Goal: Task Accomplishment & Management: Manage account settings

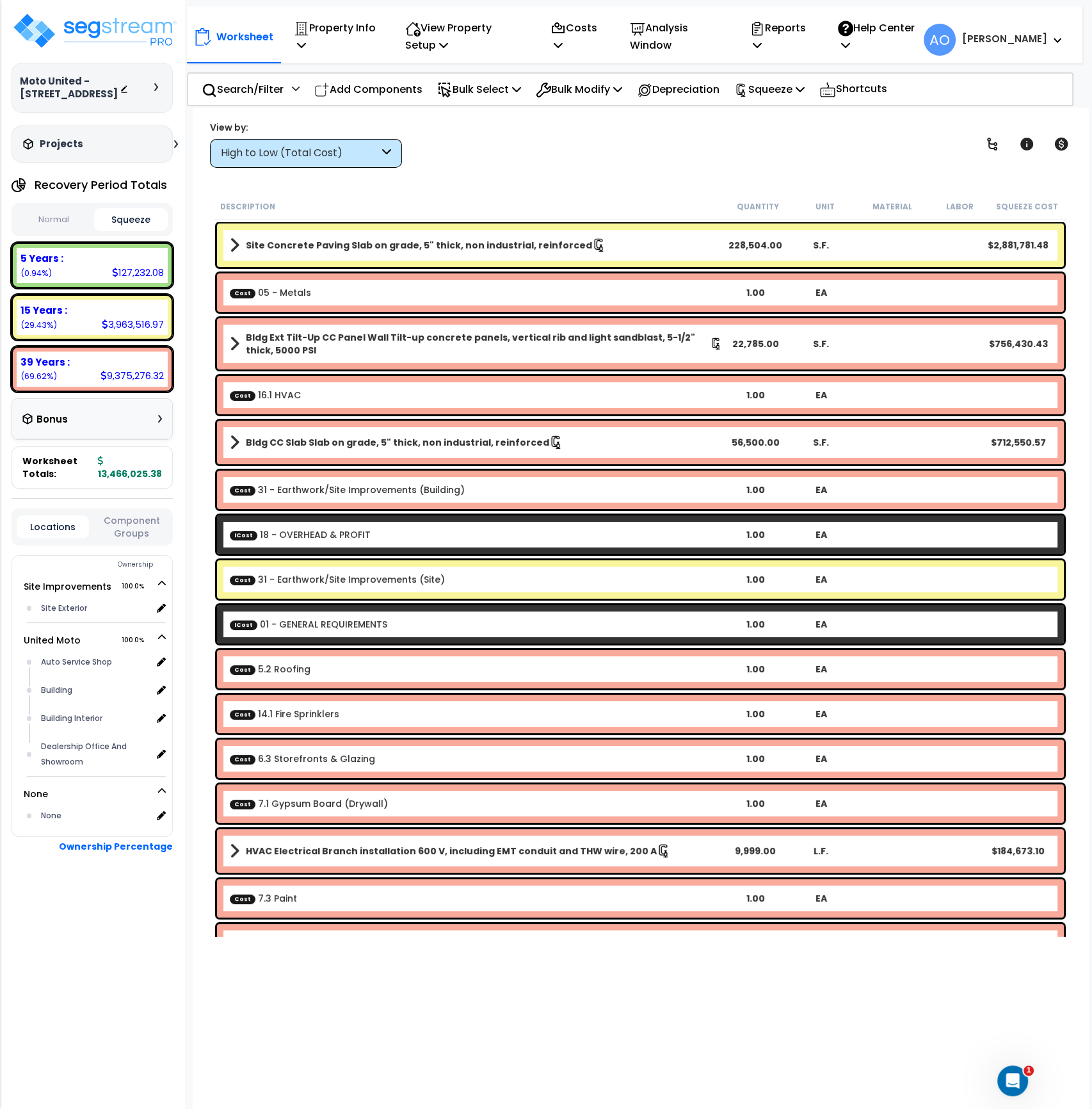
click at [140, 231] on button "Squeeze" at bounding box center [131, 220] width 74 height 23
click at [486, 90] on p "Bulk Select" at bounding box center [479, 89] width 84 height 17
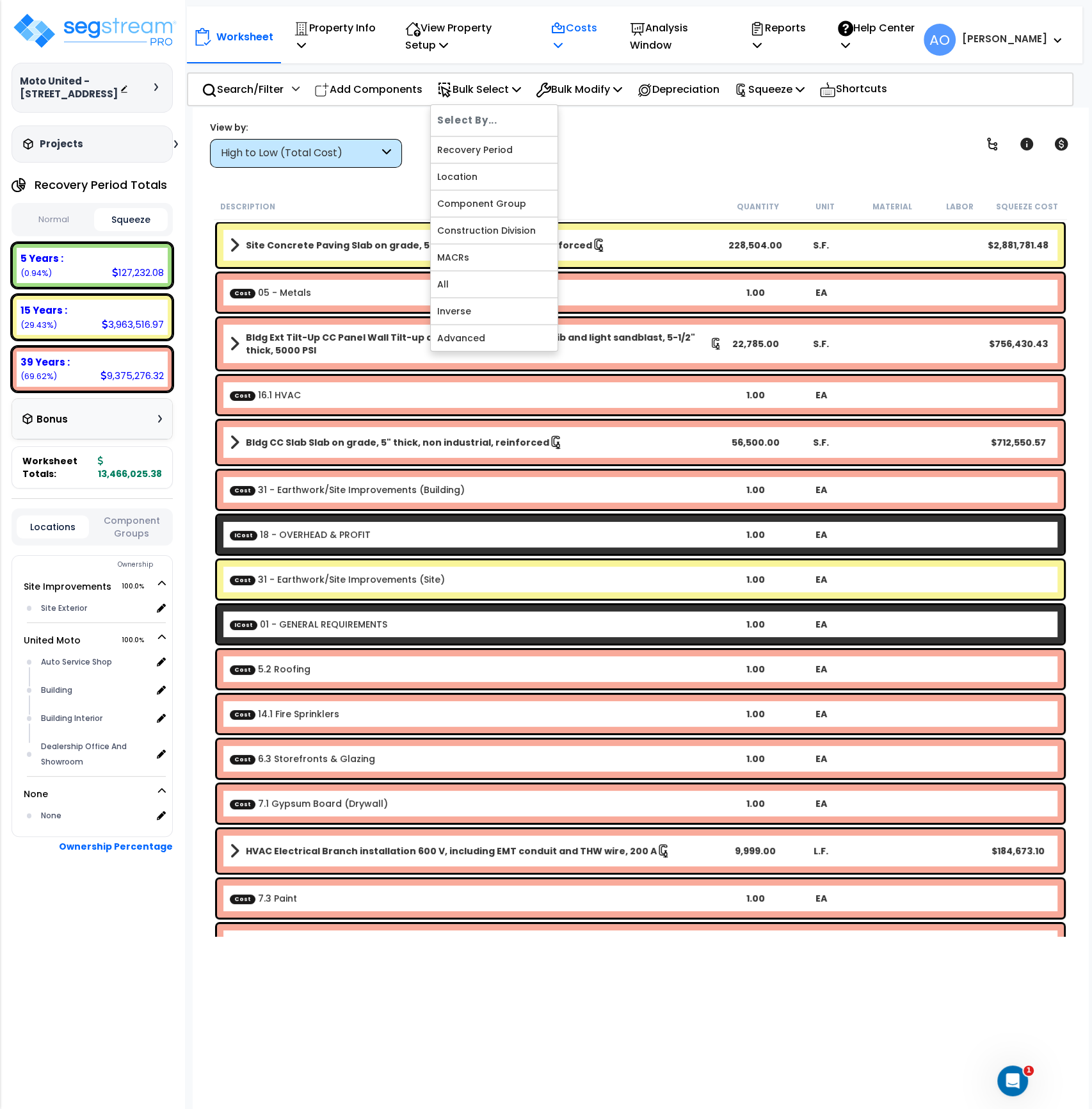
click at [563, 45] on icon at bounding box center [557, 44] width 9 height 10
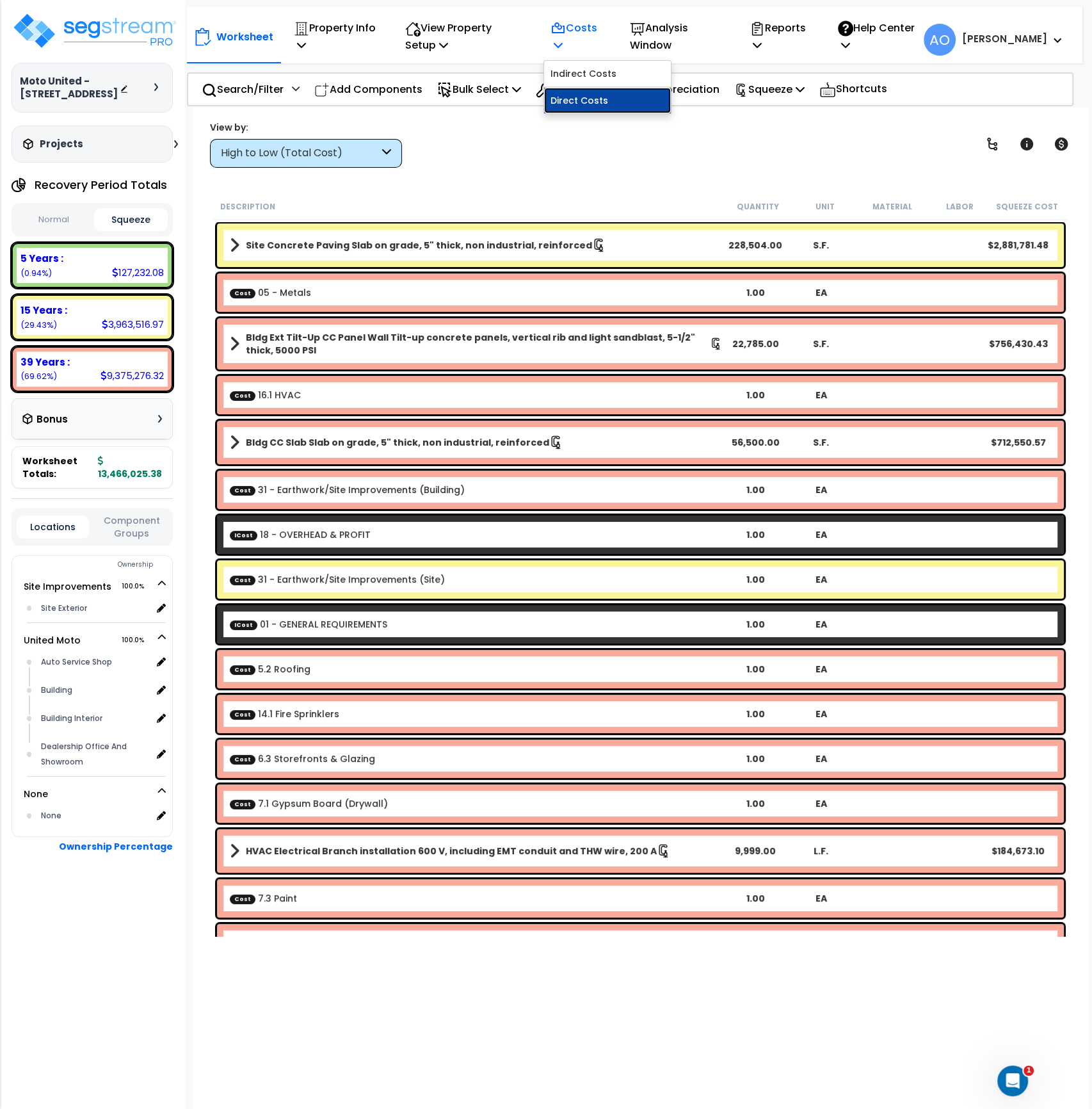
click at [596, 100] on link "Direct Costs" at bounding box center [608, 100] width 127 height 26
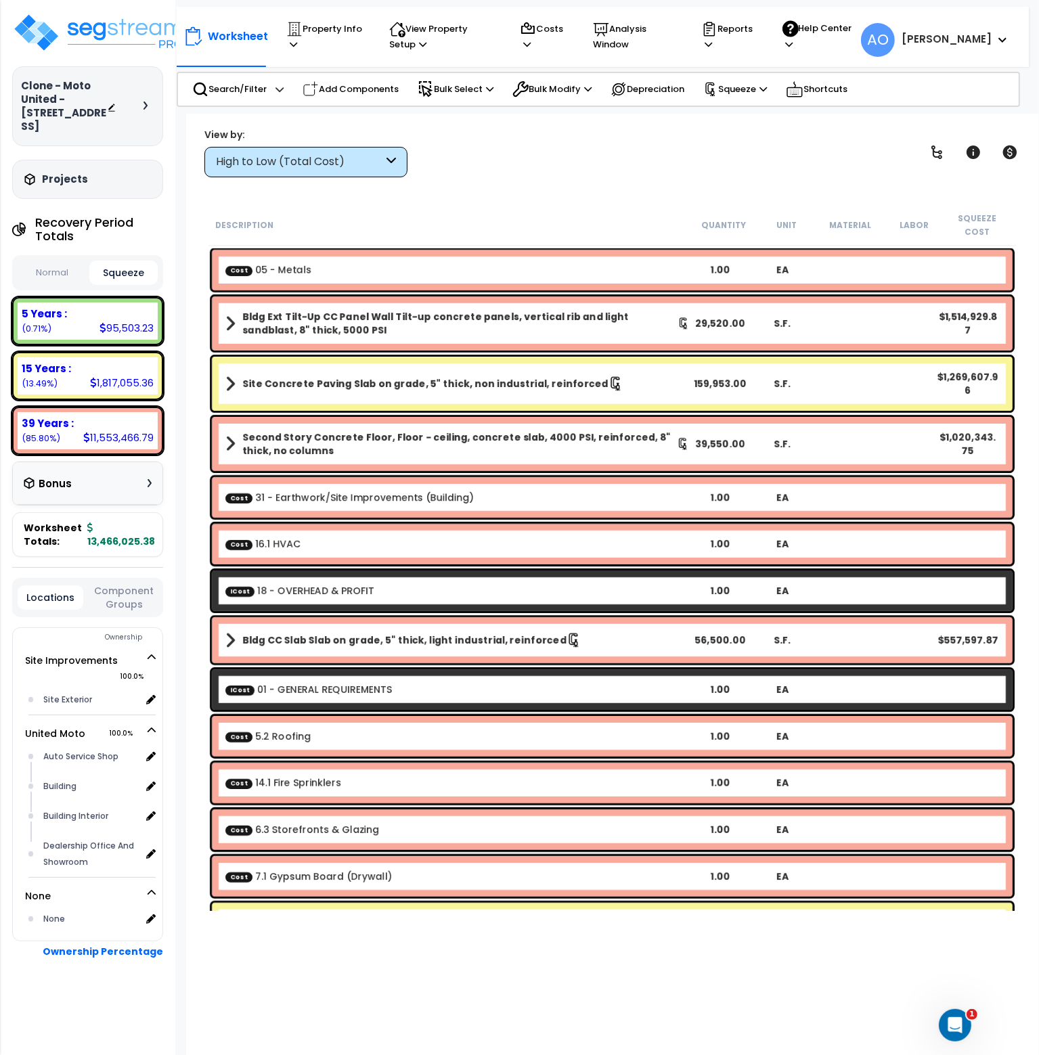
click at [1023, 938] on div "Worksheet Property Info Property Setup Add Property Unit Template property Clon…" at bounding box center [612, 641] width 852 height 1055
click at [509, 184] on div "Worksheet Property Info Property Setup Add Property Unit Template property Clon…" at bounding box center [612, 641] width 852 height 1055
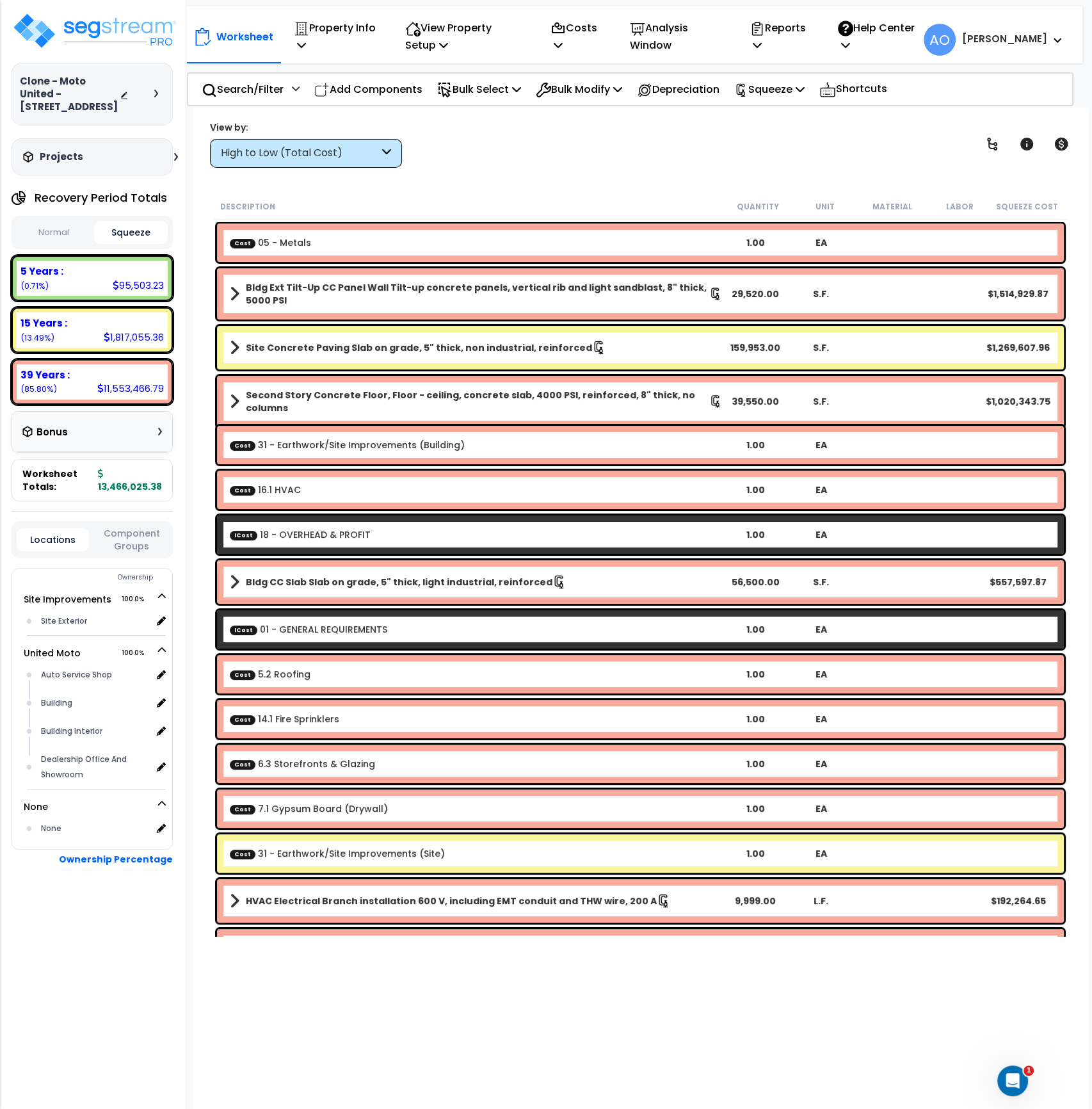
scroll to position [18, 0]
click at [363, 159] on div "High to Low (Total Cost)" at bounding box center [299, 153] width 158 height 15
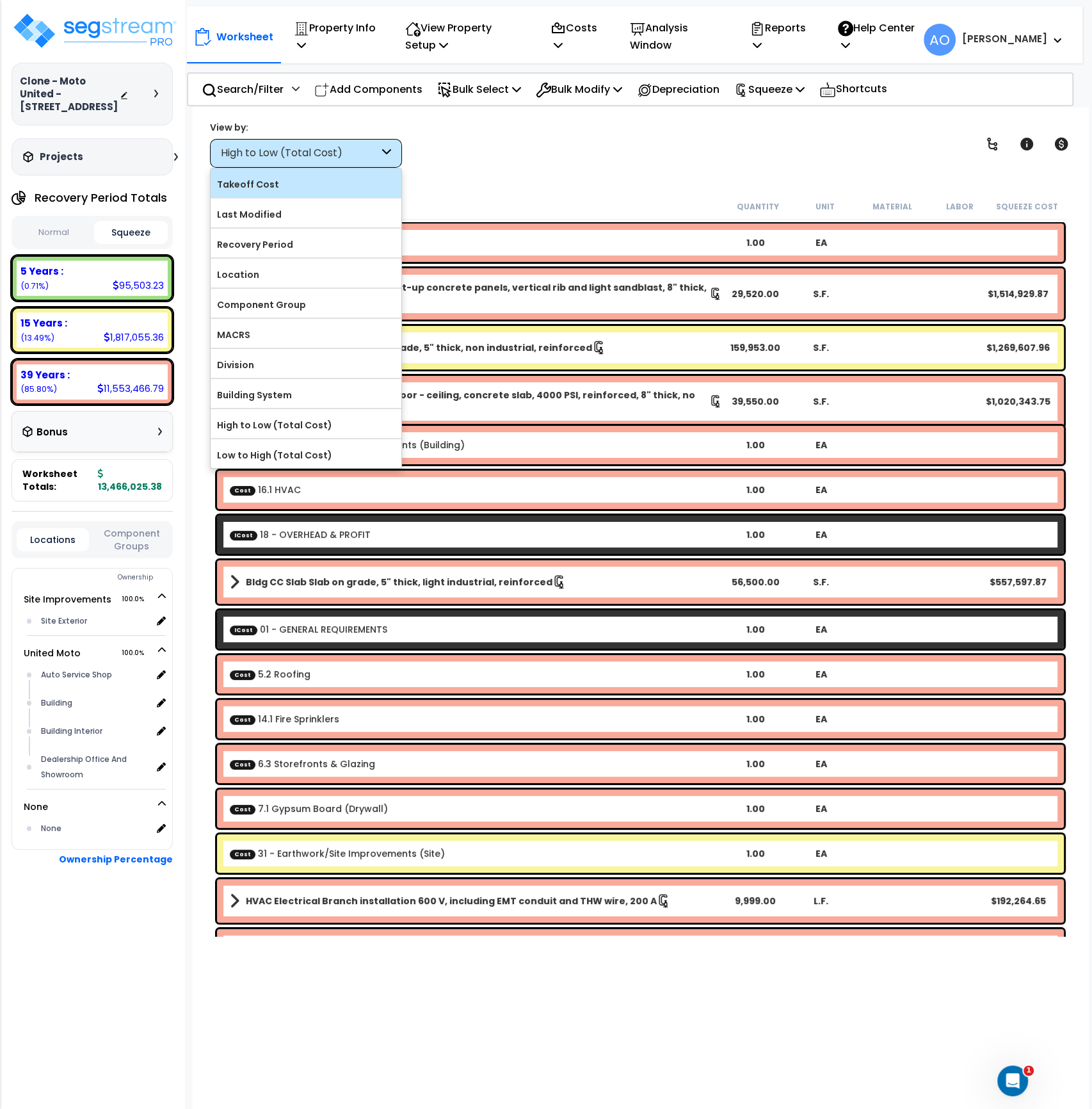
click at [294, 185] on label "Takeoff Cost" at bounding box center [307, 185] width 191 height 19
click at [0, 0] on input "Takeoff Cost" at bounding box center [0, 0] width 0 height 0
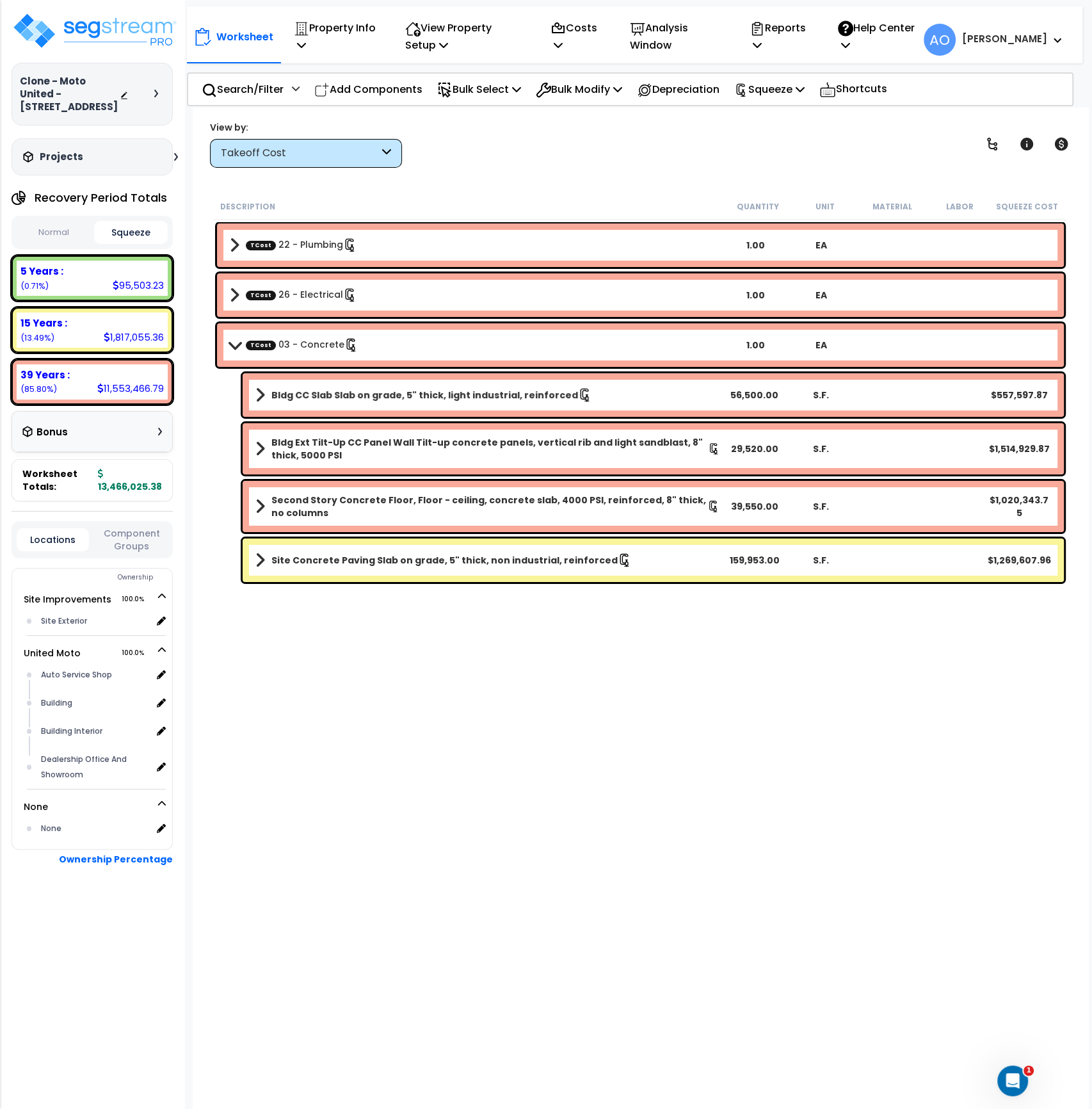
scroll to position [0, 0]
click at [461, 561] on b "Site Concrete Paving Slab on grade, 5" thick, non industrial, reinforced" at bounding box center [445, 560] width 346 height 13
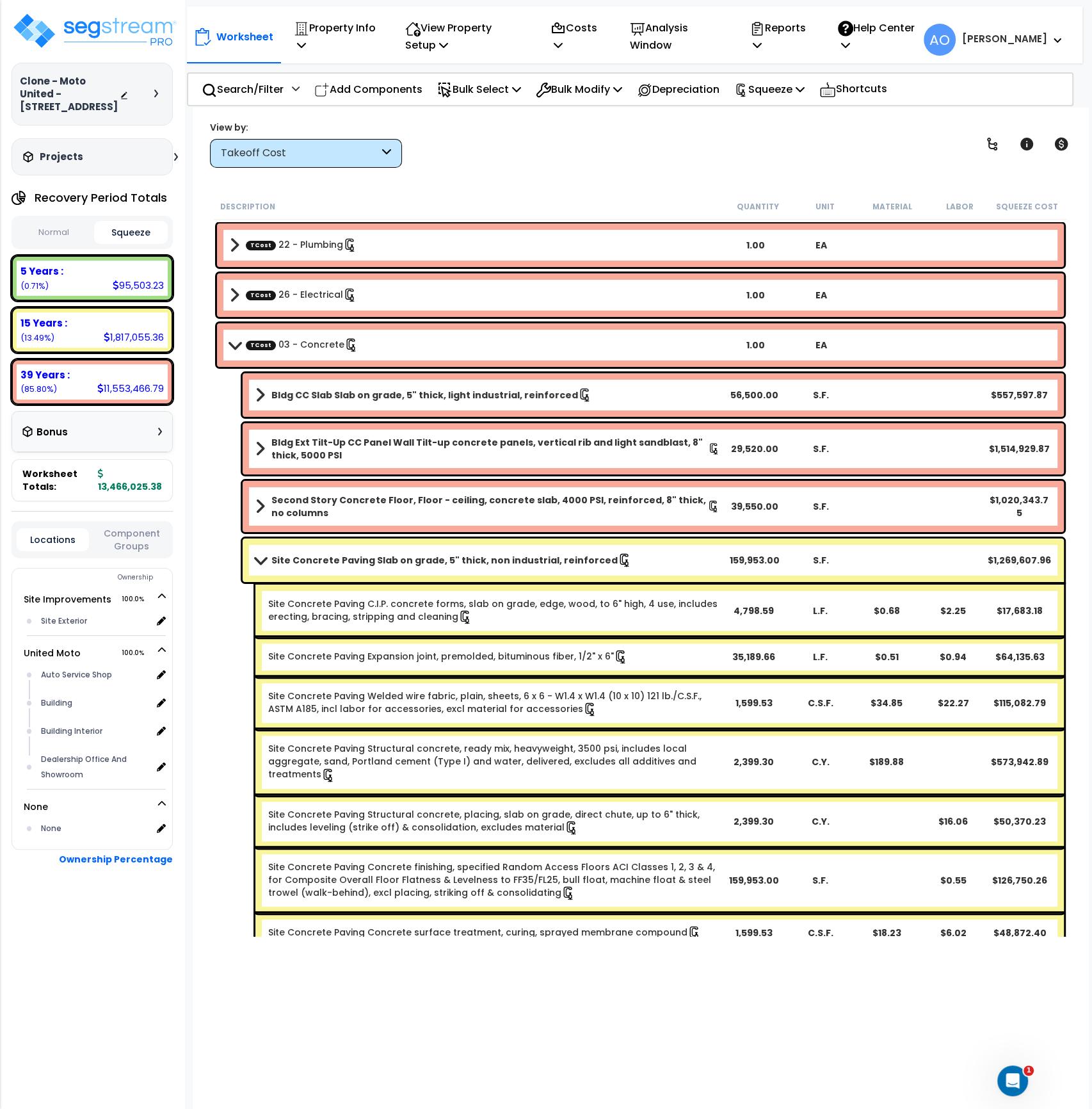
click at [461, 561] on b "Site Concrete Paving Slab on grade, 5" thick, non industrial, reinforced" at bounding box center [445, 560] width 346 height 13
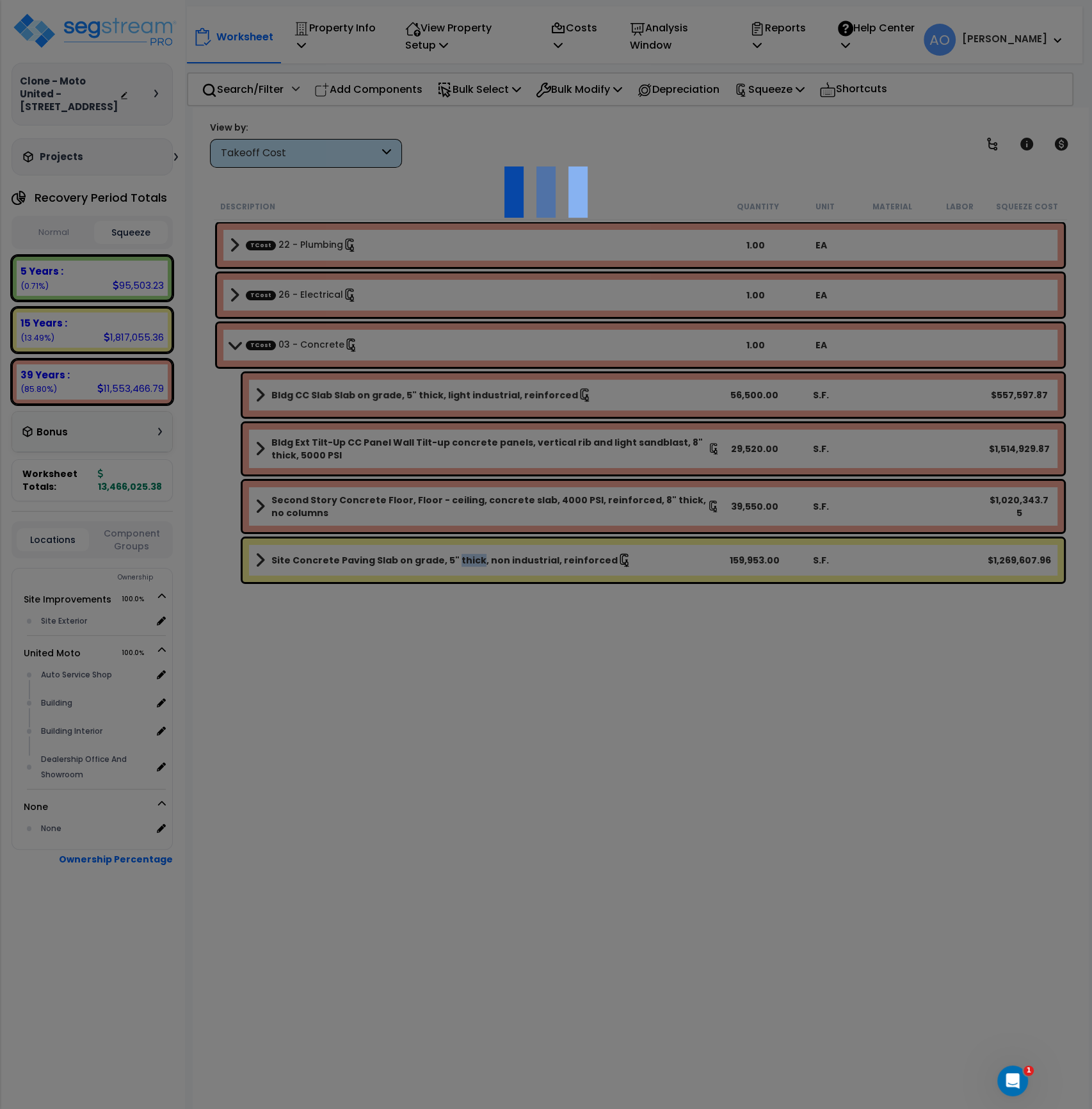
select select "46123667"
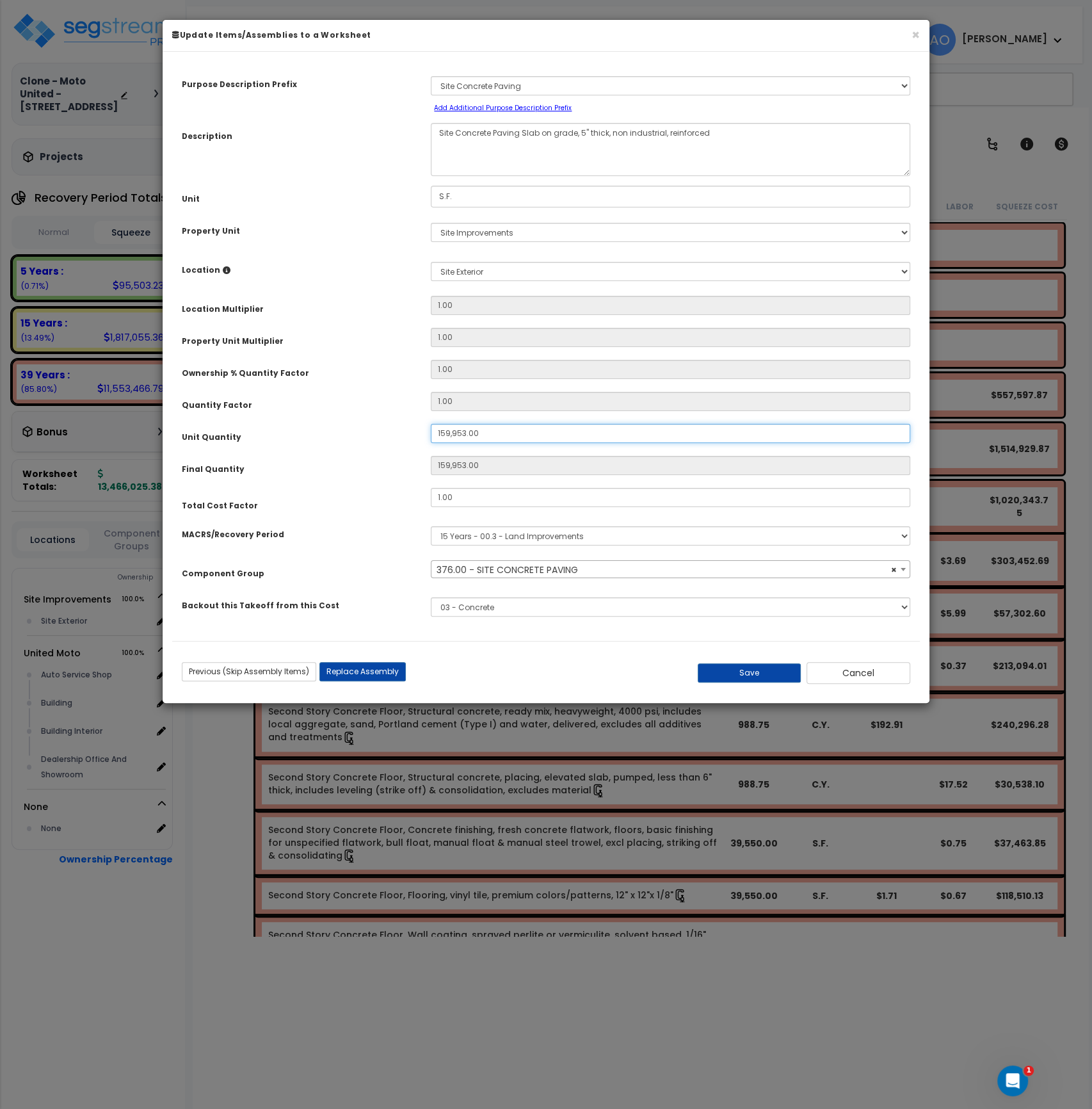
drag, startPoint x: 486, startPoint y: 434, endPoint x: 336, endPoint y: 414, distance: 151.3
click at [336, 414] on div "Purpose Description Prefix Select A/V System A/V System Equipment A/V System Eq…" at bounding box center [546, 351] width 748 height 579
select select "46172"
type input "1"
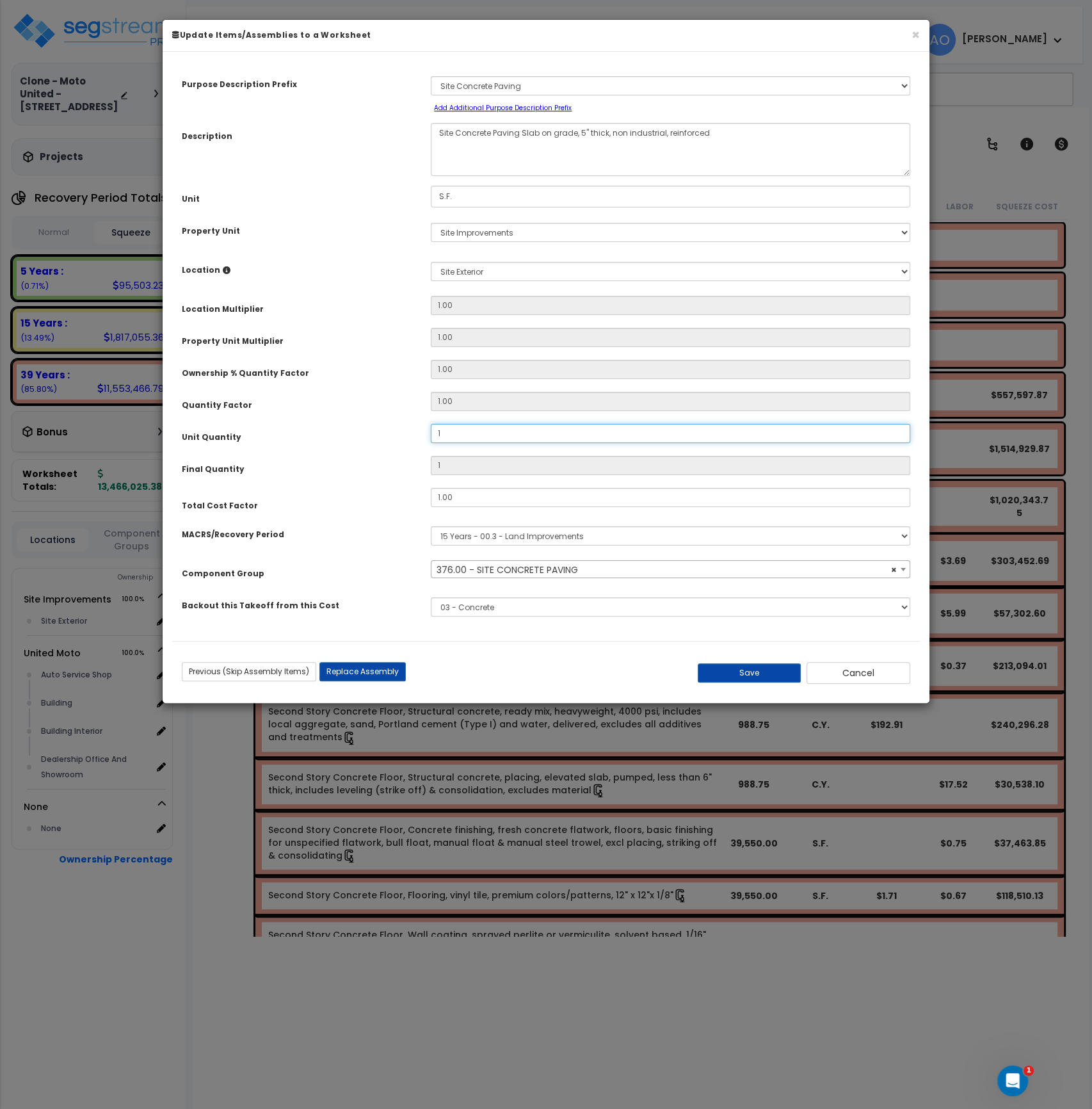
type input "13"
type input "137"
type input "1,371"
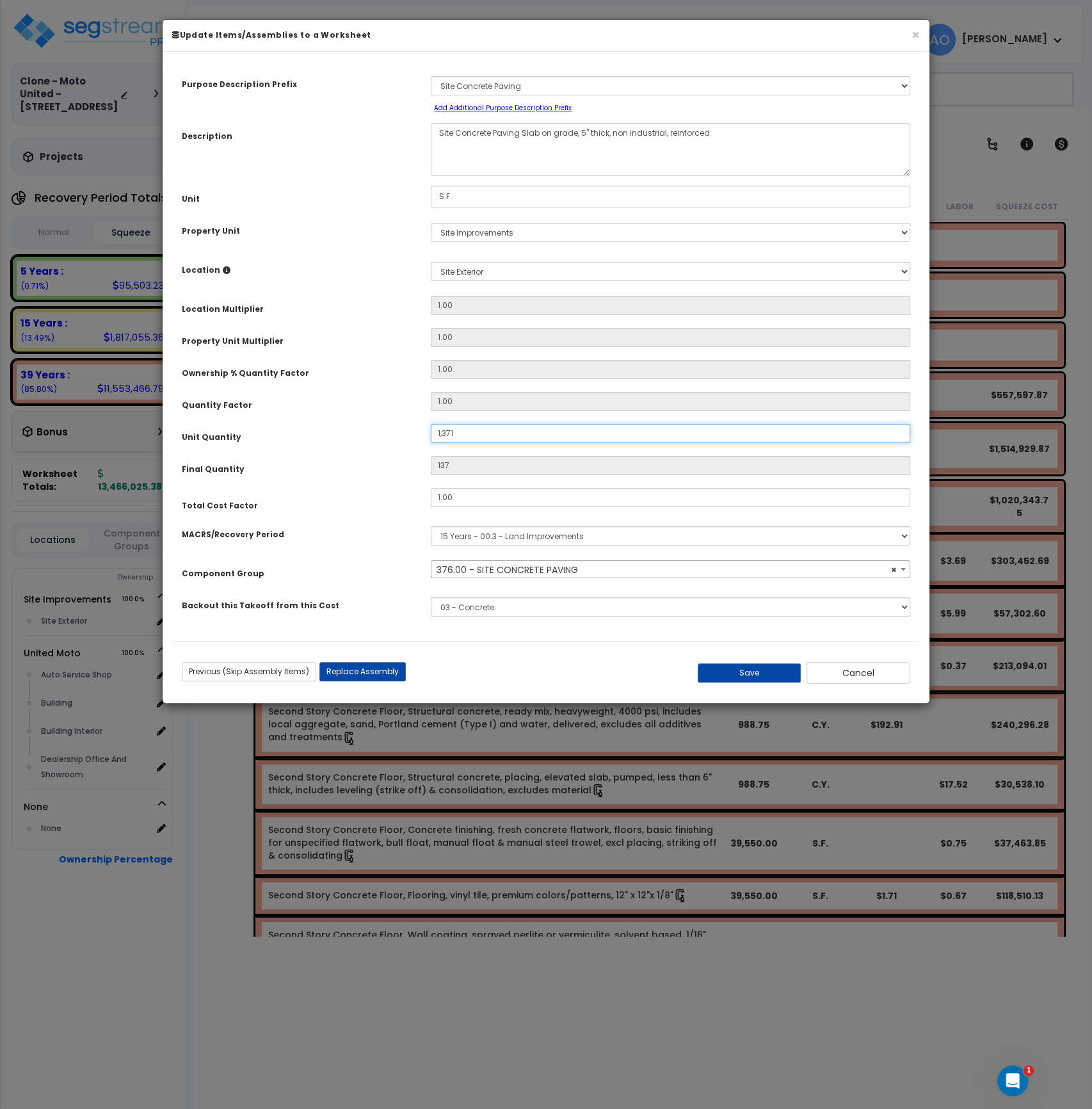
type input "1,371"
type input "13,717"
type input "137,173"
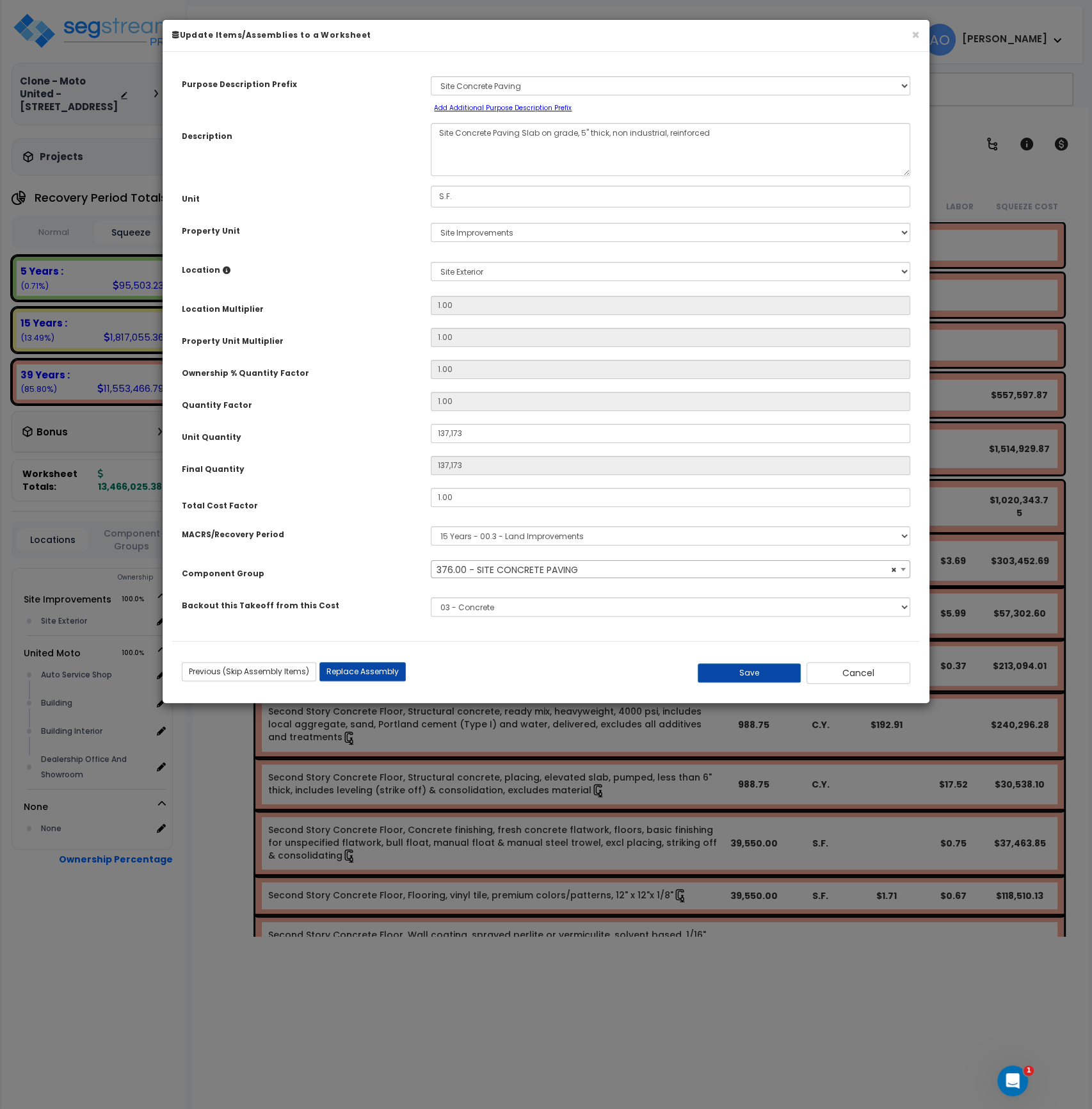
click at [326, 394] on div "Quantity Factor" at bounding box center [296, 403] width 249 height 23
click at [739, 671] on button "Save" at bounding box center [749, 673] width 104 height 19
type input "137173.00"
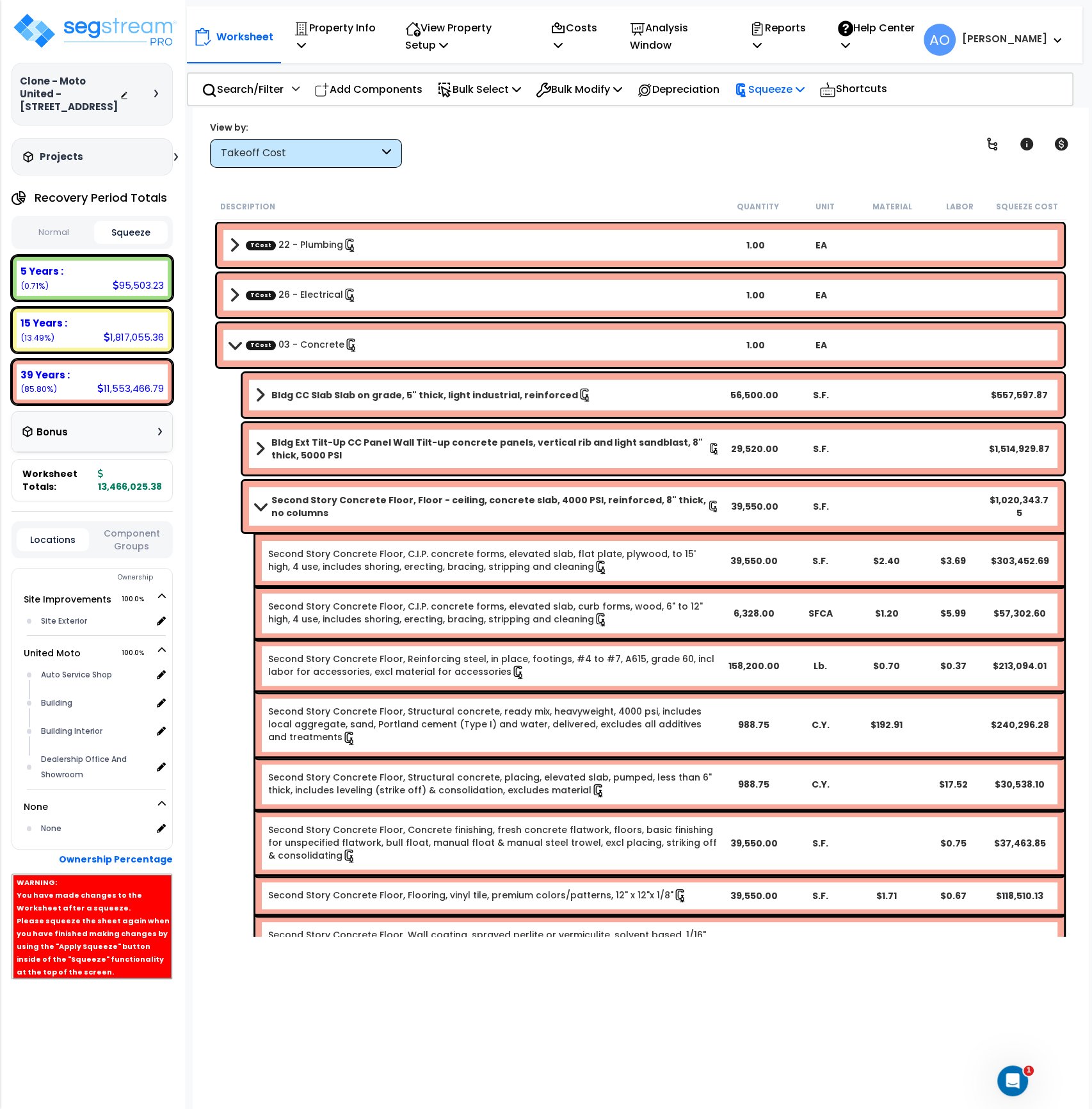
click at [780, 82] on p "Squeeze" at bounding box center [769, 89] width 70 height 17
click at [789, 112] on link "Re-squeeze" at bounding box center [791, 119] width 127 height 29
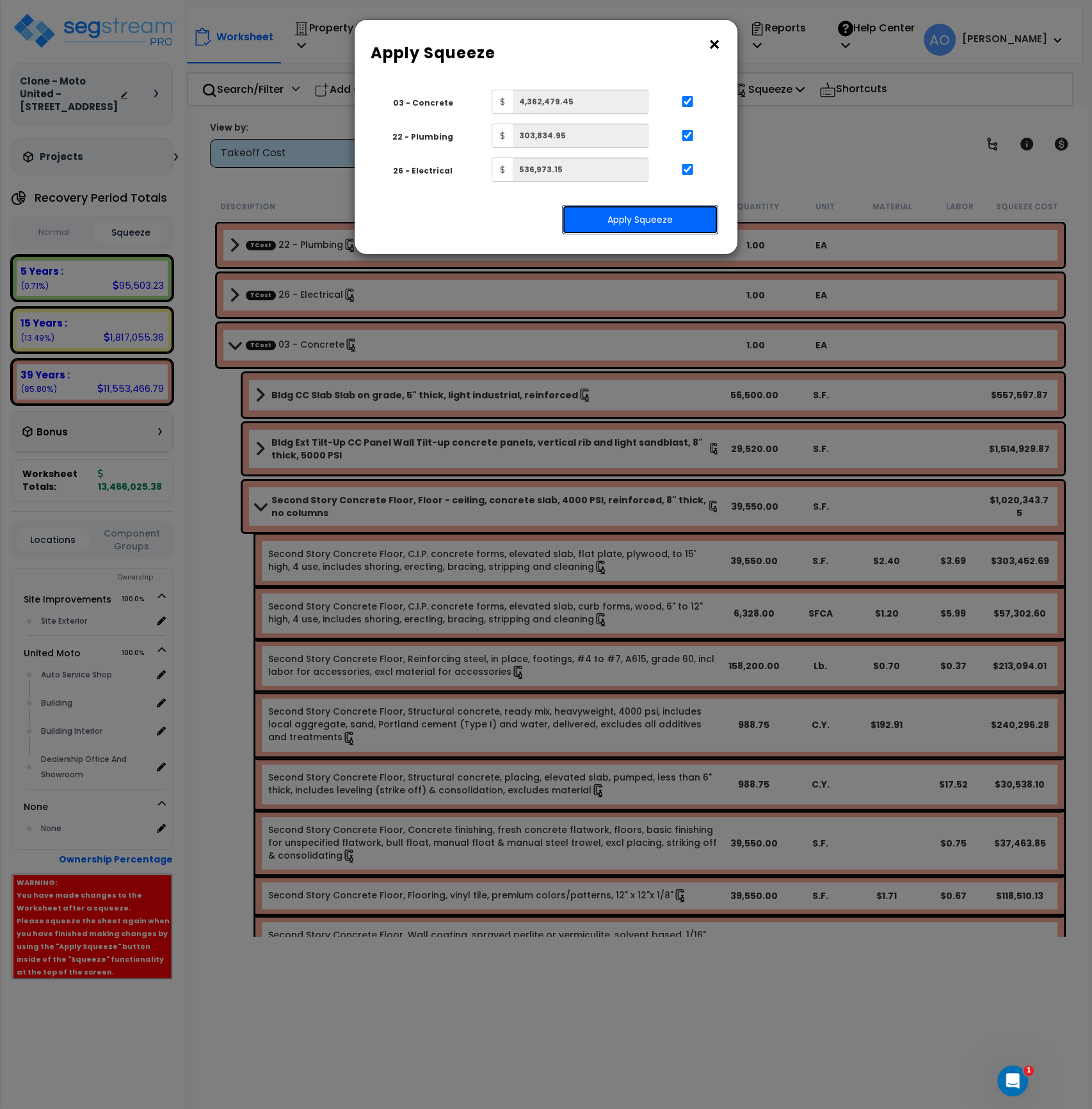
click at [656, 215] on button "Apply Squeeze" at bounding box center [640, 220] width 156 height 29
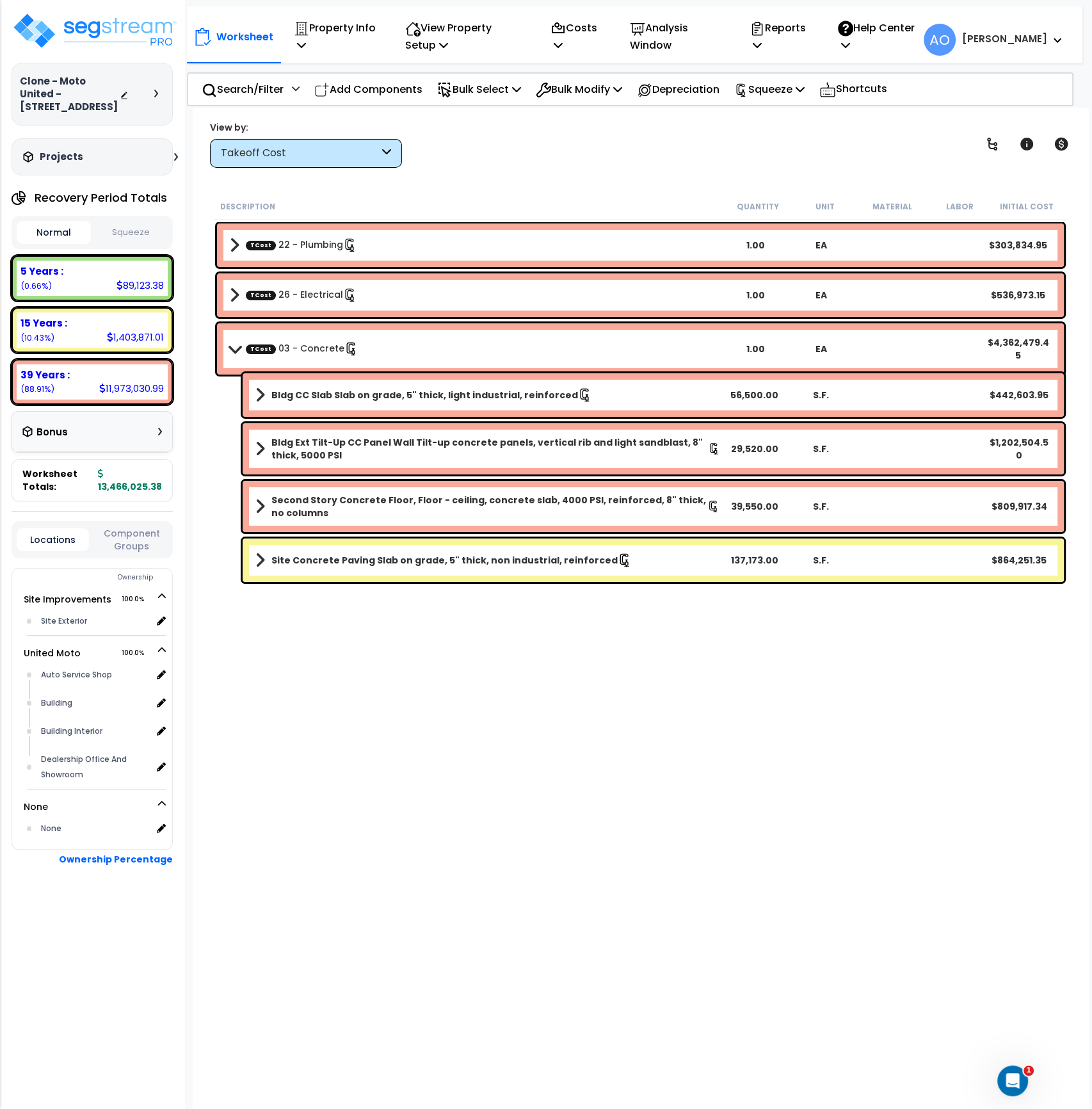
click at [107, 231] on button "Squeeze" at bounding box center [131, 233] width 74 height 23
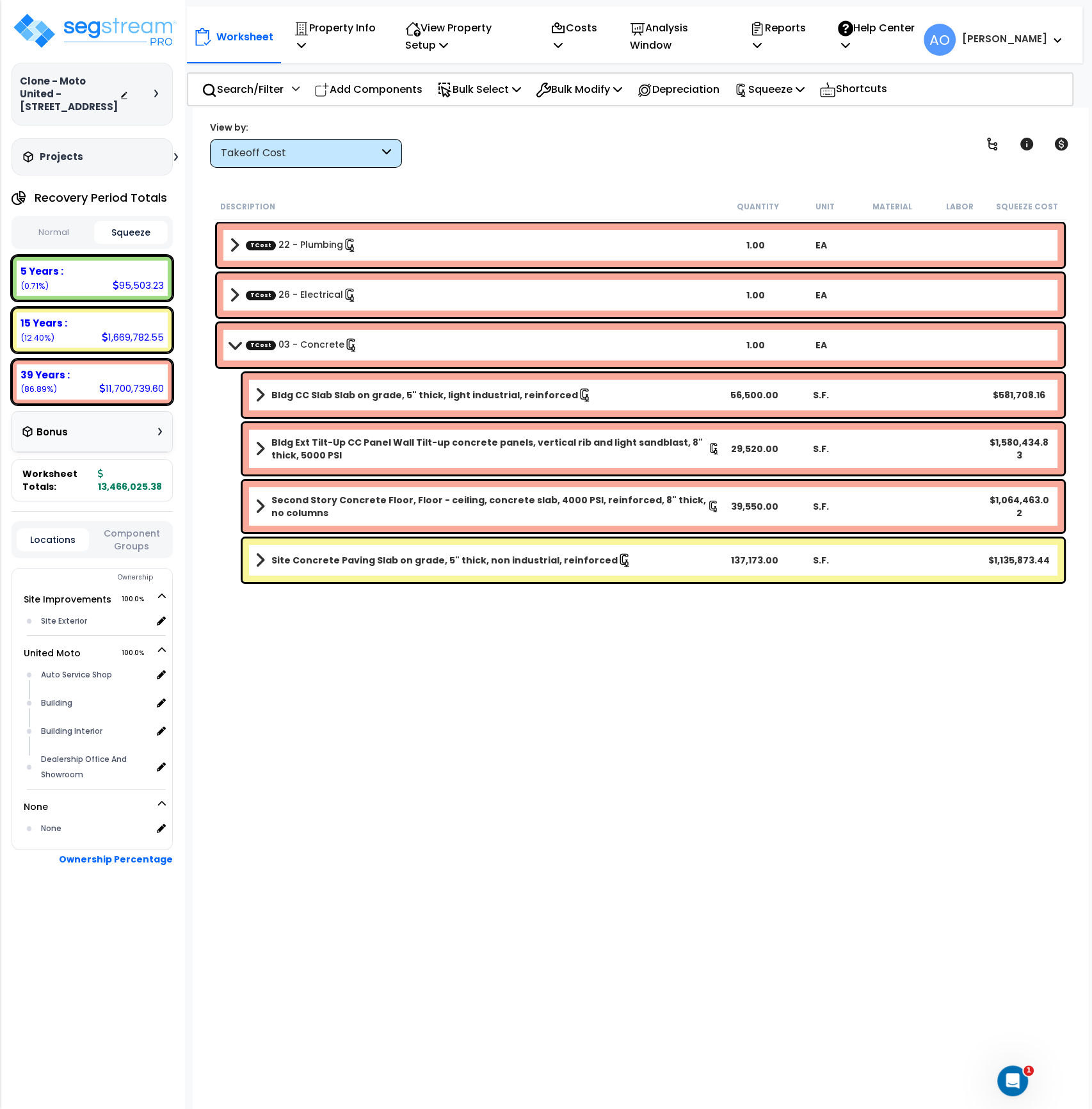
click at [461, 499] on b "Second Story Concrete Floor, Floor - ceiling, concrete slab, 4000 PSI, reinforc…" at bounding box center [489, 506] width 436 height 26
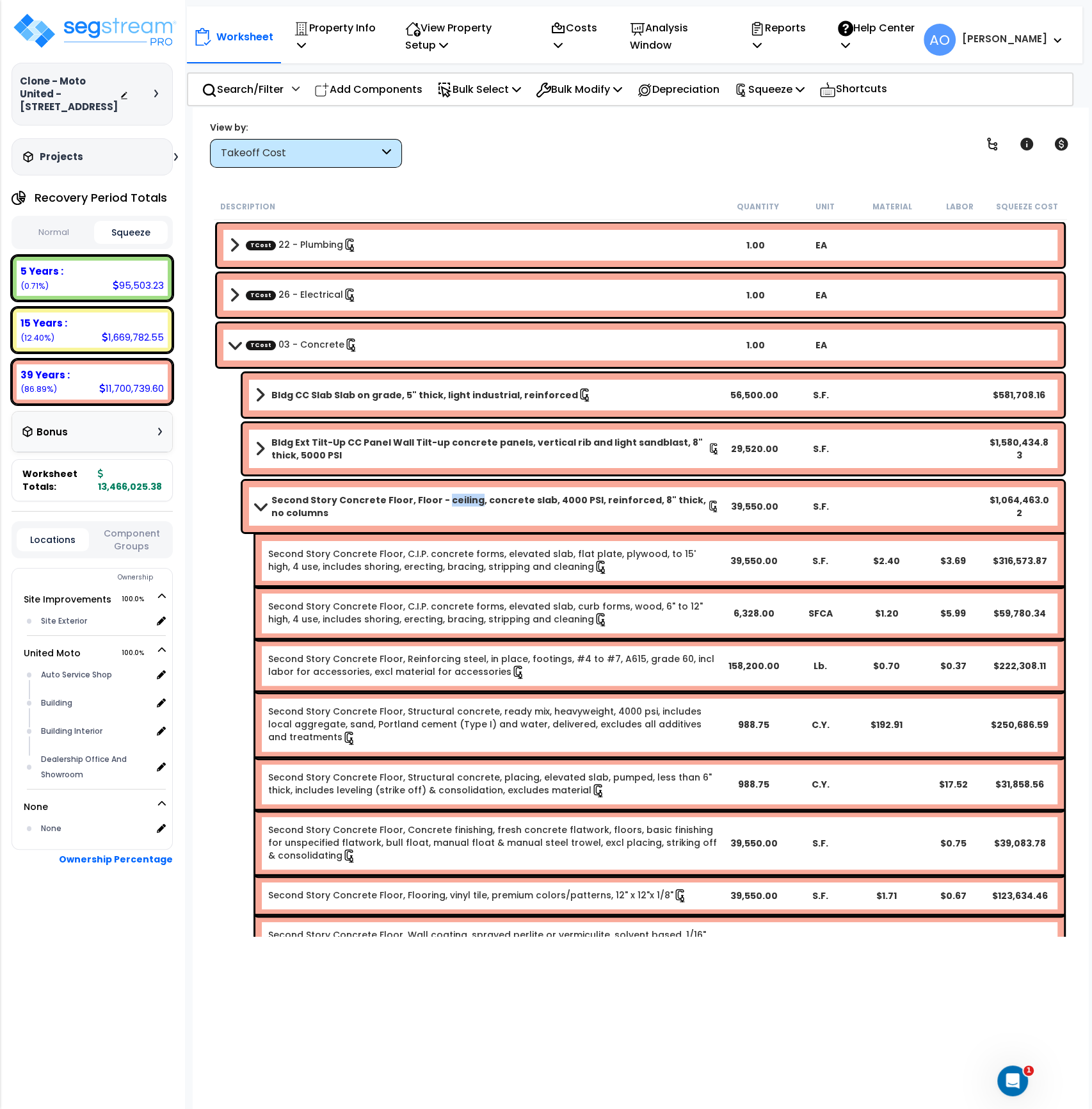
click at [461, 499] on b "Second Story Concrete Floor, Floor - ceiling, concrete slab, 4000 PSI, reinforc…" at bounding box center [489, 506] width 436 height 26
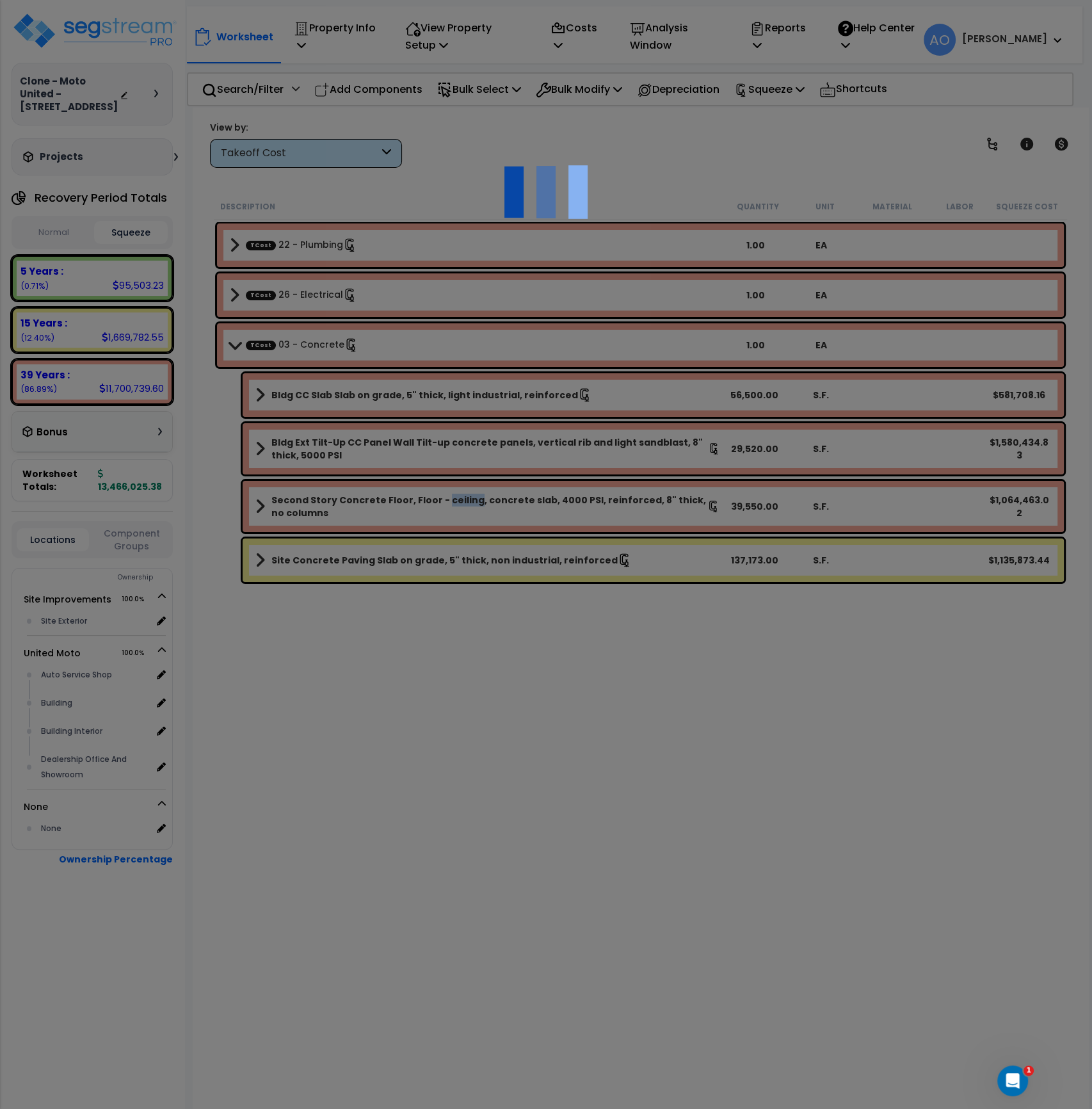
select select "46123667"
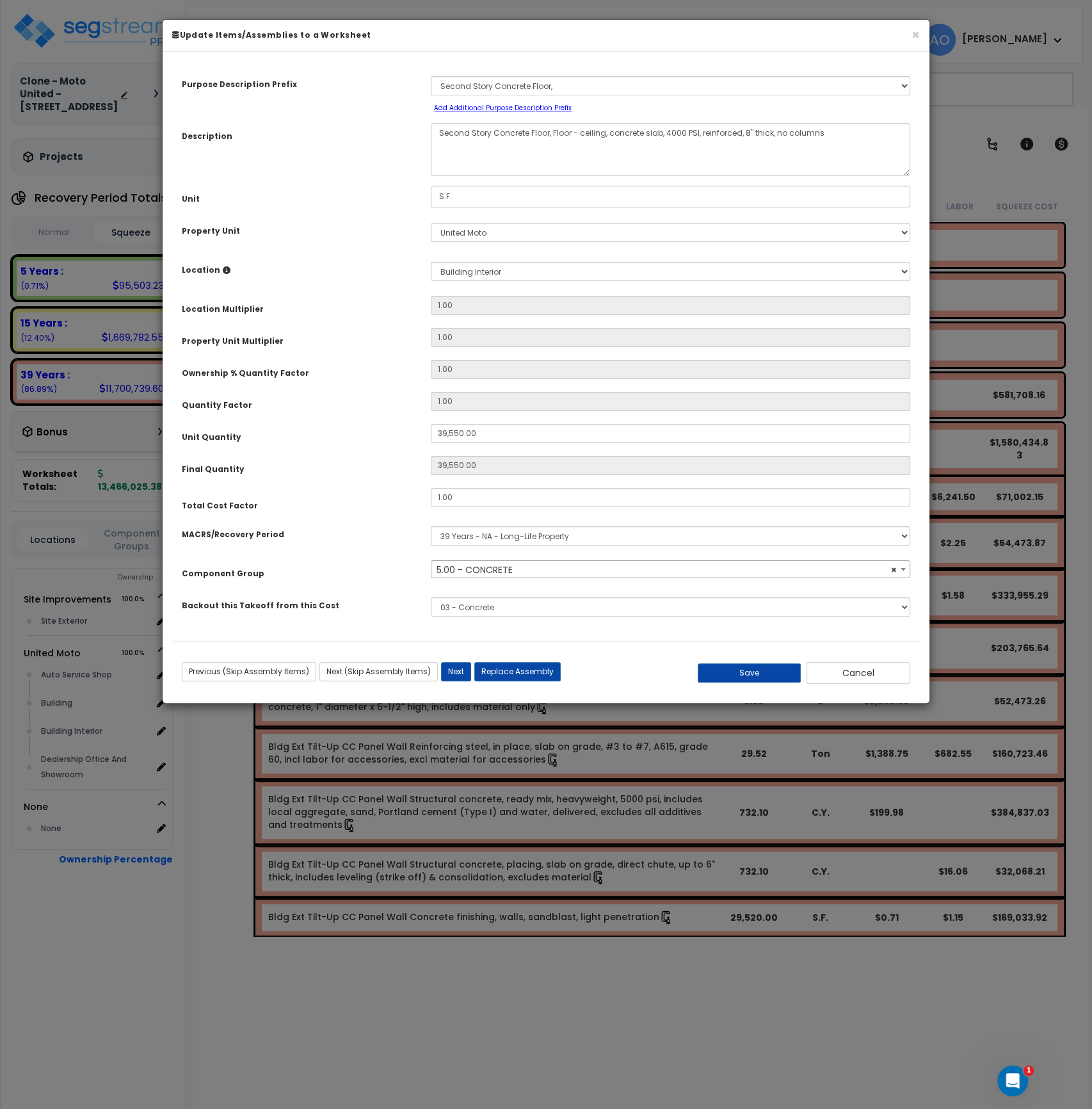
select select "46252"
click at [860, 668] on button "Cancel" at bounding box center [858, 673] width 104 height 22
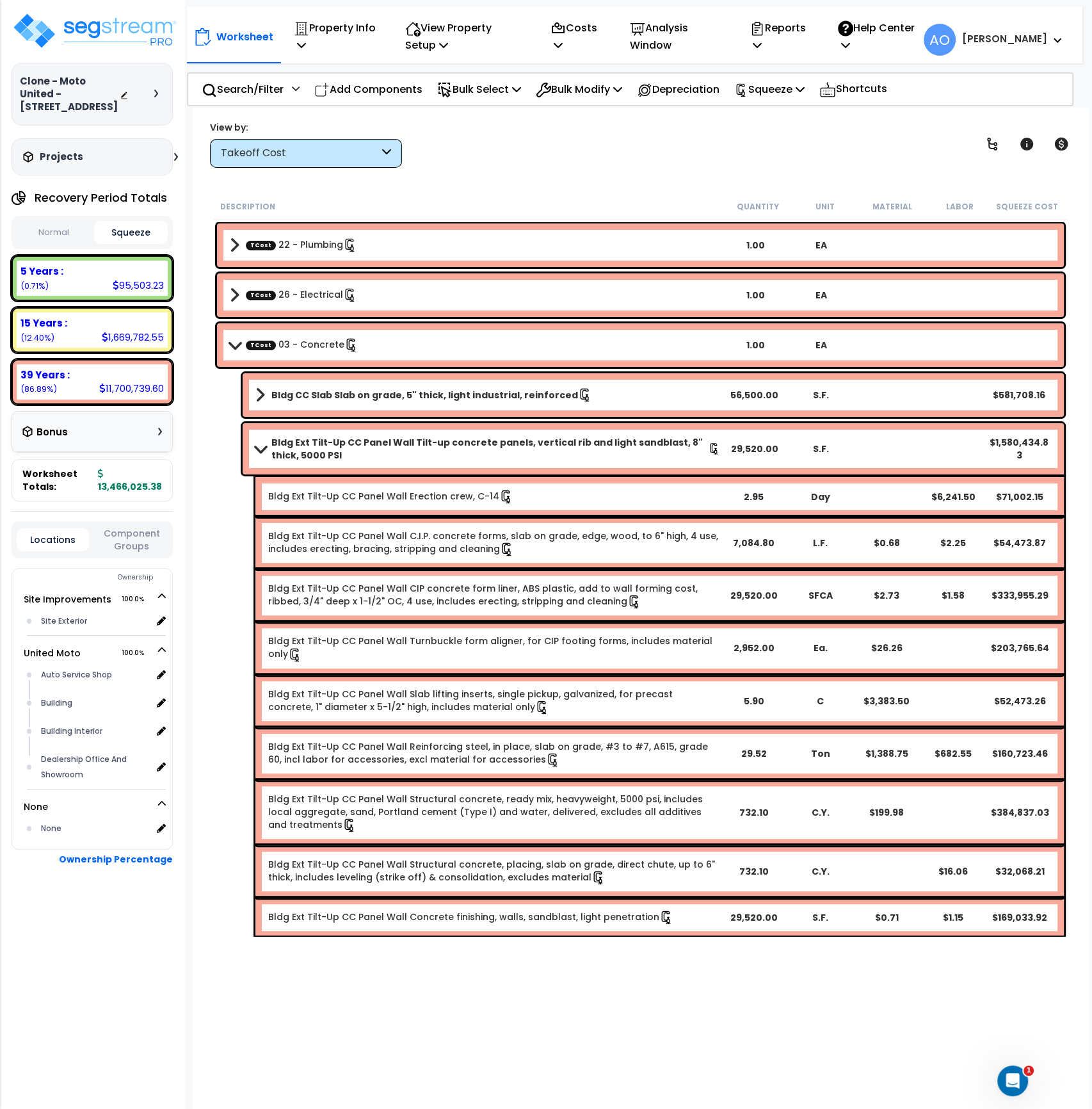
click at [373, 449] on b "Bldg Ext Tilt-Up CC Panel Wall Tilt-up concrete panels, vertical rib and light …" at bounding box center [489, 449] width 436 height 26
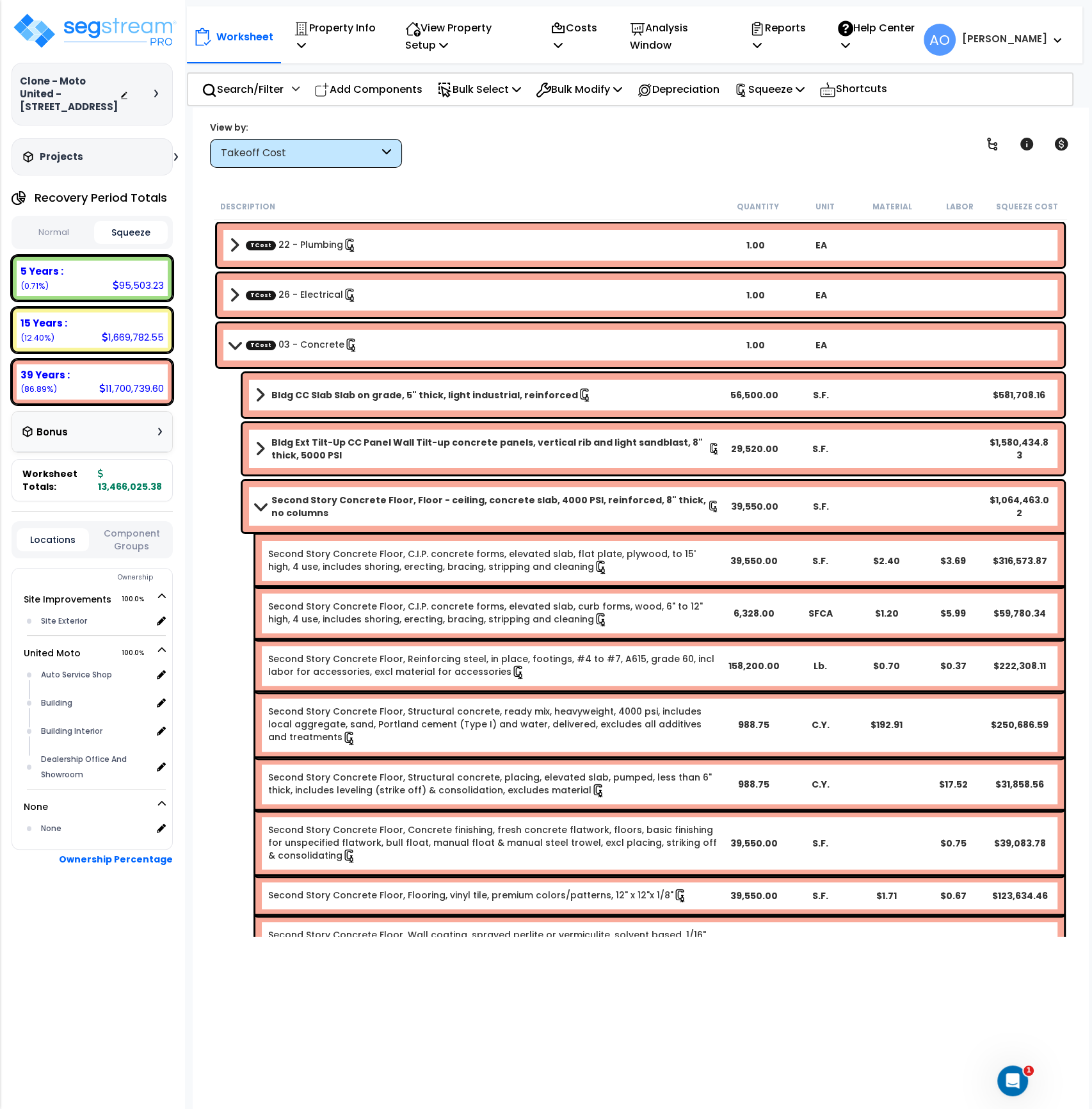
click at [405, 502] on b "Second Story Concrete Floor, Floor - ceiling, concrete slab, 4000 PSI, reinforc…" at bounding box center [489, 506] width 436 height 26
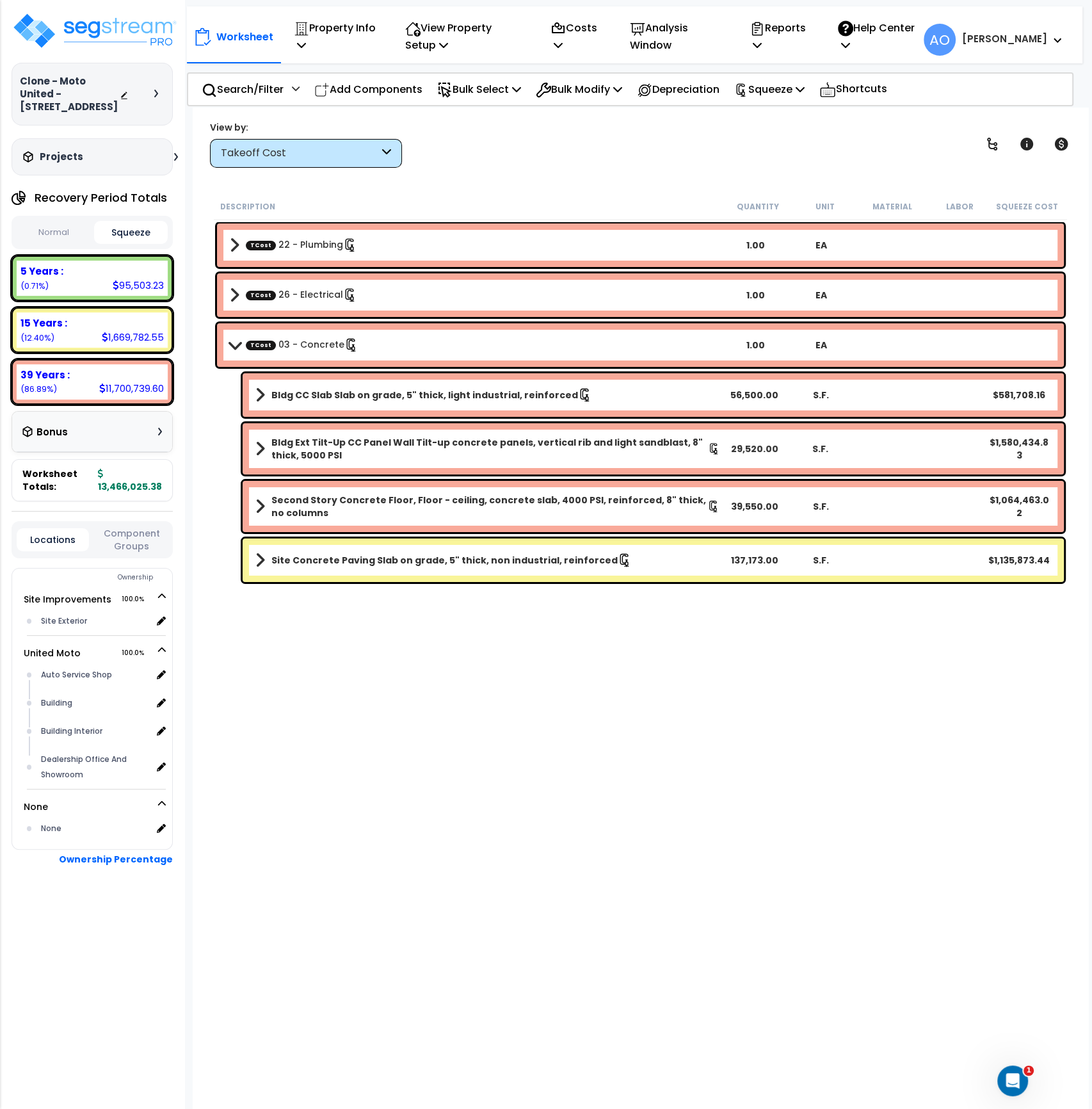
click at [405, 502] on b "Second Story Concrete Floor, Floor - ceiling, concrete slab, 4000 PSI, reinforc…" at bounding box center [489, 506] width 436 height 26
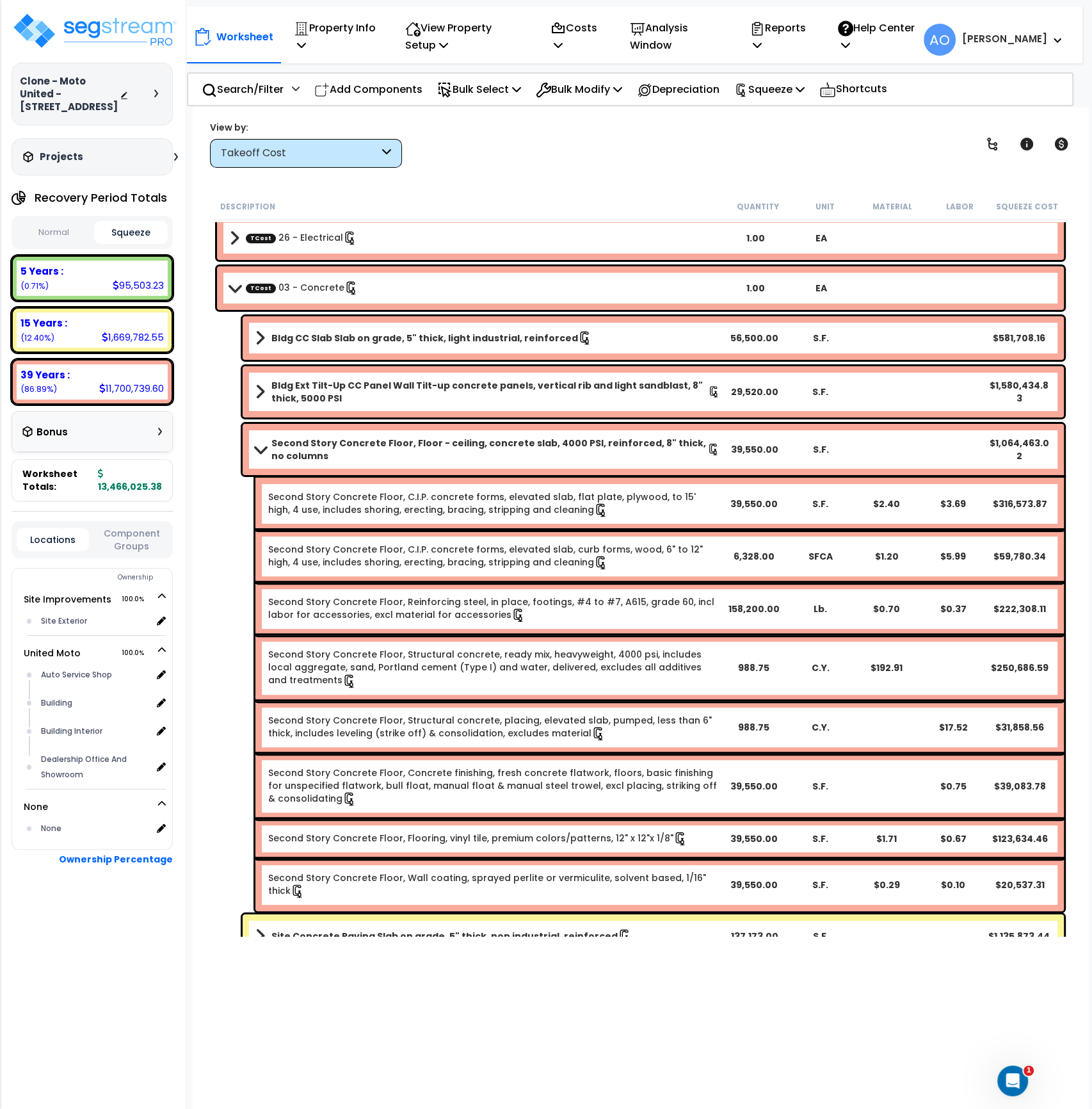
scroll to position [81, 0]
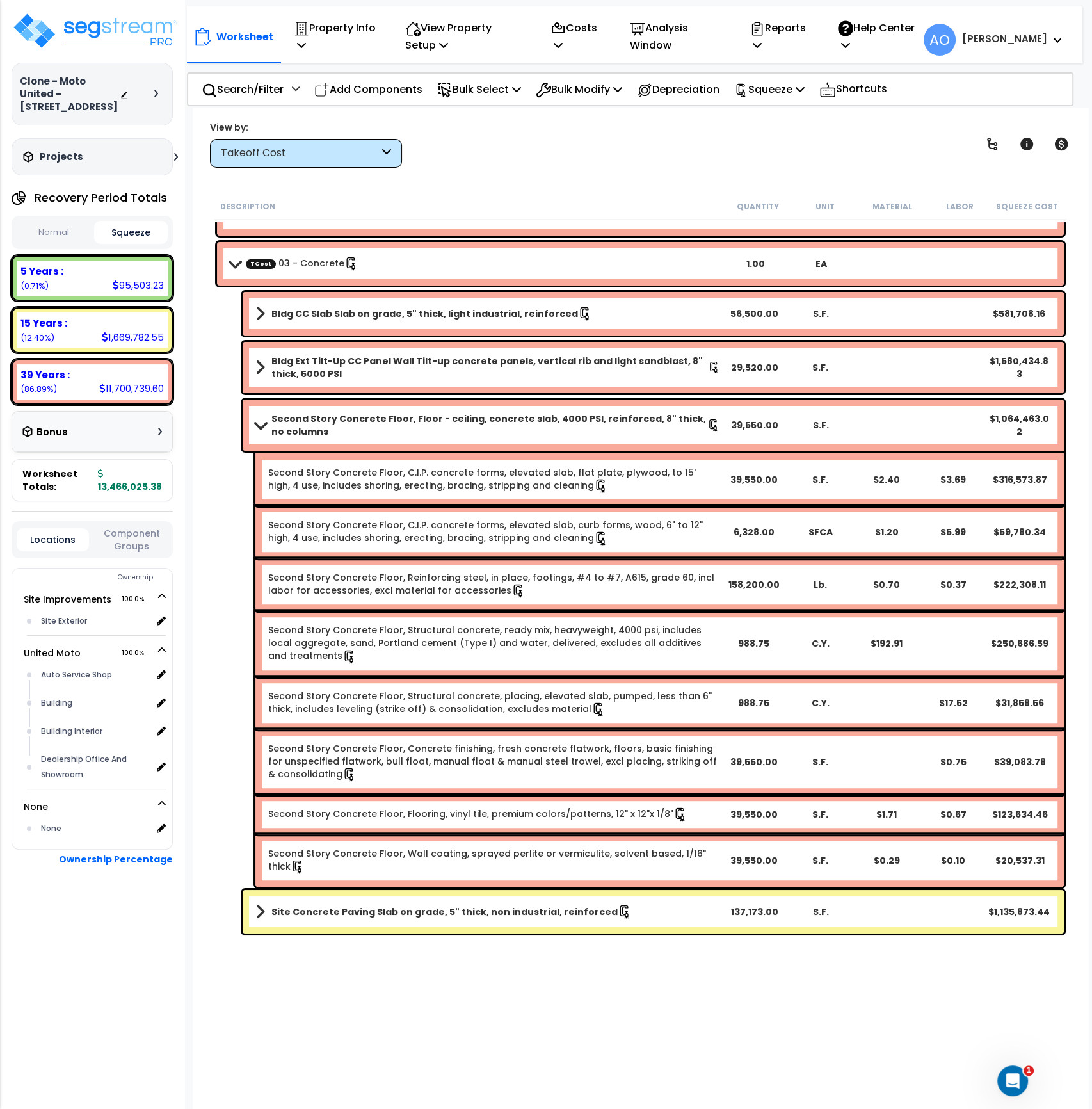
click at [463, 417] on b "Second Story Concrete Floor, Floor - ceiling, concrete slab, 4000 PSI, reinforc…" at bounding box center [489, 425] width 436 height 26
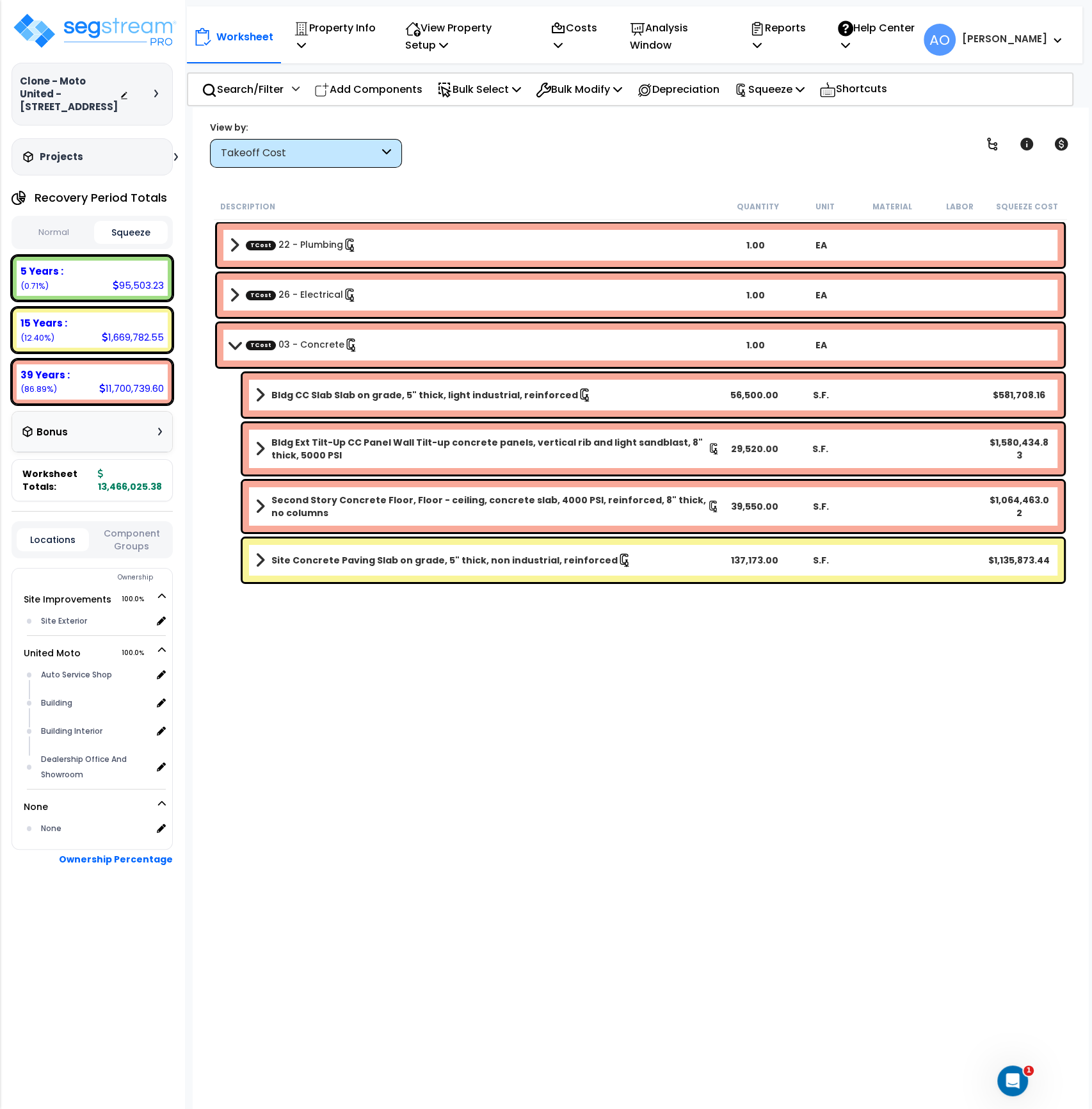
scroll to position [0, 0]
click at [520, 672] on div "Description Quantity Unit Material Labor Squeeze Cost TCost 22 - Plumbing 1.00 …" at bounding box center [641, 564] width 857 height 743
click at [667, 37] on p "Analysis Window" at bounding box center [677, 36] width 93 height 35
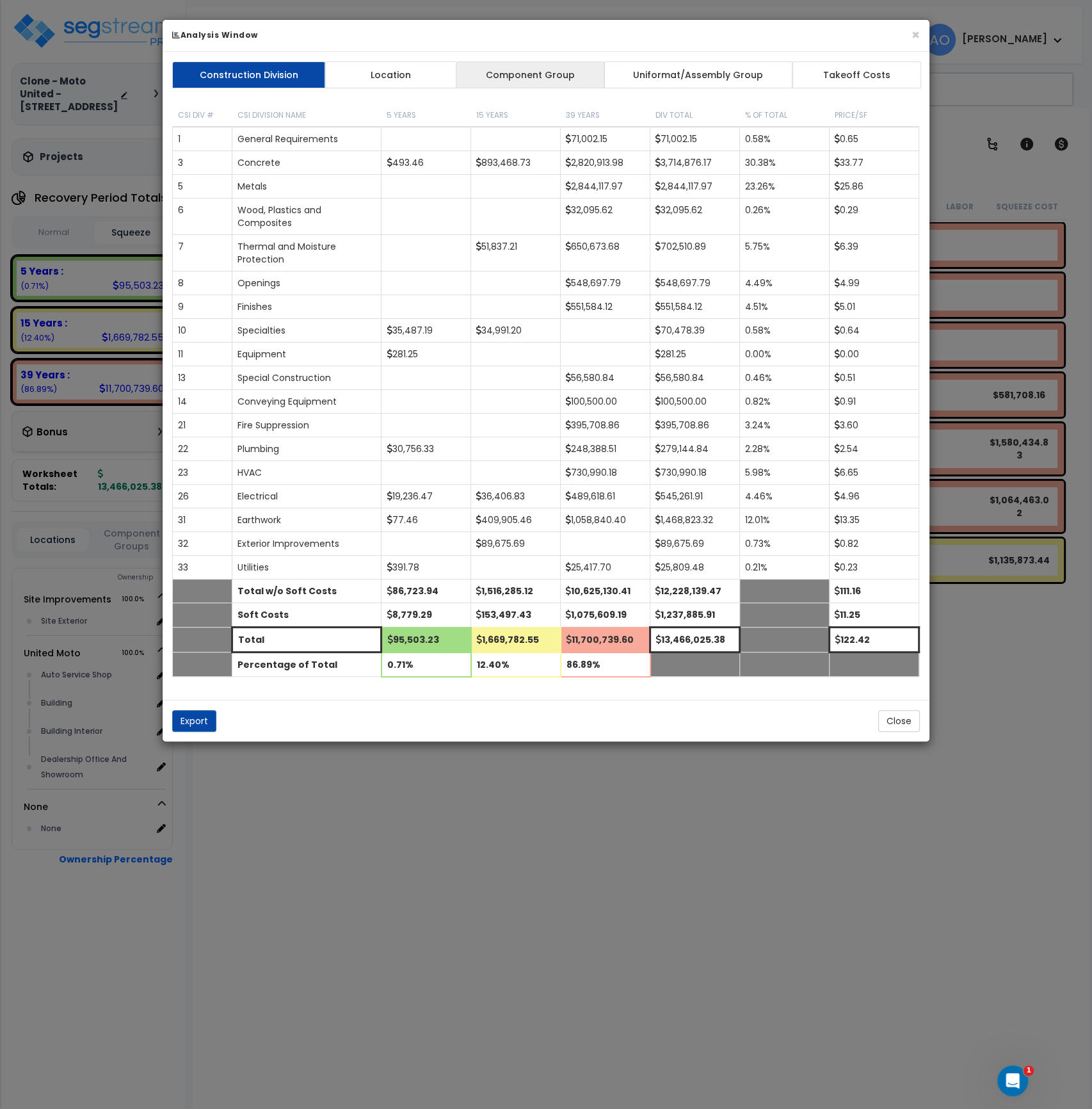
click at [522, 82] on link "Component Group" at bounding box center [530, 75] width 149 height 26
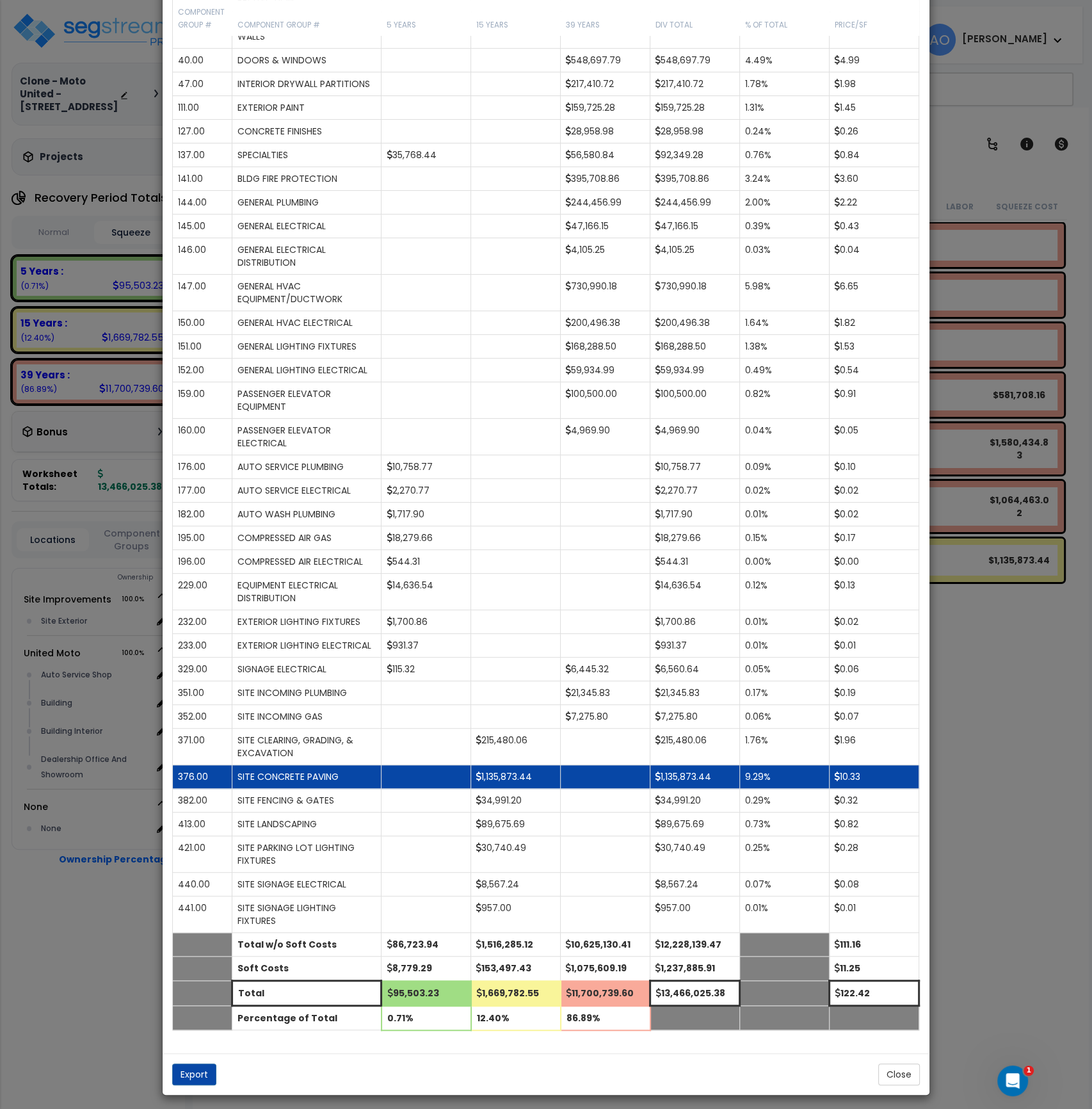
scroll to position [301, 0]
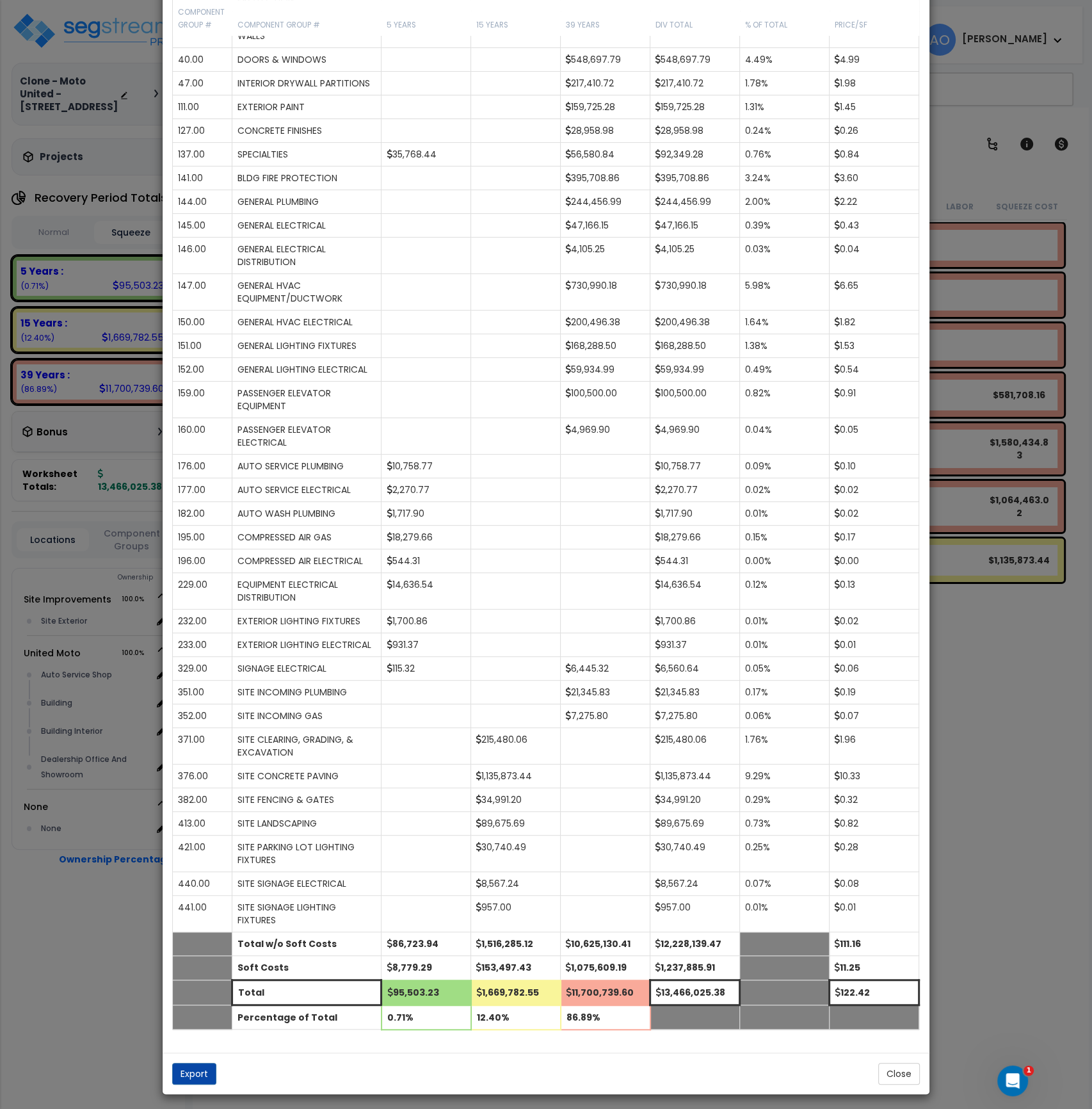
click at [995, 798] on div "× Analysis Window Construction Division Location Component Group Uniformat/Asse…" at bounding box center [546, 554] width 1092 height 1109
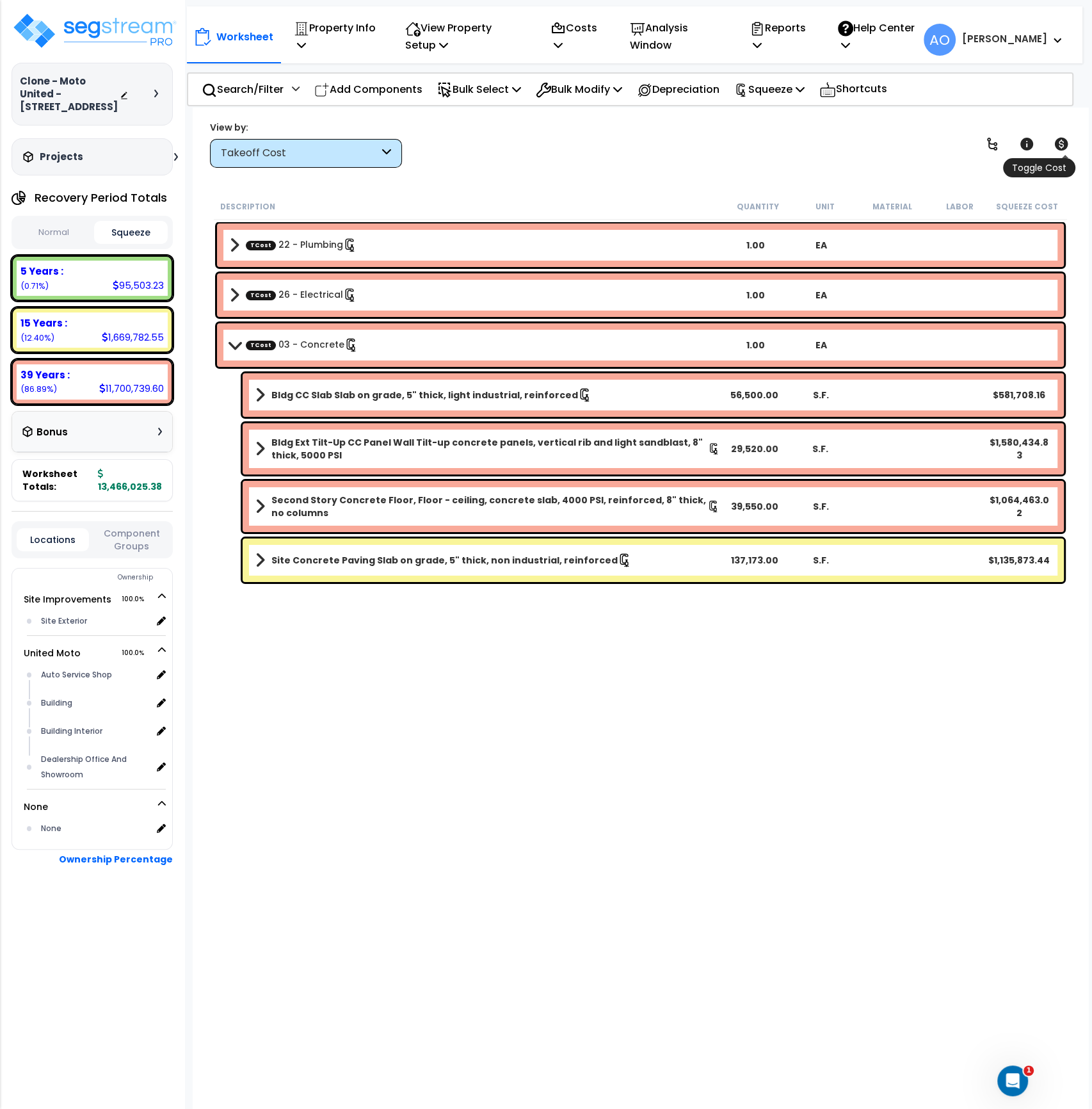
click at [1061, 148] on icon at bounding box center [1062, 144] width 15 height 15
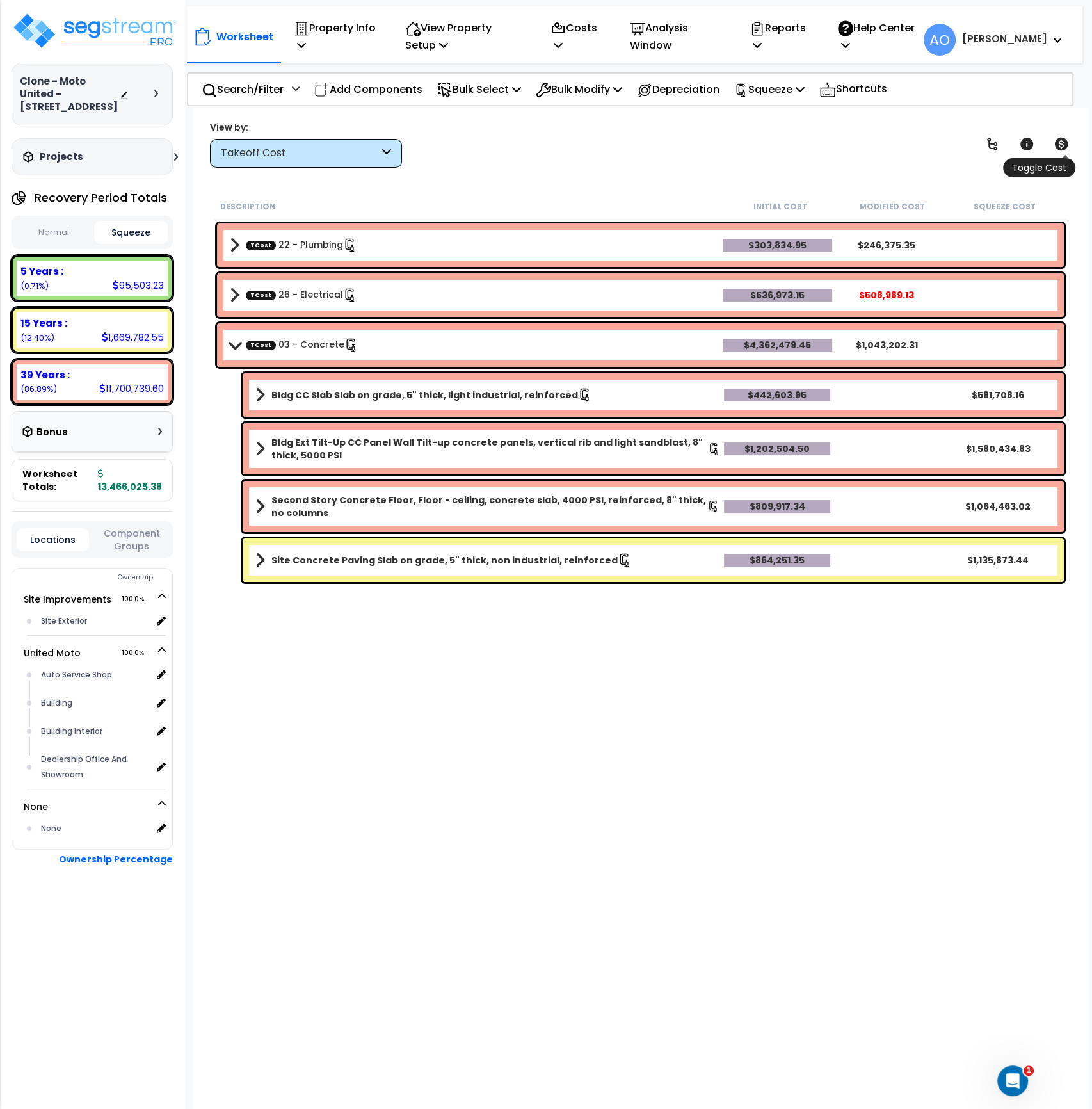
click at [1061, 144] on icon at bounding box center [1062, 144] width 15 height 15
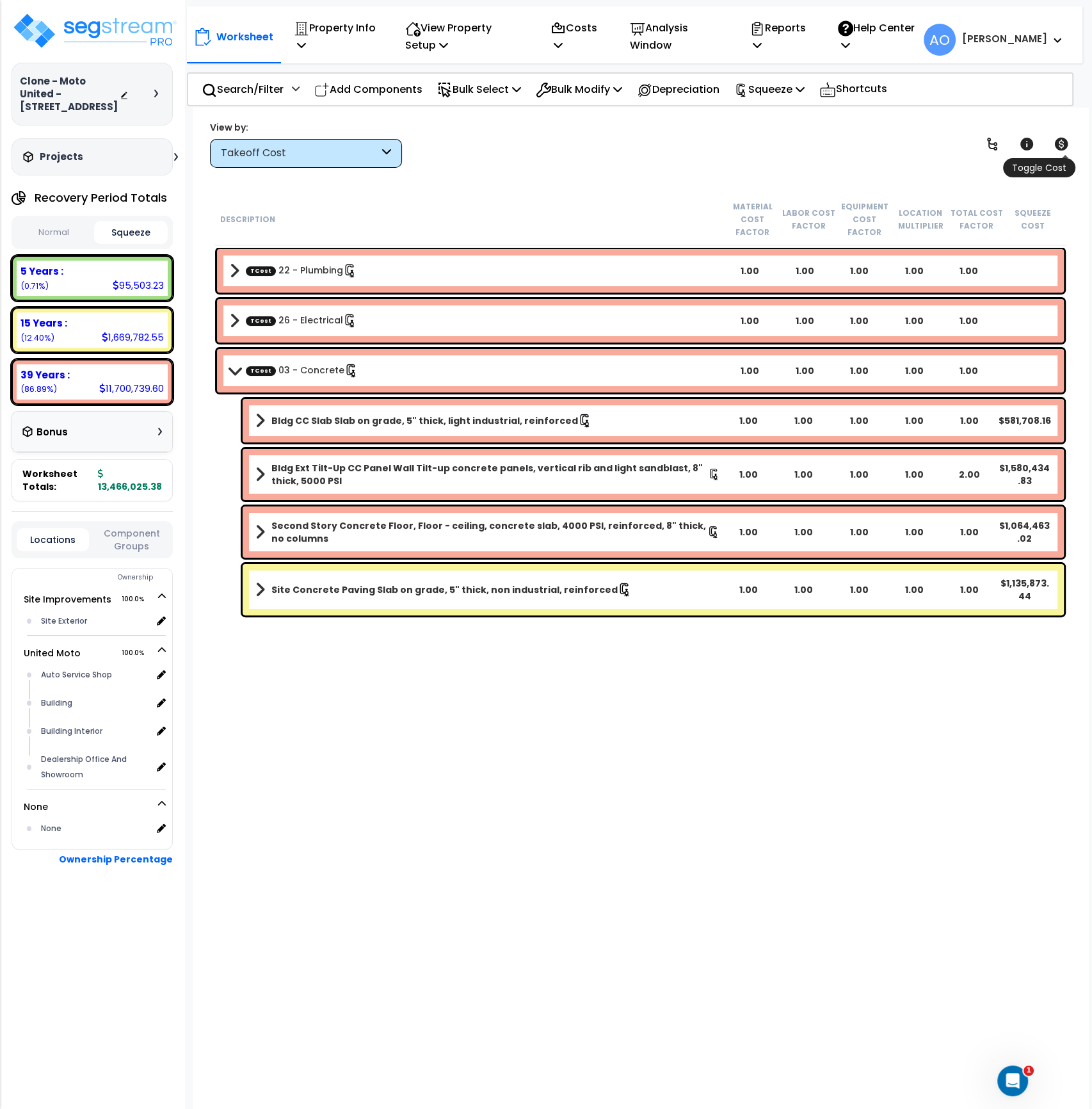
click at [1061, 144] on icon at bounding box center [1062, 144] width 15 height 15
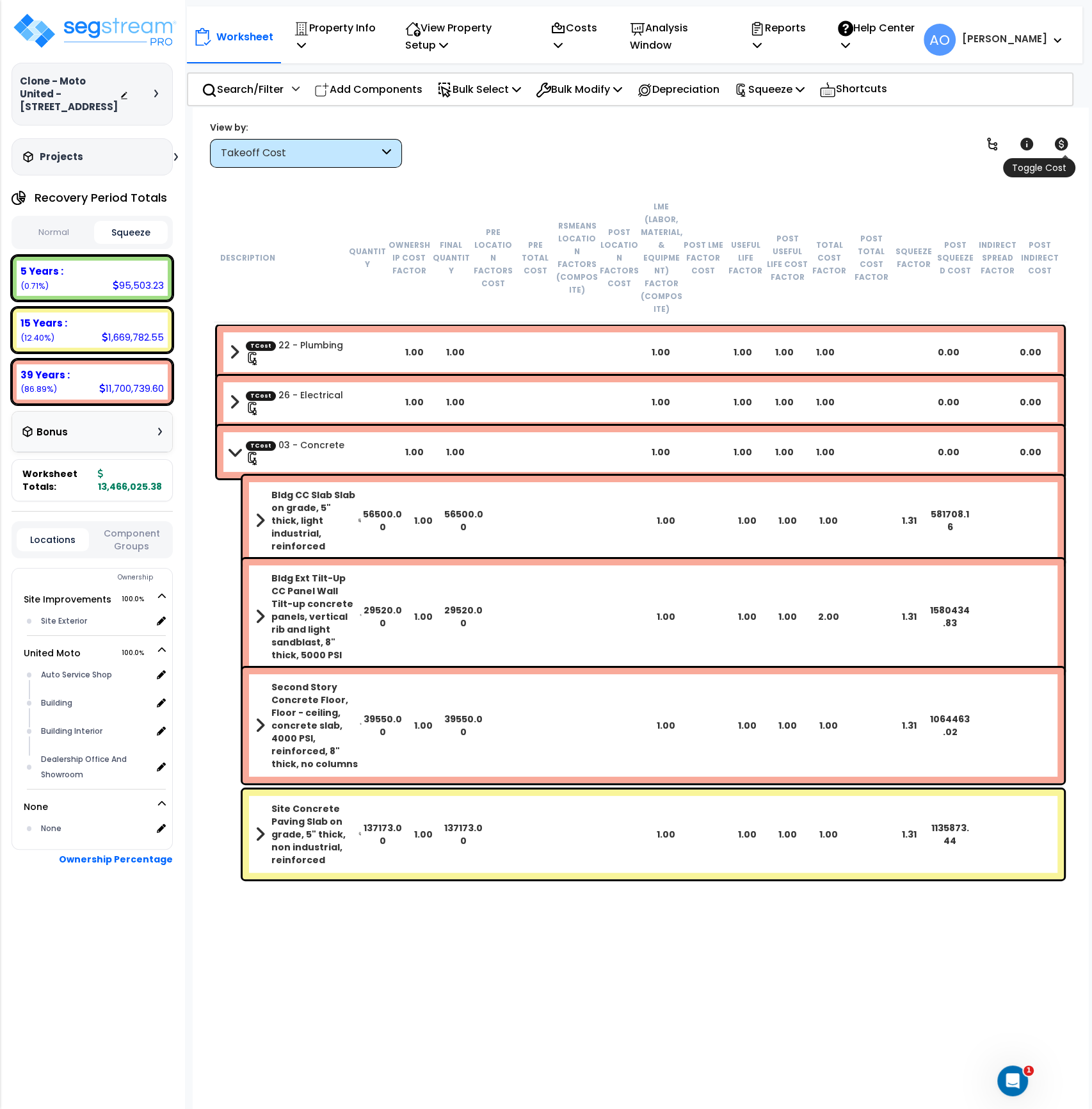
click at [1061, 143] on icon at bounding box center [1062, 144] width 13 height 13
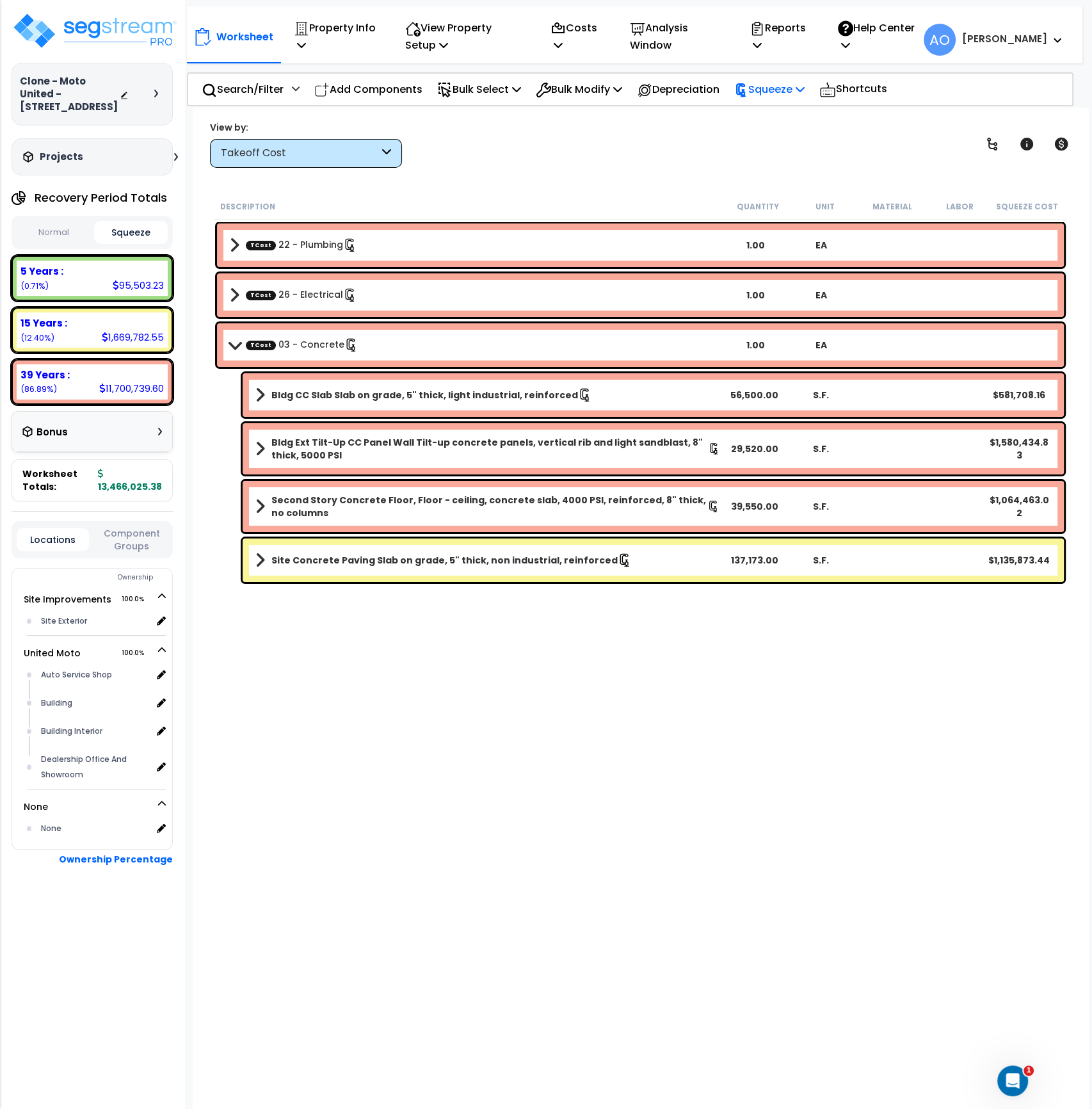
click at [777, 90] on p "Squeeze" at bounding box center [769, 89] width 70 height 17
click at [784, 116] on link "Re-squeeze" at bounding box center [791, 117] width 127 height 26
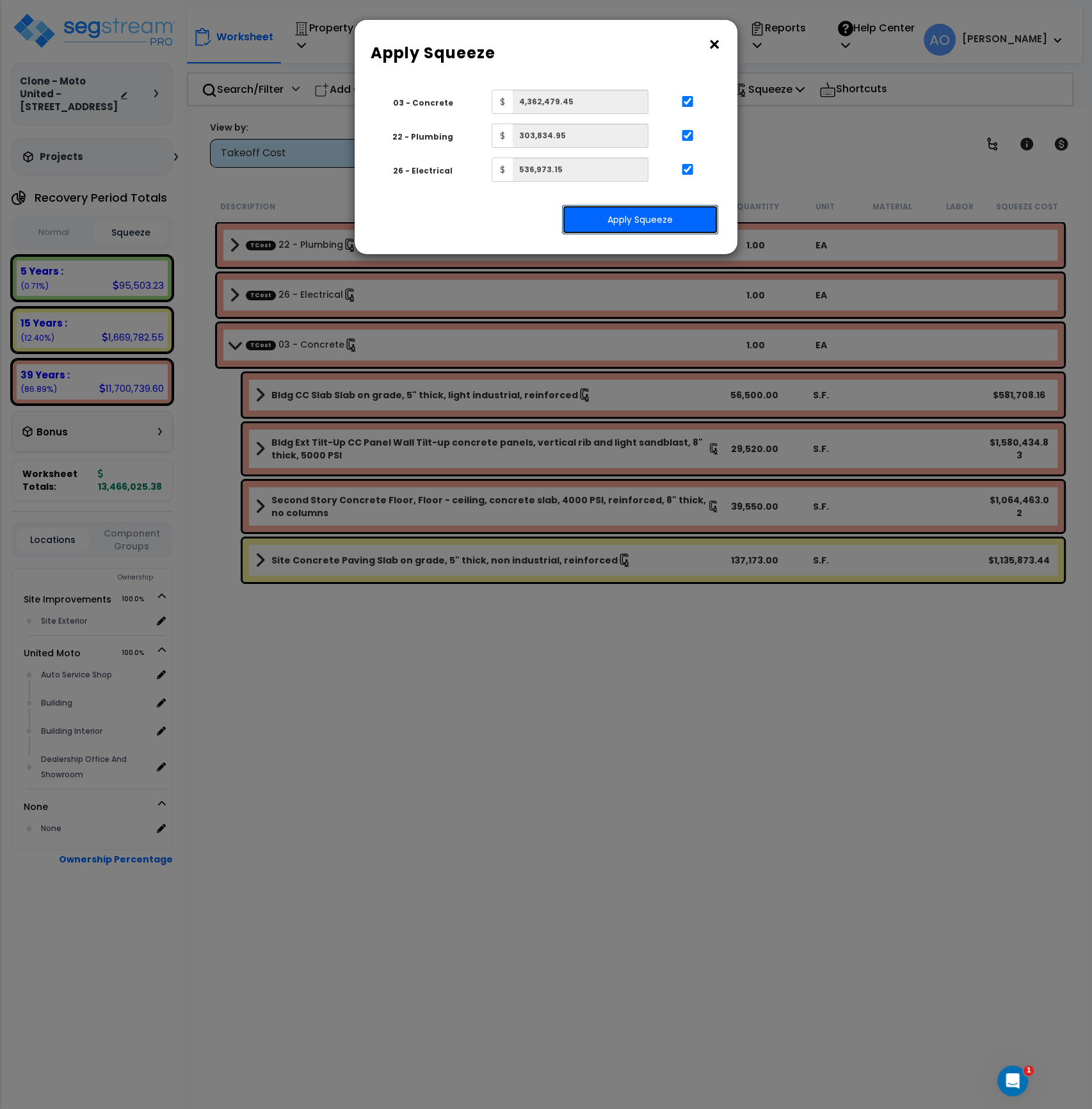
click at [672, 217] on button "Apply Squeeze" at bounding box center [640, 220] width 156 height 29
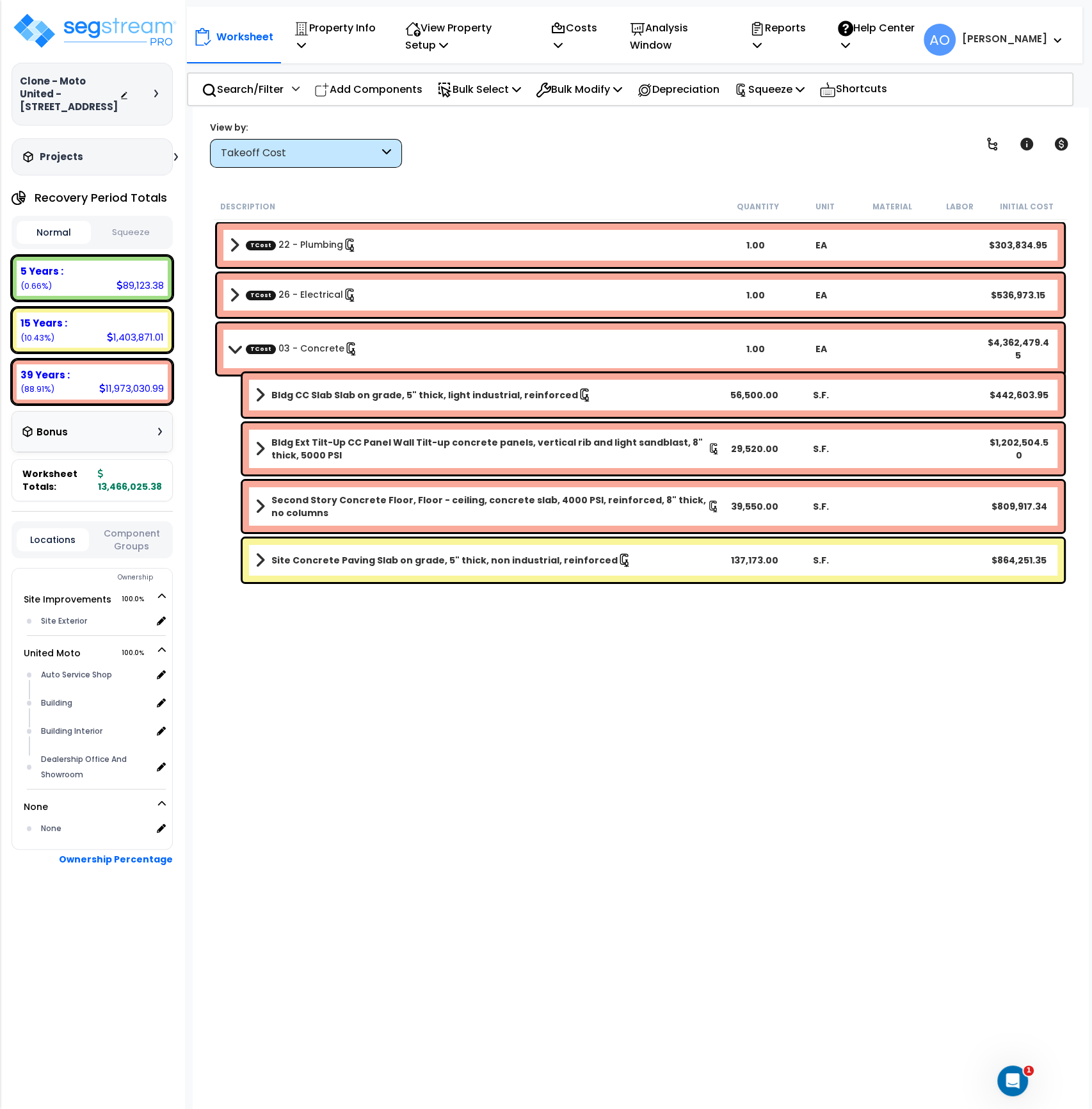
click at [469, 722] on div "Description Quantity Unit Material Labor Initial Cost TCost 22 - Plumbing 1.00 …" at bounding box center [641, 564] width 857 height 743
click at [146, 229] on button "Squeeze" at bounding box center [131, 233] width 74 height 23
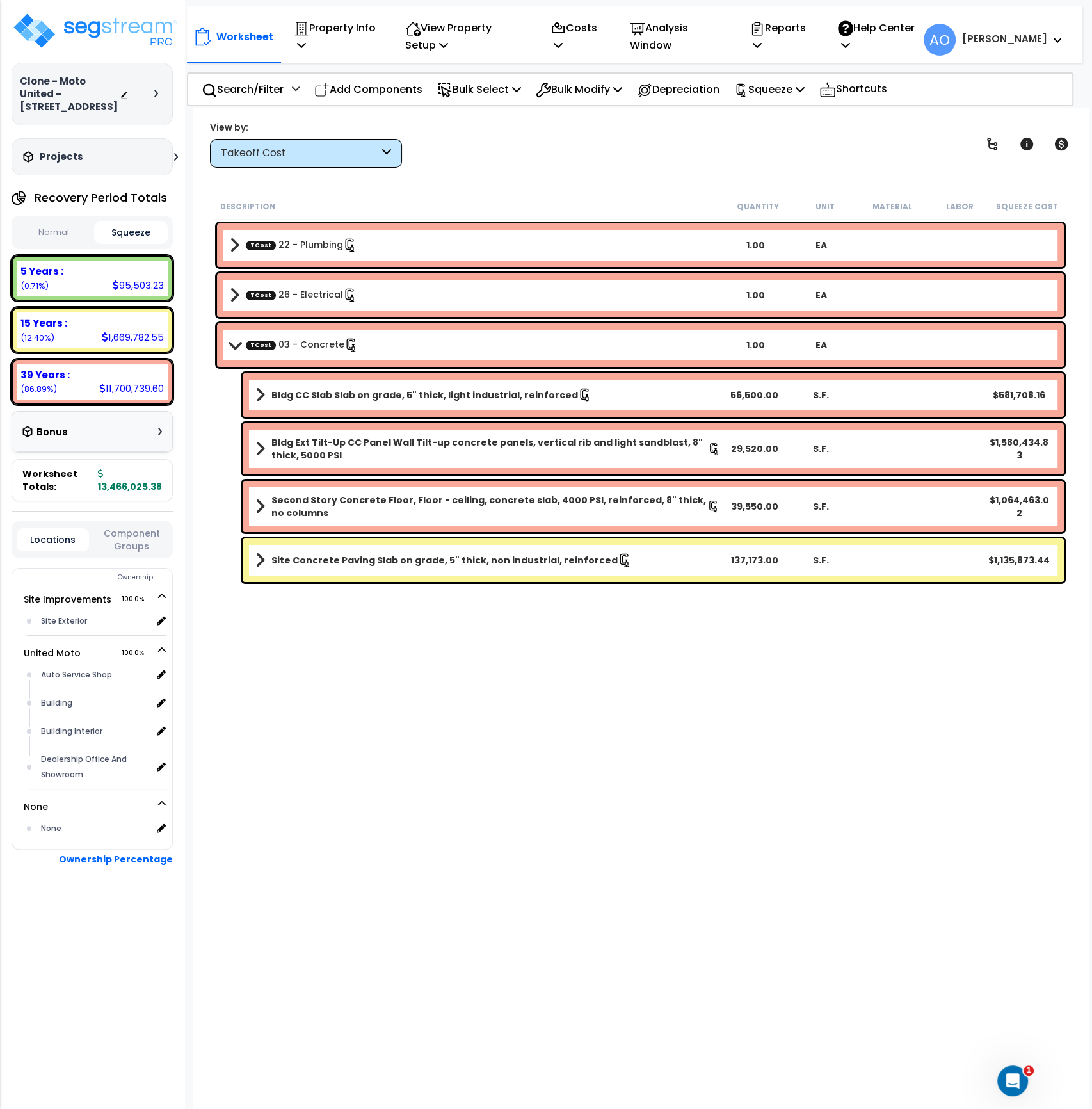
click at [434, 449] on b "Bldg Ext Tilt-Up CC Panel Wall Tilt-up concrete panels, vertical rib and light …" at bounding box center [489, 449] width 436 height 26
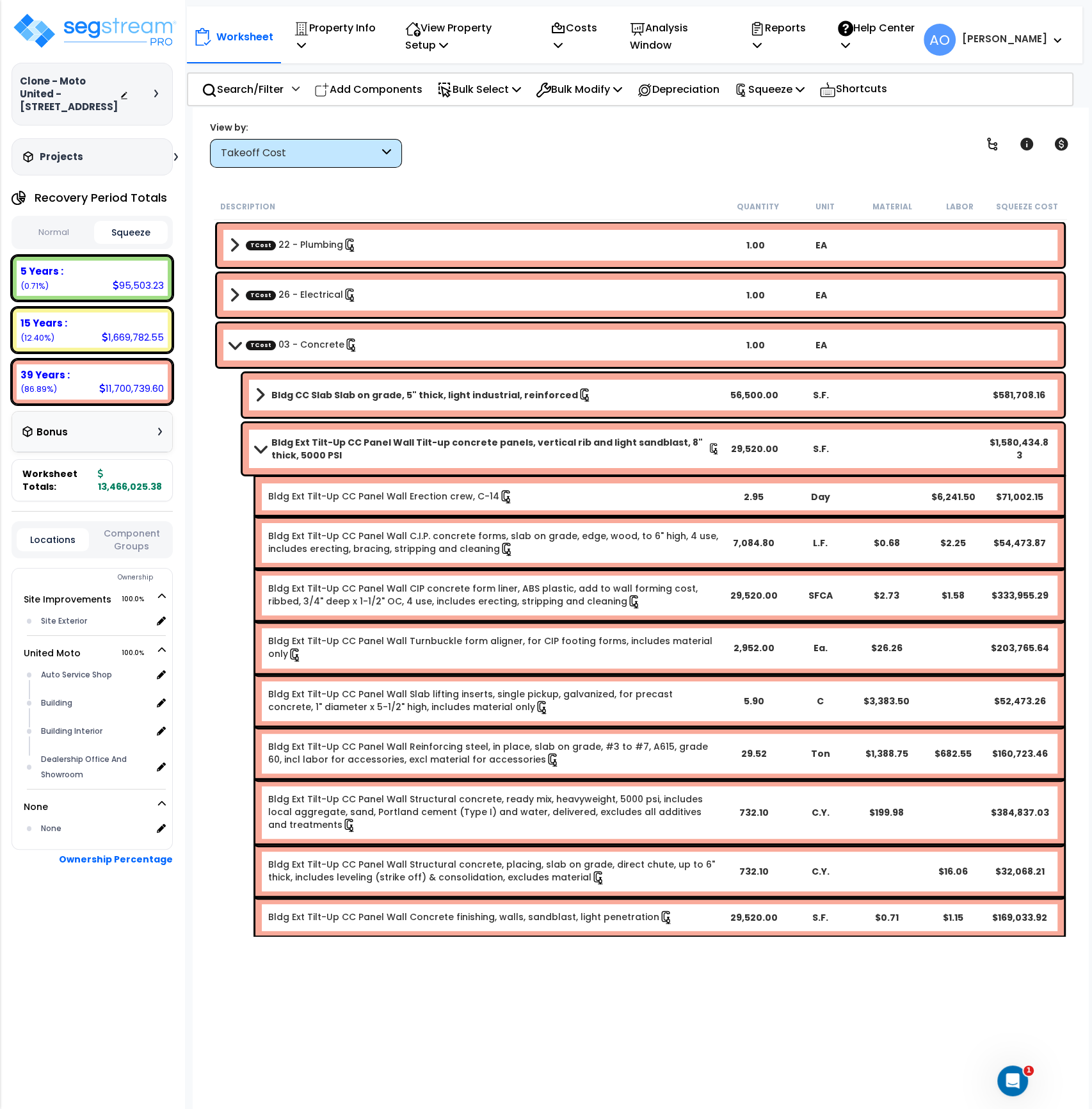
click at [434, 449] on b "Bldg Ext Tilt-Up CC Panel Wall Tilt-up concrete panels, vertical rib and light …" at bounding box center [489, 449] width 436 height 26
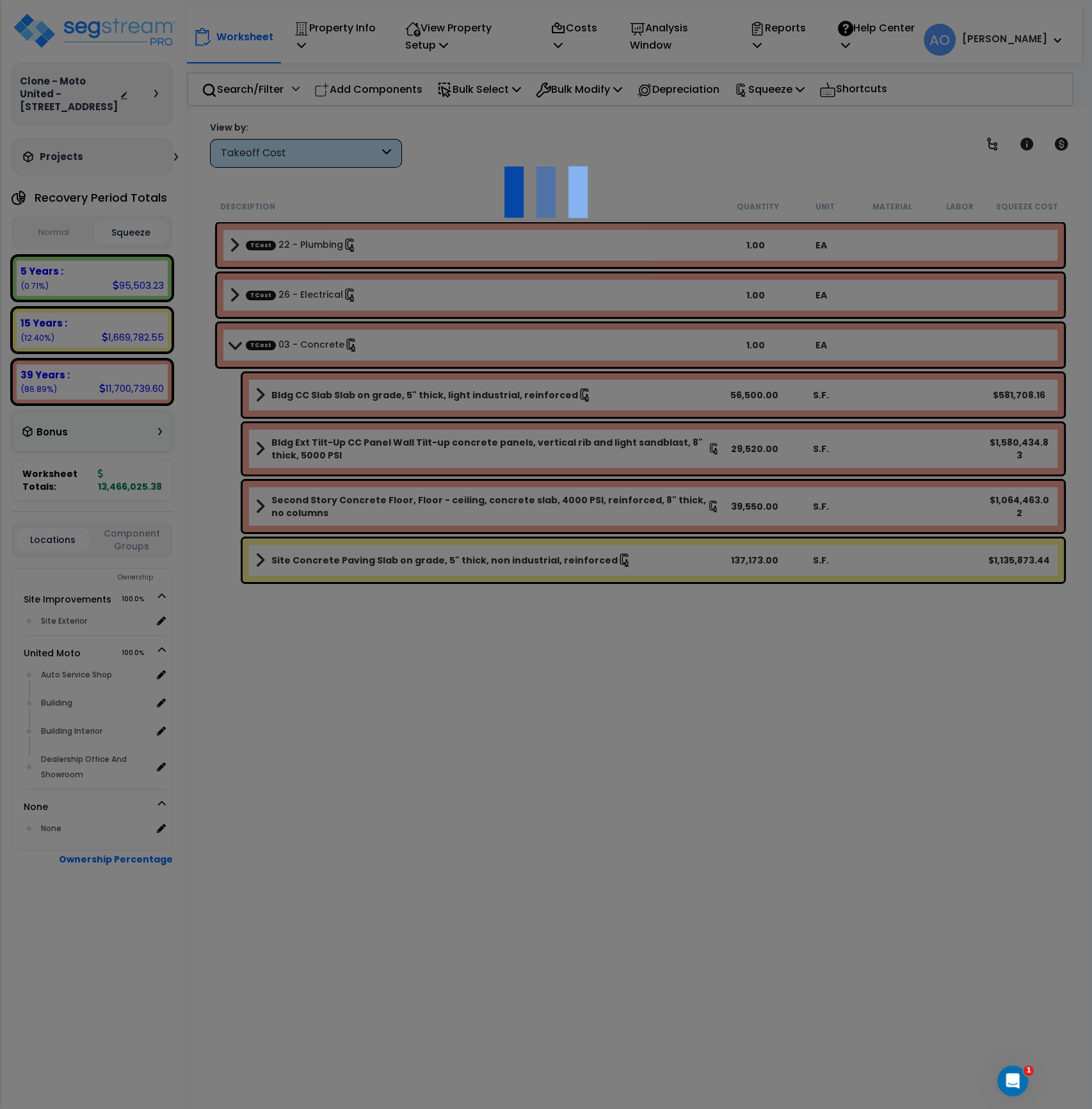
select select "46123667"
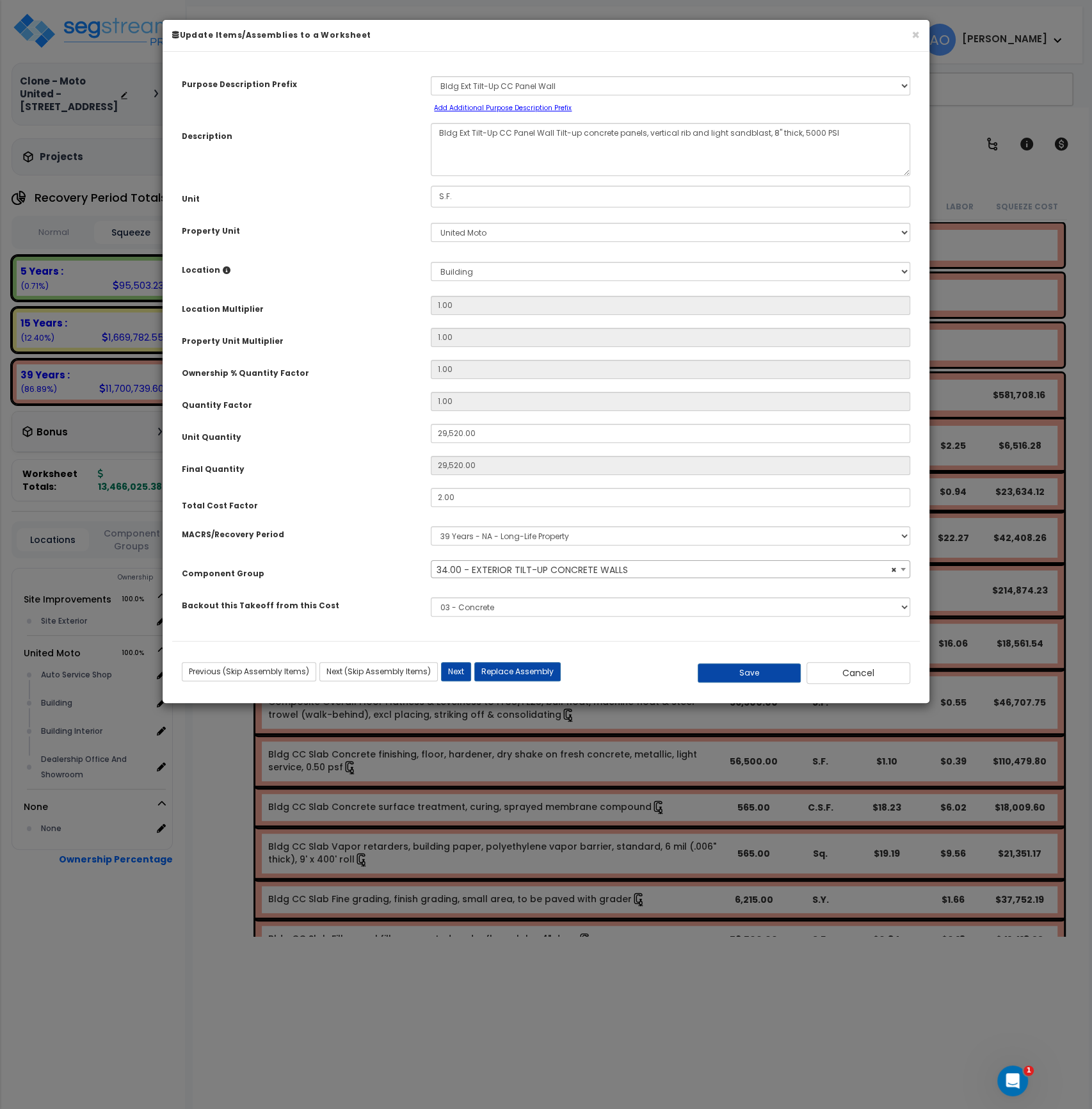
select select "45869"
click at [842, 670] on button "Cancel" at bounding box center [858, 673] width 104 height 22
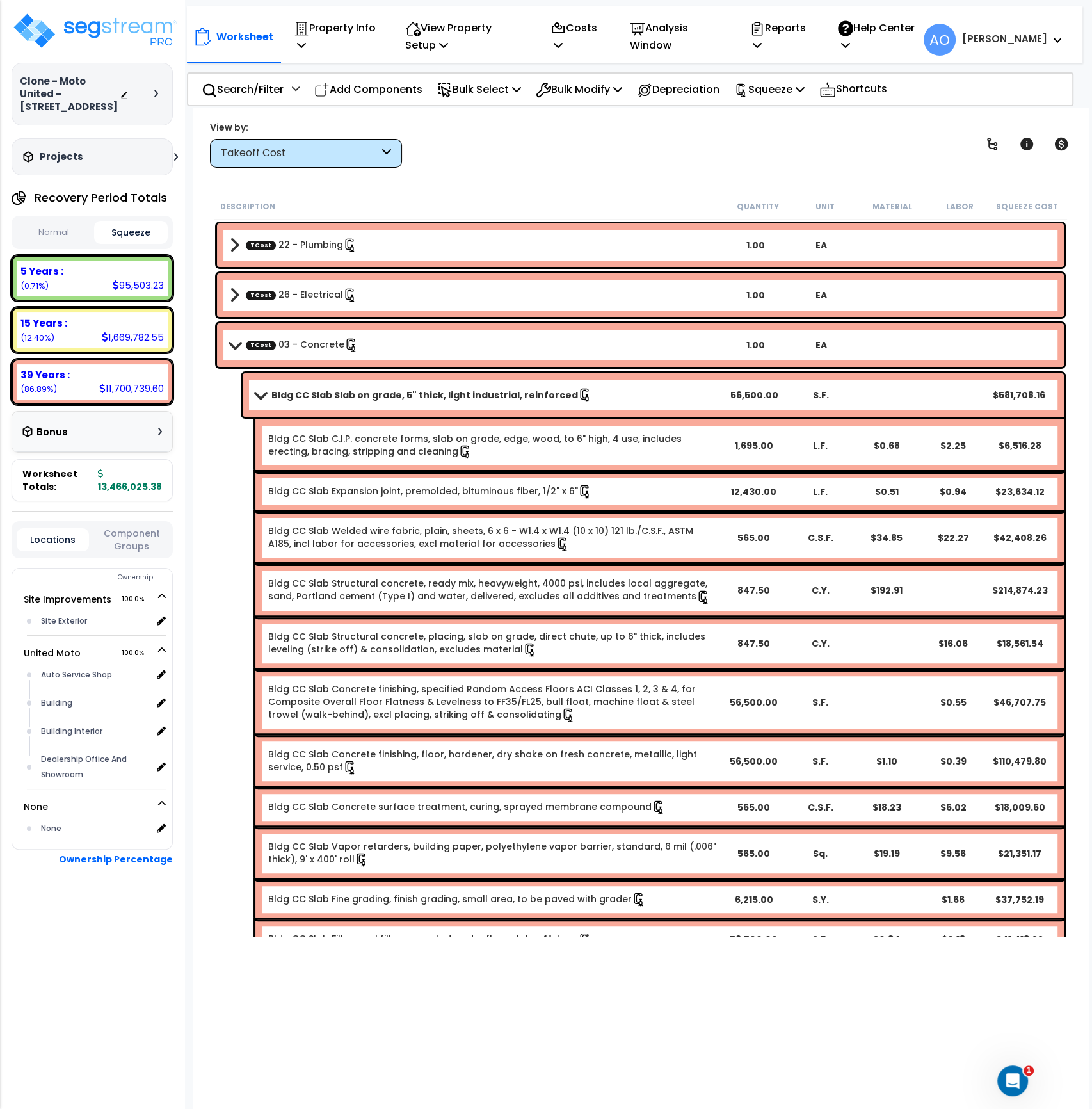
click at [359, 399] on b "Bldg CC Slab Slab on grade, 5" thick, light industrial, reinforced" at bounding box center [425, 396] width 307 height 13
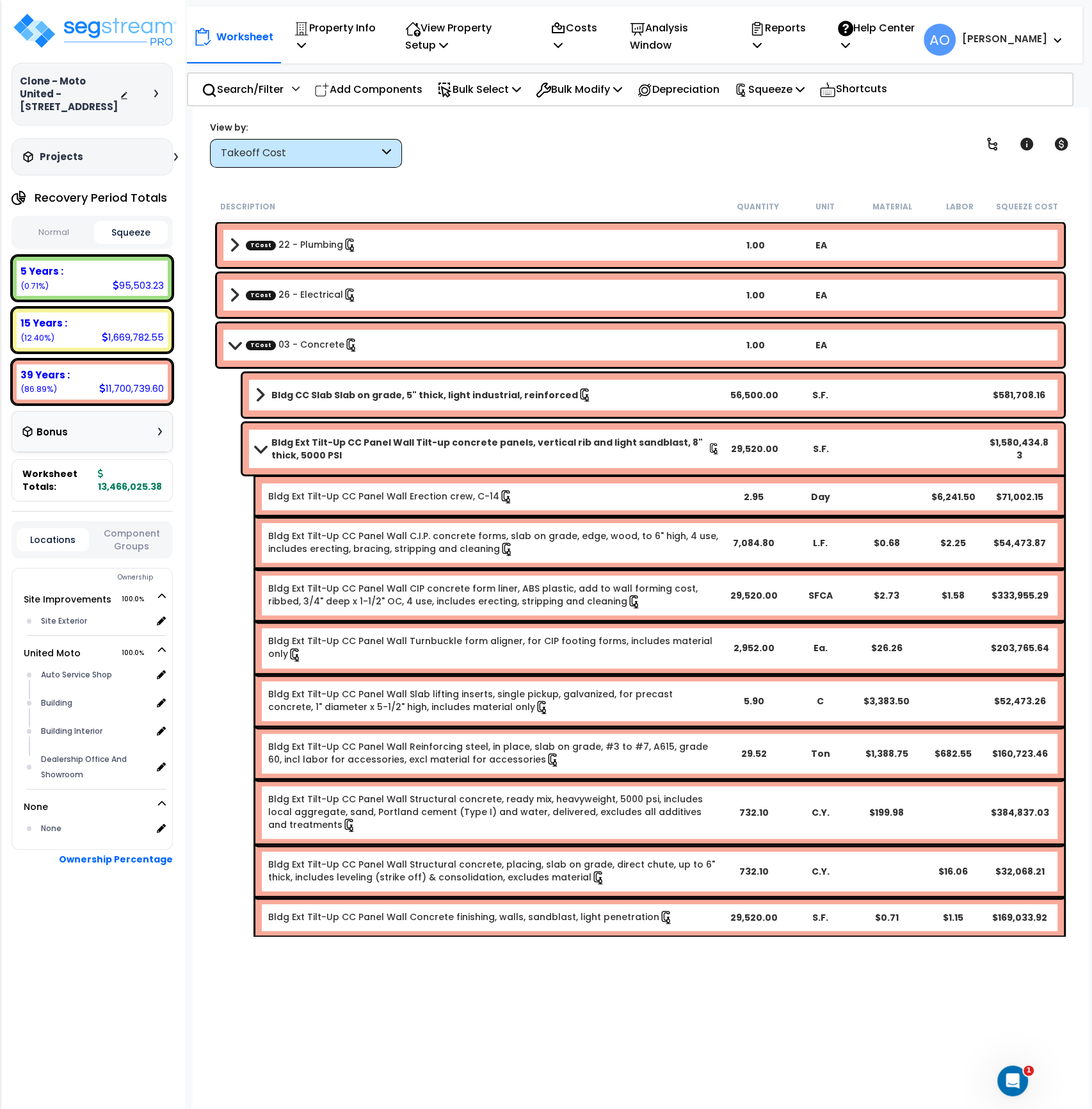
click at [382, 454] on b "Bldg Ext Tilt-Up CC Panel Wall Tilt-up concrete panels, vertical rib and light …" at bounding box center [489, 449] width 436 height 26
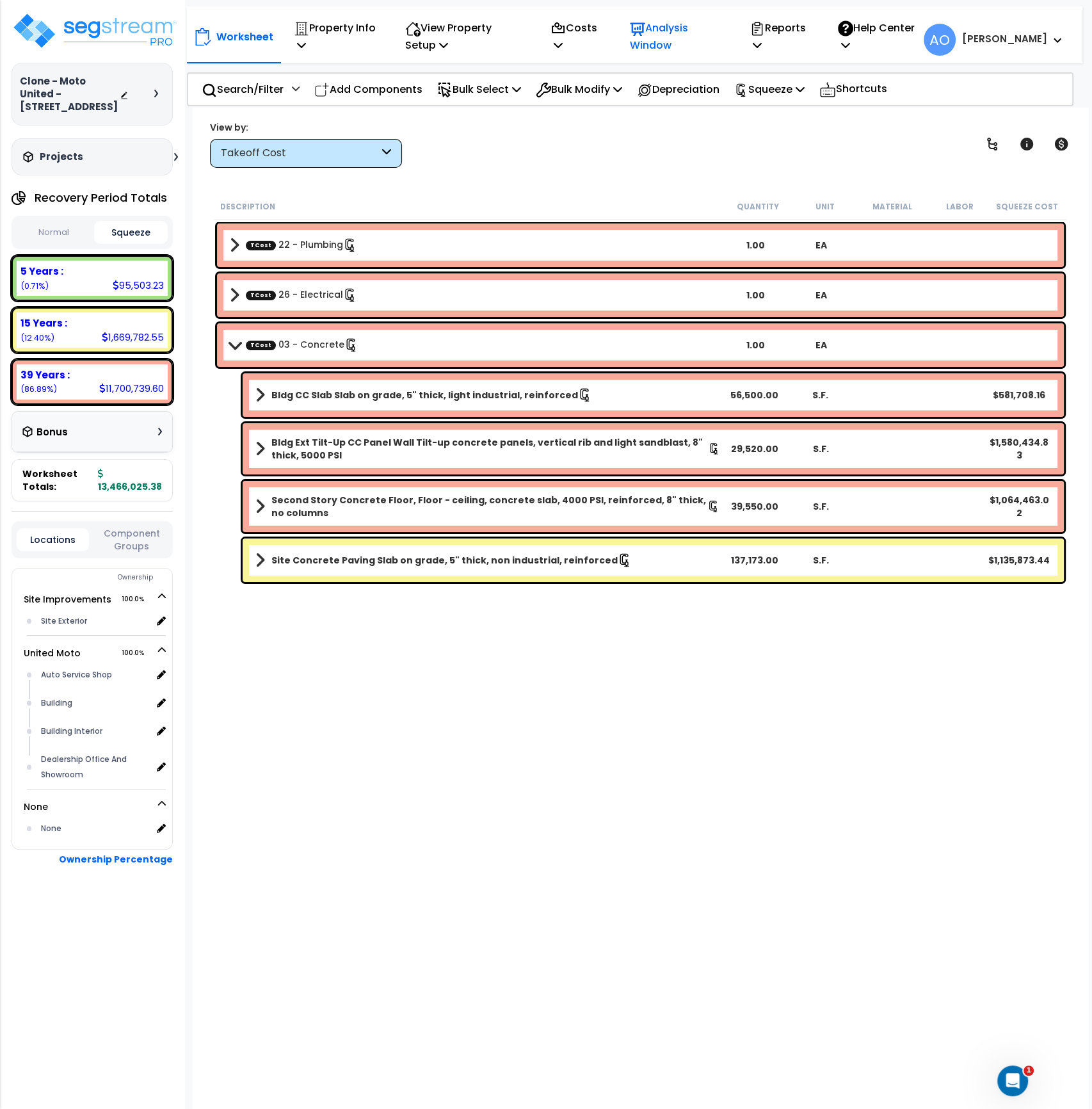
click at [671, 34] on p "Analysis Window" at bounding box center [677, 36] width 93 height 35
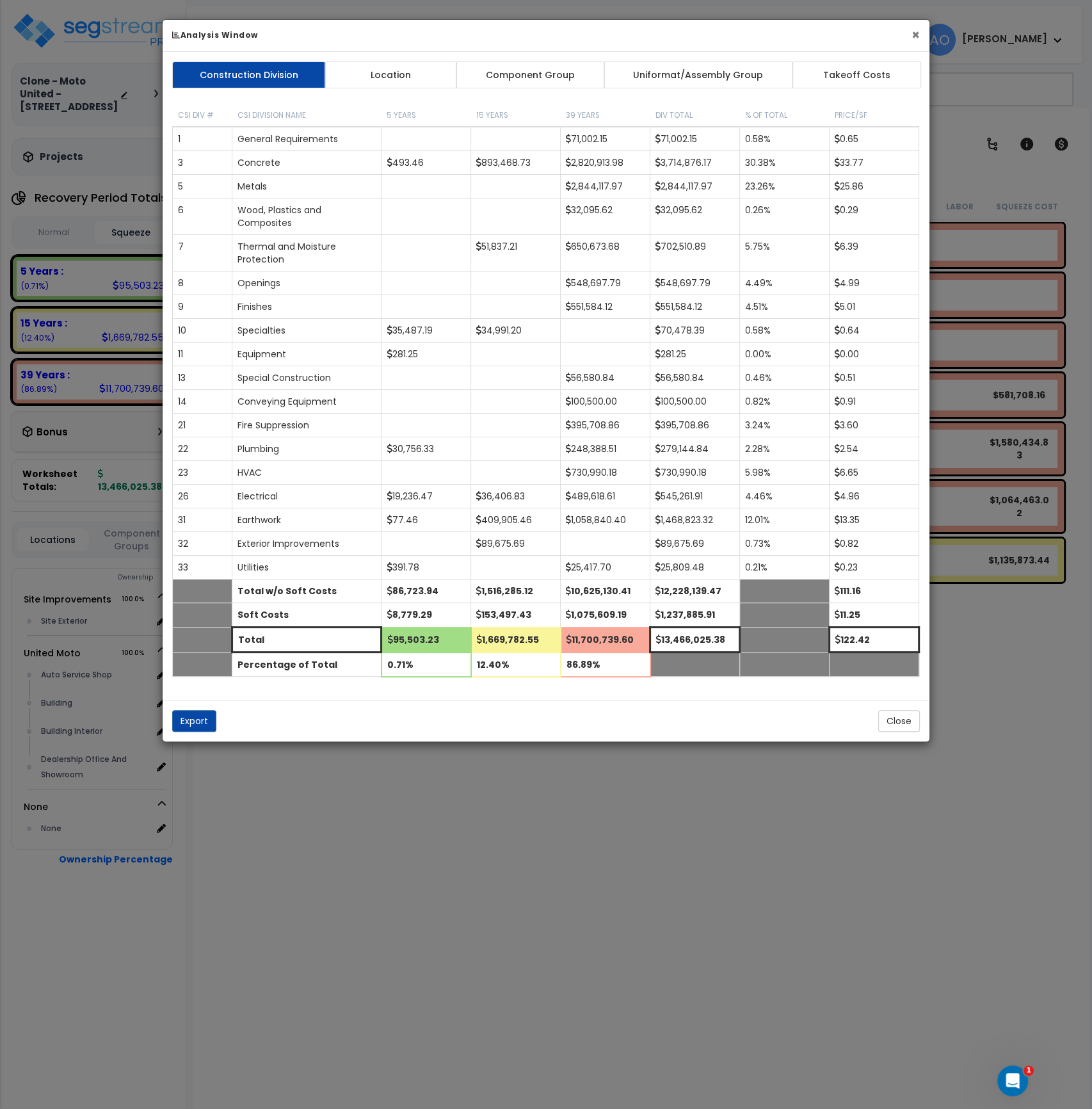
click at [912, 31] on button "×" at bounding box center [915, 35] width 9 height 13
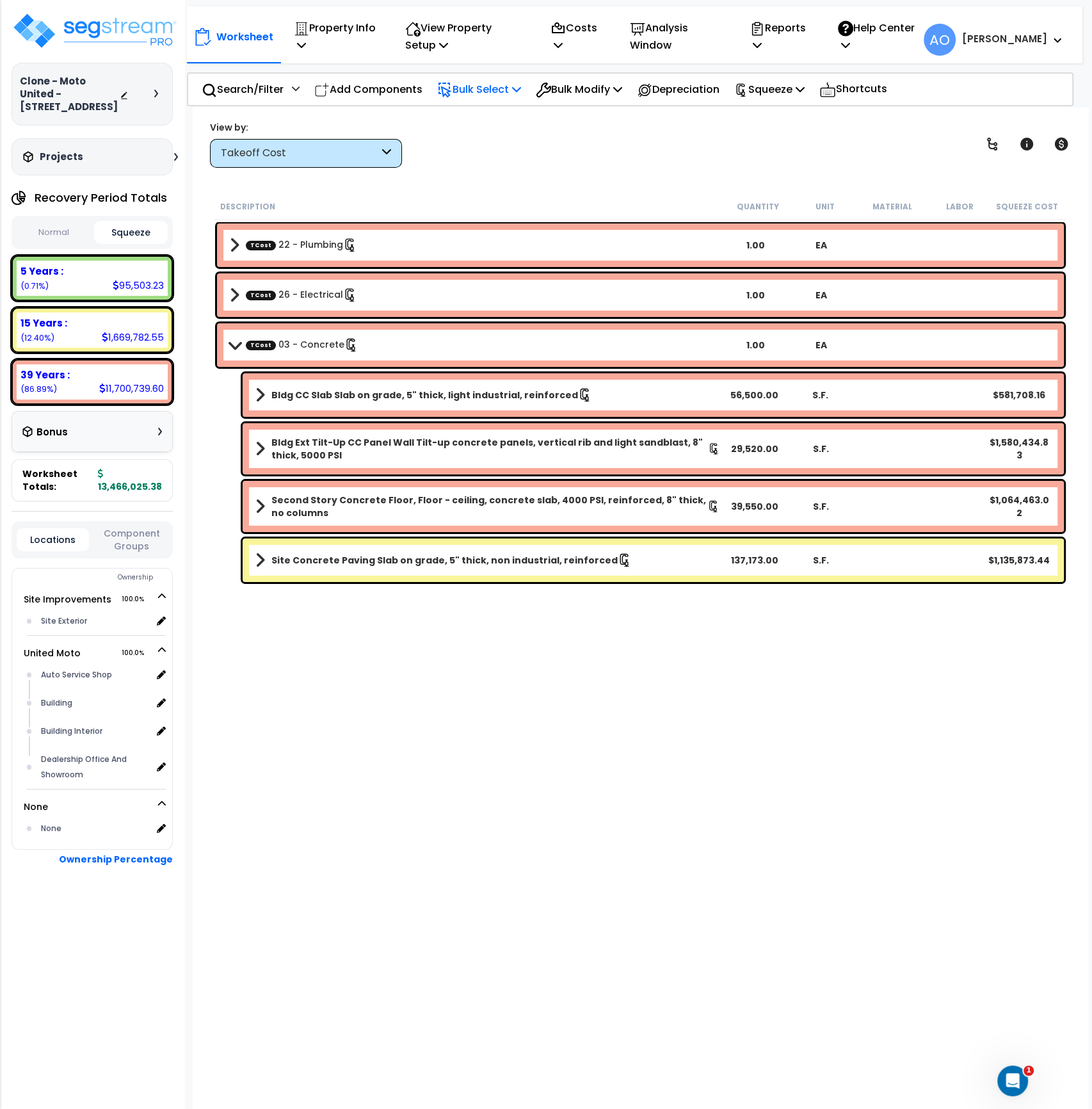
click at [503, 91] on p "Bulk Select" at bounding box center [479, 89] width 84 height 17
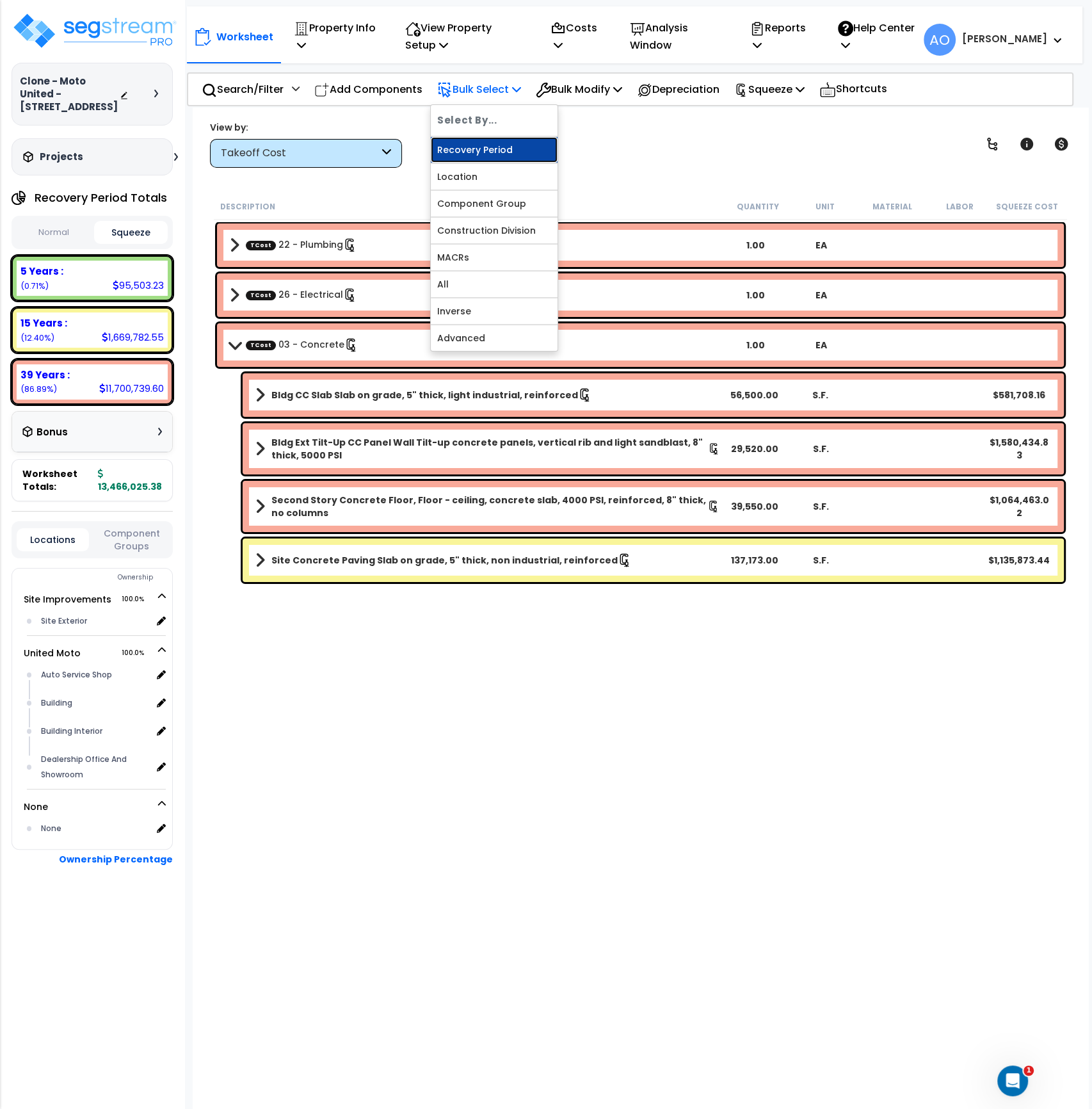
click at [494, 150] on link "Recovery Period" at bounding box center [494, 150] width 127 height 26
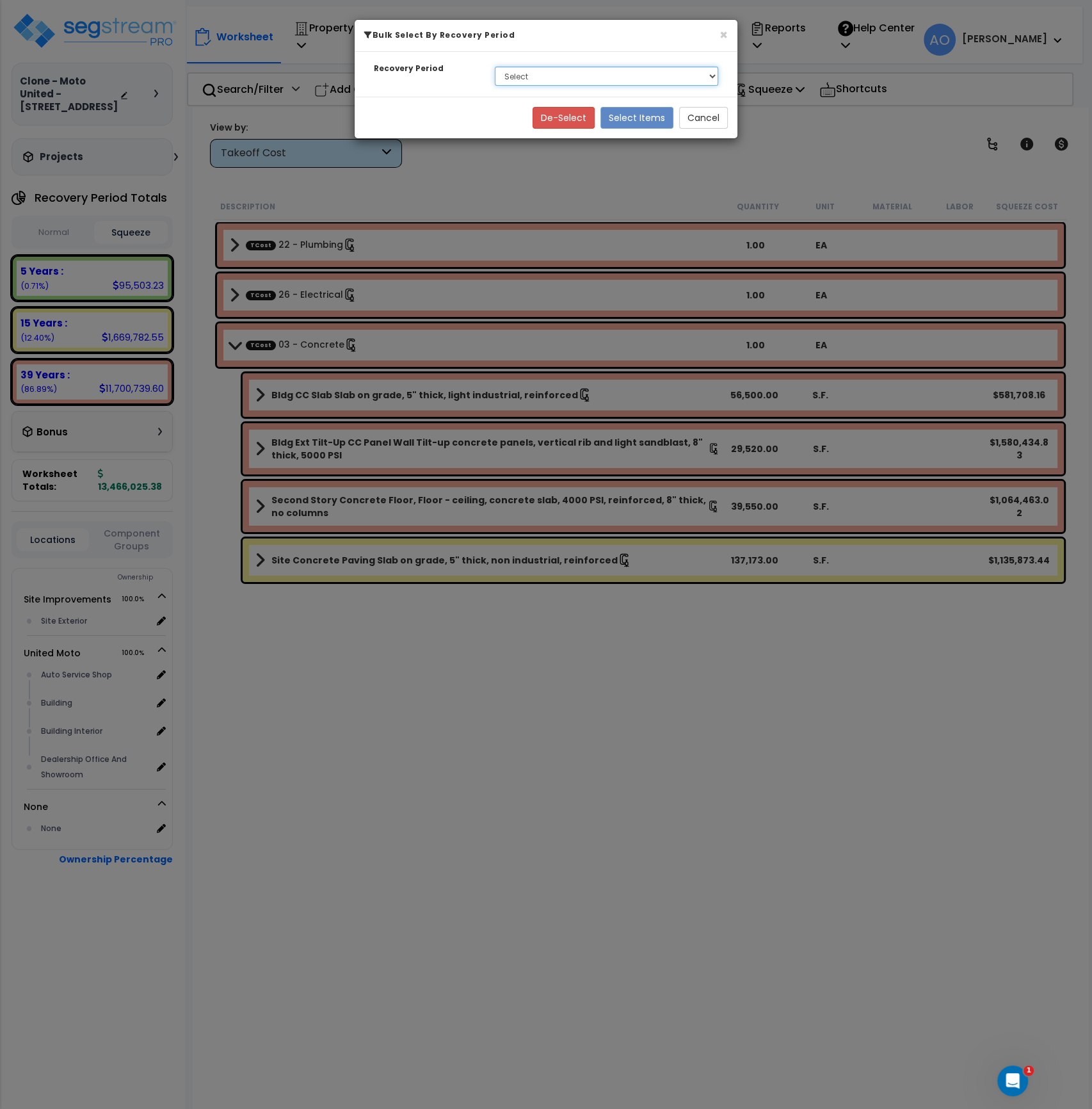
click at [536, 71] on select "Select 5 Years 15 Years 39 Years Soft Cost" at bounding box center [607, 76] width 223 height 19
select select "5Y"
click at [495, 66] on select "Select 5 Years 15 Years 39 Years Soft Cost" at bounding box center [607, 76] width 223 height 19
click at [625, 121] on button "Select Items" at bounding box center [637, 117] width 73 height 22
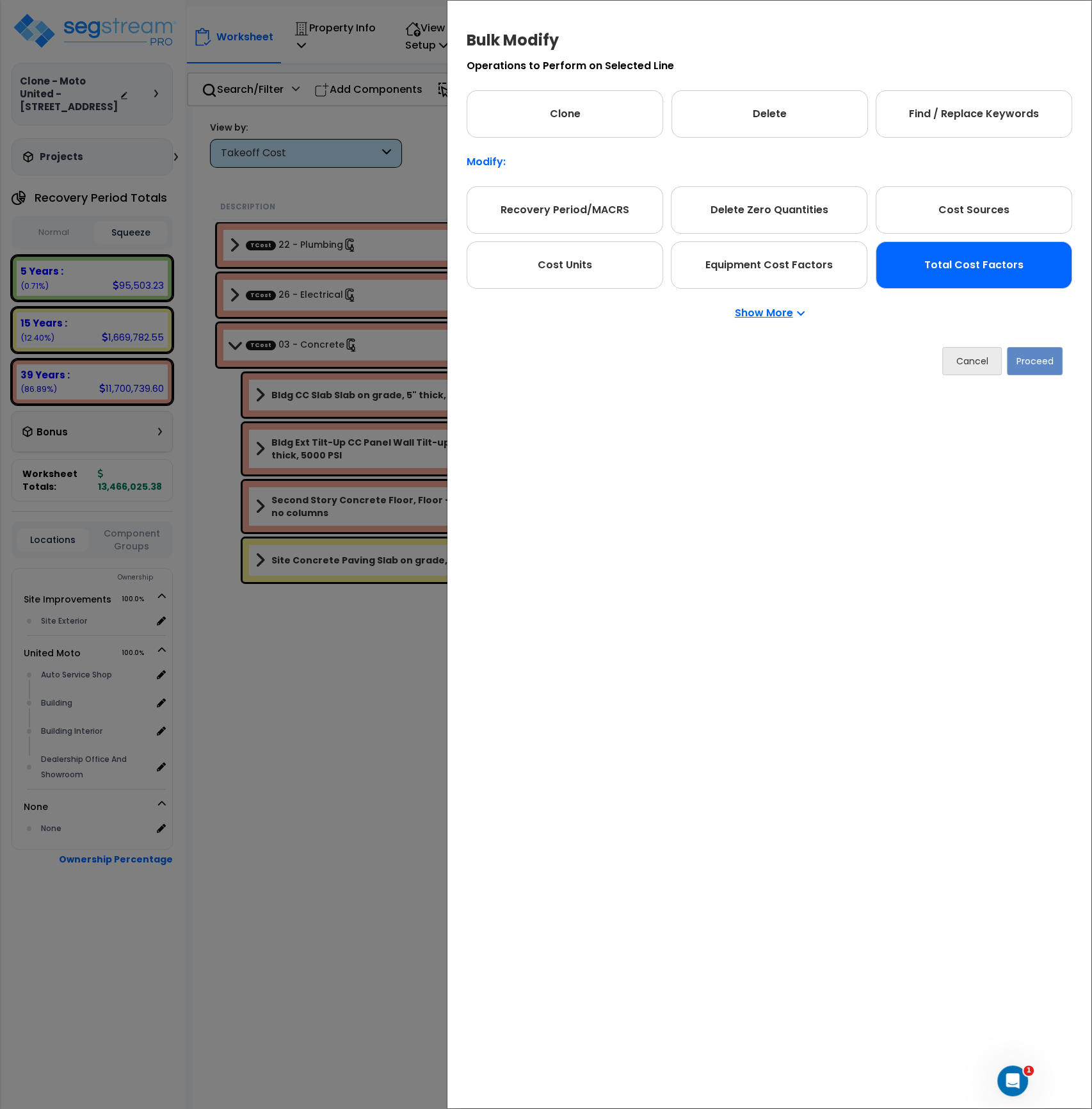
click at [959, 276] on div "Total Cost Factors" at bounding box center [975, 265] width 197 height 47
click at [1028, 361] on button "Proceed" at bounding box center [1034, 361] width 56 height 28
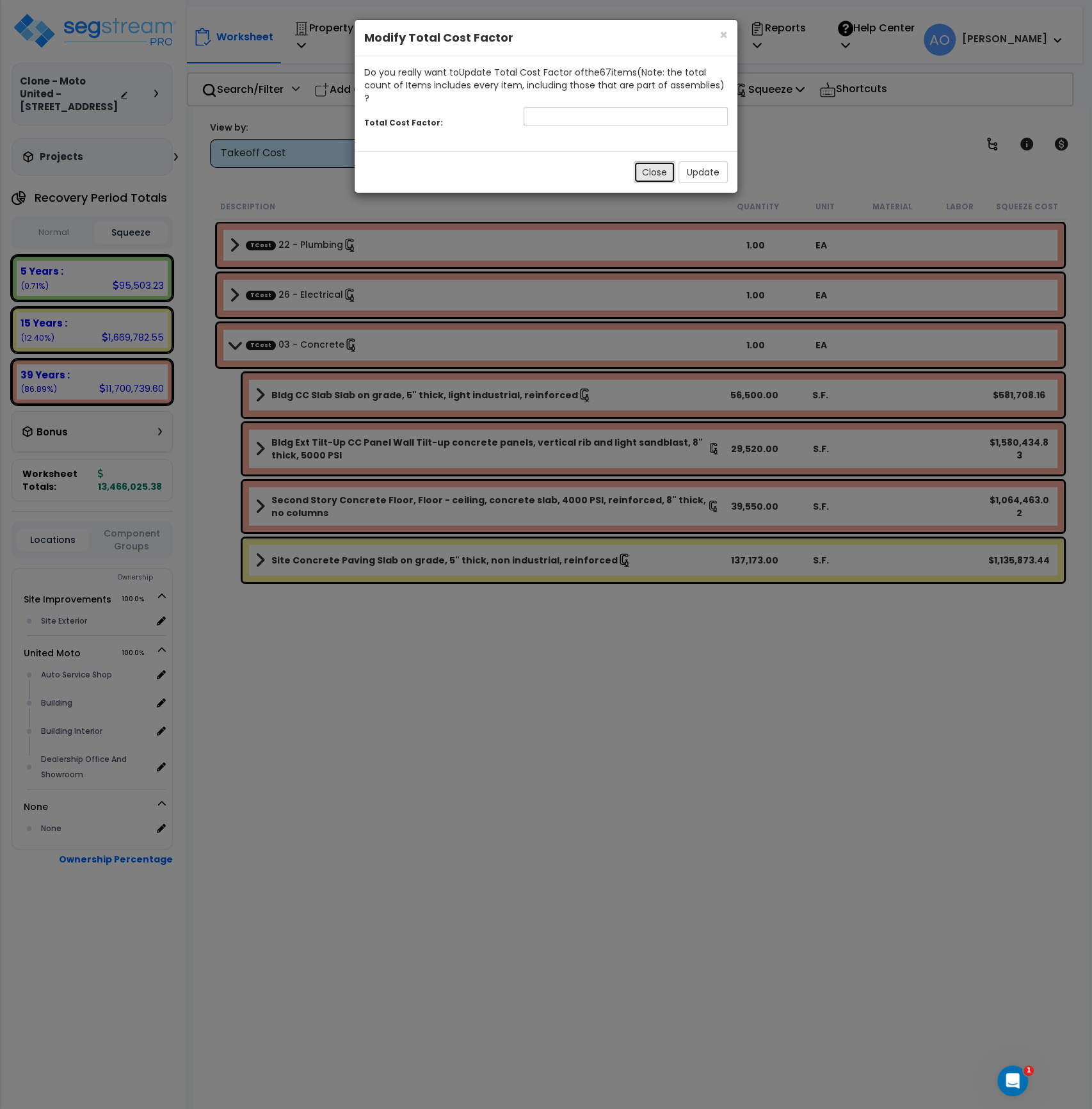
click at [662, 161] on button "Close" at bounding box center [655, 171] width 42 height 22
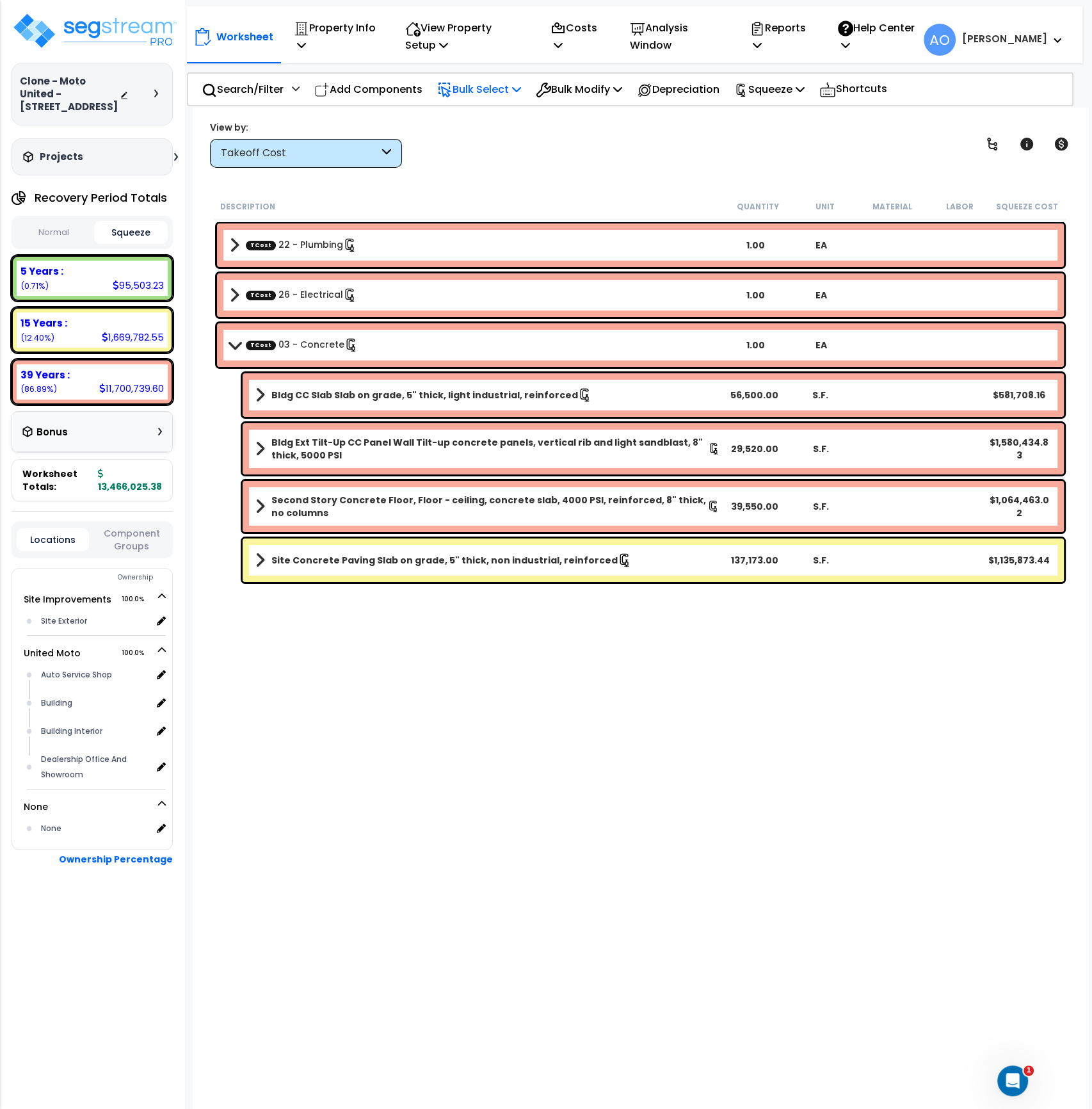
click at [477, 85] on p "Bulk Select" at bounding box center [479, 89] width 84 height 17
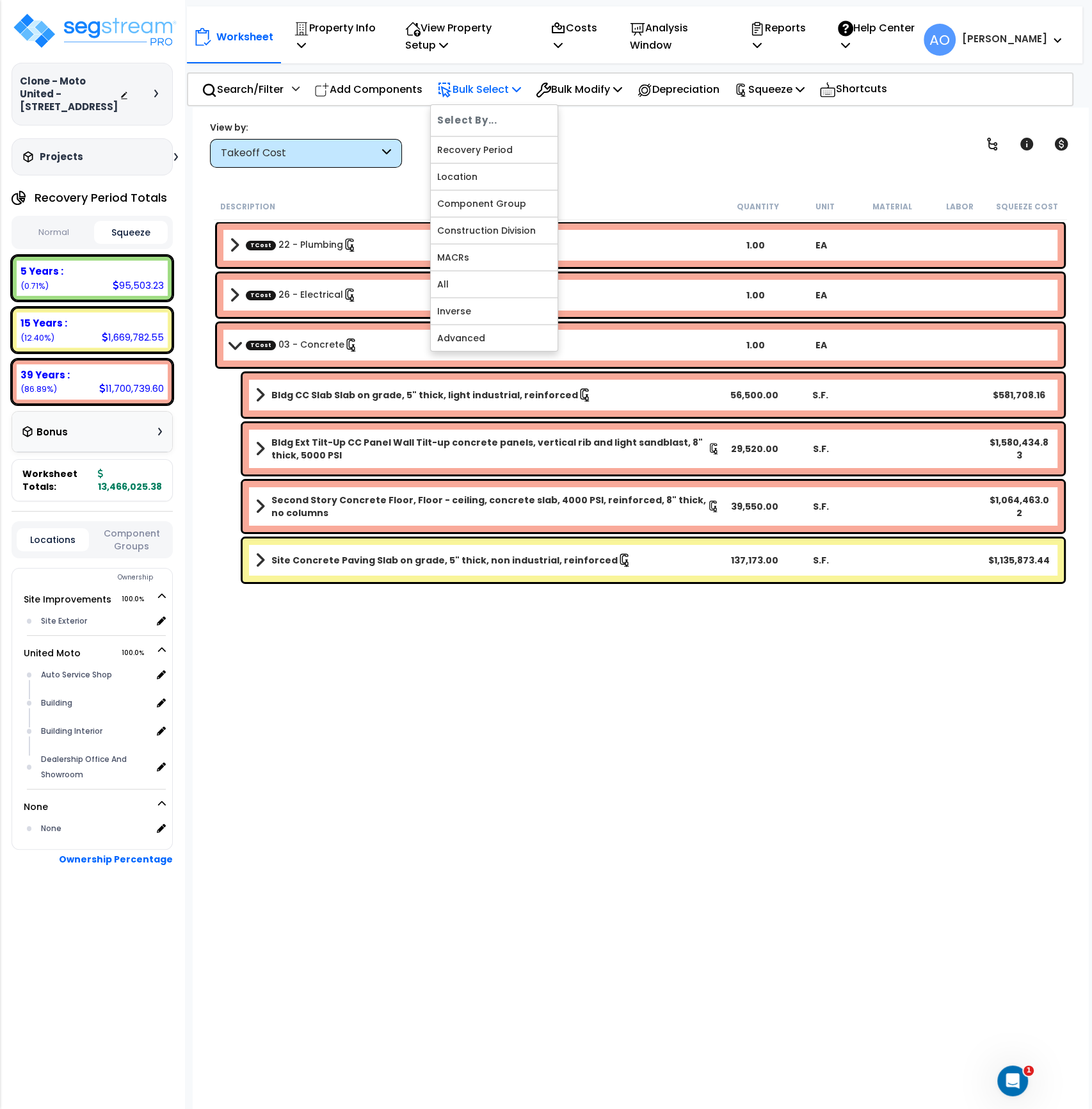
click at [478, 163] on div at bounding box center [494, 163] width 127 height 1
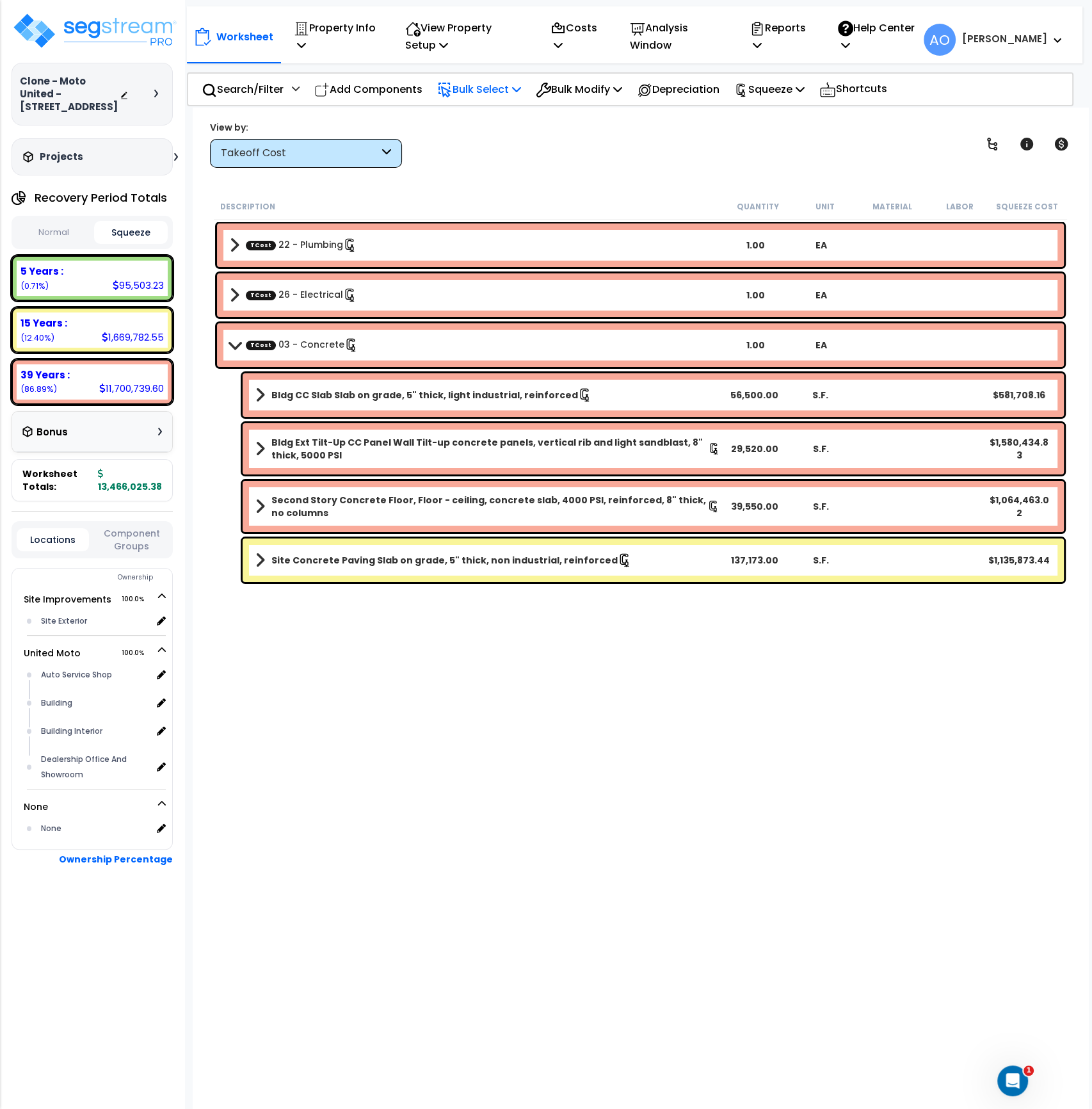
click at [486, 92] on p "Bulk Select" at bounding box center [479, 89] width 84 height 17
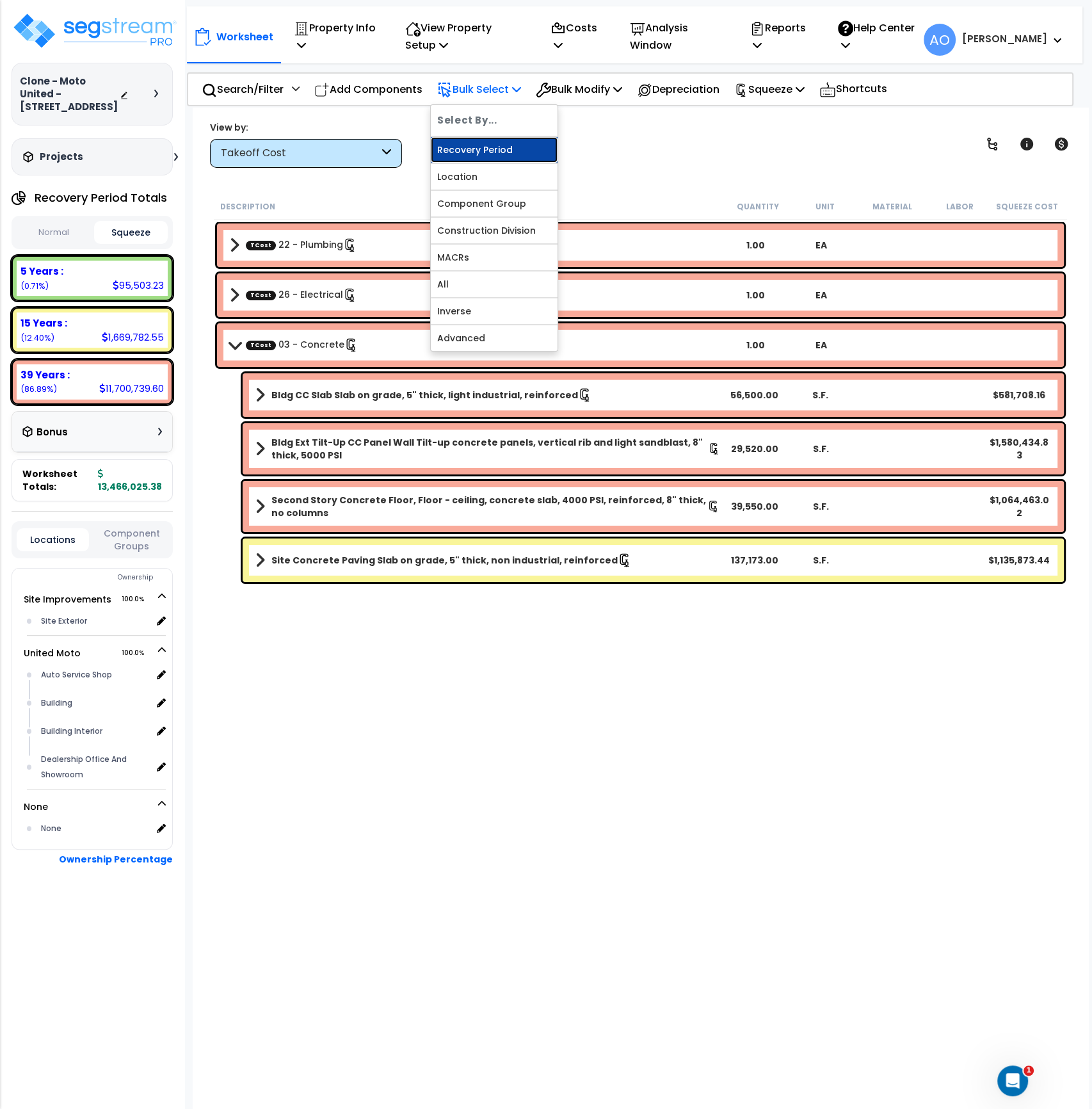
click at [473, 144] on link "Recovery Period" at bounding box center [494, 150] width 127 height 26
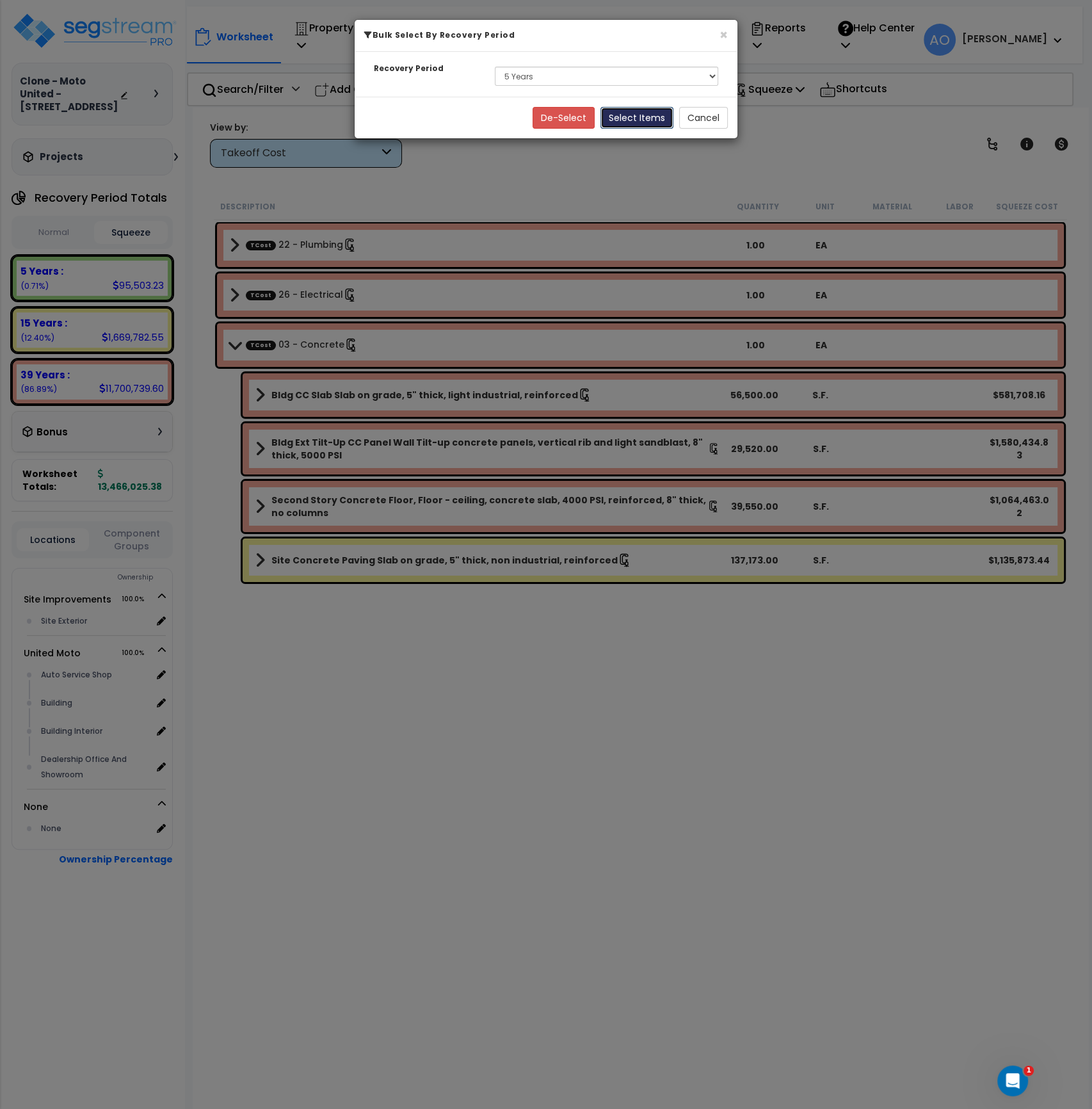
click at [628, 121] on button "Select Items" at bounding box center [637, 117] width 73 height 22
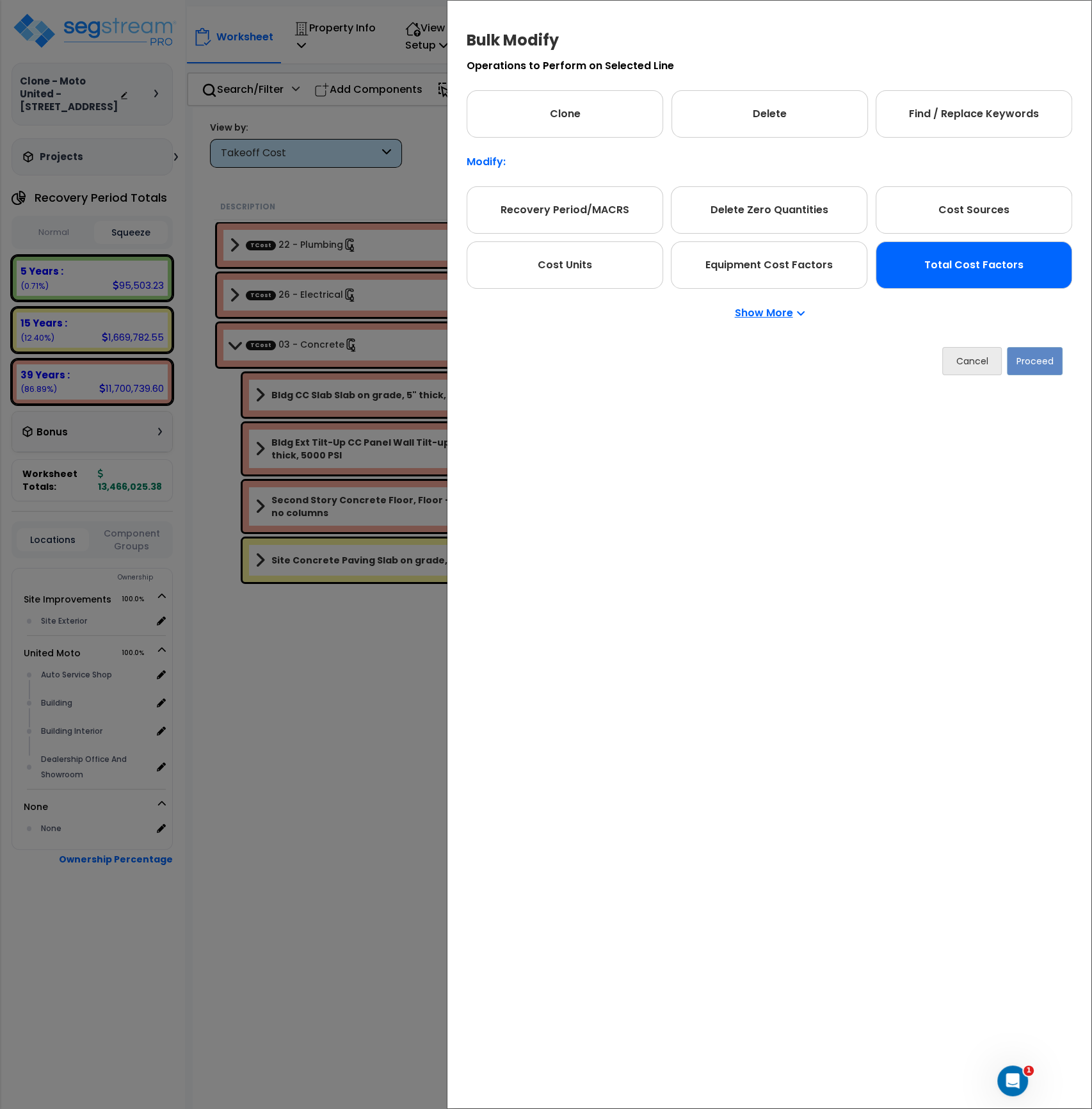
click at [973, 279] on div "Total Cost Factors" at bounding box center [975, 265] width 197 height 47
click at [1033, 361] on button "Proceed" at bounding box center [1034, 361] width 56 height 28
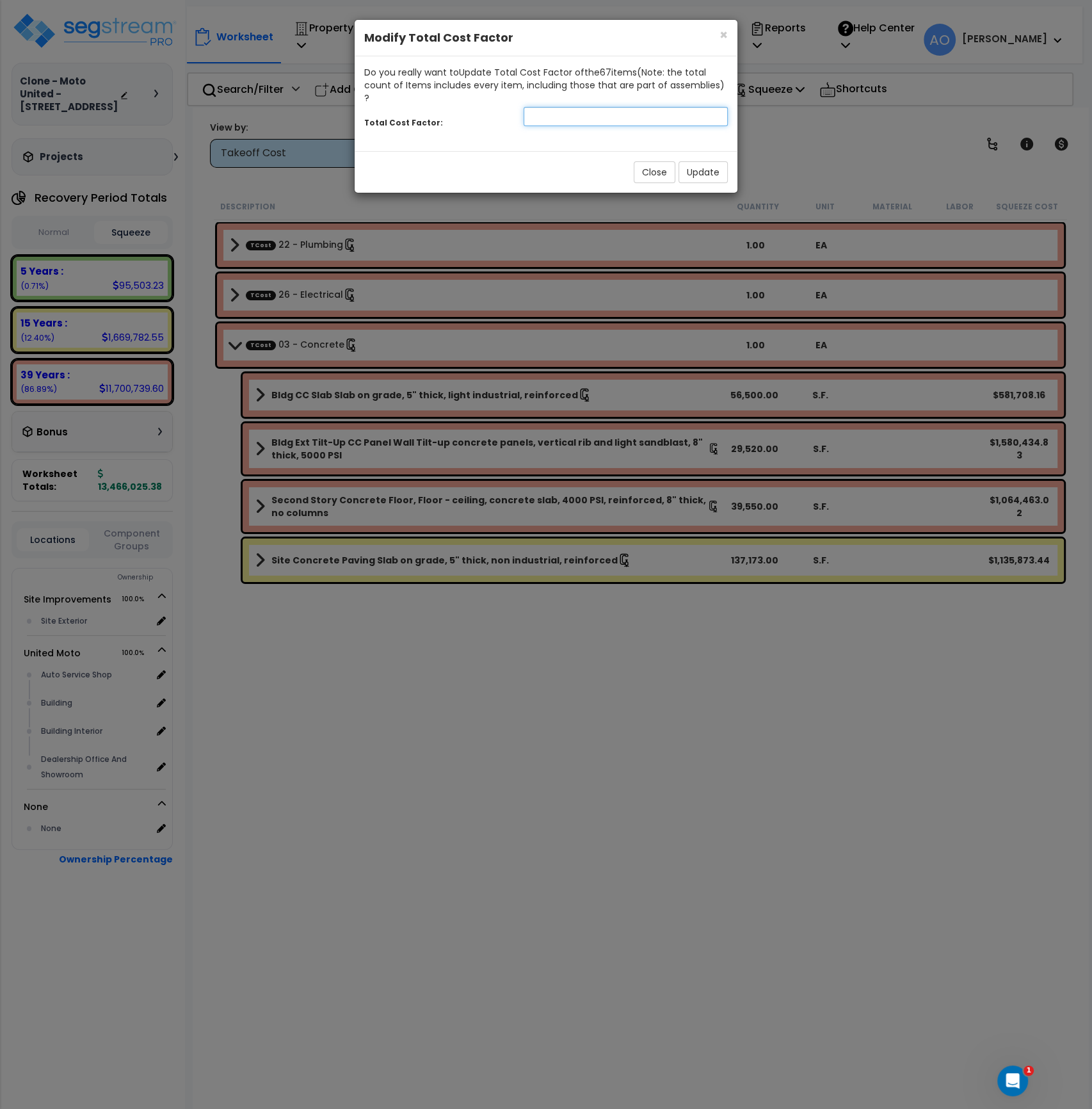
click at [555, 107] on input "number" at bounding box center [625, 116] width 204 height 19
type input "1.2"
click at [715, 161] on button "Update" at bounding box center [703, 171] width 49 height 22
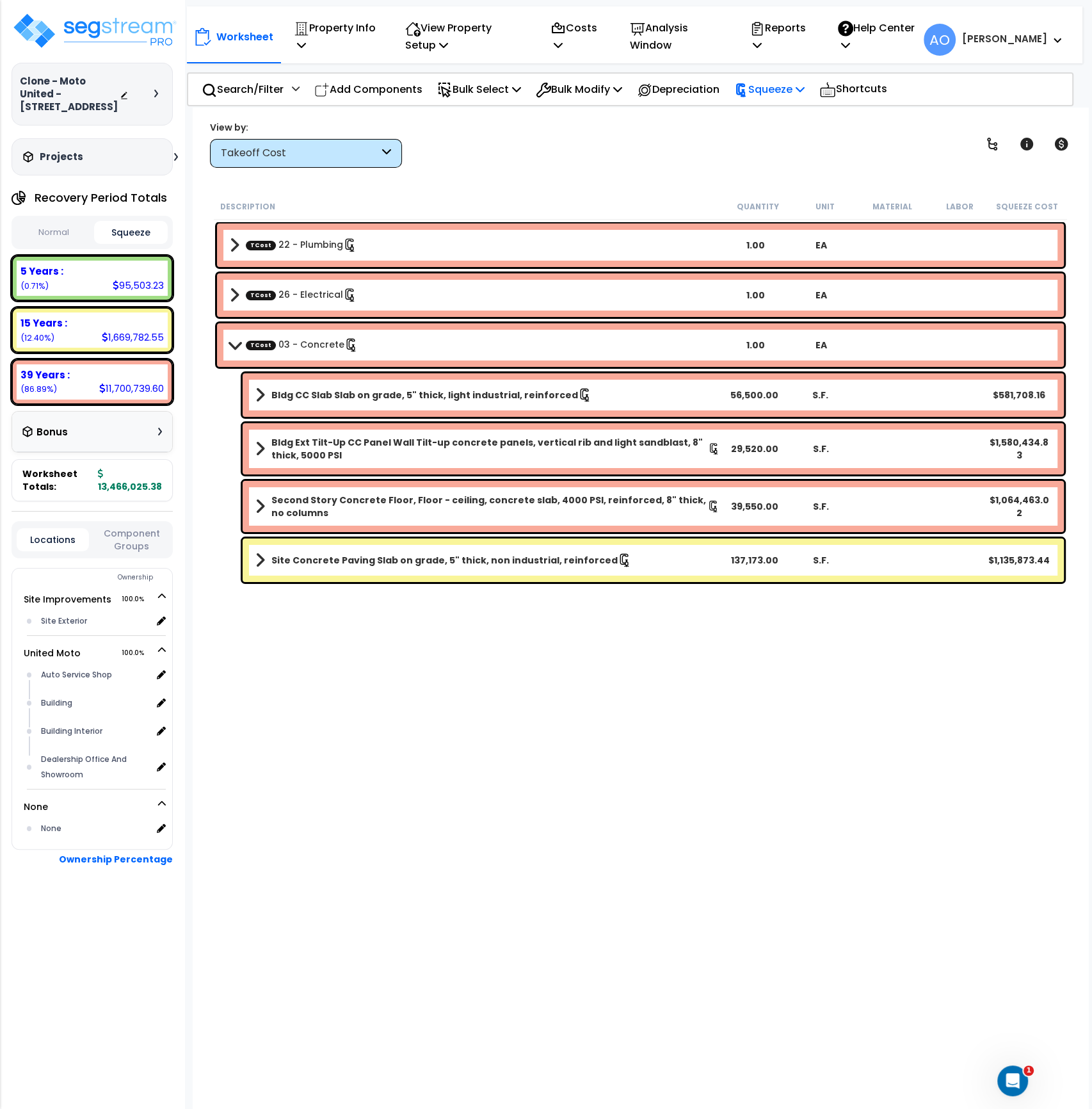
click at [777, 92] on p "Squeeze" at bounding box center [769, 89] width 70 height 17
click at [780, 116] on link "Re-squeeze" at bounding box center [791, 117] width 127 height 26
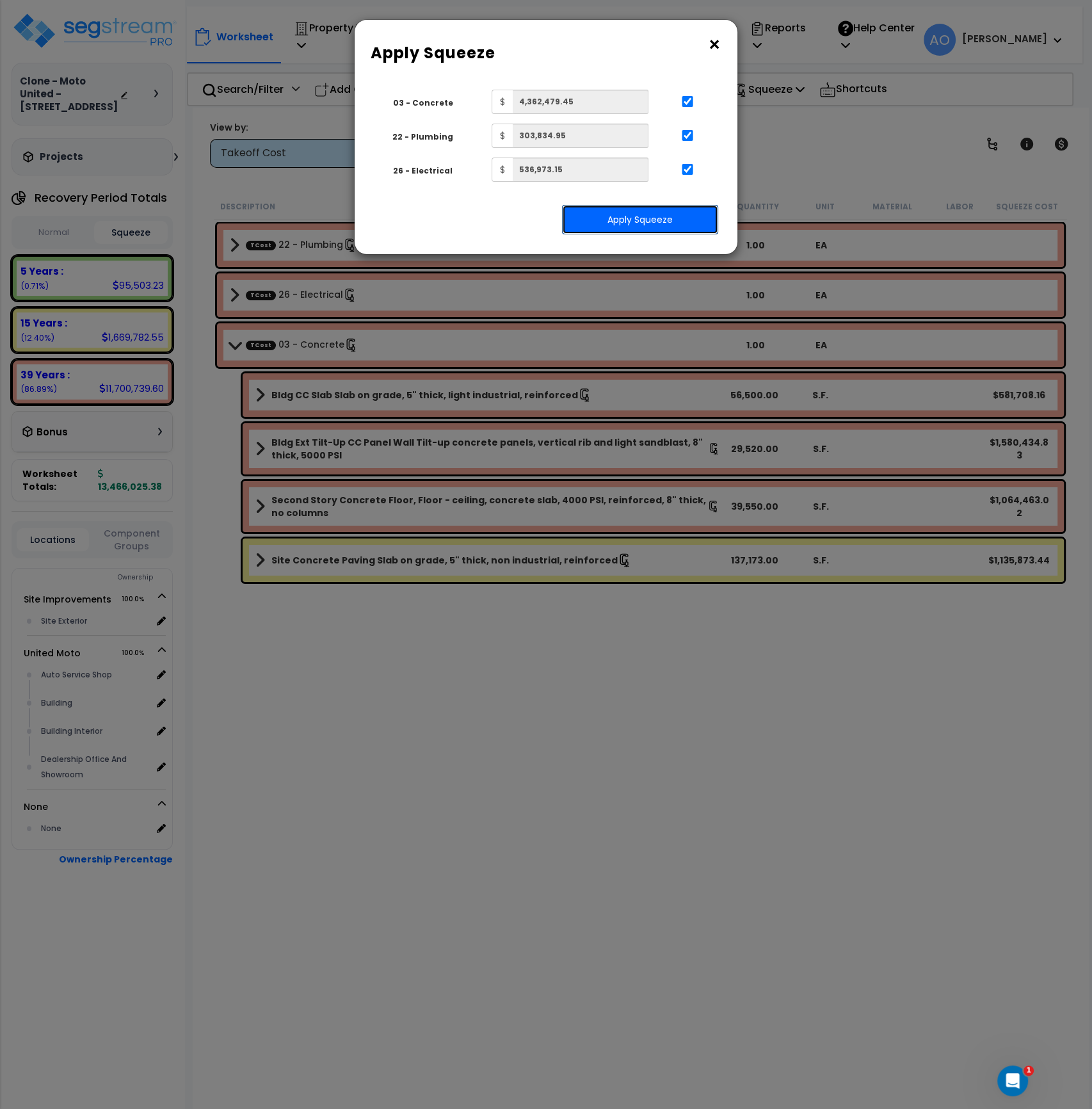
click at [625, 216] on button "Apply Squeeze" at bounding box center [640, 220] width 156 height 29
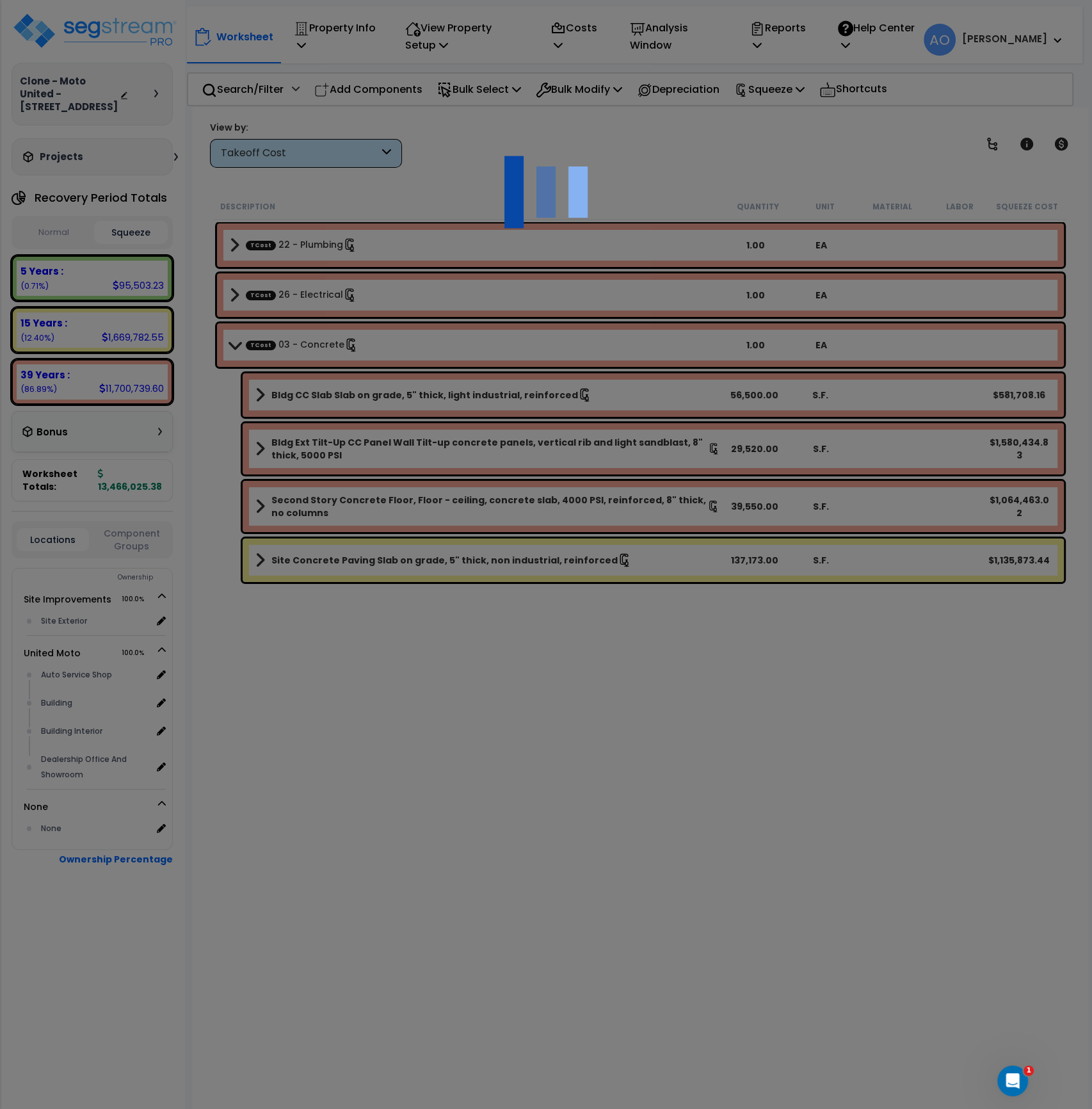
click at [153, 235] on div at bounding box center [546, 554] width 1092 height 1109
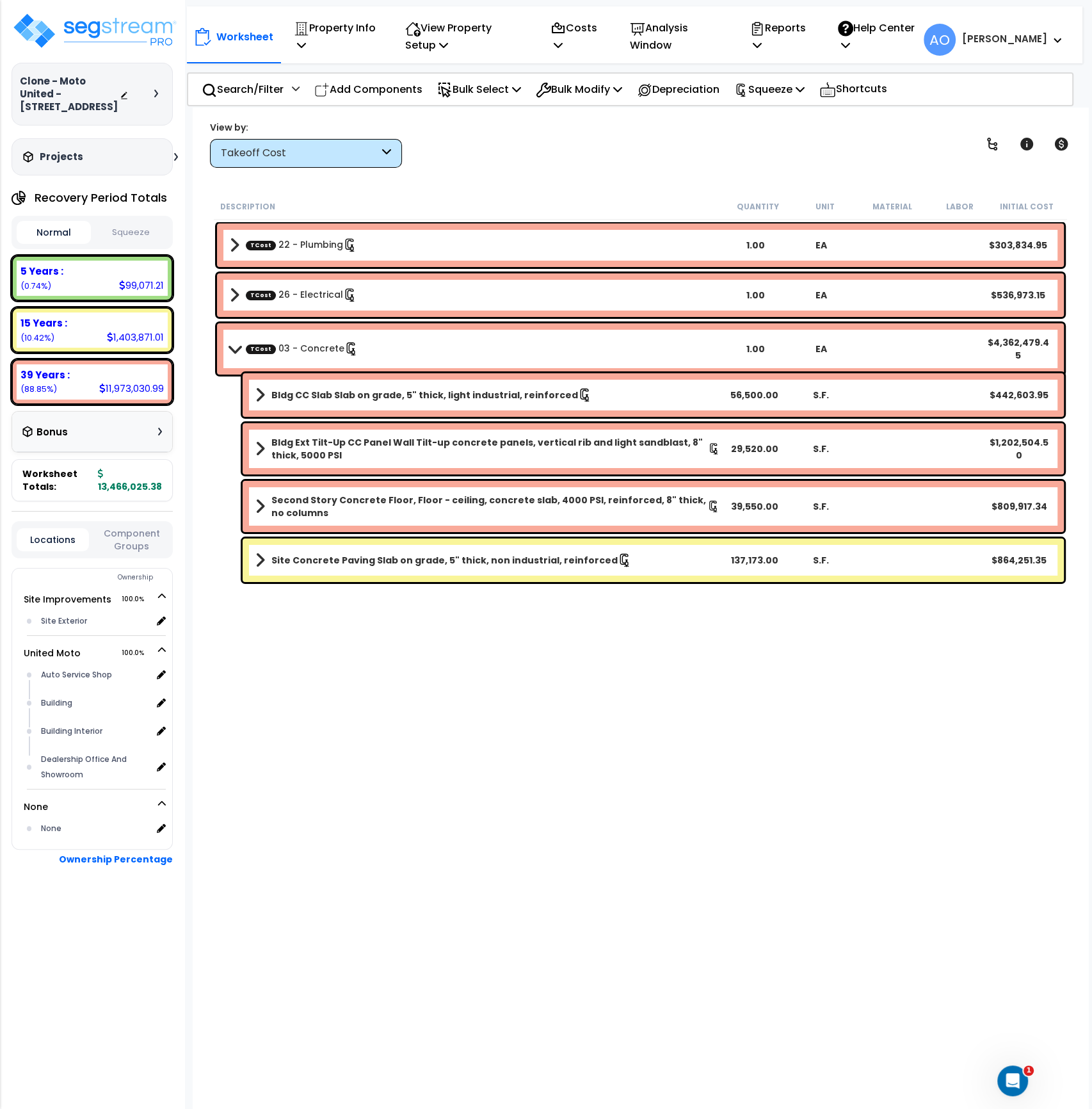
click at [153, 229] on button "Squeeze" at bounding box center [131, 233] width 74 height 23
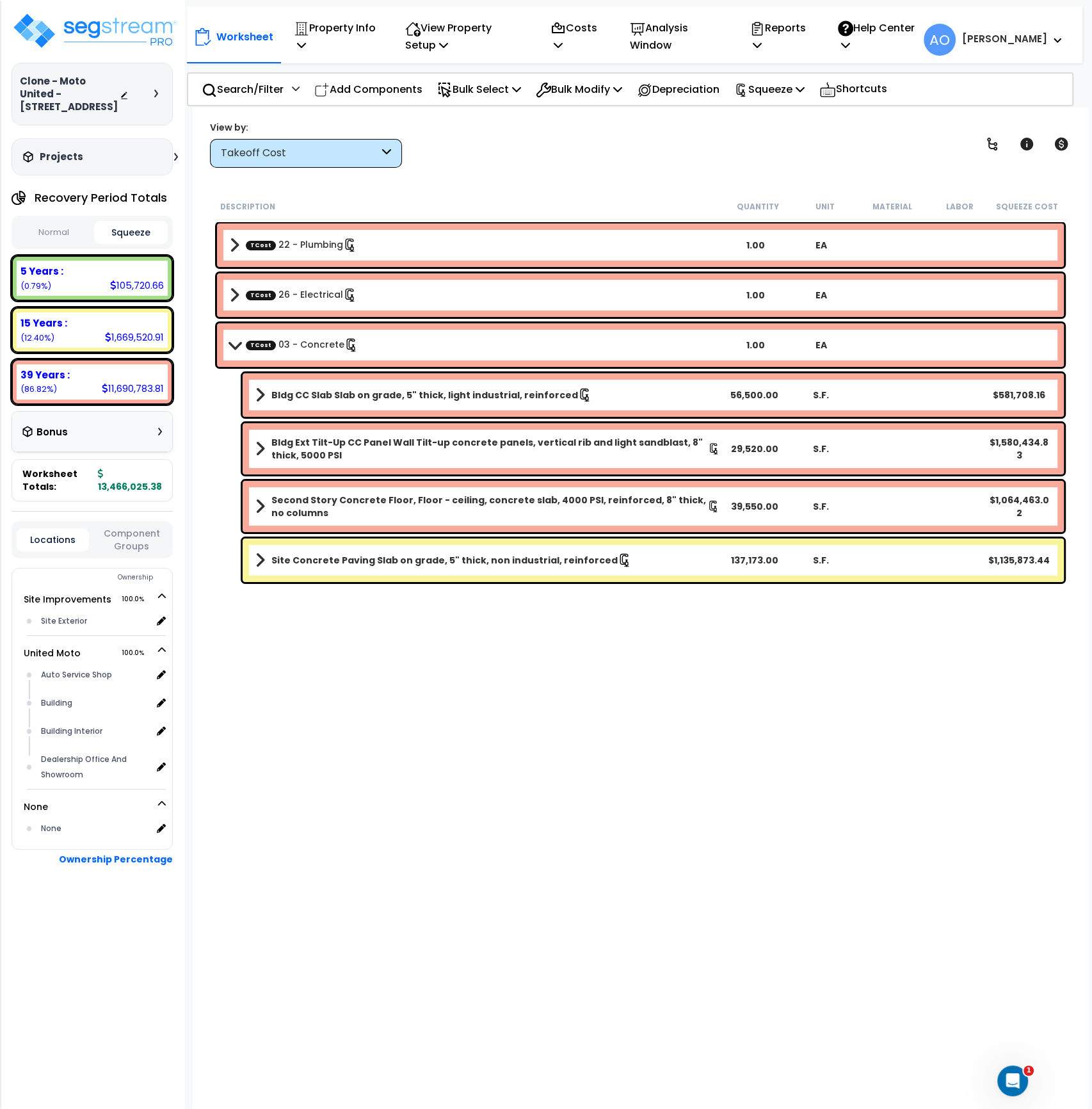
click at [258, 155] on div "Takeoff Cost" at bounding box center [299, 153] width 158 height 15
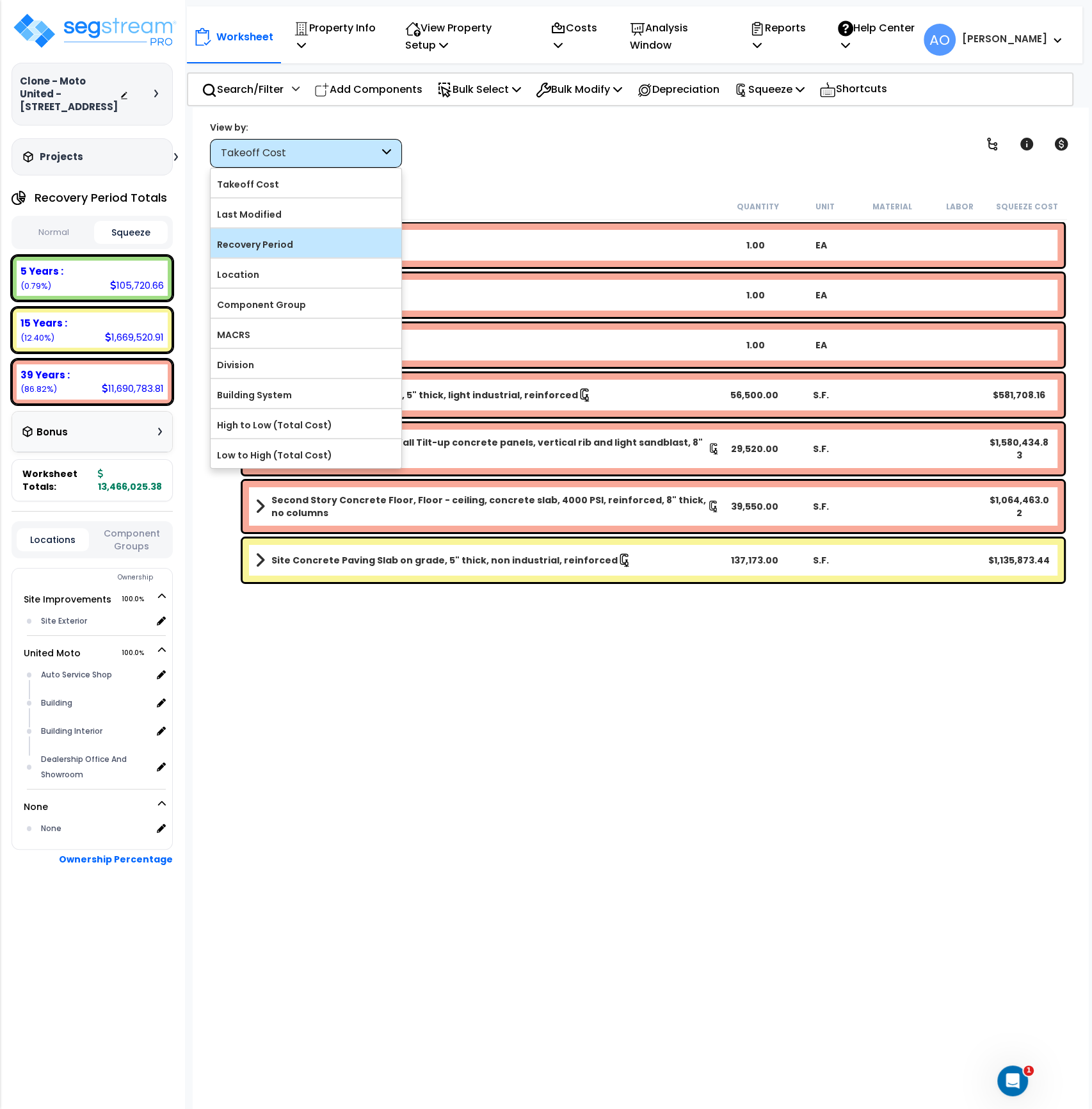
click at [266, 239] on label "Recovery Period" at bounding box center [307, 244] width 191 height 19
click at [0, 0] on input "Recovery Period" at bounding box center [0, 0] width 0 height 0
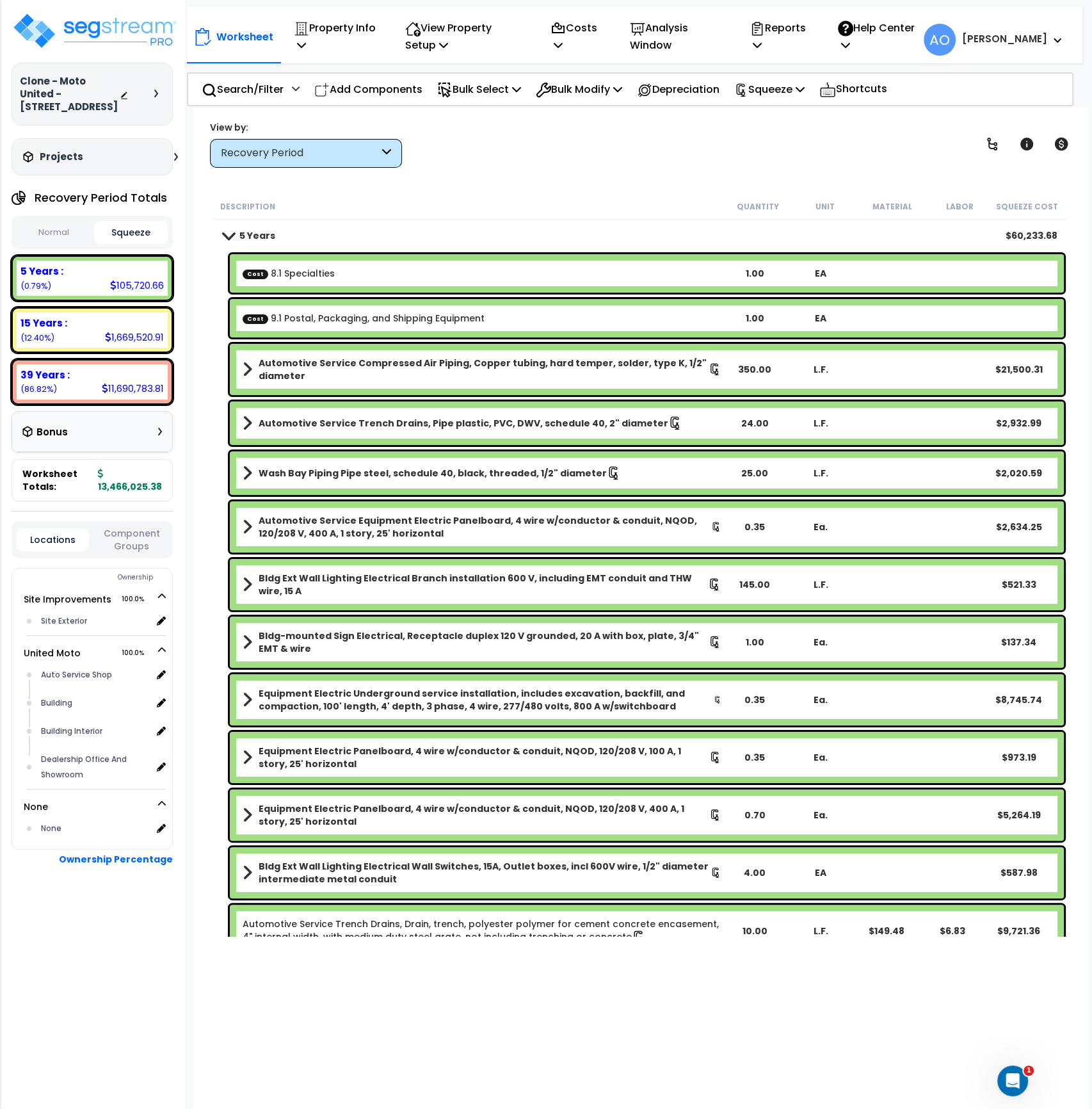
click at [303, 268] on link "Cost 8.1 Specialties" at bounding box center [288, 273] width 92 height 13
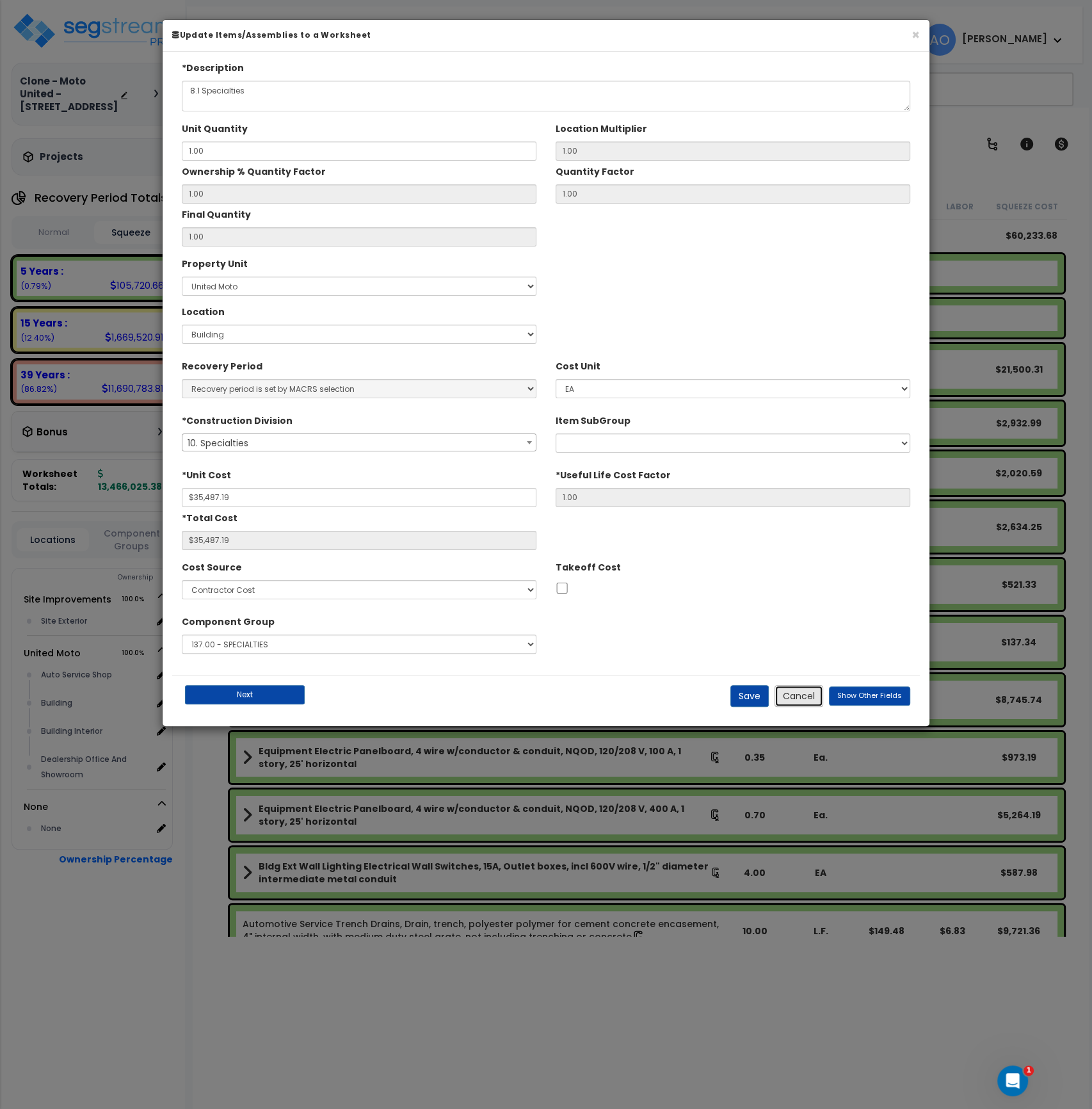
click at [804, 694] on button "Cancel" at bounding box center [799, 695] width 48 height 22
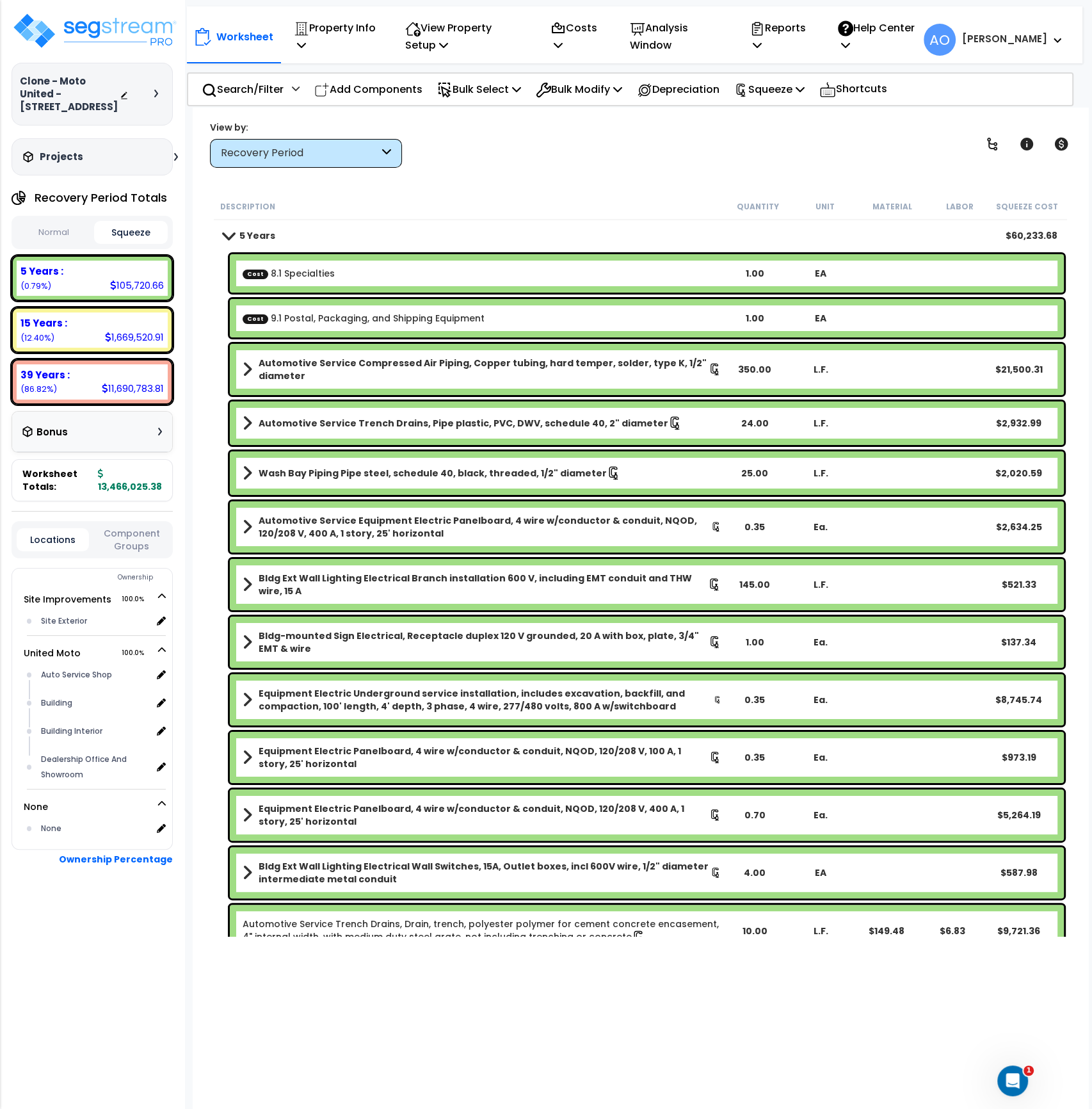
click at [396, 367] on b "Automotive Service Compressed Air Piping, Copper tubing, hard temper, solder, t…" at bounding box center [484, 369] width 450 height 26
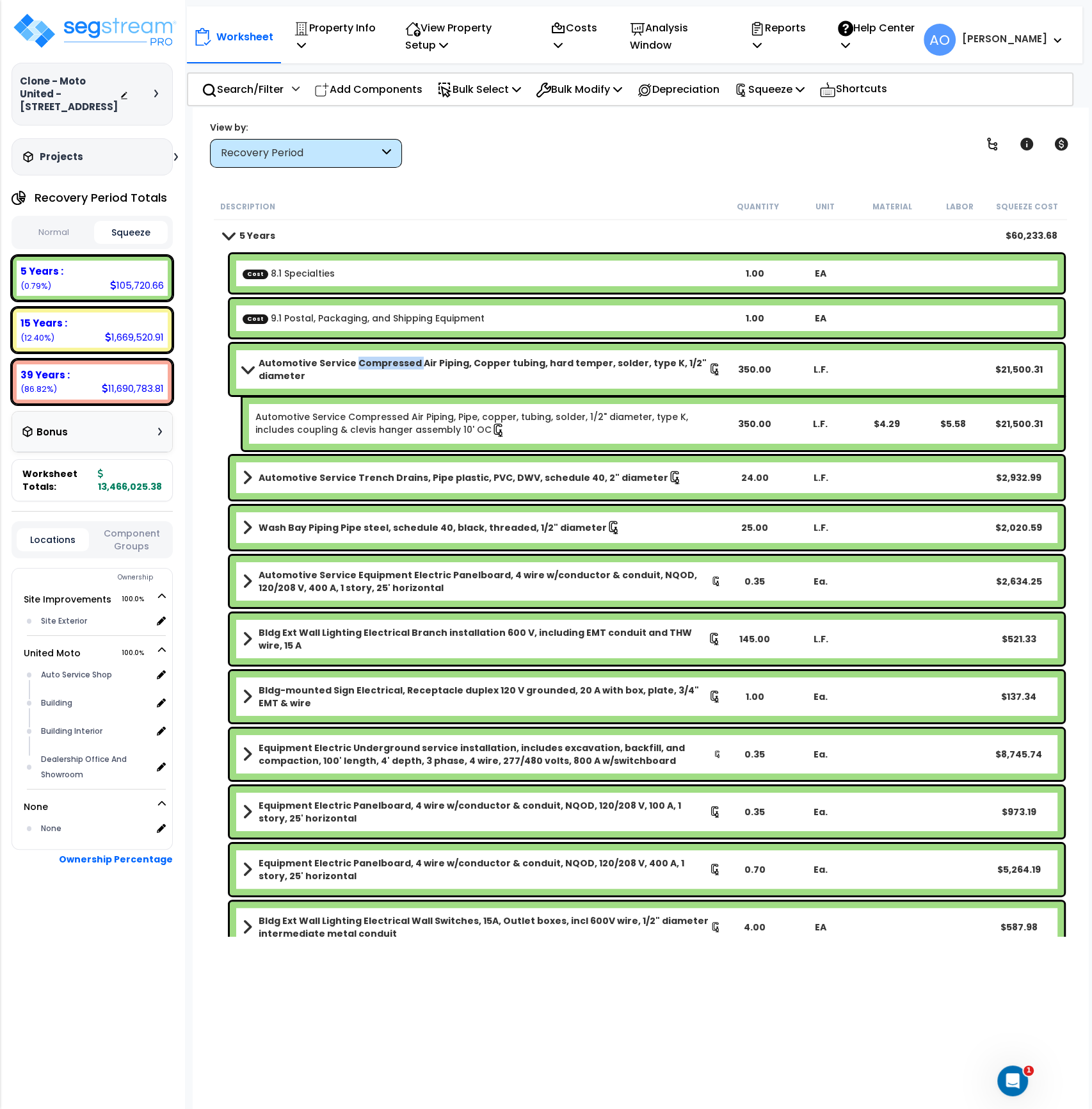
click at [396, 367] on b "Automotive Service Compressed Air Piping, Copper tubing, hard temper, solder, t…" at bounding box center [484, 369] width 450 height 26
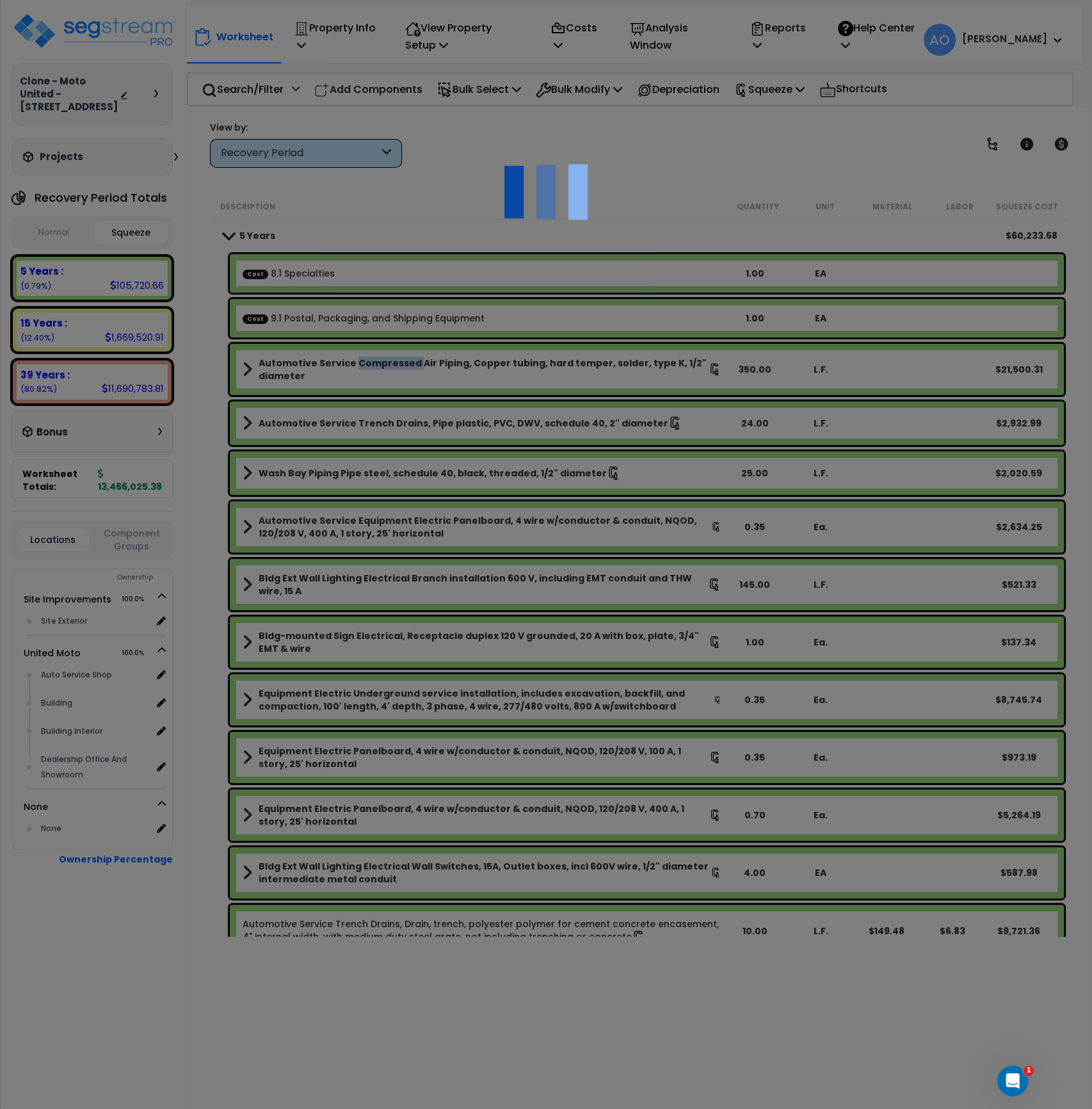
select select "46123653"
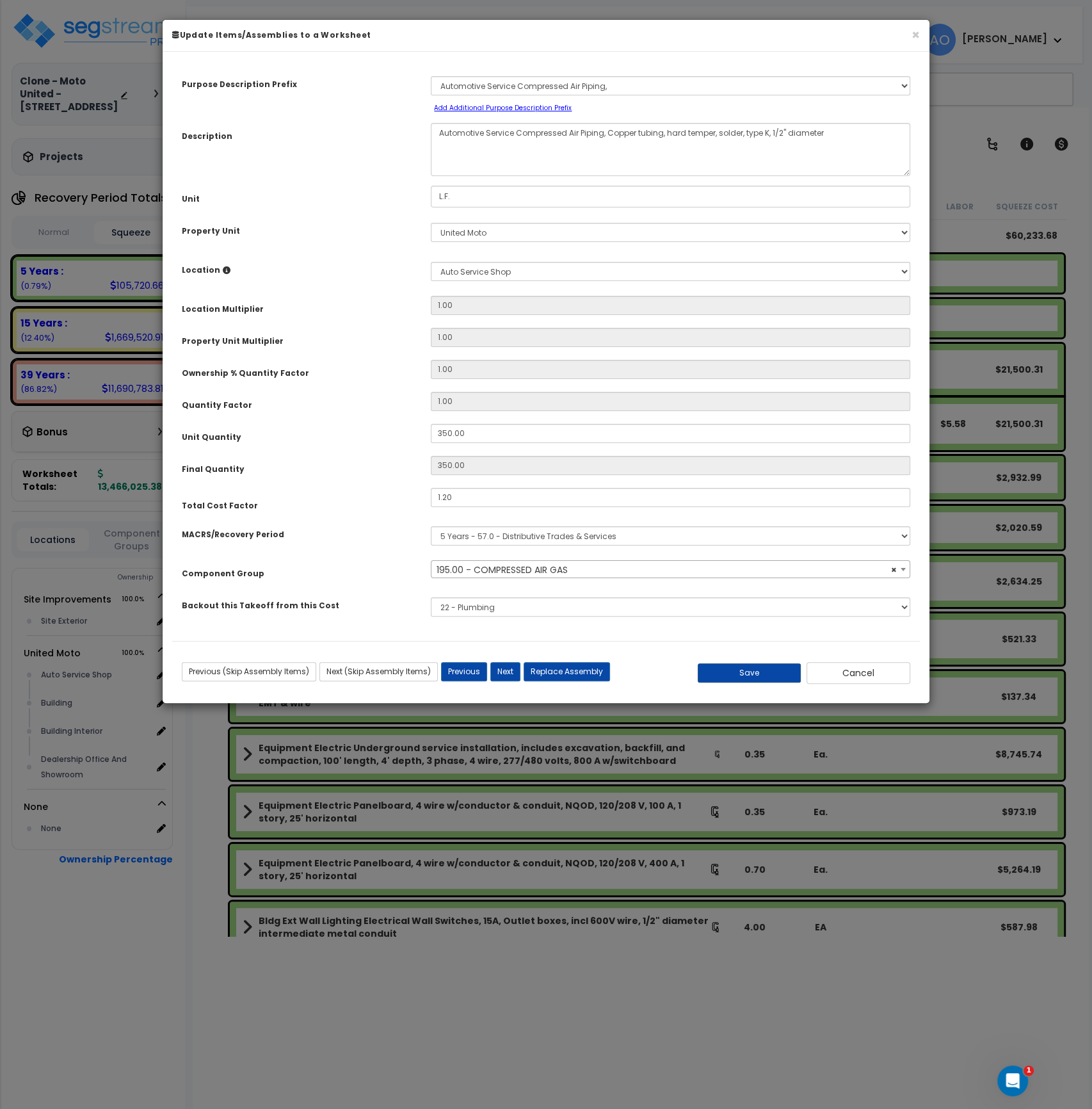
select select "46012"
click at [853, 676] on button "Cancel" at bounding box center [858, 673] width 104 height 22
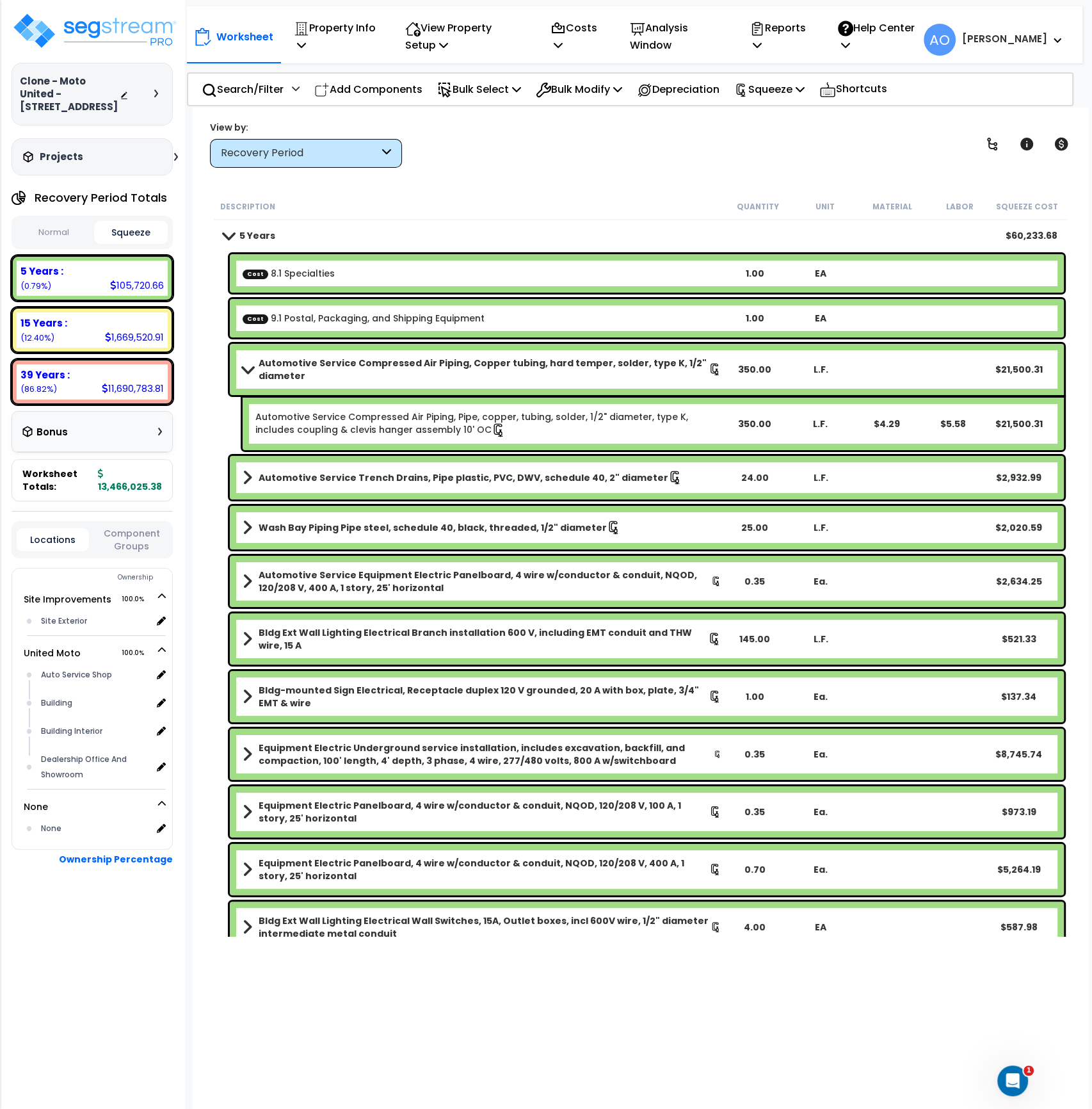
click at [313, 373] on b "Automotive Service Compressed Air Piping, Copper tubing, hard temper, solder, t…" at bounding box center [484, 369] width 450 height 26
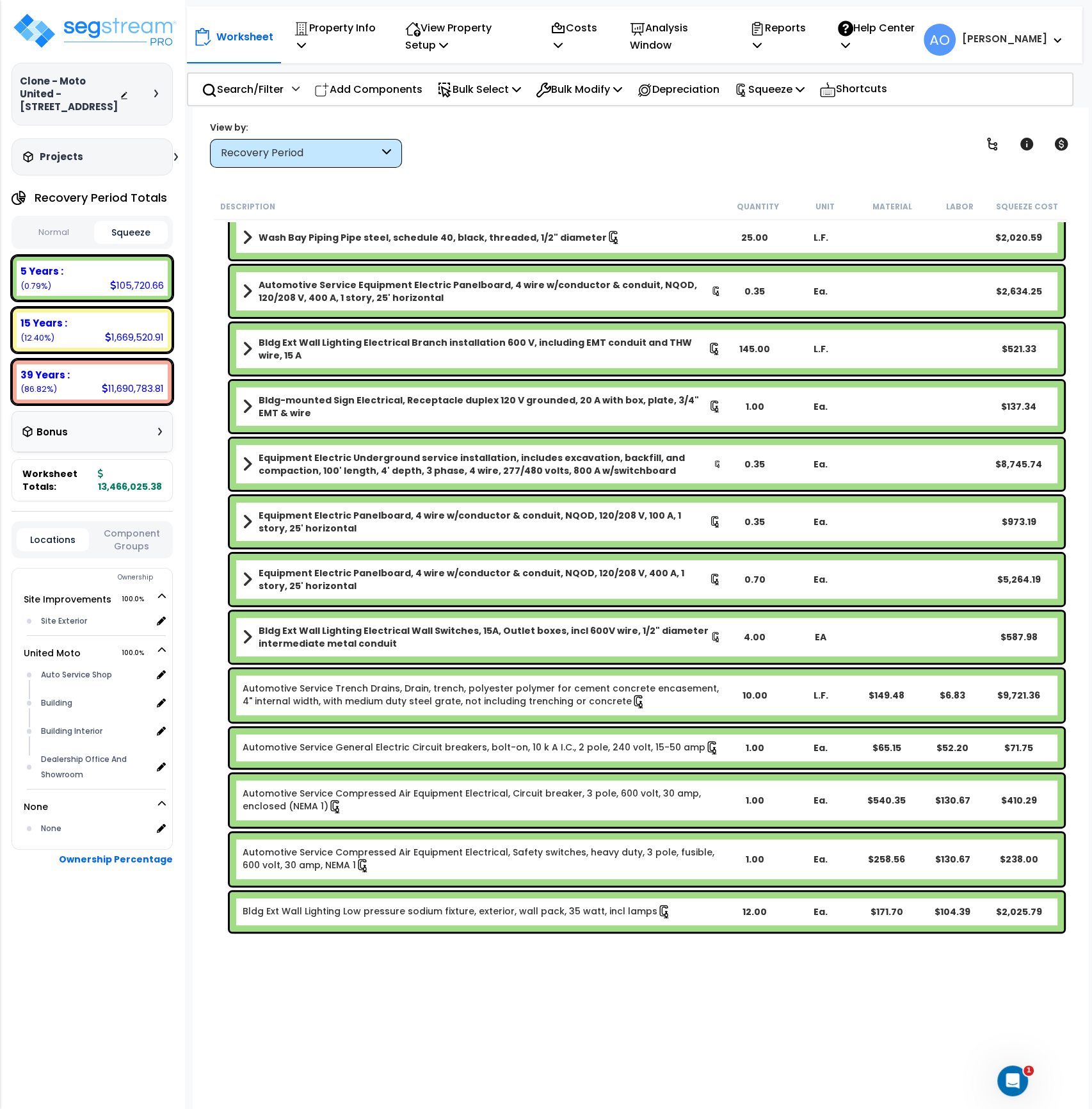
scroll to position [236, 0]
click at [409, 471] on b "Equipment Electric Underground service installation, includes excavation, backf…" at bounding box center [485, 464] width 455 height 26
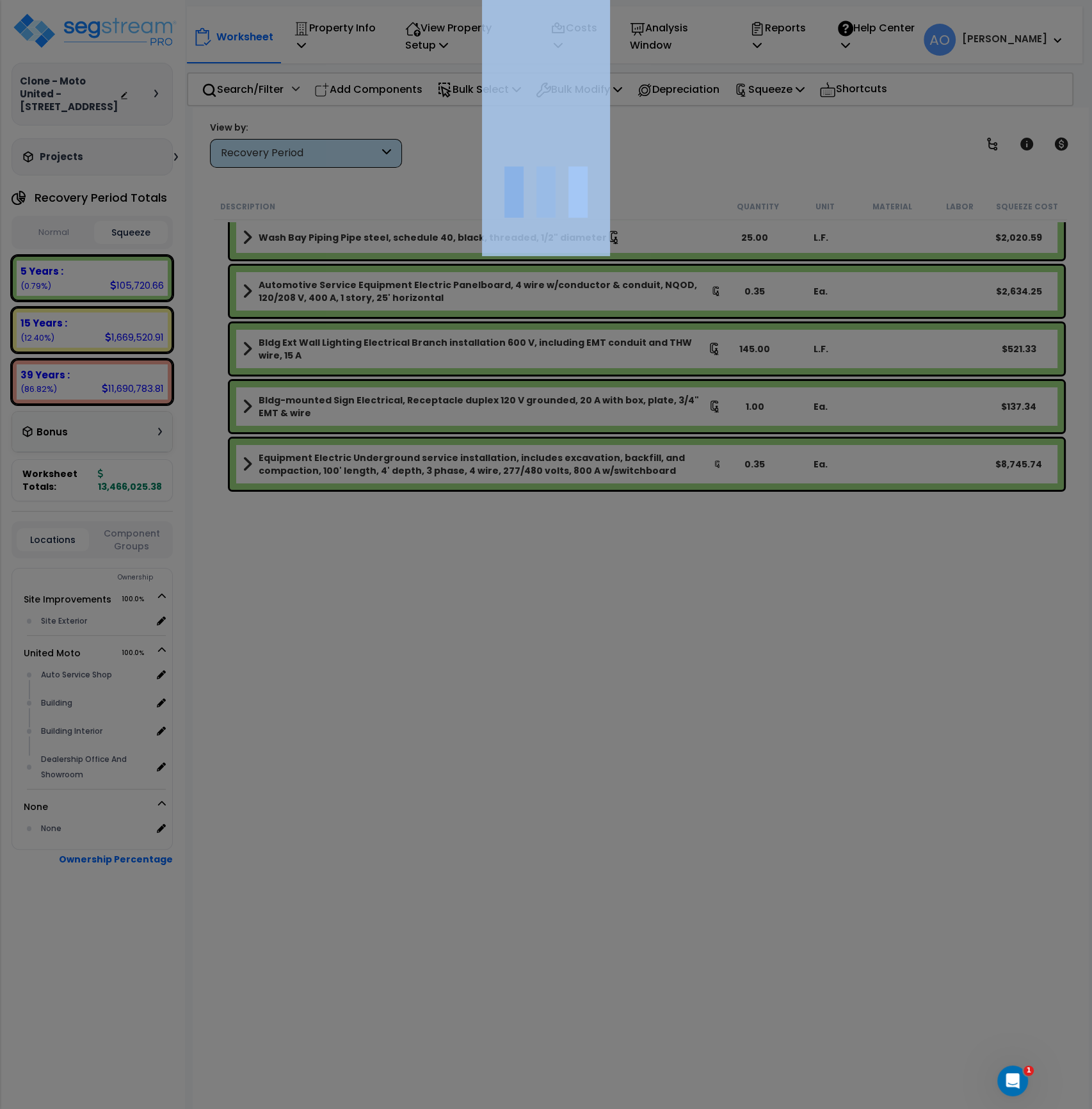
click at [409, 471] on div at bounding box center [546, 554] width 1092 height 1109
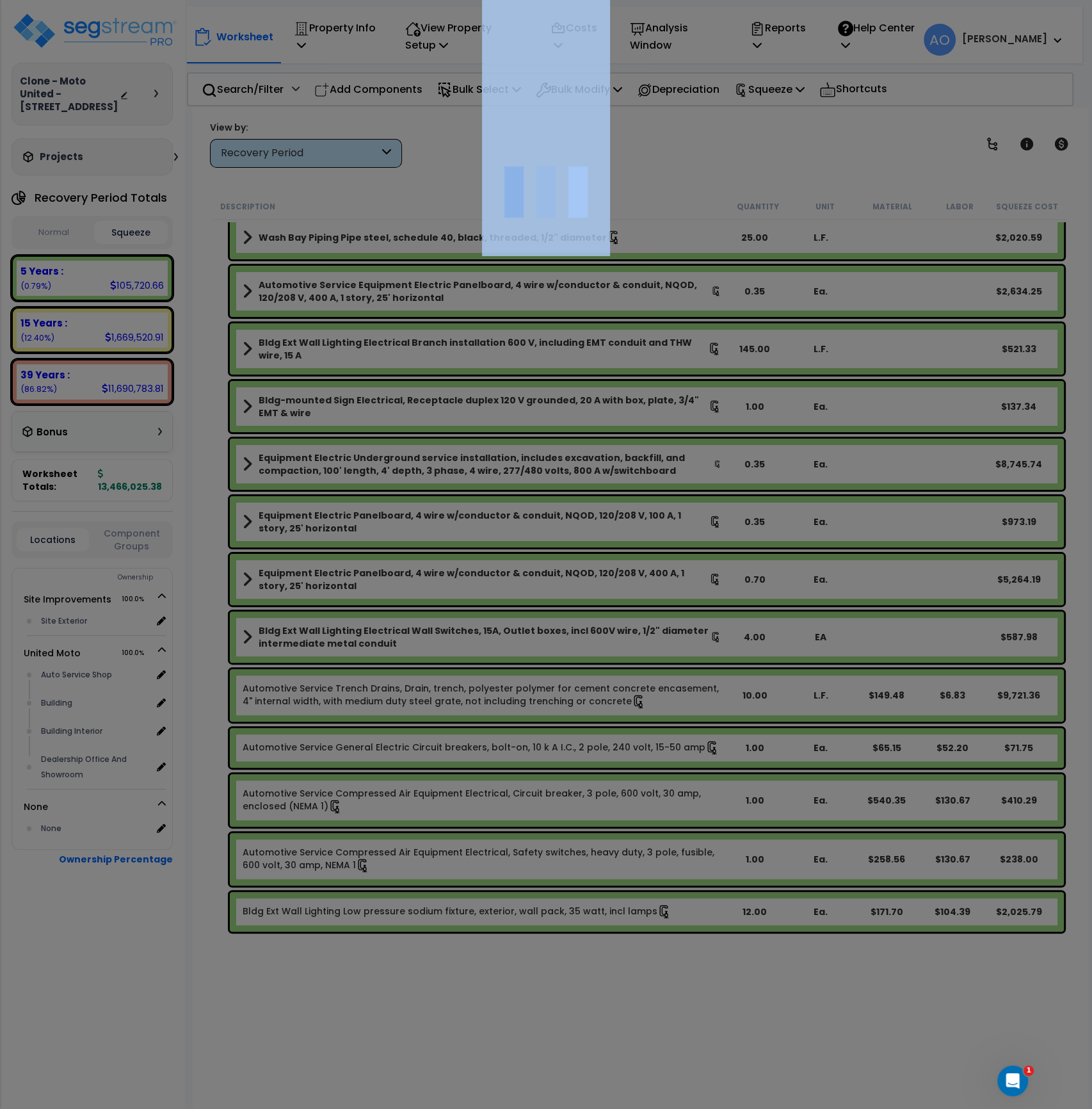
select select "46123660"
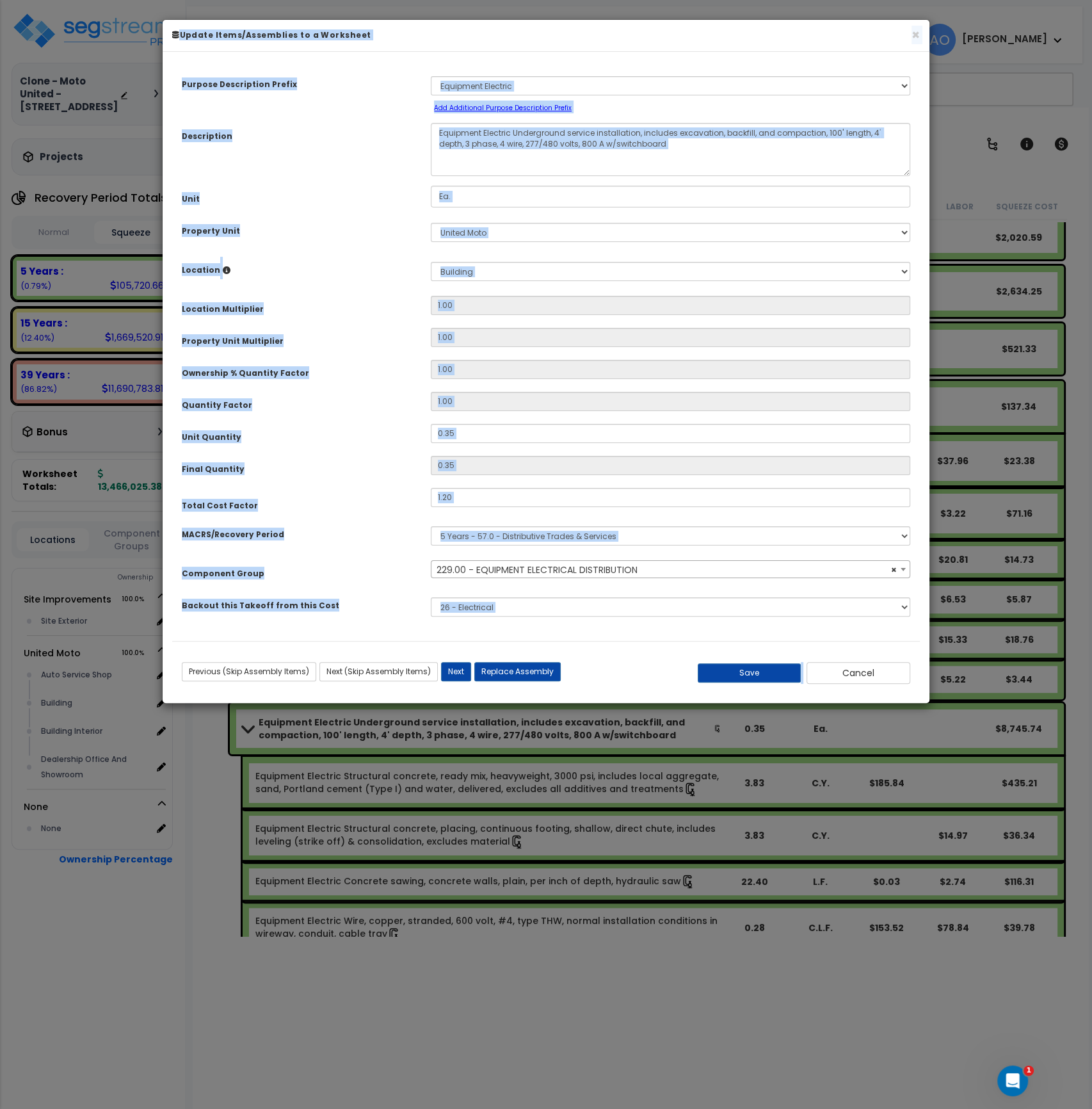
select select "46042"
click at [499, 440] on input "0.35" at bounding box center [670, 433] width 480 height 19
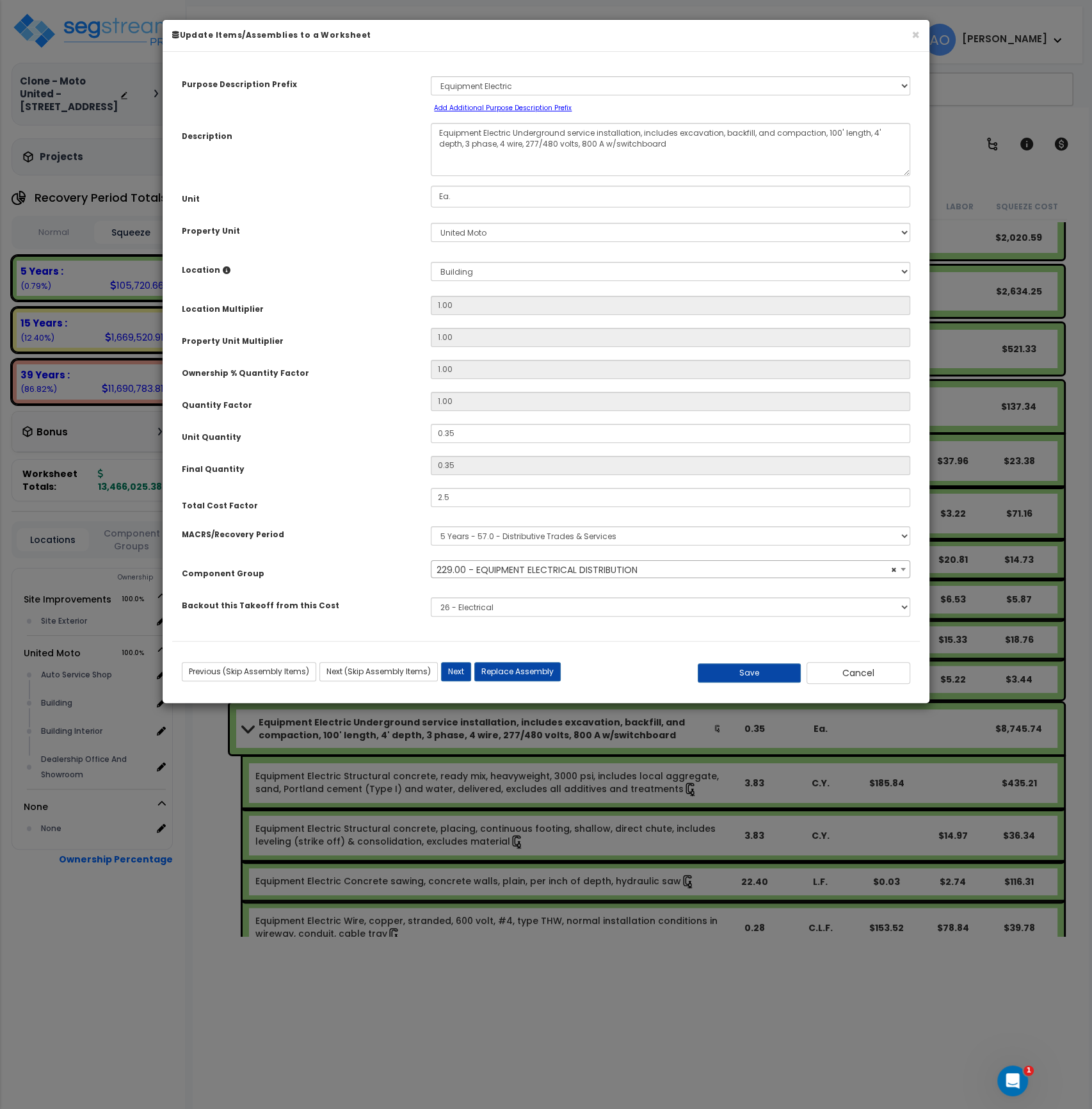
click at [383, 507] on div "Total Cost Factor" at bounding box center [296, 500] width 249 height 24
click at [757, 666] on button "Save" at bounding box center [749, 673] width 104 height 19
type input "2.50"
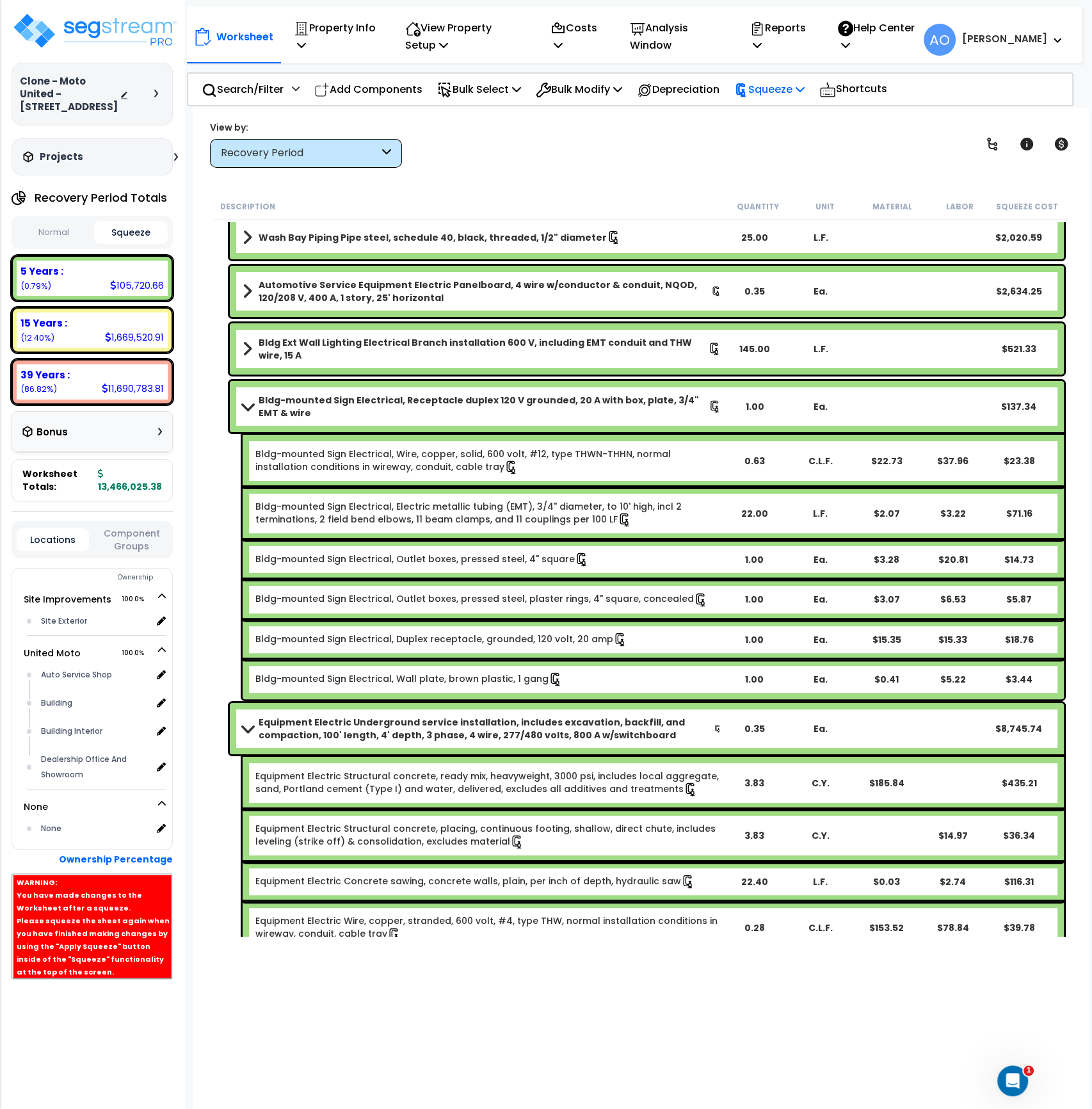
click at [791, 83] on p "Squeeze" at bounding box center [769, 89] width 70 height 17
click at [793, 114] on link "Re-squeeze" at bounding box center [791, 119] width 127 height 29
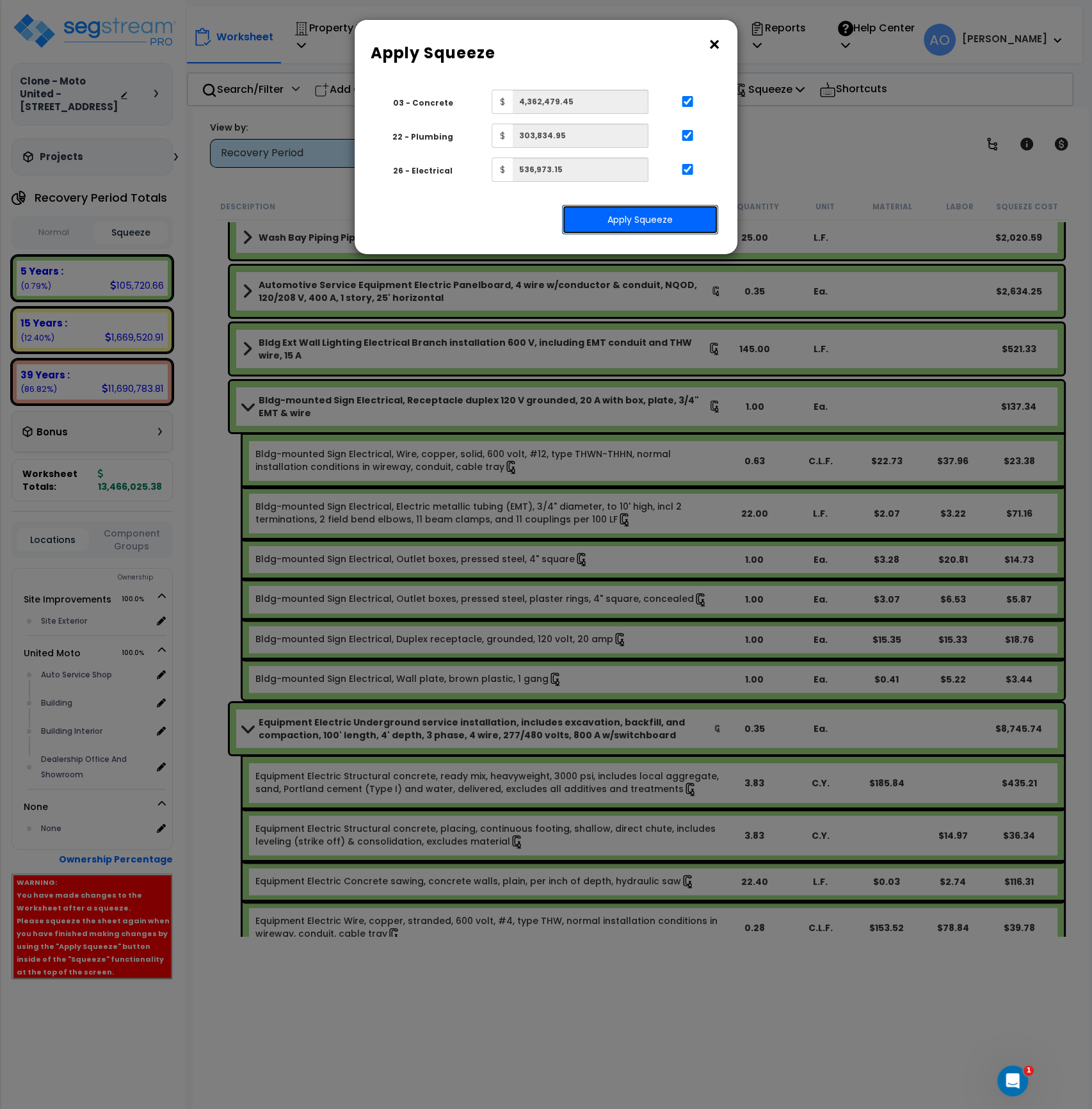
click at [691, 209] on button "Apply Squeeze" at bounding box center [640, 220] width 156 height 29
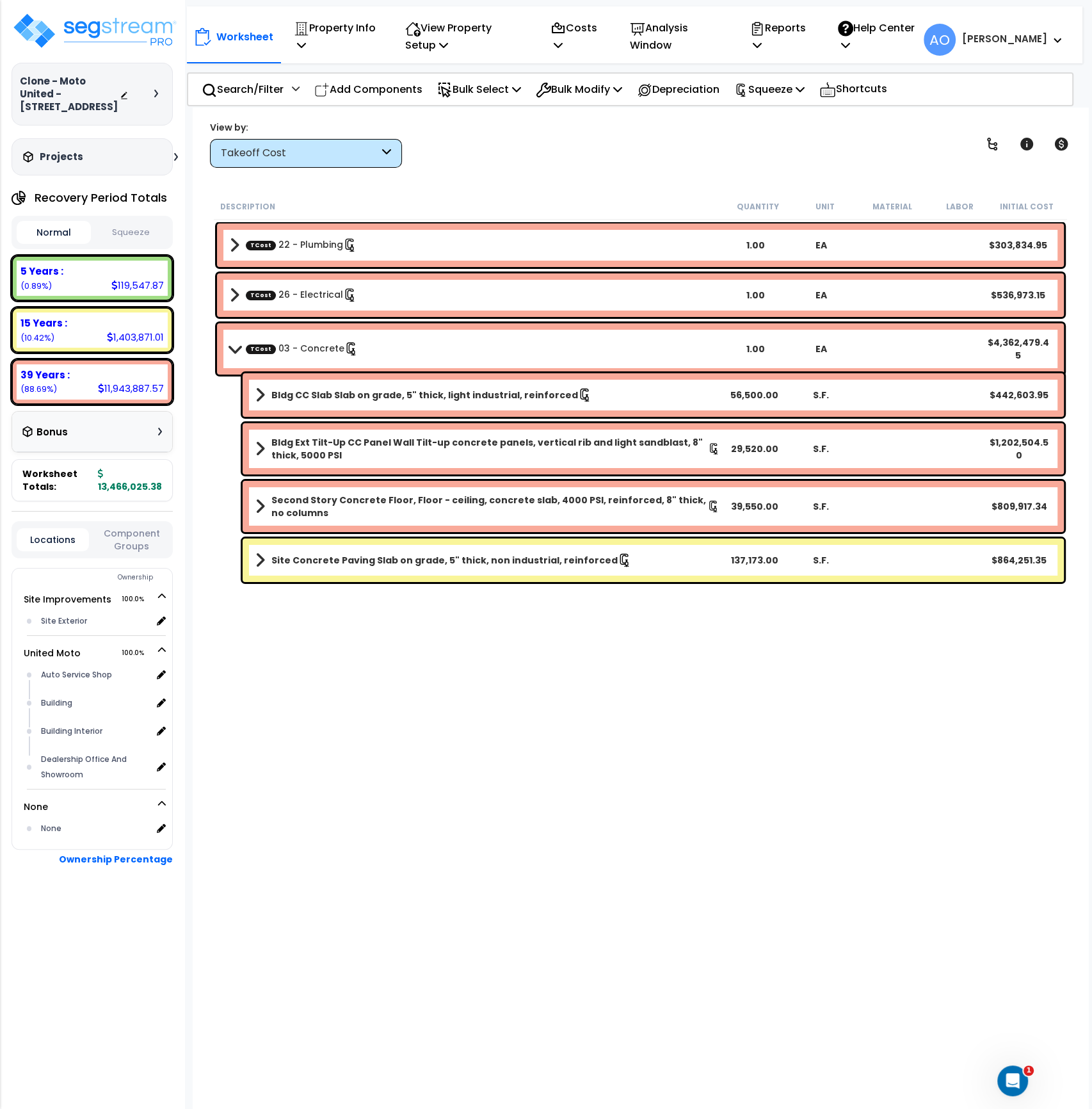
click at [137, 237] on button "Squeeze" at bounding box center [131, 233] width 74 height 23
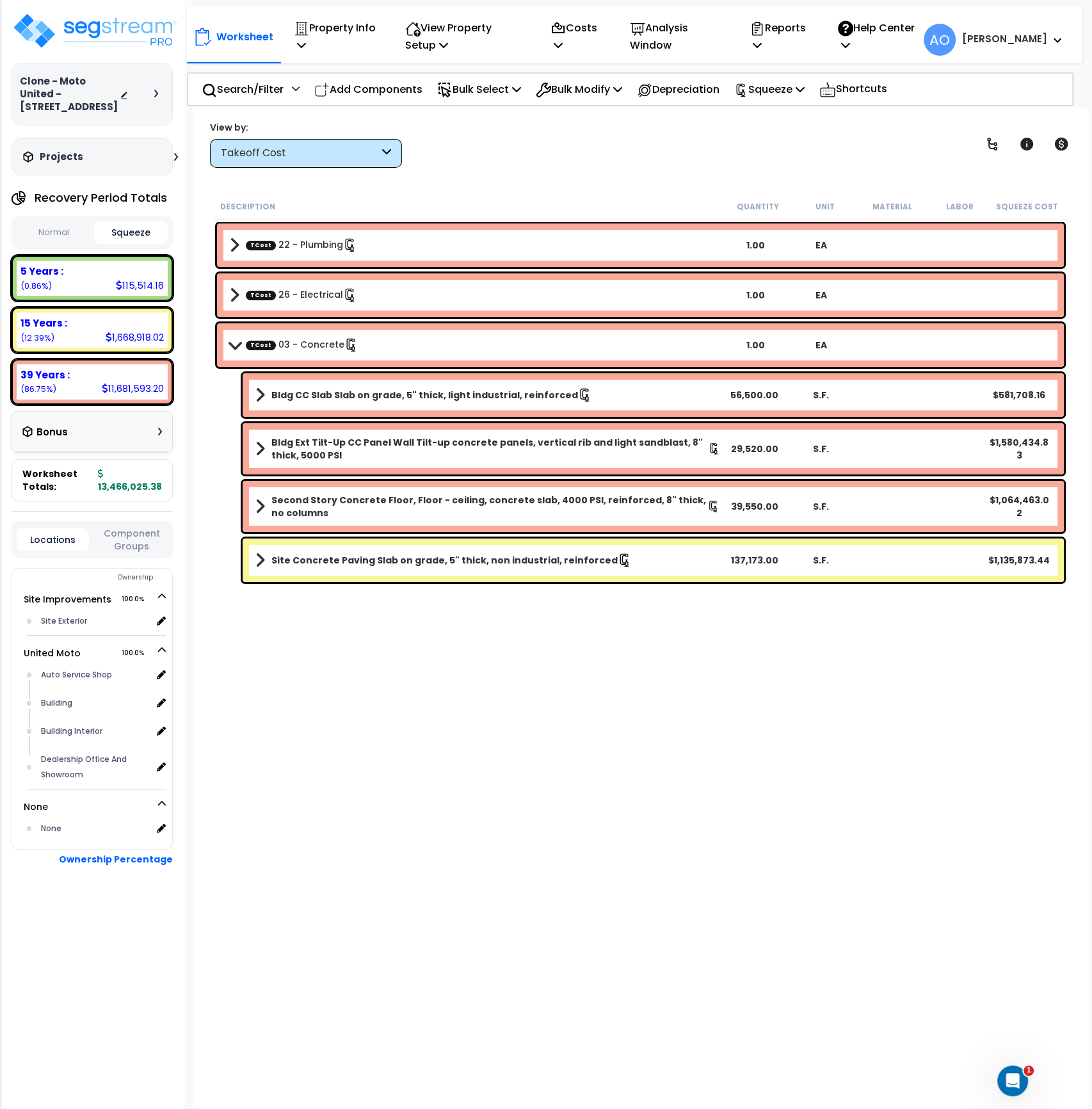
click at [551, 178] on div "Worksheet Property Info Property Setup Add Property Unit Template property Clon…" at bounding box center [641, 662] width 896 height 1109
click at [669, 40] on p "Analysis Window" at bounding box center [677, 36] width 93 height 35
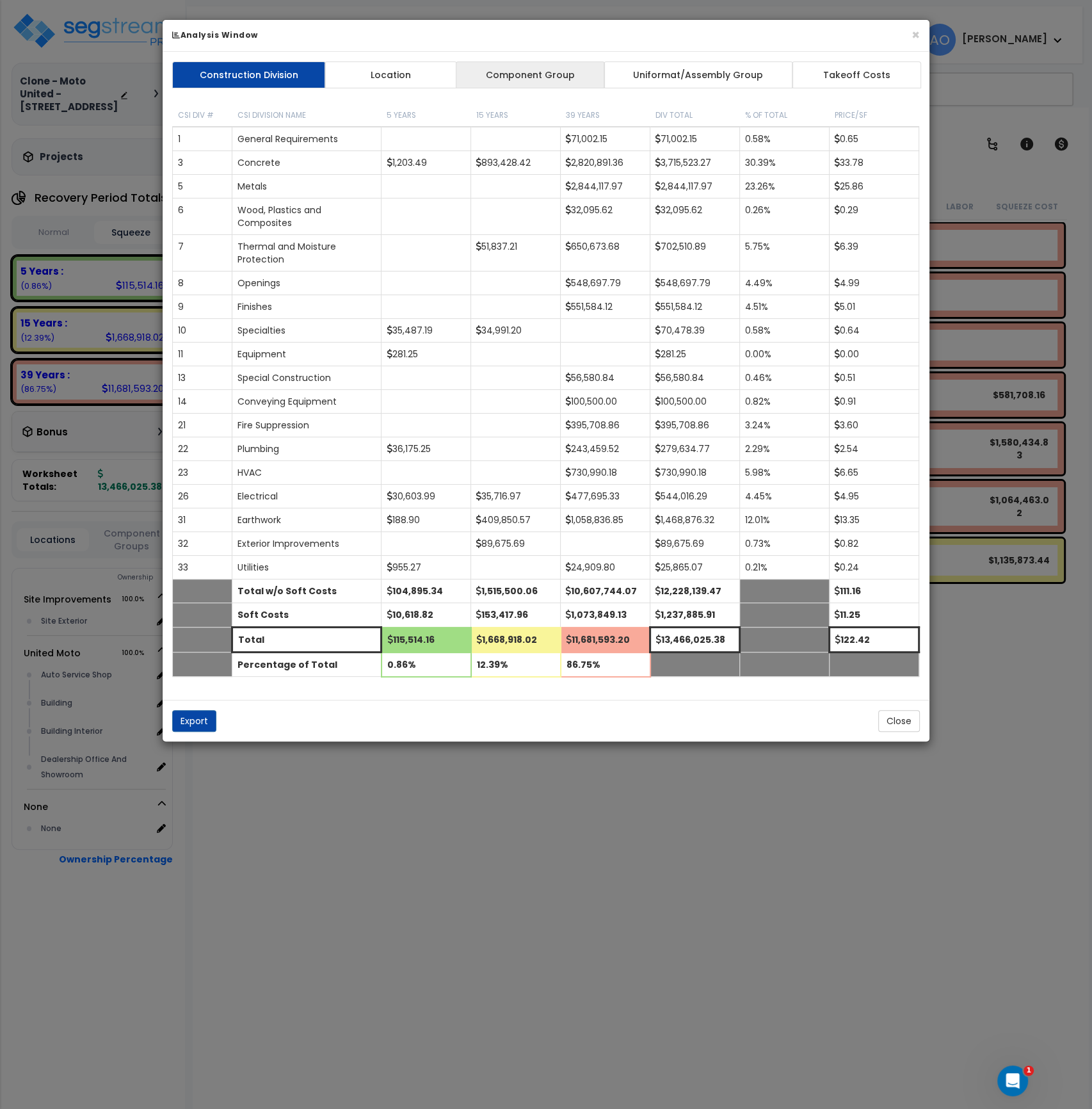
click at [531, 79] on link "Component Group" at bounding box center [530, 75] width 149 height 26
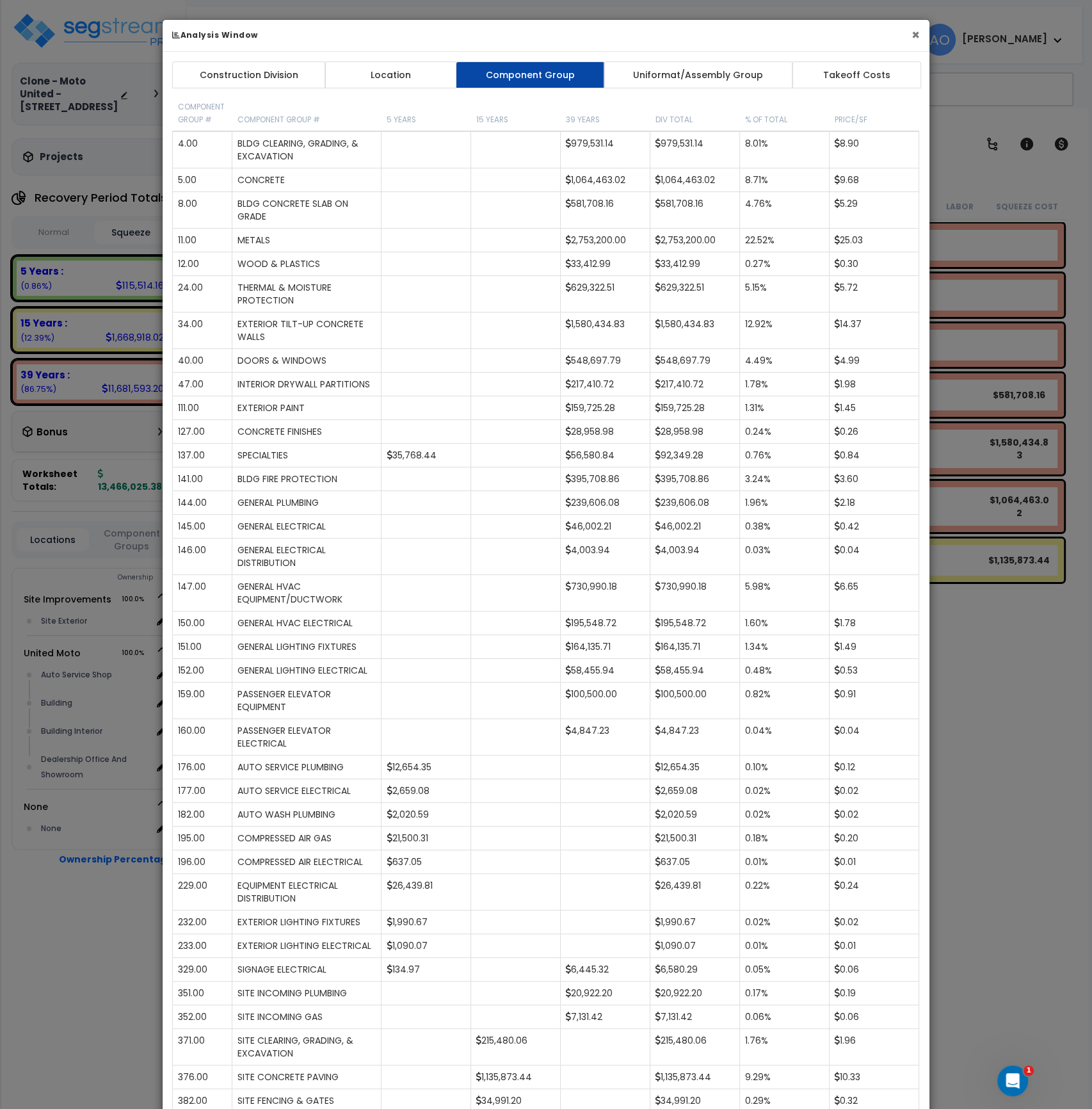
click at [915, 37] on button "×" at bounding box center [915, 35] width 9 height 13
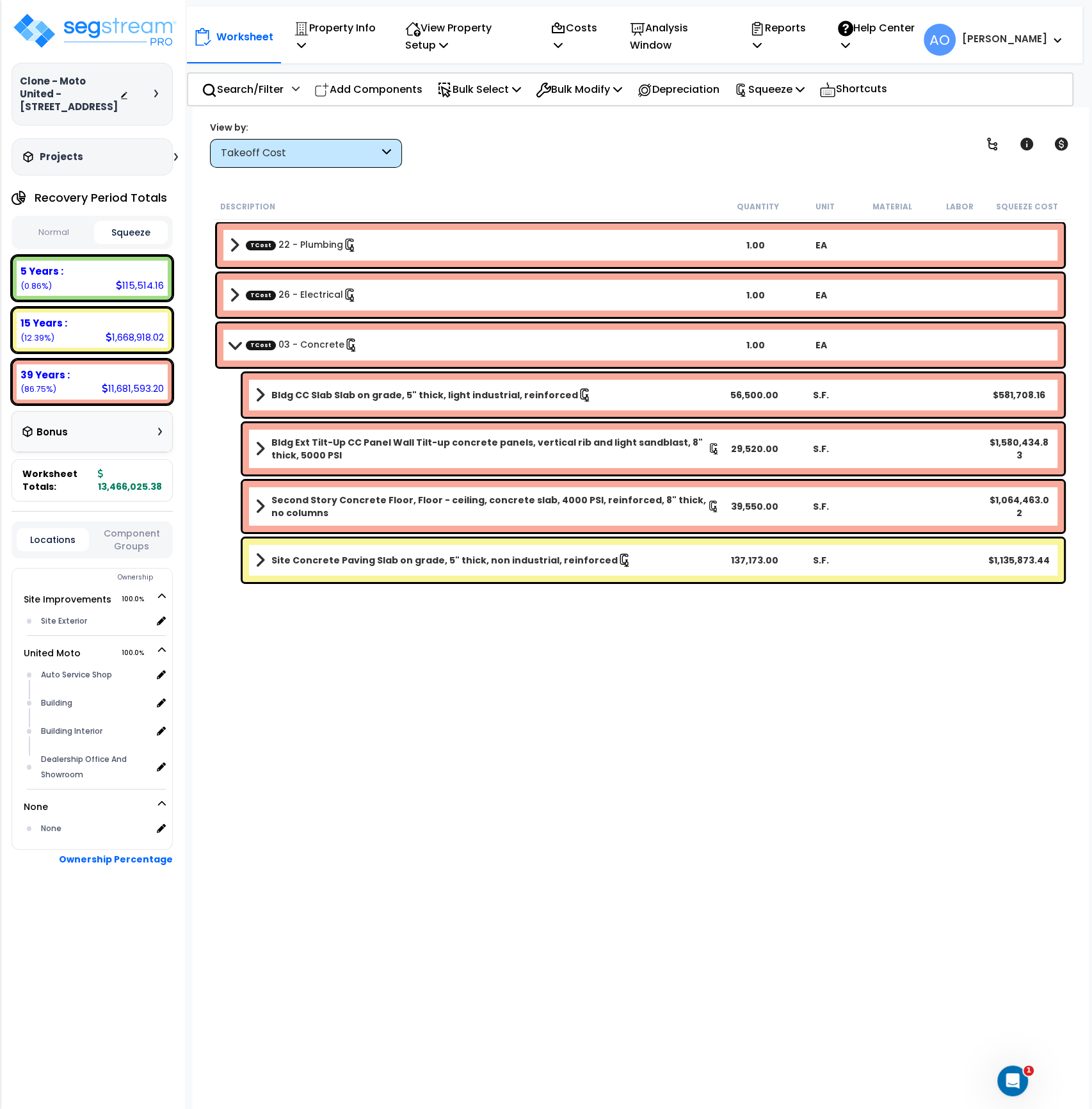
click at [268, 146] on div "Takeoff Cost" at bounding box center [299, 153] width 158 height 15
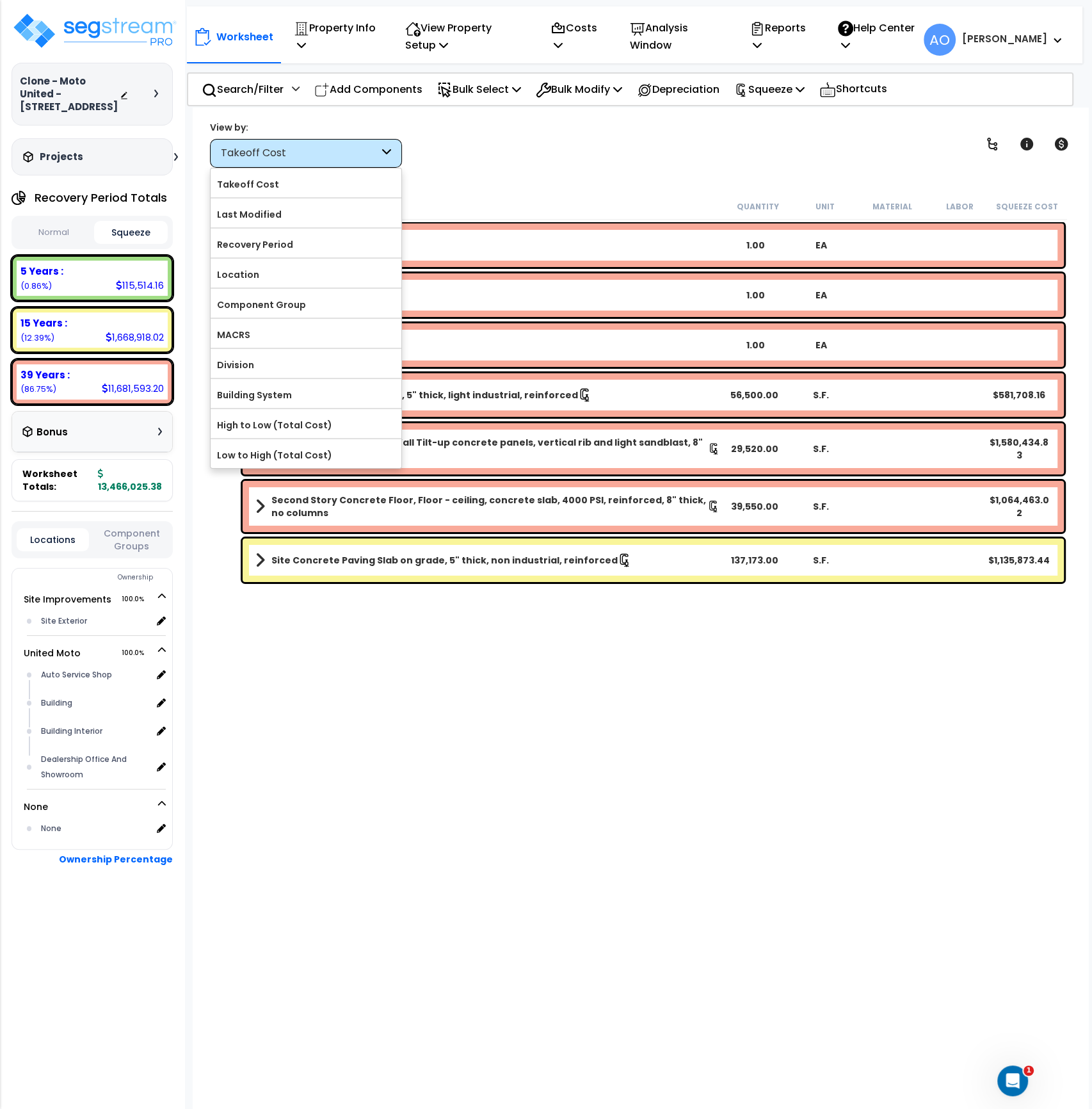
click at [268, 302] on label "Component Group" at bounding box center [307, 305] width 191 height 19
click at [0, 0] on input "Component Group" at bounding box center [0, 0] width 0 height 0
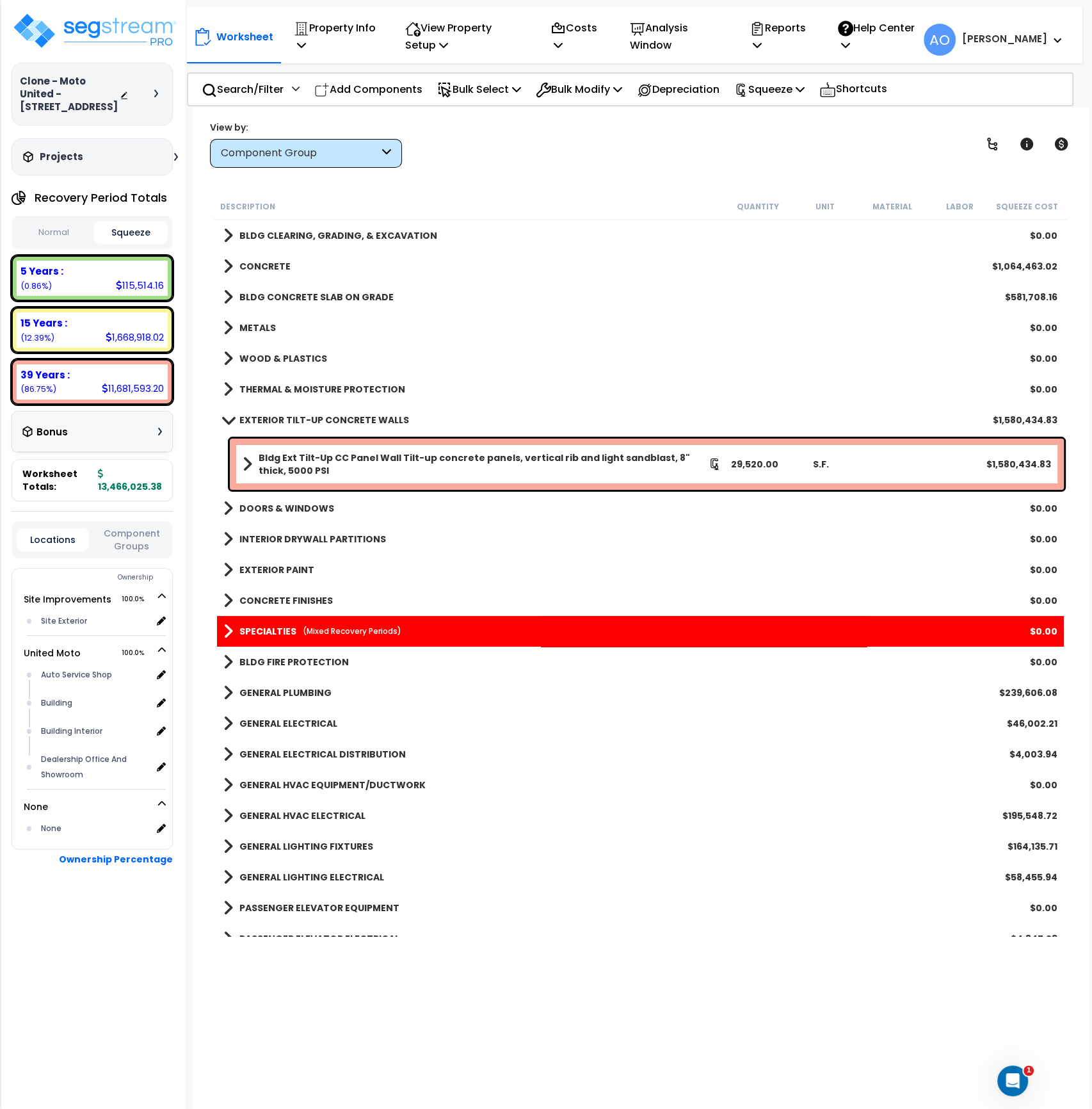
click at [386, 637] on link "SPECIALTIES (Mixed Recovery Periods)" at bounding box center [312, 631] width 178 height 18
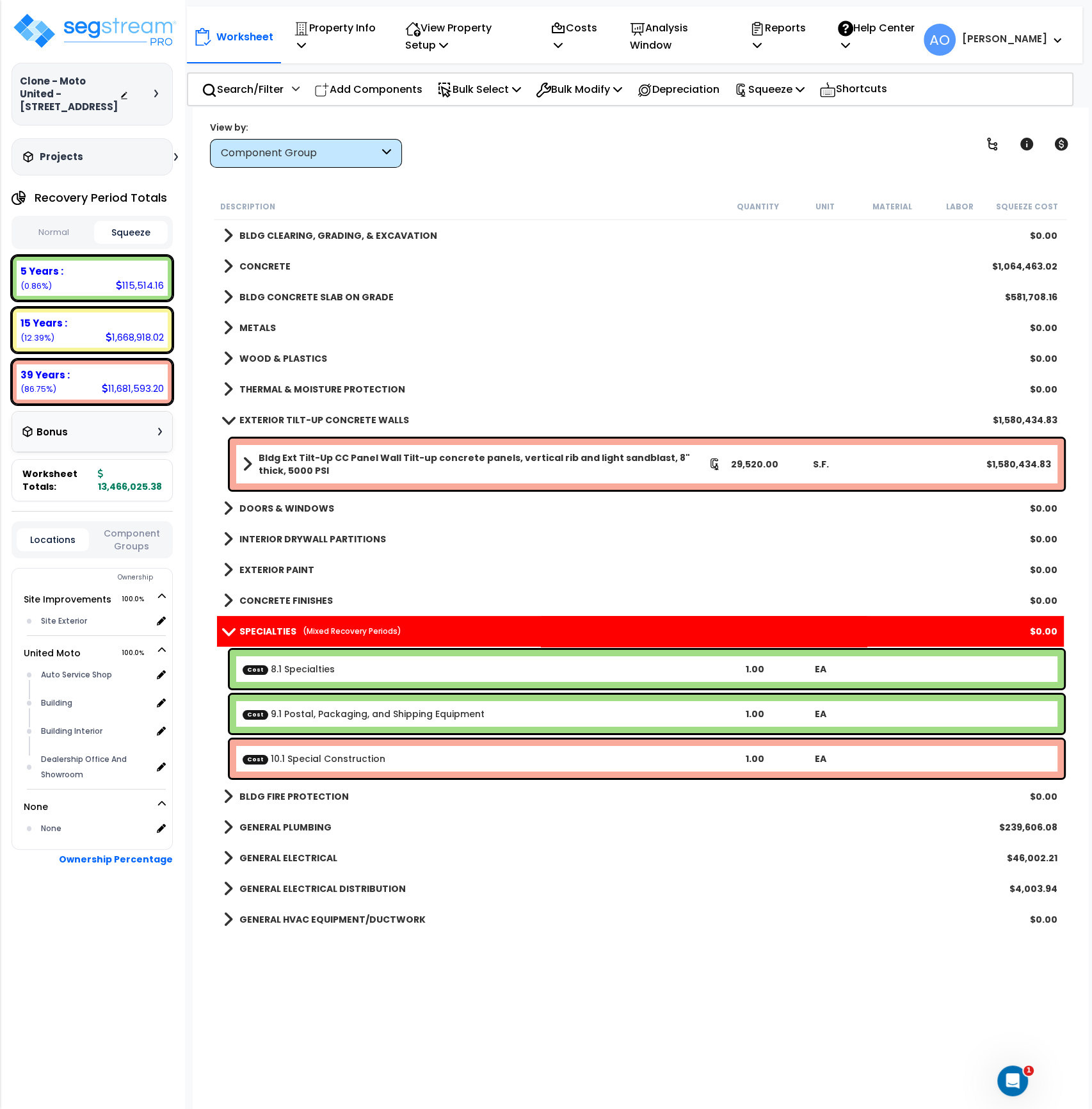
click at [365, 758] on link "Cost 10.1 Special Construction" at bounding box center [313, 759] width 143 height 13
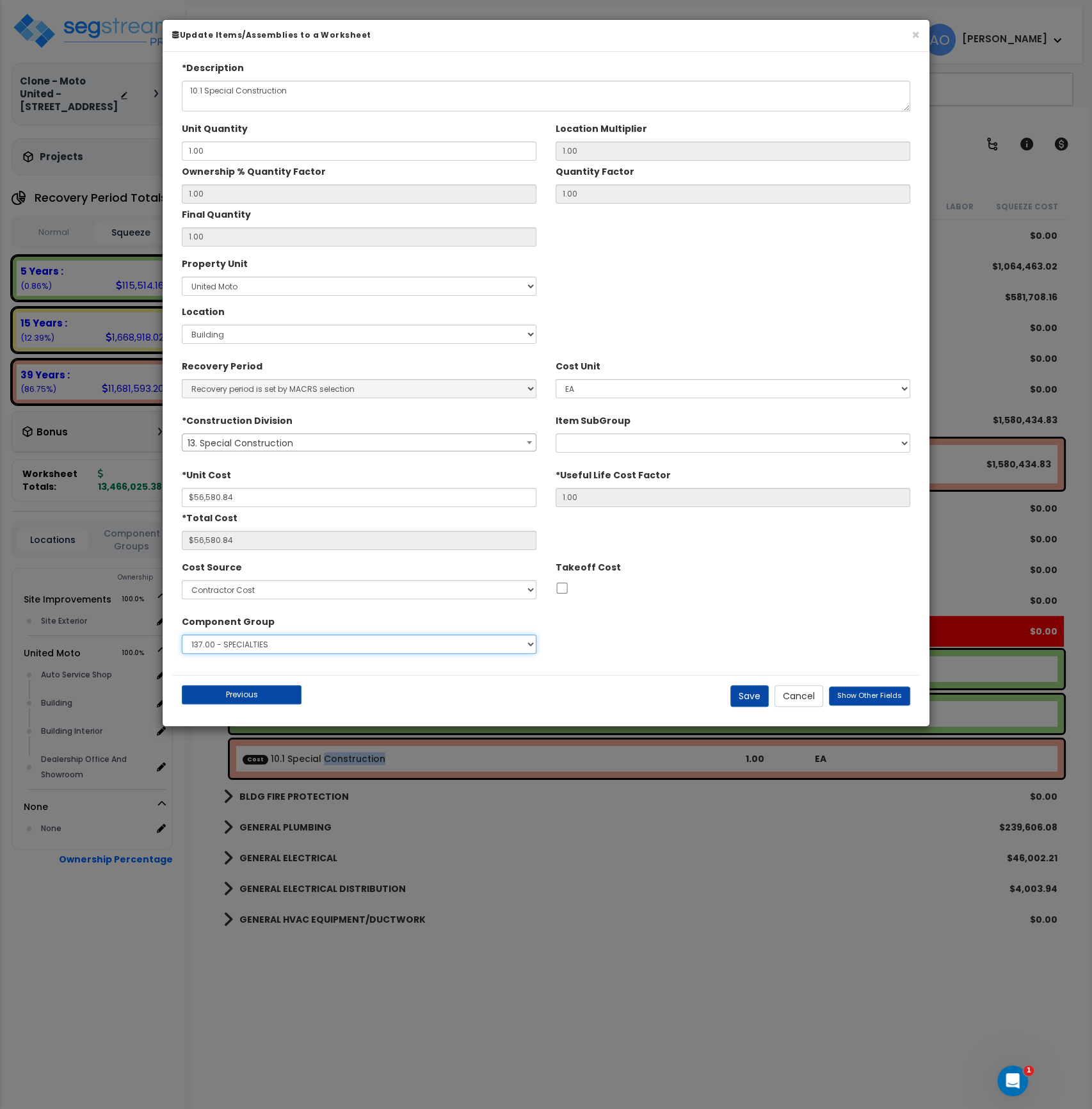
click at [422, 639] on select "Select 1.00 - LAND 2.00 - GENERAL REQUIREMENTS 3.00 - BUILDING-RELATED SITEWORK…" at bounding box center [359, 643] width 355 height 19
select select "46265"
click at [182, 634] on select "Select 1.00 - LAND 2.00 - GENERAL REQUIREMENTS 3.00 - BUILDING-RELATED SITEWORK…" at bounding box center [359, 643] width 355 height 19
click at [757, 695] on button "Save" at bounding box center [749, 695] width 39 height 22
type input "56580.84"
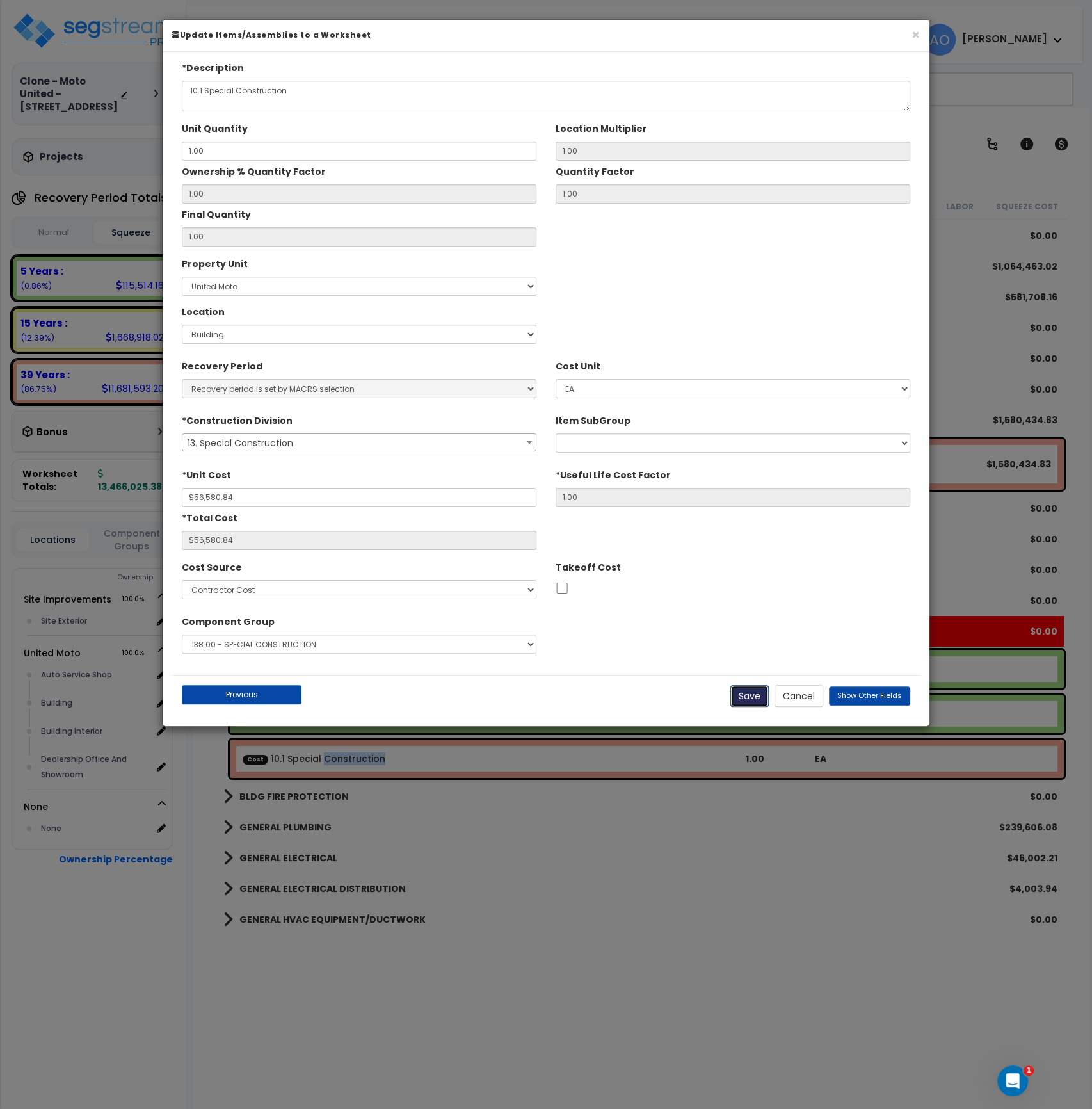
type input "56580.84"
checkbox input "false"
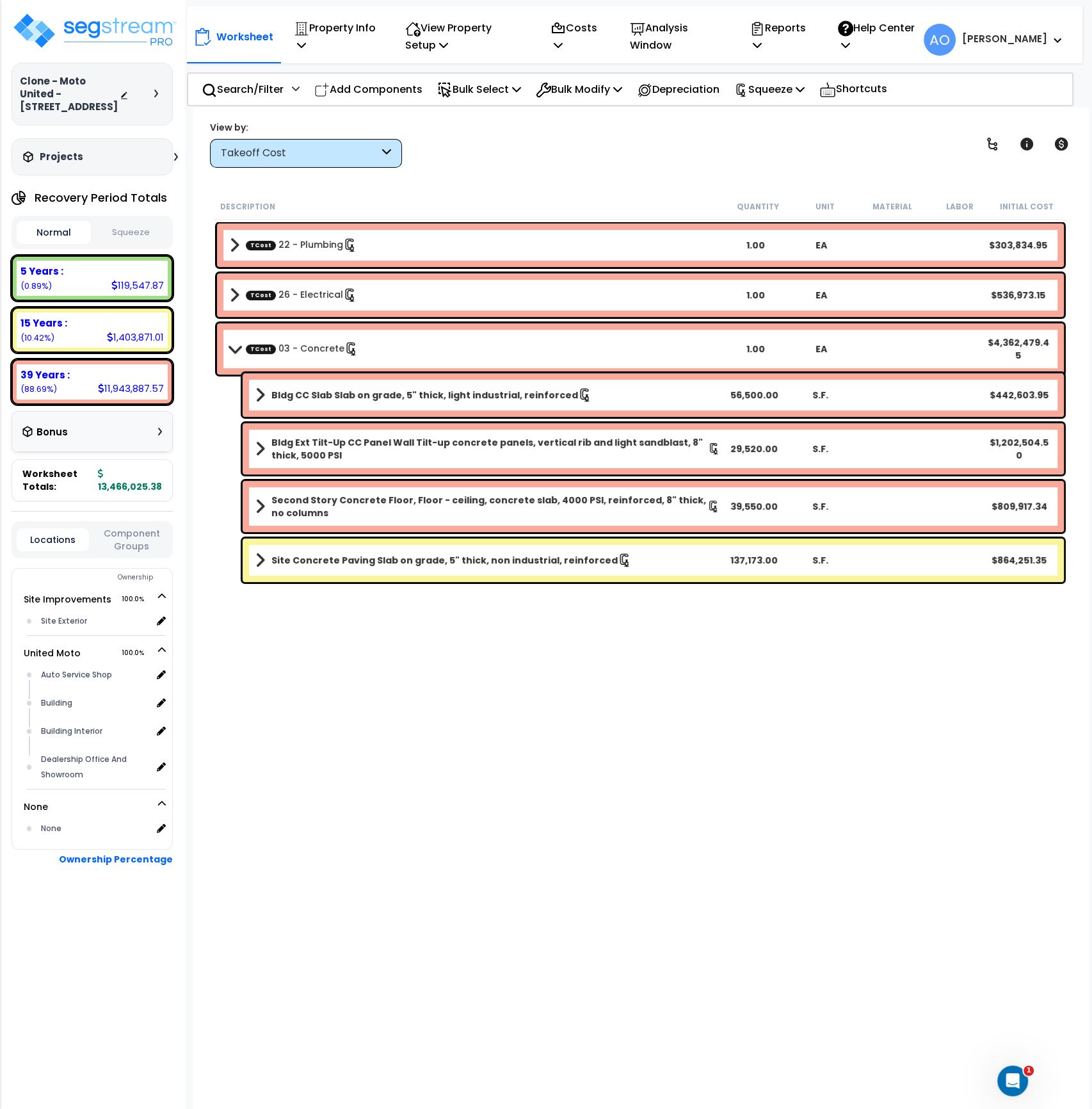
click at [336, 150] on div "Takeoff Cost" at bounding box center [299, 153] width 158 height 15
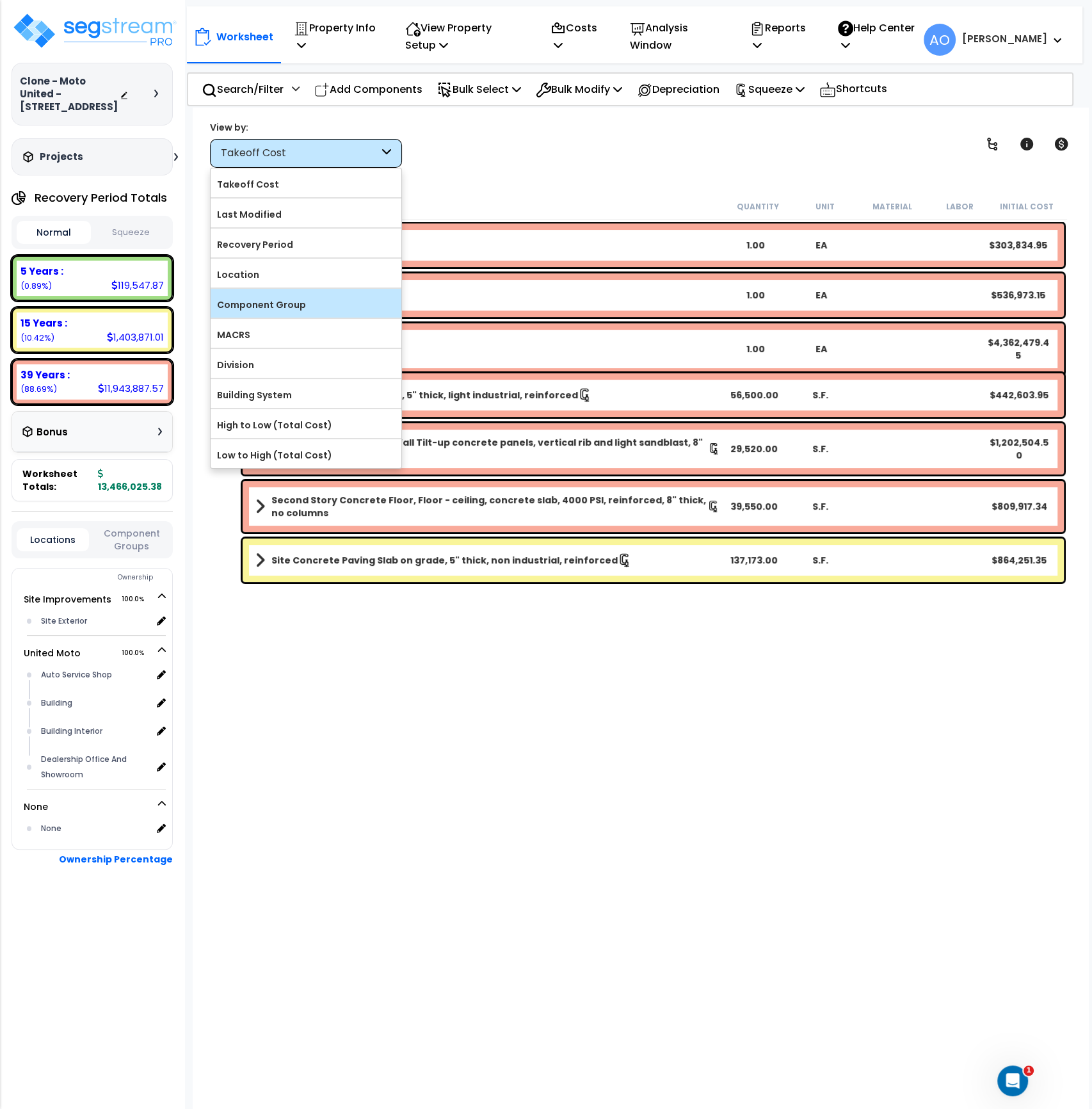
click at [300, 306] on label "Component Group" at bounding box center [307, 305] width 191 height 19
click at [0, 0] on input "Component Group" at bounding box center [0, 0] width 0 height 0
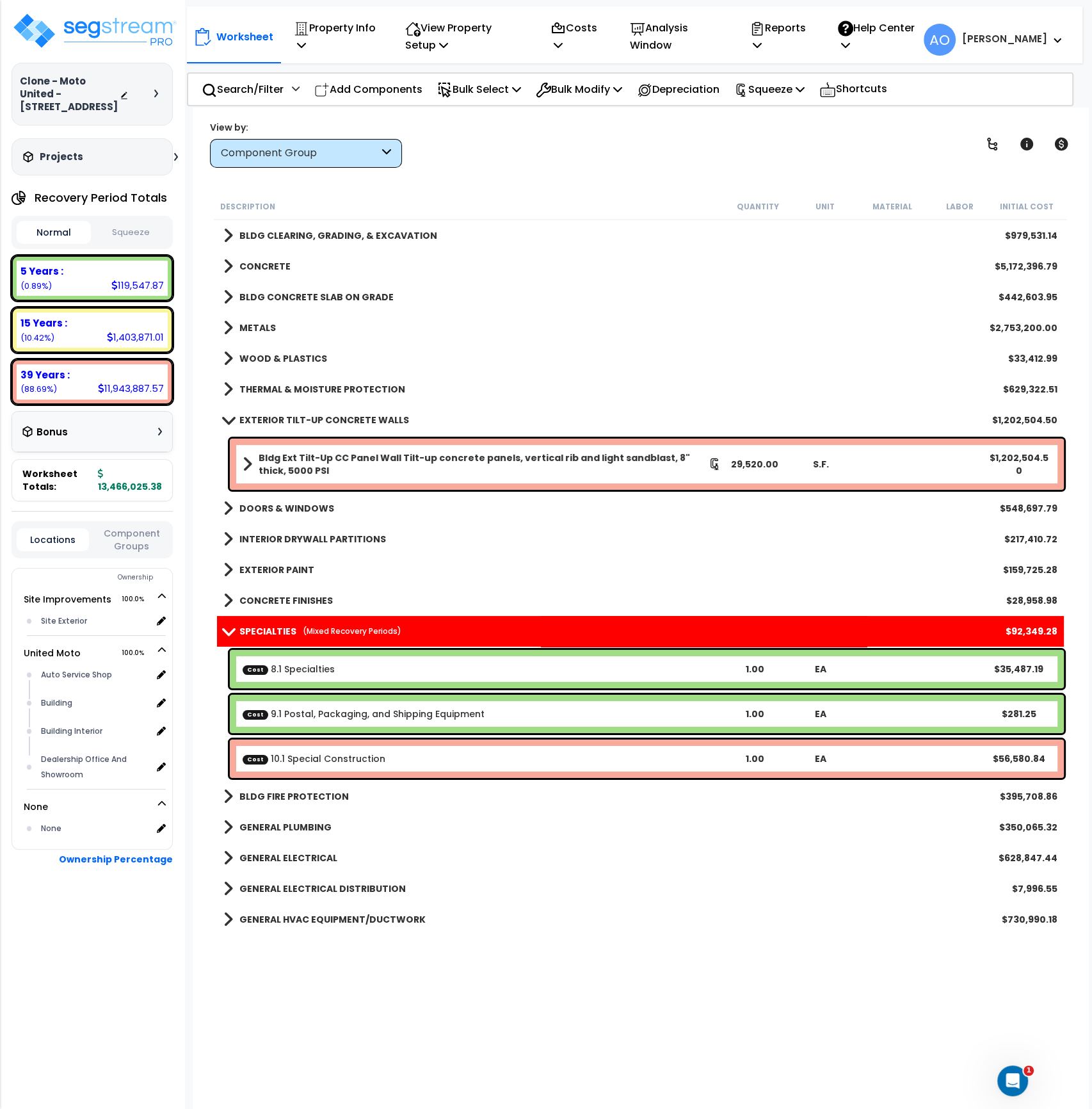
click at [372, 626] on small "(Mixed Recovery Periods)" at bounding box center [352, 631] width 98 height 11
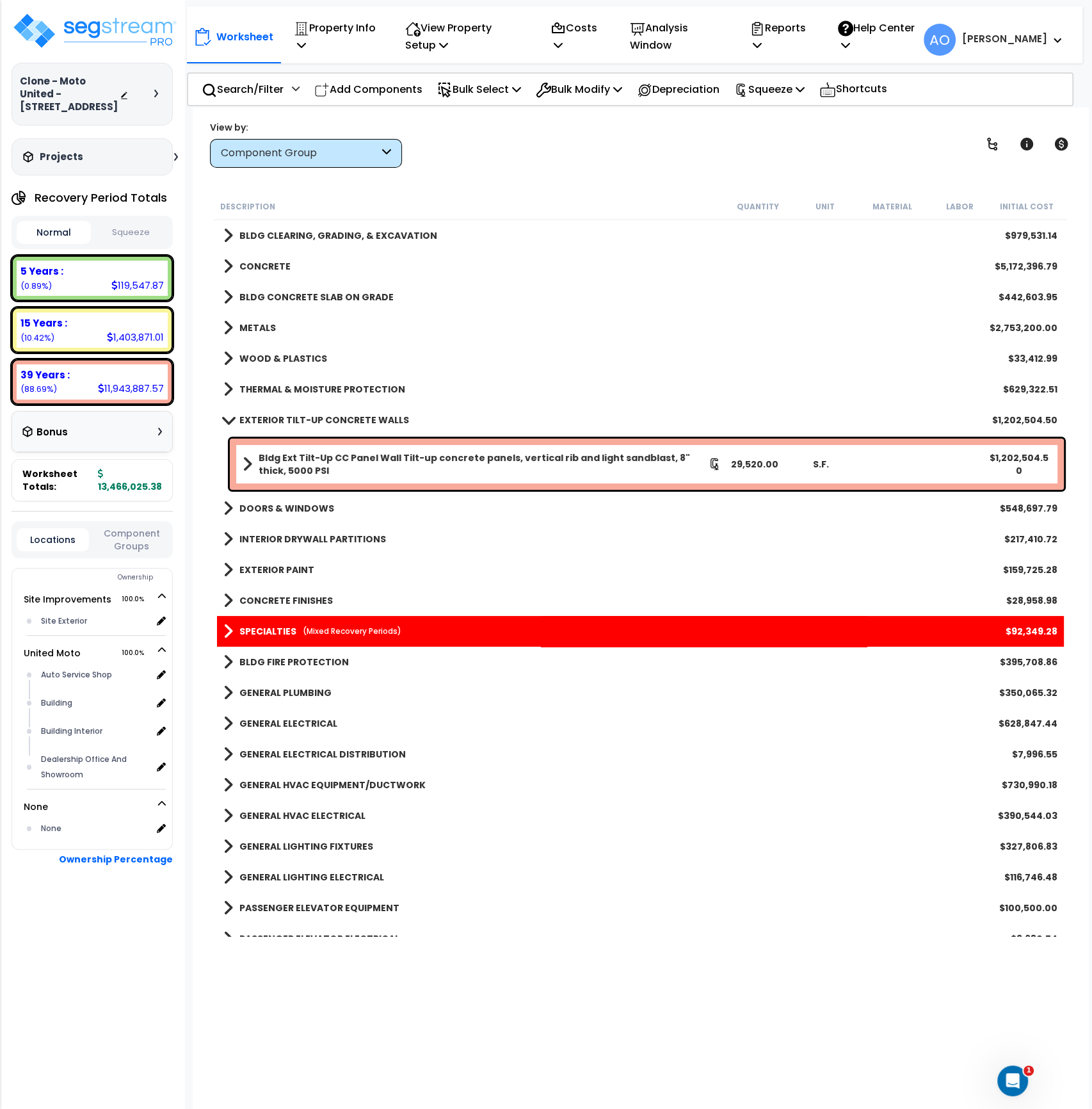
click at [372, 626] on small "(Mixed Recovery Periods)" at bounding box center [352, 631] width 98 height 11
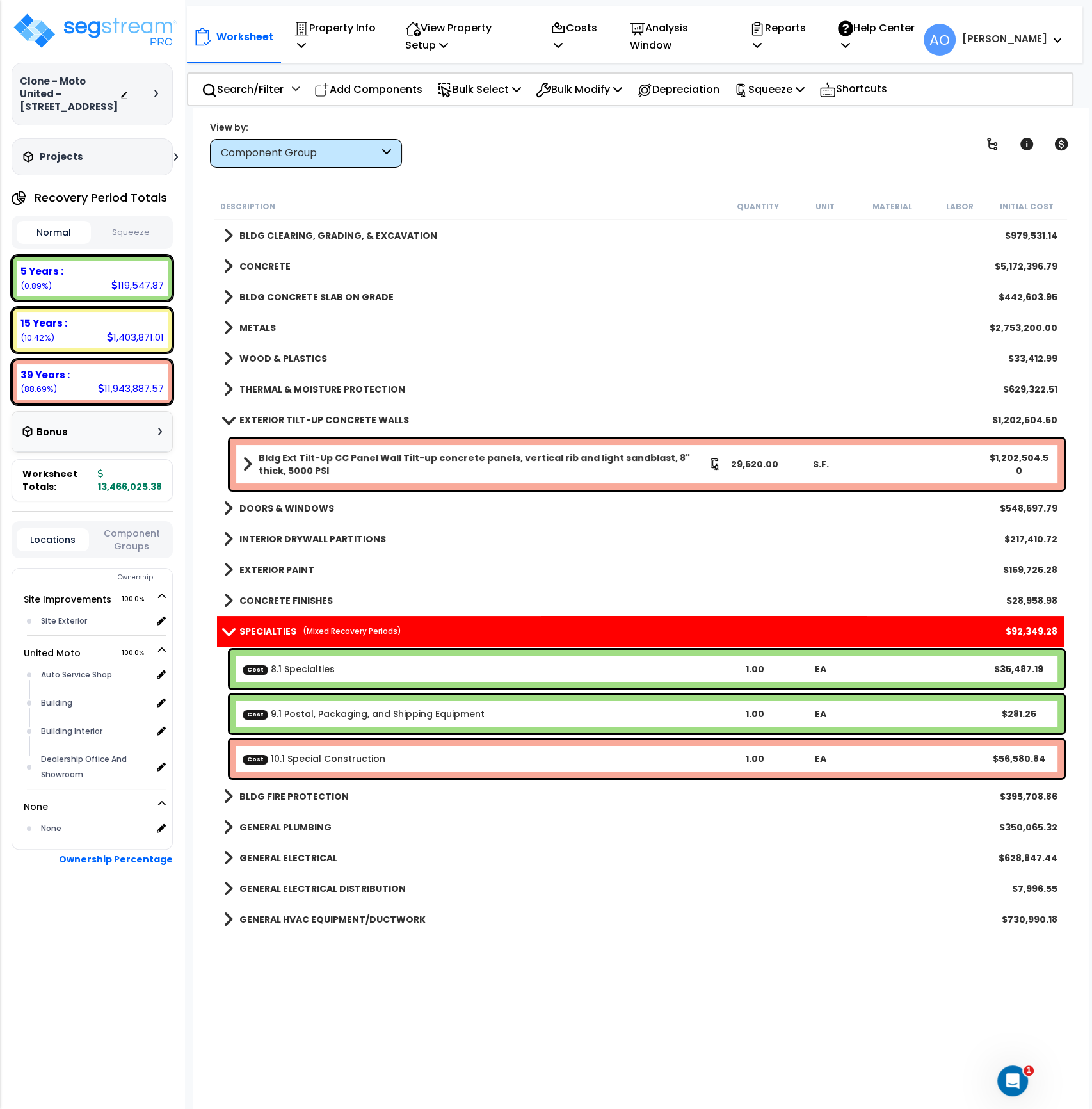
click at [374, 668] on b "Cost 8.1 Specialties" at bounding box center [482, 669] width 479 height 13
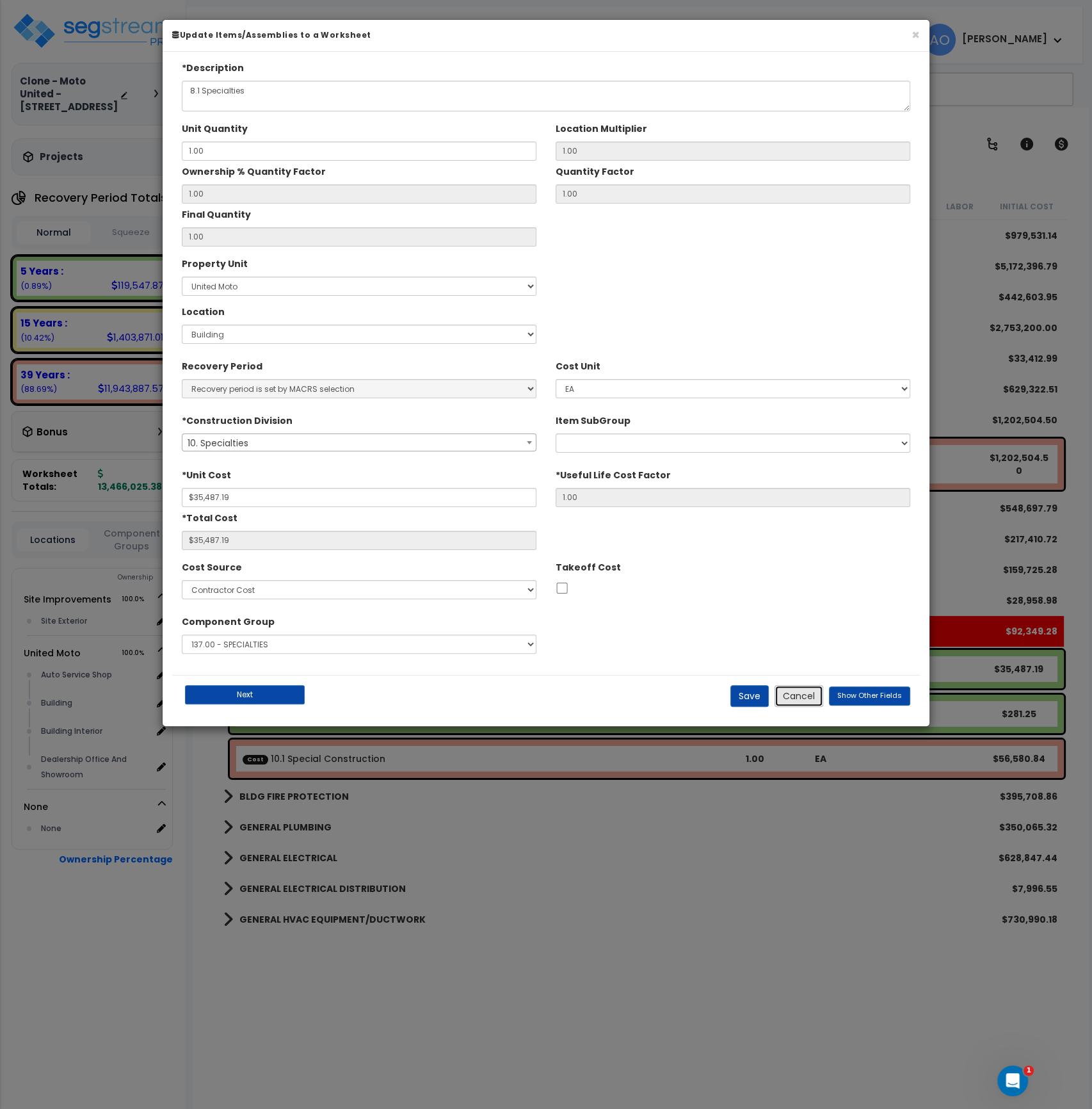
click at [804, 696] on button "Cancel" at bounding box center [799, 695] width 48 height 22
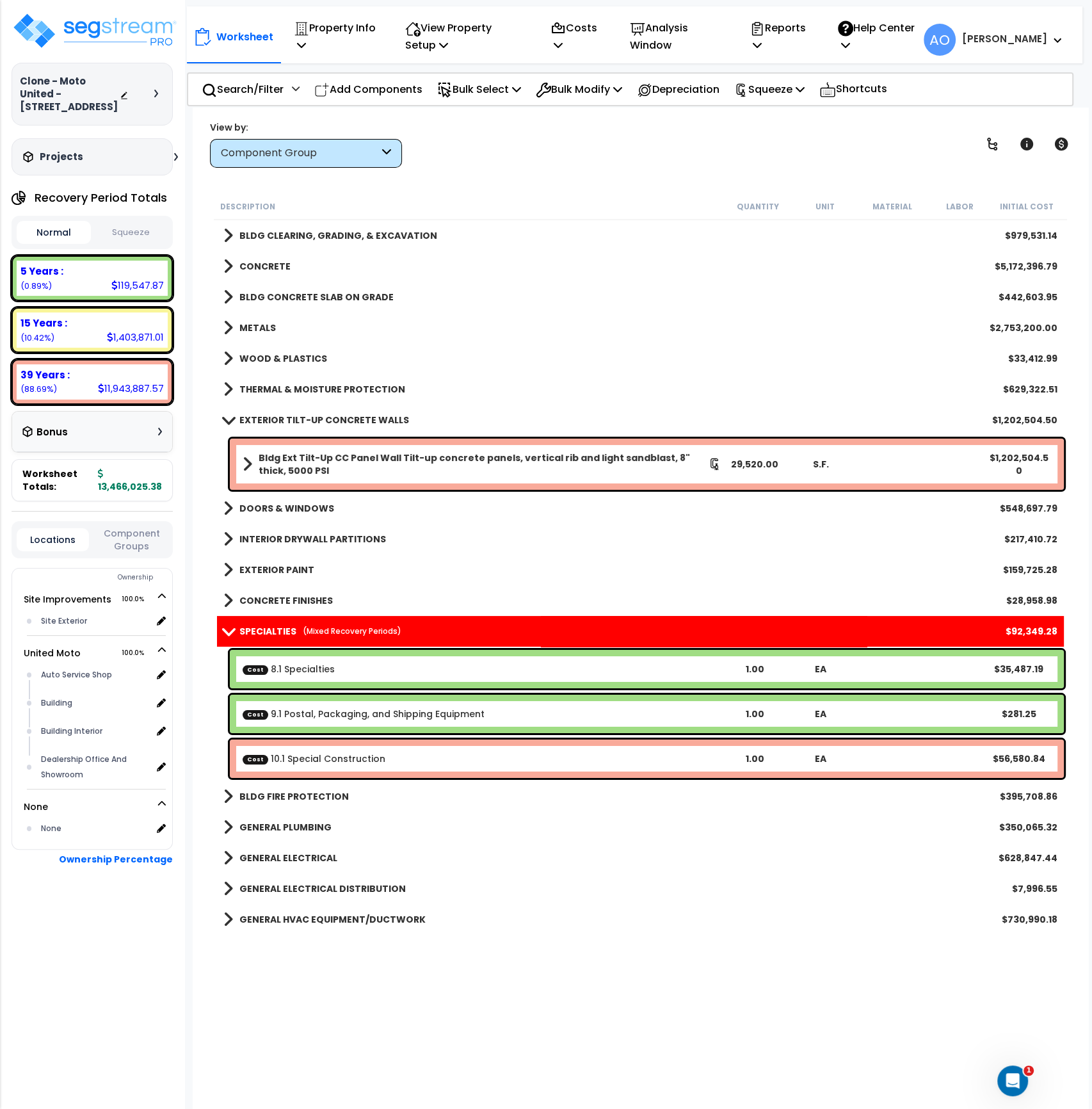
click at [407, 716] on link "Cost 9.1 Postal, Packaging, and Shipping Equipment" at bounding box center [363, 714] width 242 height 13
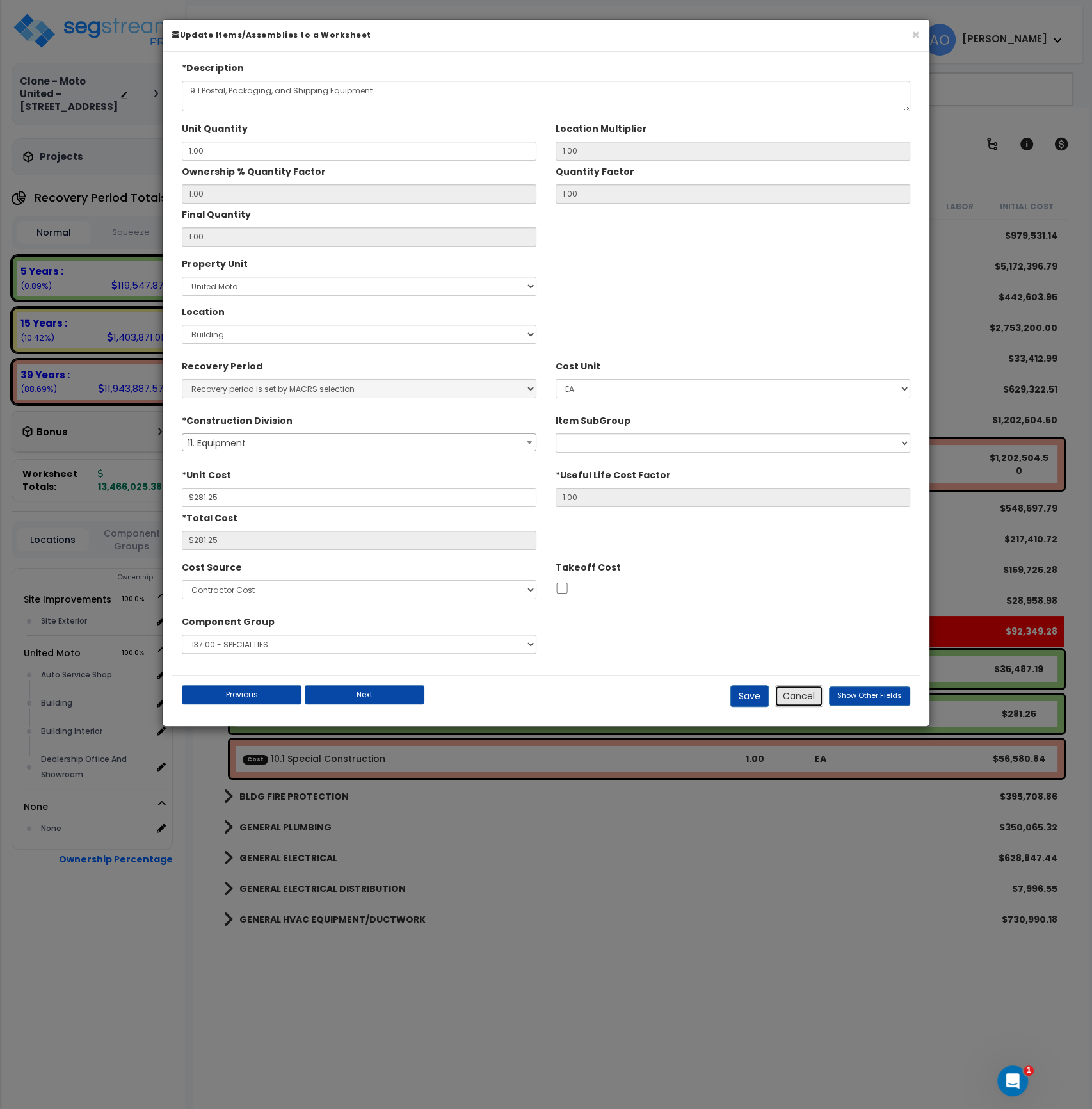
click at [792, 702] on button "Cancel" at bounding box center [799, 695] width 48 height 22
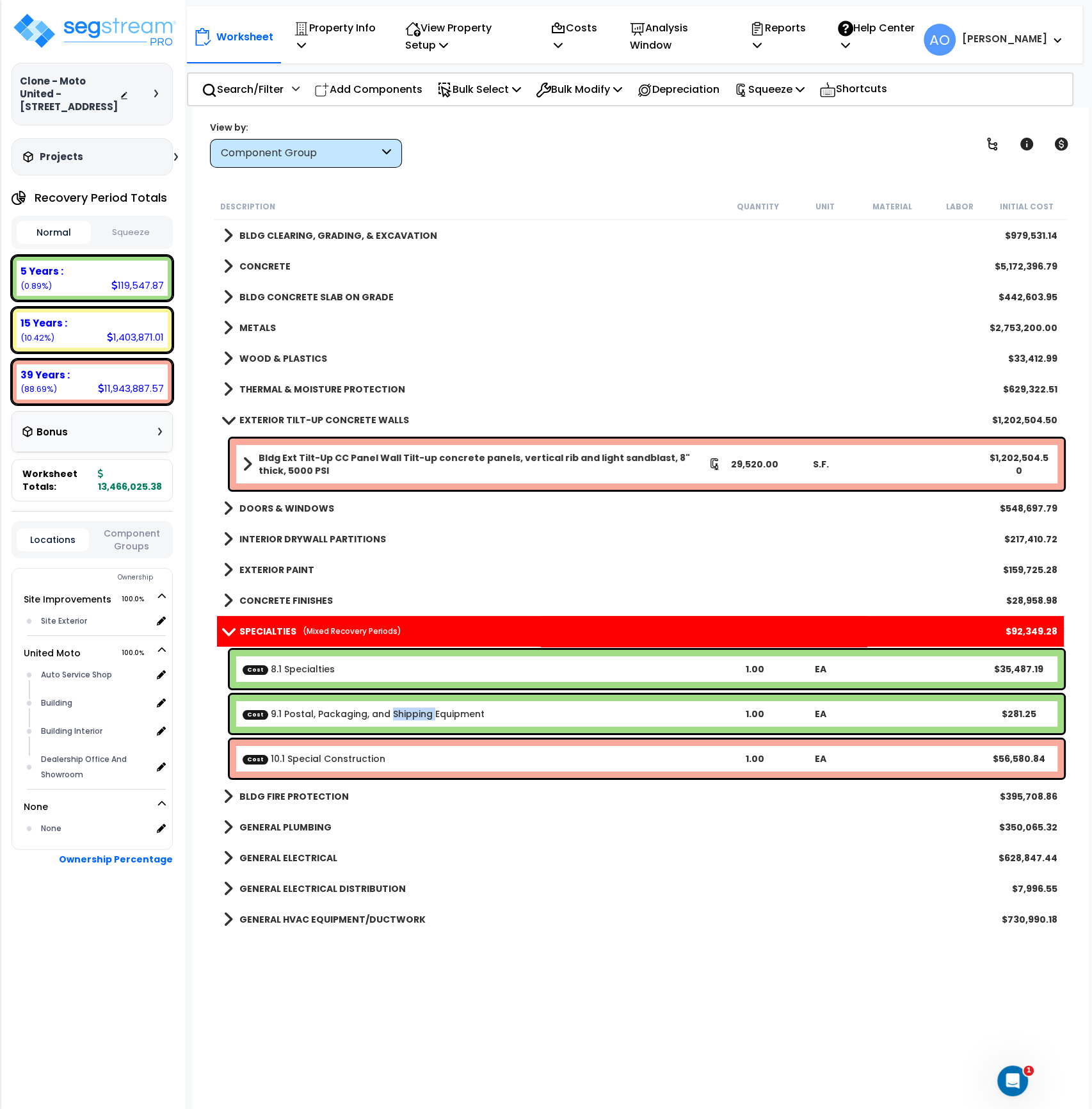
click at [347, 710] on link "Cost 9.1 Postal, Packaging, and Shipping Equipment" at bounding box center [363, 714] width 242 height 13
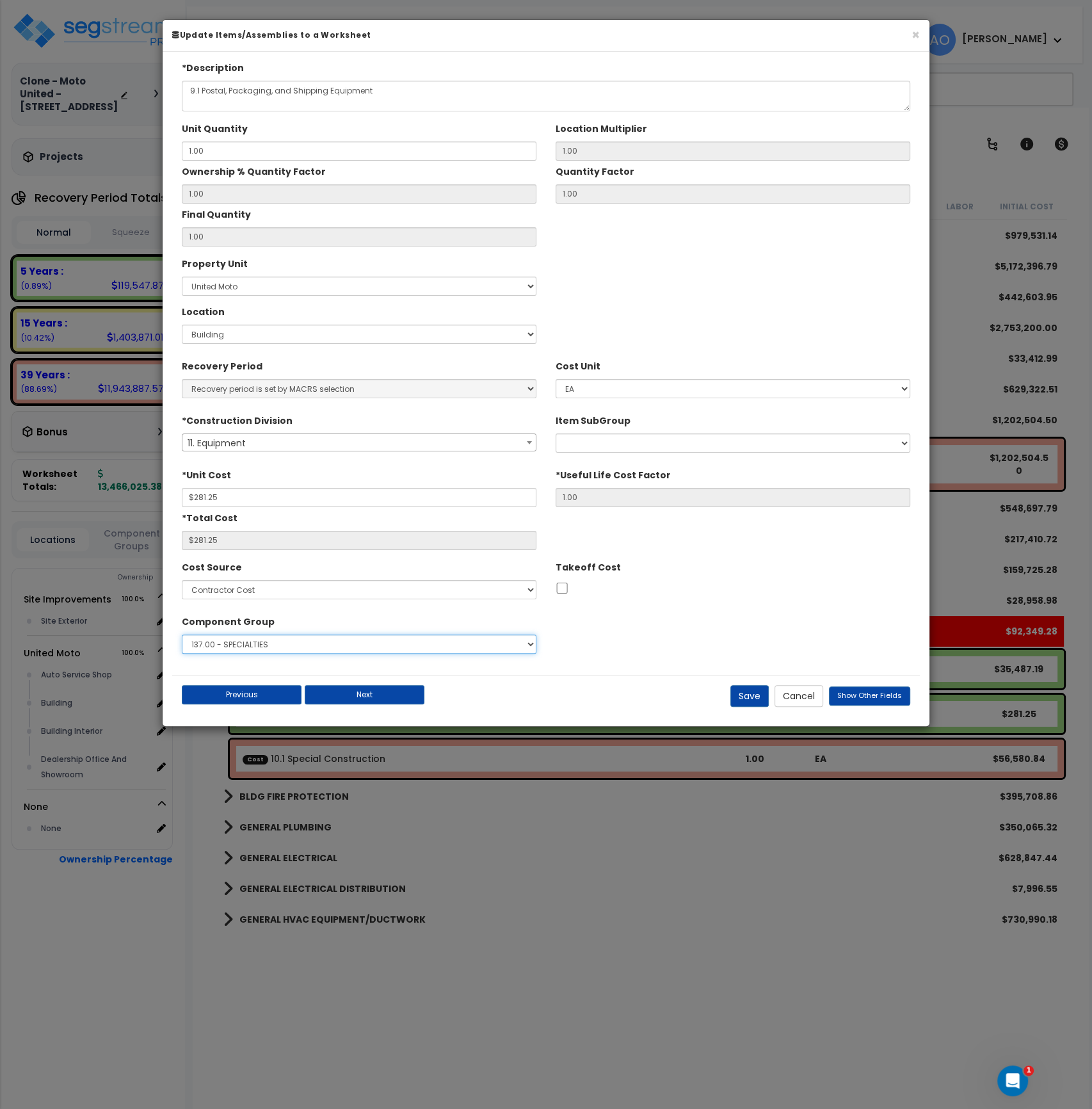
click at [327, 643] on select "Select 1.00 - LAND 2.00 - GENERAL REQUIREMENTS 3.00 - BUILDING-RELATED SITEWORK…" at bounding box center [359, 643] width 355 height 19
click at [739, 660] on div "*Description 9.1 Postal, Packaging, and Shipping Equipment Unit Quantity 1.00 L…" at bounding box center [546, 368] width 748 height 613
click at [817, 701] on button "Cancel" at bounding box center [799, 695] width 48 height 22
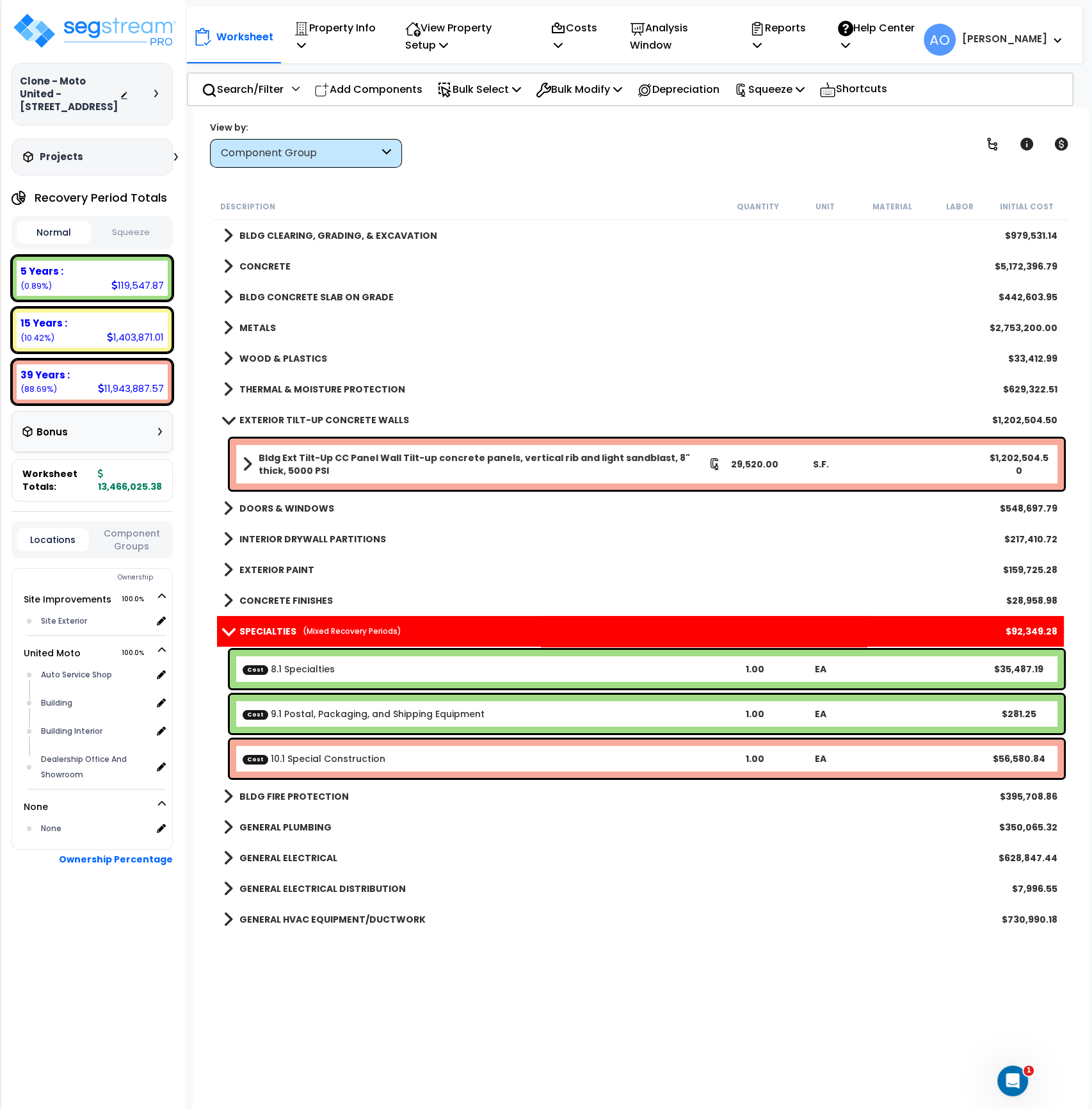
click at [408, 754] on b "Cost 10.1 Special Construction" at bounding box center [482, 759] width 479 height 13
click at [580, 37] on p "Costs" at bounding box center [576, 36] width 52 height 35
click at [593, 96] on link "Direct Costs" at bounding box center [608, 100] width 127 height 26
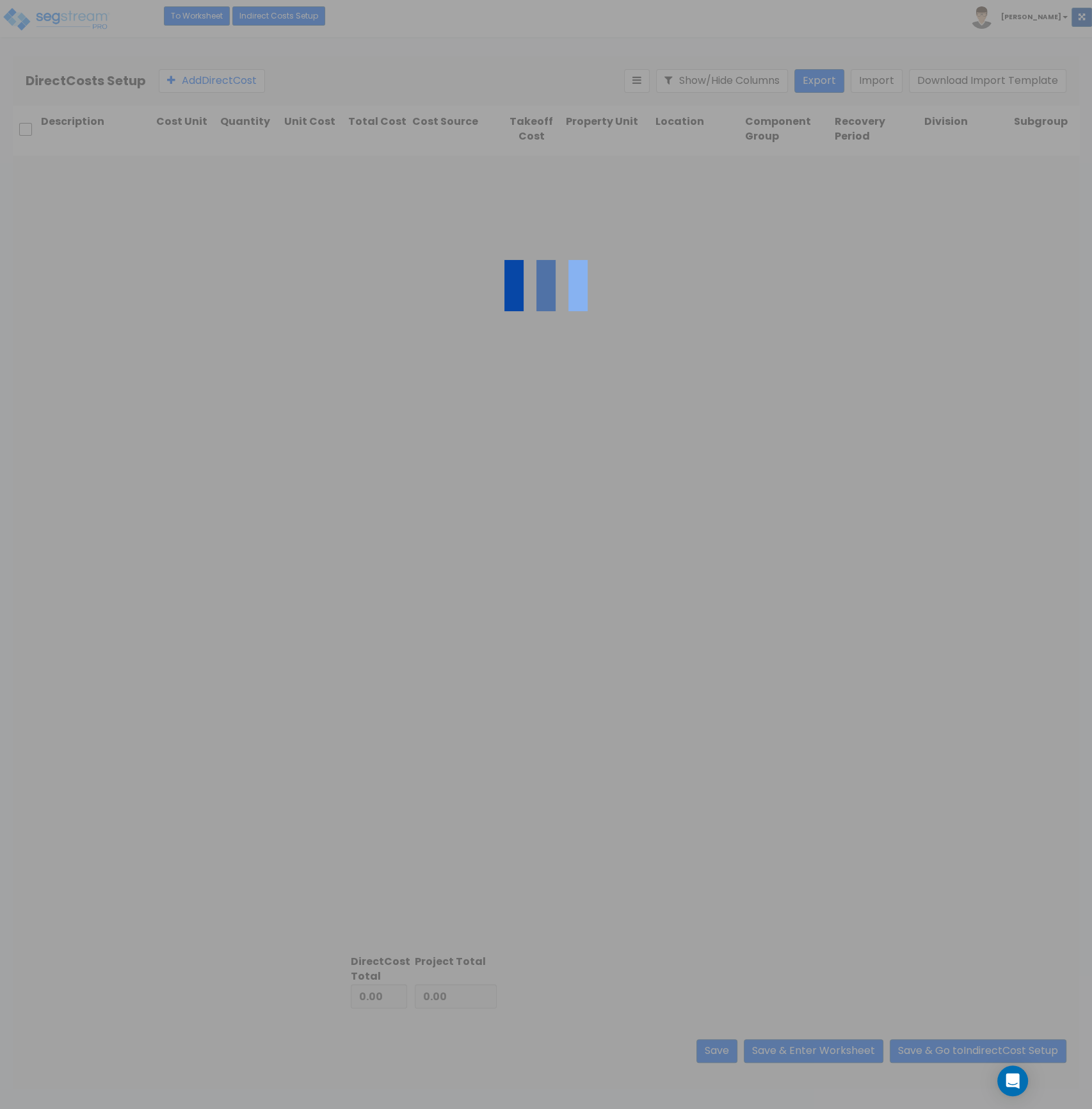
type input "1,237,885.91"
type input "12,228,139.47"
type input "13,466,025.38"
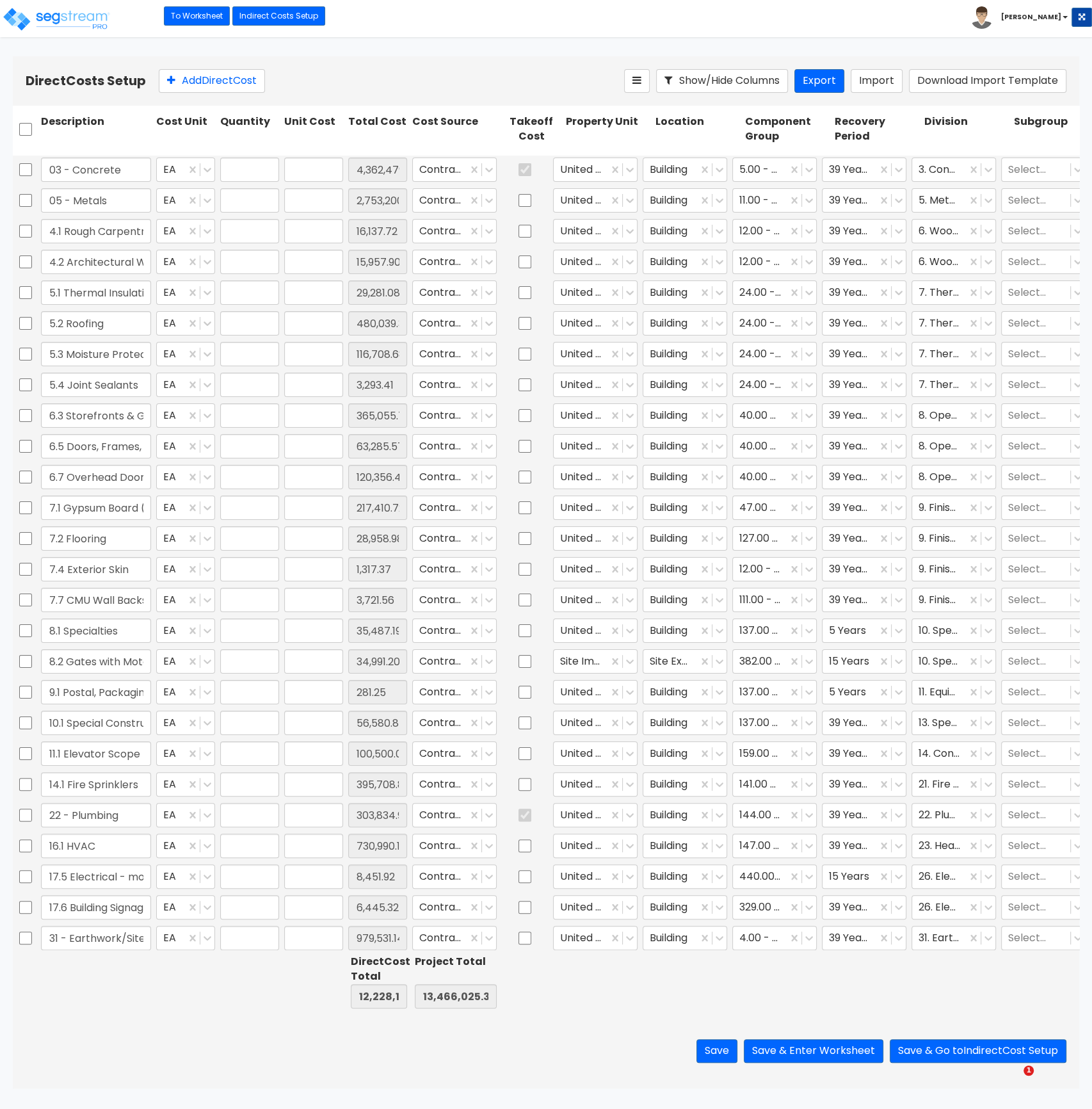
type input "1.00"
type input "4,362,479.45"
type input "1.00"
type input "2,753,200.00"
type input "1.00"
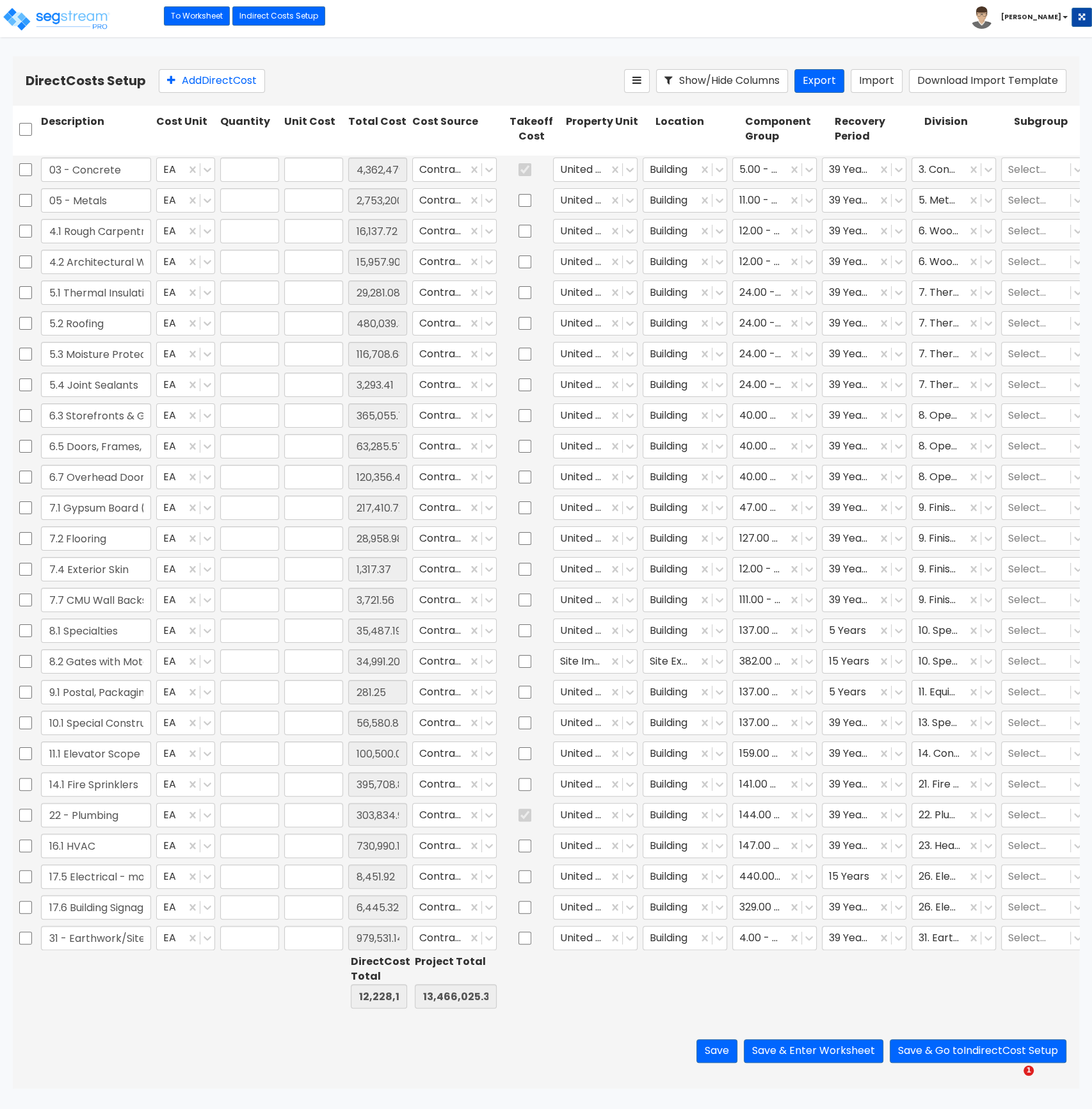
type input "16,137.72"
type input "1.00"
type input "15,957.90"
type input "1.00"
type input "29,281.08"
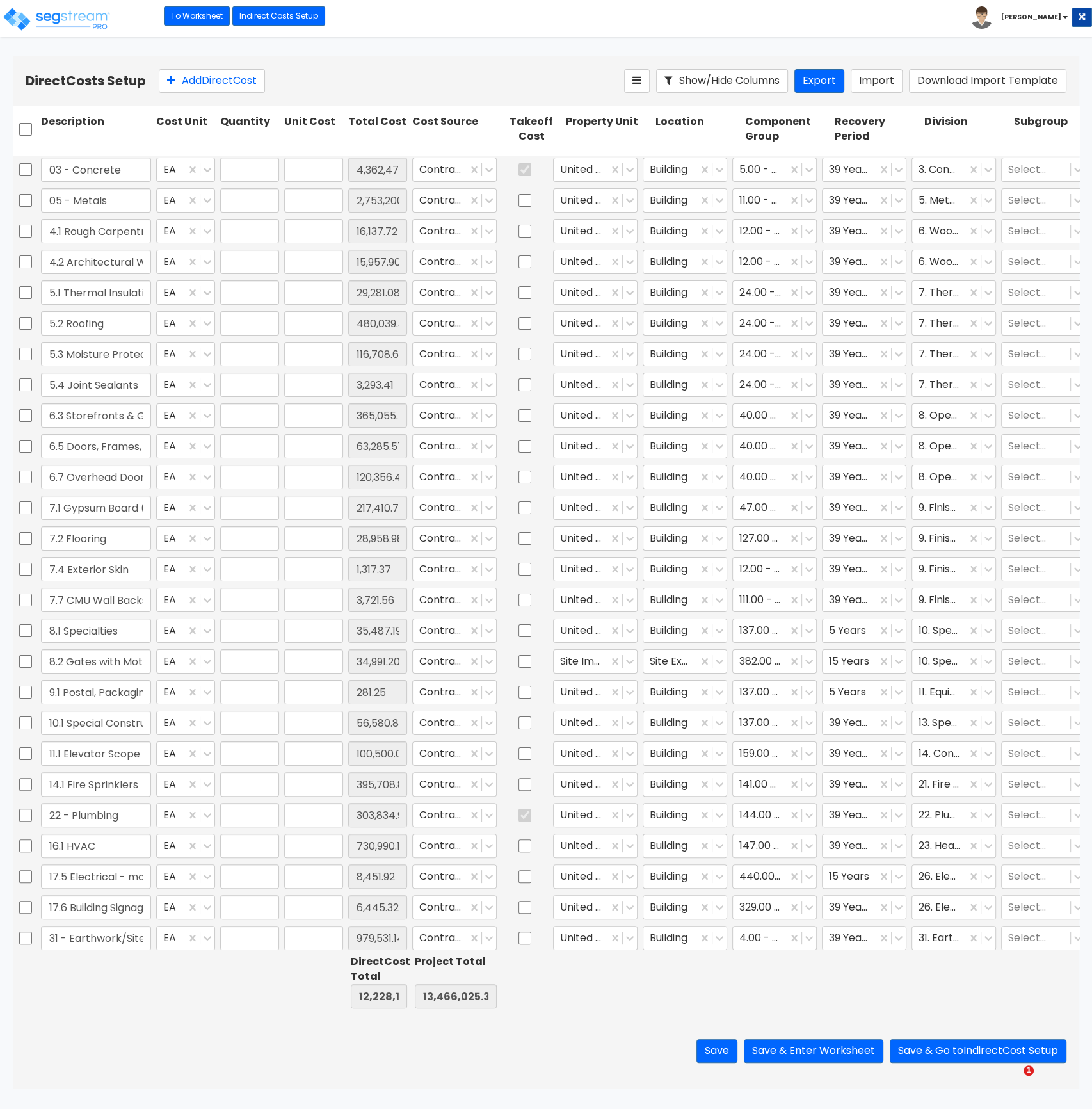
type input "1.00"
type input "480,039.34"
type input "1.00"
type input "116,708.68"
type input "1.00"
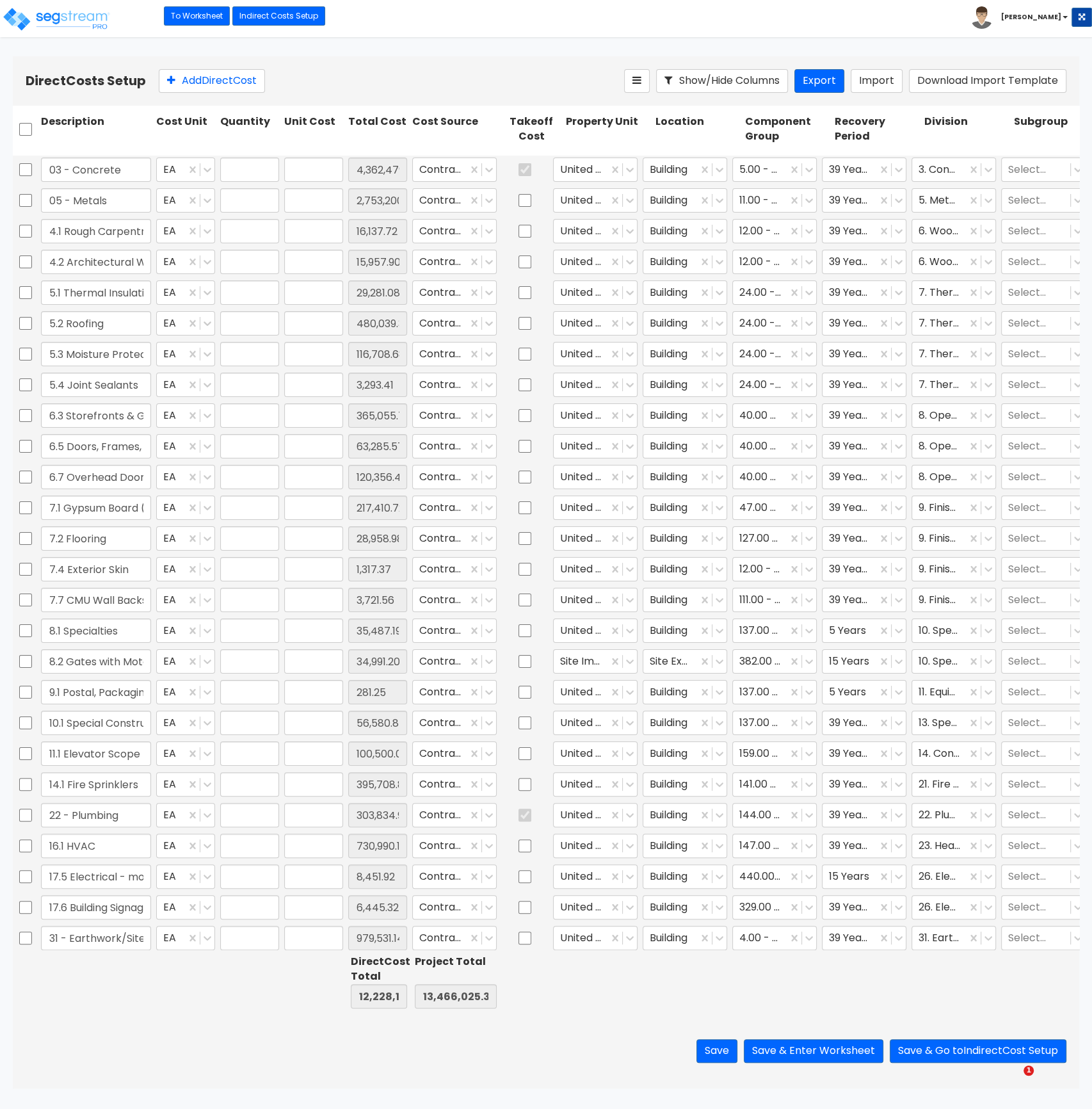
type input "3,293.41"
type input "1.00"
type input "365,055.75"
type input "1.00"
type input "63,285.57"
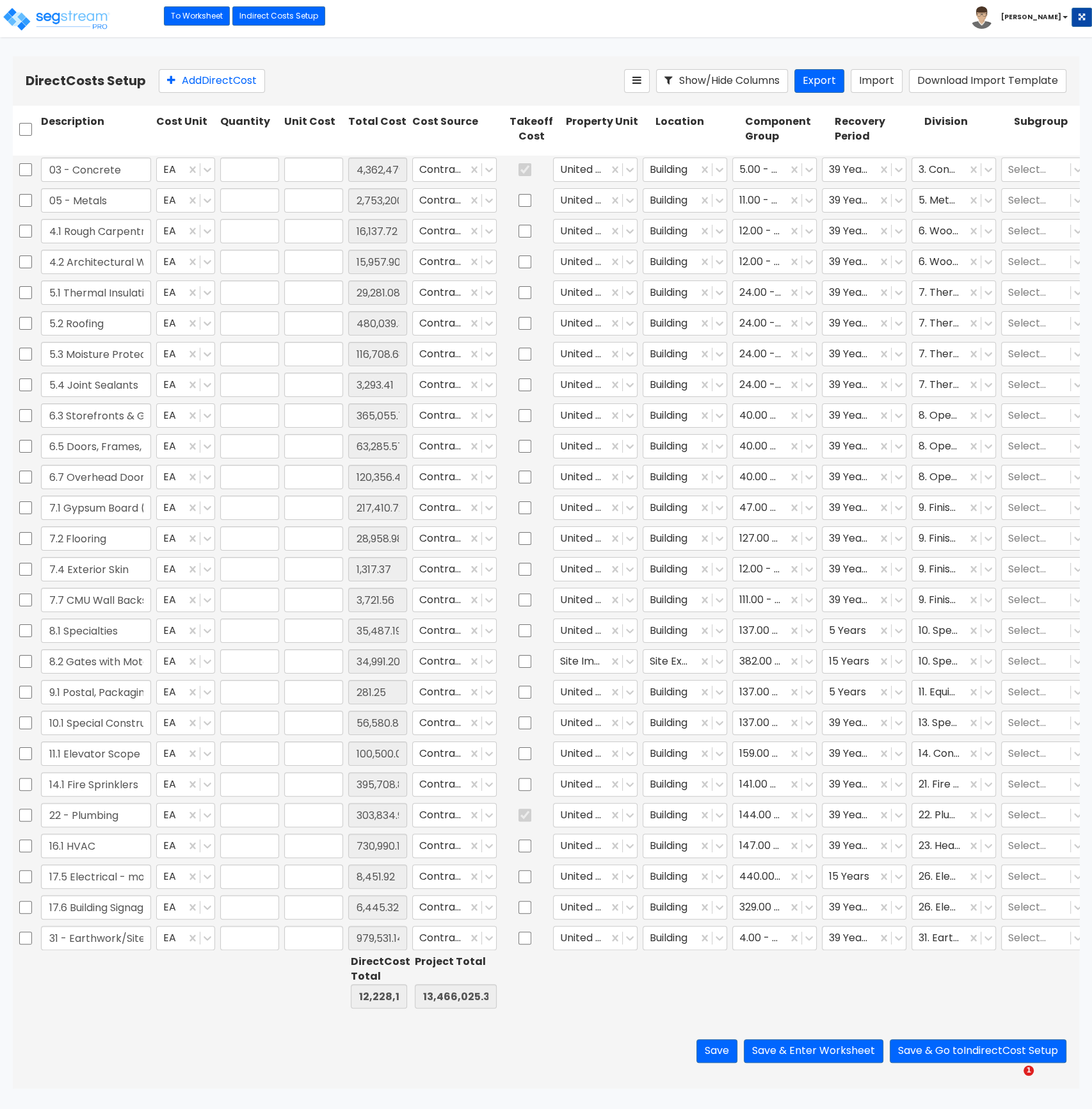
type input "1.00"
type input "120,356.47"
type input "1.00"
type input "217,410.72"
type input "1.00"
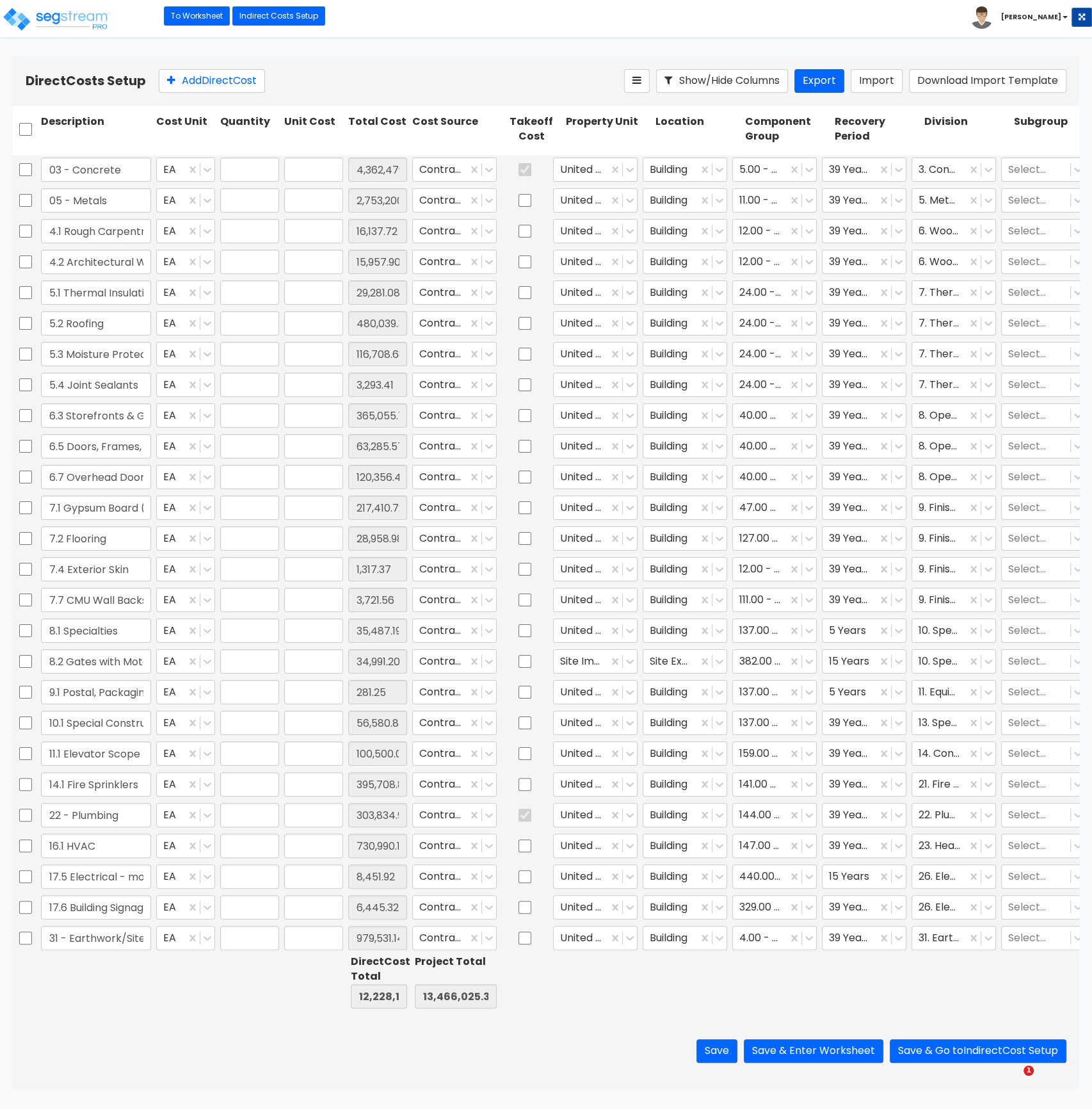
type input "28,958.98"
type input "1.00"
type input "1,317.37"
type input "1.00"
type input "3,721.56"
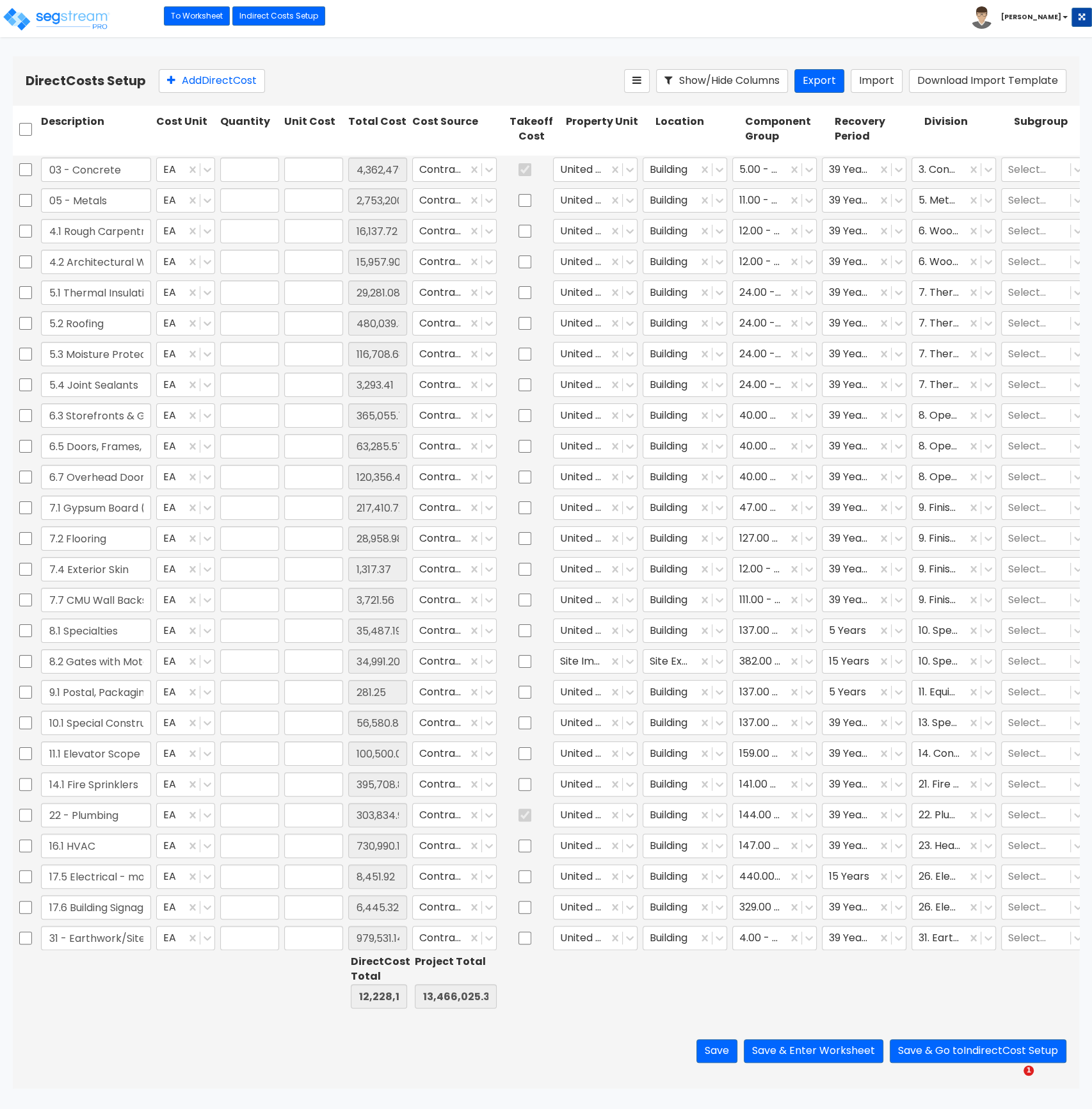
type input "1.00"
type input "35,487.19"
type input "1.00"
type input "34,991.20"
type input "1.00"
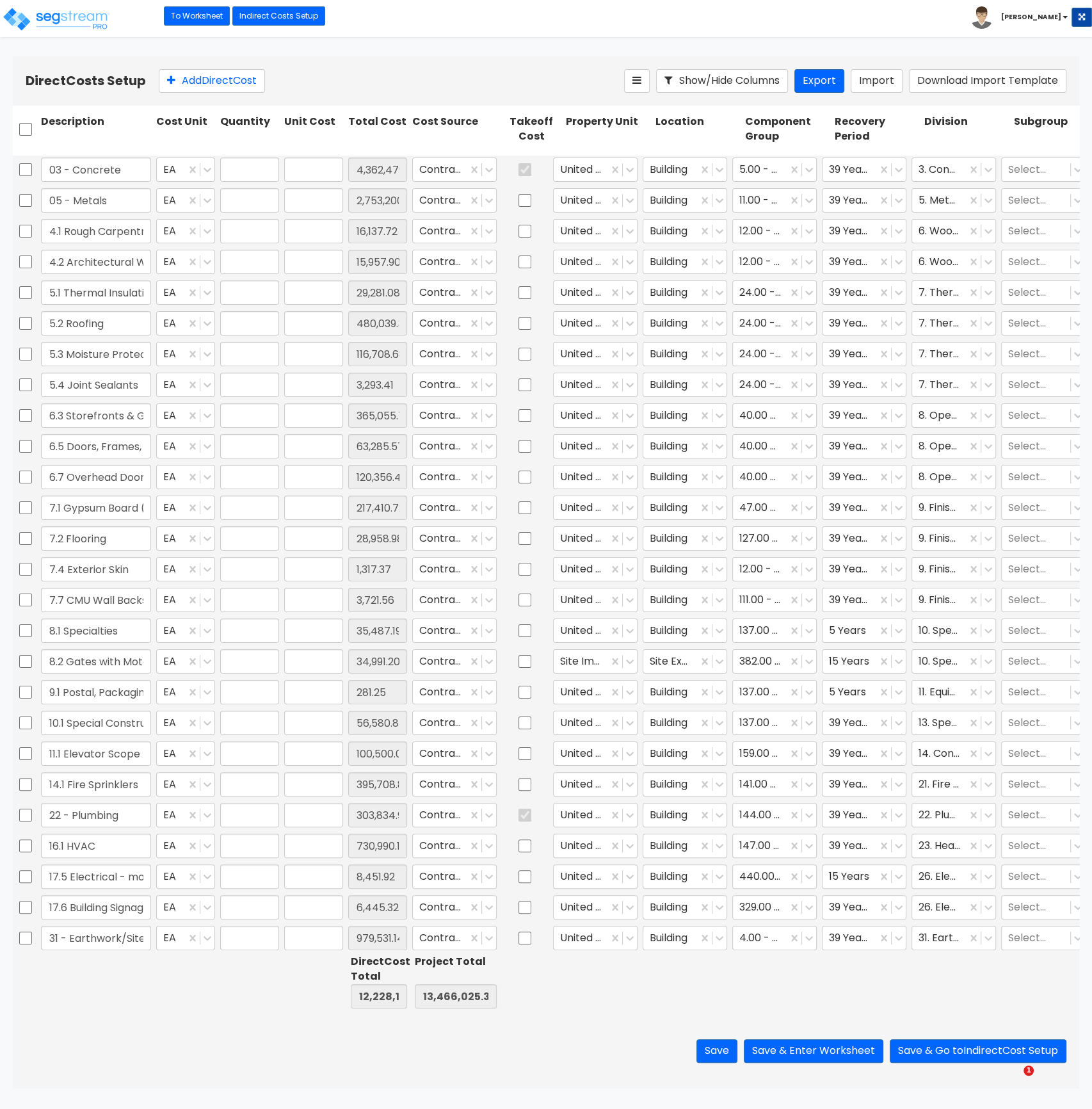
type input "281.25"
type input "1.00"
type input "56,580.84"
type input "1.00"
type input "100,500.00"
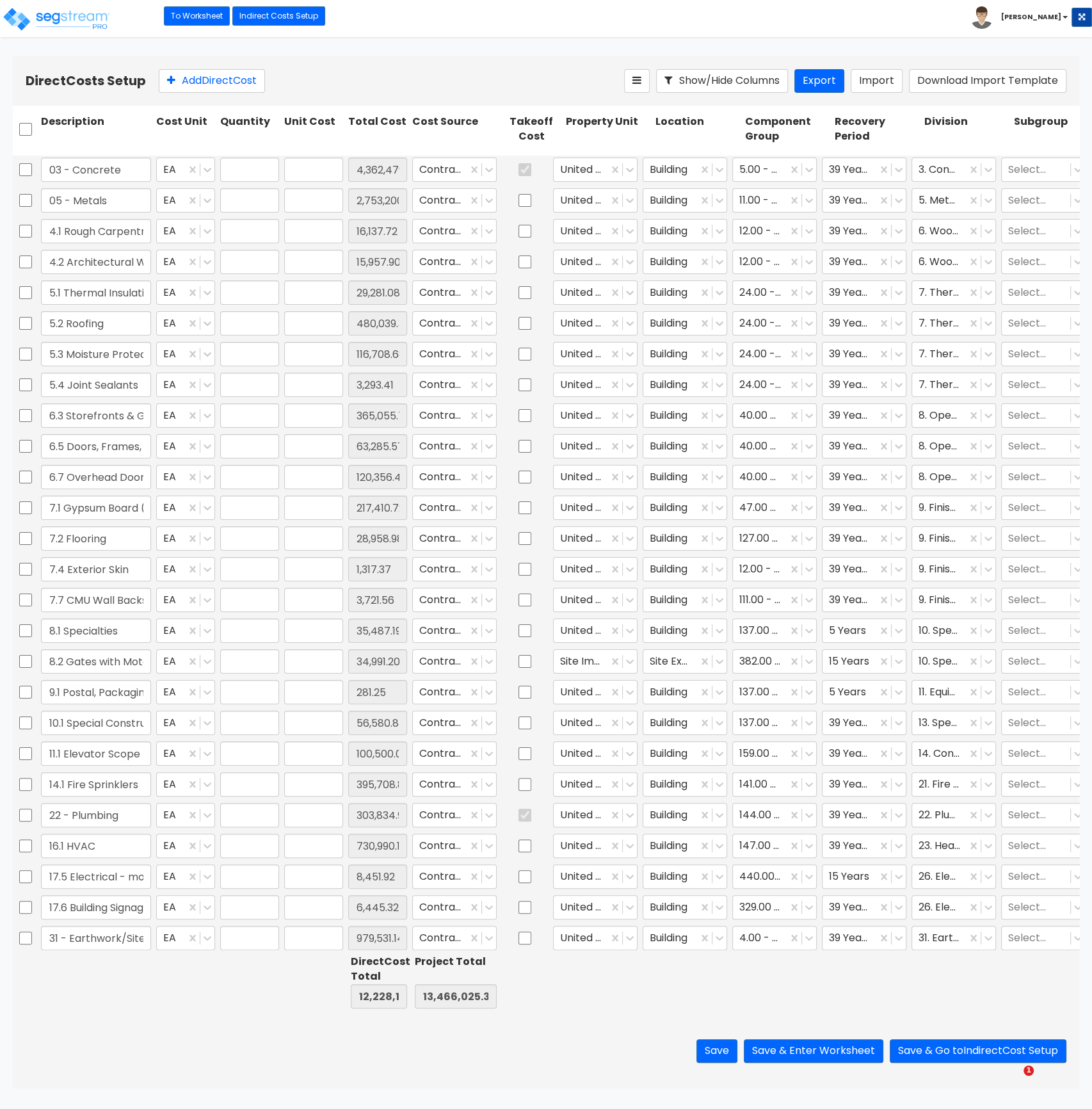
type input "1.00"
type input "395,708.86"
type input "1.00"
type input "303,834.95"
type input "1.00"
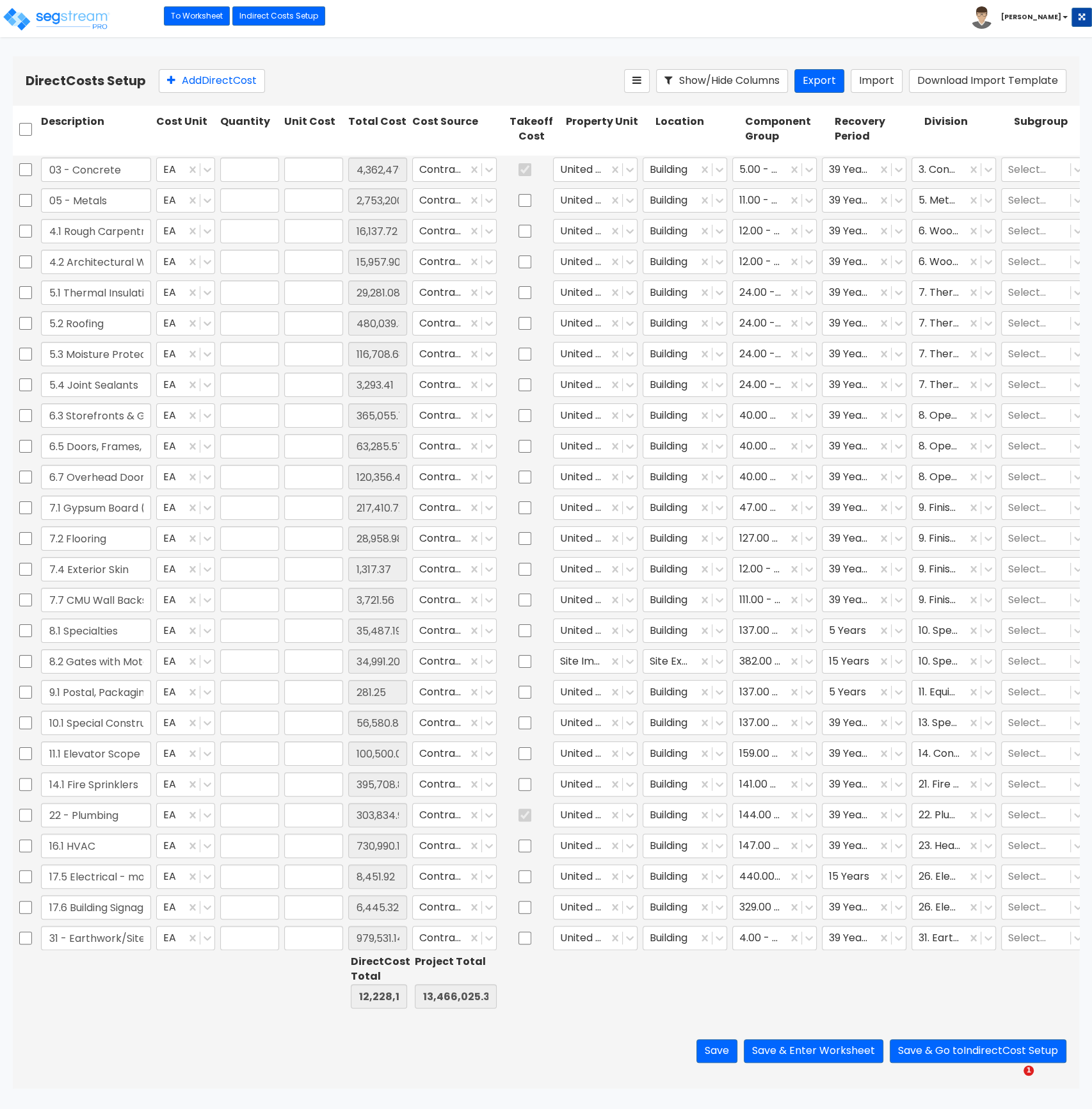
type input "730,990.18"
type input "1.00"
type input "8,451.92"
type input "1.00"
type input "6,445.32"
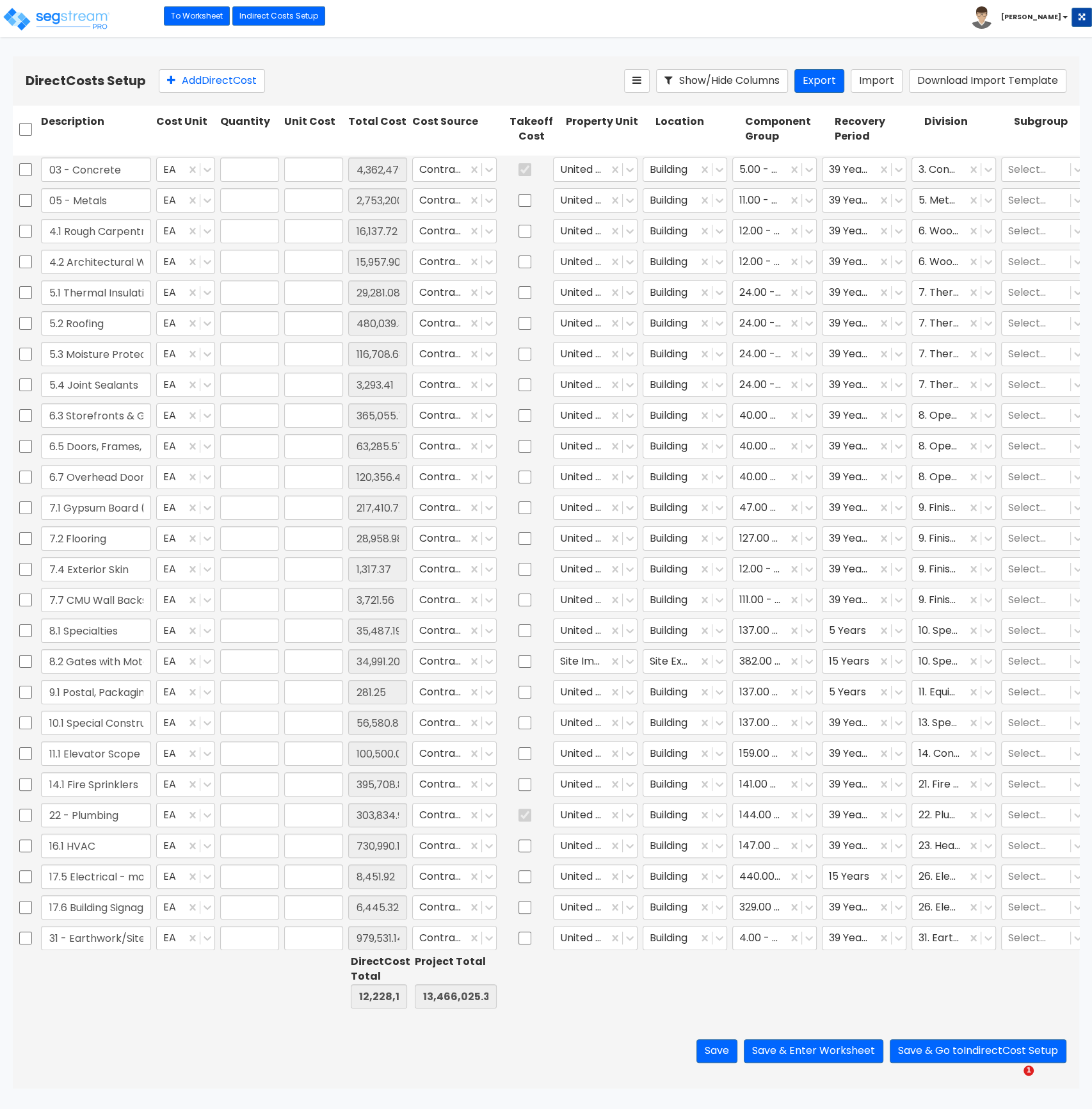
type input "1.00"
type input "979,531.14"
type input "1.00"
type input "215,480.06"
type input "1.00"
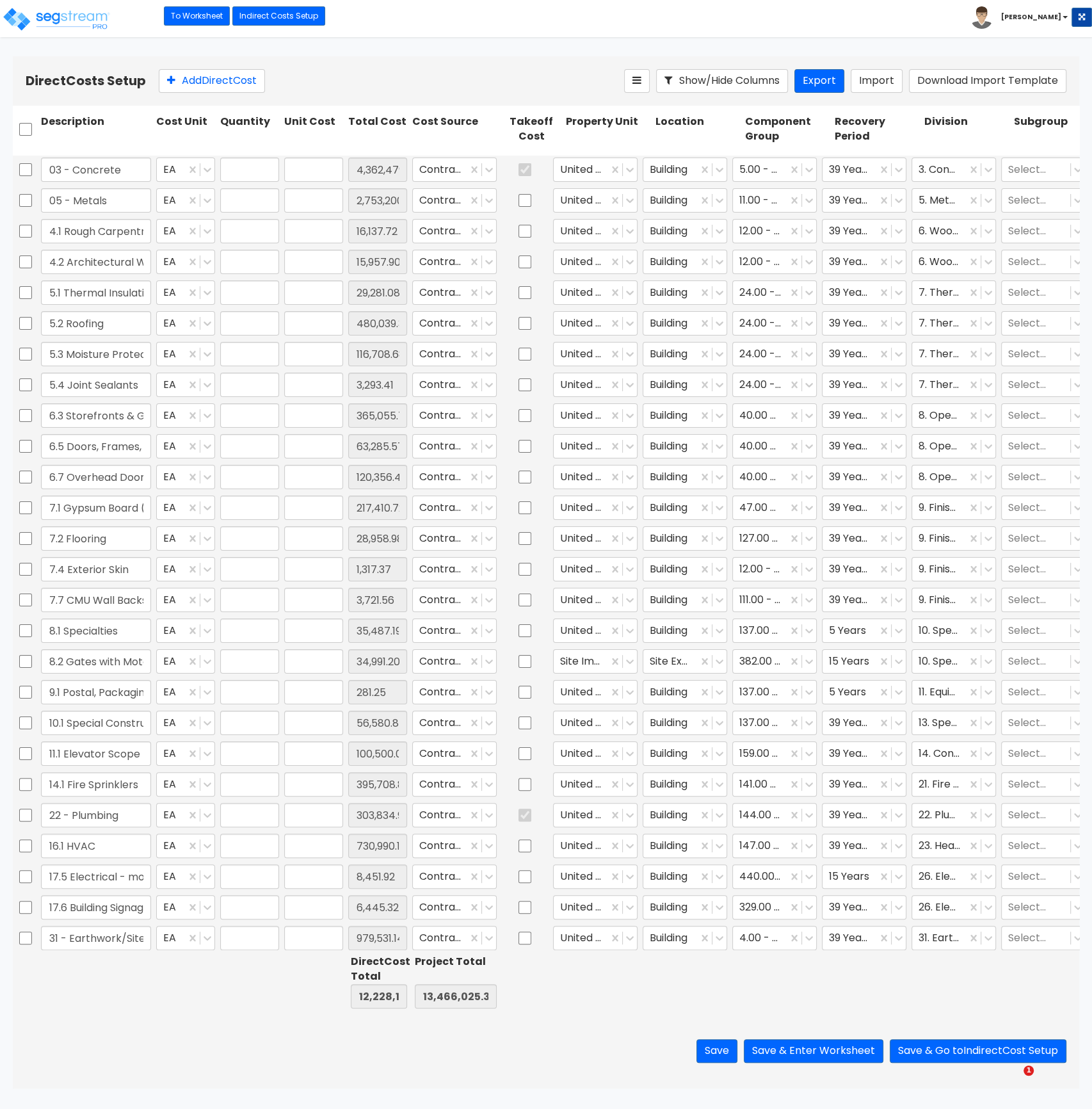
type input "89,675.69"
type input "1.00"
type input "536,973.15"
type input "1.00"
type input "156,003.72"
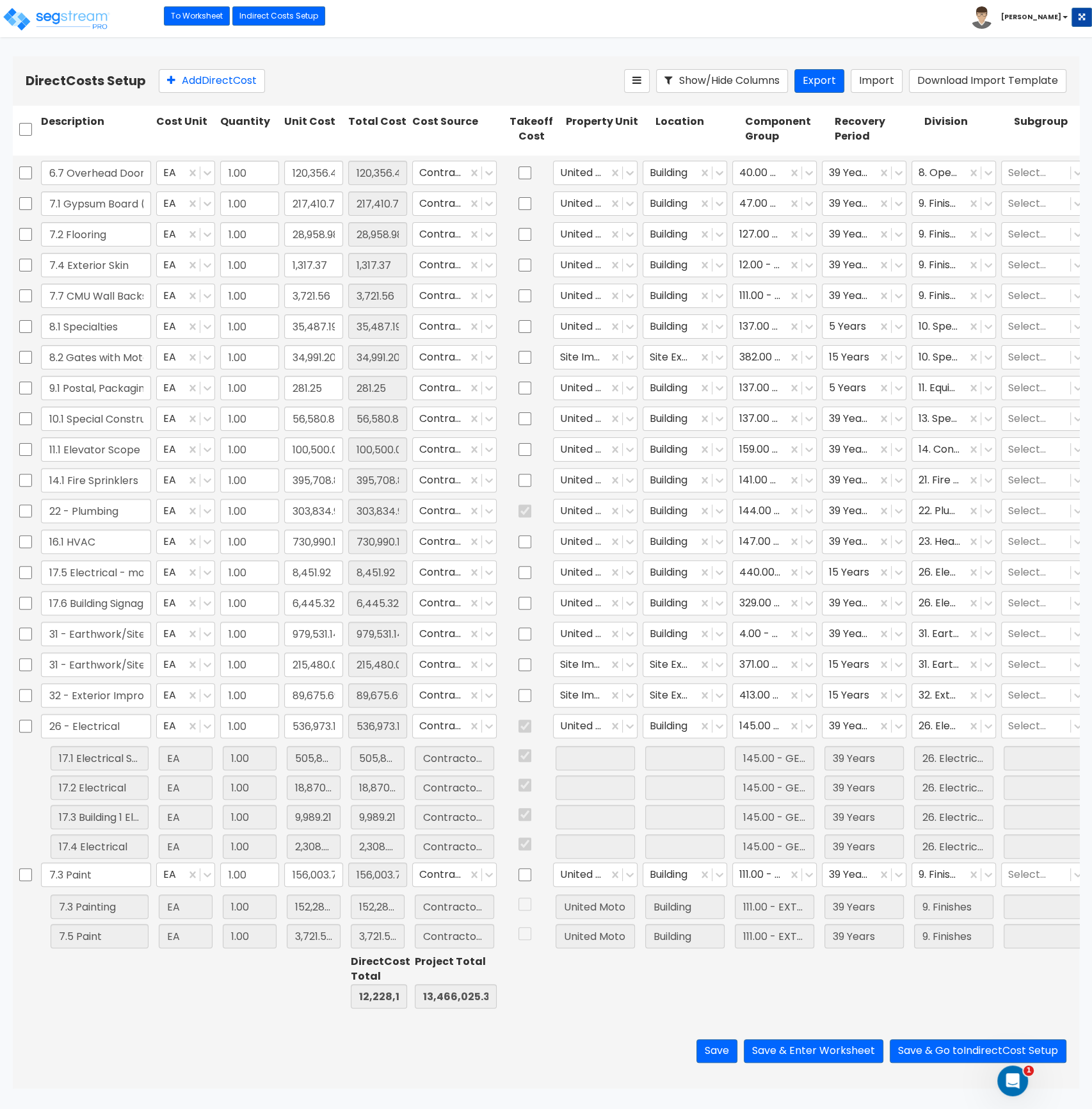
scroll to position [318, 0]
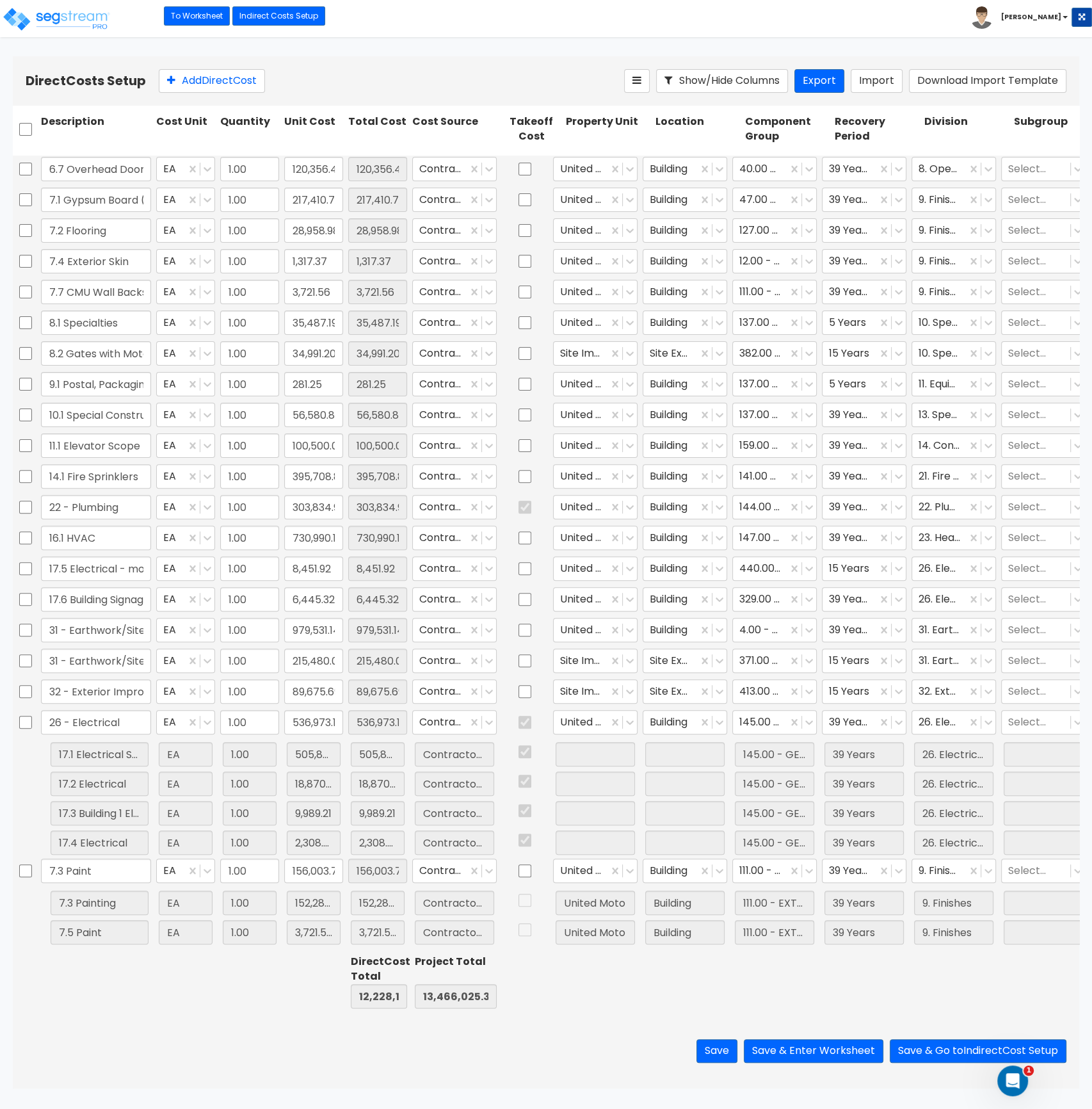
type input "1.00"
type input "365,055.75"
click at [898, 322] on icon at bounding box center [899, 324] width 8 height 5
click at [851, 409] on div "39 Years" at bounding box center [864, 413] width 84 height 23
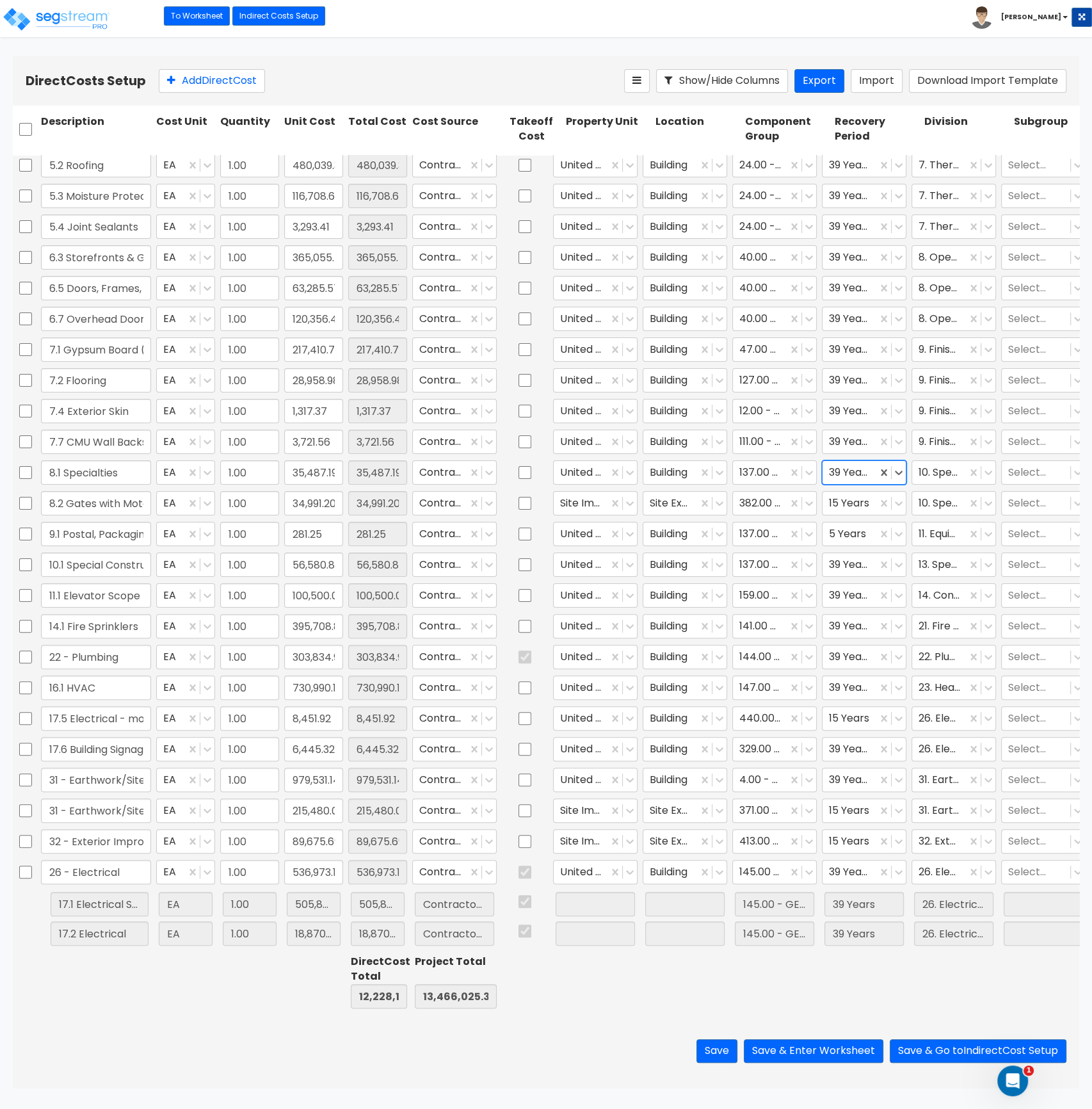
type input "1.00"
type input "16,137.72"
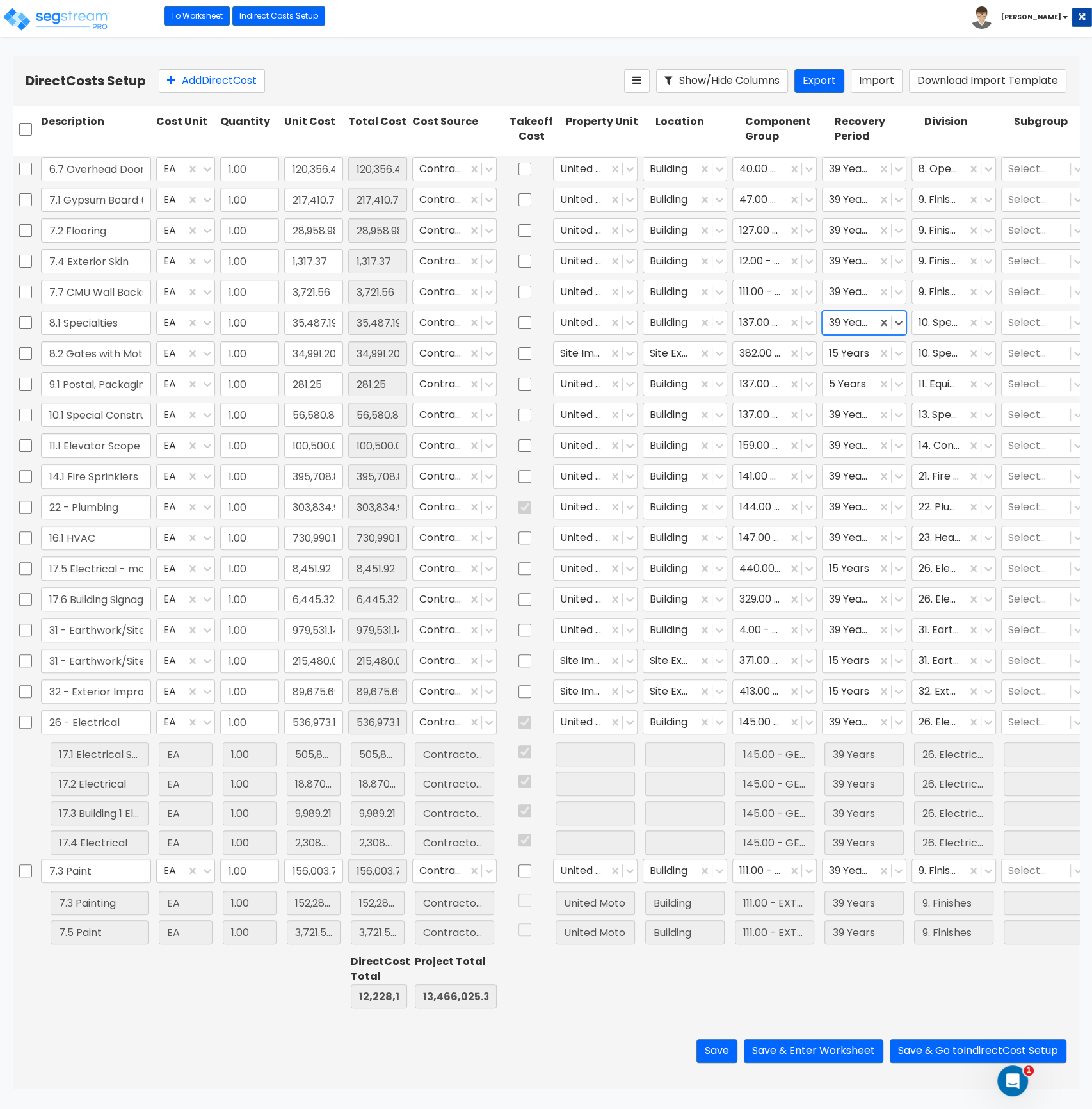
type input "1.00"
type input "365,055.75"
click at [822, 1053] on button "Save & Enter Worksheet" at bounding box center [813, 1050] width 139 height 24
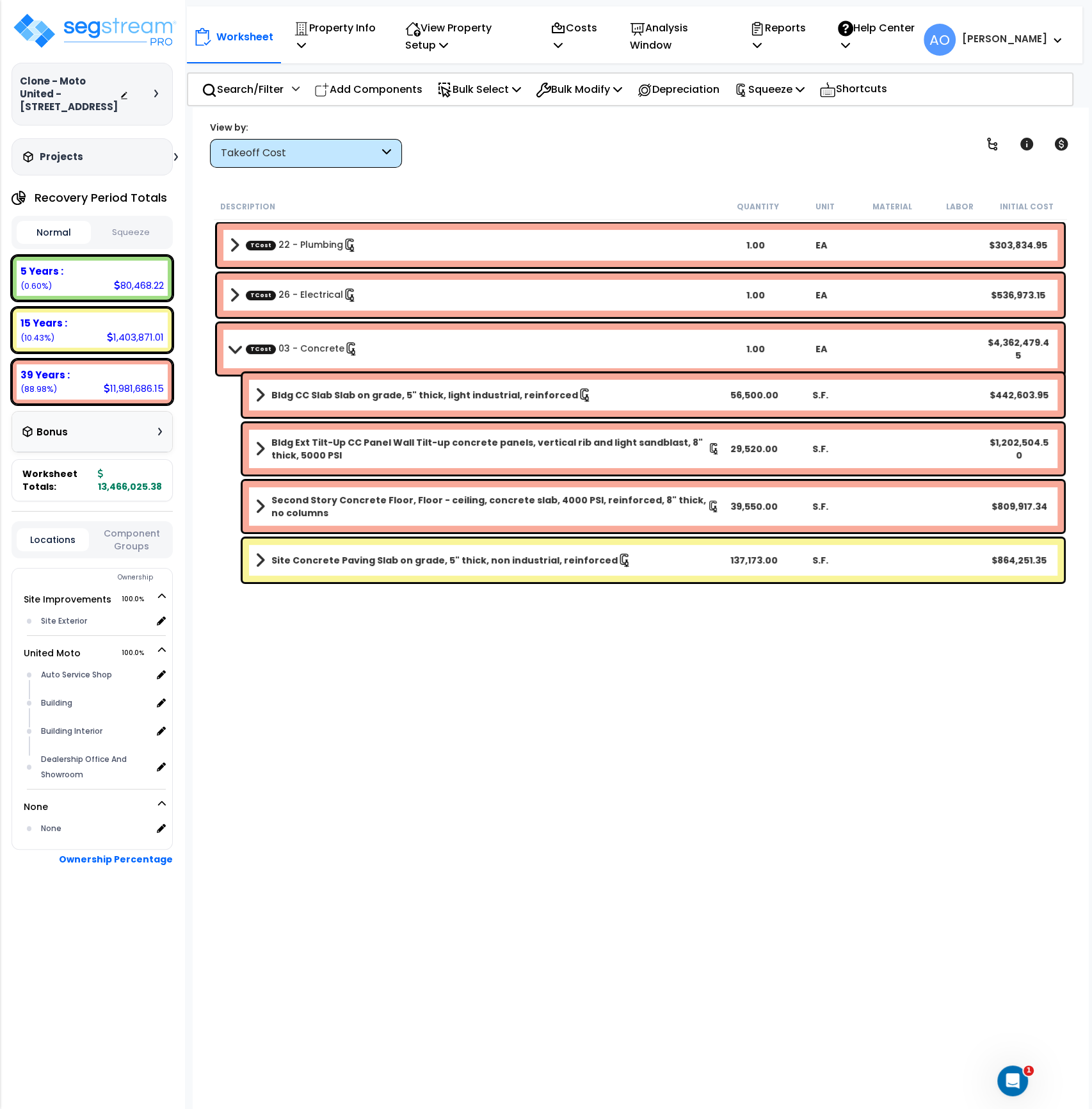
click at [300, 148] on div "Takeoff Cost" at bounding box center [299, 153] width 158 height 15
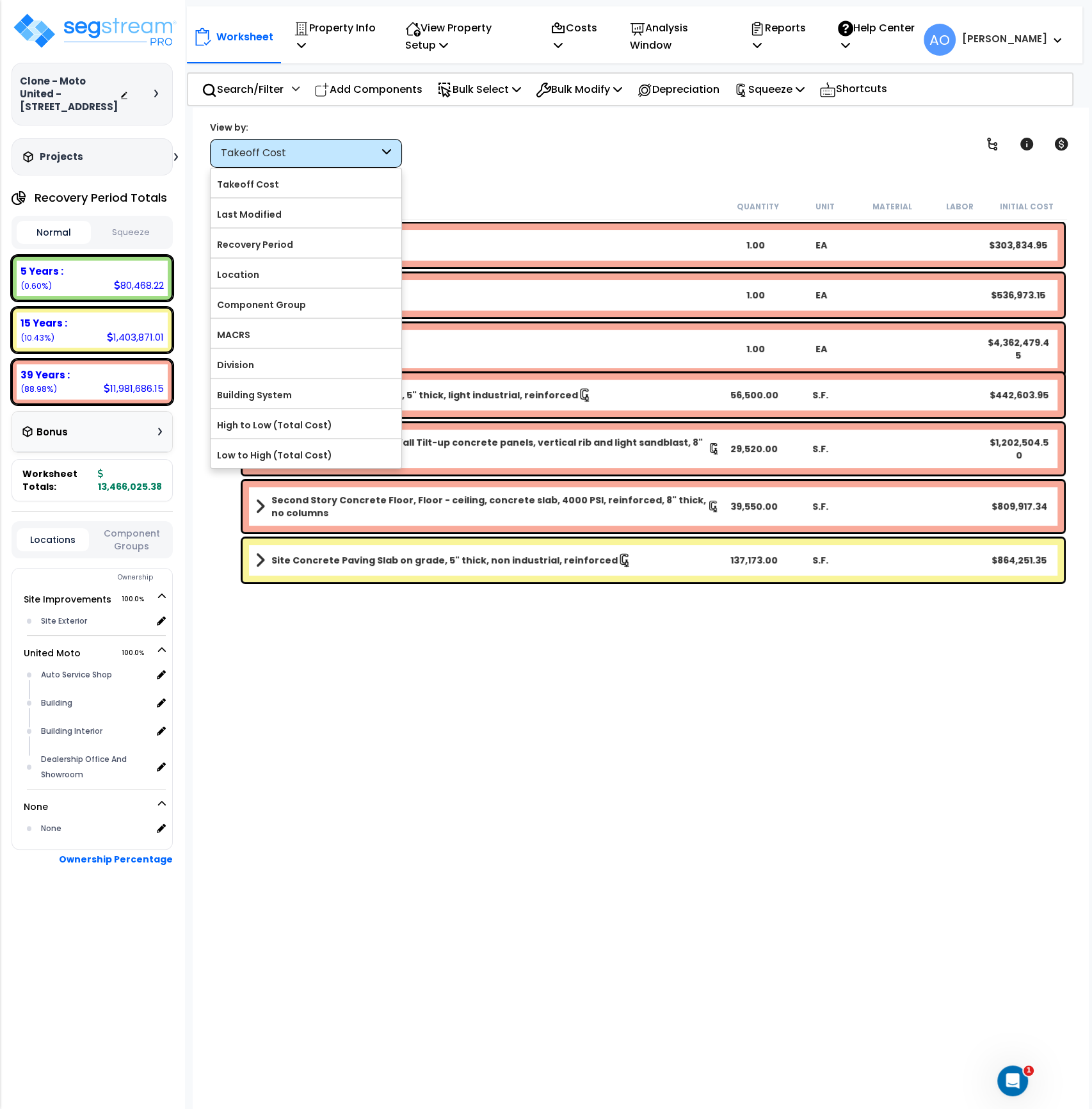
click at [290, 302] on label "Component Group" at bounding box center [307, 305] width 191 height 19
click at [0, 0] on input "Component Group" at bounding box center [0, 0] width 0 height 0
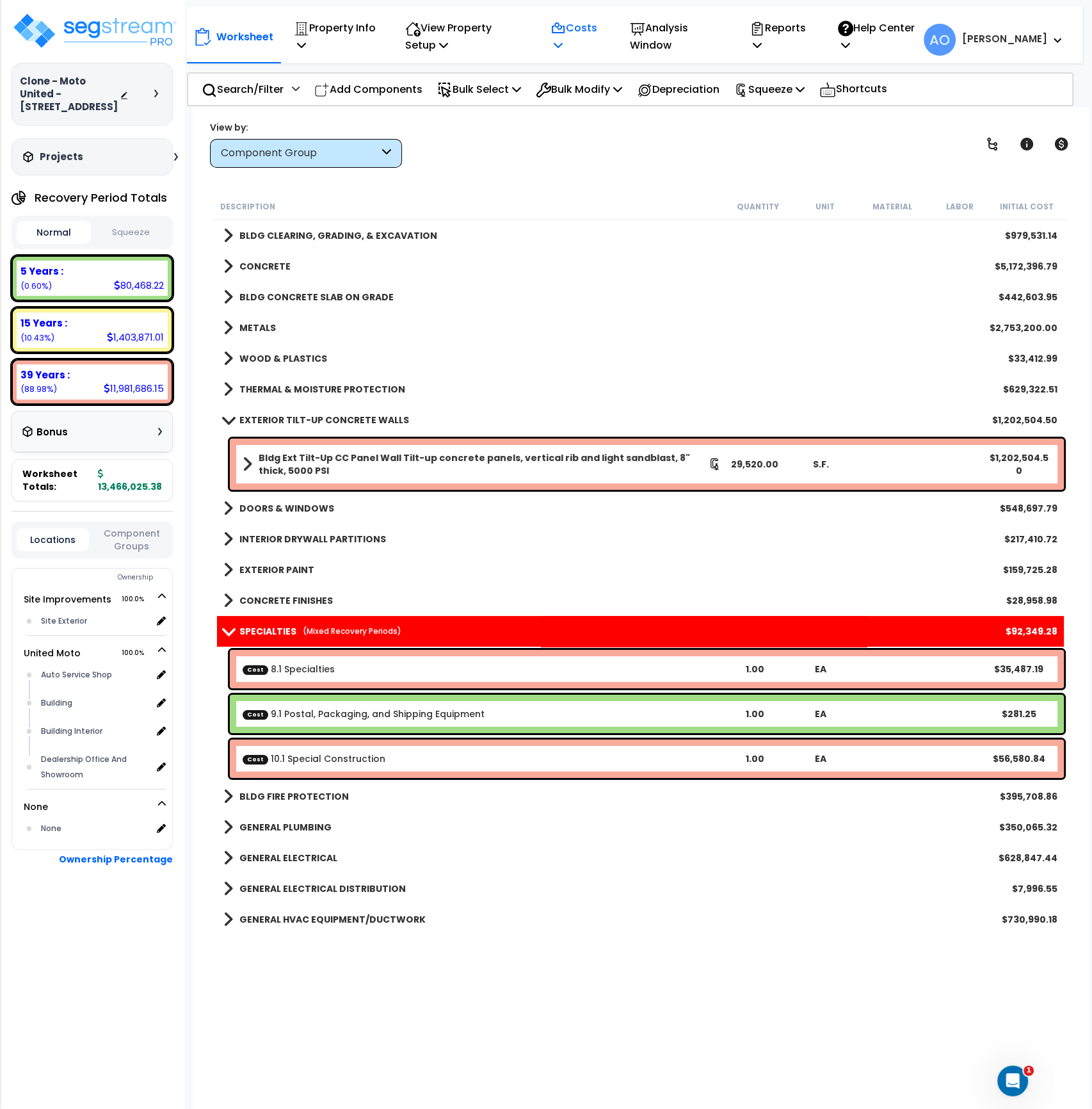
click at [579, 43] on p "Costs" at bounding box center [576, 36] width 52 height 35
click at [593, 101] on link "Direct Costs" at bounding box center [608, 100] width 127 height 26
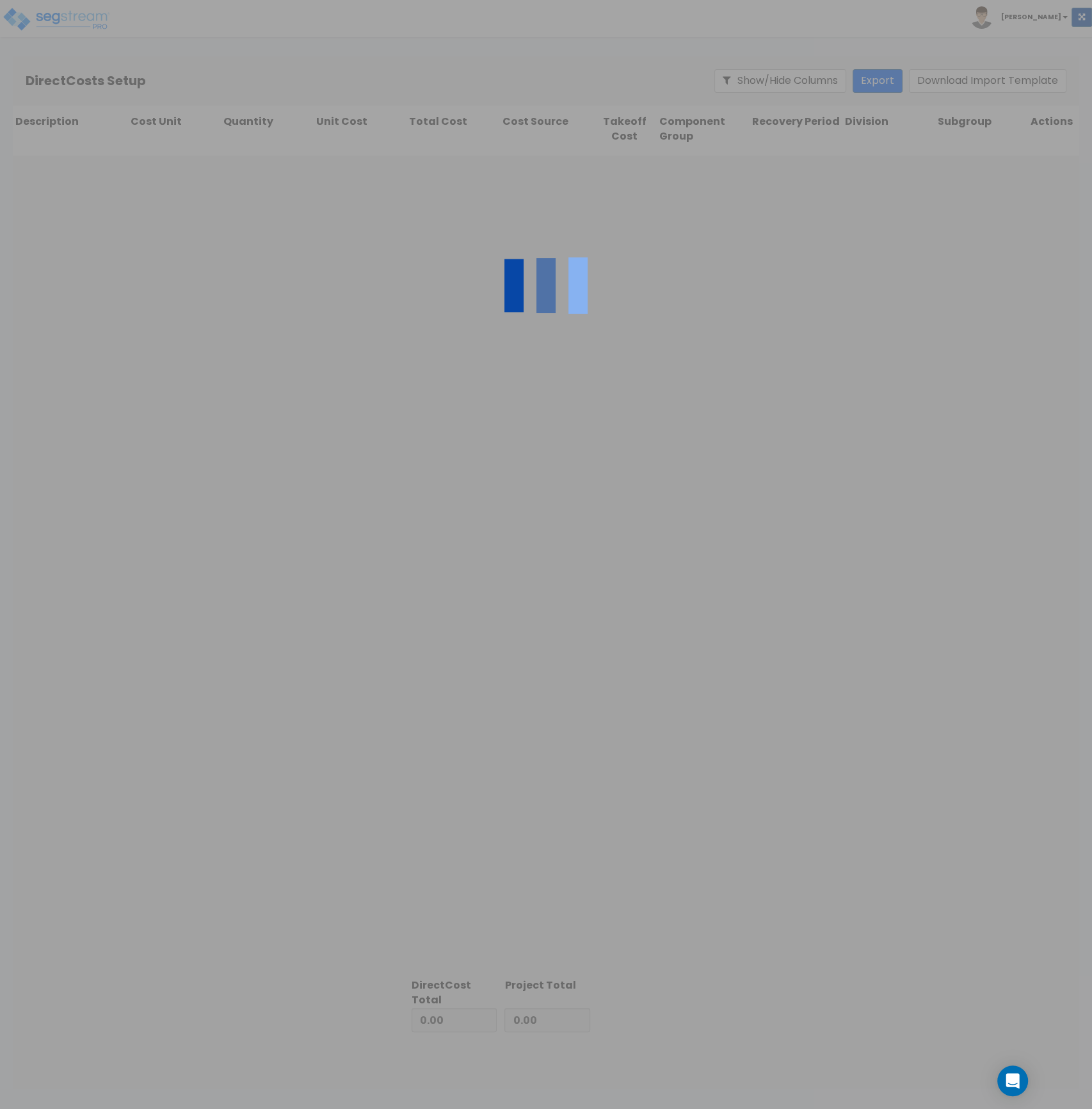
type input "1,237,885.91"
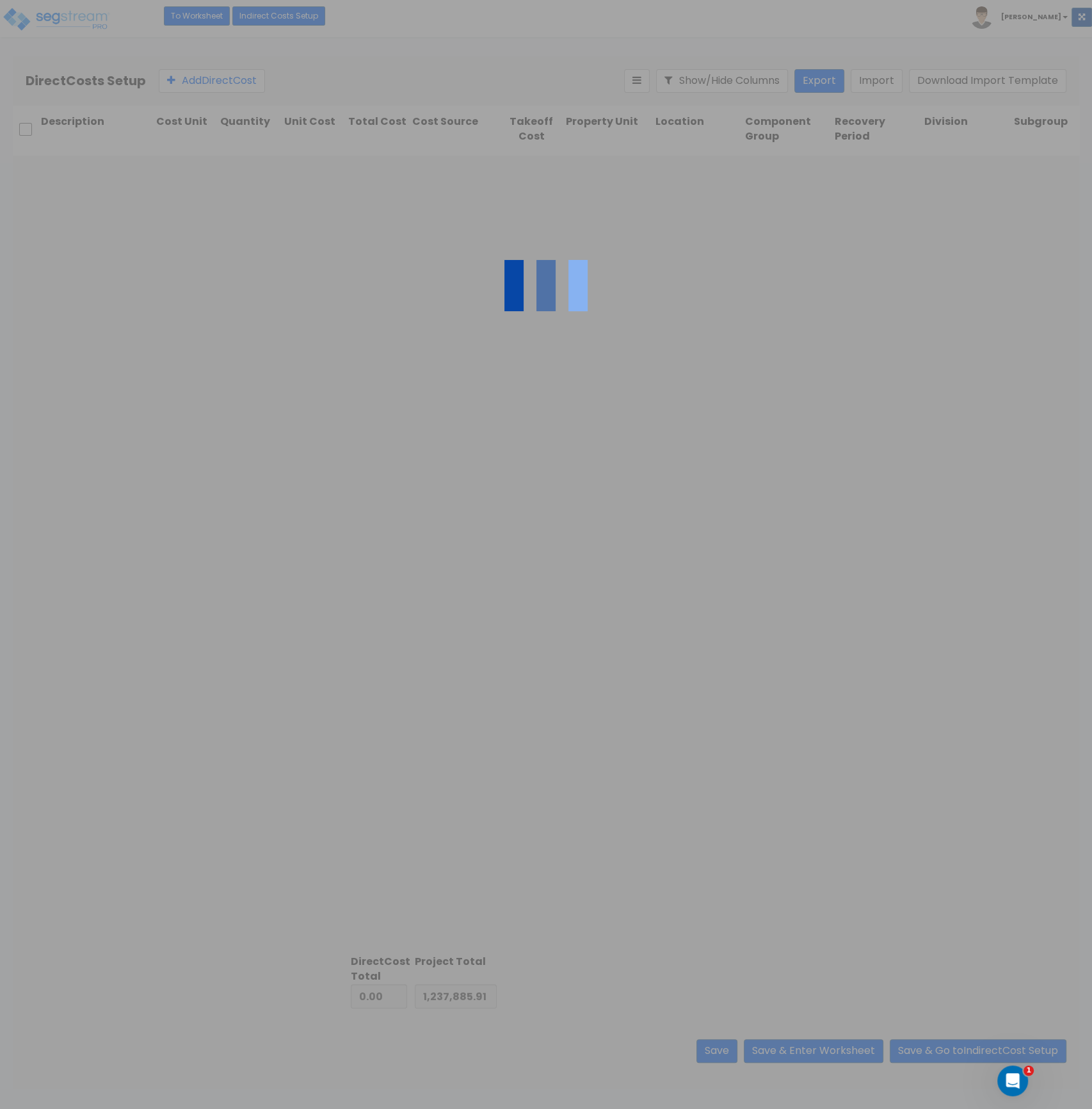
type input "12,228,139.47"
type input "13,466,025.38"
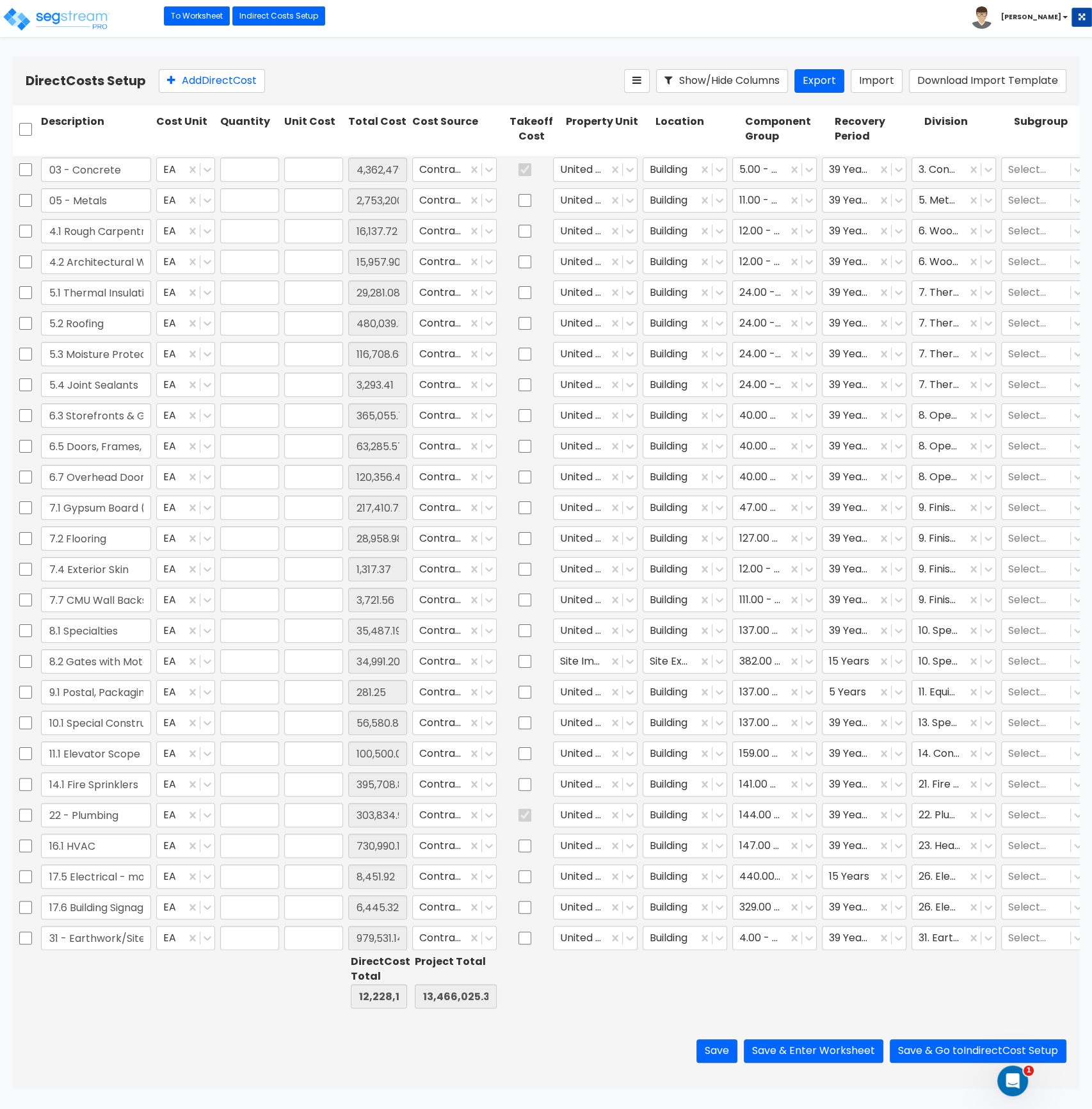
type input "1.00"
type input "4,362,479.45"
type input "1.00"
type input "2,753,200.00"
type input "1.00"
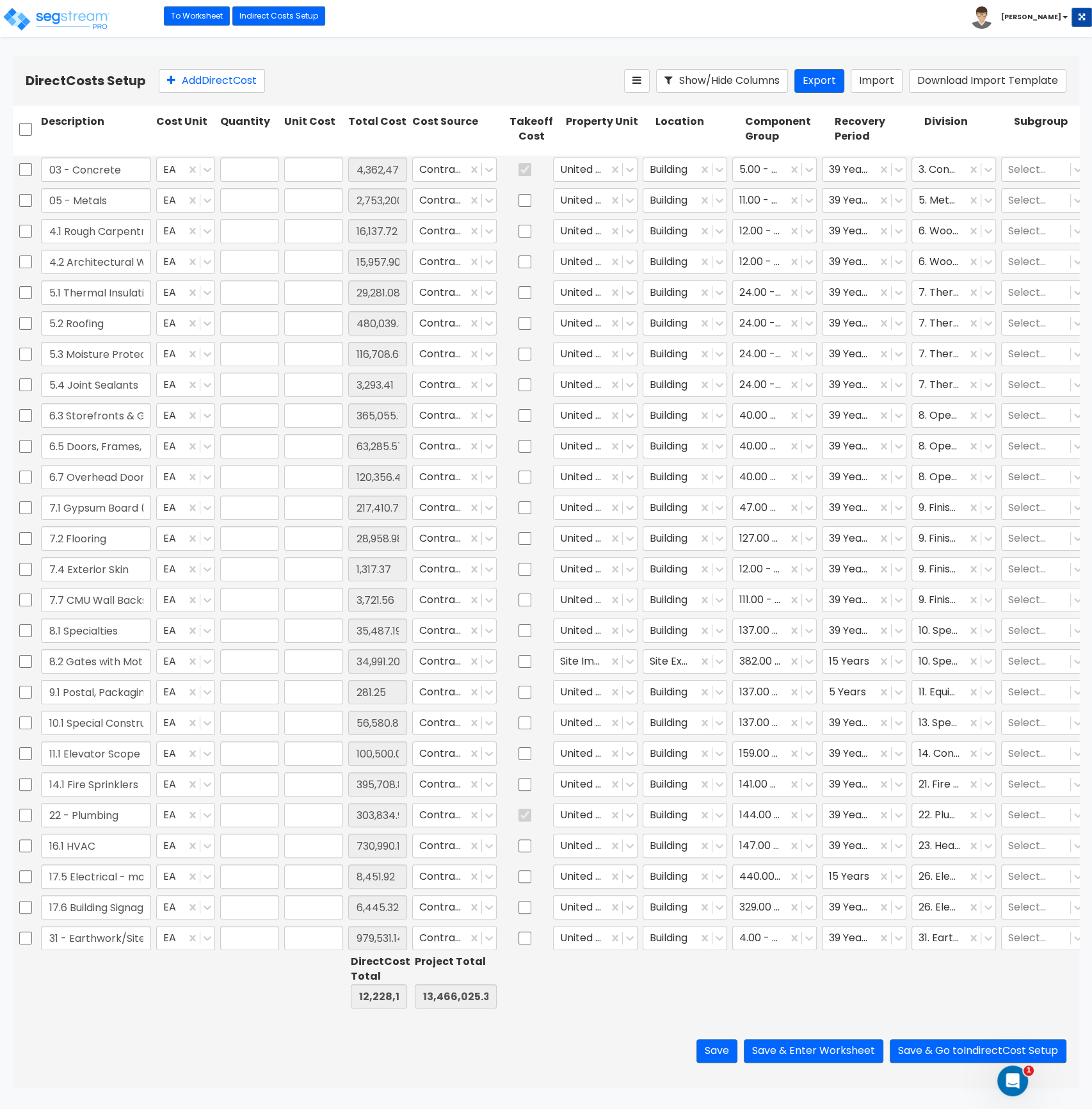
type input "16,137.72"
type input "1.00"
type input "15,957.90"
type input "1.00"
type input "29,281.08"
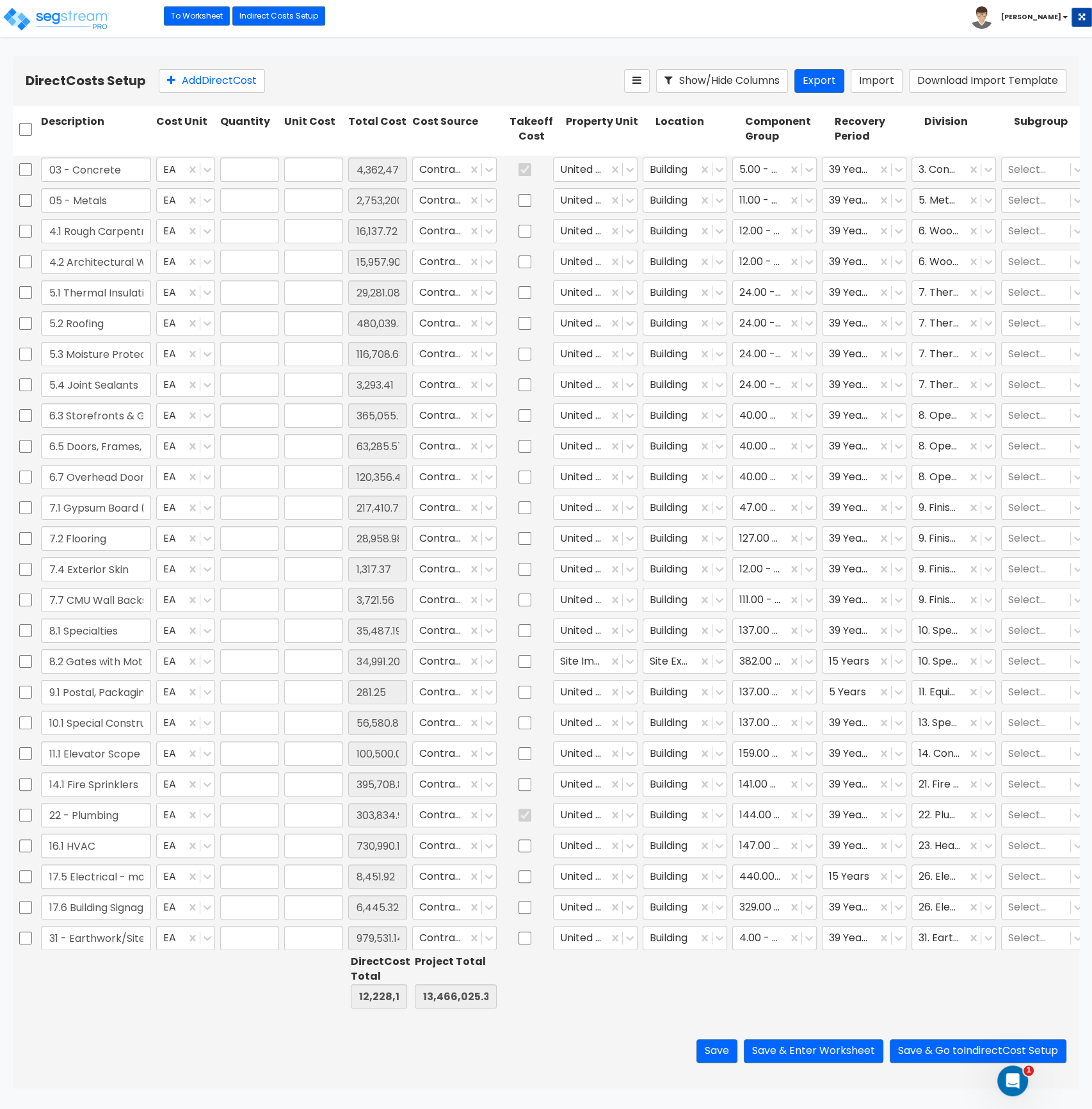
type input "1.00"
type input "480,039.34"
type input "1.00"
type input "116,708.68"
type input "1.00"
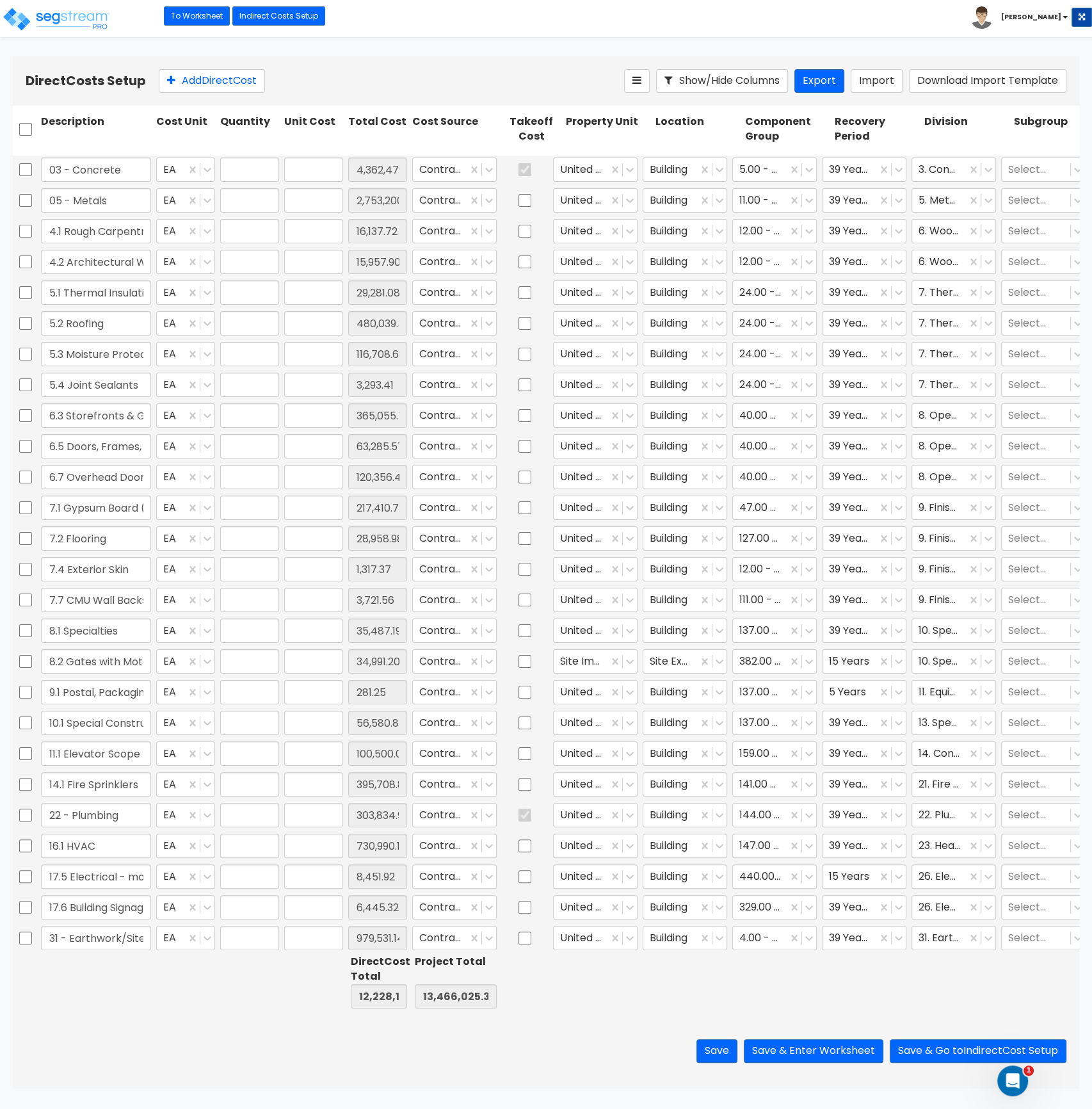
type input "3,293.41"
type input "1.00"
type input "365,055.75"
type input "1.00"
type input "63,285.57"
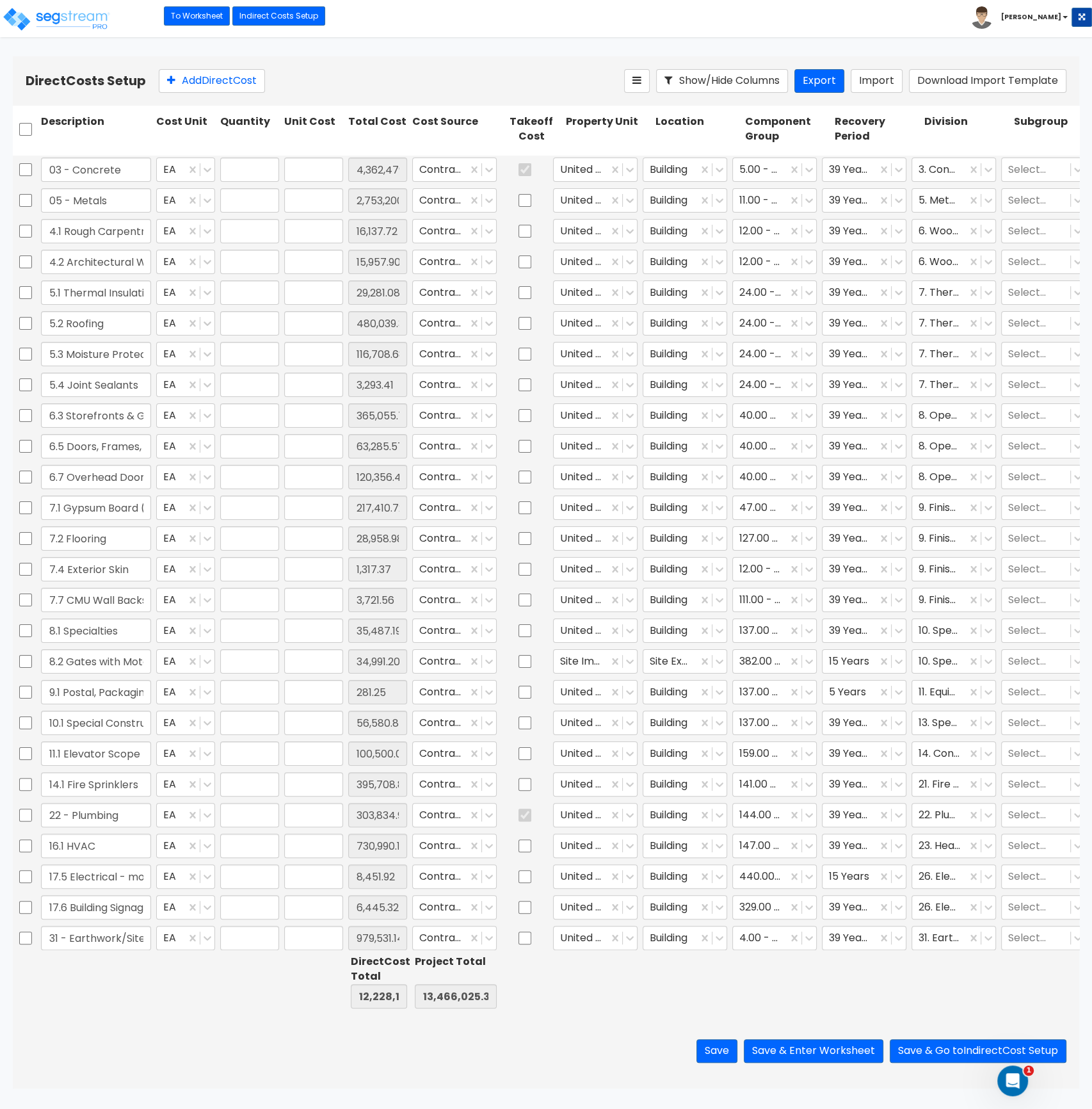
type input "1.00"
type input "120,356.47"
type input "1.00"
type input "217,410.72"
type input "1.00"
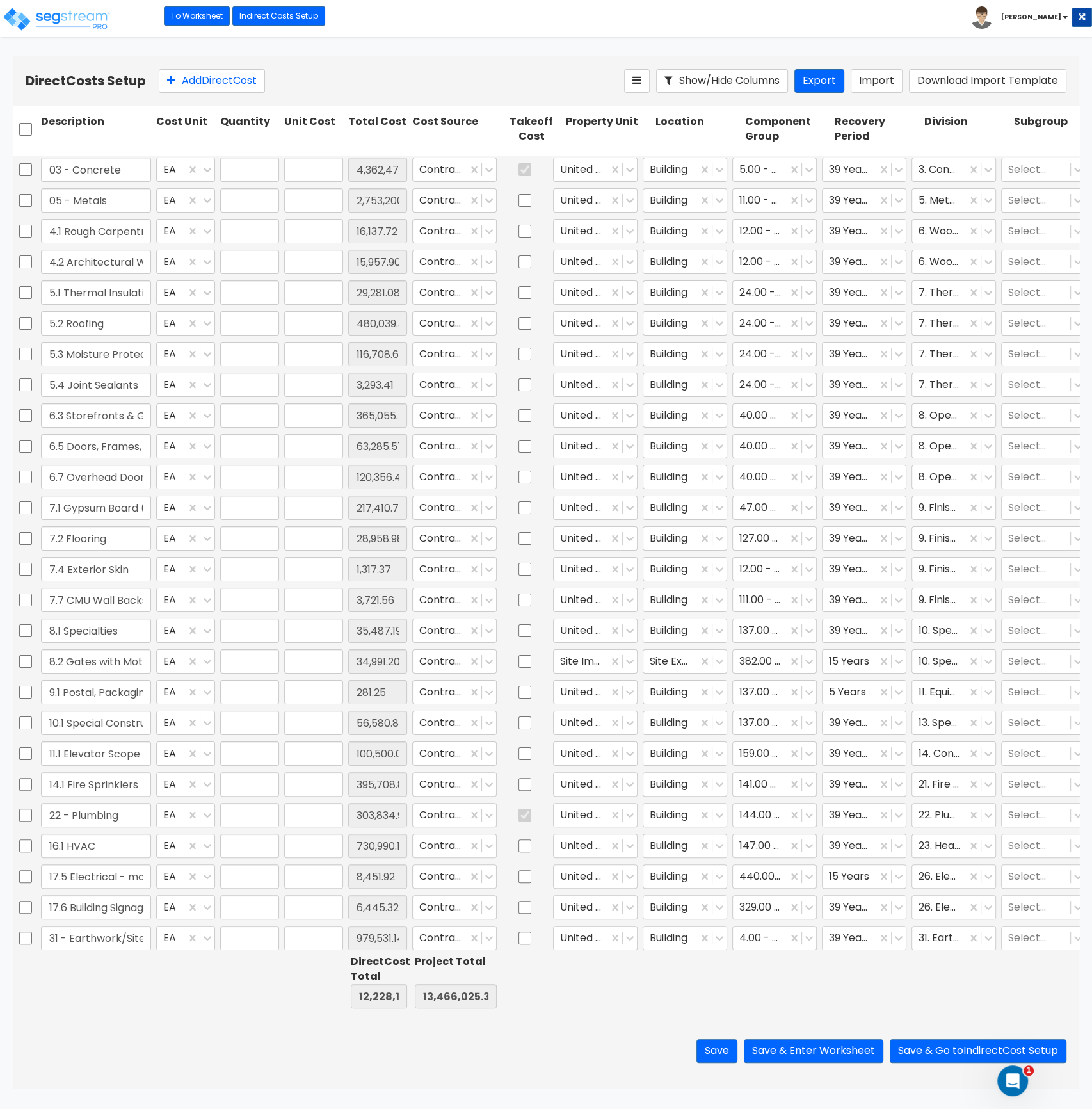
type input "28,958.98"
type input "1.00"
type input "1,317.37"
type input "1.00"
type input "3,721.56"
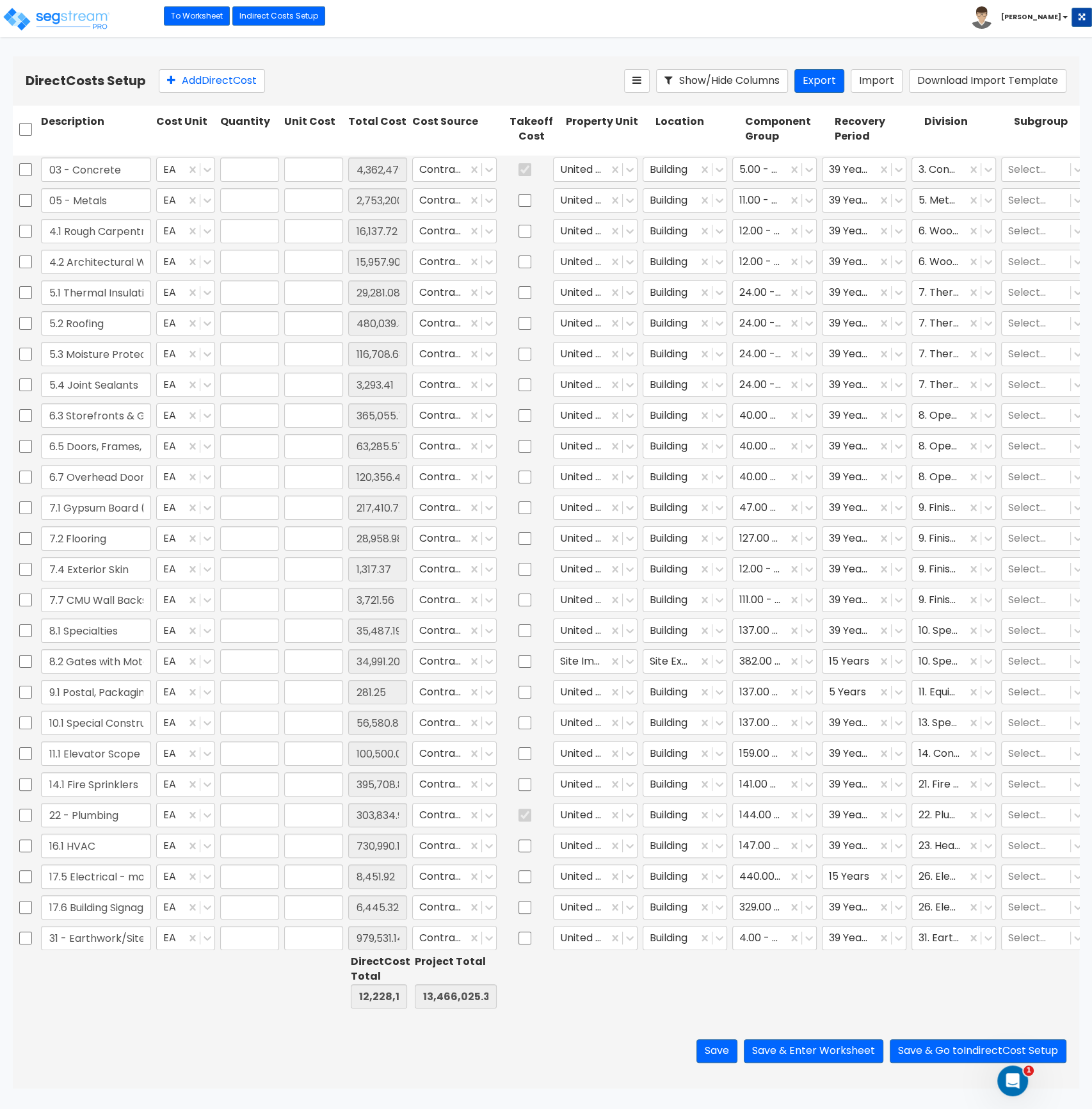
type input "1.00"
type input "35,487.19"
type input "1.00"
type input "34,991.20"
type input "1.00"
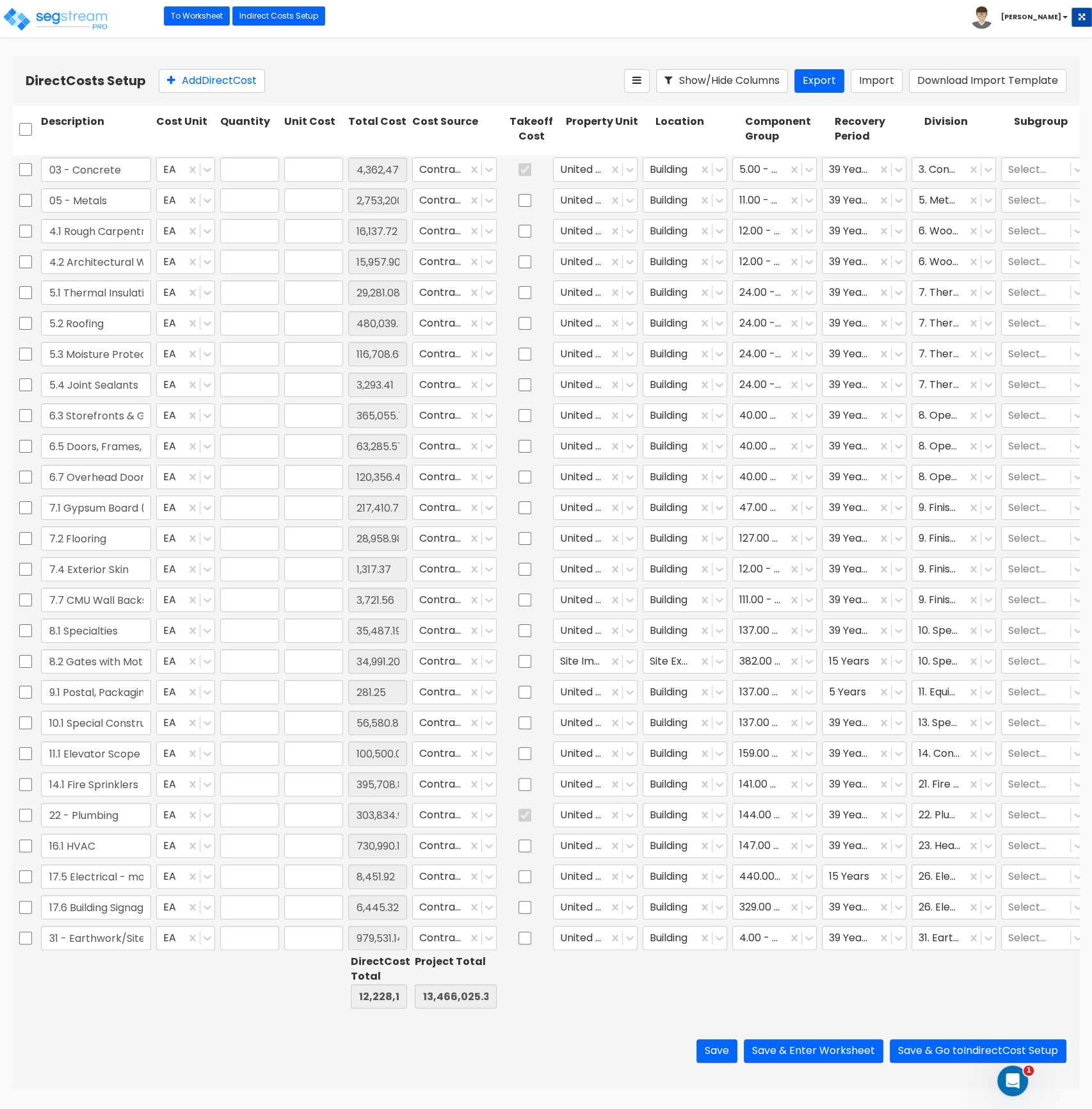
type input "281.25"
type input "1.00"
type input "56,580.84"
type input "1.00"
type input "100,500.00"
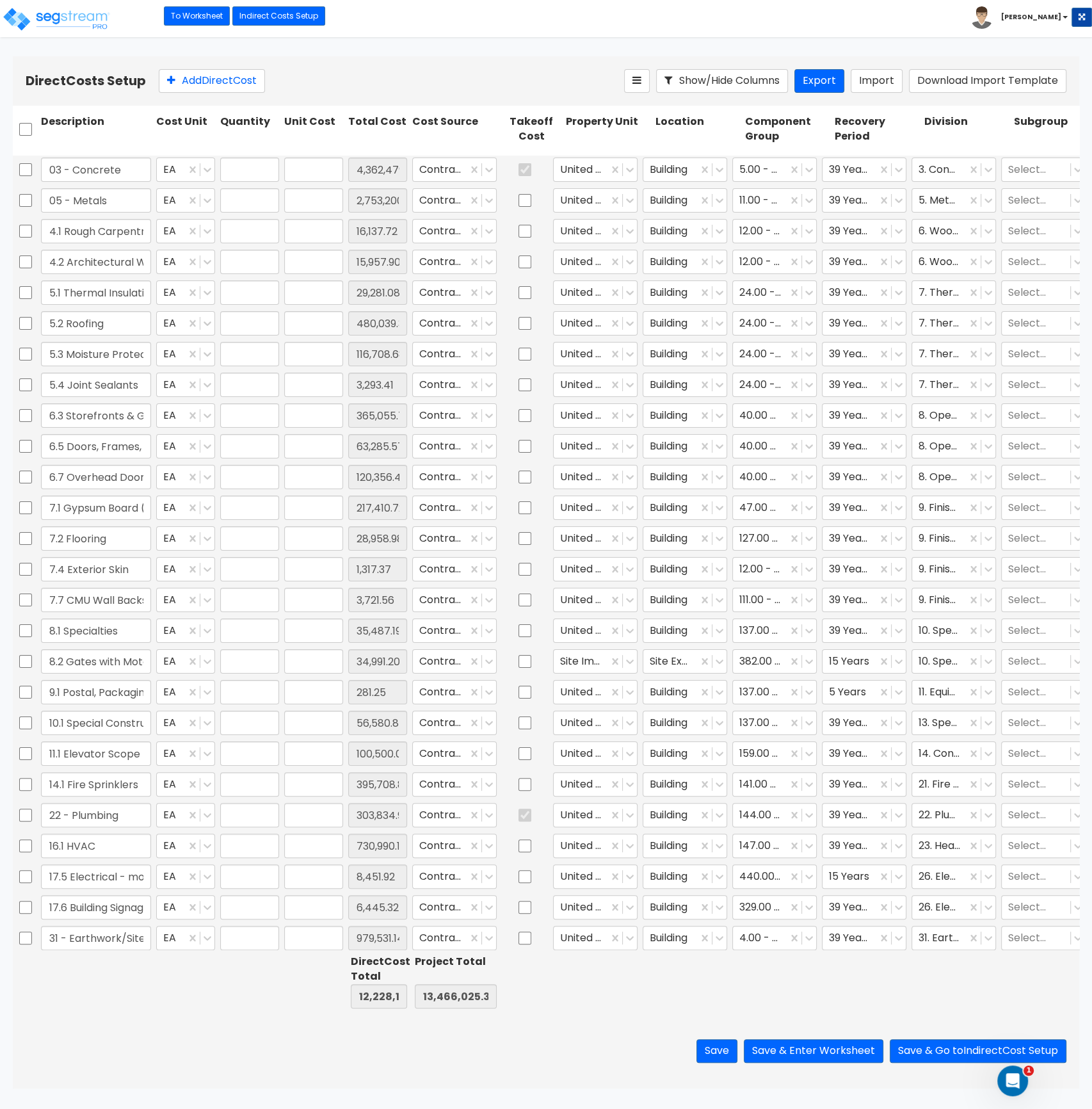
type input "1.00"
type input "395,708.86"
type input "1.00"
type input "303,834.95"
type input "1.00"
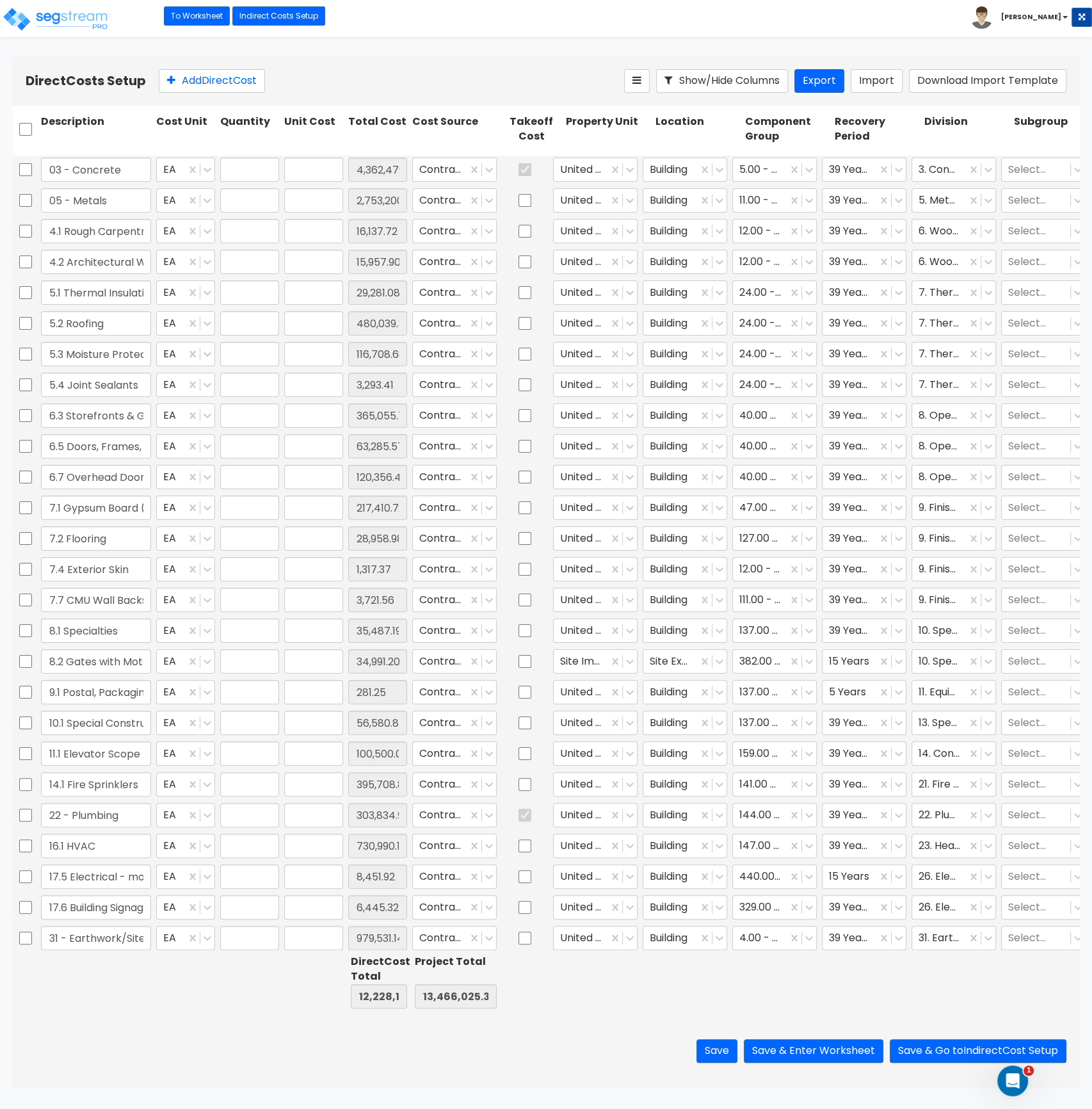
type input "730,990.18"
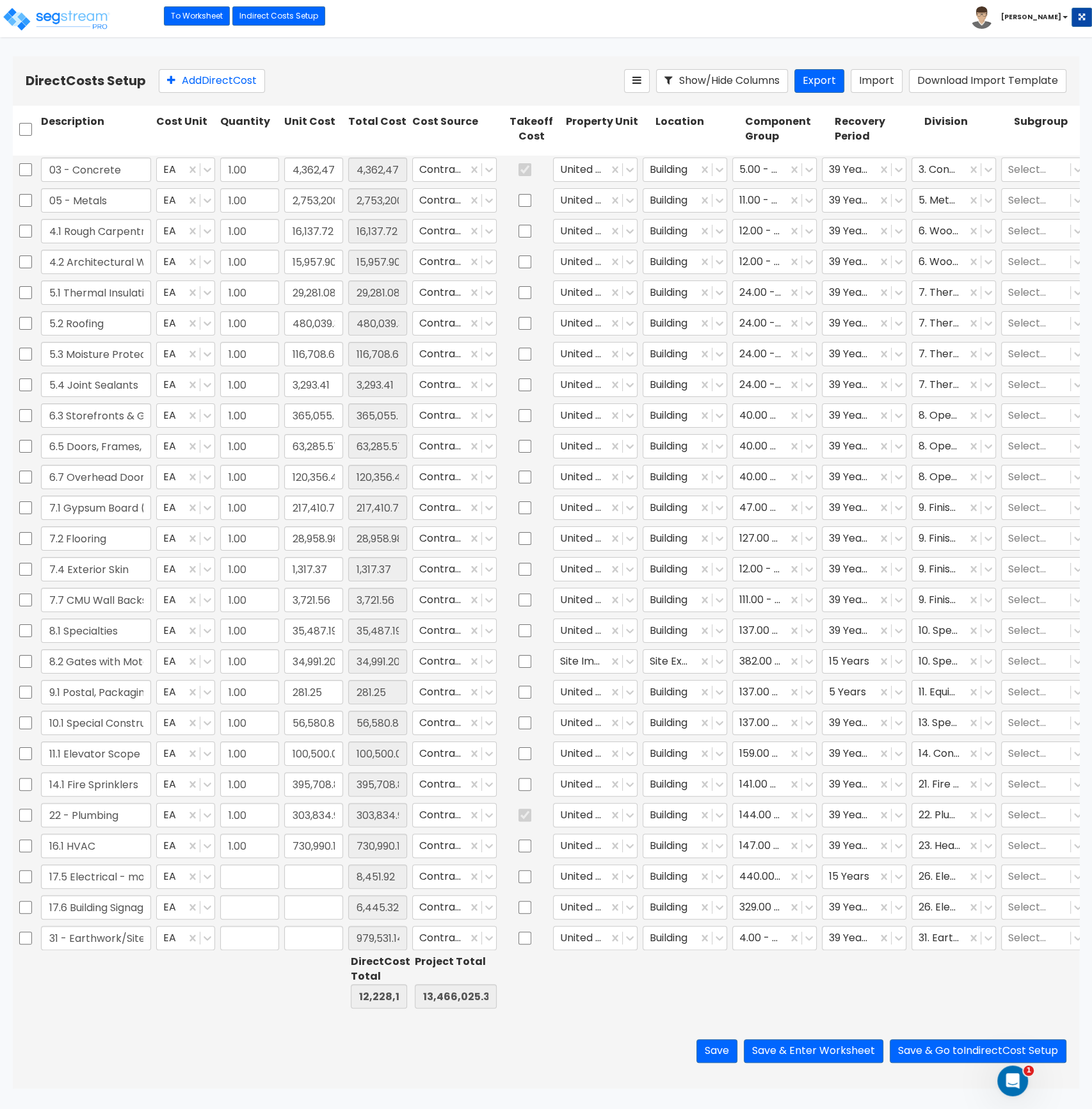
type input "1.00"
type input "8,451.92"
type input "1.00"
type input "6,445.32"
type input "1.00"
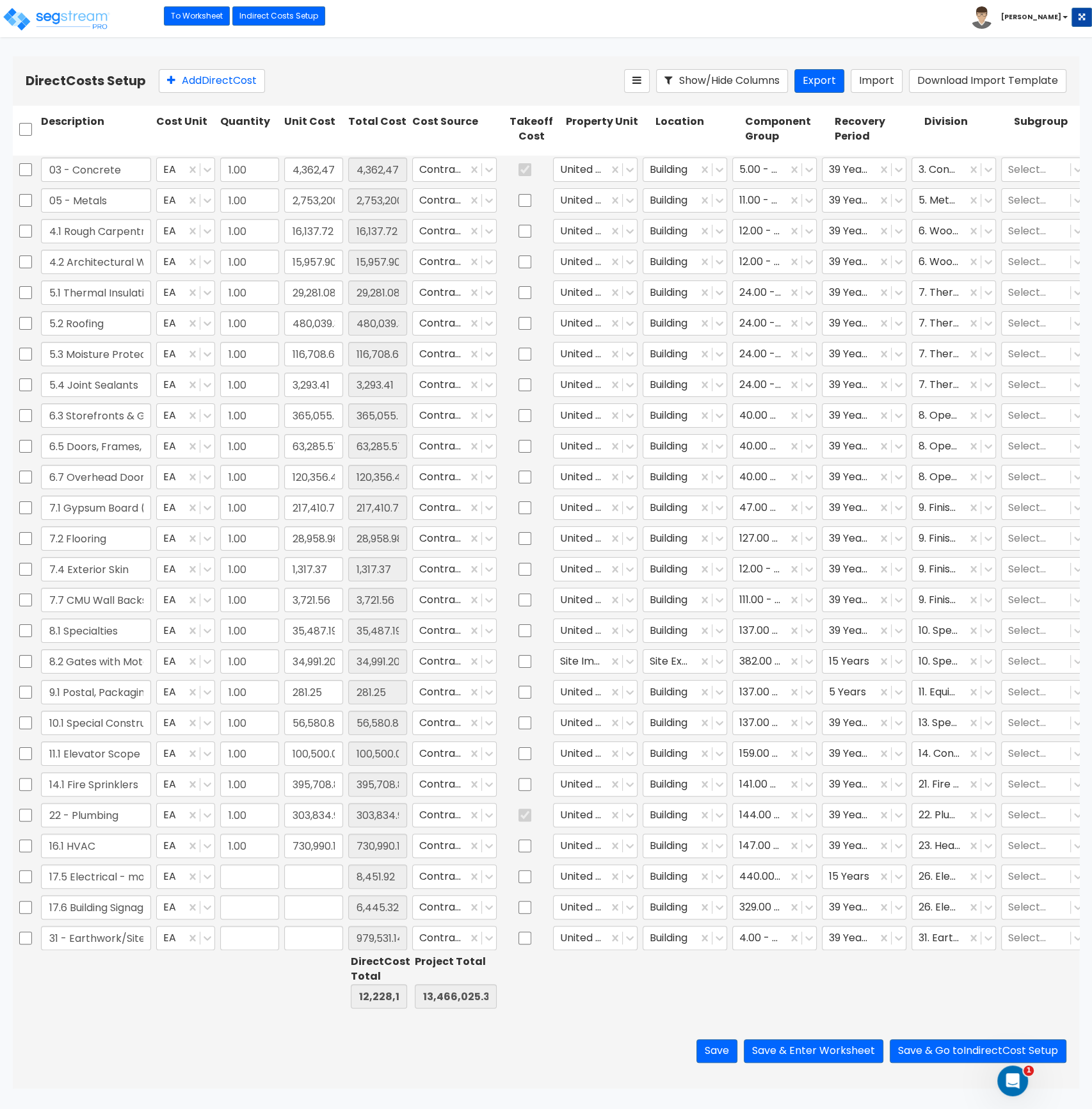
type input "979,531.14"
type input "1.00"
type input "215,480.06"
type input "1.00"
type input "89,675.69"
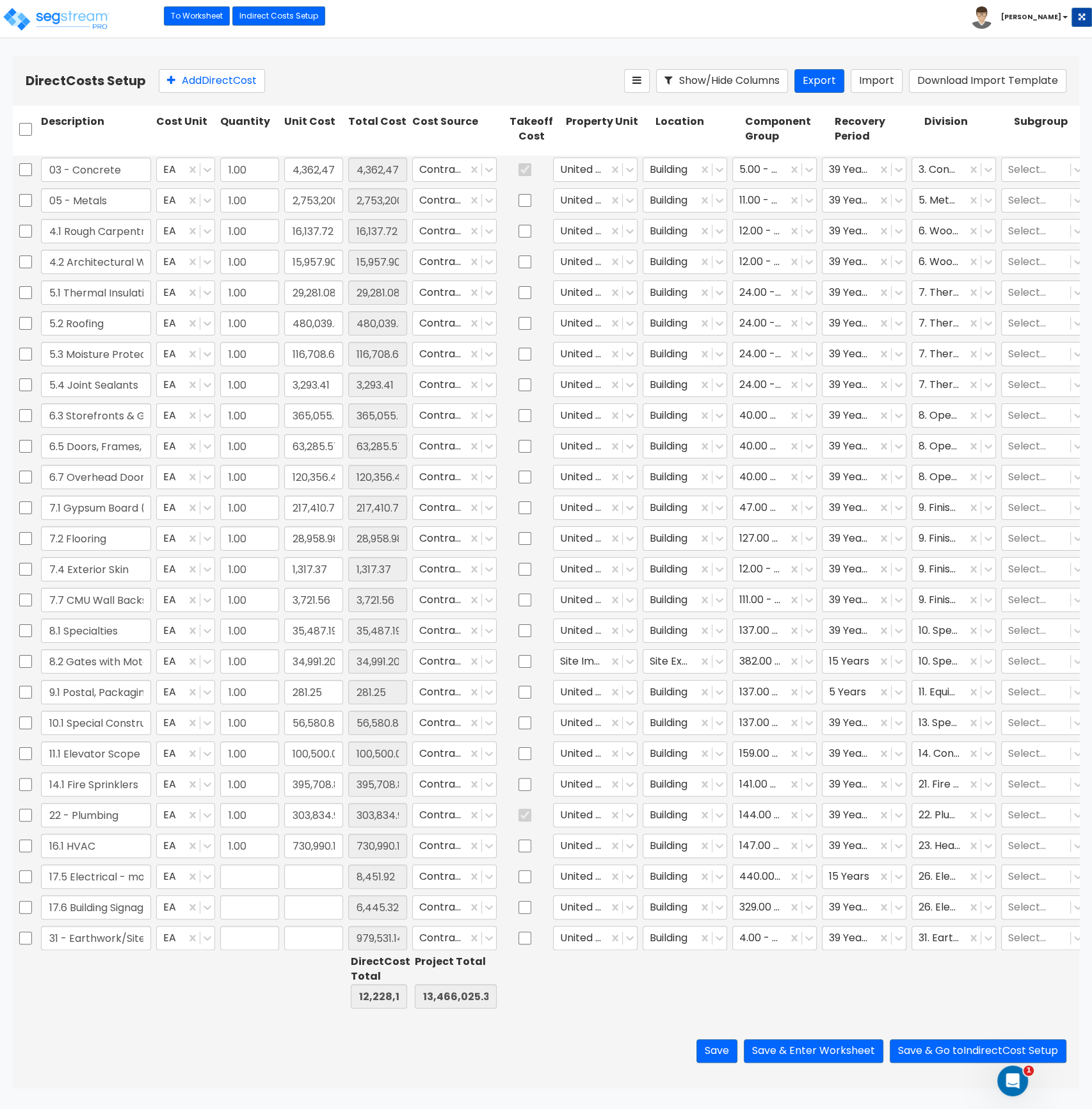
type input "1.00"
type input "536,973.15"
type input "1.00"
type input "156,003.72"
click at [813, 724] on icon at bounding box center [809, 723] width 13 height 13
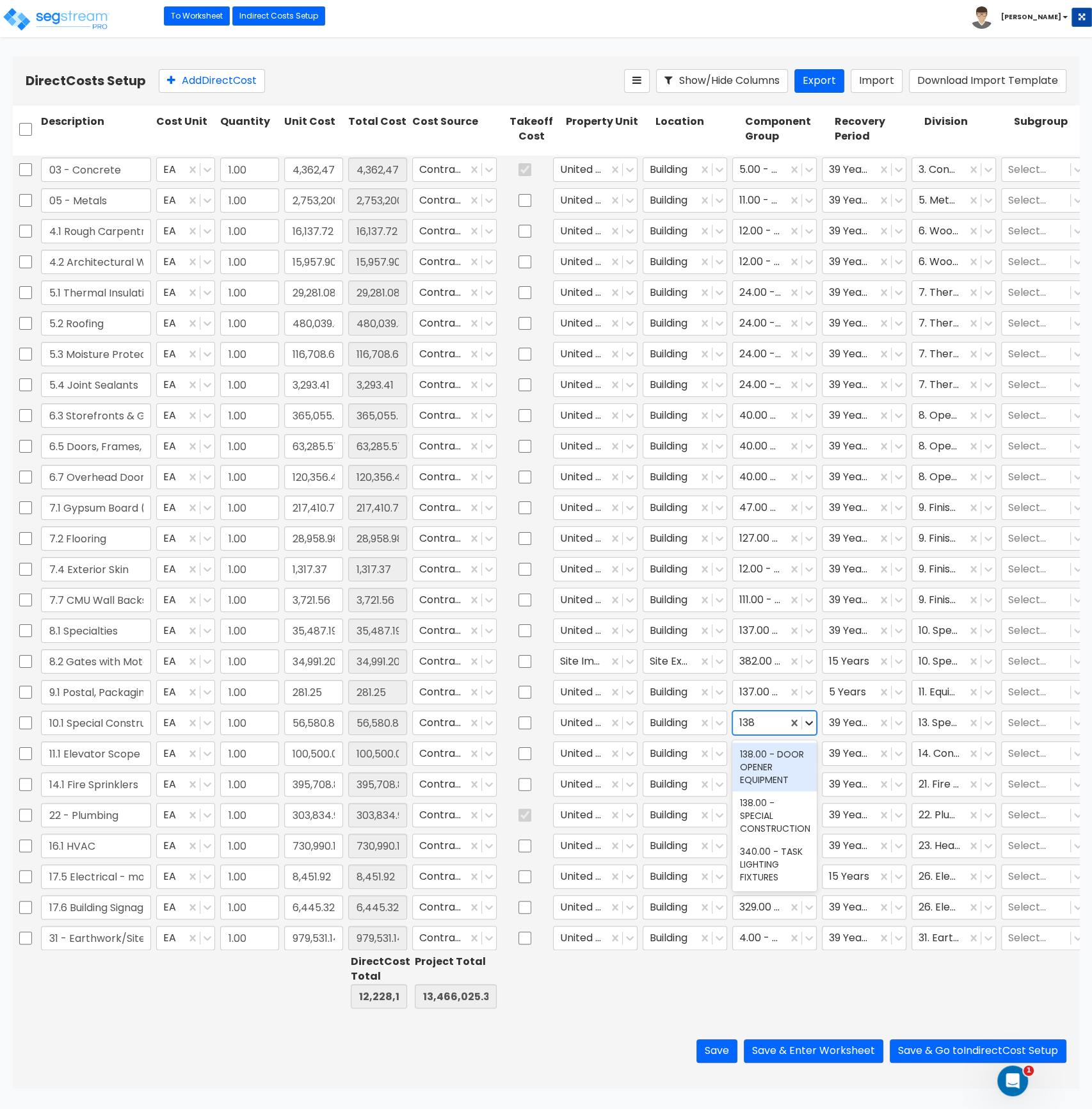
type input "138."
click at [769, 813] on div "138.00 - SPECIAL CONSTRUCTION" at bounding box center [774, 815] width 84 height 48
click at [773, 634] on div at bounding box center [760, 631] width 42 height 17
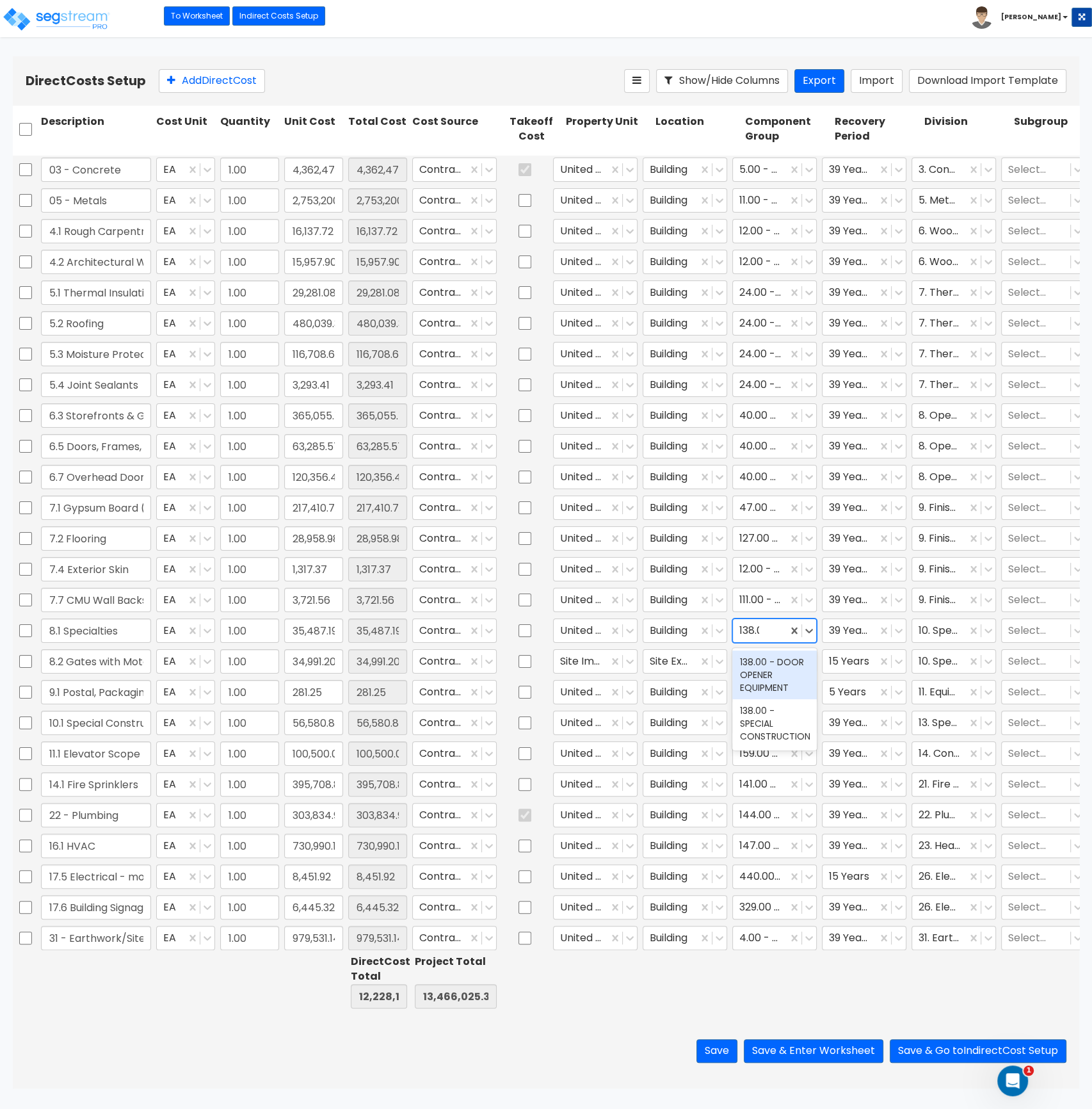
type input "138.00"
click at [773, 730] on div "138.00 - SPECIAL CONSTRUCTION" at bounding box center [774, 723] width 84 height 48
click at [835, 1044] on button "Save & Enter Worksheet" at bounding box center [813, 1050] width 139 height 24
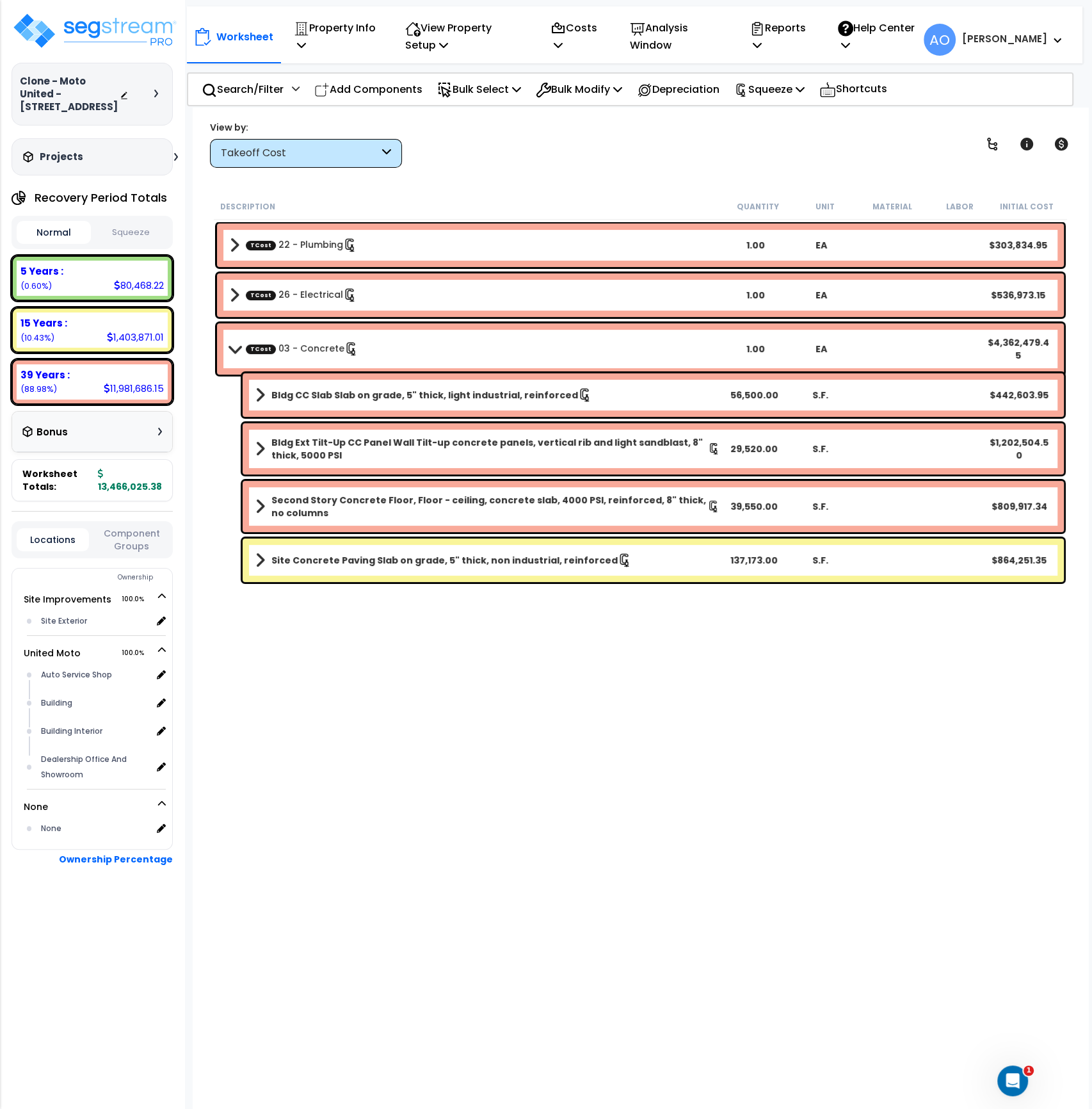
click at [333, 150] on div "Takeoff Cost" at bounding box center [299, 153] width 158 height 15
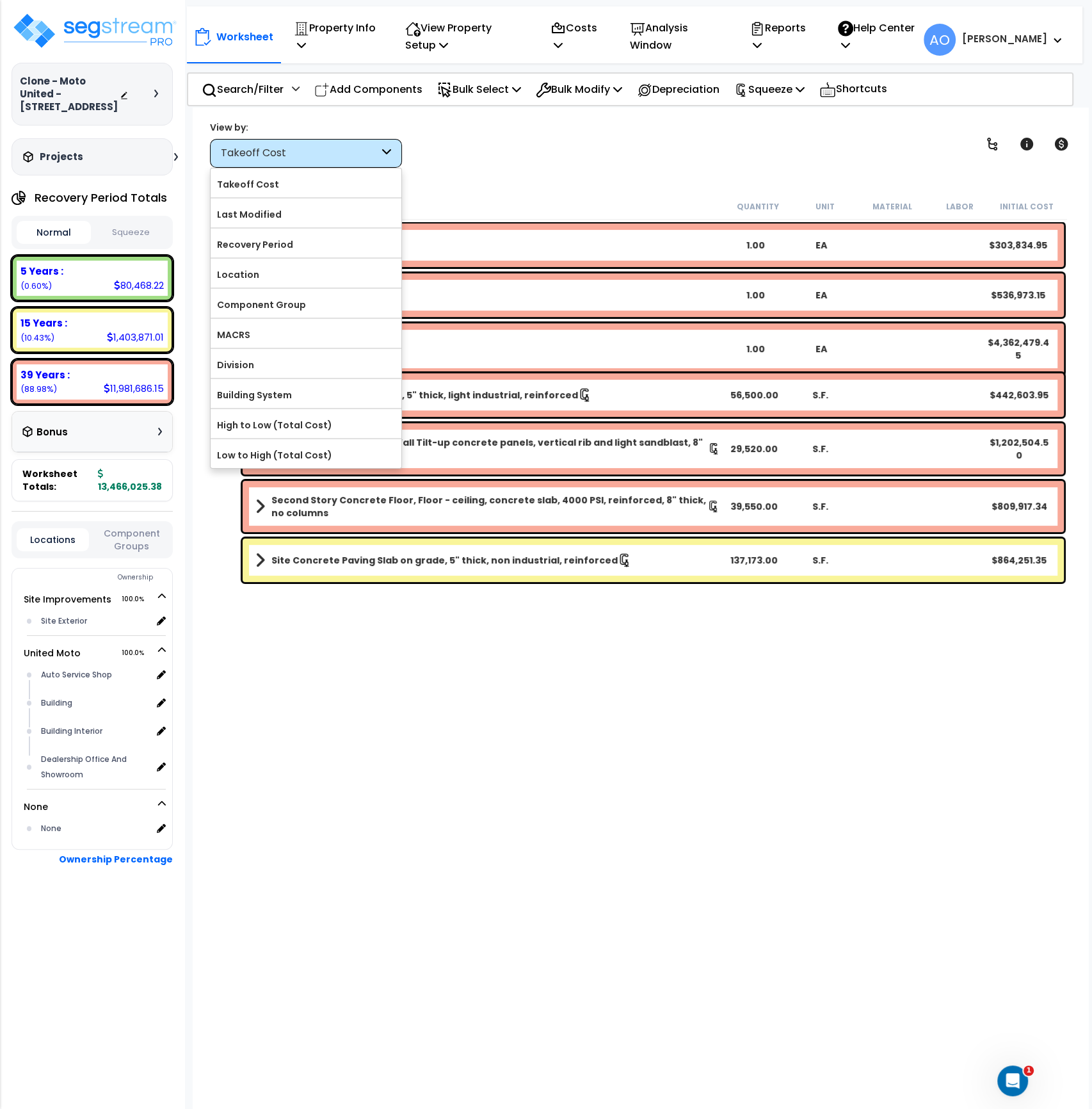
click at [279, 301] on label "Component Group" at bounding box center [307, 305] width 191 height 19
click at [0, 0] on input "Component Group" at bounding box center [0, 0] width 0 height 0
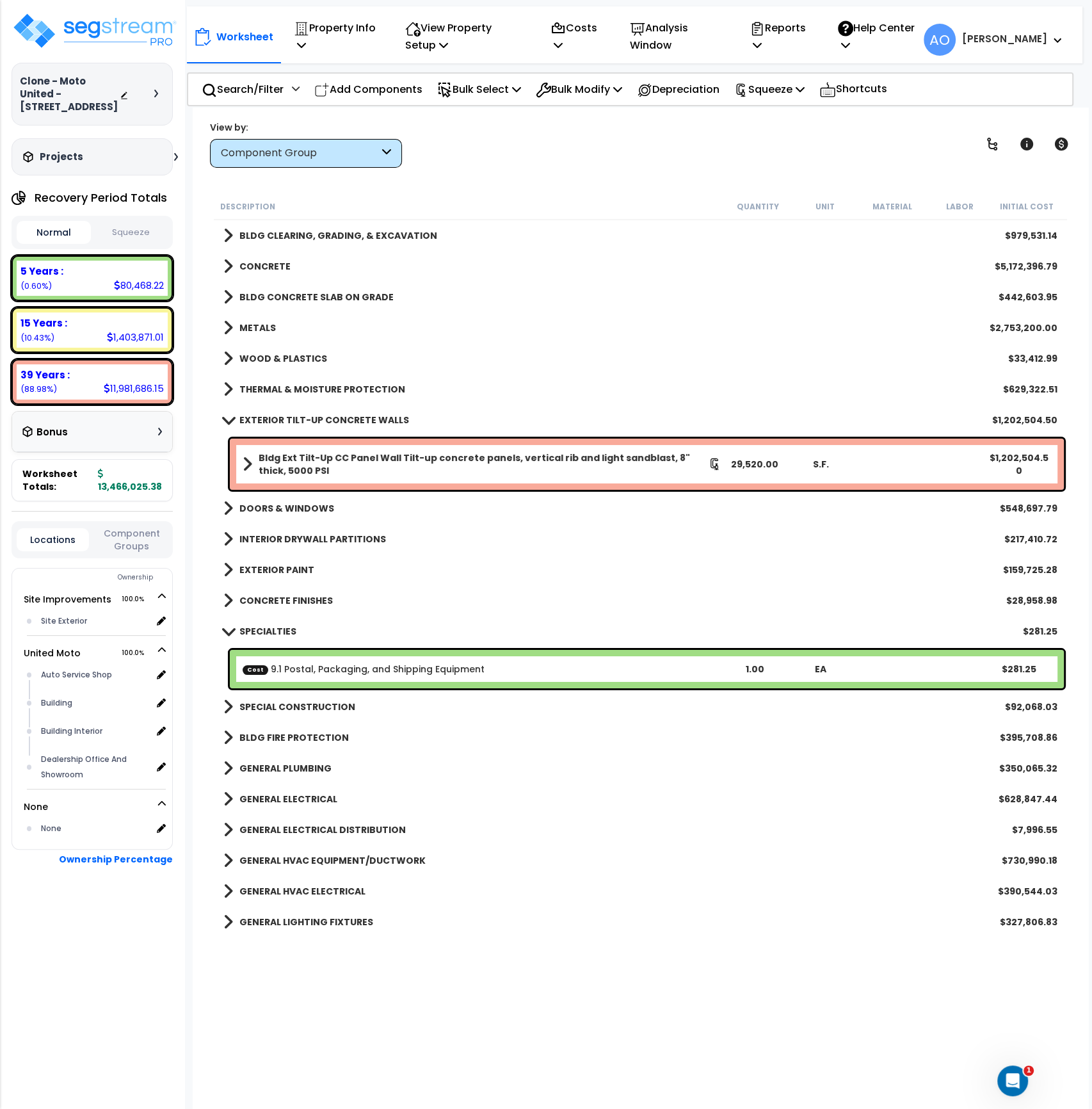
click at [299, 418] on b "EXTERIOR TILT-UP CONCRETE WALLS" at bounding box center [324, 420] width 169 height 13
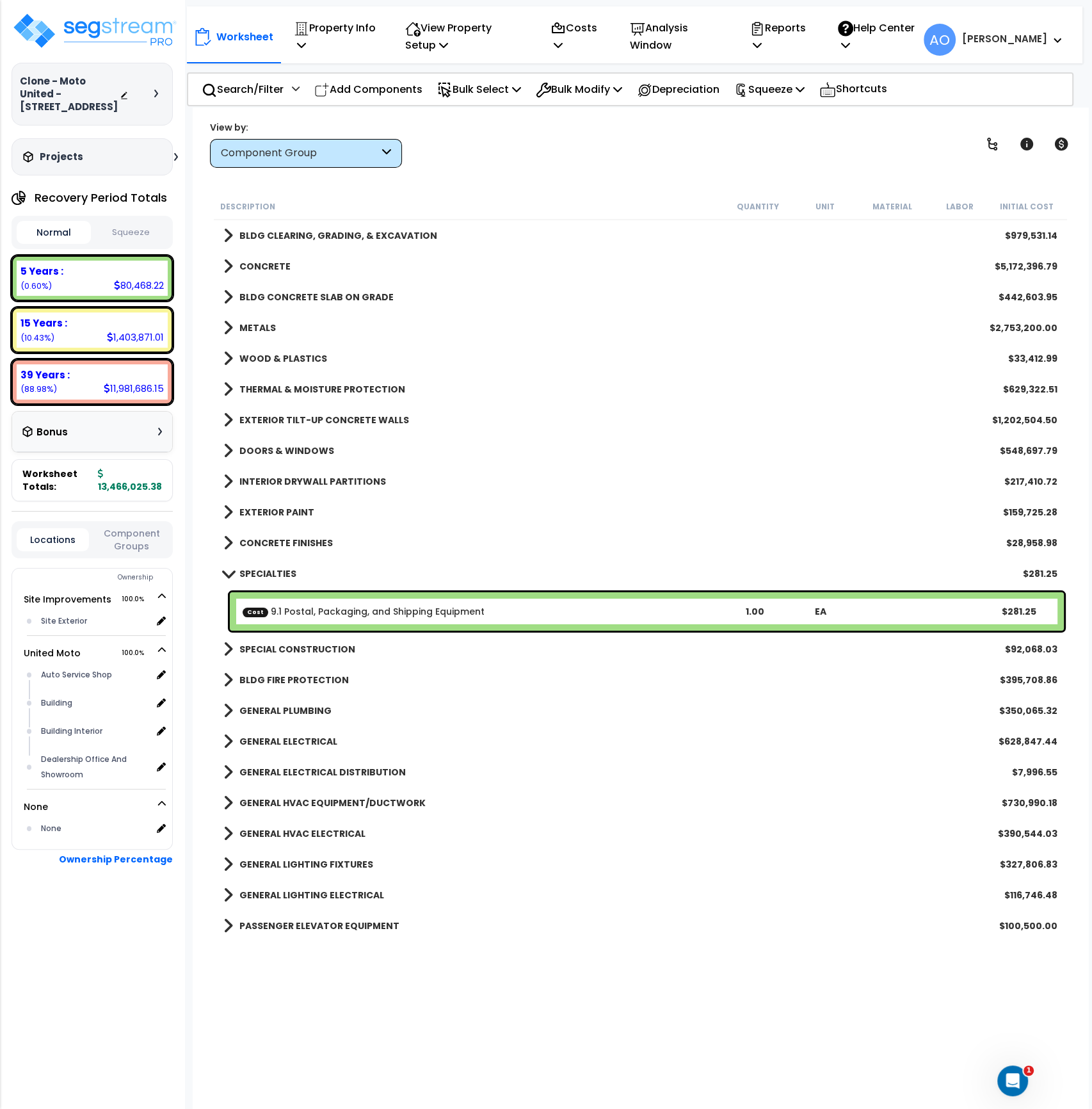
click at [268, 572] on b "SPECIALTIES" at bounding box center [268, 573] width 57 height 13
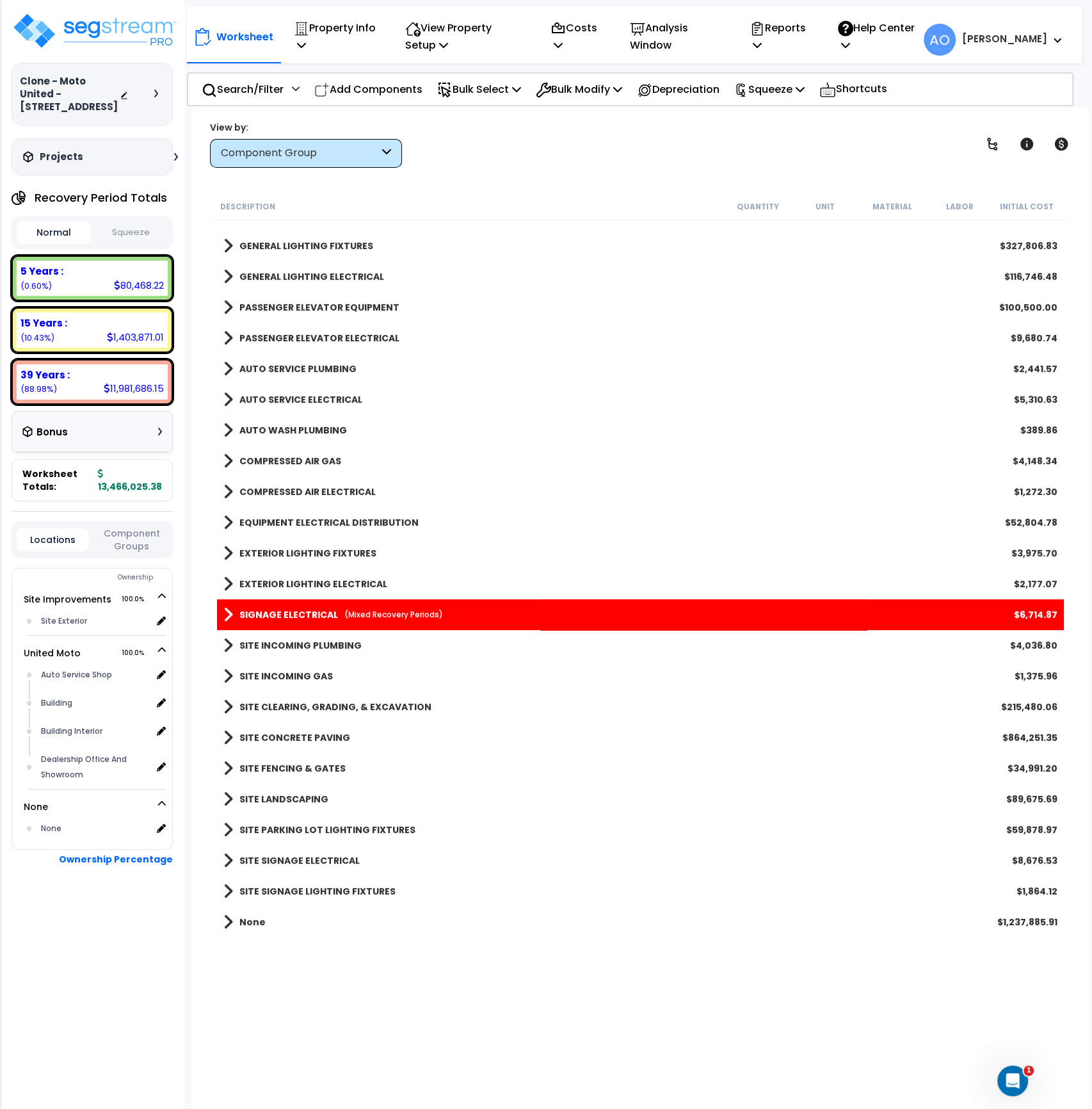
scroll to position [573, 0]
click at [318, 608] on b "SIGNAGE ELECTRICAL" at bounding box center [289, 615] width 98 height 13
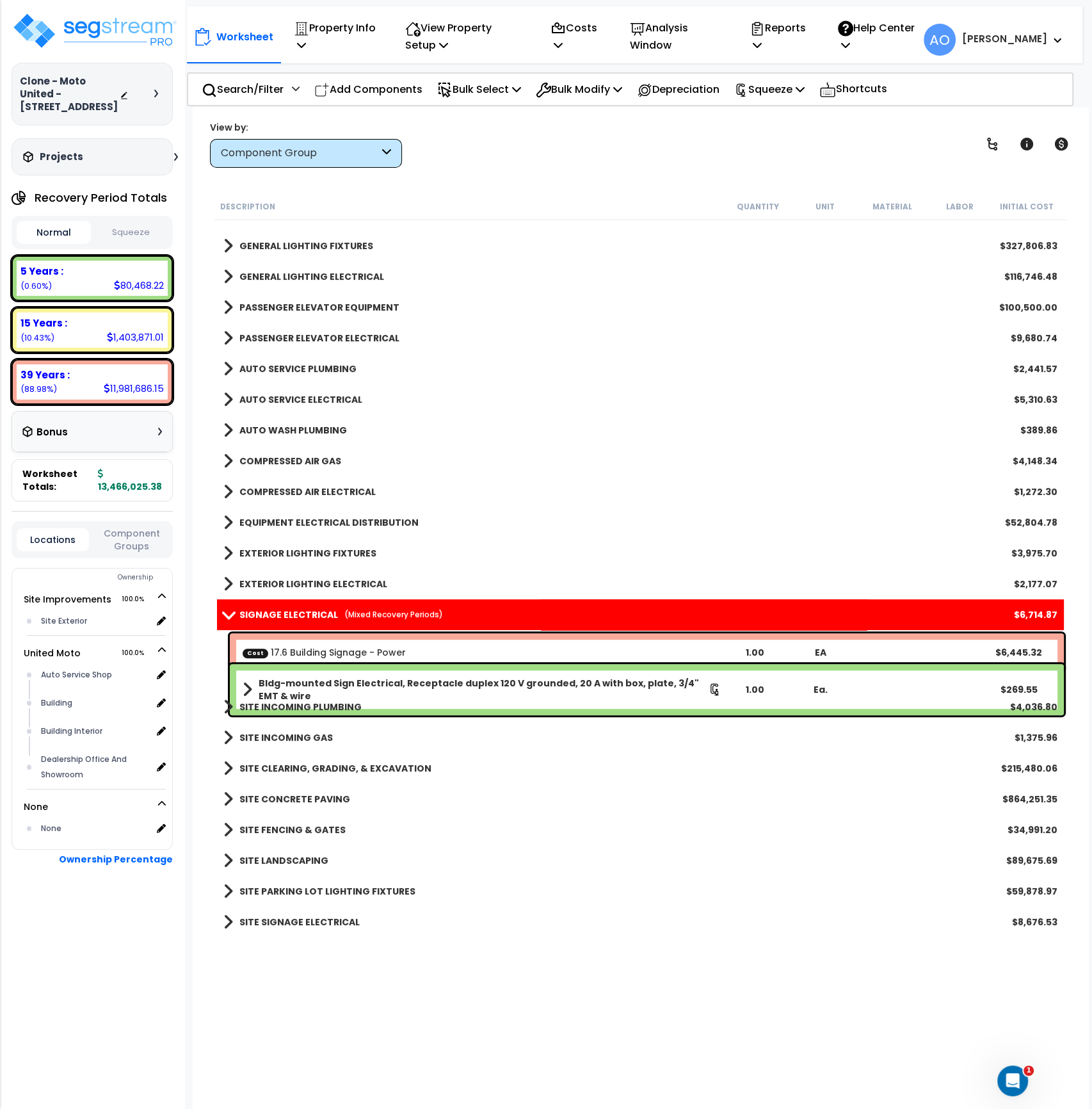
scroll to position [3, 0]
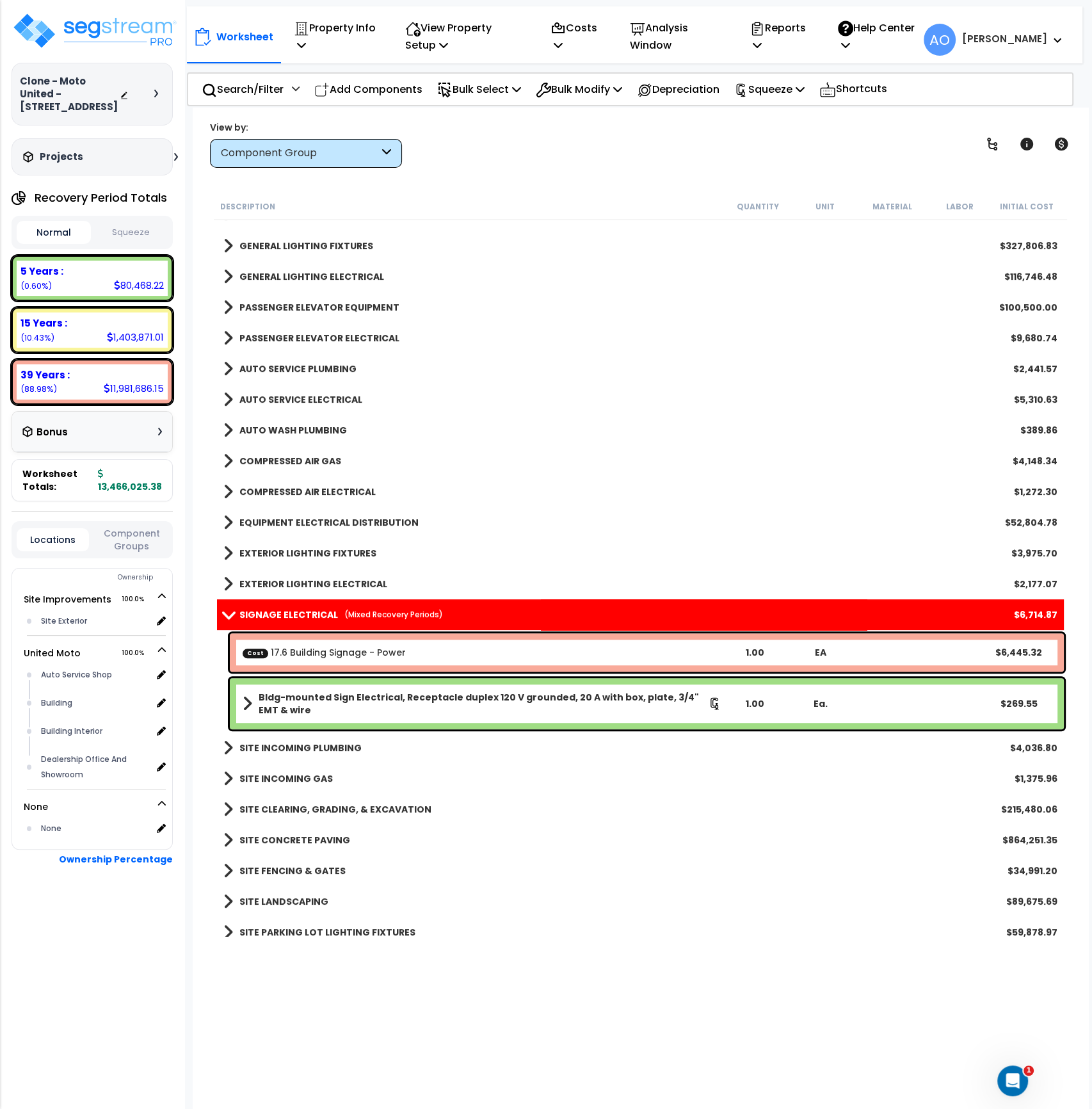
click at [379, 697] on b "Bldg-mounted Sign Electrical, Receptacle duplex 120 V grounded, 20 A with box, …" at bounding box center [484, 703] width 450 height 26
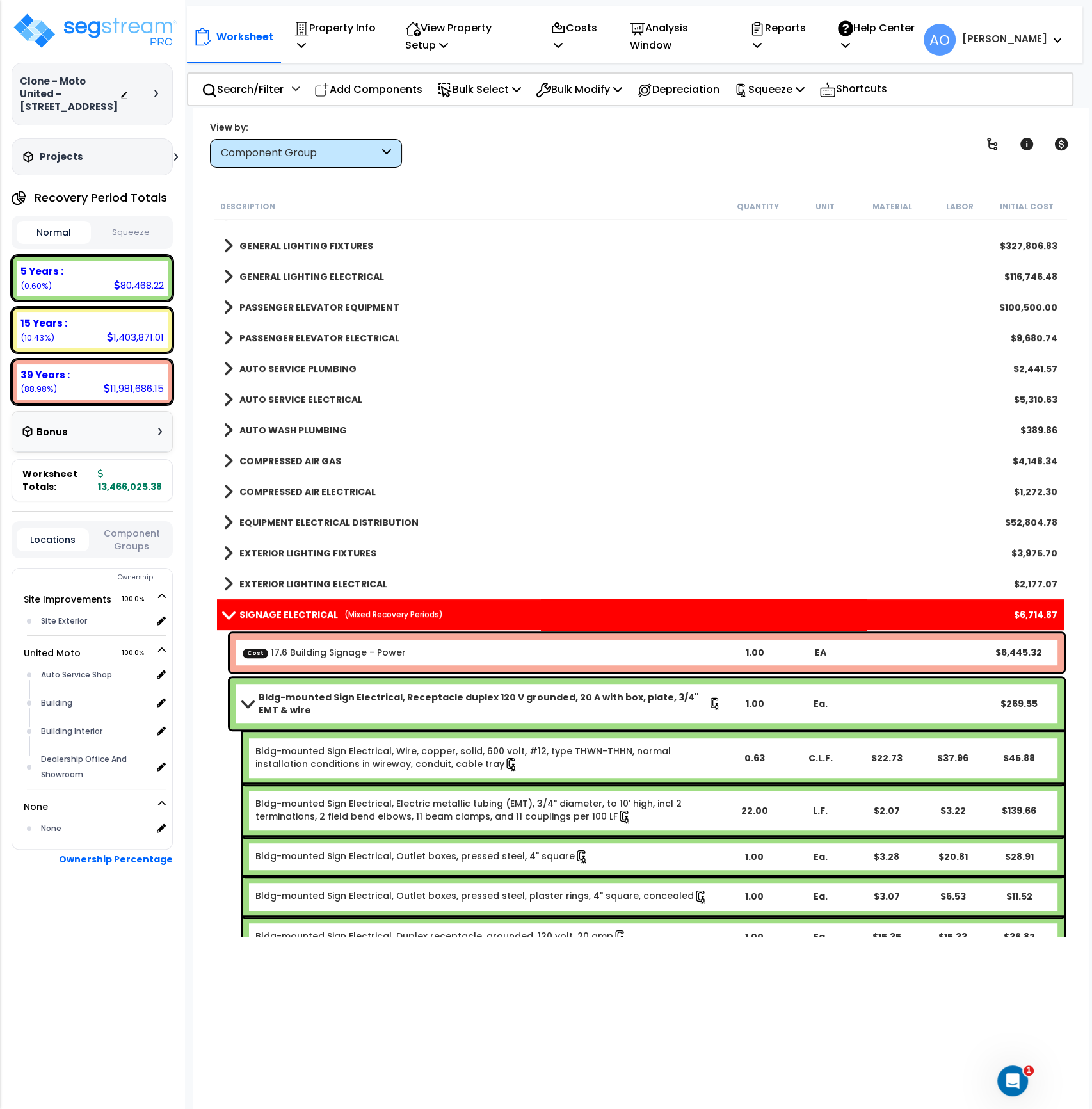
click at [379, 697] on b "Bldg-mounted Sign Electrical, Receptacle duplex 120 V grounded, 20 A with box, …" at bounding box center [484, 703] width 450 height 26
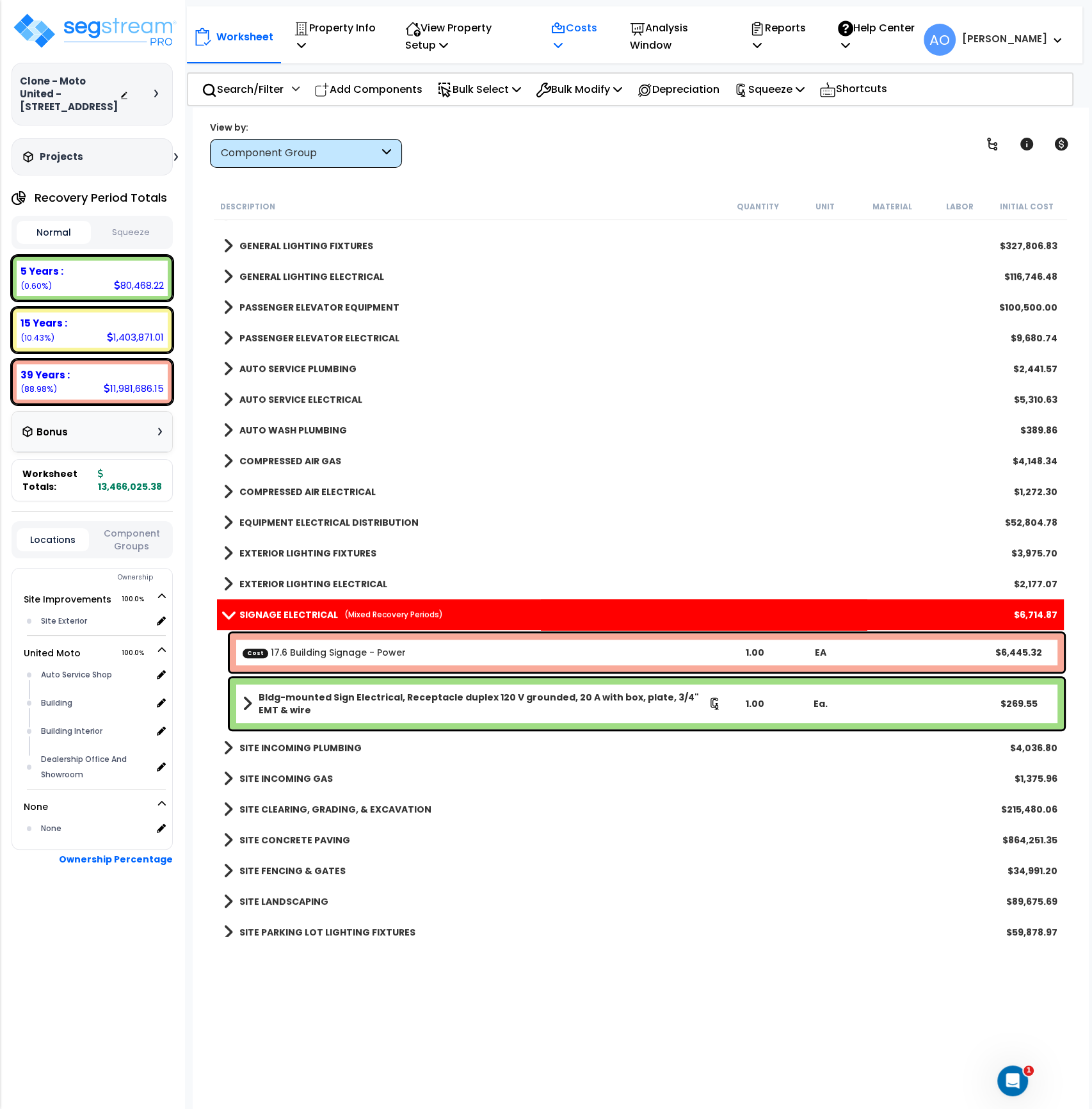
click at [584, 34] on p "Costs" at bounding box center [576, 36] width 52 height 35
click at [603, 96] on link "Direct Costs" at bounding box center [608, 100] width 127 height 26
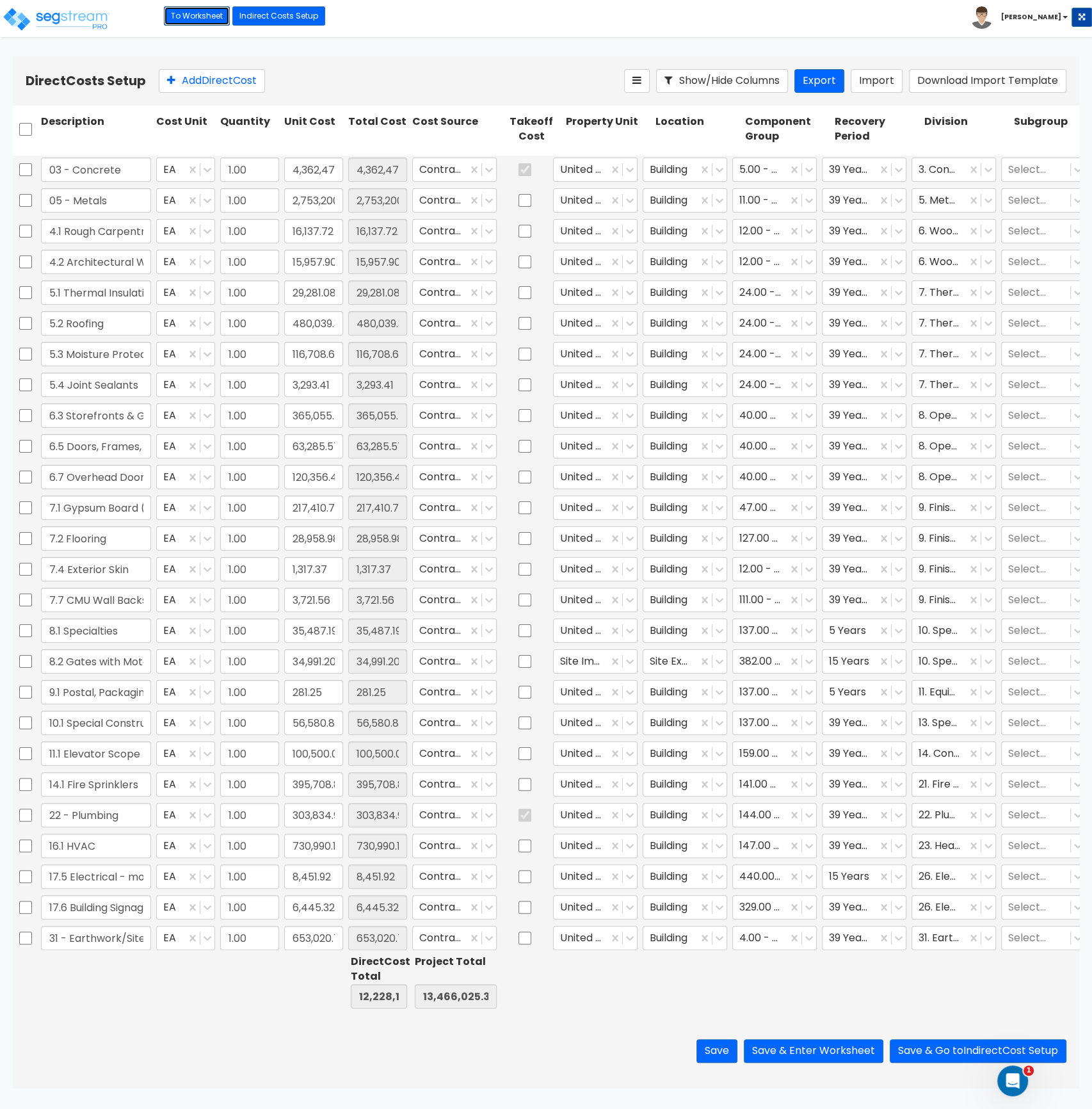
click at [197, 12] on link "To Worksheet" at bounding box center [197, 16] width 66 height 19
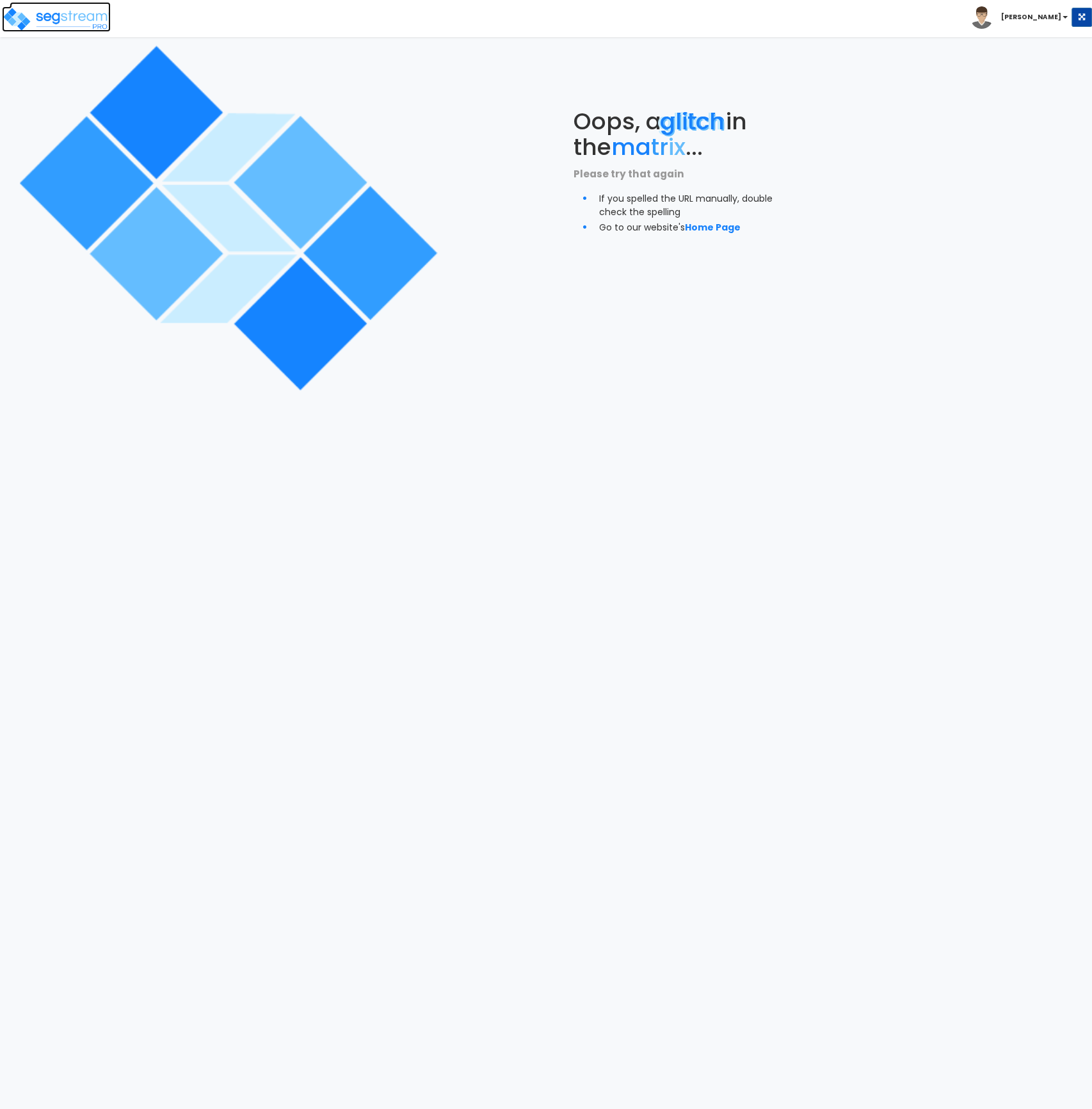
click at [70, 21] on img at bounding box center [56, 19] width 109 height 26
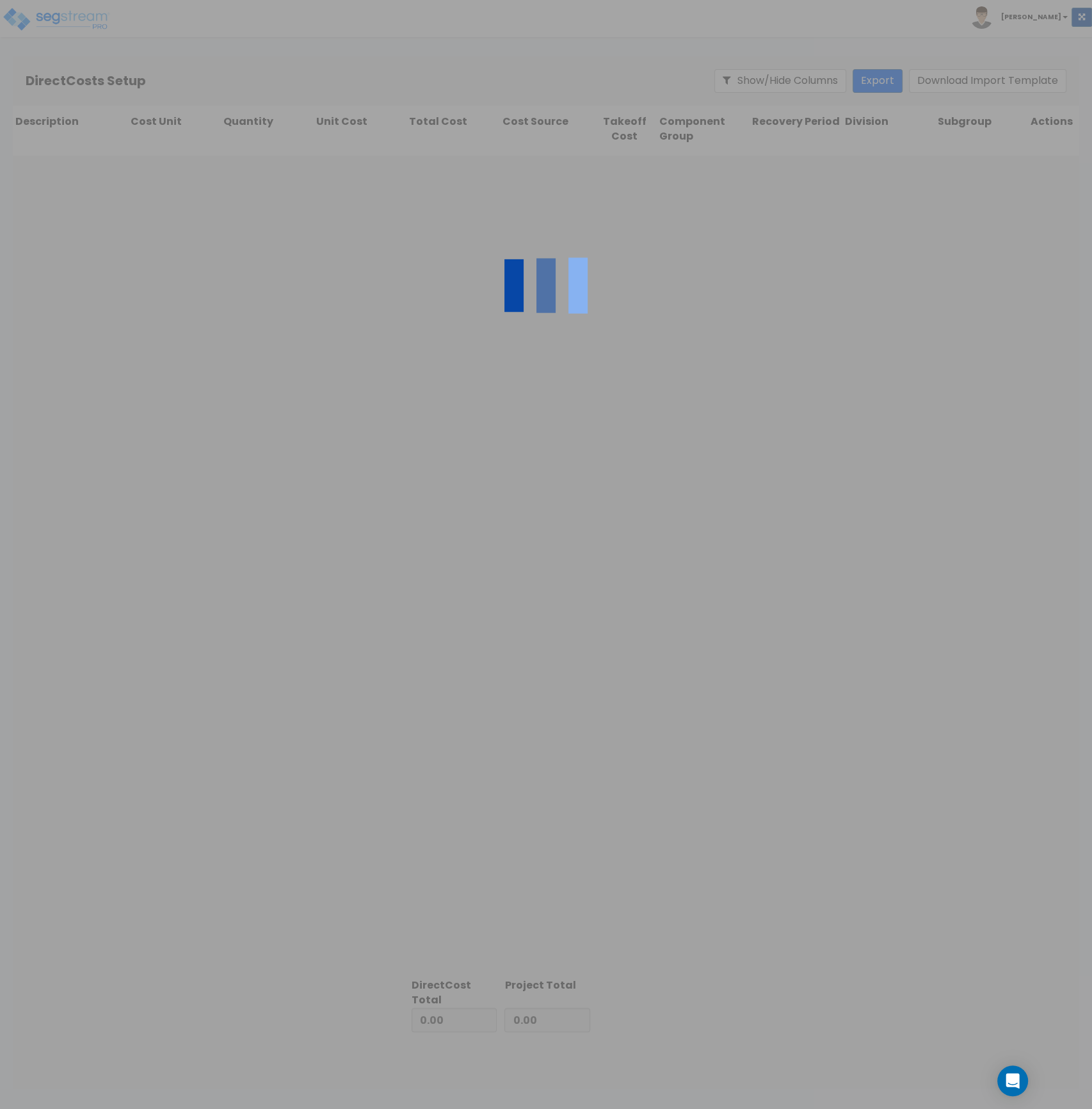
type input "1,237,885.91"
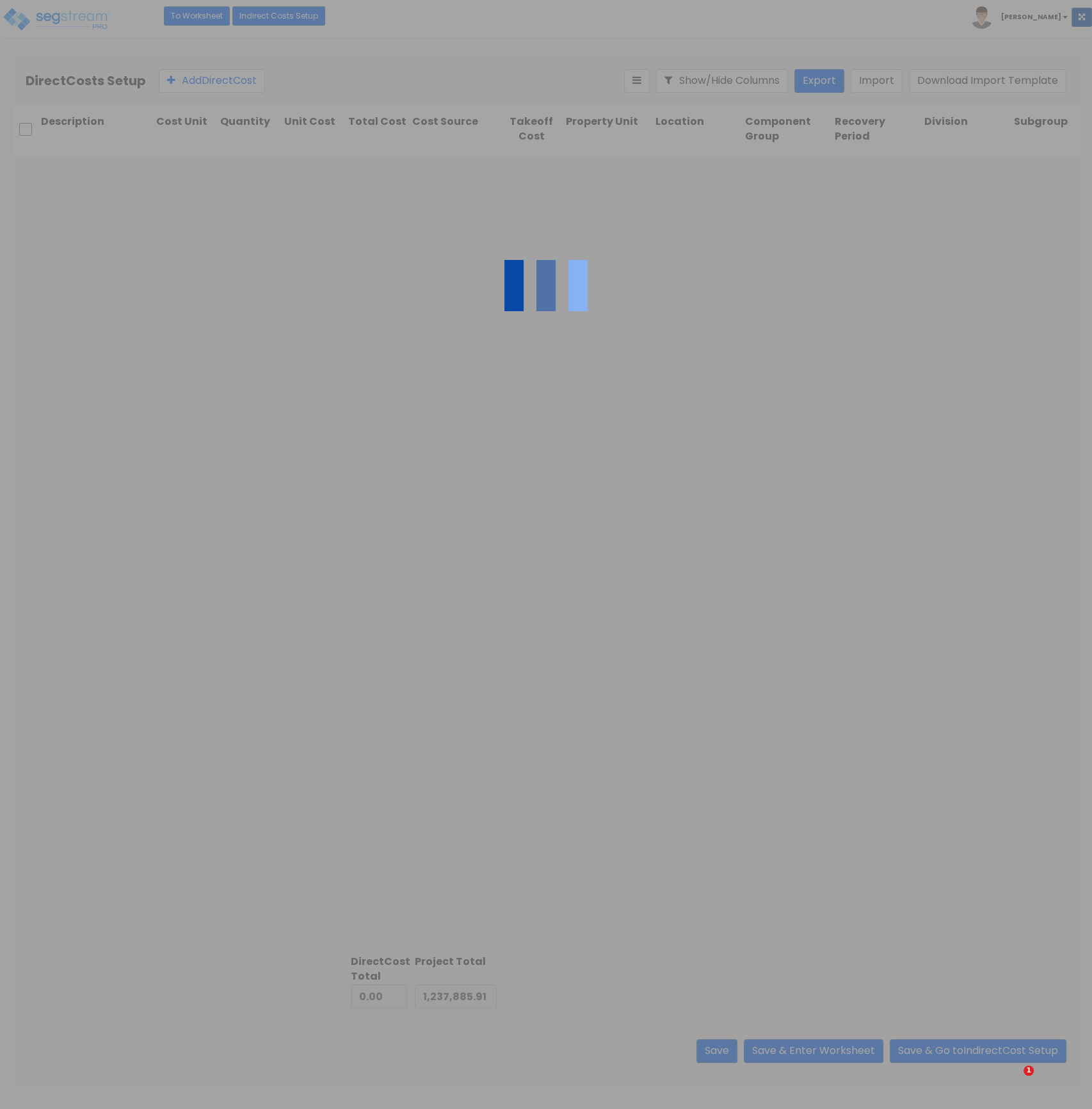
type input "12,228,139.47"
type input "13,466,025.38"
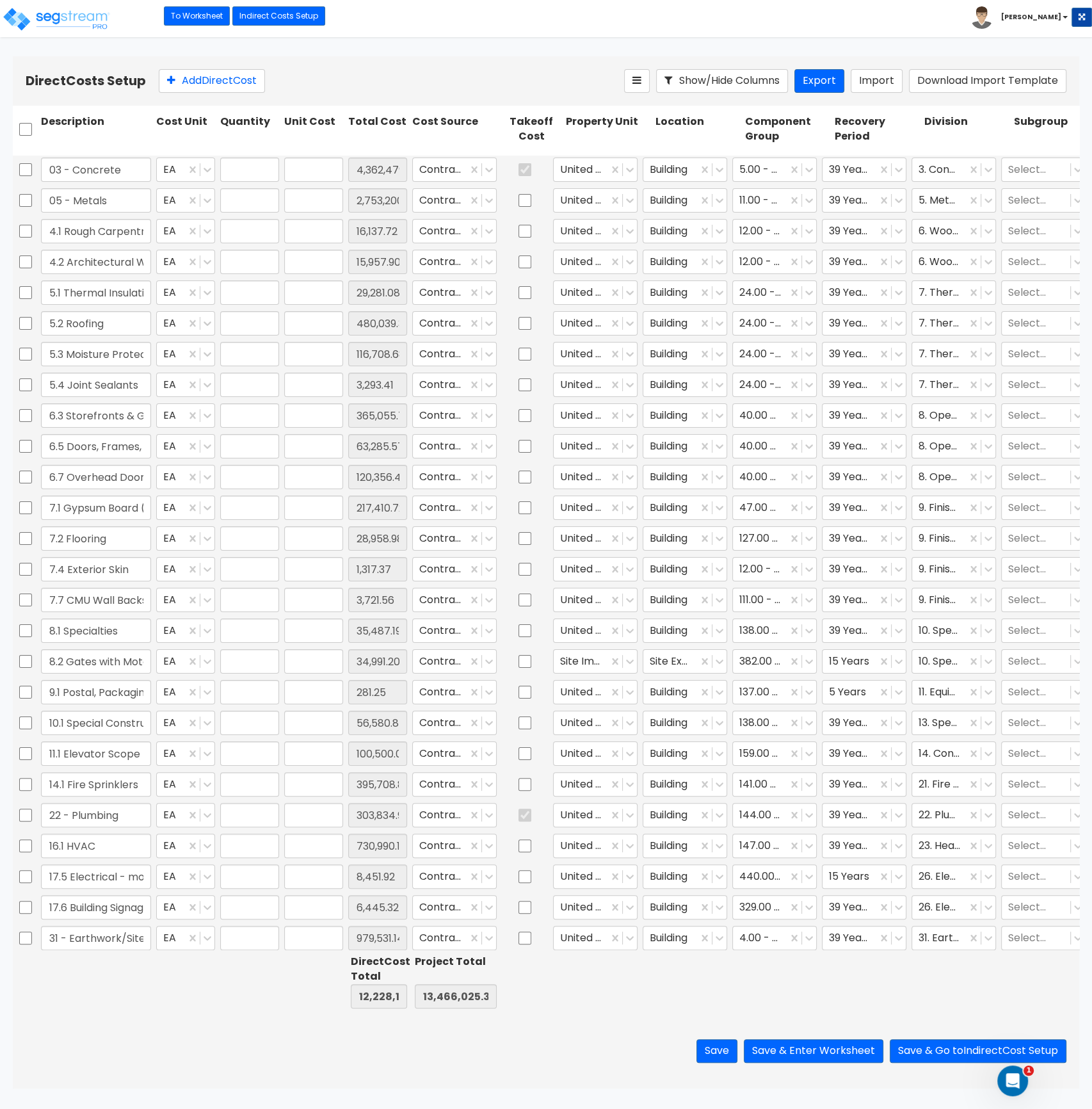
type input "1.00"
type input "4,362,479.45"
type input "1.00"
type input "2,753,200.00"
type input "1.00"
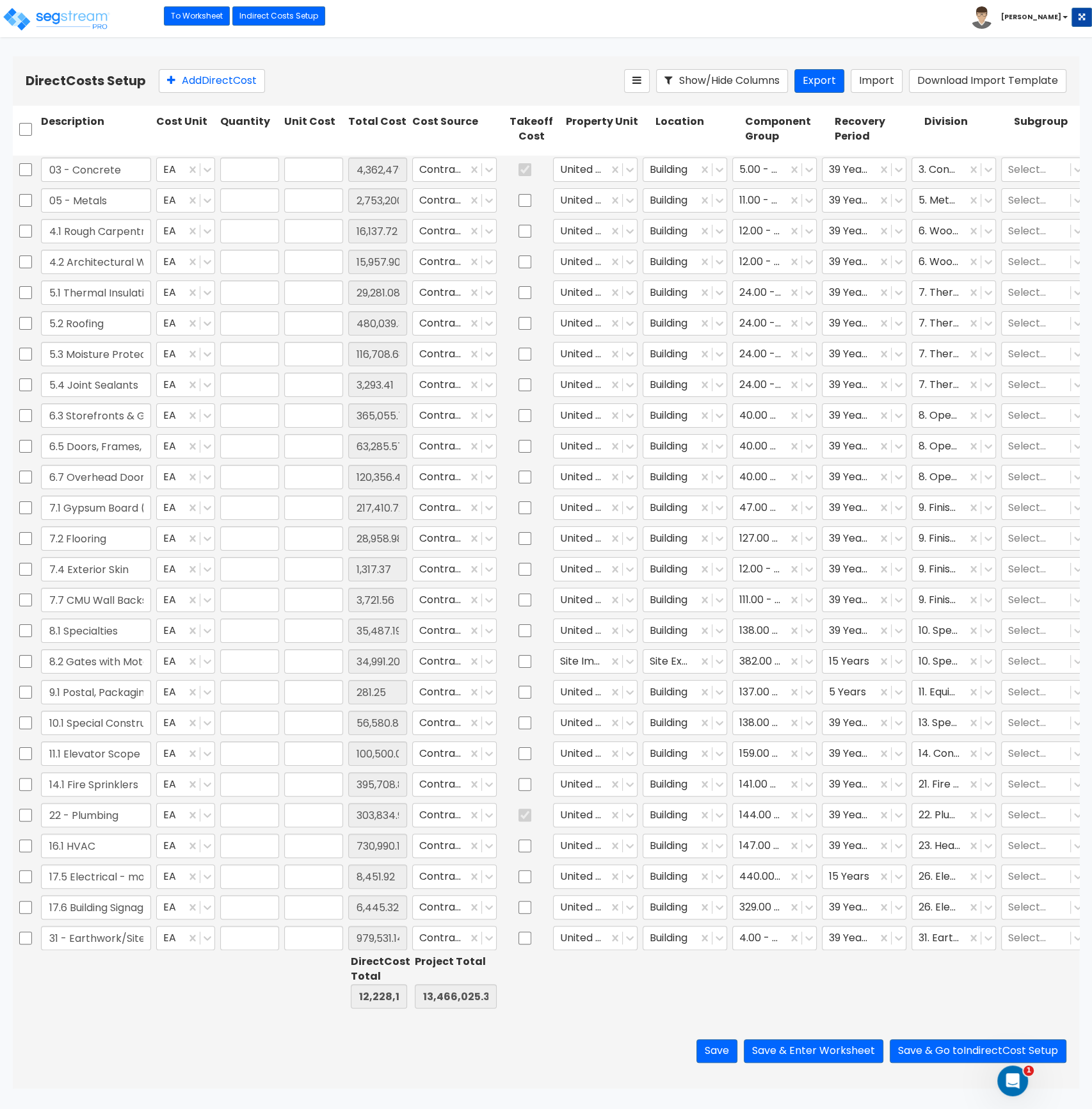
type input "16,137.72"
type input "1.00"
type input "15,957.90"
type input "1.00"
type input "29,281.08"
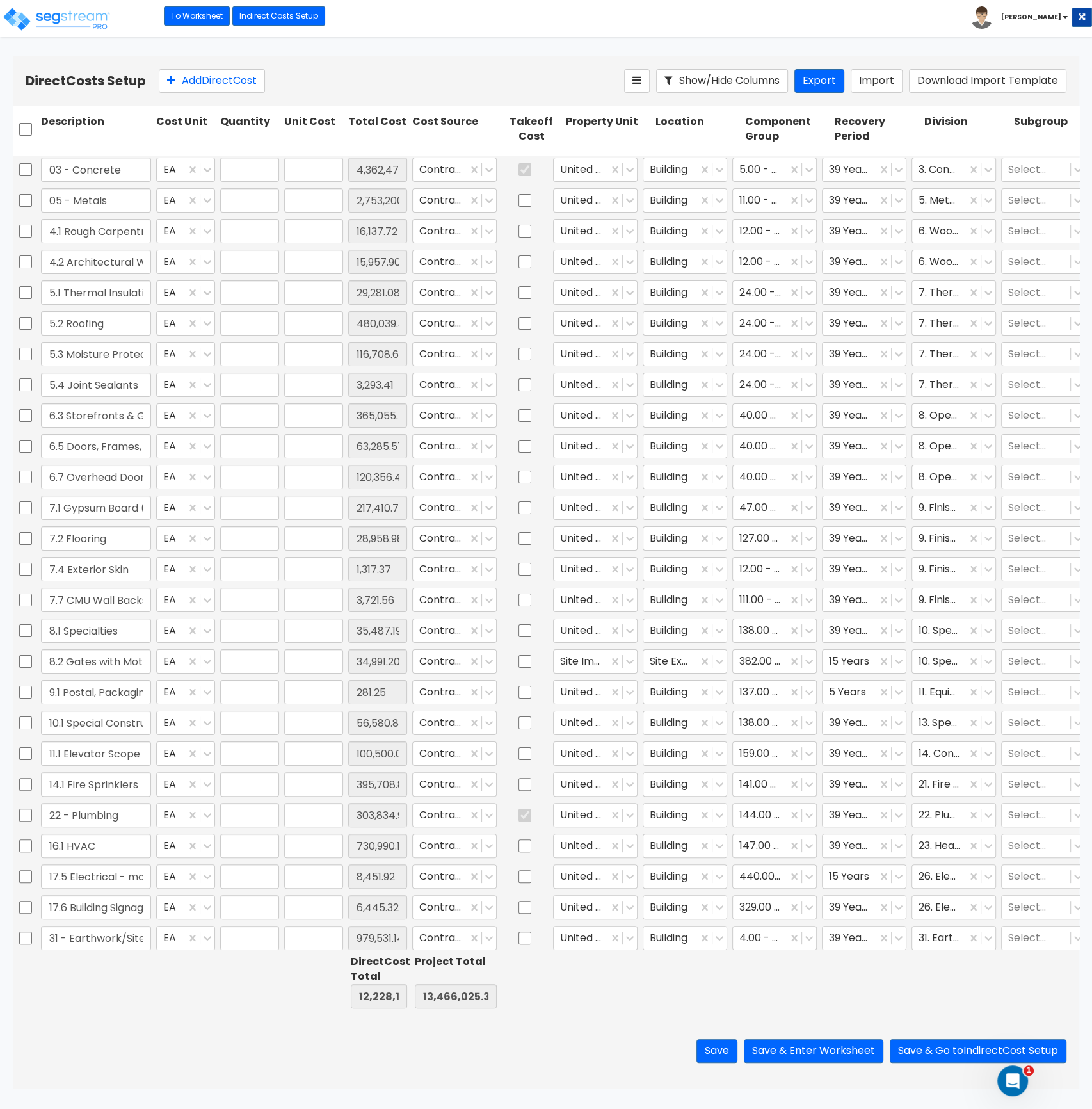
type input "1.00"
type input "480,039.34"
type input "1.00"
type input "116,708.68"
type input "1.00"
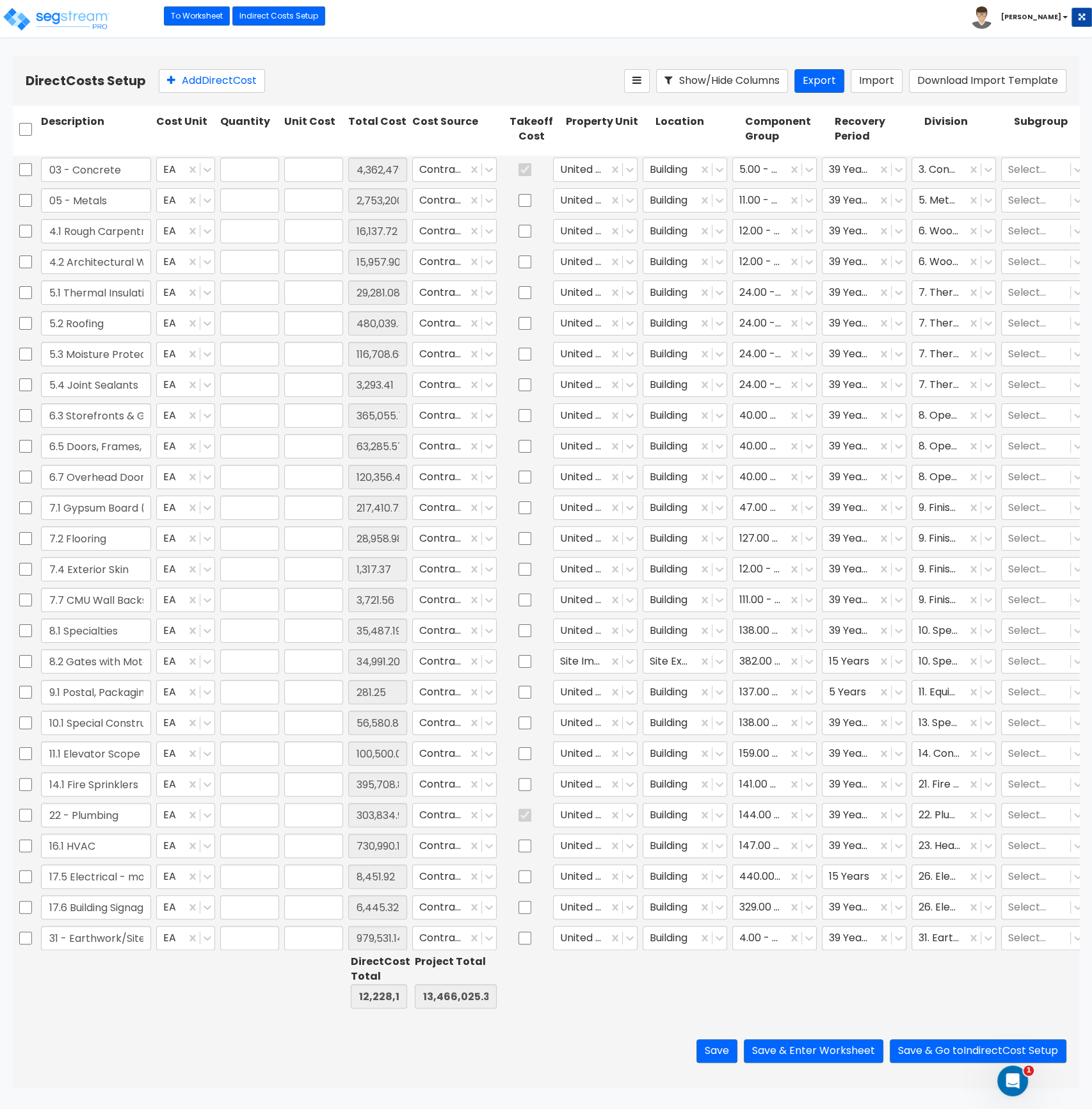
type input "3,293.41"
type input "1.00"
type input "365,055.75"
type input "1.00"
type input "63,285.57"
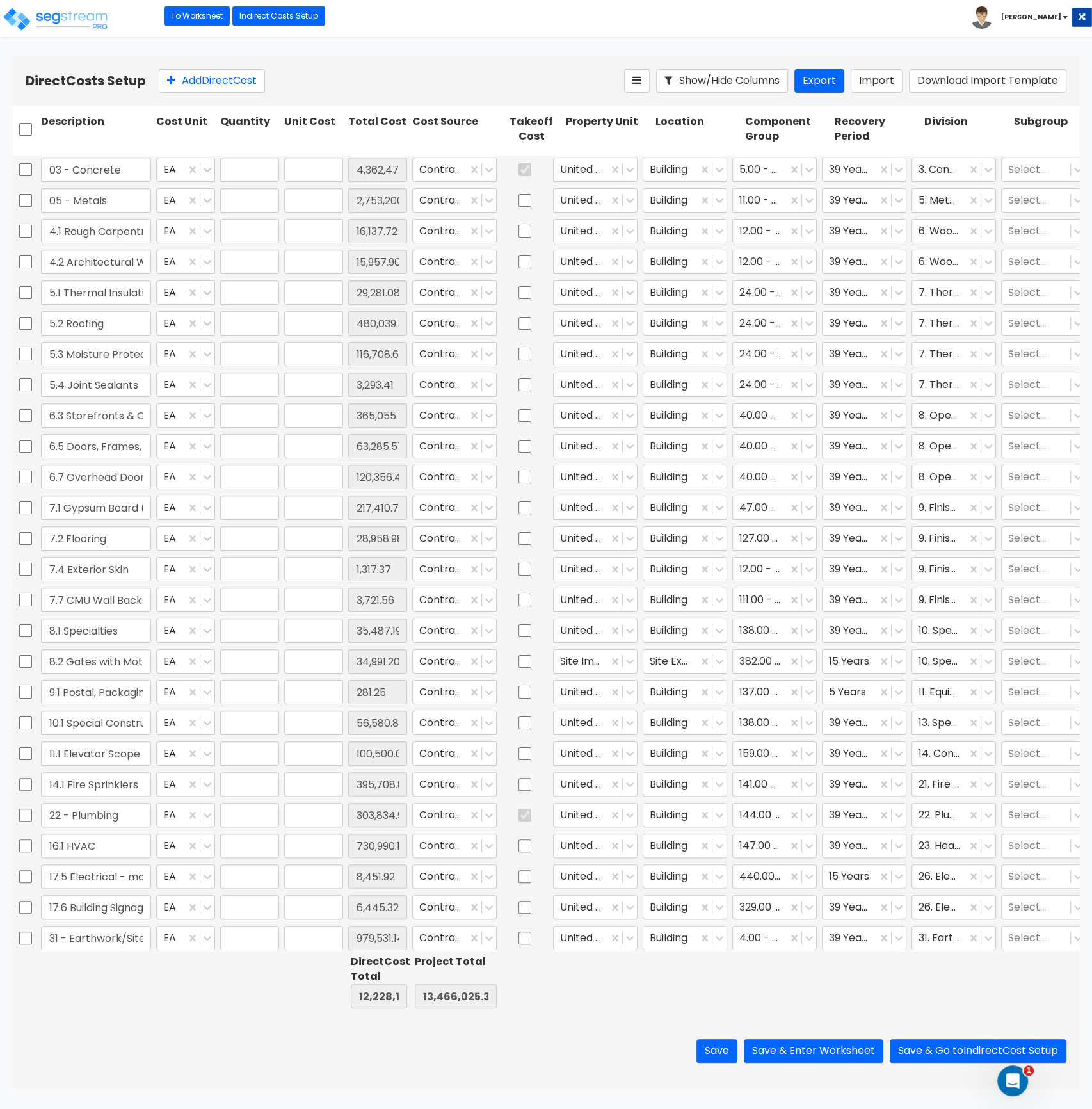
type input "1.00"
type input "120,356.47"
type input "1.00"
type input "217,410.72"
type input "1.00"
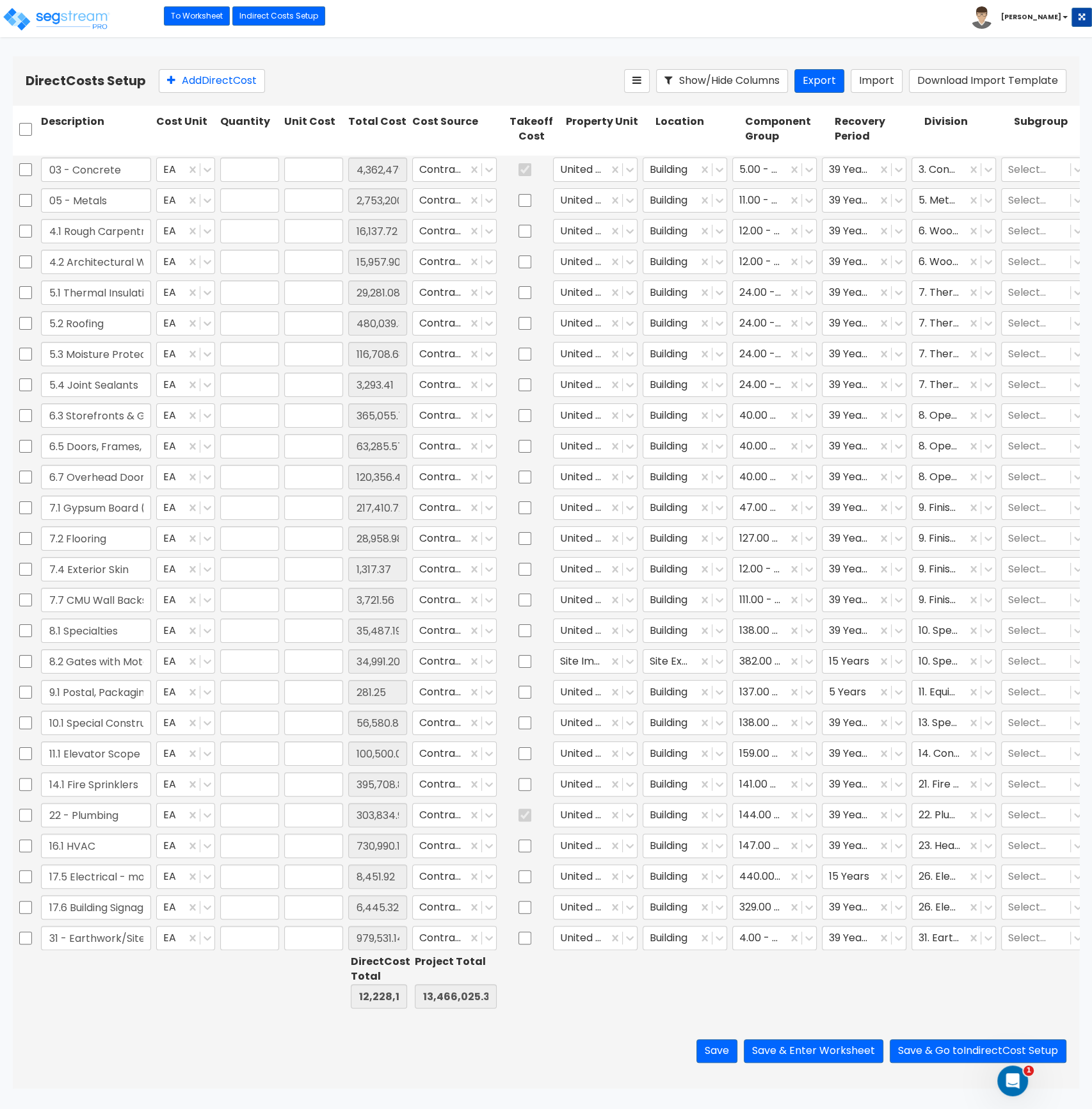
type input "28,958.98"
type input "1.00"
type input "1,317.37"
type input "1.00"
type input "3,721.56"
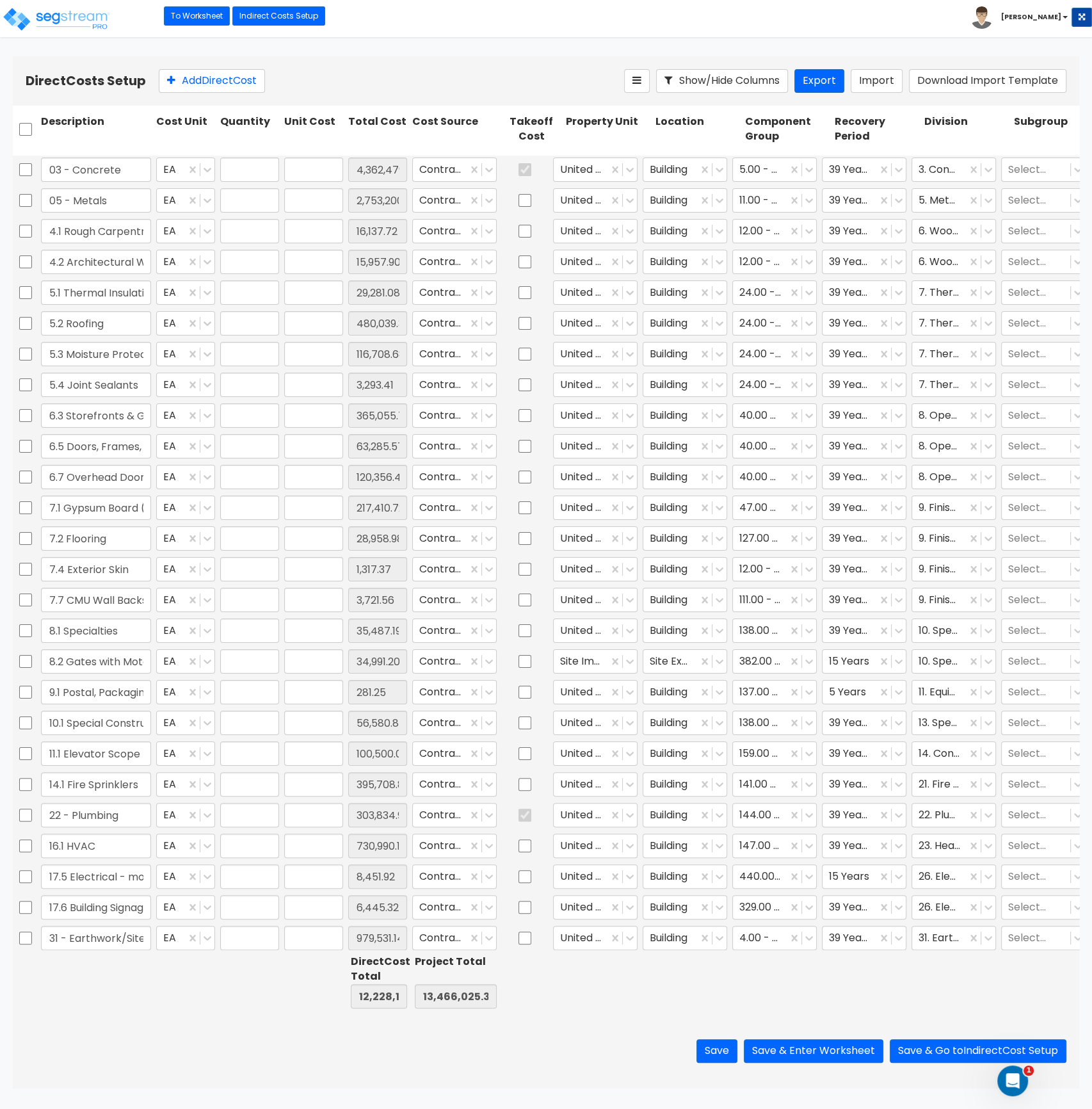
type input "1.00"
type input "35,487.19"
type input "1.00"
type input "34,991.20"
type input "1.00"
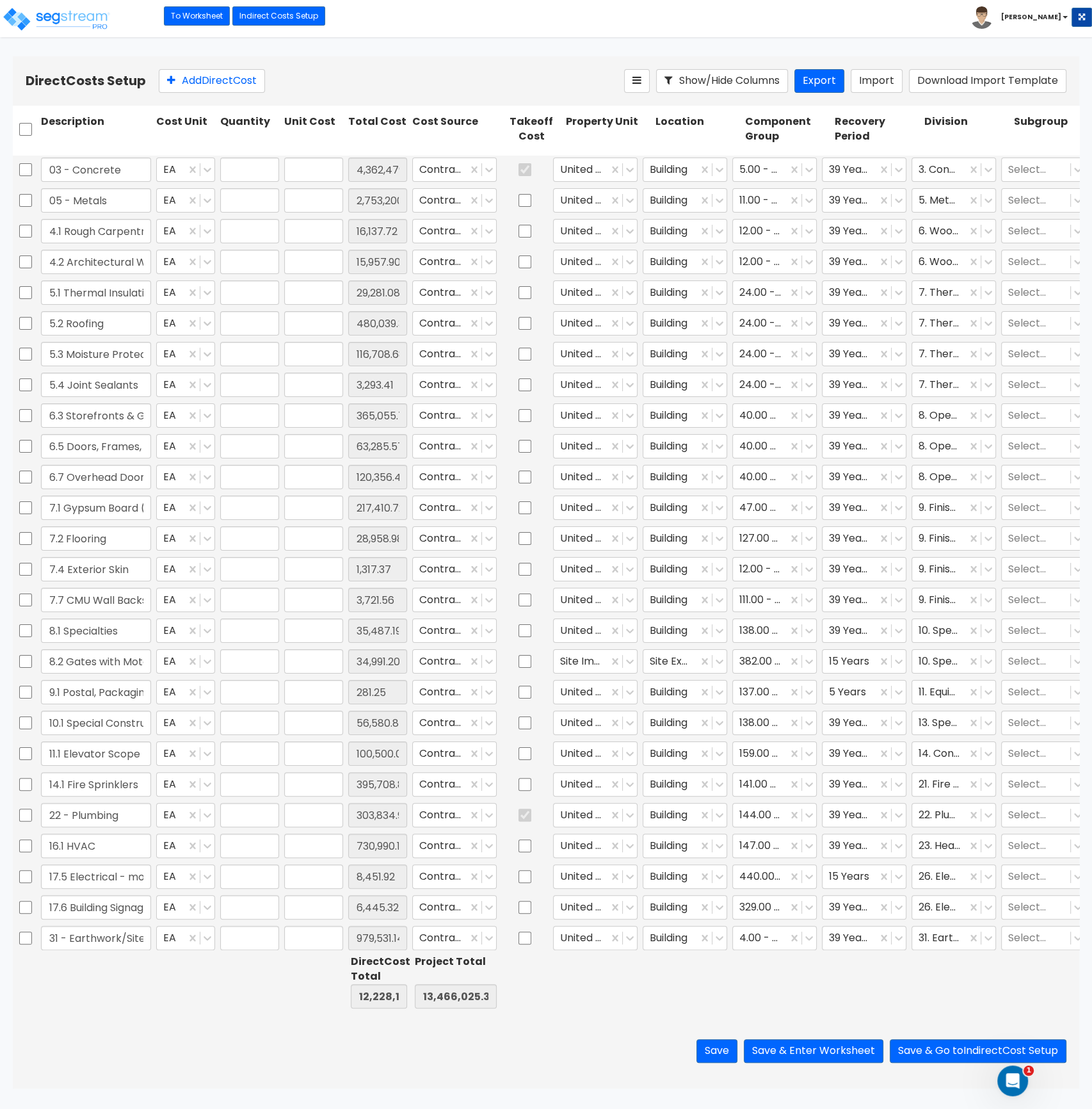
type input "281.25"
type input "1.00"
type input "56,580.84"
type input "1.00"
type input "100,500.00"
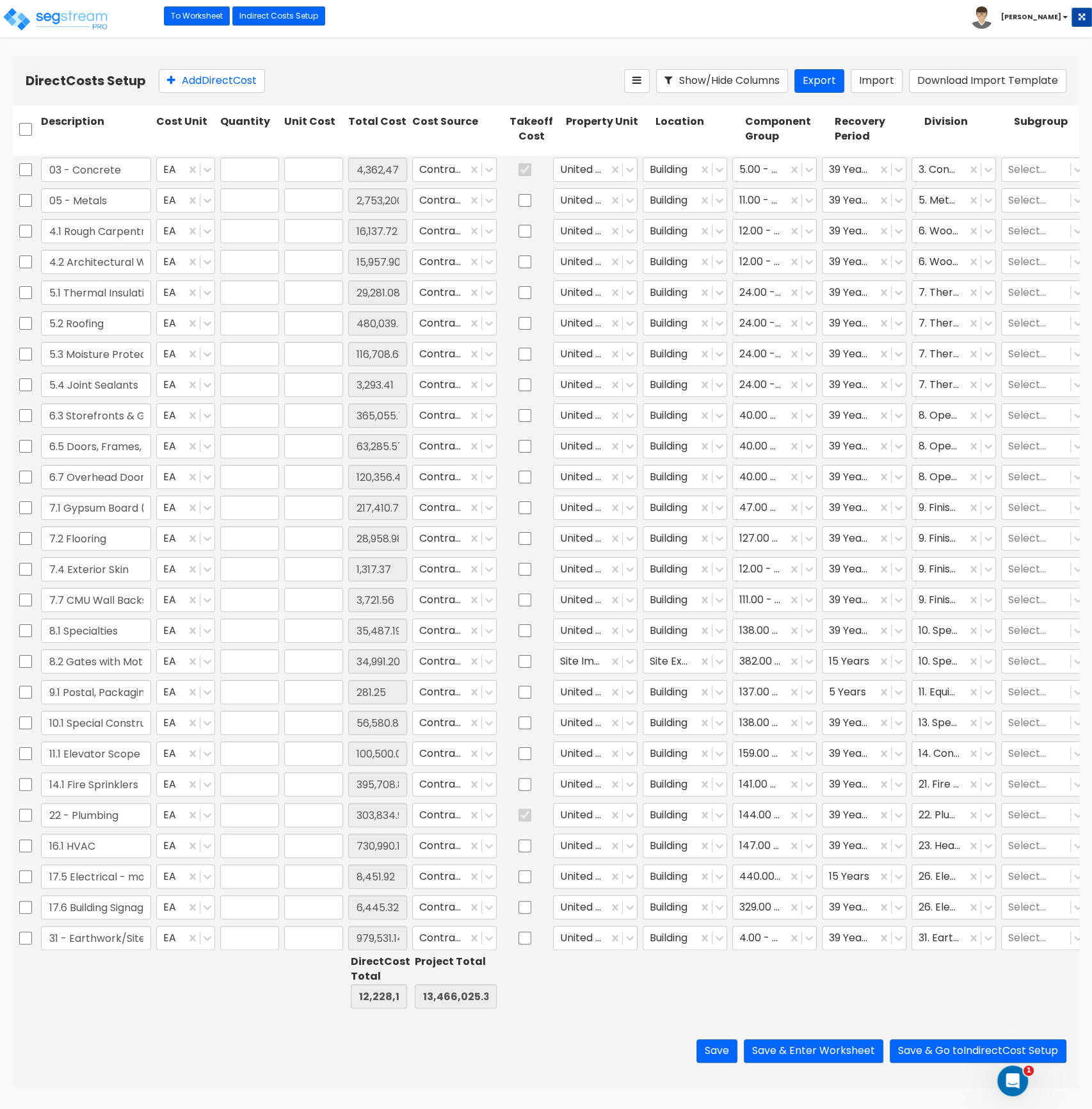
type input "1.00"
type input "395,708.86"
type input "1.00"
type input "303,834.95"
type input "1.00"
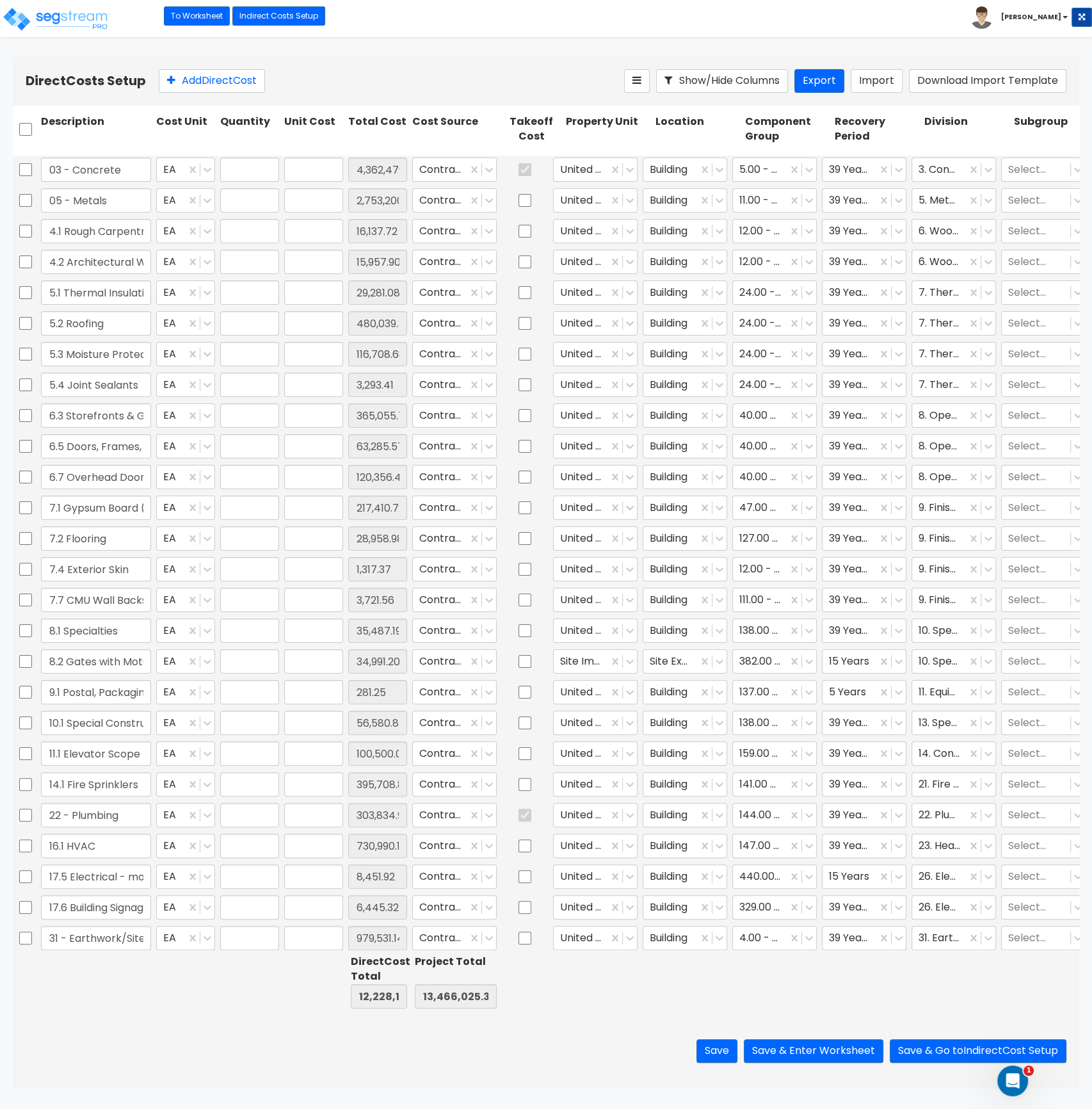
type input "730,990.18"
type input "1.00"
type input "8,451.92"
type input "1.00"
type input "6,445.32"
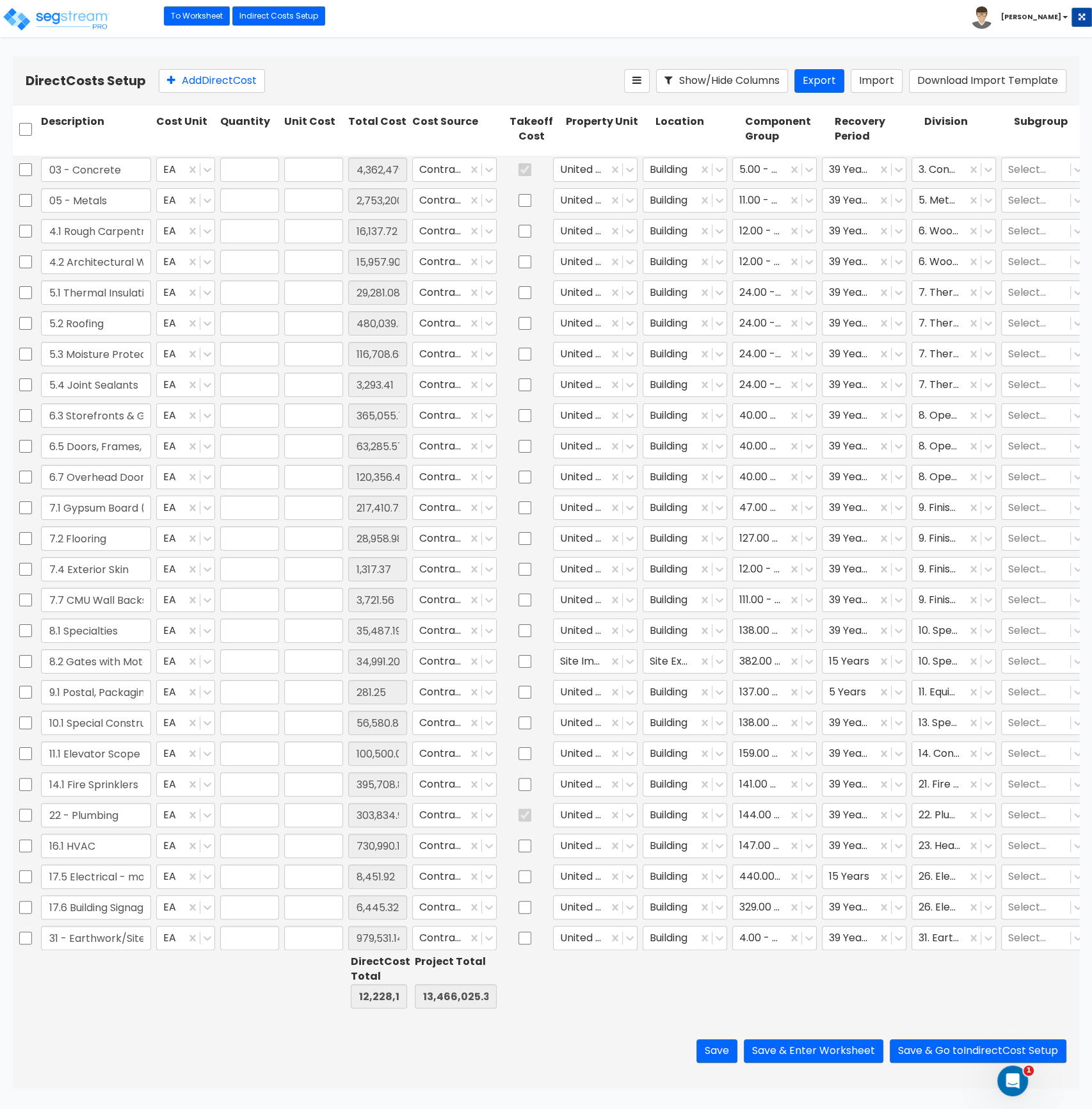
type input "1.00"
type input "979,531.14"
type input "1.00"
type input "215,480.06"
type input "1.00"
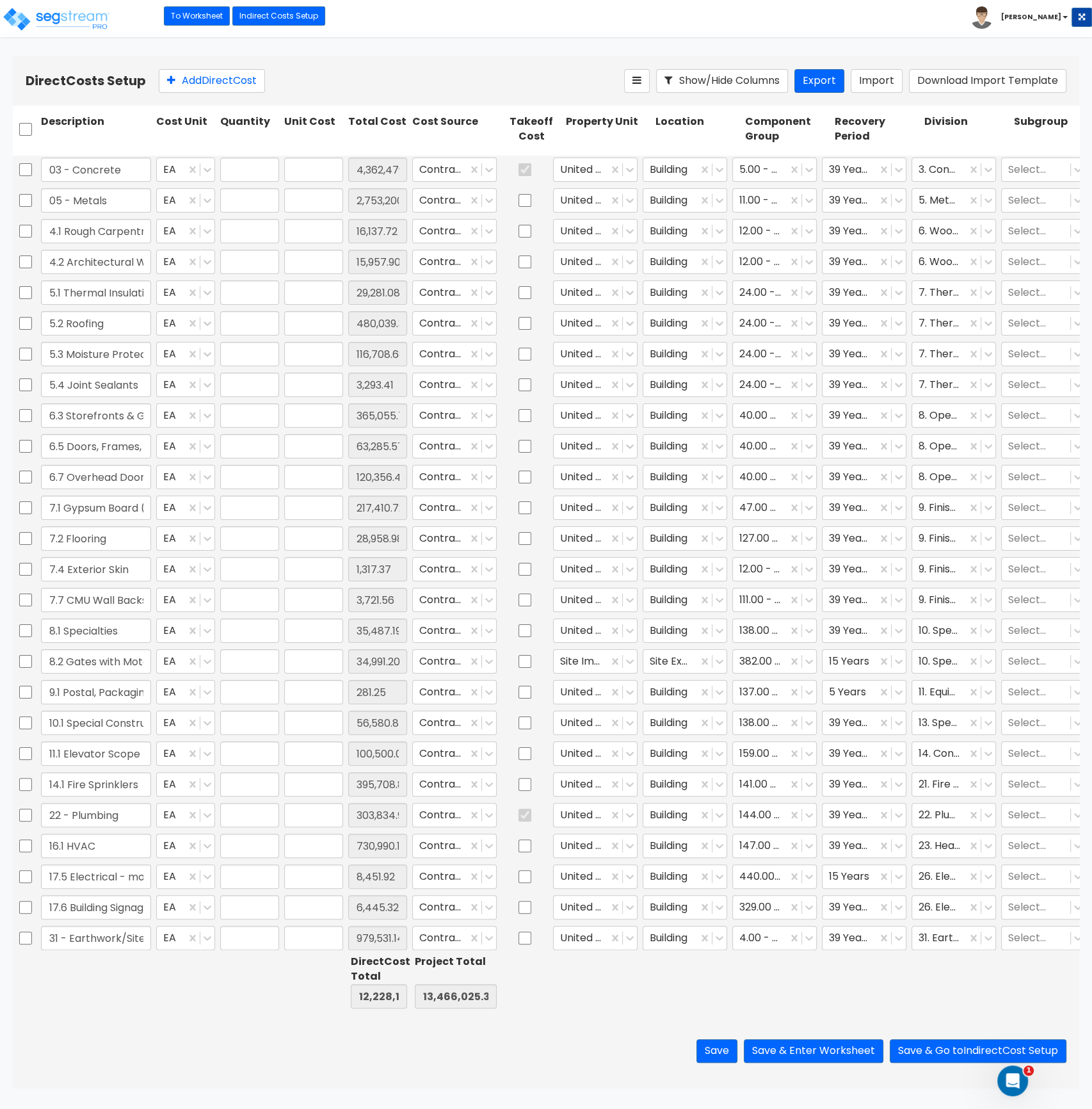
type input "89,675.69"
type input "1.00"
type input "536,973.15"
type input "1.00"
type input "156,003.72"
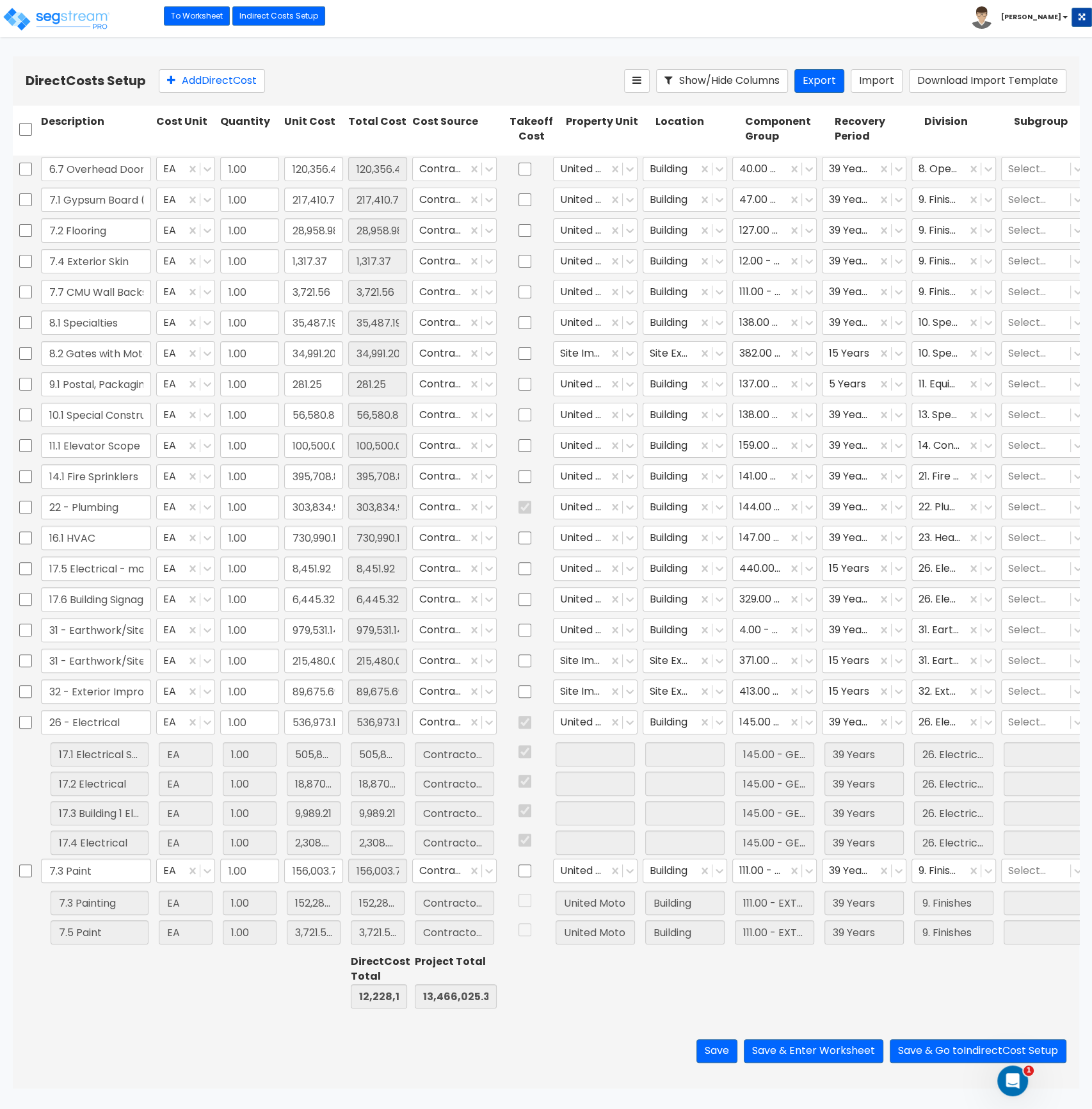
scroll to position [318, 0]
click at [110, 562] on input "17.5 Electrical - monument signs" at bounding box center [96, 569] width 110 height 25
drag, startPoint x: 107, startPoint y: 560, endPoint x: 169, endPoint y: 555, distance: 62.2
click at [171, 556] on div "17.5 Electrical - monument signs EA 1.00 8,451.92 8,451.92 Contractor Cost Unit…" at bounding box center [546, 568] width 1066 height 29
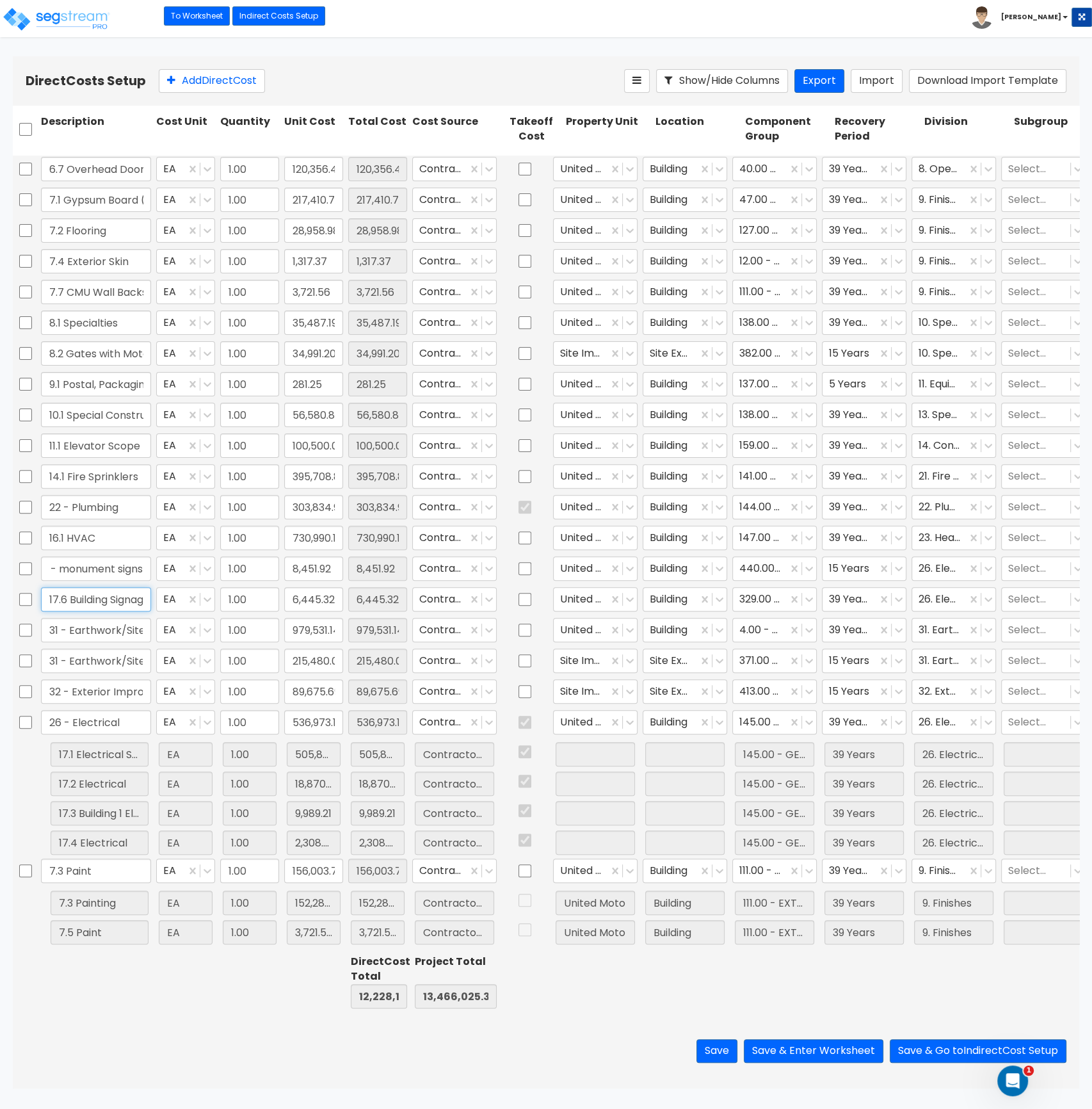
click at [71, 588] on input "17.6 Building Signage - Power" at bounding box center [96, 599] width 110 height 25
drag, startPoint x: 69, startPoint y: 587, endPoint x: 114, endPoint y: 587, distance: 45.0
click at [115, 587] on input "17.6 Building Signage - Power" at bounding box center [96, 599] width 110 height 25
click at [102, 589] on input "17.6 SigBuilding nage - Power" at bounding box center [96, 599] width 110 height 25
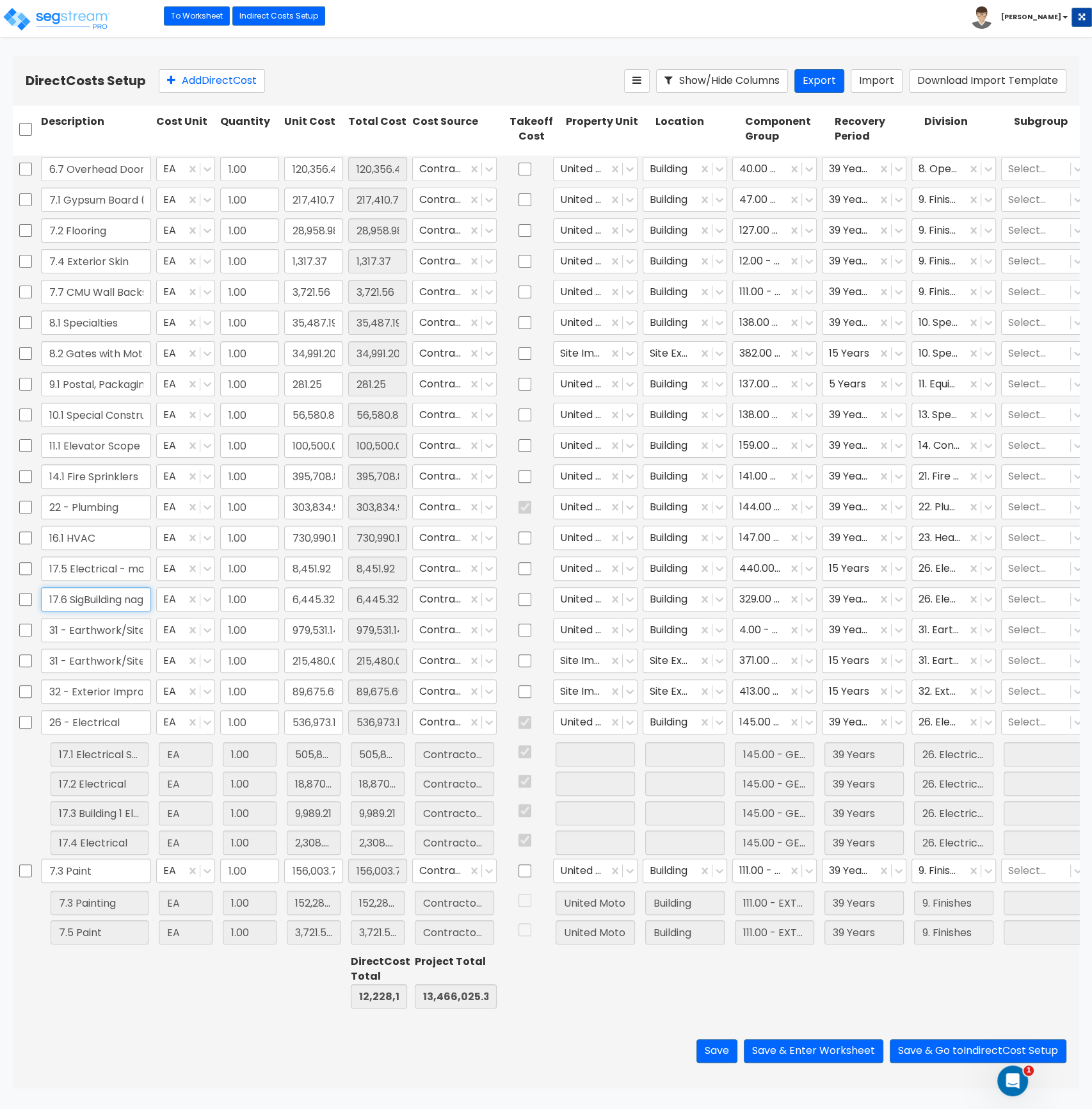
click at [88, 590] on input "17.6 SigBuilding nage - Power" at bounding box center [96, 599] width 110 height 25
type input "17.6 Building Signage er"
click at [902, 593] on icon at bounding box center [899, 600] width 13 height 13
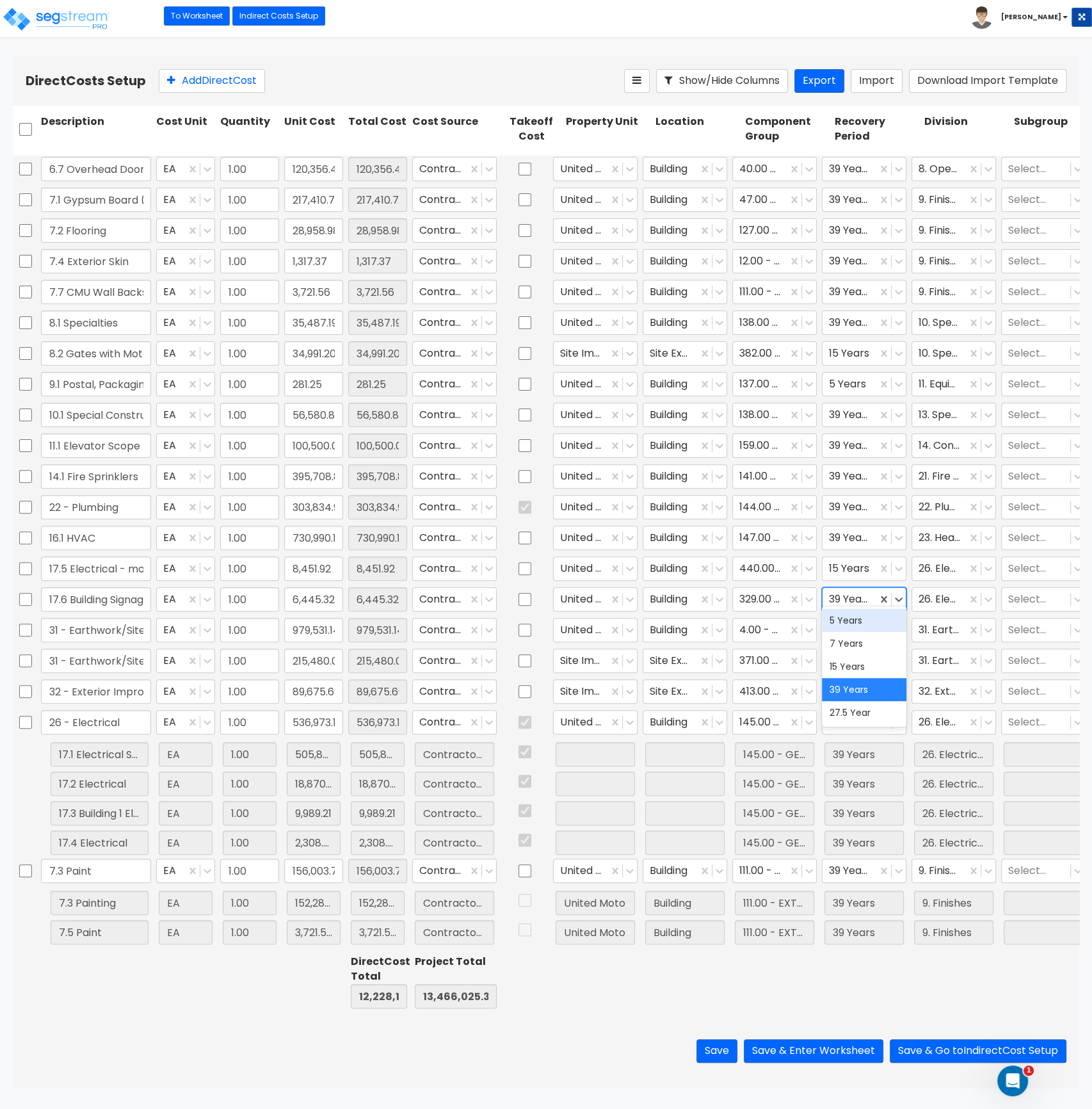
click at [870, 623] on div "5 Years" at bounding box center [864, 620] width 84 height 23
click at [819, 1047] on button "Save & Enter Worksheet" at bounding box center [813, 1050] width 139 height 24
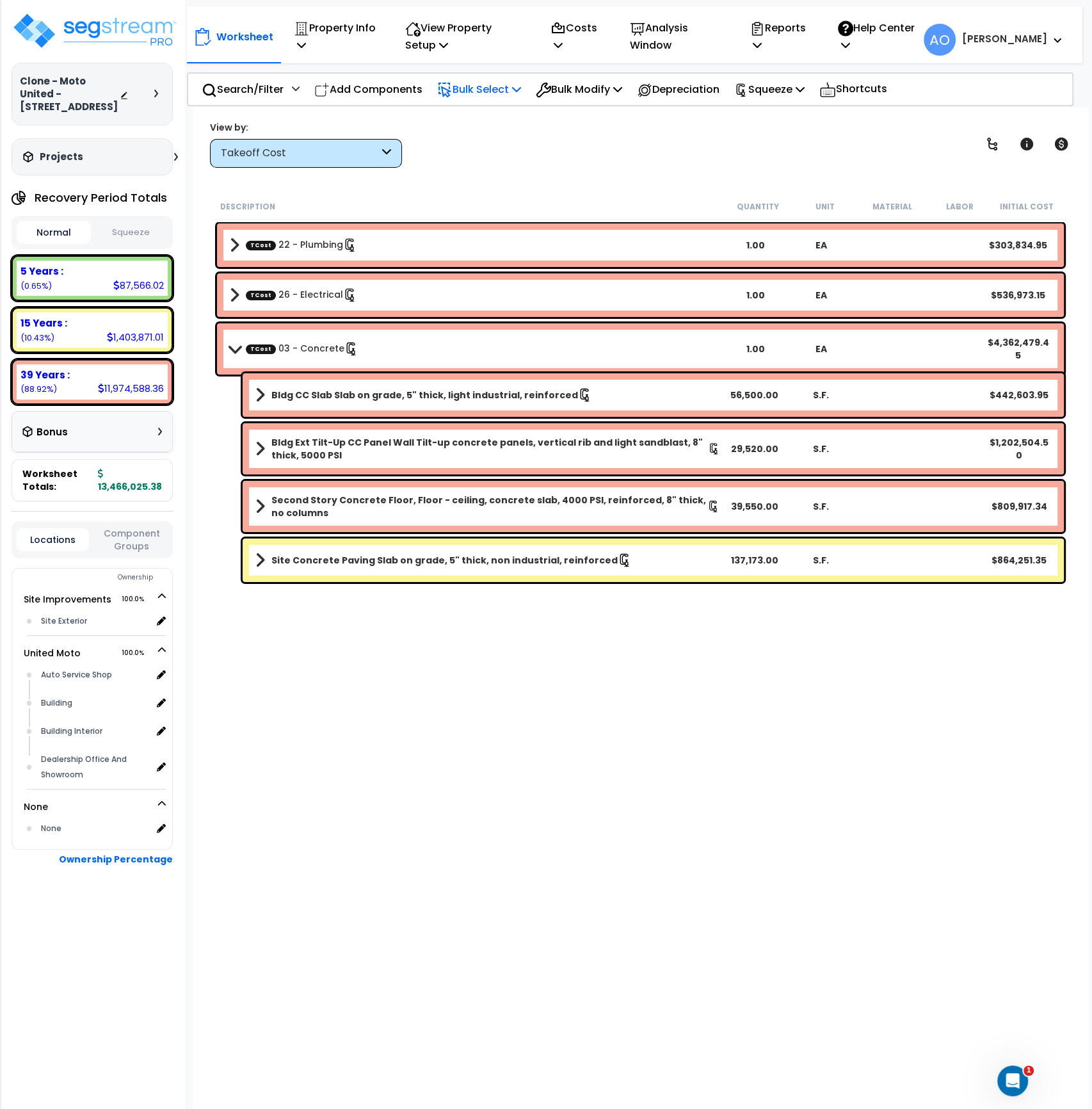
click at [482, 92] on p "Bulk Select" at bounding box center [479, 89] width 84 height 17
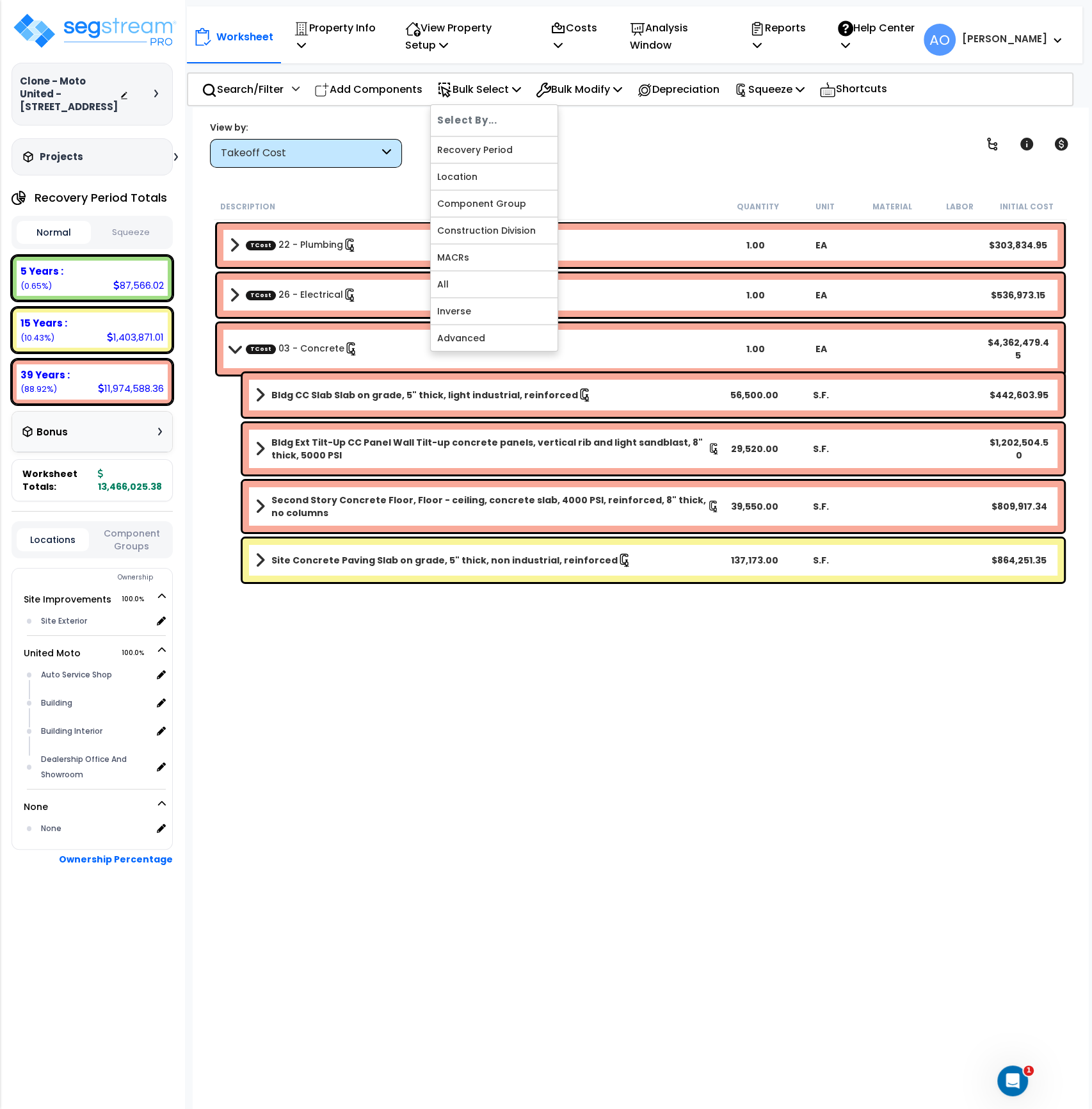
click at [311, 164] on div "Takeoff Cost" at bounding box center [306, 153] width 192 height 28
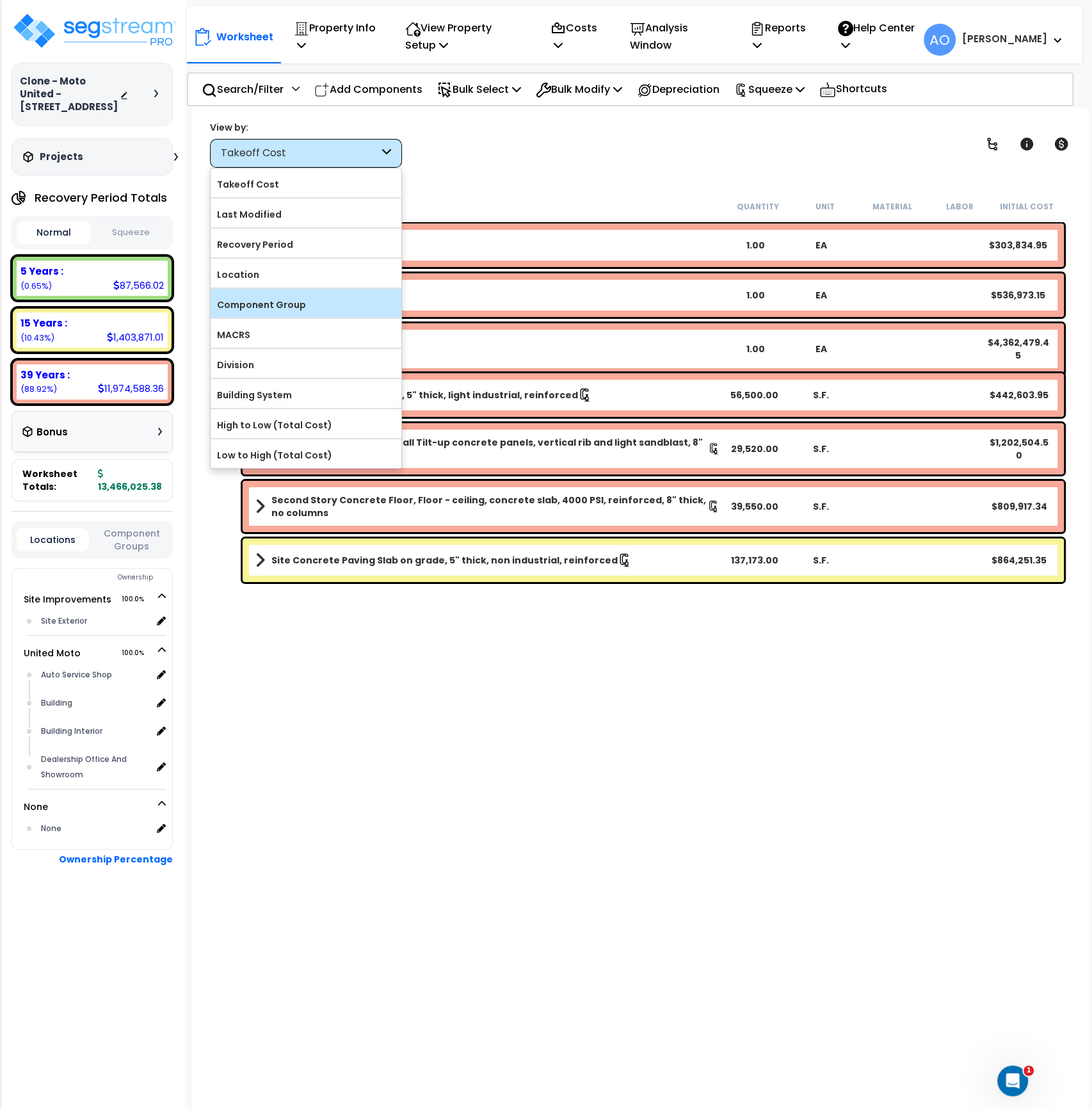
click at [298, 299] on label "Component Group" at bounding box center [307, 305] width 191 height 19
click at [0, 0] on input "Component Group" at bounding box center [0, 0] width 0 height 0
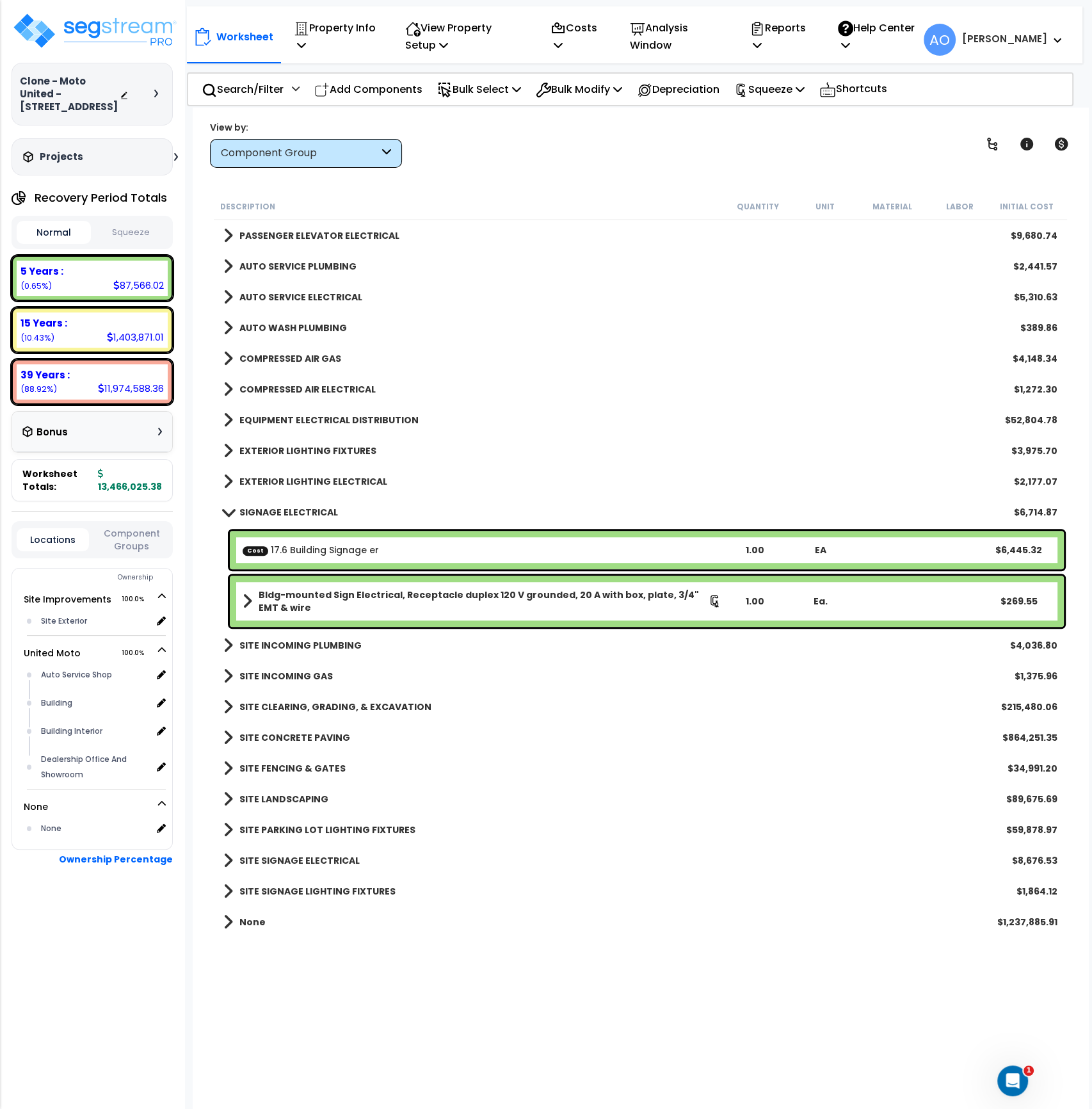
scroll to position [5, 0]
click at [391, 552] on b "Cost 17.6 Building Signage er" at bounding box center [482, 550] width 479 height 13
click at [566, 30] on icon at bounding box center [558, 28] width 15 height 15
click at [596, 96] on link "Direct Costs" at bounding box center [608, 100] width 127 height 26
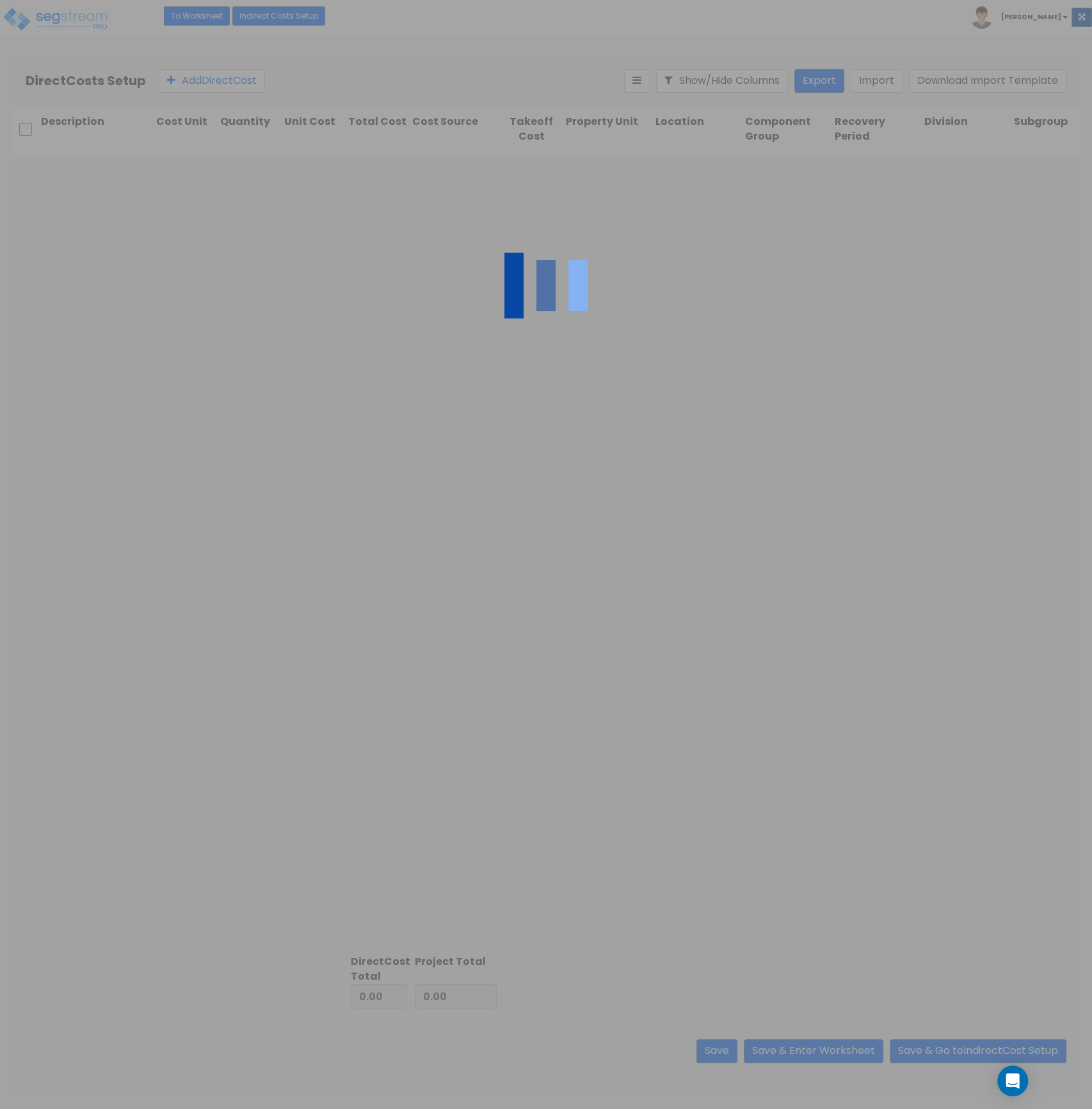
type input "1,237,885.91"
type input "12,228,139.47"
type input "13,466,025.38"
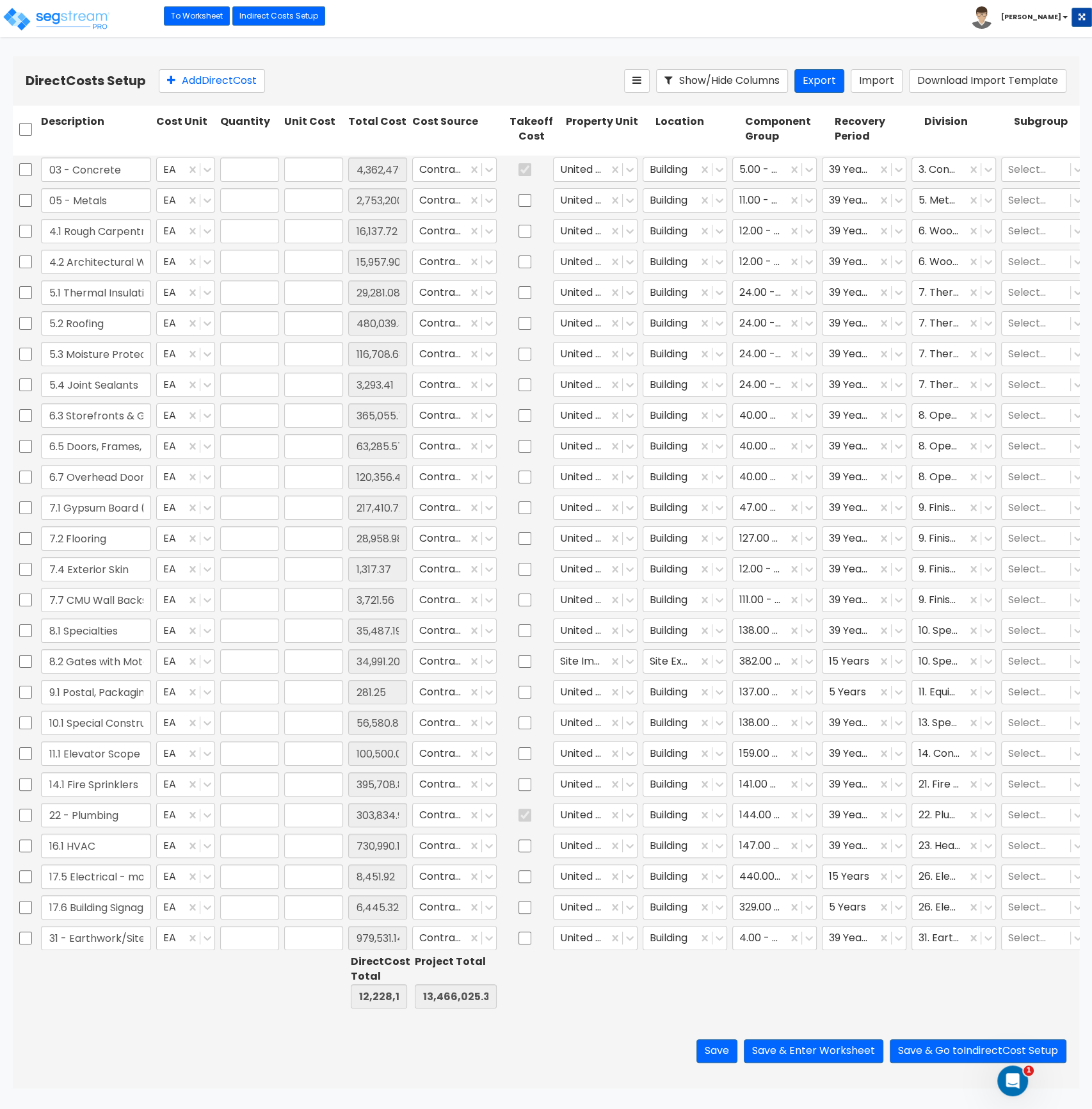
type input "1.00"
type input "4,362,479.45"
type input "1.00"
type input "2,753,200.00"
type input "1.00"
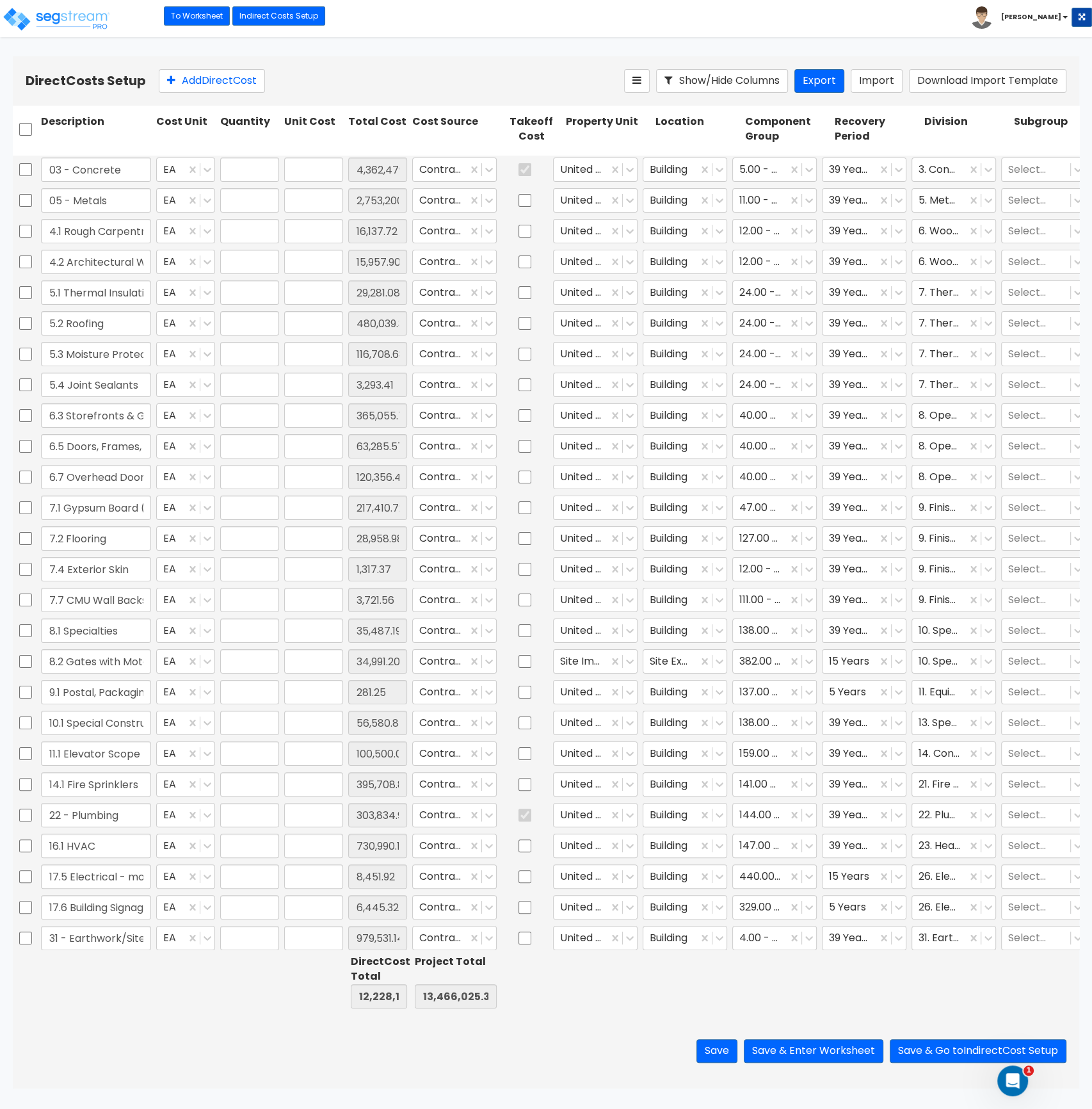
type input "16,137.72"
type input "1.00"
type input "15,957.90"
type input "1.00"
type input "29,281.08"
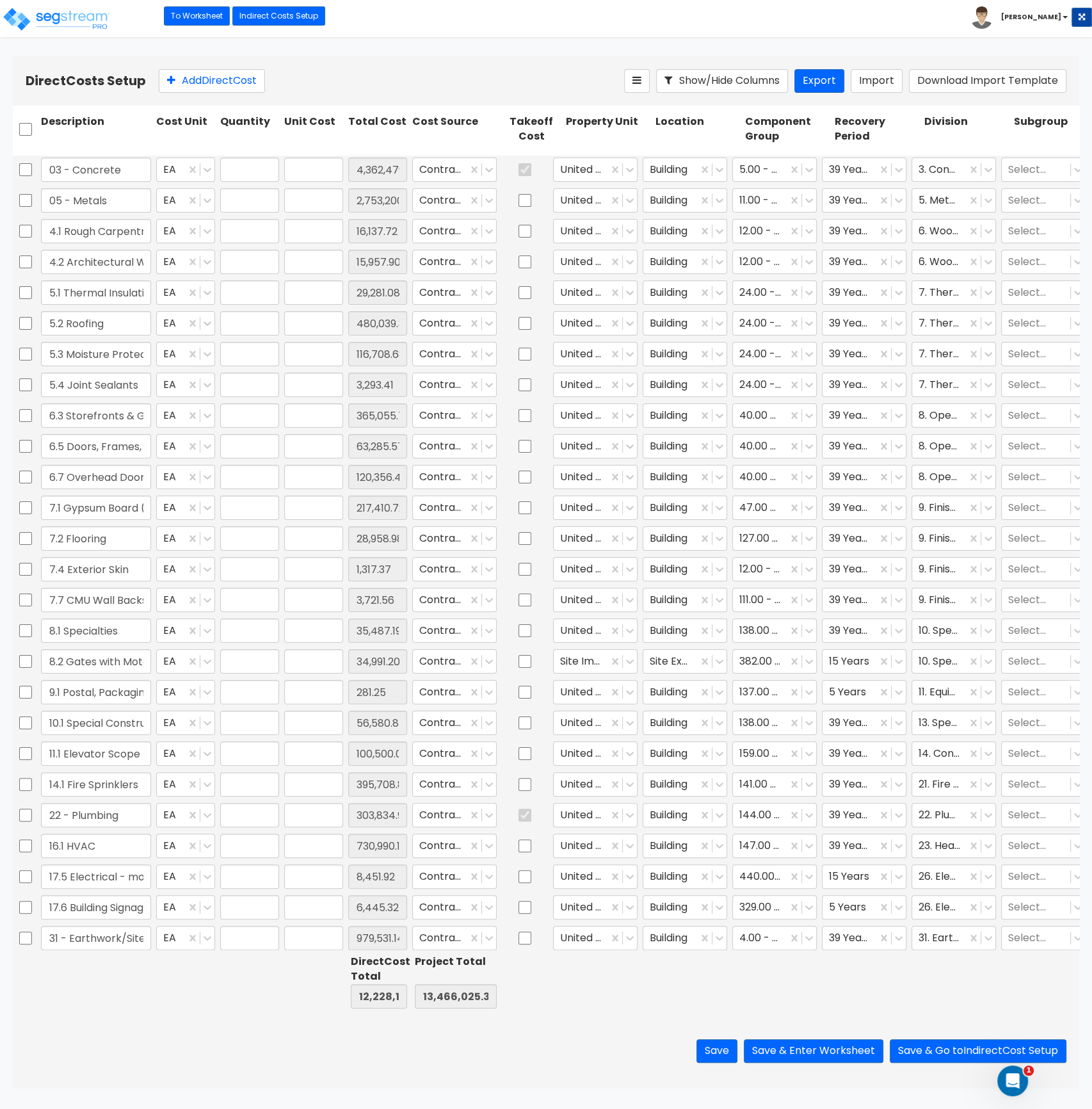
type input "1.00"
type input "480,039.34"
type input "1.00"
type input "116,708.68"
type input "1.00"
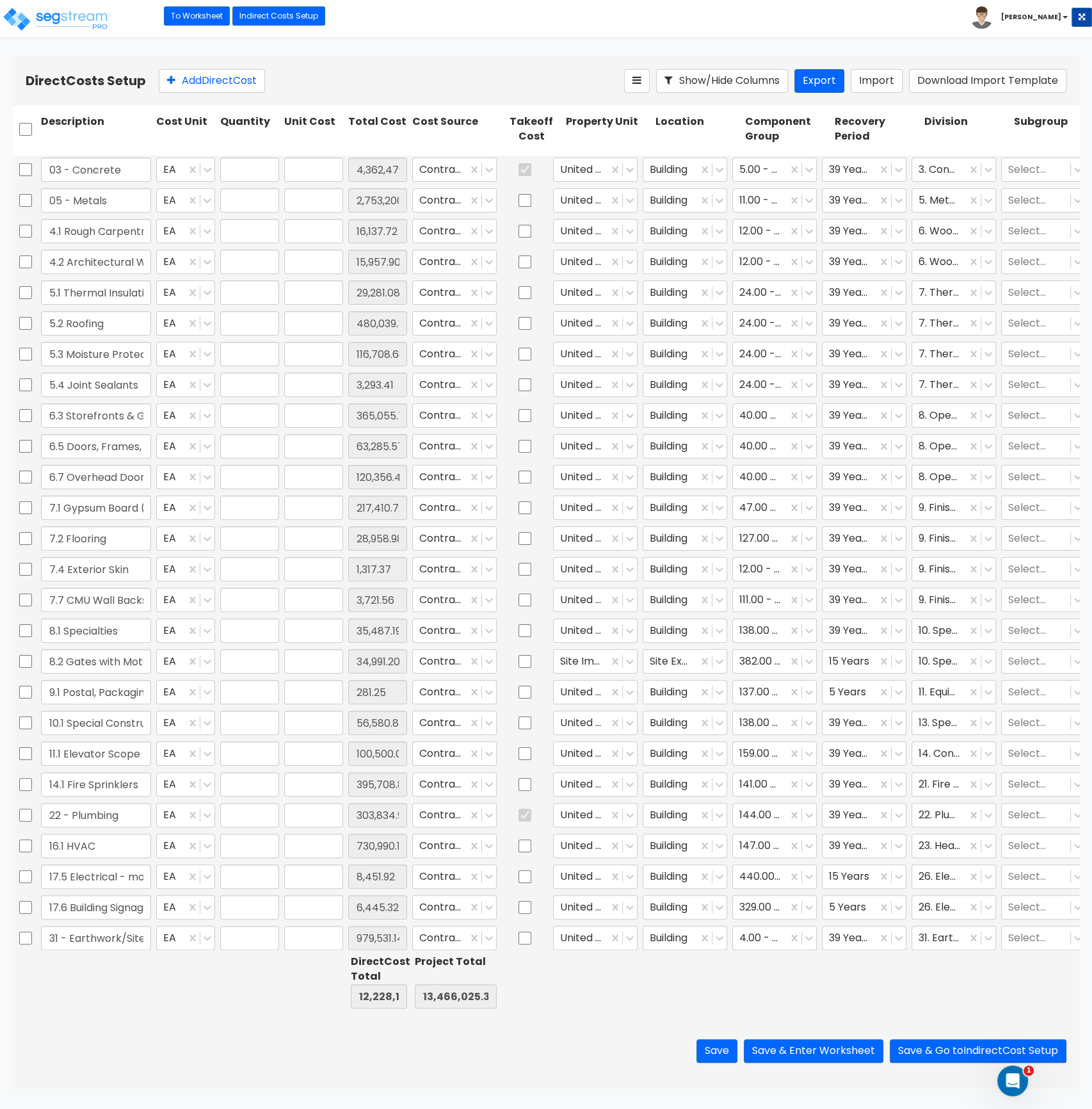
type input "3,293.41"
type input "1.00"
type input "365,055.75"
type input "1.00"
type input "63,285.57"
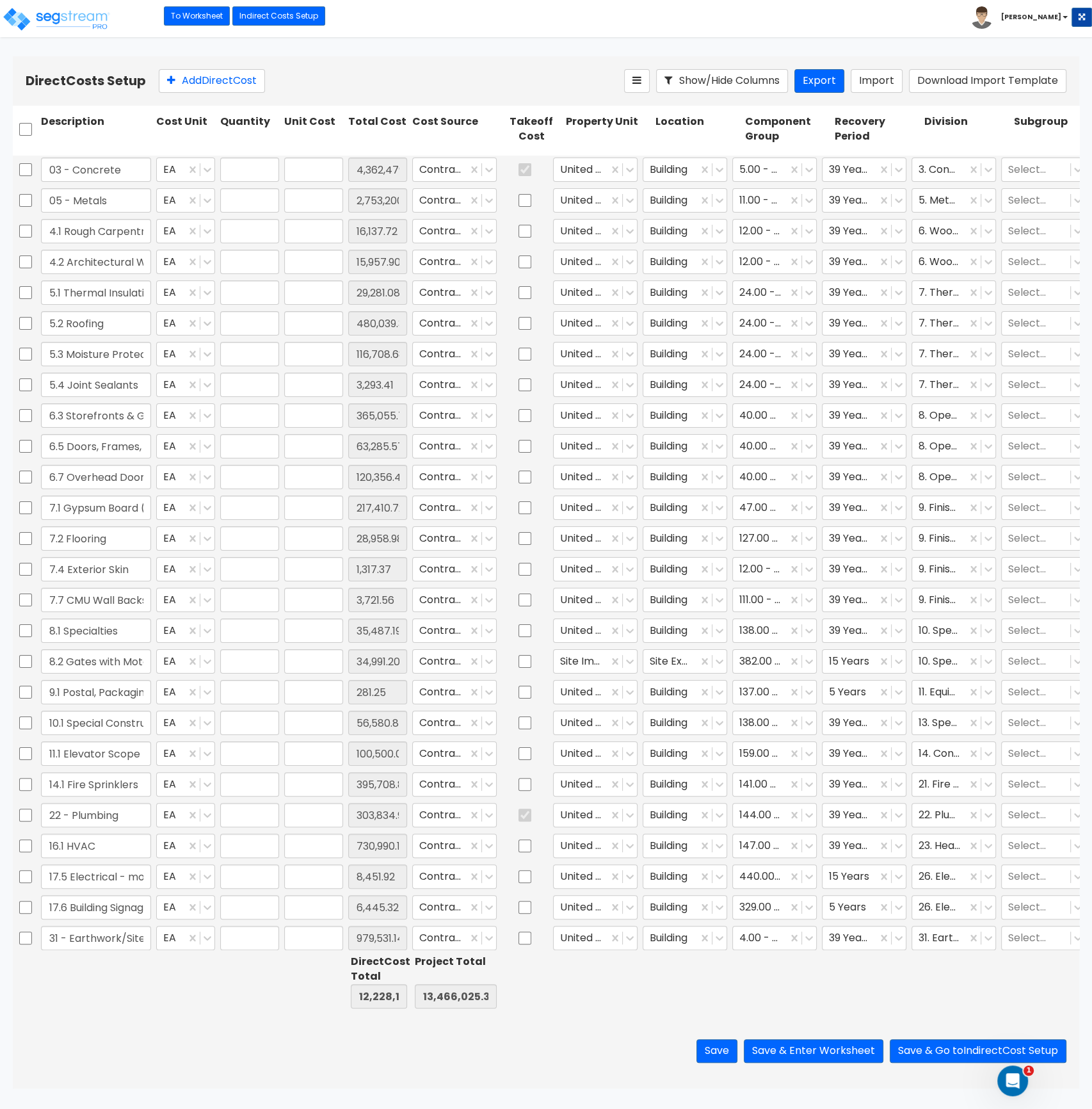
type input "1.00"
type input "120,356.47"
type input "1.00"
type input "217,410.72"
type input "1.00"
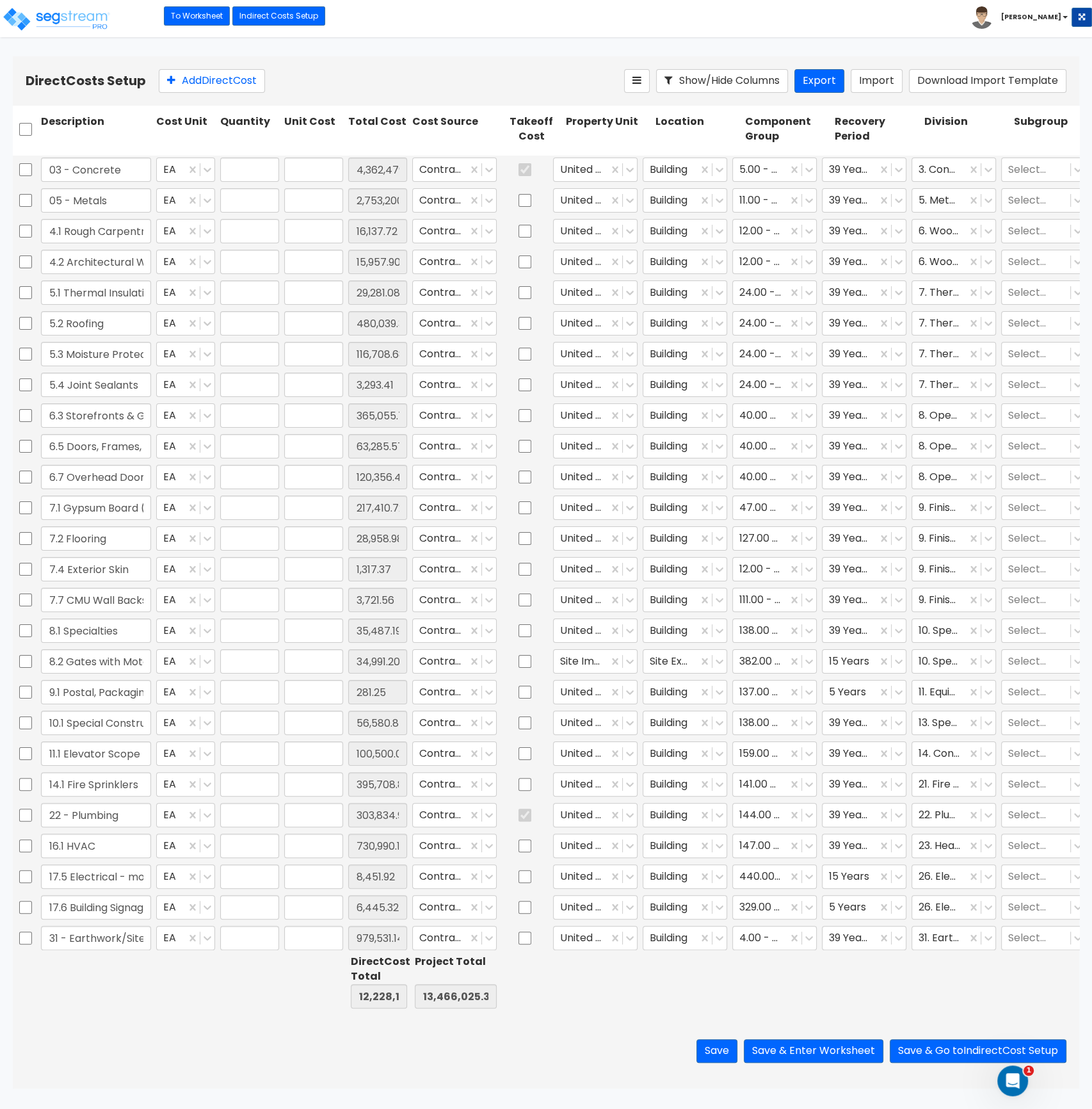
type input "28,958.98"
type input "1.00"
type input "1,317.37"
type input "1.00"
type input "3,721.56"
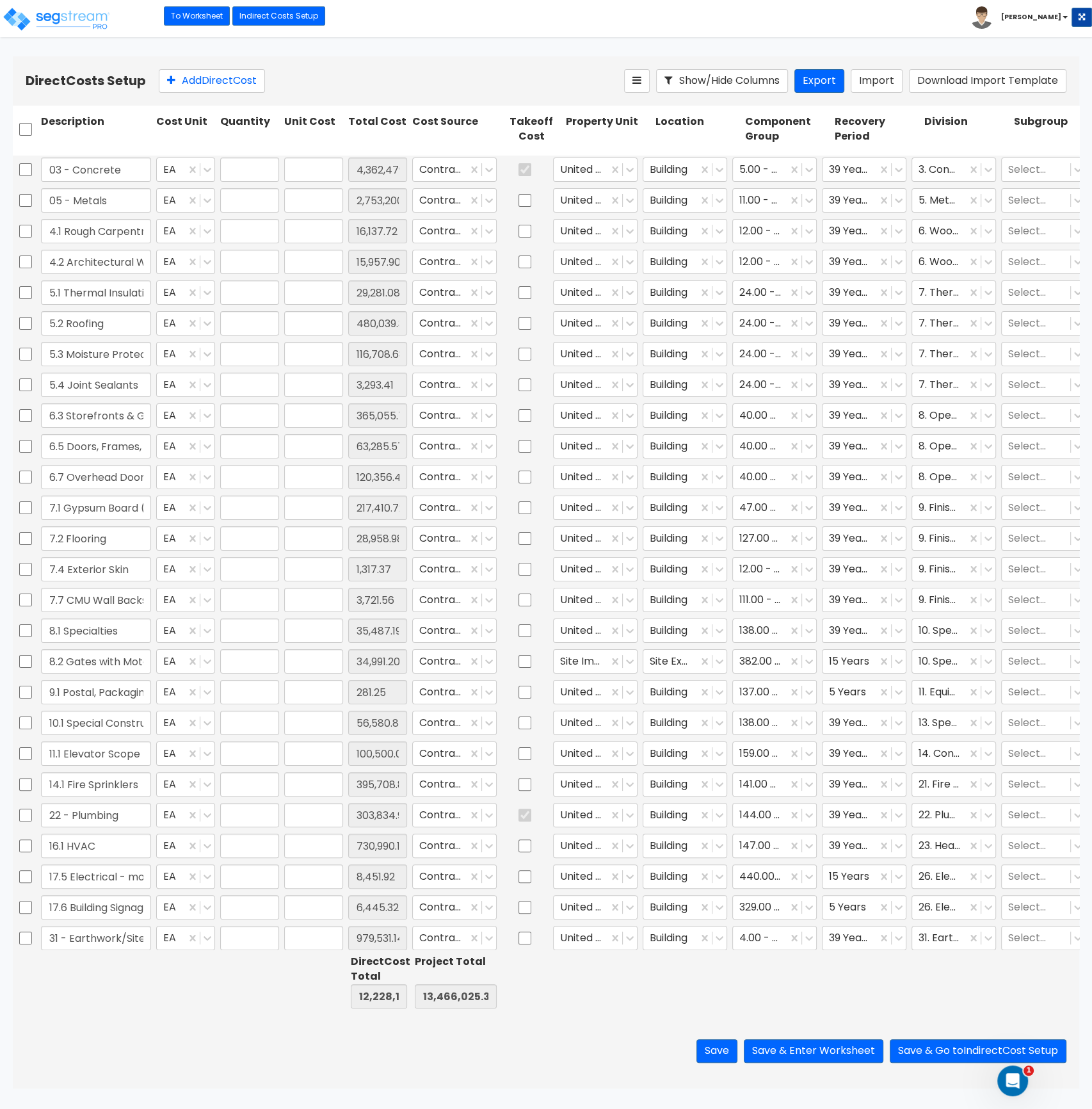
type input "1.00"
type input "35,487.19"
type input "1.00"
type input "34,991.20"
type input "1.00"
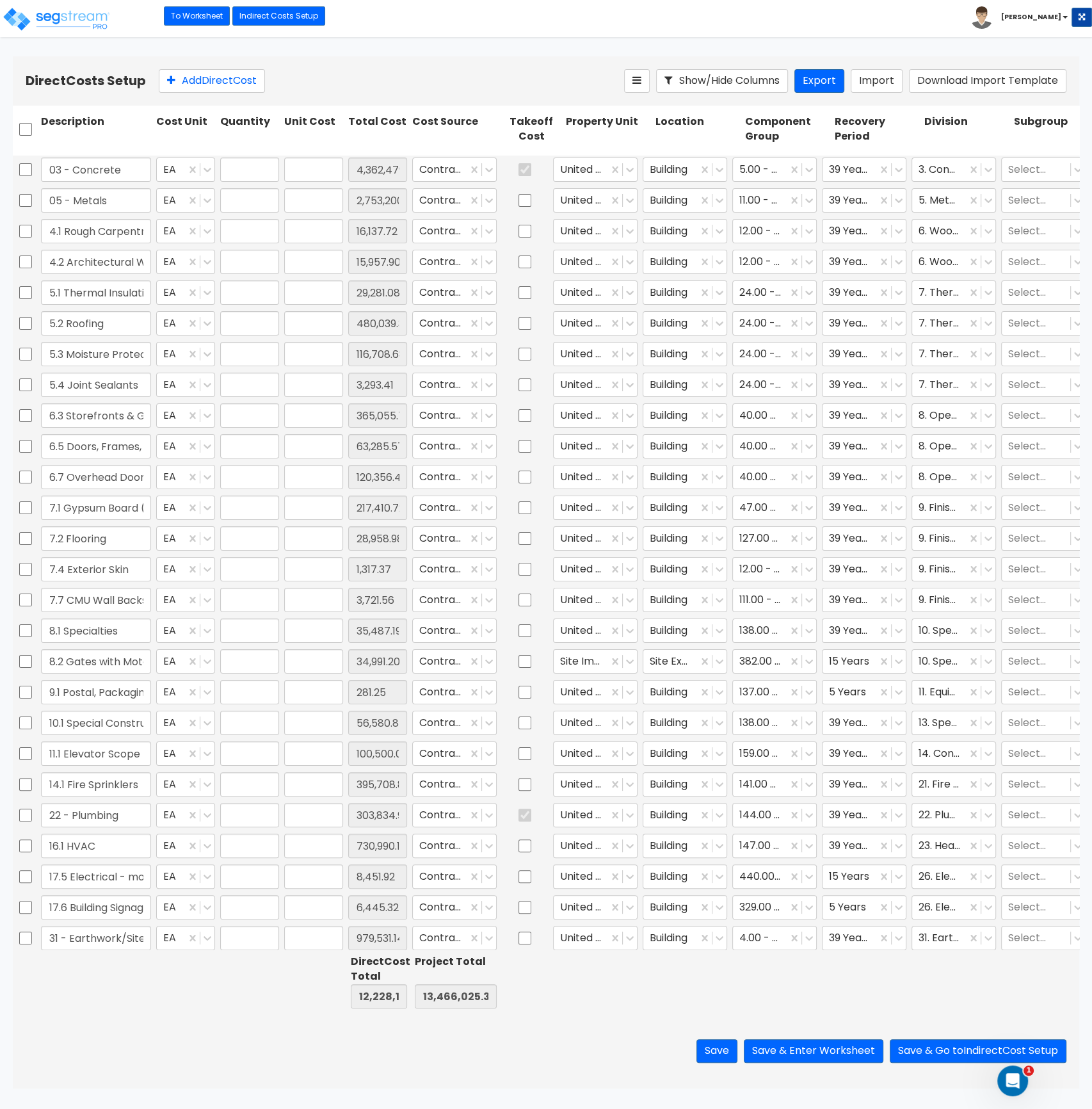
type input "281.25"
type input "1.00"
type input "56,580.84"
type input "1.00"
type input "100,500.00"
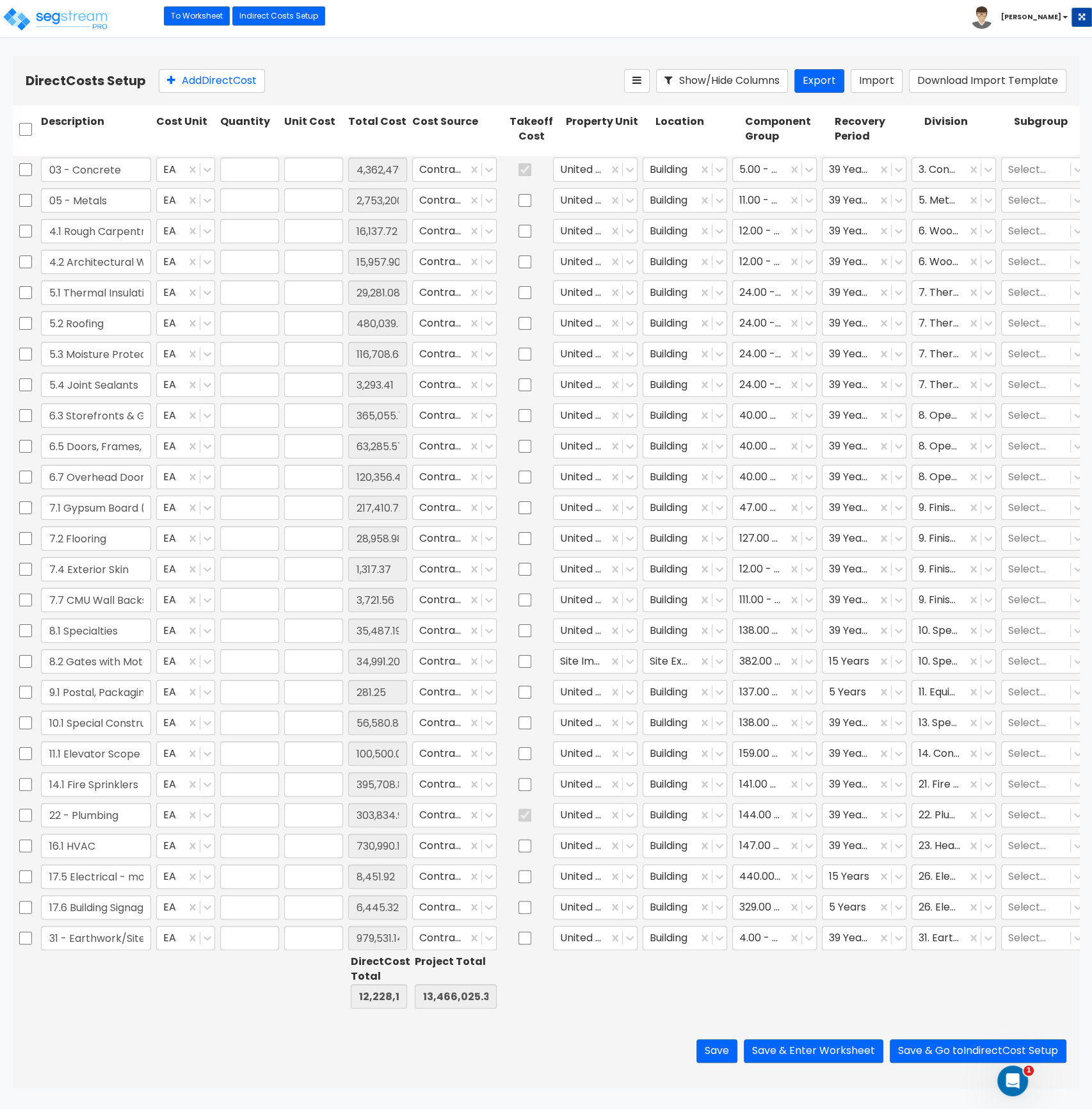
type input "1.00"
type input "395,708.86"
type input "1.00"
type input "303,834.95"
type input "1.00"
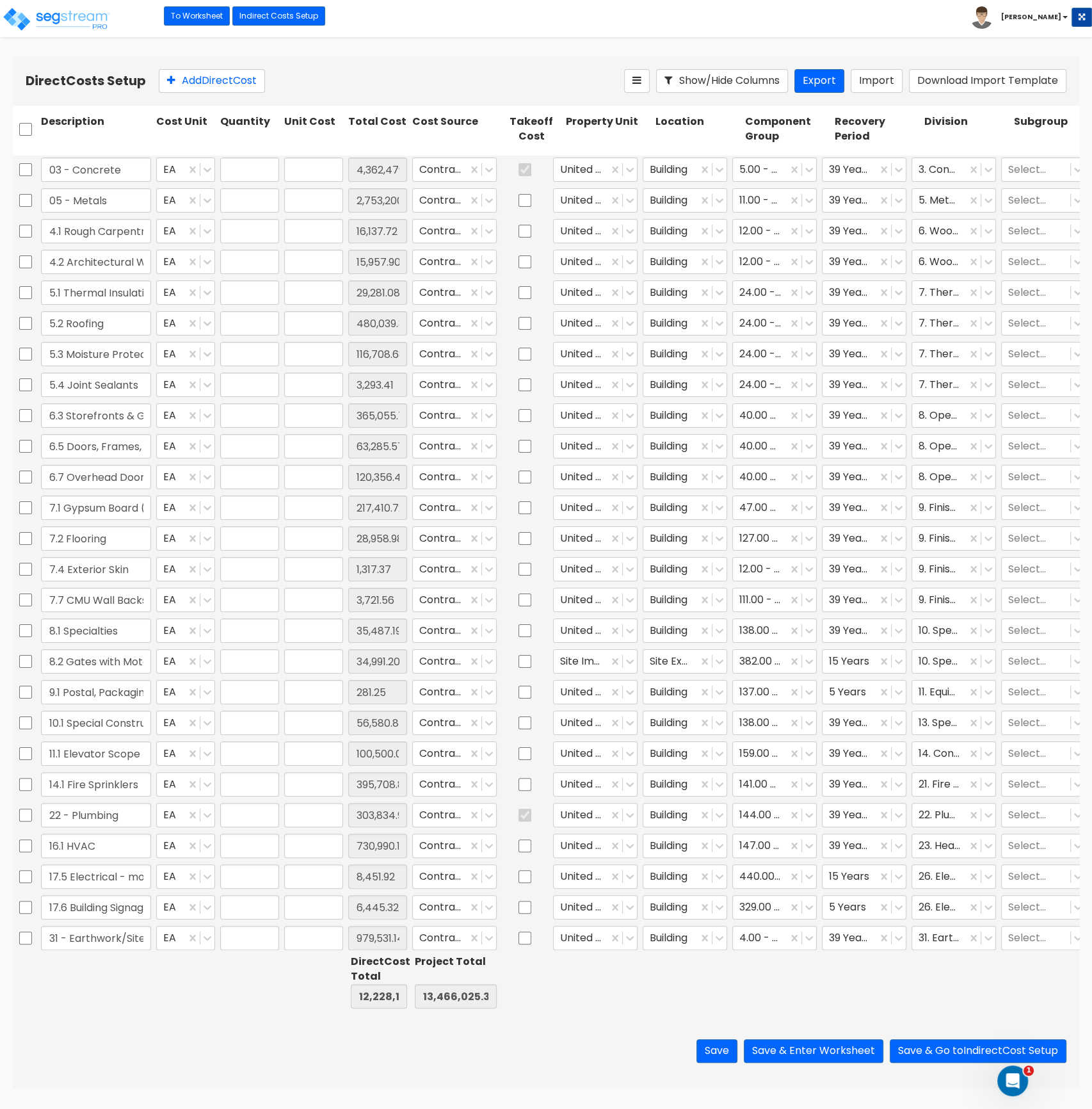
type input "730,990.18"
type input "1.00"
type input "8,451.92"
type input "1.00"
type input "6,445.32"
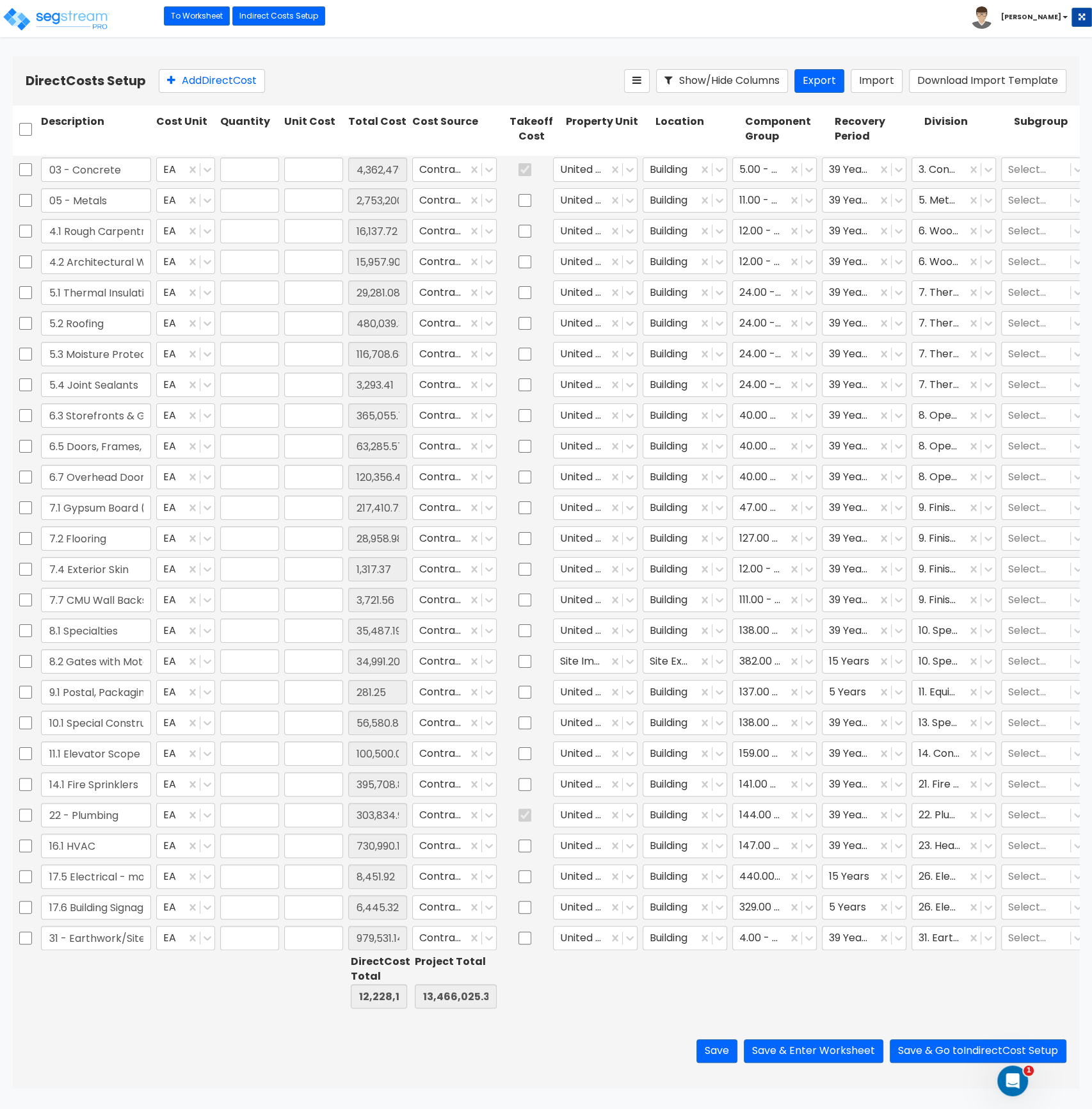
type input "1.00"
type input "979,531.14"
type input "1.00"
type input "215,480.06"
type input "1.00"
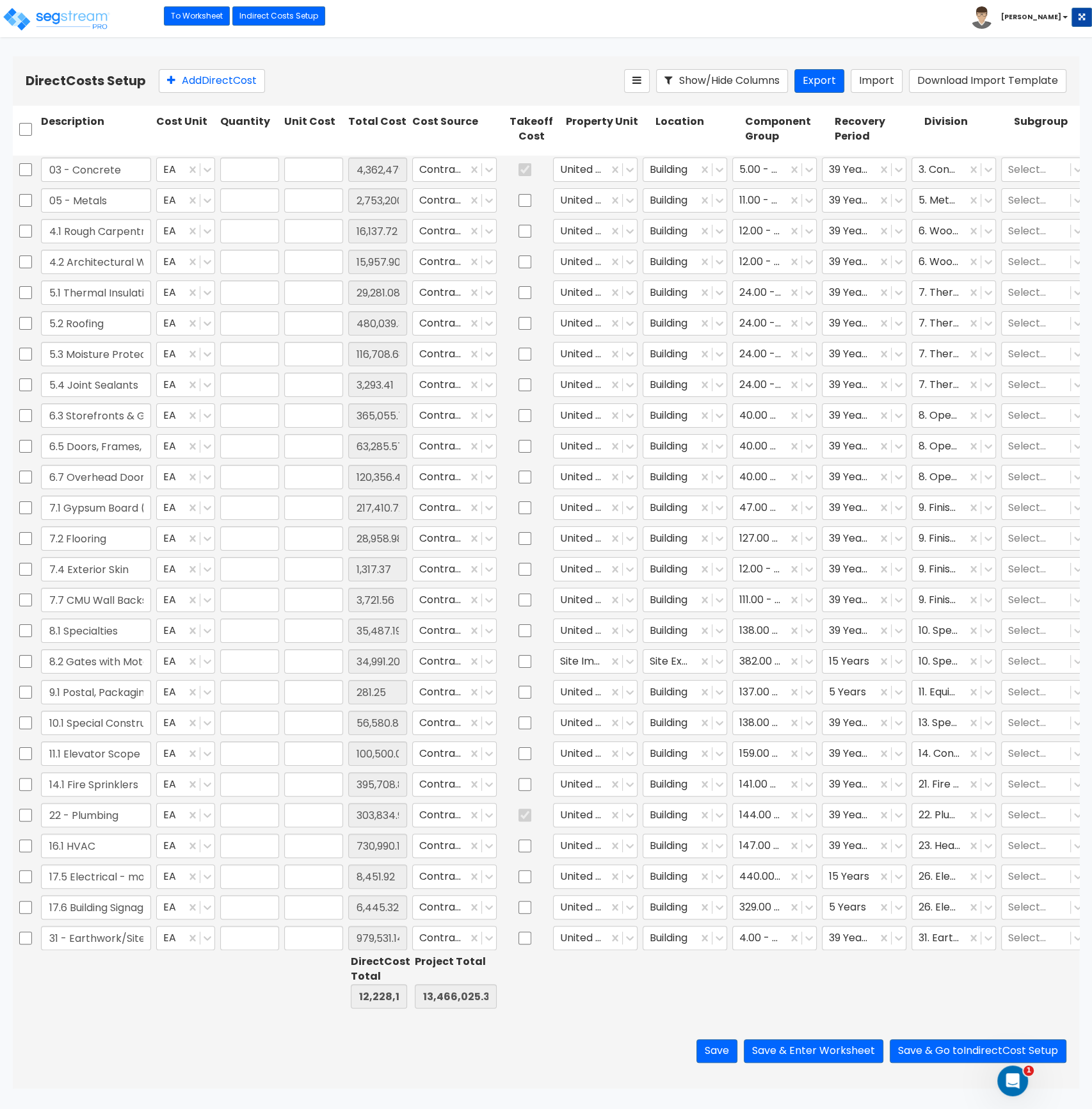
type input "89,675.69"
type input "1.00"
type input "536,973.15"
type input "1.00"
type input "156,003.72"
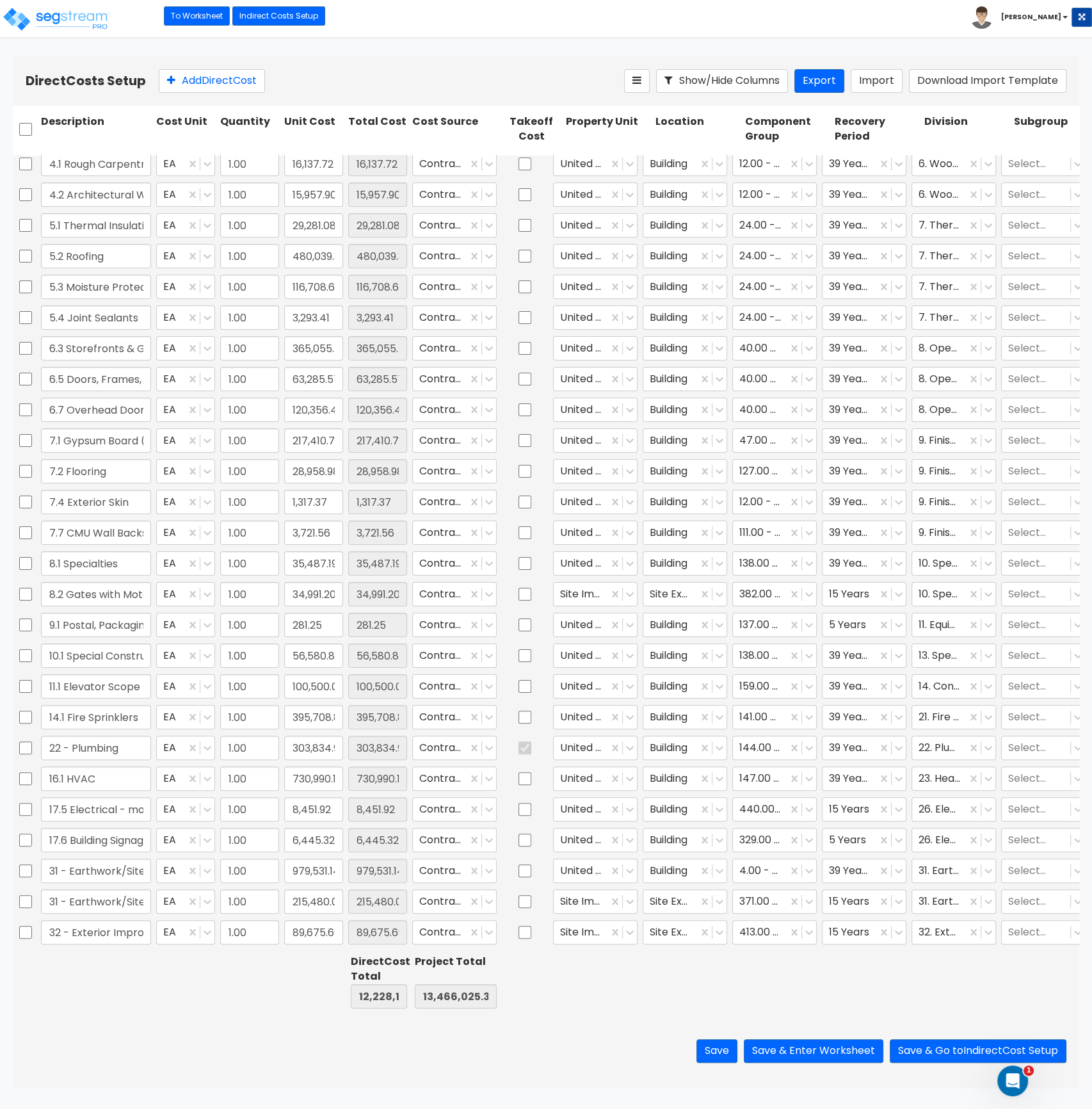
click at [128, 840] on div "05 - Metals EA 1.00 2,753,200.00 2,753,200.00 Contractor Cost United Moto Build…" at bounding box center [546, 553] width 1066 height 795
click at [128, 840] on input "17.6 Building Signage er" at bounding box center [96, 839] width 110 height 25
drag, startPoint x: 139, startPoint y: 838, endPoint x: 168, endPoint y: 836, distance: 29.1
click at [169, 836] on div "17.6 Building Signage er EA 1.00 6,445.32 6,445.32 Contractor Cost United Moto …" at bounding box center [546, 838] width 1066 height 29
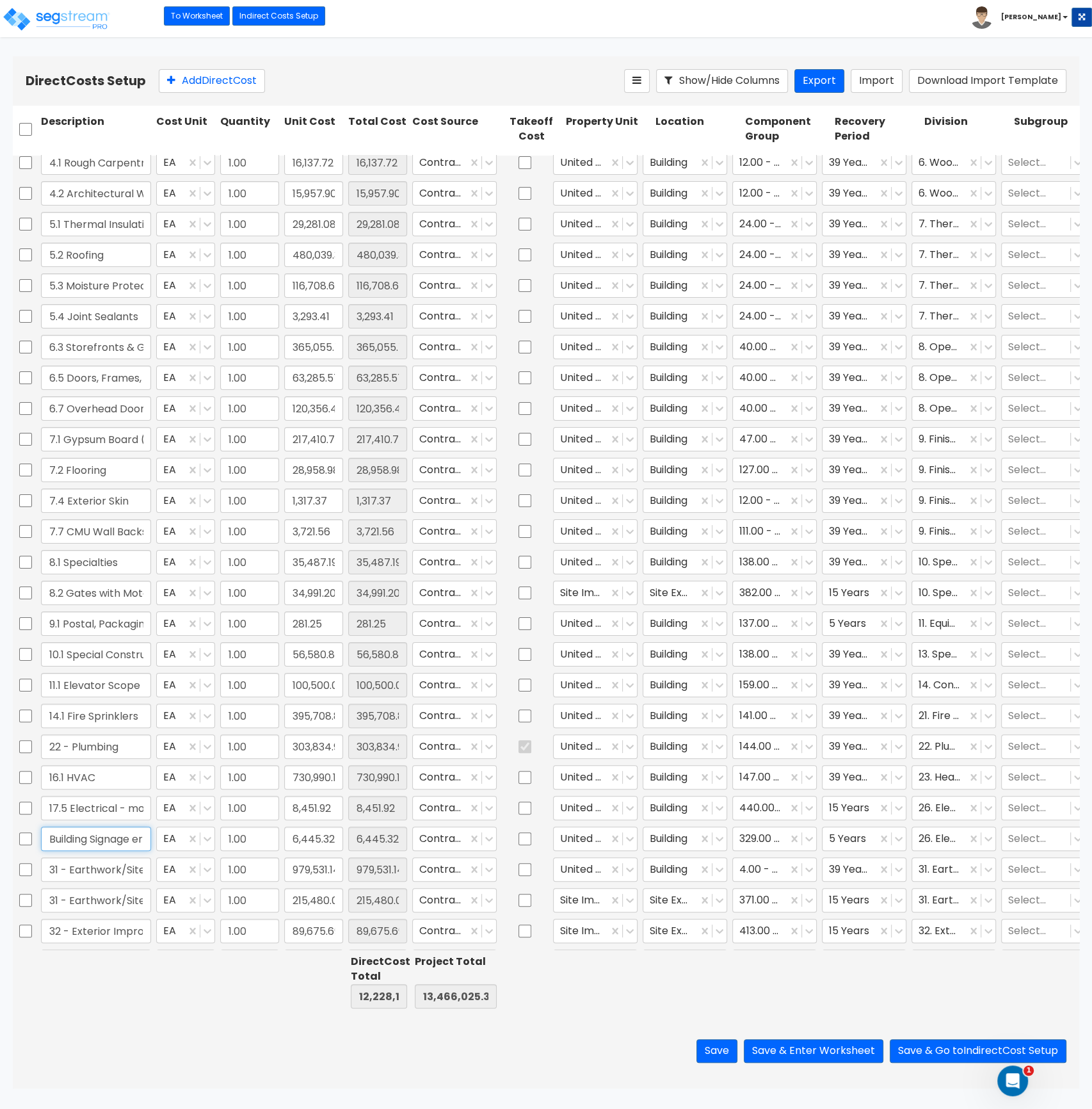
click at [146, 839] on input "17.6 Building Signage er" at bounding box center [96, 838] width 110 height 25
type input "17.6 Building Signage"
click at [809, 1048] on button "Save & Enter Worksheet" at bounding box center [813, 1050] width 139 height 24
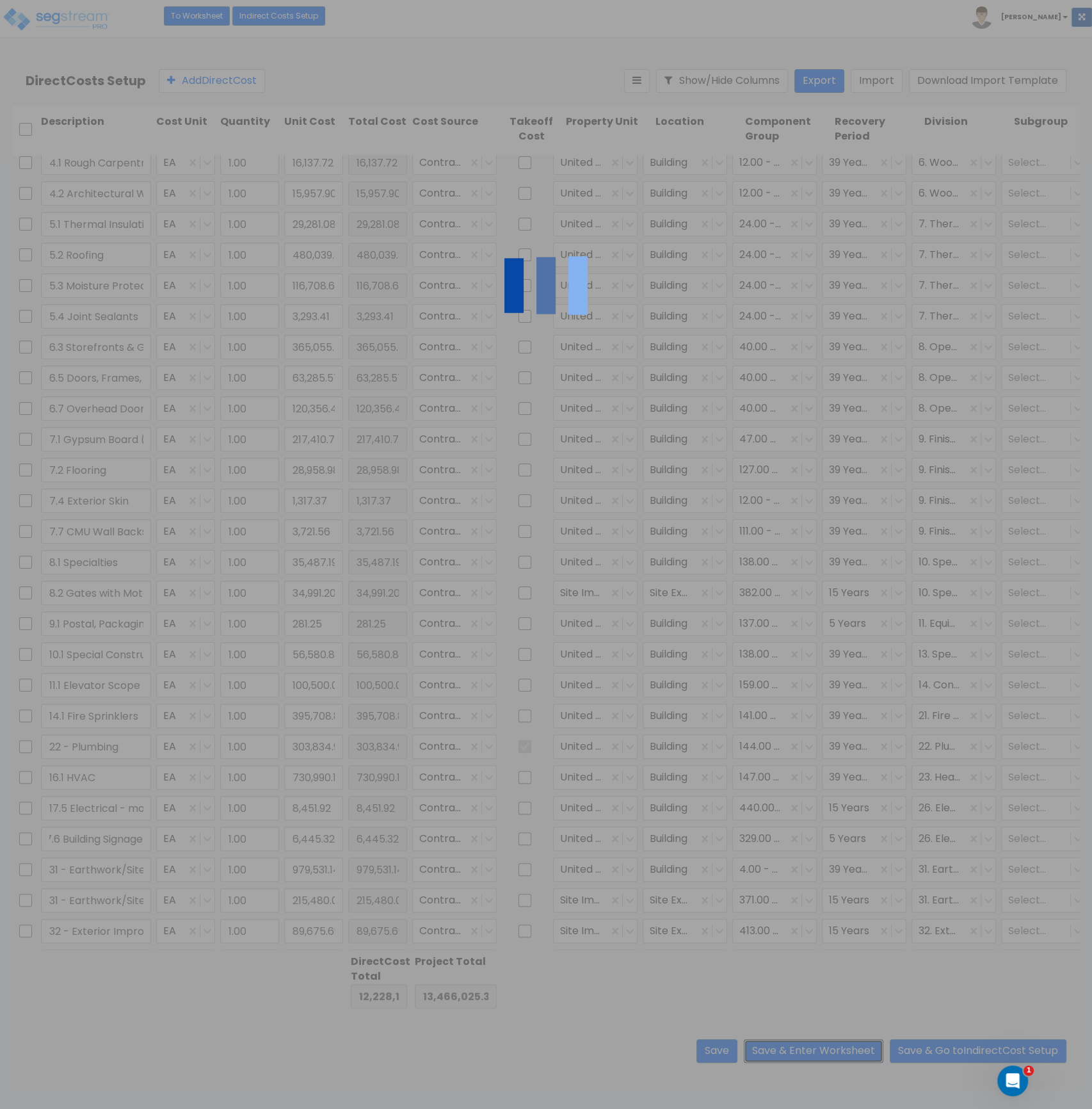
scroll to position [0, 0]
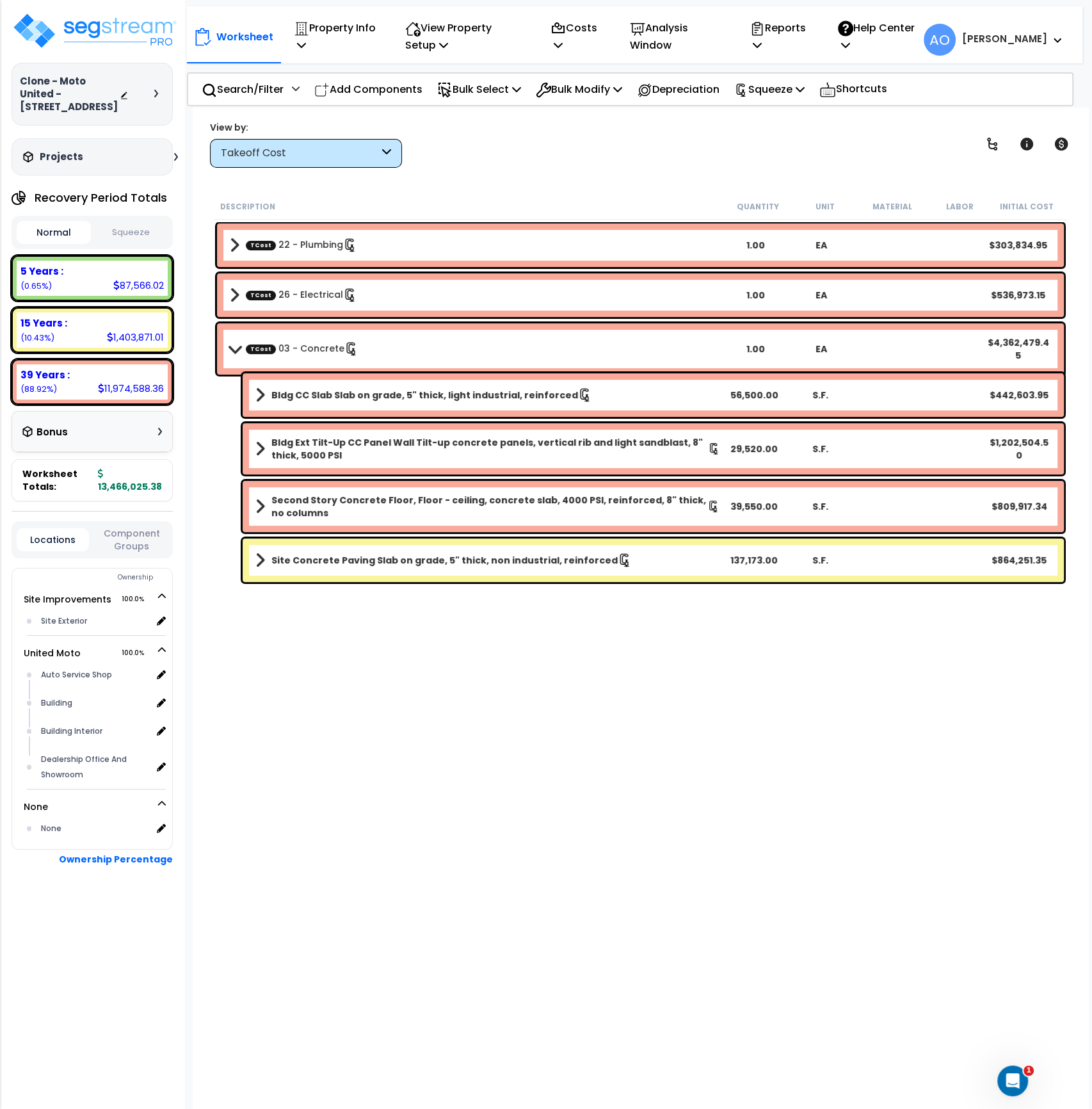
click at [132, 234] on button "Squeeze" at bounding box center [131, 233] width 74 height 23
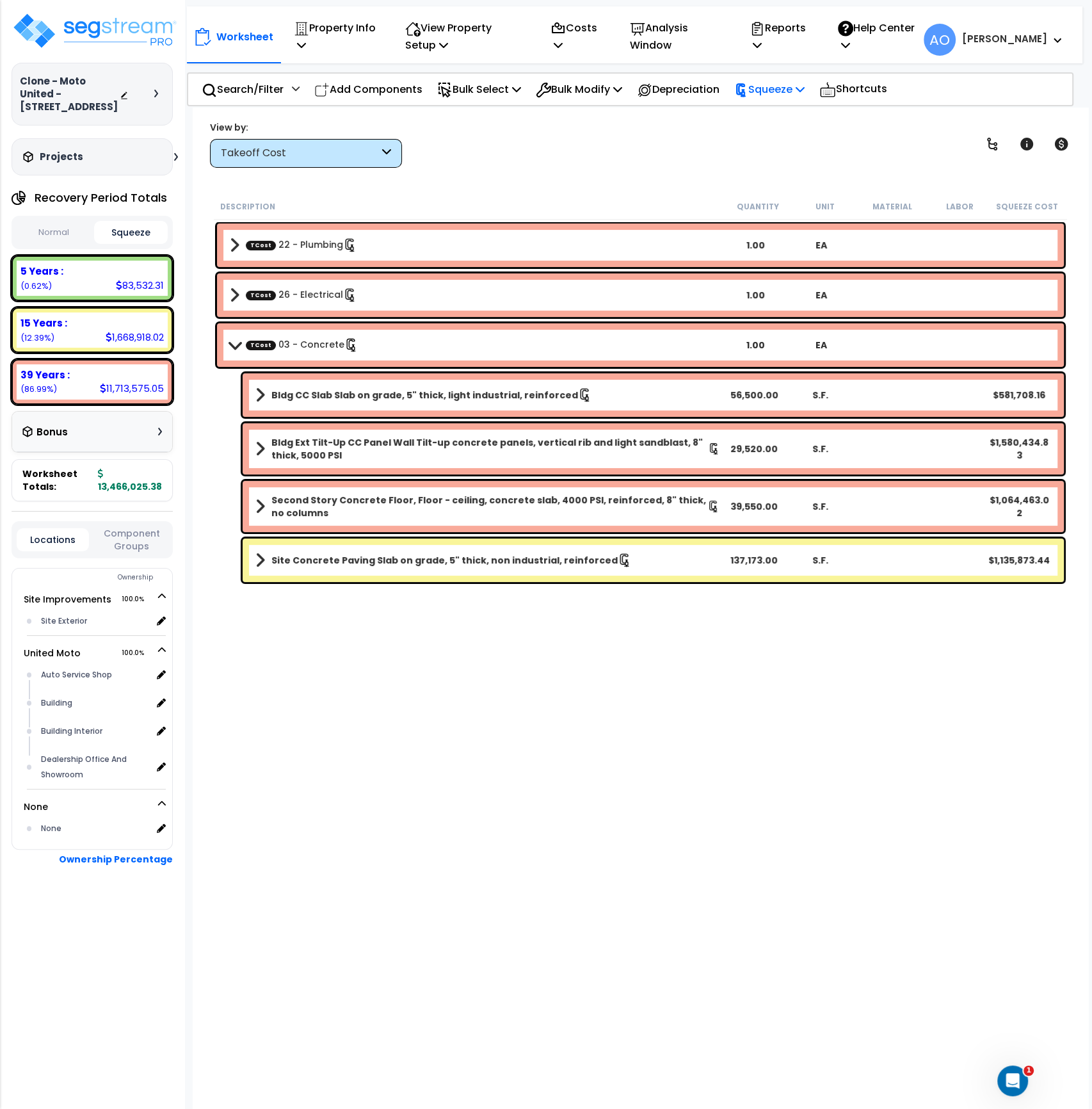
click at [775, 88] on p "Squeeze" at bounding box center [769, 89] width 70 height 17
click at [779, 114] on link "Re-squeeze" at bounding box center [791, 117] width 127 height 26
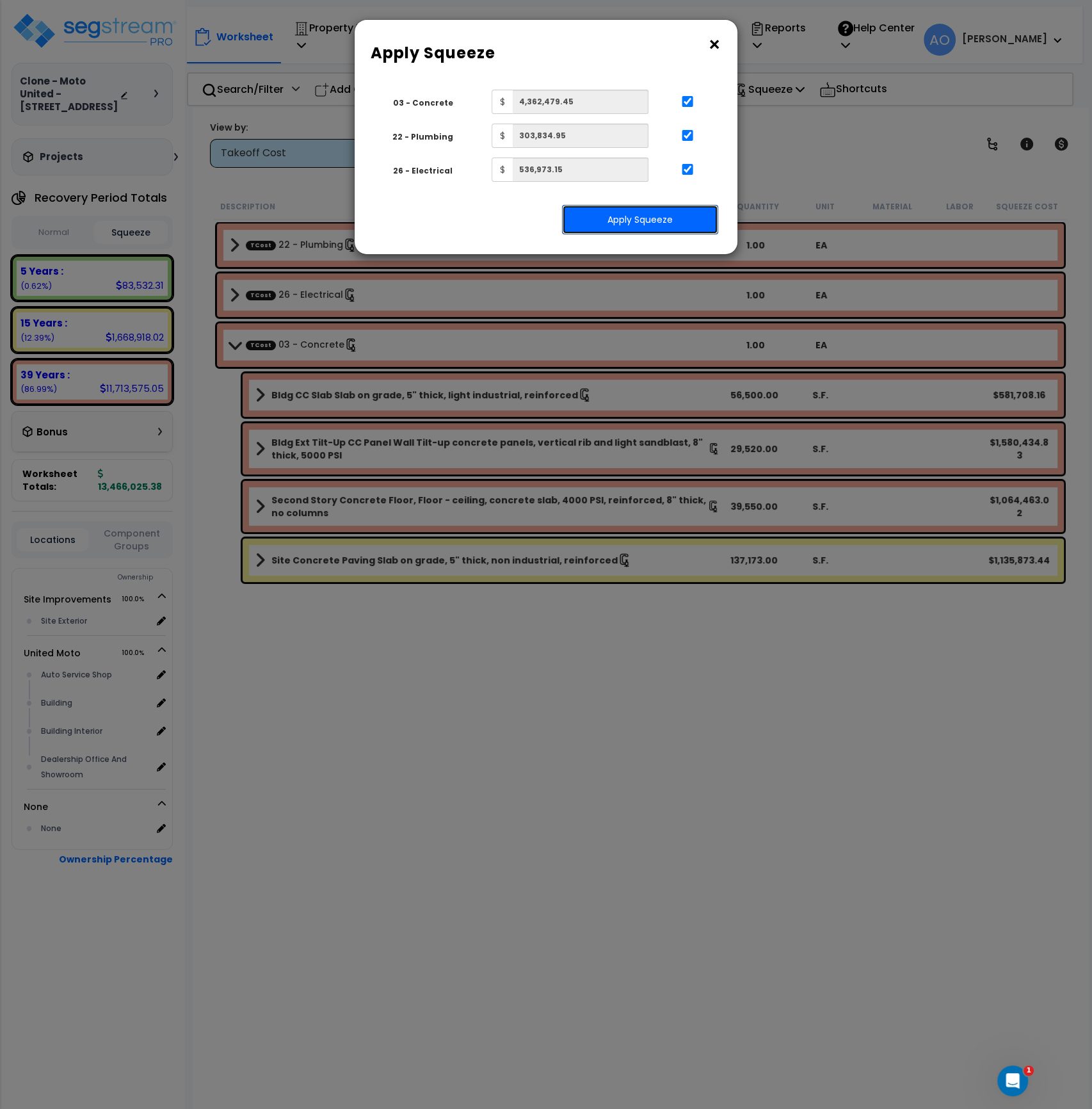
click at [657, 220] on button "Apply Squeeze" at bounding box center [640, 220] width 156 height 29
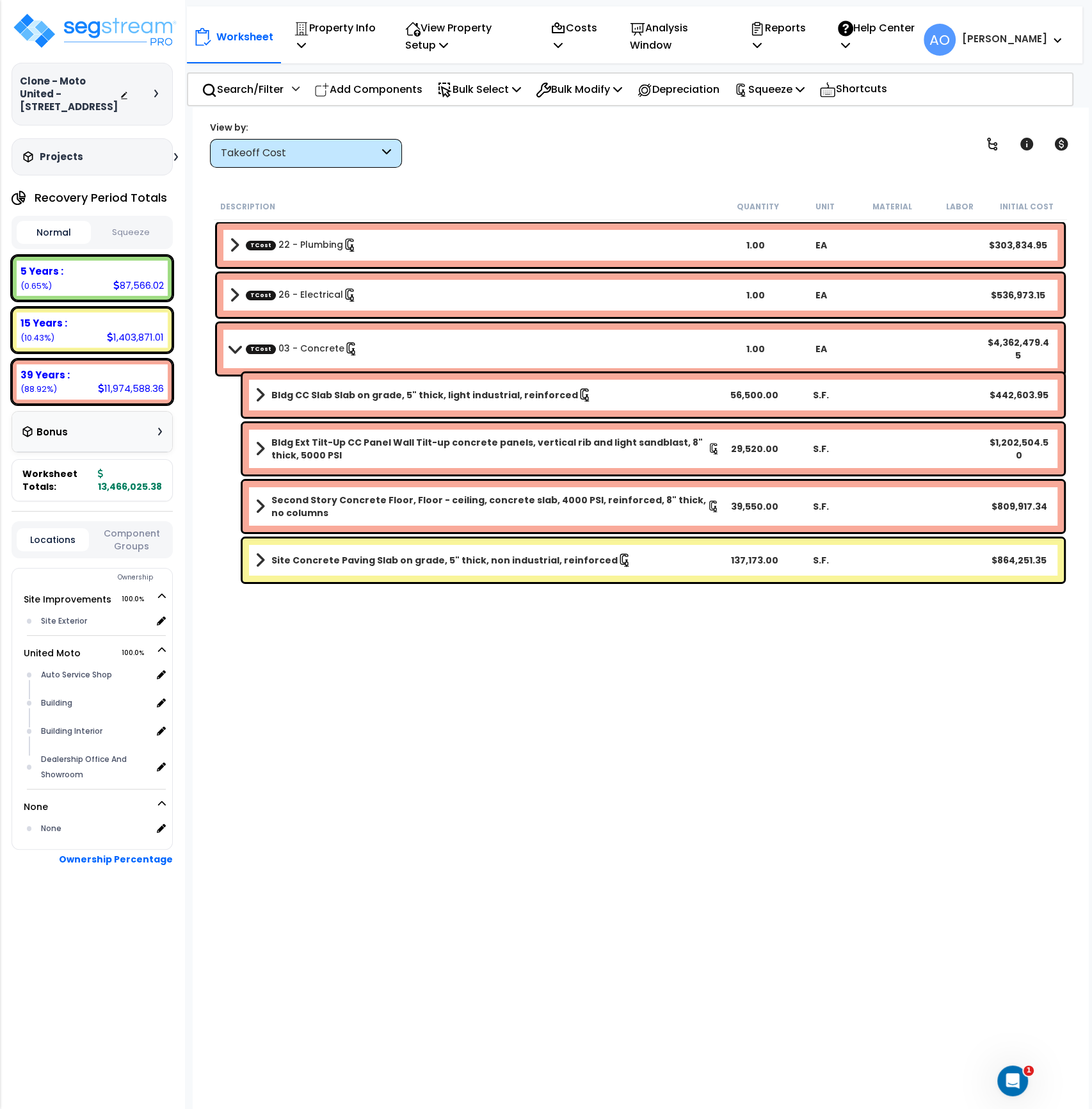
click at [148, 235] on button "Squeeze" at bounding box center [131, 233] width 74 height 23
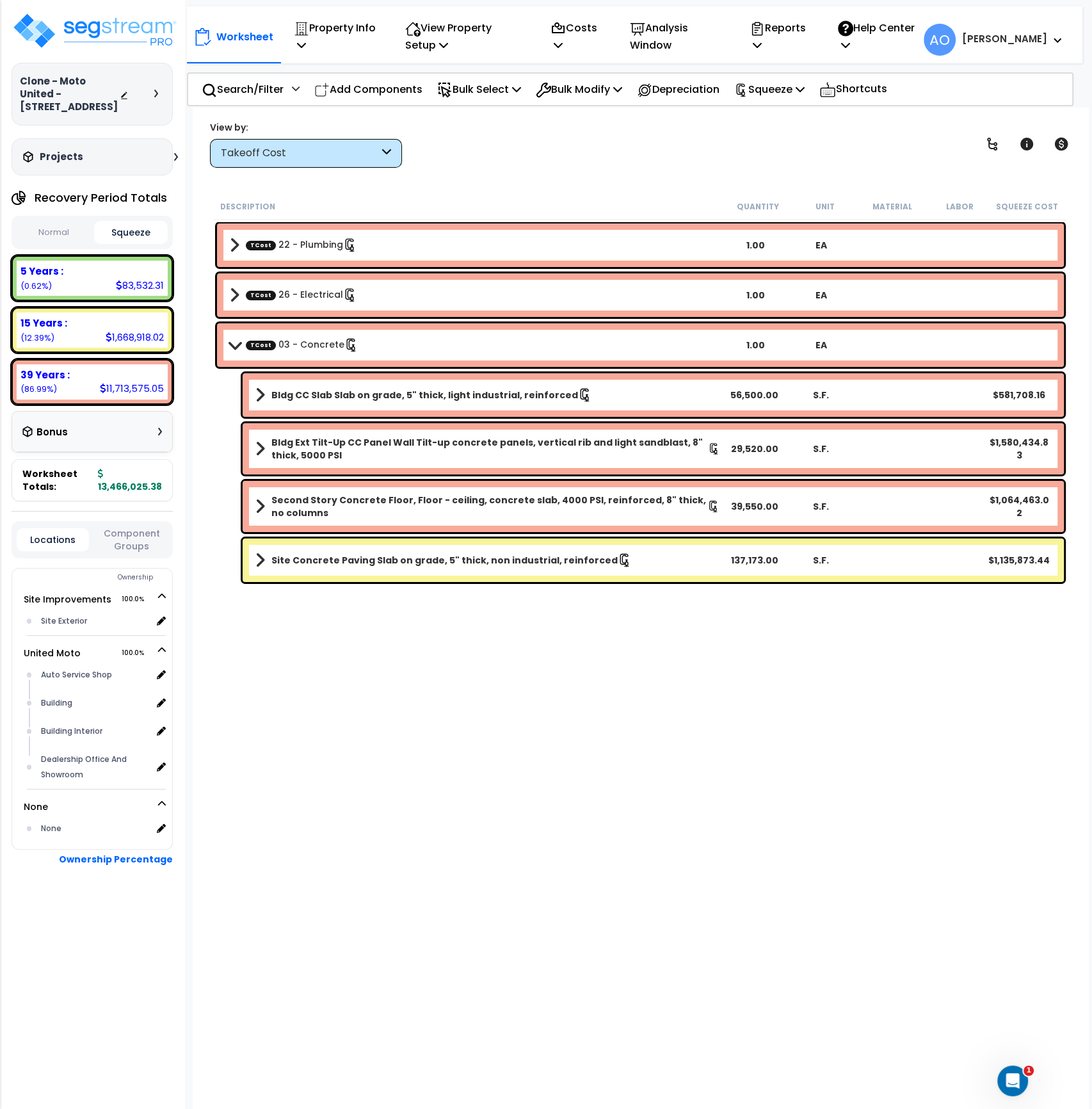
click at [303, 151] on div "Takeoff Cost" at bounding box center [299, 153] width 158 height 15
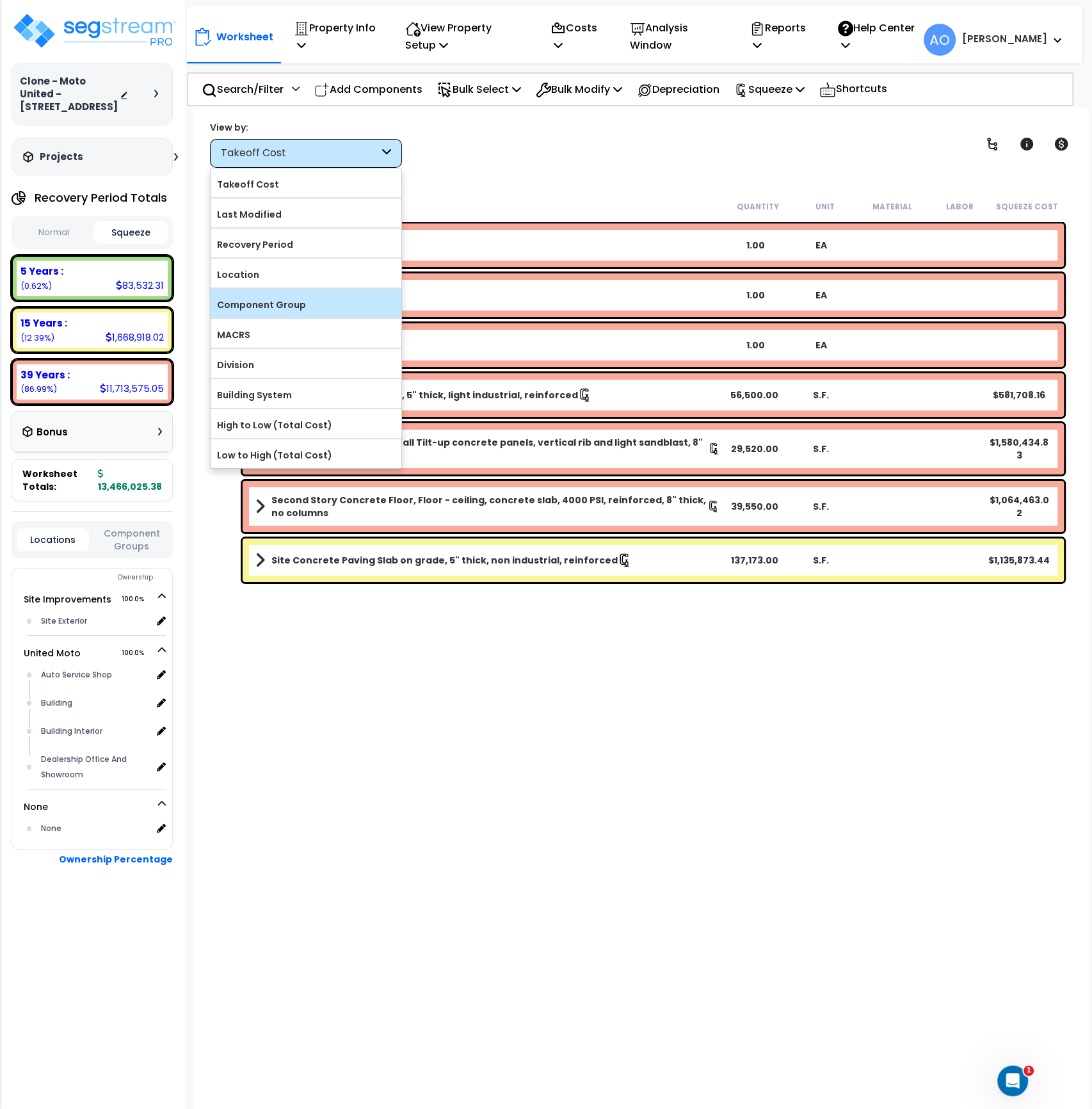
click at [287, 303] on label "Component Group" at bounding box center [307, 305] width 191 height 19
click at [0, 0] on input "Component Group" at bounding box center [0, 0] width 0 height 0
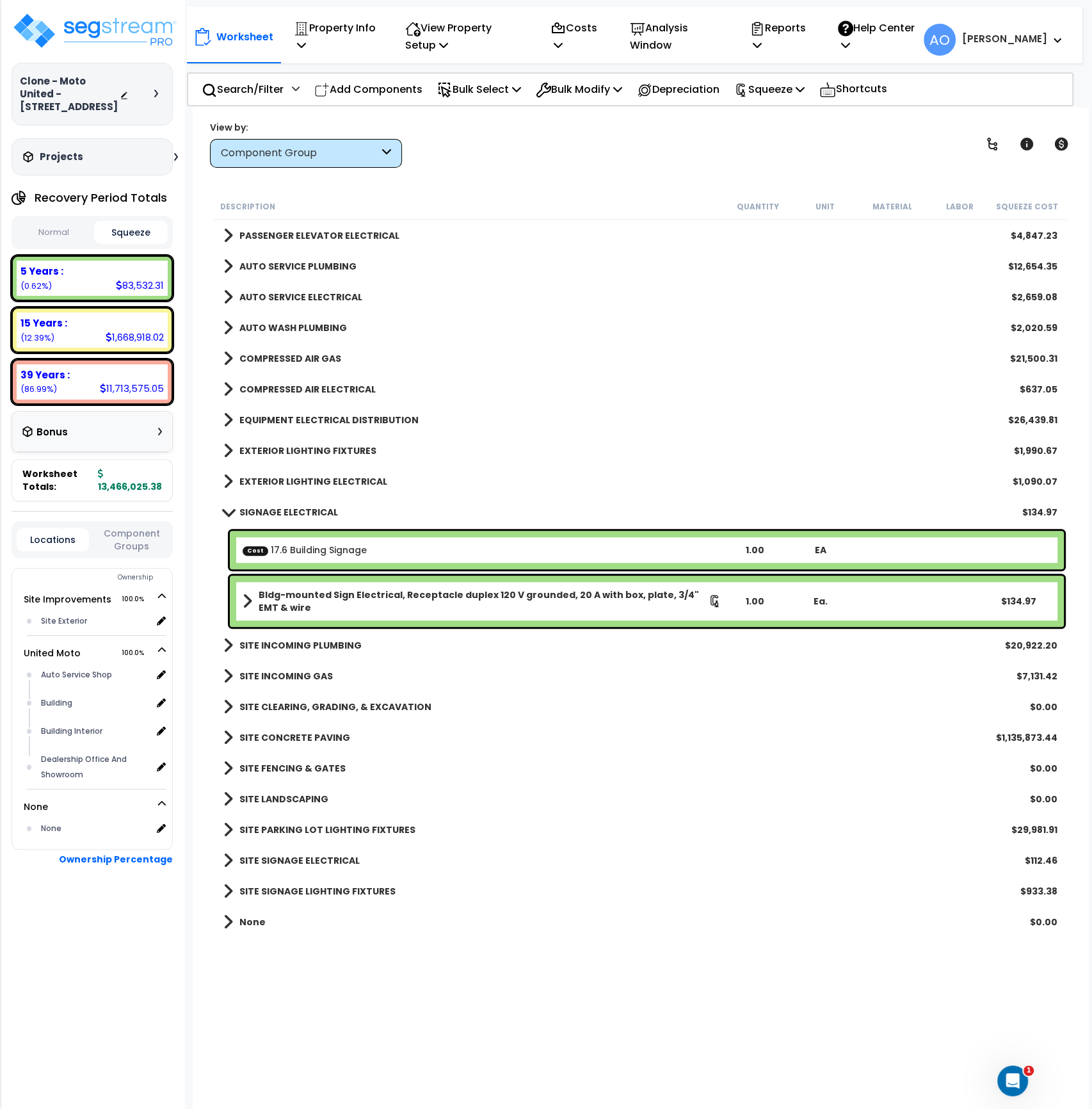
scroll to position [9, 0]
click at [282, 505] on b "SIGNAGE ELECTRICAL" at bounding box center [289, 512] width 98 height 13
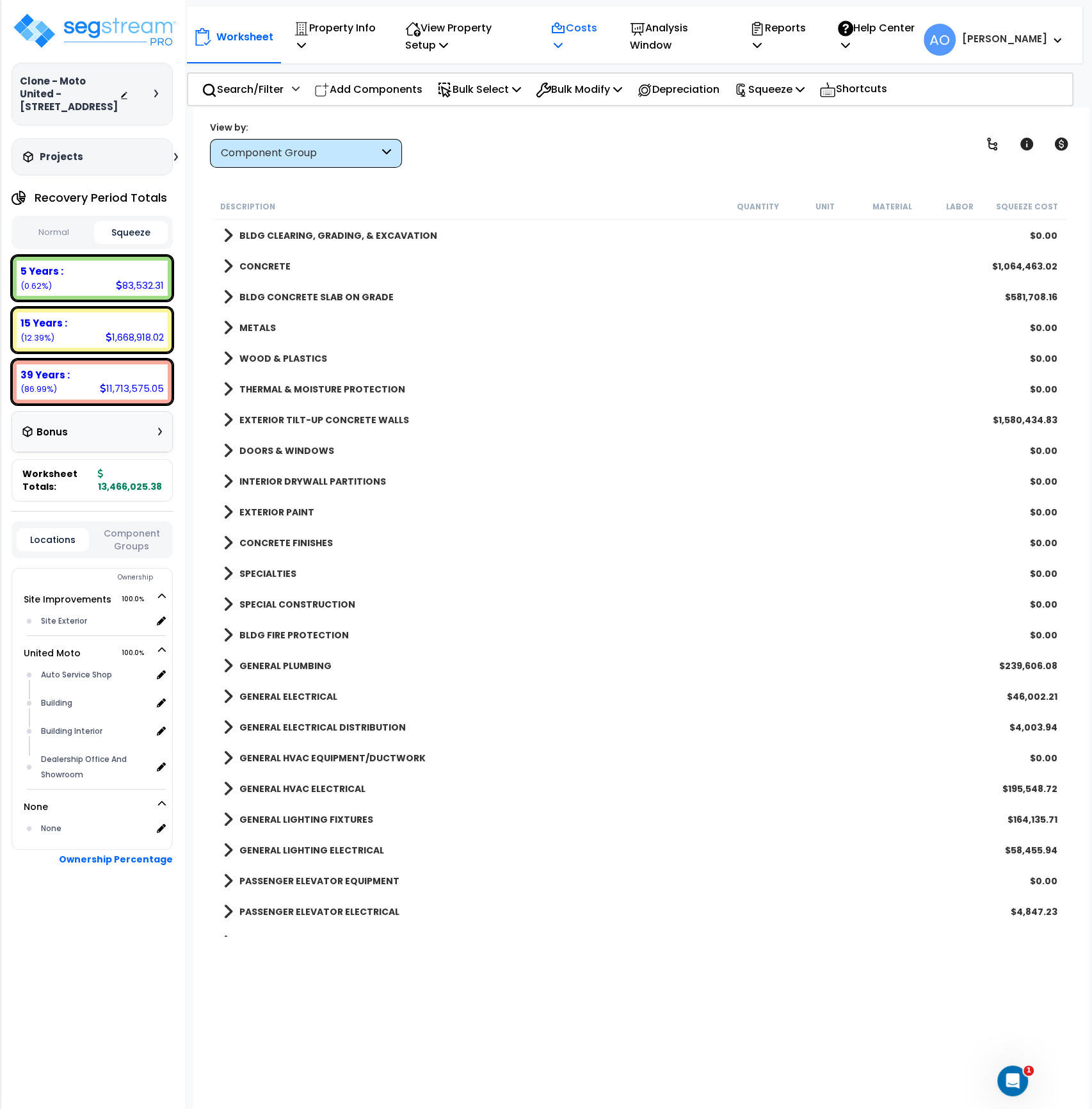
scroll to position [0, 0]
click at [678, 38] on p "Analysis Window" at bounding box center [677, 36] width 93 height 35
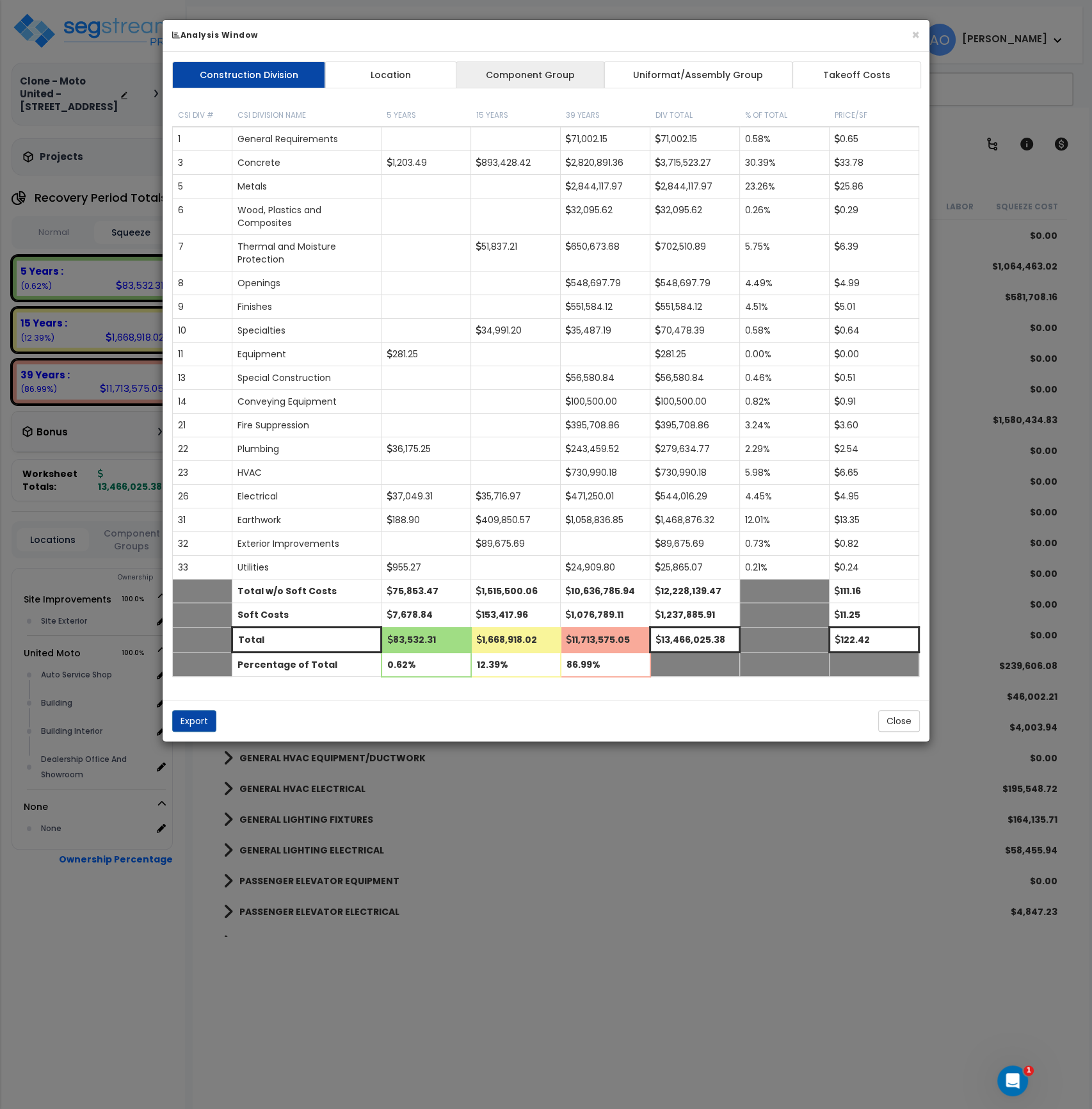
click at [555, 80] on link "Component Group" at bounding box center [530, 75] width 149 height 26
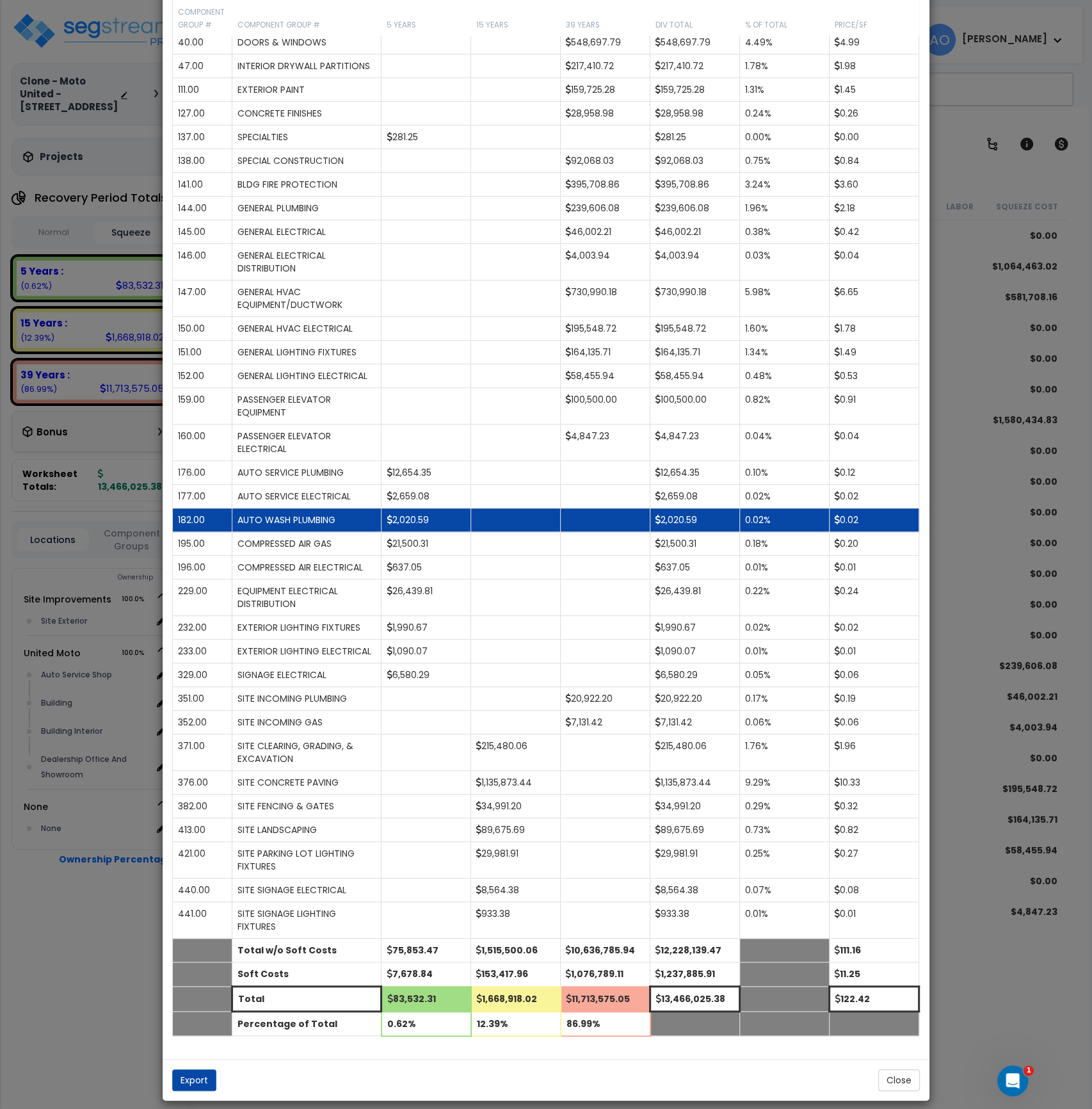
scroll to position [325, 0]
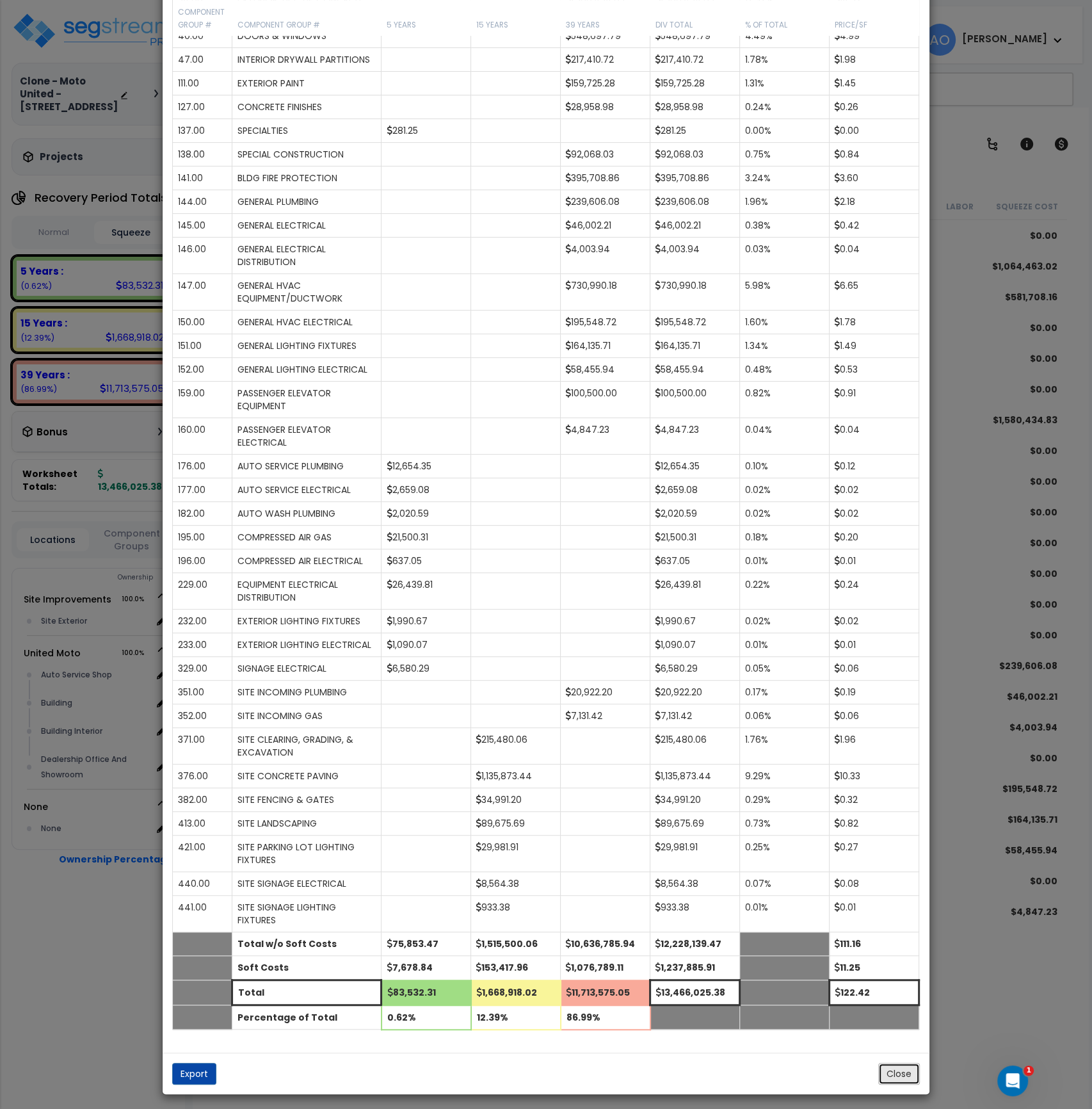
click at [890, 1065] on button "Close" at bounding box center [899, 1073] width 42 height 22
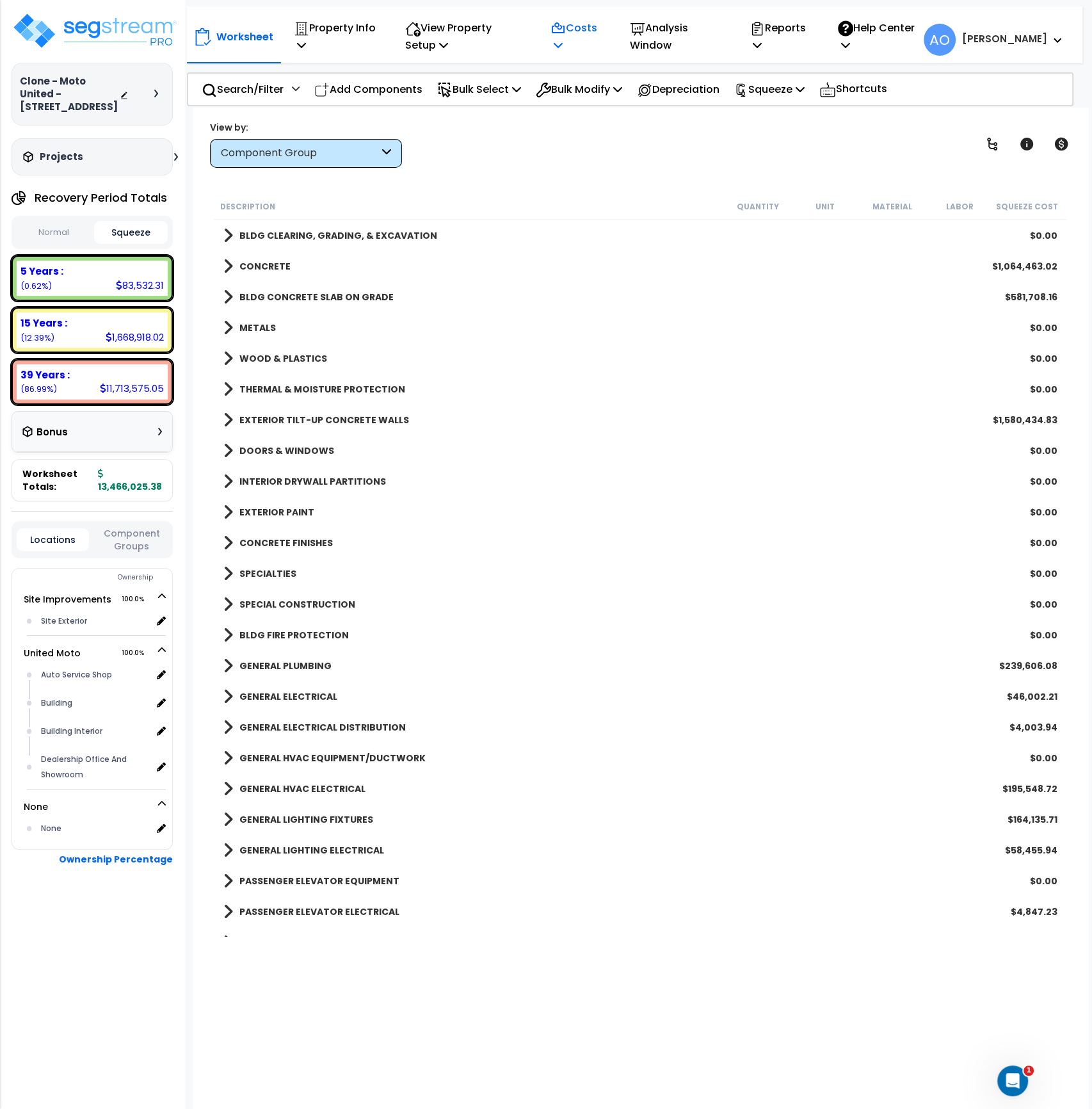
click at [563, 43] on icon at bounding box center [557, 44] width 9 height 10
click at [644, 44] on div "Worksheet Property Info Property Setup Add Property Unit Template property Clon…" at bounding box center [558, 37] width 731 height 47
click at [660, 44] on p "Analysis Window" at bounding box center [677, 36] width 93 height 35
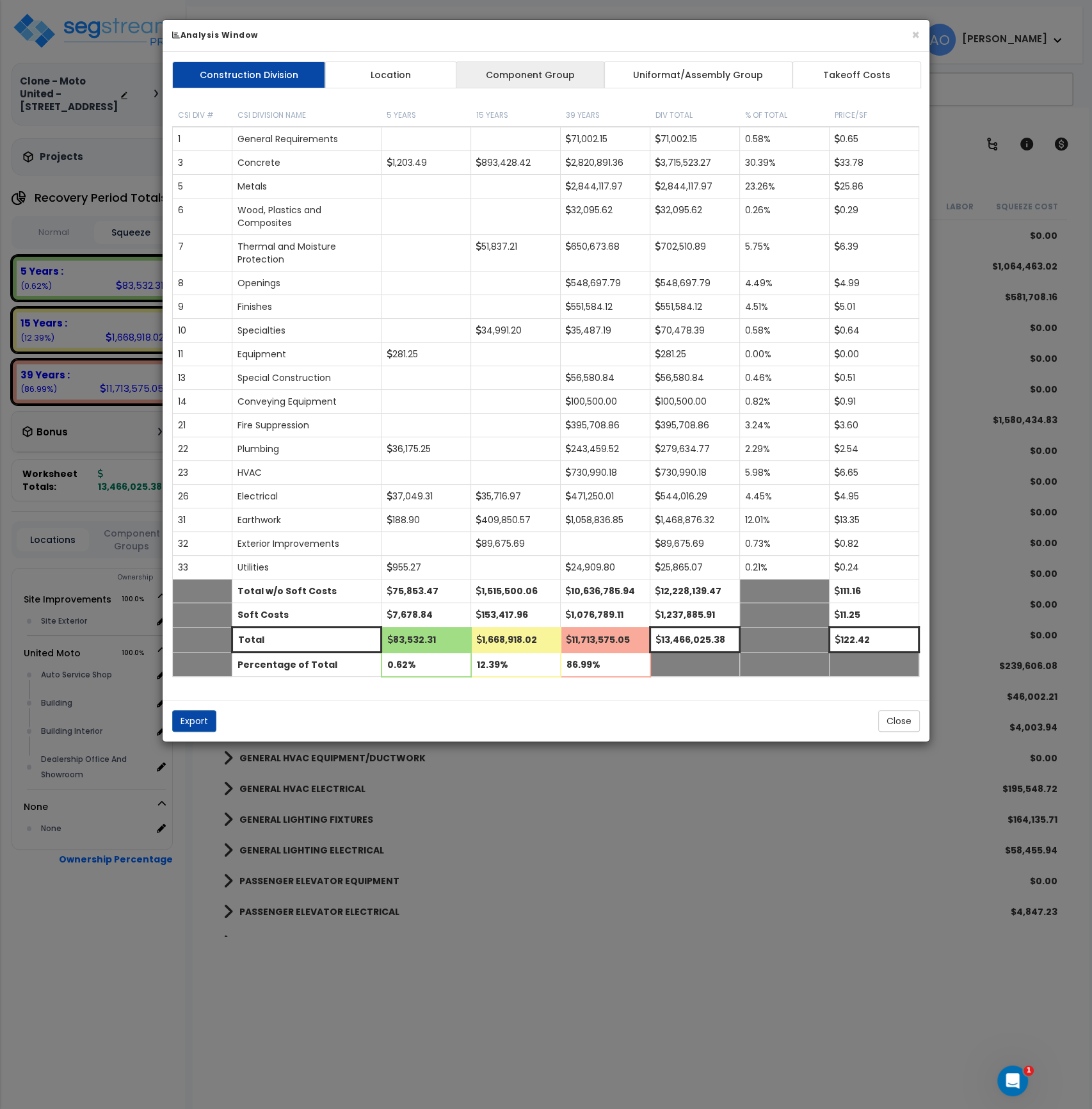
click at [573, 77] on link "Component Group" at bounding box center [530, 75] width 149 height 26
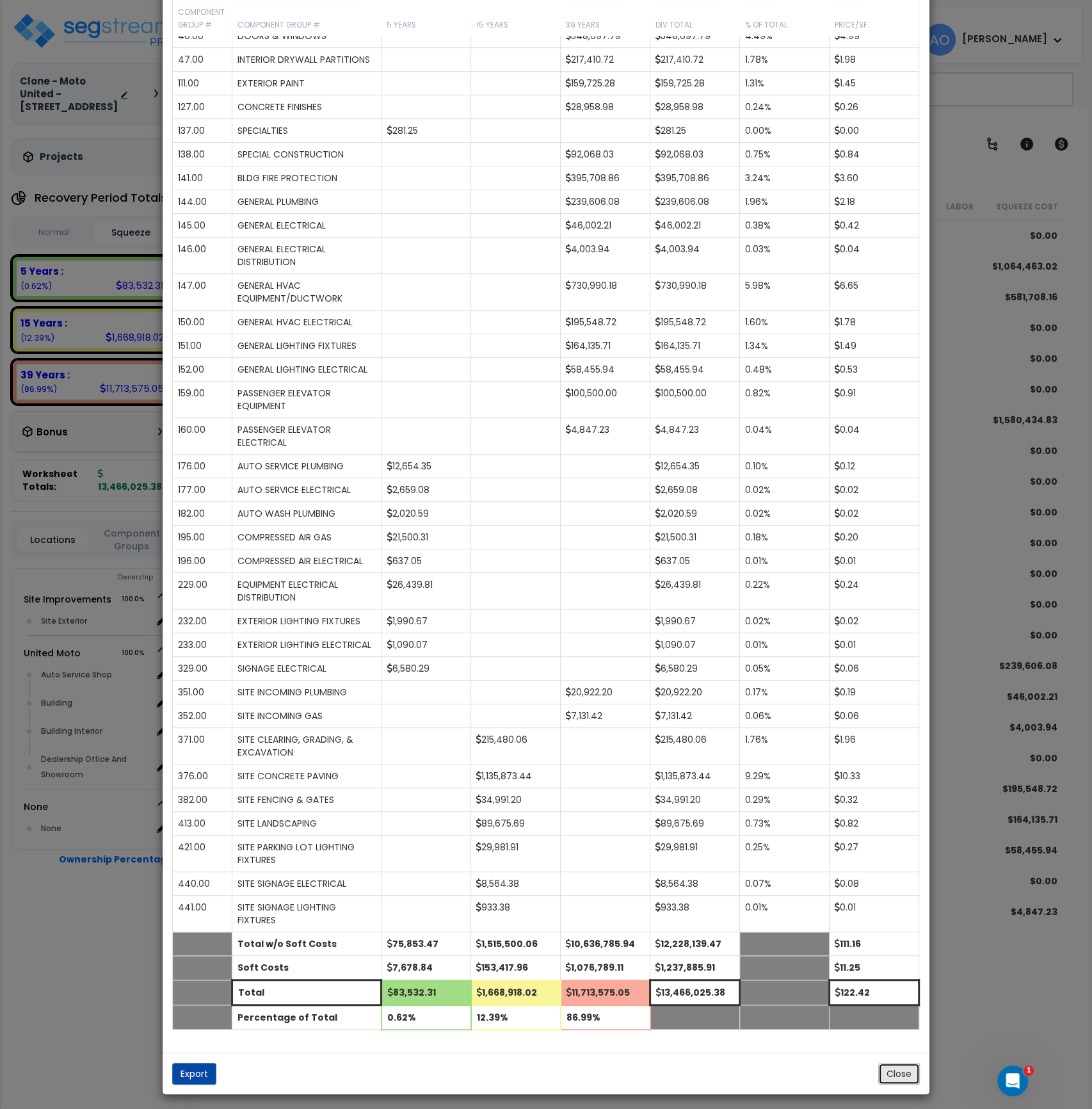
click at [889, 1076] on button "Close" at bounding box center [899, 1073] width 42 height 22
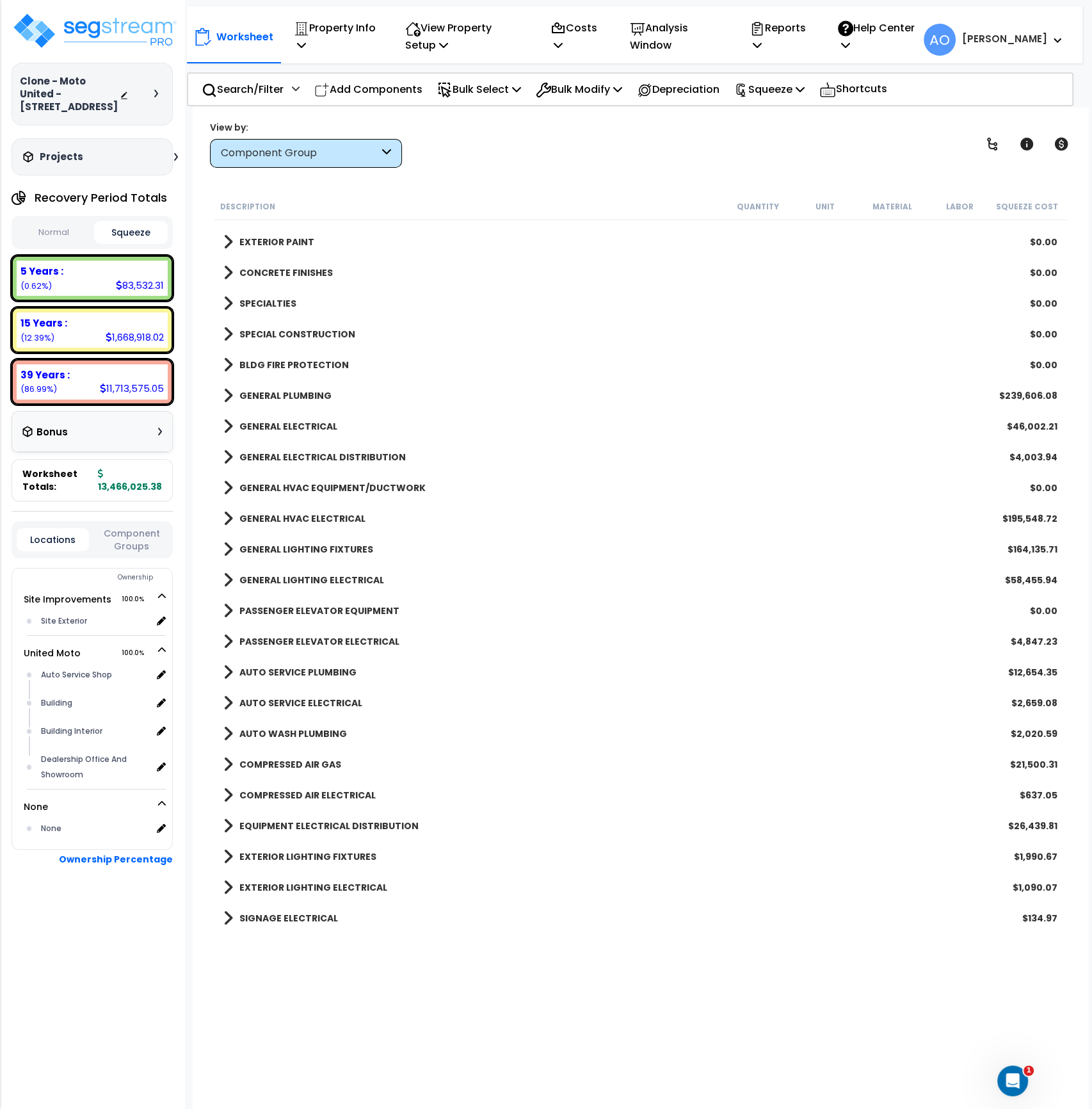
scroll to position [271, 0]
click at [340, 826] on b "EQUIPMENT ELECTRICAL DISTRIBUTION" at bounding box center [328, 825] width 179 height 13
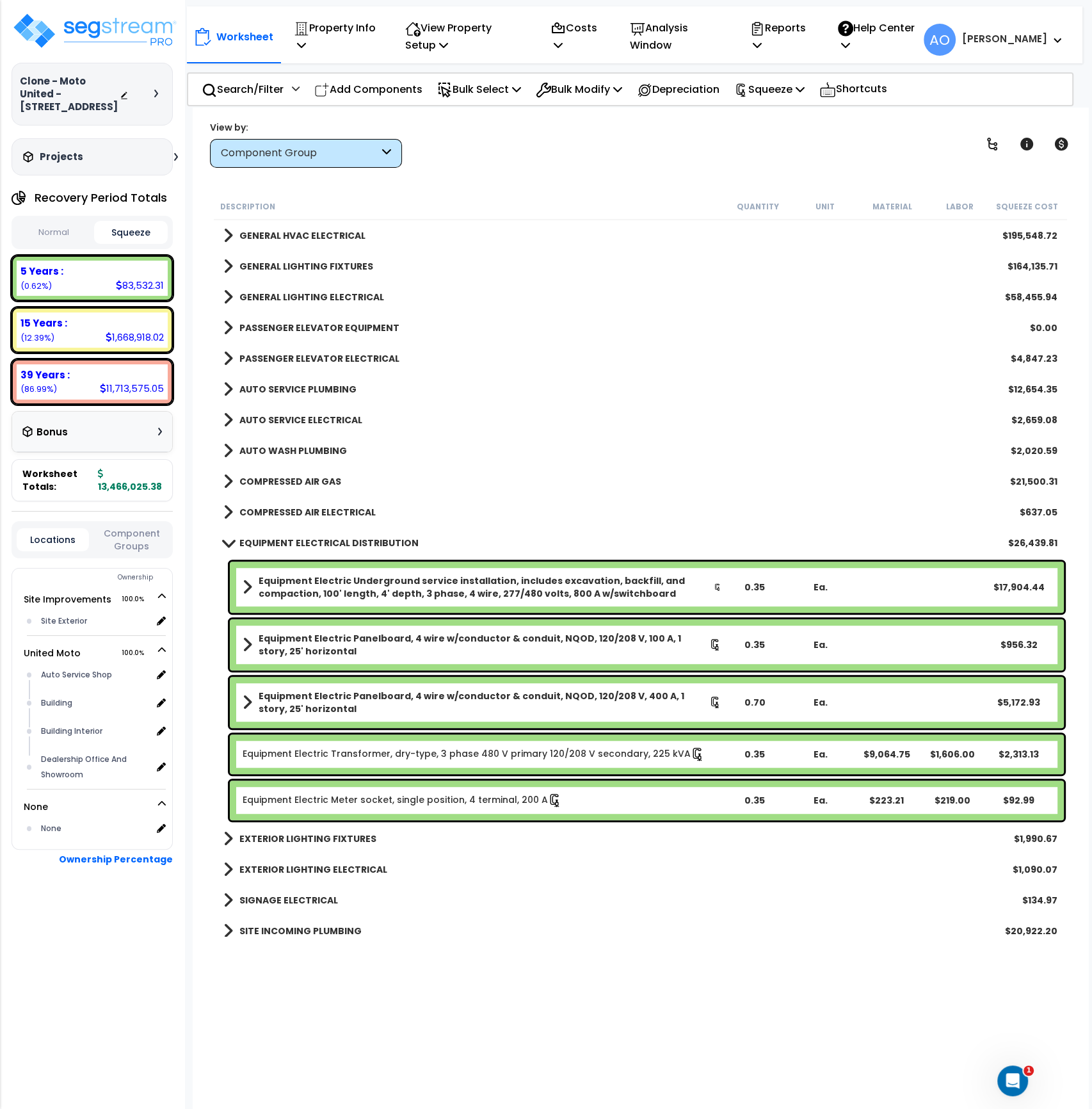
scroll to position [554, 0]
click at [371, 579] on b "Equipment Electric Underground service installation, includes excavation, backf…" at bounding box center [485, 586] width 455 height 26
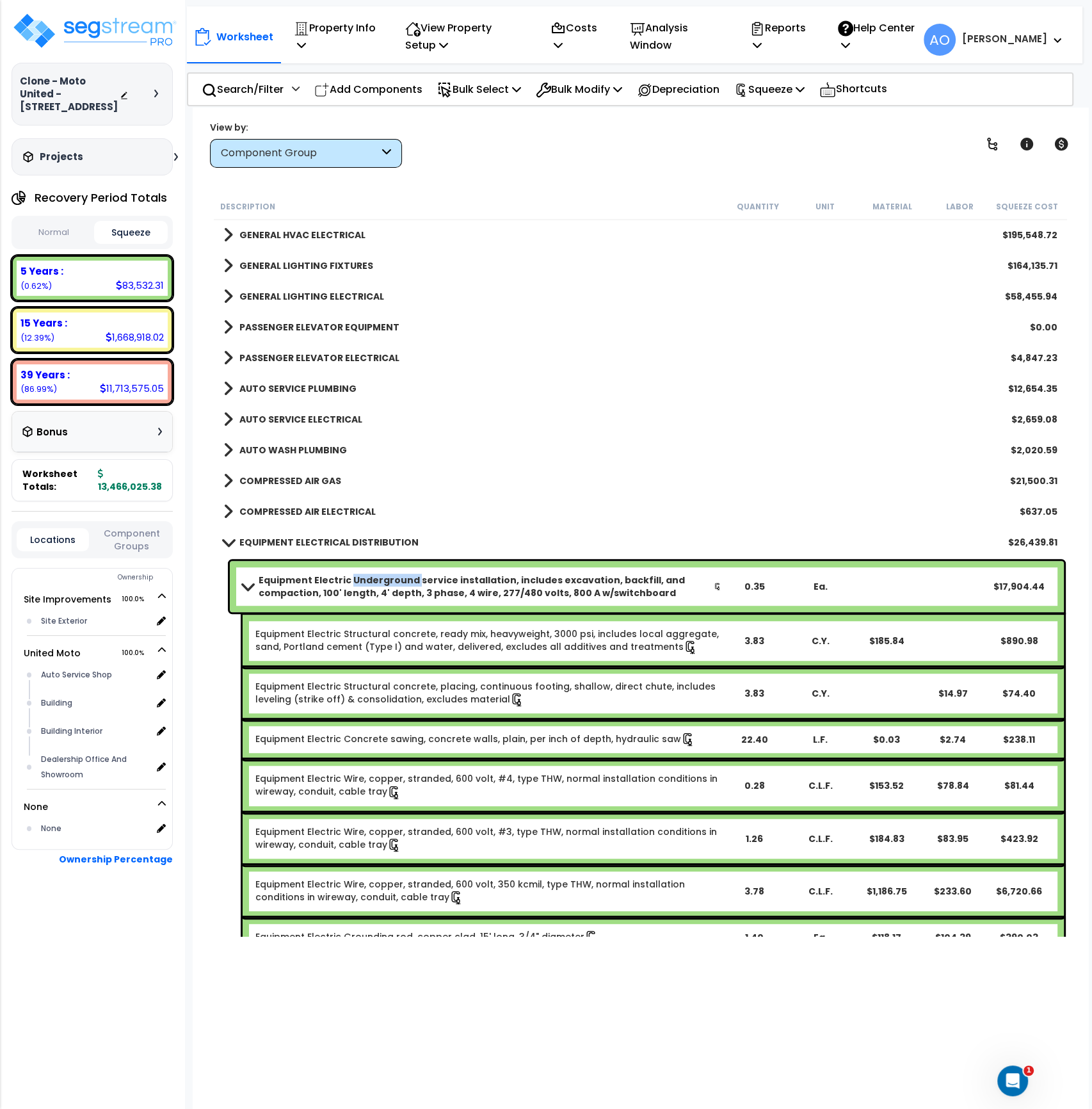
click at [371, 579] on b "Equipment Electric Underground service installation, includes excavation, backf…" at bounding box center [485, 586] width 455 height 26
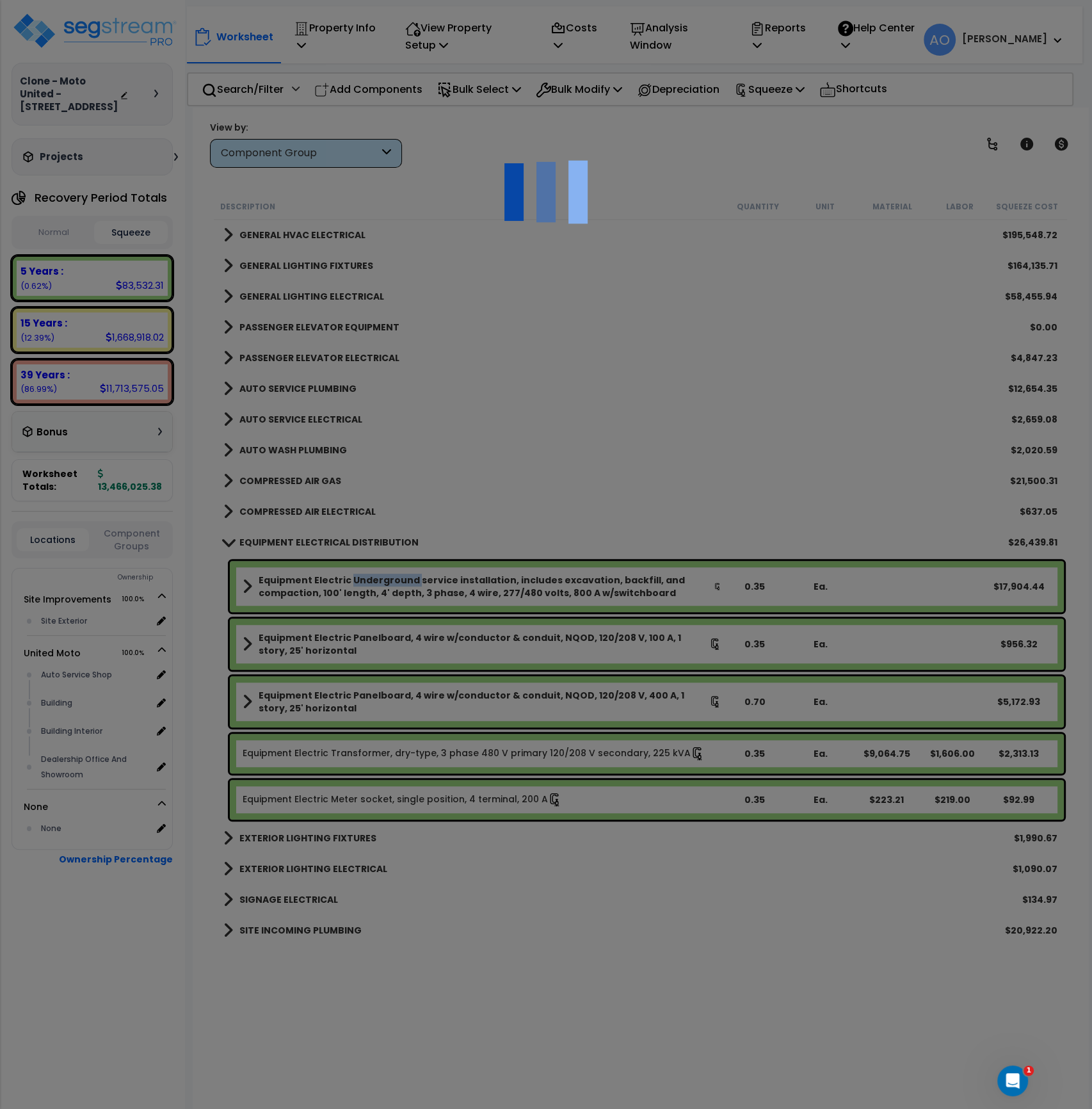
select select "46123660"
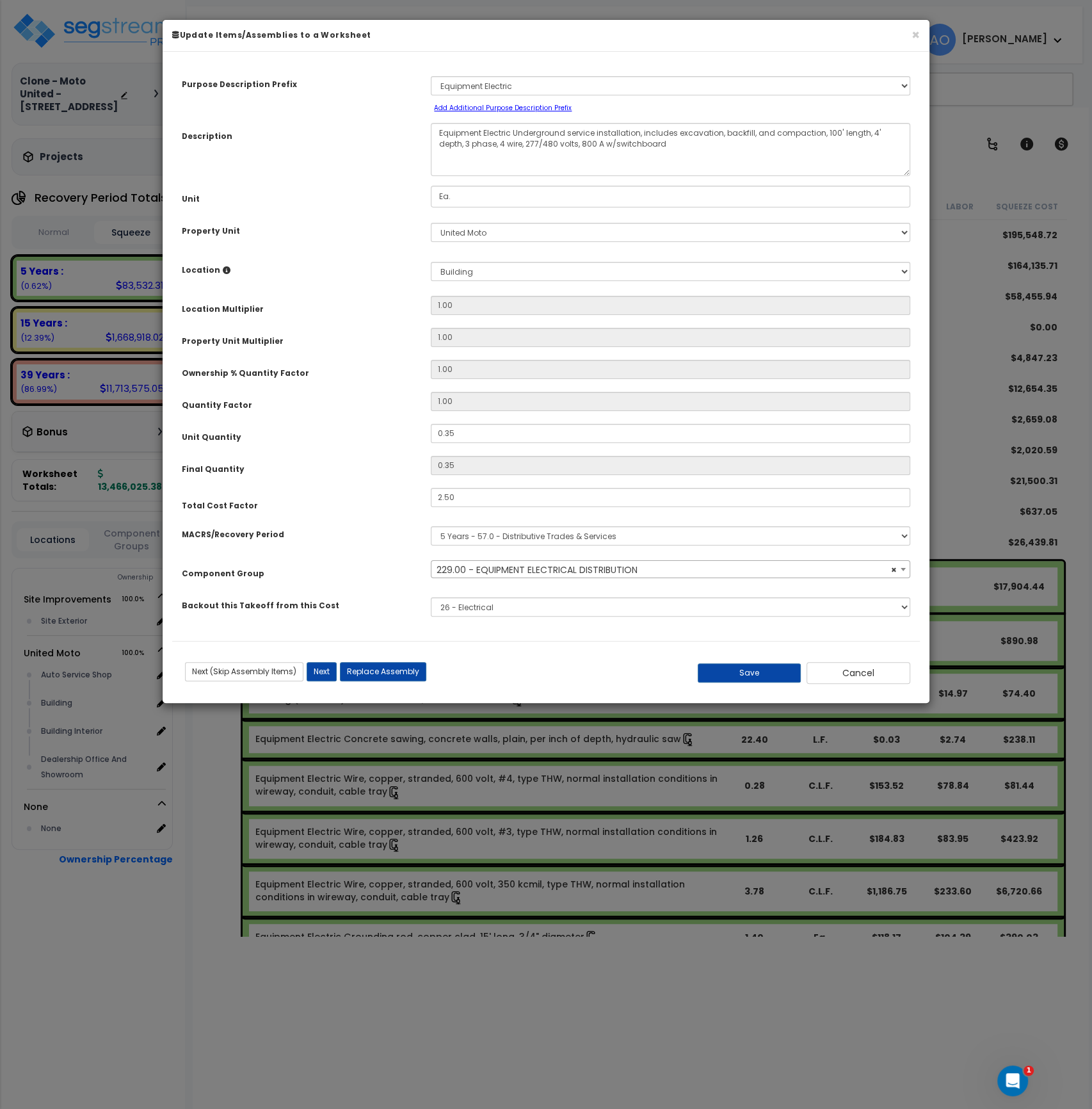
select select "46042"
click at [862, 678] on button "Cancel" at bounding box center [858, 673] width 104 height 22
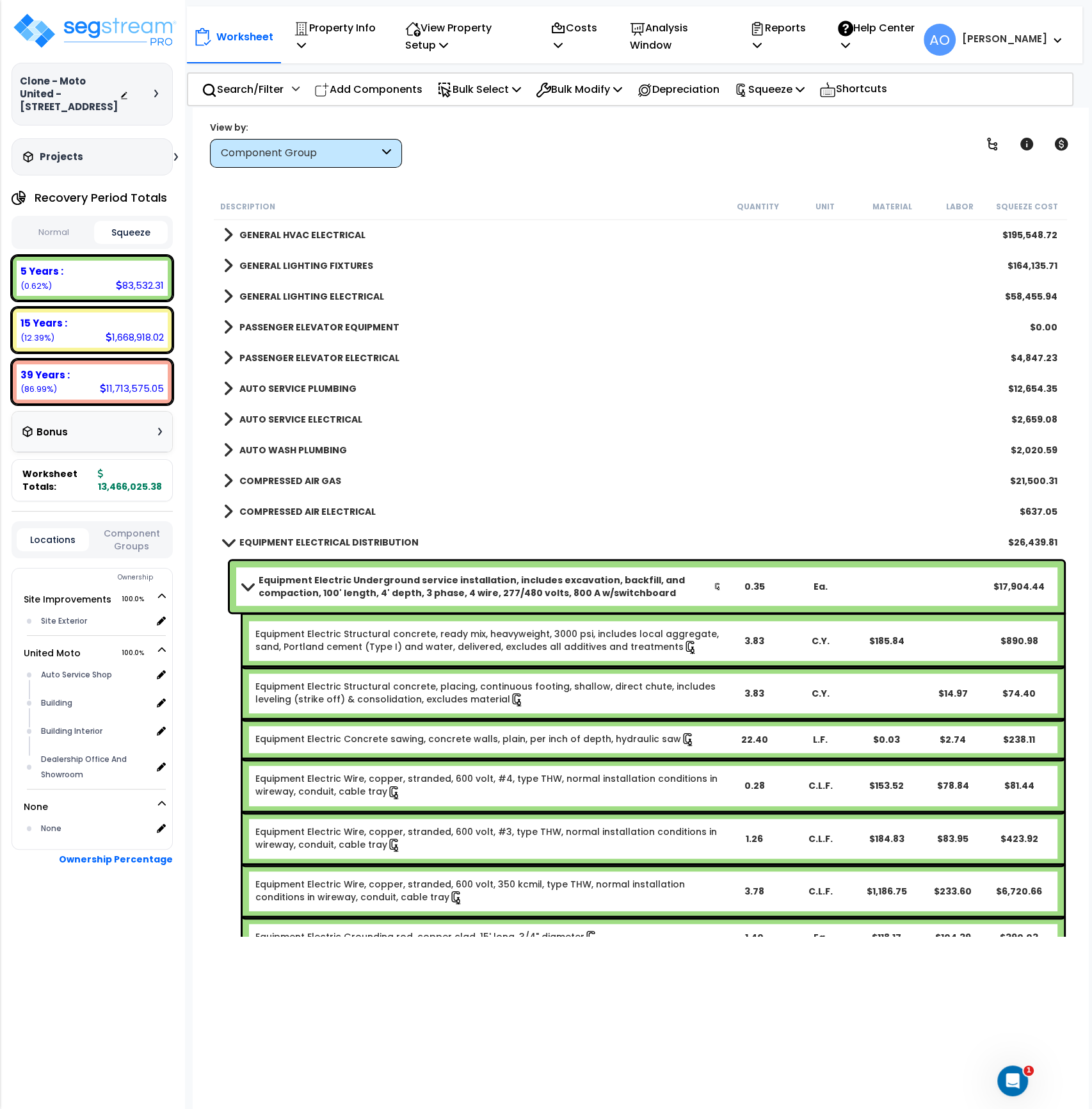
click at [341, 585] on b "Equipment Electric Underground service installation, includes excavation, backf…" at bounding box center [485, 586] width 455 height 26
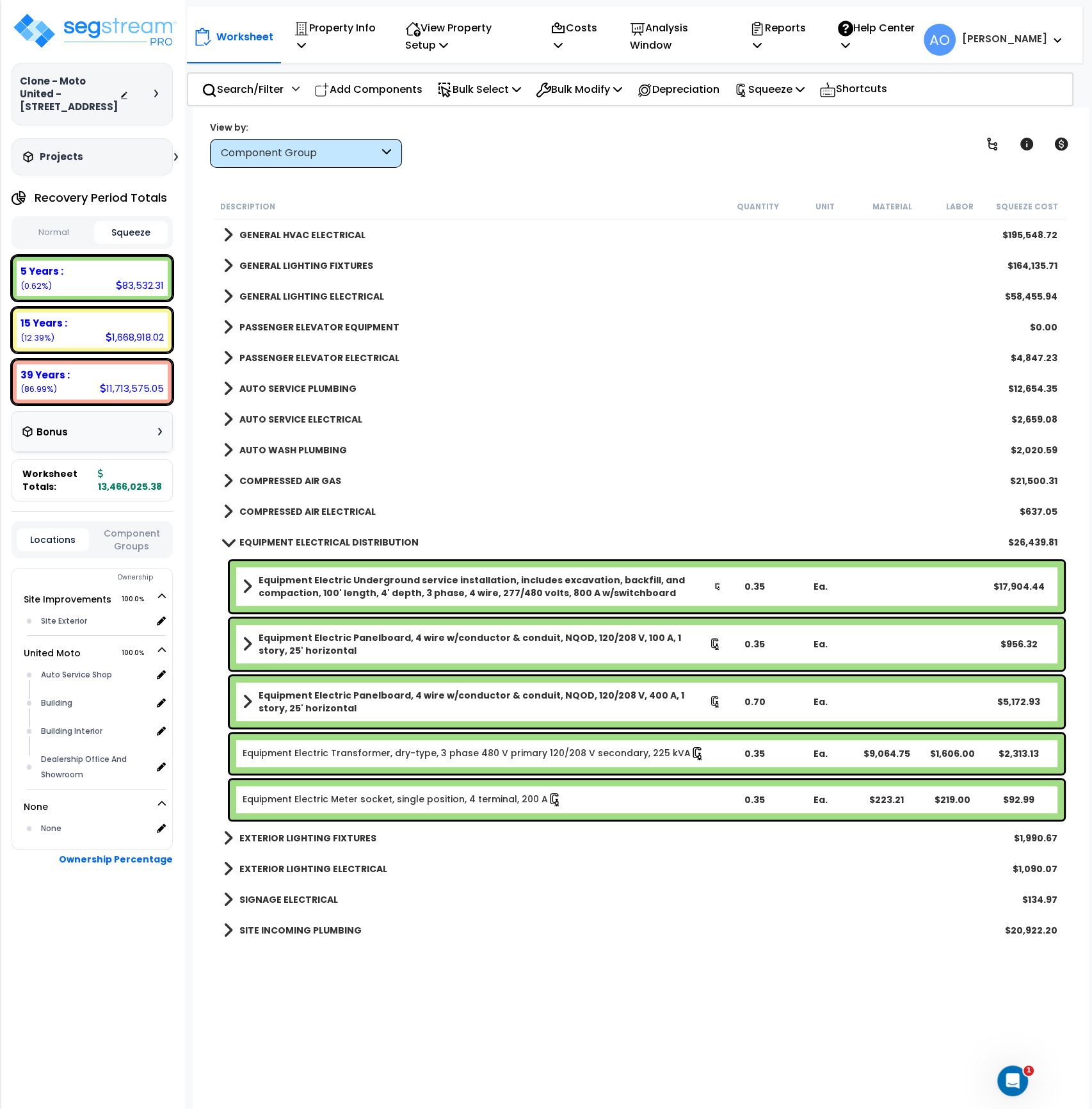
click at [341, 583] on b "Equipment Electric Underground service installation, includes excavation, backf…" at bounding box center [485, 586] width 455 height 26
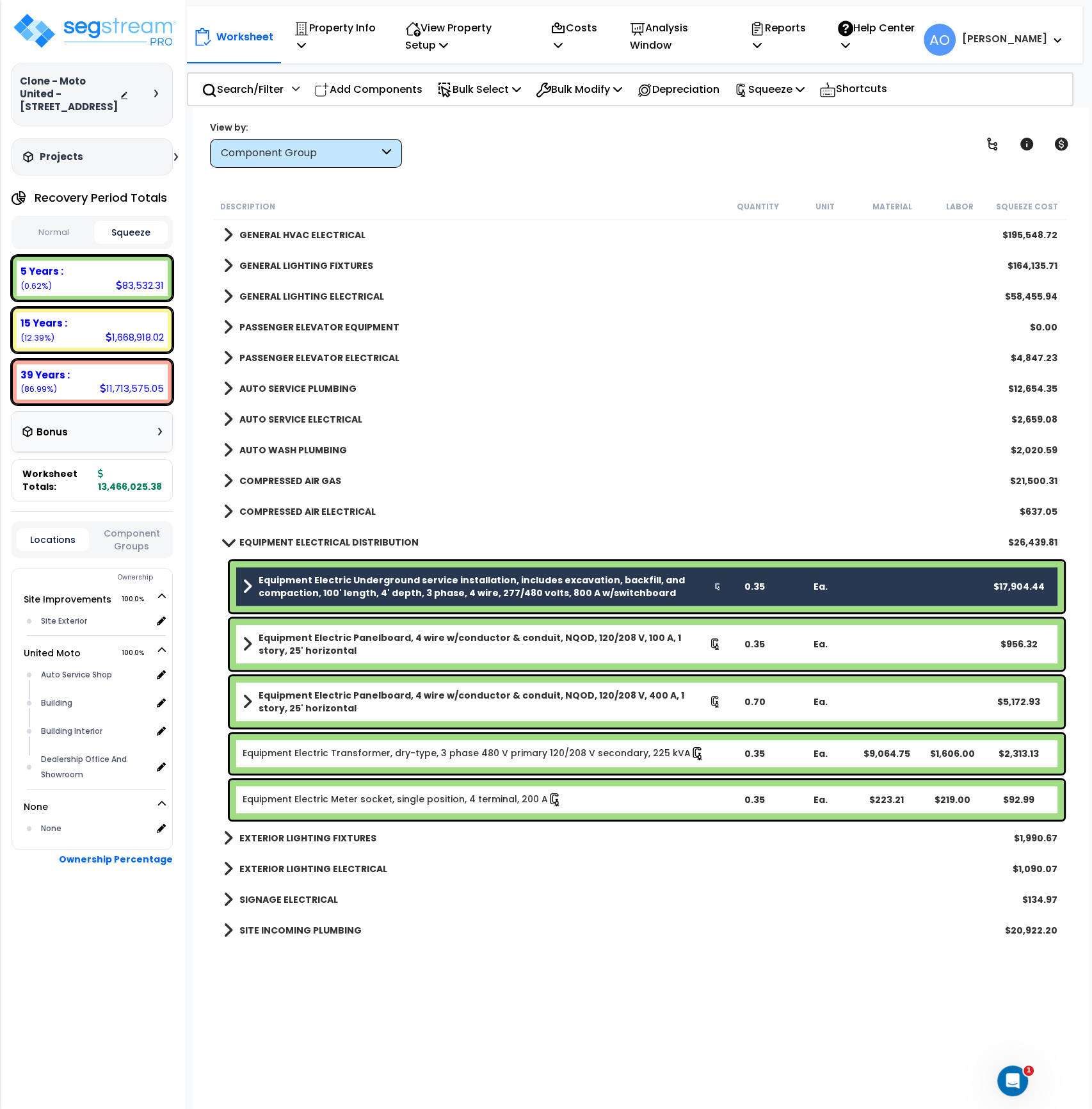
click at [342, 639] on b "Equipment Electric Panelboard, 4 wire w/conductor & conduit, NQOD, 120/208 V, 1…" at bounding box center [484, 643] width 450 height 26
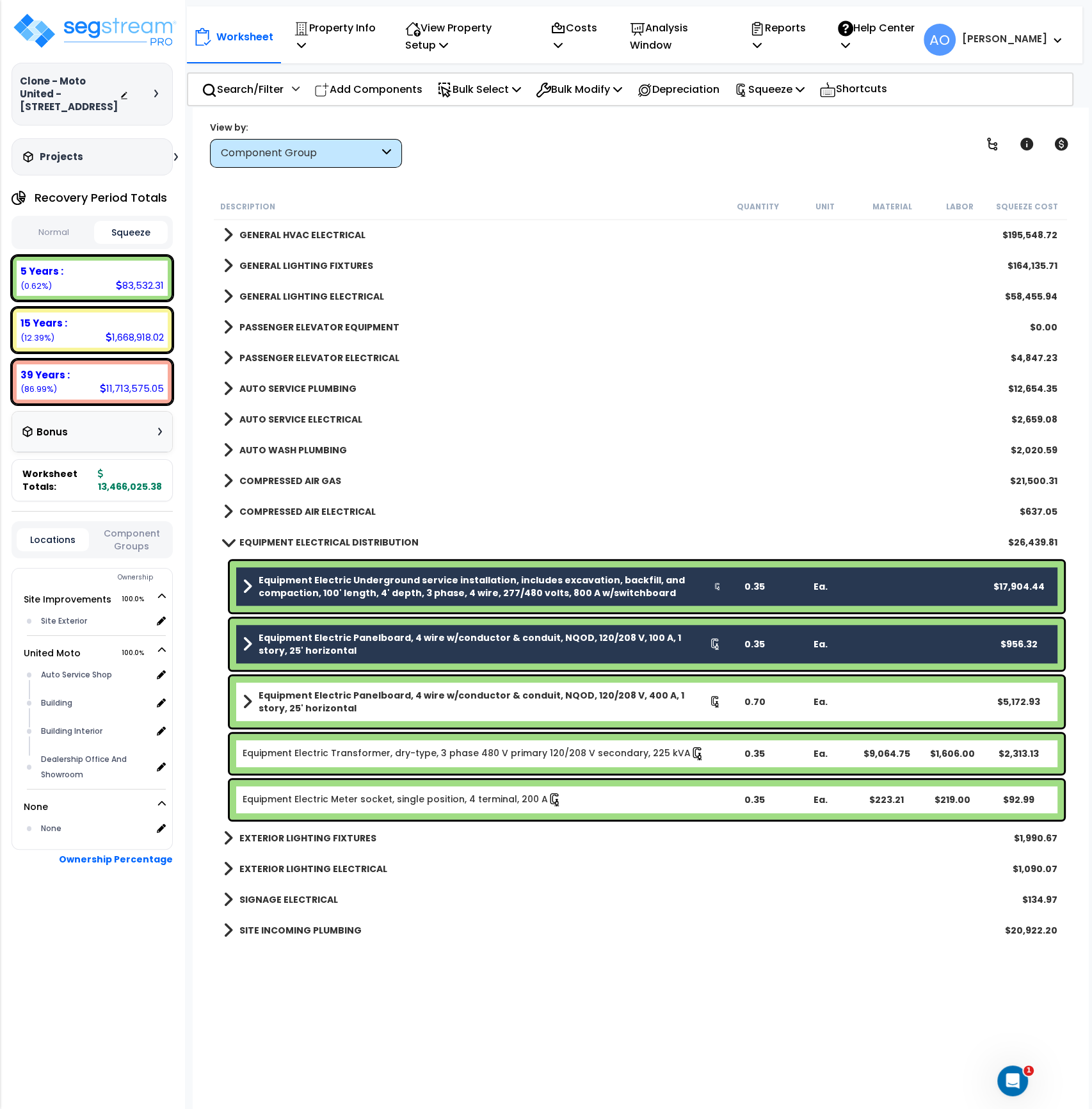
click at [363, 700] on b "Equipment Electric Panelboard, 4 wire w/conductor & conduit, NQOD, 120/208 V, 4…" at bounding box center [484, 701] width 450 height 26
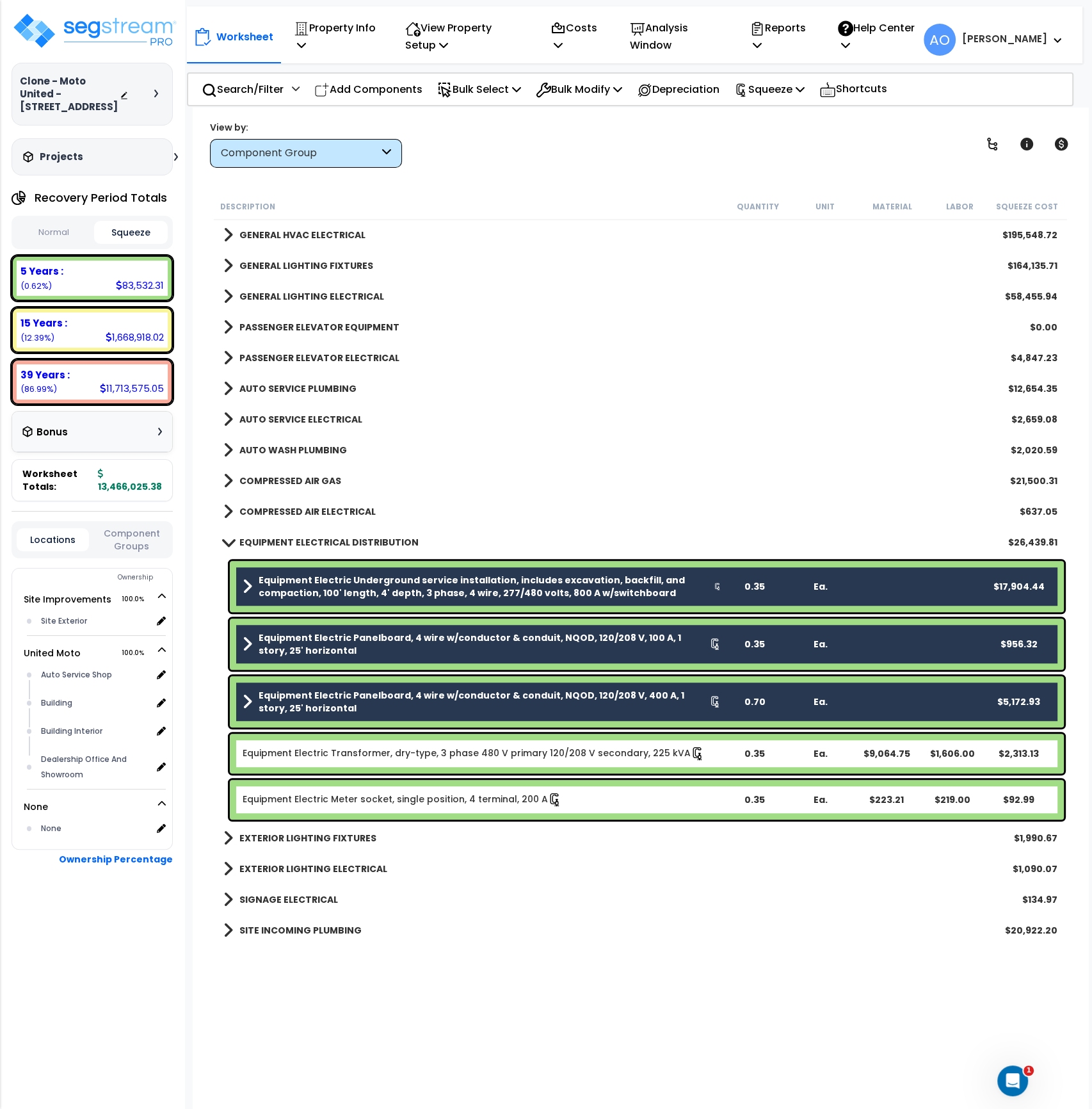
click at [373, 755] on link "Equipment Electric Transformer, dry-type, 3 phase 480 V primary 120/208 V secon…" at bounding box center [473, 753] width 462 height 14
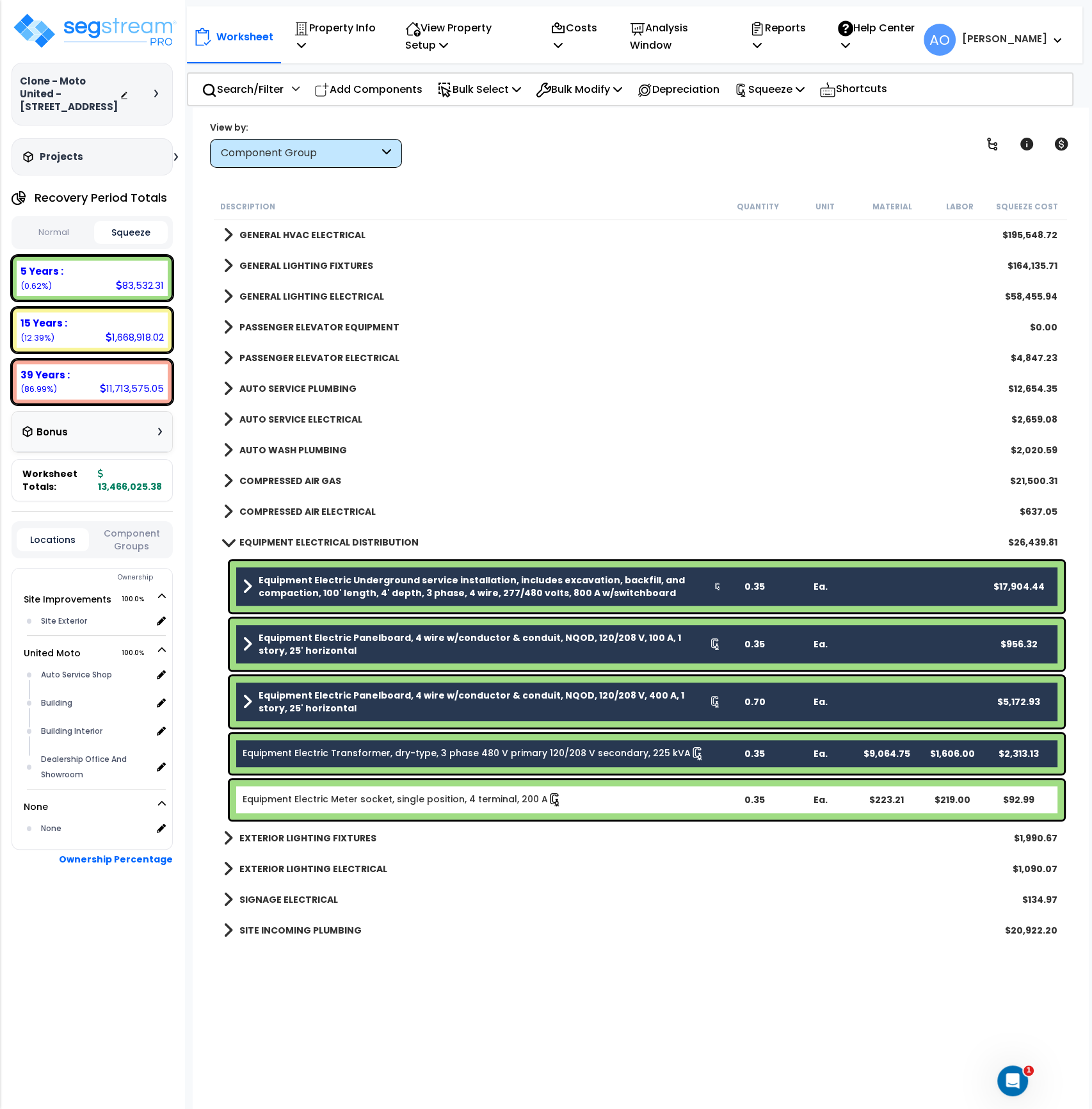
click at [381, 801] on link "Equipment Electric Meter socket, single position, 4 terminal, 200 A" at bounding box center [402, 800] width 320 height 14
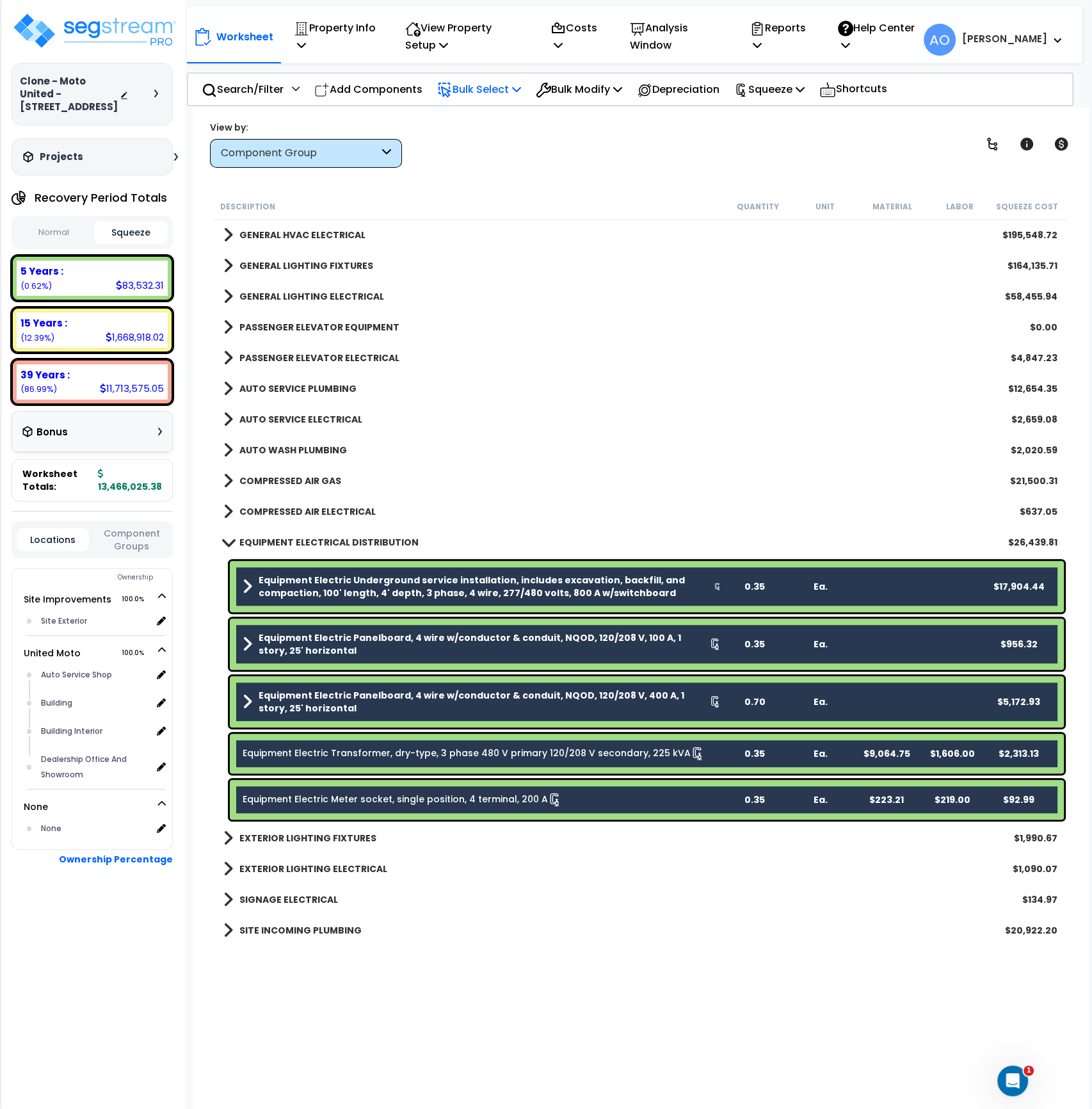
click at [508, 86] on p "Bulk Select" at bounding box center [479, 89] width 84 height 17
click at [579, 92] on p "Bulk Modify" at bounding box center [578, 89] width 86 height 17
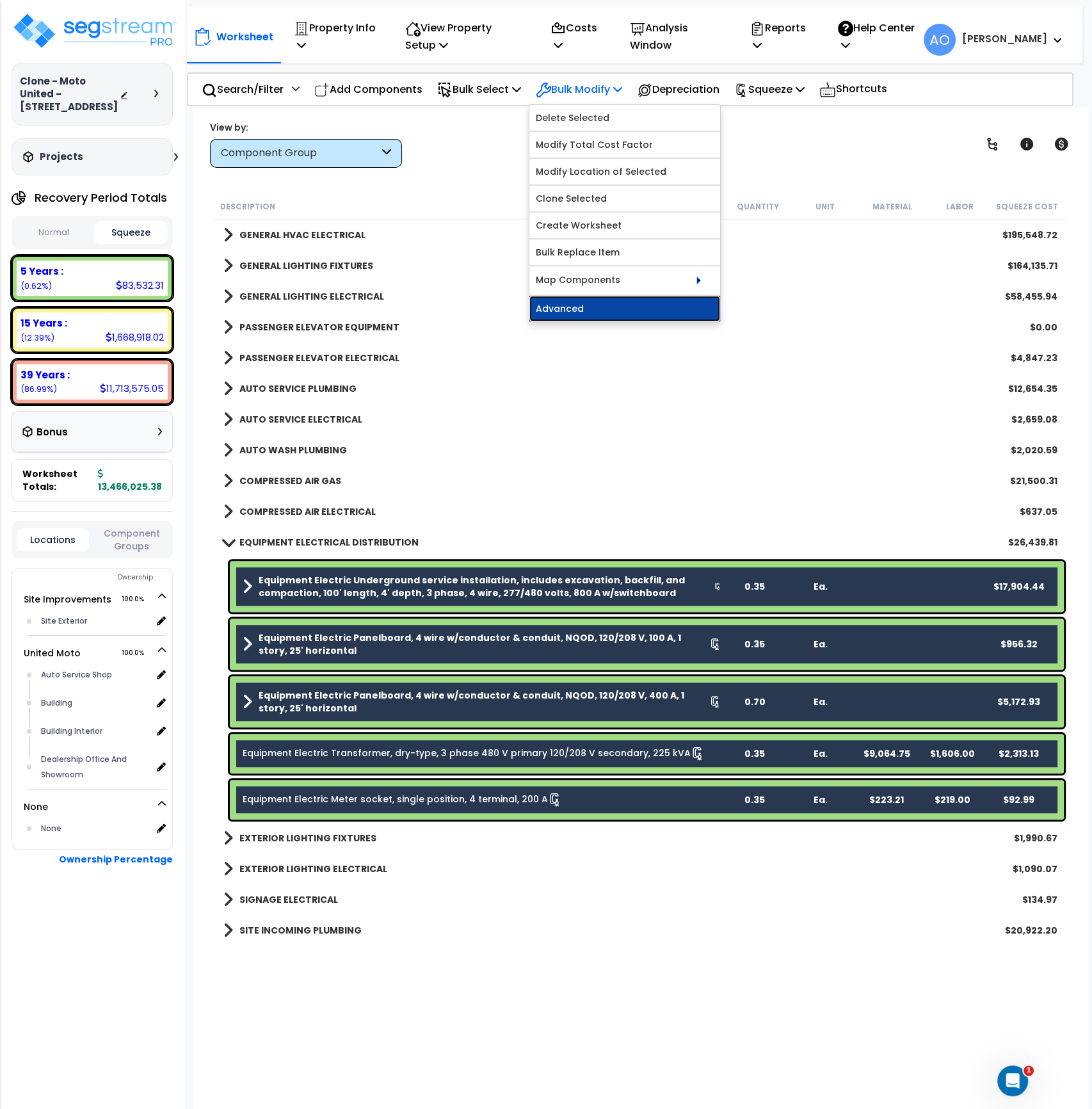
click at [590, 306] on link "Advanced" at bounding box center [625, 308] width 191 height 26
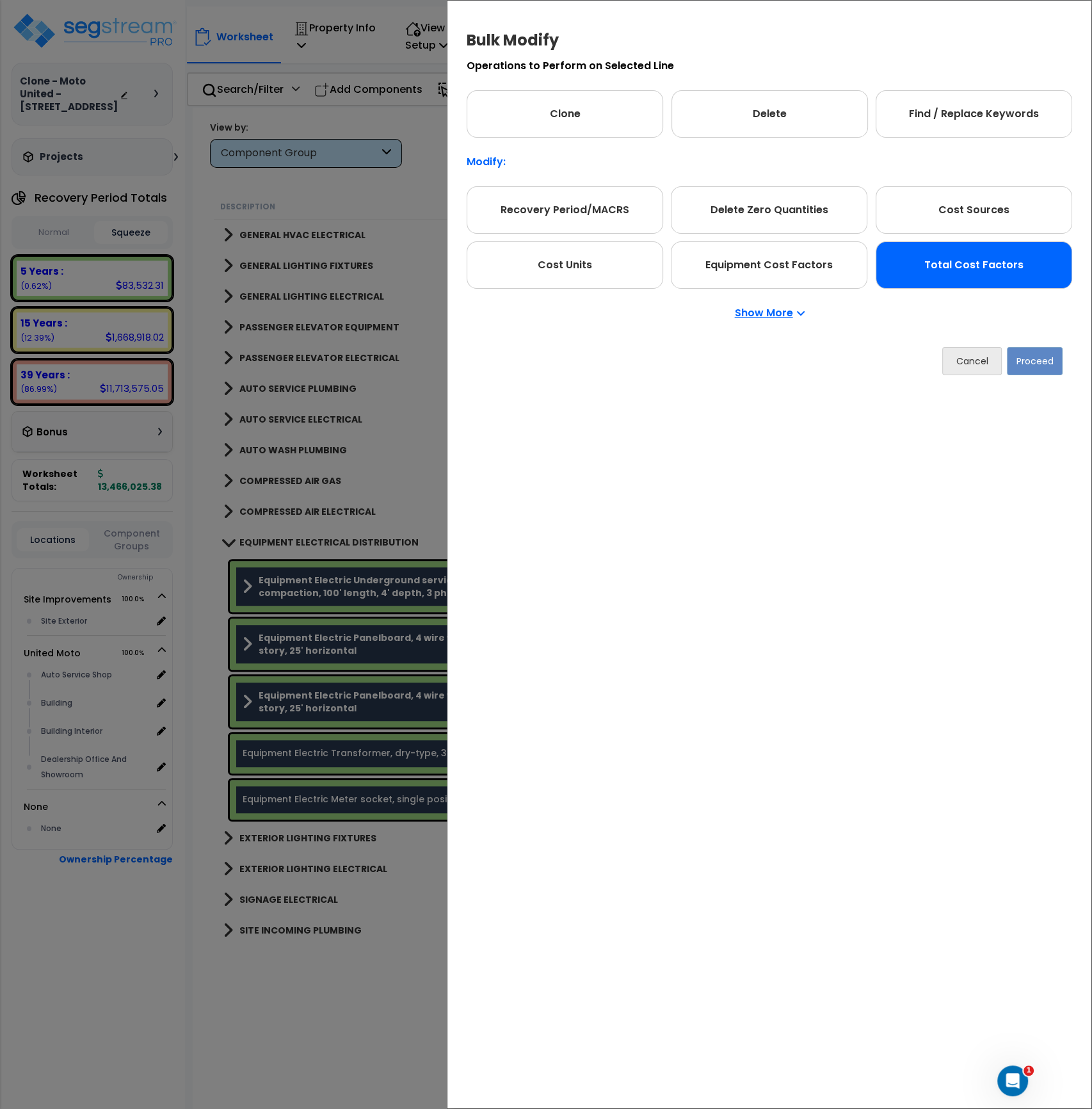
click at [981, 273] on div "Total Cost Factors" at bounding box center [975, 265] width 197 height 47
click at [1038, 358] on button "Proceed" at bounding box center [1034, 361] width 56 height 28
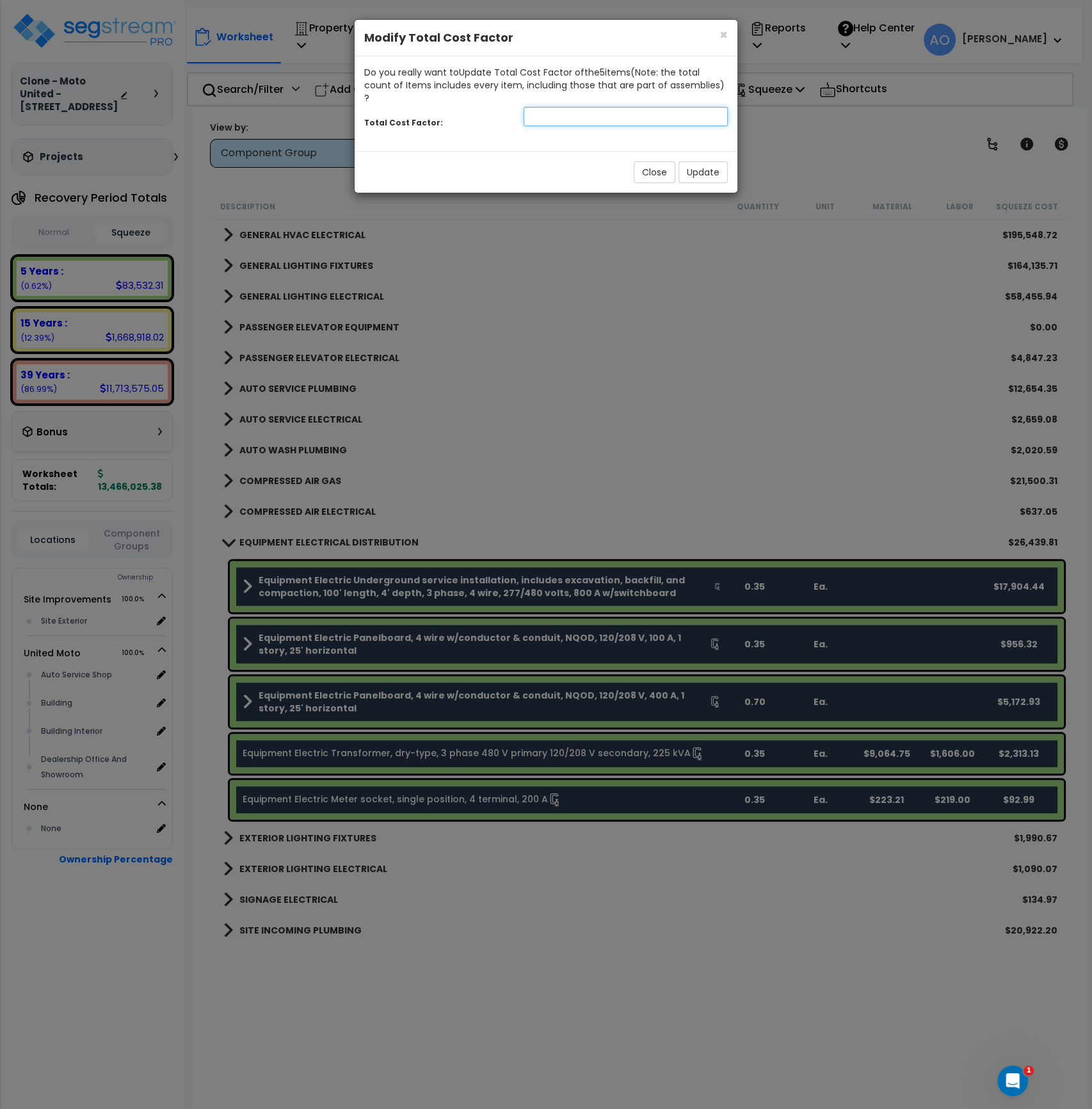
click at [584, 108] on input "number" at bounding box center [625, 116] width 204 height 19
type input "2.5"
click at [699, 161] on button "Update" at bounding box center [703, 171] width 49 height 22
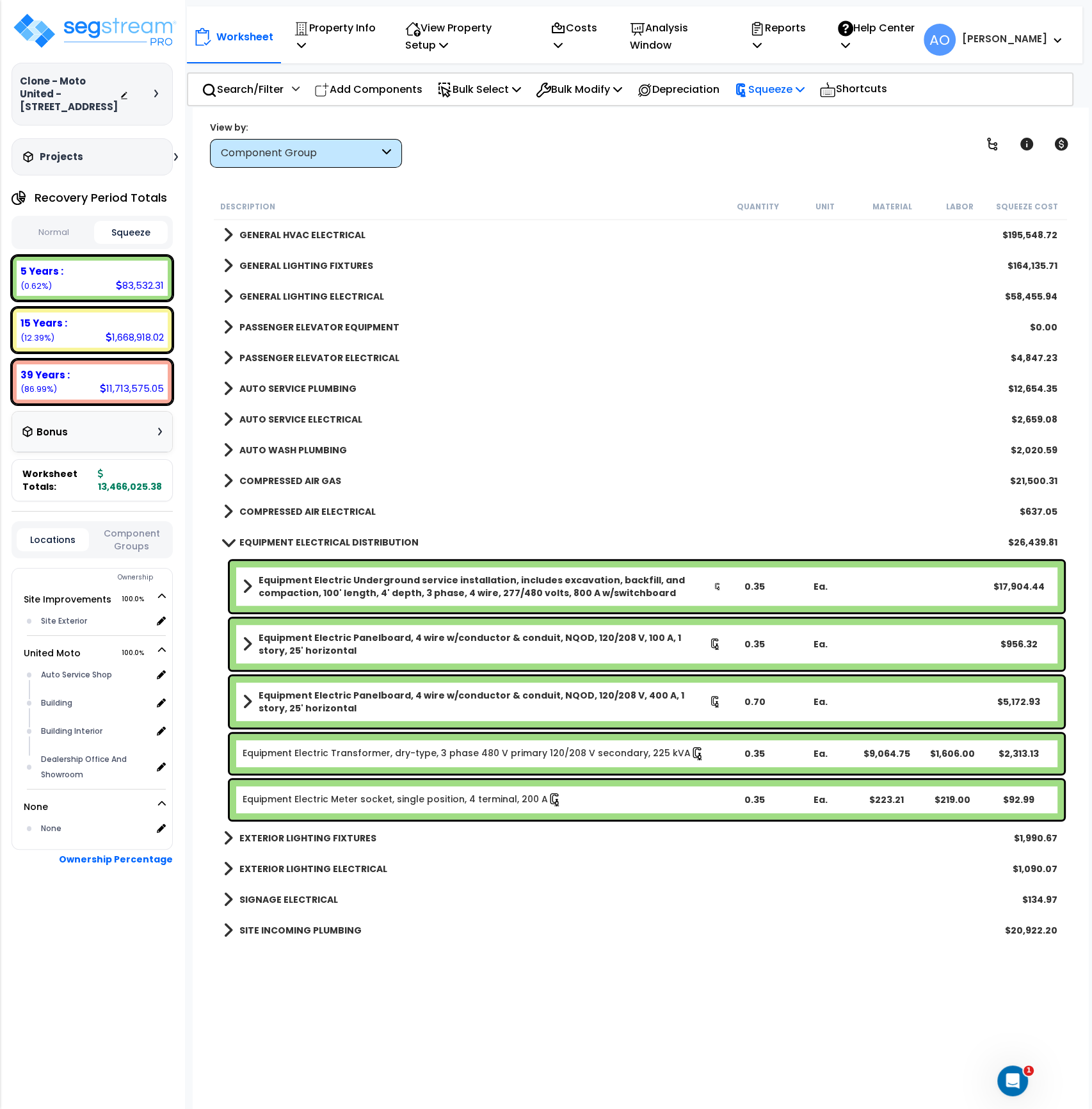
click at [763, 86] on p "Squeeze" at bounding box center [769, 89] width 70 height 17
click at [777, 115] on link "Re-squeeze" at bounding box center [791, 117] width 127 height 26
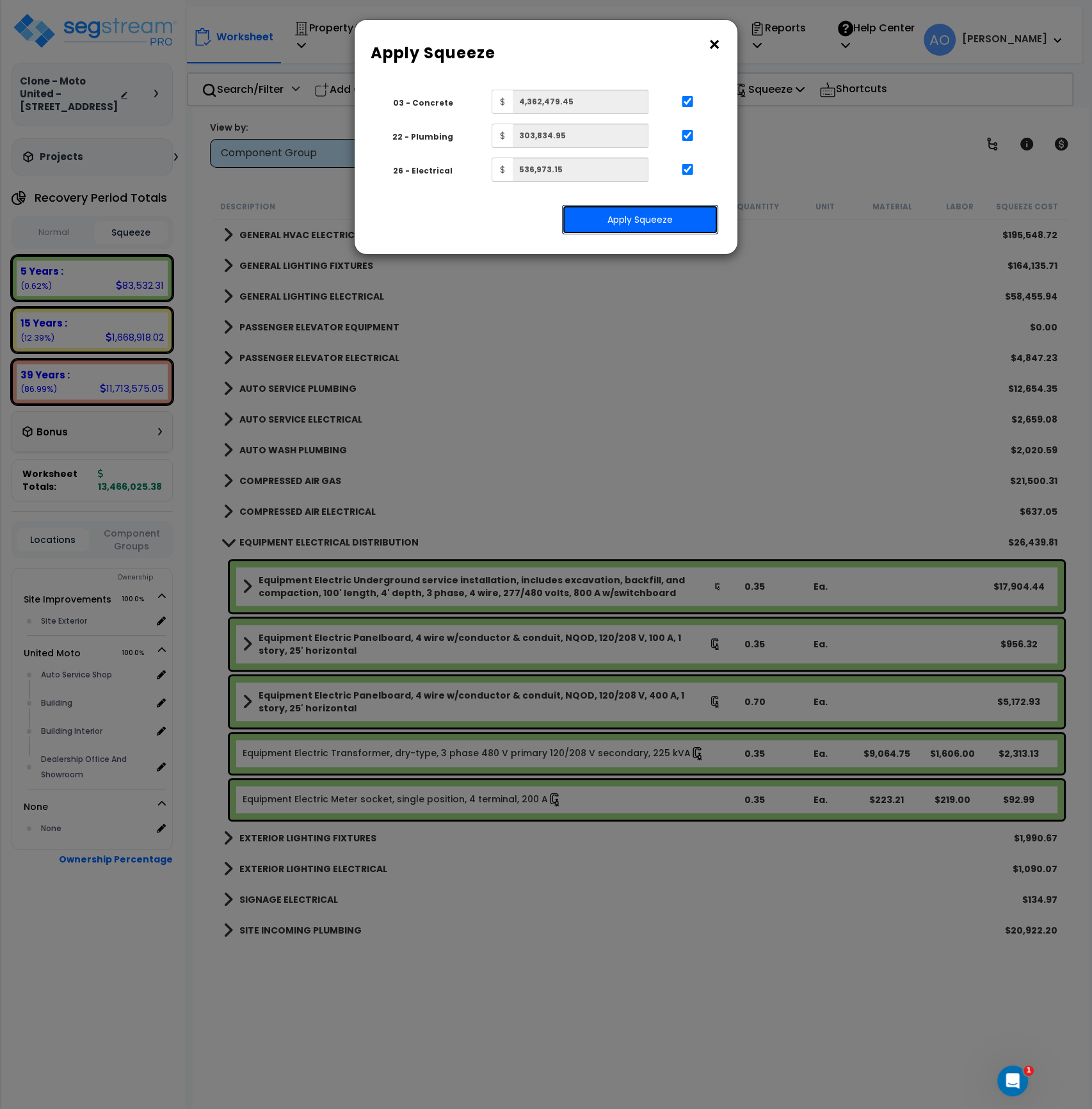
click at [642, 229] on button "Apply Squeeze" at bounding box center [640, 220] width 156 height 29
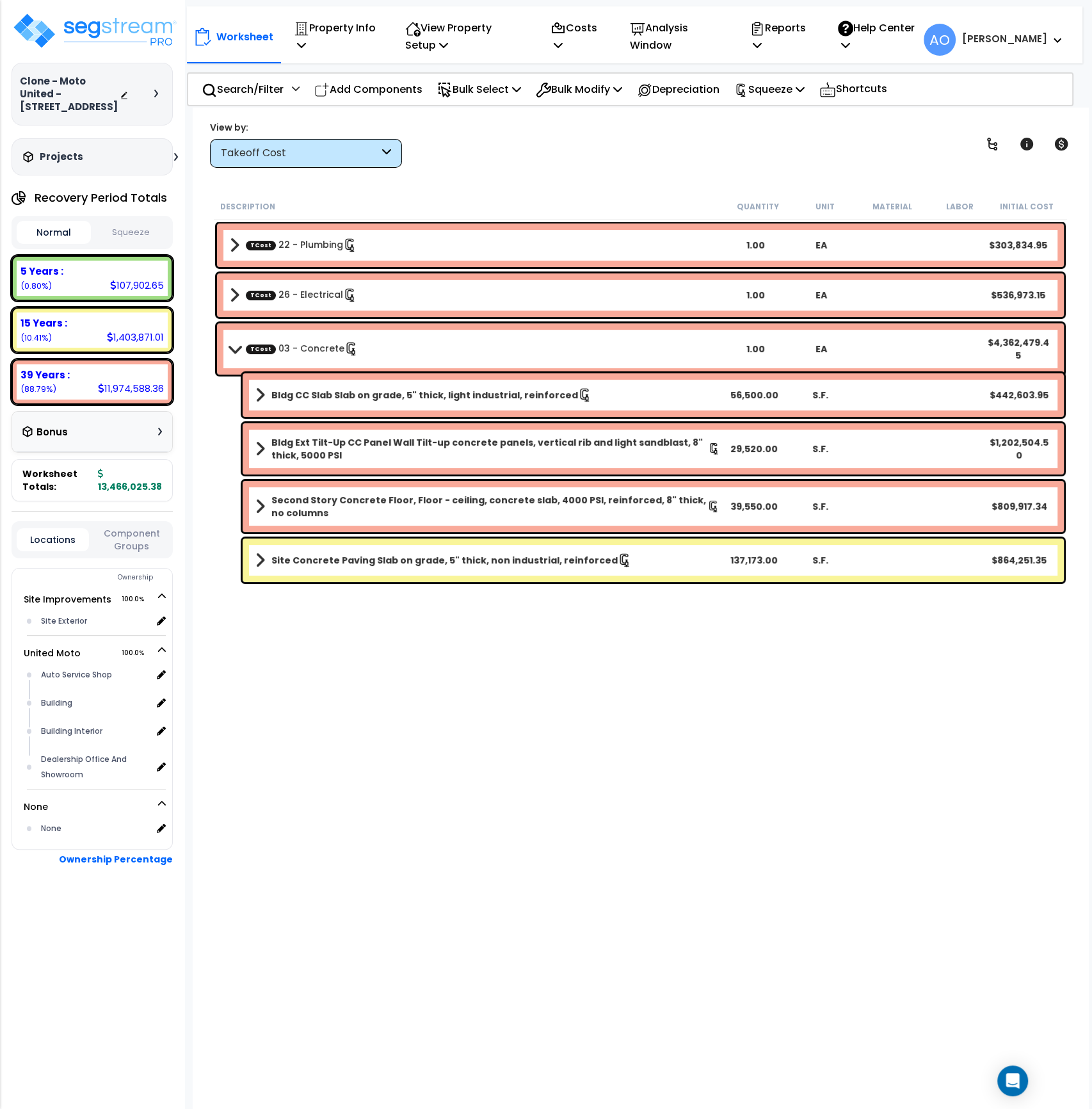
click at [114, 224] on button "Squeeze" at bounding box center [131, 233] width 74 height 23
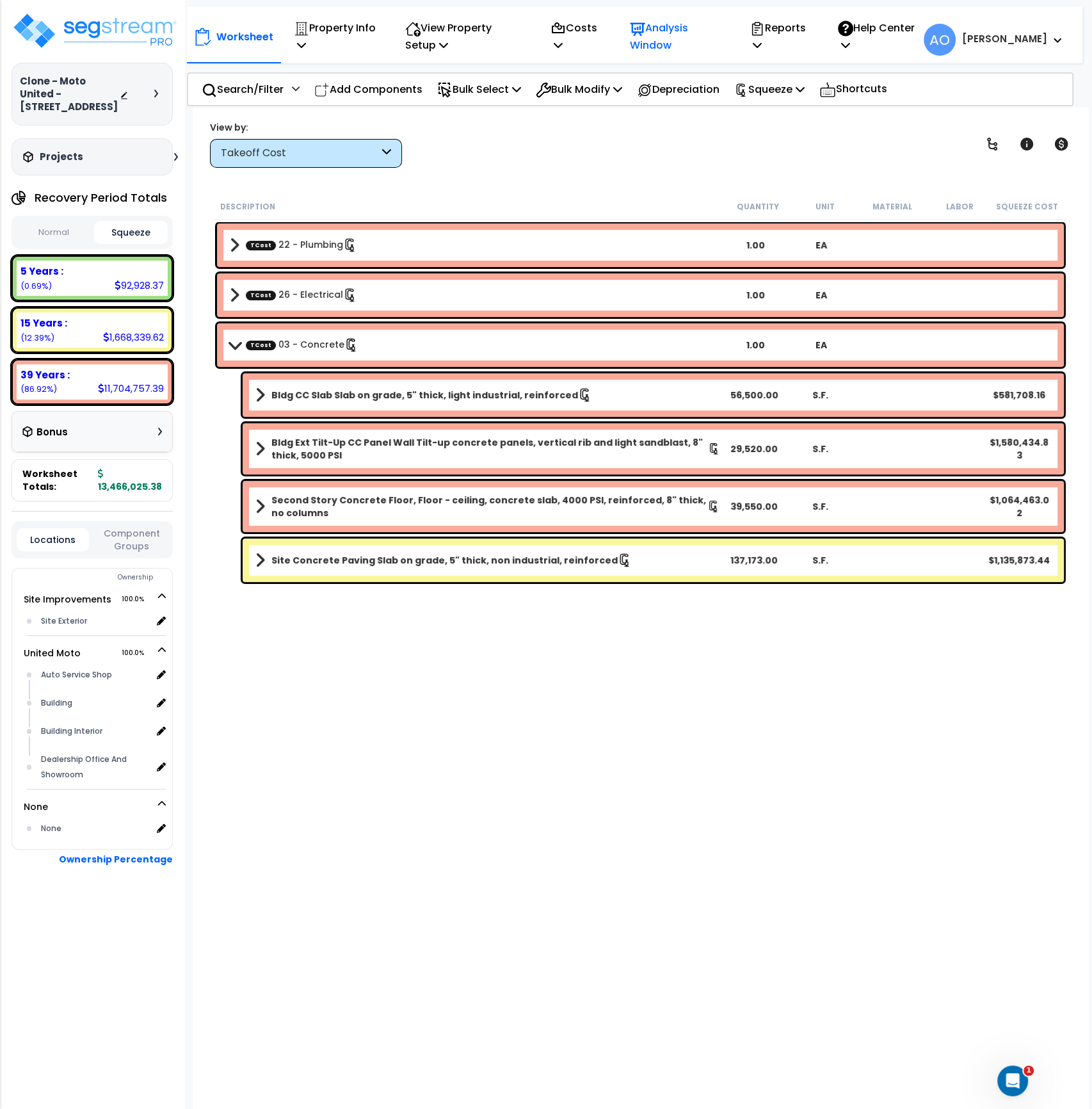
click at [669, 38] on p "Analysis Window" at bounding box center [677, 36] width 93 height 35
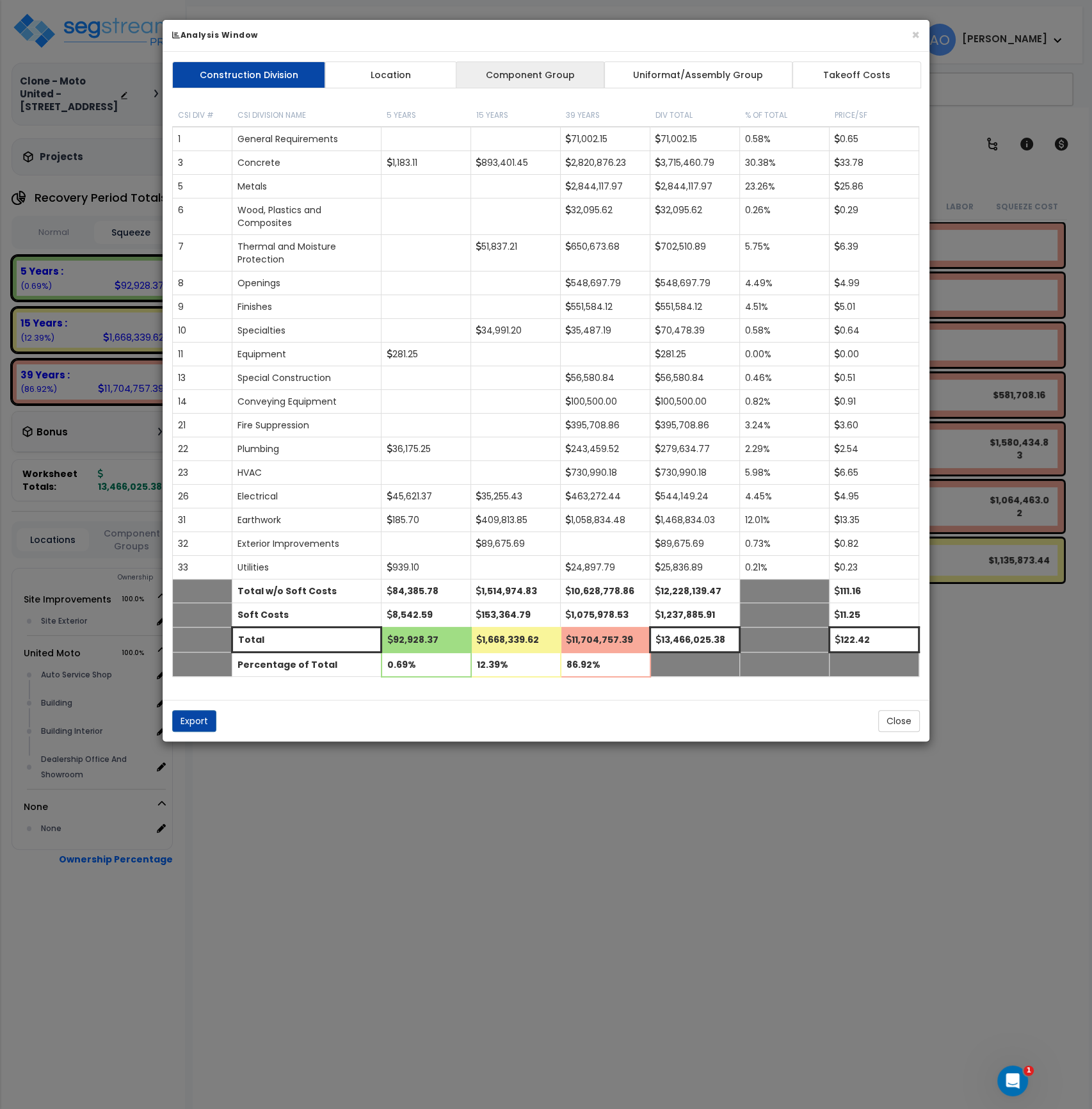
click at [505, 87] on link "Component Group" at bounding box center [530, 75] width 149 height 26
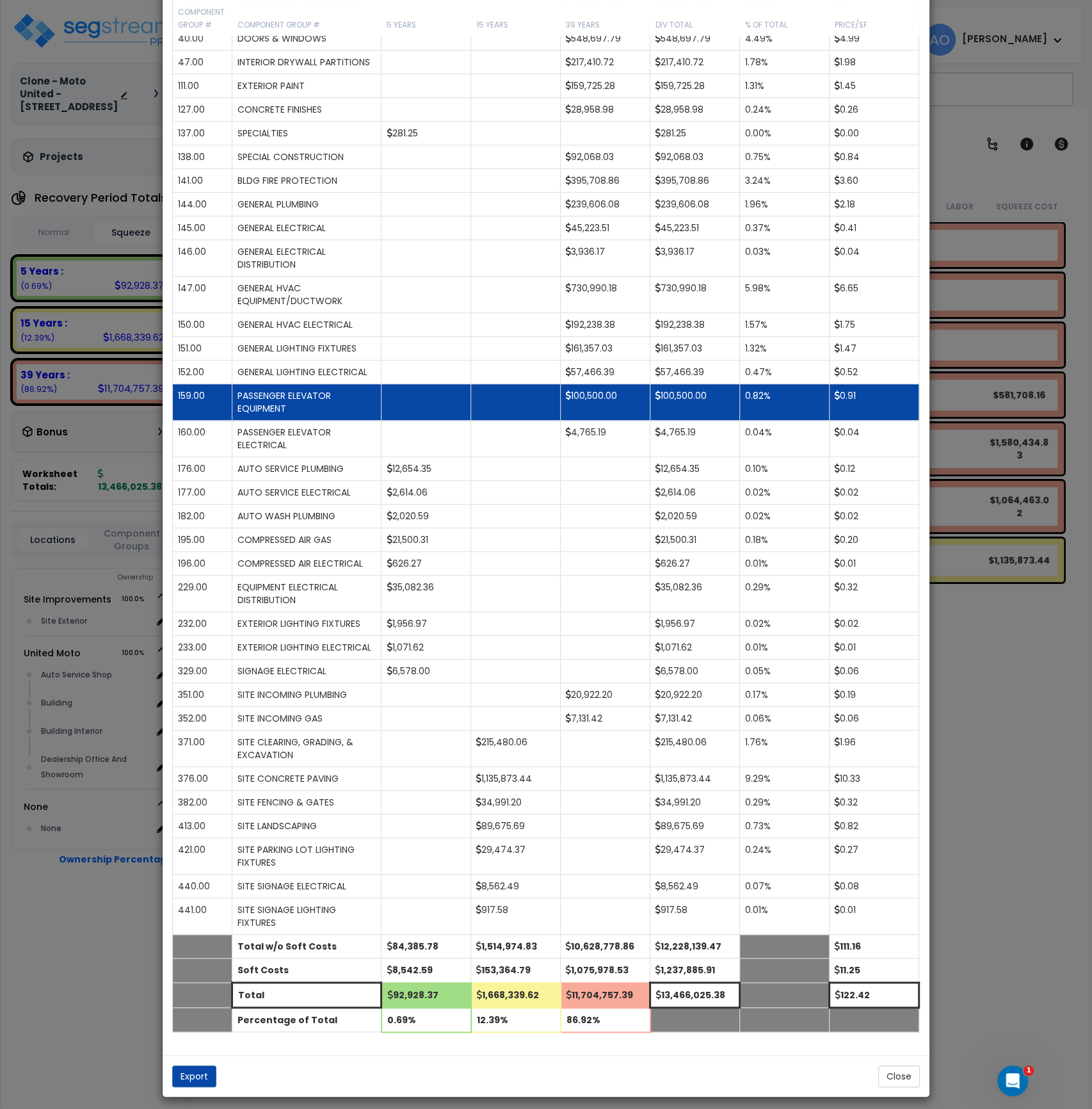
scroll to position [325, 0]
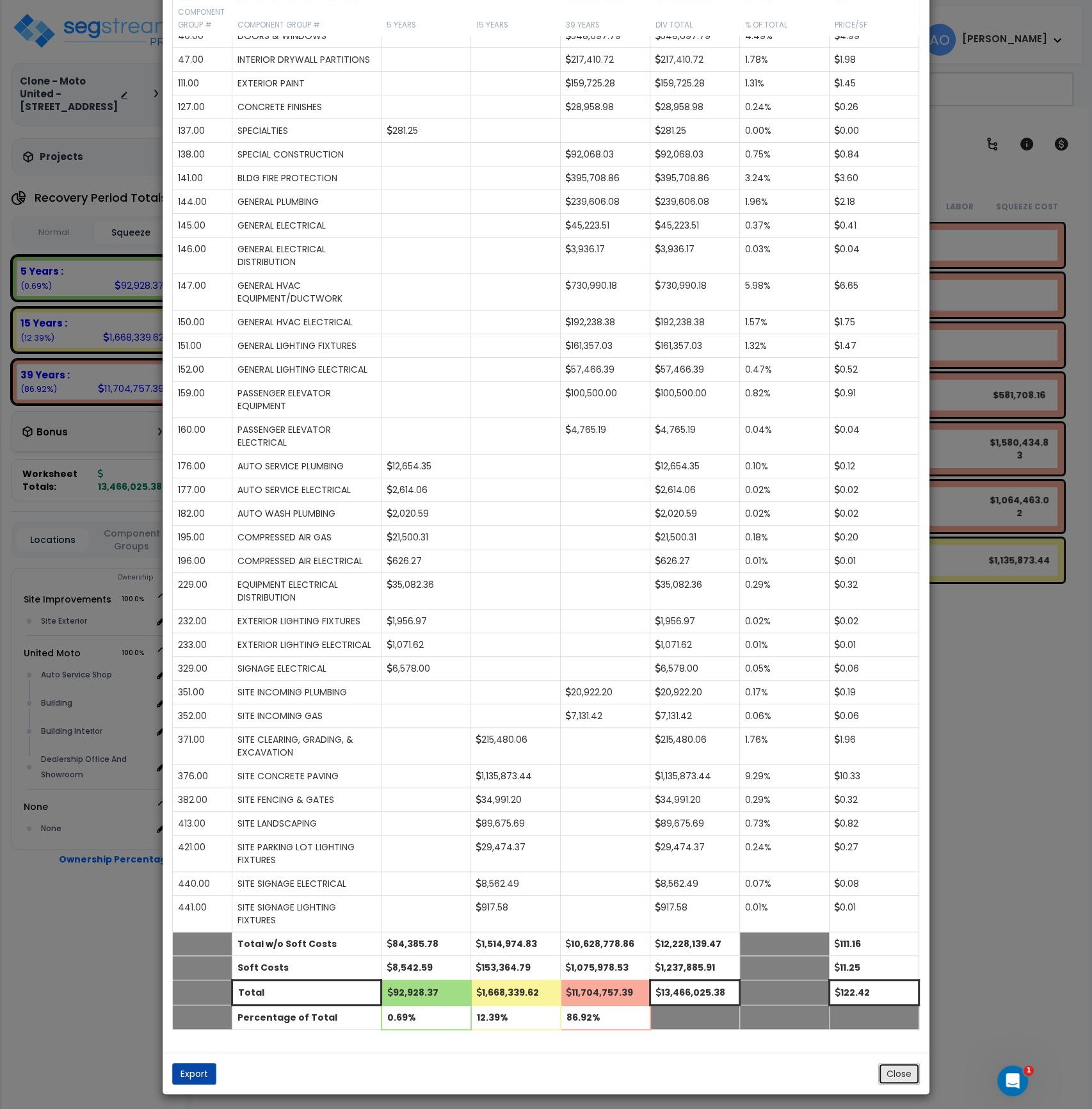
click at [902, 1067] on button "Close" at bounding box center [899, 1073] width 42 height 22
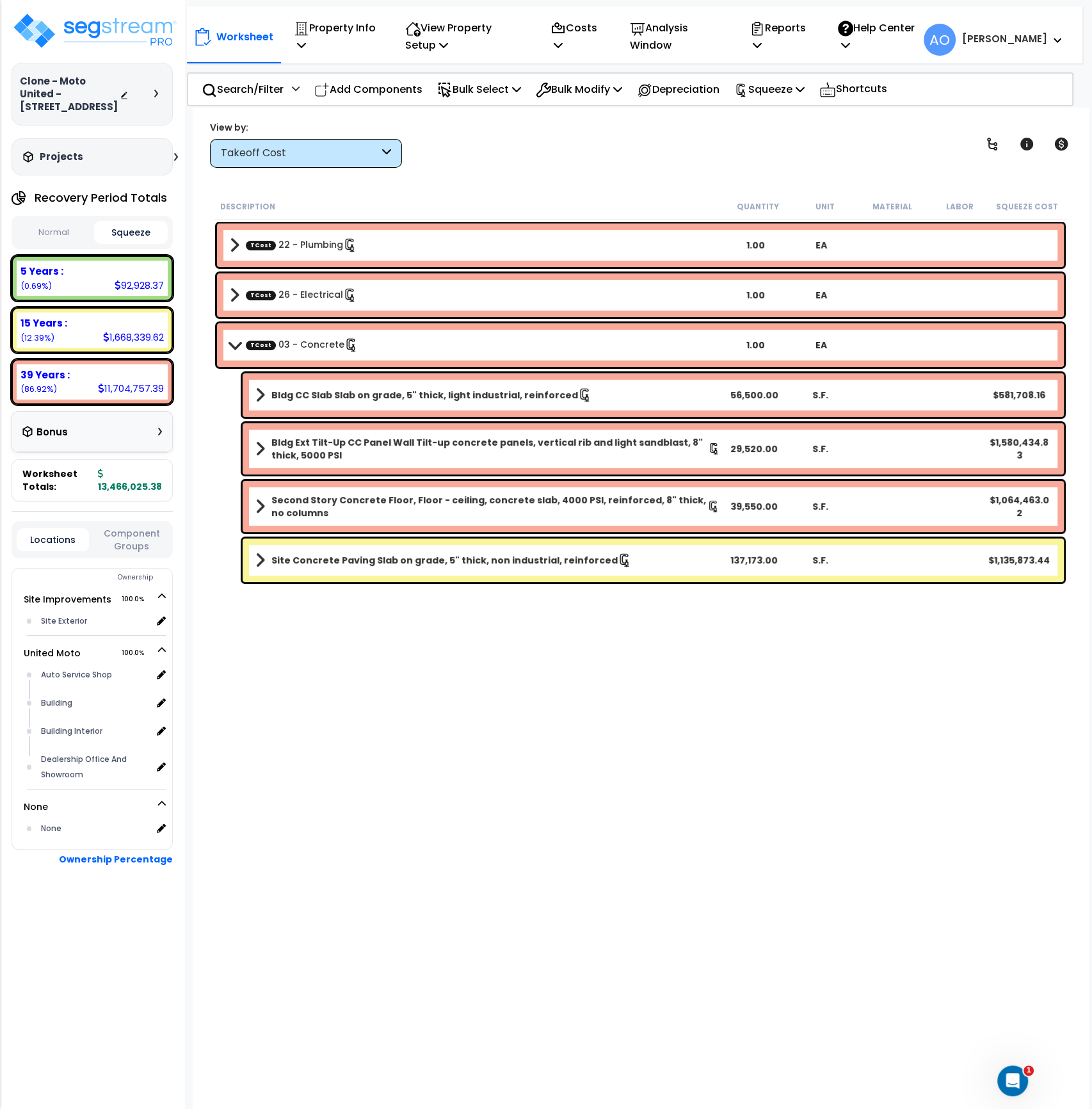
click at [458, 684] on div "Description Quantity Unit Material Labor Squeeze Cost TCost 22 - Plumbing 1.00 …" at bounding box center [641, 564] width 857 height 743
click at [373, 87] on p "Add Components" at bounding box center [368, 89] width 108 height 17
select select
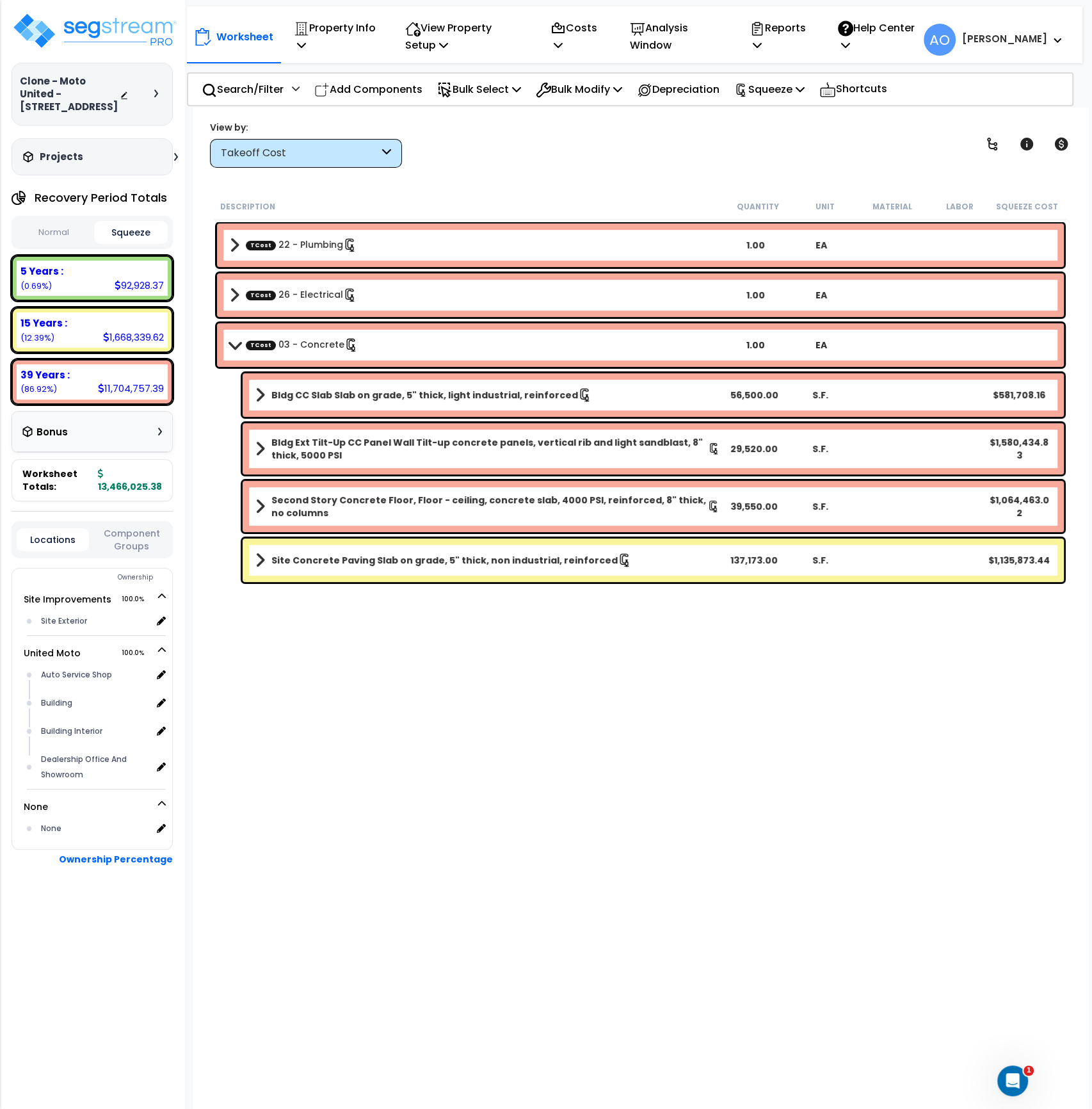
select select
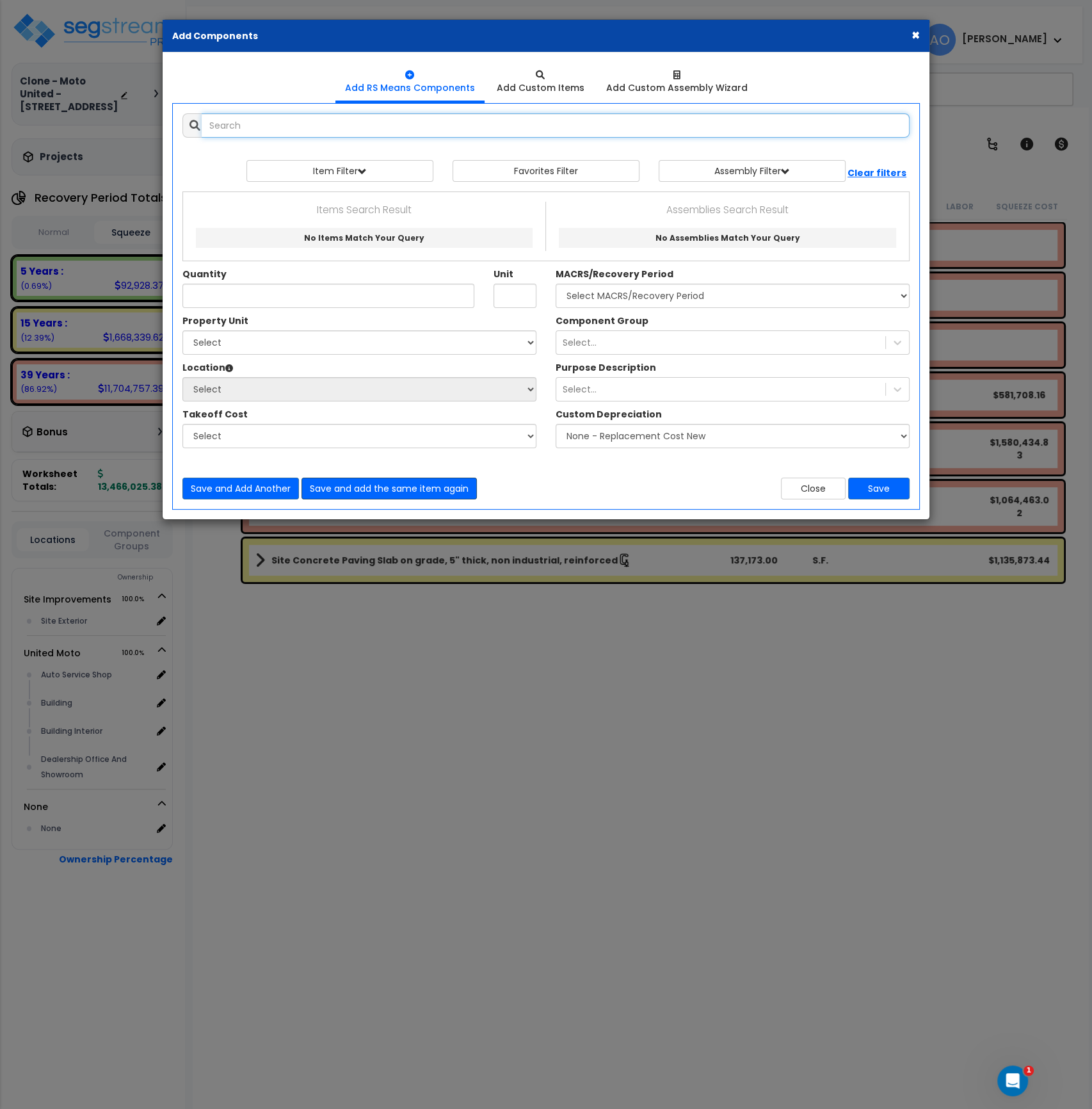
select select
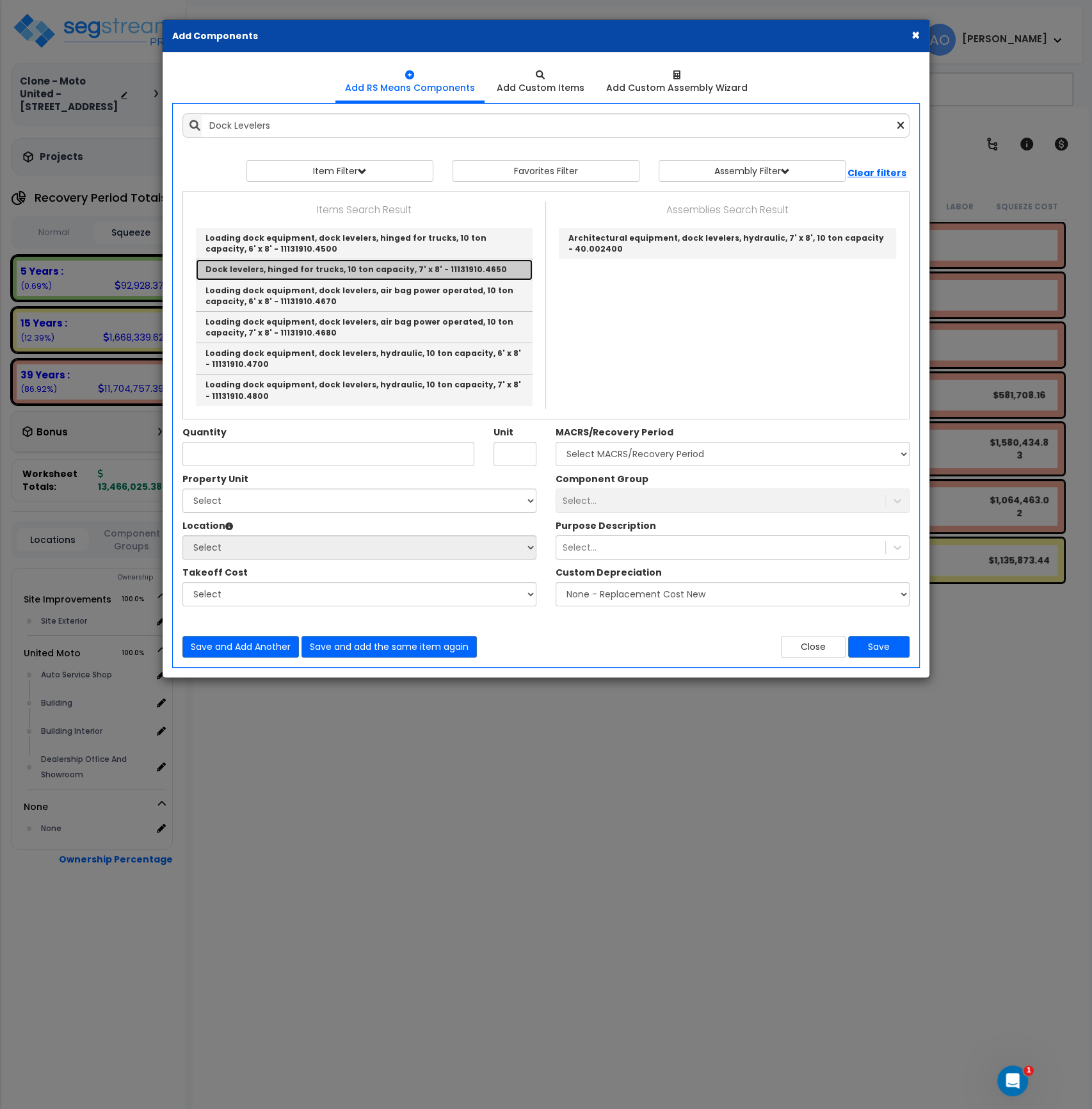
click at [405, 266] on link "Dock levelers, hinged for trucks, 10 ton capacity, 7' x 8' - 11131910.4650" at bounding box center [364, 270] width 337 height 21
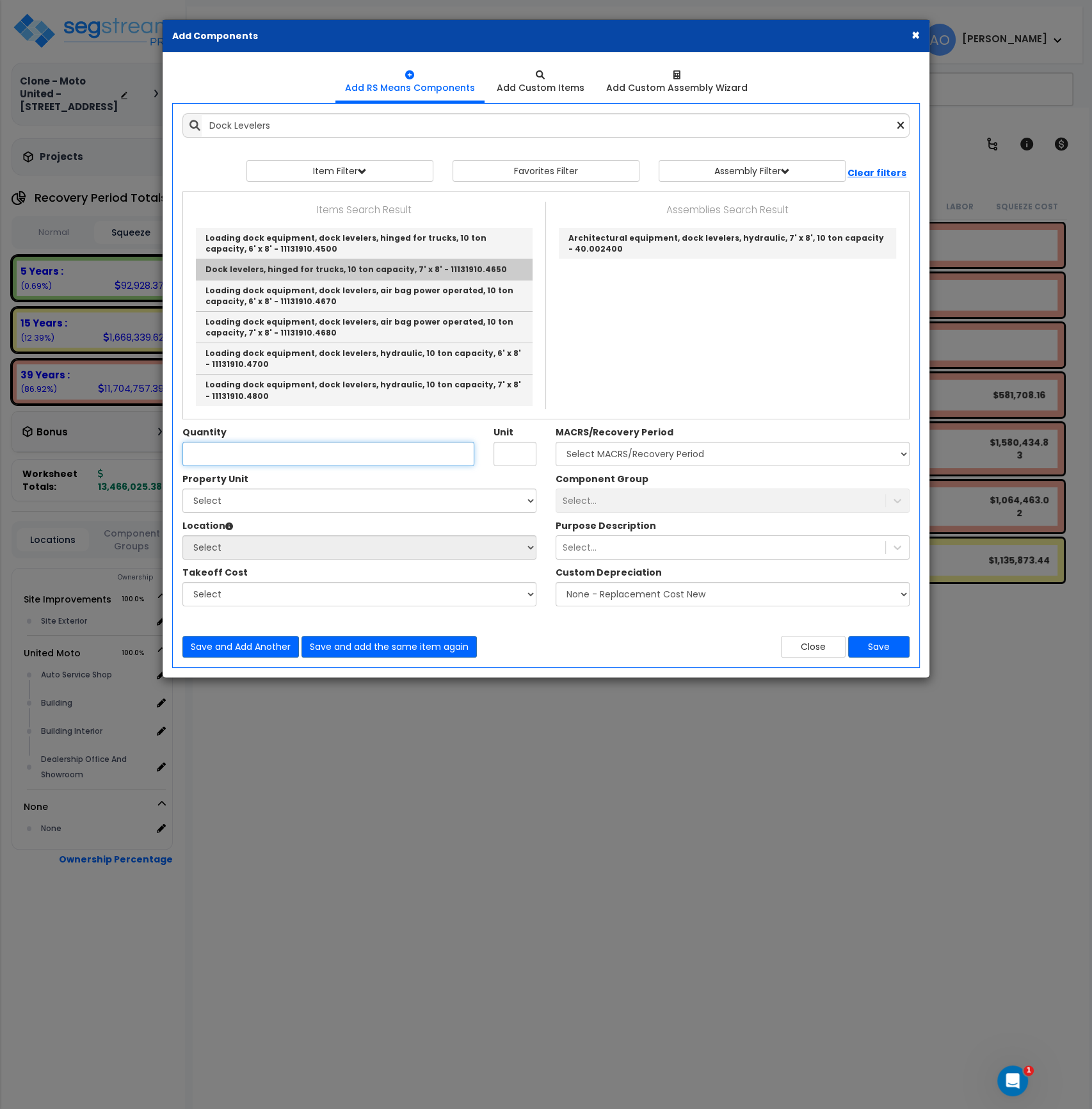
type input "Dock levelers, hinged for trucks, 10 ton capacity, 7' x 8' - 11131910.4650"
checkbox input "true"
type input "Ea."
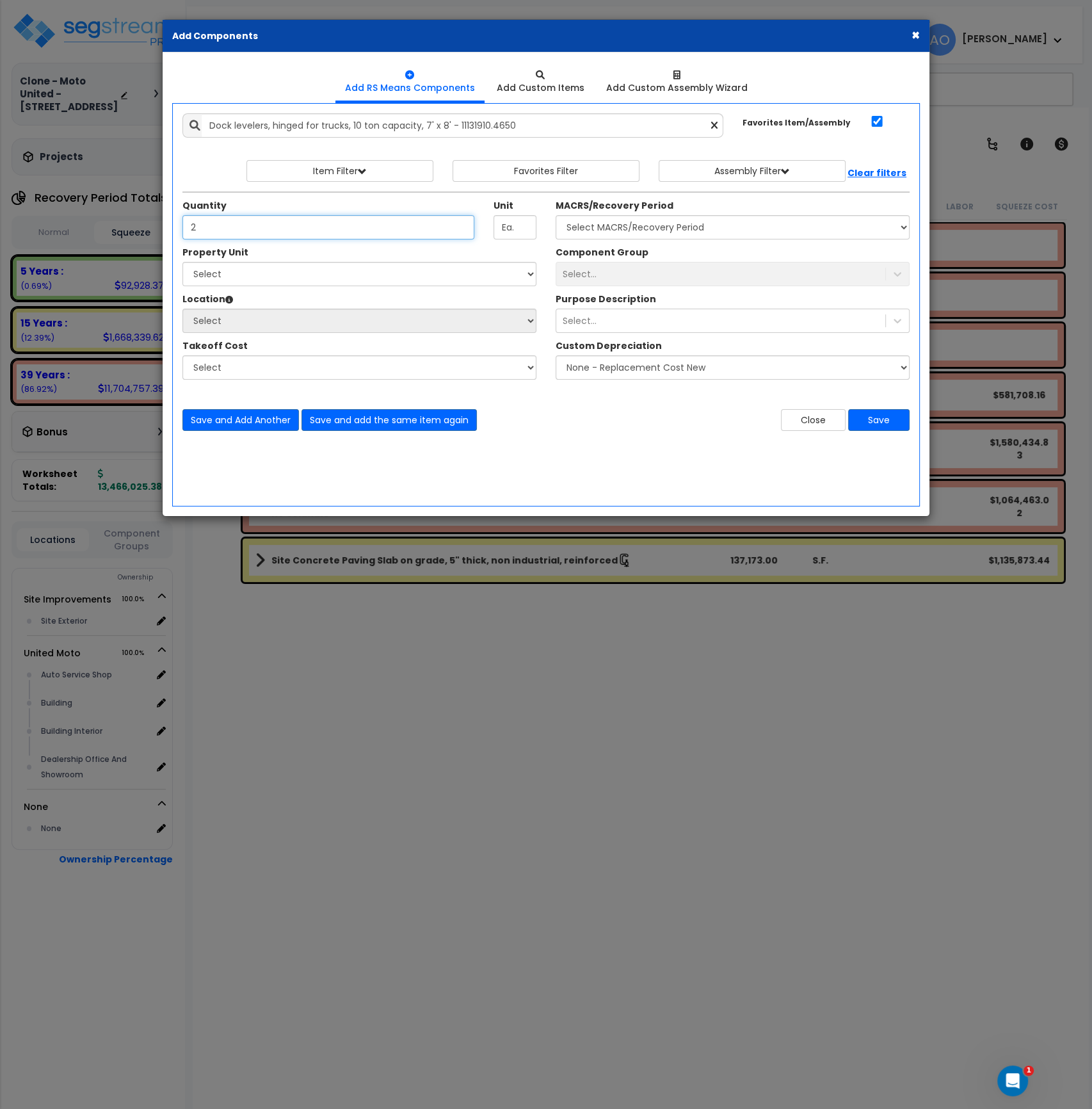
type input "2"
click at [465, 360] on select "Select 03 - Concrete 22 - Plumbing 26 - Electrical" at bounding box center [360, 367] width 354 height 25
click at [617, 227] on select "Select MACRS/Recovery Period 5 Years - 57.0 - Distributive Trades & Services 5 …" at bounding box center [732, 227] width 354 height 25
select select "3667"
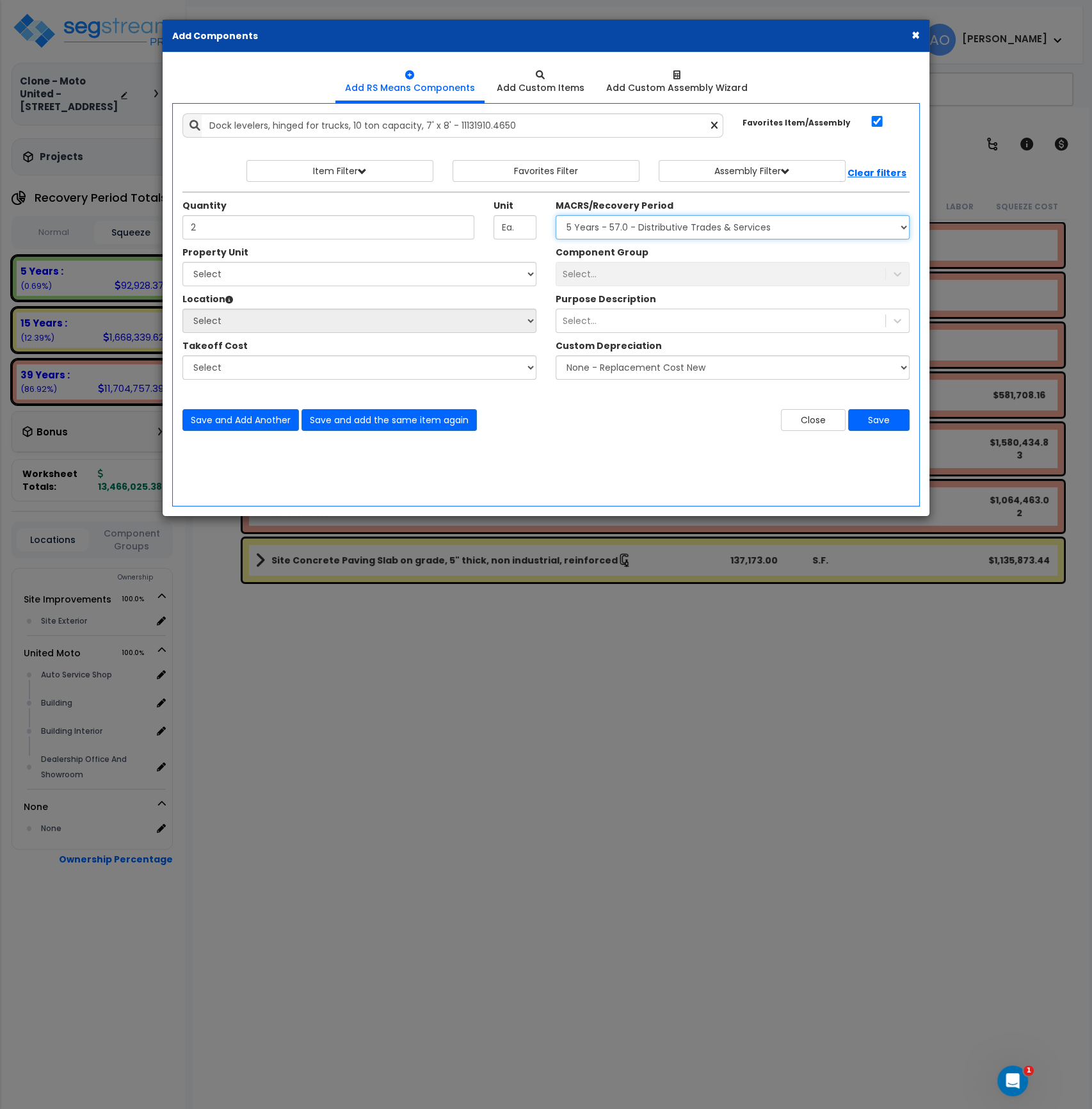
click at [555, 215] on select "Select MACRS/Recovery Period 5 Years - 57.0 - Distributive Trades & Services 5 …" at bounding box center [732, 227] width 354 height 25
click at [605, 274] on div "Select..." at bounding box center [721, 274] width 329 height 21
click at [490, 449] on div "Add Items Add Assemblies Both" at bounding box center [546, 305] width 748 height 403
click at [821, 421] on button "Close" at bounding box center [813, 419] width 64 height 22
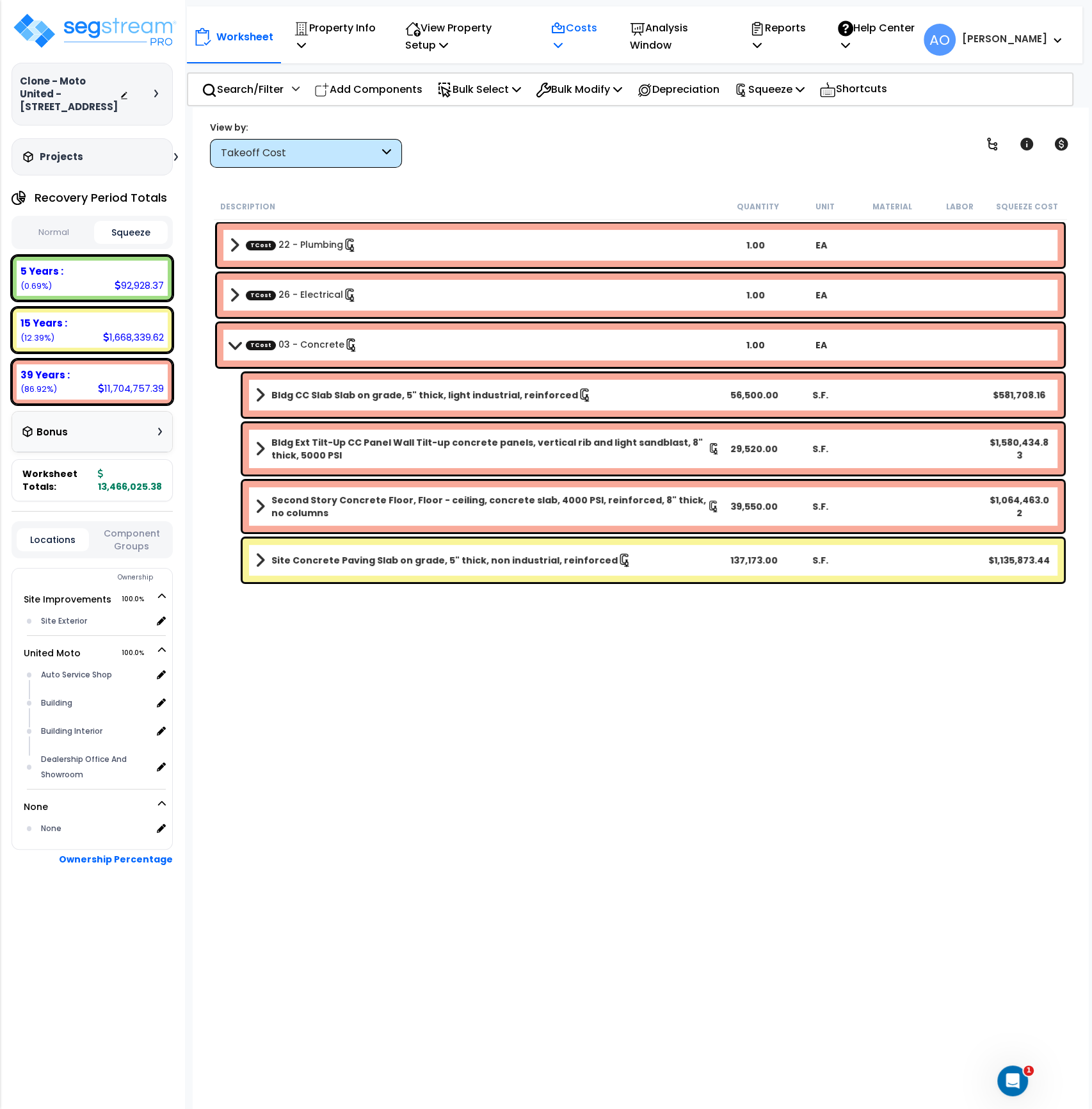
click at [579, 38] on p "Costs" at bounding box center [576, 36] width 52 height 35
click at [596, 98] on link "Direct Costs" at bounding box center [608, 100] width 127 height 26
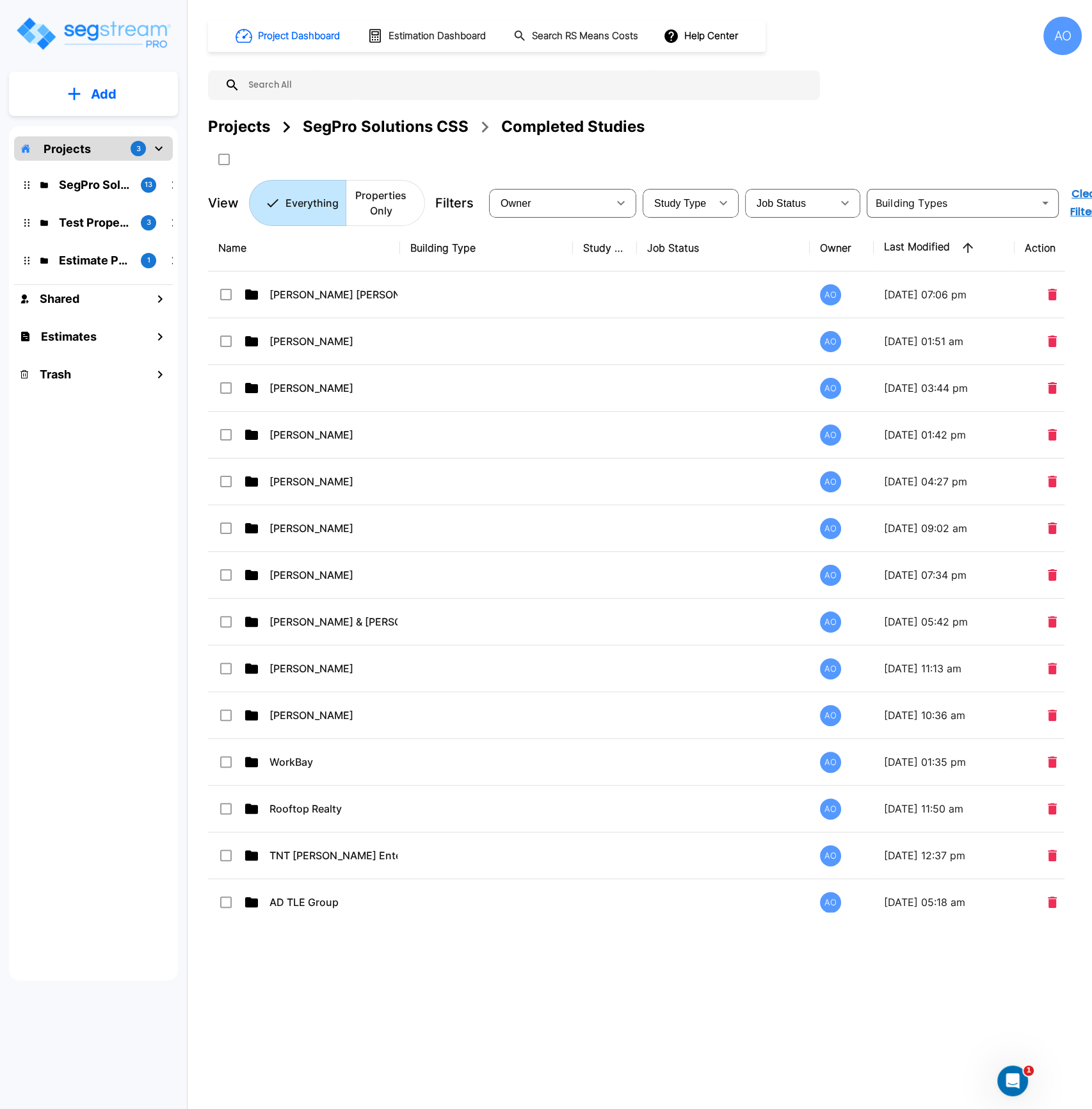
click at [343, 129] on div "SegPro Solutions CSS" at bounding box center [385, 127] width 166 height 23
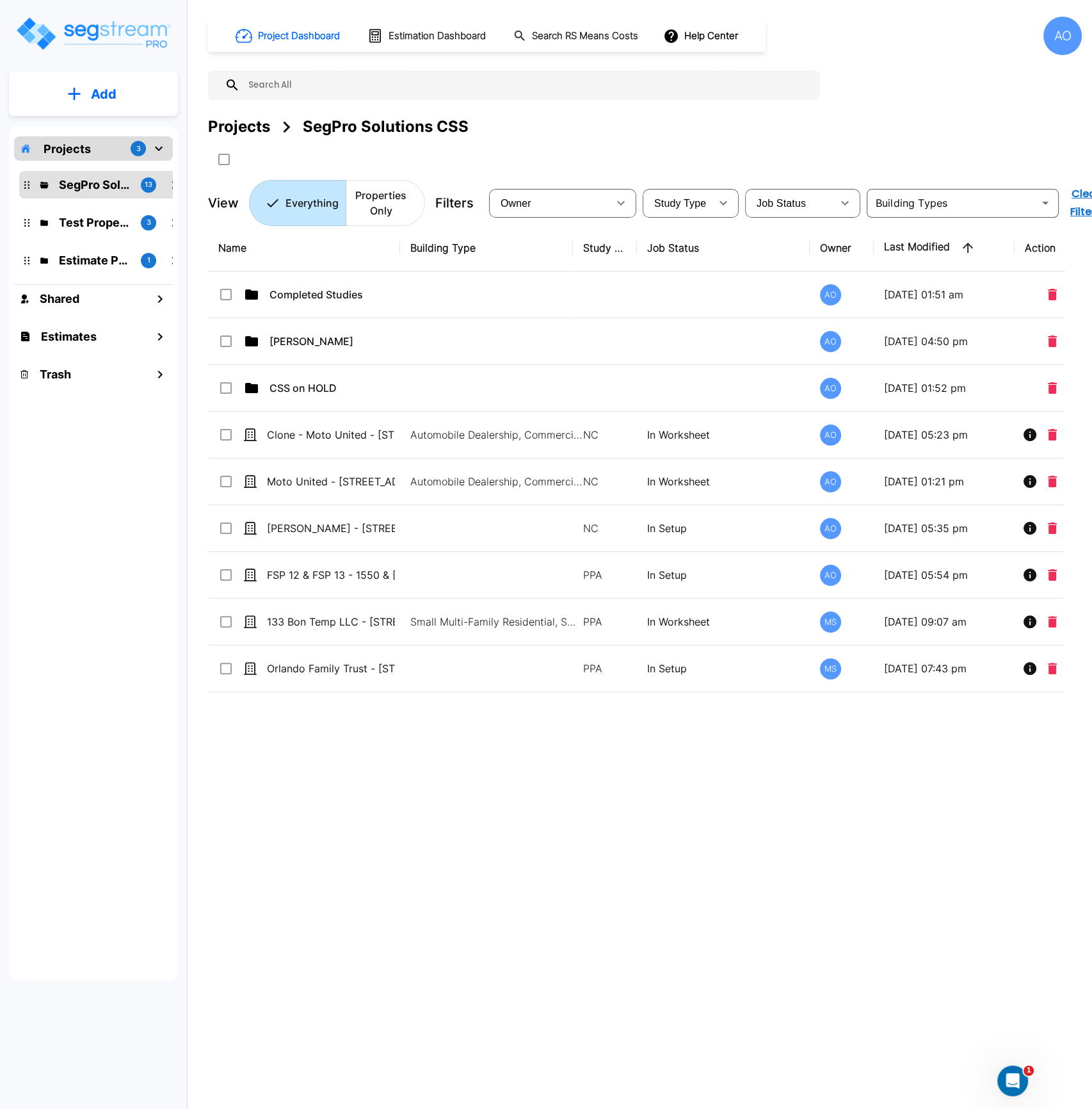
click at [430, 767] on div "Name Building Type Study Type Job Status Owner Last Modified Action Completed S…" at bounding box center [636, 568] width 856 height 688
click at [587, 148] on div "Projects SegPro Solutions CSS" at bounding box center [645, 143] width 874 height 55
click at [74, 90] on icon "mailbox folders" at bounding box center [74, 94] width 12 height 12
click at [110, 168] on p "Add Property" at bounding box center [100, 166] width 65 height 15
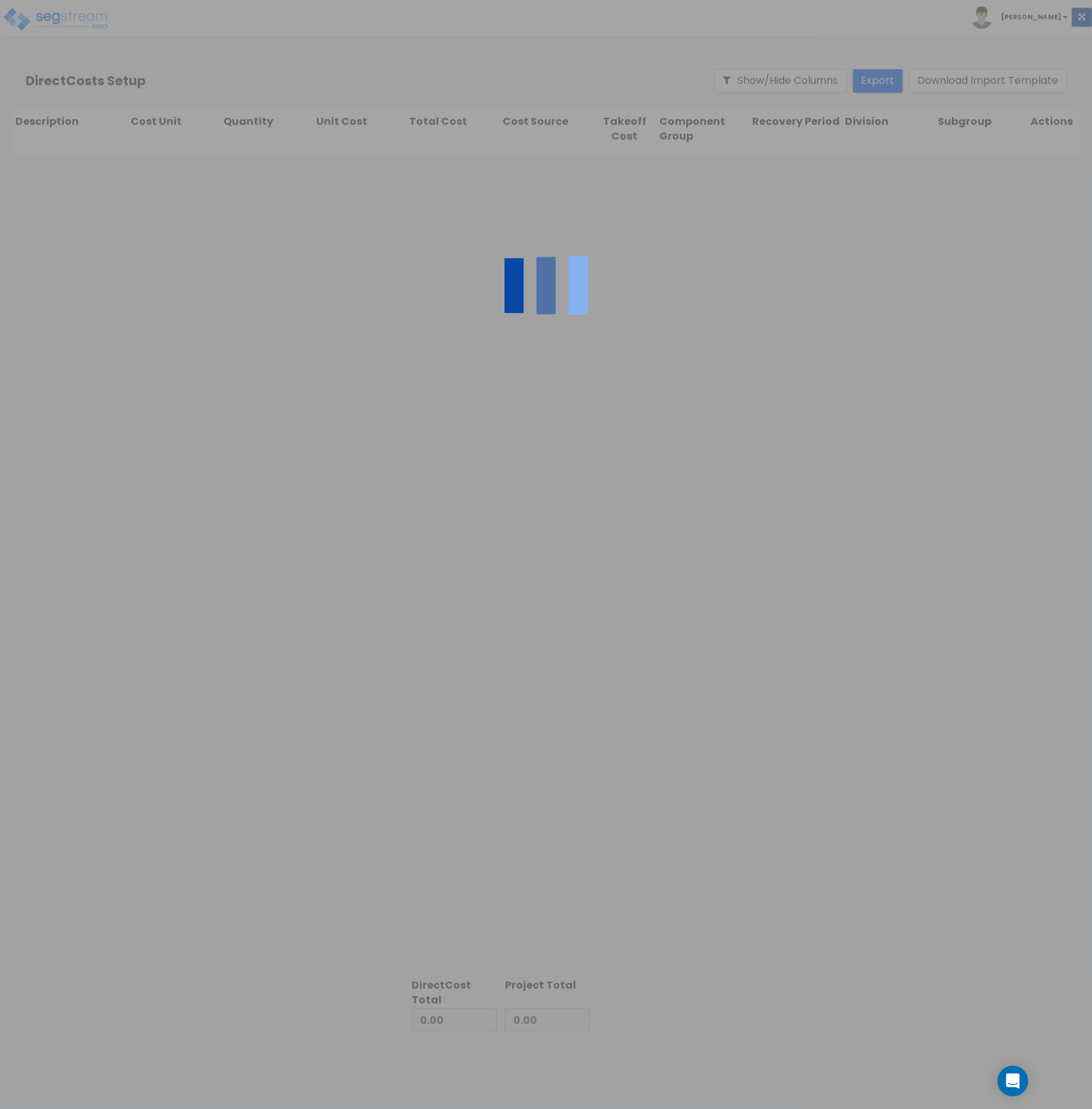
type input "1,237,885.91"
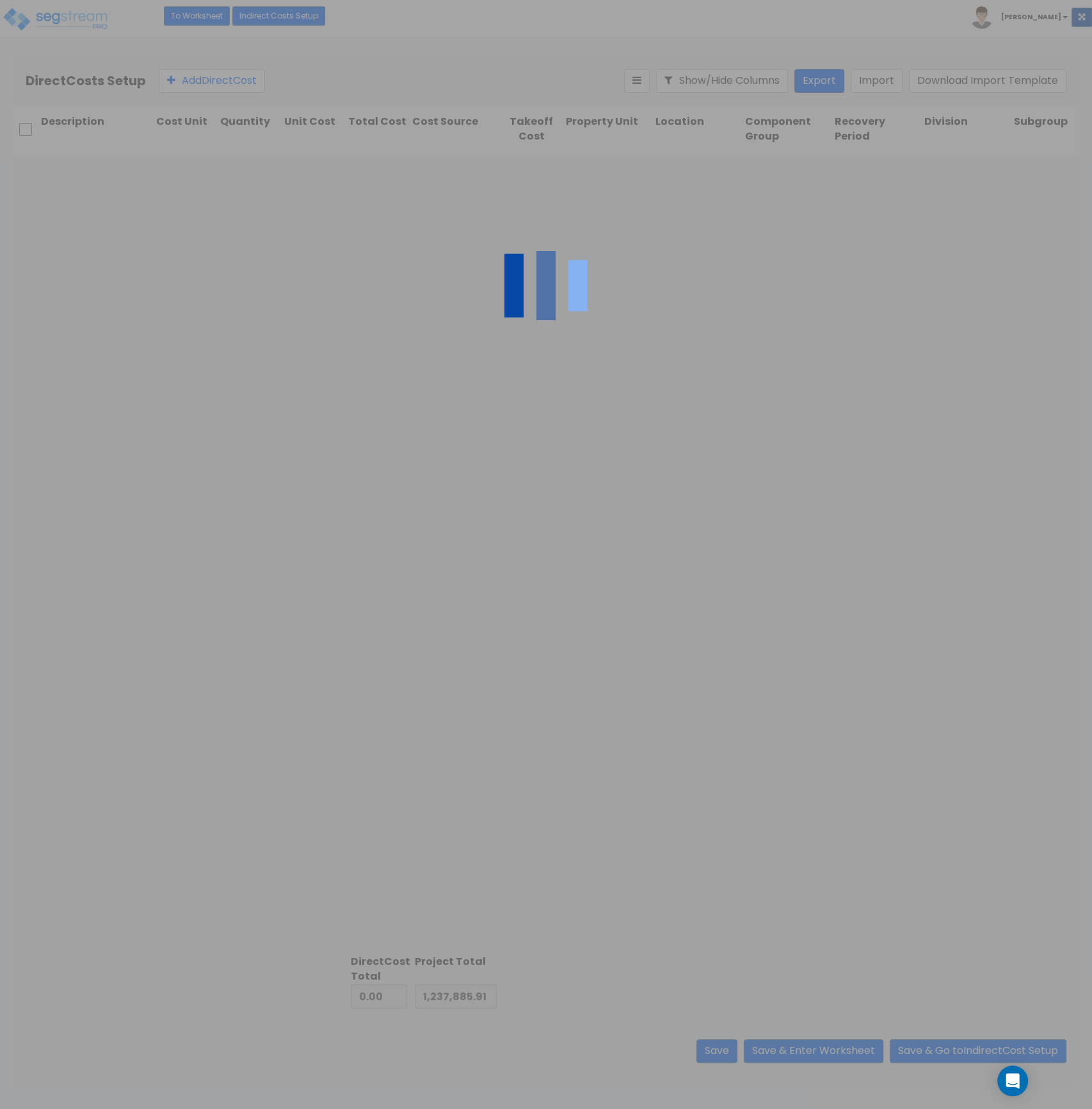
type input "12,228,139.47"
type input "13,466,025.38"
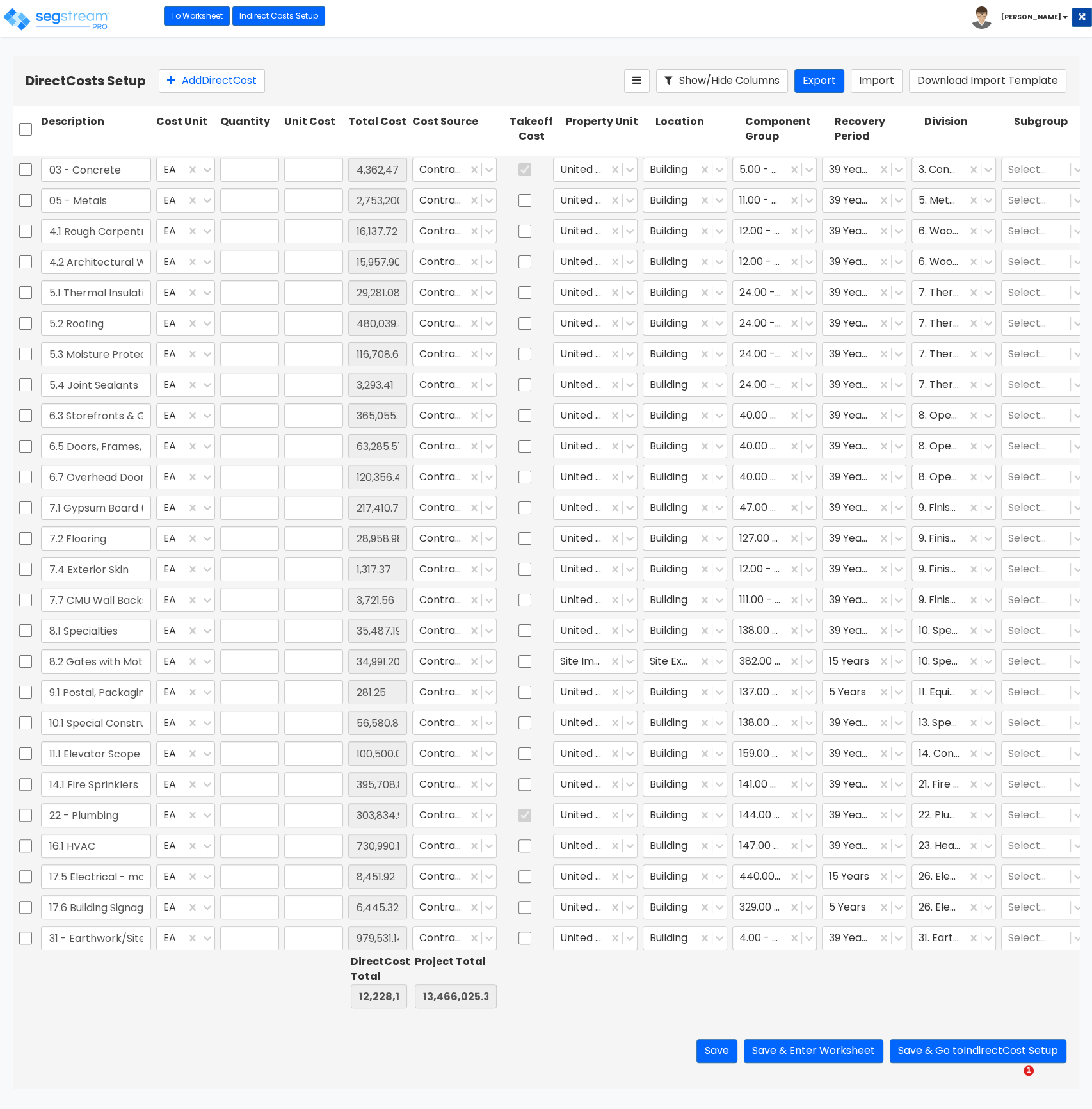
type input "1.00"
type input "4,362,479.45"
type input "1.00"
type input "2,753,200.00"
type input "1.00"
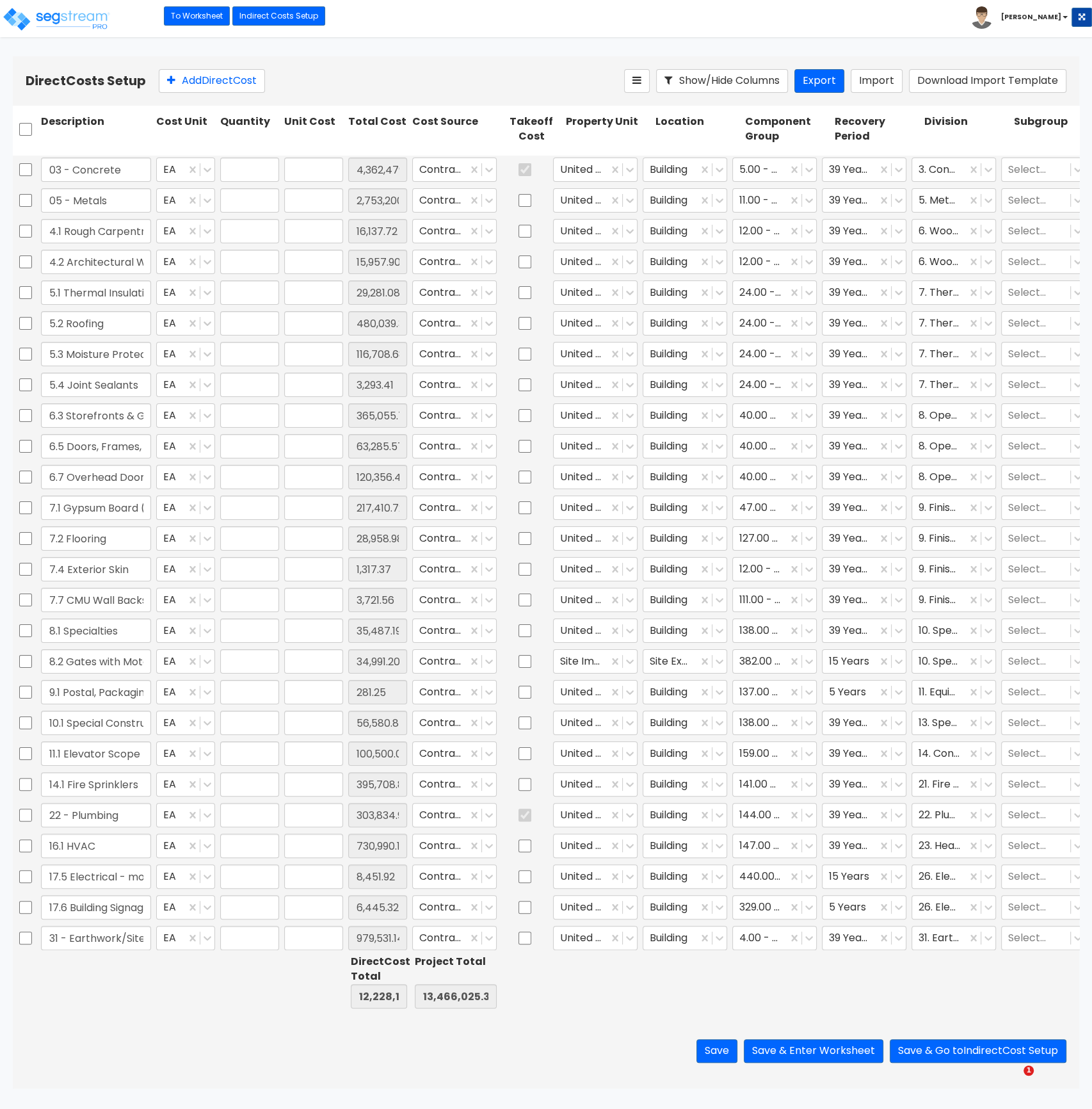
type input "16,137.72"
type input "1.00"
type input "15,957.90"
type input "1.00"
type input "29,281.08"
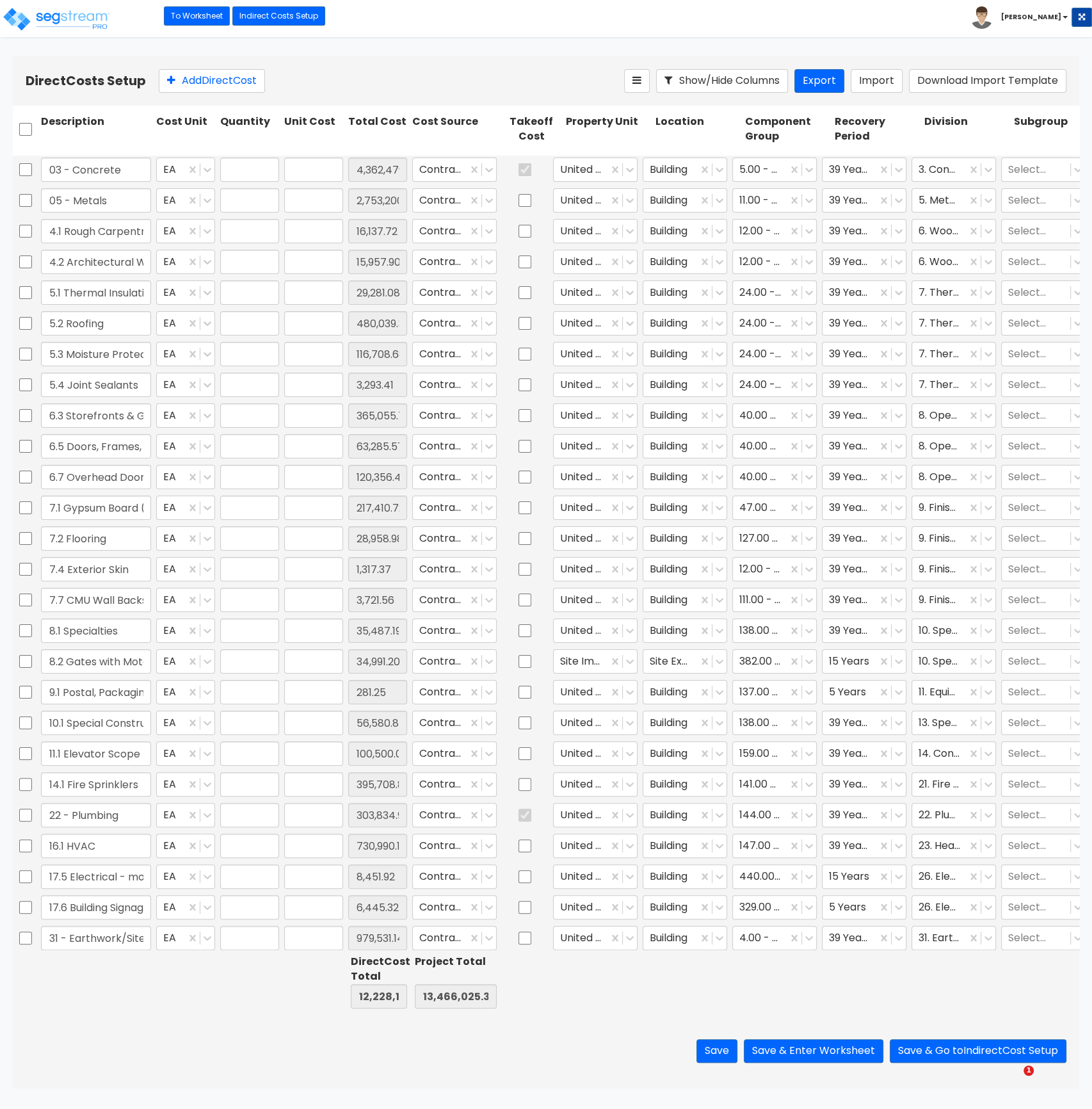
type input "1.00"
type input "480,039.34"
type input "1.00"
type input "116,708.68"
type input "1.00"
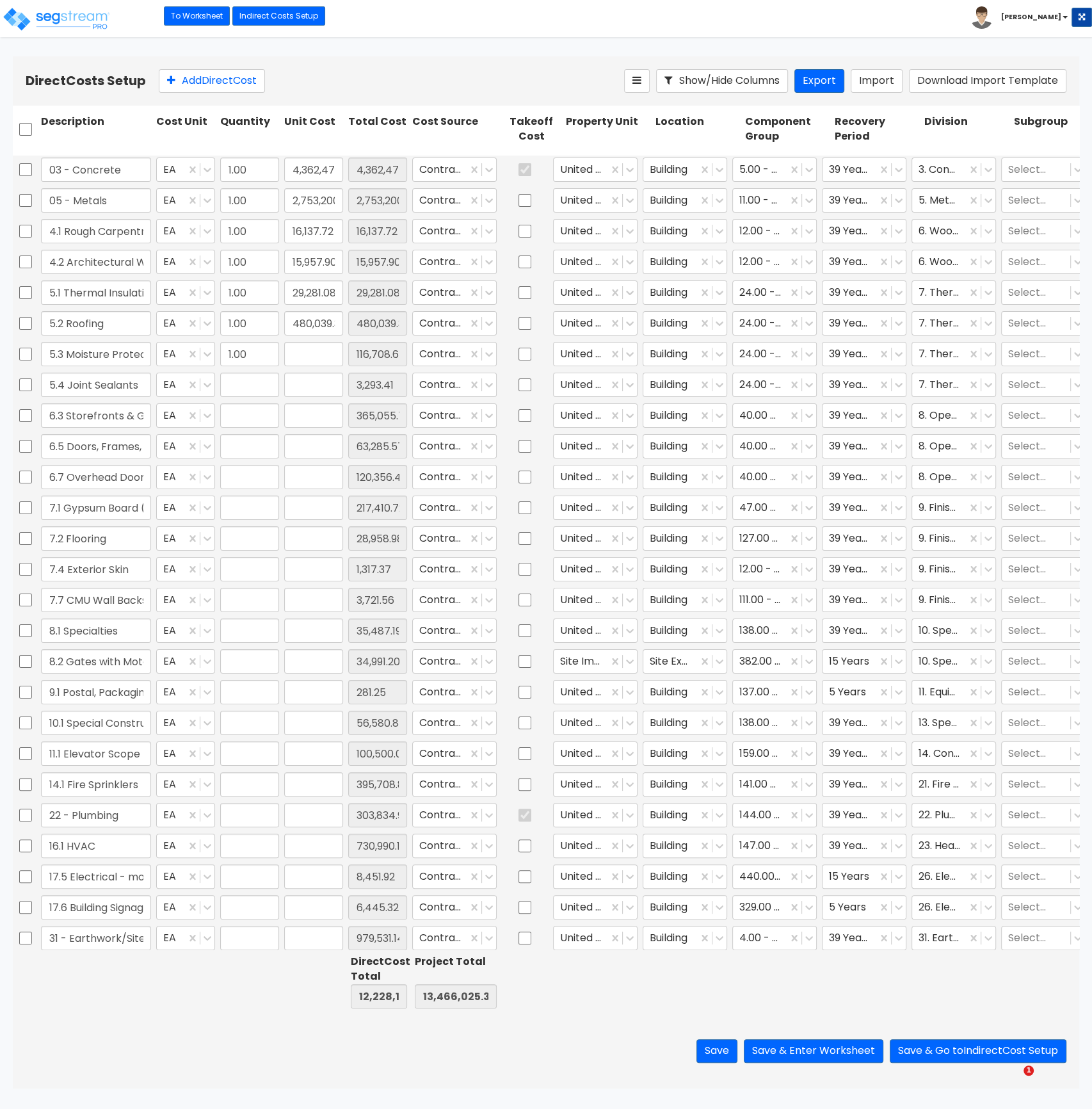
type input "3,293.41"
type input "1.00"
type input "365,055.75"
type input "1.00"
type input "63,285.57"
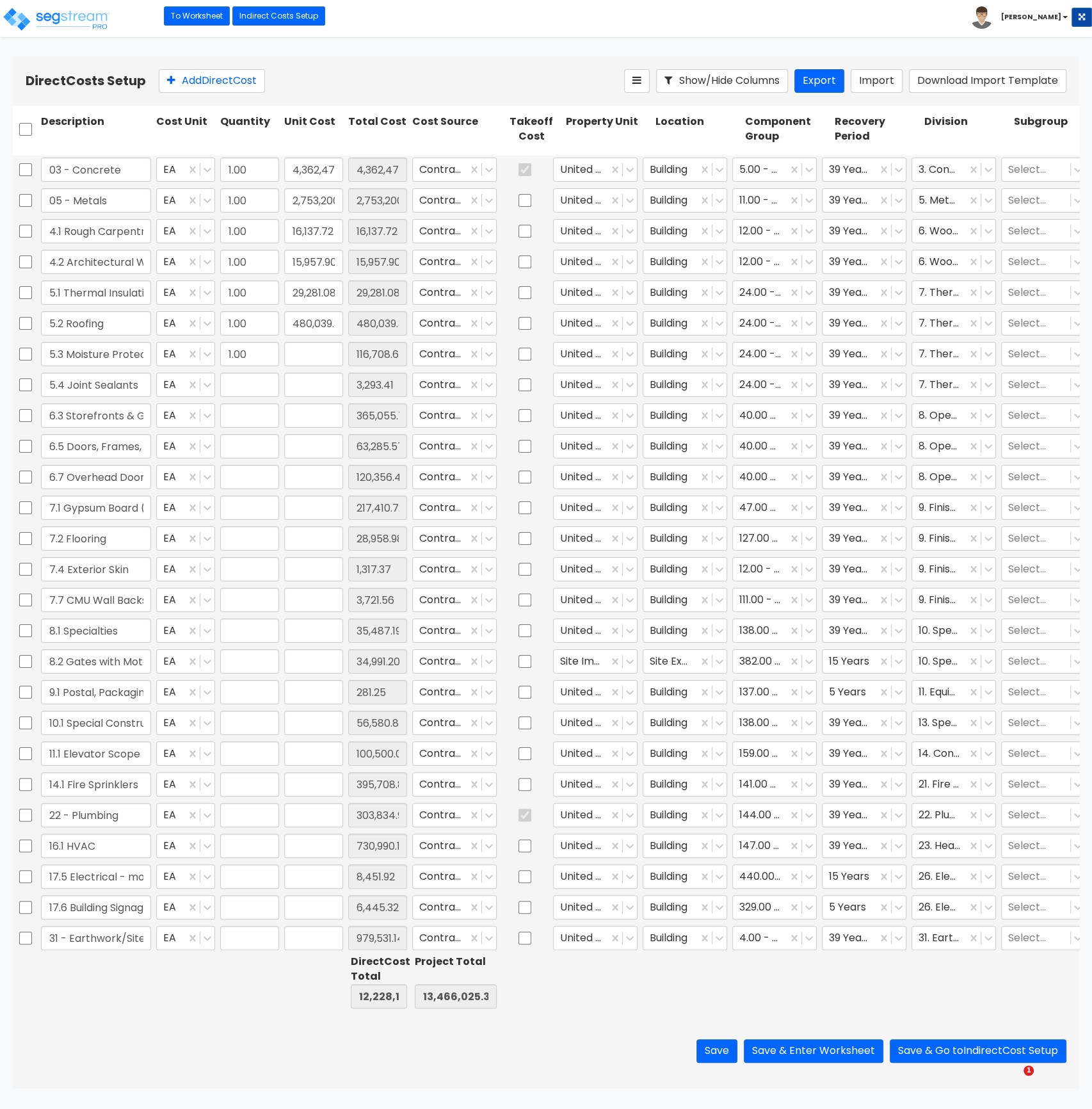
type input "1.00"
type input "120,356.47"
type input "1.00"
type input "217,410.72"
type input "1.00"
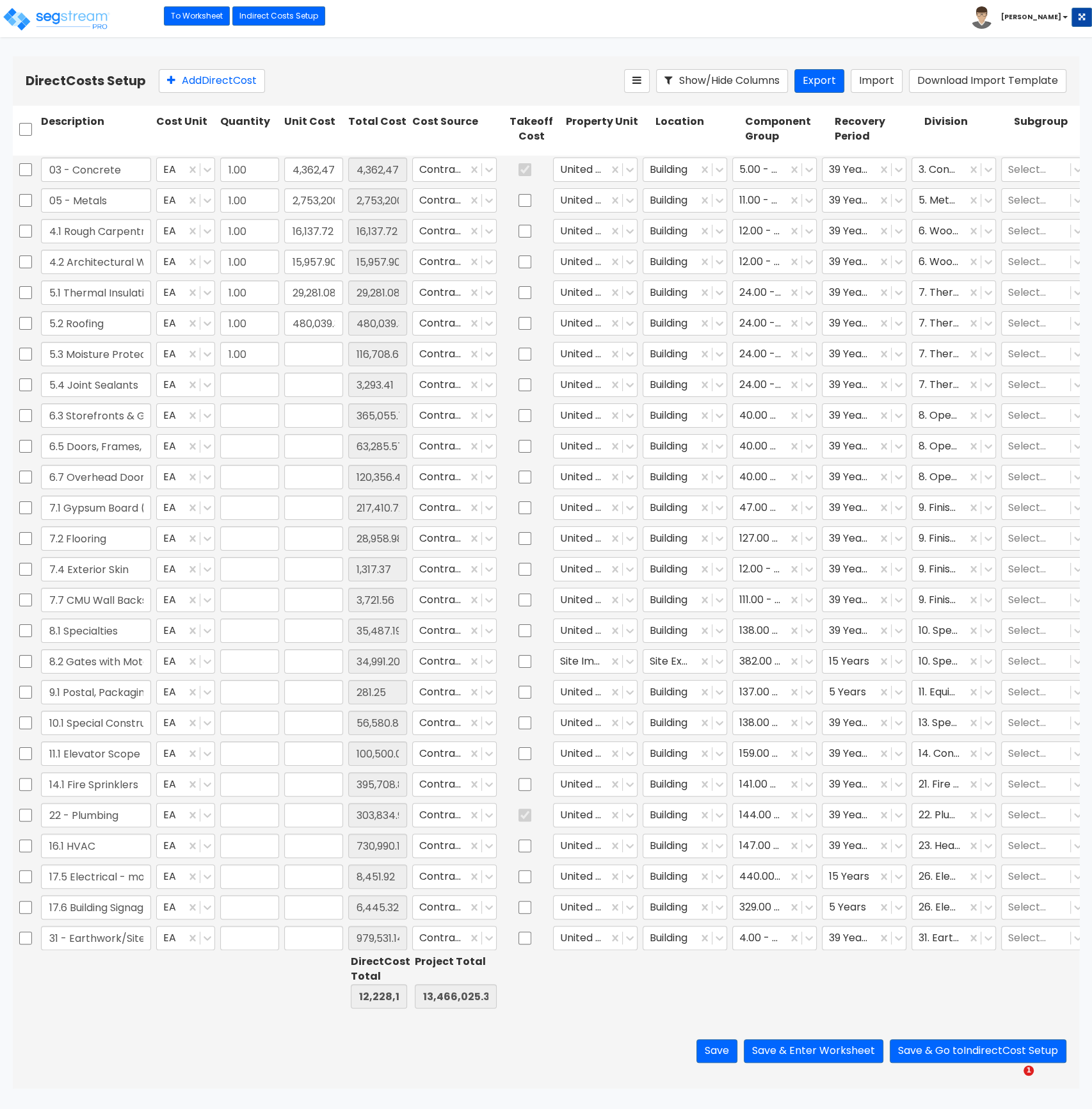
type input "28,958.98"
type input "1.00"
type input "1,317.37"
type input "1.00"
type input "3,721.56"
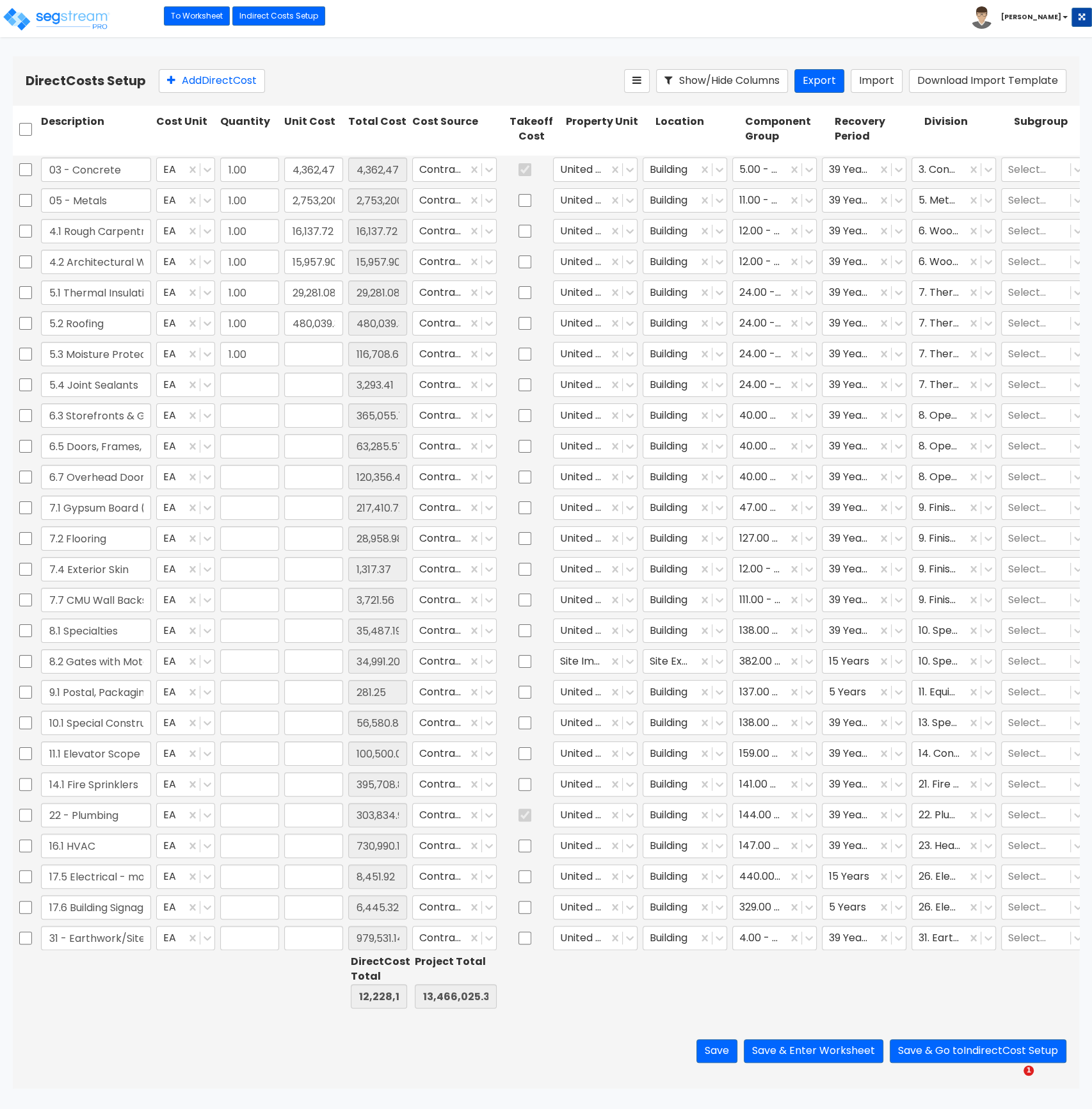
type input "1.00"
type input "35,487.19"
type input "1.00"
type input "34,991.20"
type input "1.00"
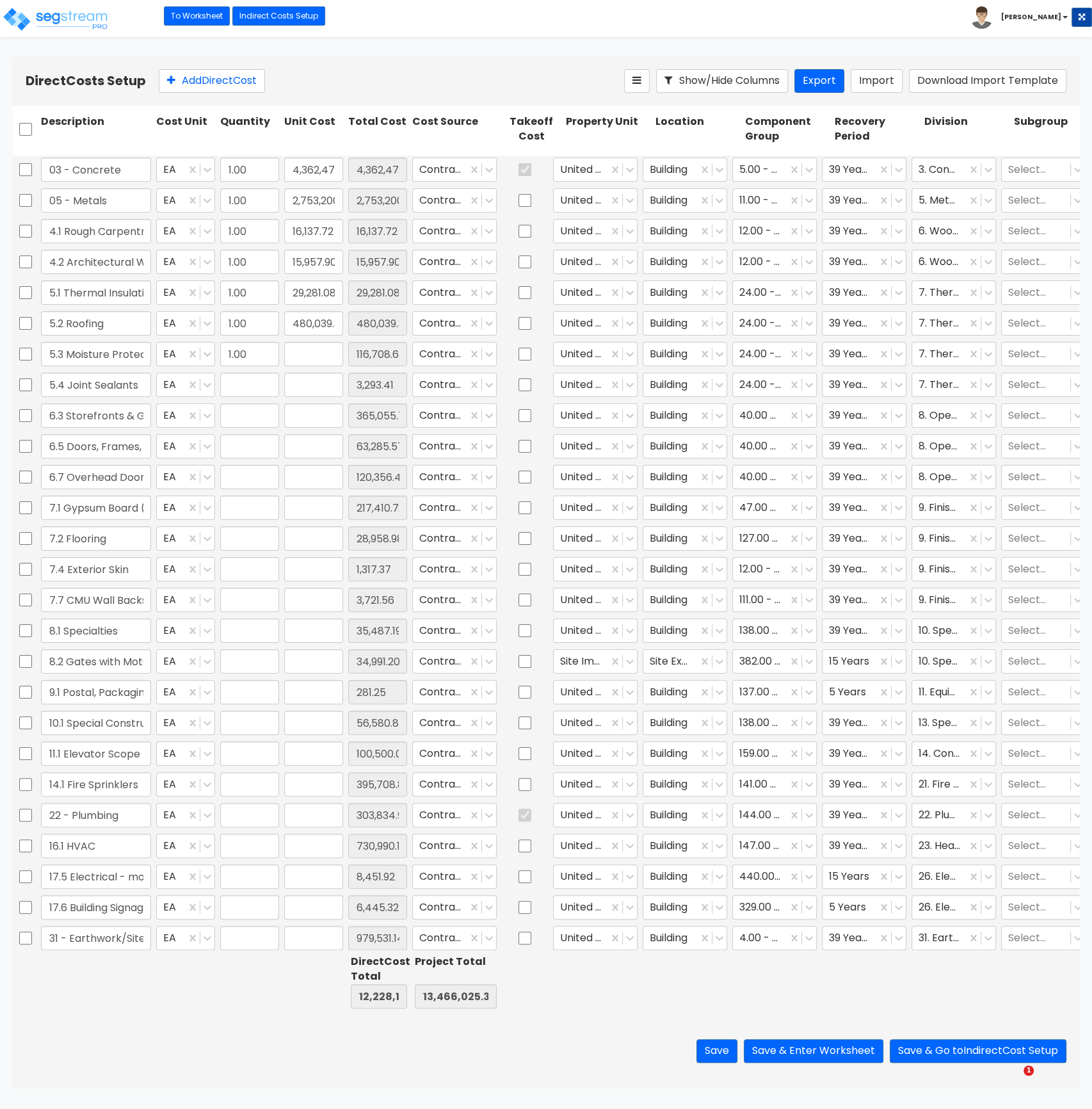
type input "281.25"
type input "1.00"
type input "56,580.84"
type input "1.00"
type input "100,500.00"
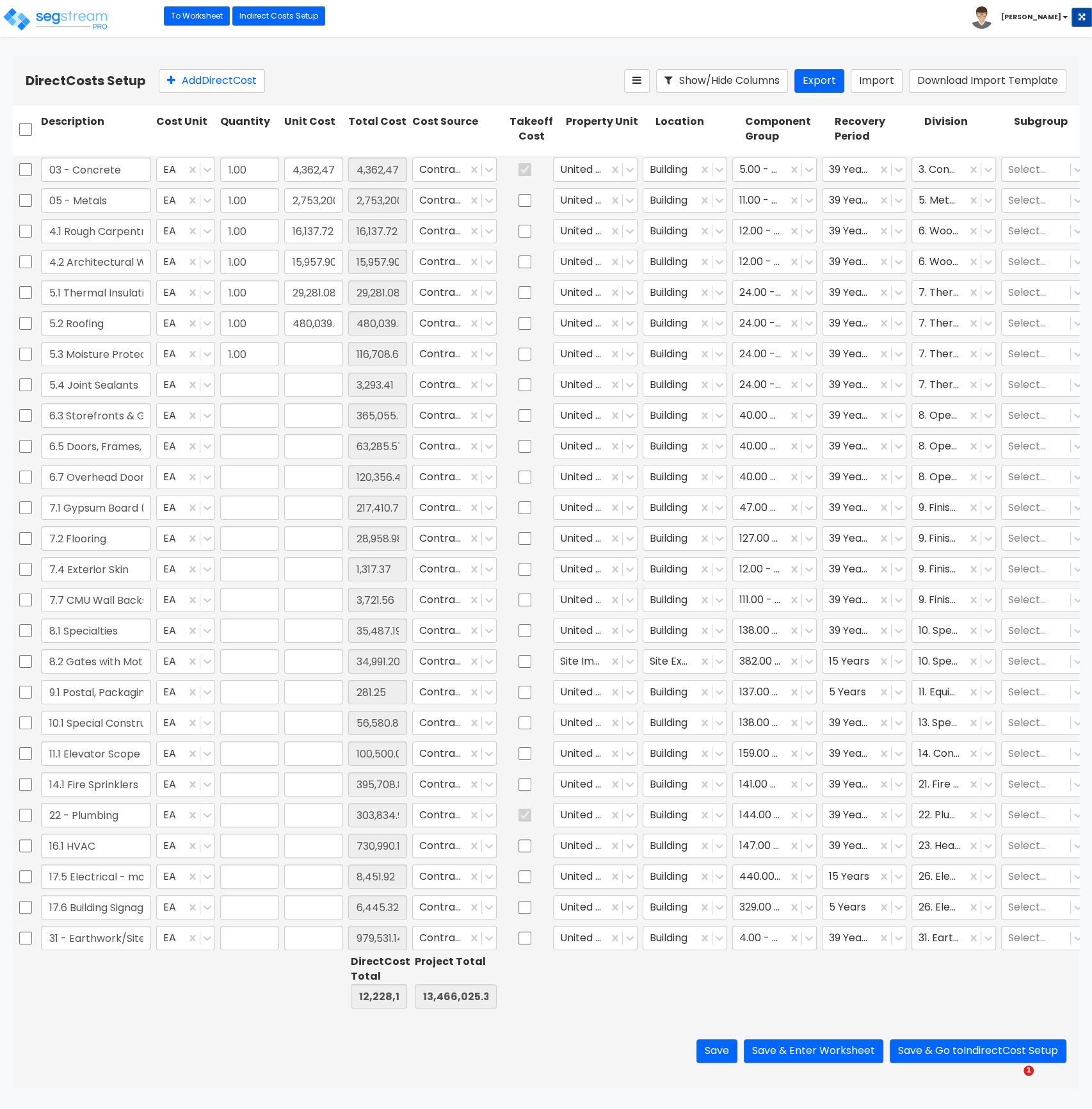
type input "1.00"
type input "395,708.86"
type input "1.00"
type input "303,834.95"
type input "1.00"
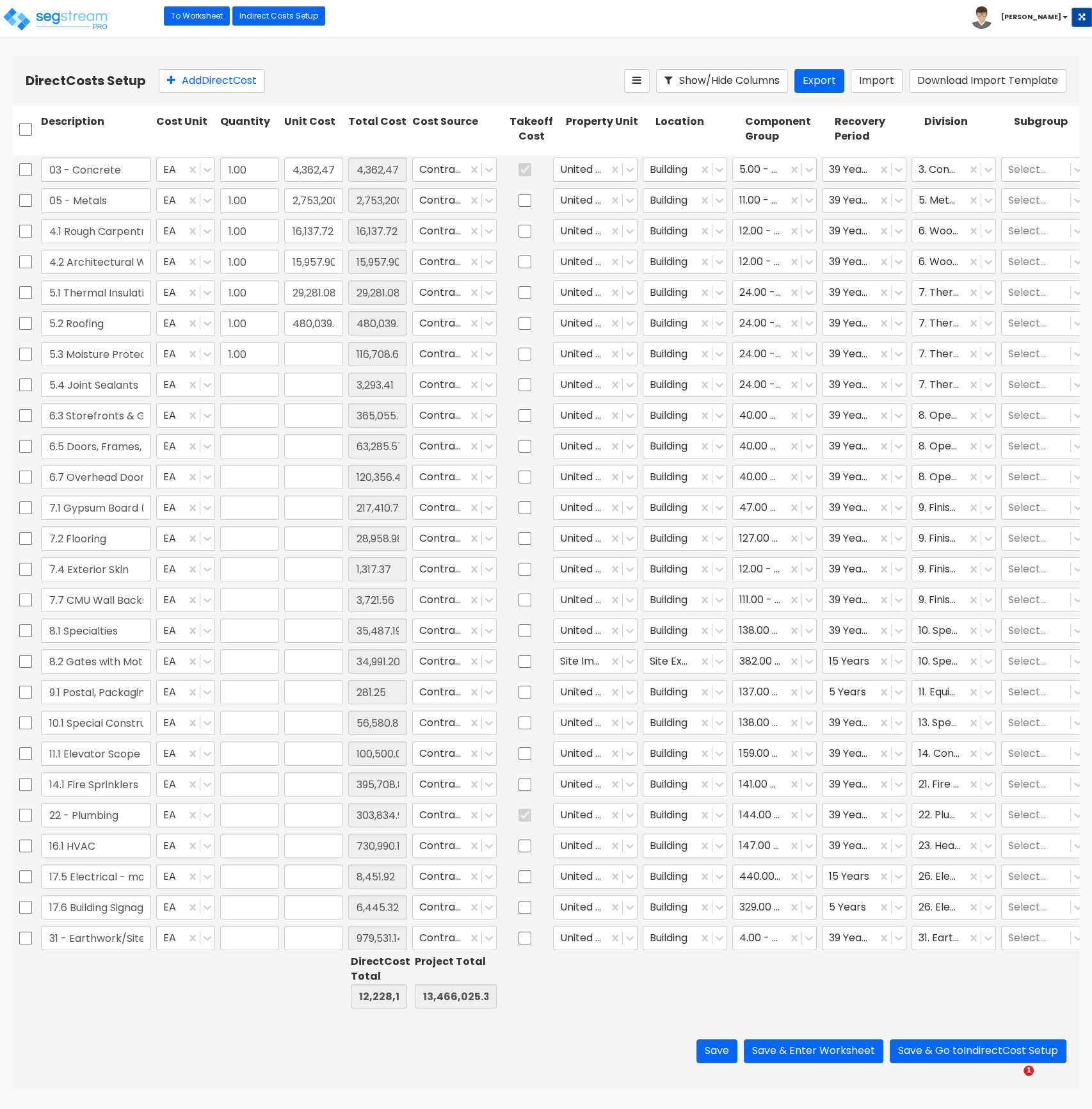
type input "730,990.18"
type input "1.00"
type input "8,451.92"
type input "1.00"
type input "6,445.32"
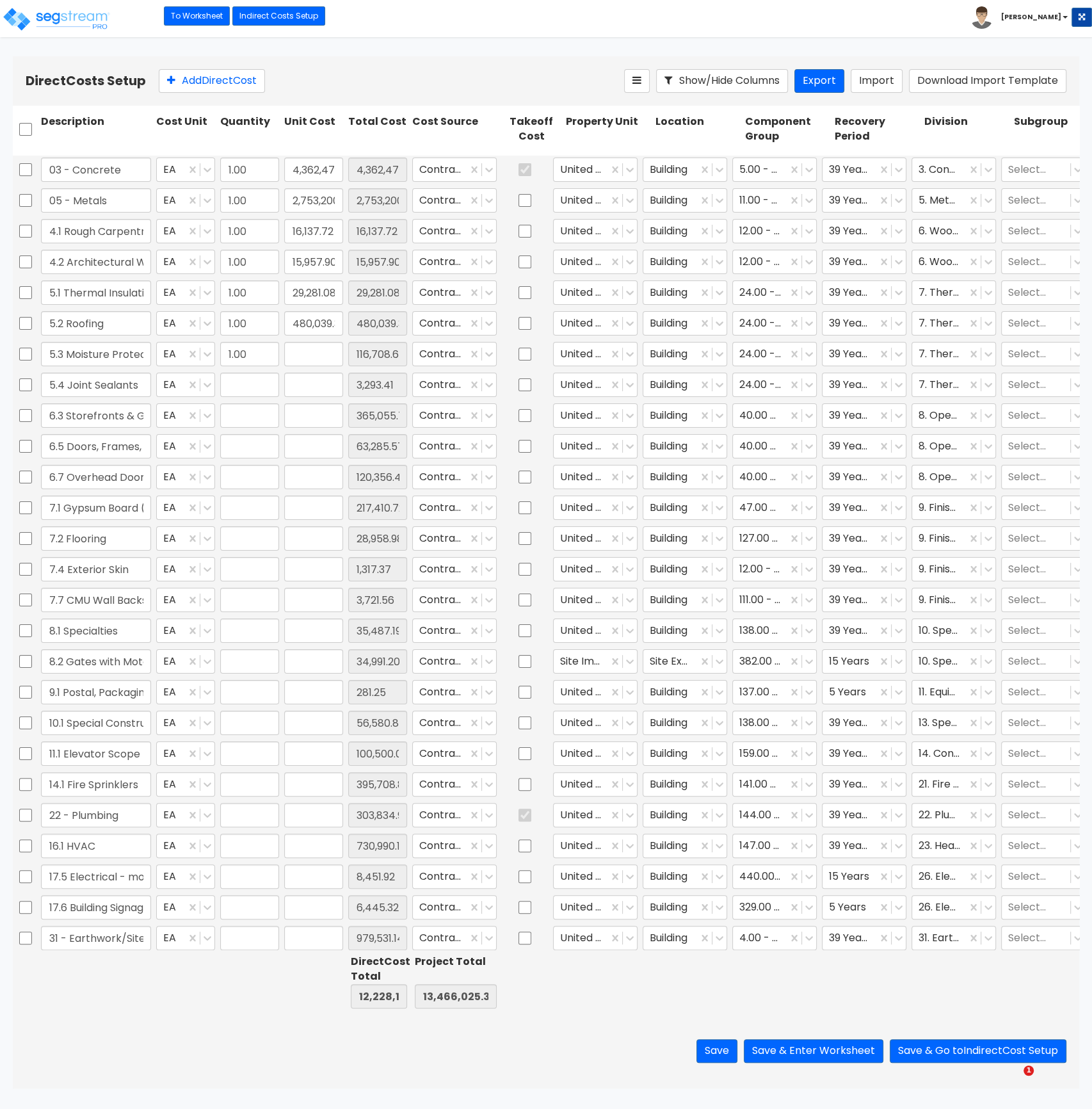
type input "1.00"
type input "979,531.14"
type input "1.00"
type input "215,480.06"
type input "1.00"
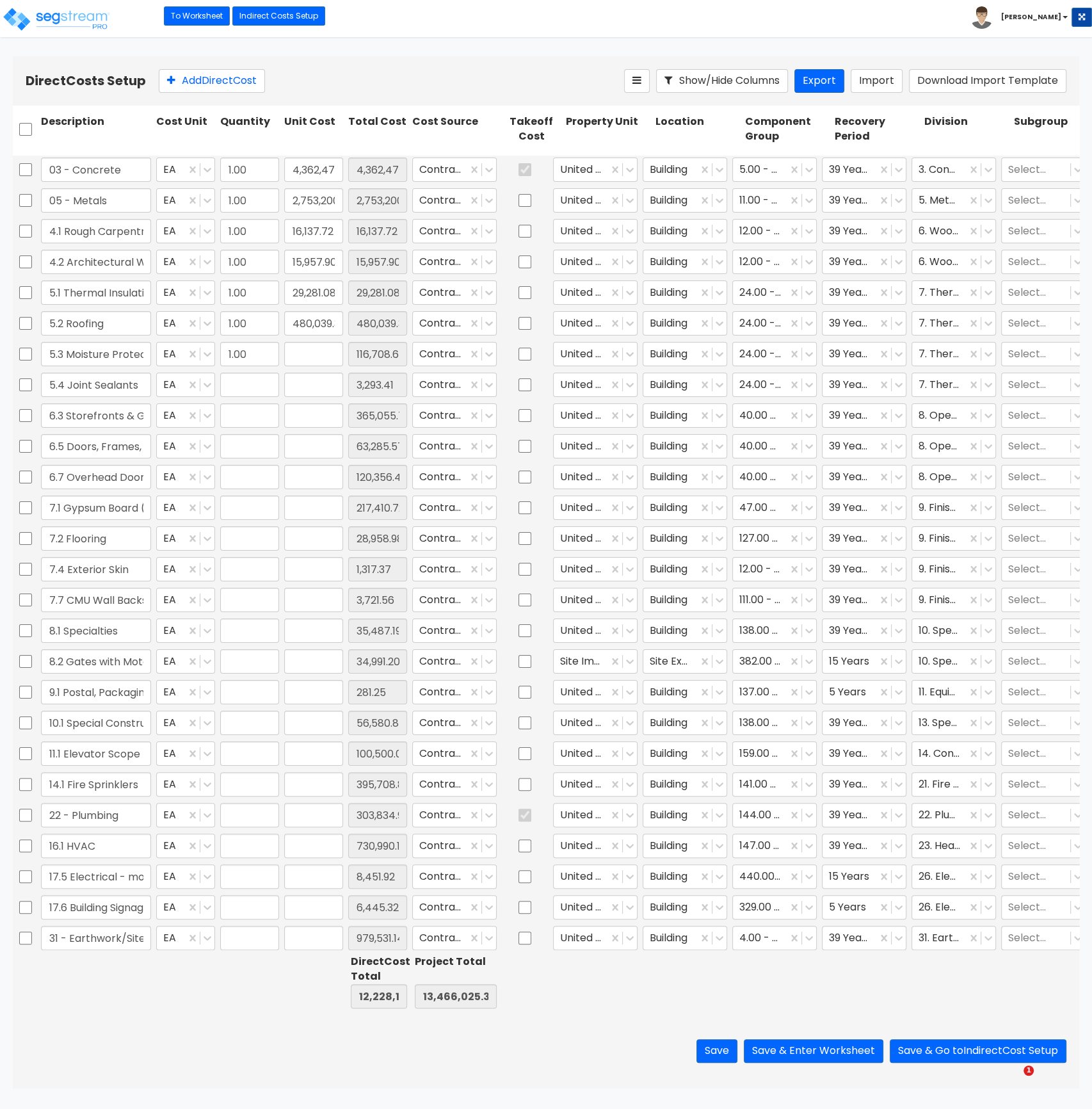
type input "89,675.69"
type input "1.00"
type input "536,973.15"
type input "1.00"
type input "156,003.72"
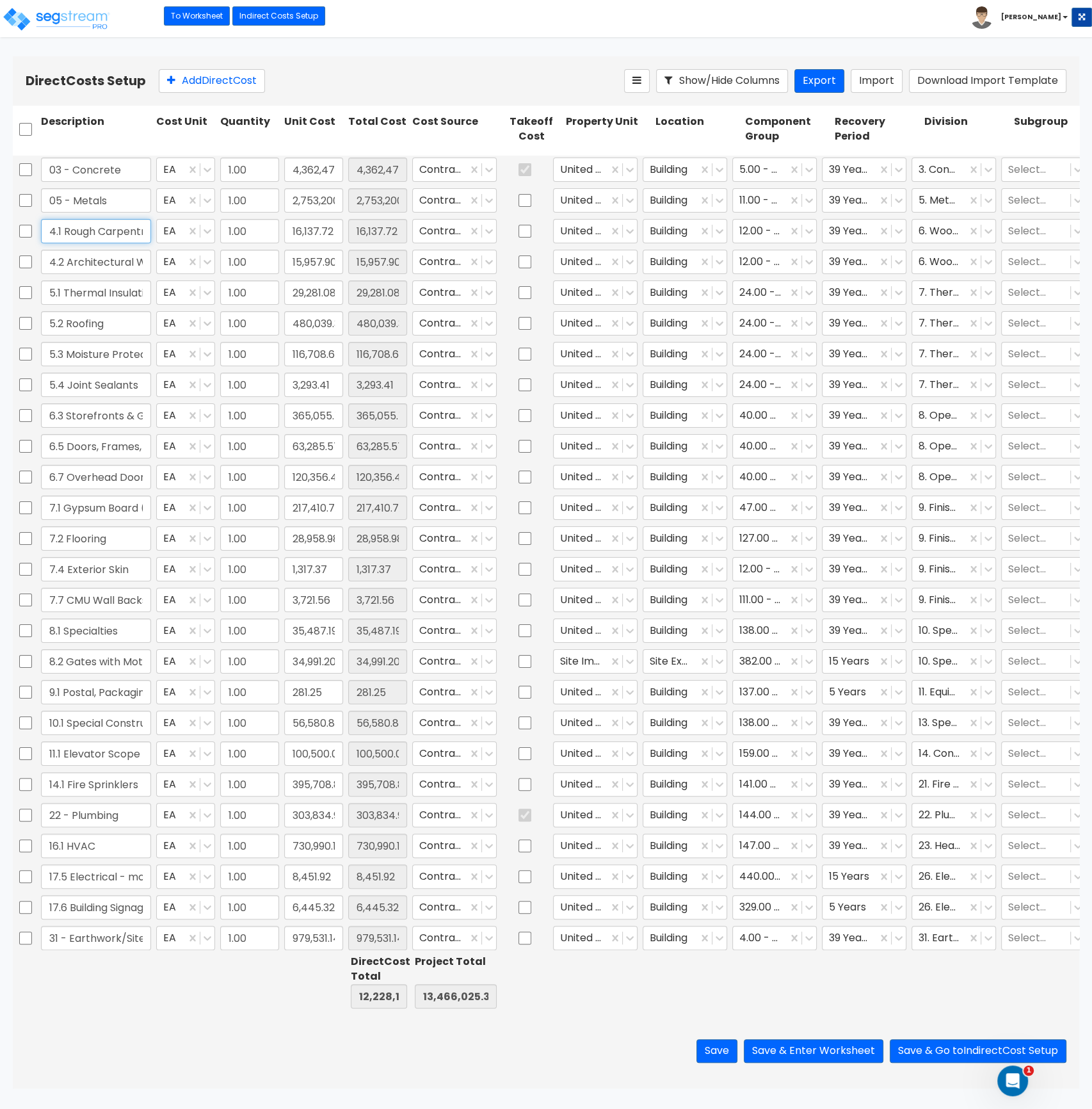
drag, startPoint x: 50, startPoint y: 232, endPoint x: 22, endPoint y: 243, distance: 30.1
click at [21, 233] on div "4.1 Rough Carpentry EA 1.00 16,137.72 16,137.72 Contractor Cost United Moto Bui…" at bounding box center [546, 231] width 1066 height 29
click at [526, 632] on input "checkbox" at bounding box center [525, 631] width 13 height 25
checkbox input "true"
click at [774, 631] on div at bounding box center [760, 631] width 42 height 17
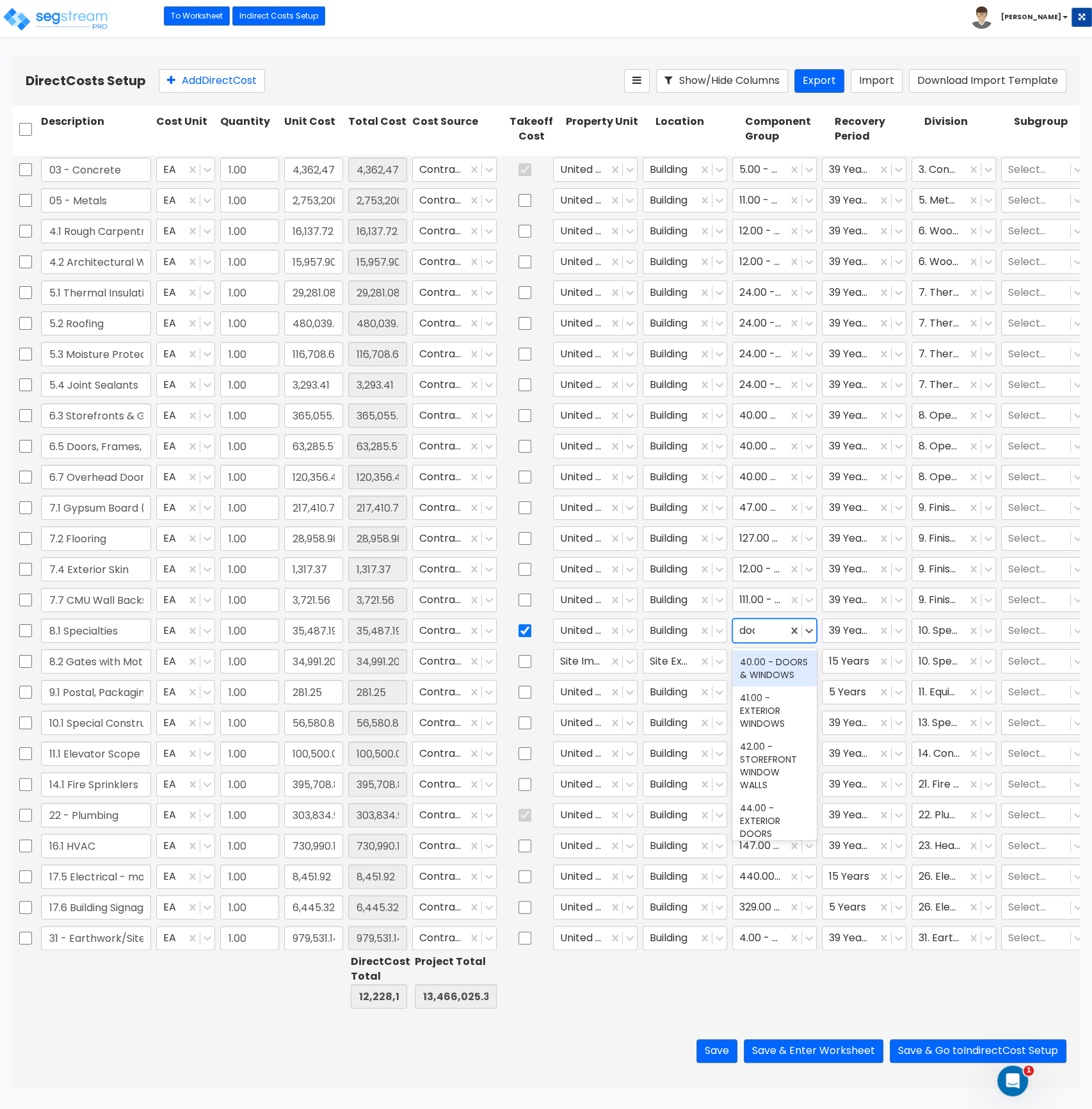
type input "dock"
click at [773, 682] on div "215.00 - DOCK EQUIPMENT" at bounding box center [774, 668] width 84 height 36
click at [894, 628] on icon at bounding box center [899, 631] width 13 height 13
click at [899, 634] on icon at bounding box center [899, 631] width 13 height 13
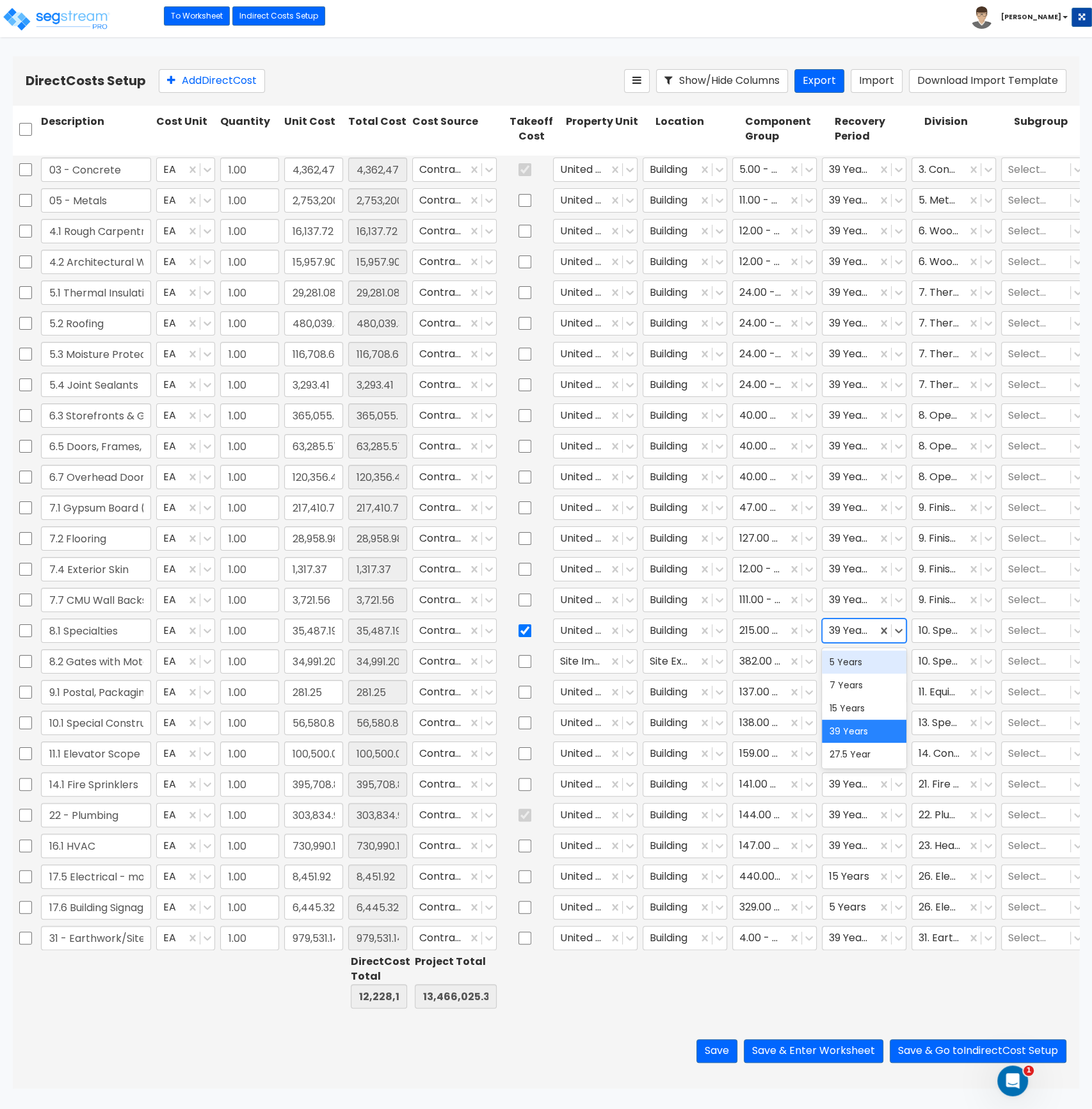
click at [874, 660] on div "5 Years" at bounding box center [864, 661] width 84 height 23
click at [814, 1054] on button "Save & Enter Worksheet" at bounding box center [813, 1050] width 139 height 24
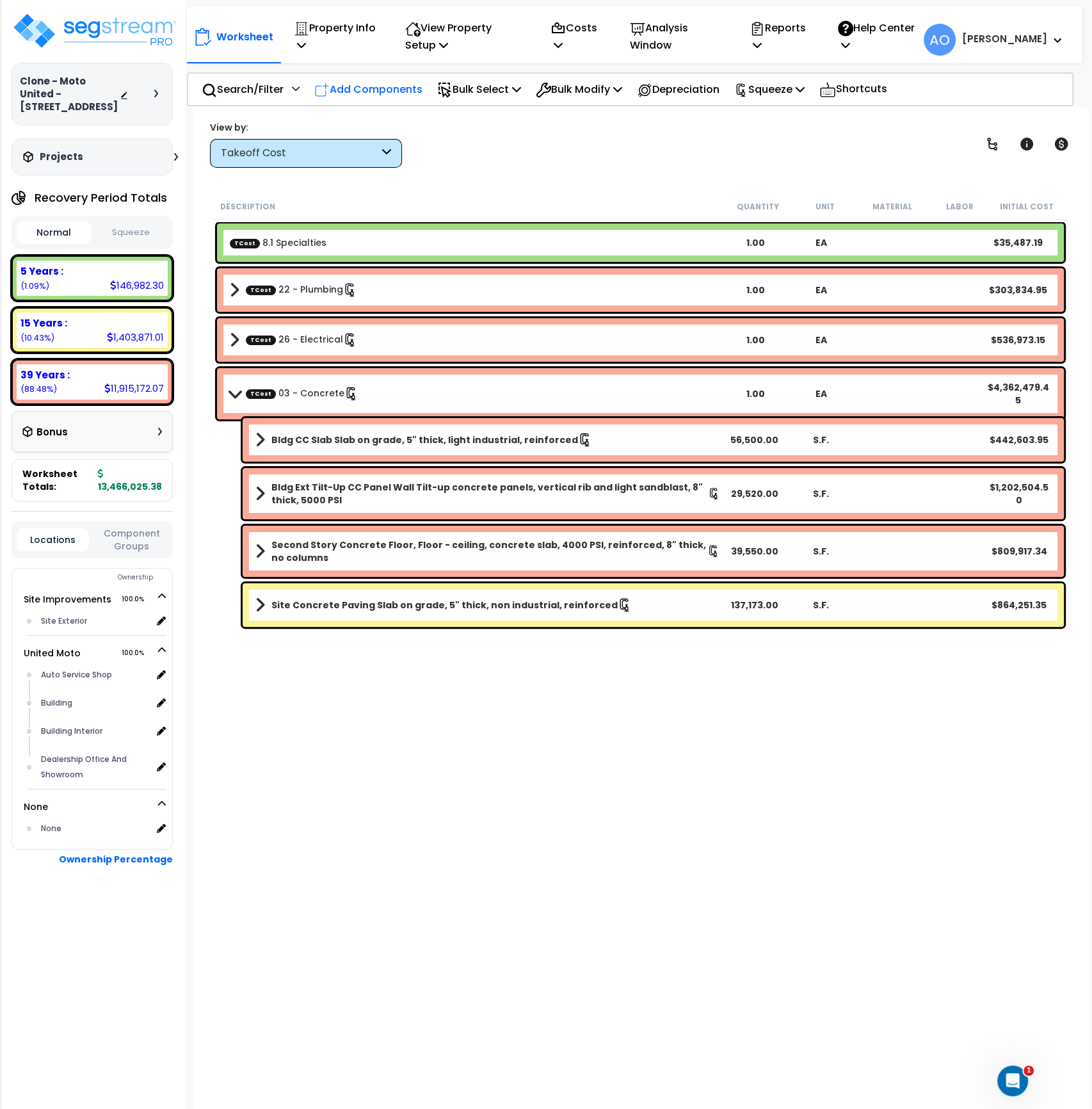
click at [359, 90] on p "Add Components" at bounding box center [368, 89] width 108 height 17
click at [0, 0] on div "Add RS Means Components" at bounding box center [0, 0] width 0 height 0
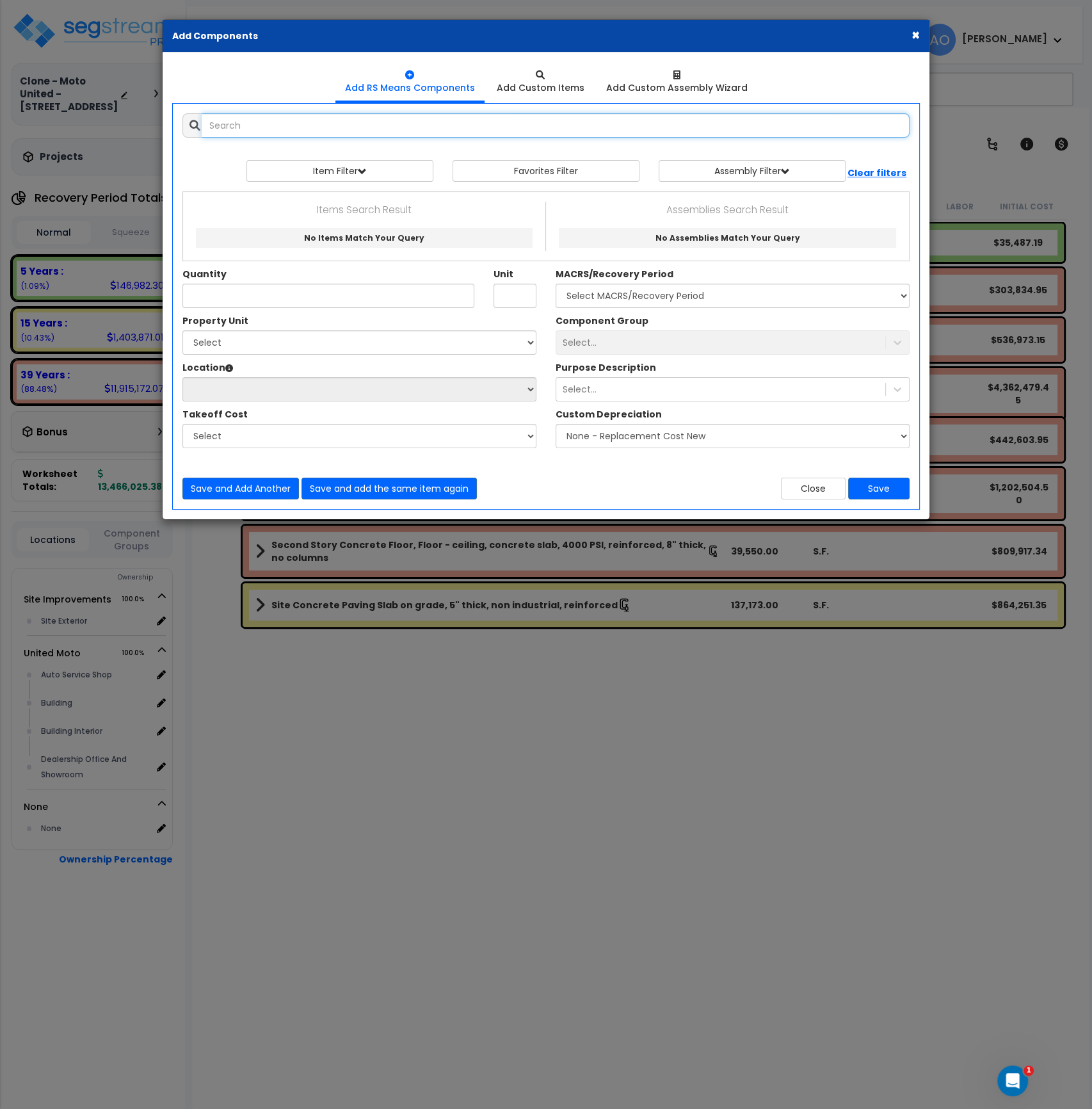
click at [313, 128] on input "text" at bounding box center [555, 126] width 708 height 25
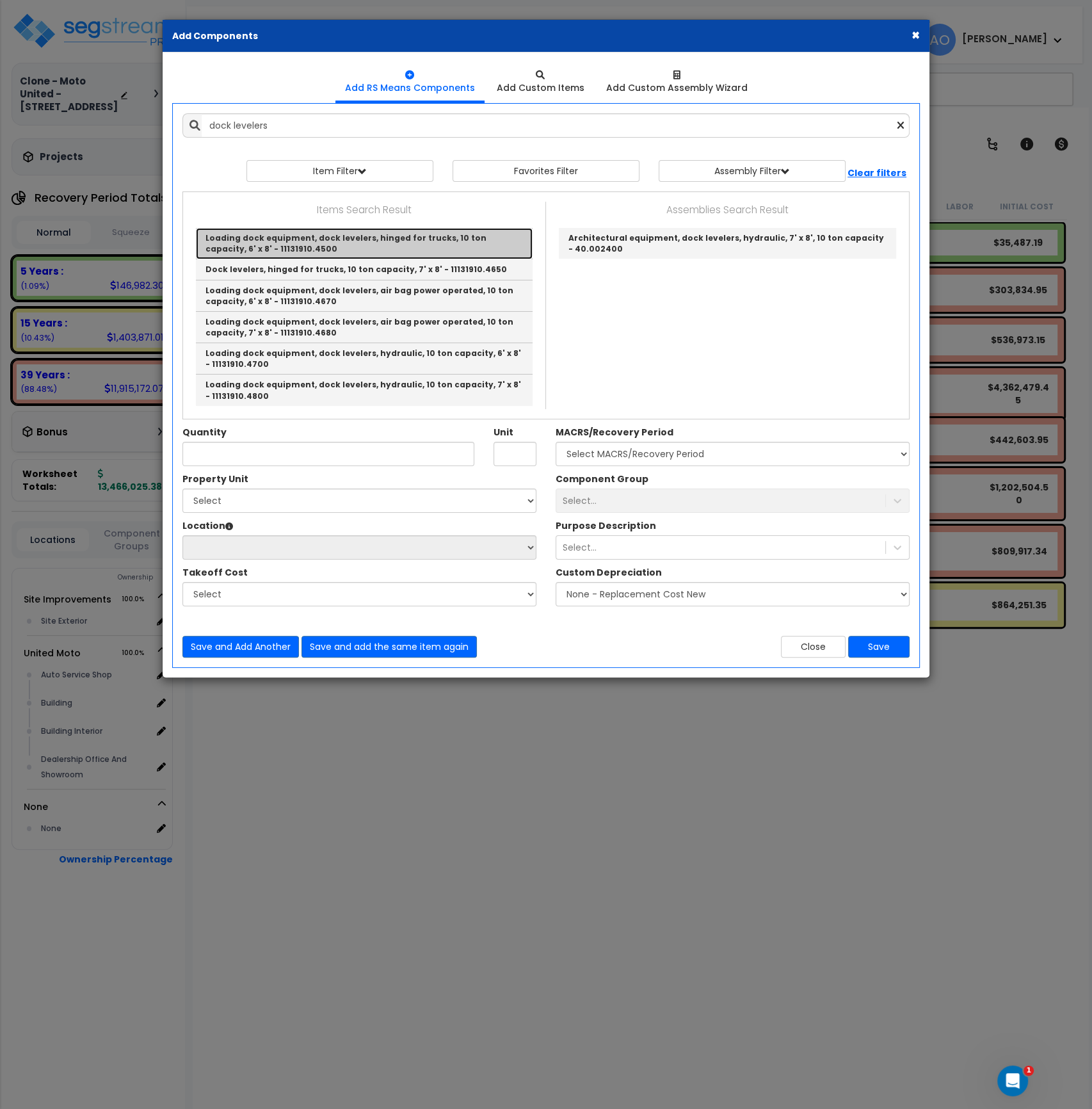
click at [334, 246] on link "Loading dock equipment, dock levelers, hinged for trucks, 10 ton capacity, 6' x…" at bounding box center [364, 243] width 337 height 31
type input "Loading dock equipment, dock levelers, hinged for trucks, 10 ton capacity, 6' x…"
type input "Ea."
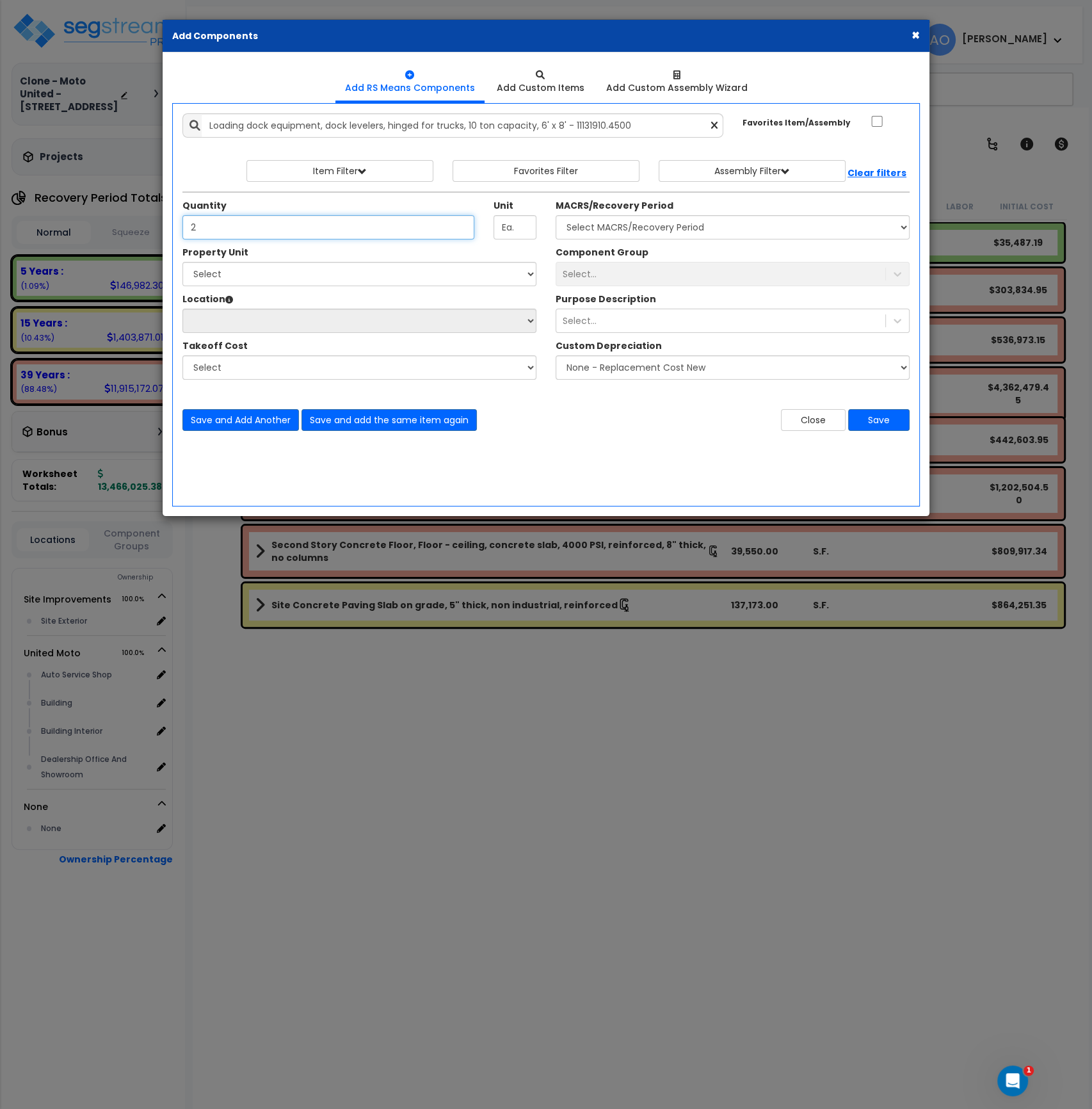
type input "2"
click at [615, 231] on select "Select MACRS/Recovery Period 5 Years - 57.0 - Distributive Trades & Services 5 …" at bounding box center [732, 227] width 354 height 25
select select "3667"
click at [555, 215] on select "Select MACRS/Recovery Period 5 Years - 57.0 - Distributive Trades & Services 5 …" at bounding box center [732, 227] width 354 height 25
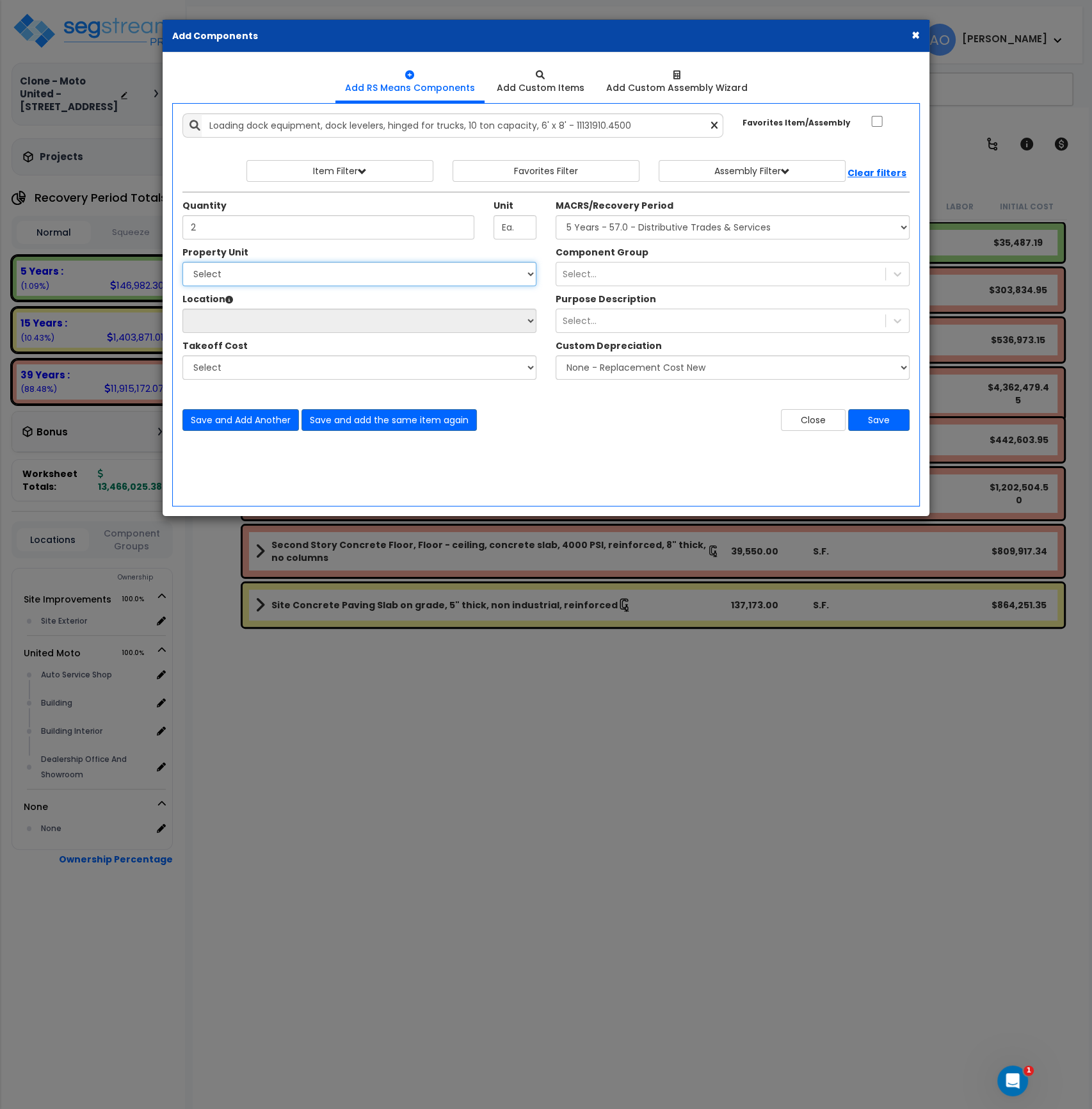
click at [238, 271] on select "Select Site Improvements United Moto" at bounding box center [360, 274] width 354 height 25
select select "171109"
click at [183, 262] on select "Select Site Improvements United Moto" at bounding box center [360, 274] width 354 height 25
click at [246, 324] on select "Select Auto Service Shop Building Building Interior Dealership Office And Showr…" at bounding box center [360, 321] width 354 height 25
select select "6"
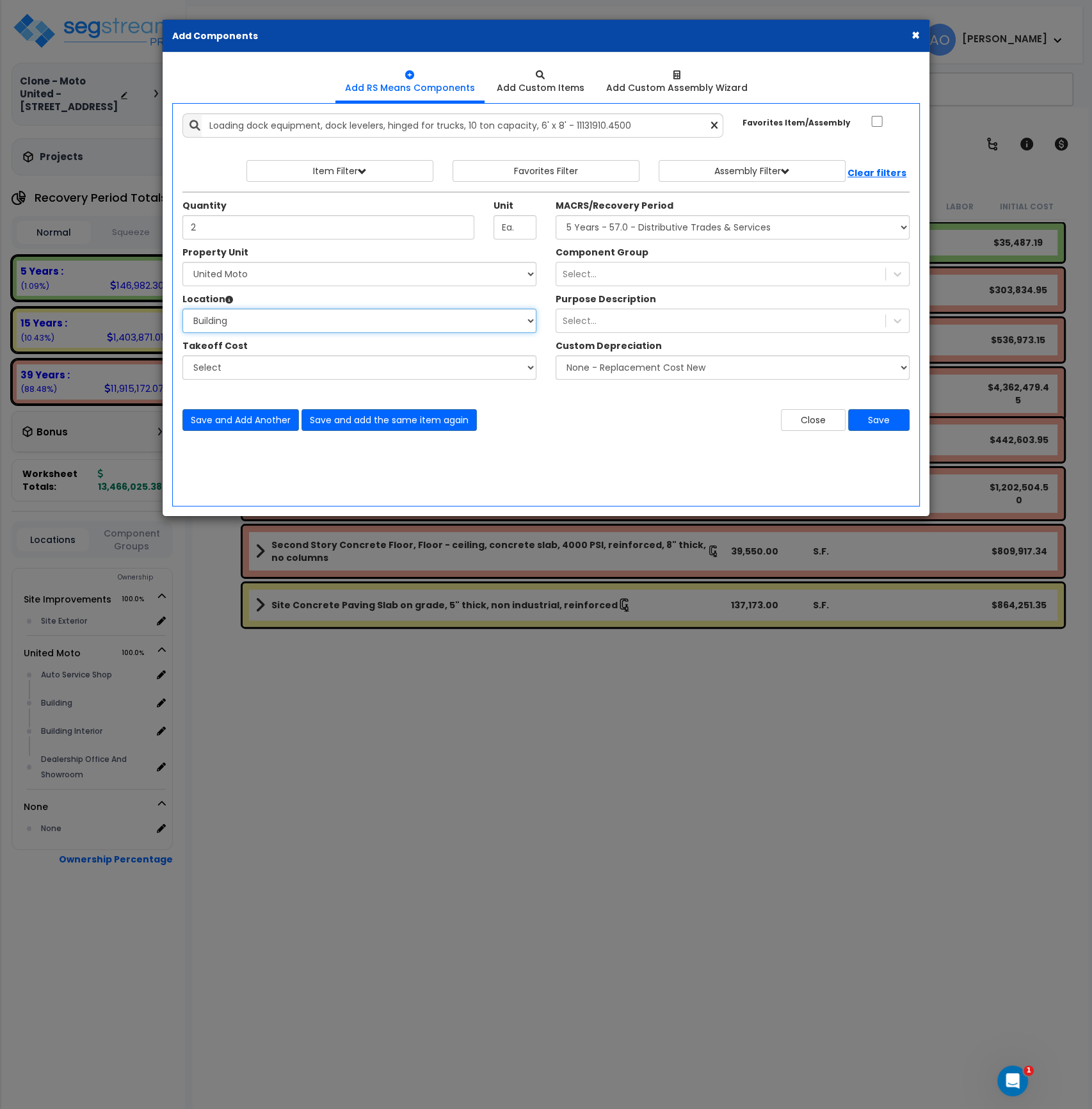
click at [183, 308] on select "Select Auto Service Shop Building Building Interior Dealership Office And Showr…" at bounding box center [360, 321] width 354 height 25
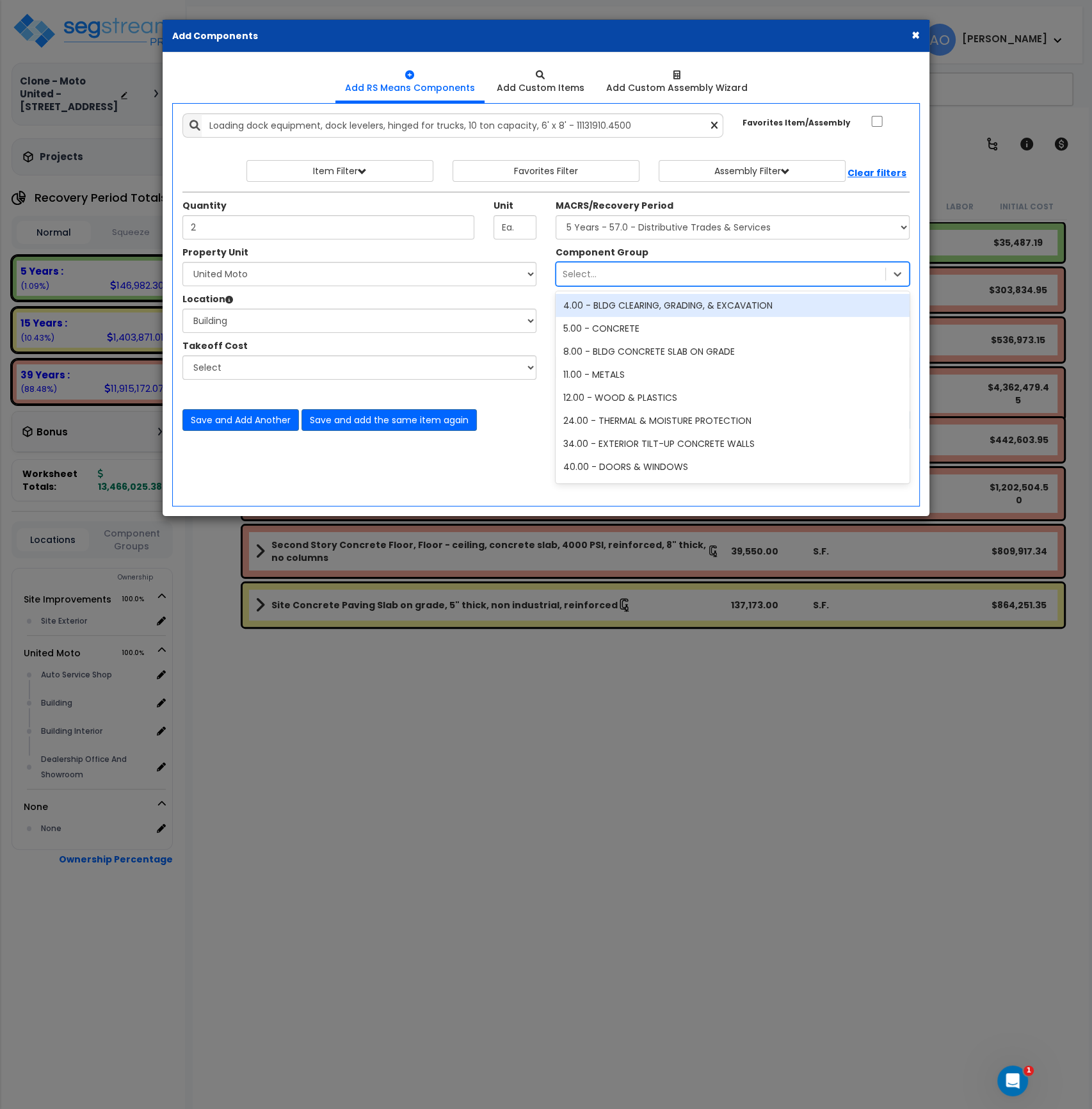
click at [607, 276] on div "Select..." at bounding box center [721, 274] width 329 height 21
type input "dock"
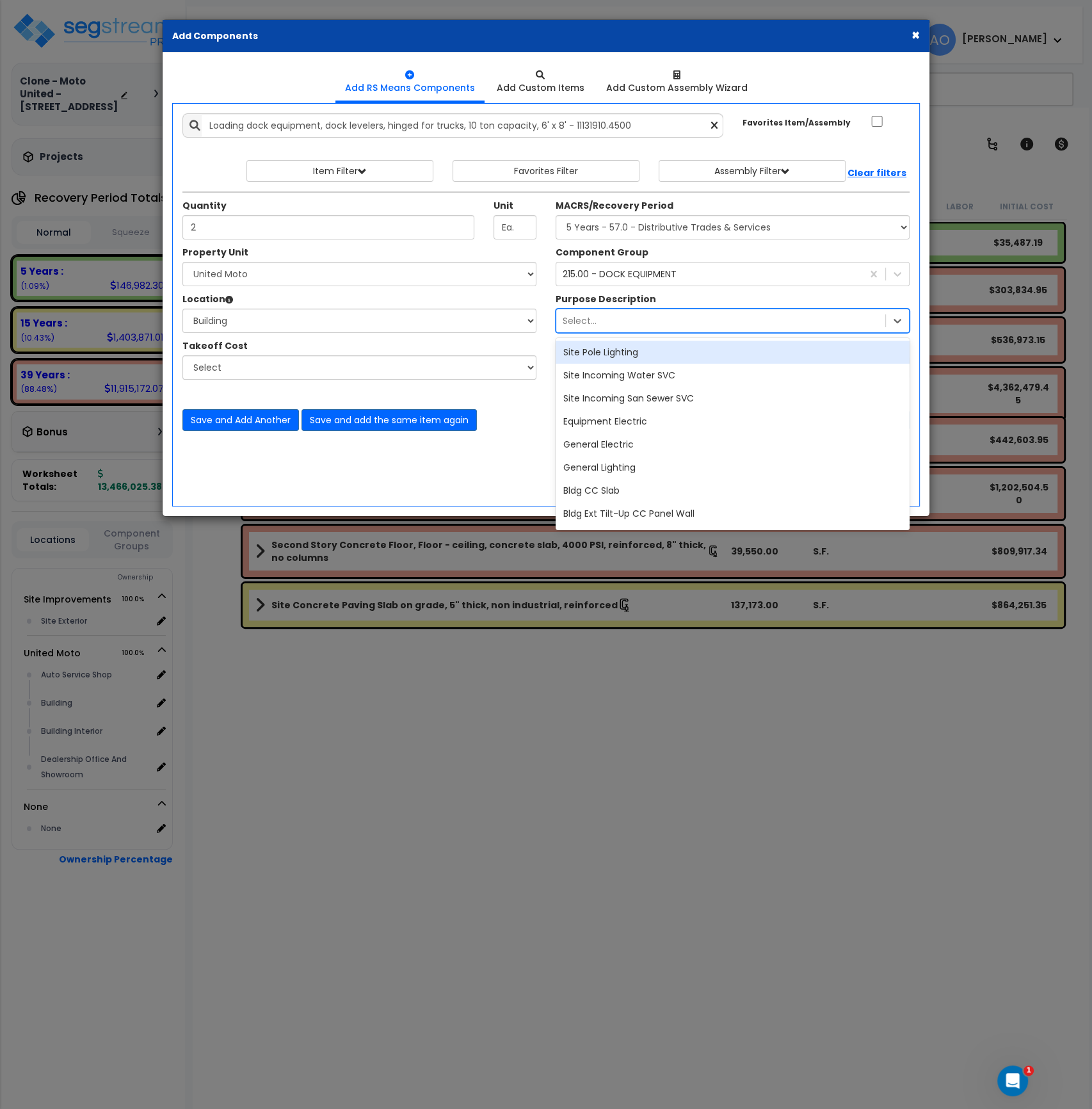
click at [610, 322] on div "Select..." at bounding box center [721, 321] width 329 height 21
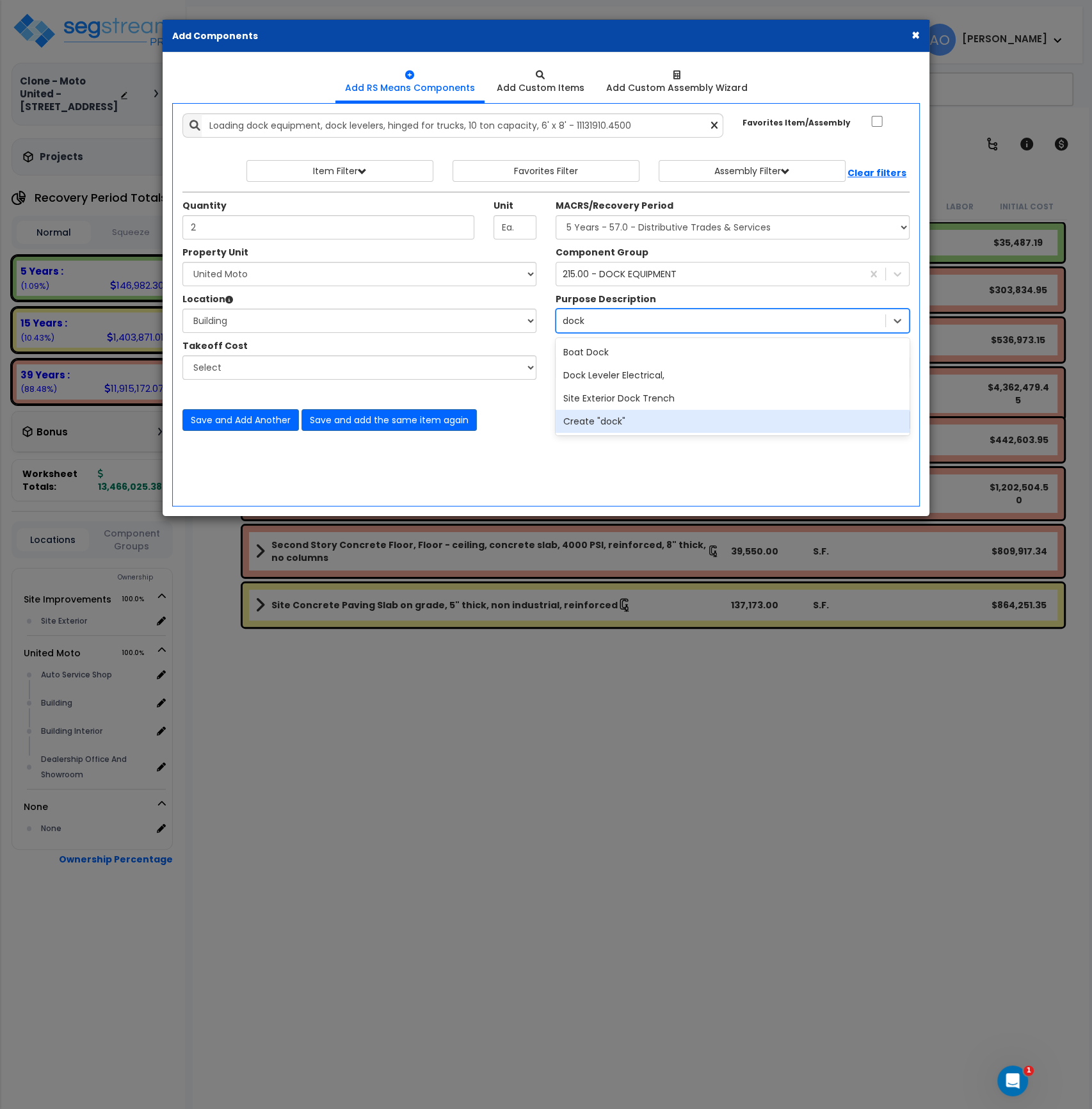
type input "dock"
click at [545, 482] on div "Add Items Add Assemblies Both" at bounding box center [546, 305] width 748 height 403
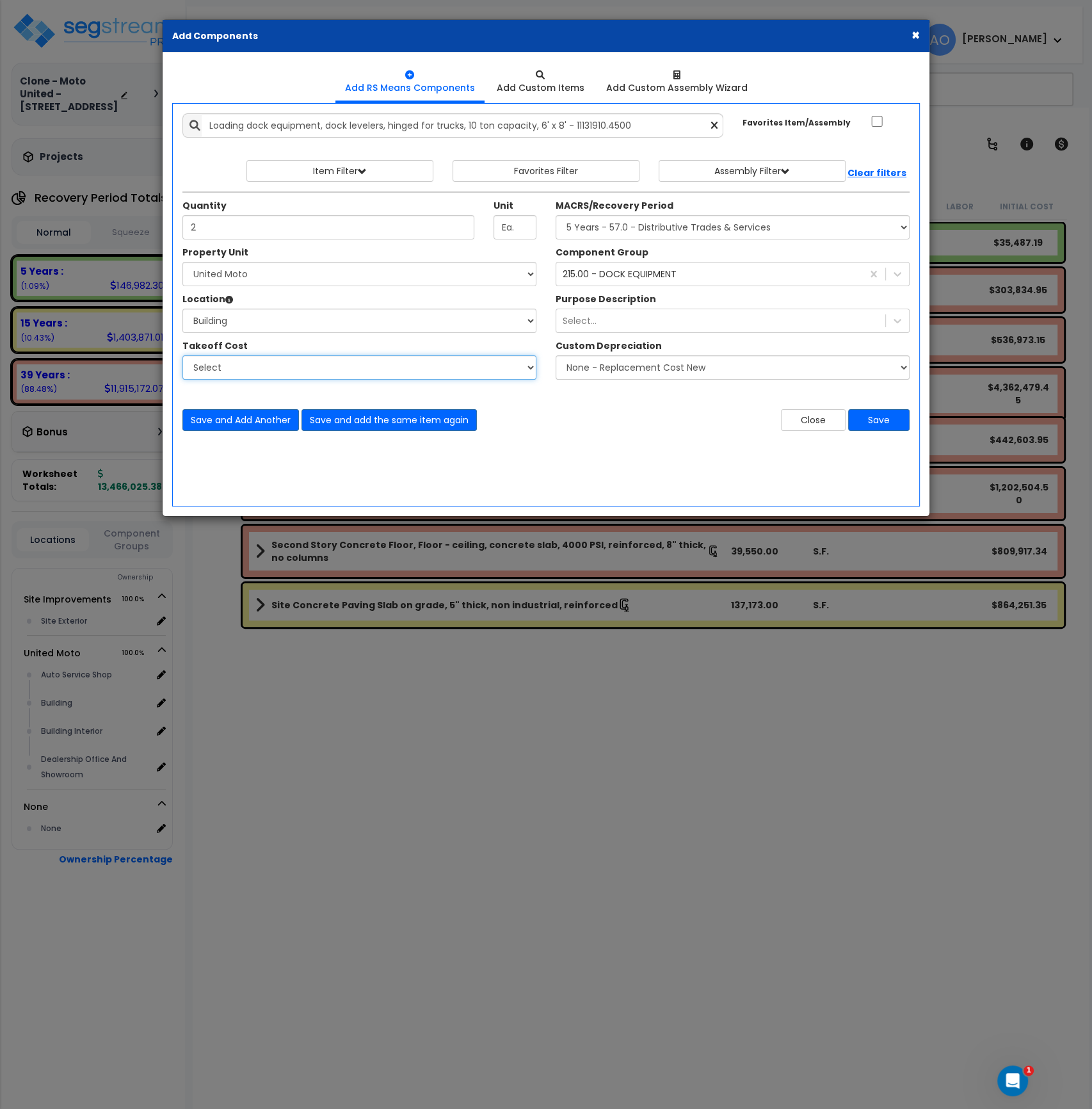
click at [467, 365] on select "Select 03 - Concrete 22 - Plumbing 26 - Electrical 8.1 Specialties" at bounding box center [360, 367] width 354 height 25
select select "46123647"
click at [183, 355] on select "Select 03 - Concrete 22 - Plumbing 26 - Electrical 8.1 Specialties" at bounding box center [360, 367] width 354 height 25
click at [555, 458] on div "Add Items Add Assemblies Both" at bounding box center [546, 305] width 748 height 403
click at [872, 421] on button "Save" at bounding box center [878, 419] width 62 height 22
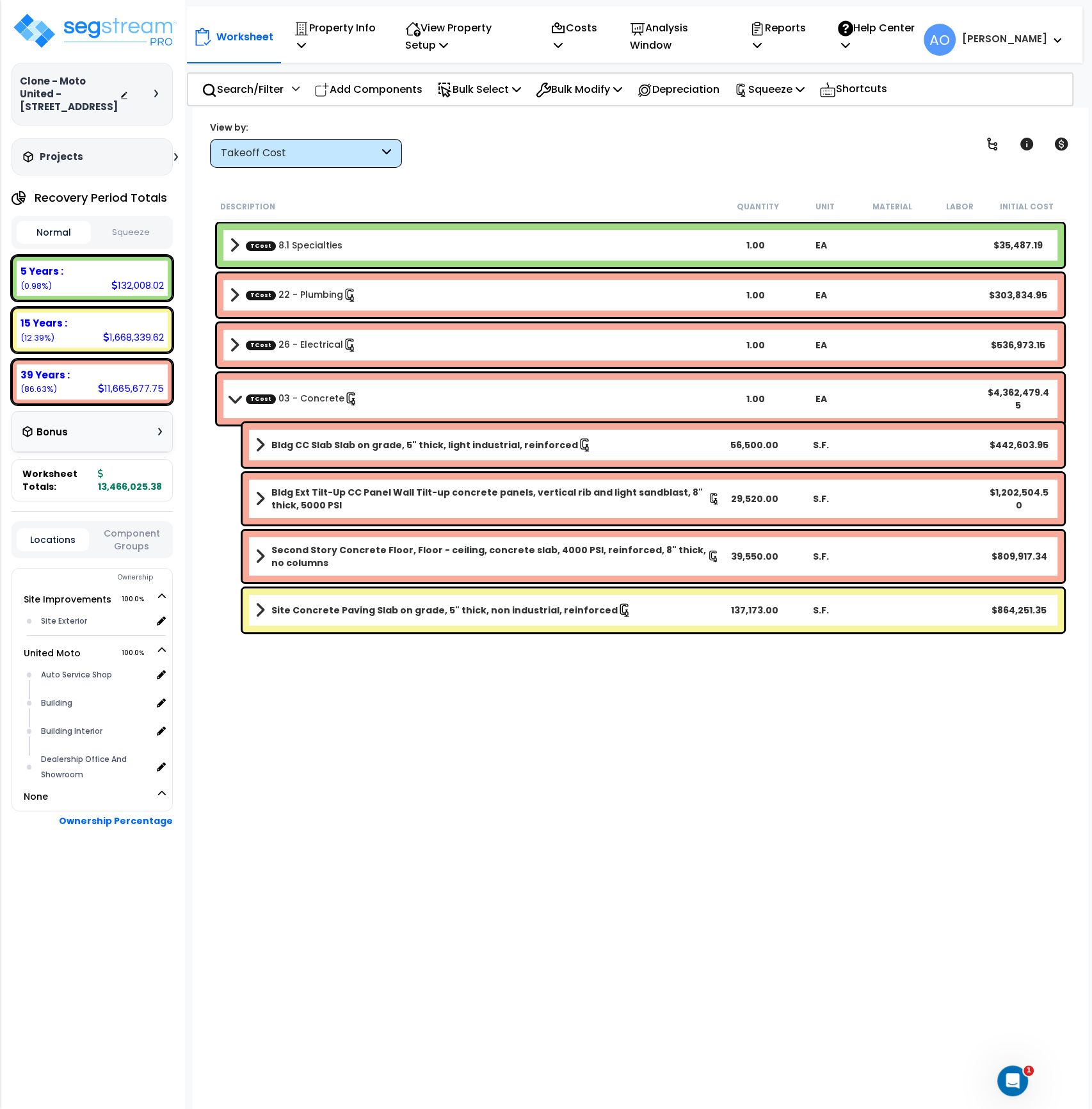
click at [120, 229] on button "Squeeze" at bounding box center [131, 233] width 74 height 23
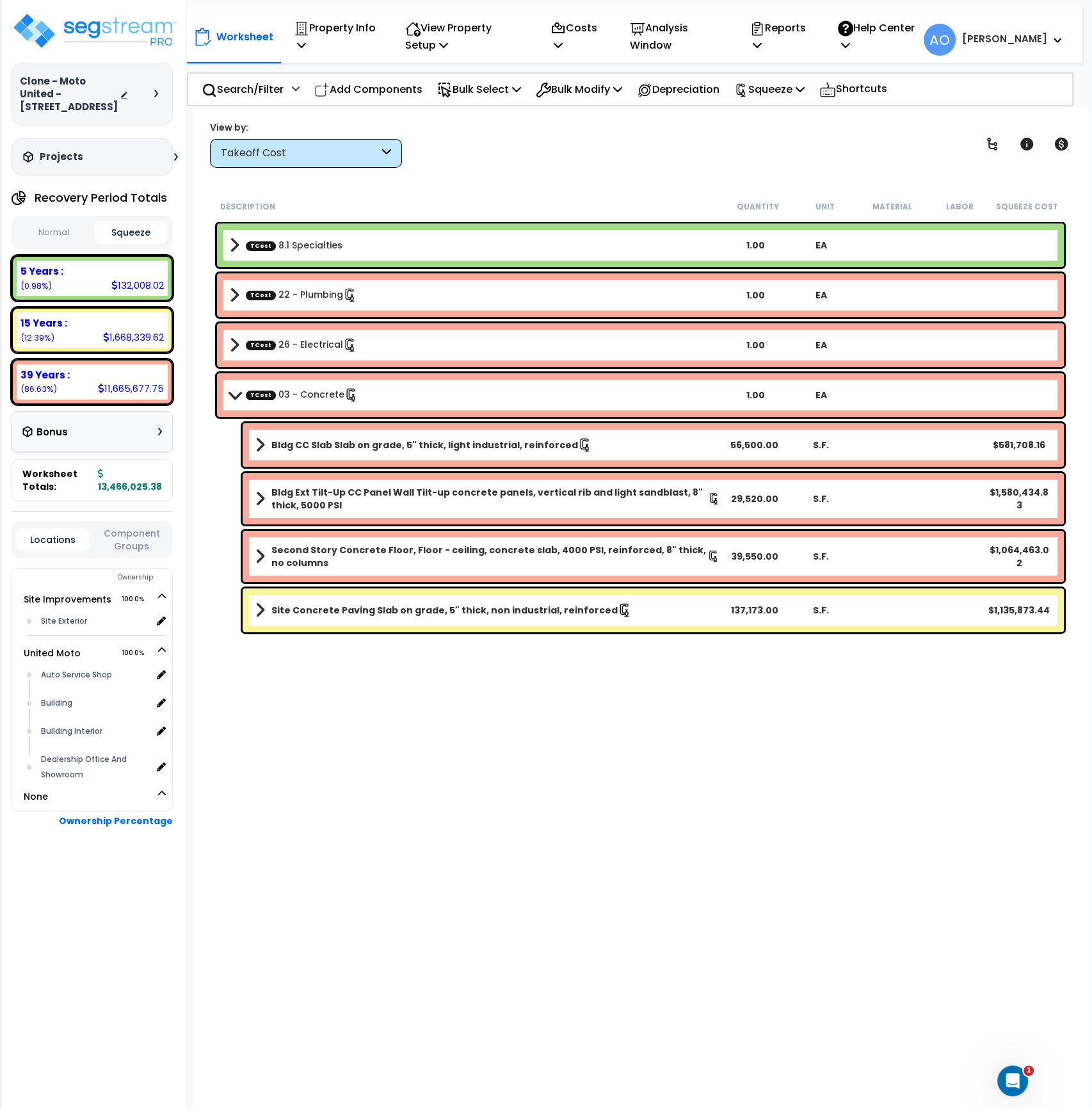
click at [326, 249] on link "TCost 8.1 Specialties" at bounding box center [294, 245] width 97 height 13
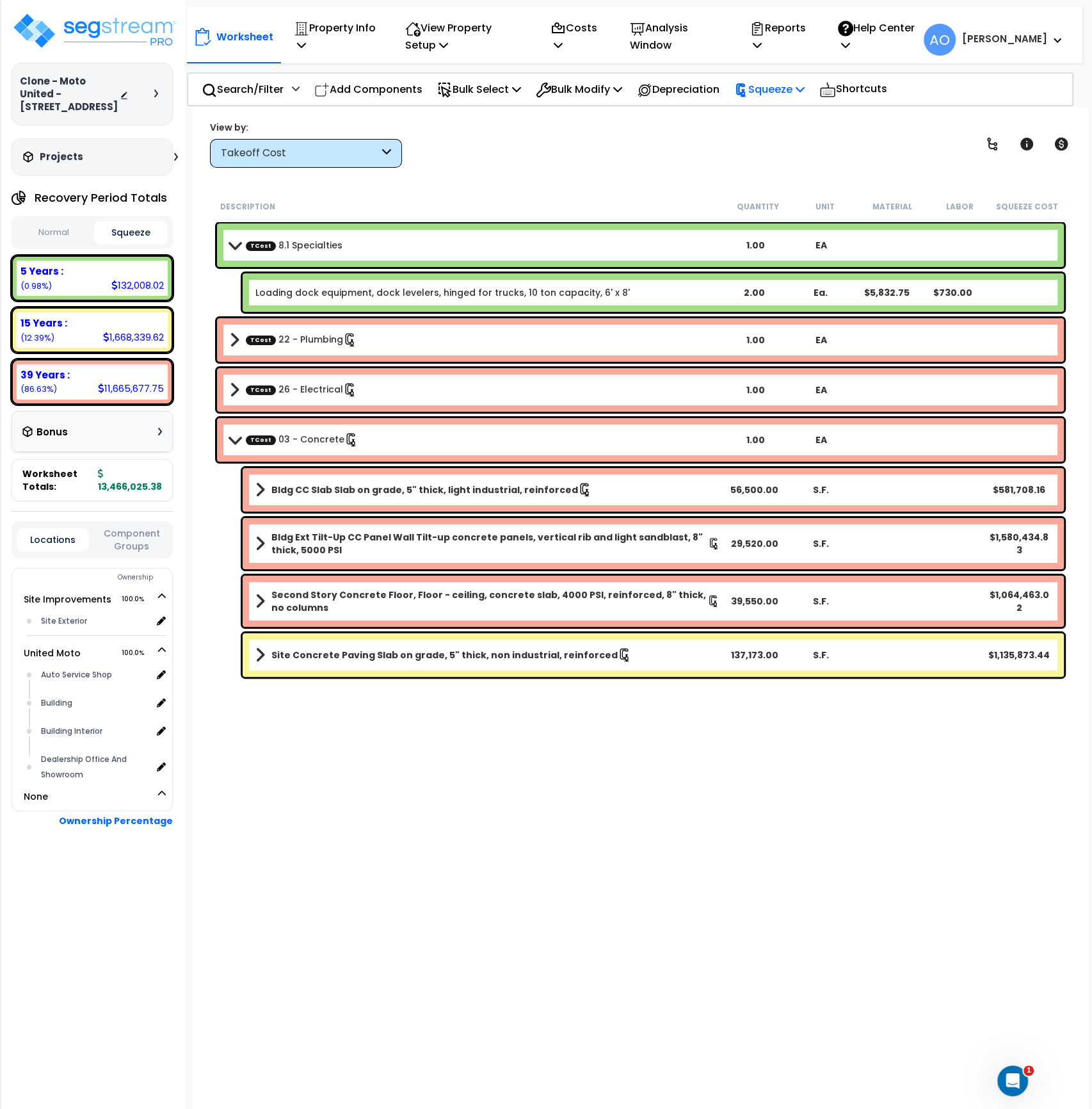
click at [777, 95] on p "Squeeze" at bounding box center [769, 89] width 70 height 17
click at [786, 117] on link "Re-squeeze" at bounding box center [791, 117] width 127 height 26
click at [0, 0] on div "× Apply Squeeze Squeeze Type Select 1. Squeeze by Takeoff Cost Total Building S…" at bounding box center [0, 0] width 0 height 0
click at [763, 94] on p "Squeeze" at bounding box center [769, 89] width 70 height 17
drag, startPoint x: 704, startPoint y: 146, endPoint x: 724, endPoint y: 140, distance: 20.9
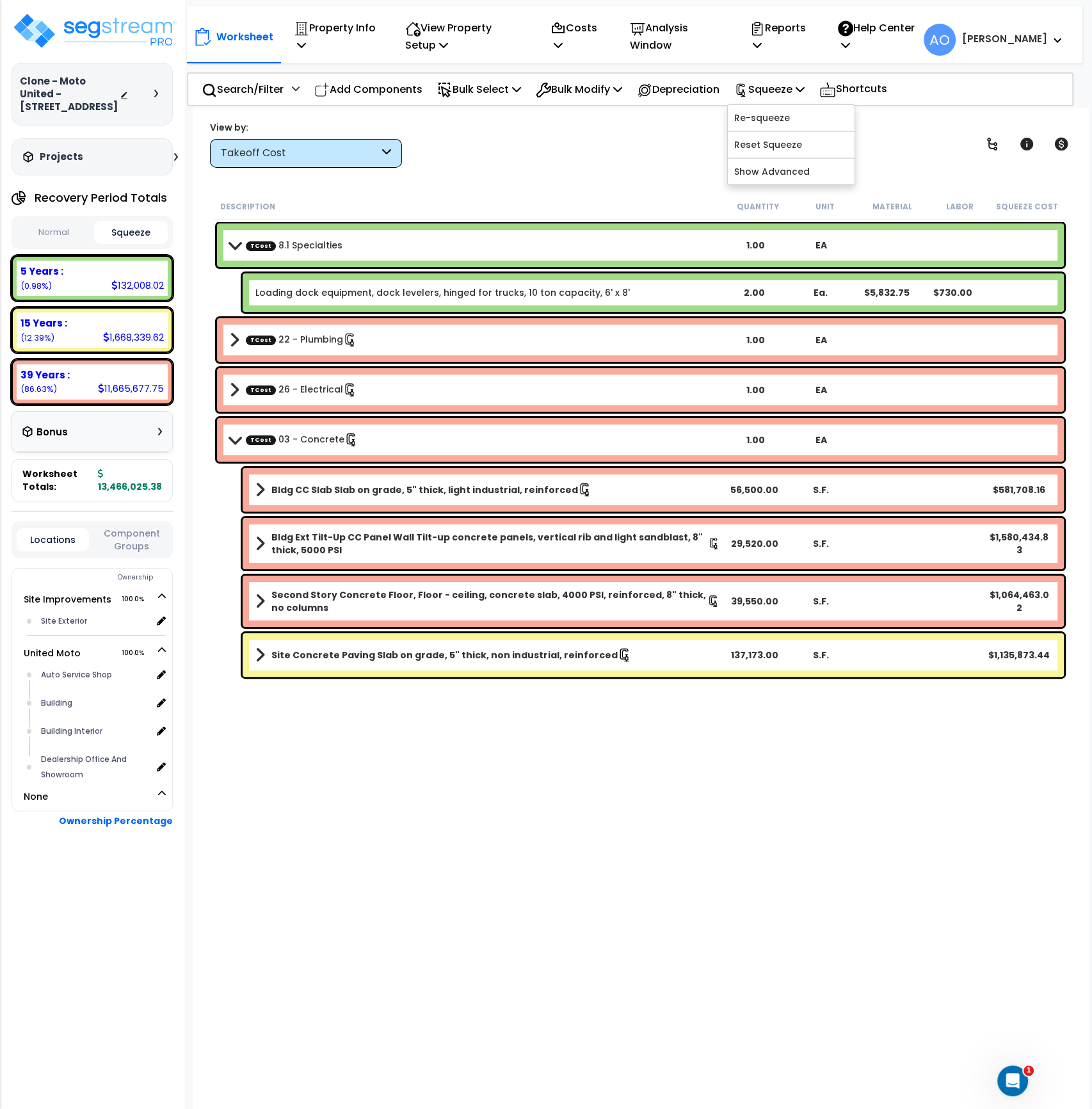
click at [707, 146] on div "View by: Takeoff Cost Takeoff Cost" at bounding box center [640, 144] width 870 height 47
click at [787, 85] on p "Squeeze" at bounding box center [769, 89] width 70 height 17
click at [767, 120] on link "Re-squeeze" at bounding box center [791, 117] width 127 height 26
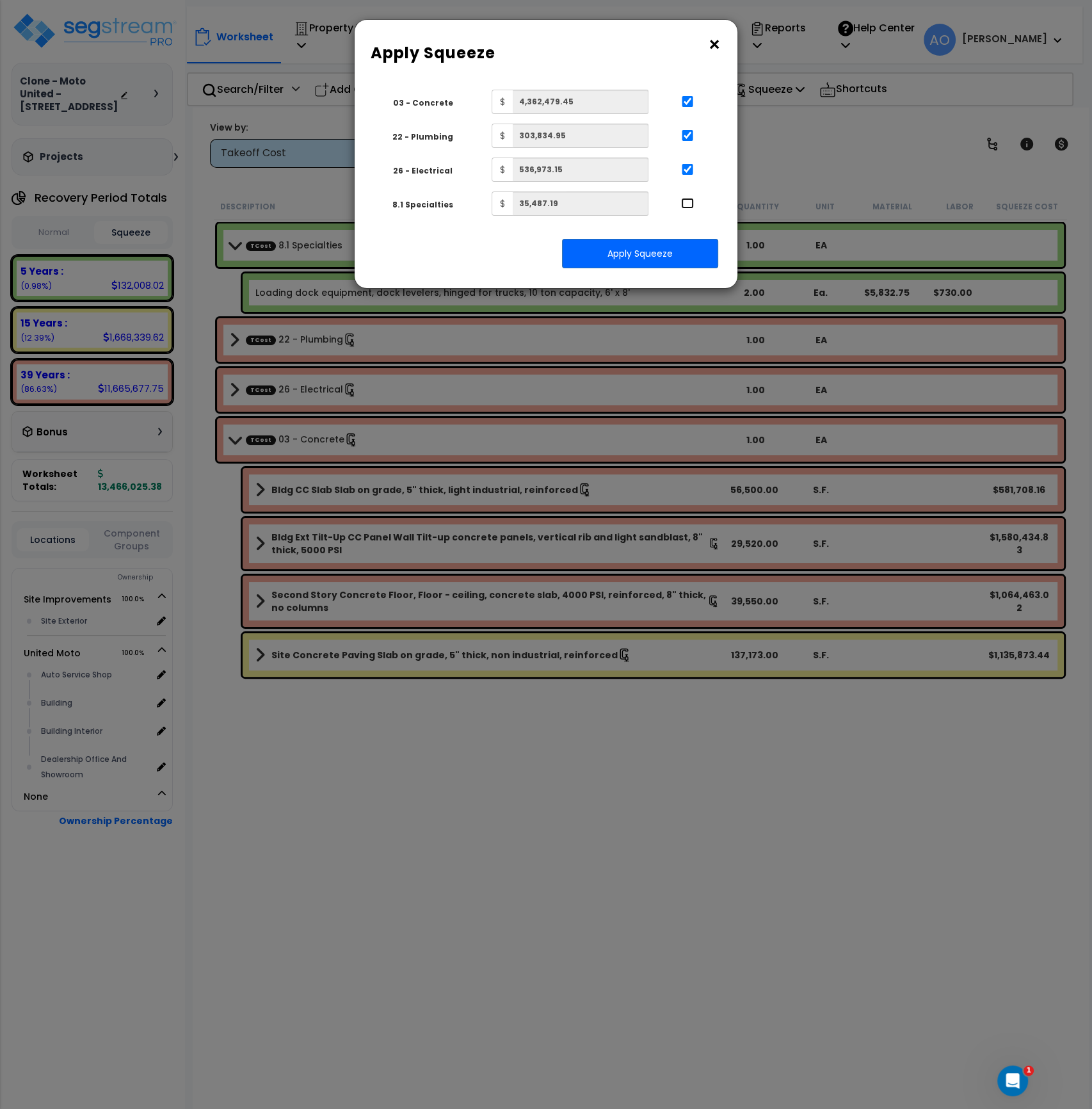
click at [688, 203] on input "..." at bounding box center [688, 203] width 13 height 11
checkbox input "true"
click at [666, 251] on button "Apply Squeeze" at bounding box center [640, 253] width 156 height 29
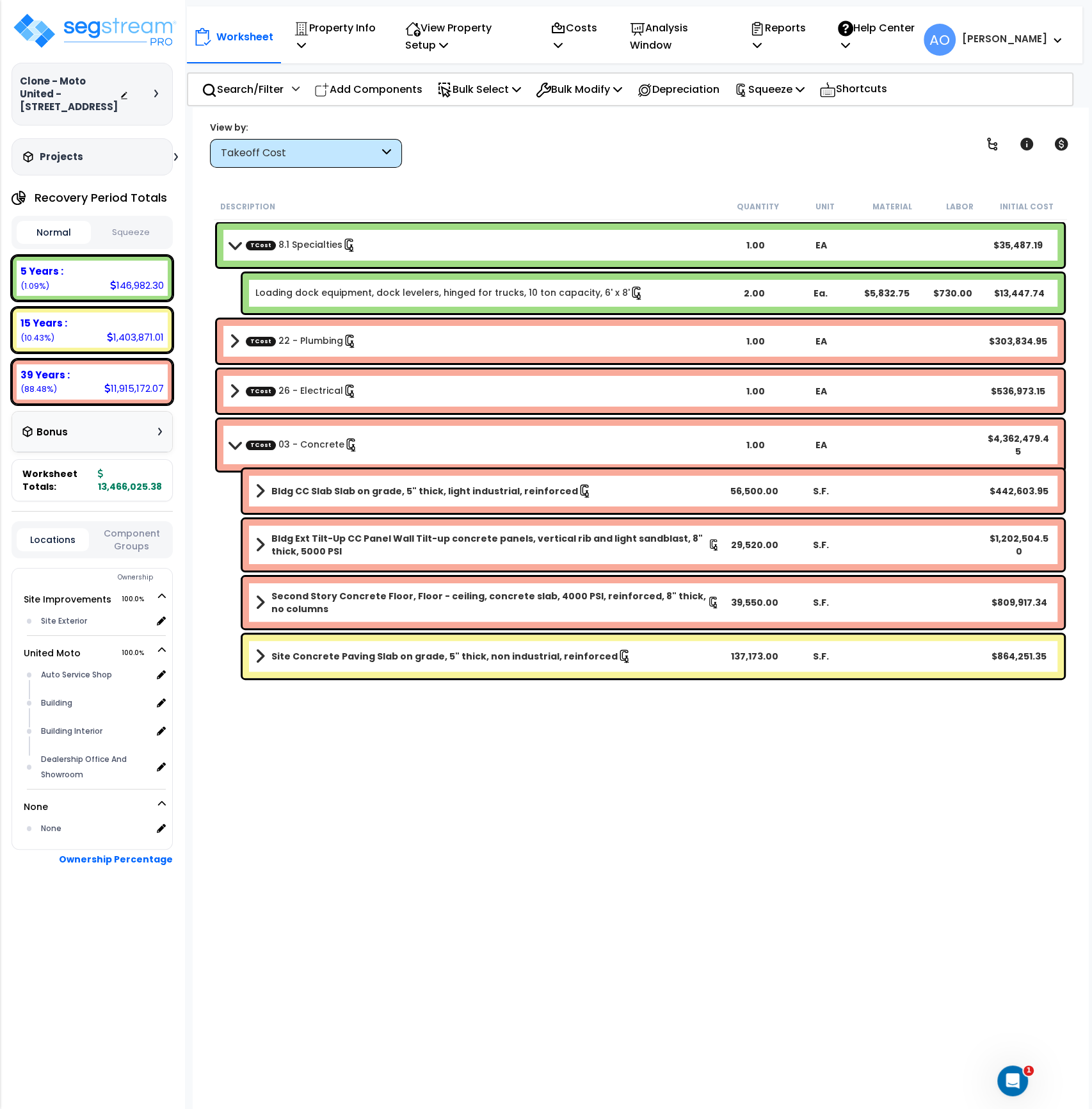
click at [132, 224] on button "Squeeze" at bounding box center [131, 233] width 74 height 23
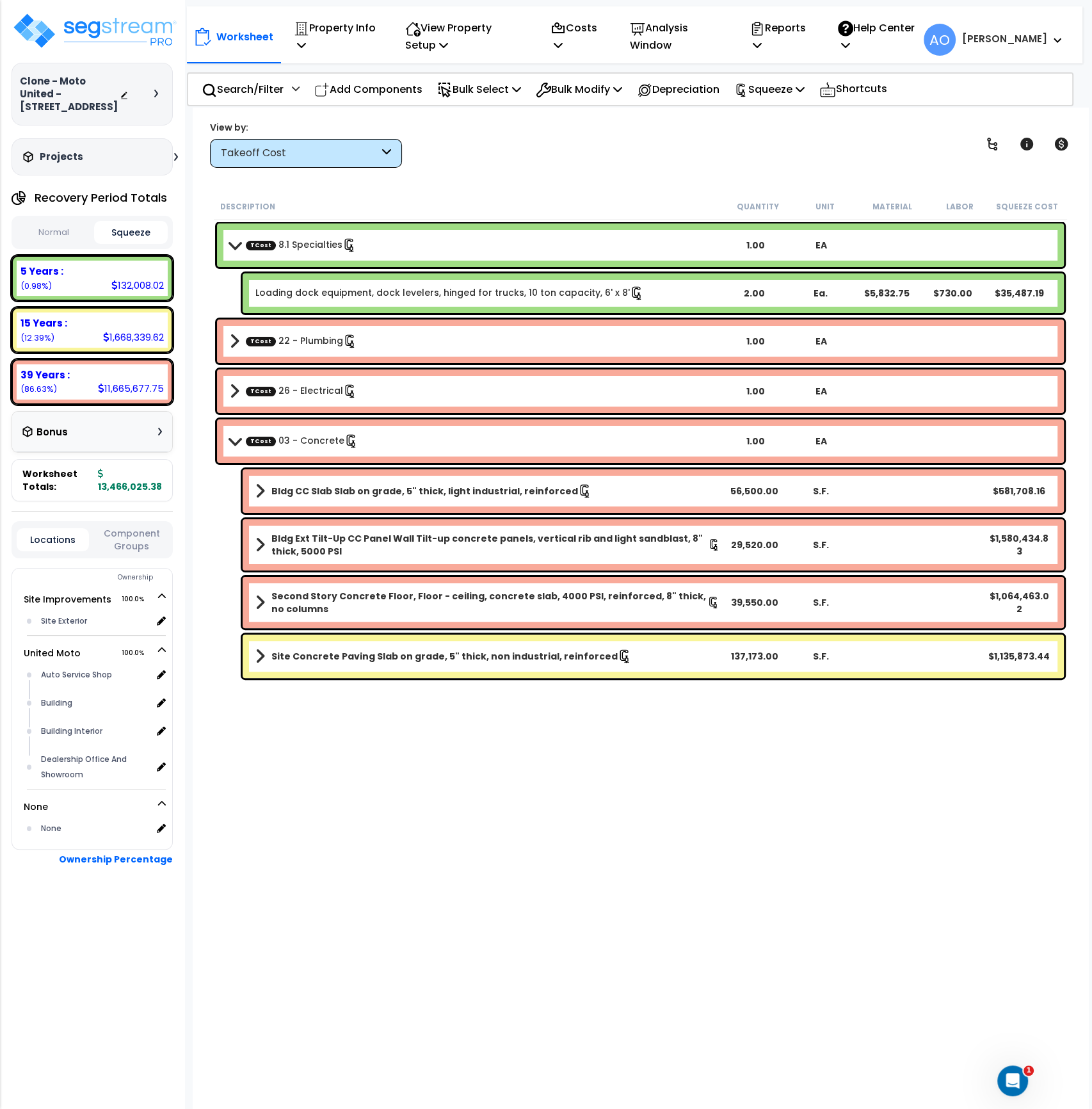
click at [512, 766] on div "Description Quantity Unit Material Labor Squeeze Cost TCost 8.1 Specialties 1.0…" at bounding box center [641, 564] width 857 height 743
click at [680, 39] on p "Analysis Window" at bounding box center [677, 36] width 93 height 35
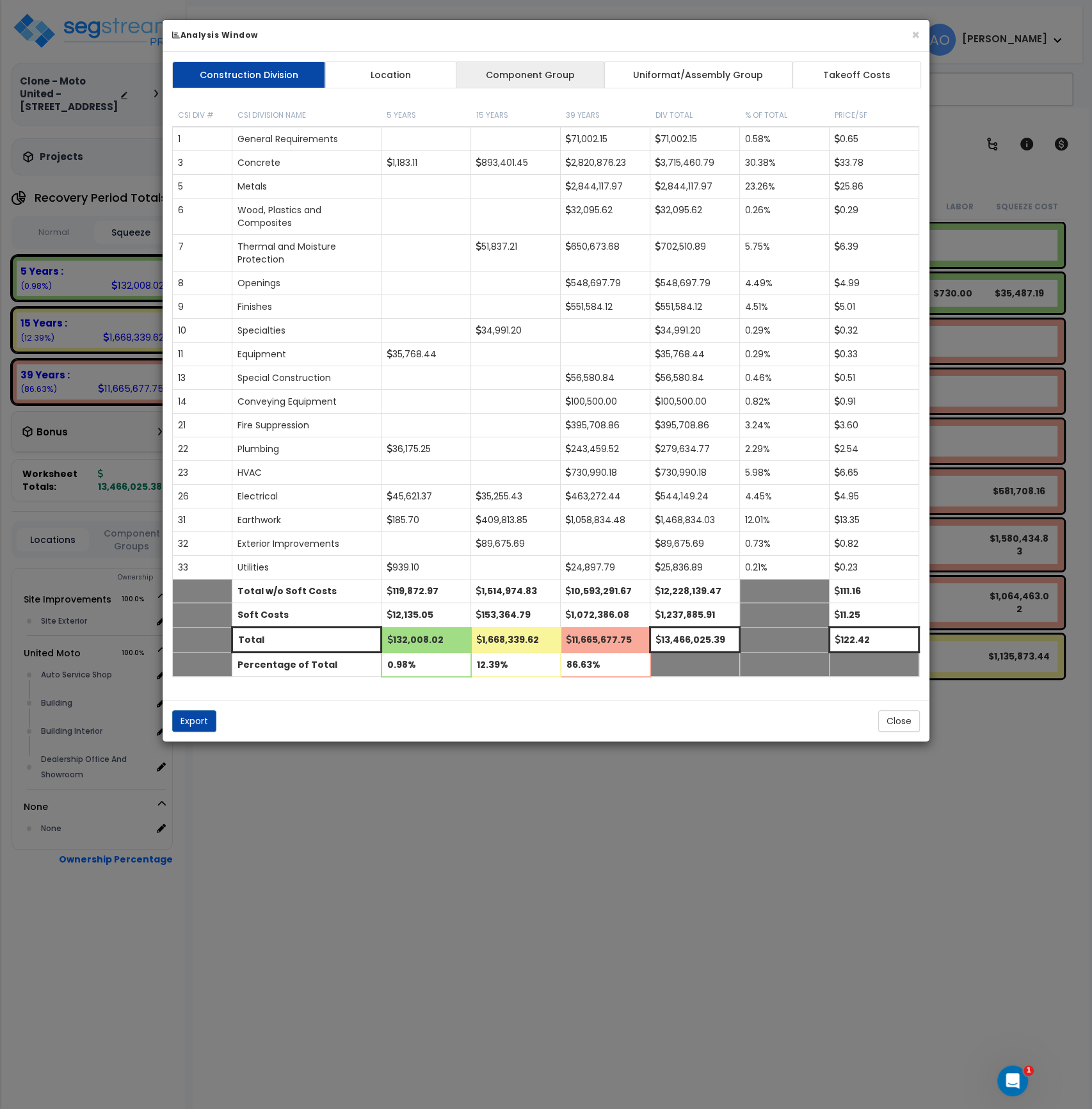
click at [543, 68] on link "Component Group" at bounding box center [530, 75] width 149 height 26
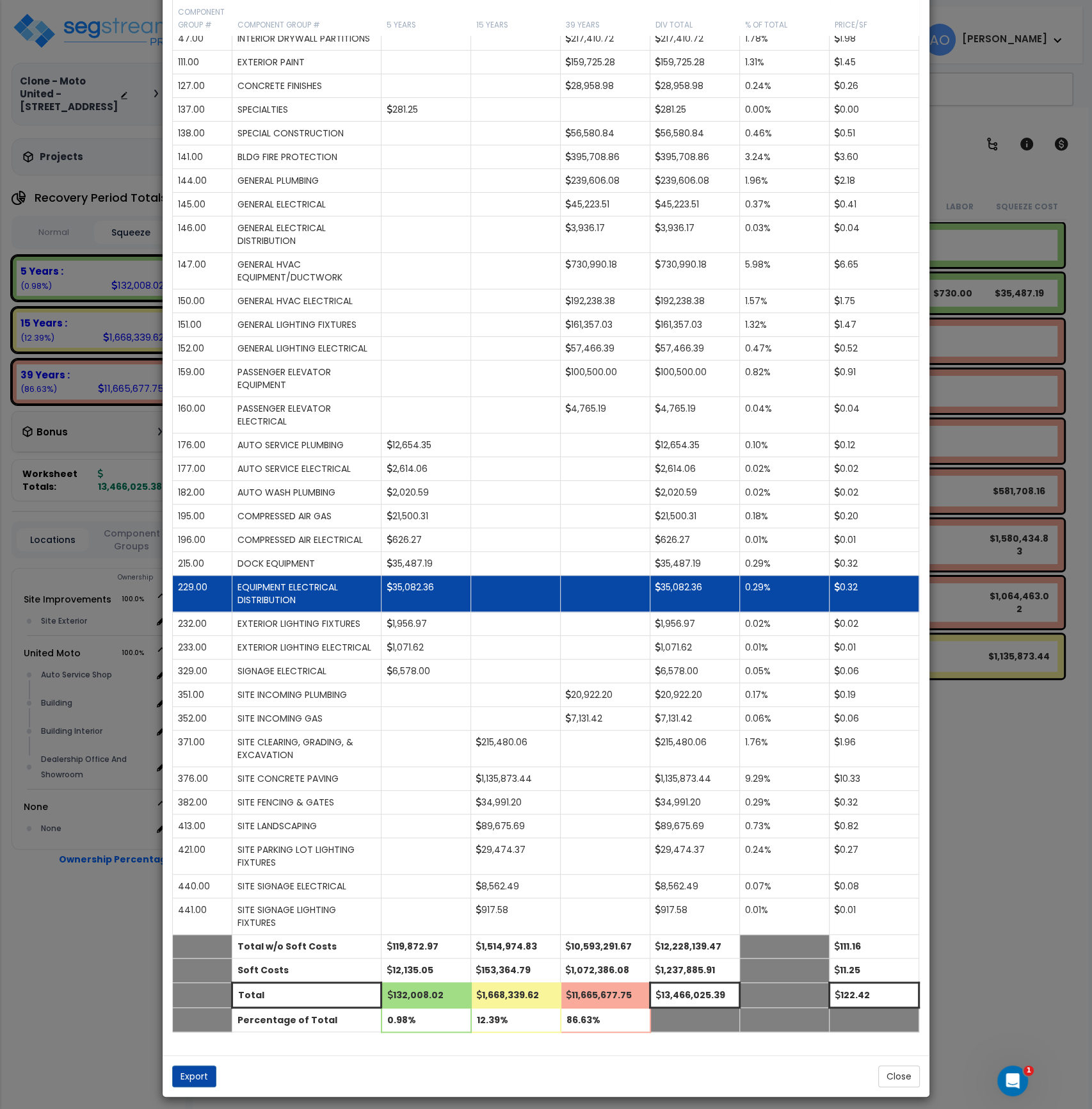
scroll to position [348, 0]
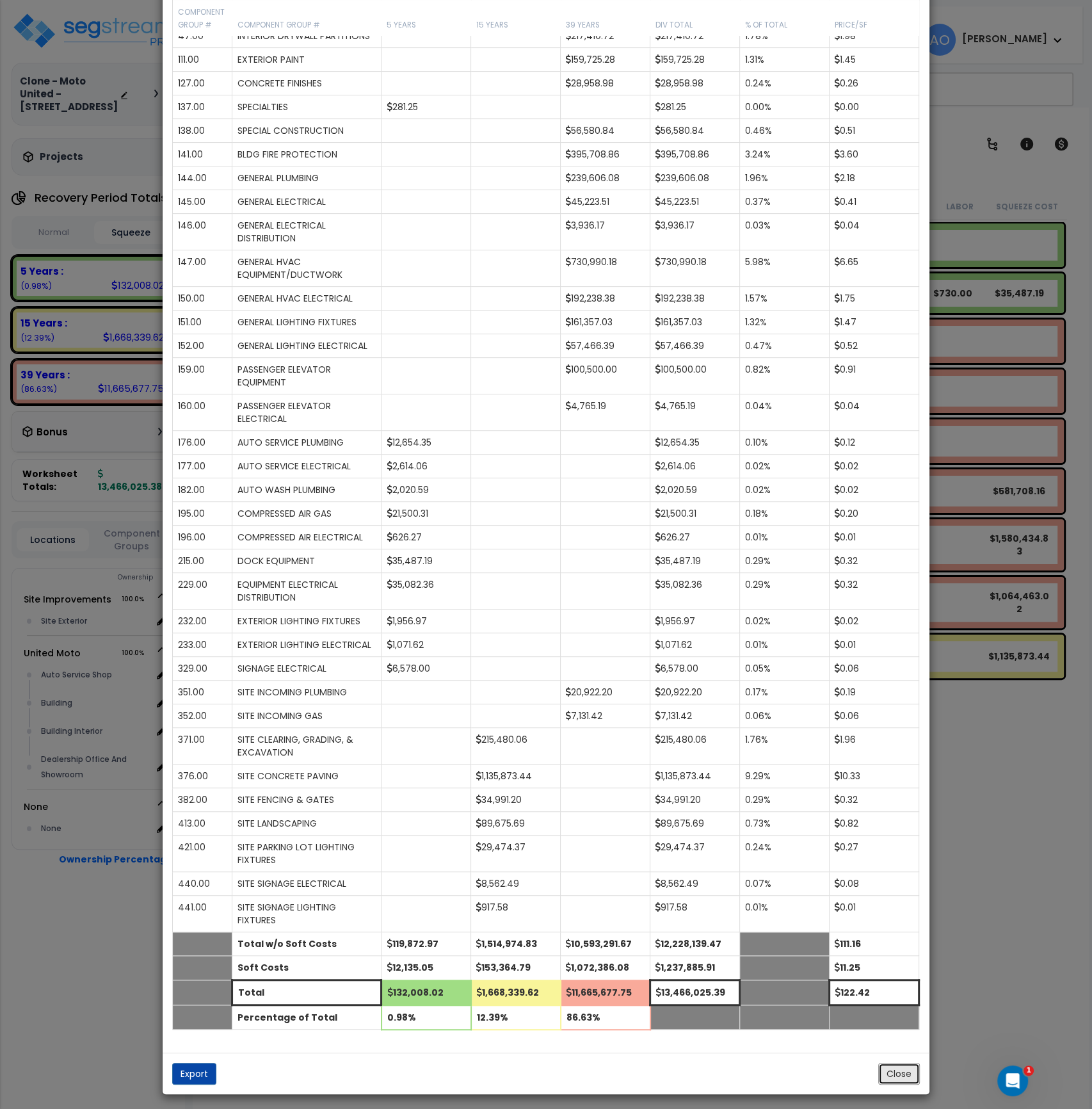
click at [896, 1071] on button "Close" at bounding box center [899, 1073] width 42 height 22
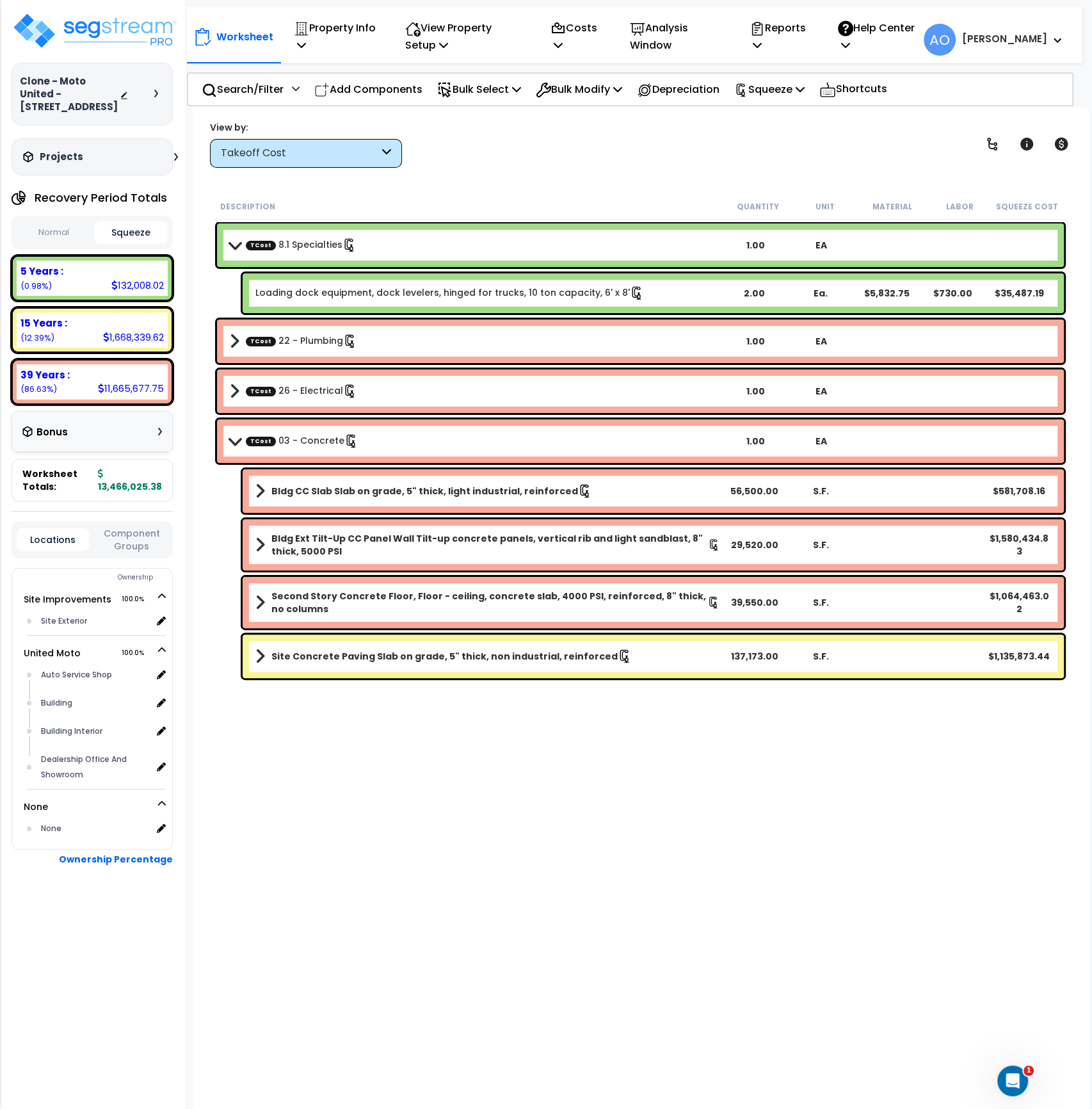
click at [522, 844] on div "Description Quantity Unit Material Labor Squeeze Cost TCost 8.1 Specialties 1.0…" at bounding box center [641, 564] width 857 height 743
click at [799, 35] on p "Reports" at bounding box center [780, 36] width 61 height 35
click at [826, 106] on link "Manage Report Images" at bounding box center [807, 100] width 127 height 26
click at [791, 39] on p "Reports" at bounding box center [780, 36] width 61 height 35
click at [824, 126] on link "Manage Report Custom Fields" at bounding box center [807, 133] width 127 height 39
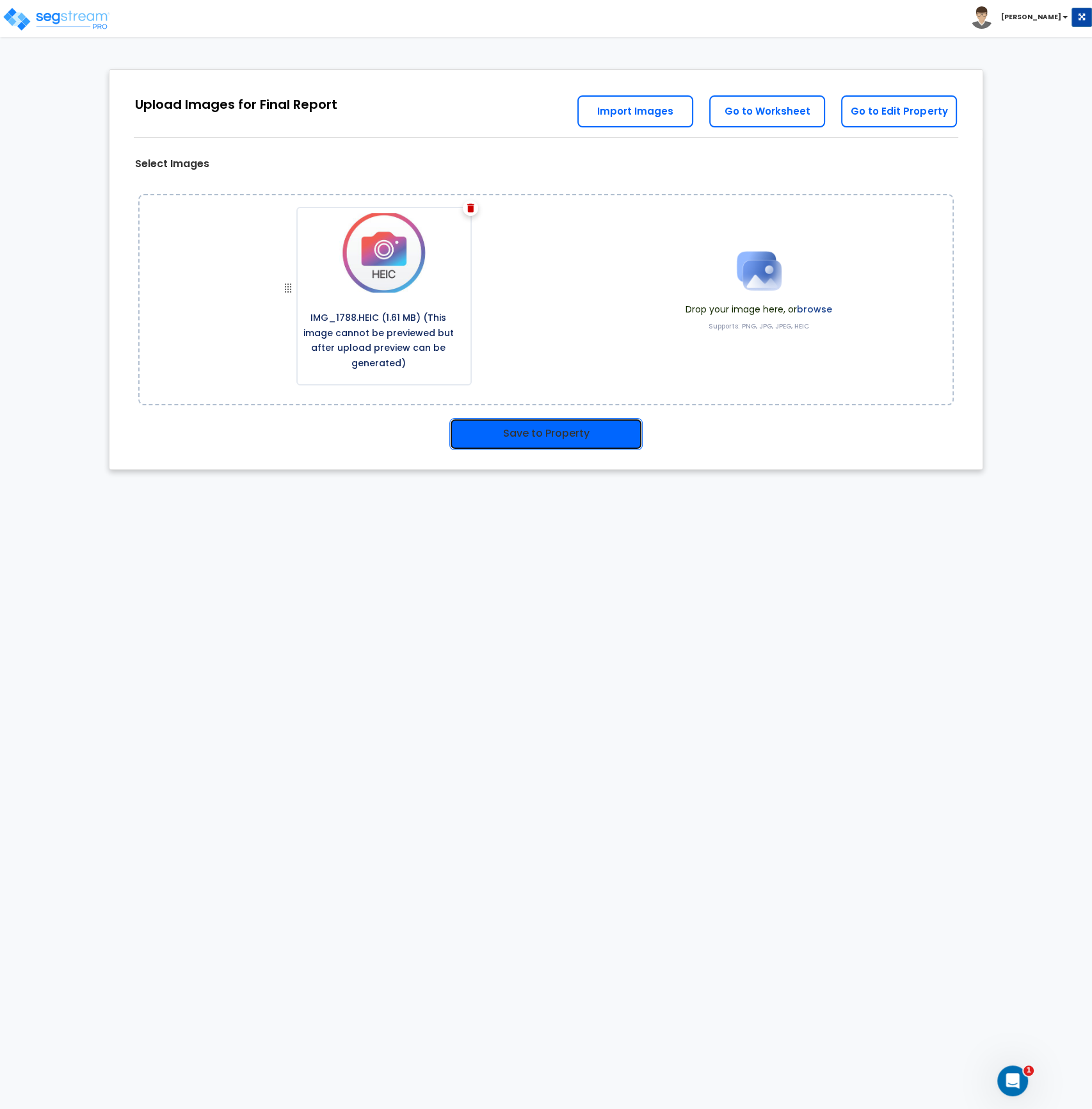
click at [564, 434] on button "Save to Property" at bounding box center [546, 434] width 193 height 32
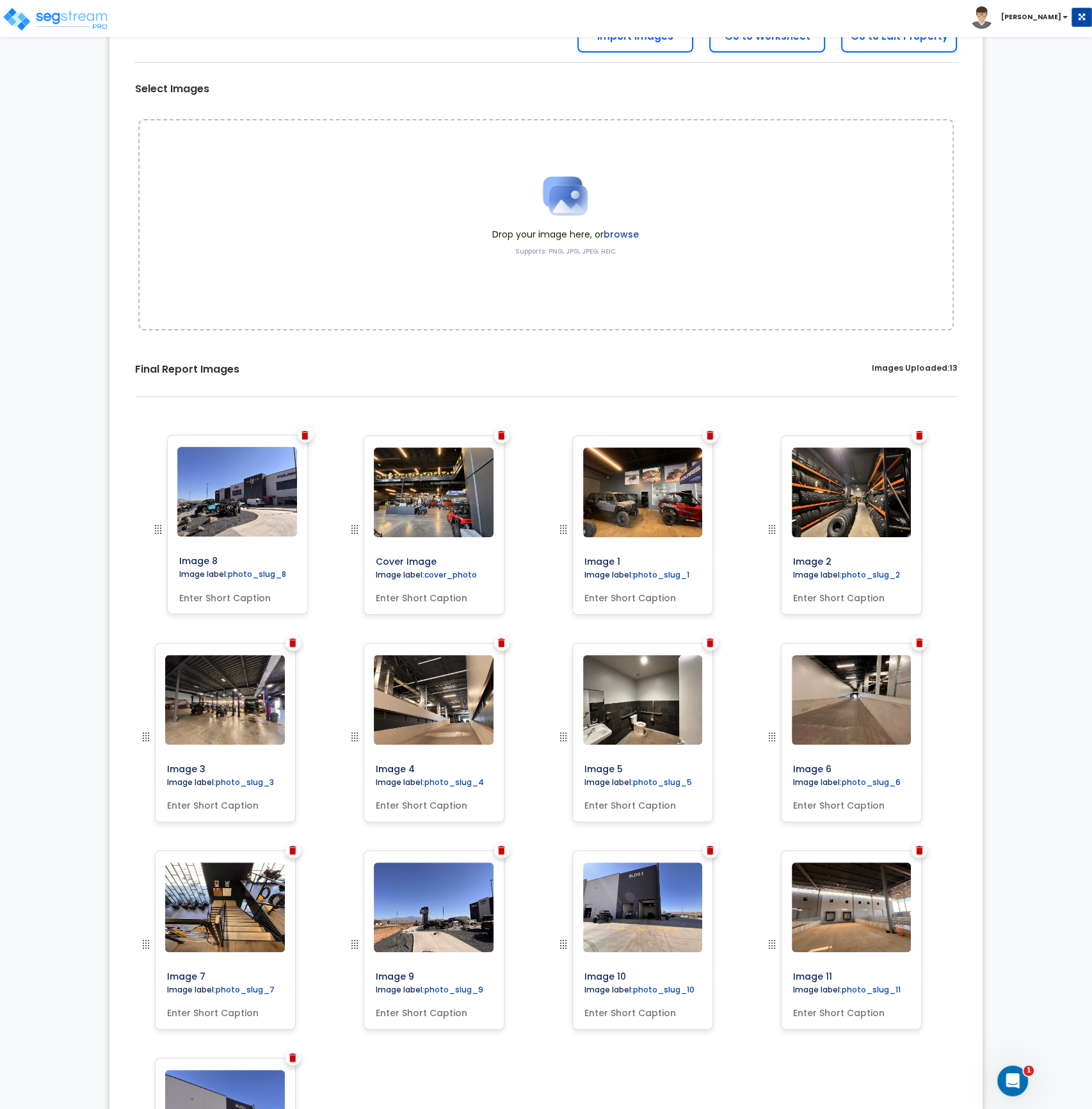
drag, startPoint x: 144, startPoint y: 739, endPoint x: 155, endPoint y: 440, distance: 299.2
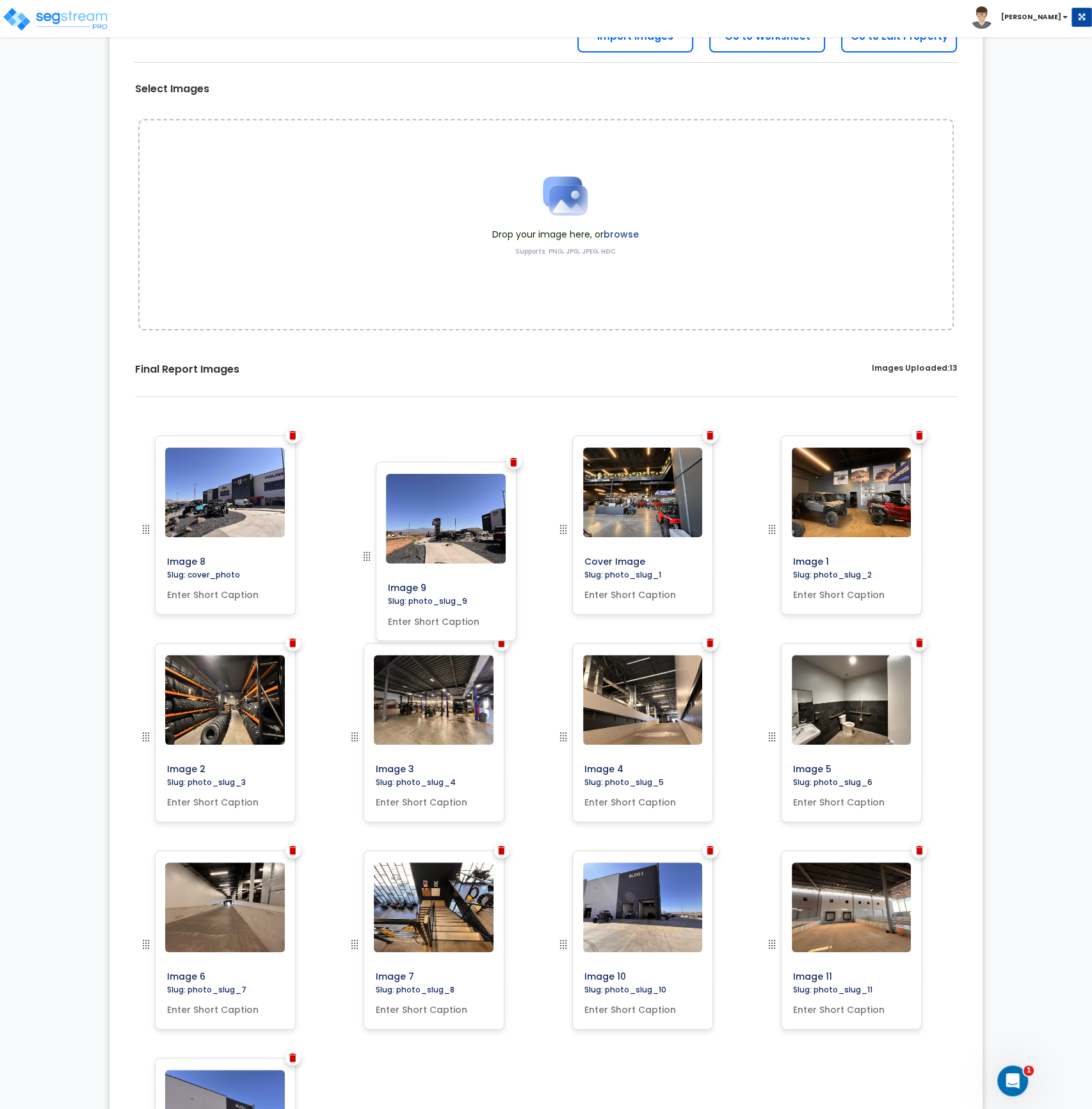
drag, startPoint x: 355, startPoint y: 946, endPoint x: 367, endPoint y: 557, distance: 389.2
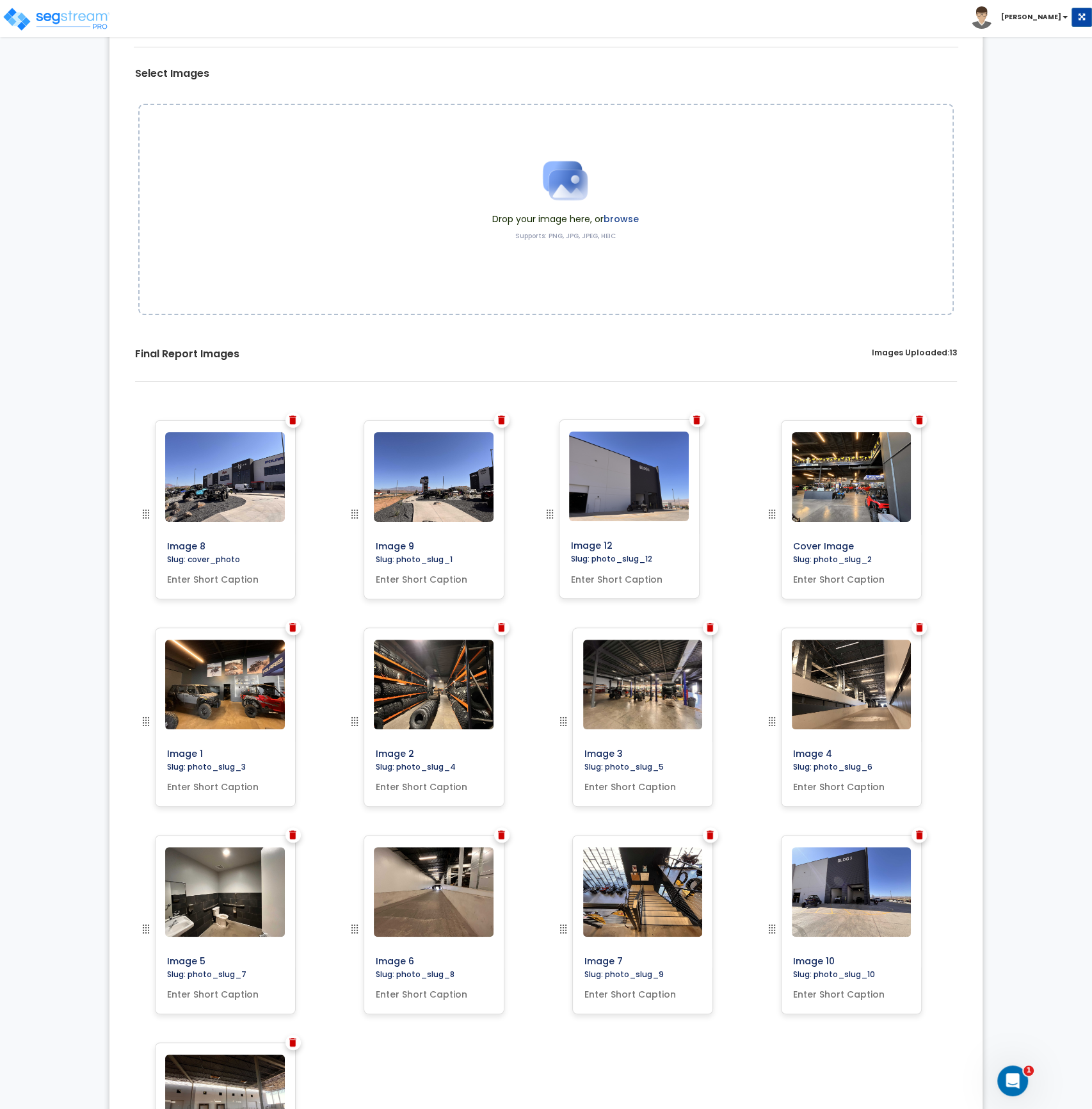
scroll to position [91, 0]
drag, startPoint x: 146, startPoint y: 945, endPoint x: 549, endPoint y: 512, distance: 591.5
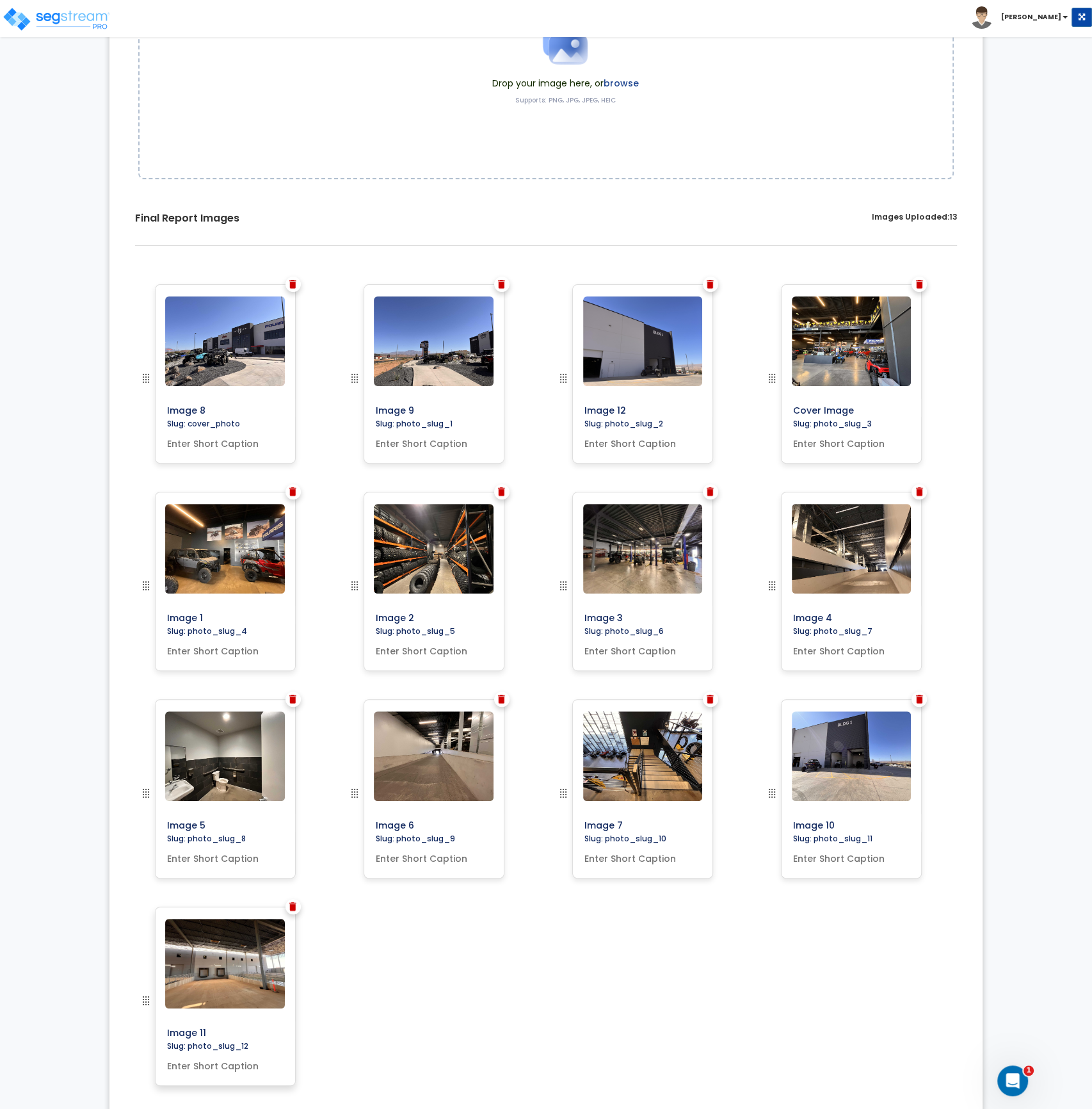
scroll to position [227, 0]
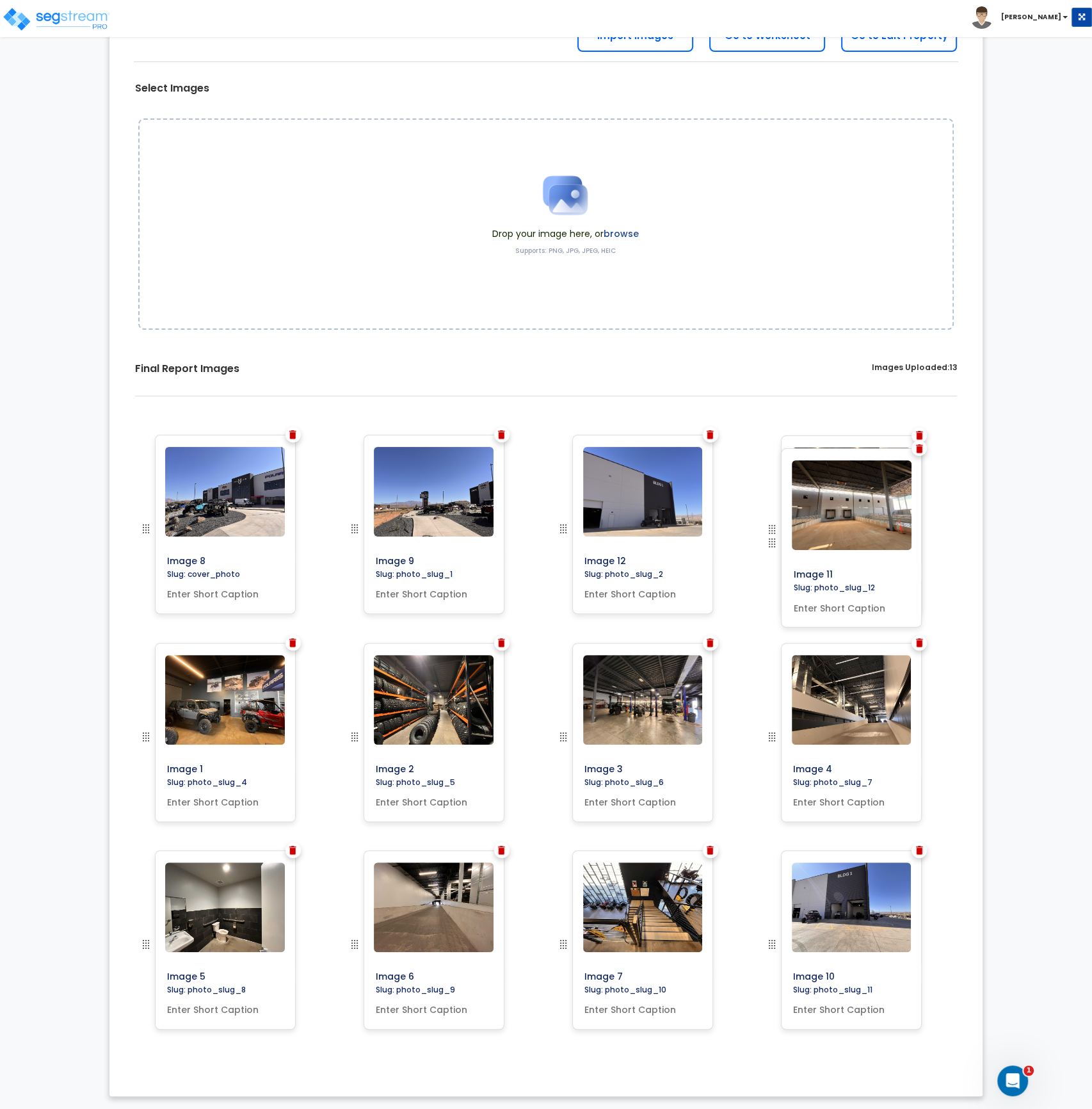
drag, startPoint x: 145, startPoint y: 998, endPoint x: 856, endPoint y: 554, distance: 838.2
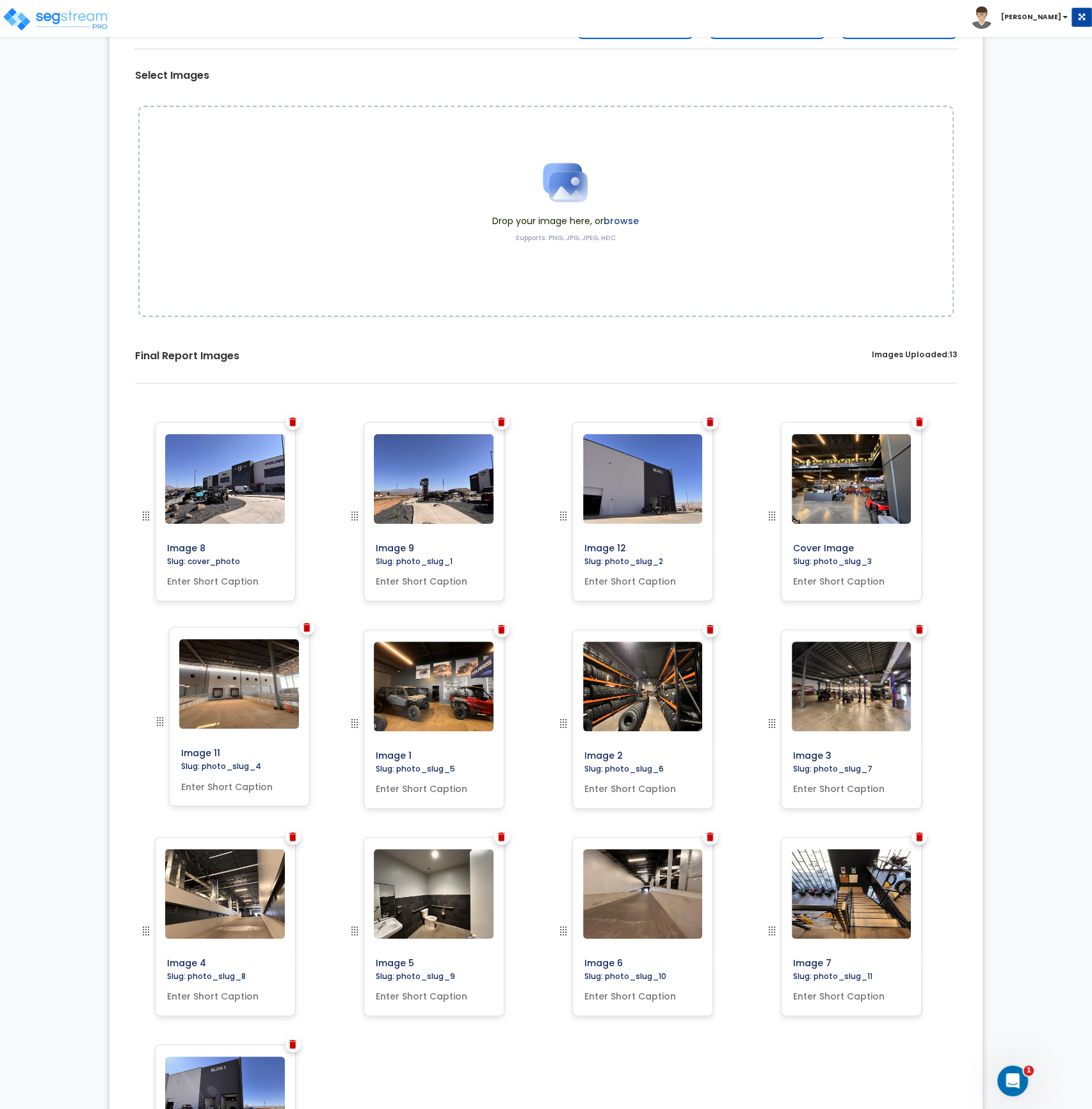
scroll to position [75, 0]
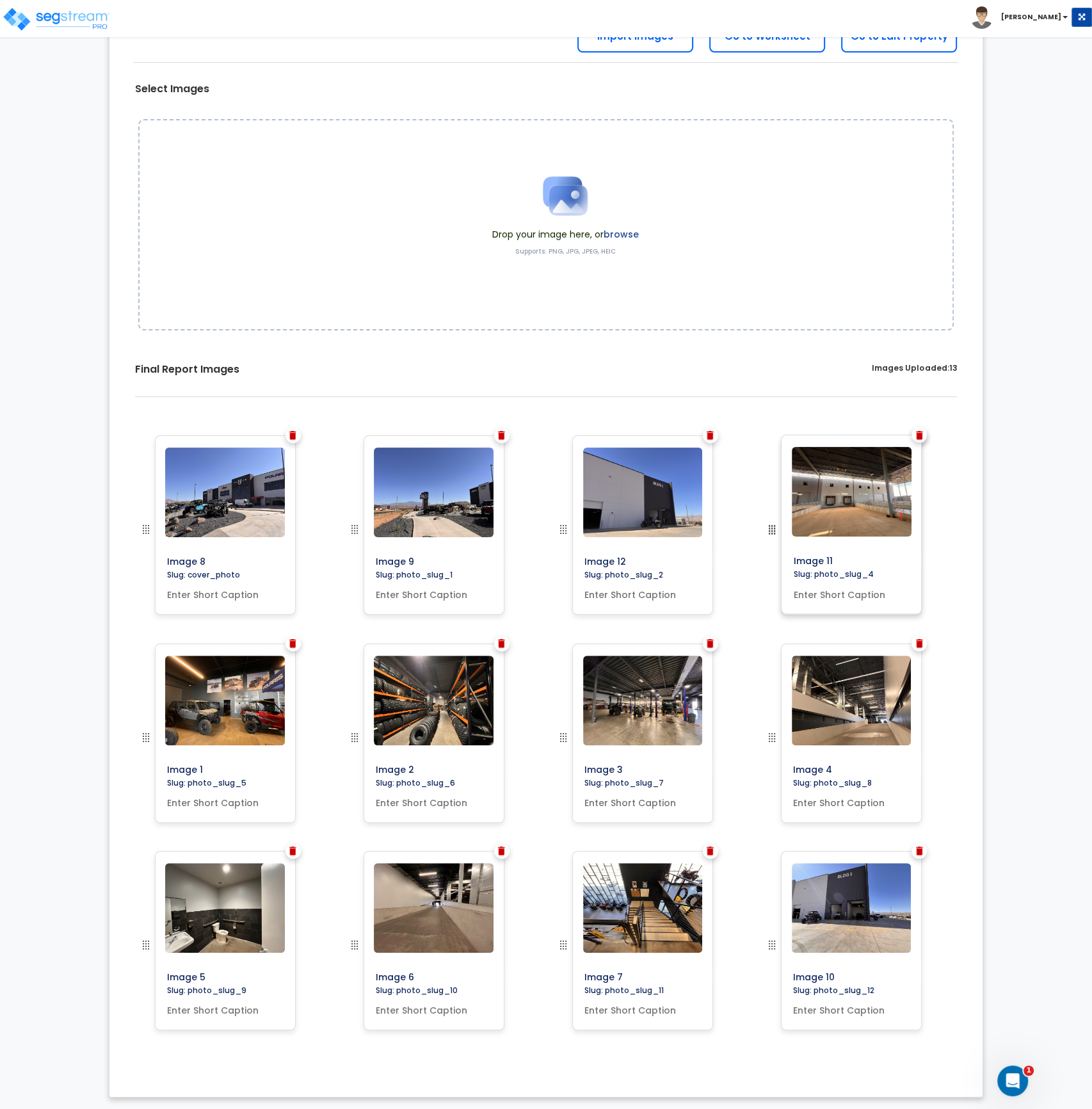
drag, startPoint x: 145, startPoint y: 722, endPoint x: 948, endPoint y: 552, distance: 820.8
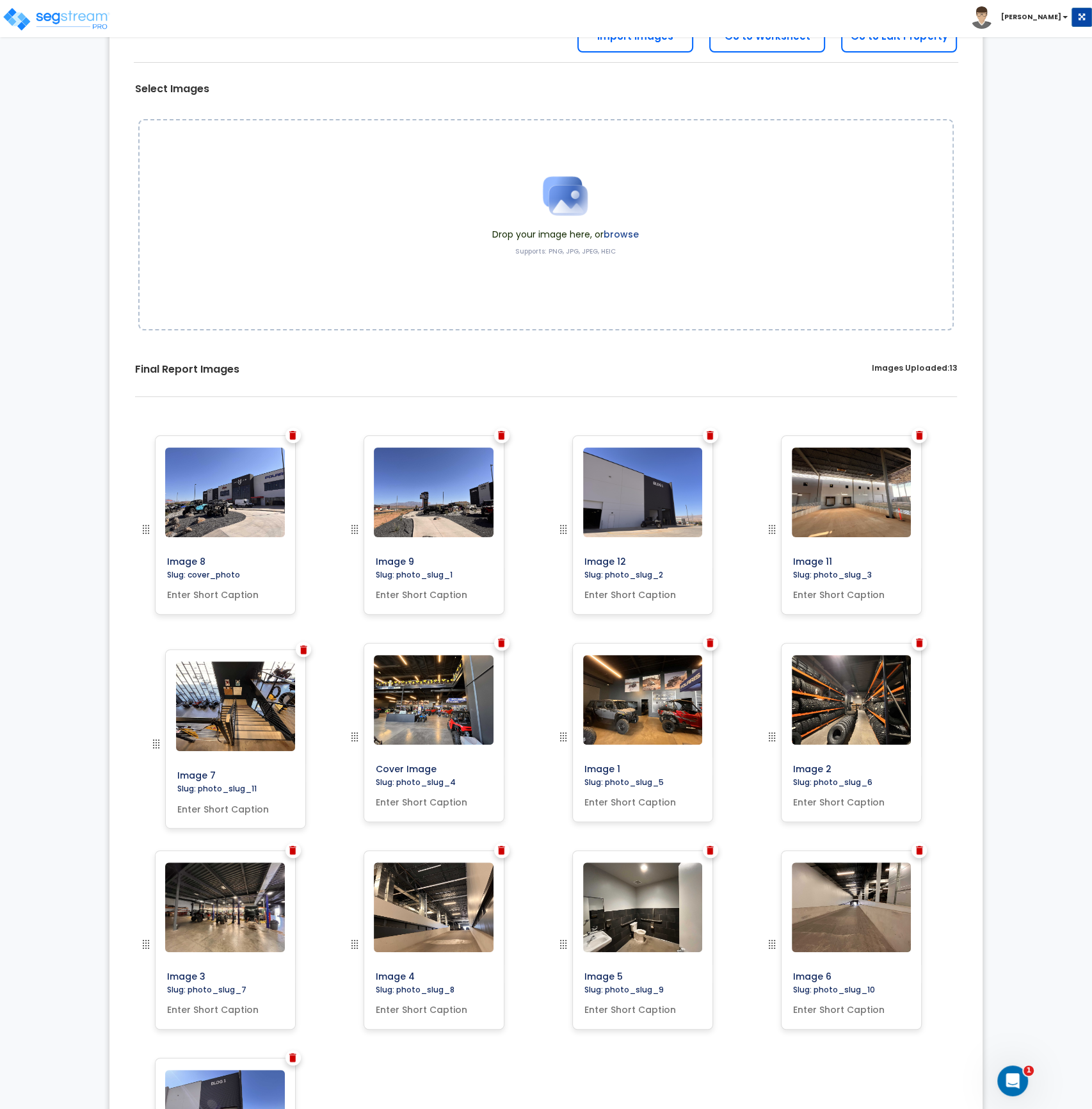
drag, startPoint x: 770, startPoint y: 943, endPoint x: 154, endPoint y: 743, distance: 647.7
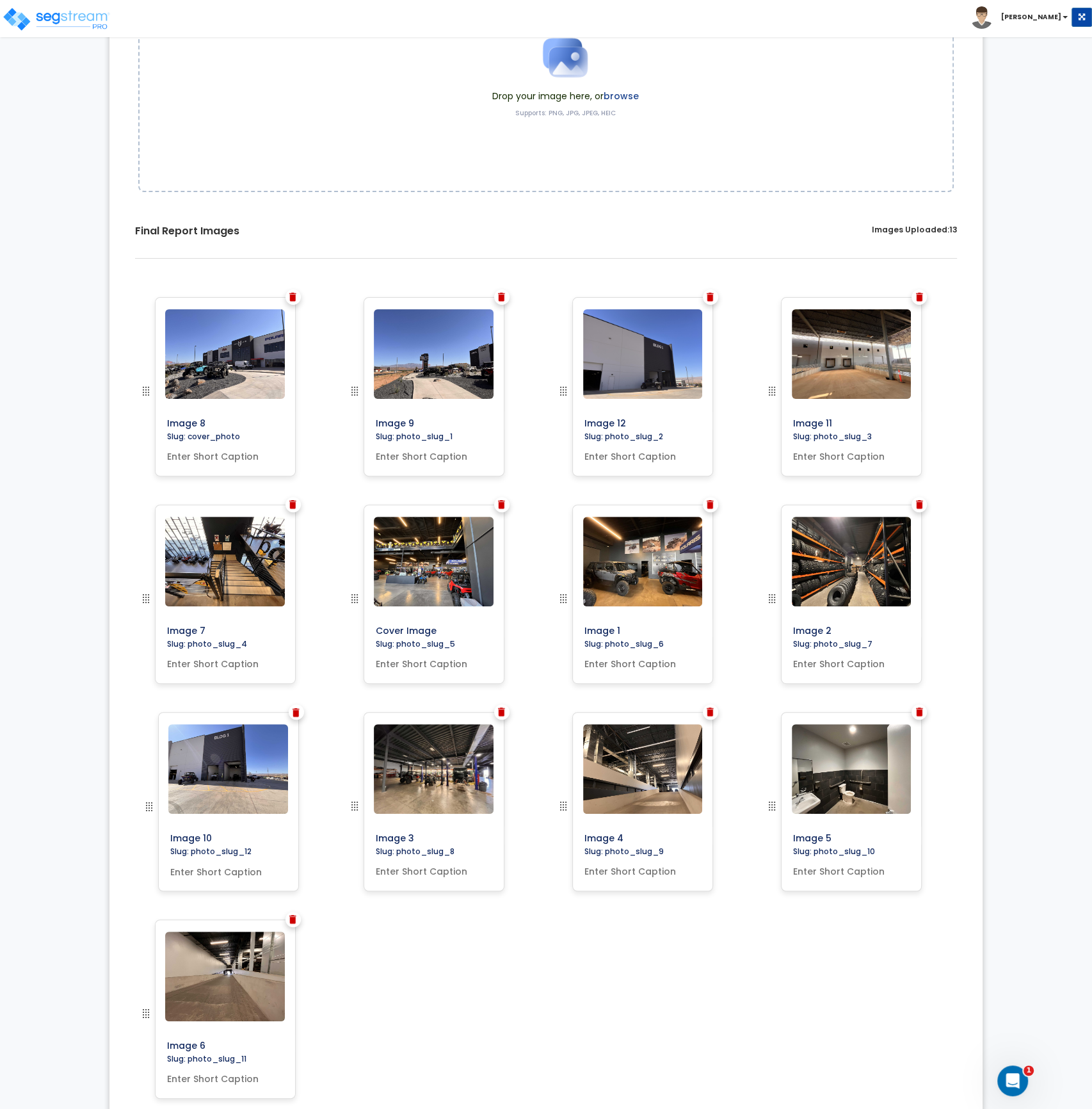
scroll to position [88, 0]
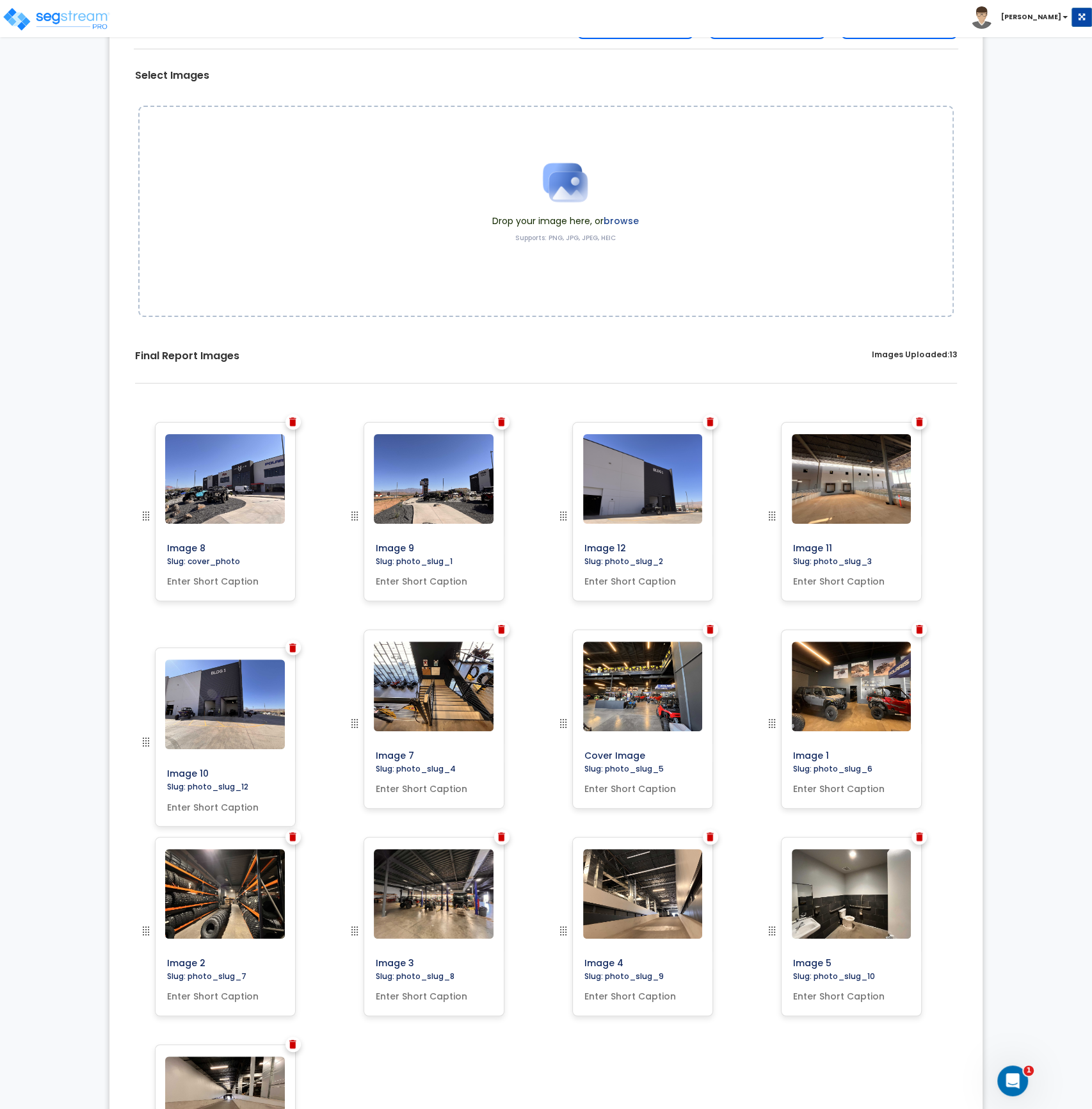
drag, startPoint x: 142, startPoint y: 1012, endPoint x: 112, endPoint y: 739, distance: 274.6
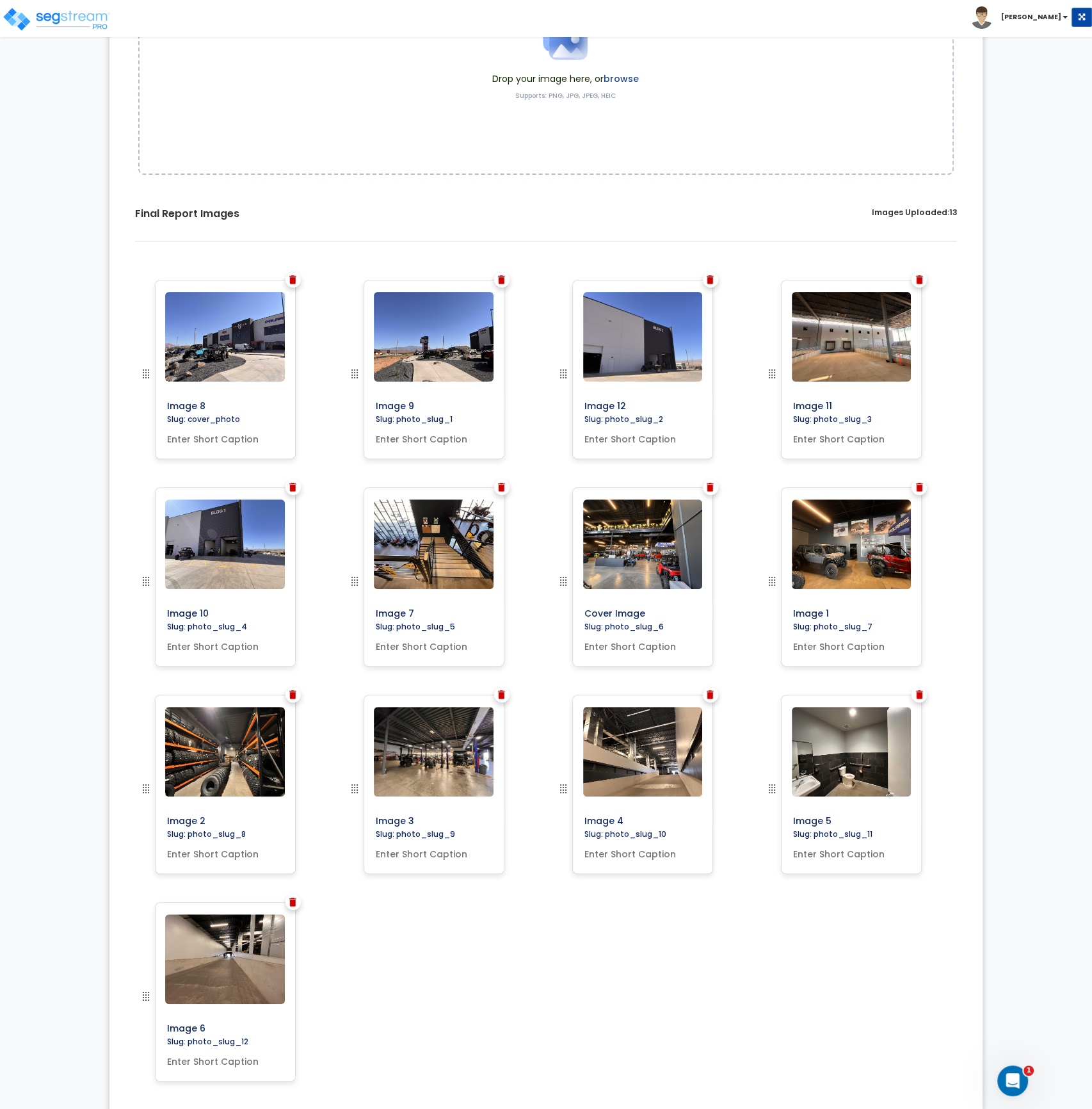
scroll to position [231, 0]
click at [293, 904] on img at bounding box center [292, 902] width 7 height 9
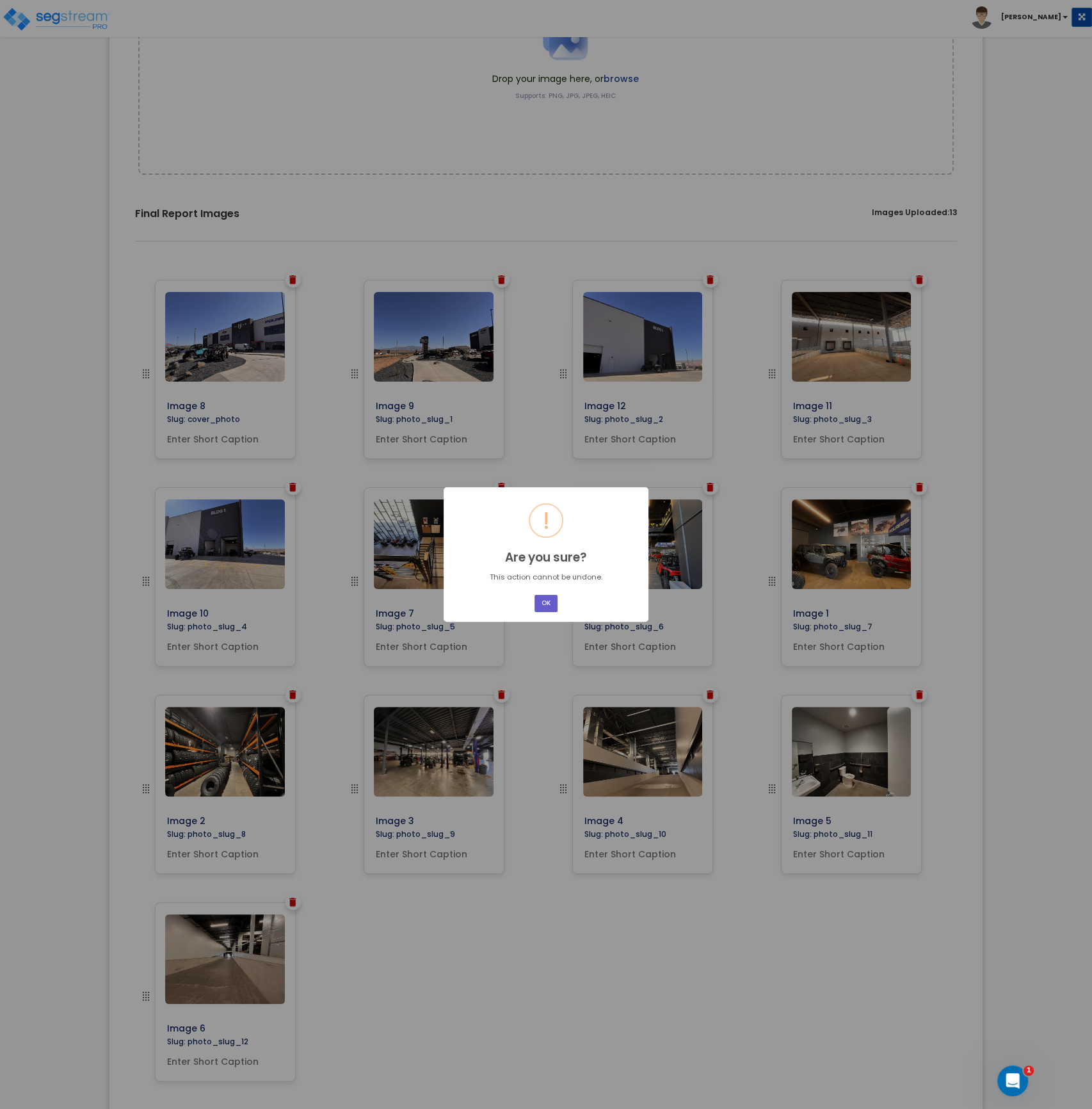
click at [546, 605] on button "OK" at bounding box center [546, 604] width 23 height 17
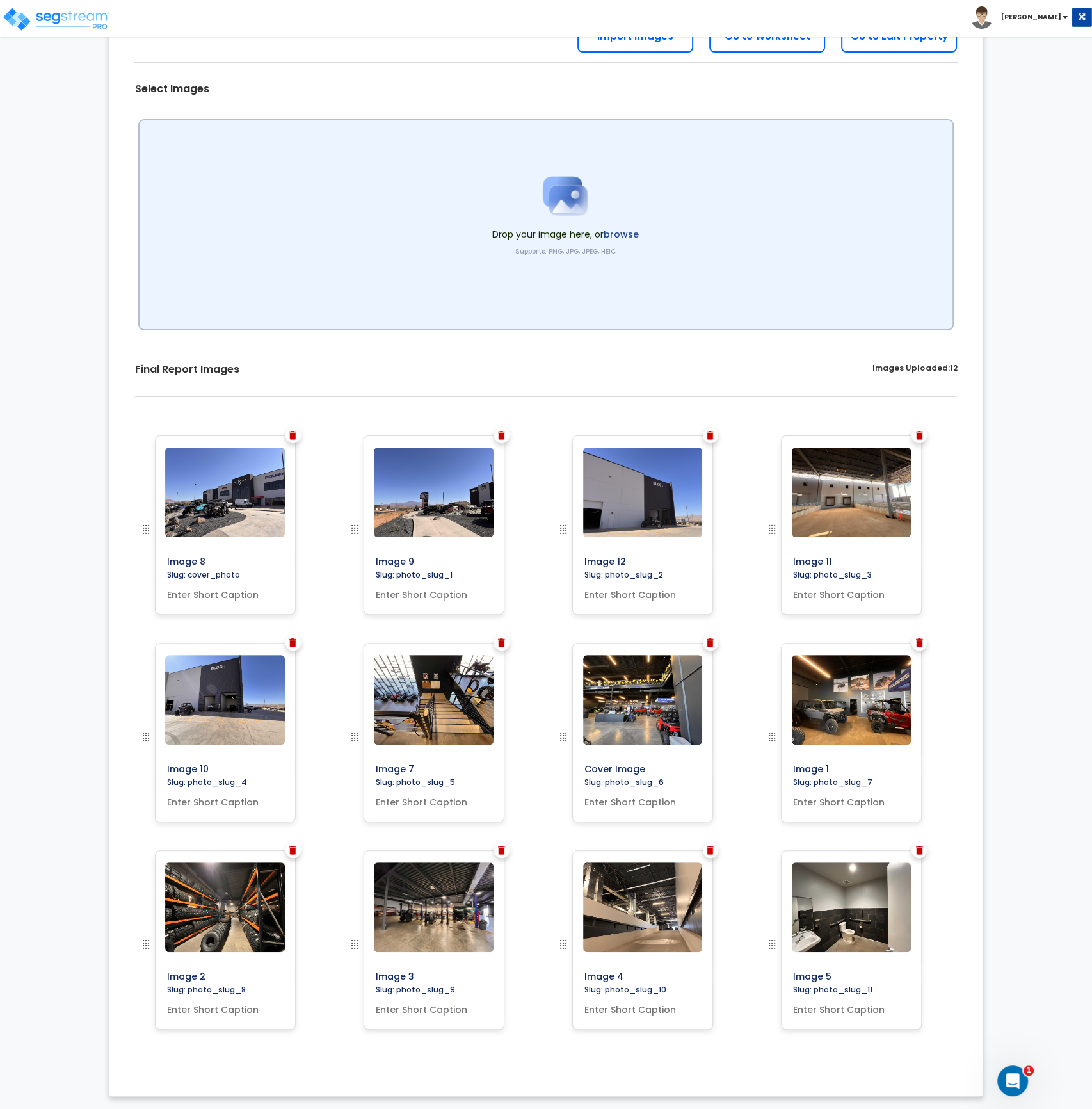
scroll to position [107, 0]
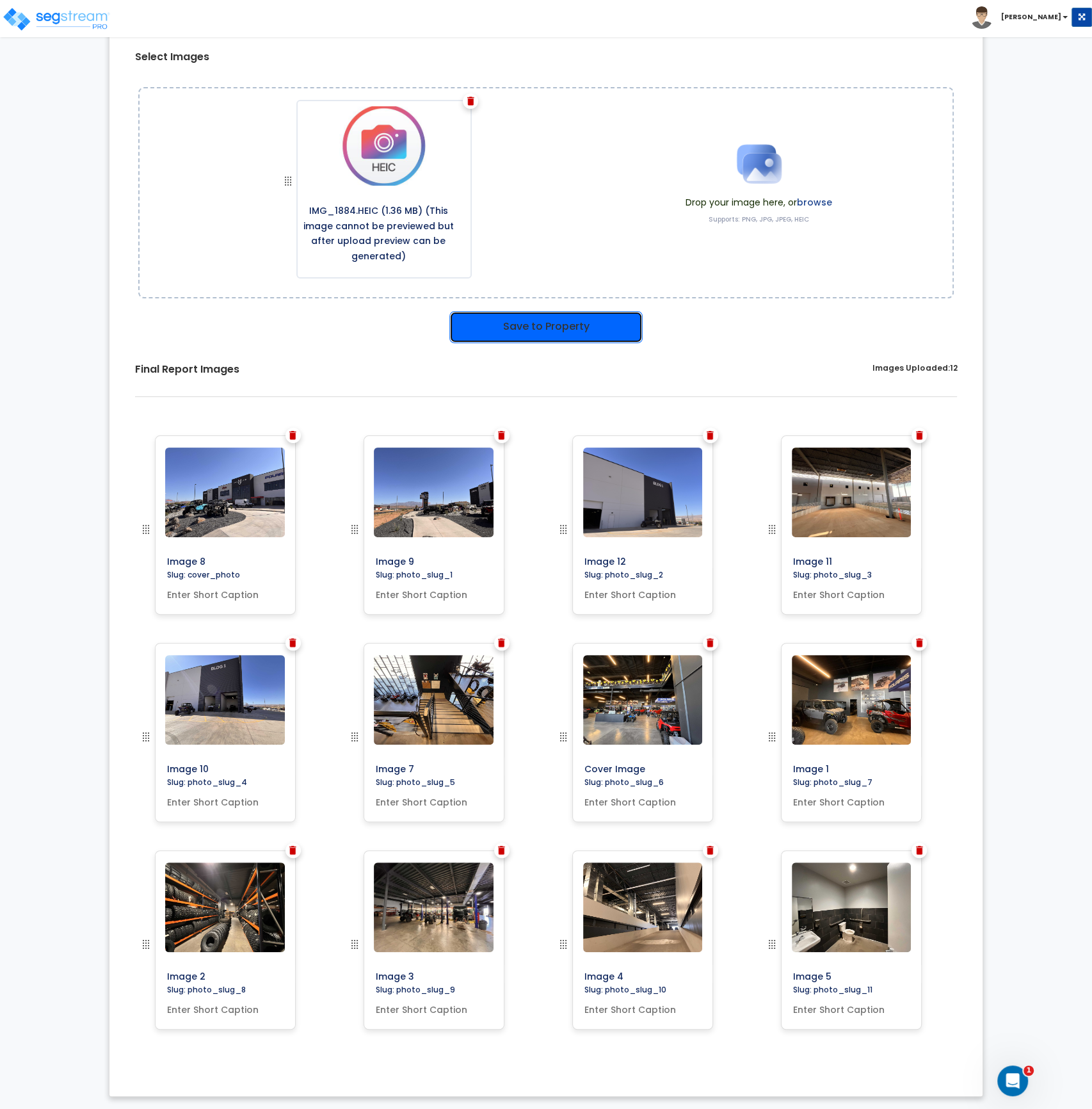
click at [490, 331] on button "Save to Property" at bounding box center [546, 327] width 193 height 32
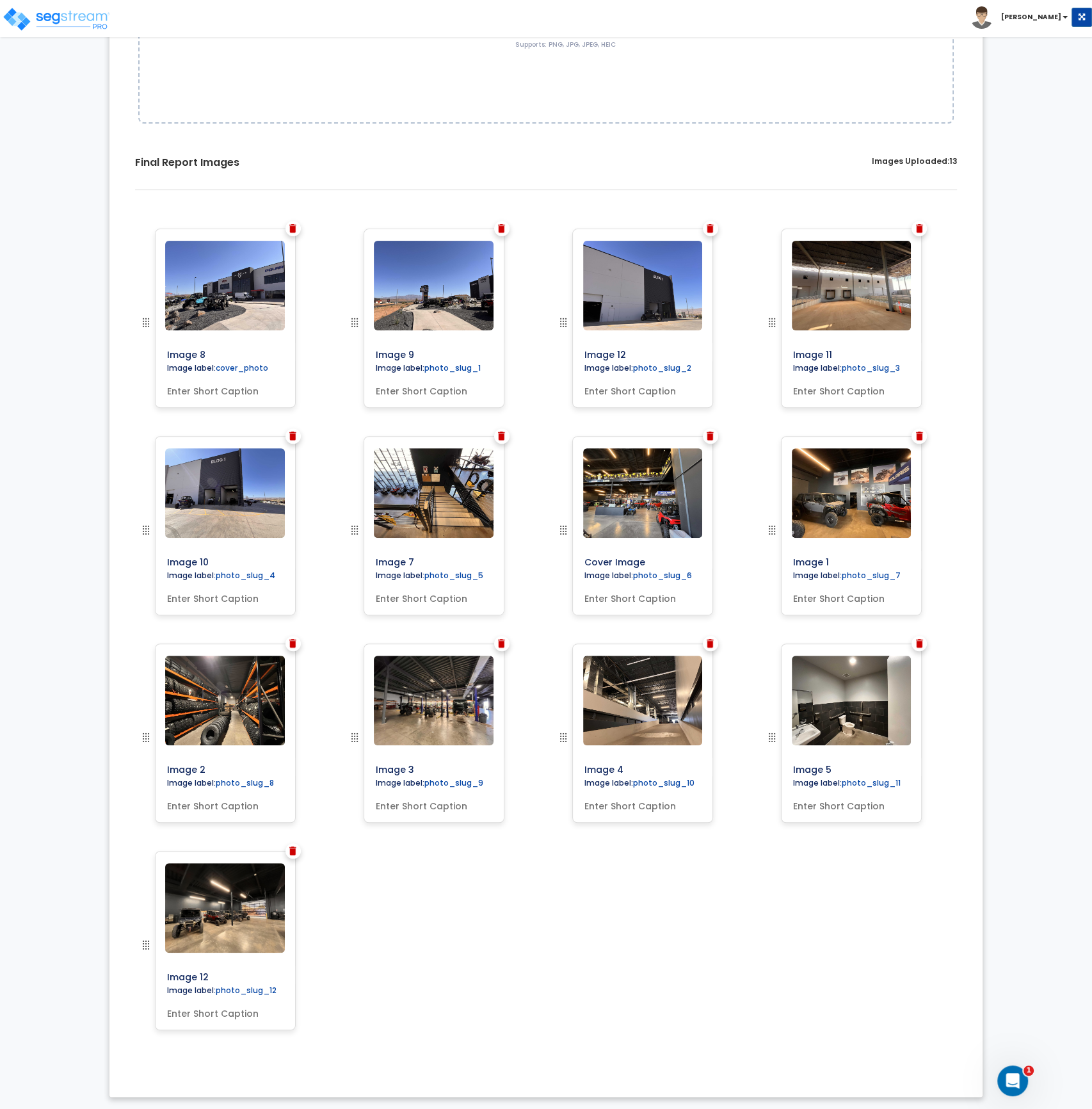
scroll to position [88, 0]
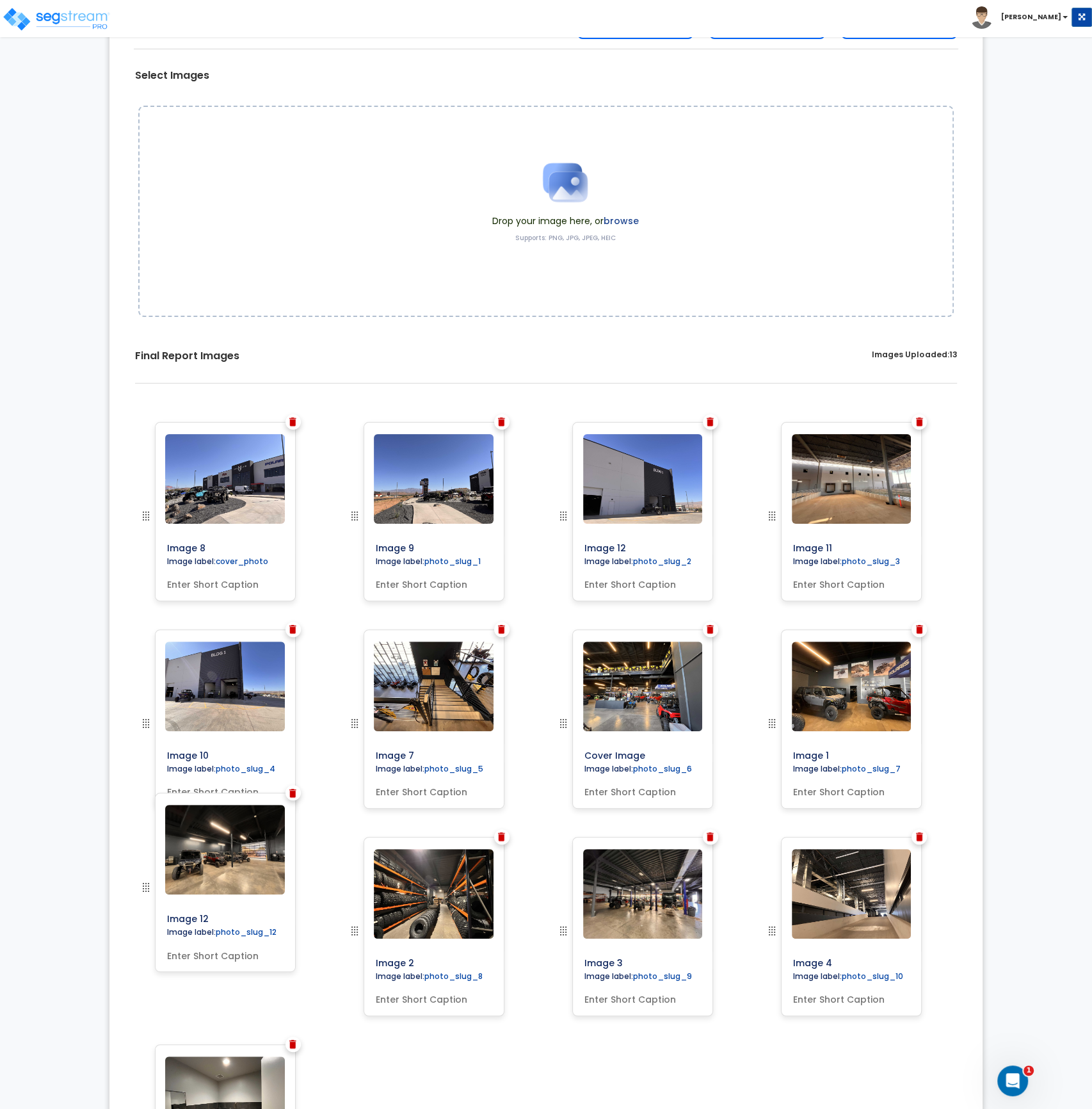
drag, startPoint x: 144, startPoint y: 945, endPoint x: 123, endPoint y: 888, distance: 60.7
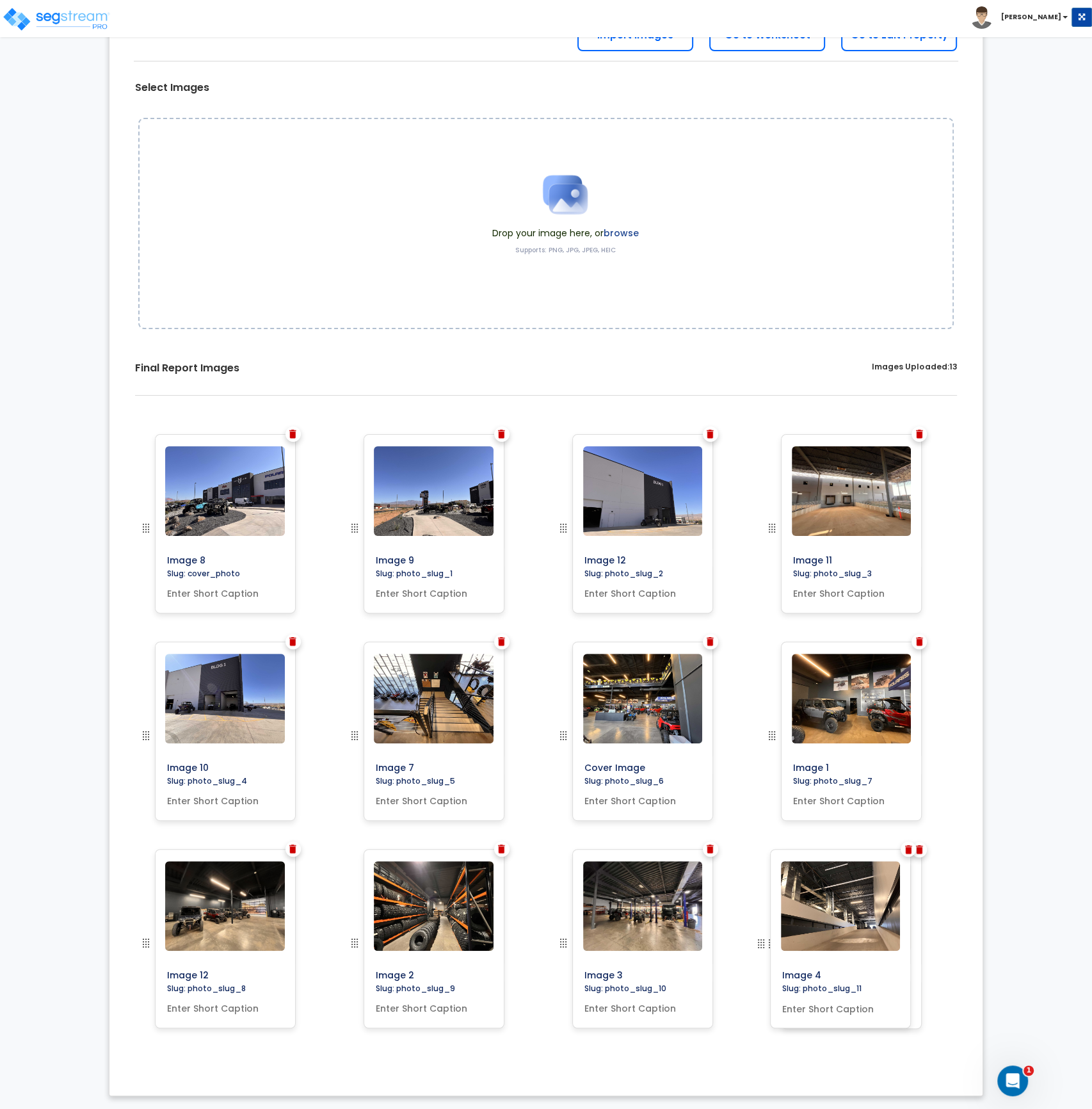
scroll to position [75, 0]
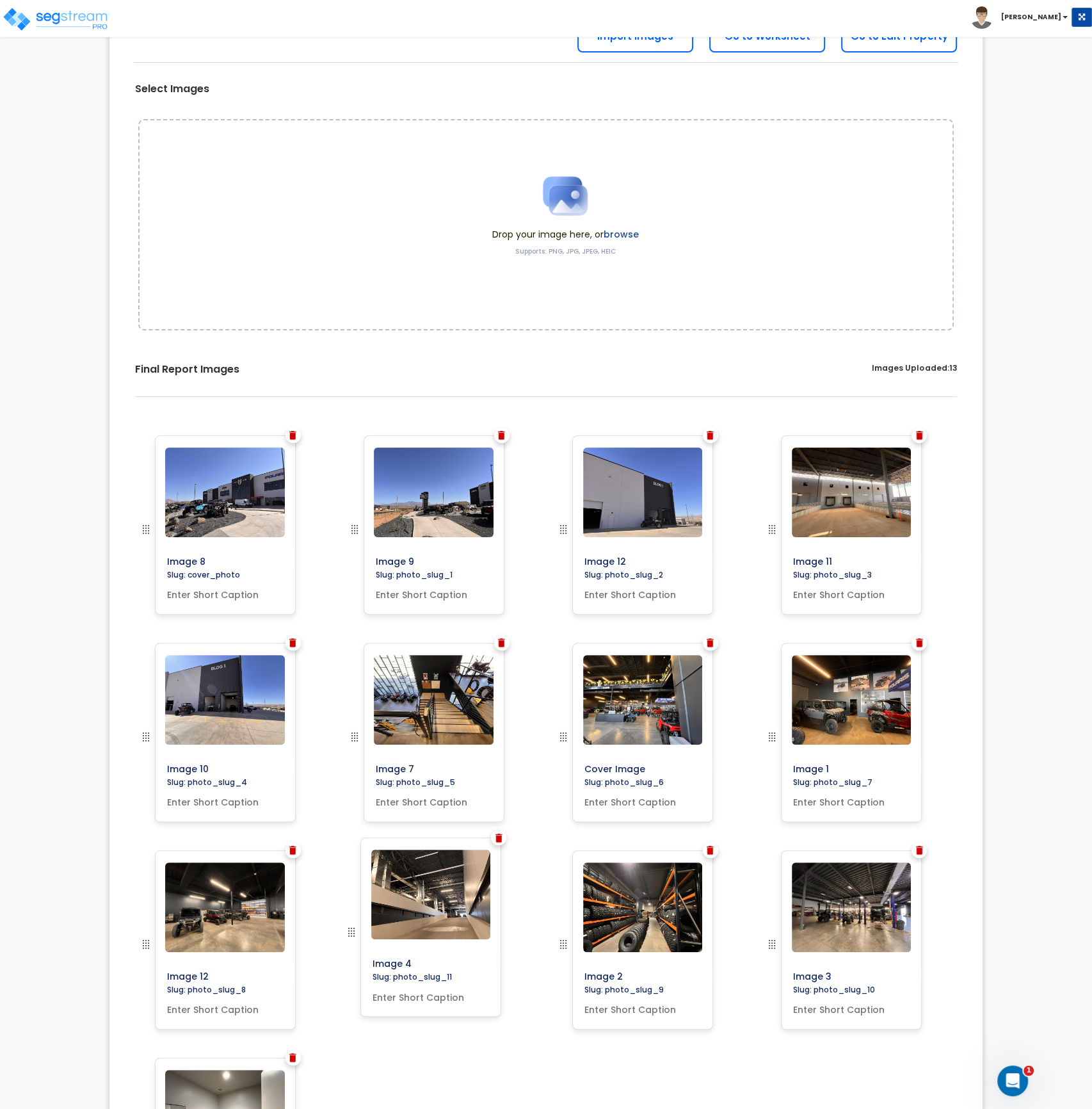
drag, startPoint x: 773, startPoint y: 736, endPoint x: 353, endPoint y: 931, distance: 463.1
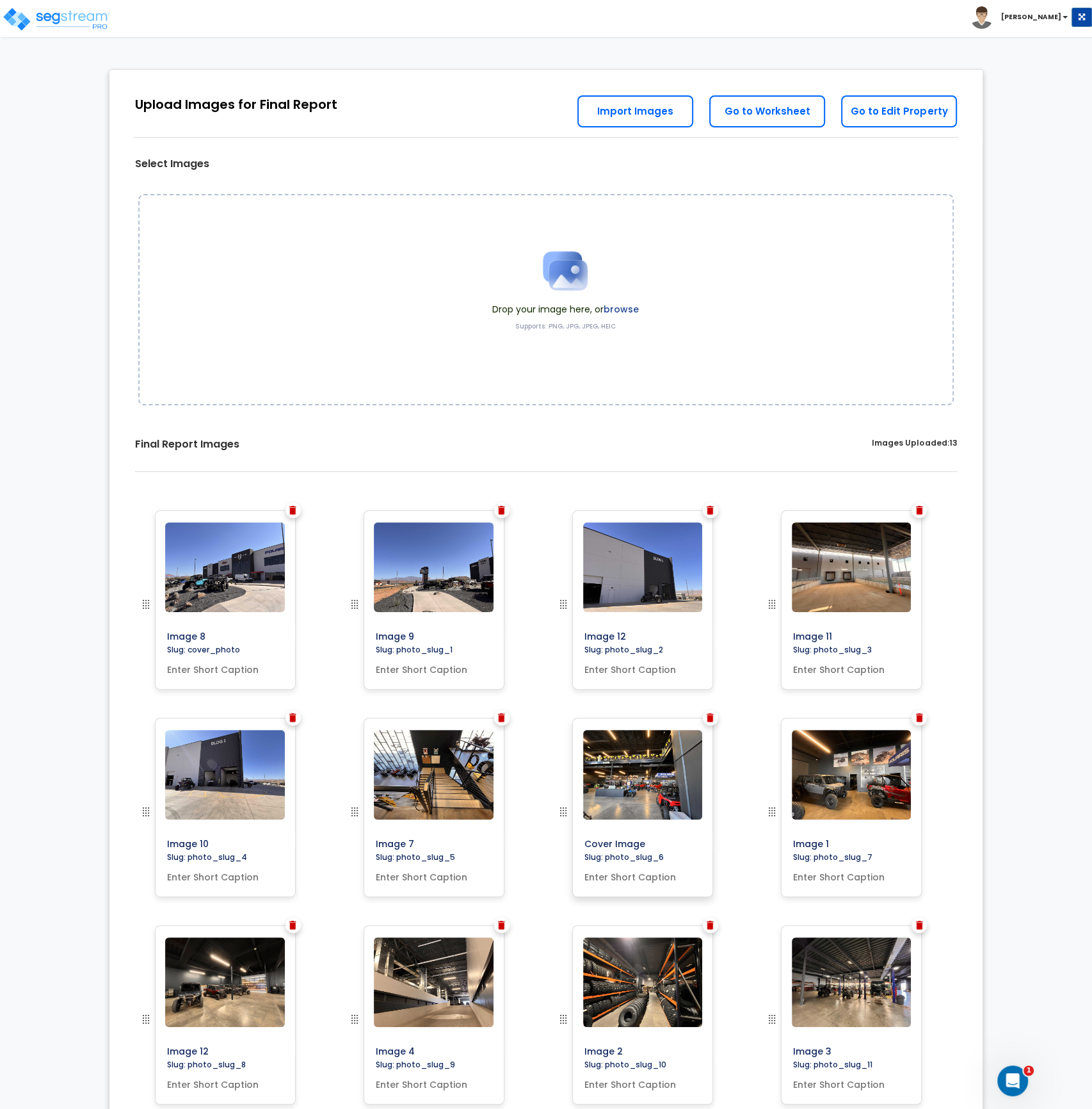
scroll to position [0, 0]
click at [752, 117] on link "Go to Worksheet" at bounding box center [767, 112] width 115 height 32
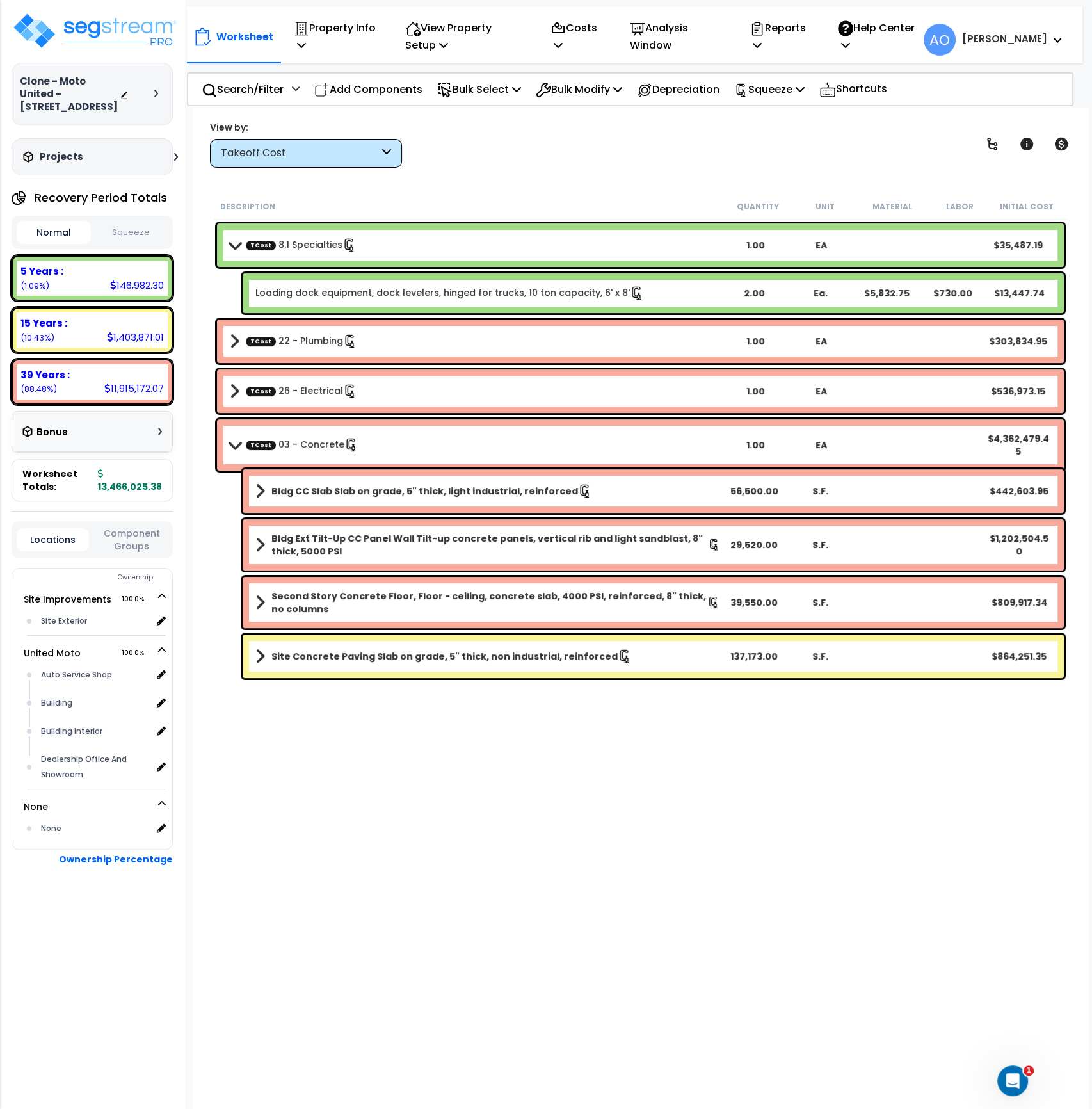
click at [122, 234] on button "Squeeze" at bounding box center [131, 233] width 74 height 23
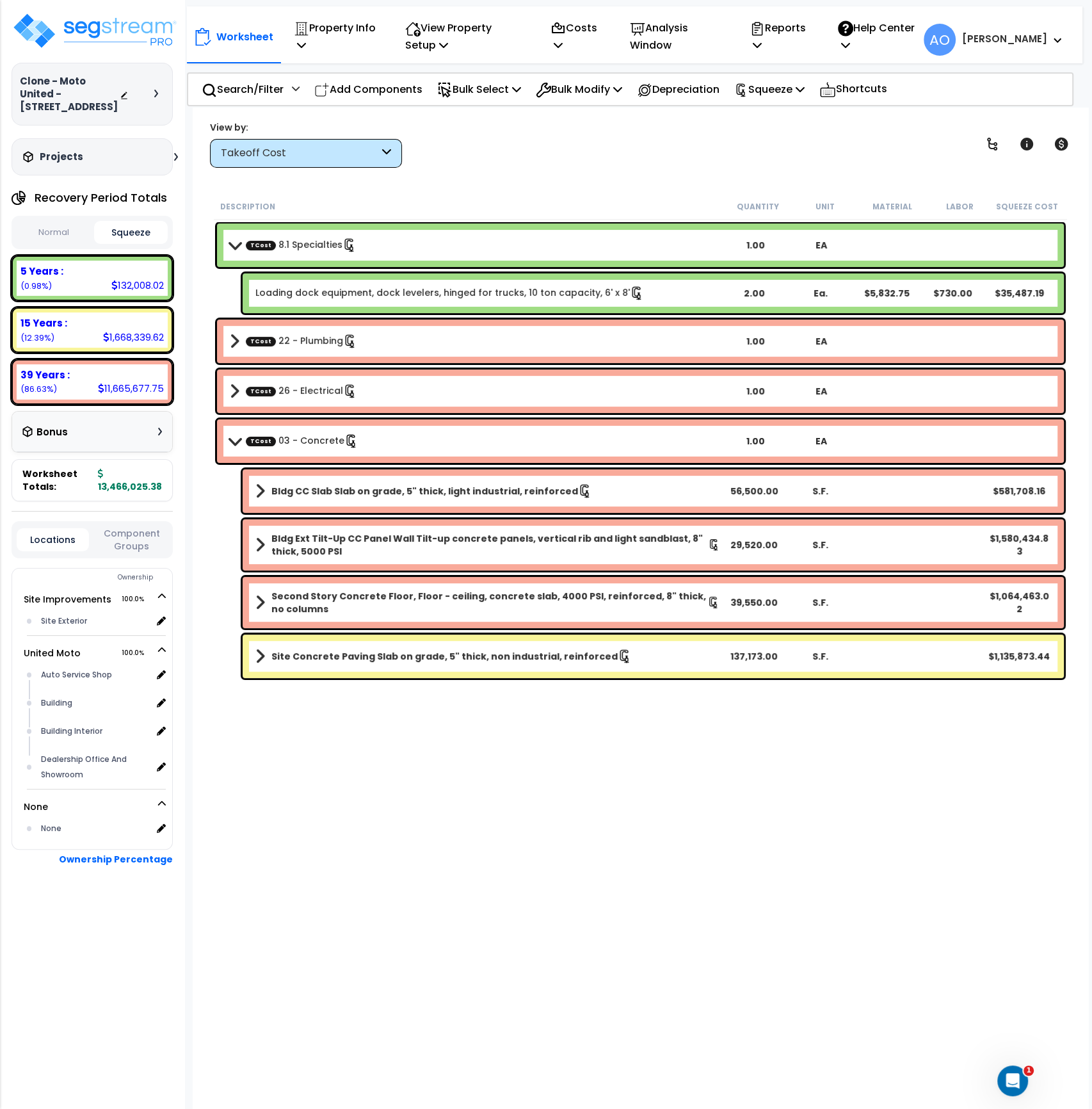
drag, startPoint x: 41, startPoint y: 236, endPoint x: 59, endPoint y: 235, distance: 18.0
click at [41, 235] on button "Normal" at bounding box center [54, 233] width 74 height 23
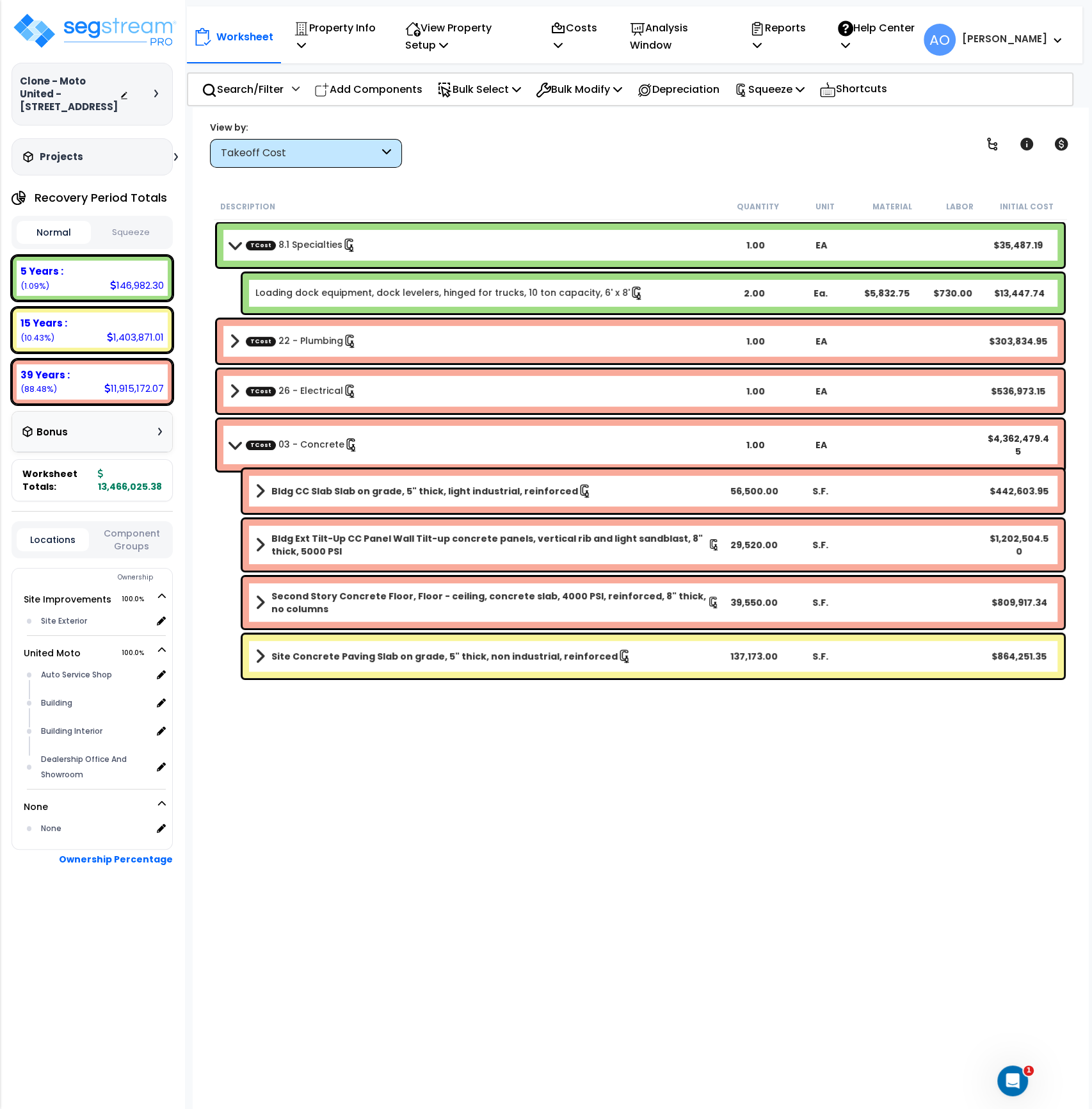
click at [129, 232] on button "Squeeze" at bounding box center [131, 233] width 74 height 23
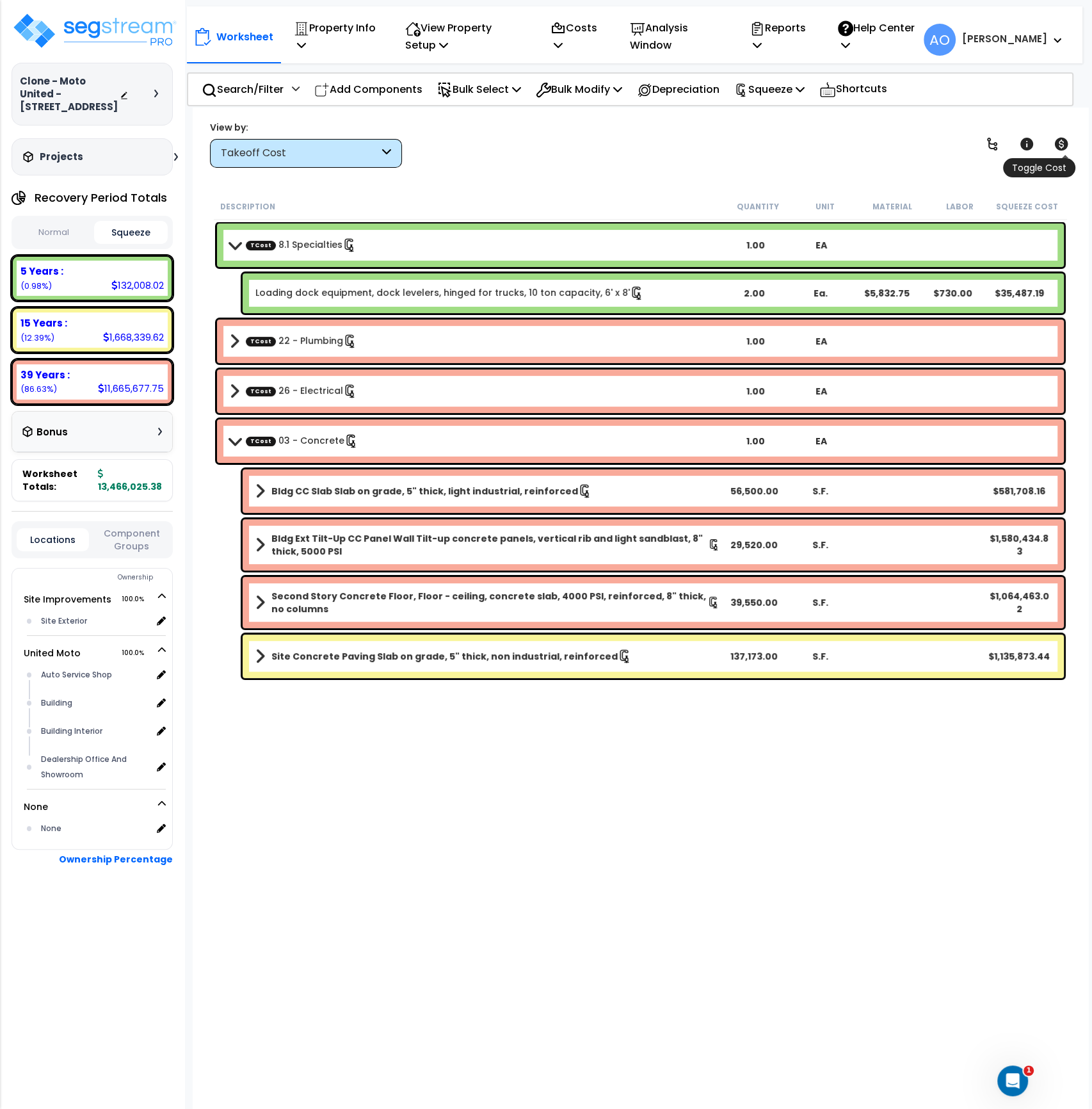
click at [1064, 141] on icon at bounding box center [1062, 144] width 13 height 13
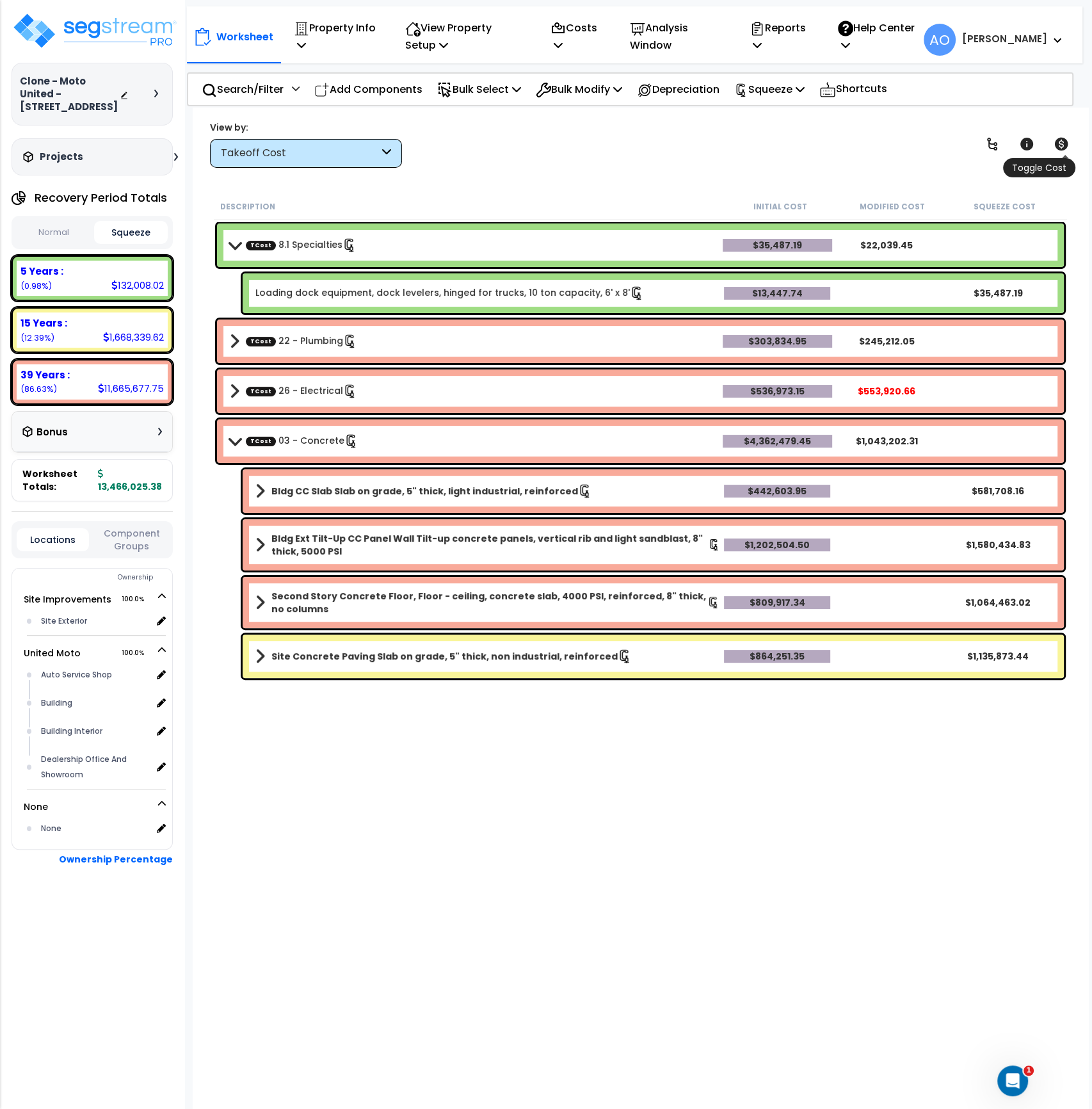
click at [1060, 142] on icon at bounding box center [1062, 144] width 15 height 15
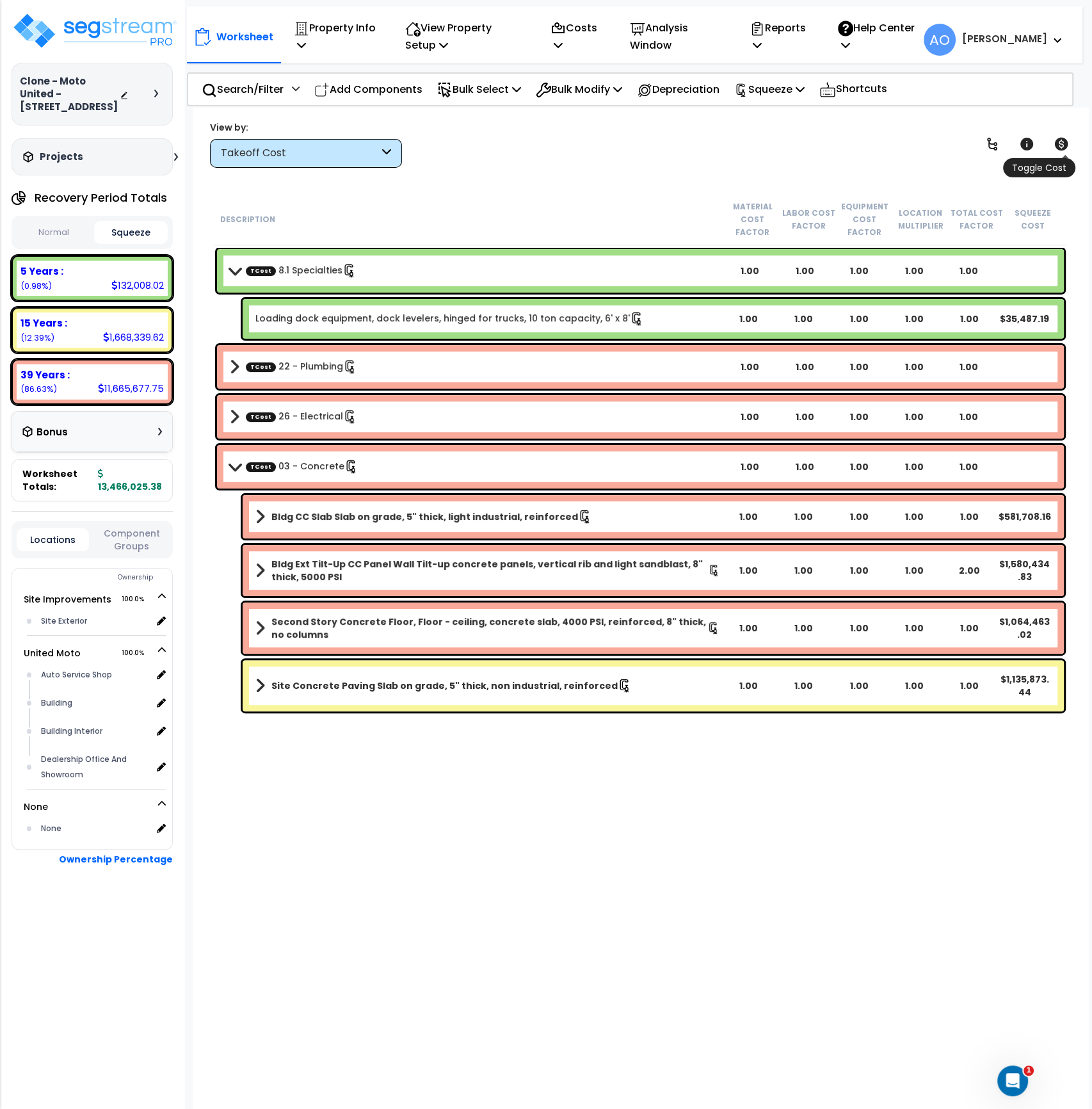
click at [1060, 143] on icon at bounding box center [1062, 144] width 15 height 15
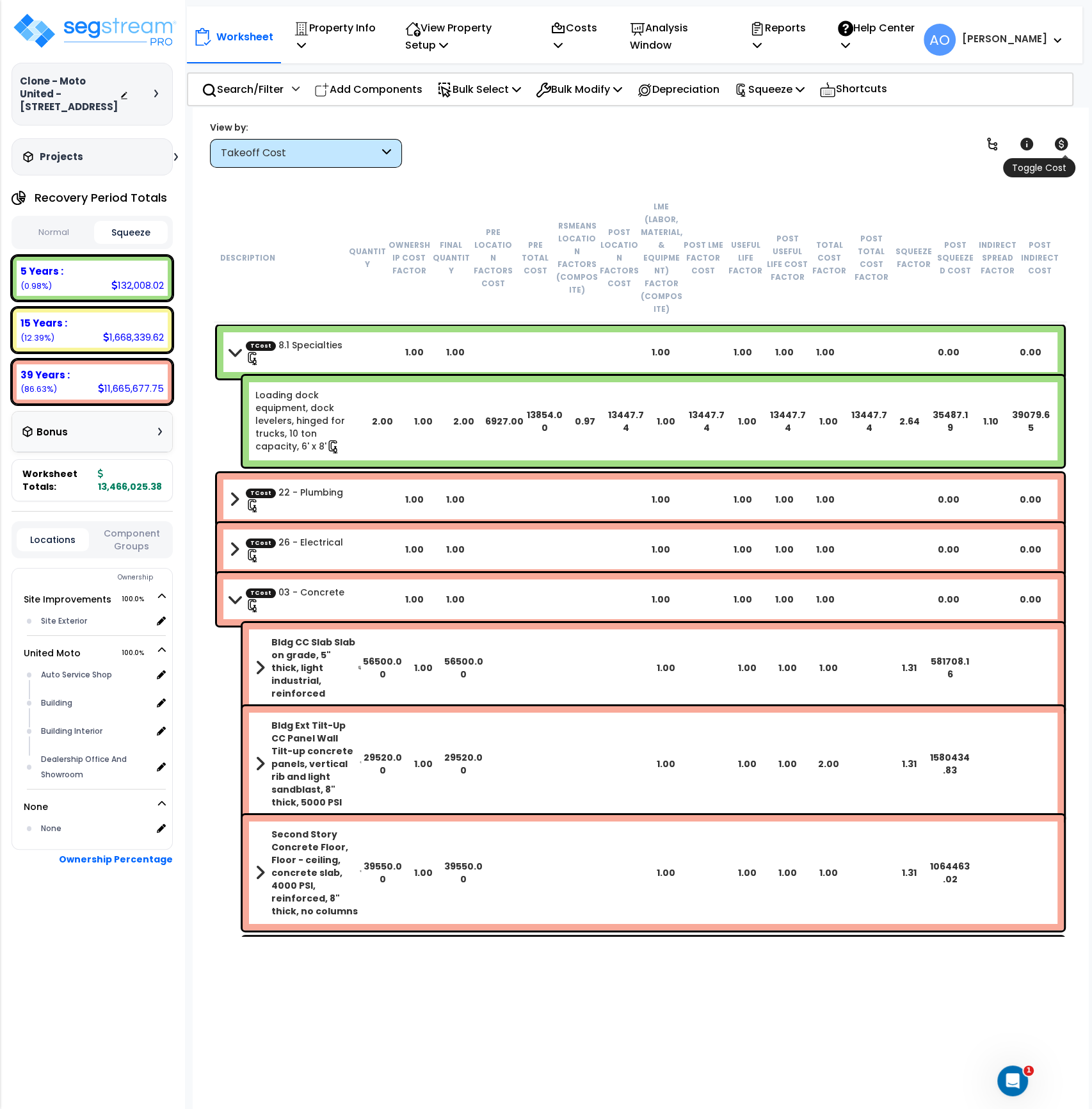
click at [1059, 144] on icon at bounding box center [1062, 144] width 13 height 13
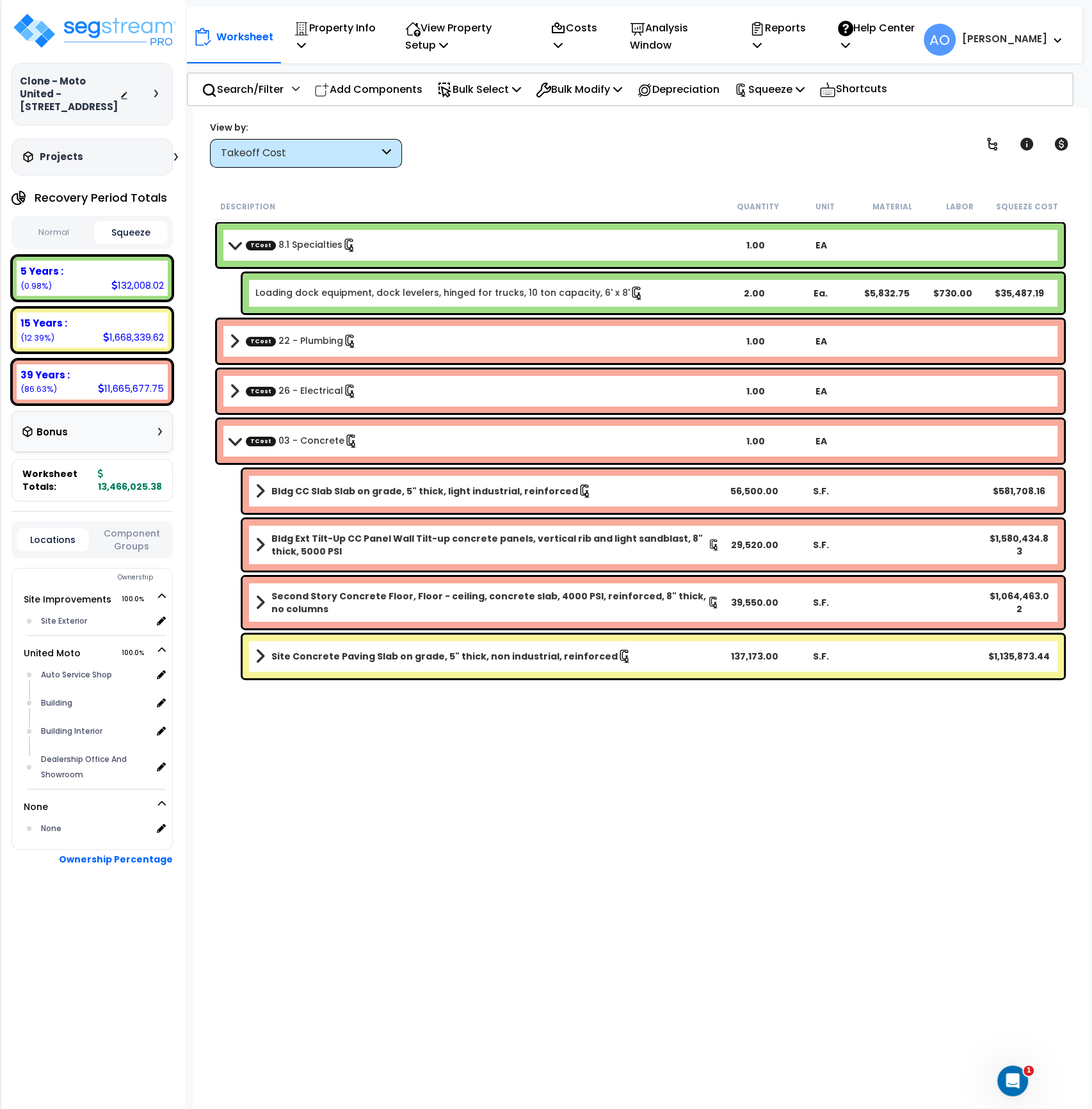
click at [323, 146] on div "Takeoff Cost" at bounding box center [299, 153] width 158 height 15
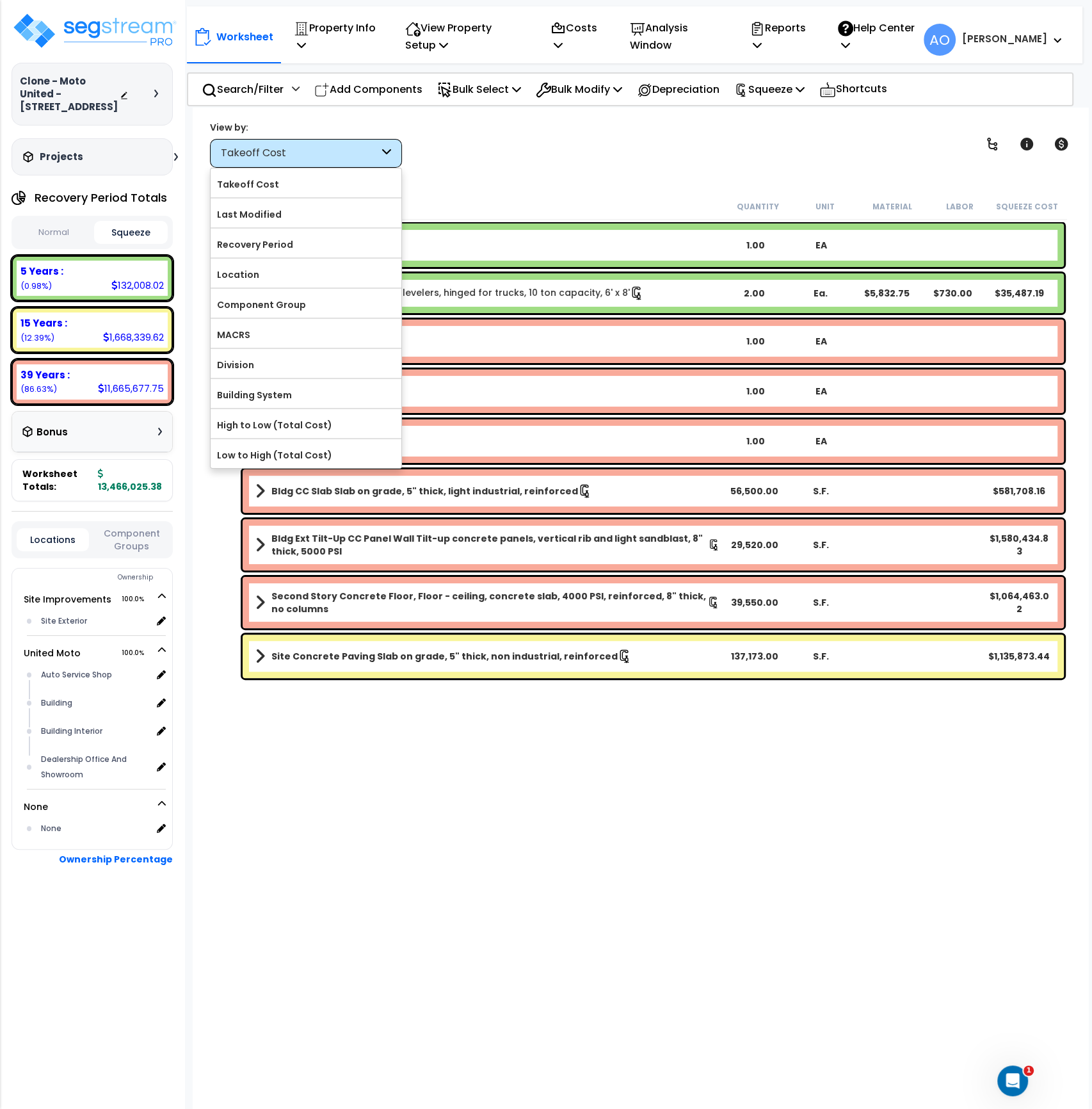
click at [465, 185] on div "Worksheet Property Info Property Setup Add Property Unit Template property Clon…" at bounding box center [641, 662] width 896 height 1109
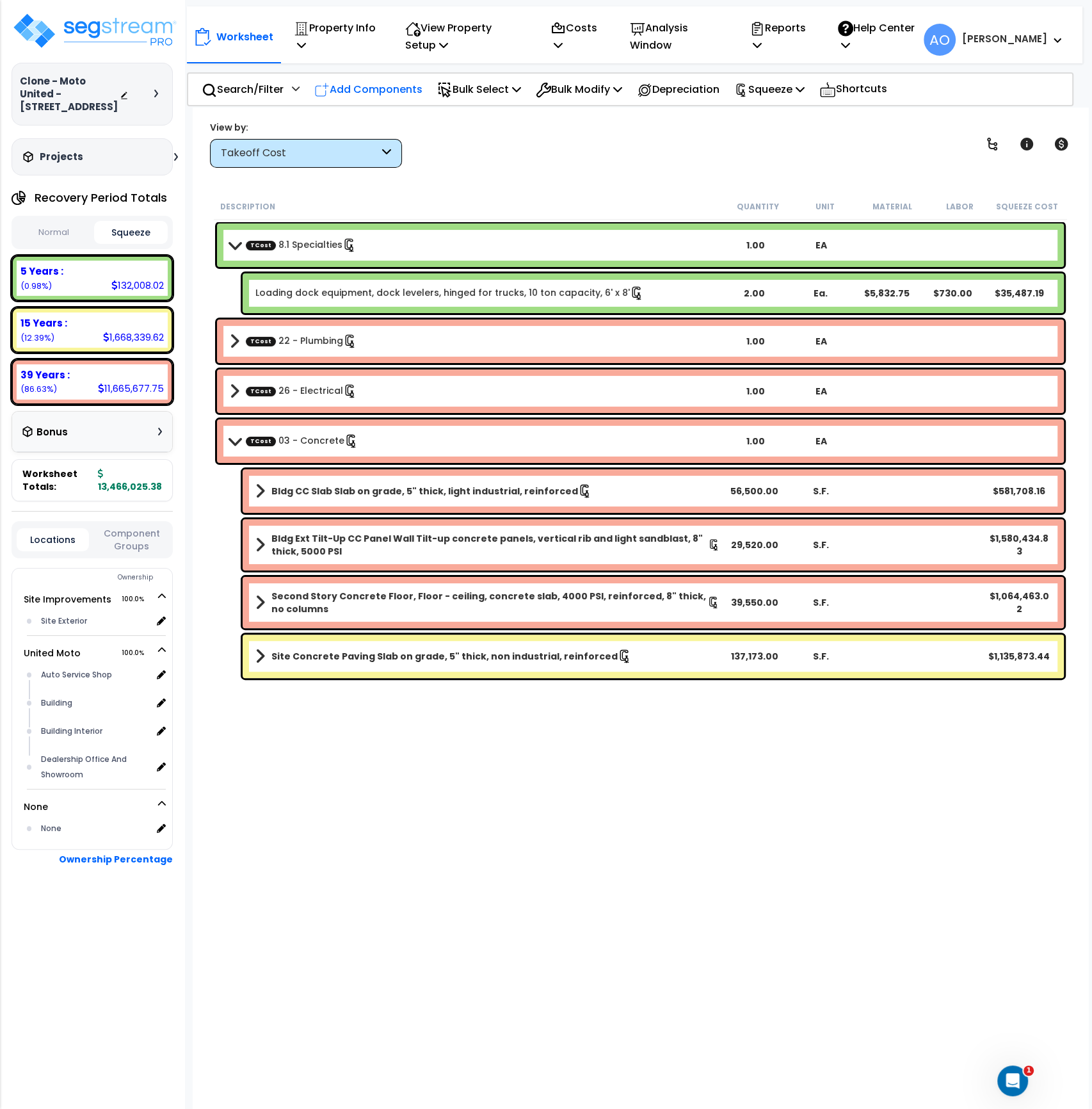
click at [379, 90] on p "Add Components" at bounding box center [368, 89] width 108 height 17
select select
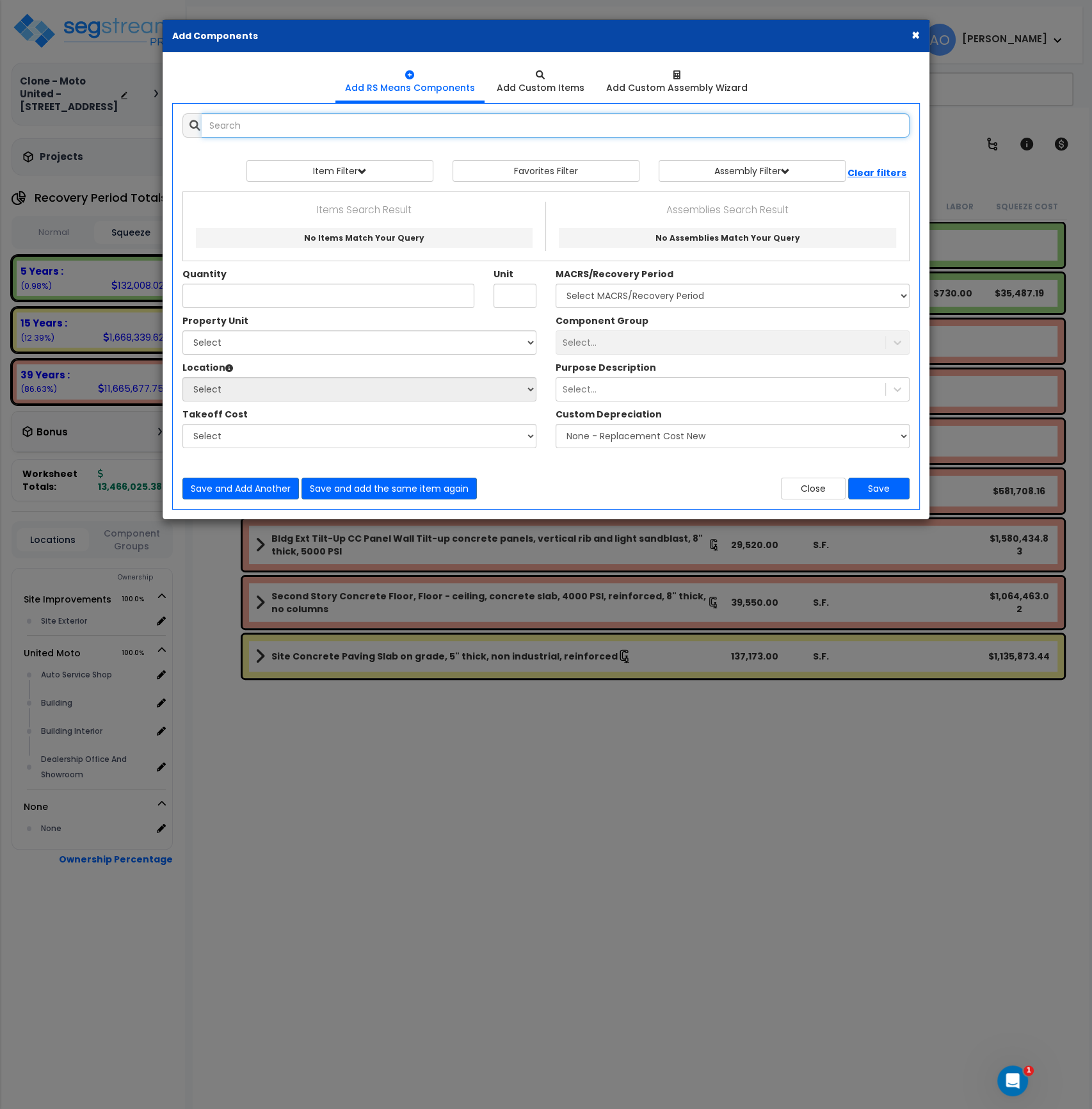
select select
click at [353, 128] on input "text" at bounding box center [555, 126] width 708 height 25
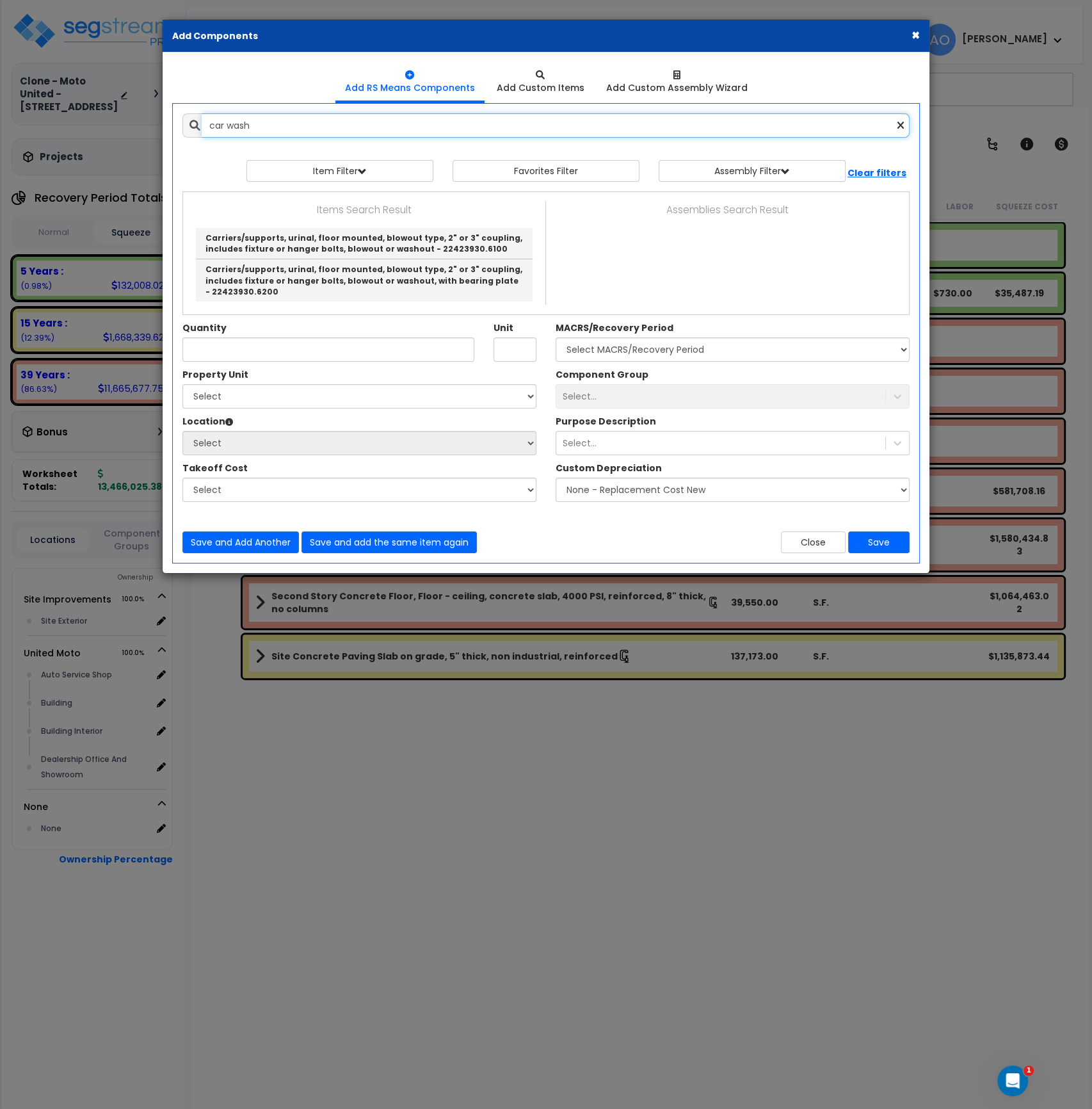
drag, startPoint x: 276, startPoint y: 129, endPoint x: 159, endPoint y: 122, distance: 117.2
click at [159, 122] on div "× Add Components Add RS Means Components Add Custom Items Add Items" at bounding box center [546, 554] width 1092 height 1109
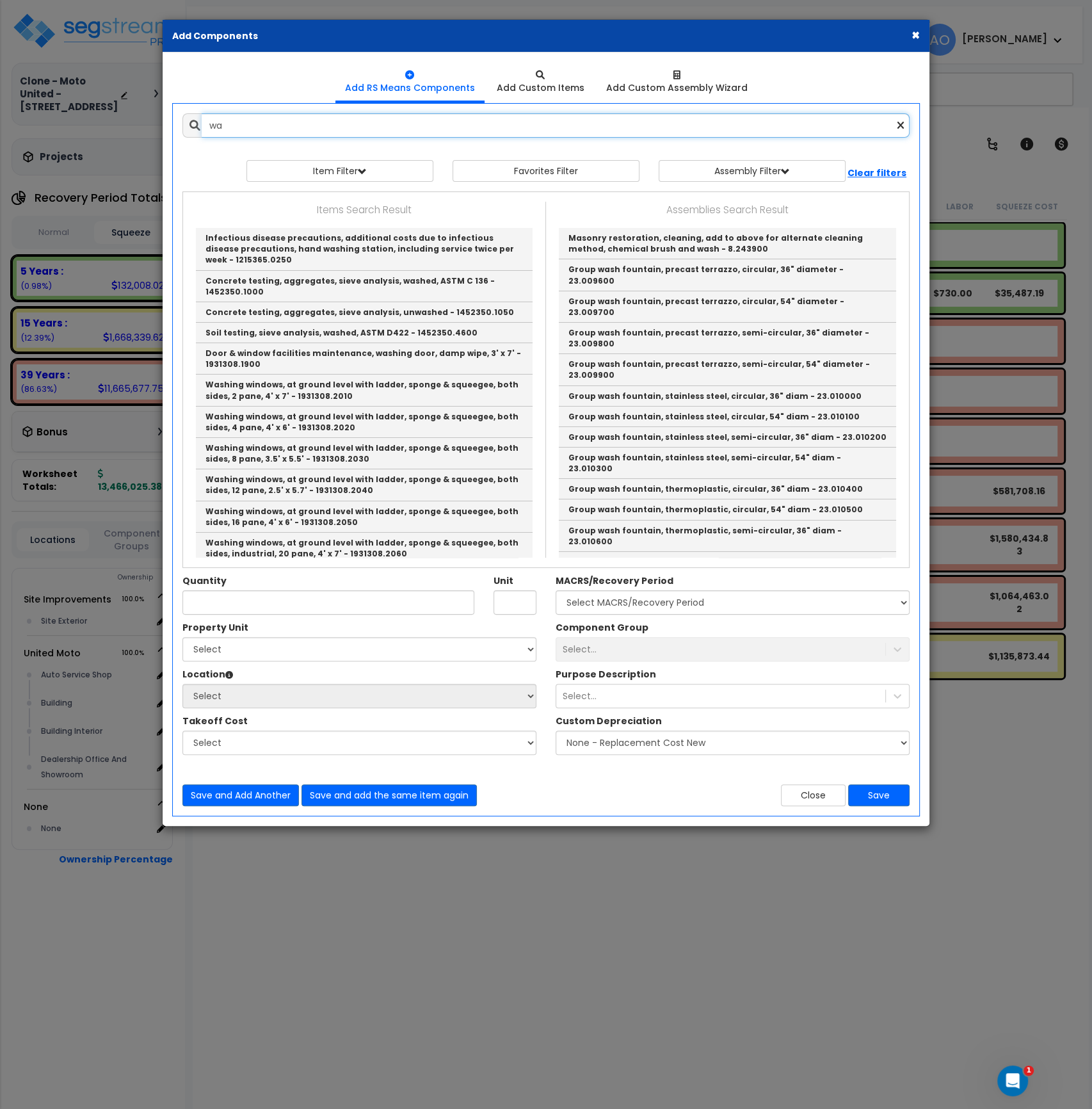
type input "w"
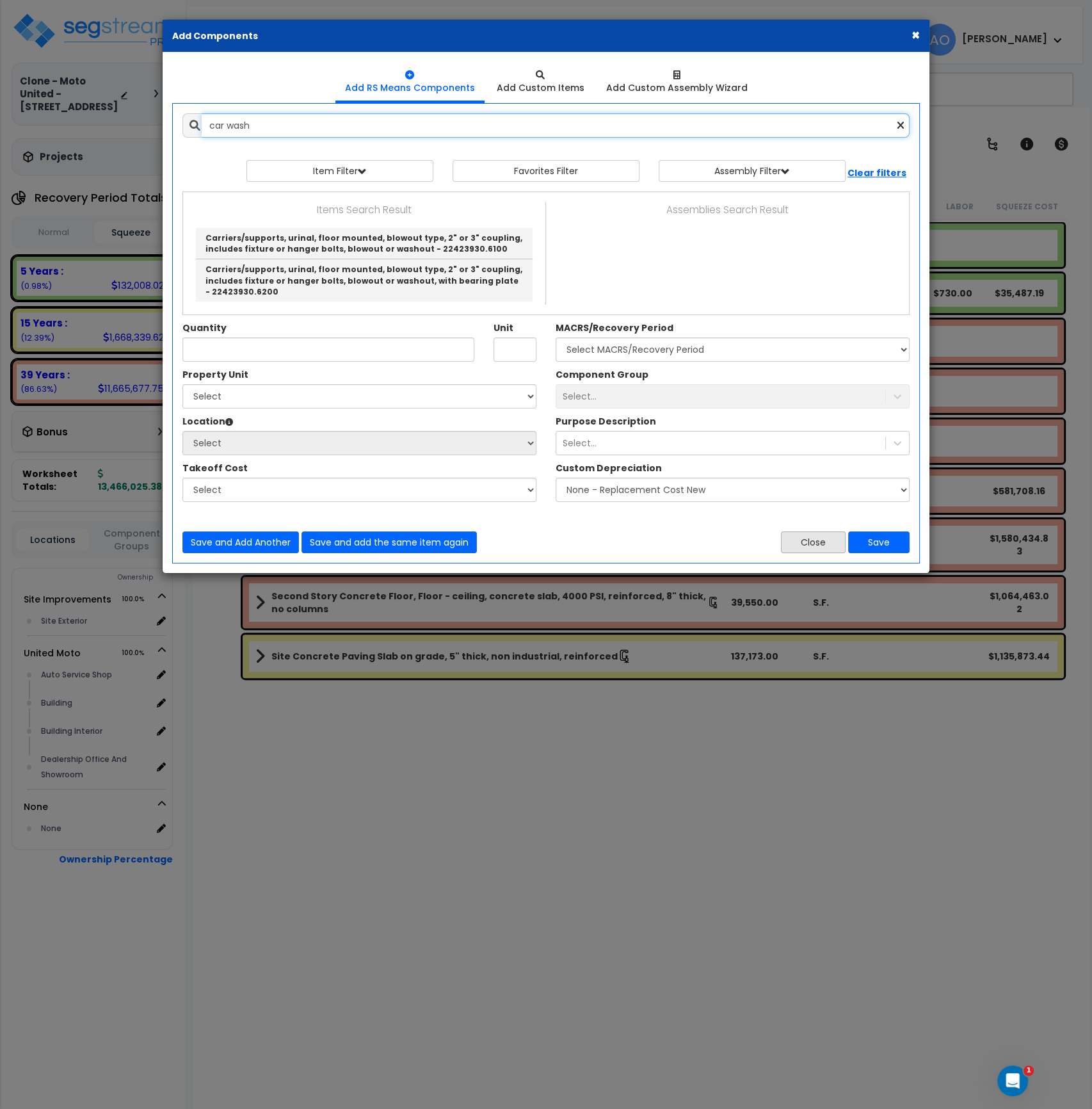
type input "car wash"
click at [800, 538] on button "Close" at bounding box center [813, 542] width 64 height 22
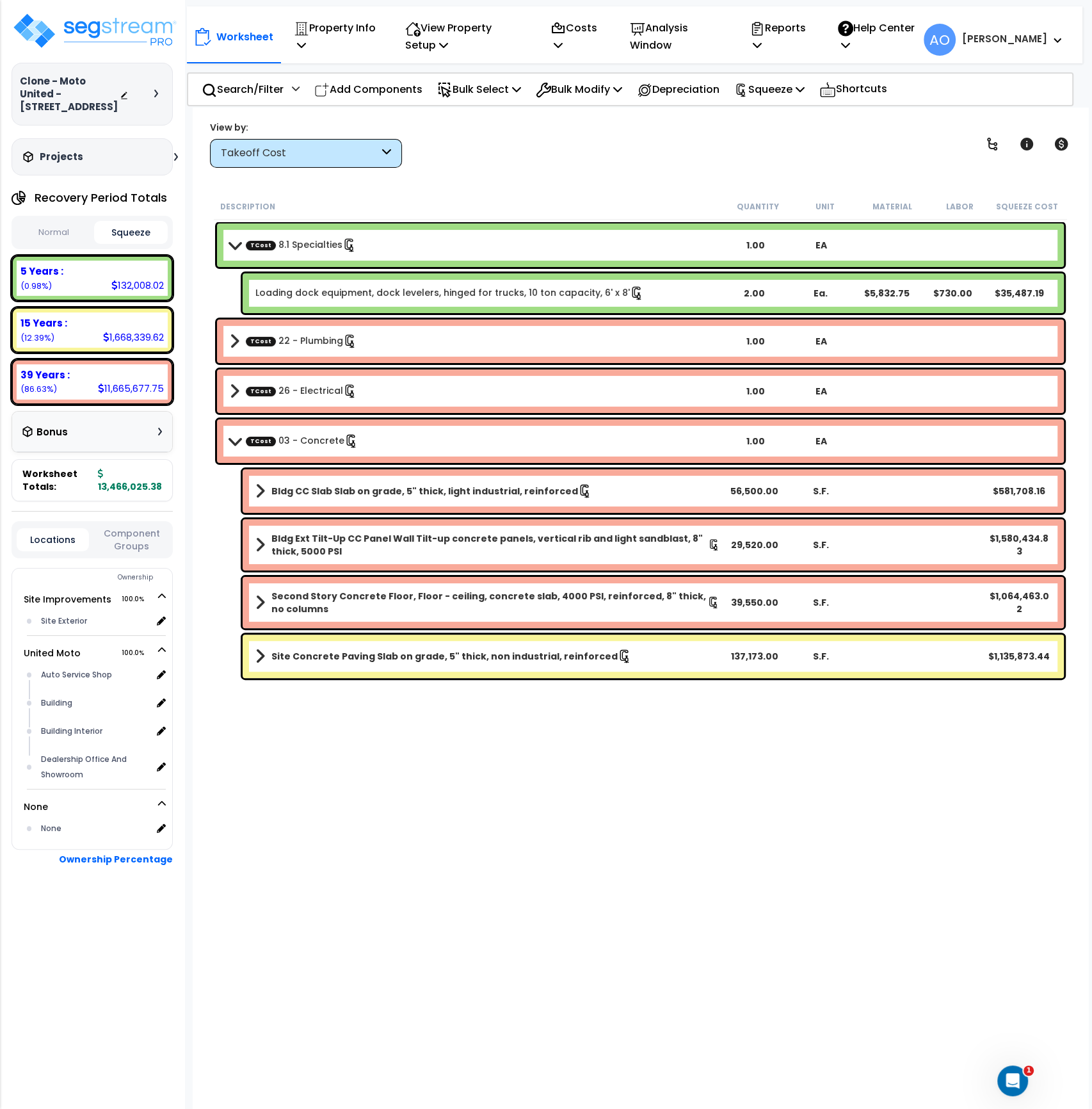
click at [697, 801] on div "Description Quantity Unit Material Labor Squeeze Cost TCost 8.1 Specialties 1.0…" at bounding box center [641, 564] width 857 height 743
click at [470, 193] on div "Description Quantity Unit Material Labor Squeeze Cost" at bounding box center [641, 206] width 854 height 26
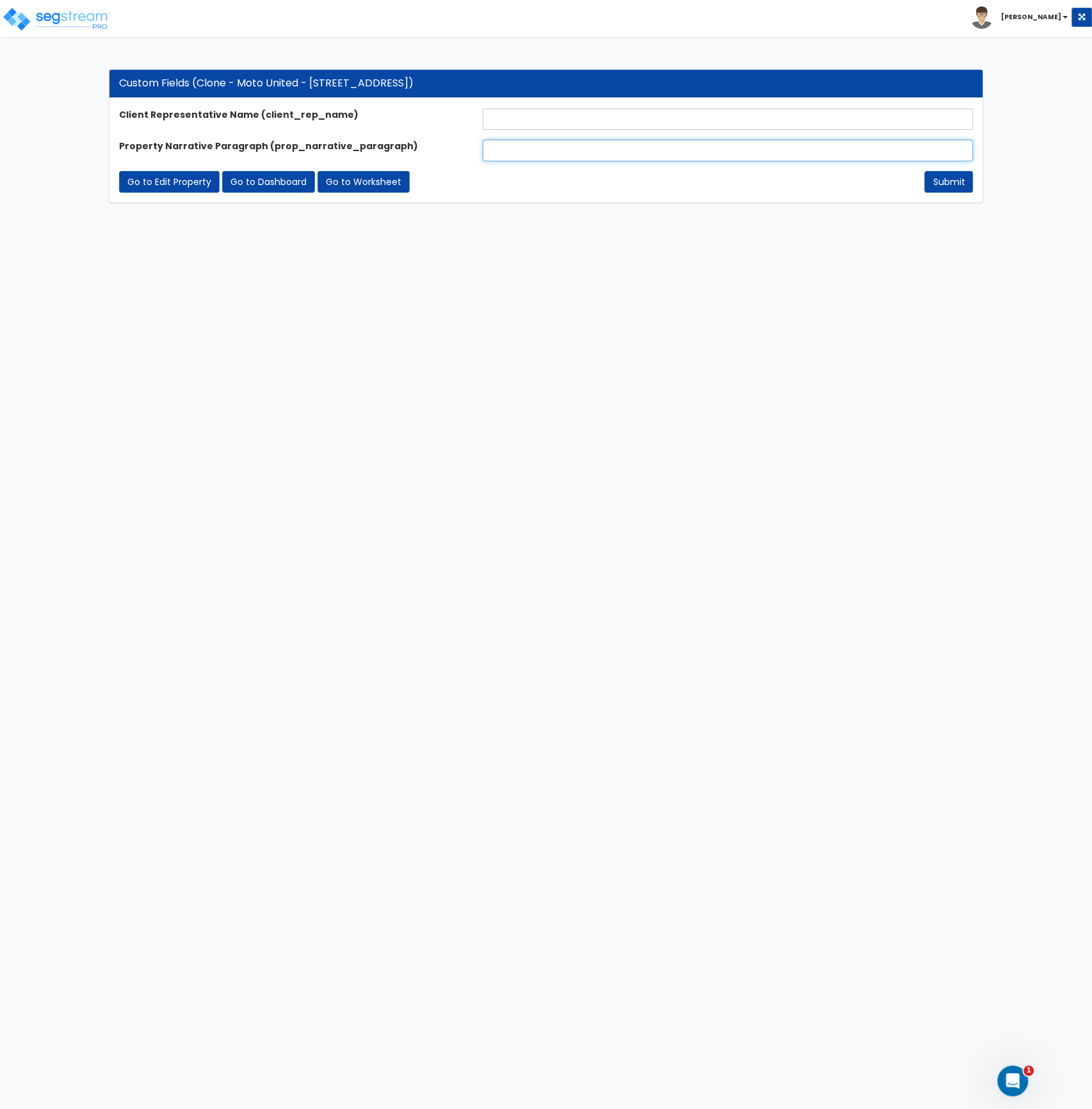
click at [503, 153] on input "text" at bounding box center [728, 150] width 490 height 22
paste input "The subject property, a newly constructed ATV Dealership, is the first of two b…"
type input "The subject property, a newly constructed ATV Dealership, is the first of two b…"
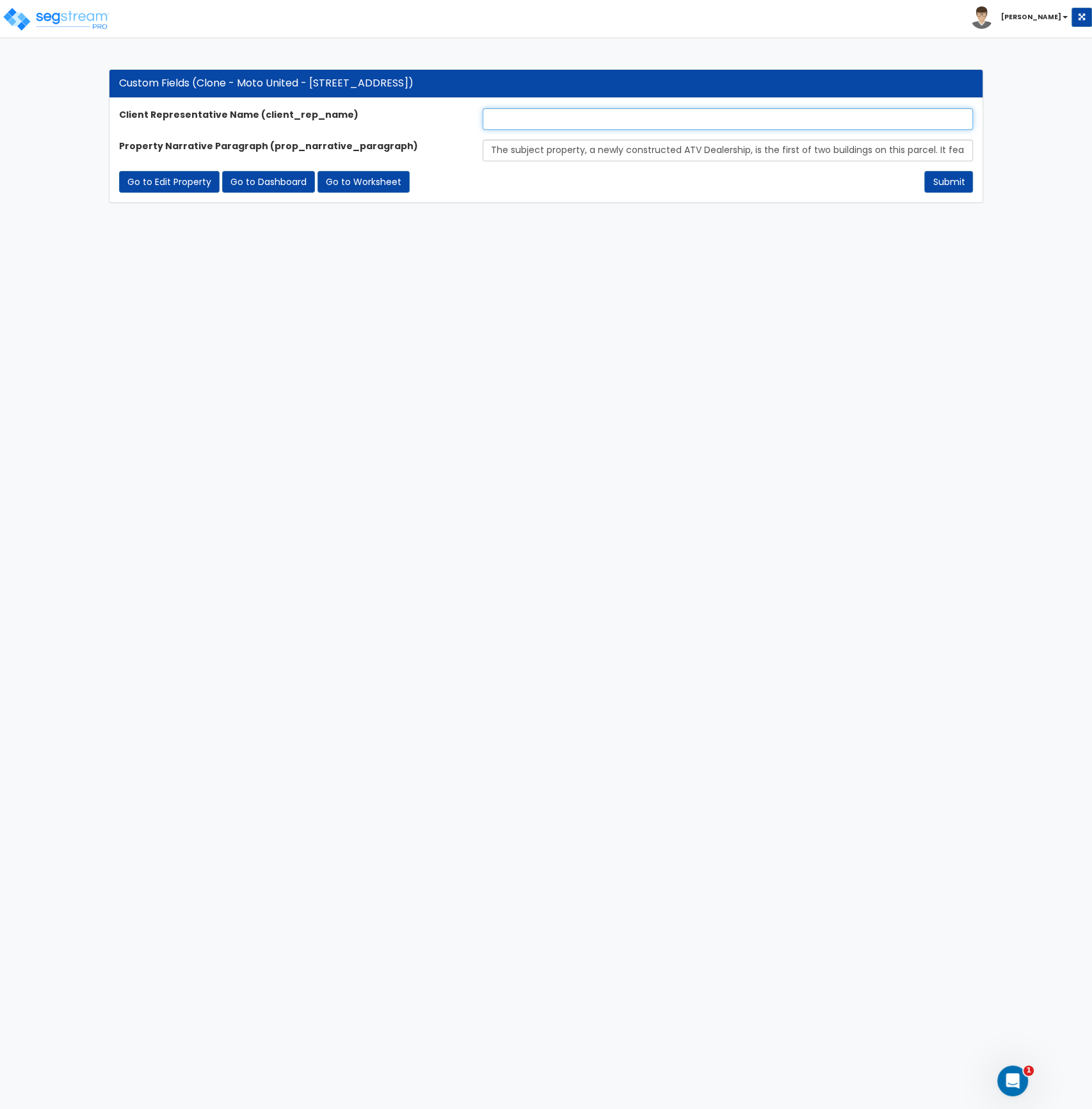
click at [524, 115] on input "text" at bounding box center [728, 118] width 490 height 22
drag, startPoint x: 569, startPoint y: 119, endPoint x: 421, endPoint y: 117, distance: 148.0
click at [421, 117] on div "Client Representative Name (client_rep_name) Zack Diskscol" at bounding box center [547, 118] width 874 height 22
type input "[PERSON_NAME]"
drag, startPoint x: 543, startPoint y: 237, endPoint x: 563, endPoint y: 255, distance: 26.9
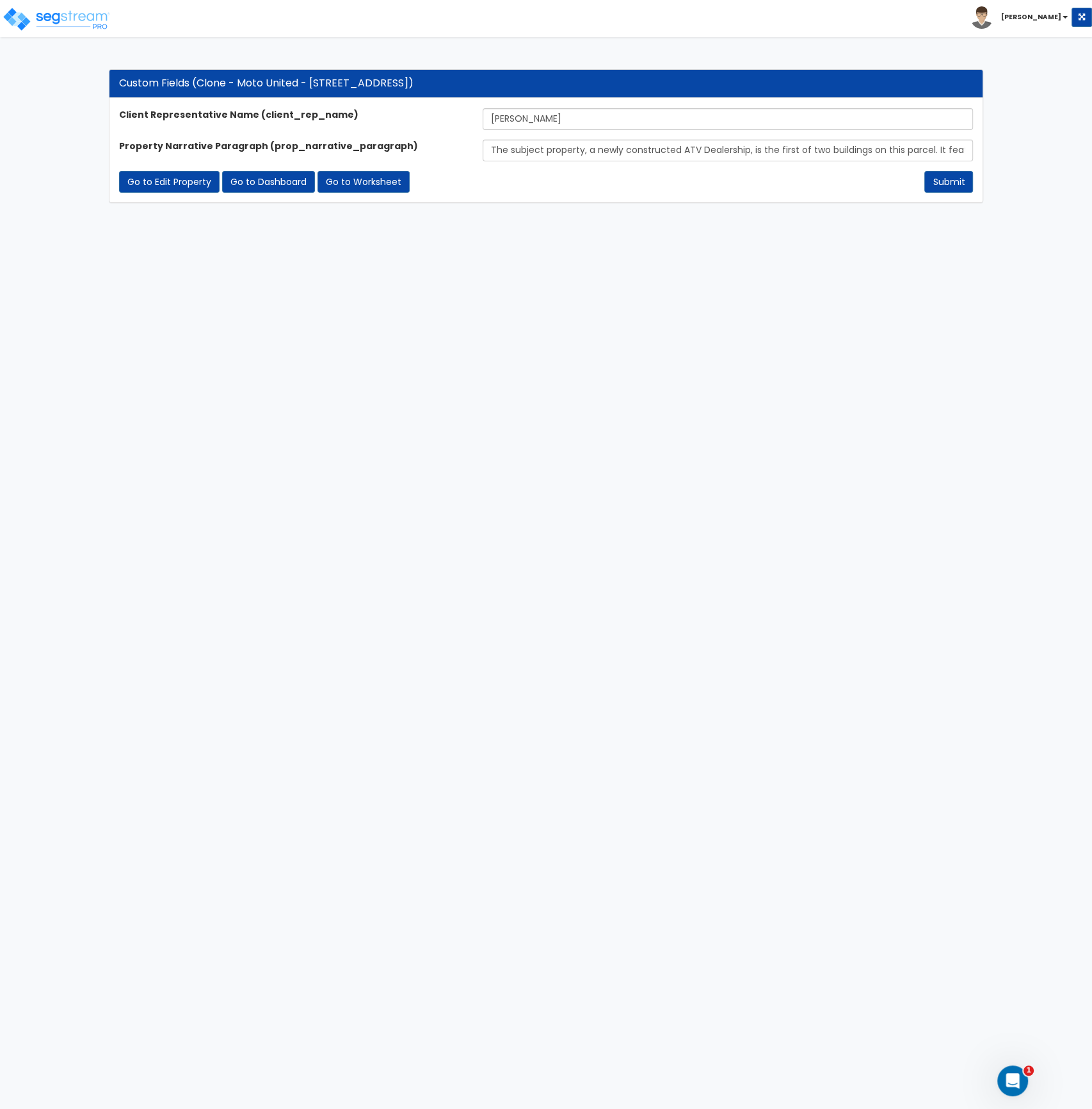
click at [547, 216] on html "Toggle navigation [PERSON_NAME]" at bounding box center [546, 108] width 1092 height 216
click at [943, 183] on button "Submit" at bounding box center [948, 182] width 48 height 22
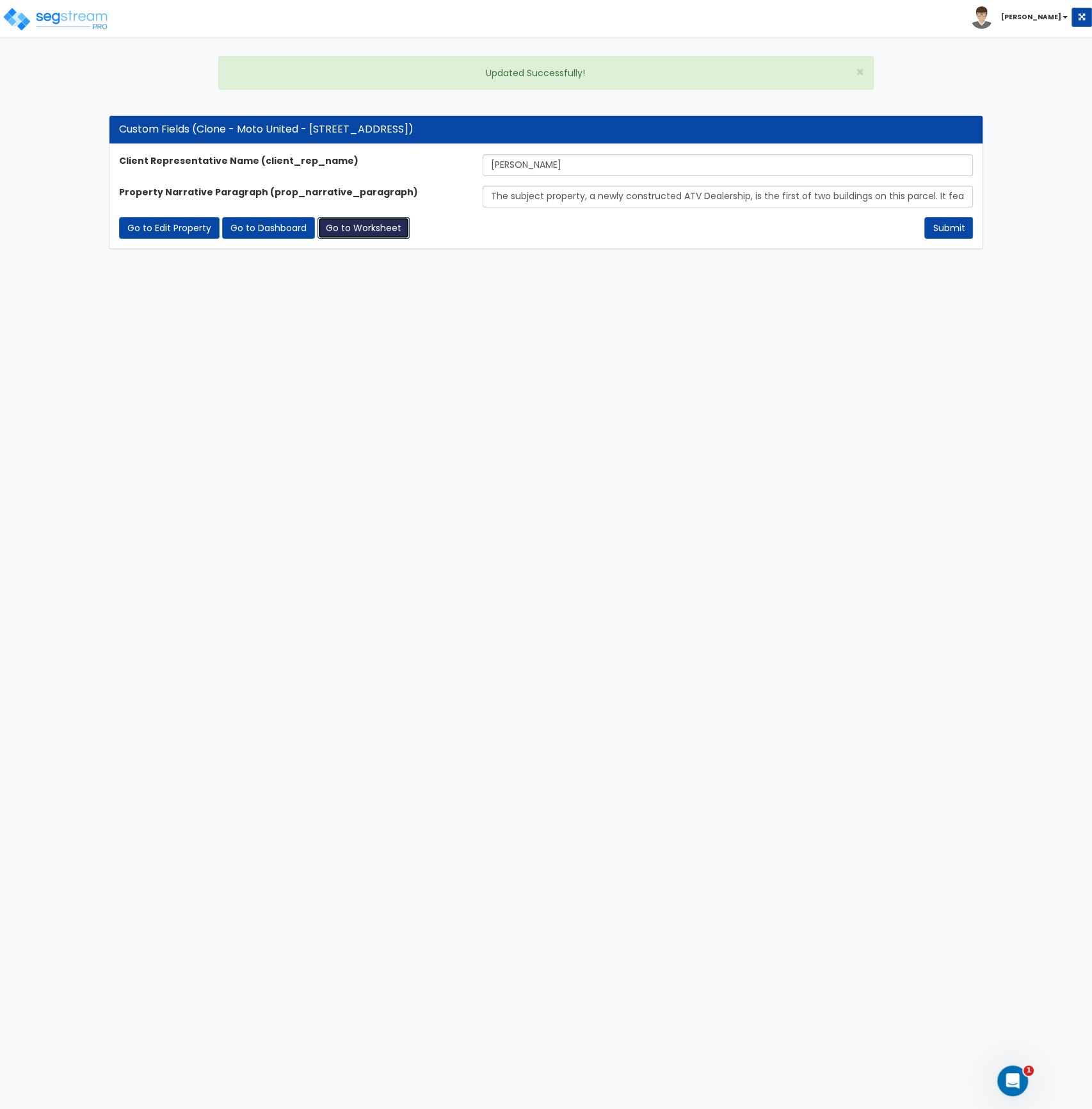
click at [365, 229] on link "Go to Worksheet" at bounding box center [363, 227] width 92 height 22
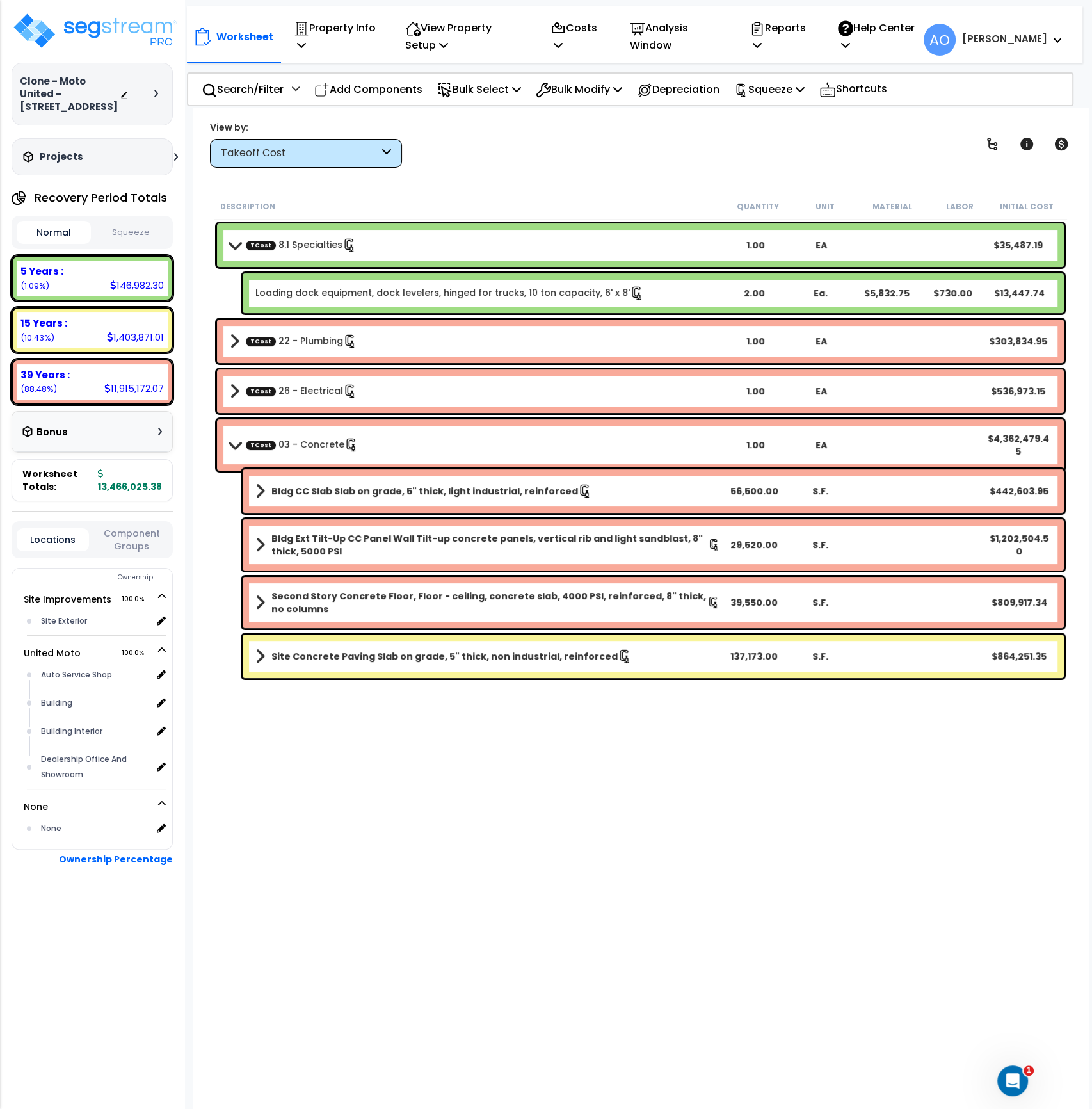
click at [276, 151] on div "Takeoff Cost" at bounding box center [299, 153] width 158 height 15
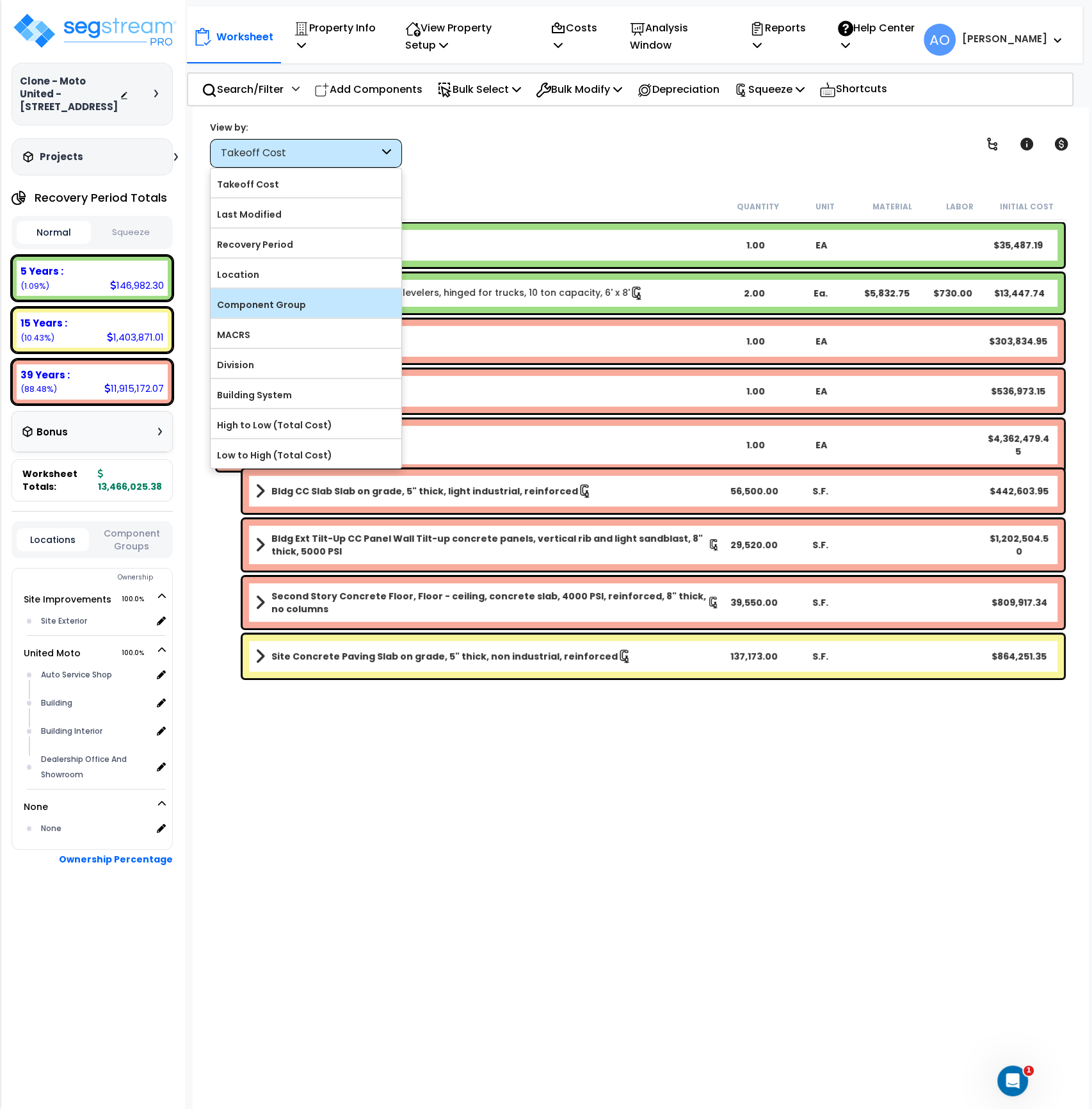
click at [304, 300] on label "Component Group" at bounding box center [307, 305] width 191 height 19
click at [0, 0] on input "Component Group" at bounding box center [0, 0] width 0 height 0
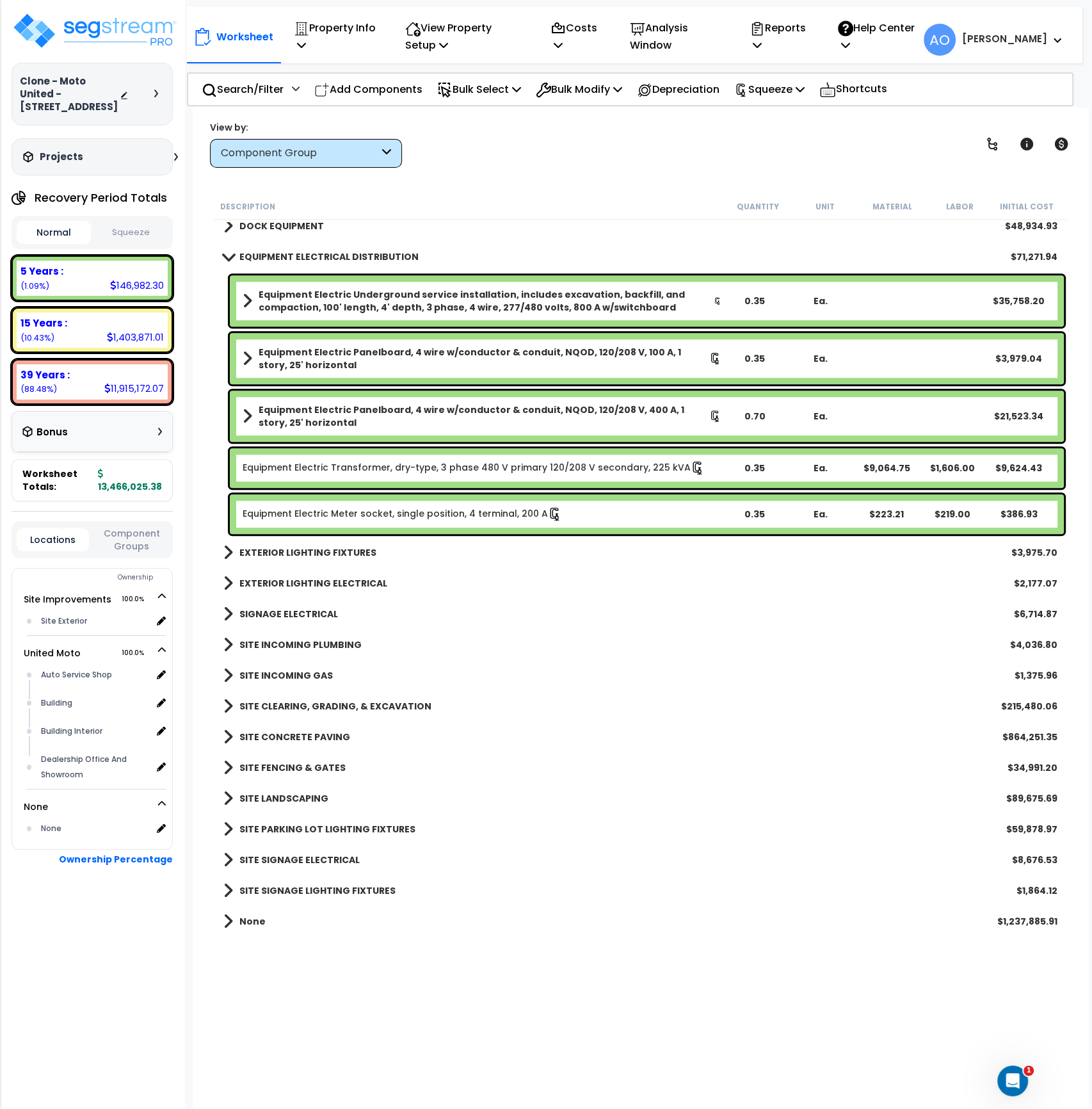
scroll to position [19, 0]
click at [365, 255] on b "EQUIPMENT ELECTRICAL DISTRIBUTION" at bounding box center [328, 257] width 179 height 13
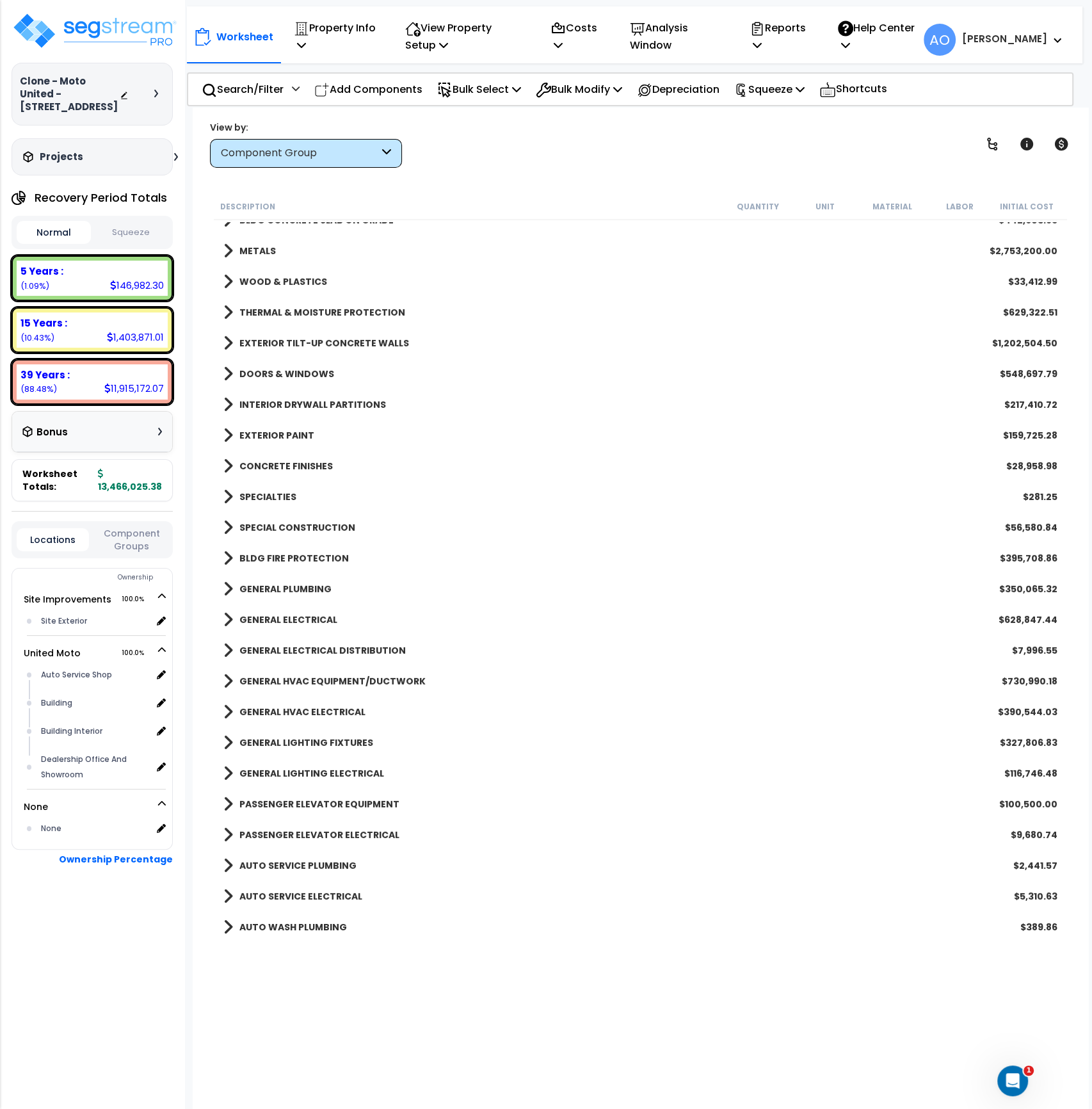
scroll to position [0, 0]
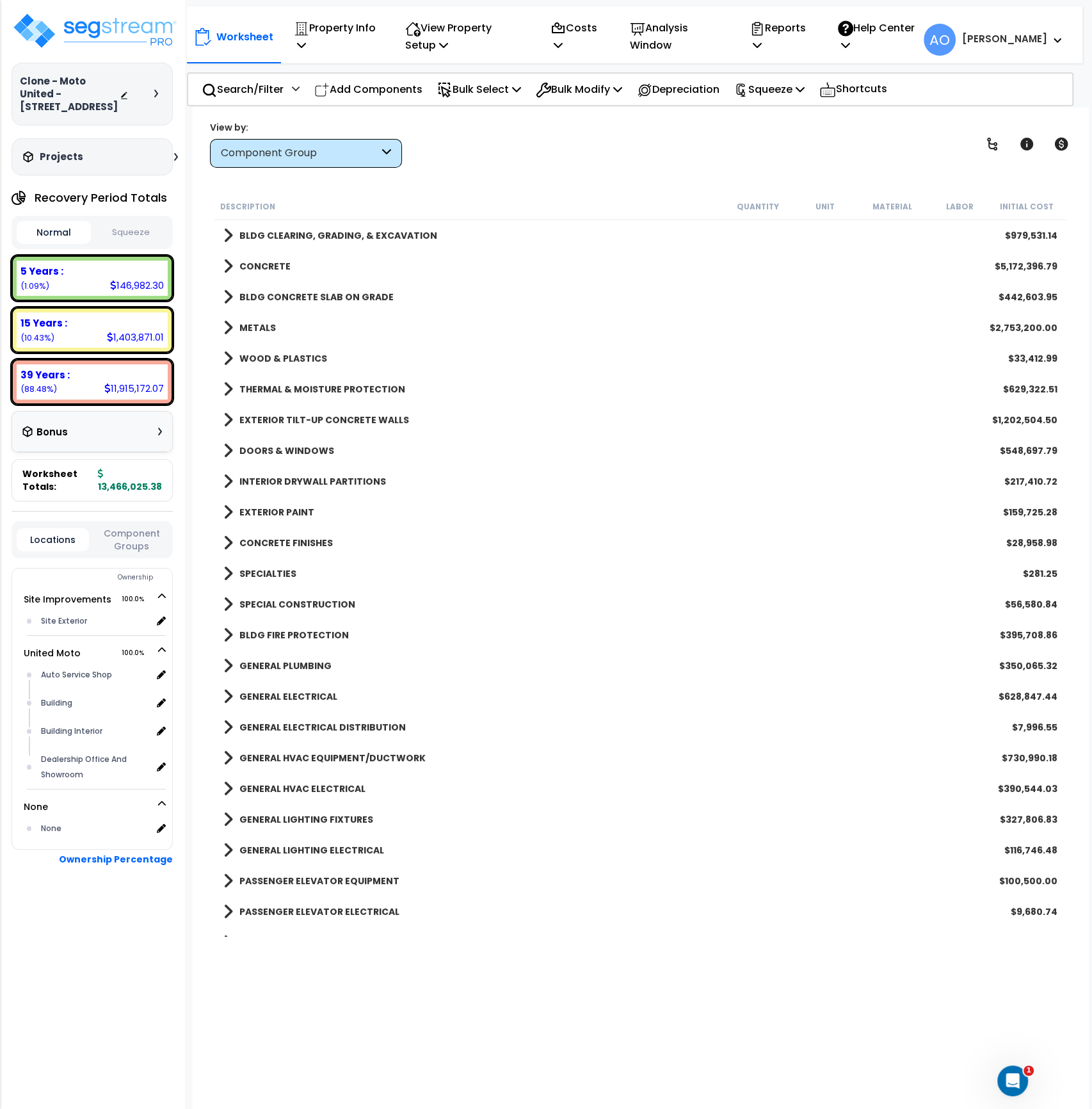
click at [266, 574] on b "SPECIALTIES" at bounding box center [268, 573] width 57 height 13
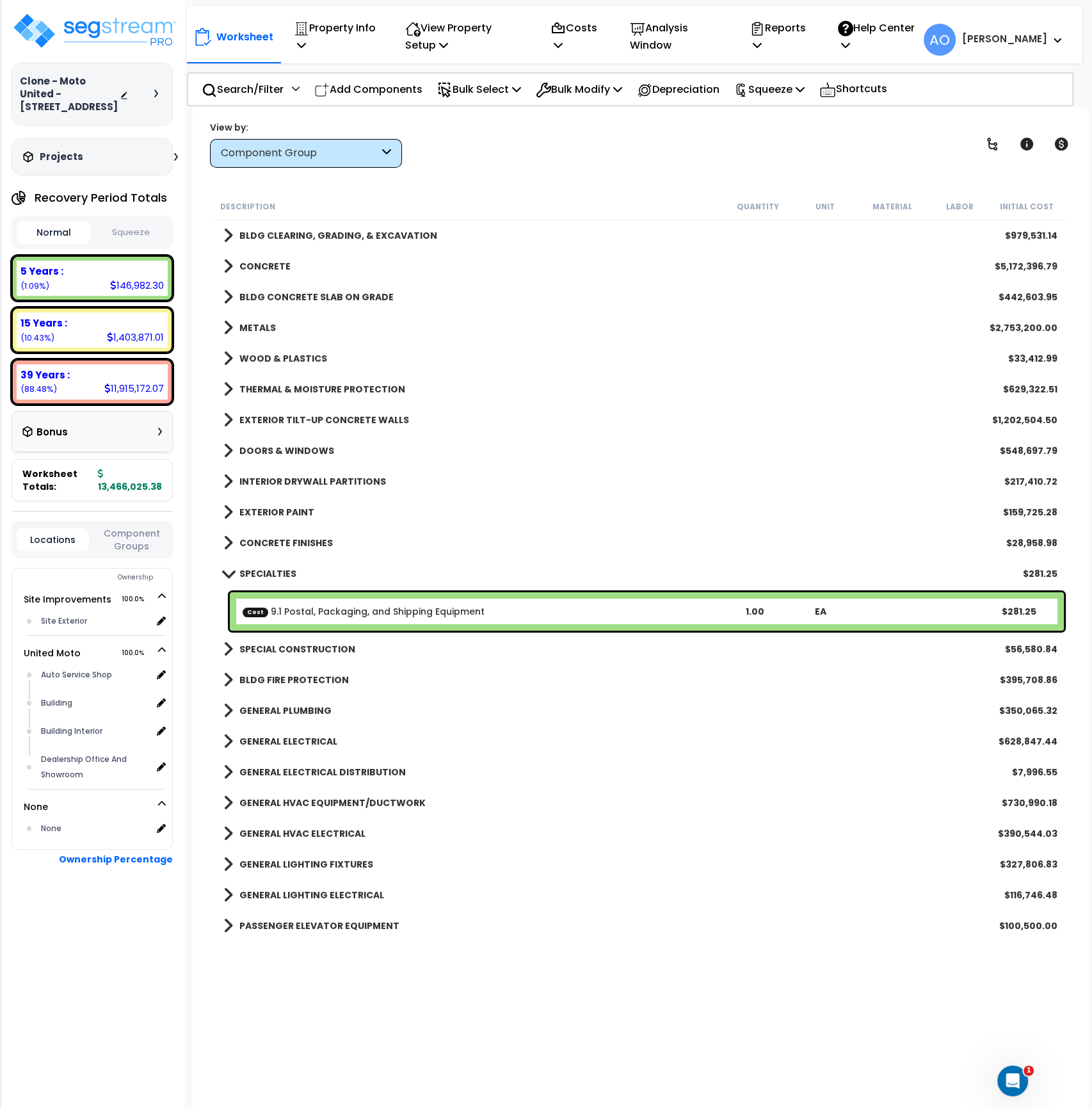
click at [266, 572] on b "SPECIALTIES" at bounding box center [268, 573] width 57 height 13
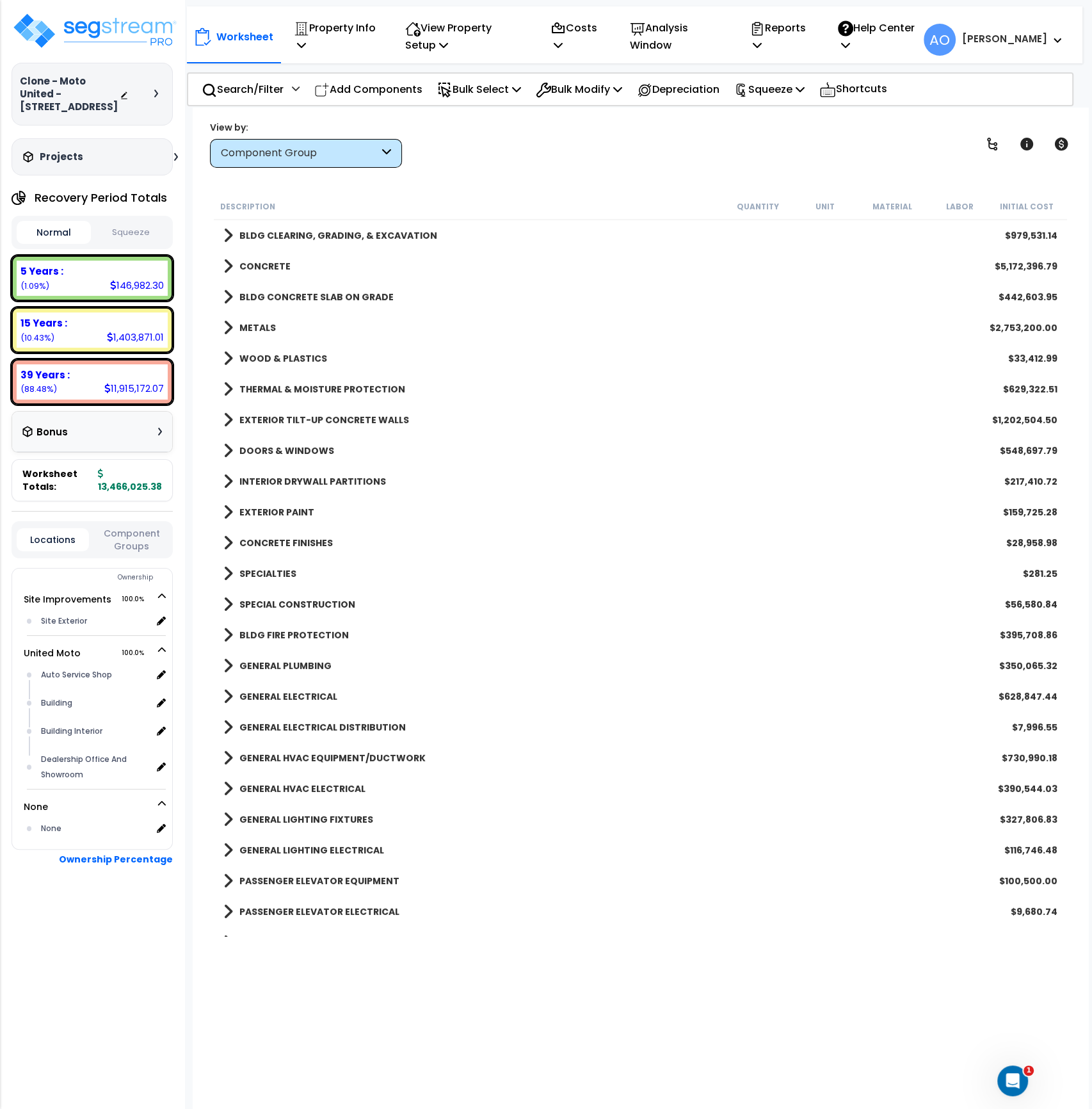
click at [290, 599] on b "SPECIAL CONSTRUCTION" at bounding box center [297, 605] width 115 height 13
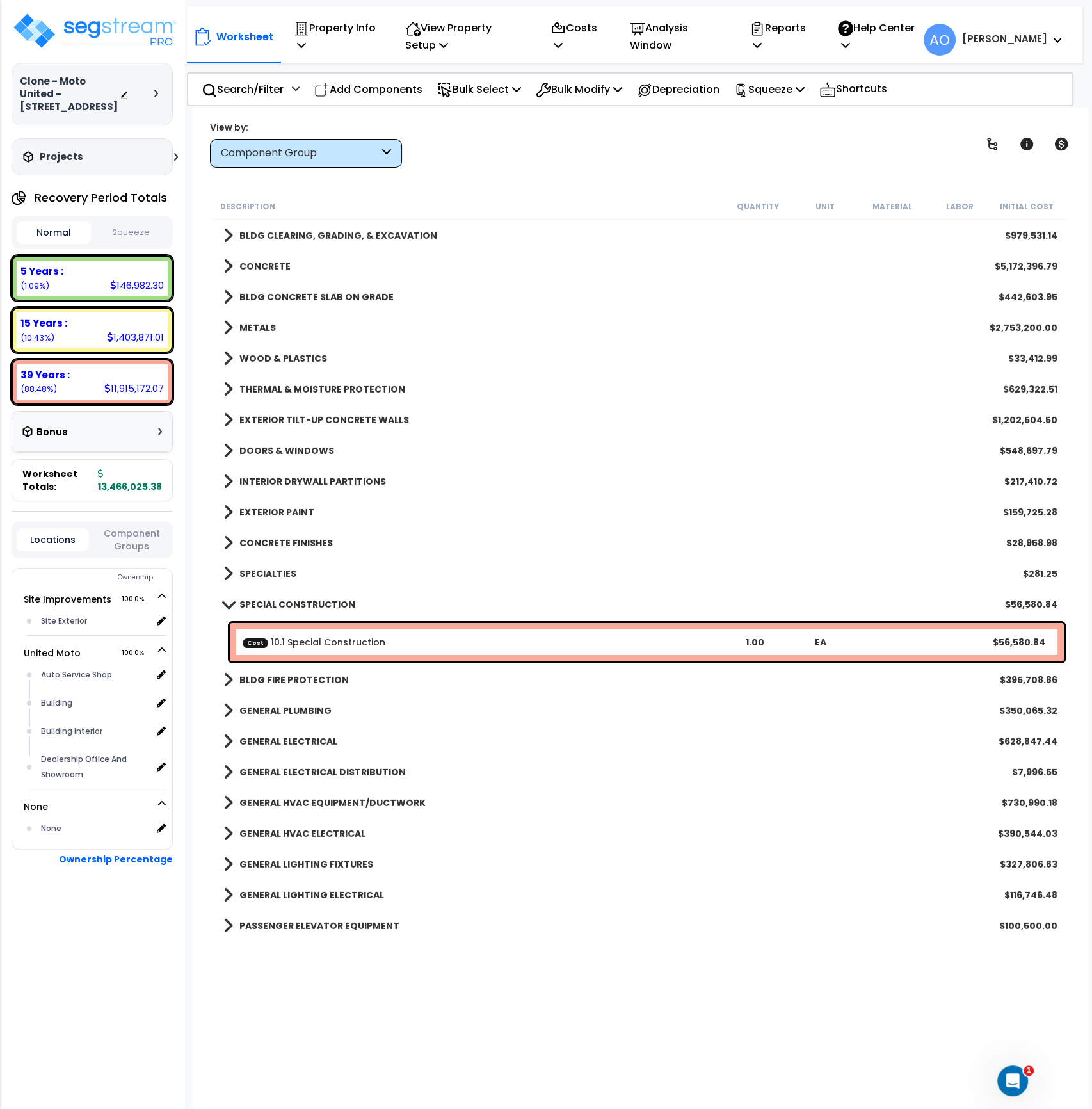
click at [290, 599] on b "SPECIAL CONSTRUCTION" at bounding box center [297, 605] width 115 height 13
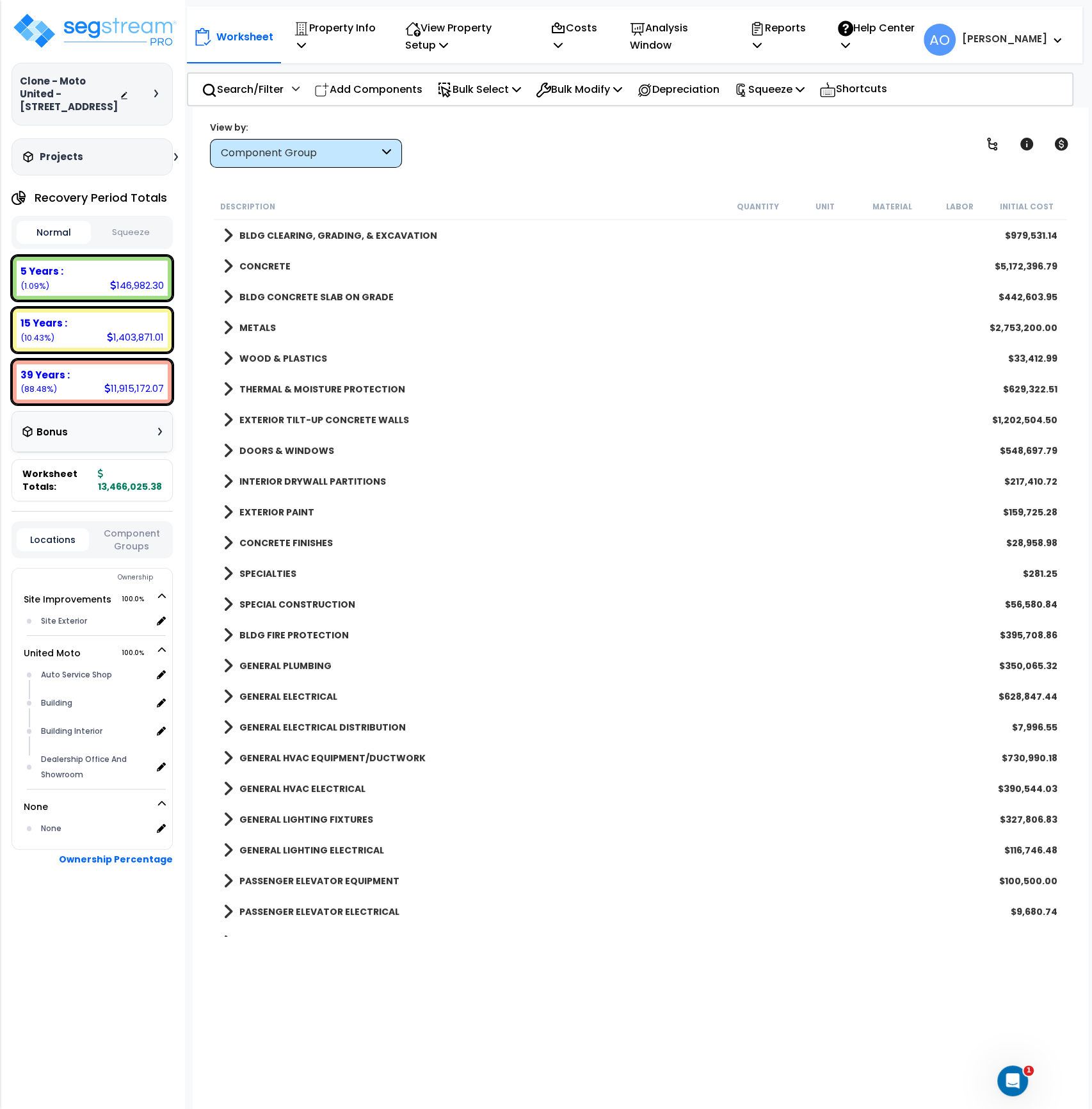
click at [301, 630] on b "BLDG FIRE PROTECTION" at bounding box center [294, 635] width 110 height 13
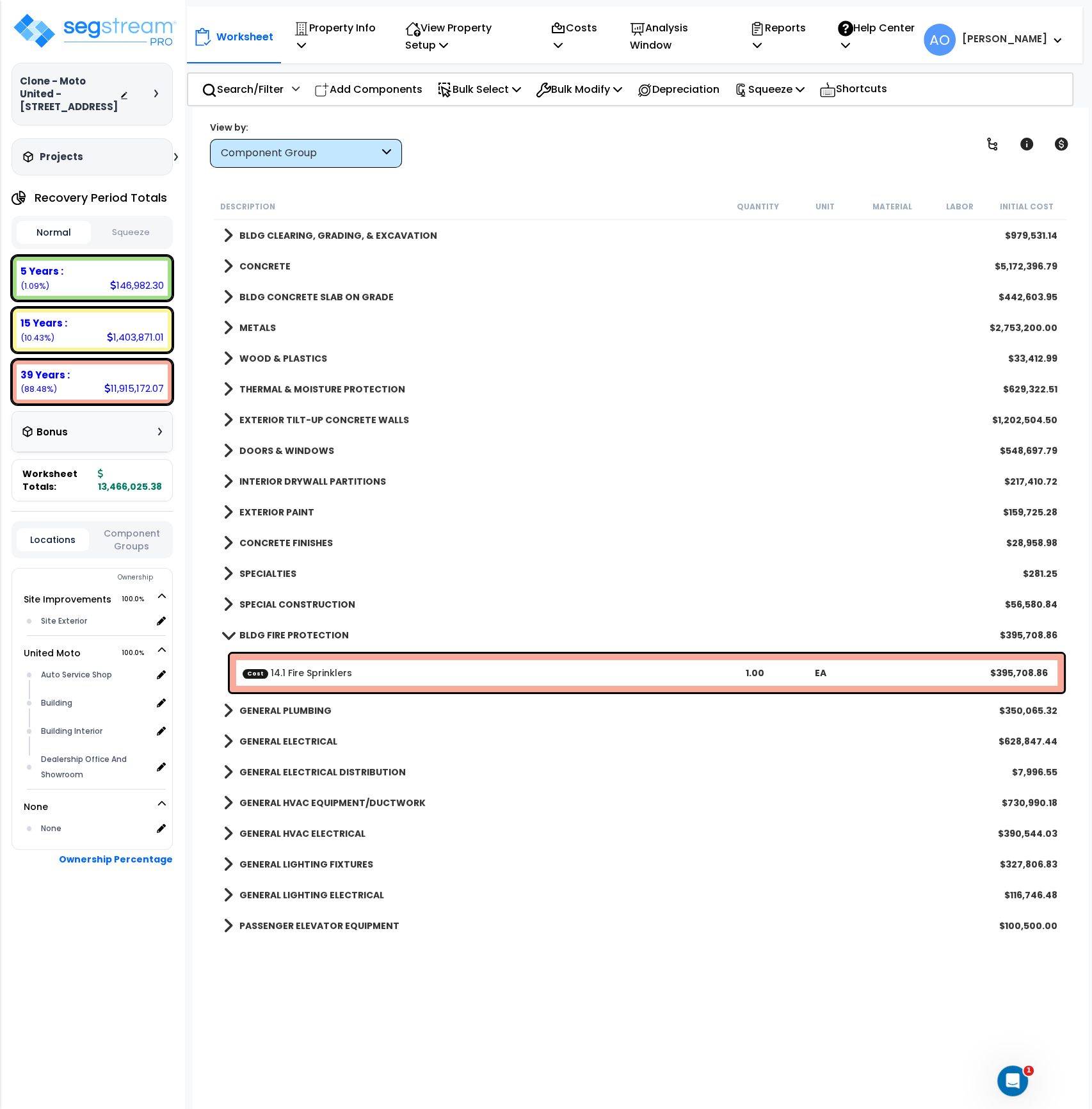
click at [301, 630] on b "BLDG FIRE PROTECTION" at bounding box center [294, 635] width 110 height 13
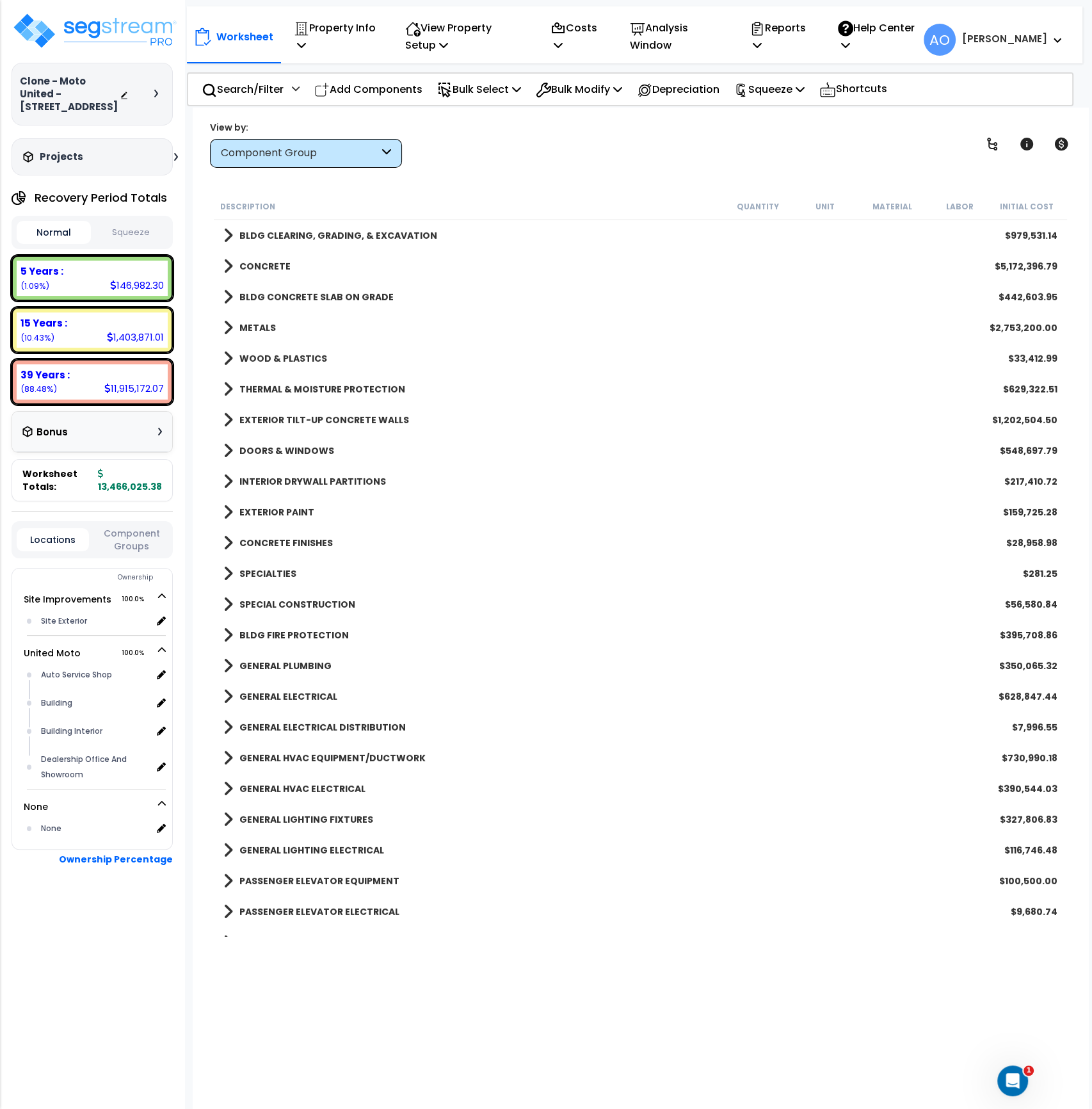
click at [132, 231] on button "Squeeze" at bounding box center [131, 233] width 74 height 23
click at [474, 164] on div "View by: Component Group Takeoff Cost" at bounding box center [640, 144] width 870 height 47
click at [564, 28] on icon at bounding box center [558, 27] width 11 height 9
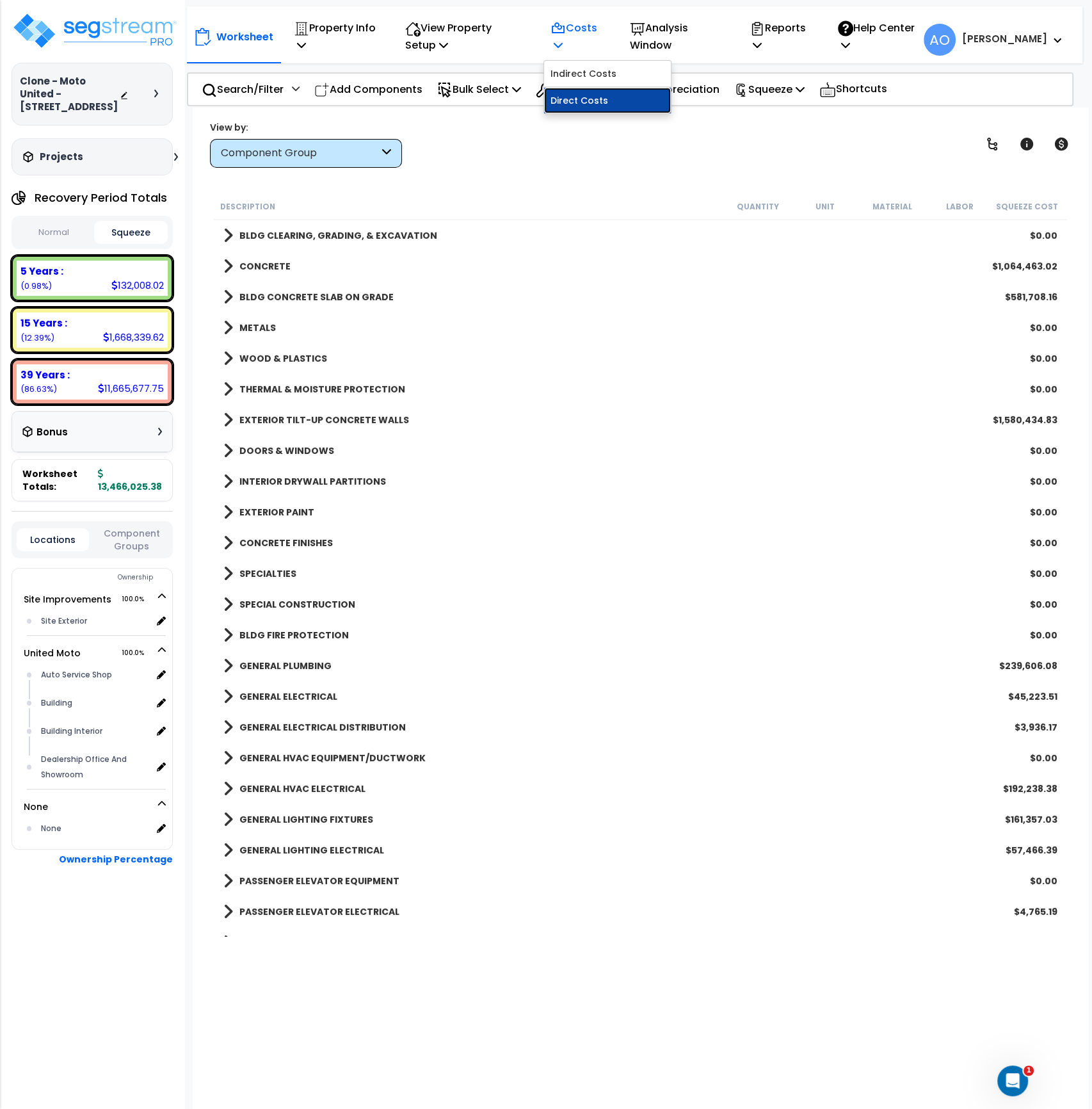
click at [598, 98] on link "Direct Costs" at bounding box center [608, 100] width 127 height 26
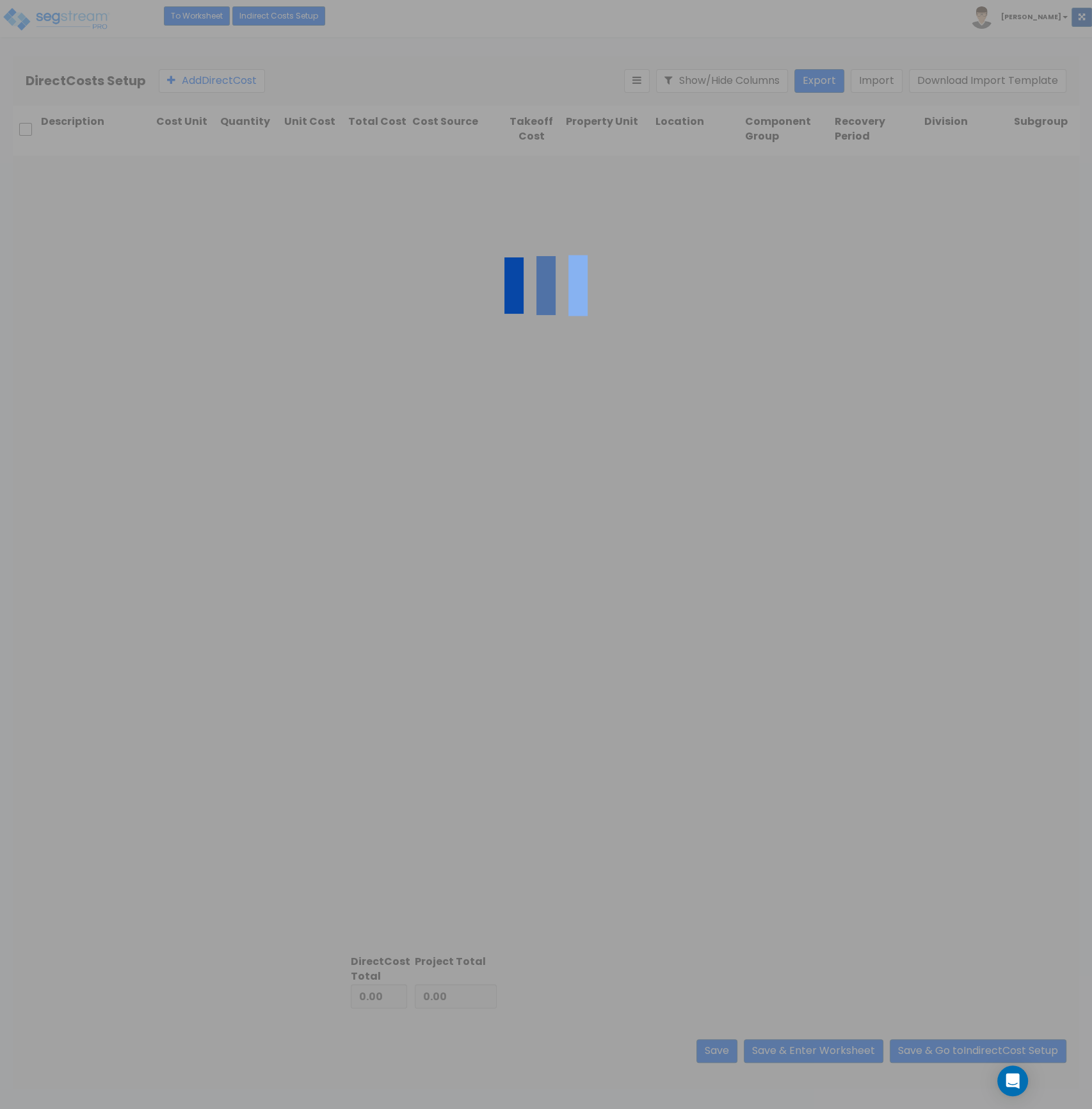
type input "1,237,885.91"
type input "12,228,139.47"
type input "13,466,025.38"
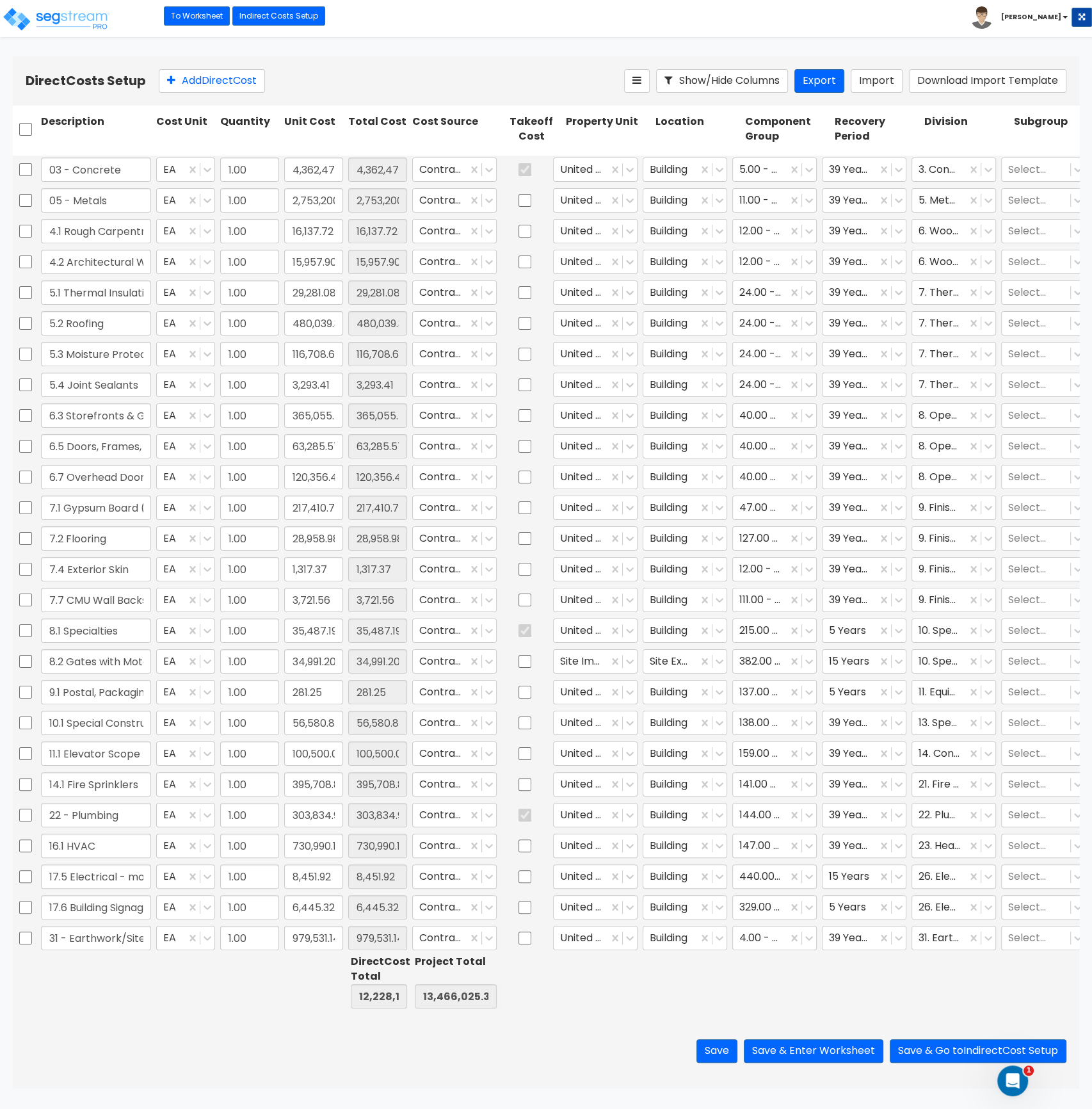
type input "1.00"
type input "4,362,479.45"
type input "1.00"
type input "2,753,200.00"
type input "1.00"
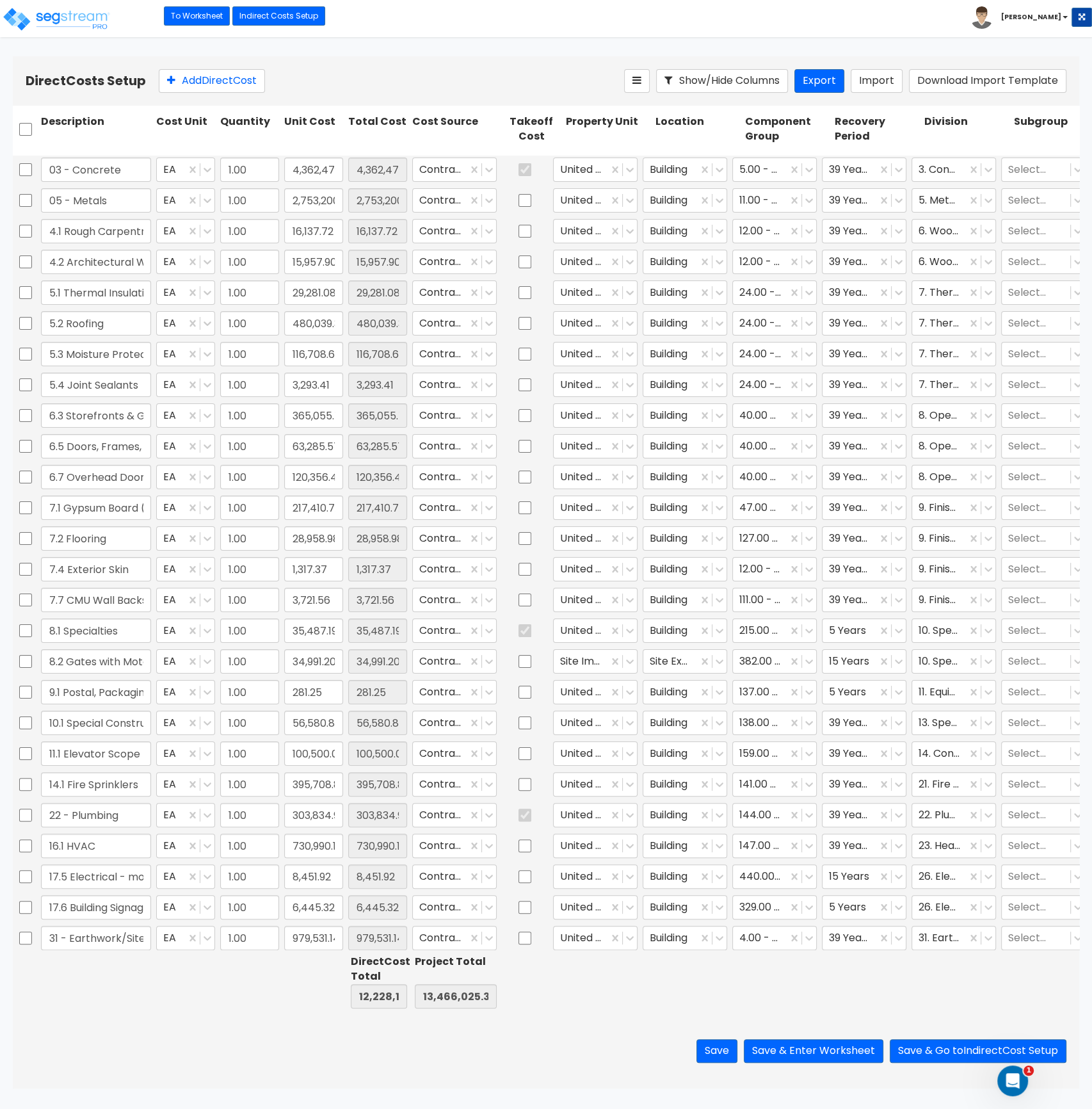
type input "16,137.72"
type input "1.00"
type input "15,957.90"
type input "1.00"
type input "29,281.08"
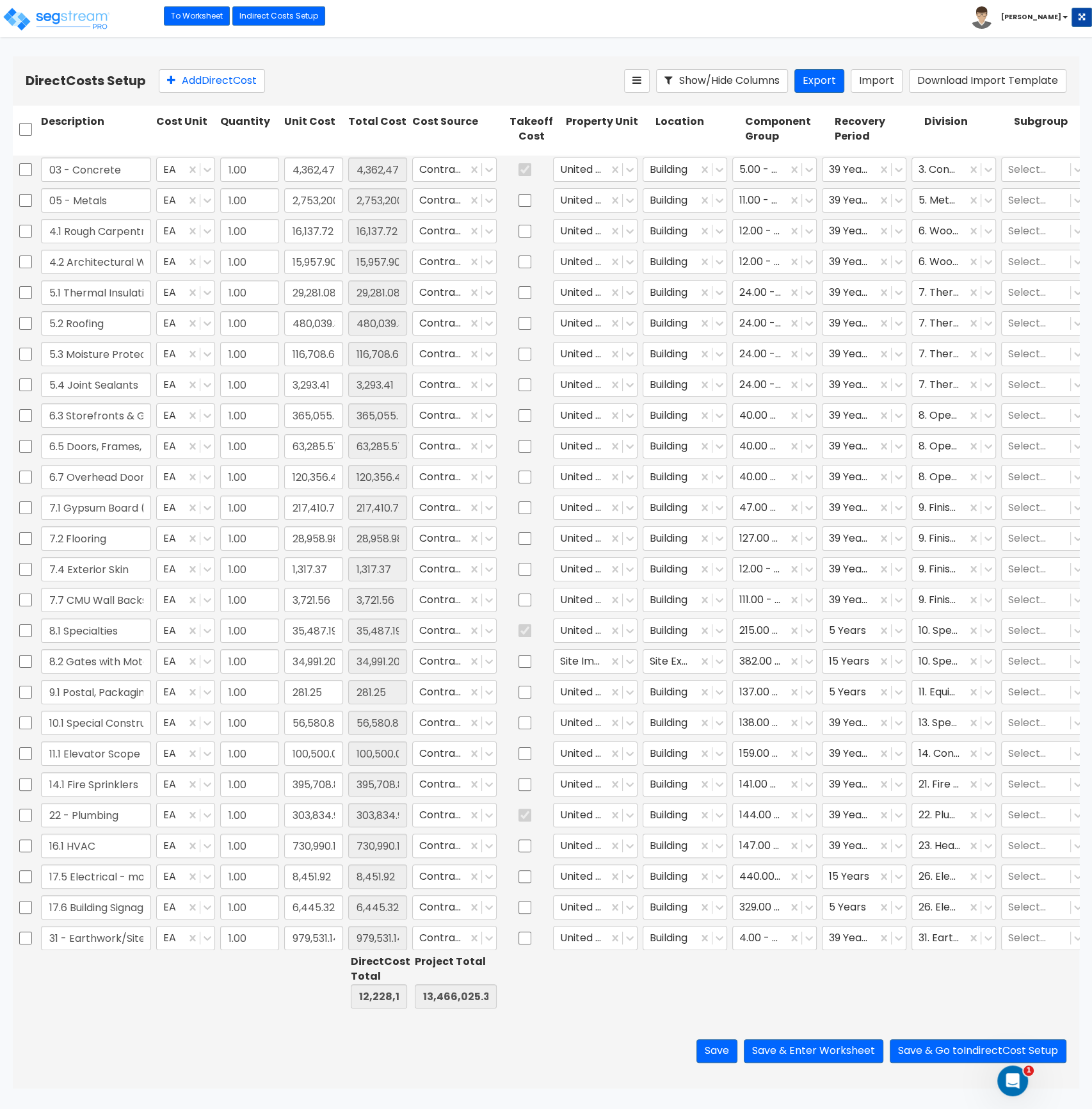
type input "1.00"
type input "480,039.34"
type input "1.00"
type input "116,708.68"
type input "1.00"
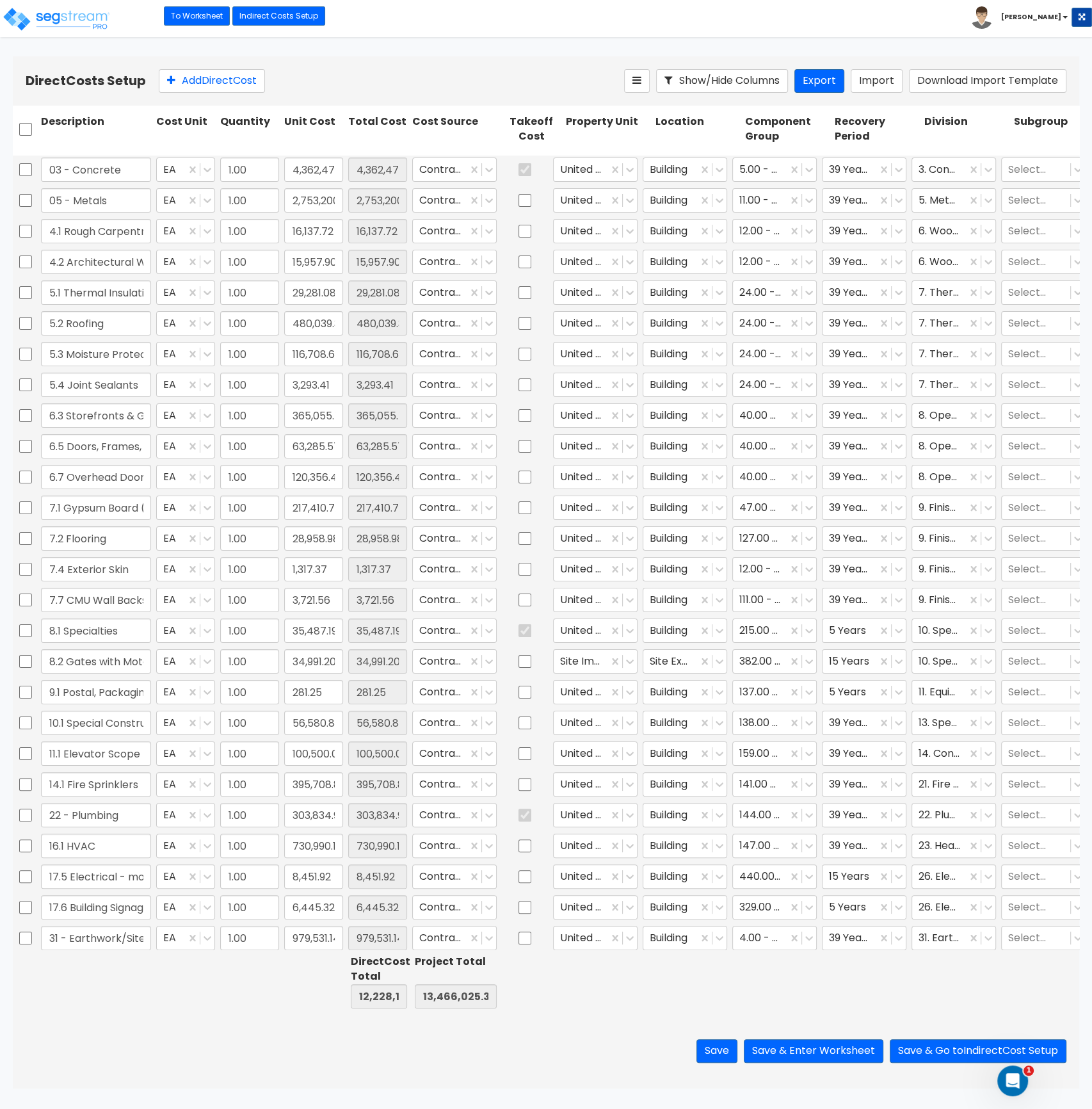
type input "3,293.41"
type input "1.00"
type input "365,055.75"
type input "1.00"
type input "63,285.57"
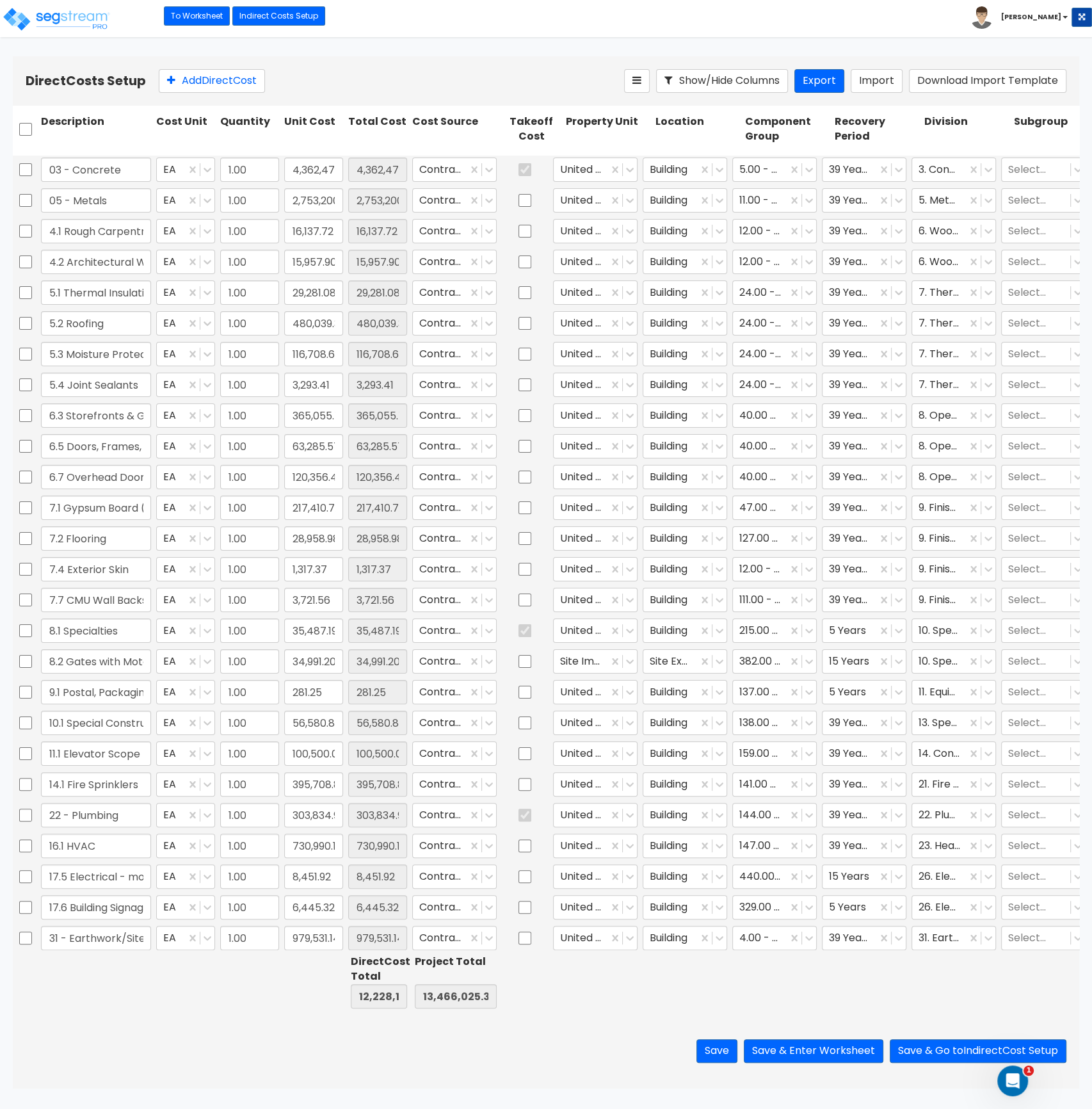
type input "1.00"
type input "120,356.47"
type input "1.00"
type input "217,410.72"
type input "1.00"
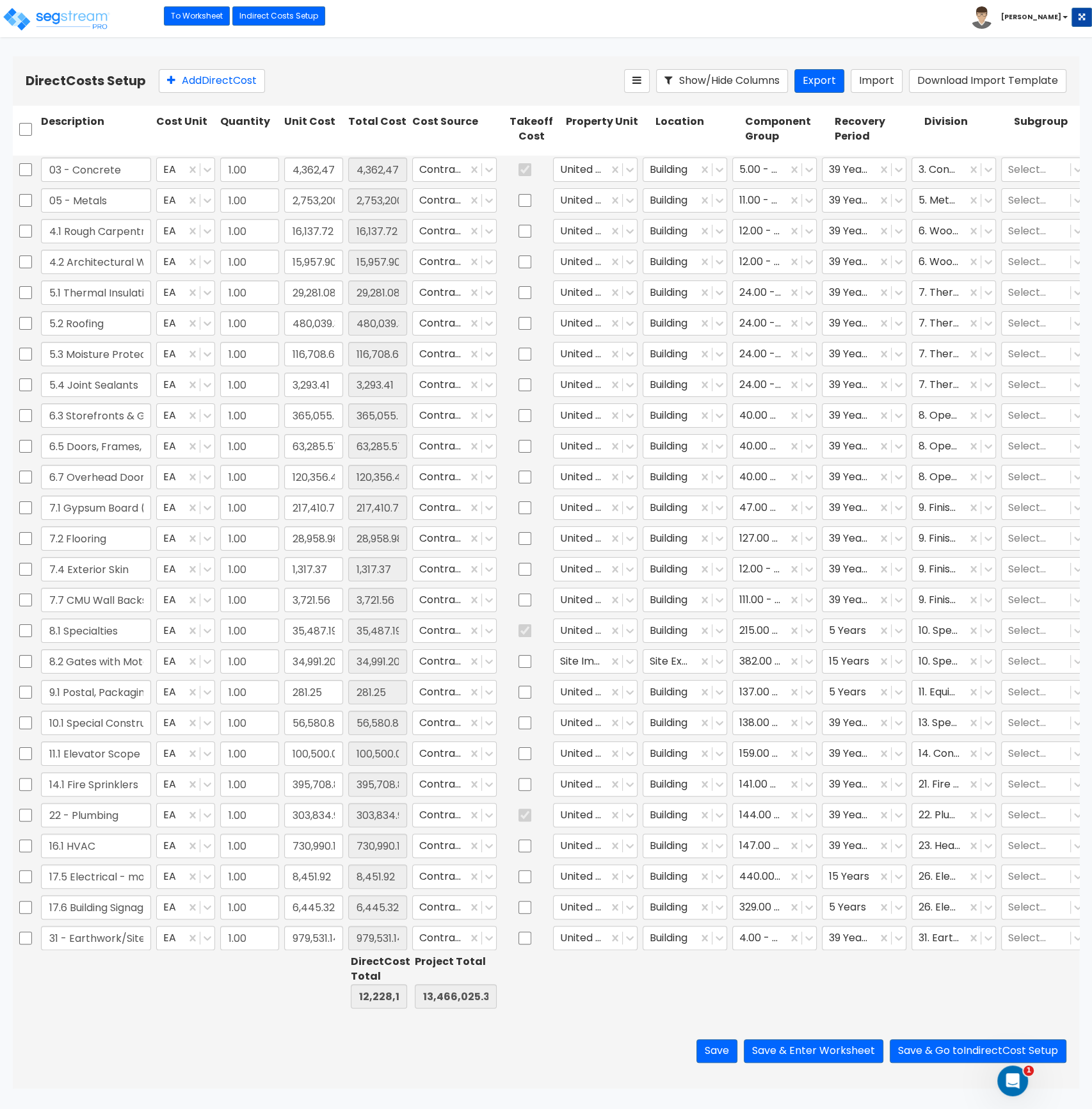
type input "28,958.98"
type input "1.00"
type input "1,317.37"
type input "1.00"
type input "3,721.56"
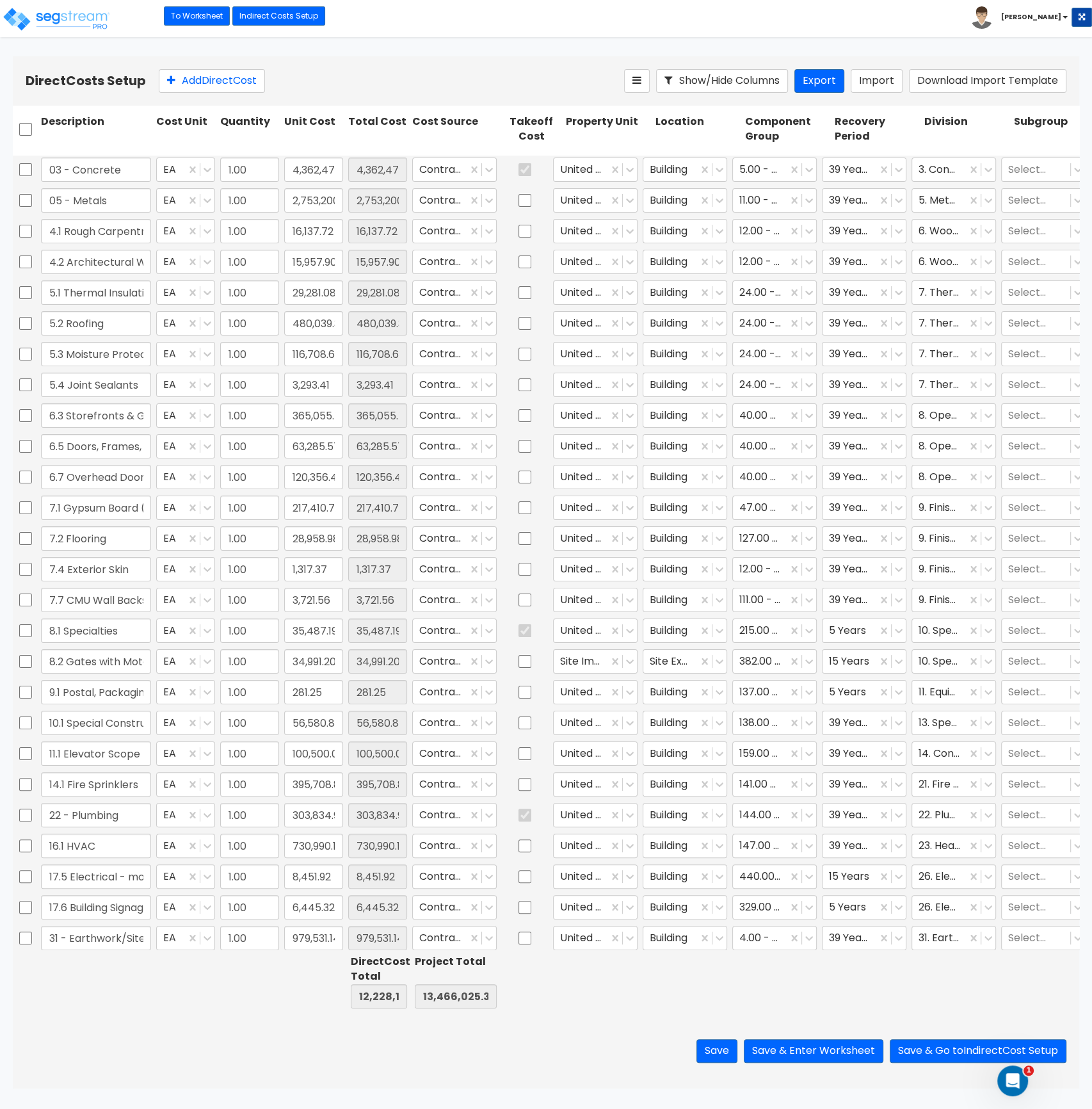
type input "1.00"
type input "35,487.19"
type input "1.00"
type input "34,991.20"
type input "1.00"
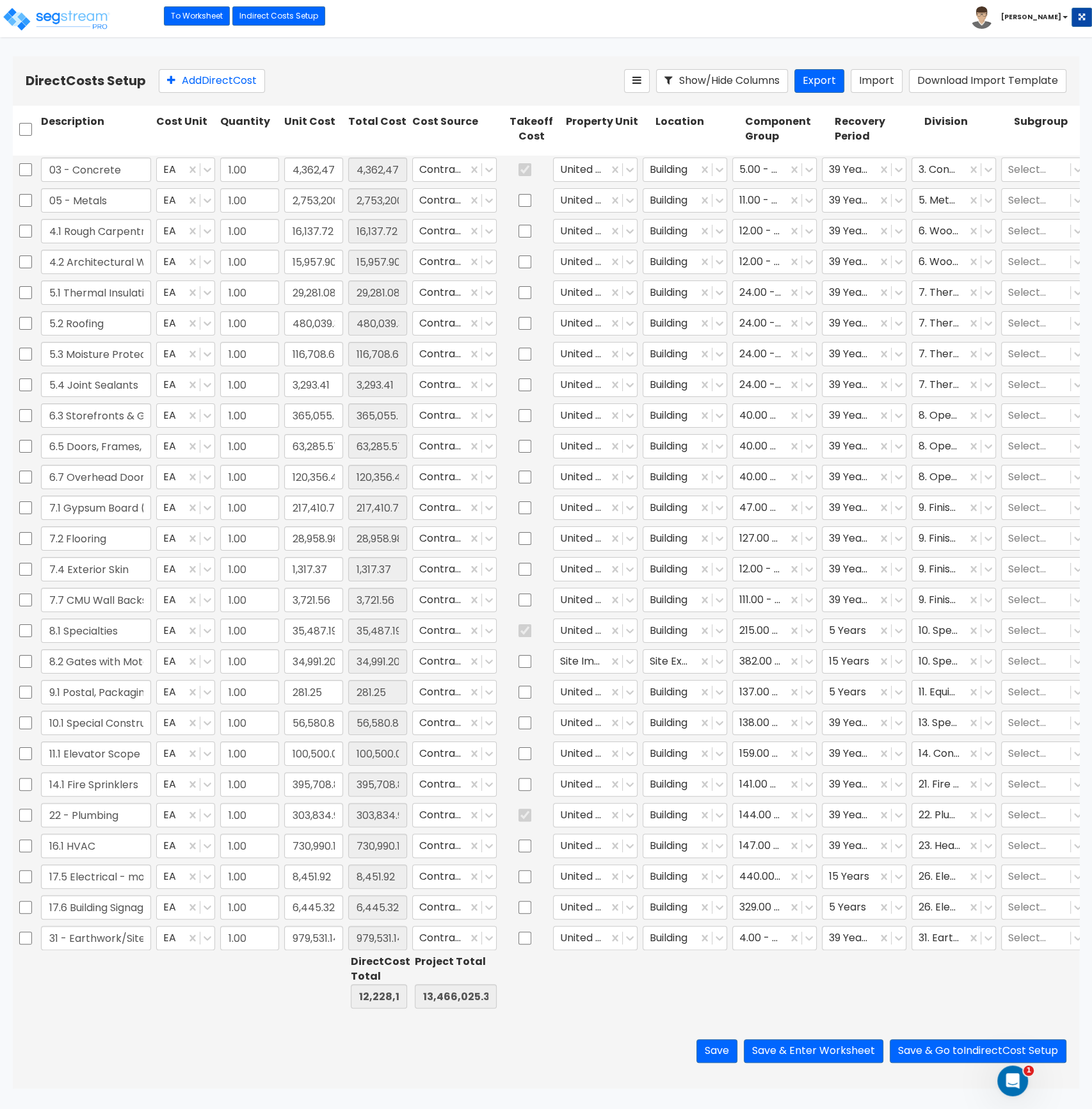
type input "281.25"
type input "1.00"
type input "56,580.84"
type input "1.00"
type input "100,500.00"
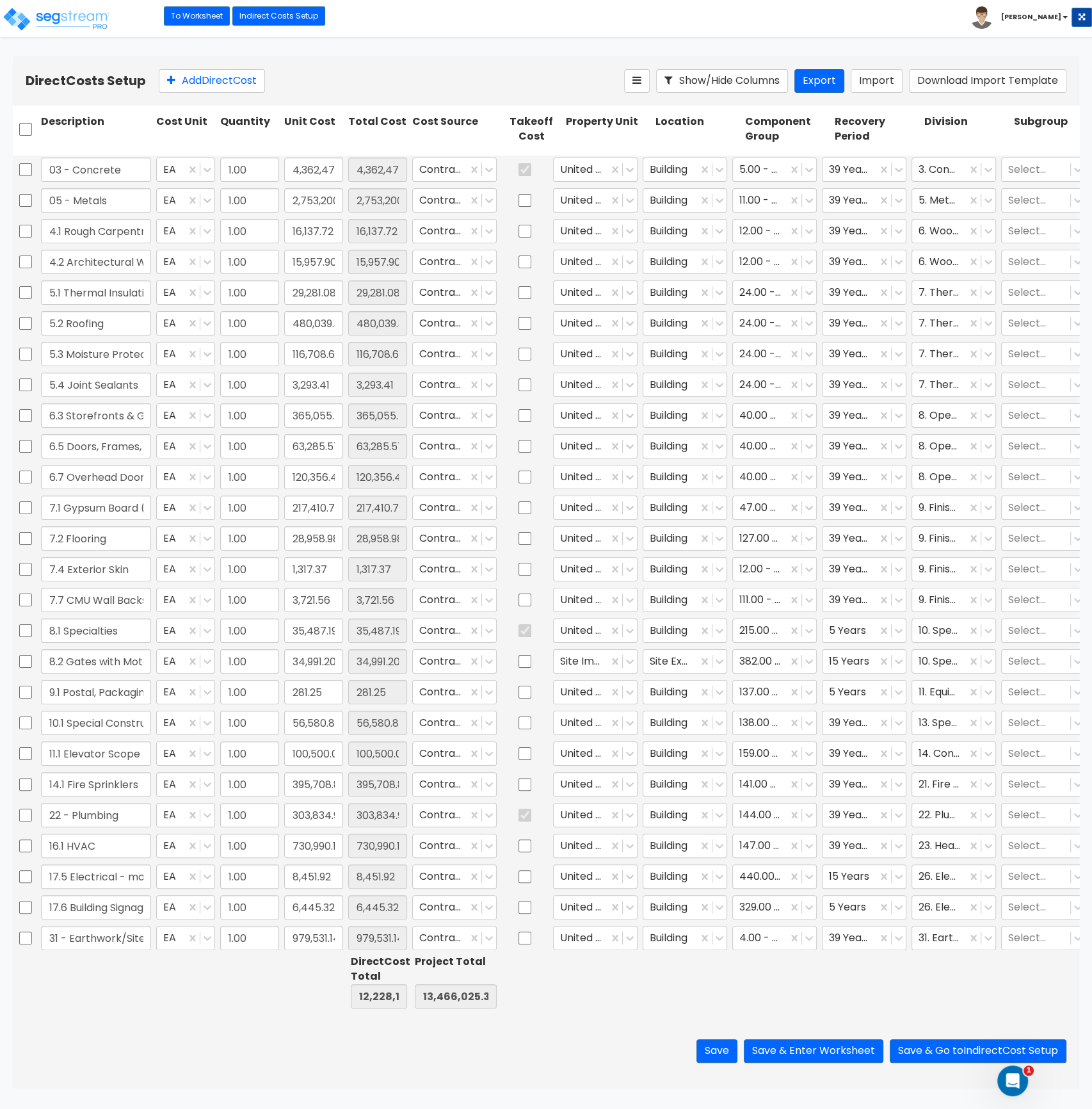
type input "1.00"
type input "395,708.86"
type input "1.00"
type input "303,834.95"
type input "1.00"
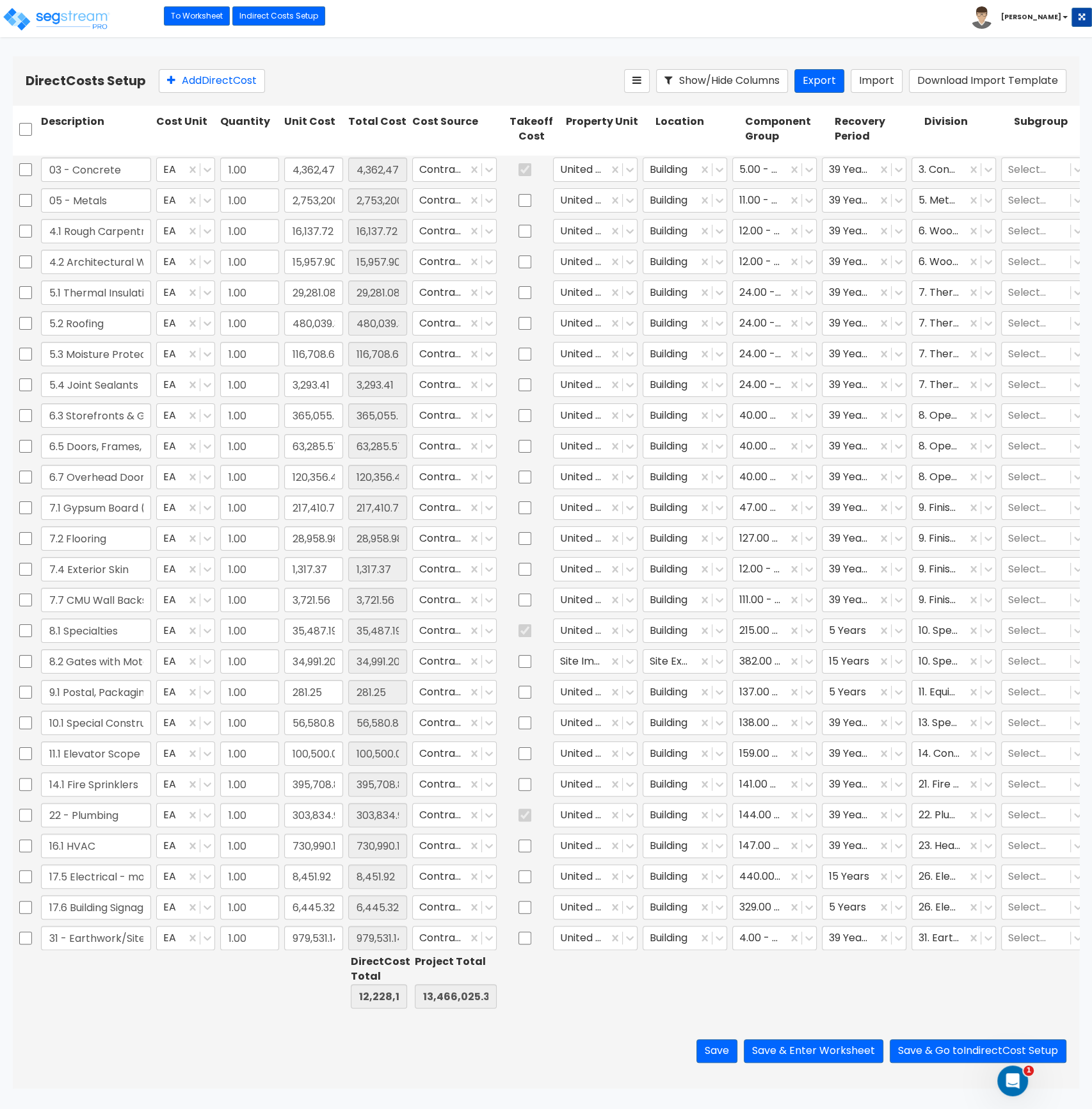
type input "730,990.18"
type input "1.00"
type input "8,451.92"
type input "1.00"
type input "6,445.32"
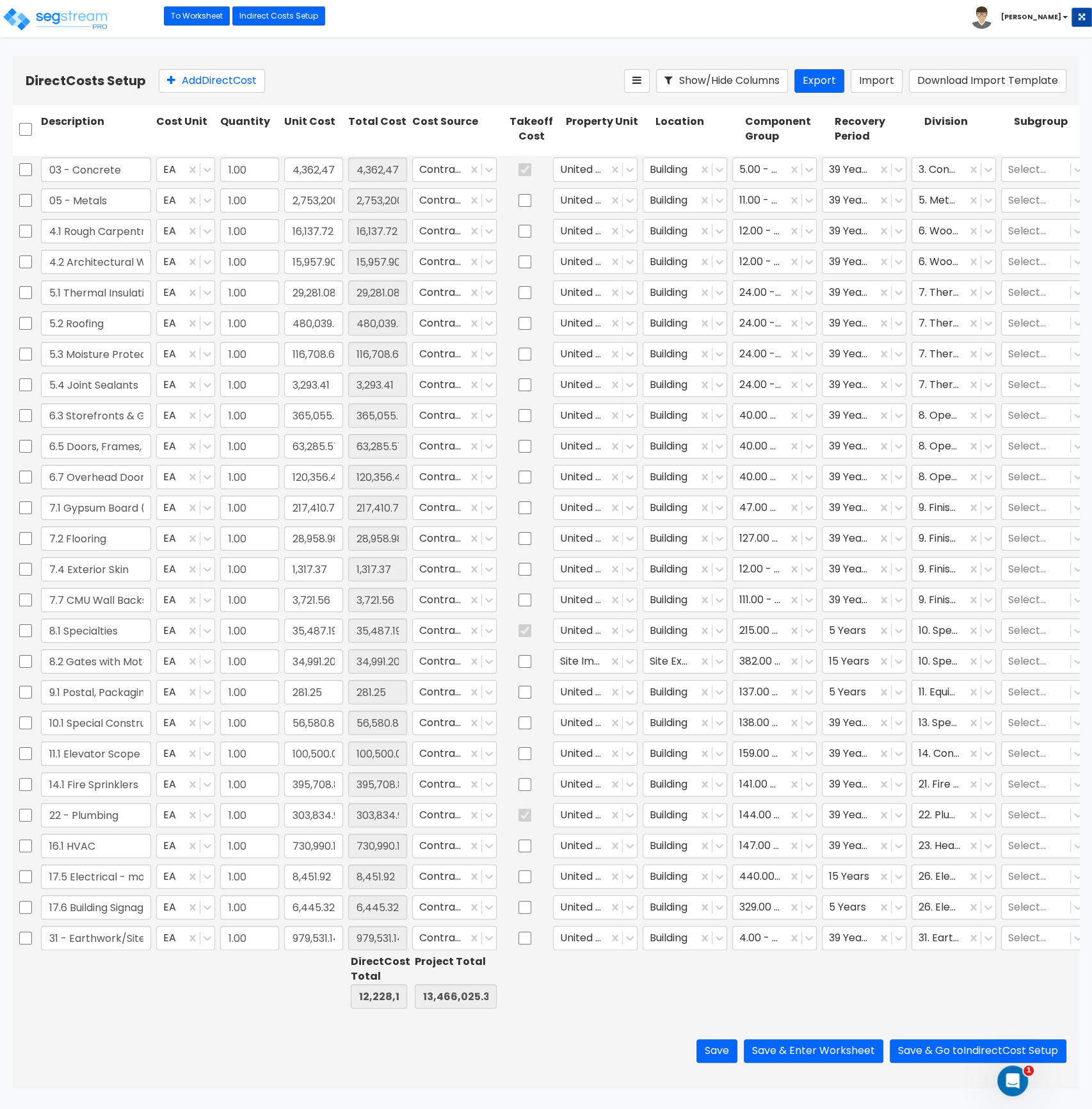
type input "1.00"
type input "979,531.14"
type input "1.00"
type input "215,480.06"
type input "1.00"
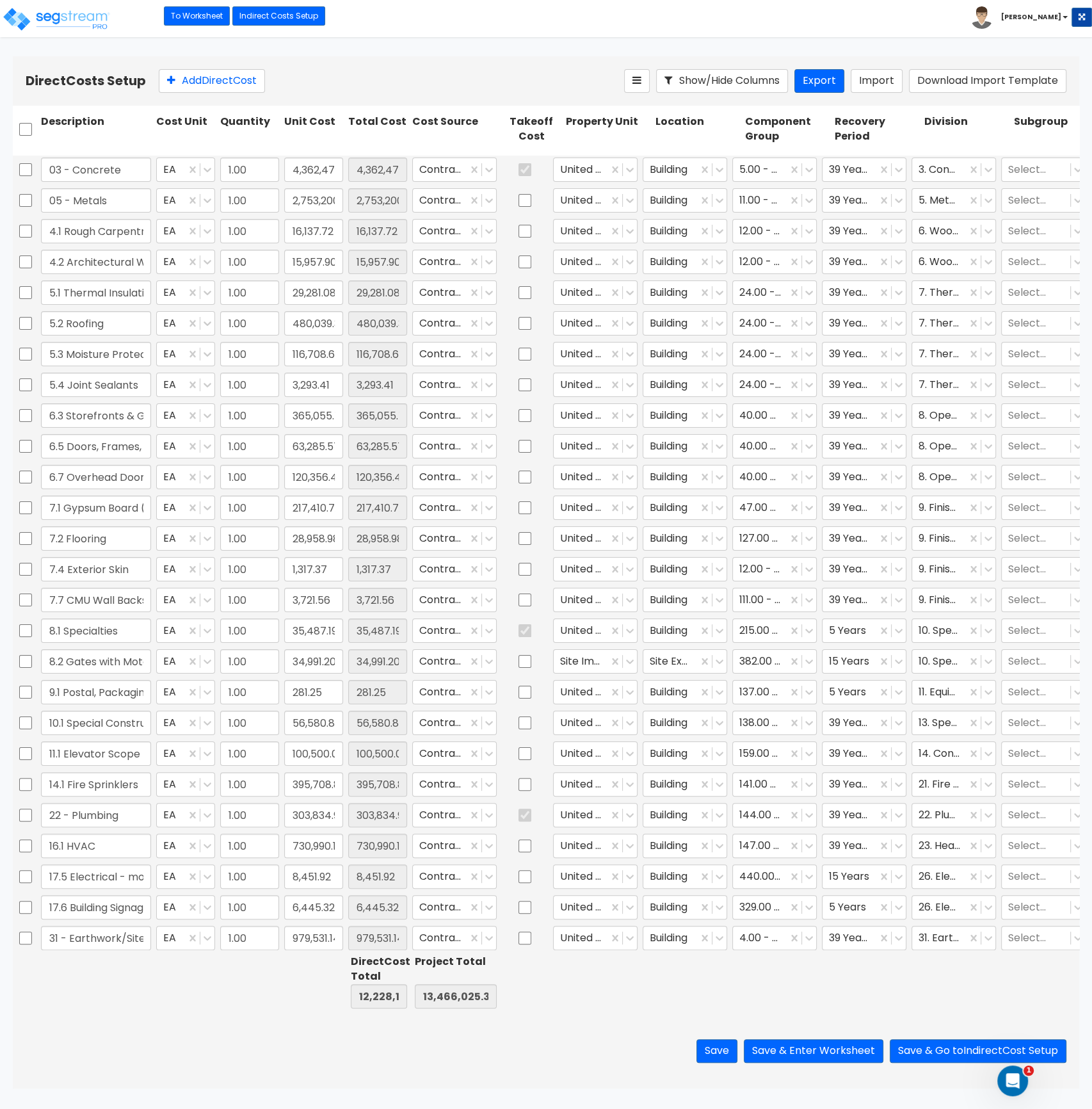
type input "89,675.69"
type input "1.00"
type input "536,973.15"
type input "1.00"
type input "156,003.72"
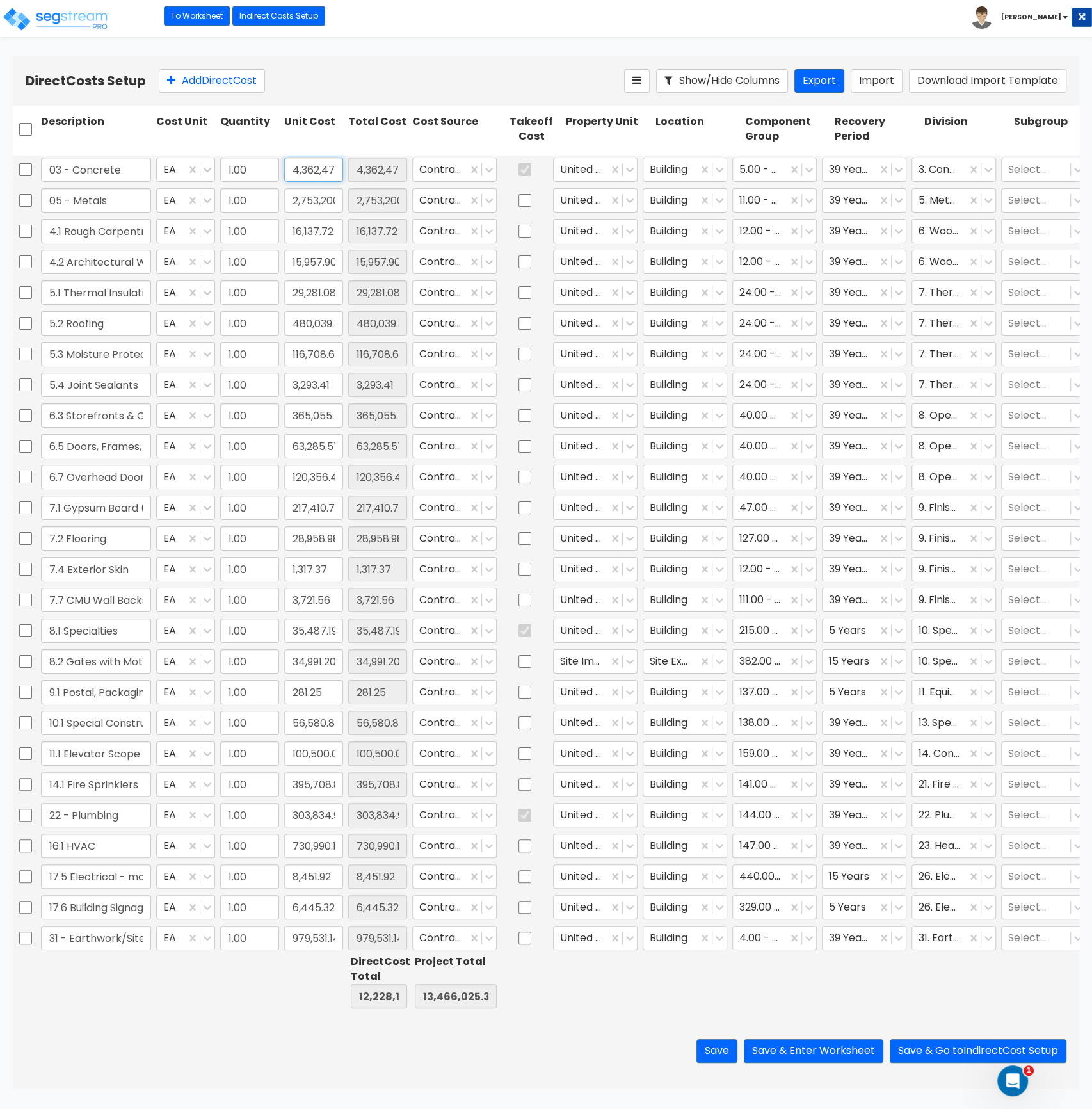
click at [316, 174] on input "4,362,479.45" at bounding box center [313, 169] width 59 height 25
type input "4,362,479.42"
click at [631, 1003] on div at bounding box center [608, 981] width 90 height 59
type input "12,228,139.44"
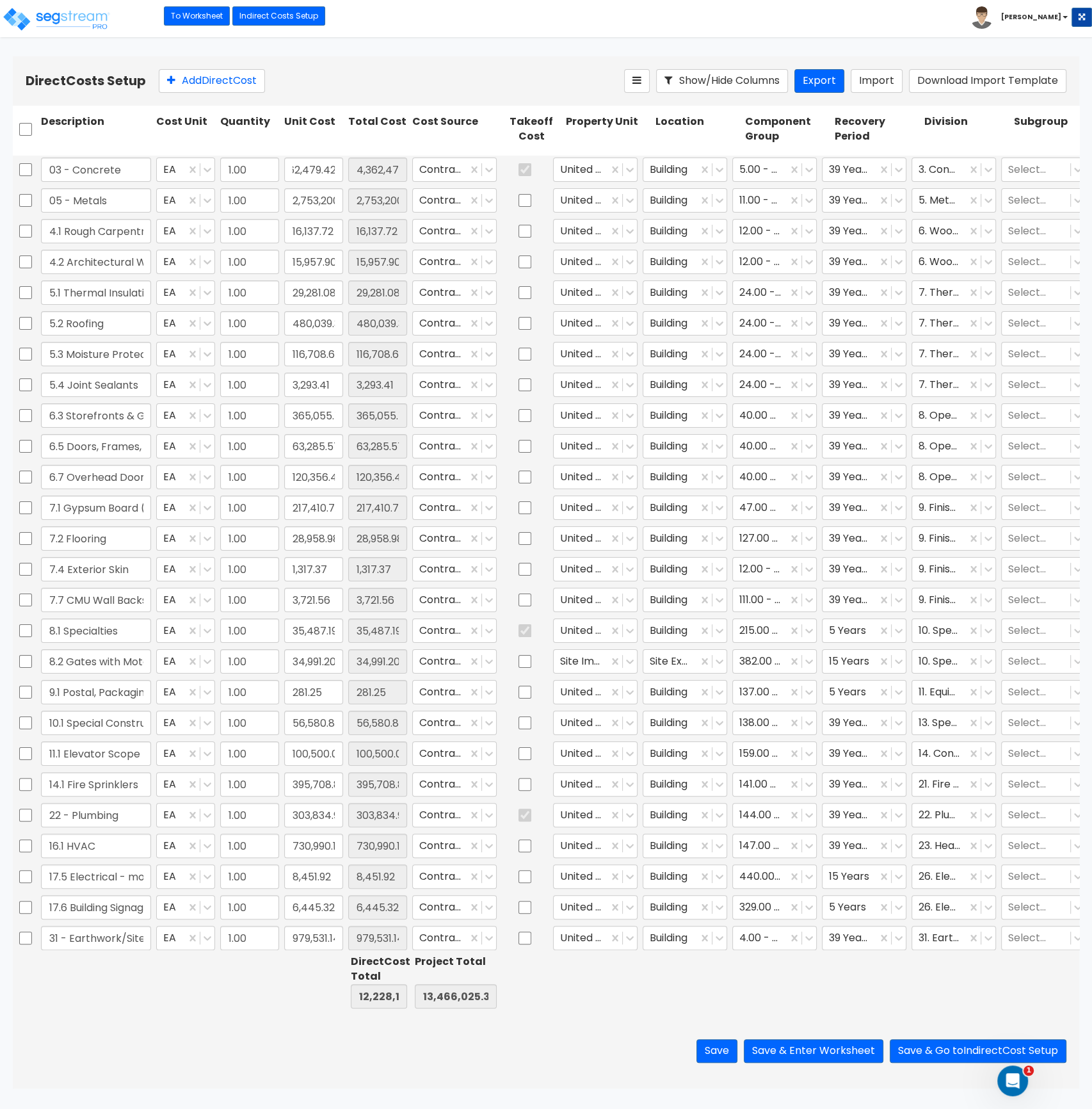
type input "13,466,025.35"
type input "4,362,479.42"
click at [845, 1056] on button "Save & Enter Worksheet" at bounding box center [813, 1050] width 139 height 24
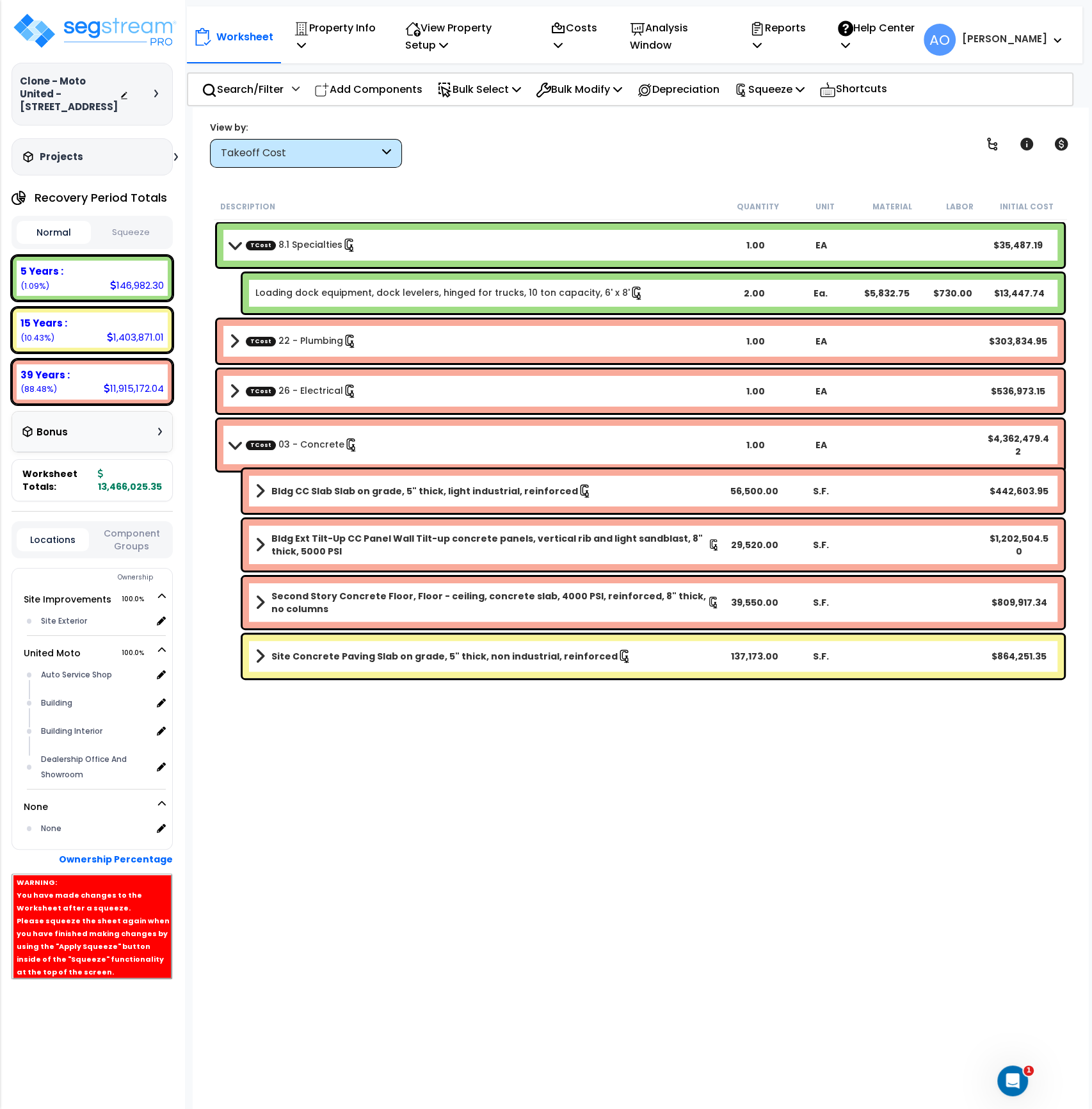
scroll to position [57, 0]
click at [539, 833] on div "Description Quantity Unit Material Labor Initial Cost TCost 8.1 Specialties 1.0…" at bounding box center [641, 564] width 857 height 743
click at [599, 767] on div "Description Quantity Unit Material Labor Initial Cost TCost 8.1 Specialties 1.0…" at bounding box center [641, 564] width 857 height 743
click at [763, 94] on p "Squeeze" at bounding box center [769, 89] width 70 height 17
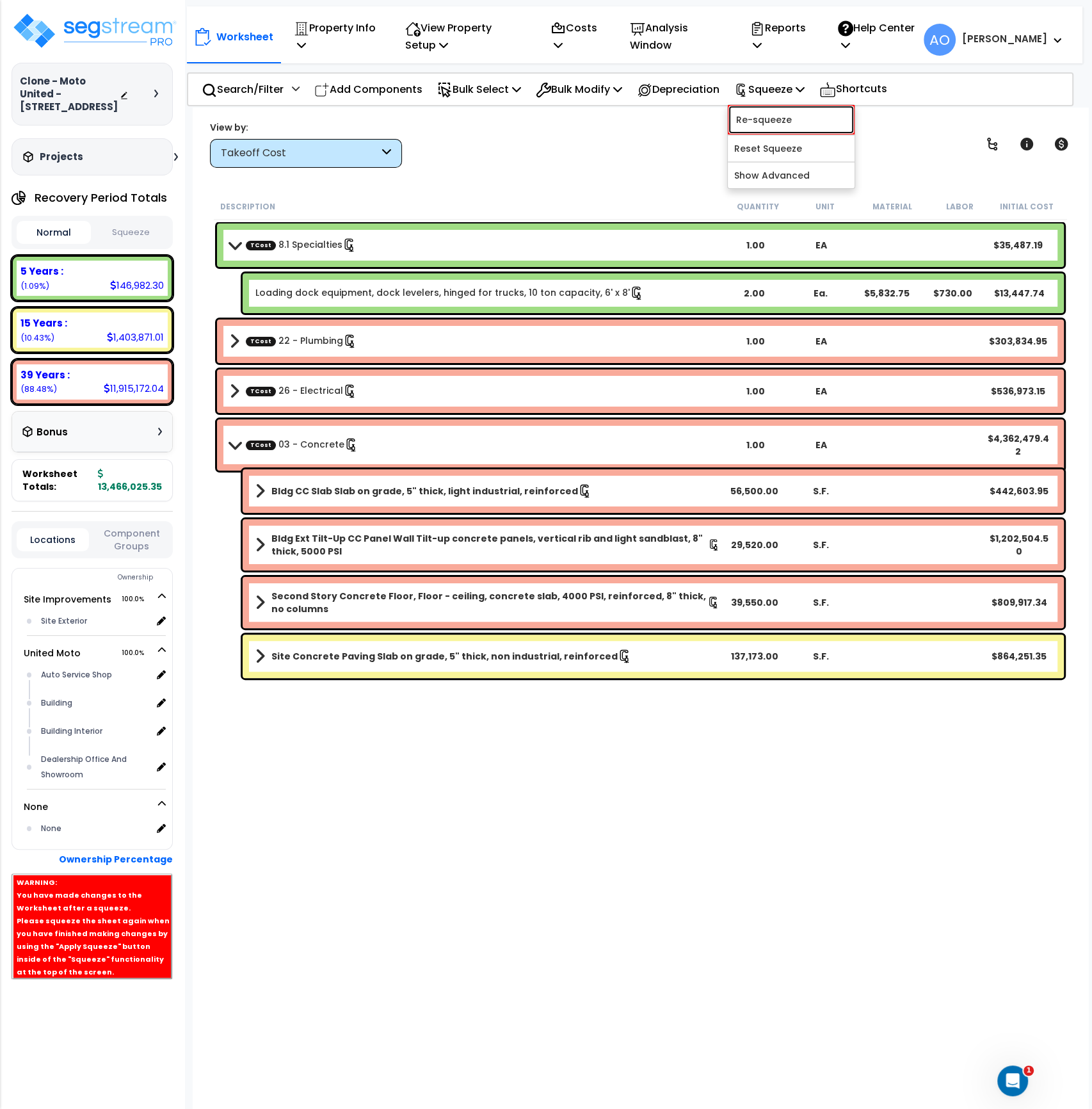
click at [783, 119] on link "Re-squeeze" at bounding box center [791, 119] width 127 height 29
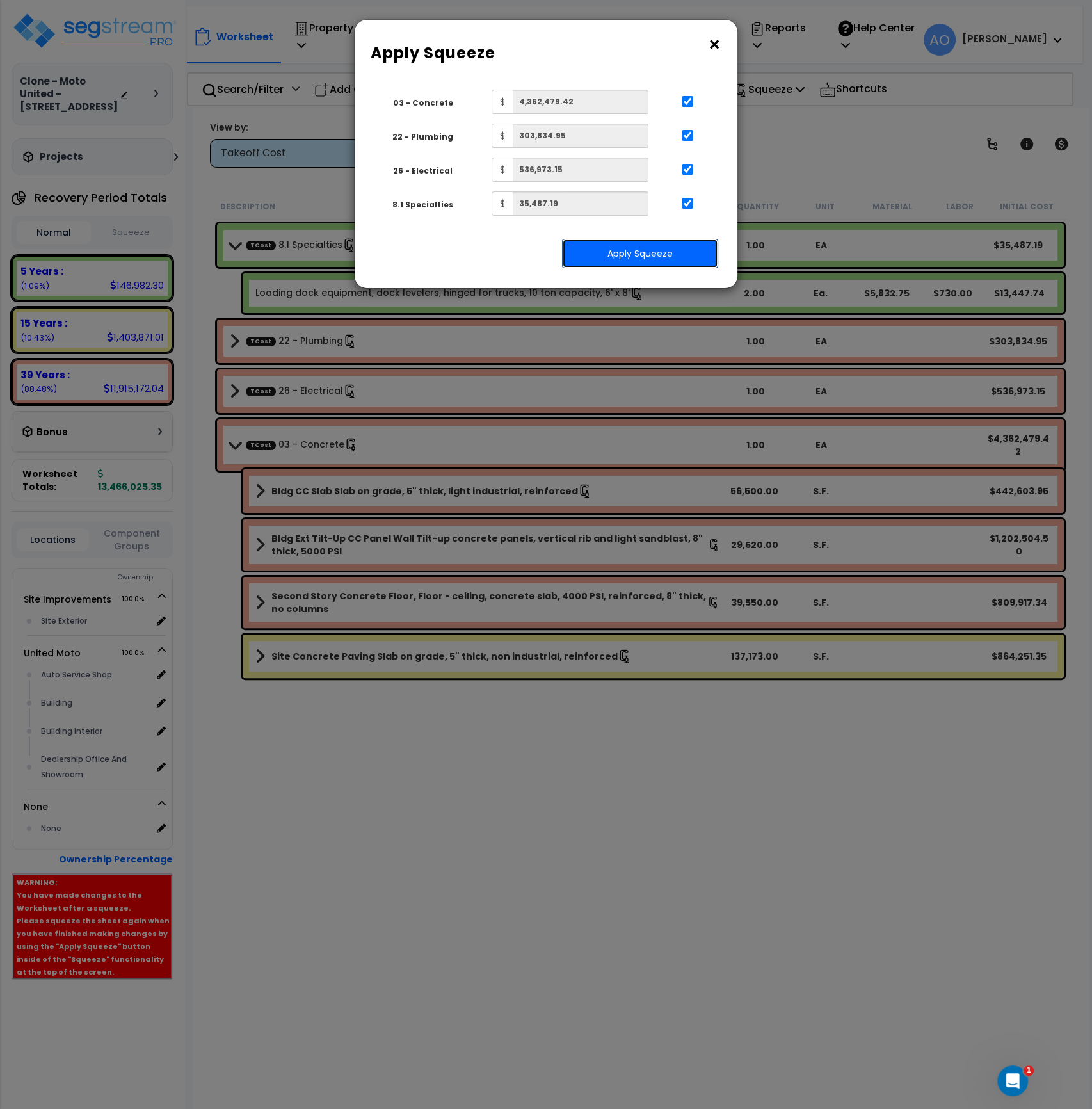
click at [692, 256] on button "Apply Squeeze" at bounding box center [640, 253] width 156 height 29
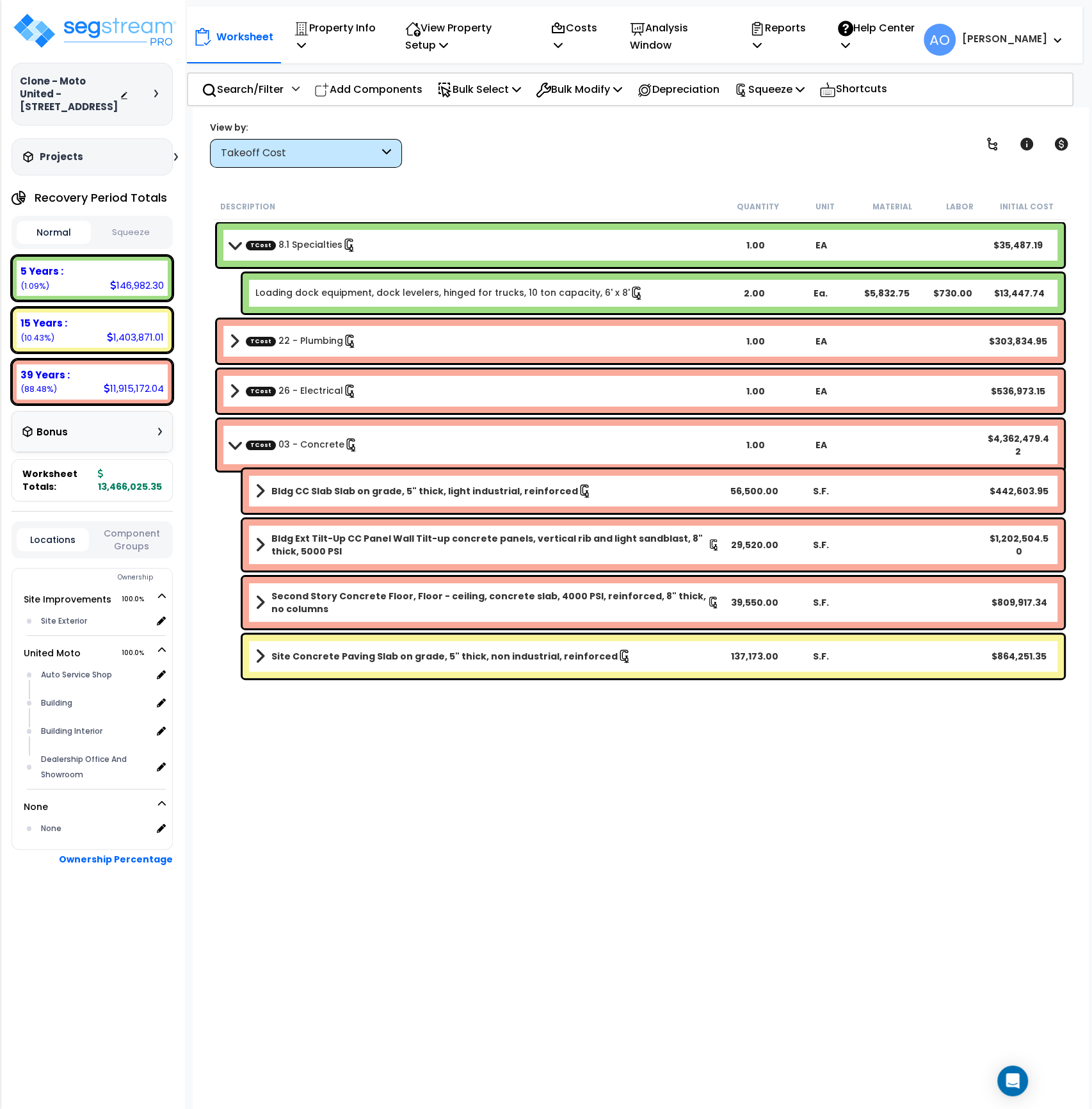
click at [134, 231] on button "Squeeze" at bounding box center [131, 233] width 74 height 23
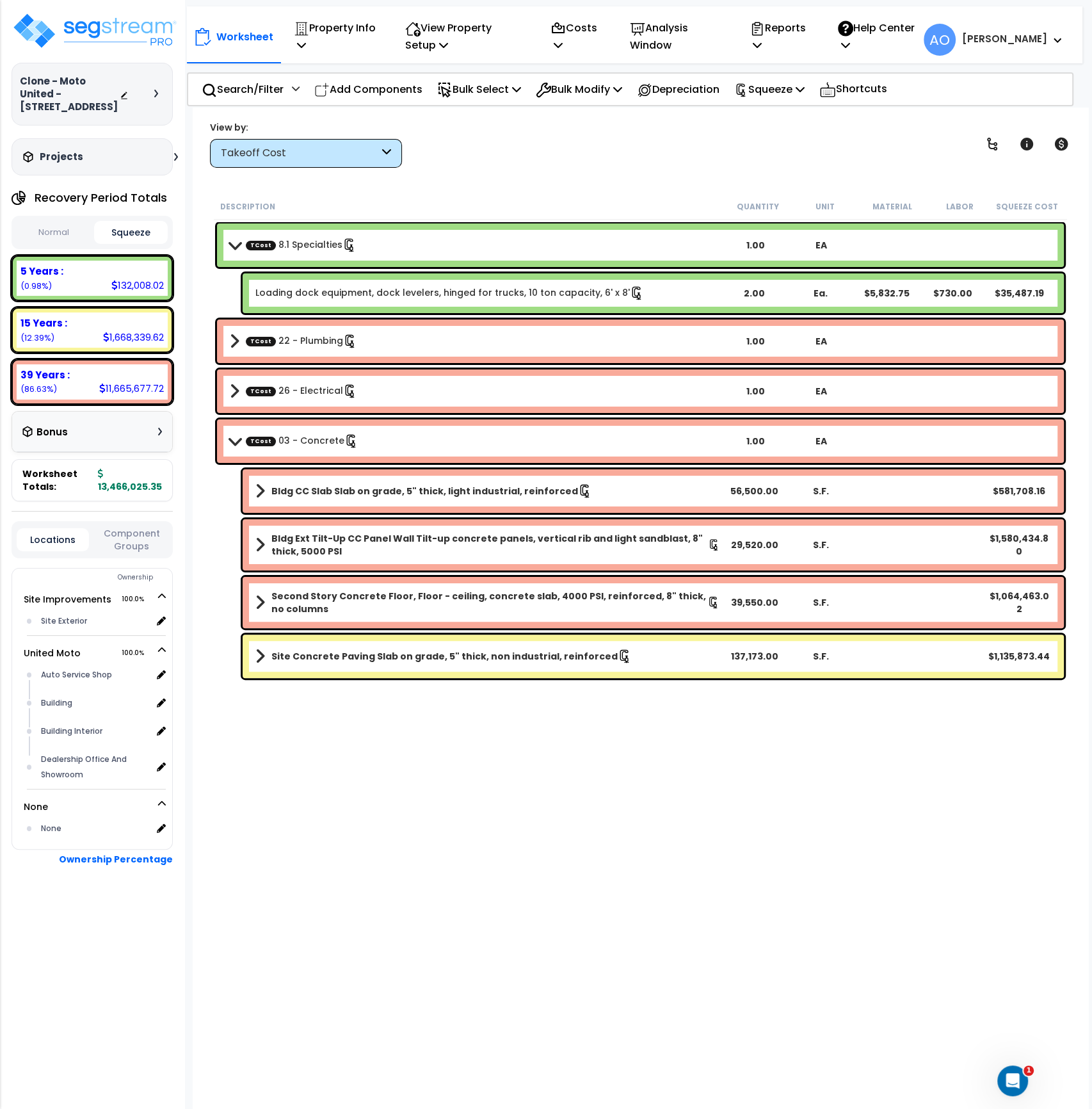
click at [470, 783] on div "Description Quantity Unit Material Labor Squeeze Cost TCost 8.1 Specialties 1.0…" at bounding box center [641, 564] width 857 height 743
click at [569, 41] on p "Costs" at bounding box center [576, 36] width 52 height 35
click at [605, 100] on link "Direct Costs" at bounding box center [608, 100] width 127 height 26
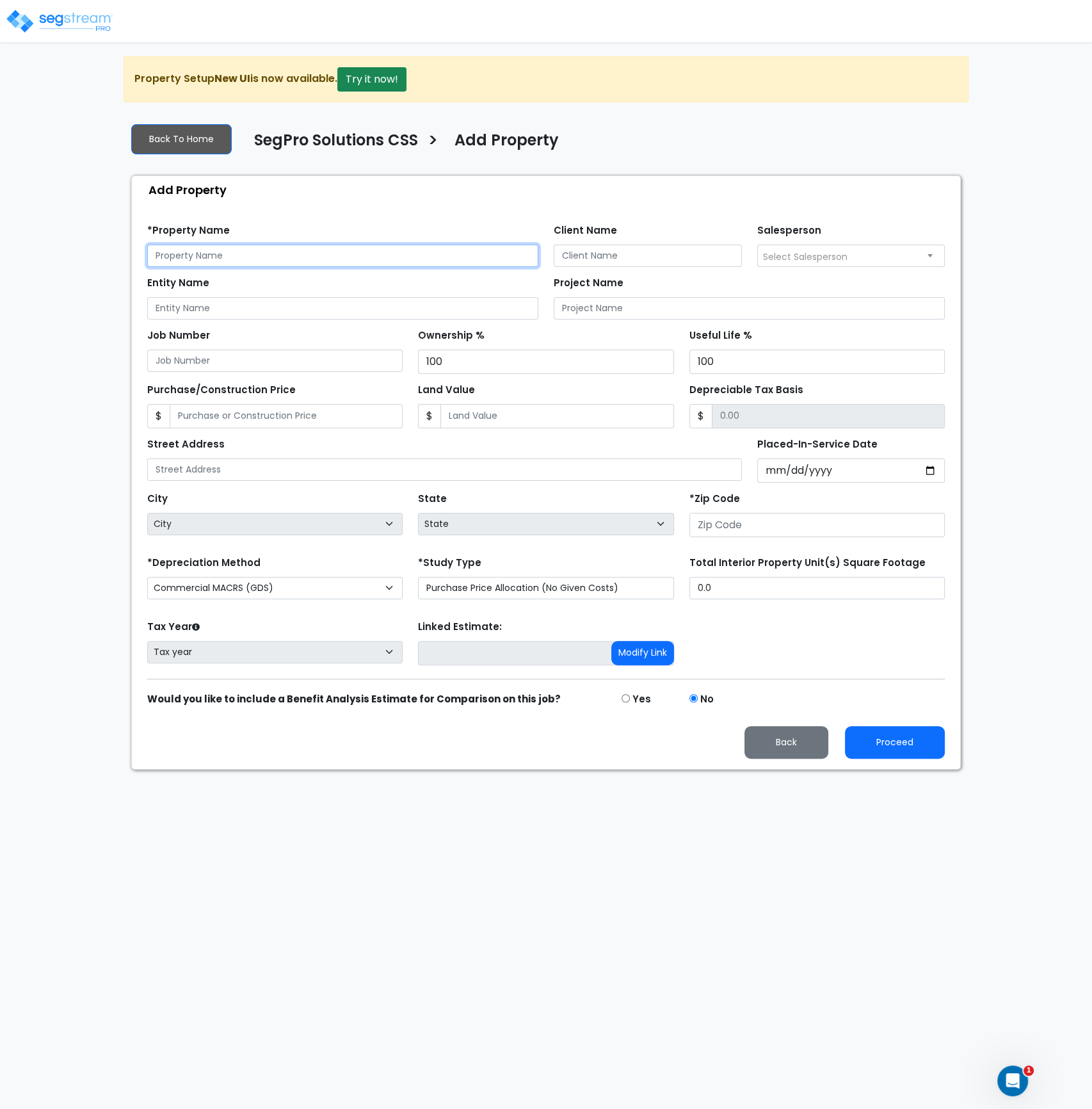
drag, startPoint x: 231, startPoint y: 257, endPoint x: 214, endPoint y: 204, distance: 55.7
click at [231, 257] on input "text" at bounding box center [343, 255] width 391 height 23
type input "Marine United - [STREET_ADDRESS]"
click at [577, 255] on input "Client Name" at bounding box center [647, 255] width 188 height 23
click at [584, 252] on input "Client Name" at bounding box center [647, 255] width 188 height 23
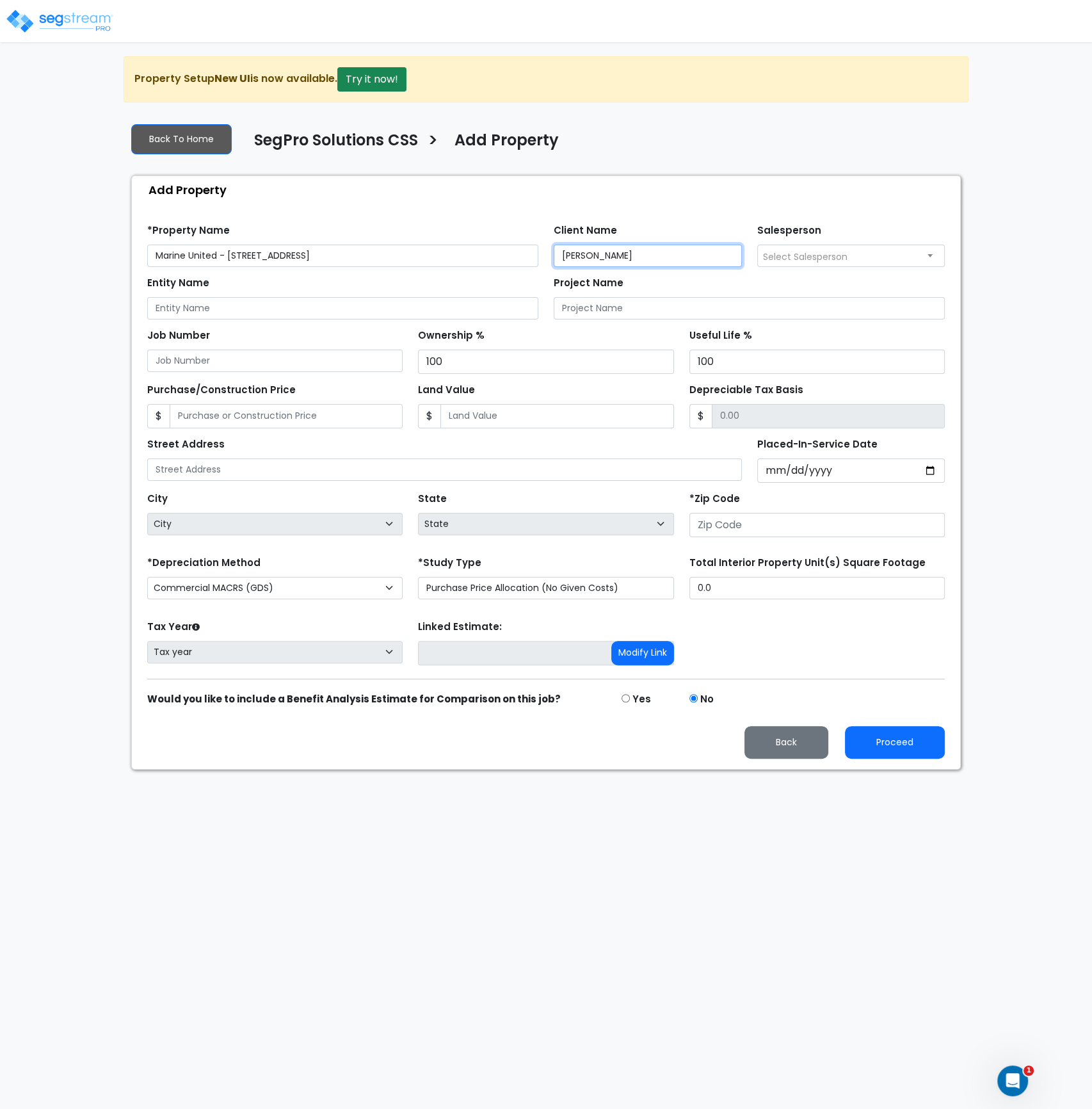
type input "Josh Antuna"
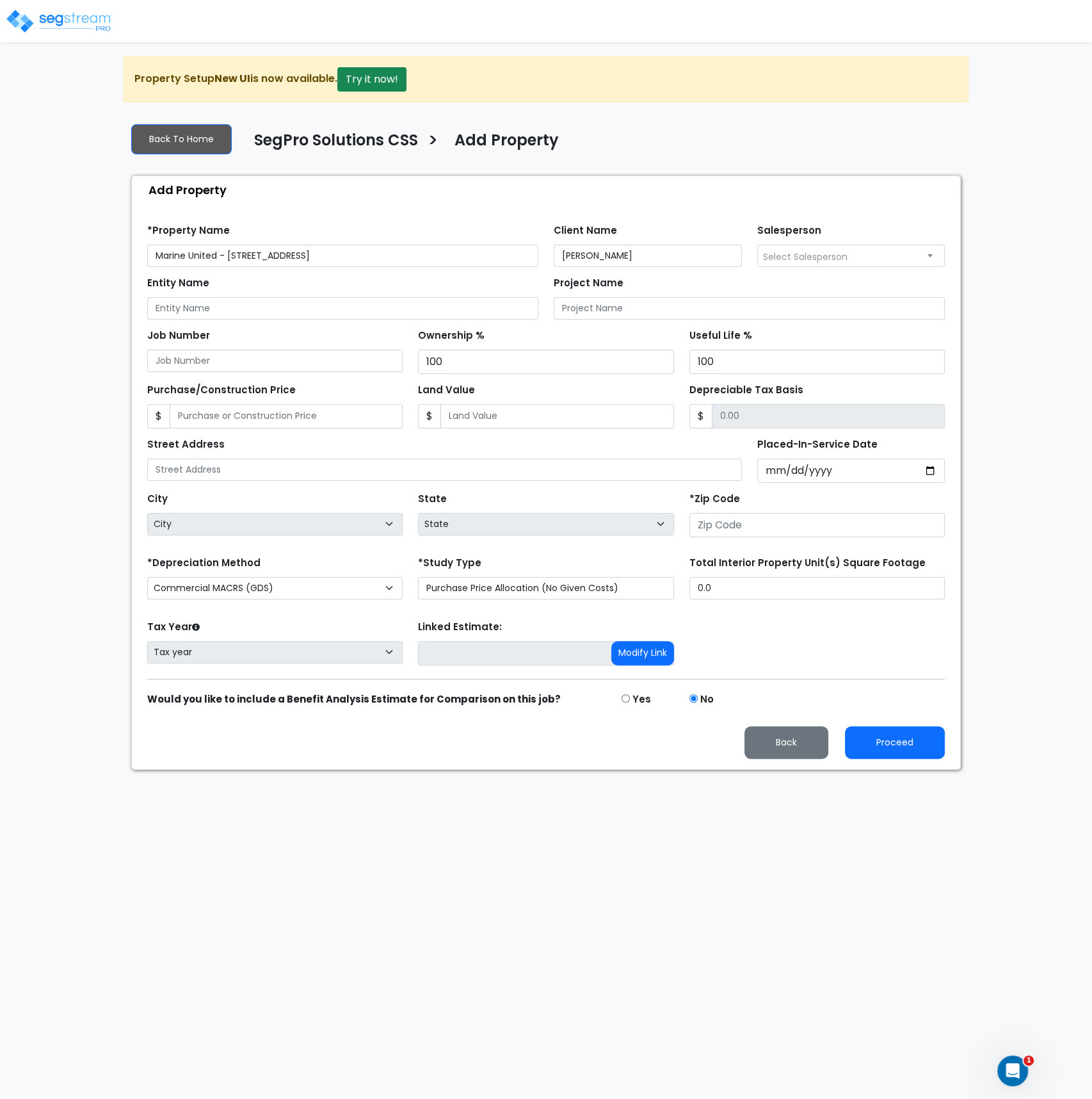
click at [818, 253] on span "Select Salesperson" at bounding box center [804, 257] width 84 height 13
select select "190"
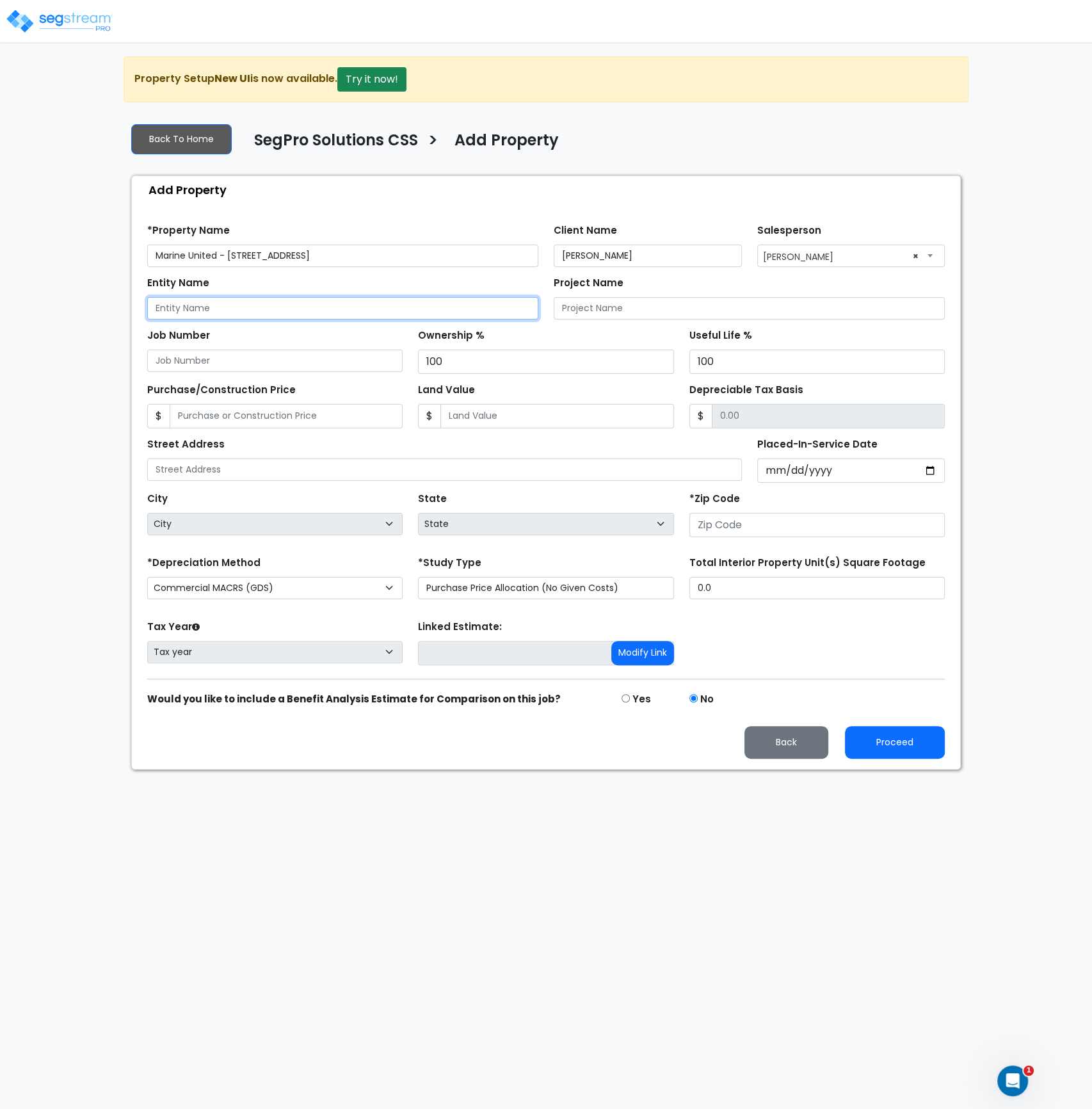
click at [268, 308] on input "Entity Name" at bounding box center [343, 308] width 391 height 23
type input "Smith Payne Investments"
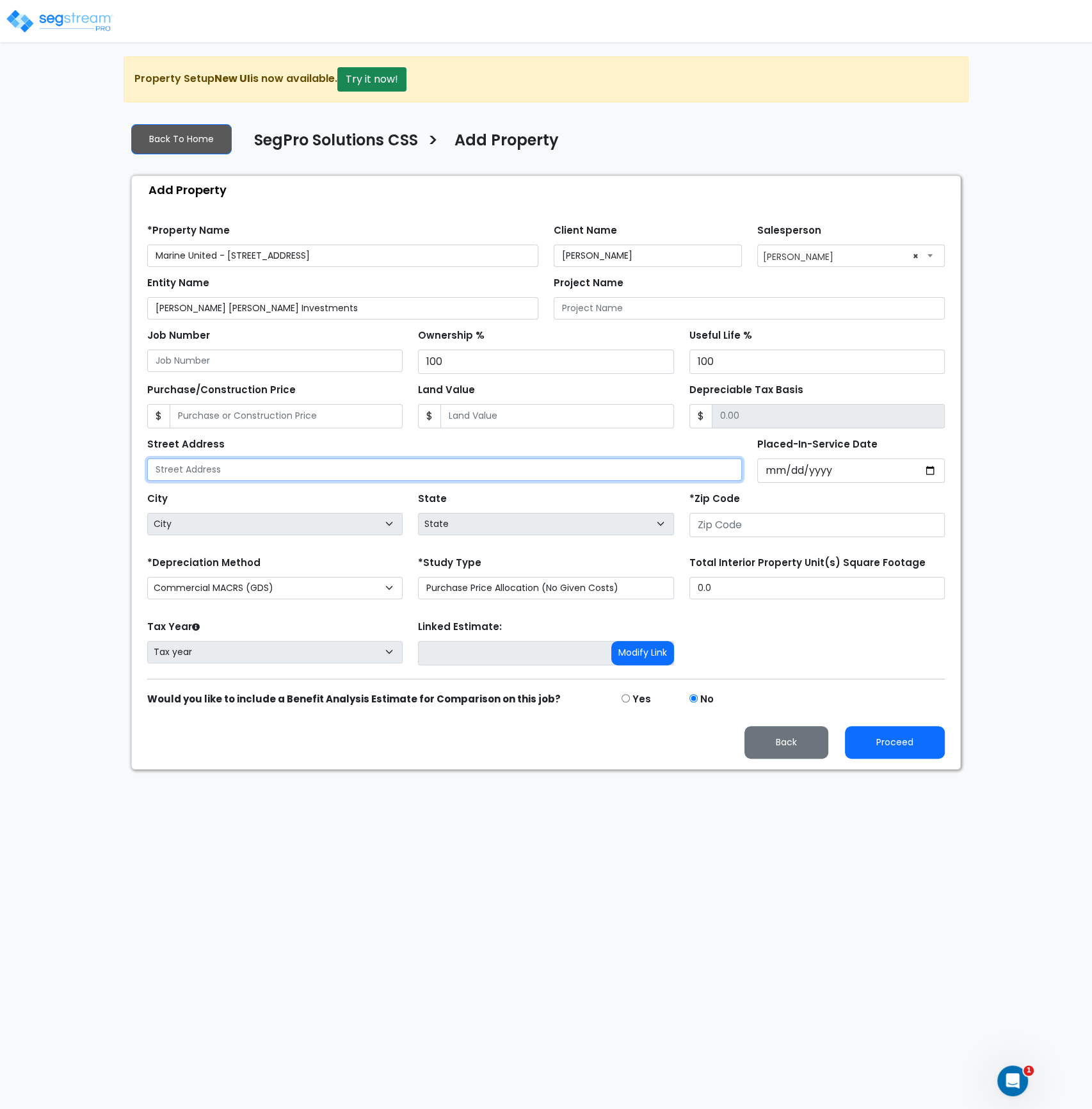
click at [276, 466] on input "text" at bounding box center [445, 469] width 595 height 23
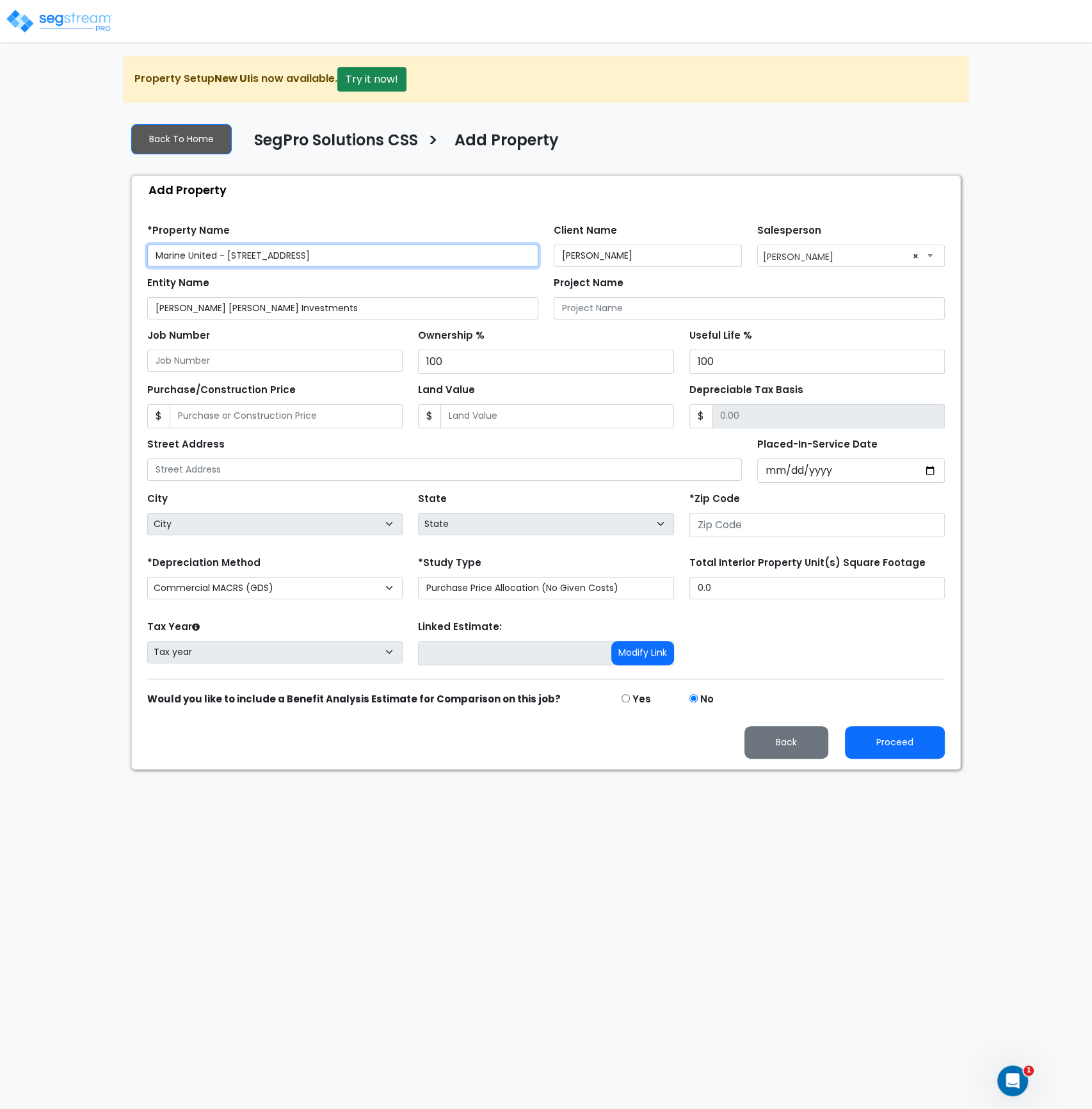
drag, startPoint x: 384, startPoint y: 258, endPoint x: 228, endPoint y: 251, distance: 156.2
click at [229, 251] on input "Marine United - 4646 S Desert Color Parkway" at bounding box center [343, 255] width 391 height 23
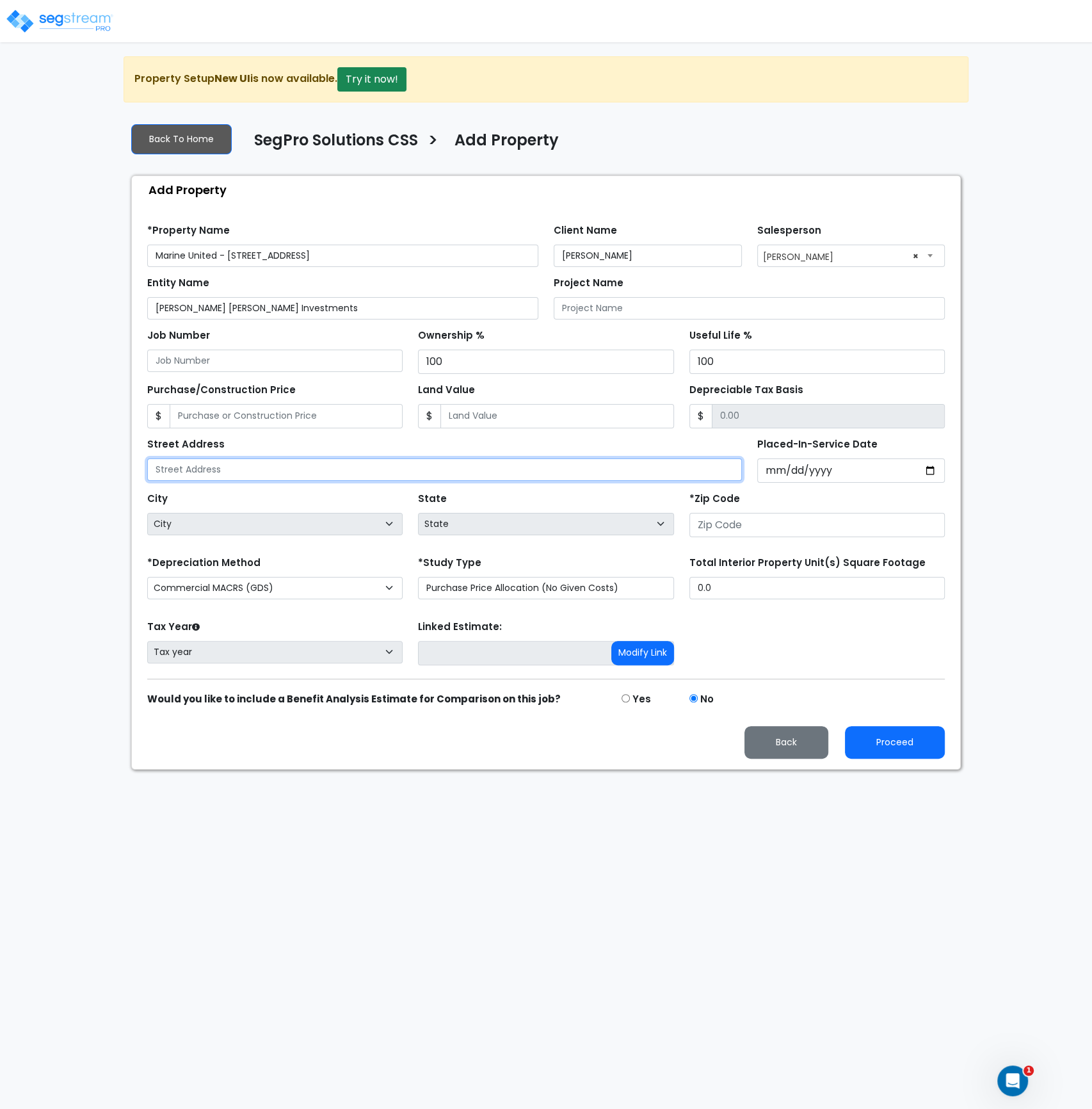
click at [252, 464] on input "text" at bounding box center [445, 469] width 595 height 23
paste input "4646 S Desert Color Parkway"
type input "4646 S Desert Color Parkway"
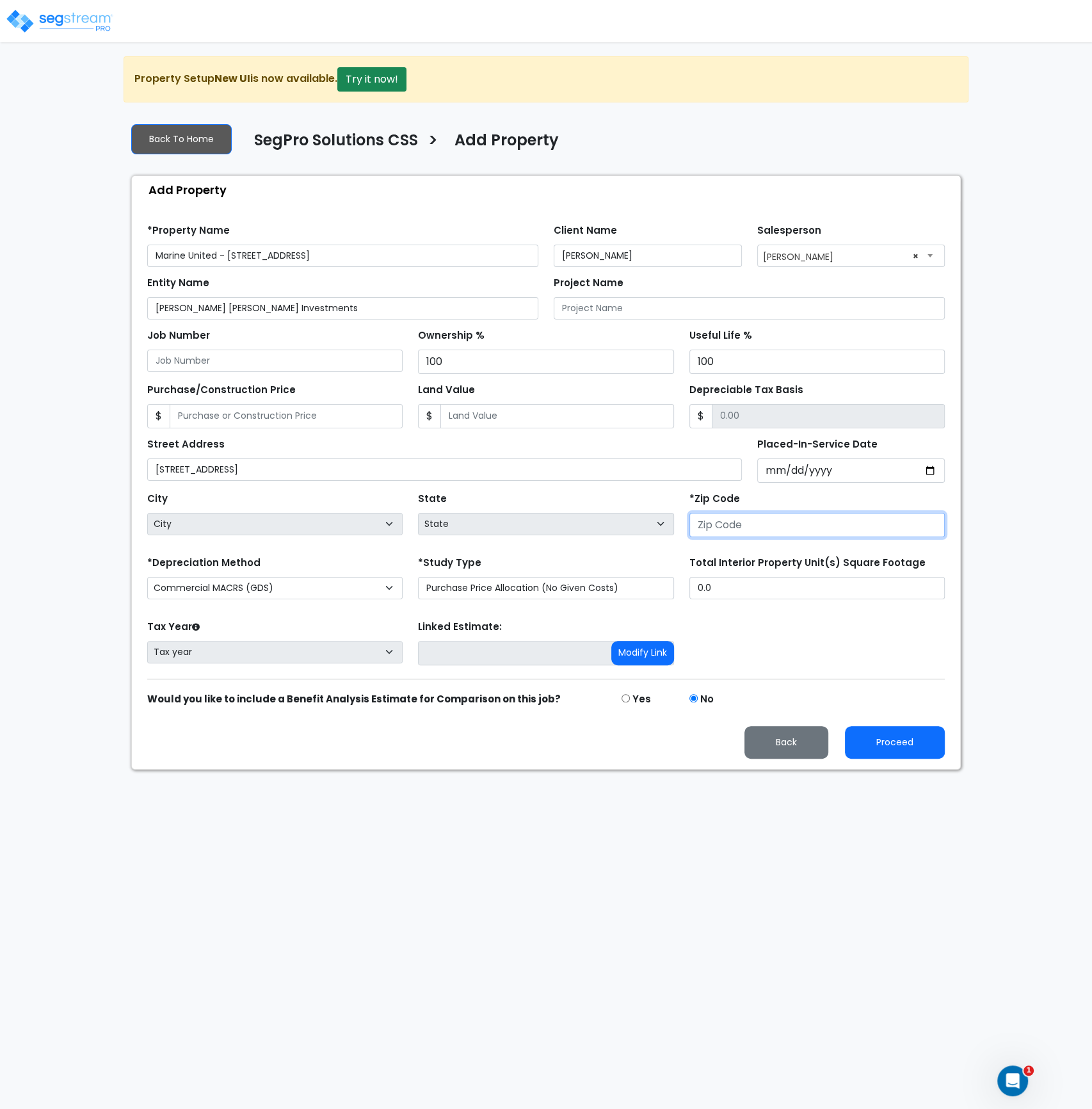
click at [713, 521] on input "number" at bounding box center [818, 525] width 255 height 25
type input "8479"
select select "UT"
type input "84790"
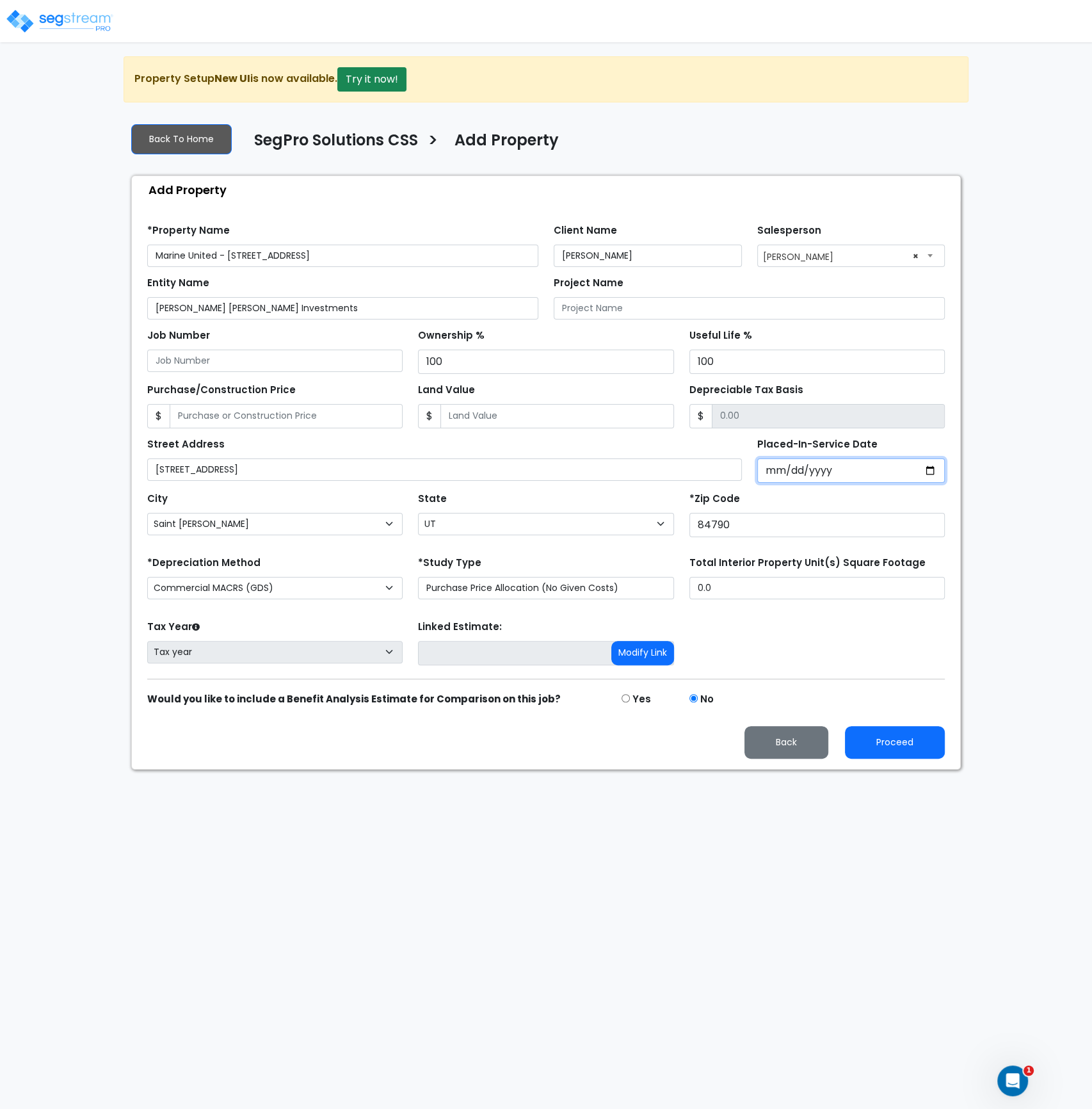
click at [775, 468] on input "Placed-In-Service Date" at bounding box center [851, 470] width 188 height 25
click at [768, 475] on input "Placed-In-Service Date" at bounding box center [851, 470] width 188 height 25
type input "0020-05-01"
select select "20"
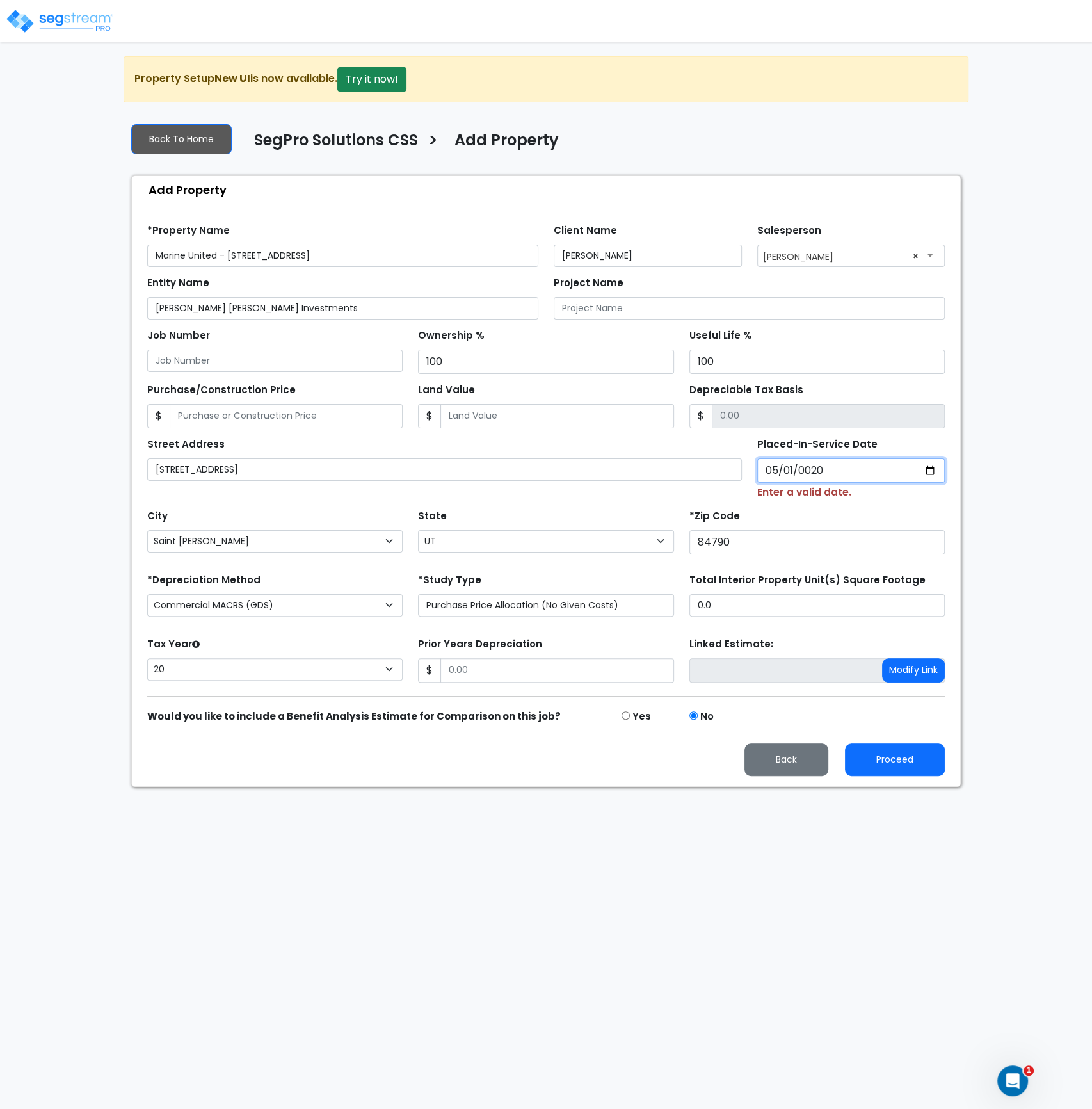
type input "0202-05-01"
select select "202"
type input "2025-05-01"
select select "2025"
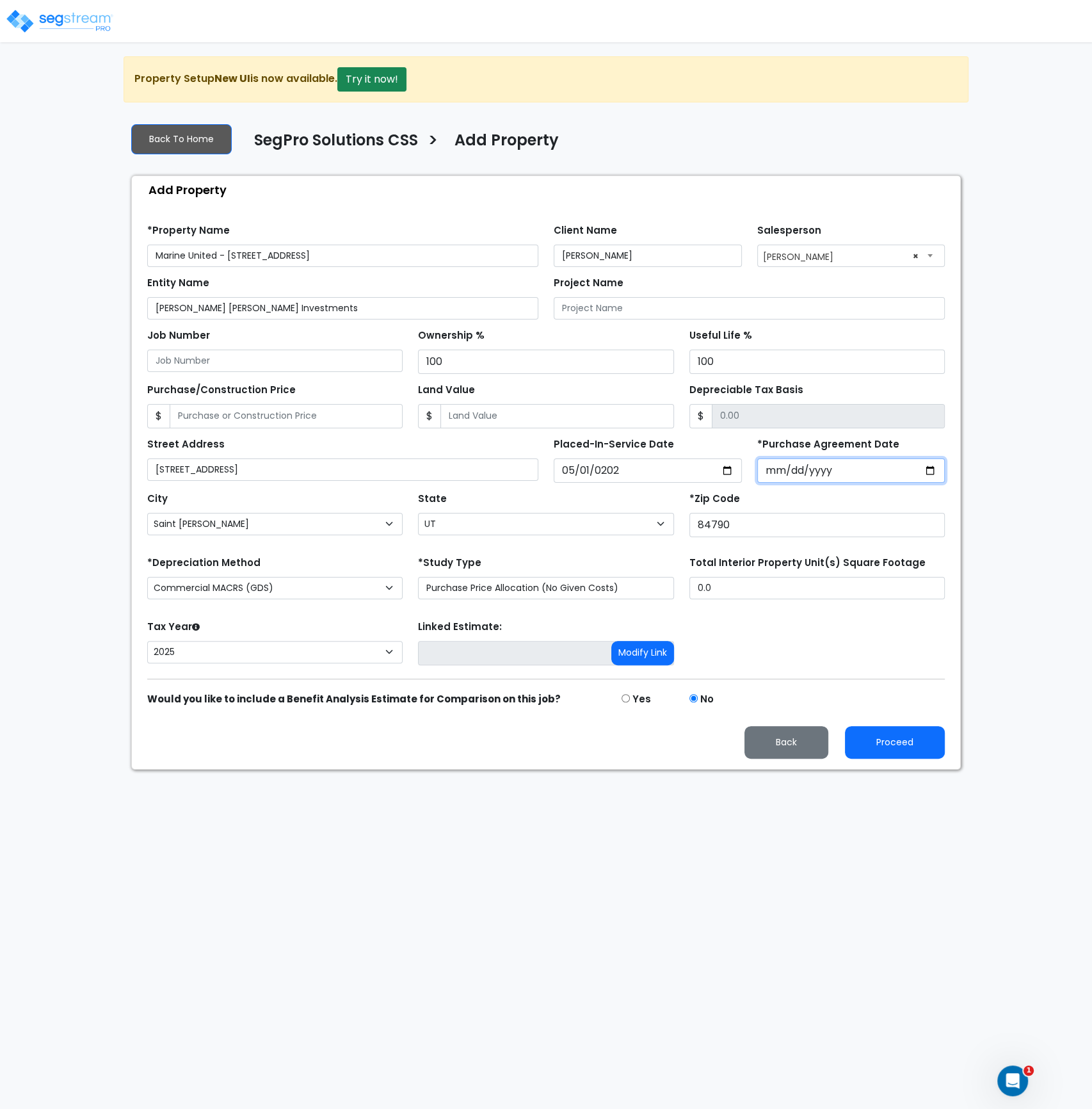
click at [771, 472] on input "*Purchase Agreement Date" at bounding box center [851, 470] width 188 height 25
type input "2024-11-01"
click at [775, 496] on div "*Zip Code 84790" at bounding box center [818, 513] width 255 height 48
click at [476, 590] on select "Purchase Price Allocation (No Given Costs) New Construction / Reno / TI's (Give…" at bounding box center [546, 589] width 255 height 23
select select "NEW"
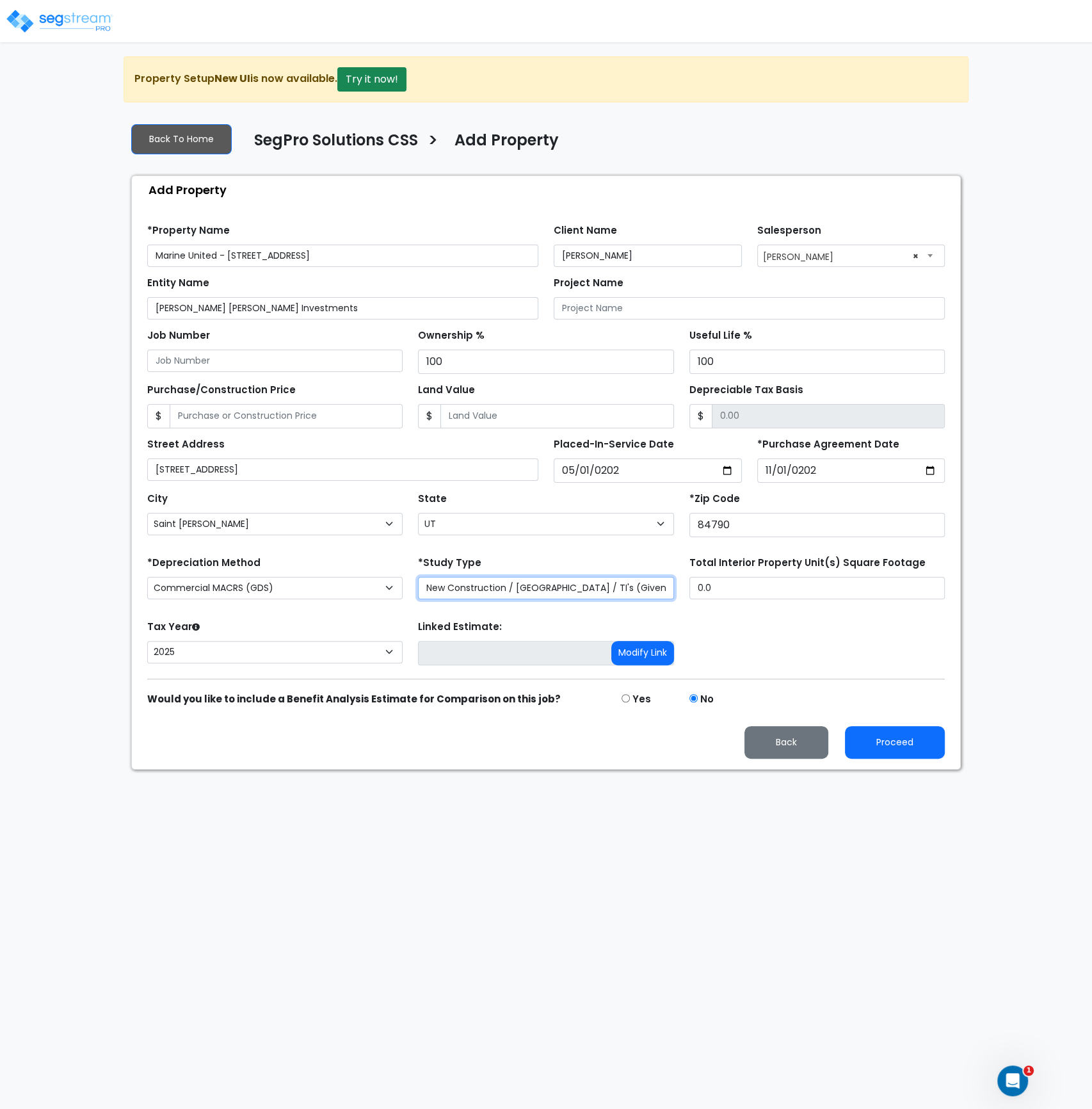
click at [418, 577] on select "Purchase Price Allocation (No Given Costs) New Construction / Reno / TI's (Give…" at bounding box center [546, 589] width 255 height 23
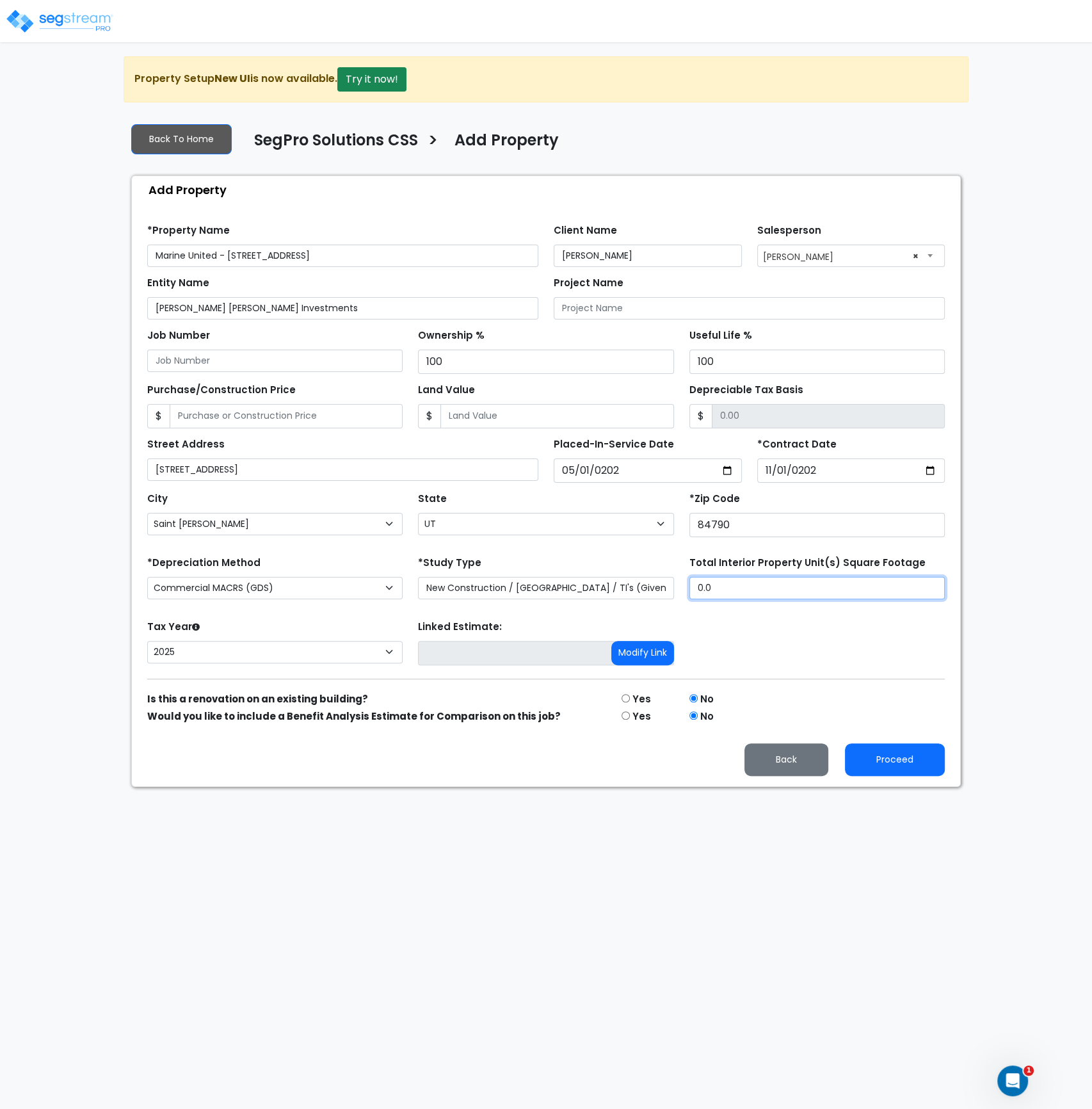
click at [722, 593] on input "0.0" at bounding box center [818, 589] width 255 height 23
drag, startPoint x: 732, startPoint y: 588, endPoint x: 654, endPoint y: 608, distance: 80.5
click at [665, 588] on div "*Depreciation Method Commercial MACRS (GDS) Residential Rental MACRS (GDS) Comm…" at bounding box center [545, 579] width 813 height 51
click at [732, 593] on input "0.0" at bounding box center [818, 589] width 255 height 23
drag, startPoint x: 733, startPoint y: 589, endPoint x: 666, endPoint y: 593, distance: 67.1
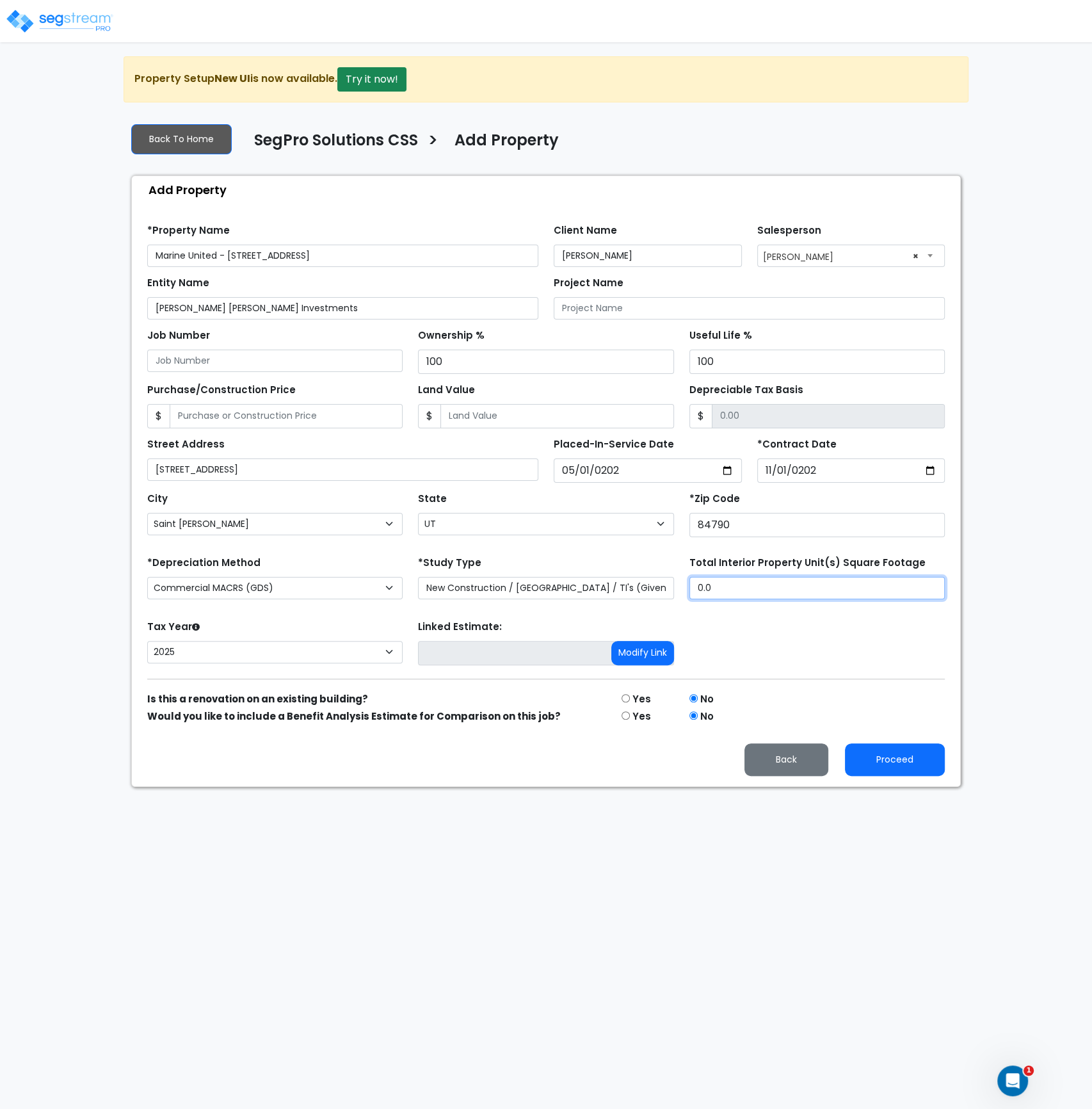
click at [668, 588] on div "*Depreciation Method Commercial MACRS (GDS) Residential Rental MACRS (GDS) Comm…" at bounding box center [545, 579] width 813 height 51
type input "55,998"
click at [459, 787] on html "Notification x View All Andrew Oliverson SegPro Solutions Notification" at bounding box center [546, 394] width 1092 height 787
click at [592, 787] on html "Notification x View All Andrew Oliverson SegPro Solutions Notification" at bounding box center [546, 394] width 1092 height 787
click at [894, 759] on button "Proceed" at bounding box center [895, 760] width 100 height 33
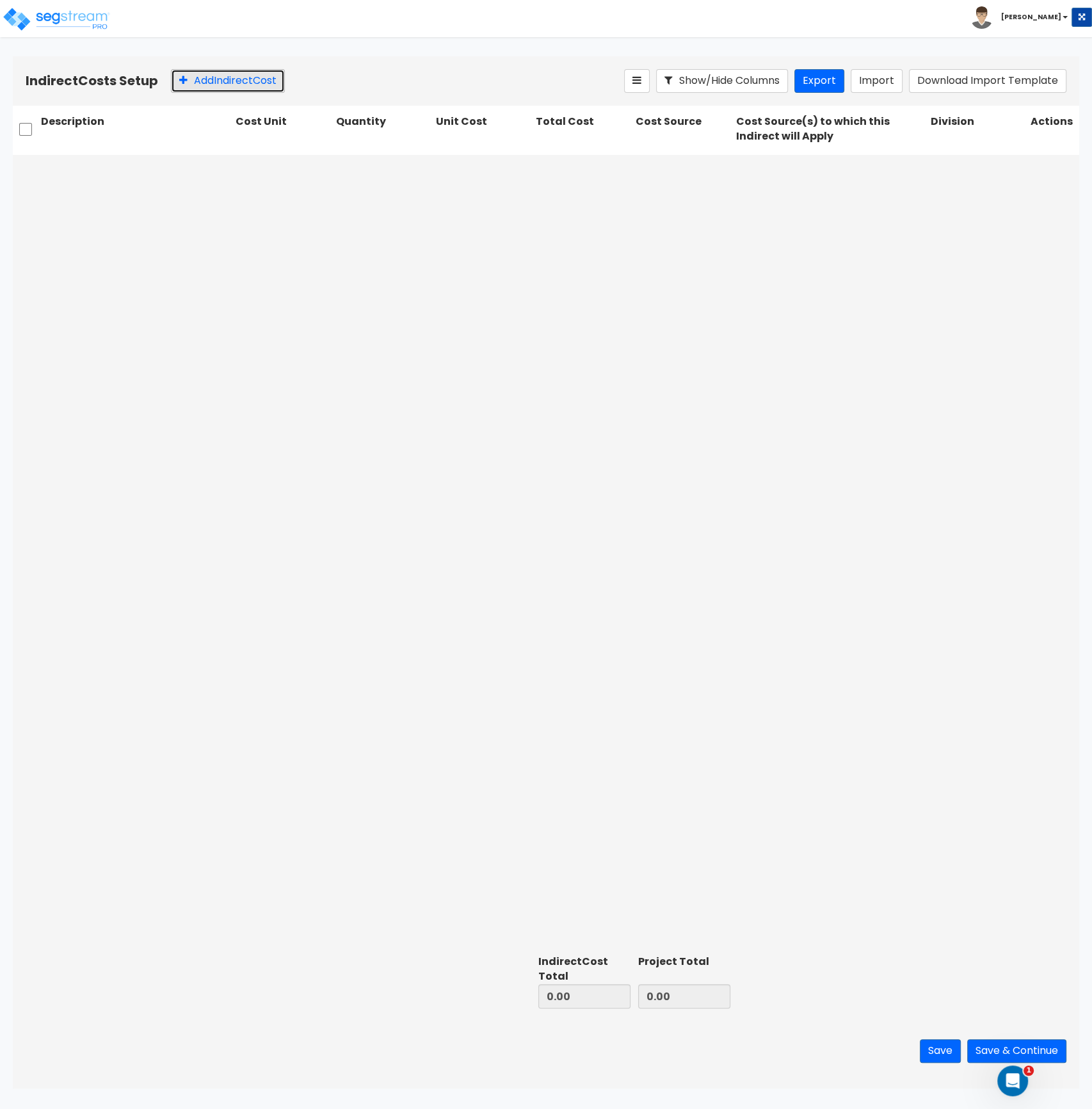
click at [196, 90] on button "Add Indirect Cost" at bounding box center [228, 80] width 114 height 24
click at [220, 86] on button "Add Indirect Cost" at bounding box center [228, 80] width 114 height 24
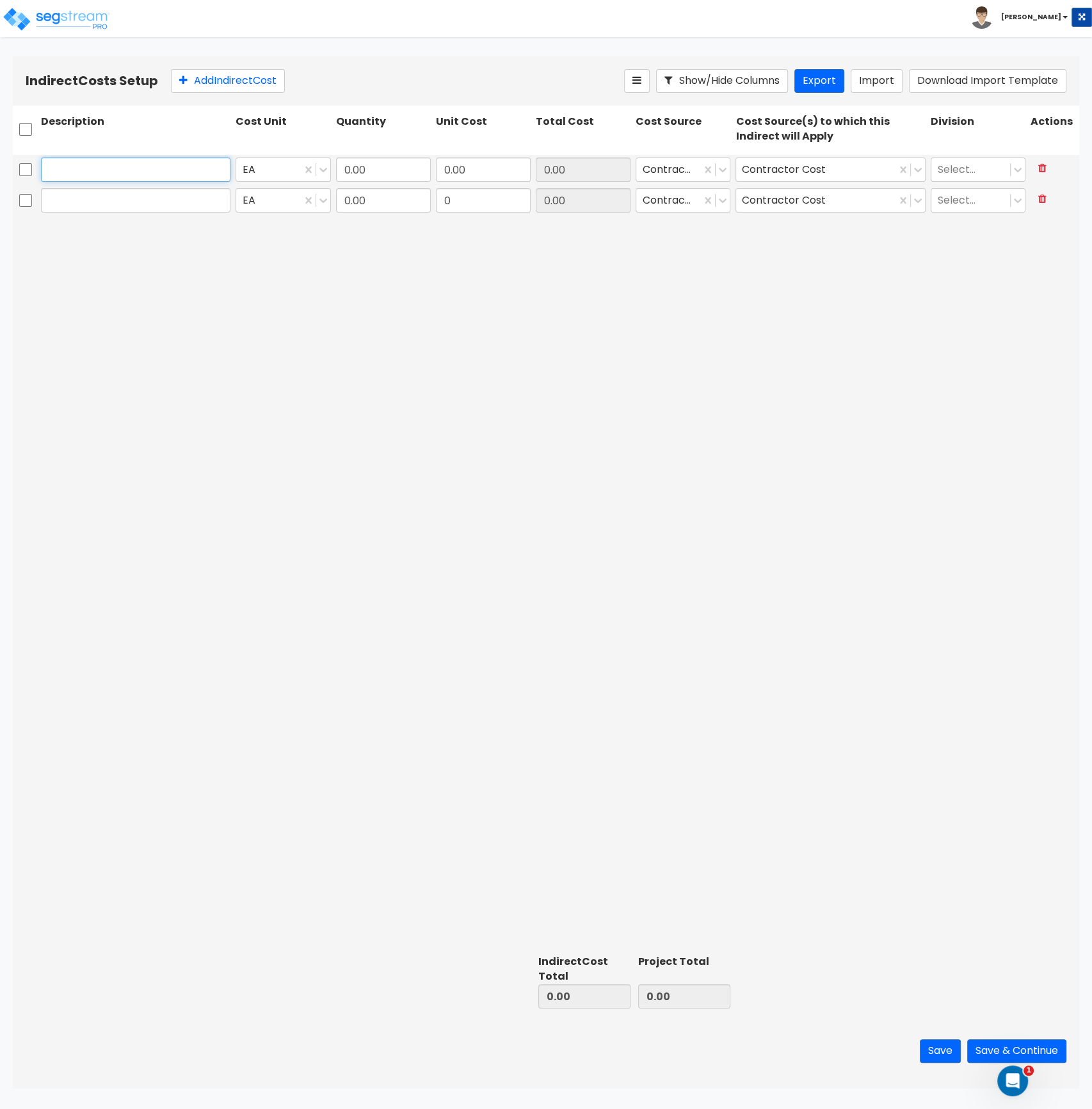
click at [46, 171] on input "text" at bounding box center [135, 169] width 189 height 25
paste input "01 - GENERAL REQUIREMENTS"
type input "01 - GENERAL REQUIREMENTS"
click at [76, 209] on input "text" at bounding box center [135, 201] width 189 height 25
click at [263, 412] on div "01 - GENERAL REQUIREMENTS EA 0.00 0.00 0.00 Contractor Cost Contractor Cost Sel…" at bounding box center [546, 553] width 1066 height 795
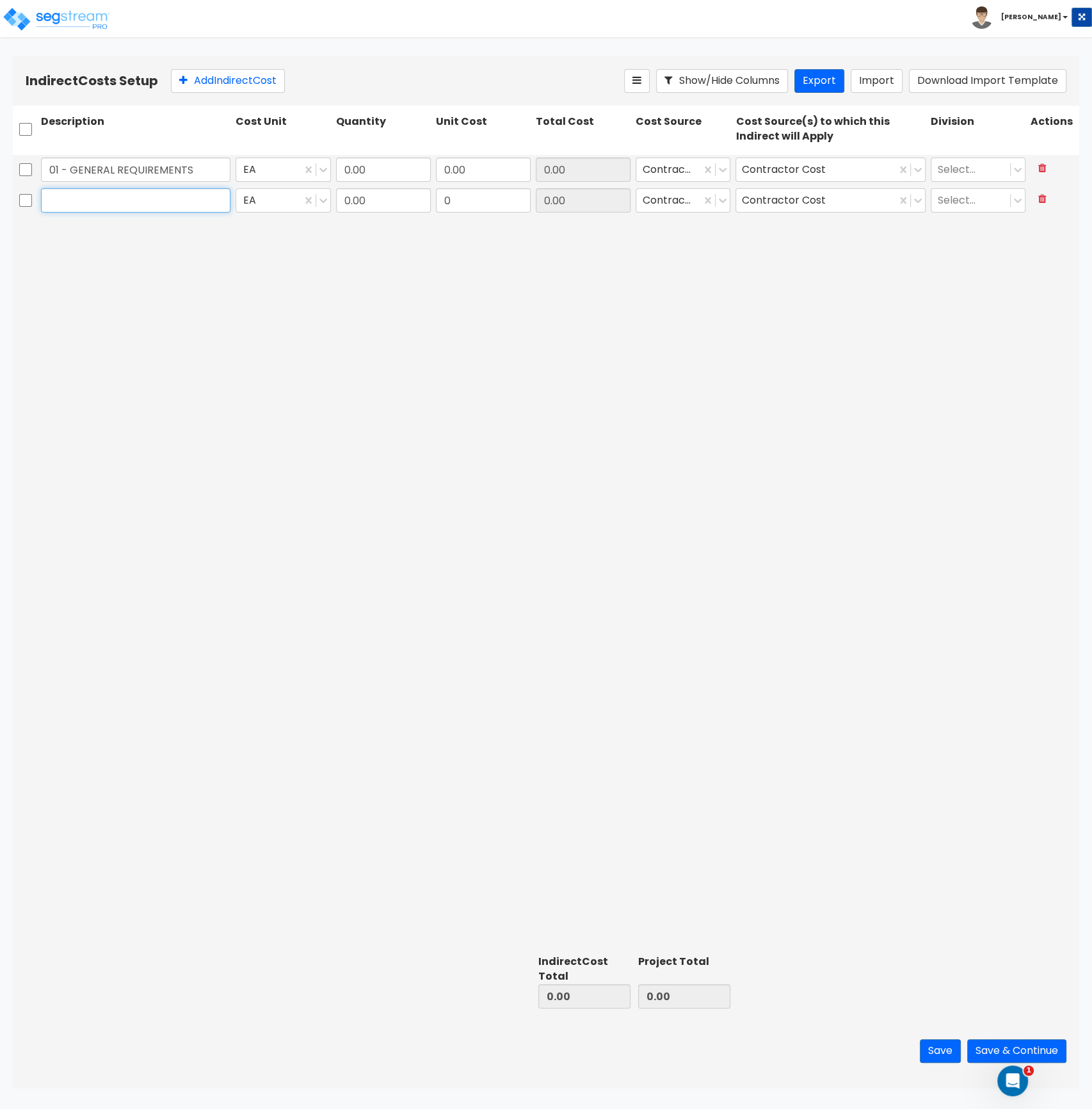
click at [105, 202] on input "text" at bounding box center [135, 201] width 189 height 25
paste input "17 - CONTINGENCY/WINTER CONDITIONS"
type input "17 - CONTINGENCY/WINTER CONDITIONS"
click at [215, 79] on button "Add Indirect Cost" at bounding box center [228, 80] width 114 height 24
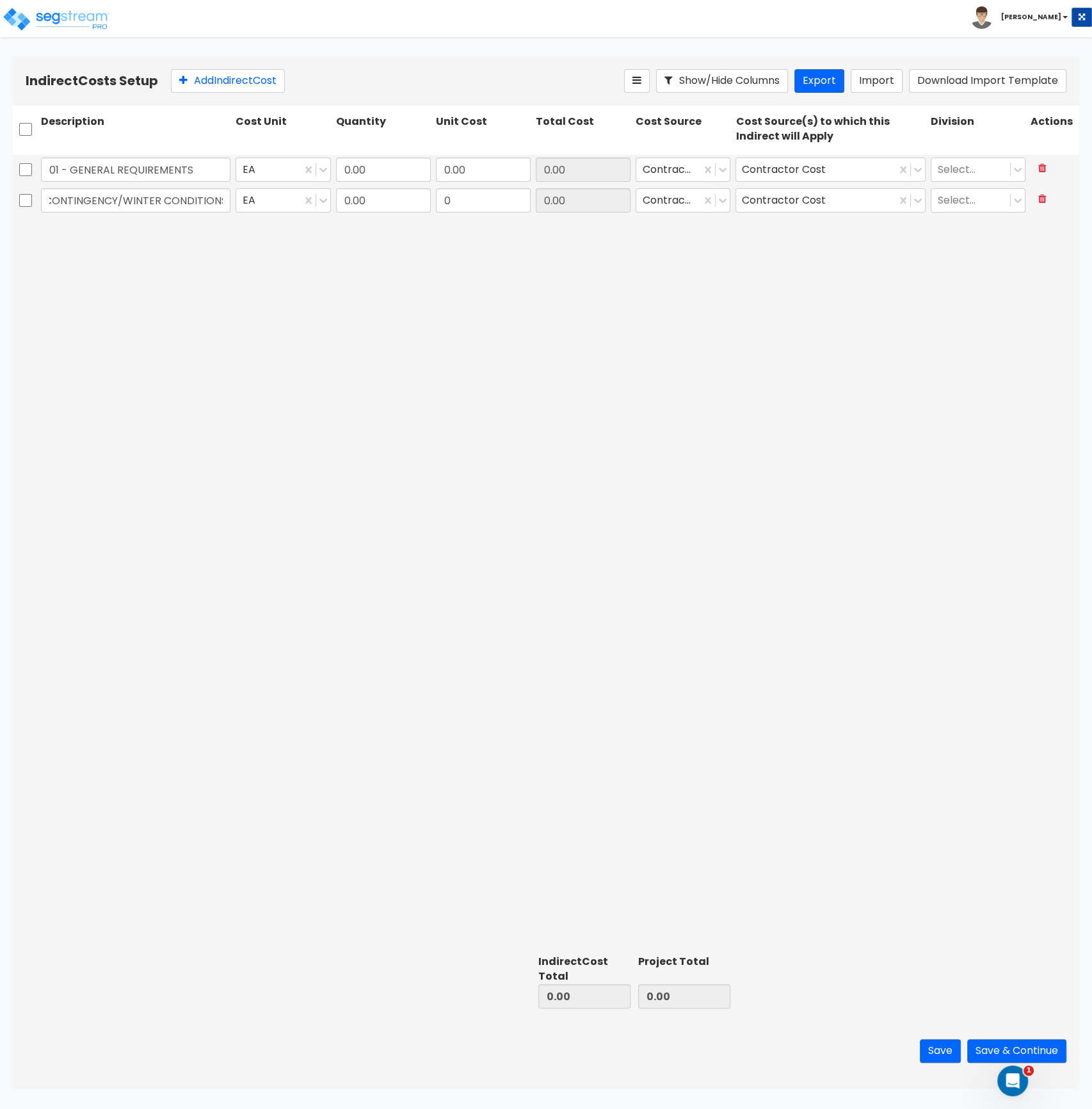
scroll to position [0, 0]
click at [197, 232] on input "text" at bounding box center [135, 231] width 189 height 25
paste input "18 - OVERHEAD & PROFIT"
type input "18 - OVERHEAD & PROFIT"
type input "1"
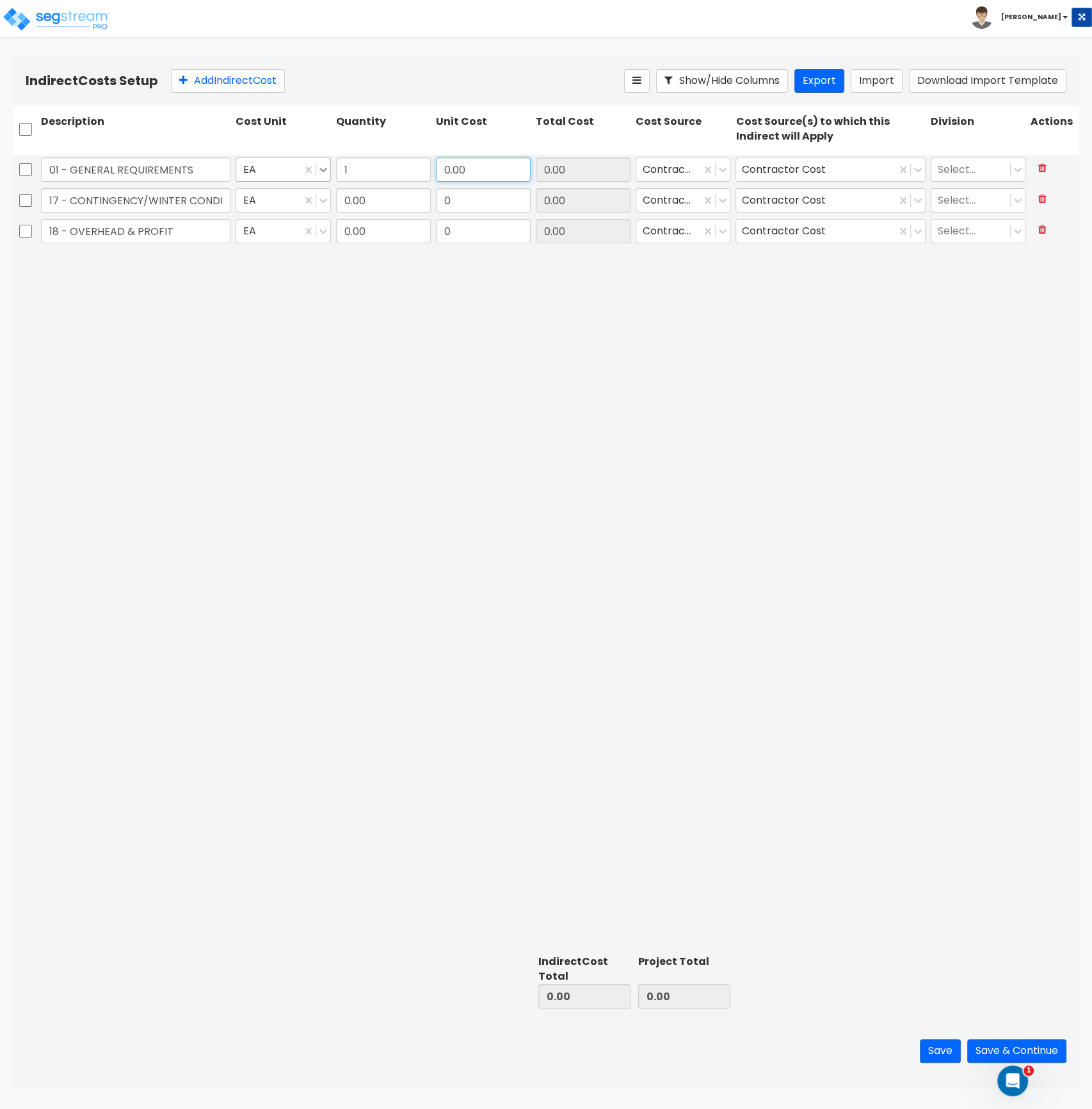
paste input "324,140.22"
type input "324,140.22"
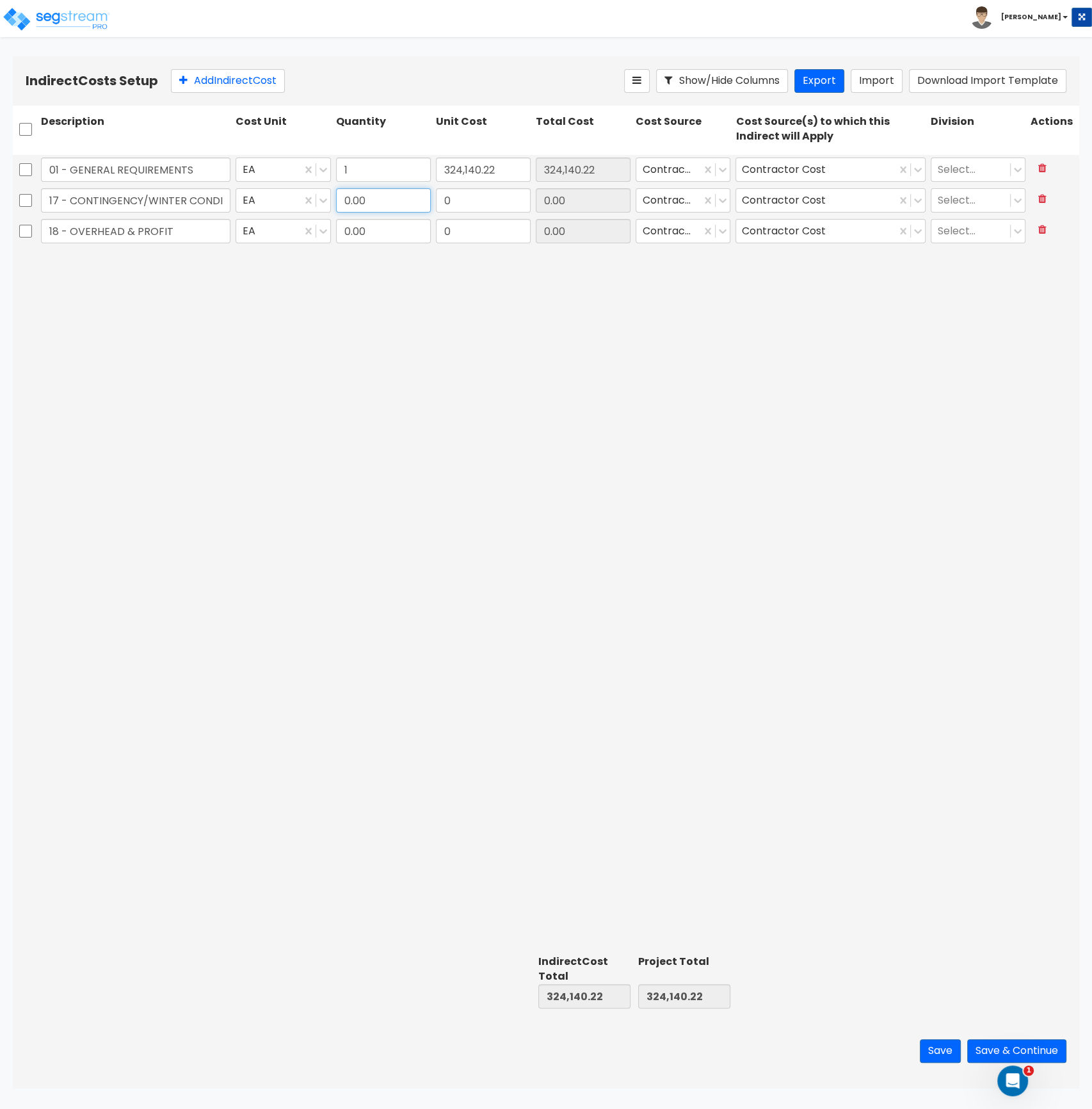
click at [363, 200] on input "0.00" at bounding box center [383, 201] width 95 height 25
click at [369, 204] on input "0.00" at bounding box center [383, 201] width 95 height 25
click at [337, 199] on input "0.00" at bounding box center [383, 201] width 95 height 25
type input "1"
paste input "76,092.41"
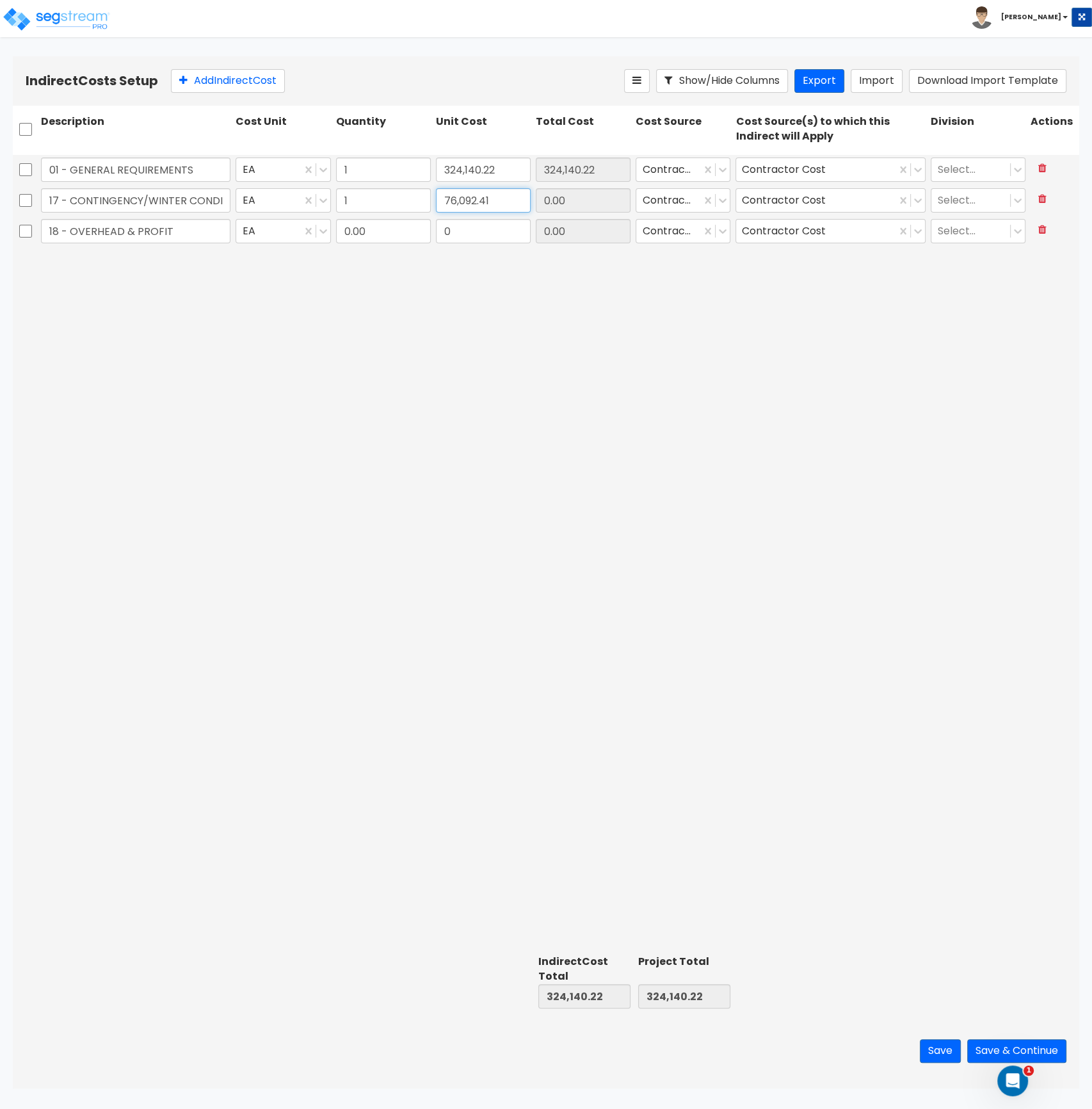
type input "76,092.41"
type input "400,232.63"
type input "76,092.41"
click at [396, 232] on input "0.00" at bounding box center [383, 231] width 95 height 25
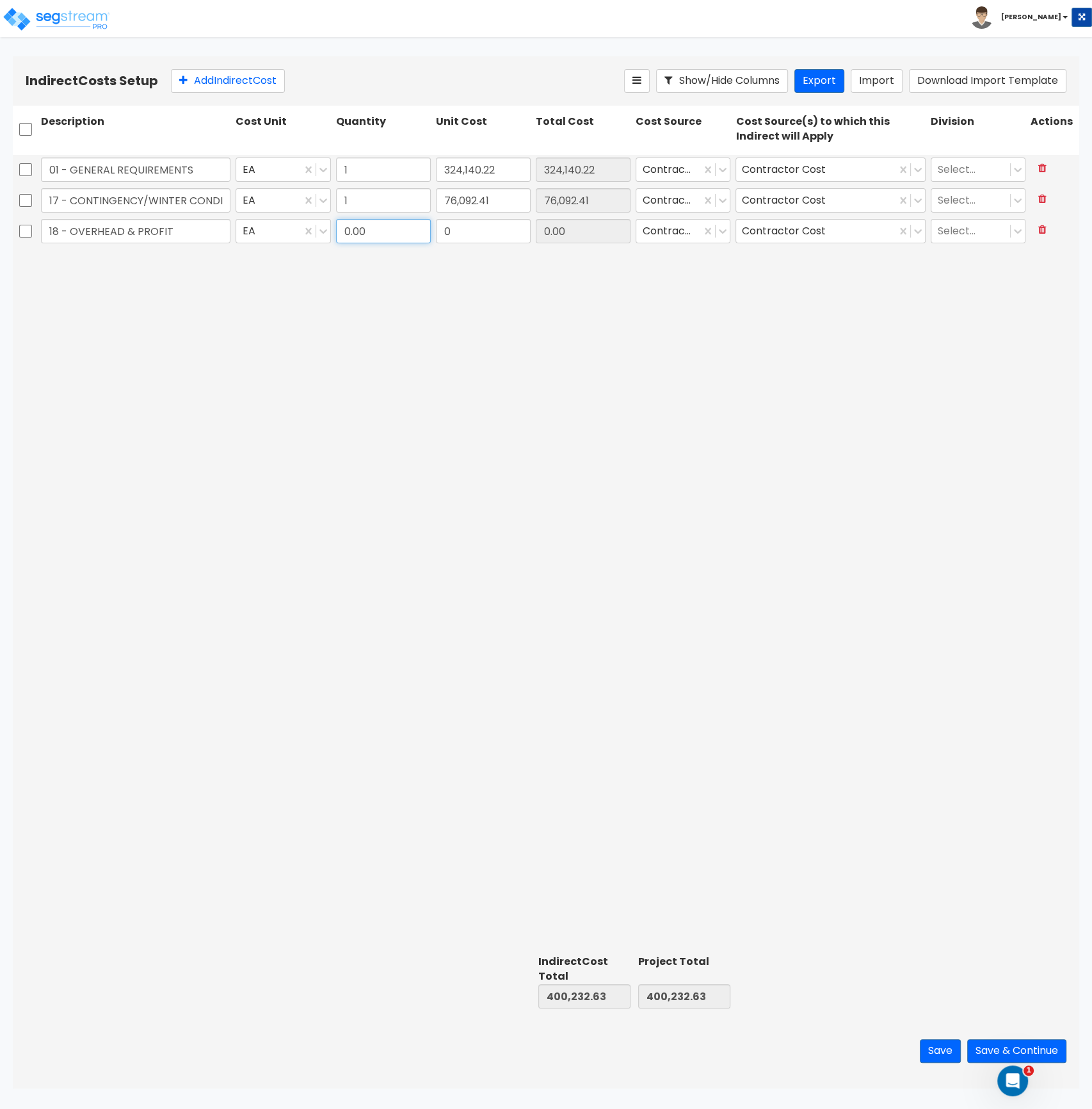
click at [414, 237] on input "0.00" at bounding box center [383, 231] width 95 height 25
type input "1"
paste input "428,561.07"
type input "428,561.07"
type input "828,793.70"
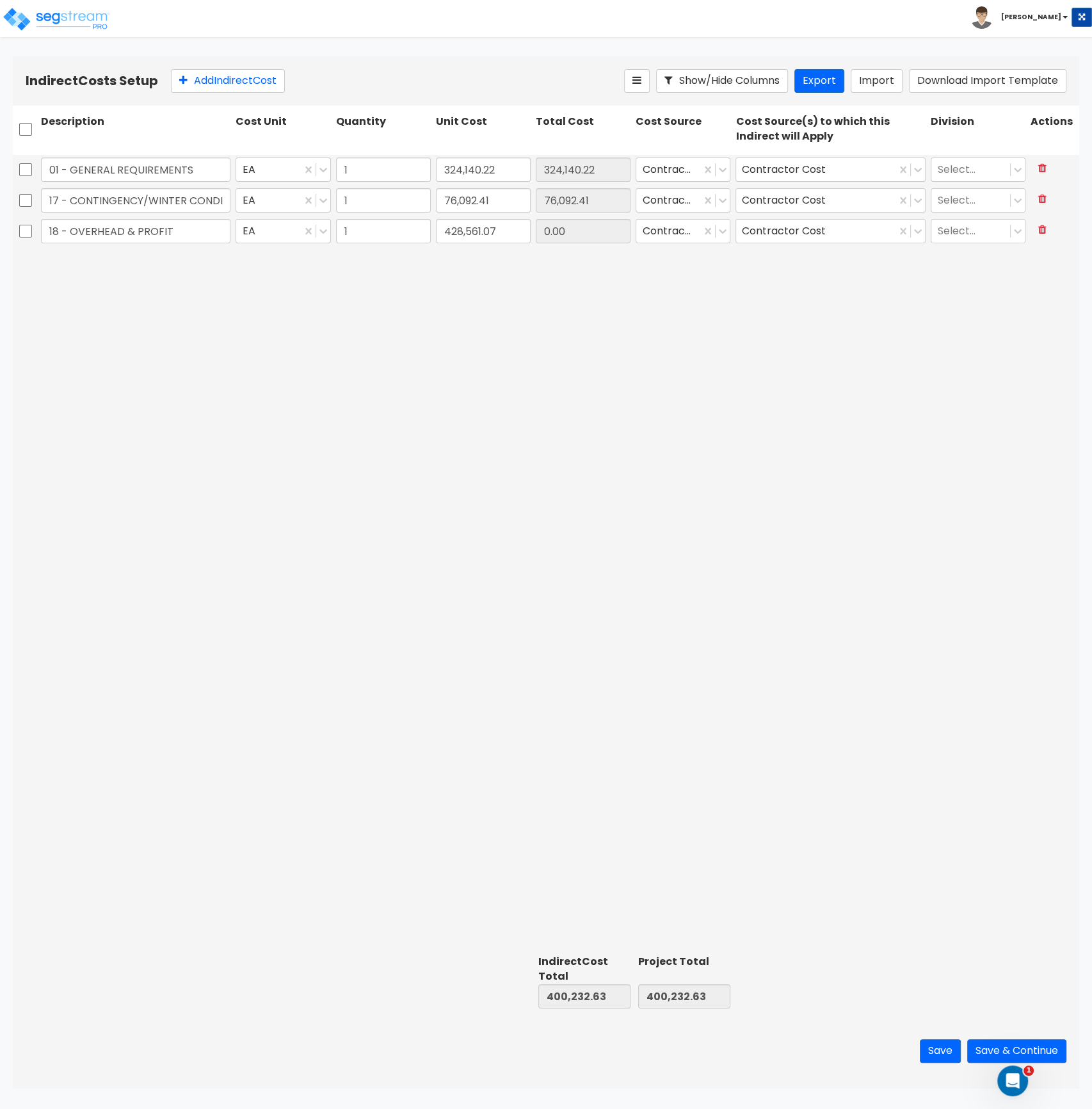
type input "828,793.70"
type input "428,561.07"
click at [557, 368] on div "01 - GENERAL REQUIREMENTS EA 1 324,140.22 324,140.22 Contractor Cost Contractor…" at bounding box center [546, 553] width 1066 height 795
click at [1021, 171] on icon at bounding box center [1018, 170] width 13 height 13
click at [983, 212] on div "1. General Requirements" at bounding box center [978, 207] width 95 height 36
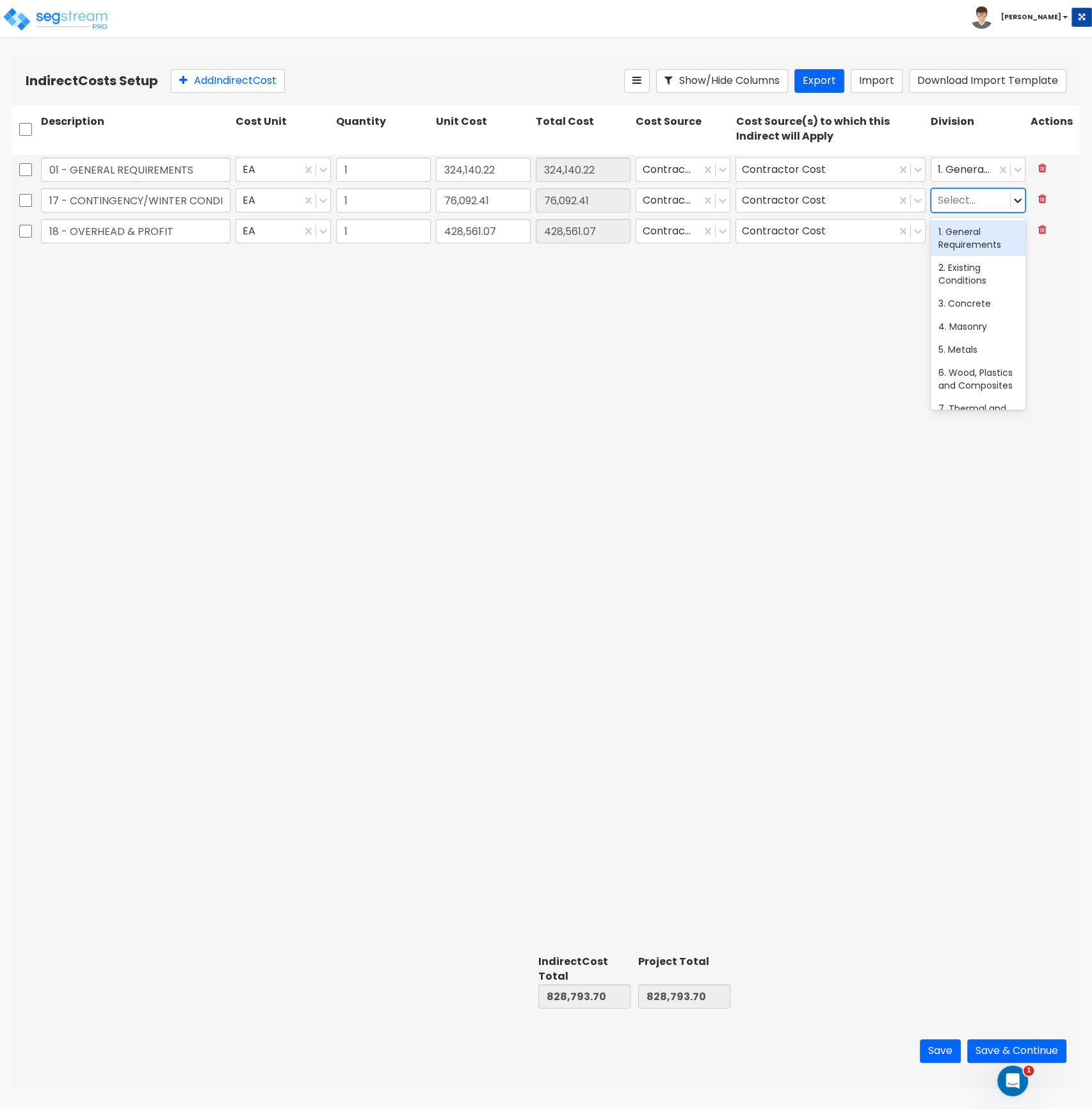
click at [1018, 197] on icon at bounding box center [1018, 201] width 13 height 13
click at [993, 233] on div "1. General Requirements" at bounding box center [978, 238] width 95 height 36
click at [1017, 229] on icon at bounding box center [1018, 231] width 13 height 13
click at [975, 270] on div "1. General Requirements" at bounding box center [978, 269] width 95 height 36
click at [896, 418] on div "01 - GENERAL REQUIREMENTS EA 1 324,140.22 324,140.22 Contractor Cost Contractor…" at bounding box center [546, 553] width 1066 height 795
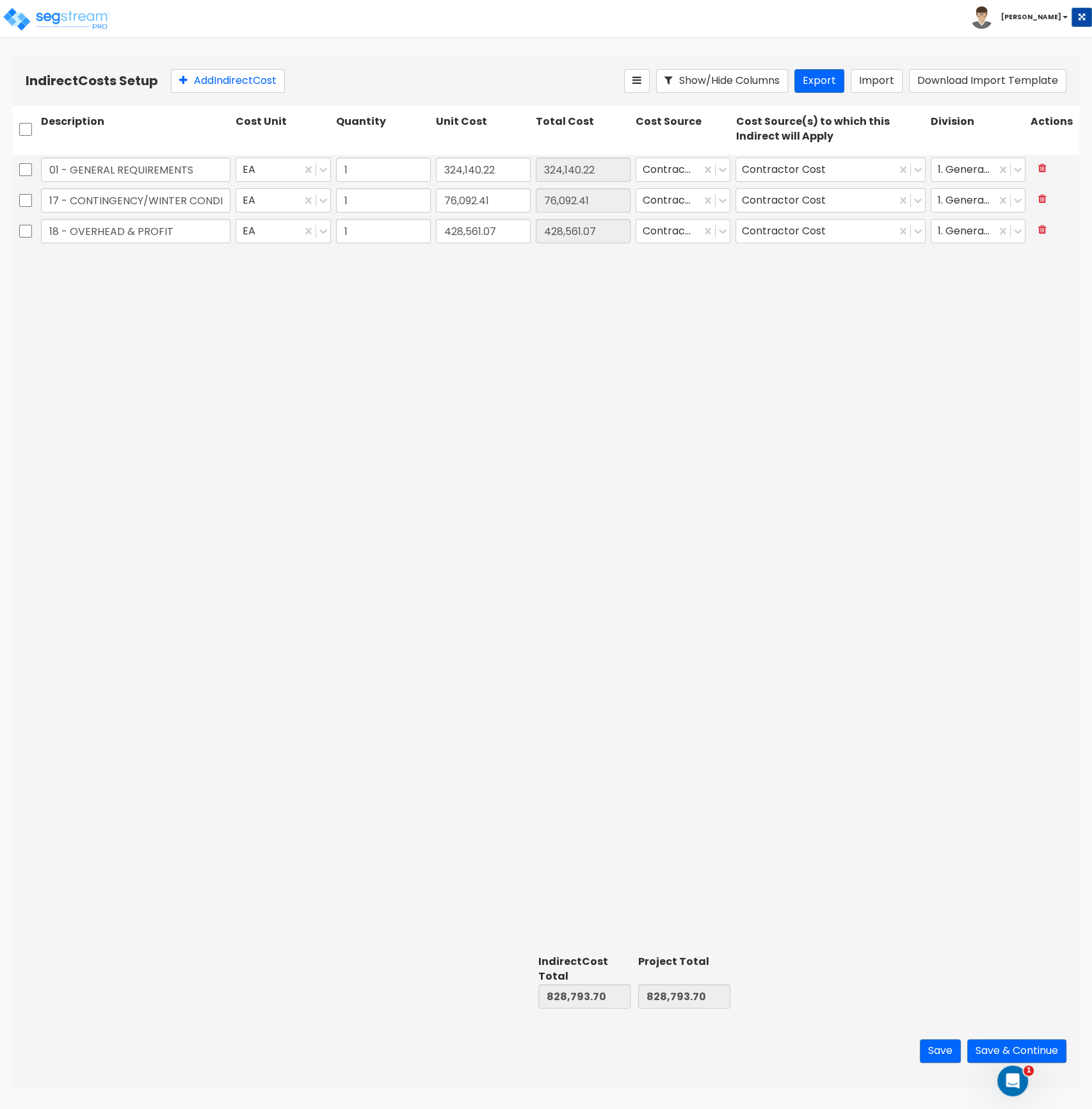
click at [523, 512] on div "01 - GENERAL REQUIREMENTS EA 1 324,140.22 324,140.22 Contractor Cost Contractor…" at bounding box center [546, 553] width 1066 height 795
click at [991, 1047] on button "Save & Continue" at bounding box center [1016, 1050] width 99 height 24
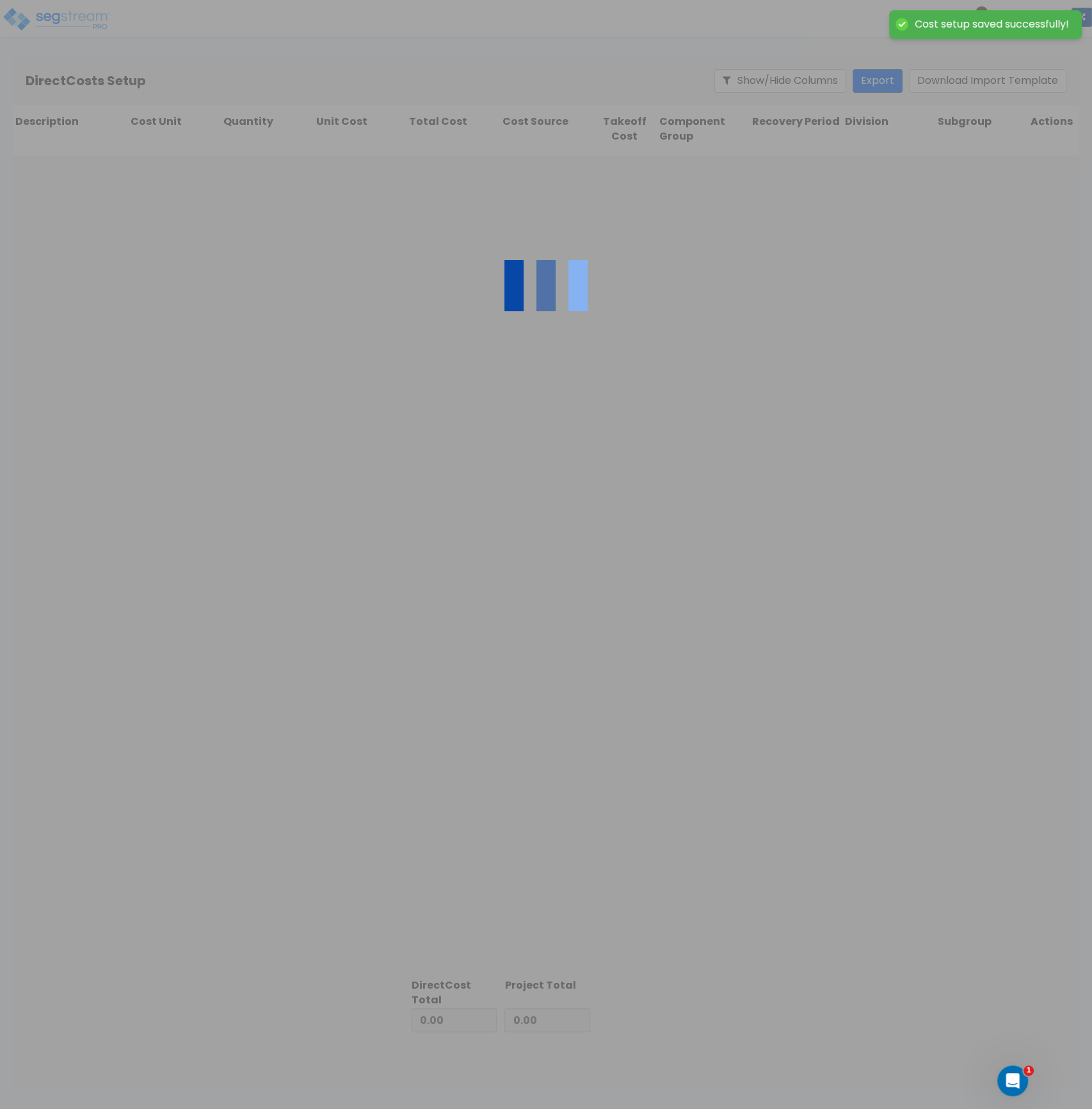
type input "828,793.70"
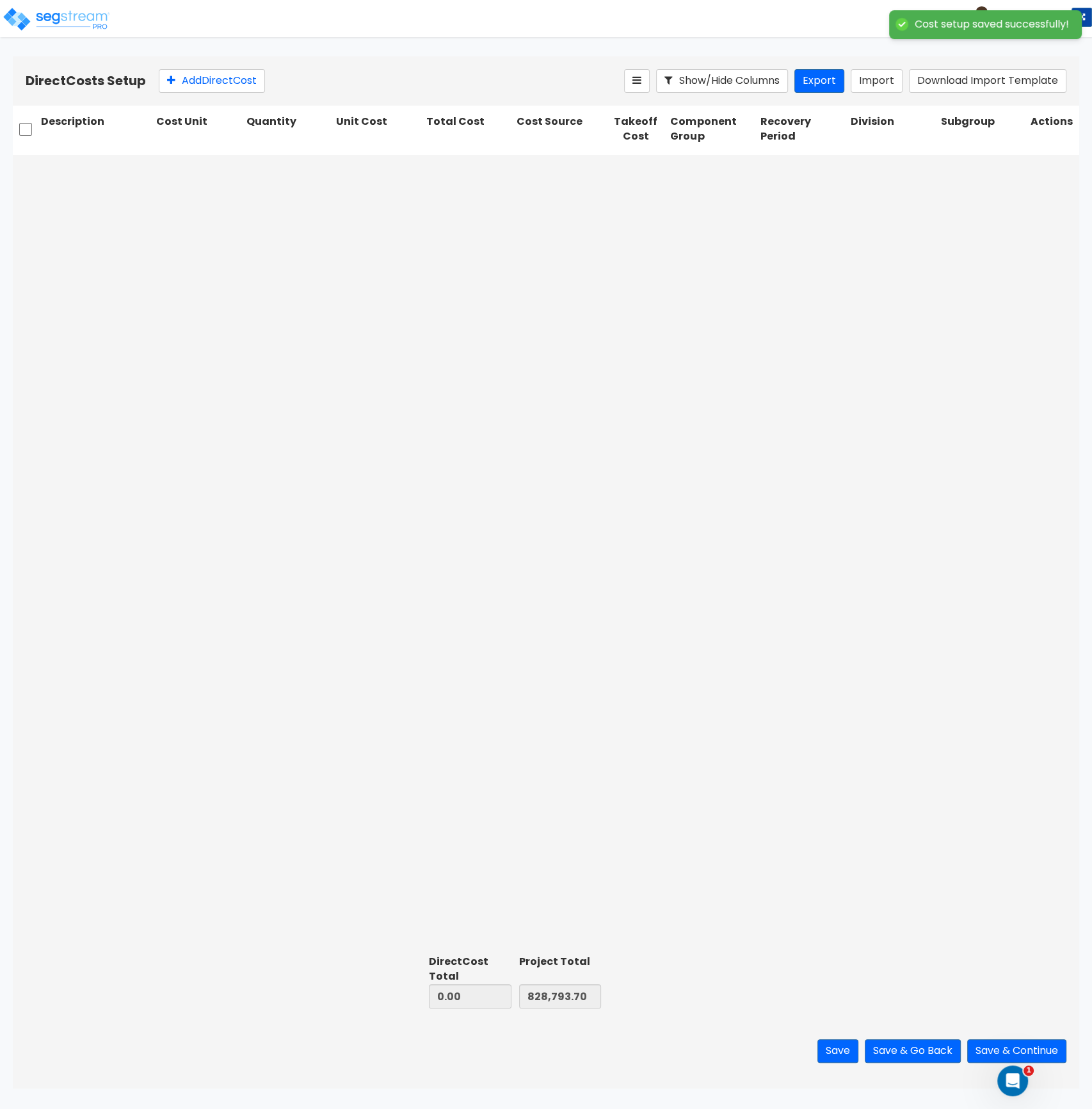
click at [640, 609] on div at bounding box center [546, 553] width 1066 height 795
click at [594, 485] on div at bounding box center [546, 553] width 1066 height 795
click at [293, 326] on div at bounding box center [546, 553] width 1066 height 795
click at [676, 288] on div at bounding box center [546, 553] width 1066 height 795
click at [873, 88] on button "Import" at bounding box center [876, 80] width 52 height 24
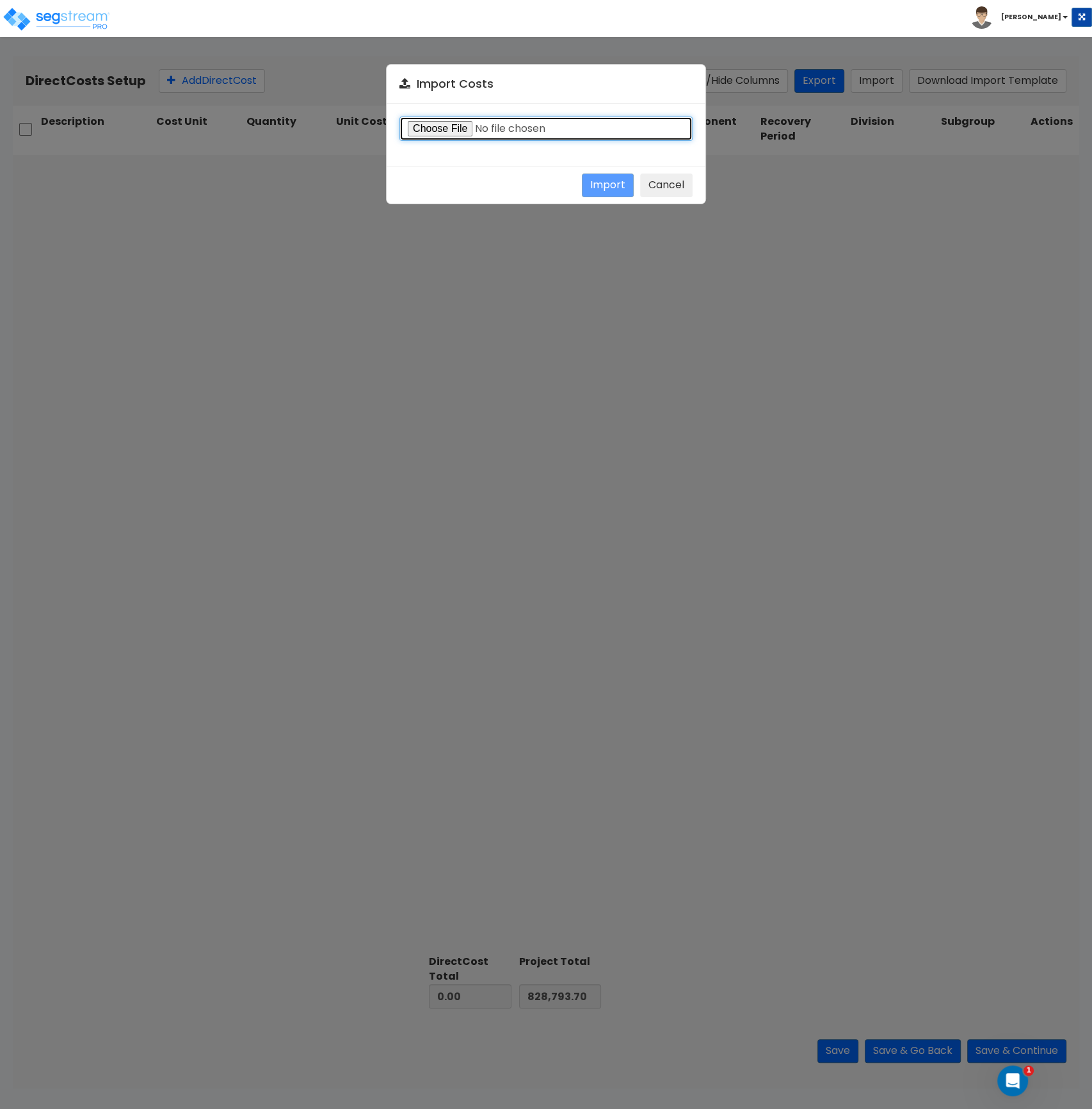
click at [456, 128] on input "file" at bounding box center [546, 129] width 293 height 25
type input "C:\fakepath\Direct Costs Imports_Building 2_United MARINE.csv"
click at [608, 179] on button "Import" at bounding box center [608, 185] width 52 height 24
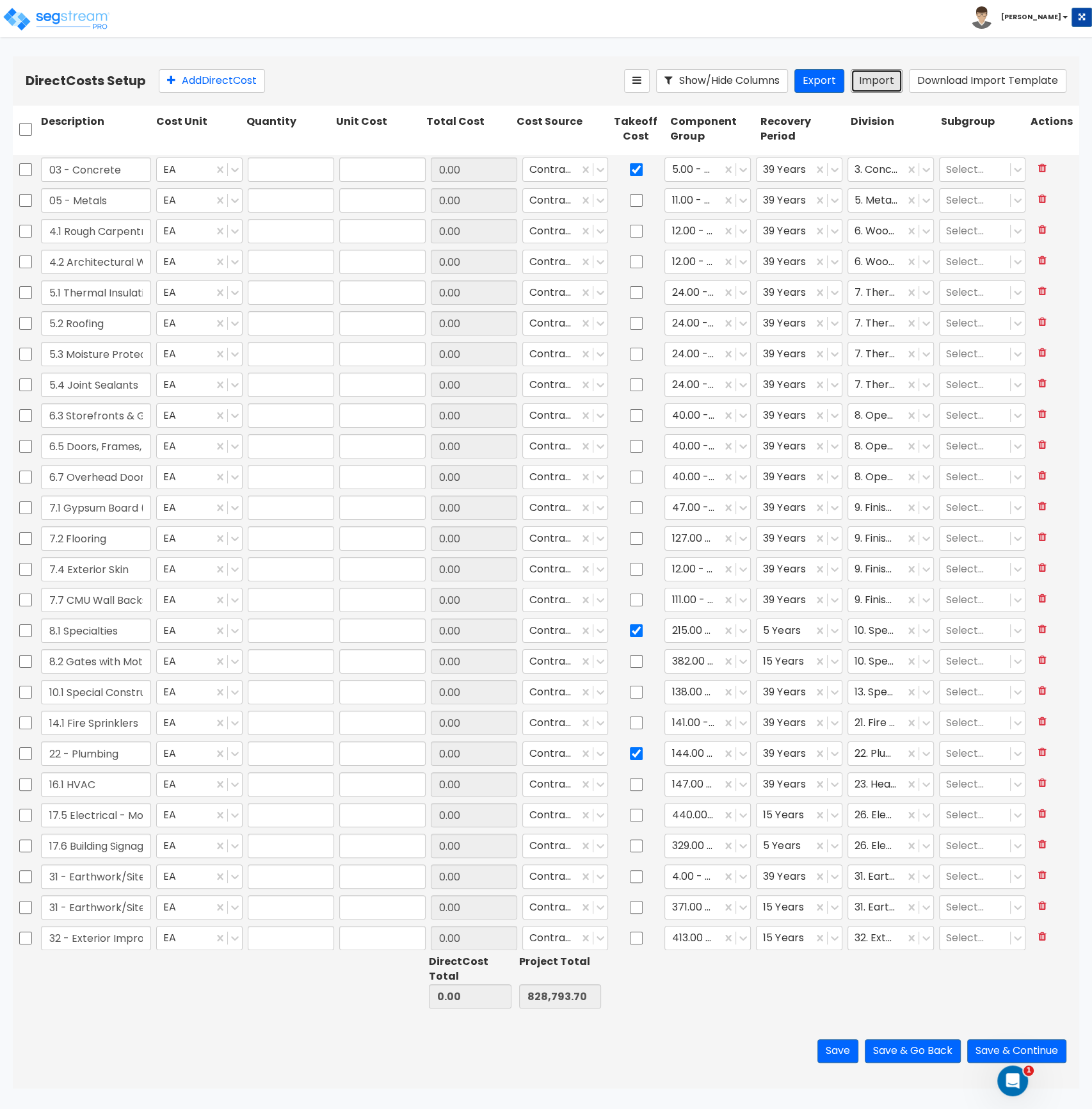
type input "1"
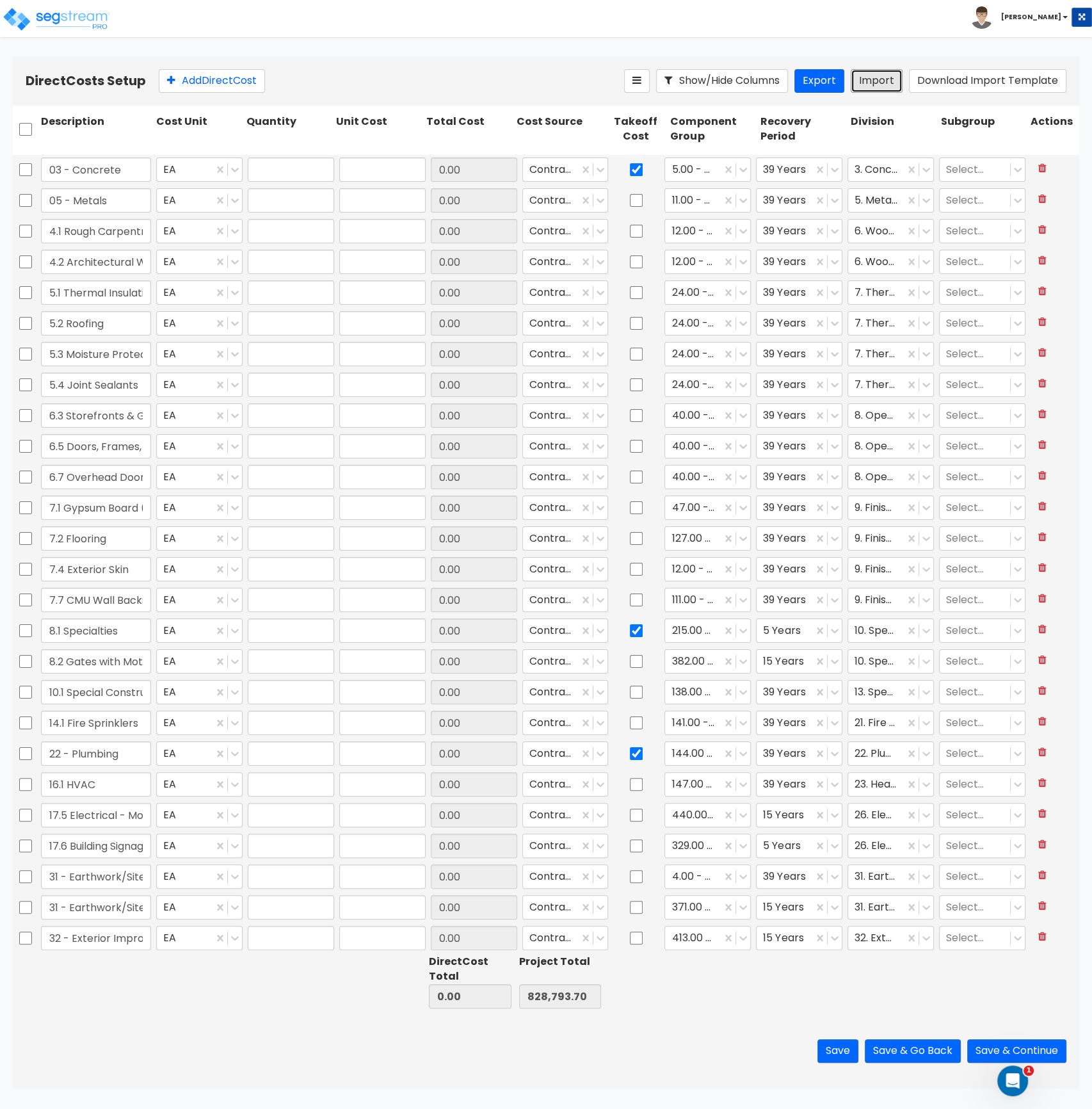
type input "1"
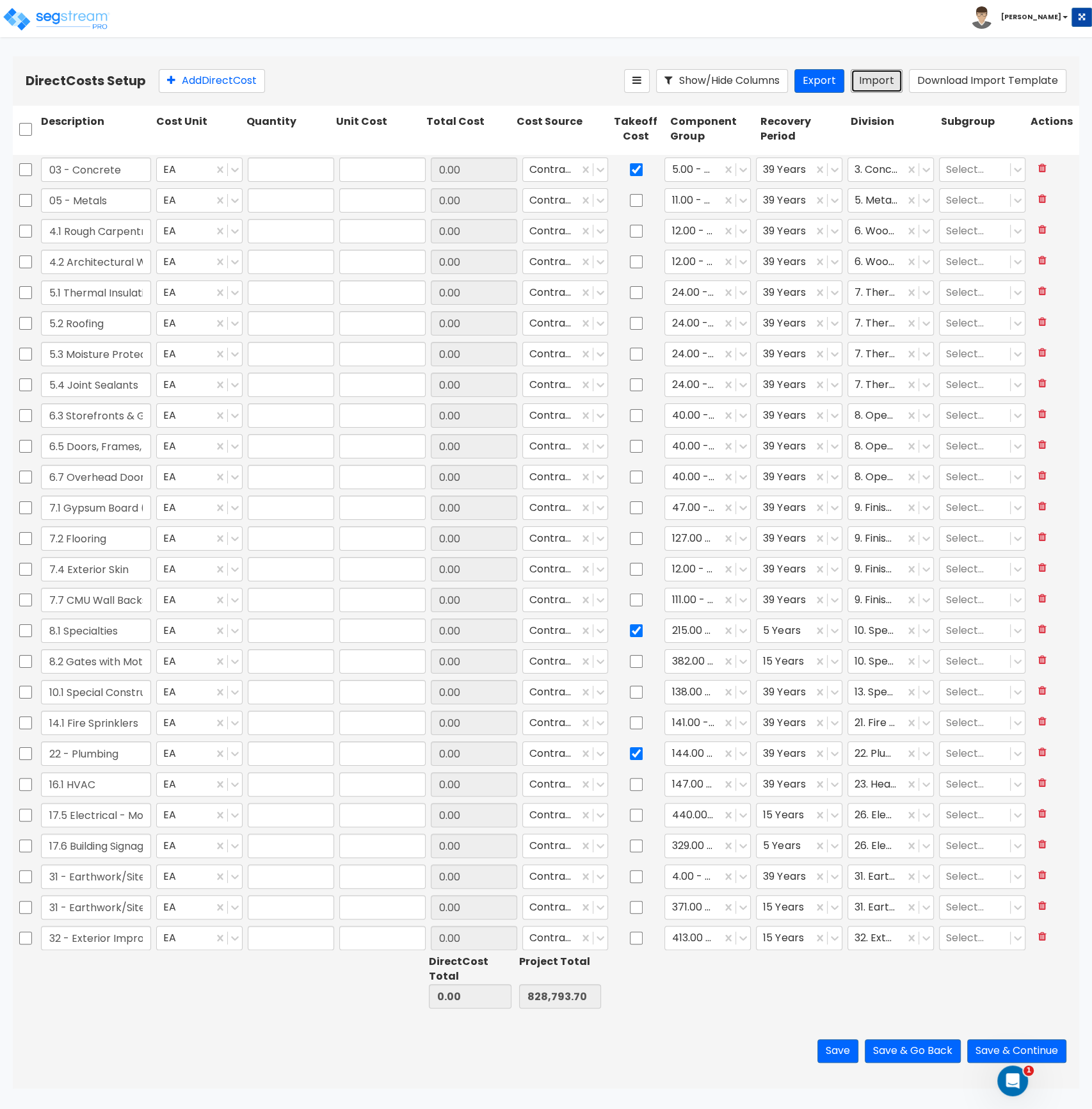
type input "1"
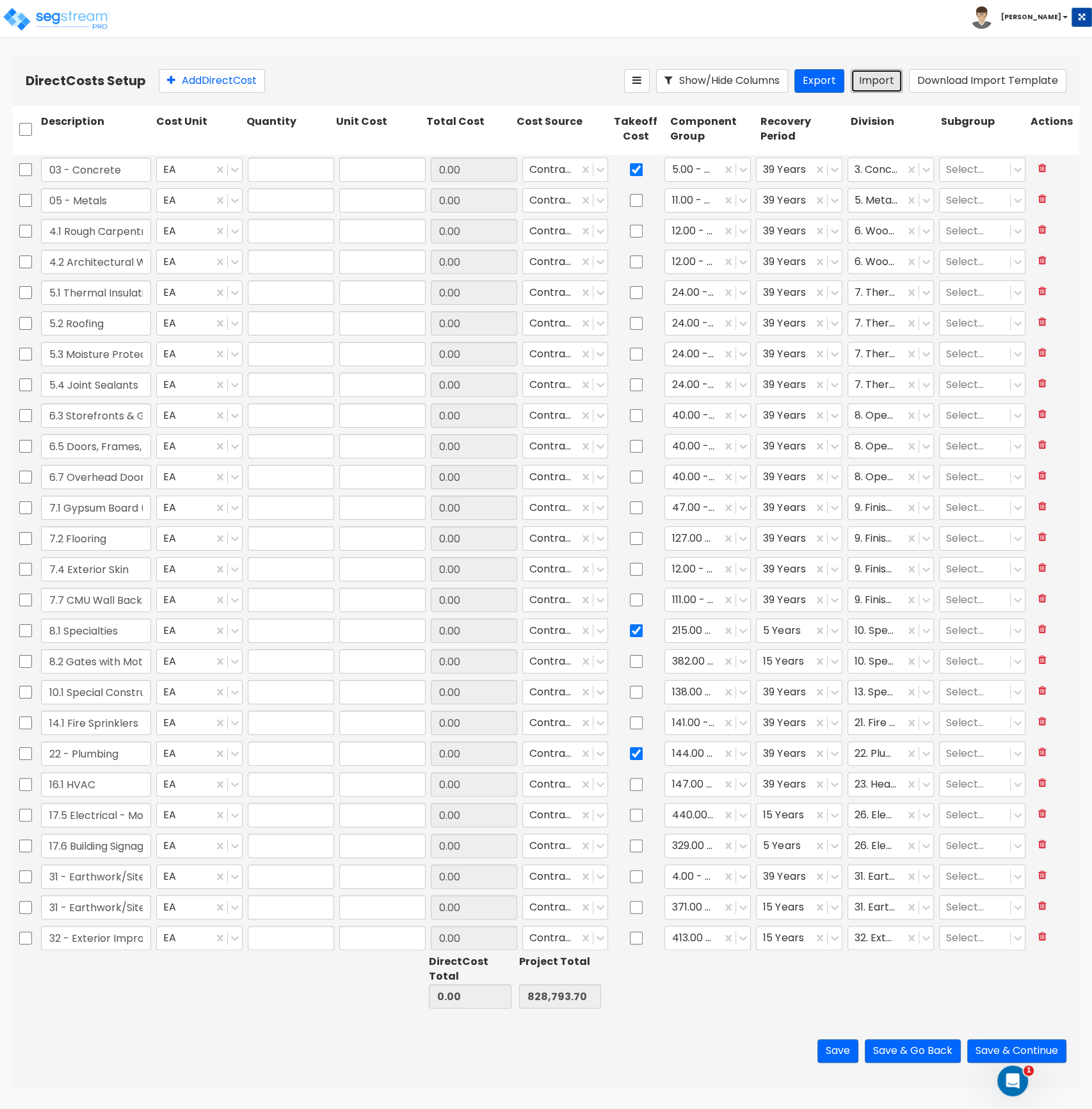
type input "1"
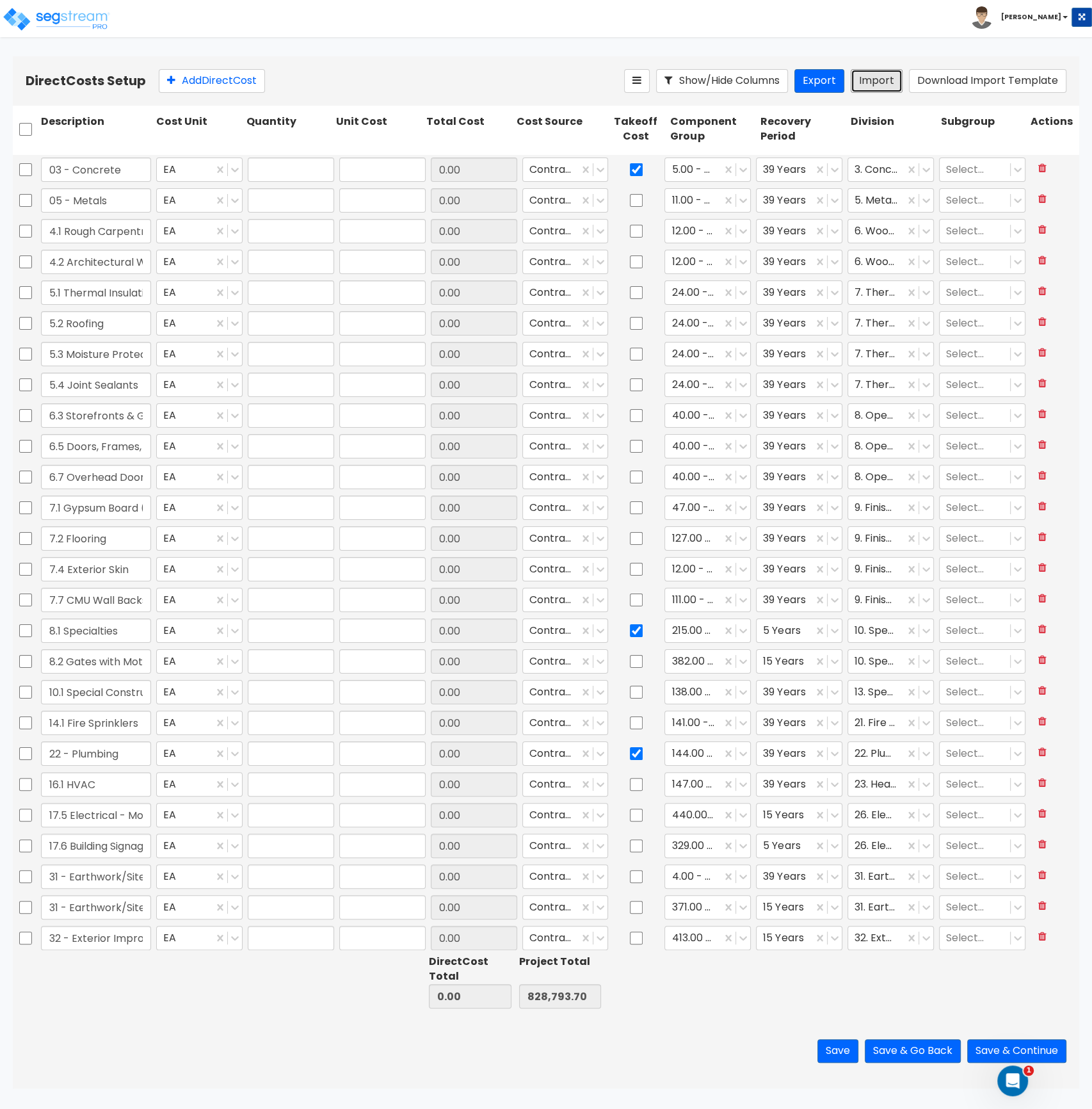
type input "1"
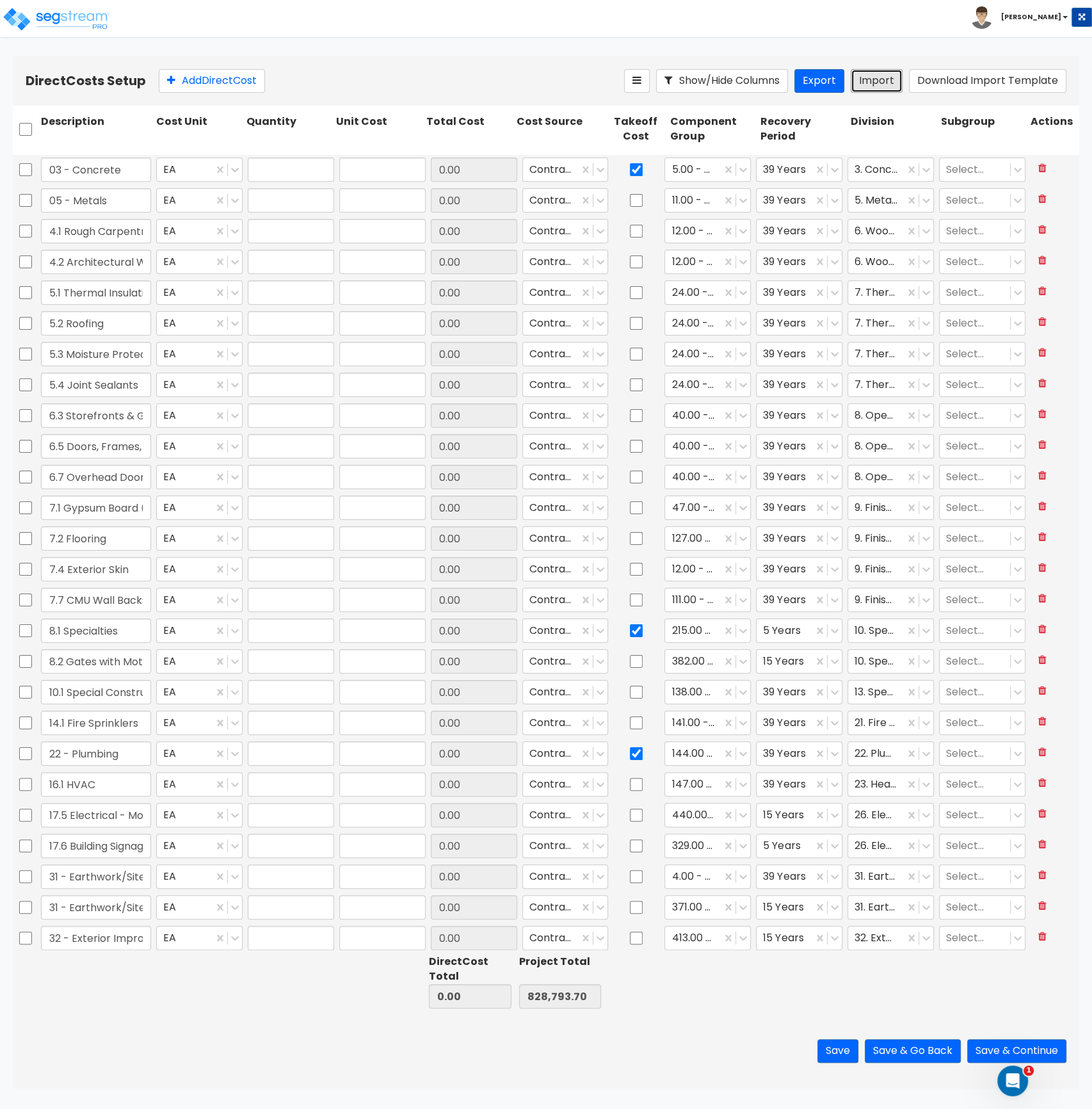
type input "1"
drag, startPoint x: 27, startPoint y: 129, endPoint x: 266, endPoint y: 132, distance: 239.0
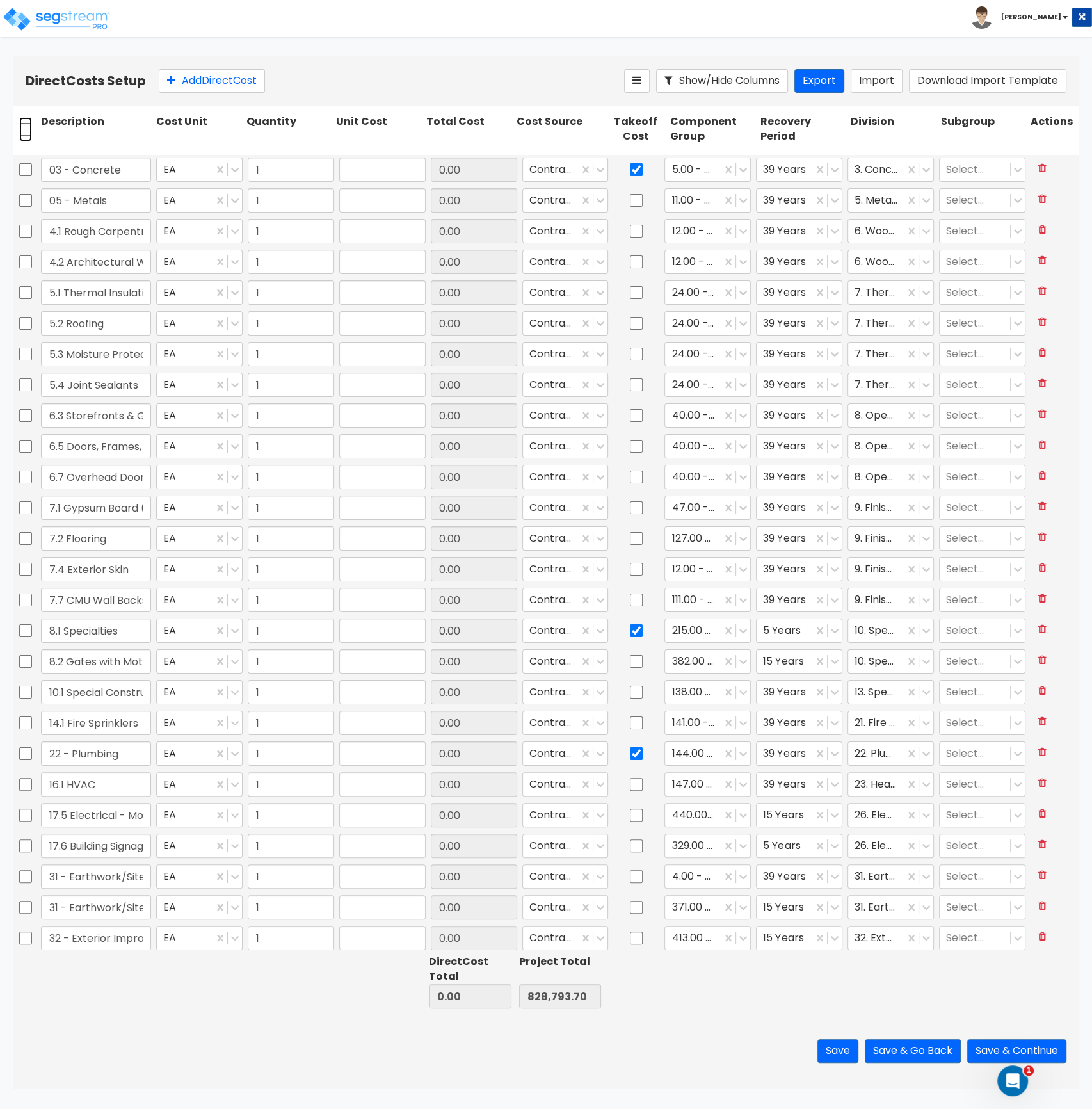
click at [28, 129] on input "checkbox" at bounding box center [26, 130] width 13 height 25
checkbox input "true"
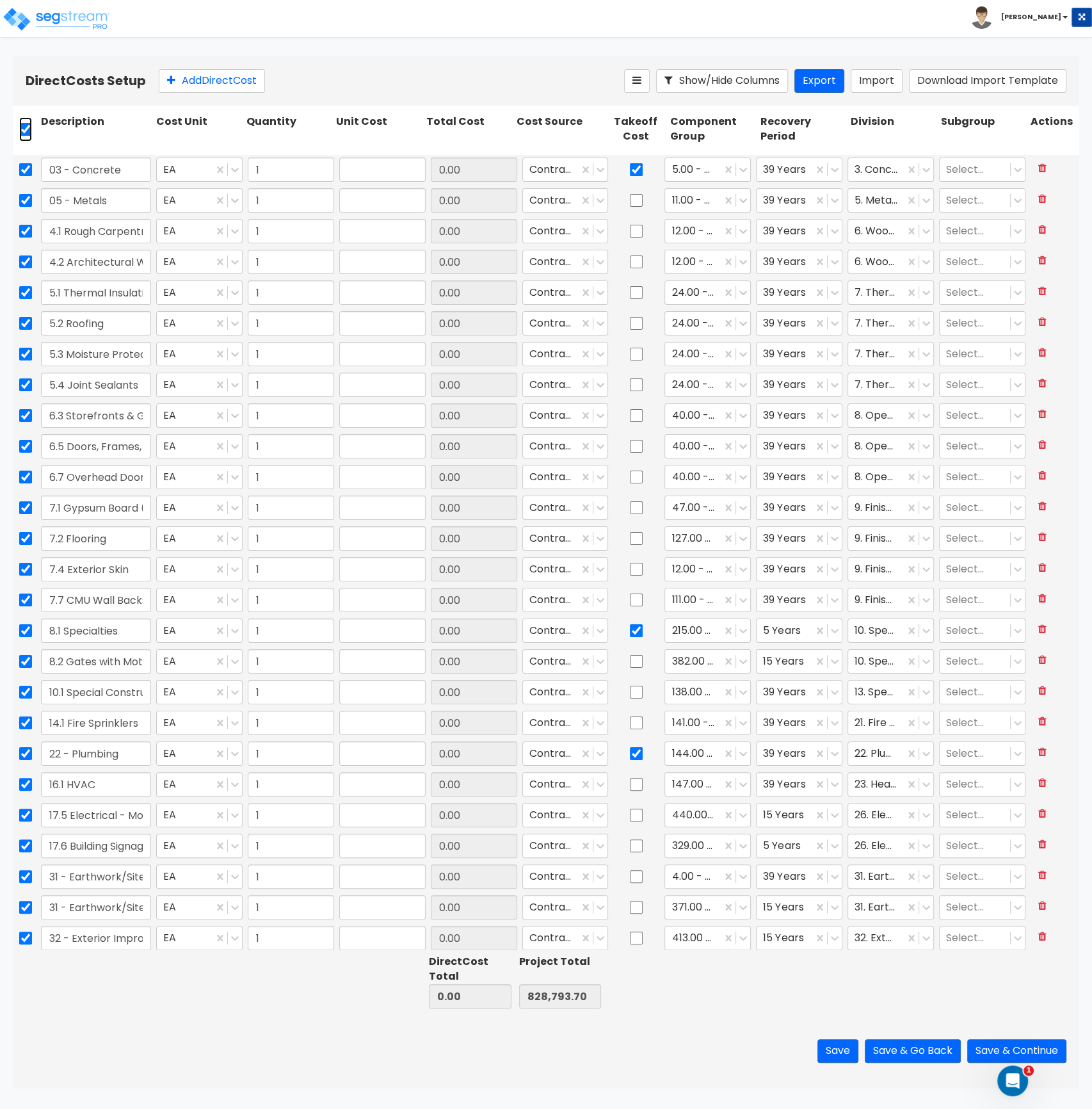
checkbox input "true"
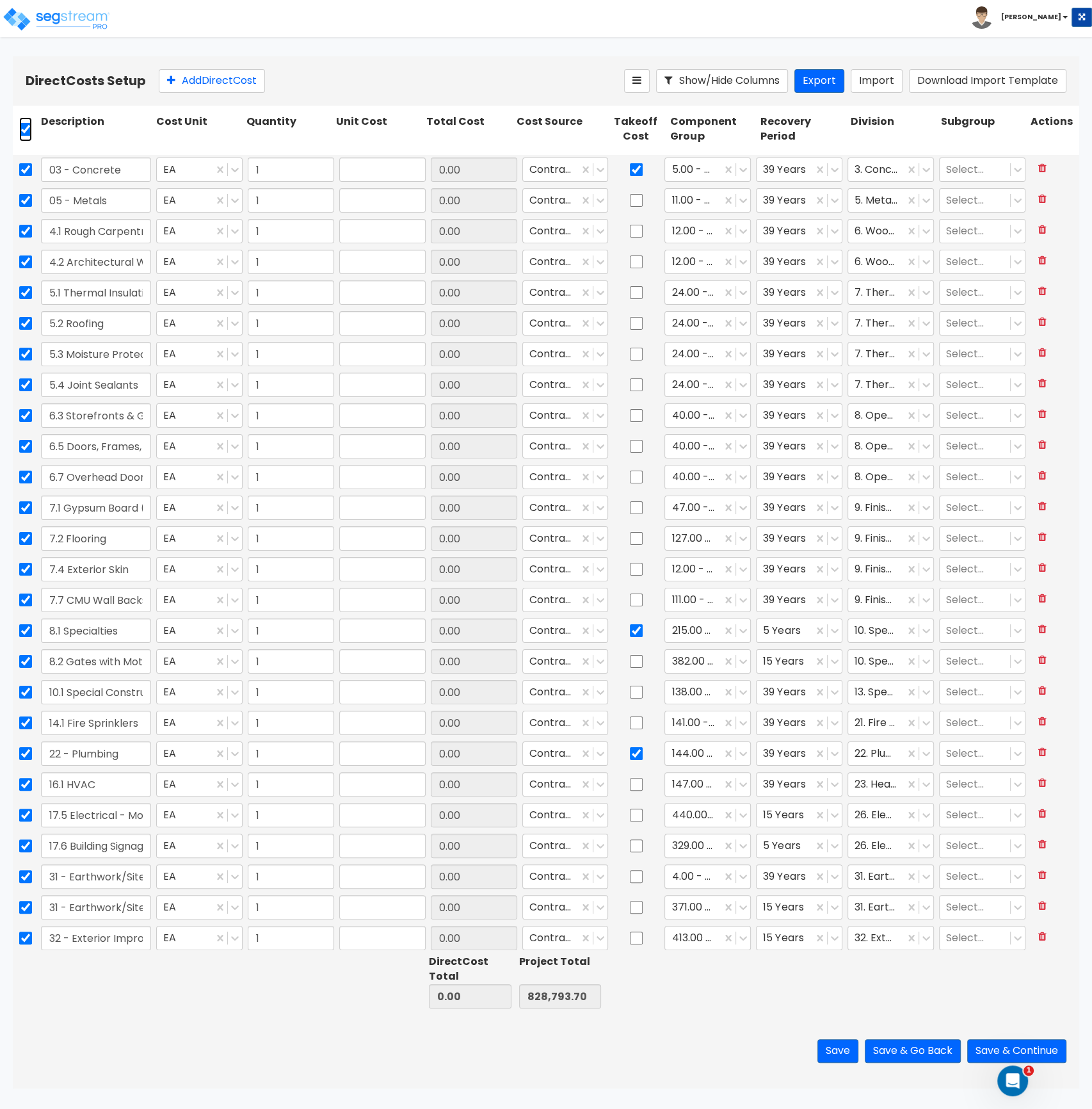
checkbox input "true"
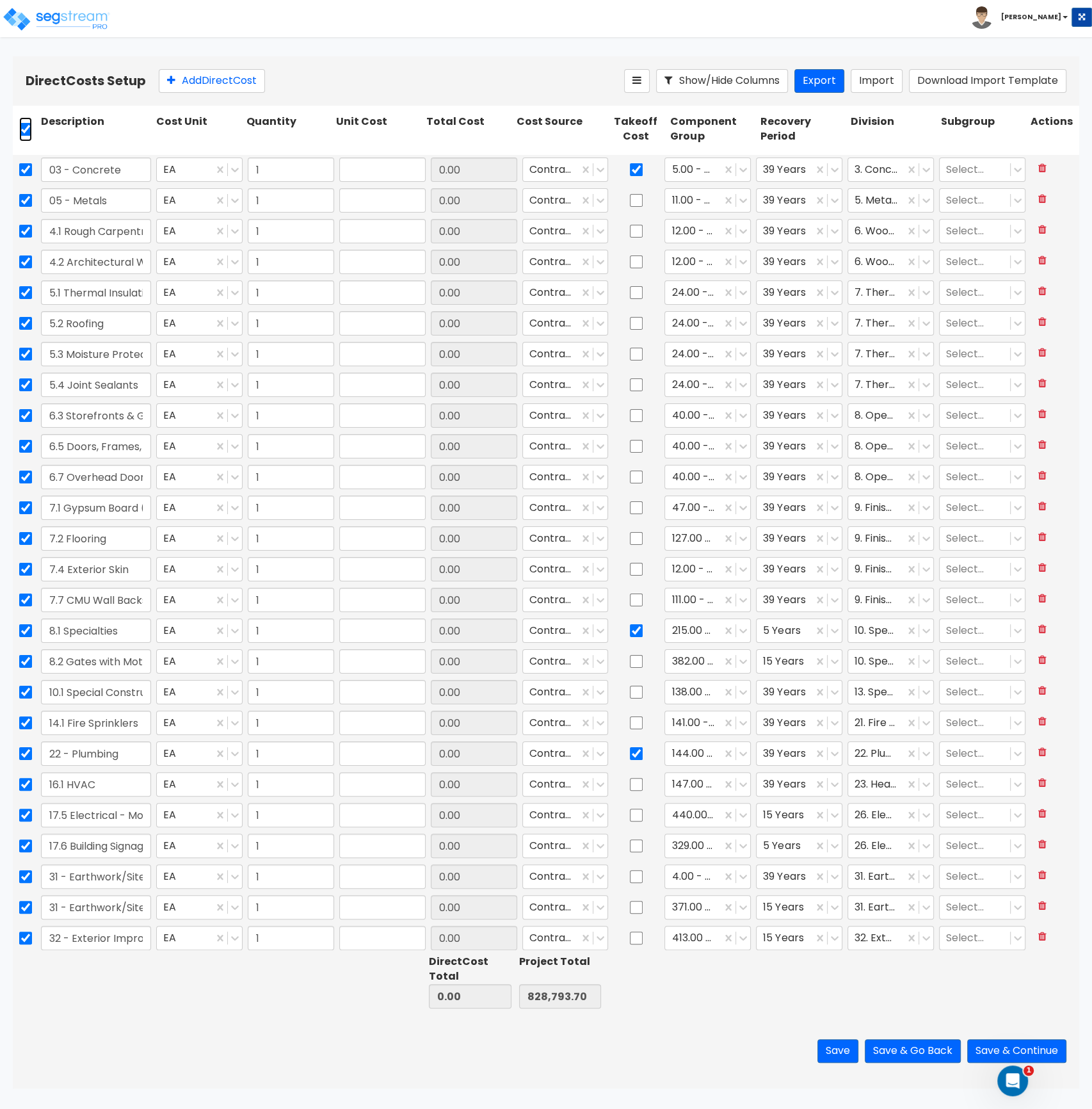
checkbox input "true"
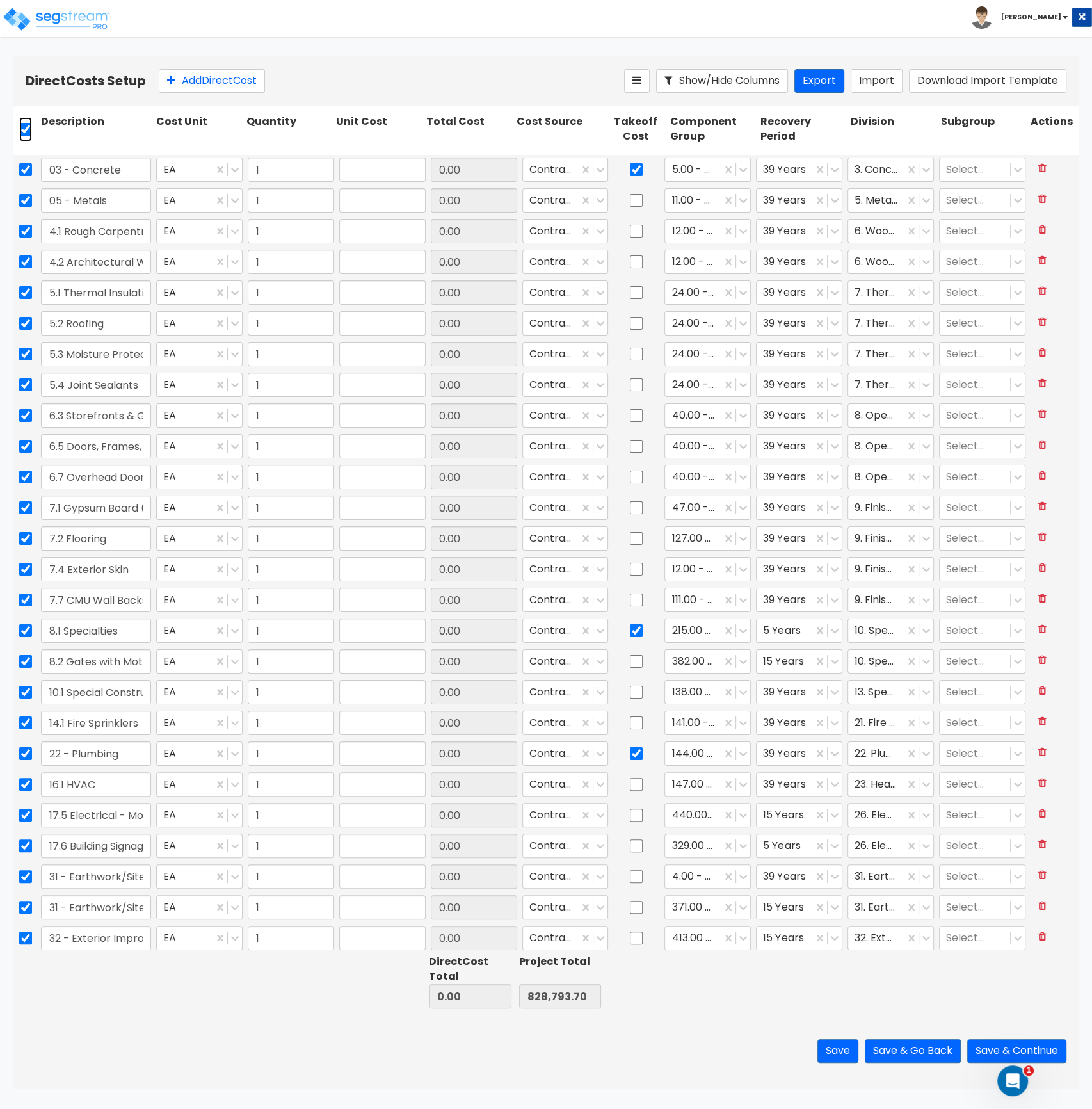
checkbox input "true"
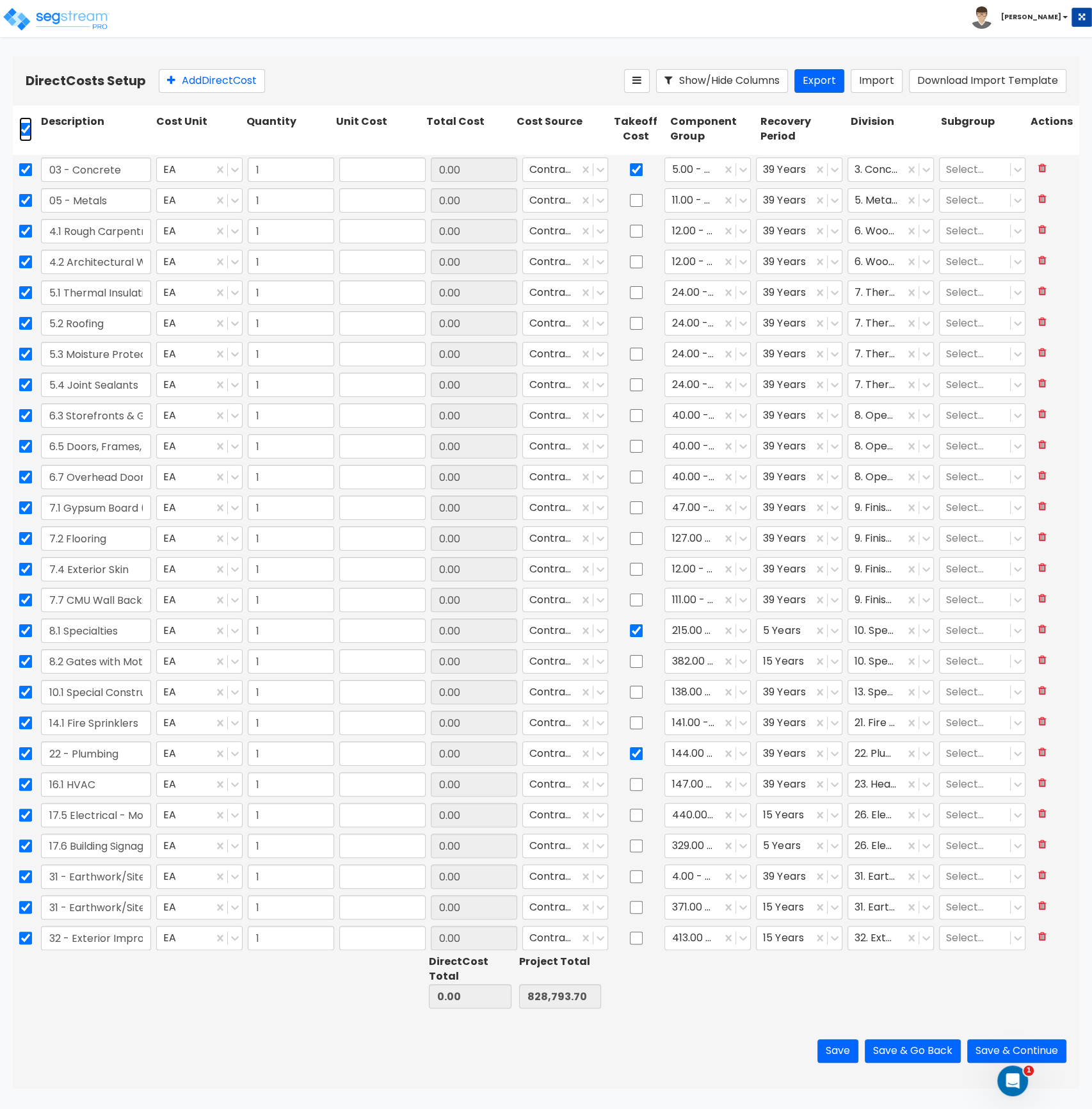
checkbox input "true"
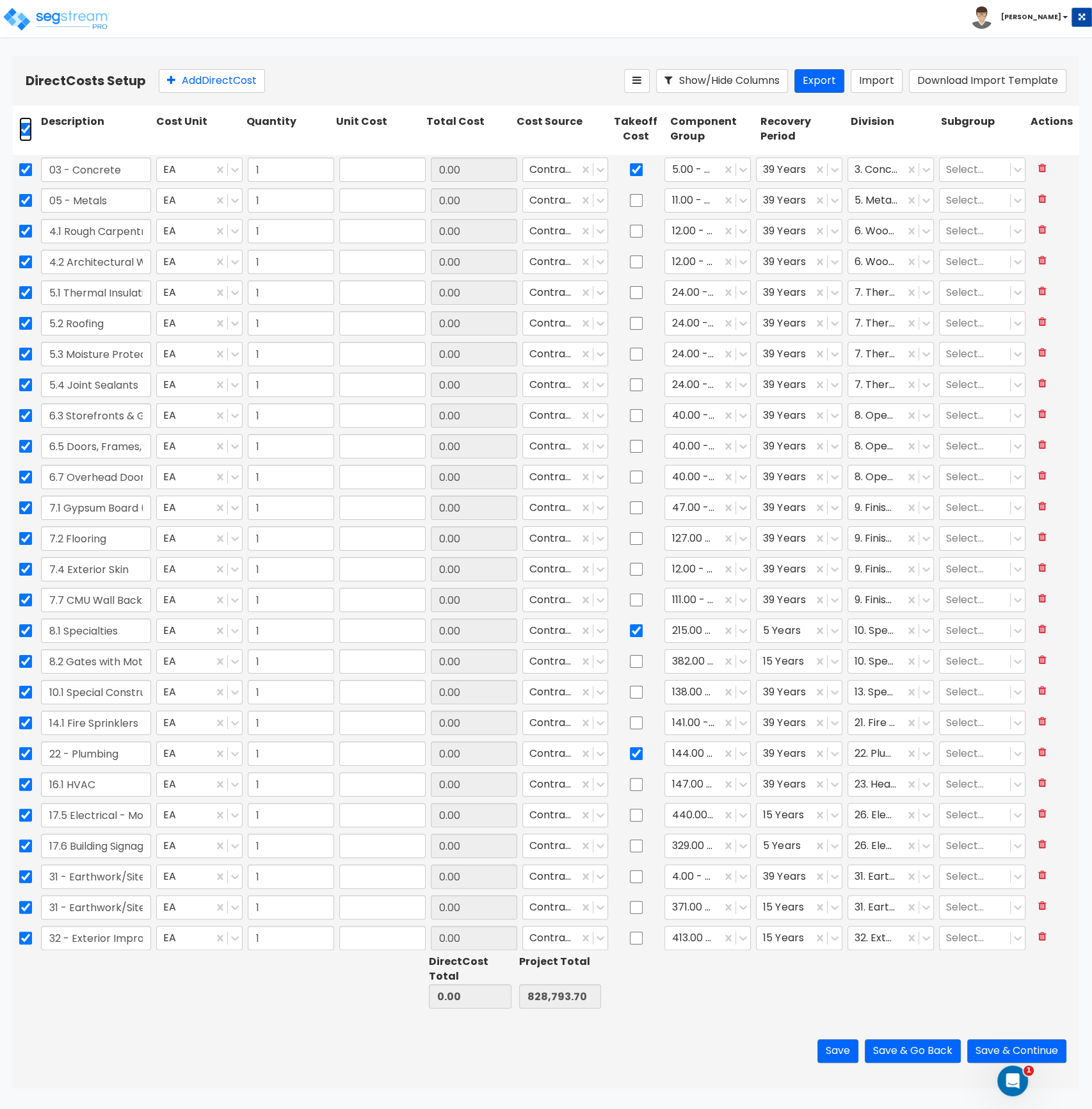
checkbox input "true"
click at [301, 80] on icon at bounding box center [295, 80] width 10 height 13
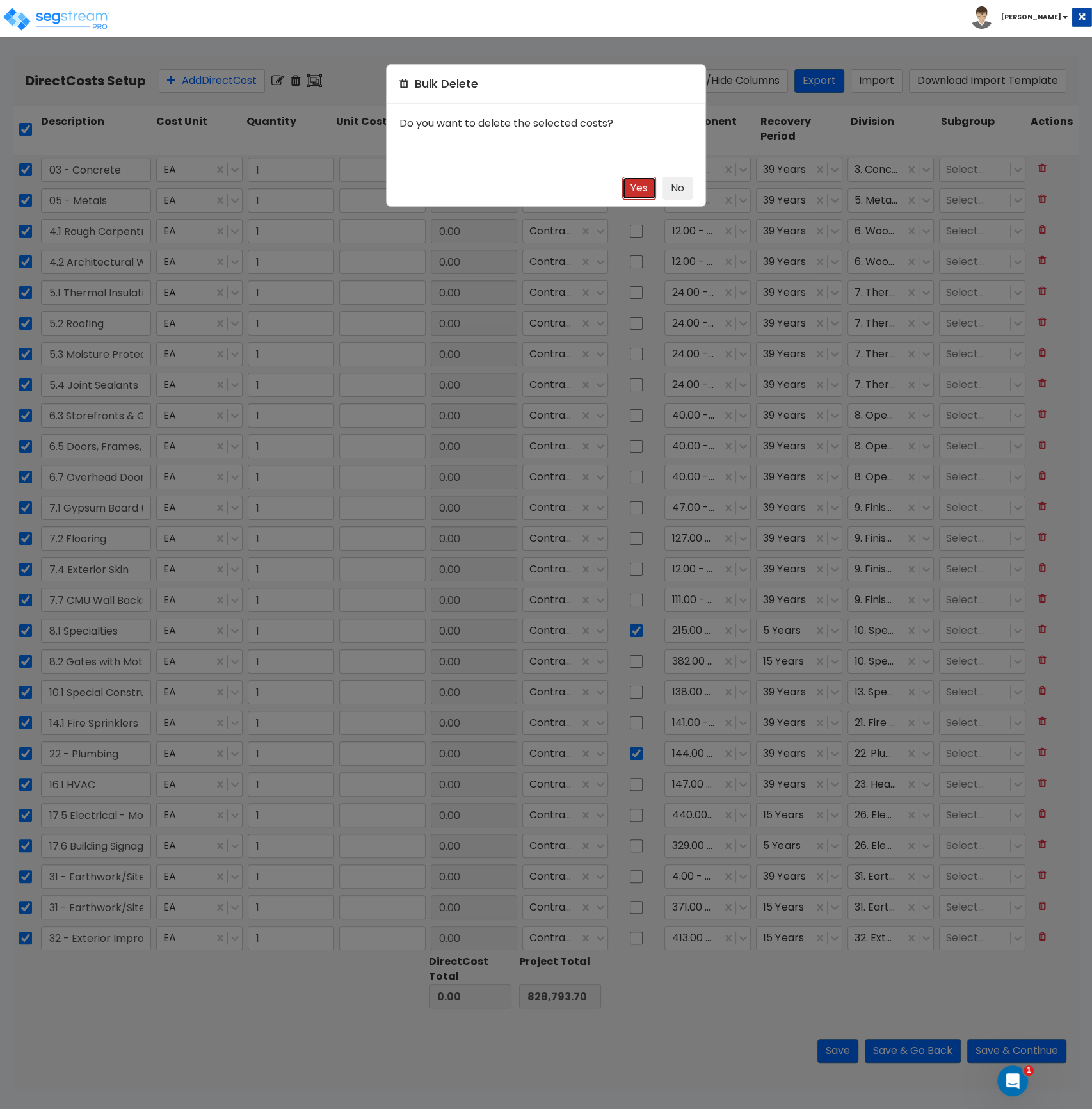
click at [639, 188] on button "Yes" at bounding box center [640, 188] width 34 height 24
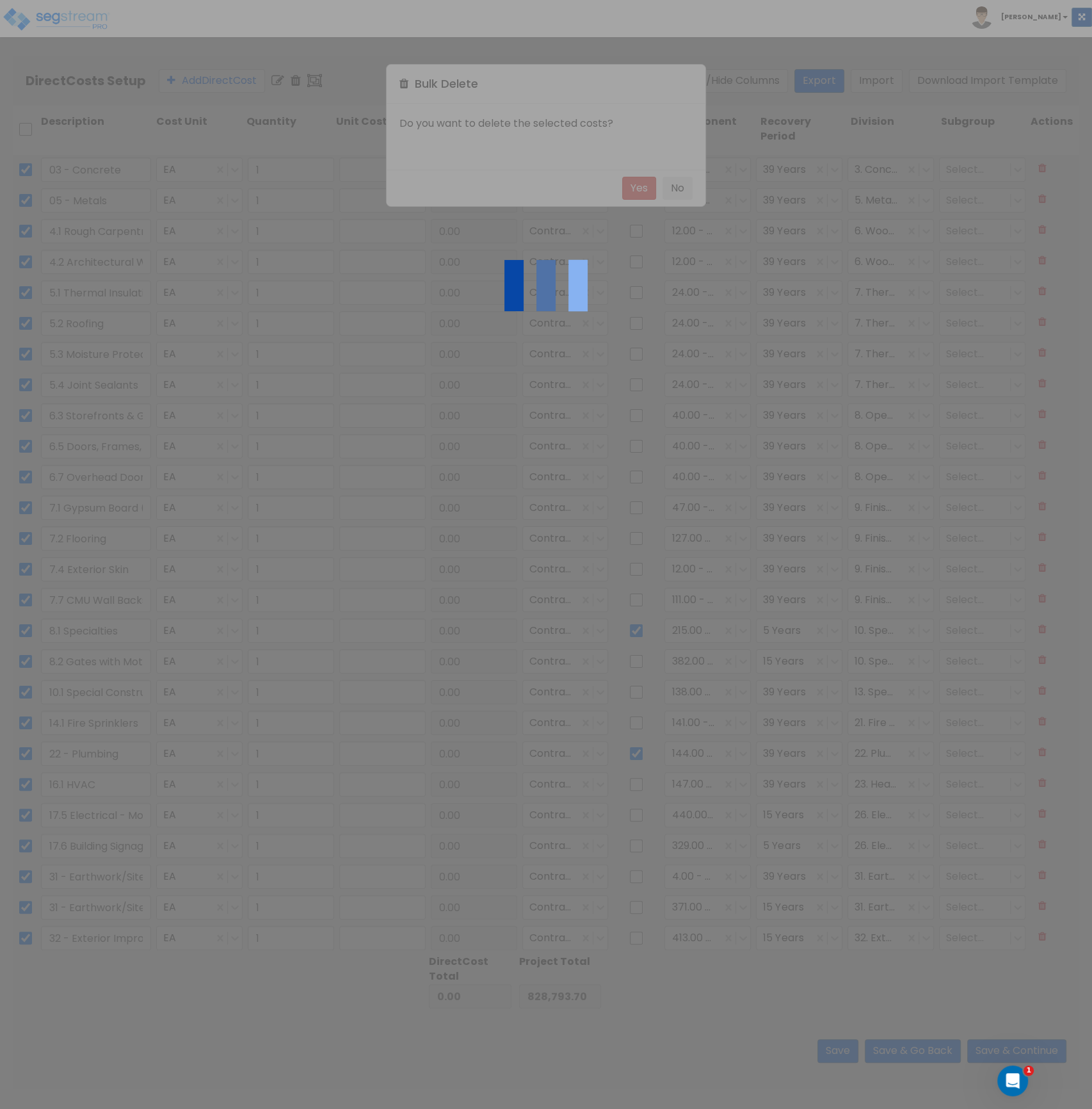
checkbox input "false"
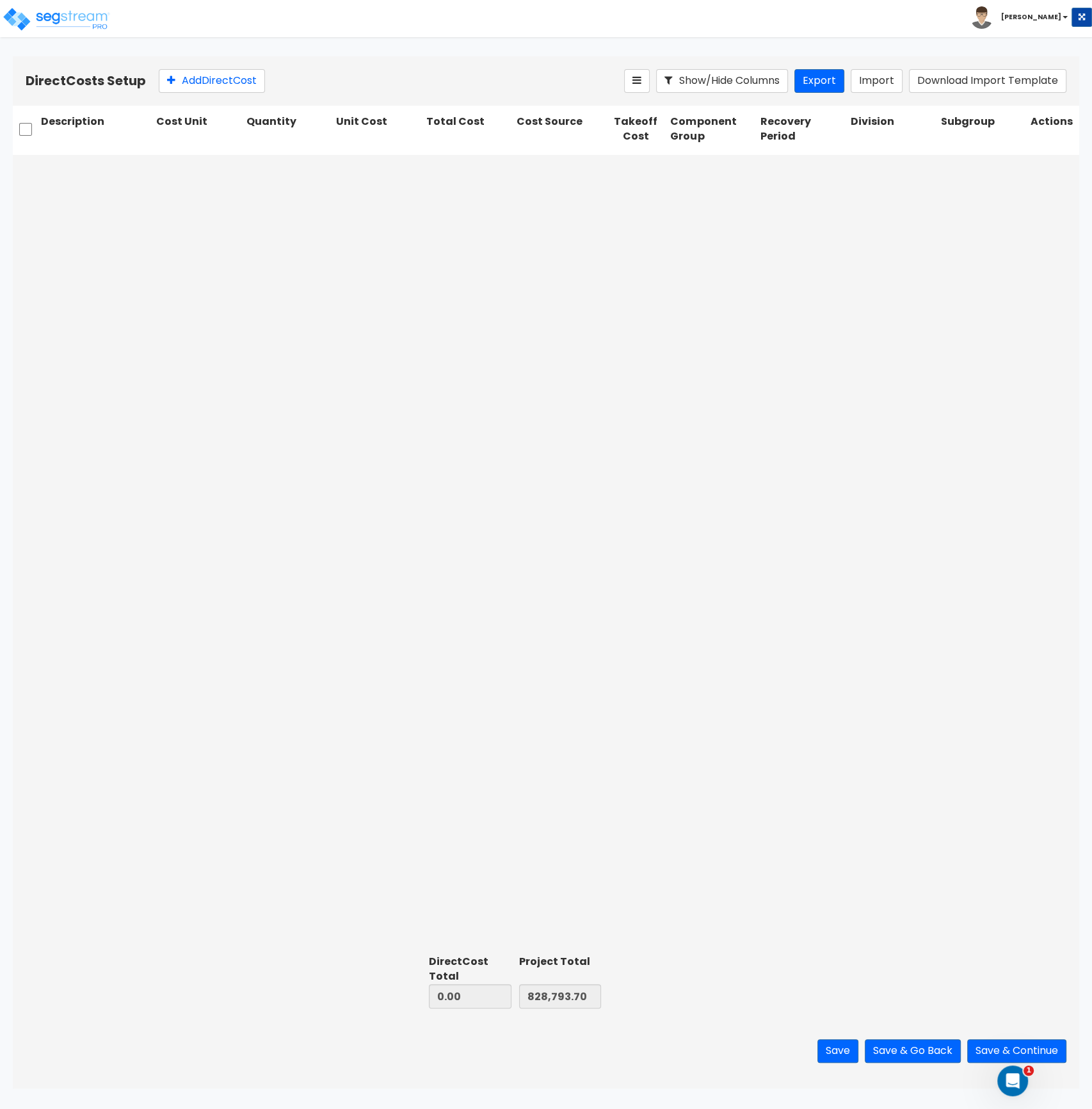
click at [661, 186] on div at bounding box center [546, 553] width 1066 height 795
click at [886, 81] on button "Import" at bounding box center [876, 80] width 52 height 24
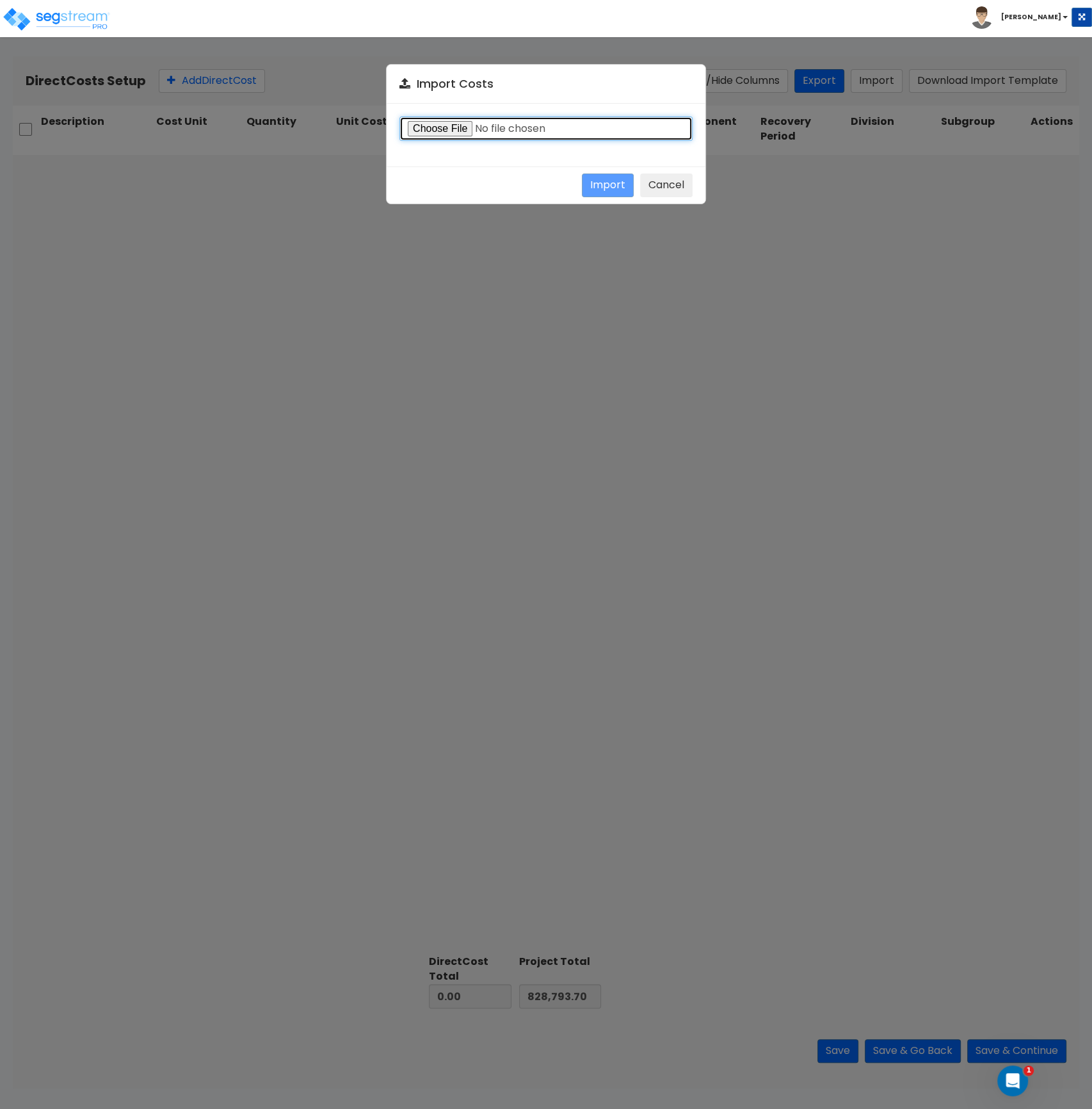
click at [449, 128] on input "file" at bounding box center [546, 129] width 293 height 25
type input "C:\fakepath\Direct Costs Imports_Building 2_United MARINE.csv"
click at [612, 186] on button "Import" at bounding box center [608, 185] width 52 height 24
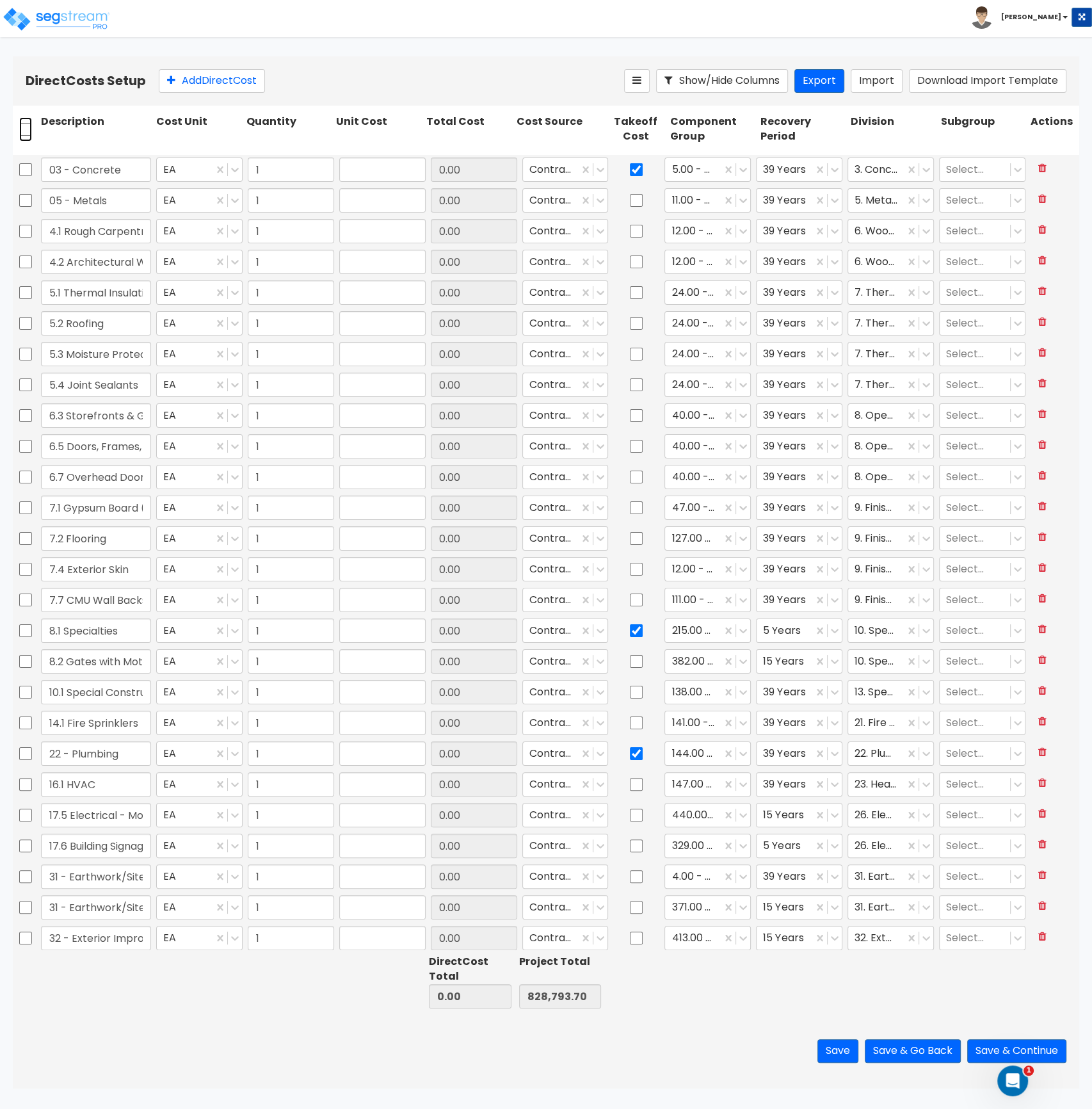
click at [25, 131] on input "checkbox" at bounding box center [26, 130] width 13 height 25
checkbox input "true"
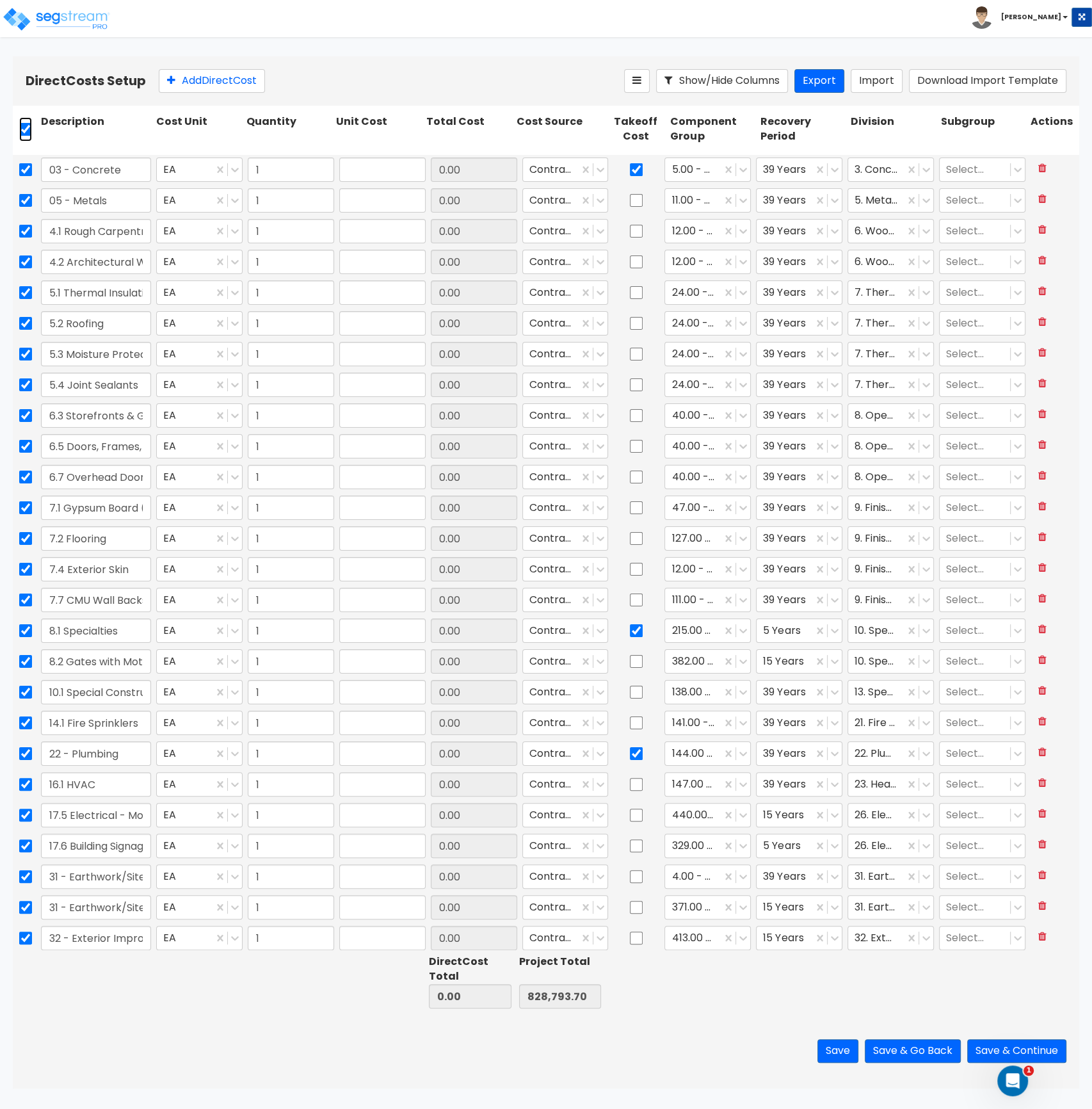
checkbox input "true"
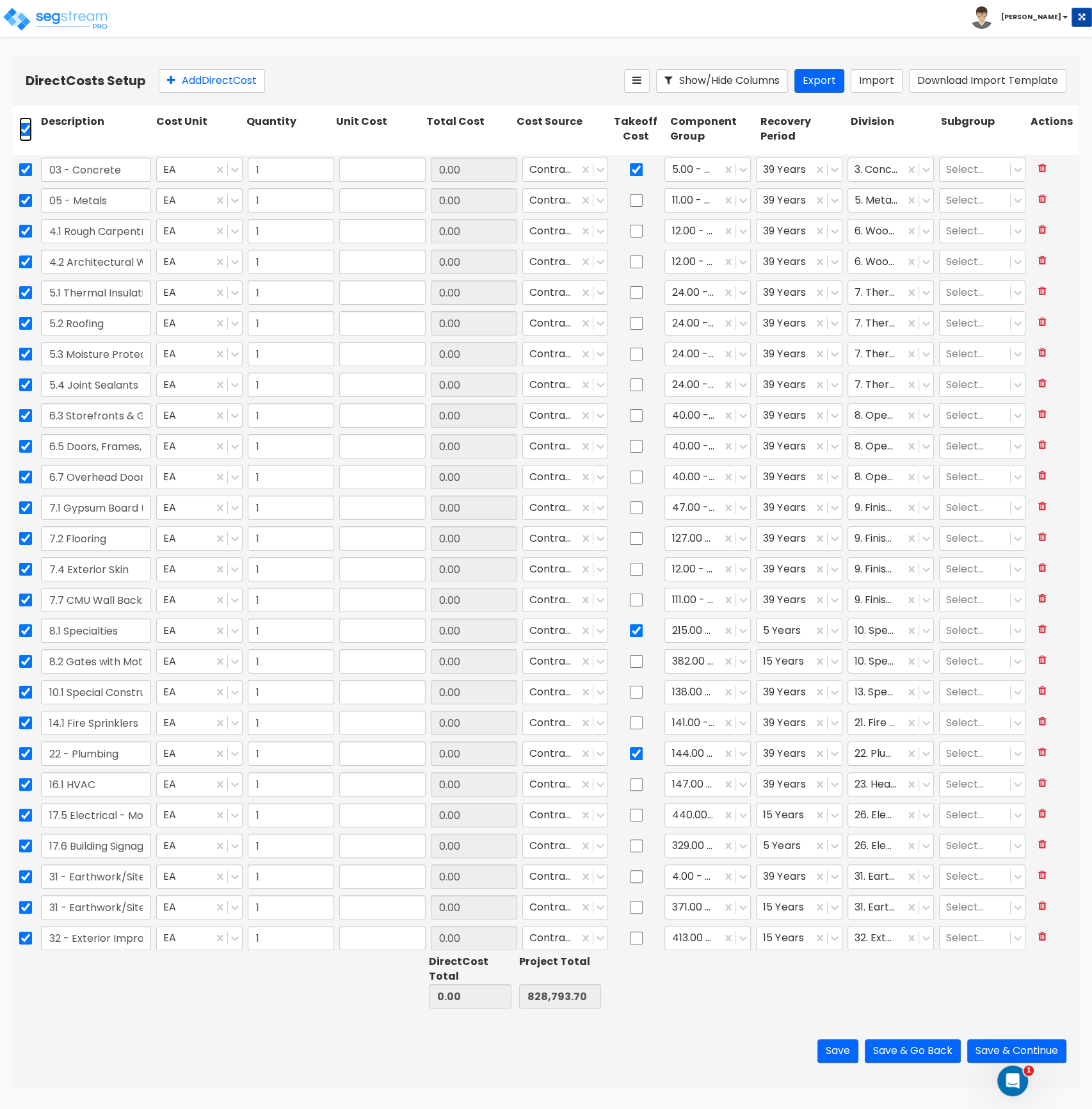
checkbox input "true"
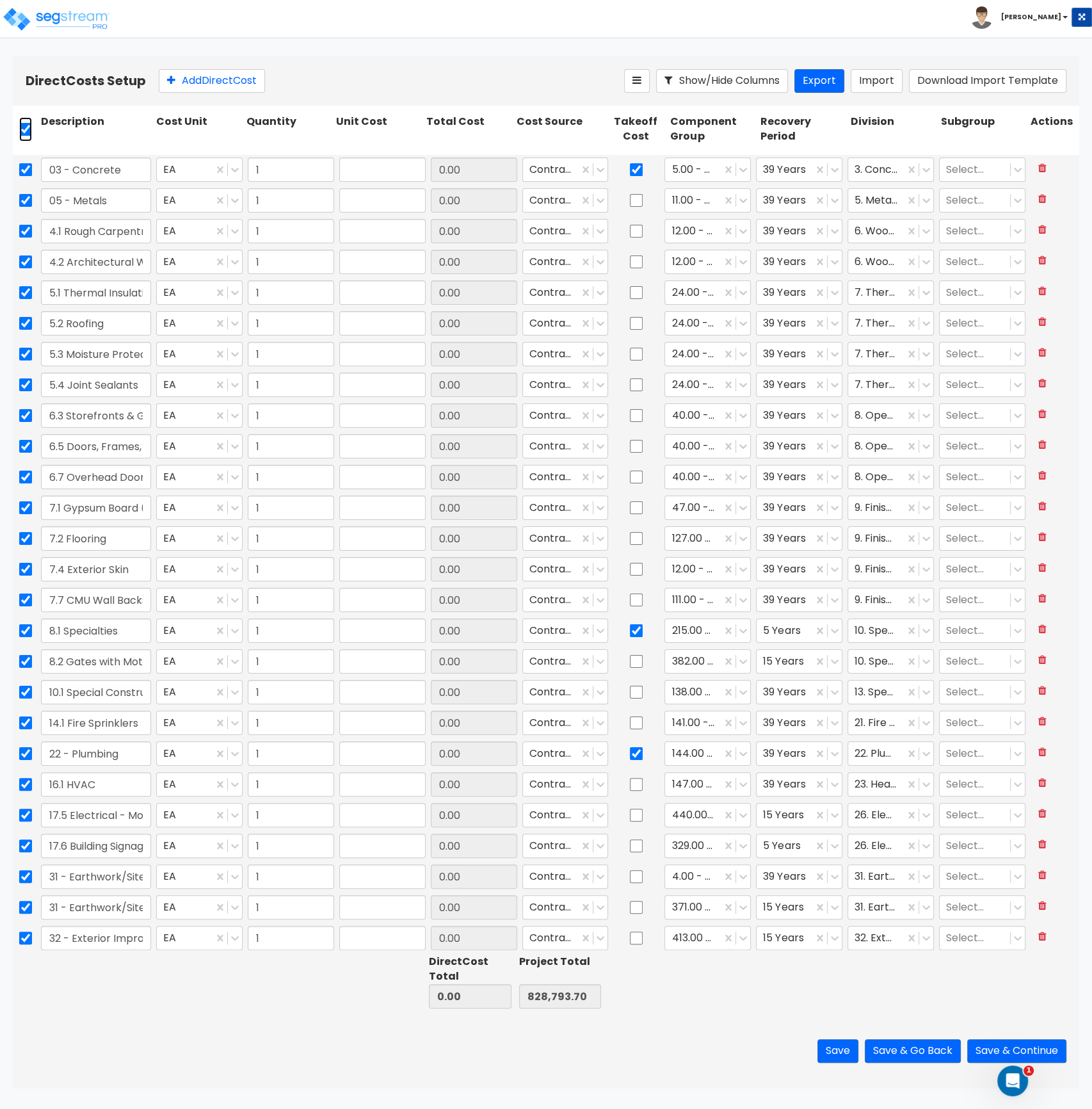
checkbox input "true"
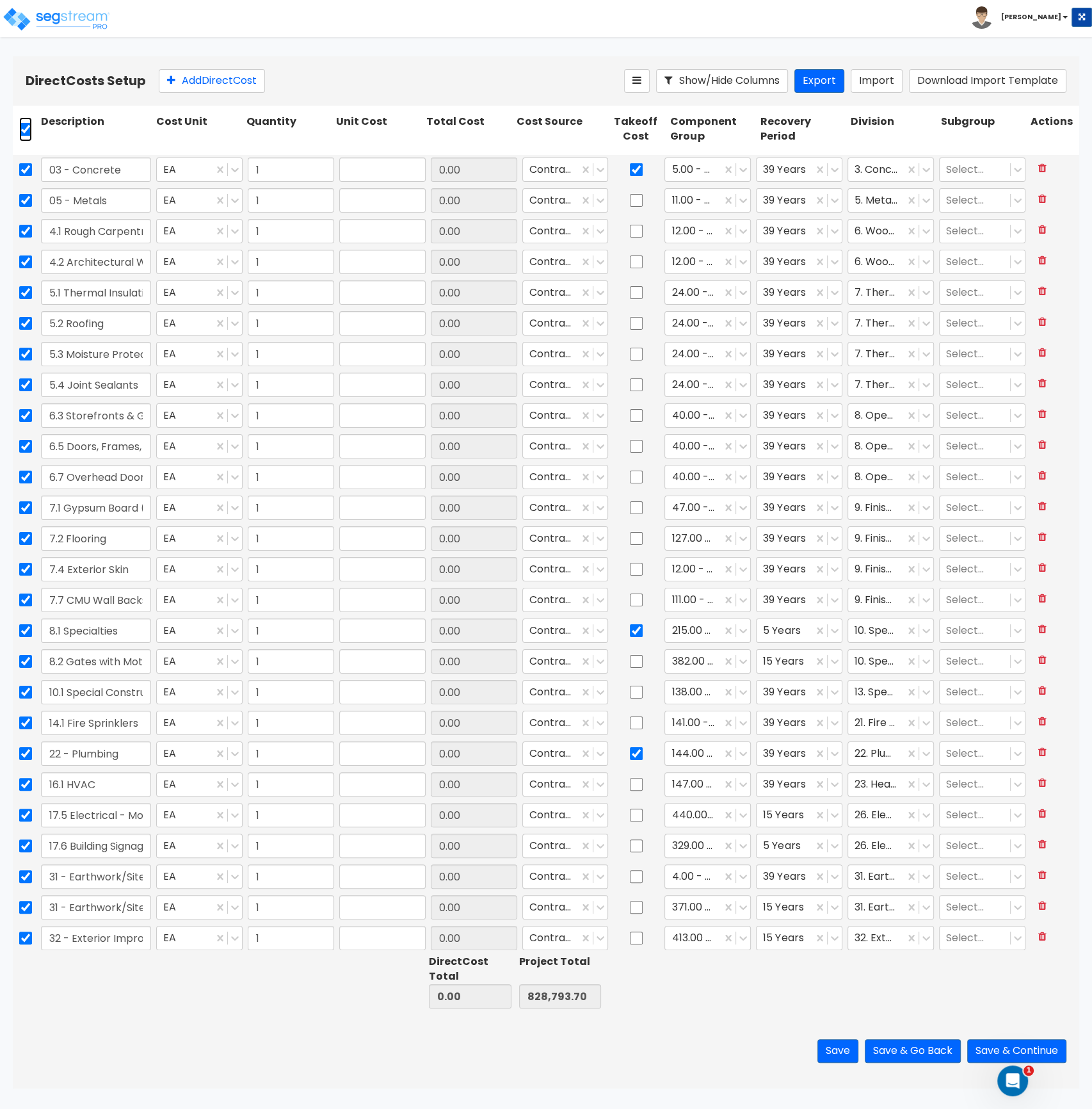
checkbox input "true"
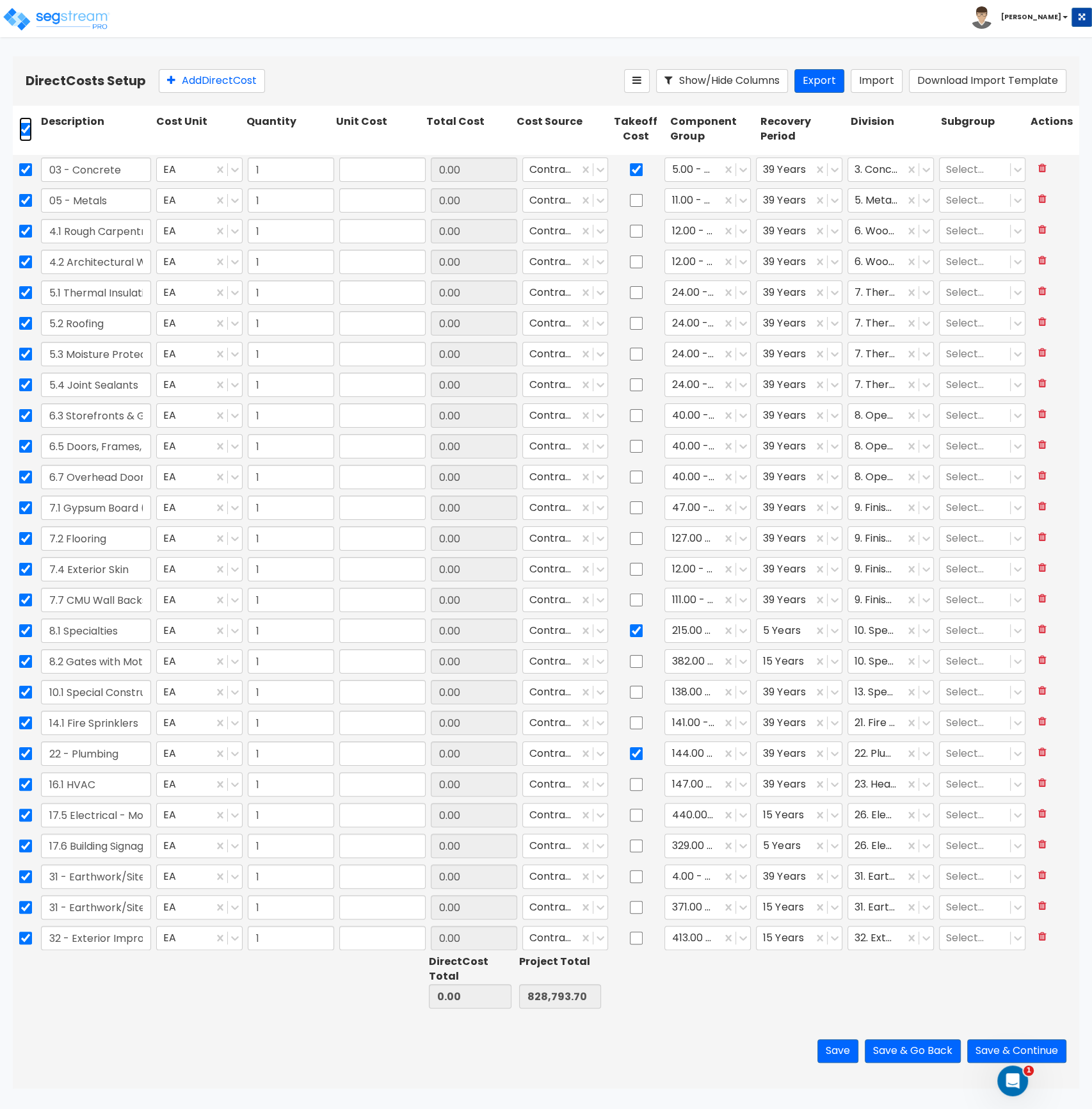
checkbox input "true"
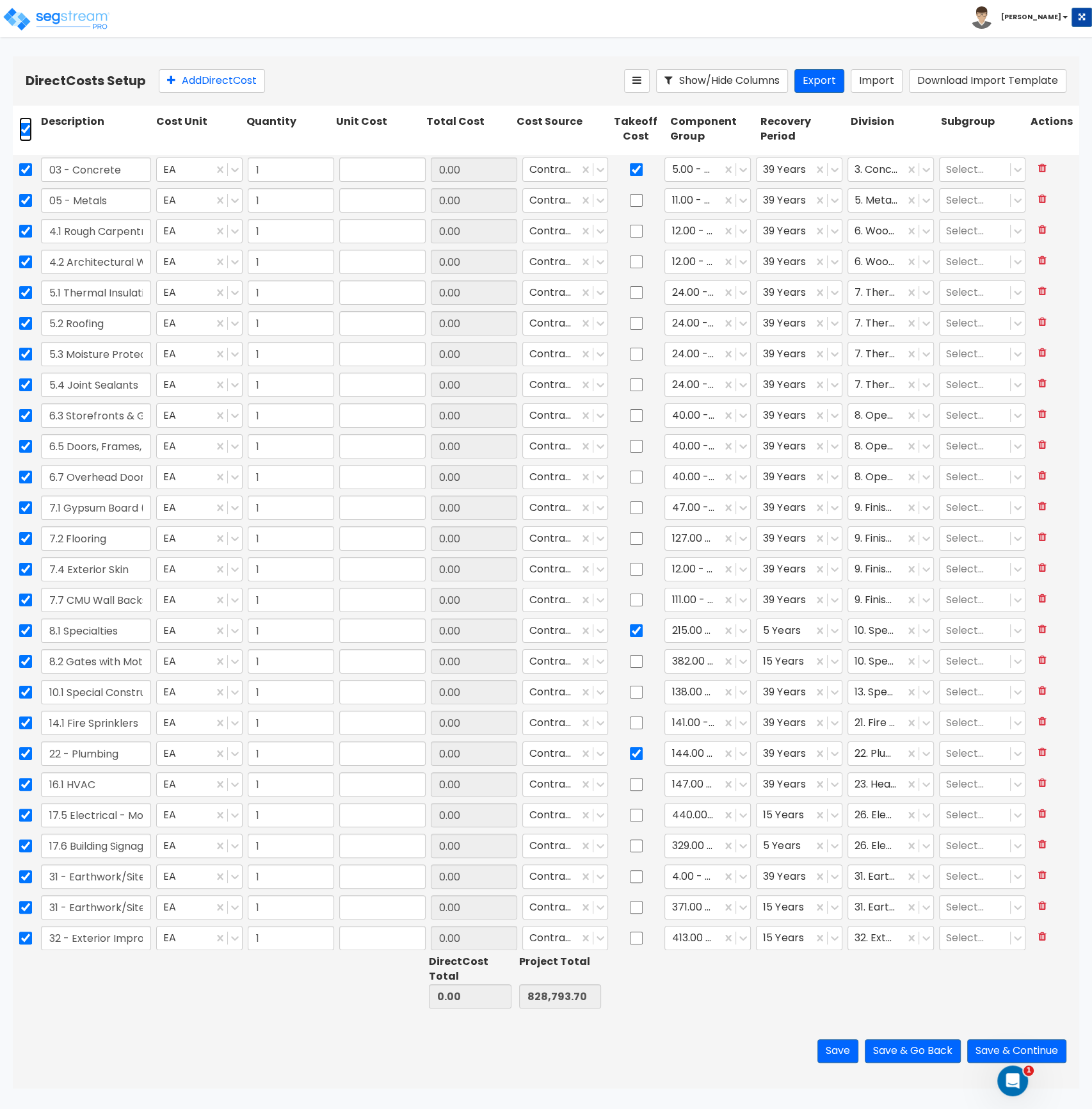
checkbox input "true"
click at [299, 80] on icon at bounding box center [295, 80] width 10 height 13
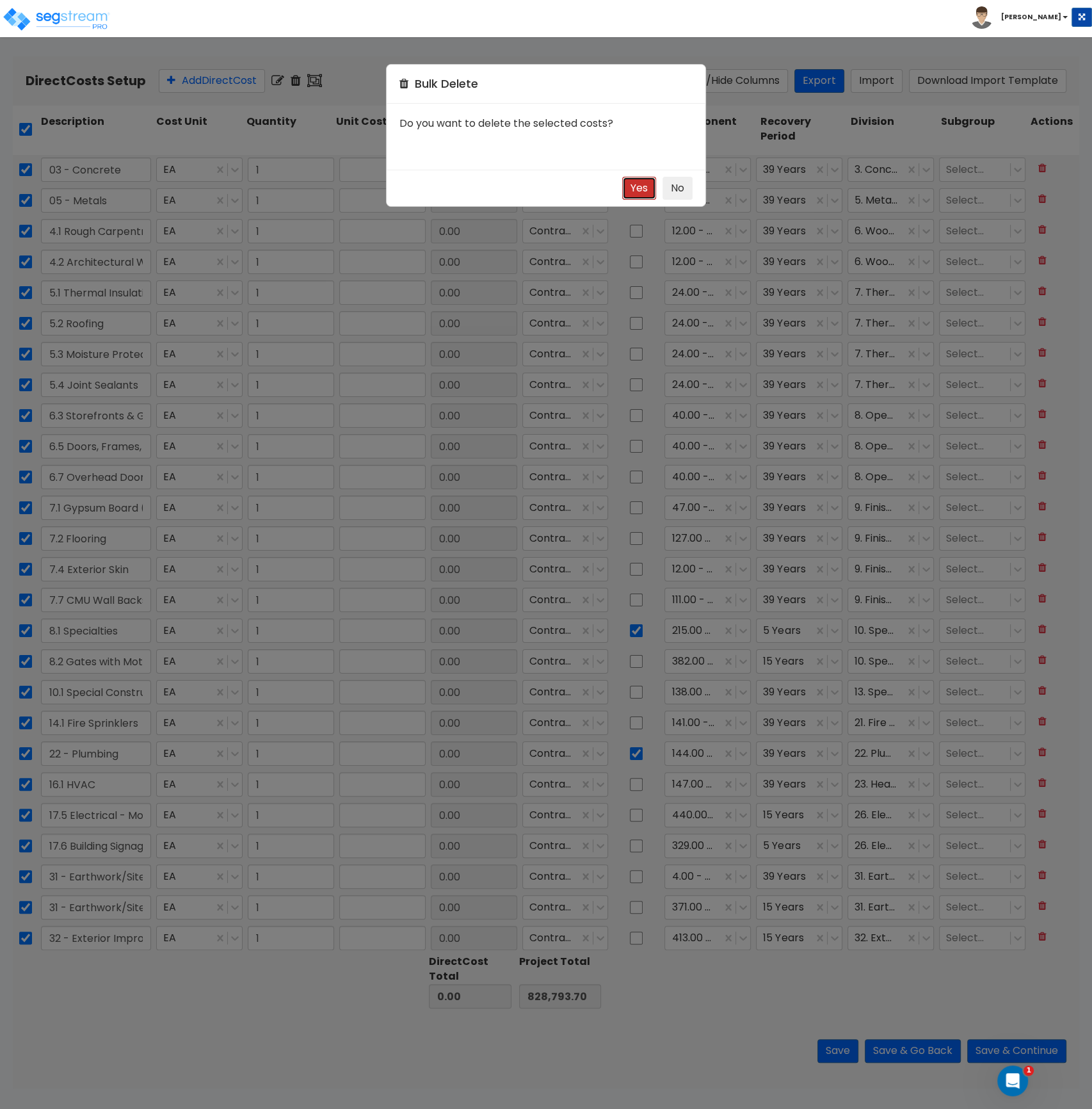
click at [641, 197] on button "Yes" at bounding box center [640, 188] width 34 height 24
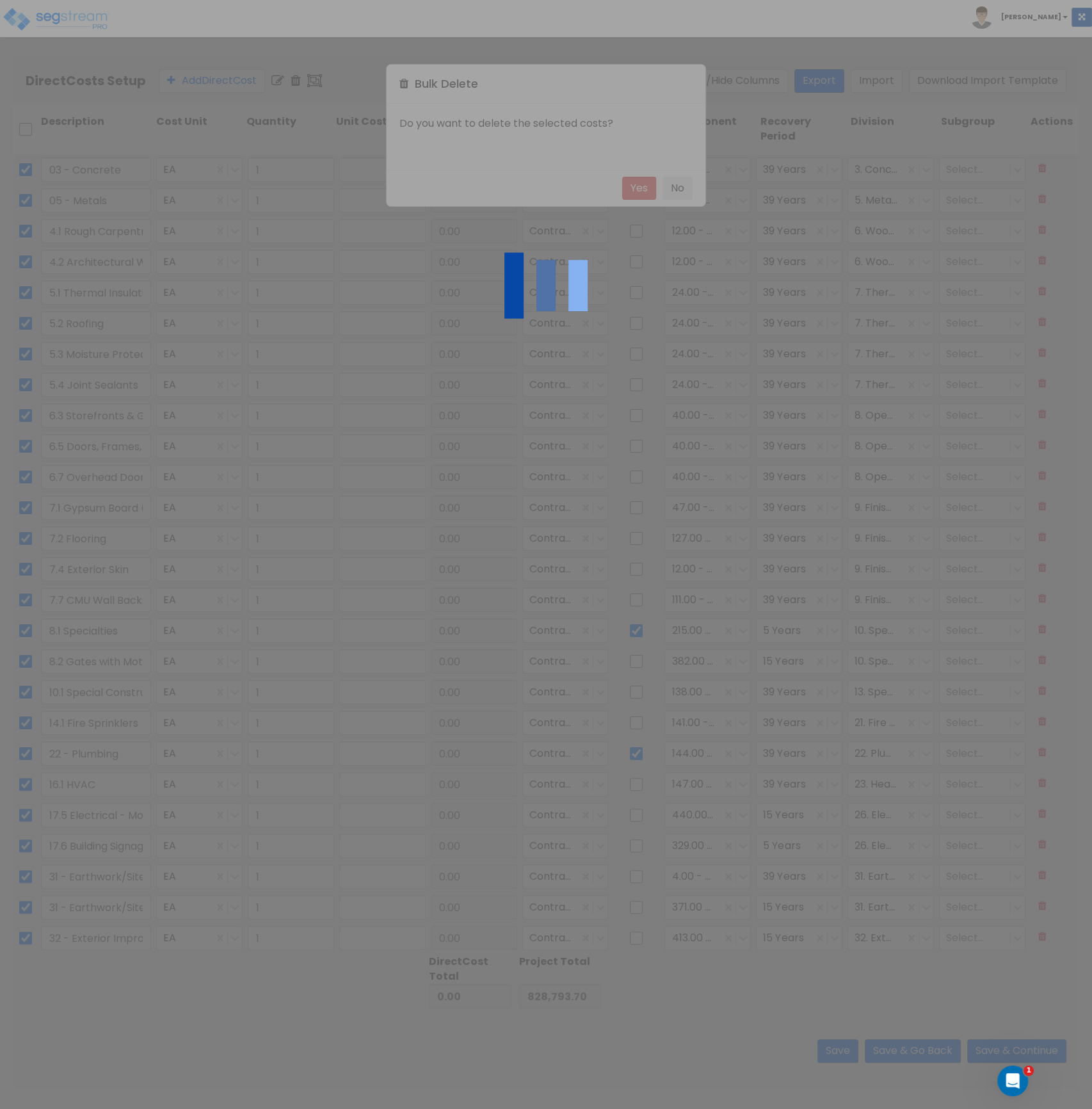
checkbox input "false"
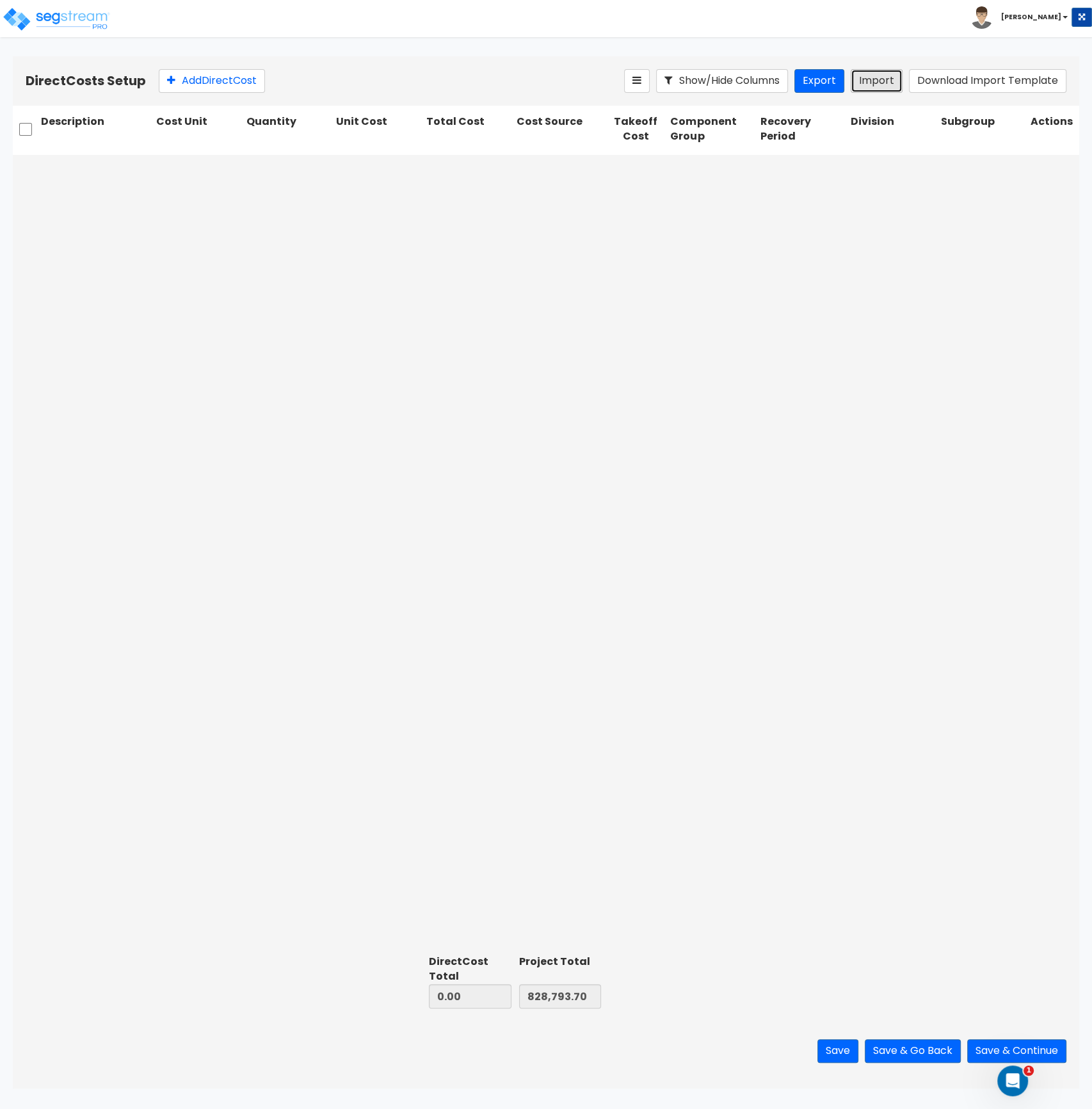
click at [866, 81] on button "Import" at bounding box center [876, 80] width 52 height 24
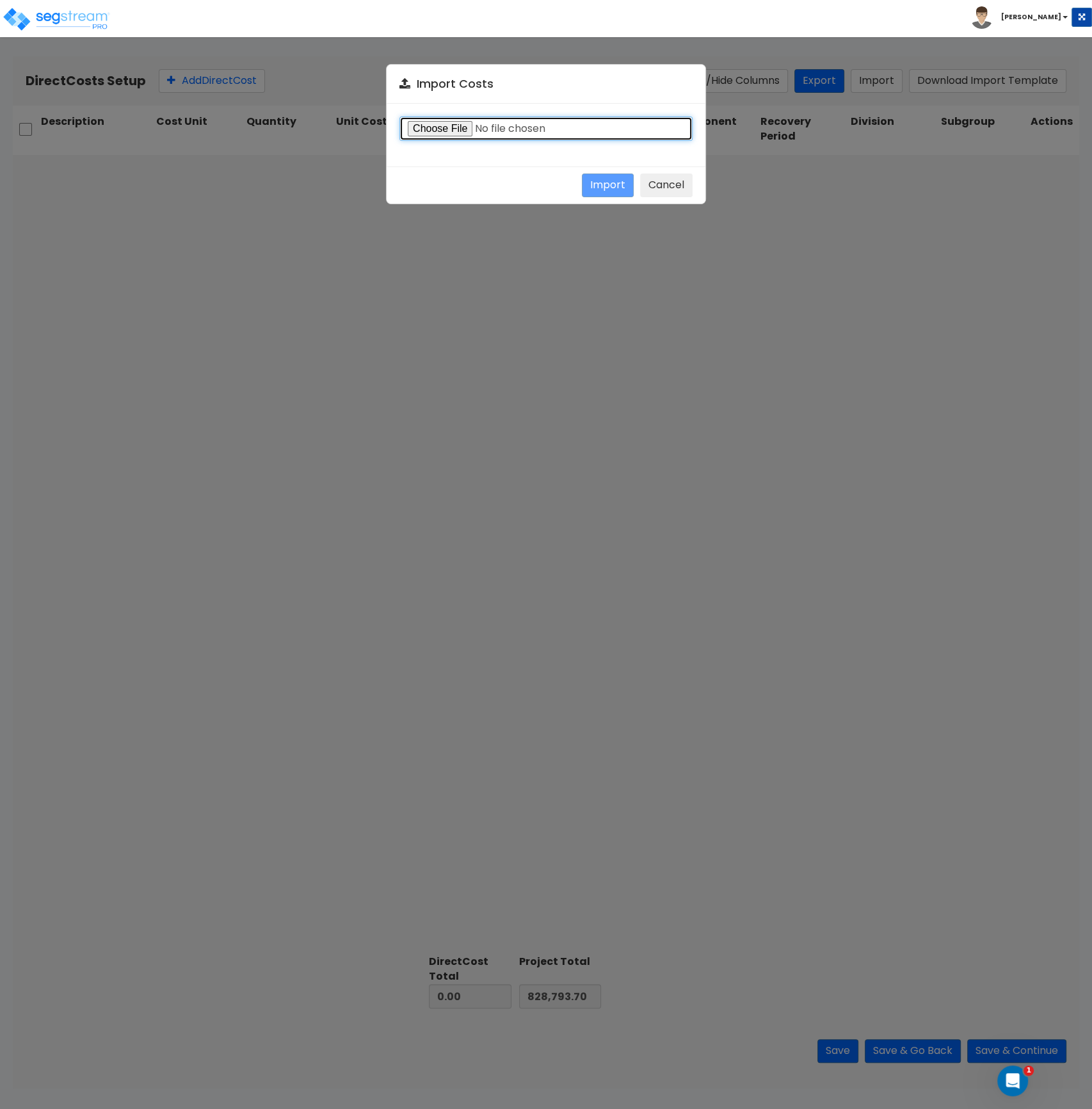
click at [457, 126] on input "file" at bounding box center [546, 129] width 293 height 25
type input "C:\fakepath\Direct Costs Imports_Building 2_United MARINE.csv"
click at [610, 186] on button "Import" at bounding box center [608, 185] width 52 height 24
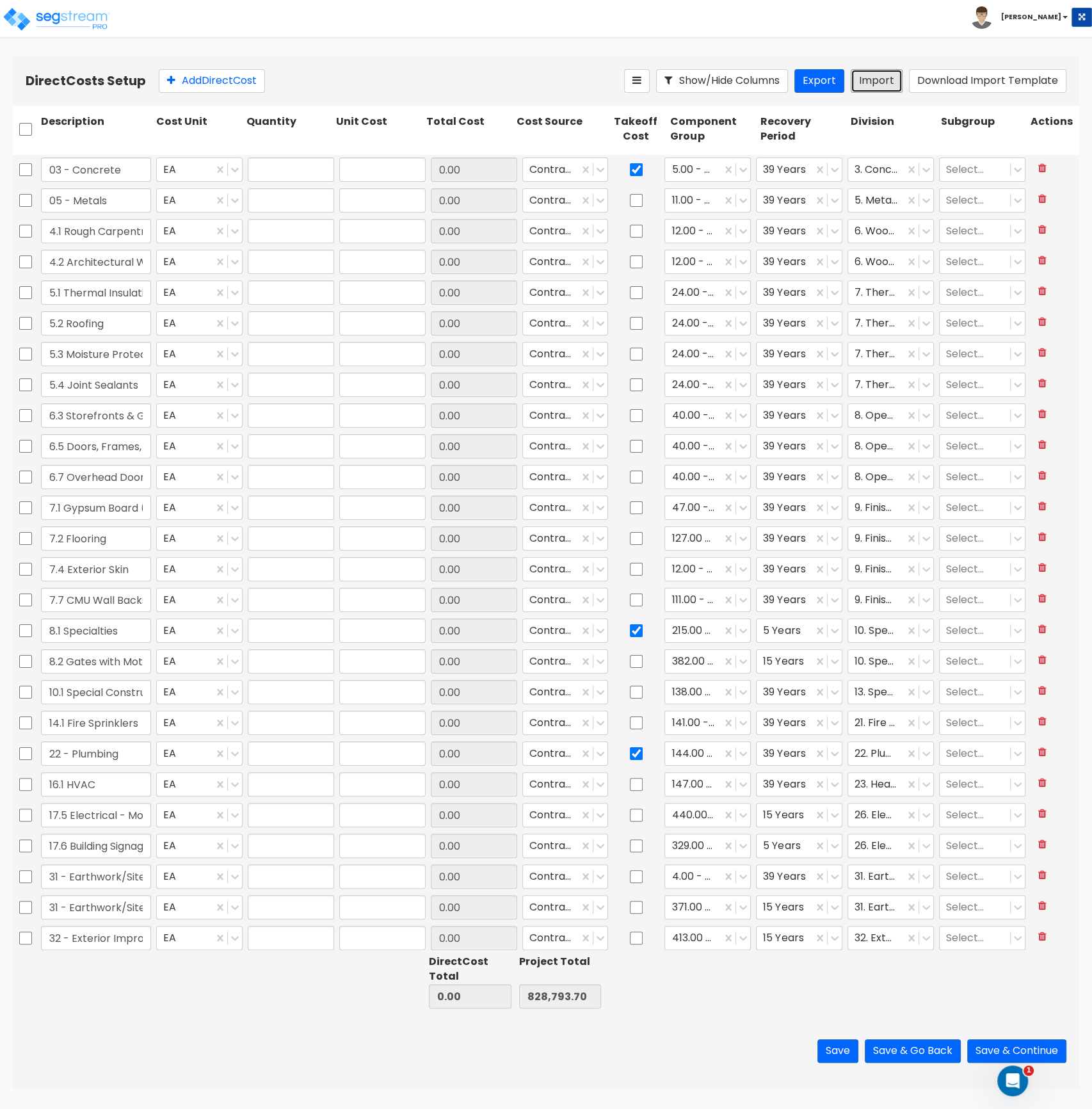
type input "1"
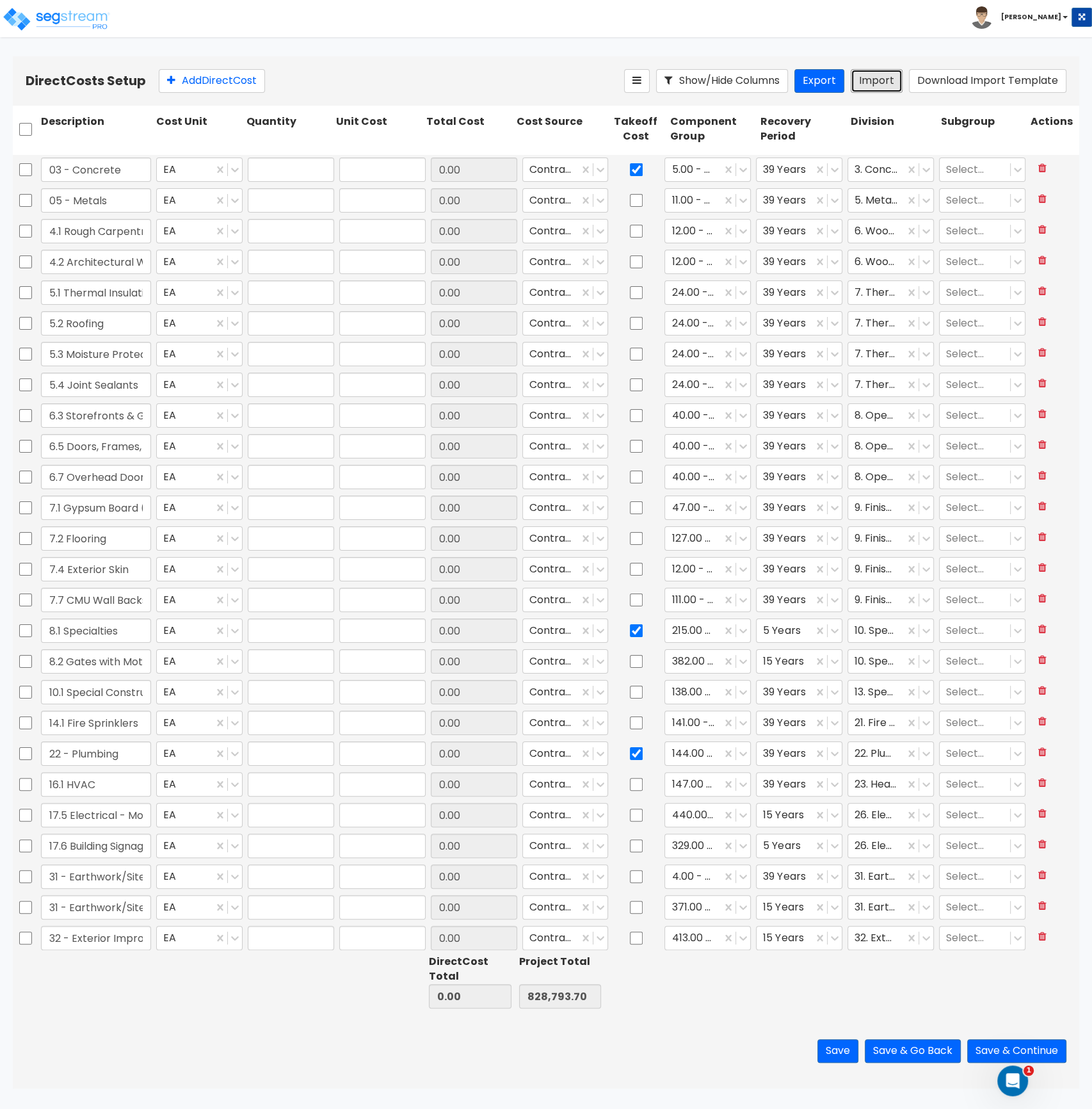
type input "1"
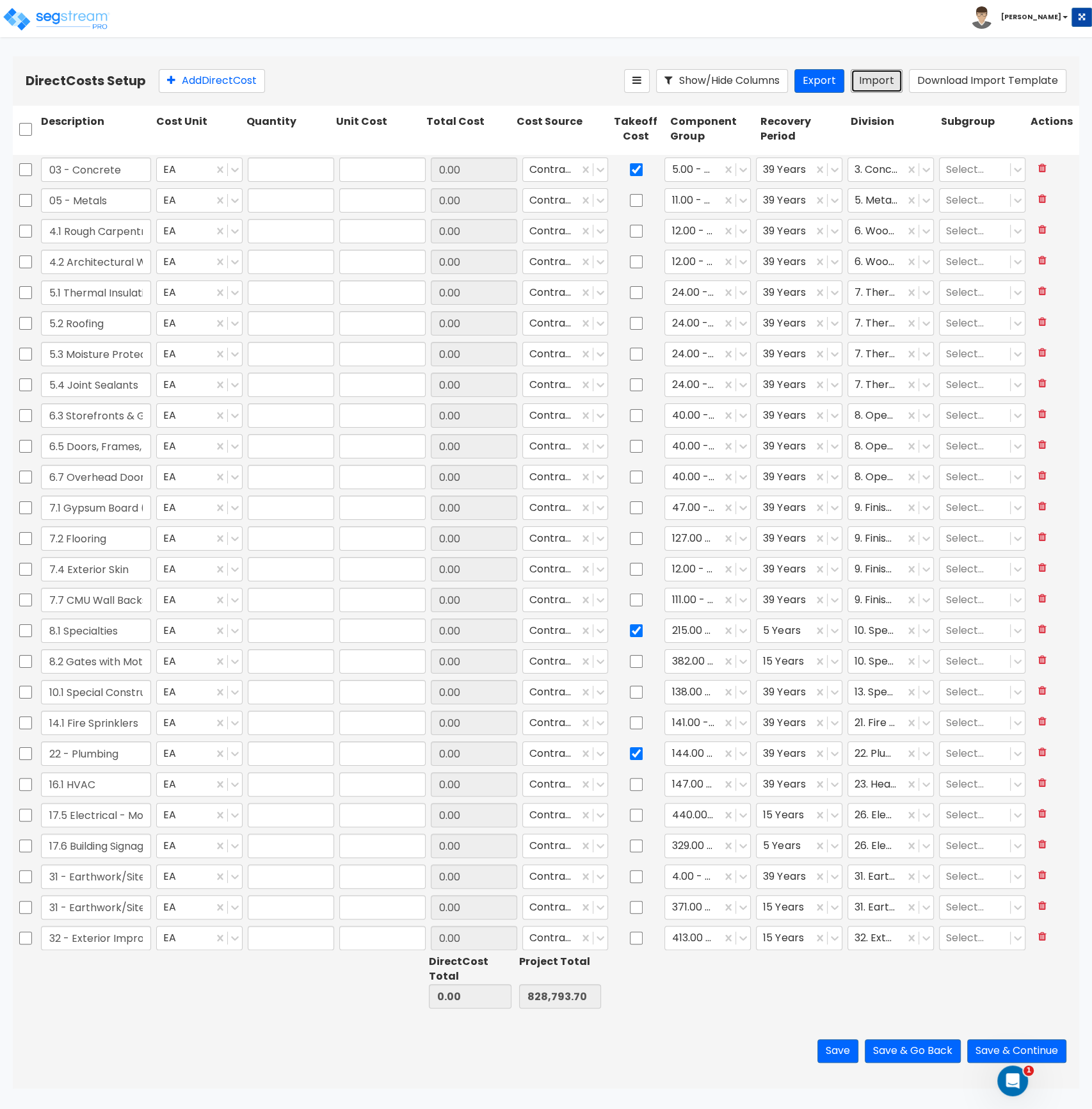
type input "1"
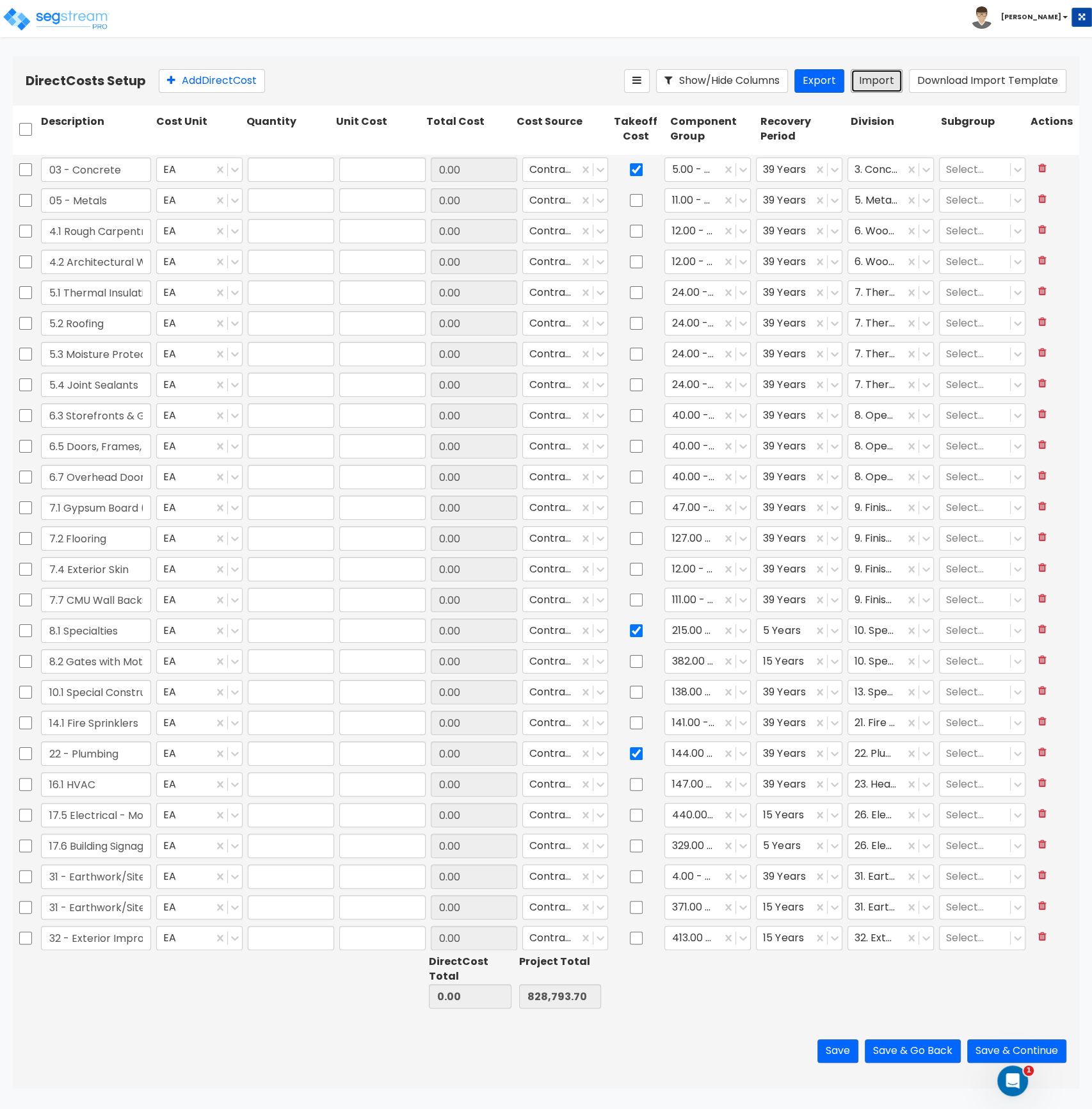
type input "1"
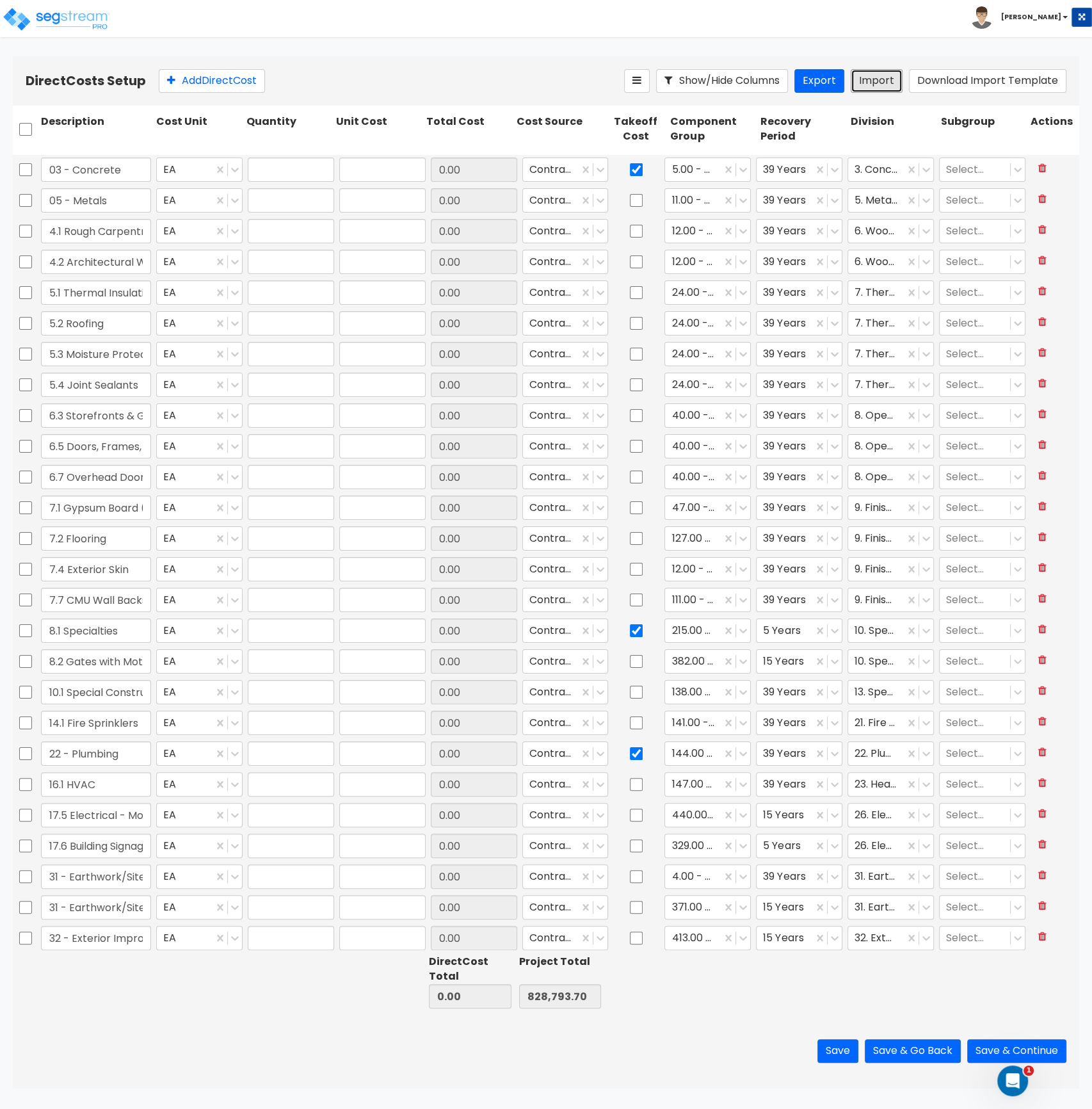
type input "1"
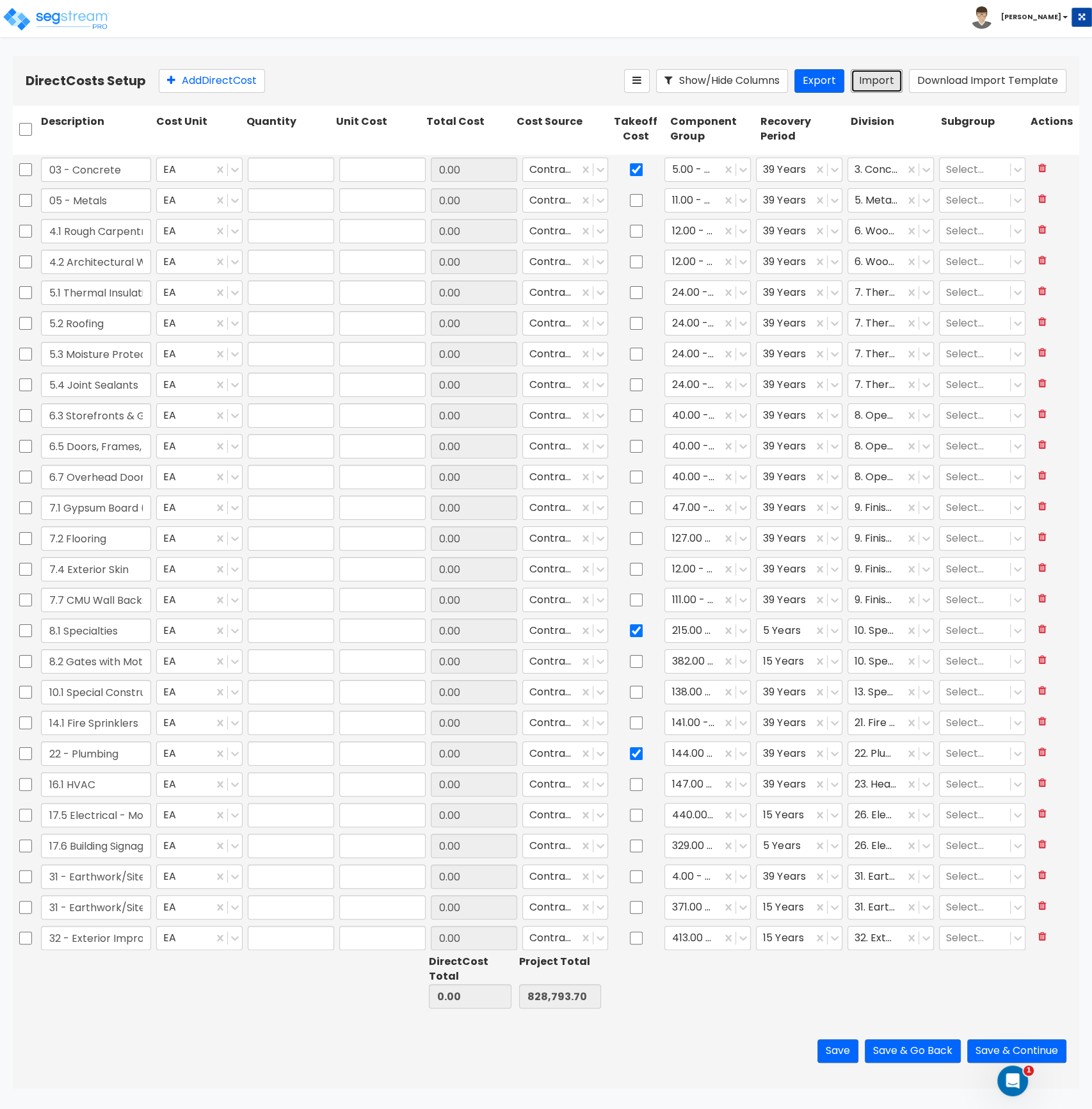
type input "1"
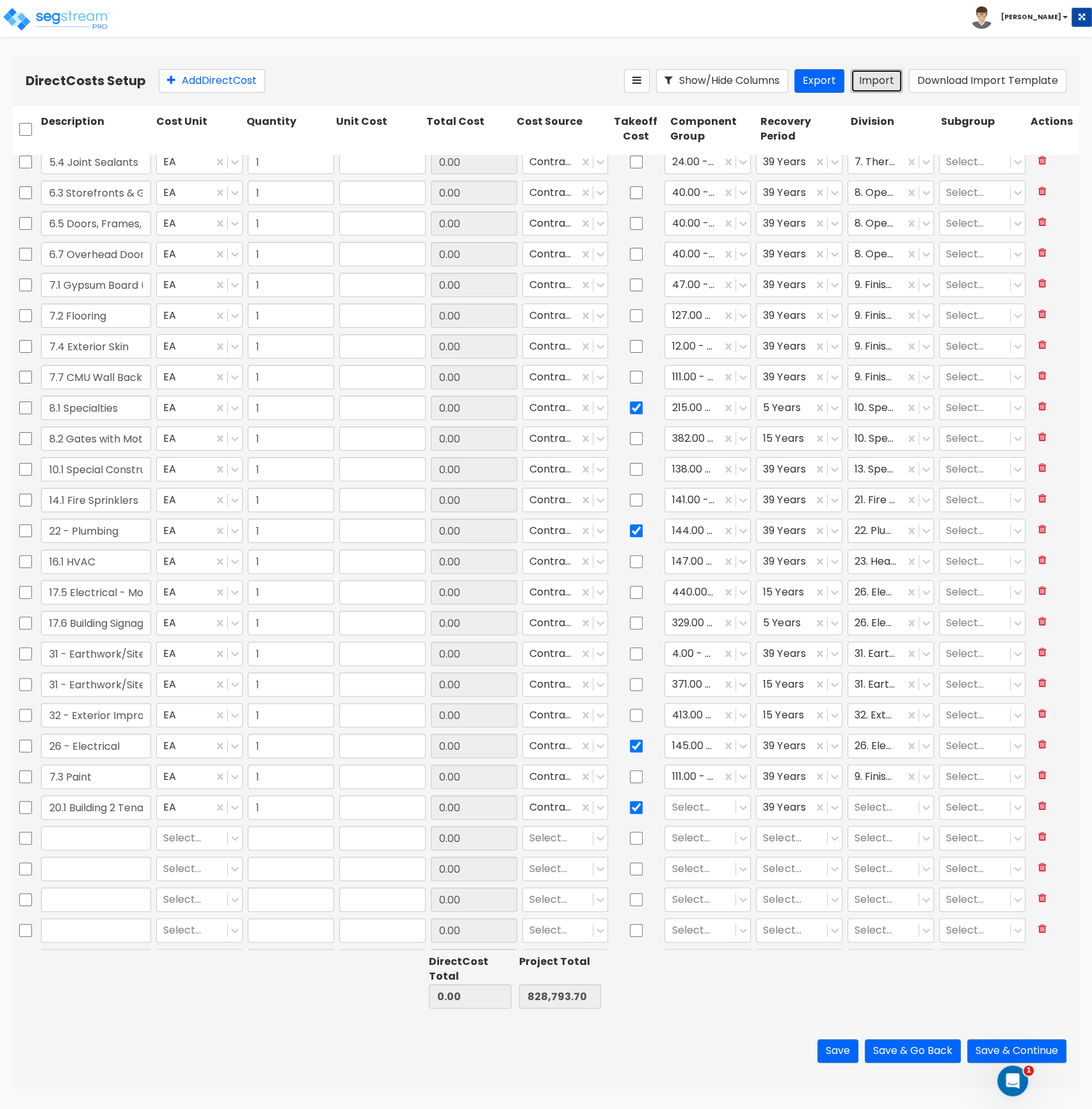
scroll to position [373, 0]
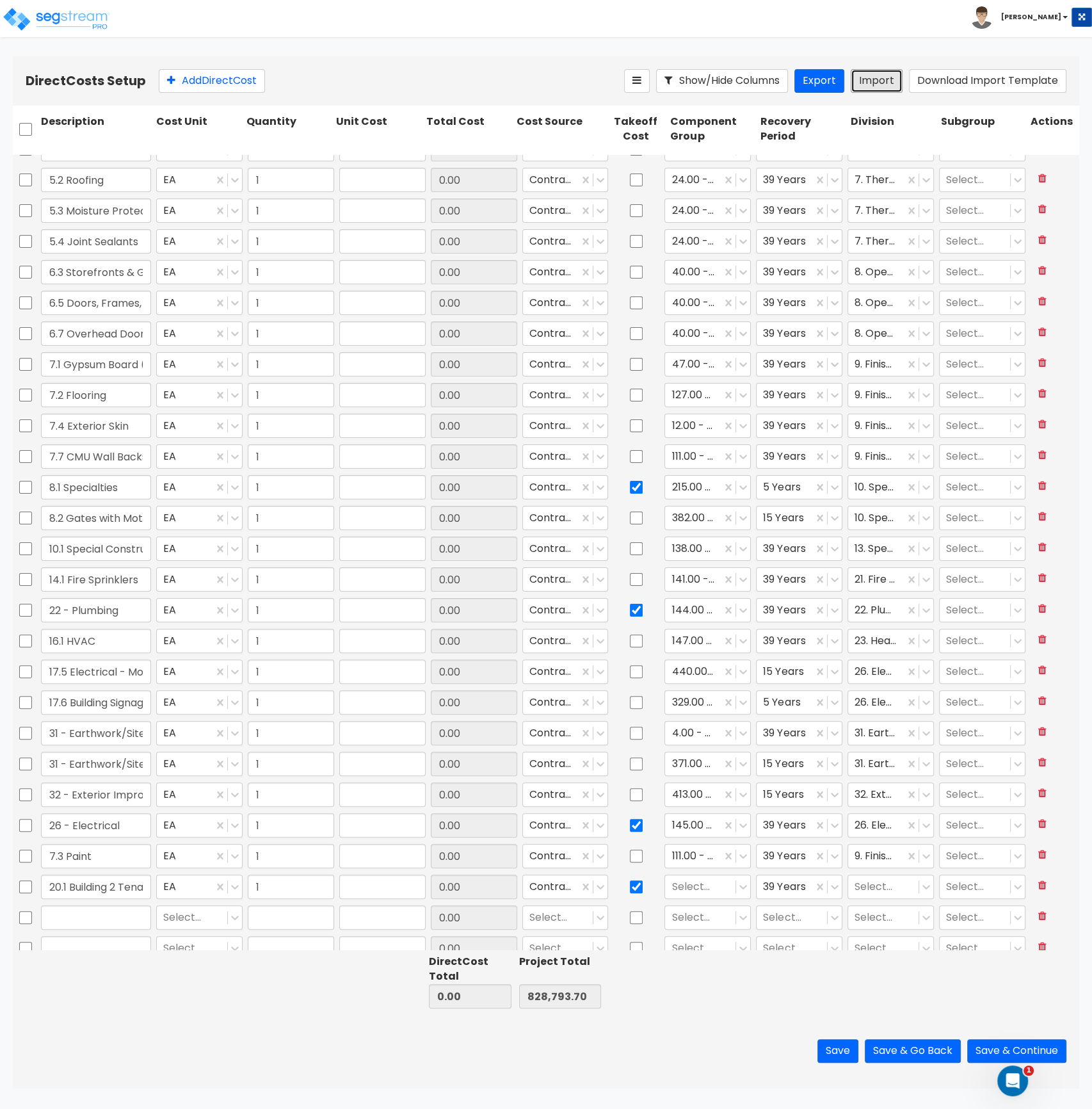
type input "1"
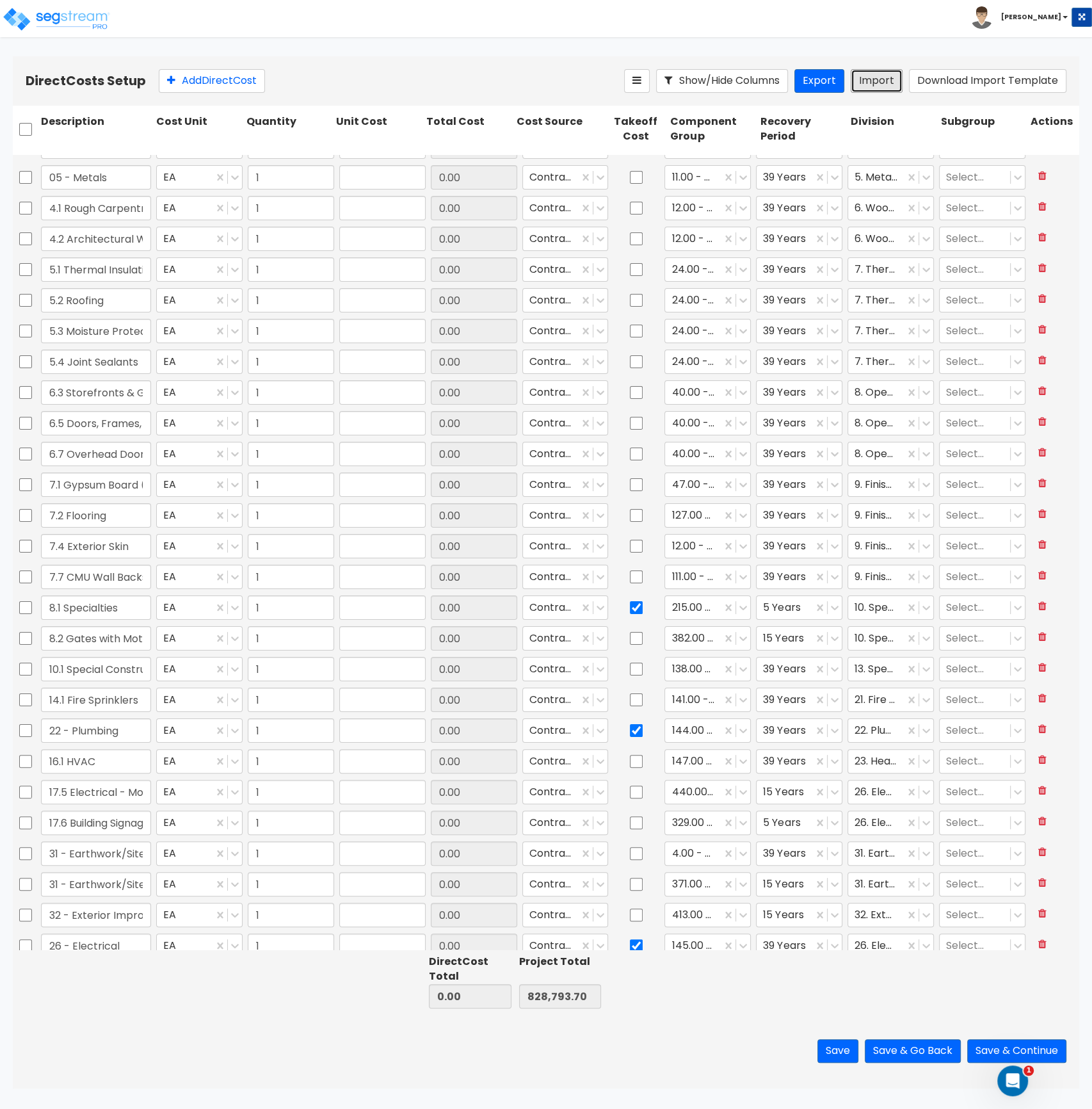
scroll to position [0, 0]
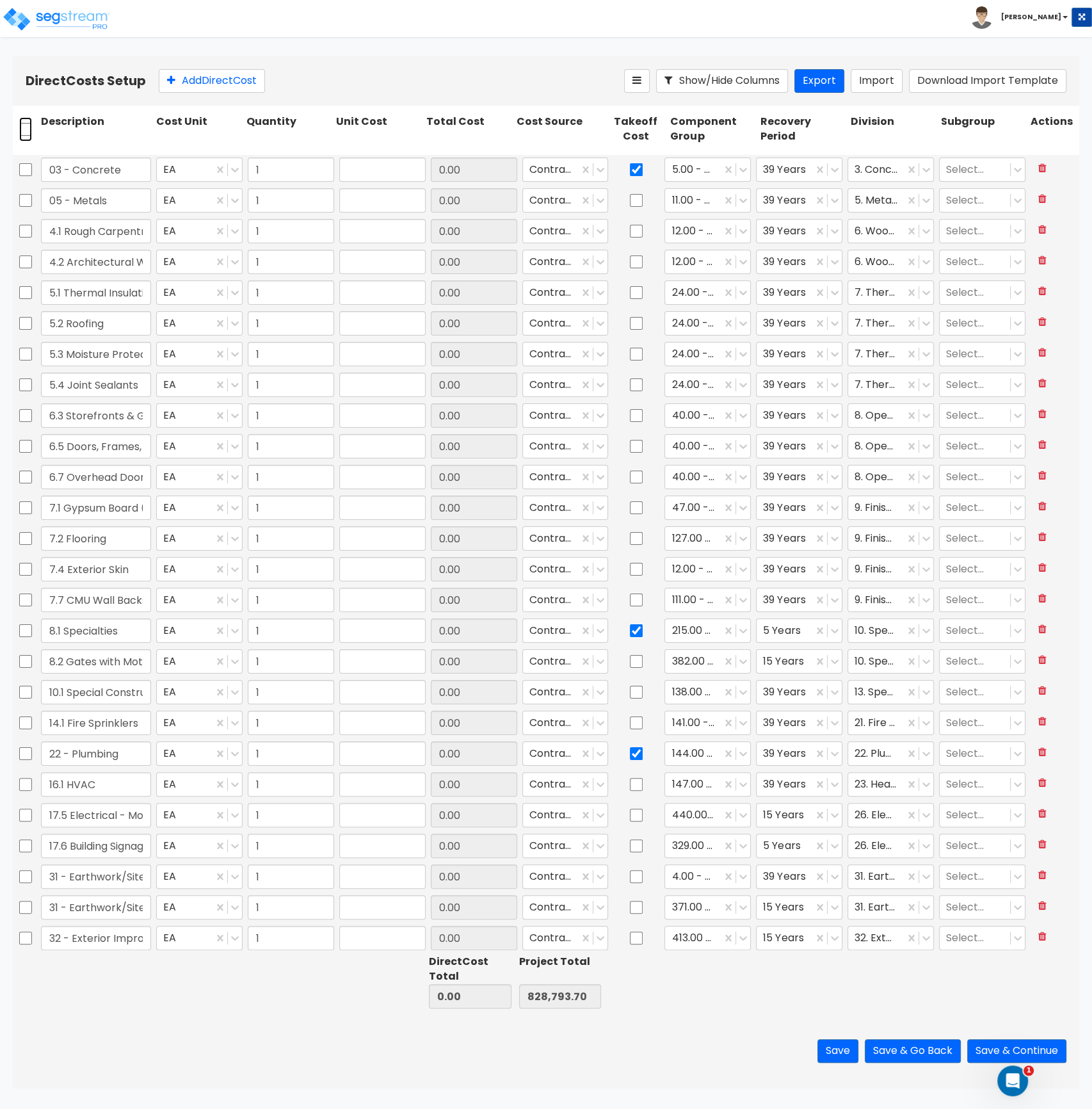
click at [23, 132] on input "checkbox" at bounding box center [26, 130] width 13 height 25
checkbox input "true"
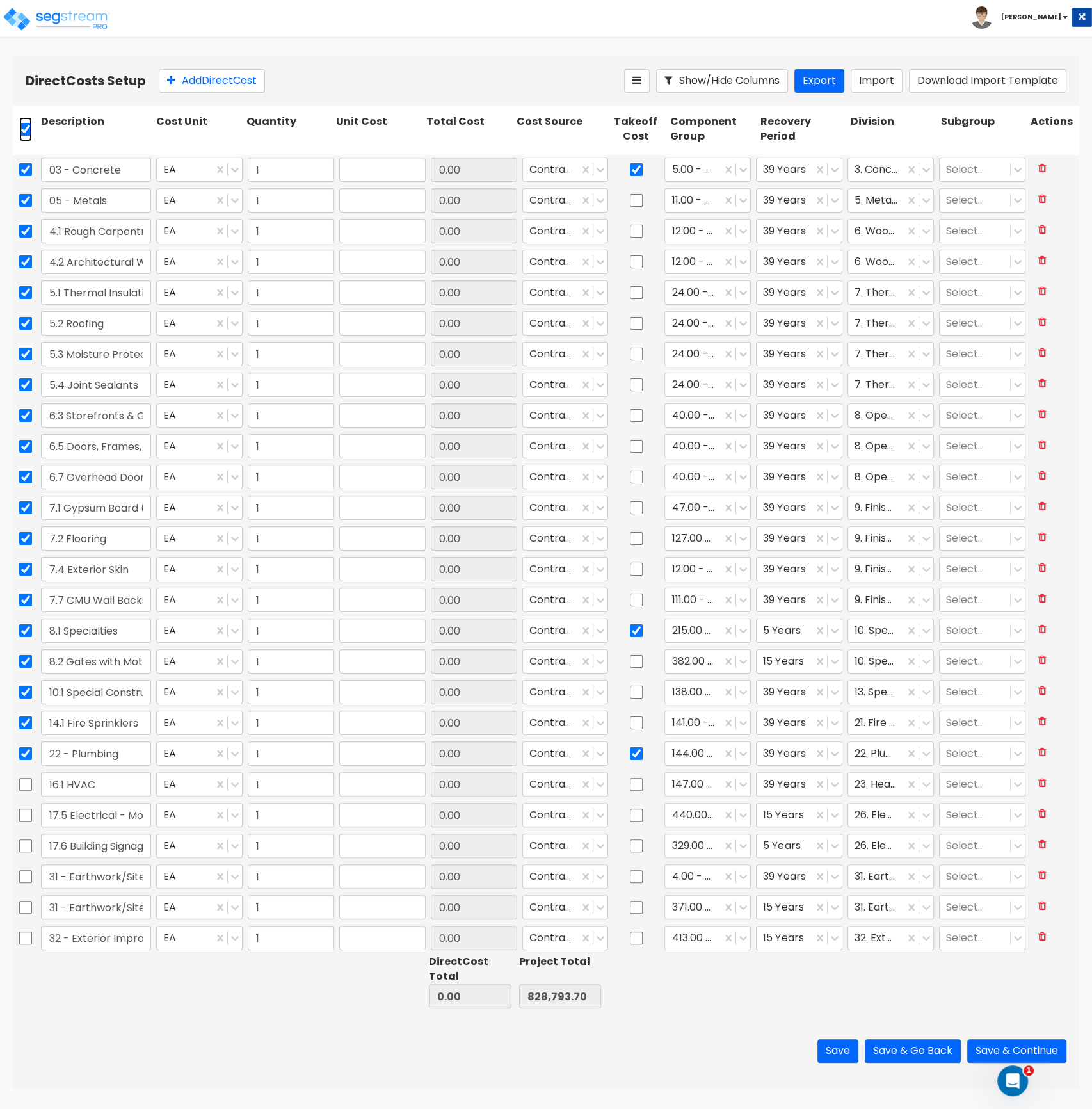
checkbox input "true"
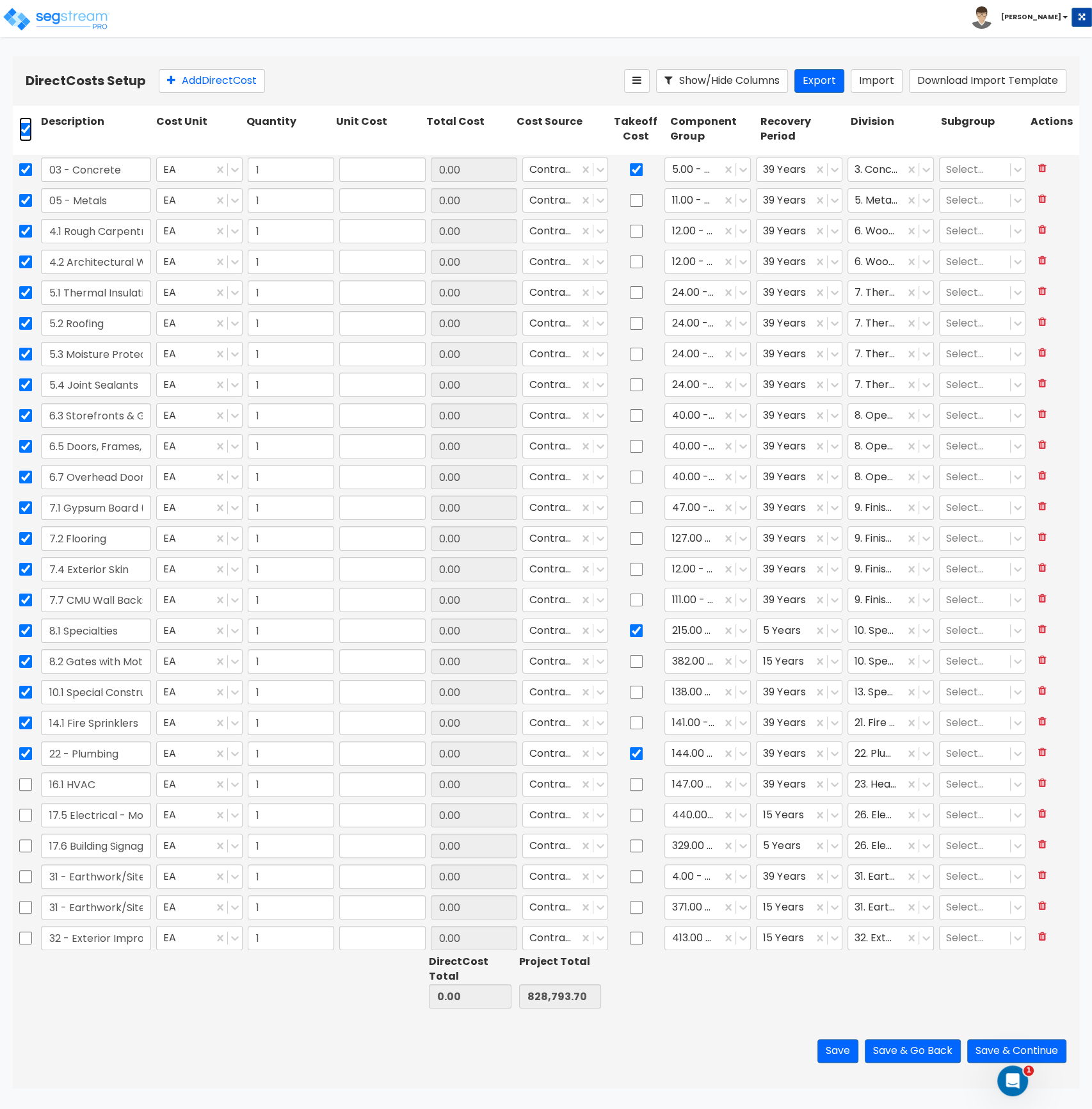
checkbox input "true"
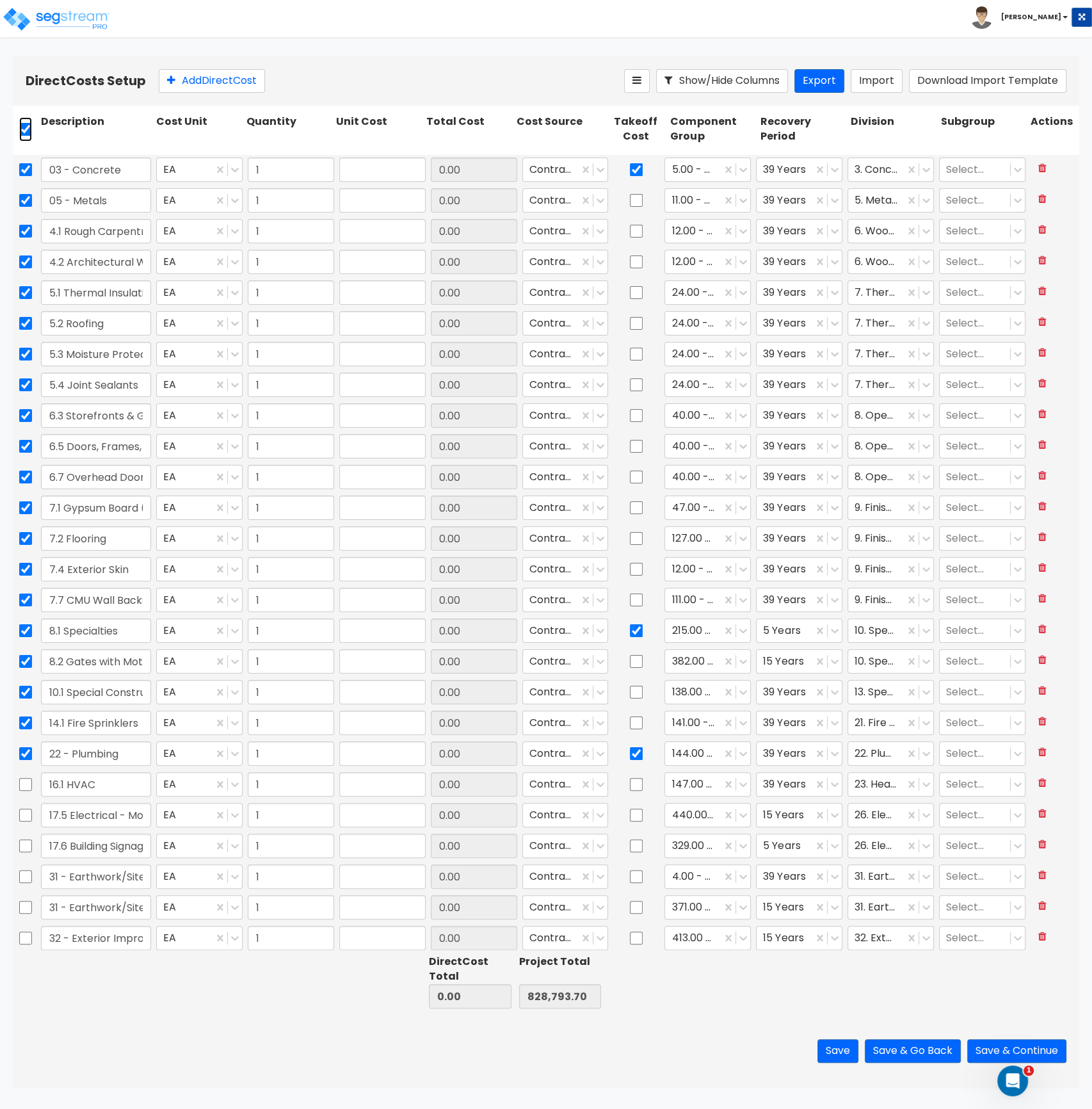
checkbox input "true"
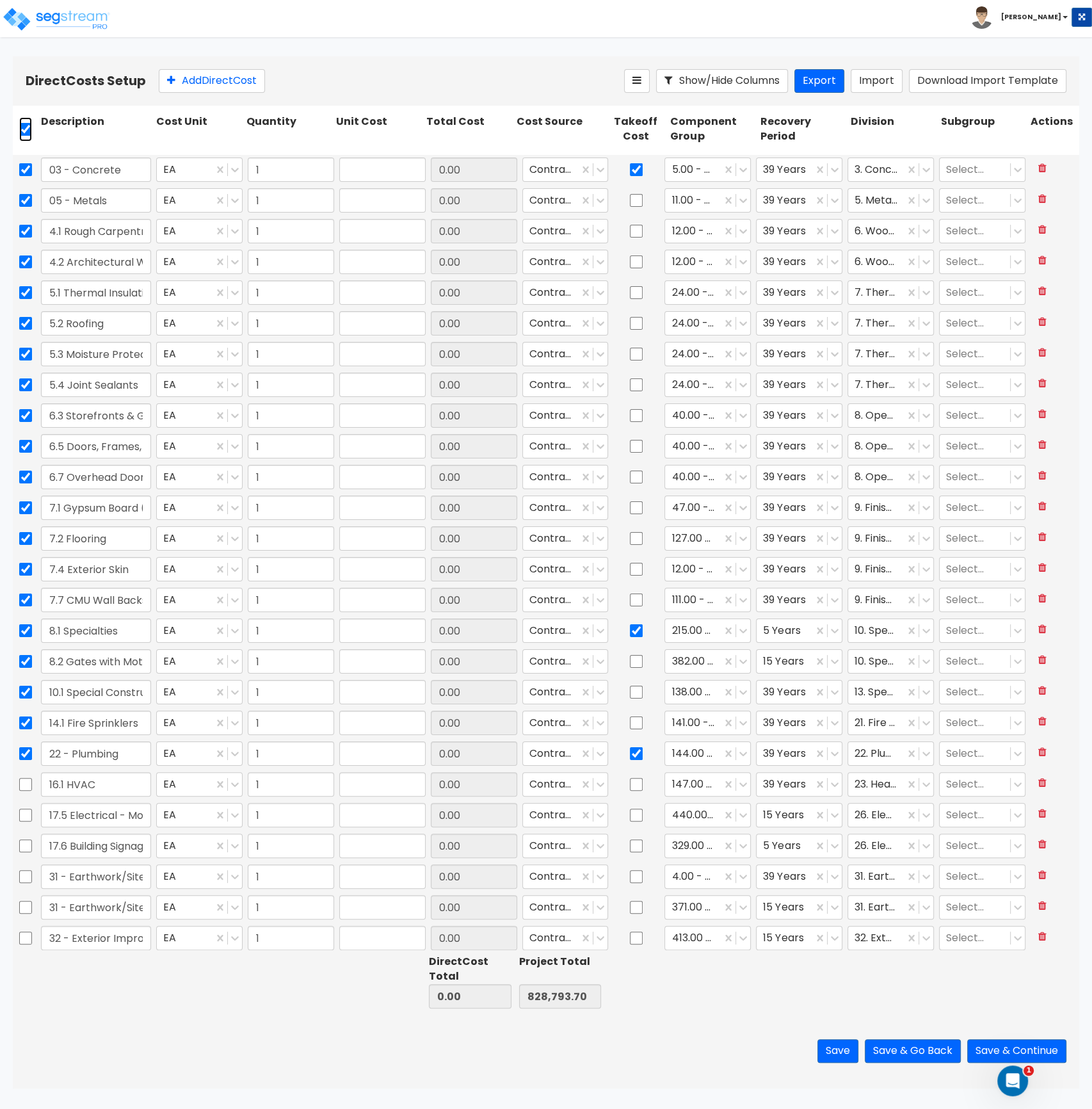
checkbox input "true"
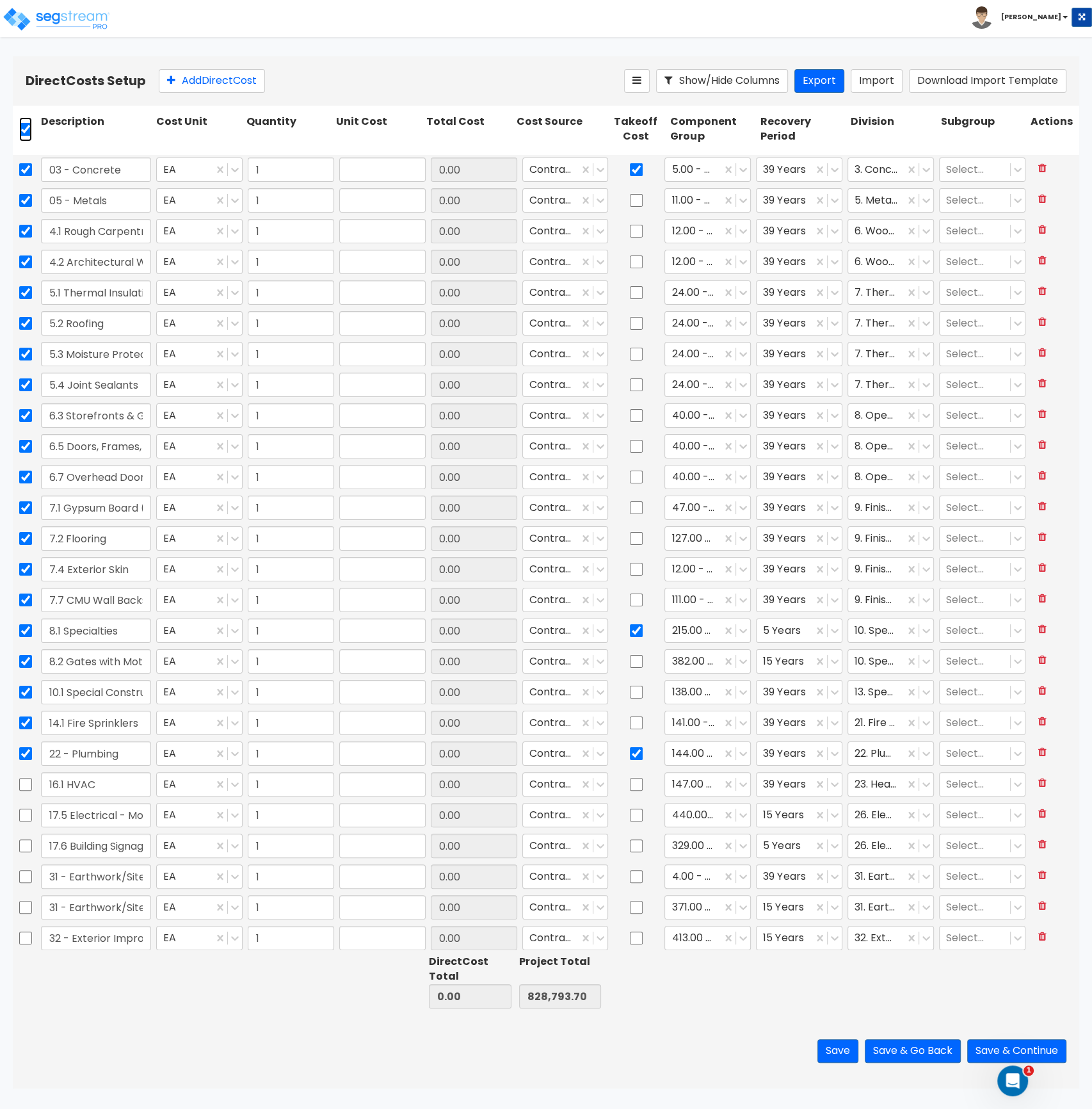
checkbox input "true"
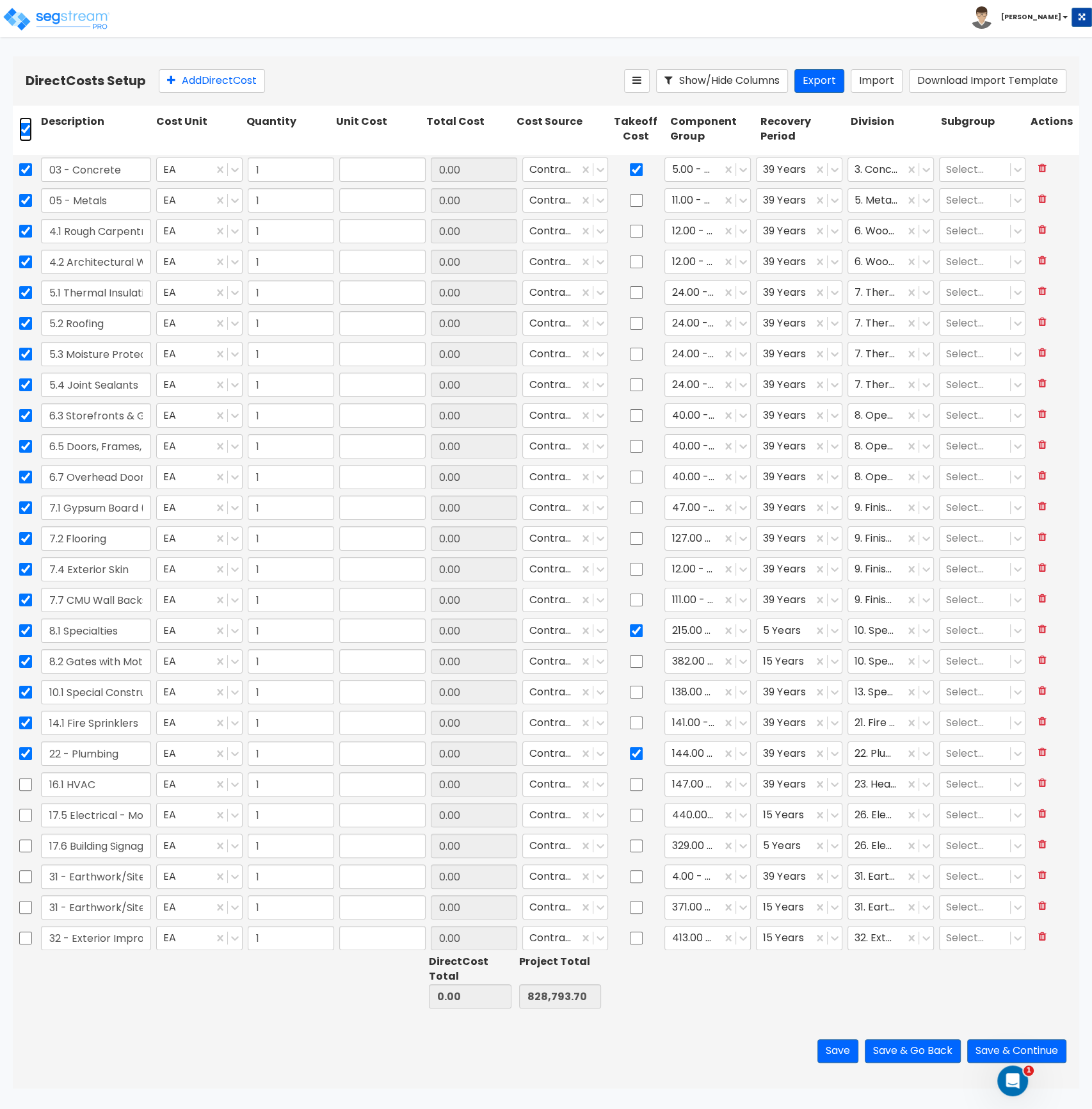
checkbox input "true"
click at [301, 79] on icon at bounding box center [295, 80] width 10 height 13
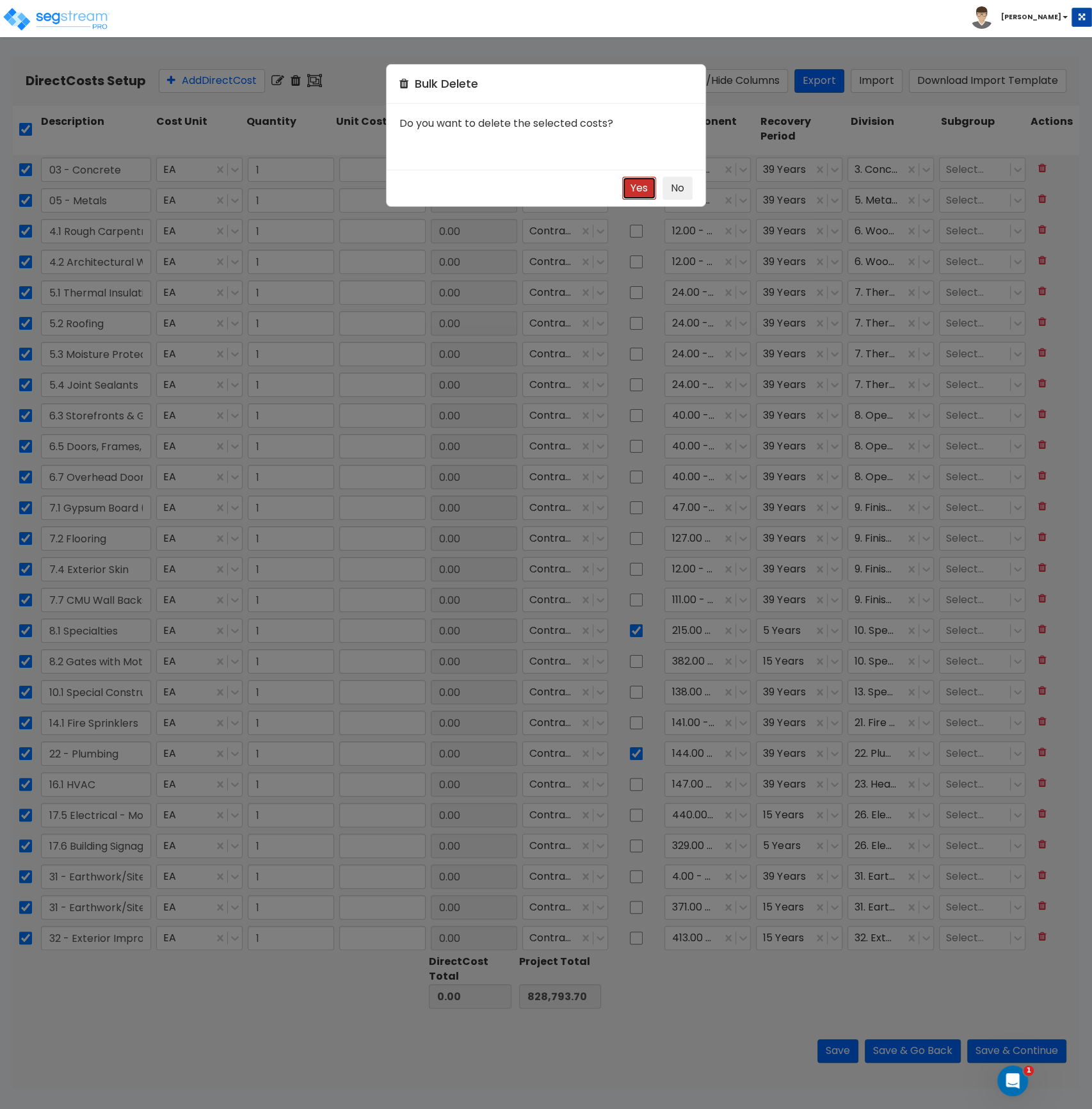
click at [635, 188] on button "Yes" at bounding box center [640, 188] width 34 height 24
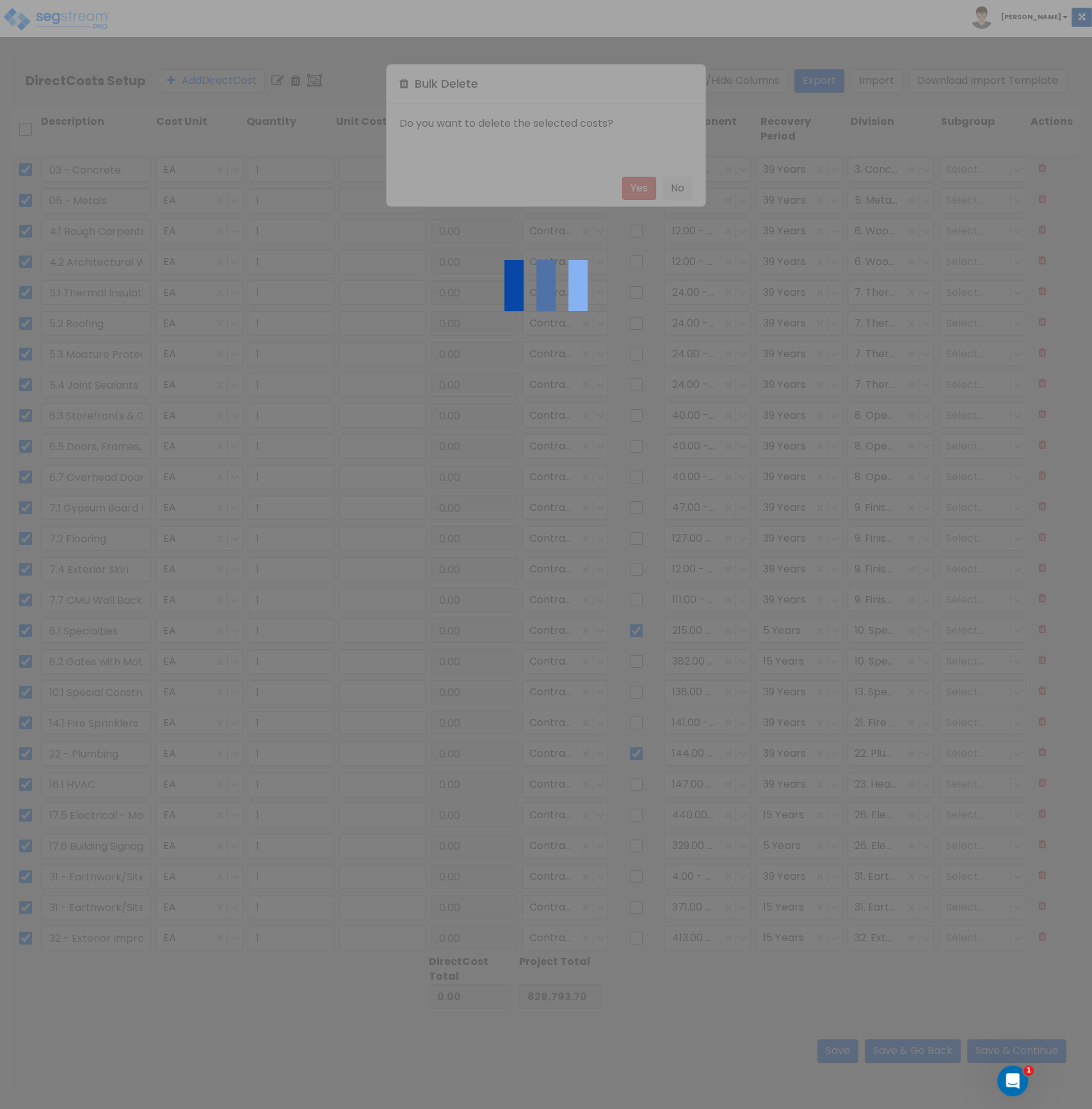
checkbox input "false"
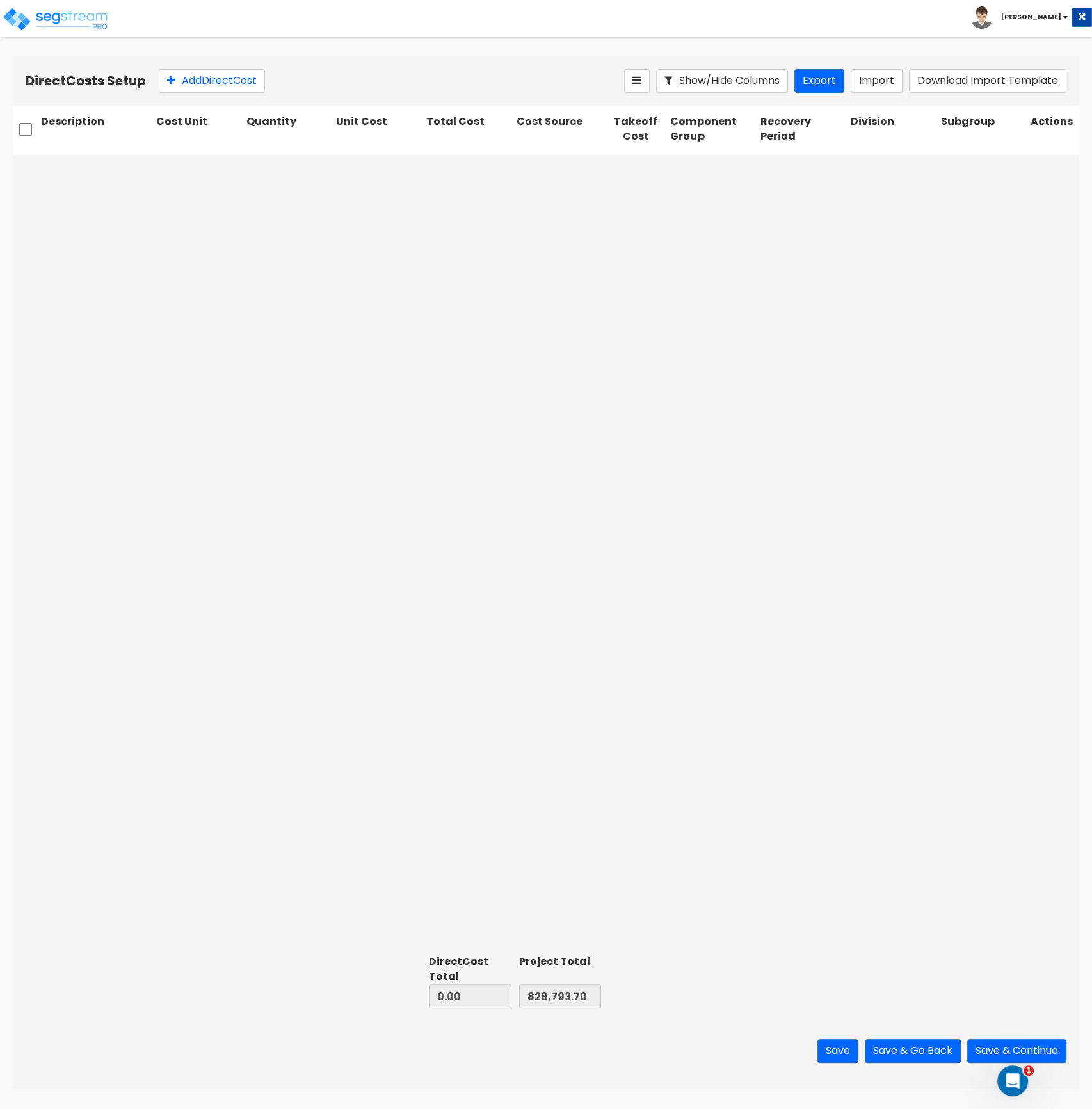
drag, startPoint x: 533, startPoint y: 466, endPoint x: 508, endPoint y: 316, distance: 152.1
click at [533, 466] on div at bounding box center [546, 553] width 1066 height 795
click at [881, 75] on button "Import" at bounding box center [876, 80] width 52 height 24
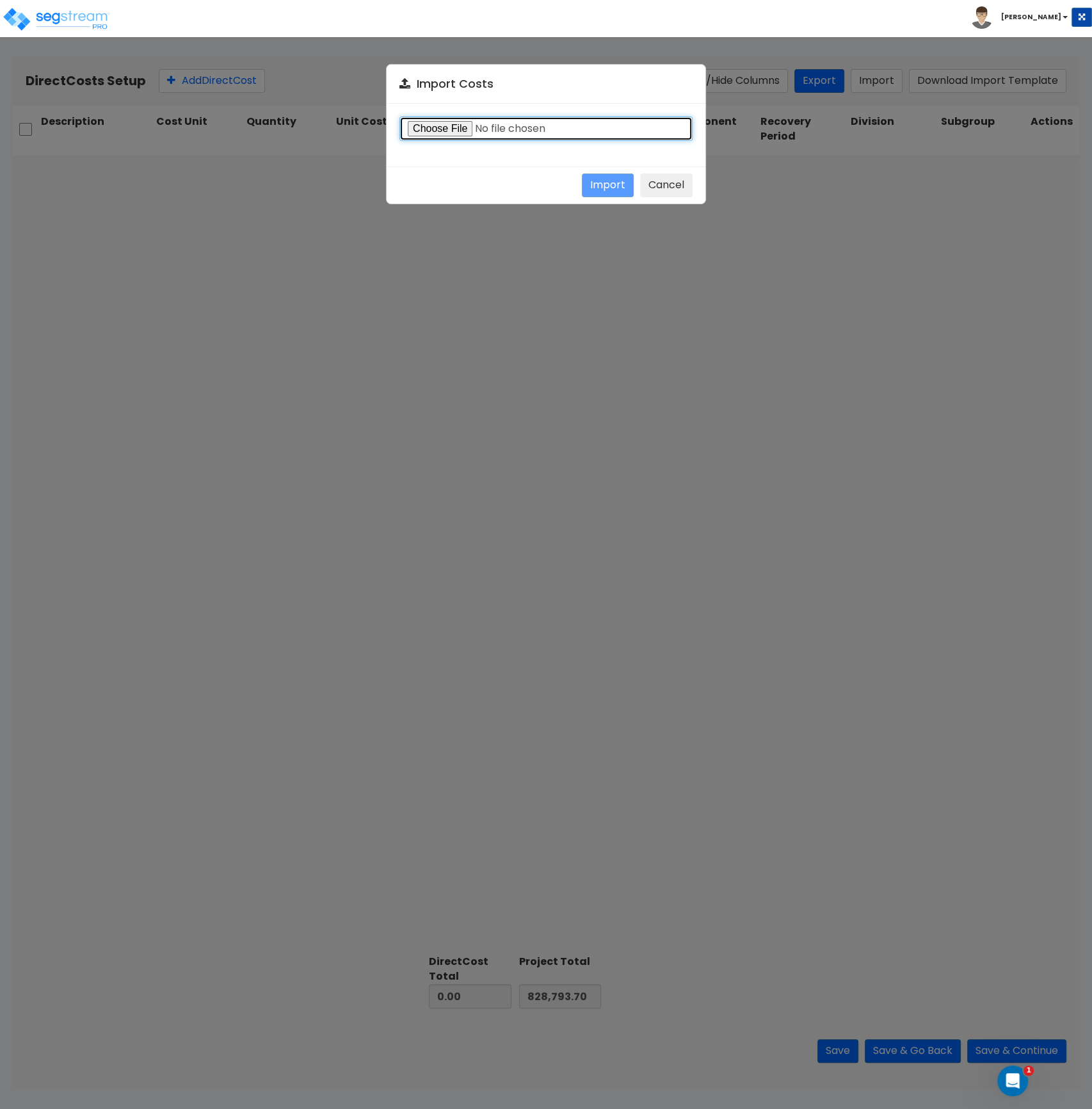
click at [454, 130] on input "file" at bounding box center [546, 129] width 293 height 25
type input "C:\fakepath\Direct Costs Imports_Building 2_United MARINE.csv"
click at [608, 181] on button "Import" at bounding box center [608, 185] width 52 height 24
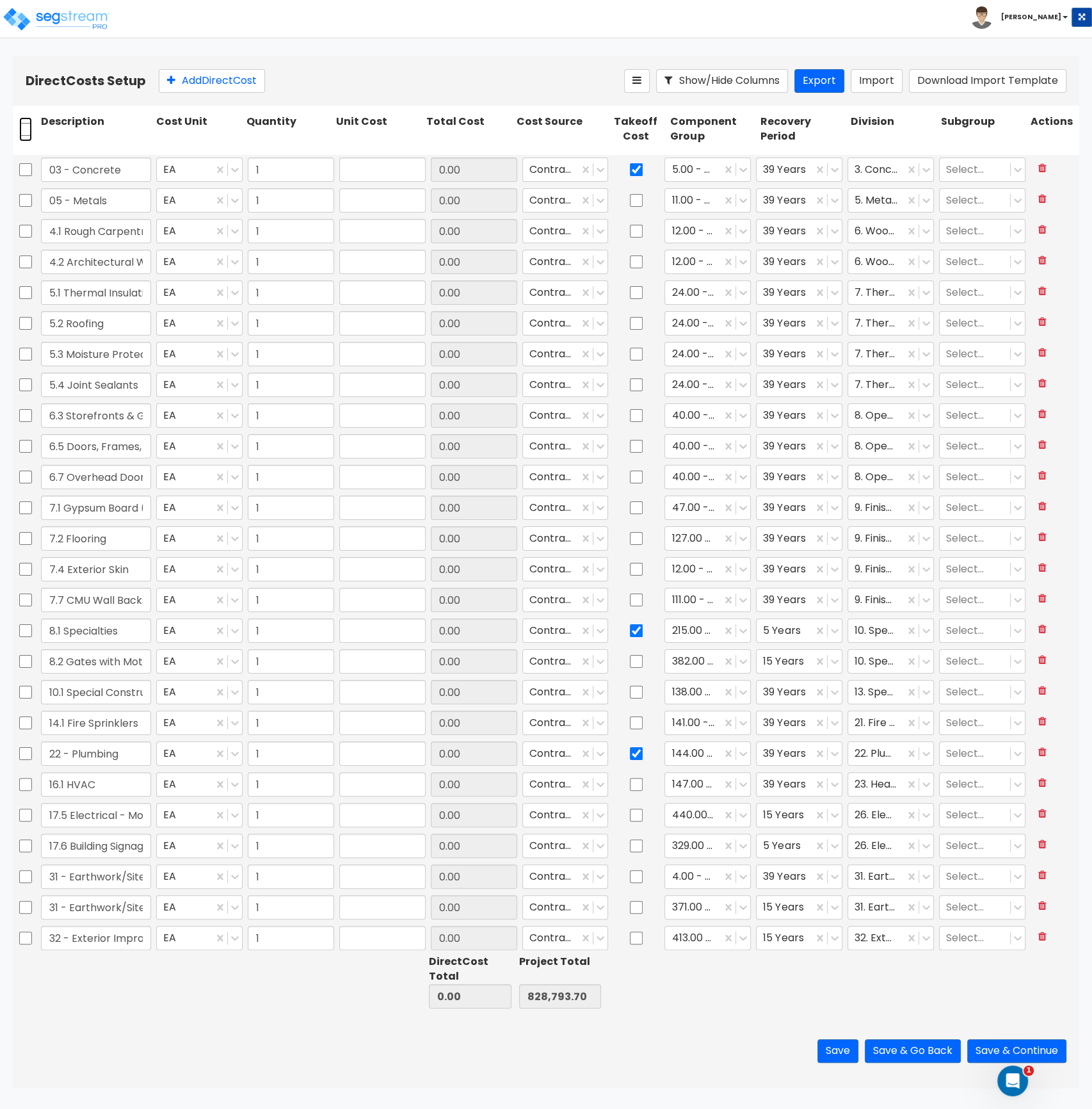
drag, startPoint x: 25, startPoint y: 128, endPoint x: 191, endPoint y: 101, distance: 168.2
click at [25, 128] on input "checkbox" at bounding box center [26, 130] width 13 height 25
checkbox input "true"
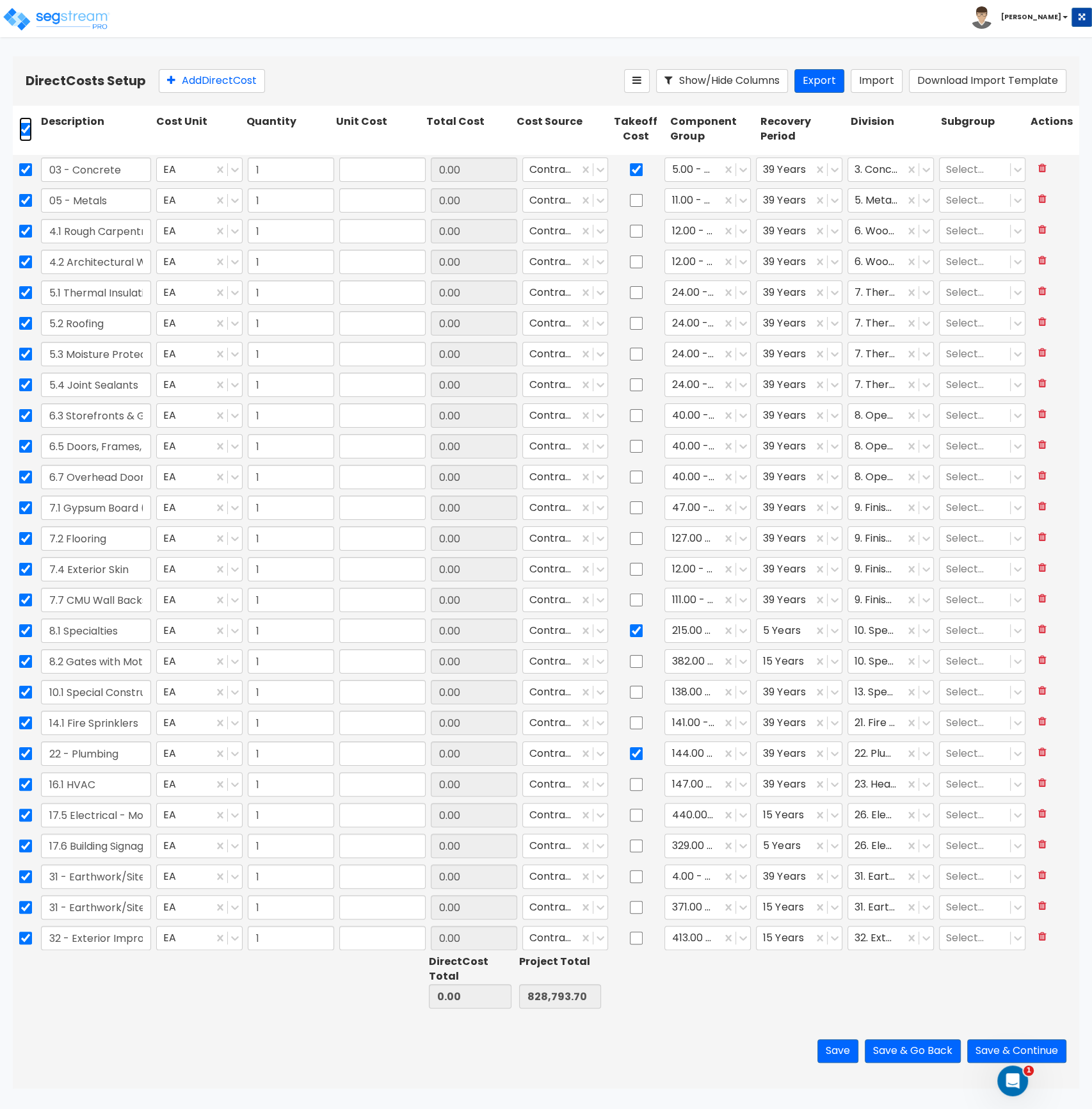
checkbox input "true"
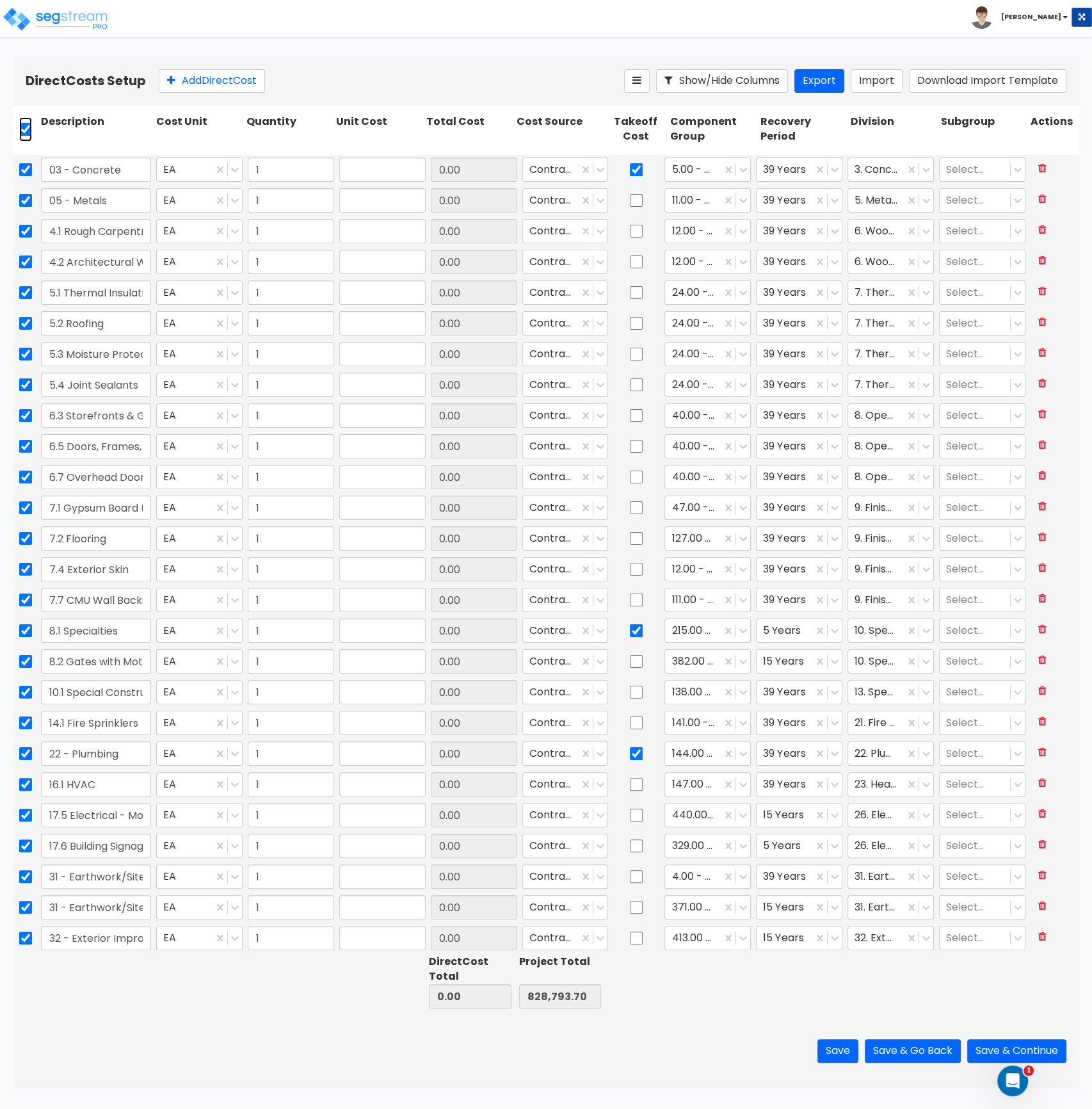
checkbox input "true"
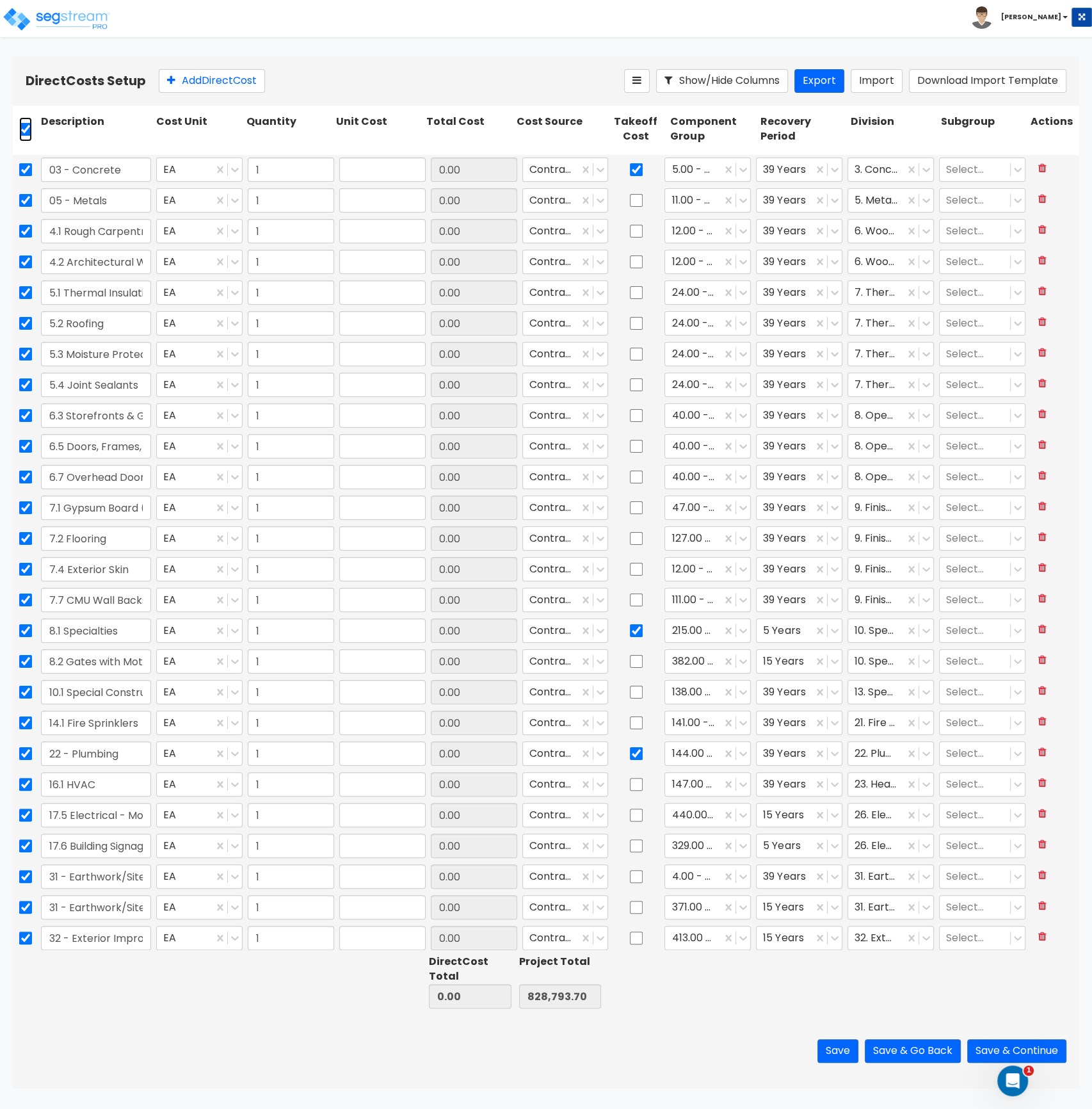
checkbox input "true"
click at [297, 79] on icon at bounding box center [295, 80] width 10 height 13
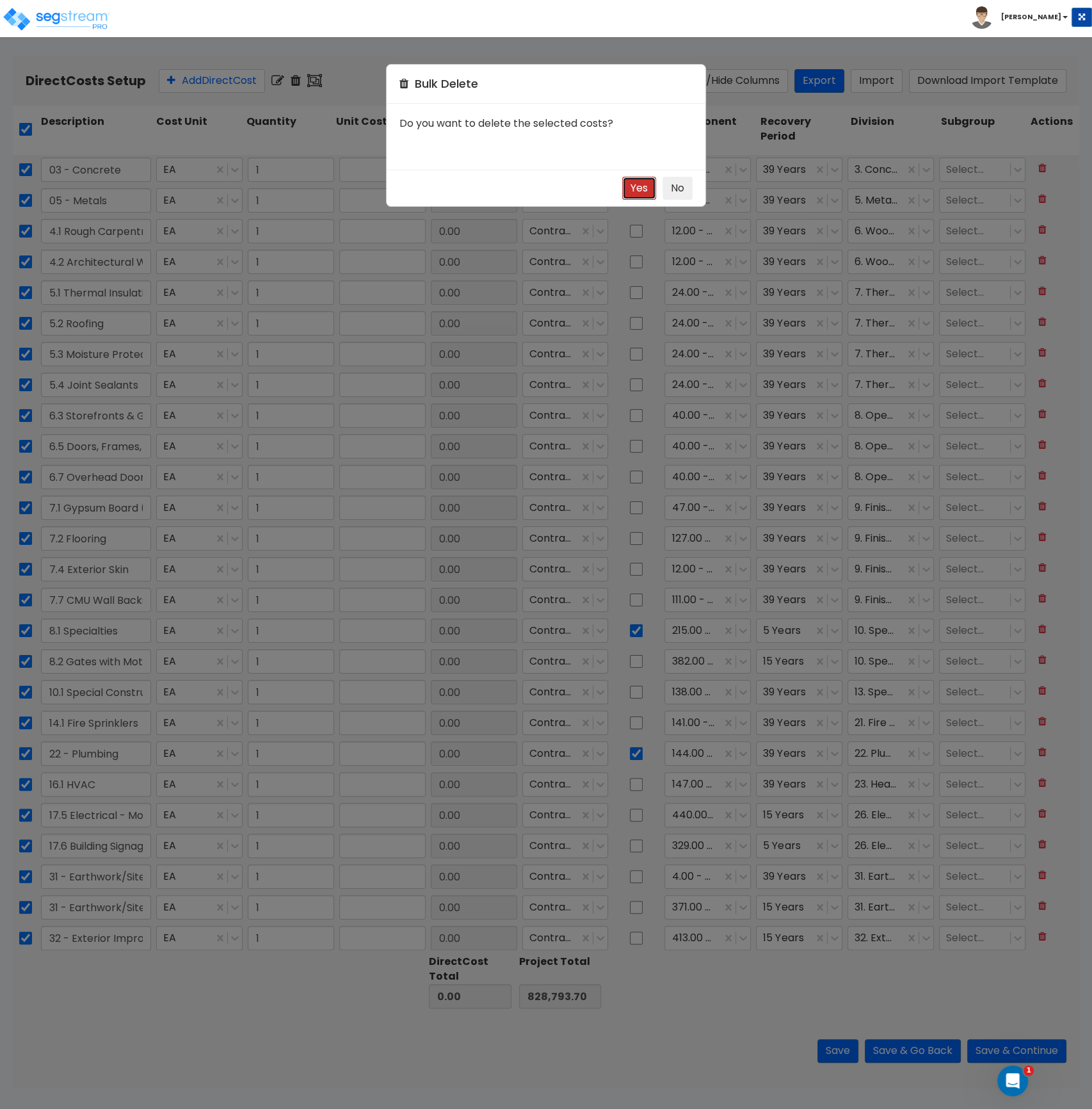
click at [636, 187] on button "Yes" at bounding box center [640, 188] width 34 height 24
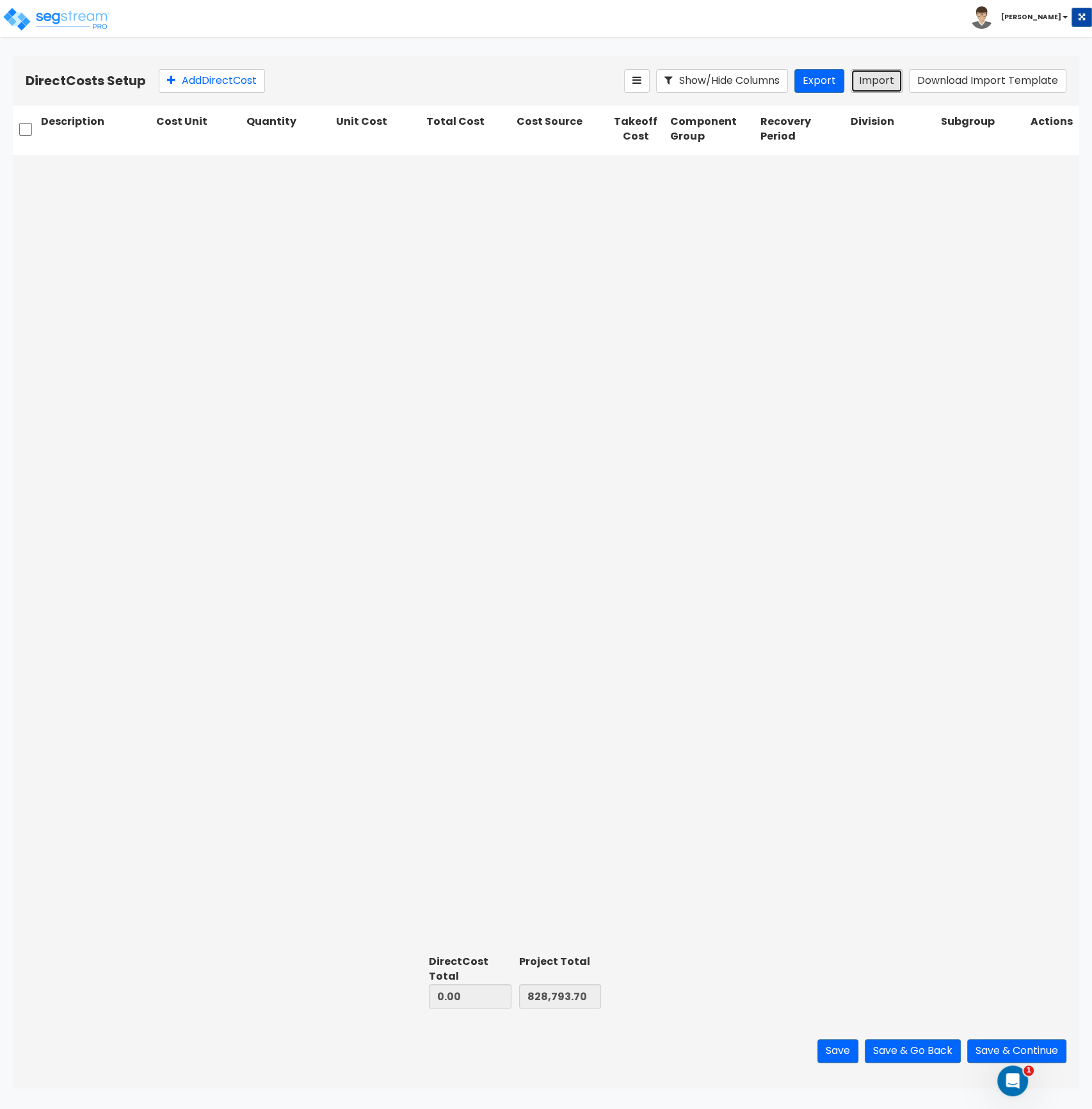
click at [862, 77] on button "Import" at bounding box center [876, 80] width 52 height 24
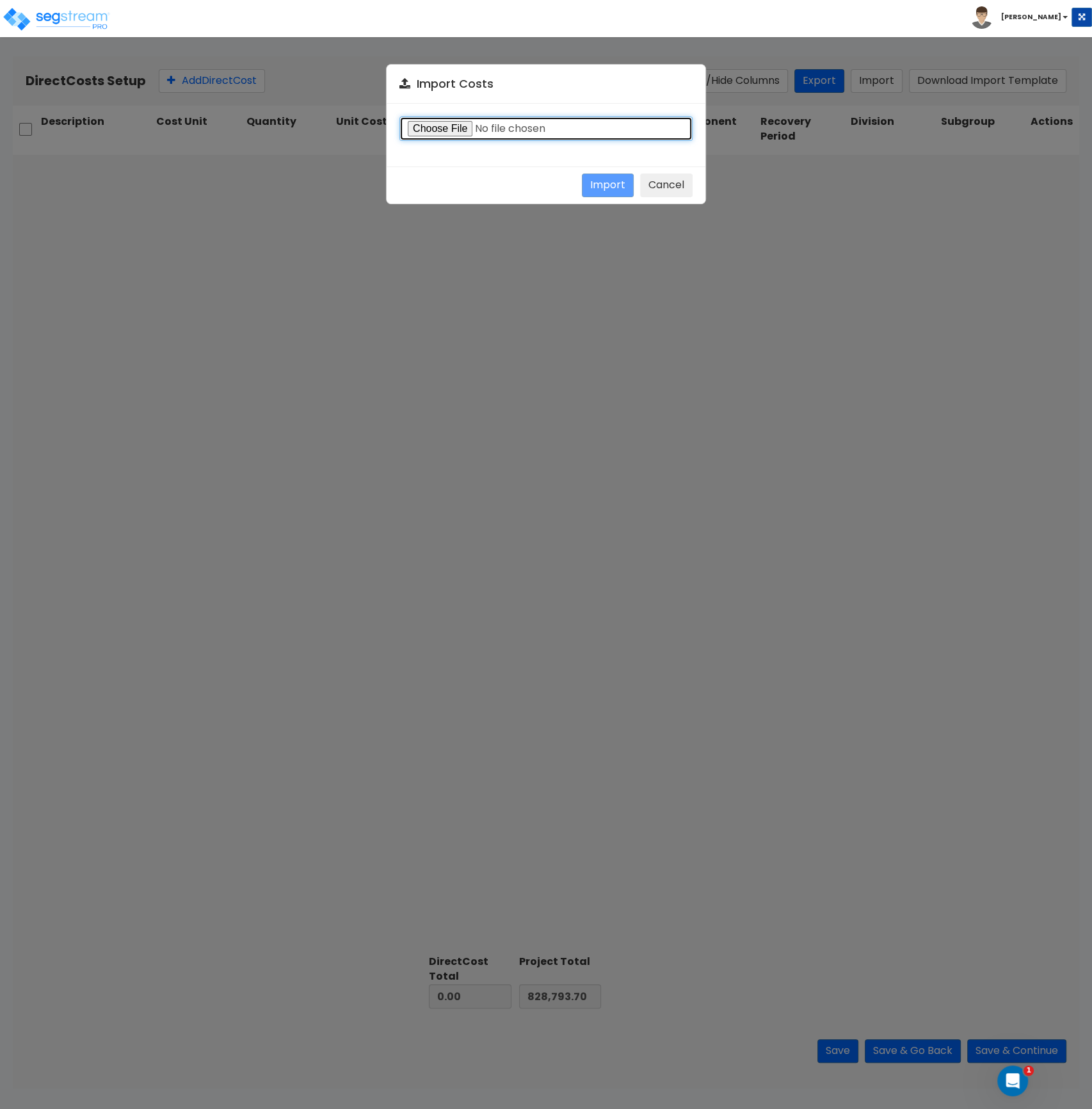
click at [447, 130] on input "file" at bounding box center [546, 129] width 293 height 25
click at [607, 186] on button "Import" at bounding box center [608, 185] width 52 height 24
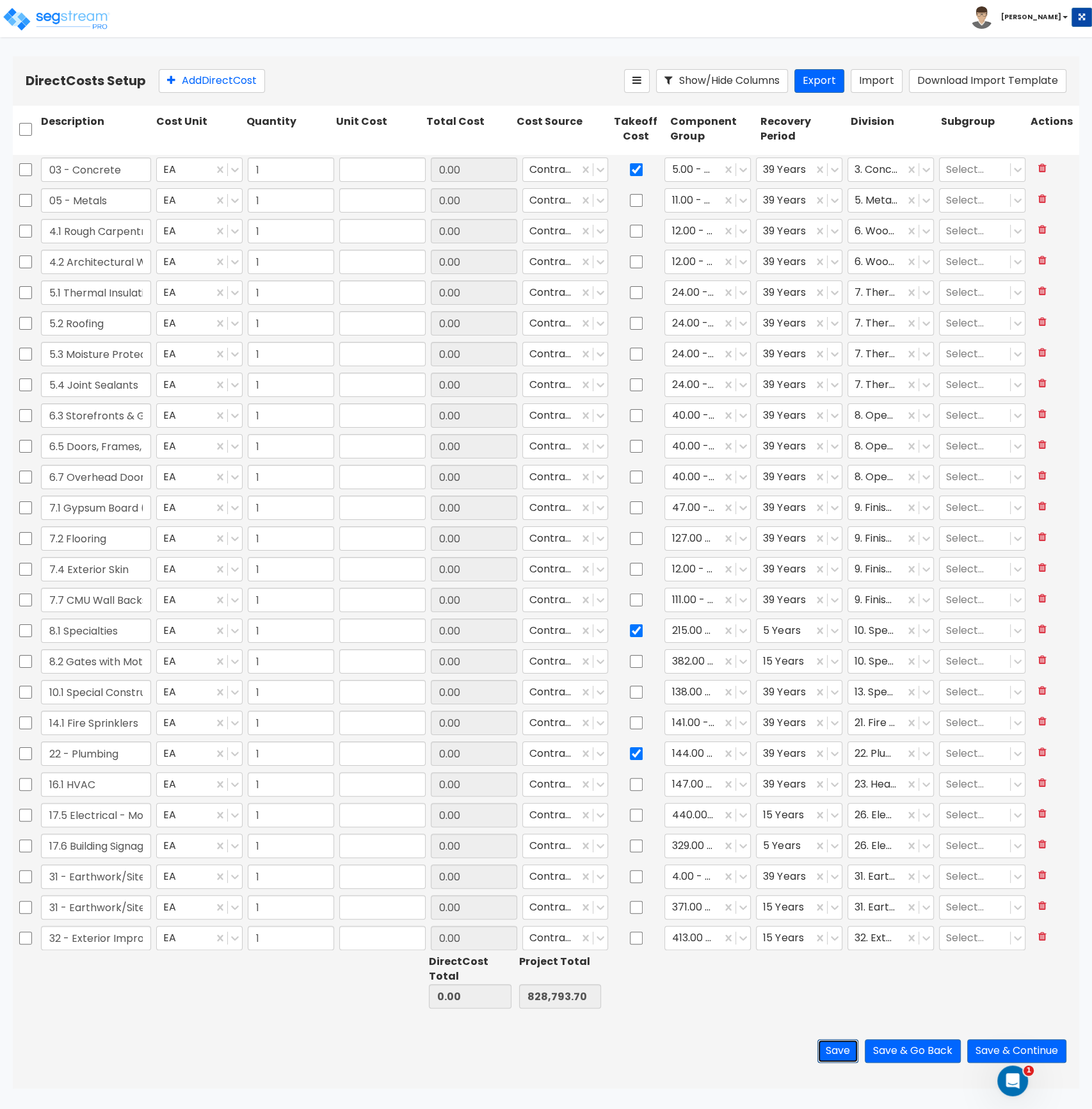
click at [842, 1051] on button "Save" at bounding box center [837, 1050] width 41 height 24
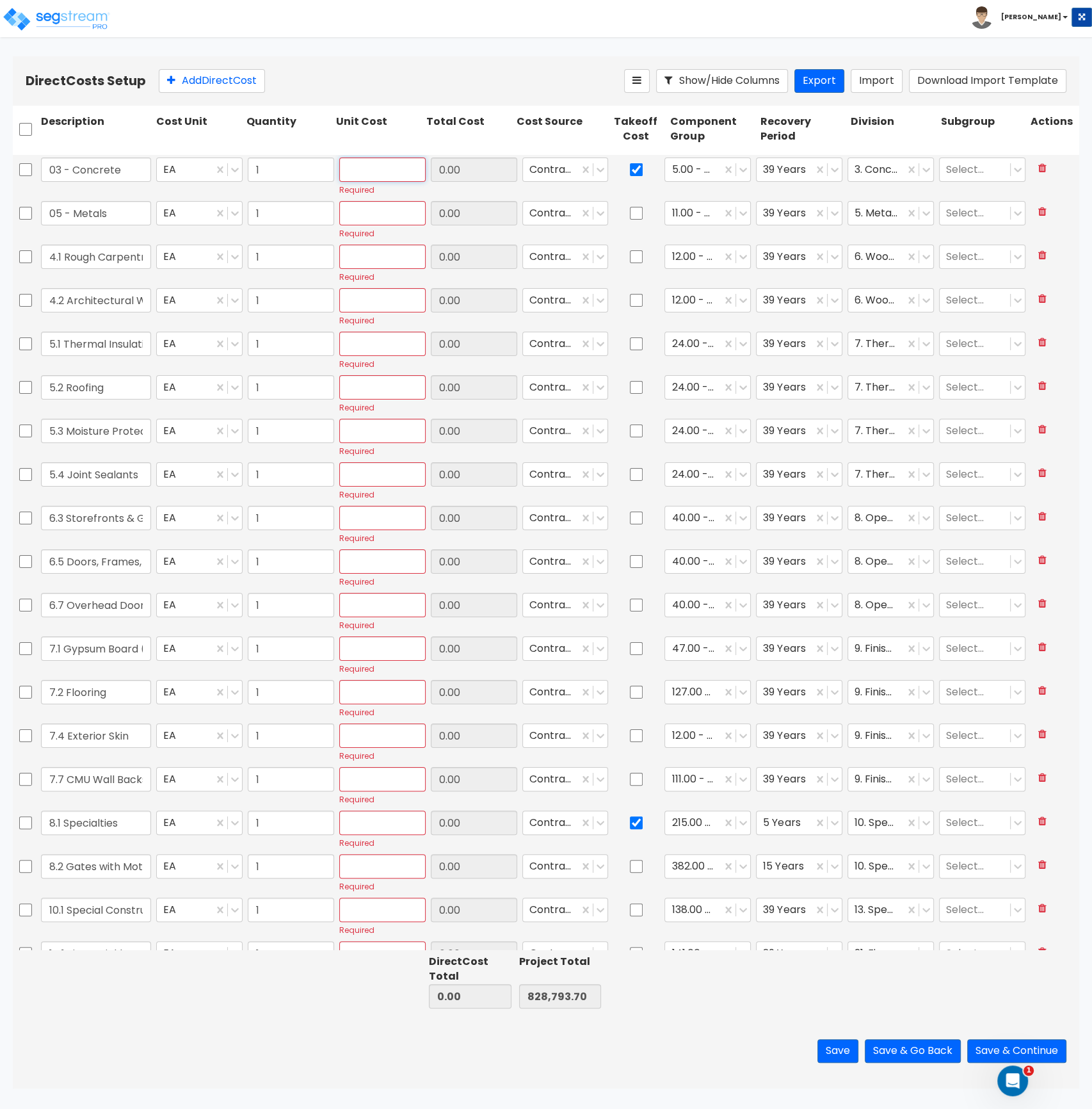
click at [361, 168] on input "text" at bounding box center [382, 169] width 86 height 25
paste input "2,260,557.53"
click at [377, 221] on input "text" at bounding box center [382, 213] width 86 height 25
click at [372, 215] on input "text" at bounding box center [382, 213] width 86 height 25
paste input "1,426,658.18"
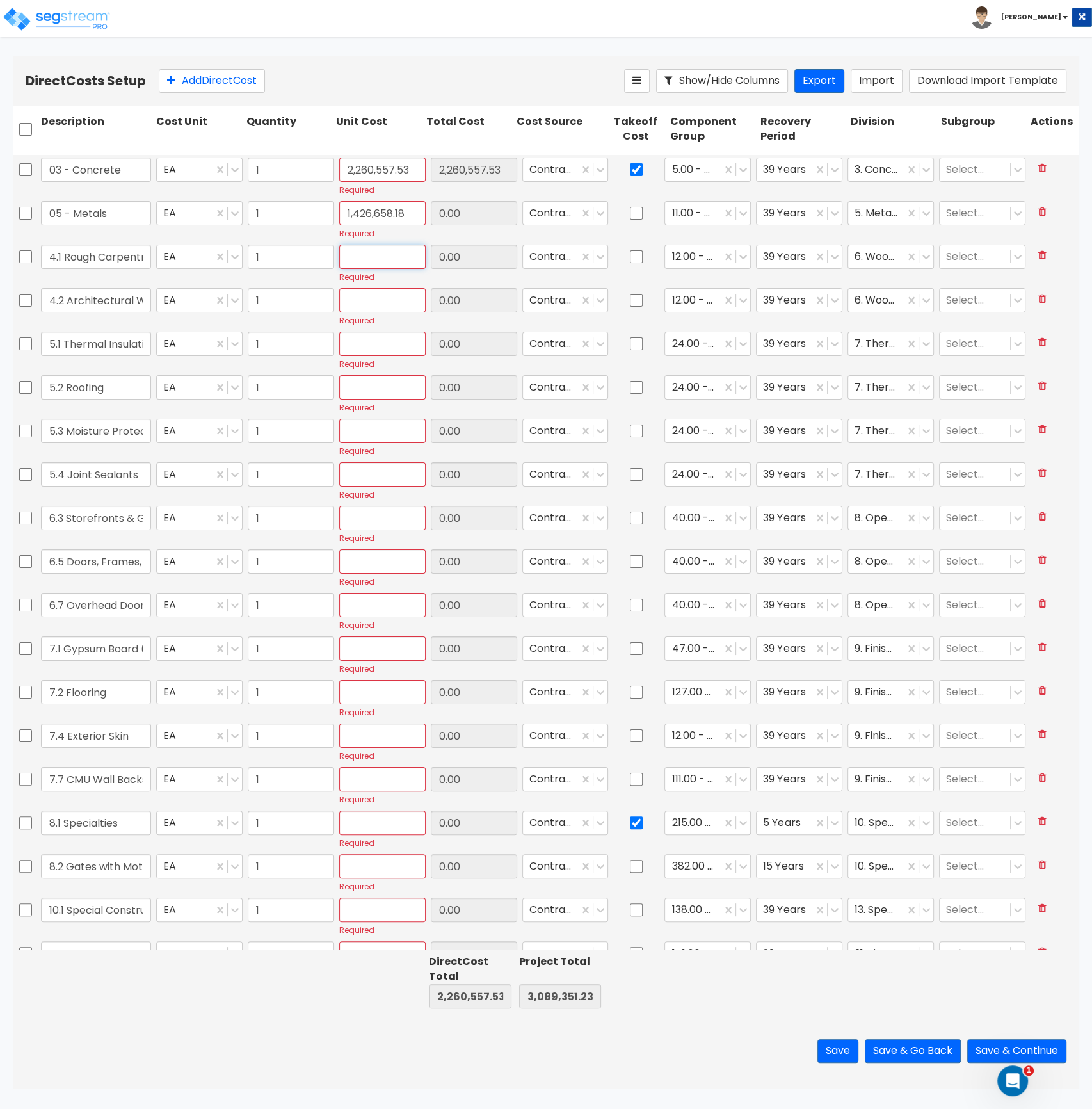
click at [366, 265] on input "text" at bounding box center [382, 256] width 86 height 25
click at [386, 258] on input "text" at bounding box center [382, 256] width 86 height 25
paste input "8,362.28"
click at [371, 301] on input "text" at bounding box center [382, 300] width 86 height 25
click at [369, 300] on input "text" at bounding box center [382, 300] width 86 height 25
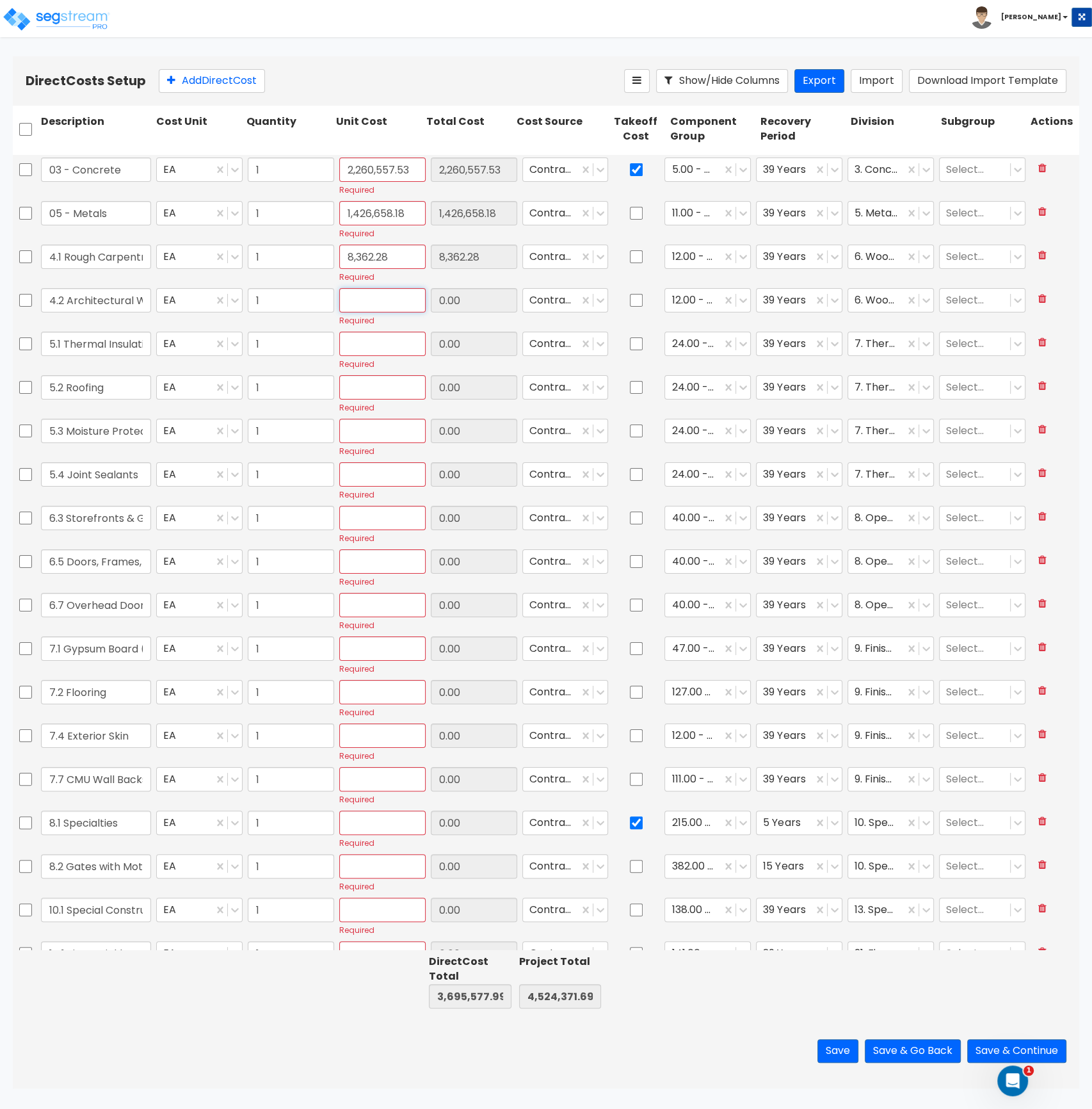
paste input "8,269.1"
click at [377, 345] on input "text" at bounding box center [382, 343] width 86 height 25
paste input "15,172.92"
click at [364, 384] on input "text" at bounding box center [382, 387] width 86 height 25
paste input "248,747.66"
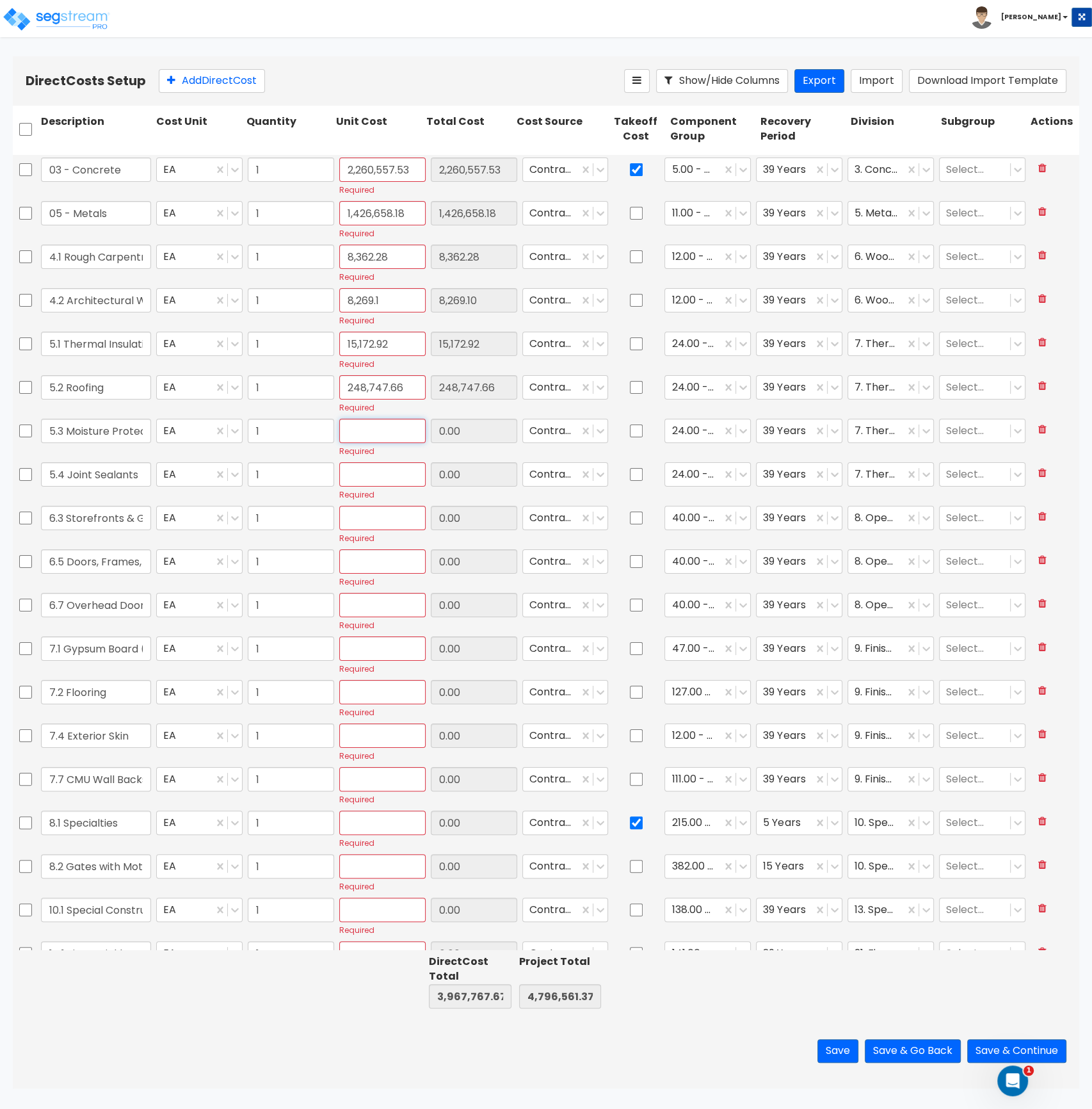
click at [355, 428] on input "text" at bounding box center [382, 431] width 86 height 25
click at [357, 425] on input "text" at bounding box center [382, 431] width 86 height 25
paste input "60,476.32"
click at [374, 471] on input "text" at bounding box center [382, 474] width 86 height 25
paste input "1,706.59"
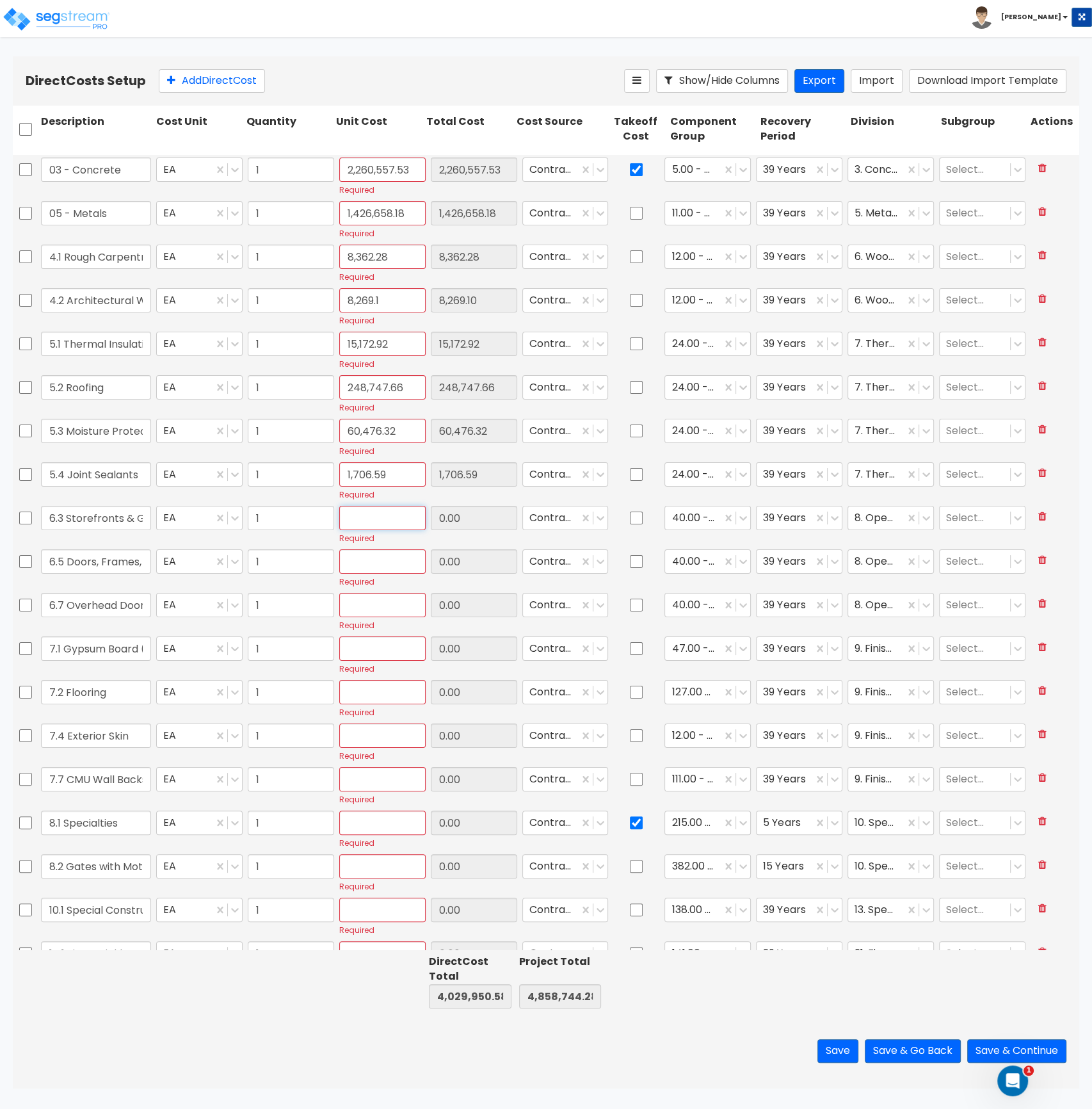
drag, startPoint x: 349, startPoint y: 519, endPoint x: 349, endPoint y: 528, distance: 9.0
click at [349, 519] on input "text" at bounding box center [382, 518] width 86 height 25
paste input "189,165.25"
click at [359, 559] on input "text" at bounding box center [382, 562] width 86 height 25
click at [361, 565] on input "text" at bounding box center [382, 562] width 86 height 25
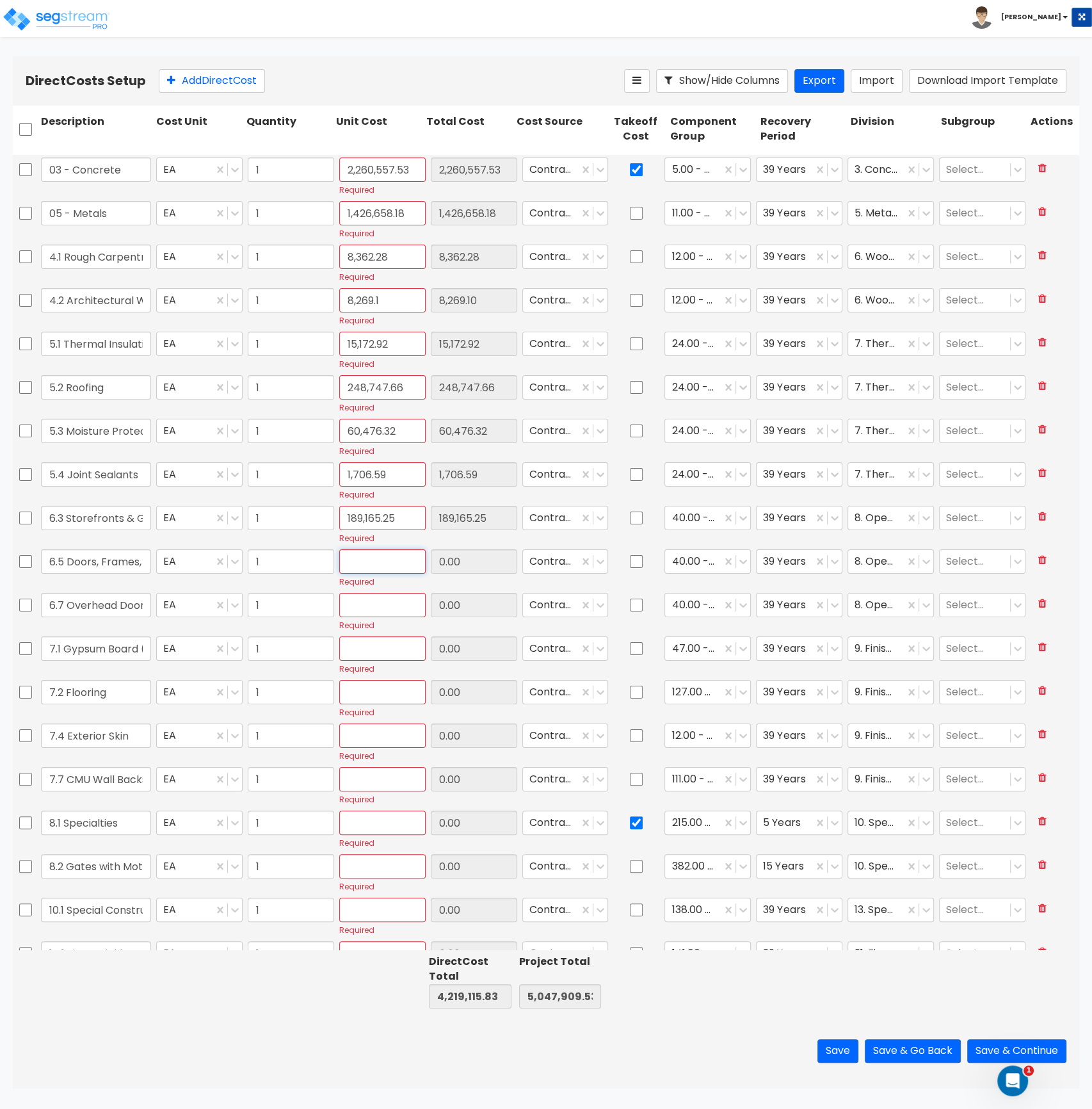
paste input "32,793.43"
click at [359, 608] on input "text" at bounding box center [382, 606] width 86 height 25
paste input "62,366.53"
click at [359, 662] on div "Required" at bounding box center [382, 655] width 92 height 43
click at [359, 654] on input "text" at bounding box center [382, 649] width 86 height 25
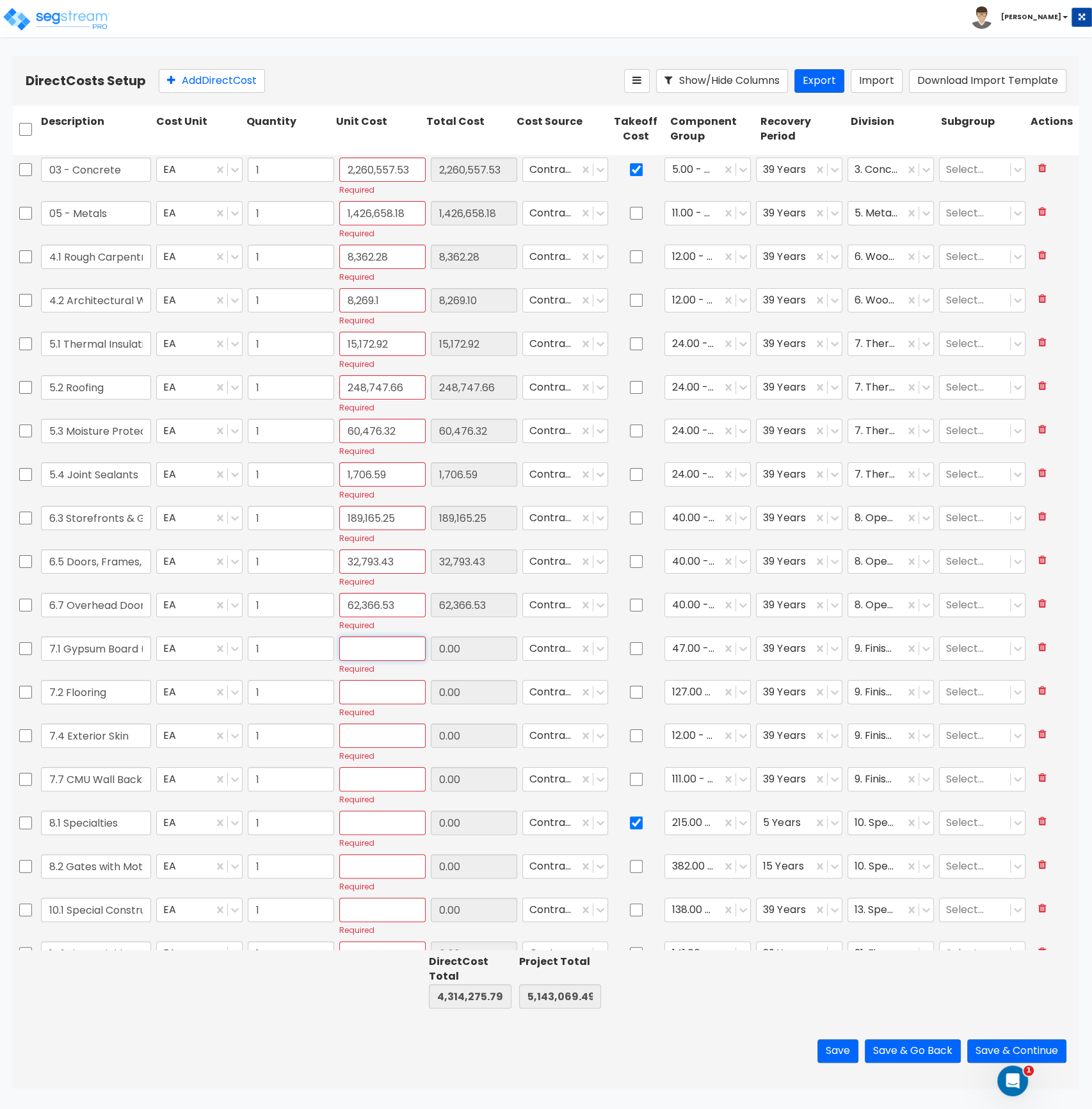
click at [359, 649] on input "text" at bounding box center [382, 649] width 86 height 25
paste input "112,658.28"
click at [365, 705] on div "Required" at bounding box center [382, 698] width 92 height 43
click at [379, 691] on input "text" at bounding box center [382, 693] width 86 height 25
paste input "15,006.02"
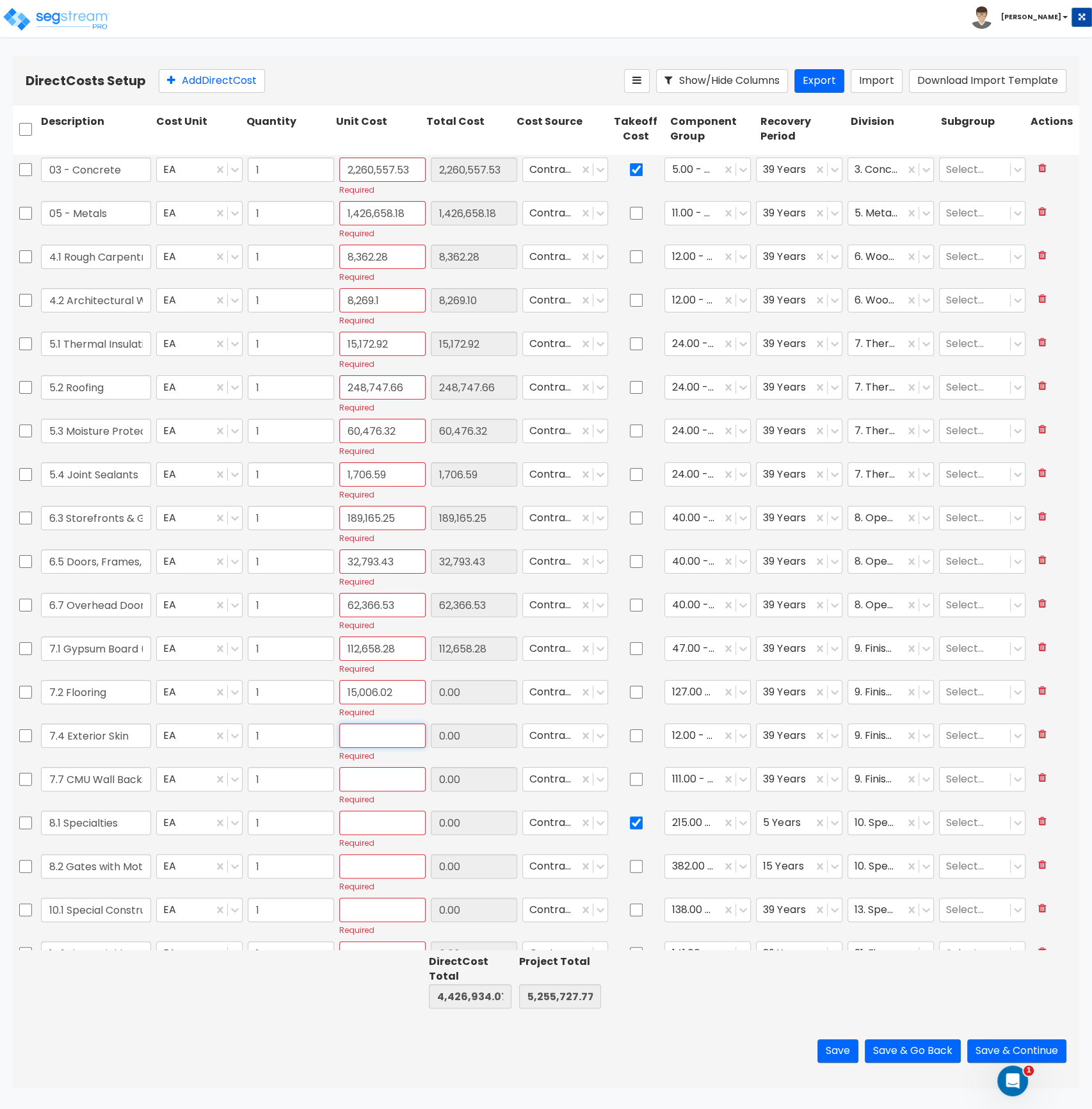
click at [368, 739] on input "text" at bounding box center [382, 736] width 86 height 25
click at [359, 749] on div "Required" at bounding box center [382, 742] width 92 height 43
click at [363, 741] on input "text" at bounding box center [382, 736] width 86 height 25
paste input "682.63"
click at [359, 779] on input "text" at bounding box center [382, 780] width 86 height 25
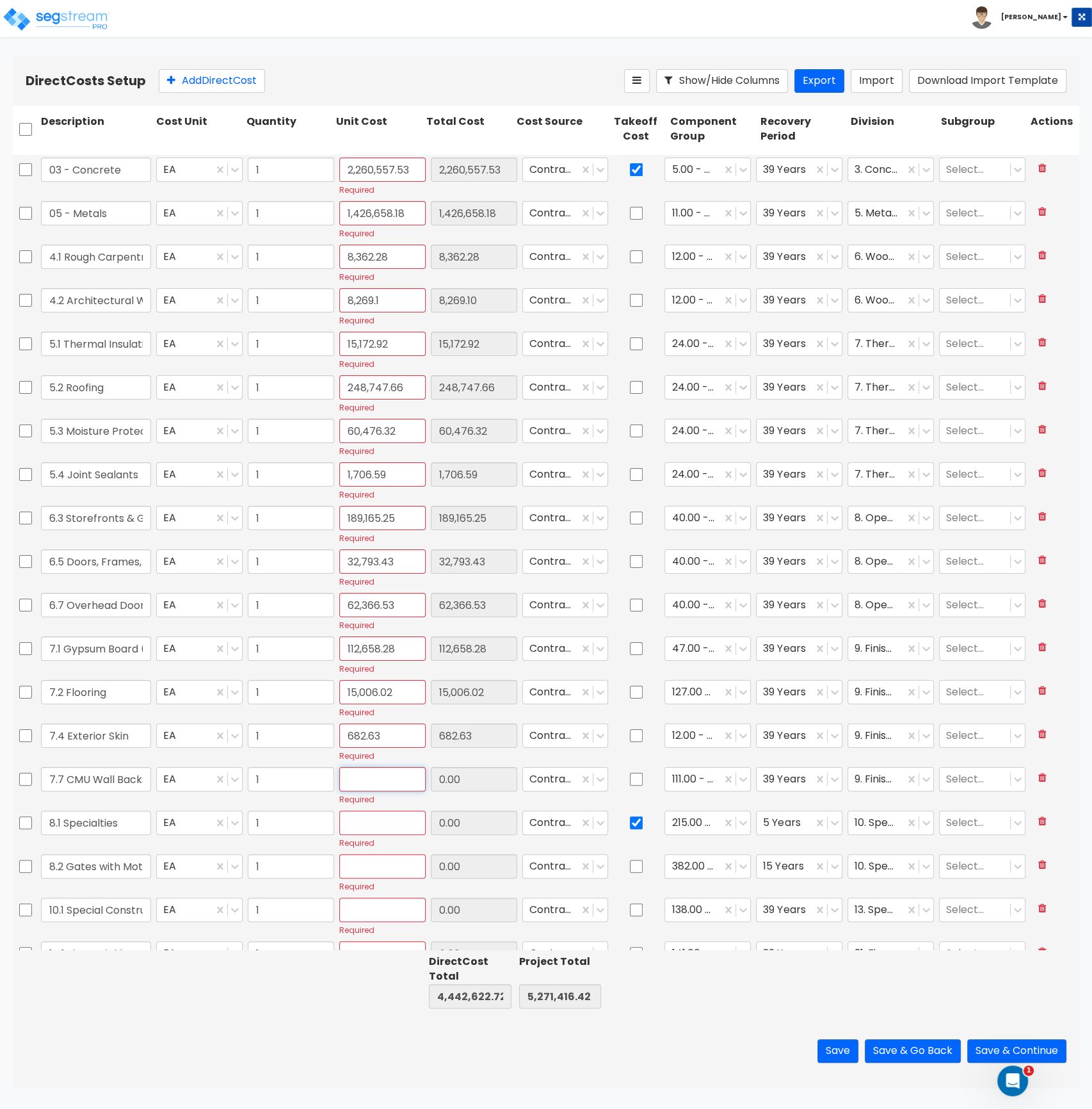
click at [370, 783] on input "text" at bounding box center [382, 780] width 86 height 25
paste input "1,928.44"
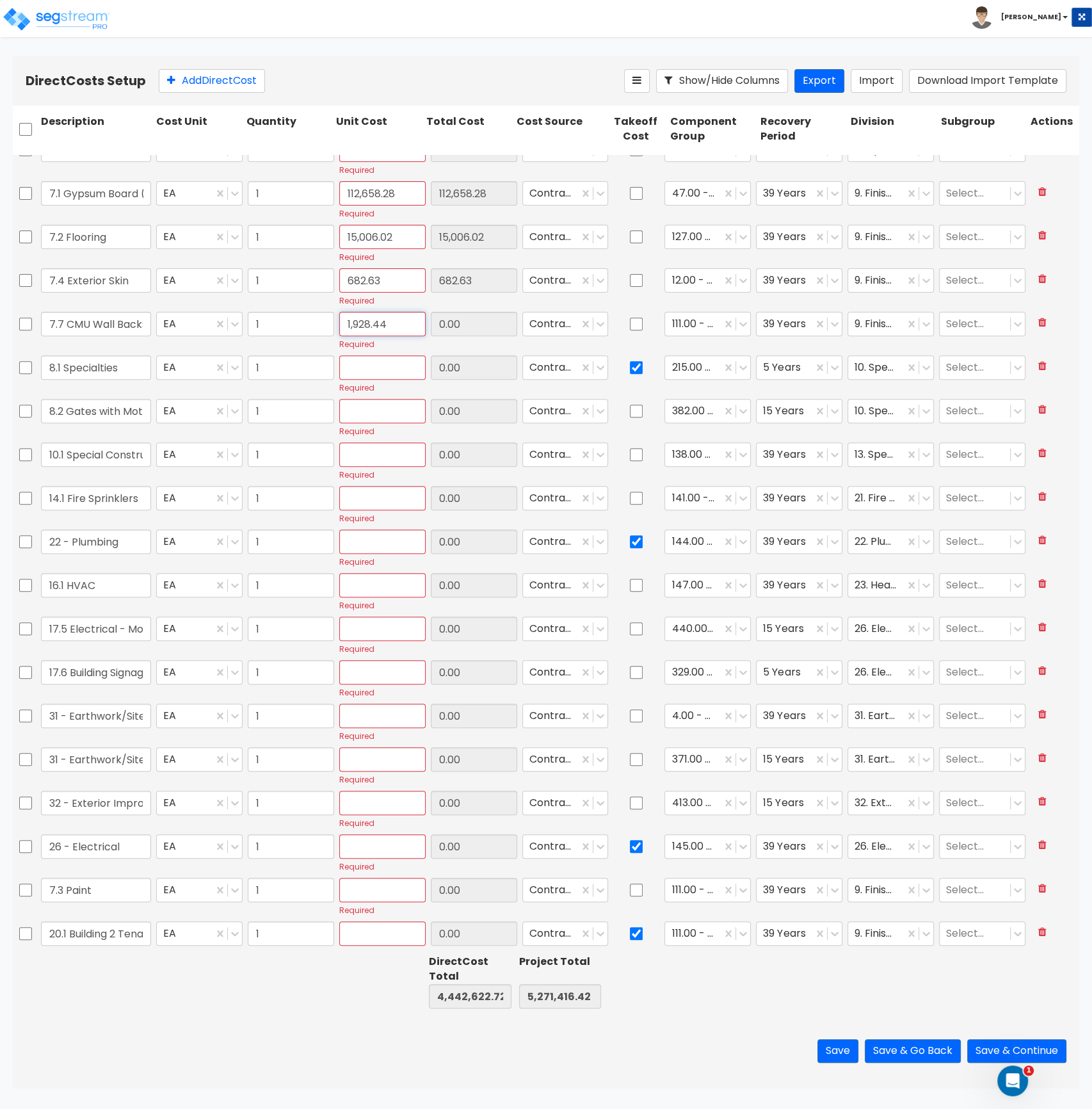
scroll to position [461, 0]
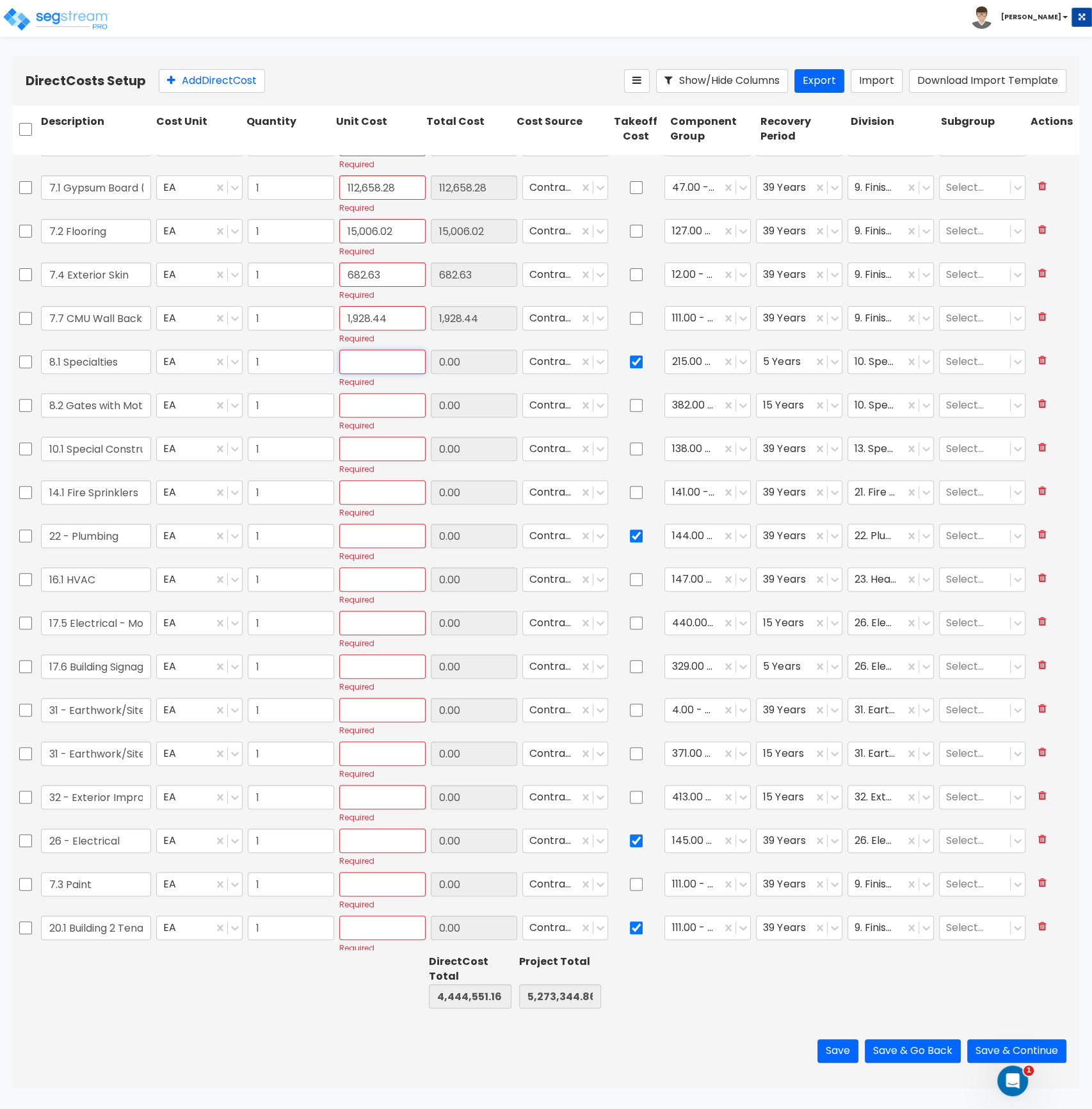
click at [358, 361] on input "text" at bounding box center [382, 361] width 86 height 25
paste input "18,388.81"
click at [349, 410] on input "text" at bounding box center [382, 405] width 86 height 25
click at [388, 411] on input "text" at bounding box center [382, 405] width 86 height 25
paste input "18,131.8"
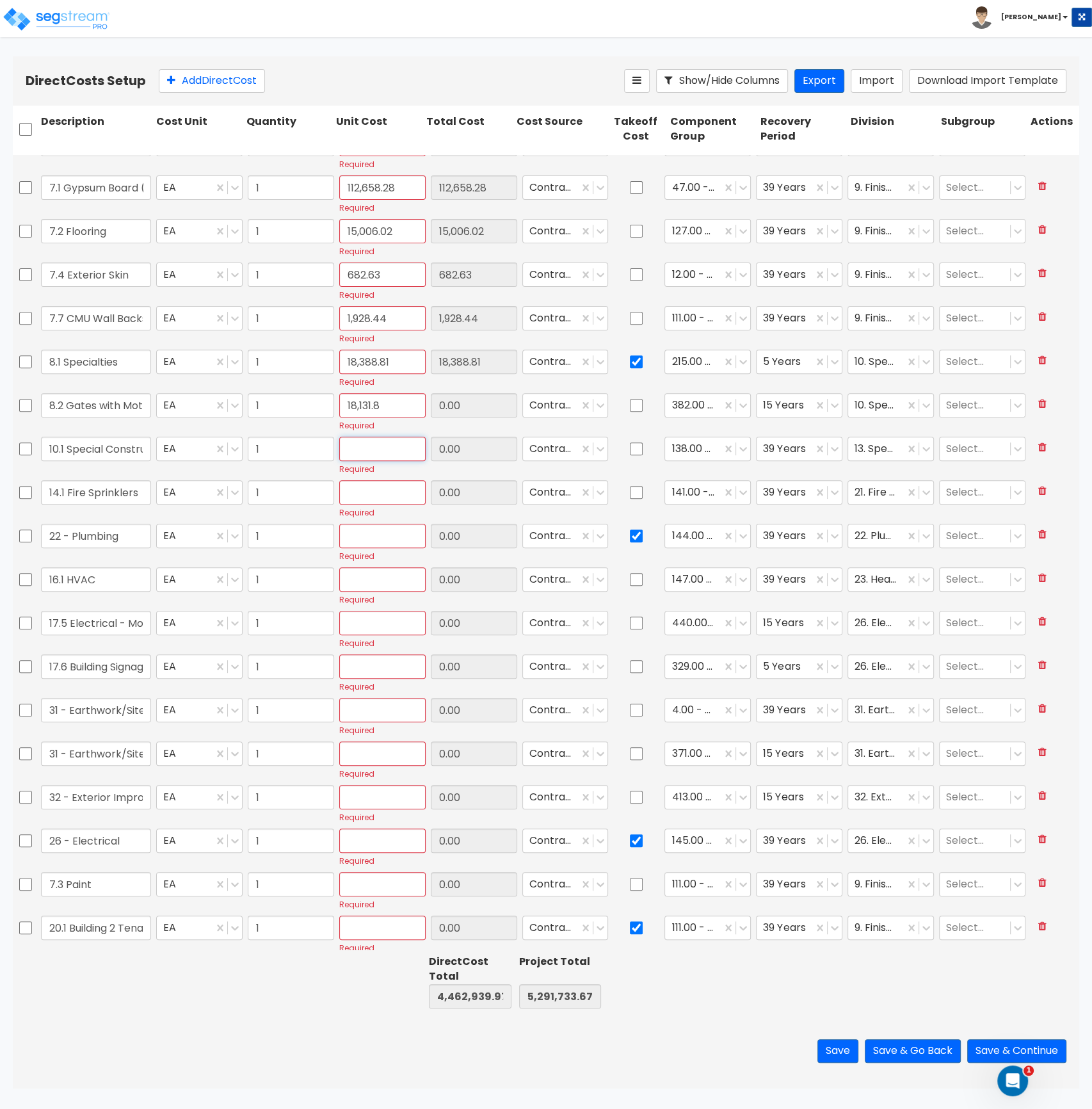
click at [366, 452] on input "text" at bounding box center [382, 449] width 86 height 25
click at [373, 458] on input "text" at bounding box center [382, 449] width 86 height 25
paste input "29,319.16"
click at [355, 496] on input "text" at bounding box center [382, 492] width 86 height 25
click at [355, 492] on input "text" at bounding box center [382, 492] width 86 height 25
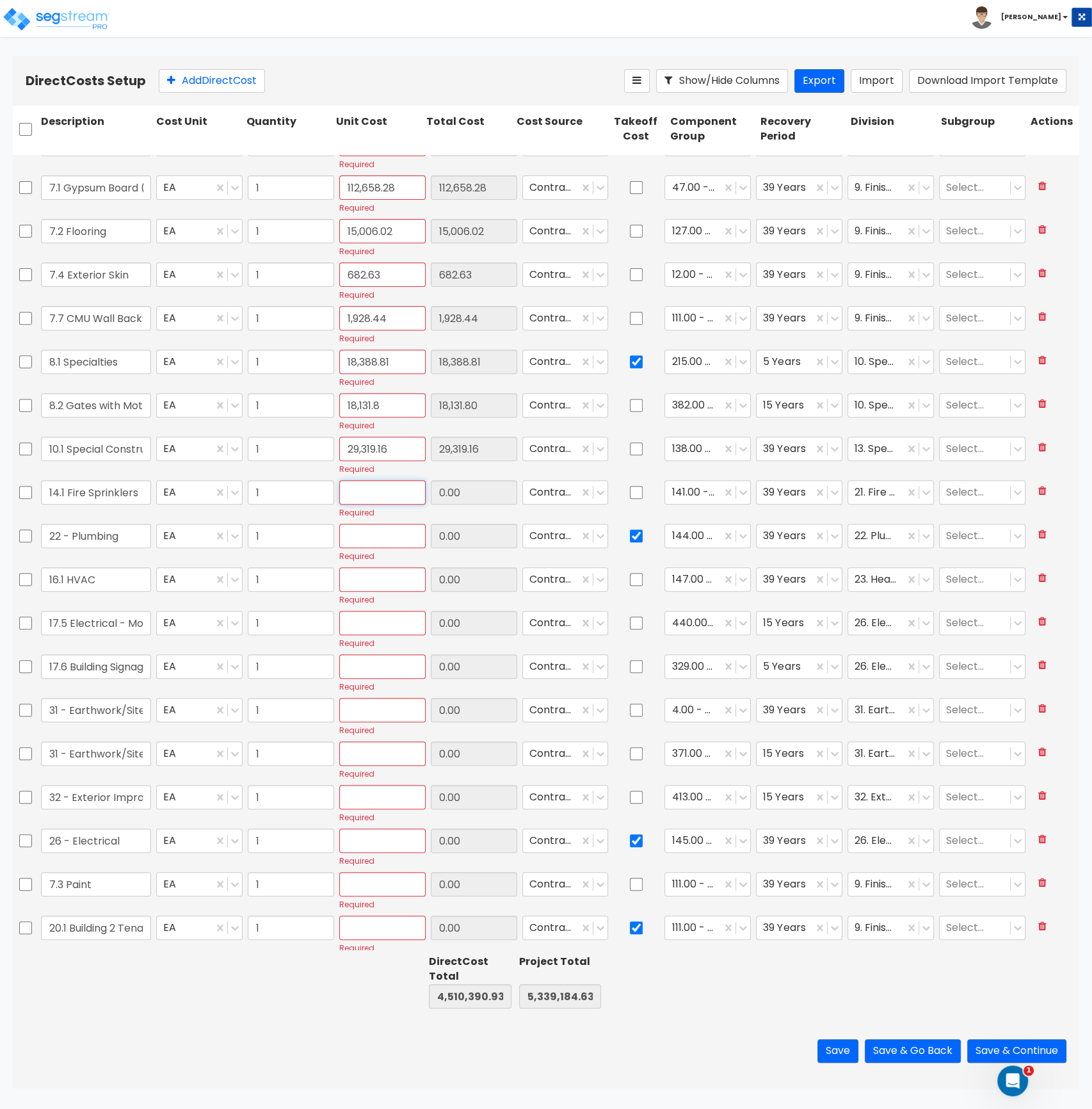
paste input "205,049.14"
click at [356, 536] on input "text" at bounding box center [382, 536] width 86 height 25
click at [388, 540] on input "text" at bounding box center [382, 536] width 86 height 25
paste input "157,441.75"
click at [378, 576] on input "text" at bounding box center [382, 579] width 86 height 25
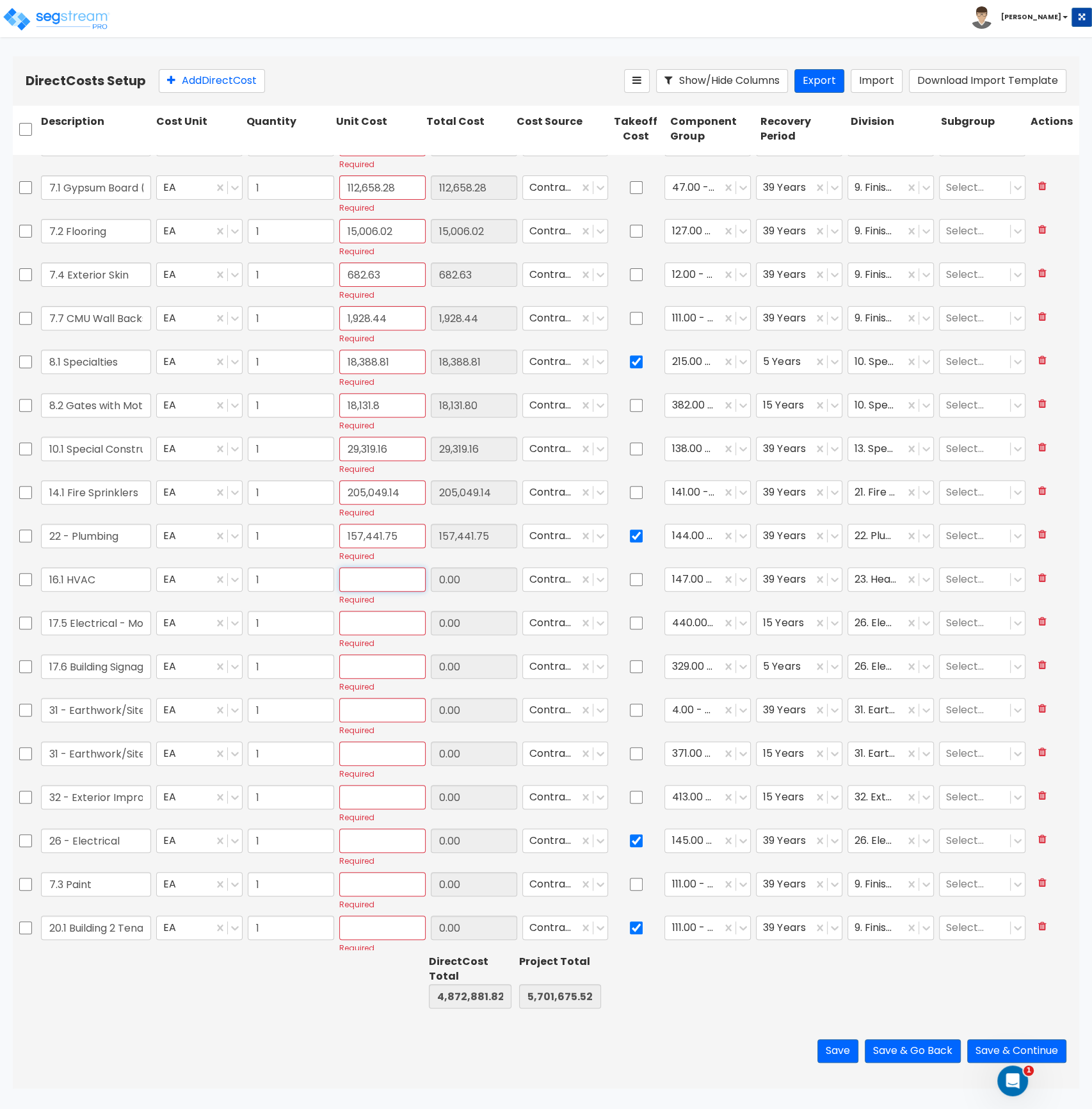
paste input "378,785.82"
click at [372, 623] on input "text" at bounding box center [382, 623] width 86 height 25
click at [351, 628] on input "text" at bounding box center [382, 623] width 86 height 25
paste input "4,379.63"
click at [357, 660] on input "text" at bounding box center [382, 666] width 86 height 25
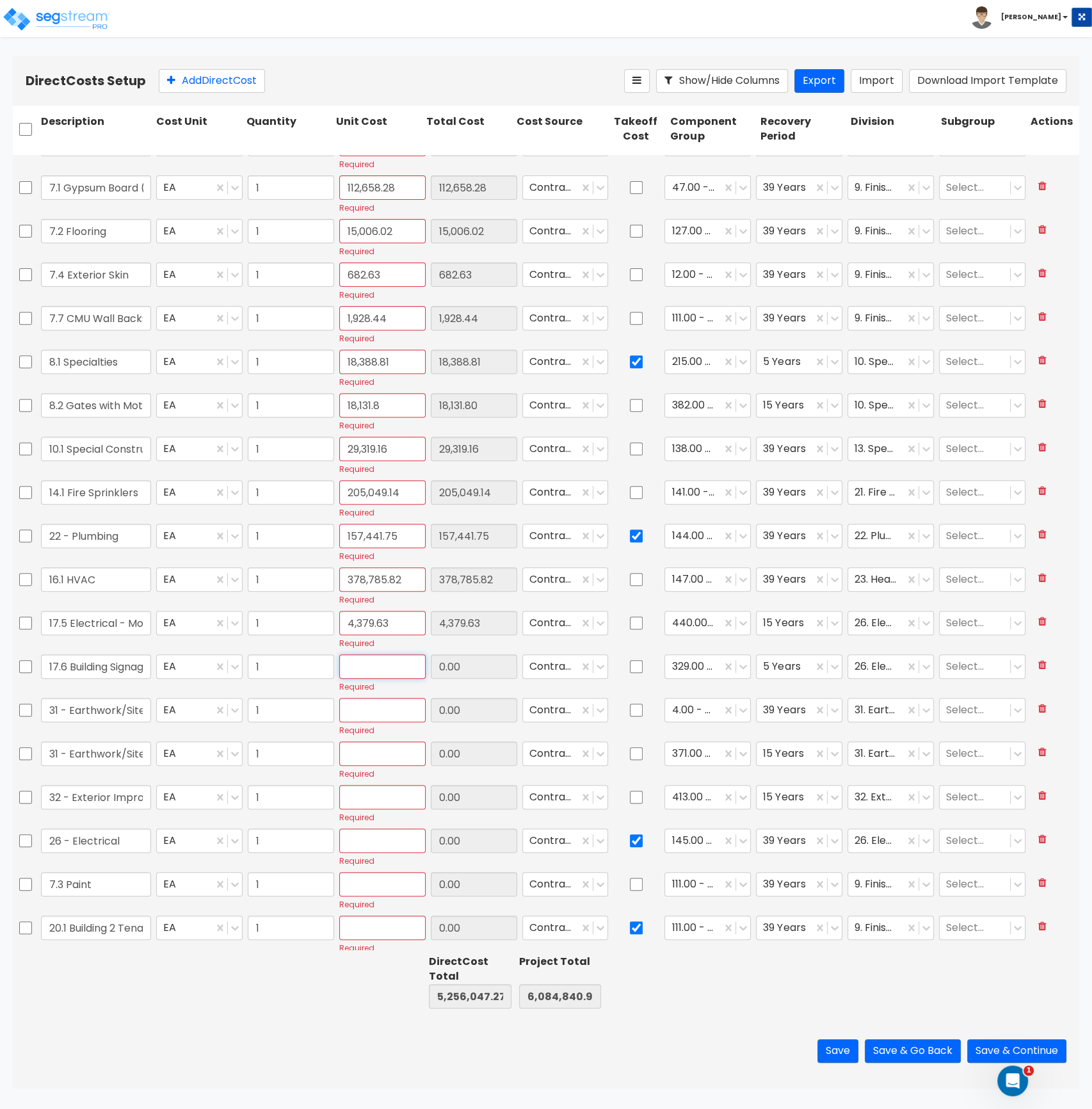
drag, startPoint x: 352, startPoint y: 664, endPoint x: 360, endPoint y: 675, distance: 13.6
click at [352, 664] on input "text" at bounding box center [382, 666] width 86 height 25
paste input "3,339.85"
click at [361, 711] on input "text" at bounding box center [382, 710] width 86 height 25
click at [356, 711] on input "text" at bounding box center [382, 710] width 86 height 25
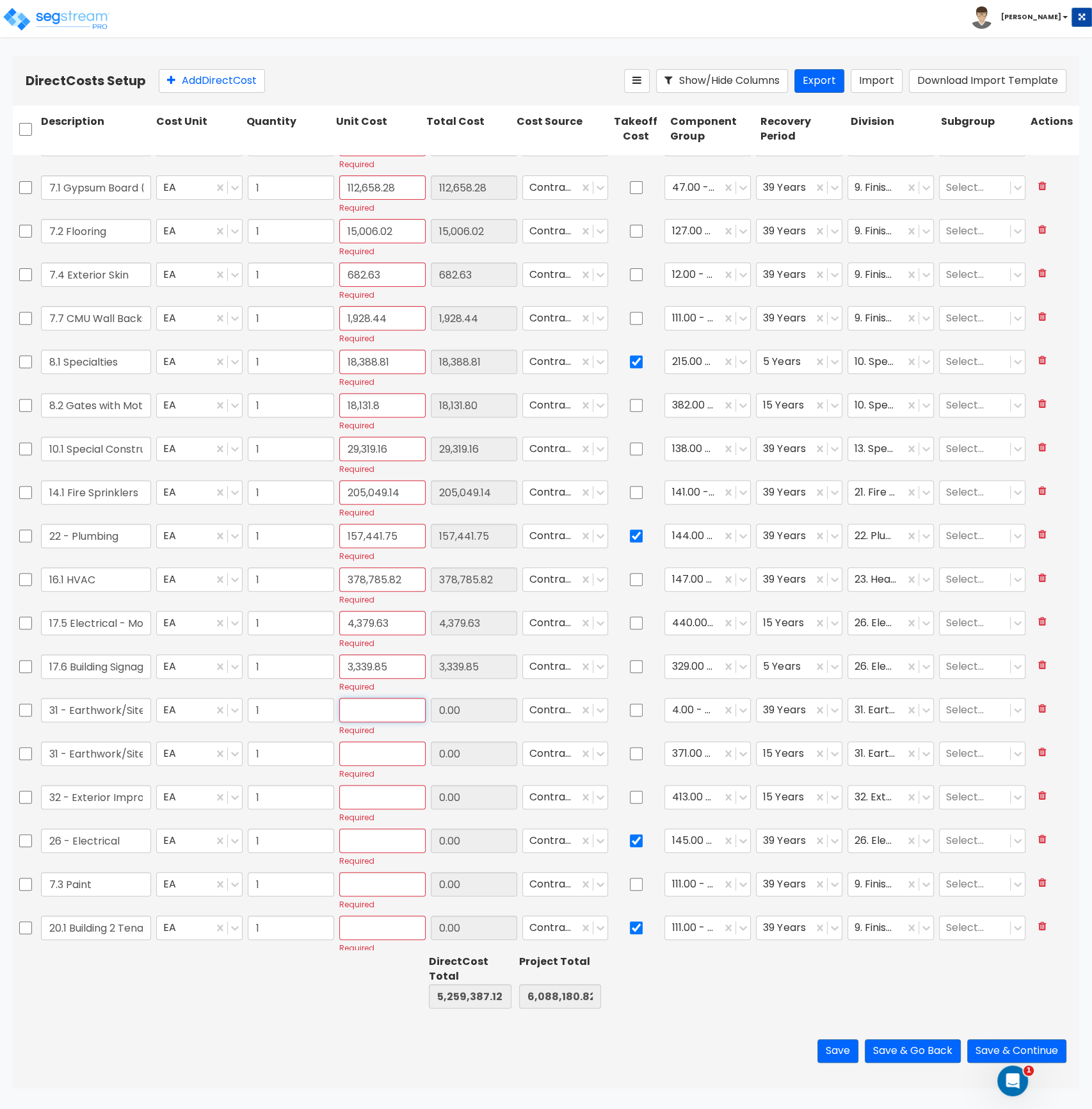
paste input "507,575.23"
click at [379, 762] on input "text" at bounding box center [382, 753] width 86 height 25
paste input "111,657.85"
click at [369, 798] on input "text" at bounding box center [382, 797] width 86 height 25
click at [349, 804] on input "text" at bounding box center [382, 797] width 86 height 25
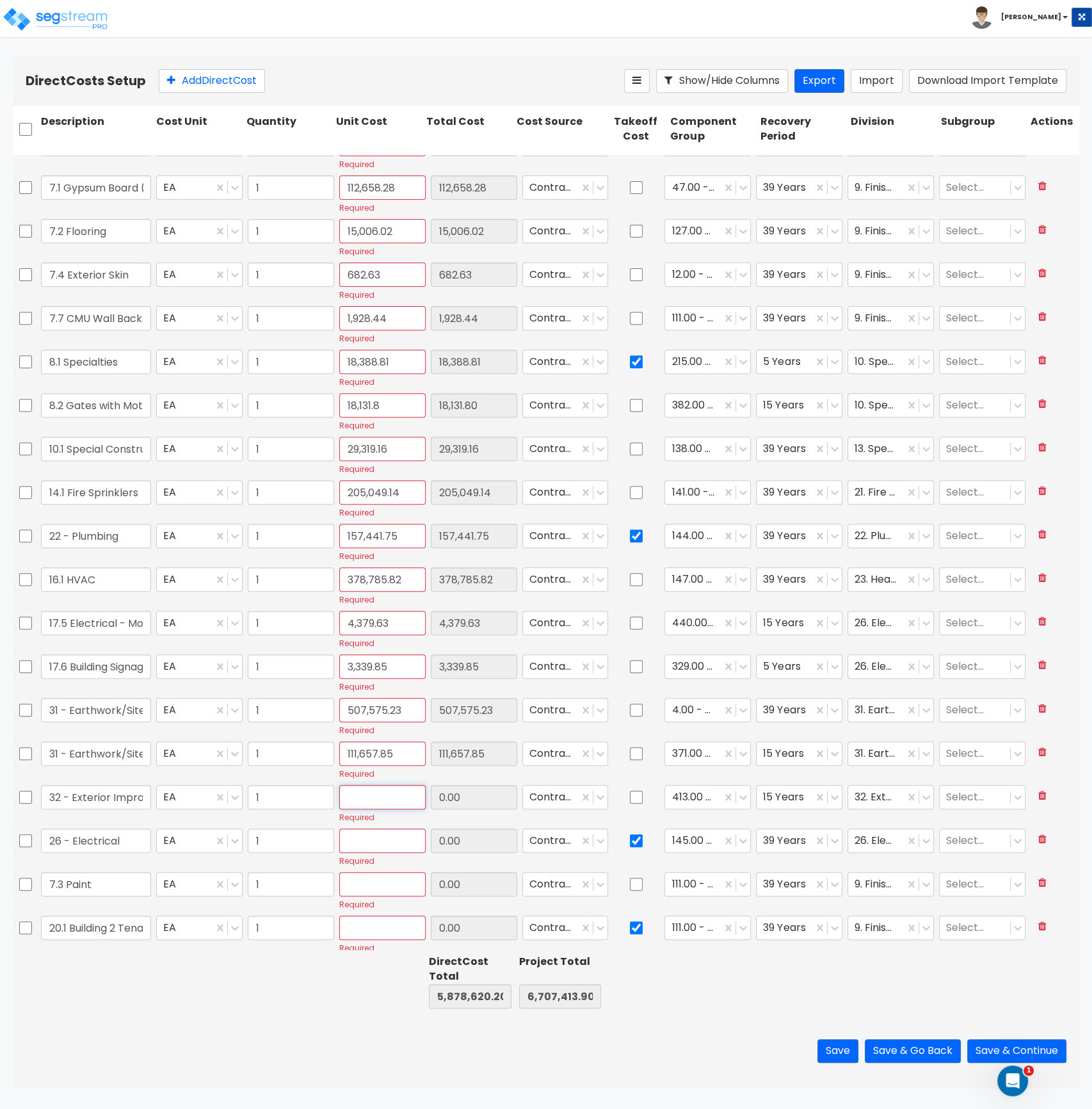
paste input "46,468.31"
click at [363, 842] on input "text" at bounding box center [382, 840] width 86 height 25
click at [373, 848] on input "text" at bounding box center [382, 840] width 86 height 25
paste input "273,073.49"
click at [364, 885] on input "text" at bounding box center [382, 884] width 86 height 25
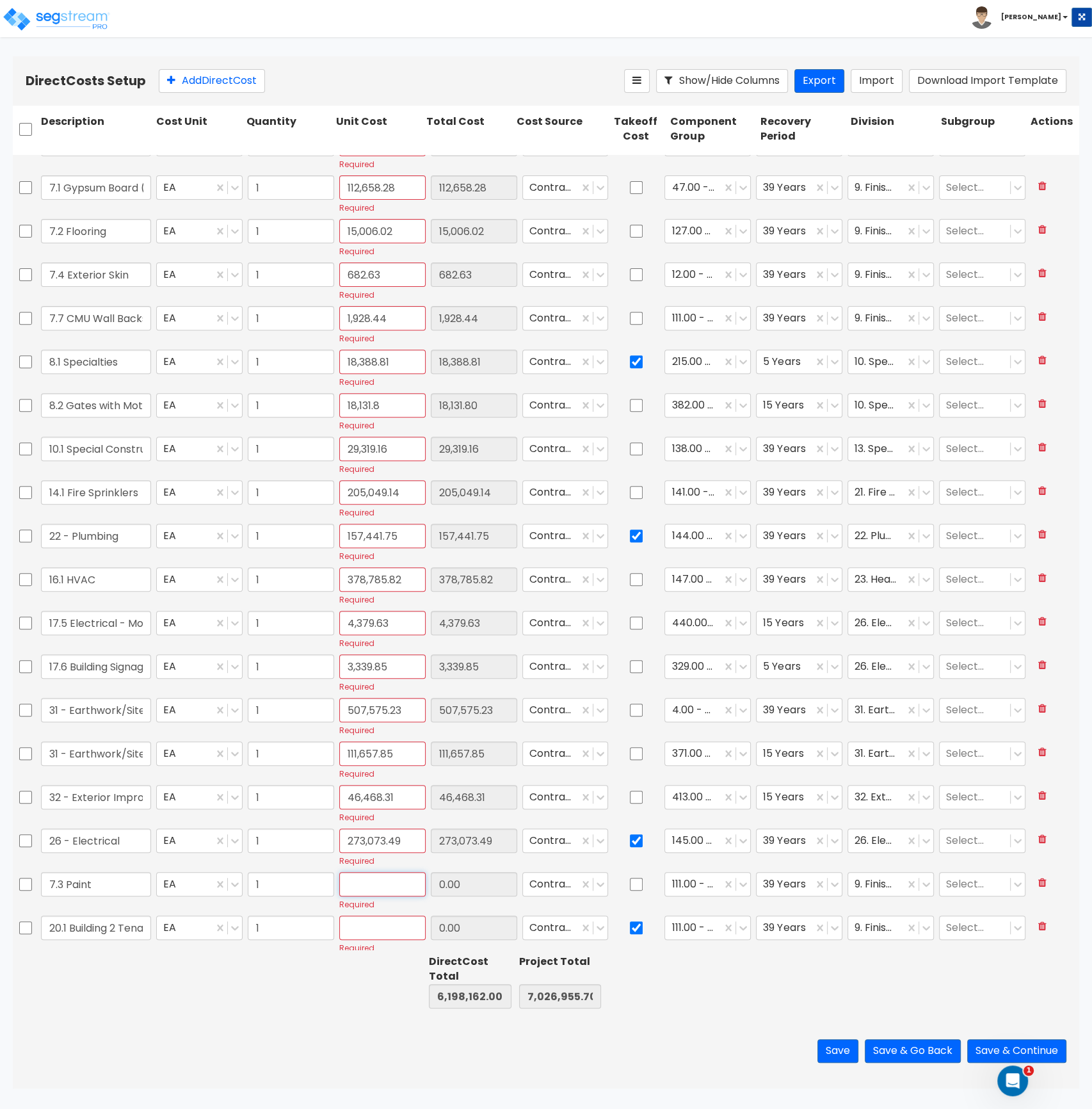
click at [381, 879] on input "text" at bounding box center [382, 884] width 86 height 25
paste input "80,838.29"
click at [370, 925] on input "text" at bounding box center [382, 928] width 86 height 25
click at [360, 935] on input "text" at bounding box center [382, 928] width 86 height 25
paste input "1,908,026.31"
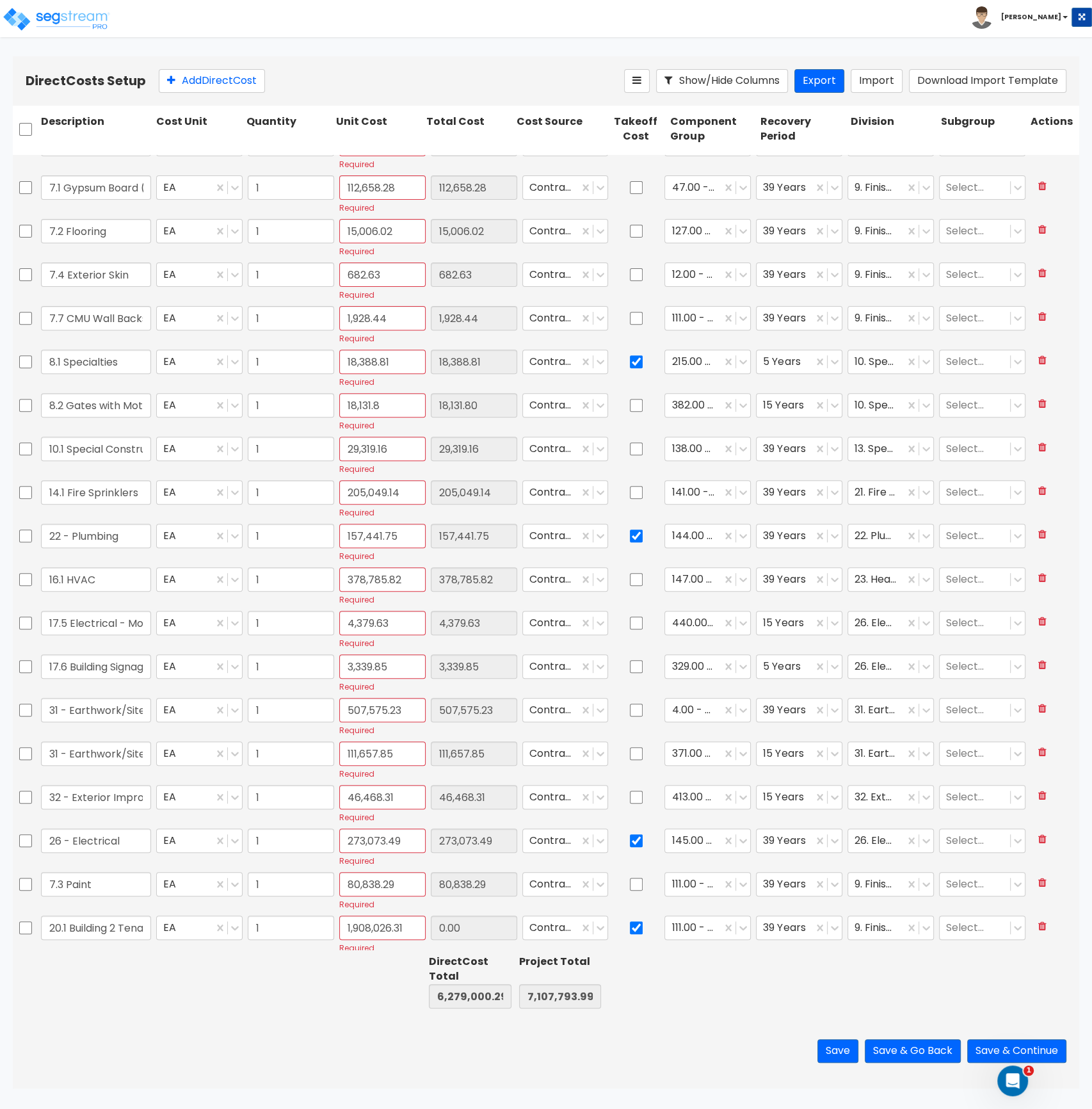
click at [370, 989] on div at bounding box center [378, 981] width 90 height 59
click at [988, 1050] on button "Save & Continue" at bounding box center [1016, 1050] width 99 height 24
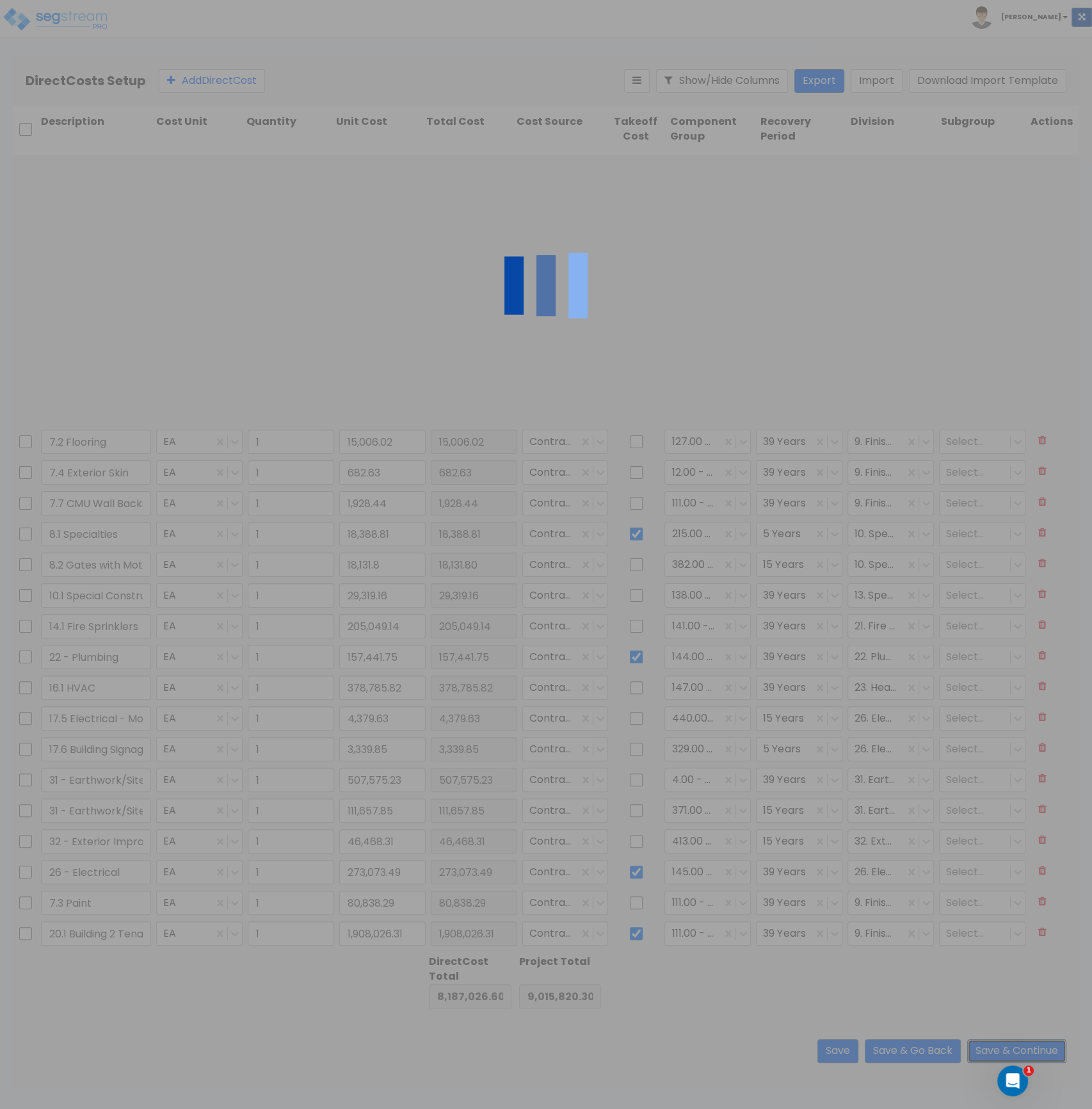
scroll to position [96, 0]
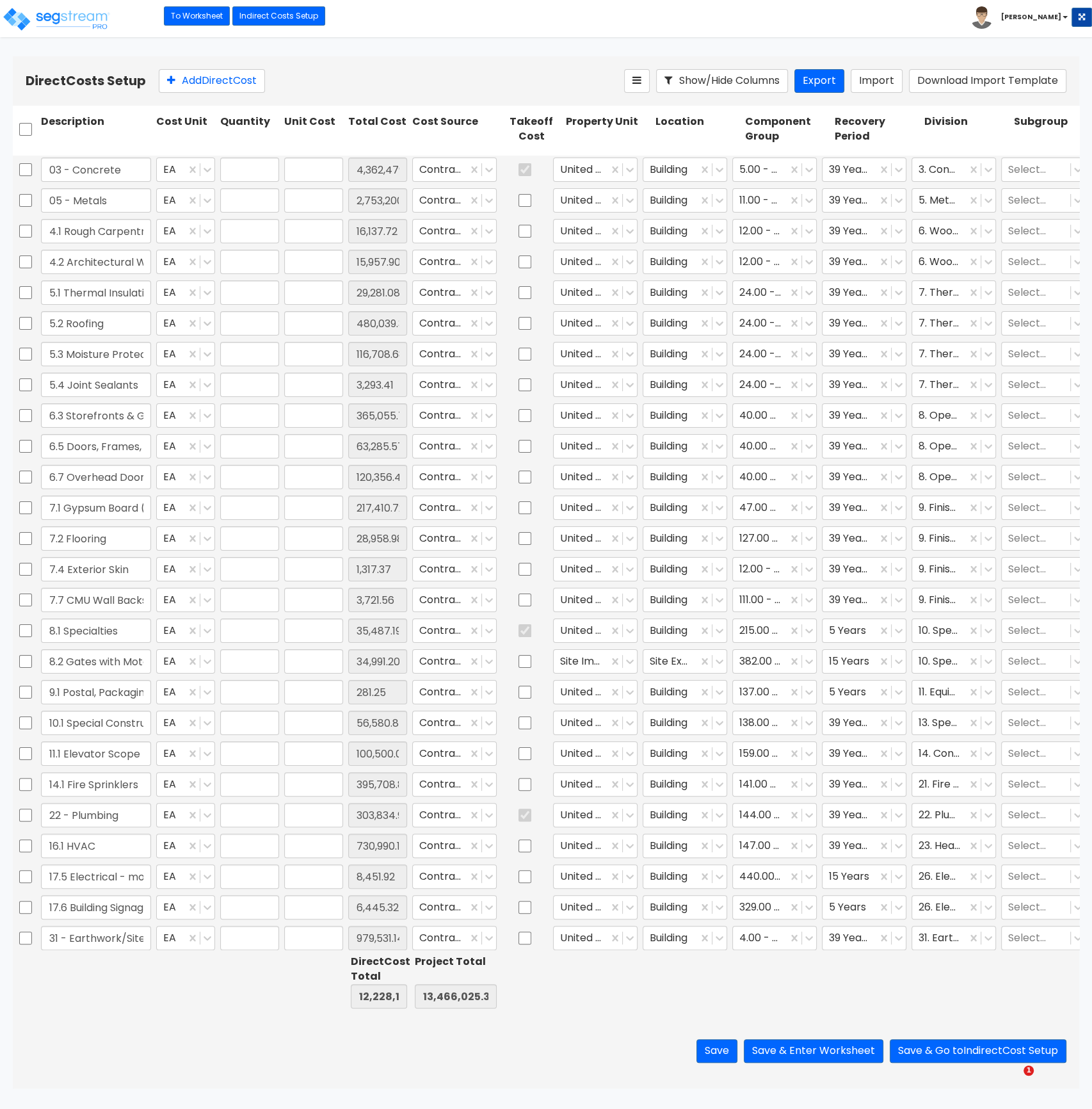
type input "1.00"
type input "4,362,479.42"
type input "1.00"
type input "2,753,200.00"
type input "1.00"
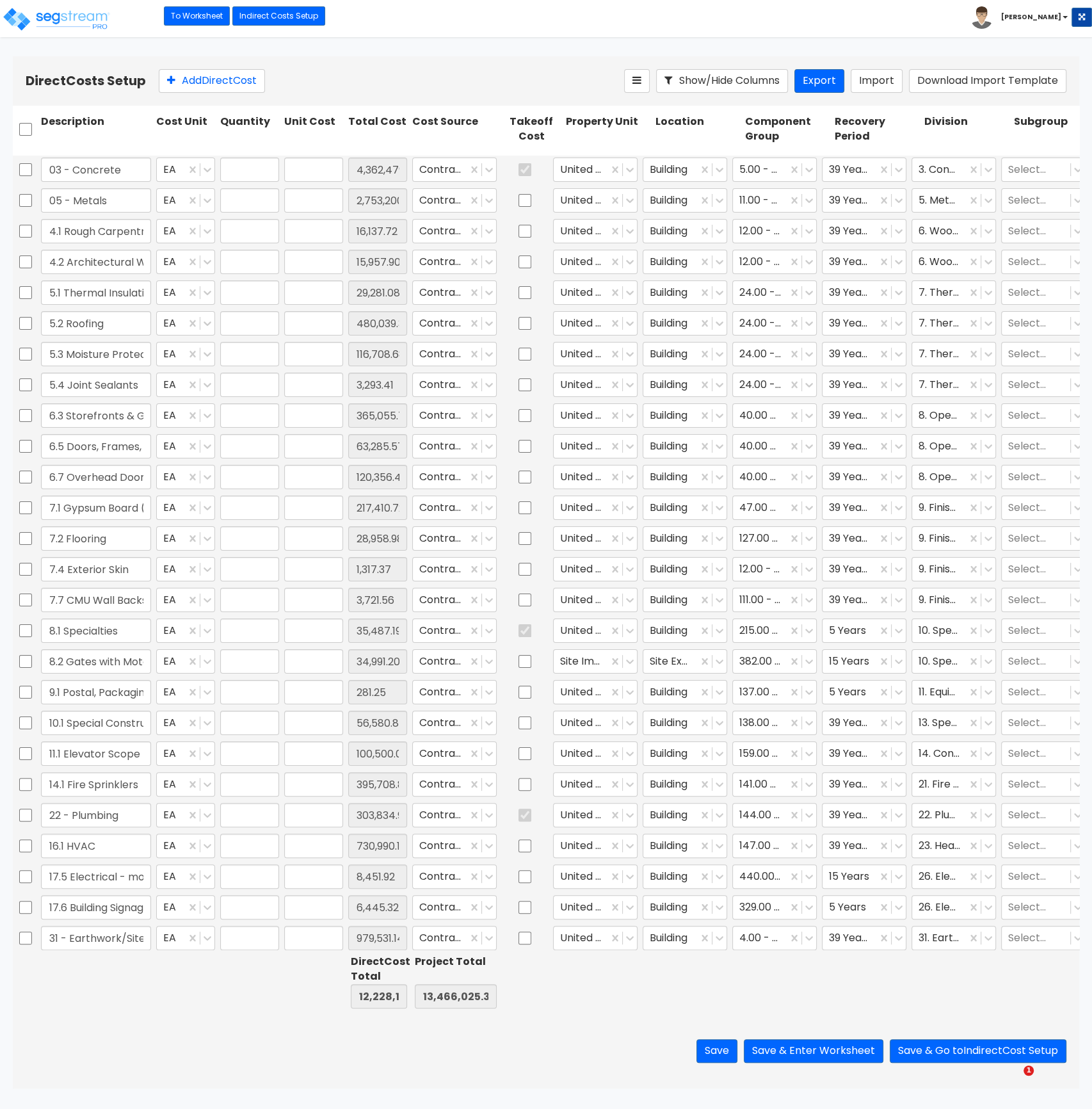
type input "16,137.72"
type input "1.00"
type input "15,957.90"
type input "1.00"
type input "29,281.08"
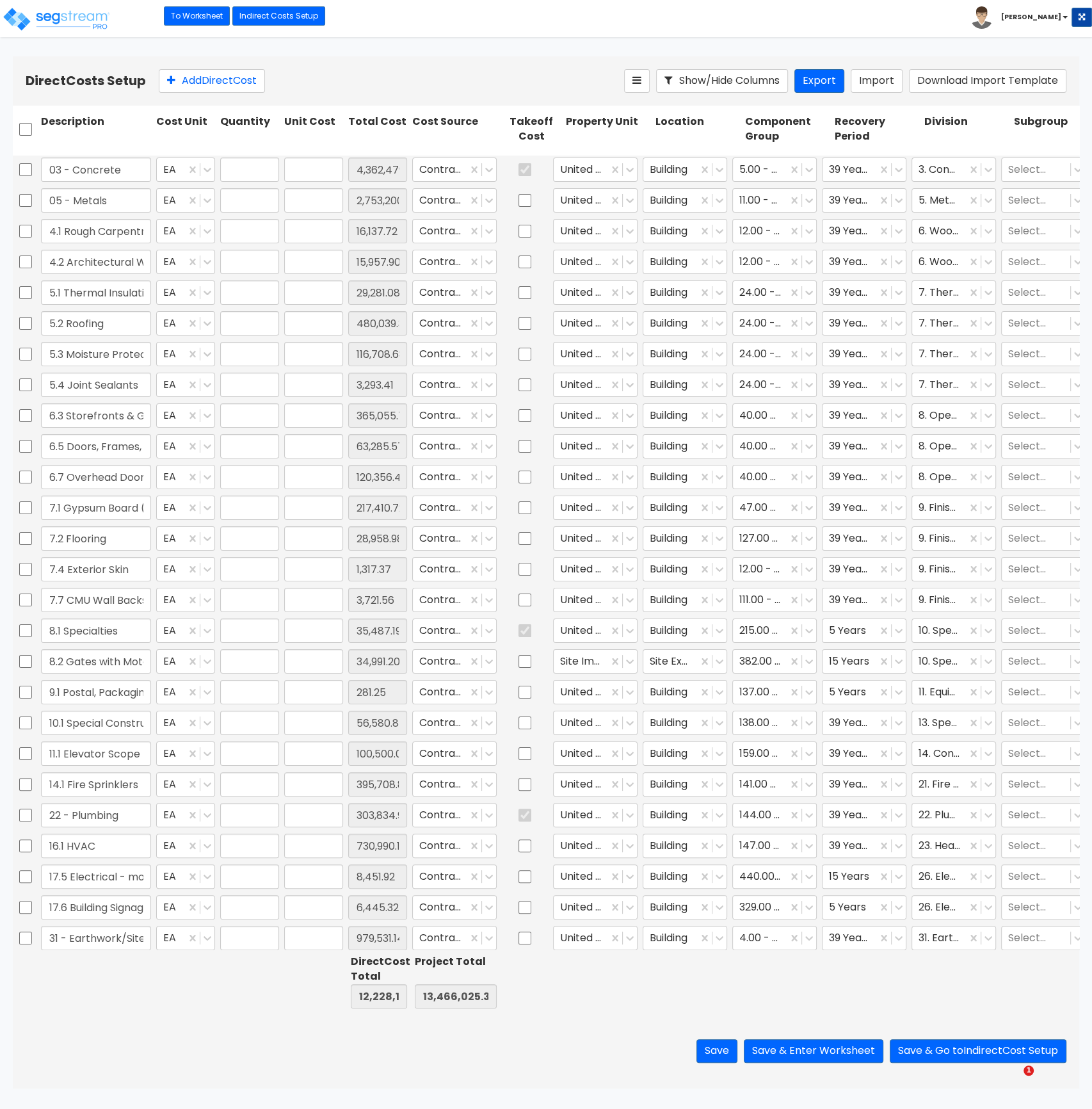
type input "1.00"
type input "480,039.34"
type input "1.00"
type input "116,708.68"
type input "1.00"
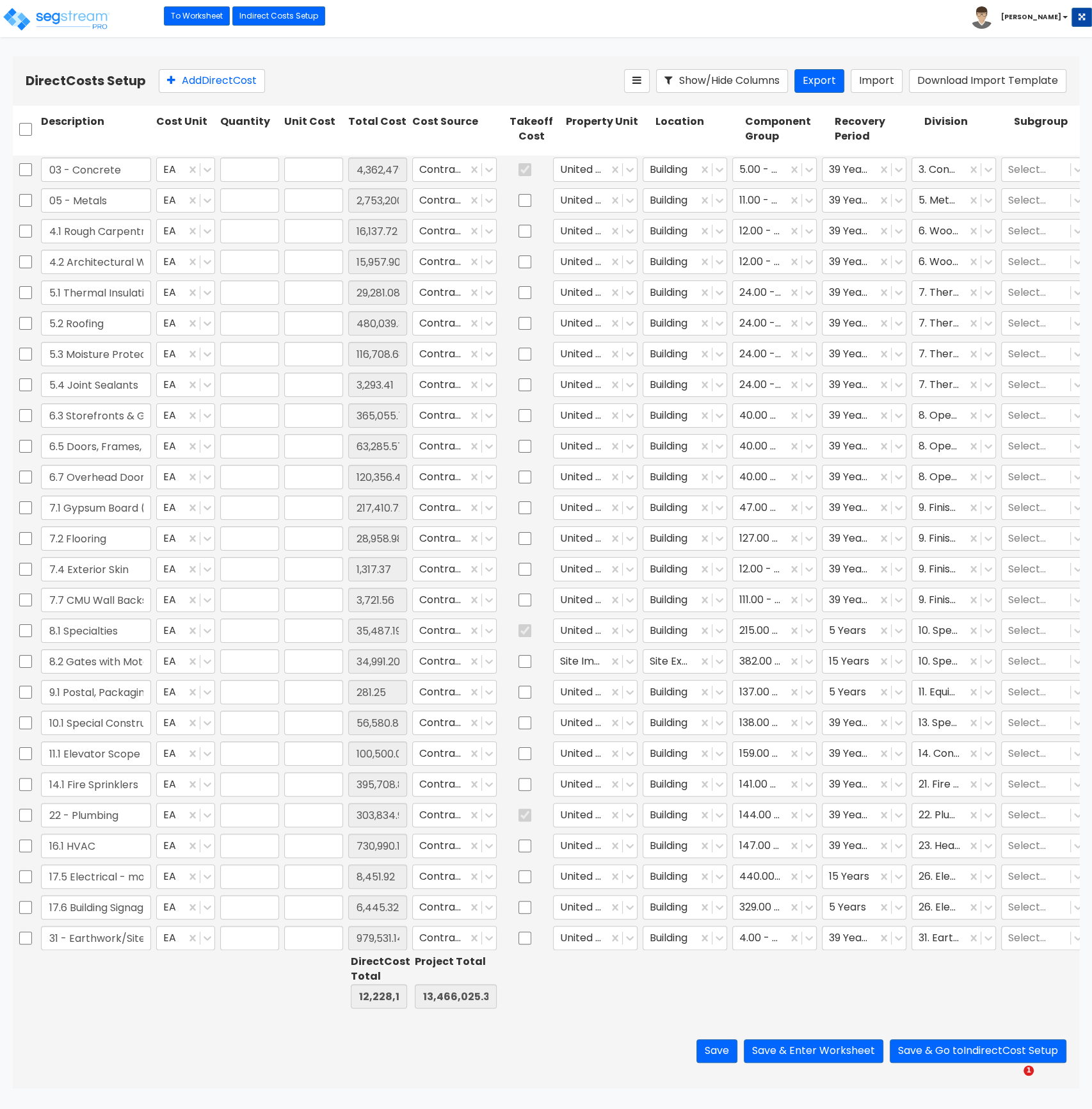
type input "3,293.41"
type input "1.00"
type input "365,055.75"
type input "1.00"
type input "63,285.57"
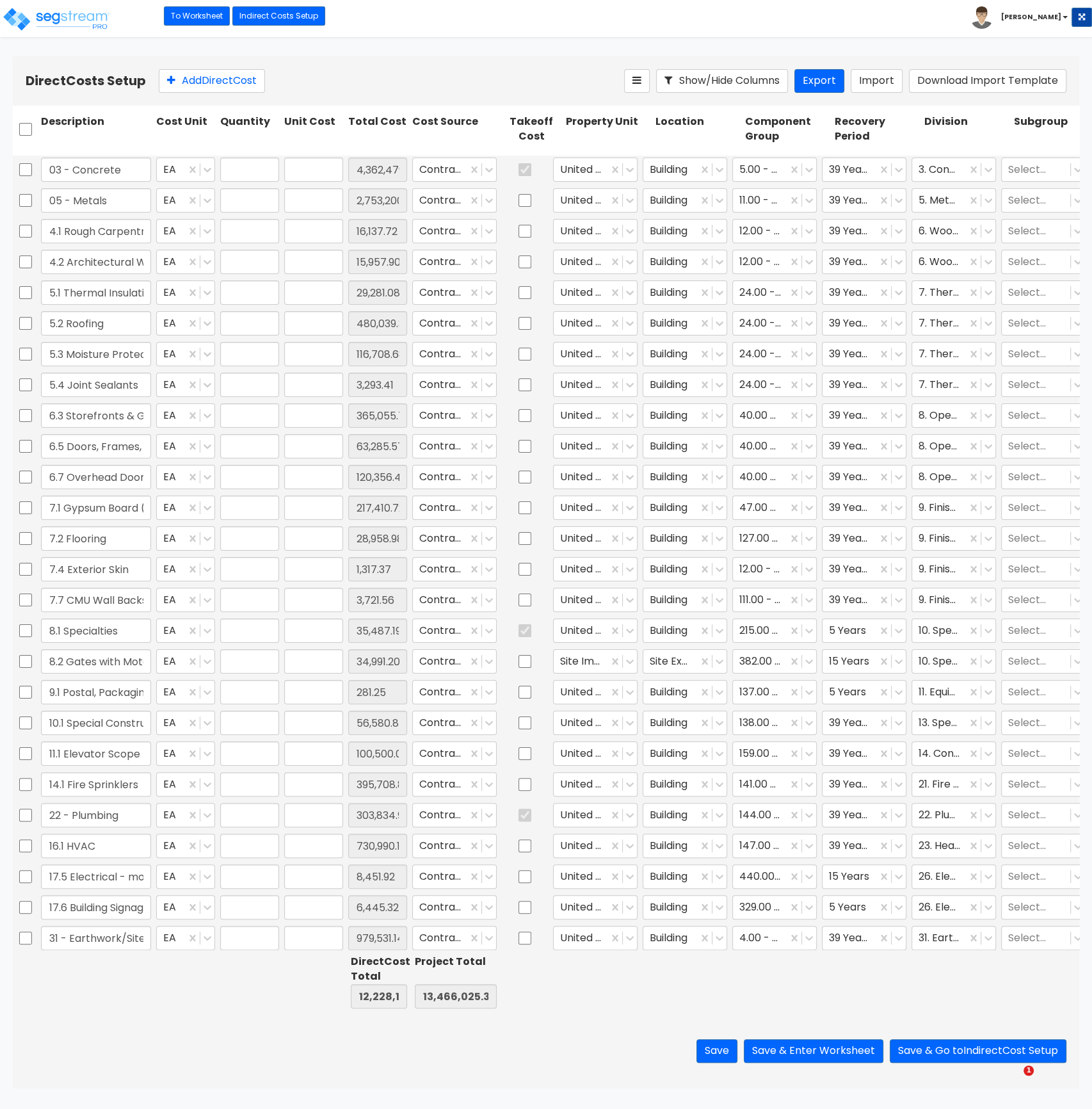
type input "1.00"
type input "120,356.47"
type input "1.00"
type input "217,410.72"
type input "1.00"
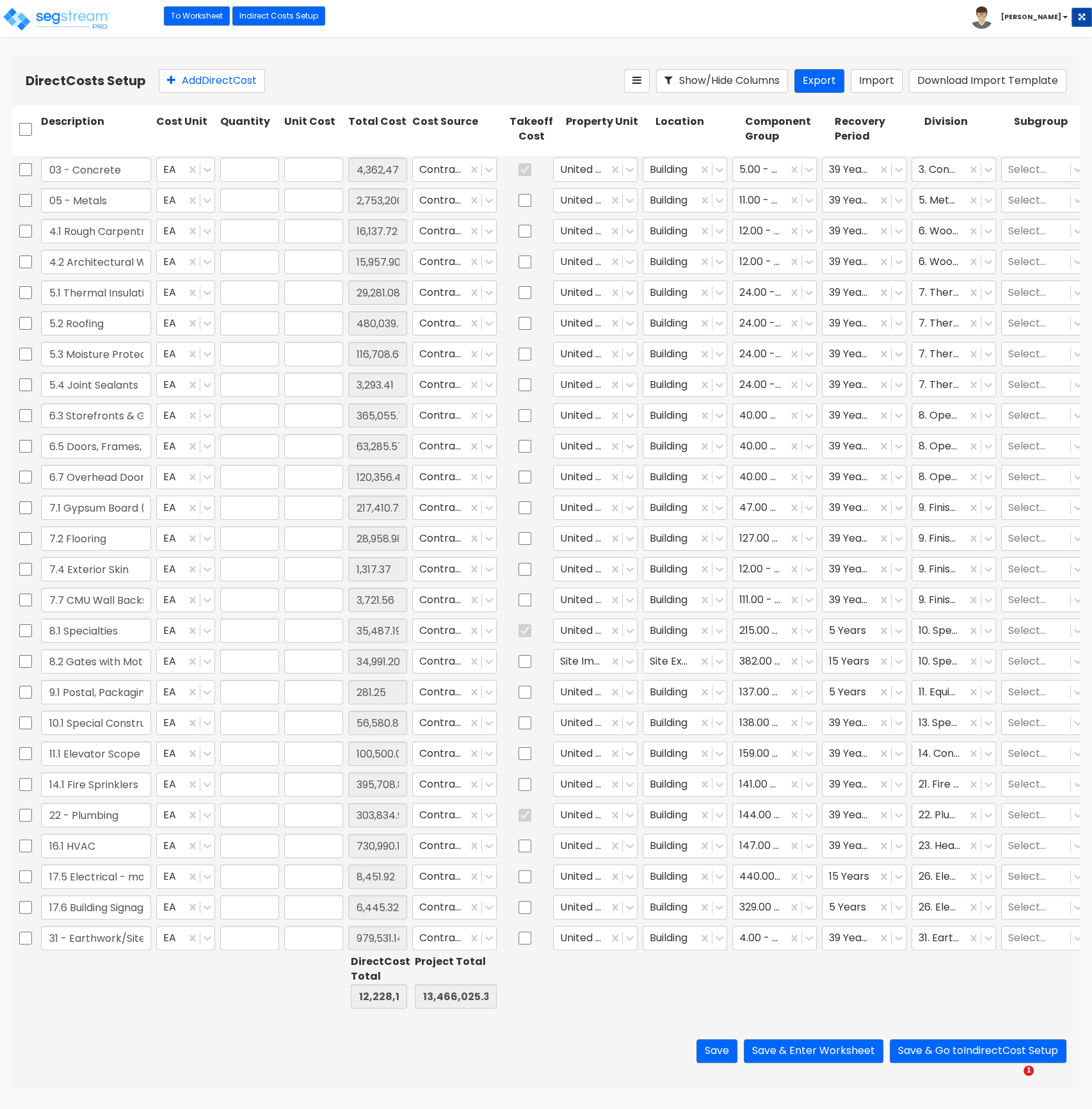
type input "28,958.98"
type input "1.00"
type input "1,317.37"
type input "1.00"
type input "3,721.56"
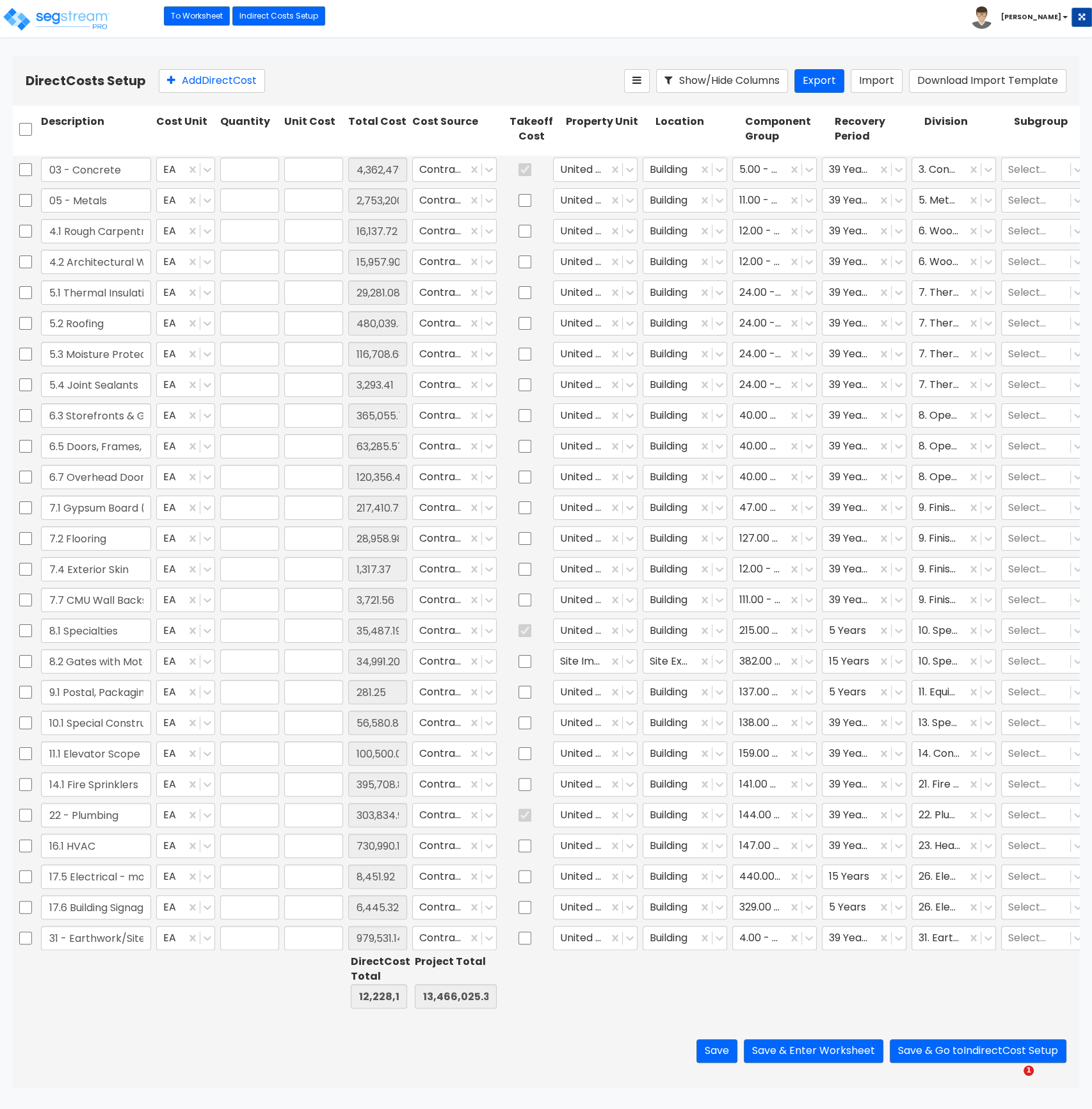
type input "1.00"
type input "35,487.19"
type input "1.00"
type input "34,991.20"
type input "1.00"
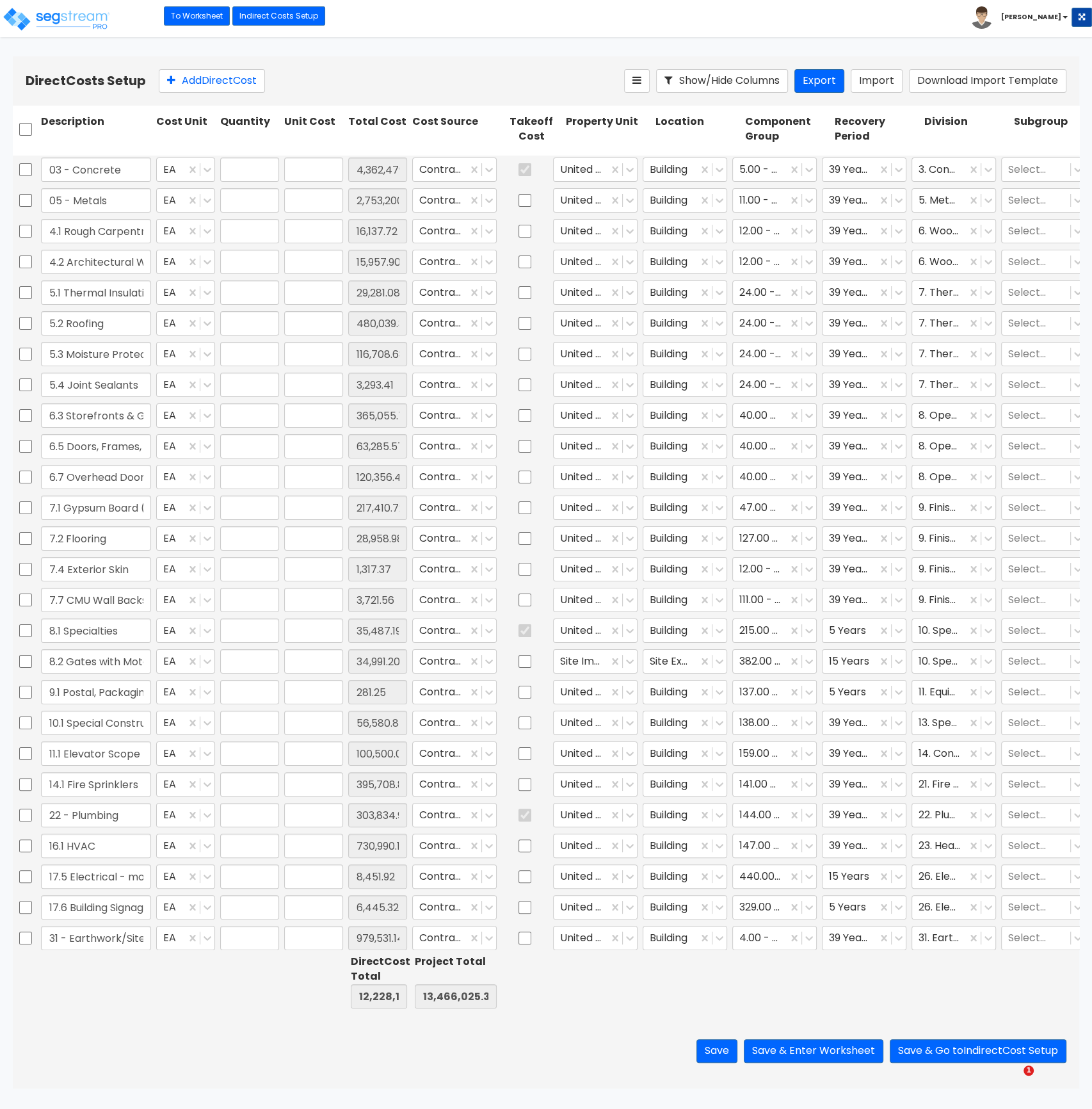
type input "281.25"
type input "1.00"
type input "56,580.84"
type input "1.00"
type input "100,500.00"
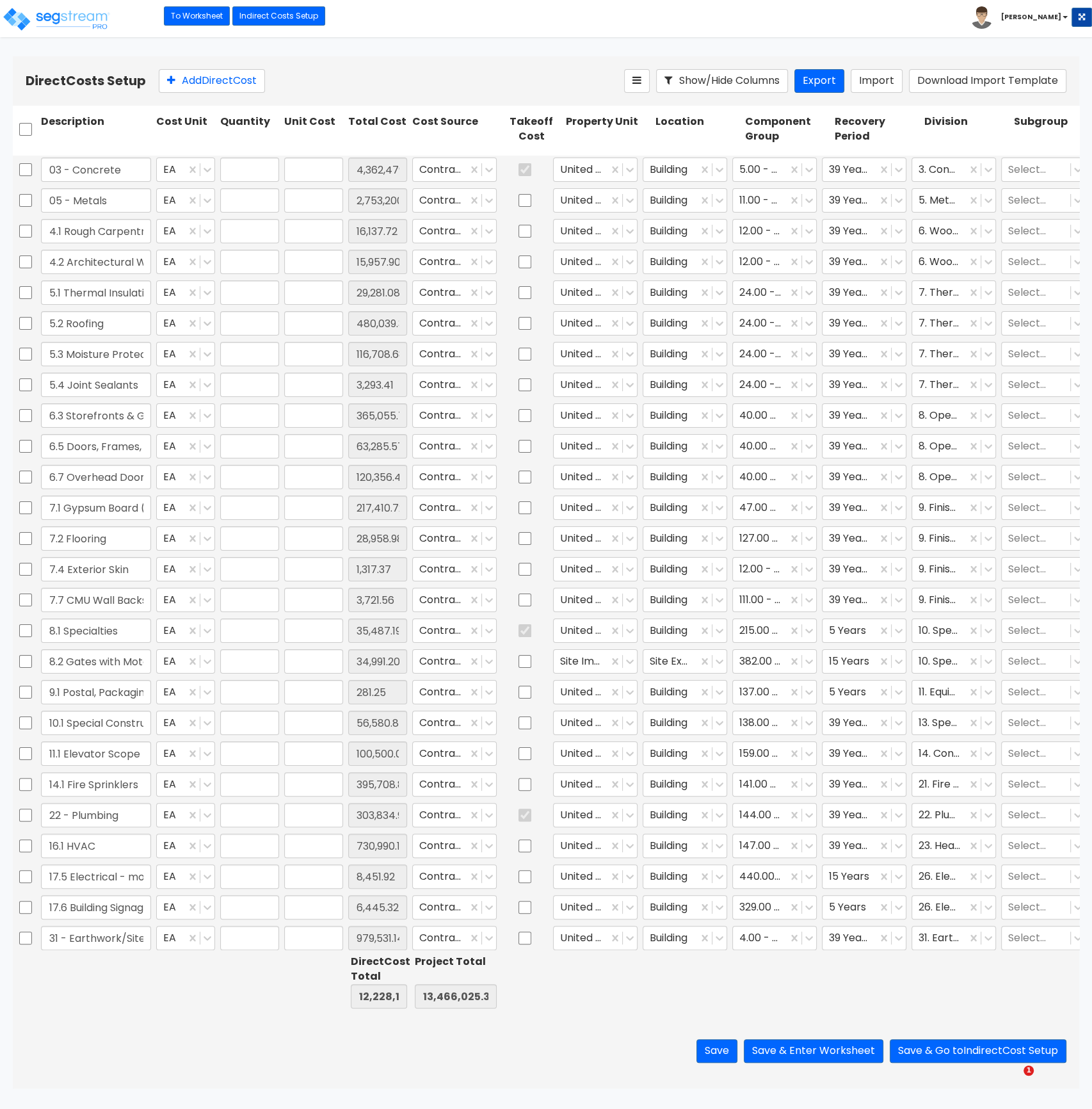
type input "1.00"
type input "395,708.86"
type input "1.00"
type input "303,834.95"
type input "1.00"
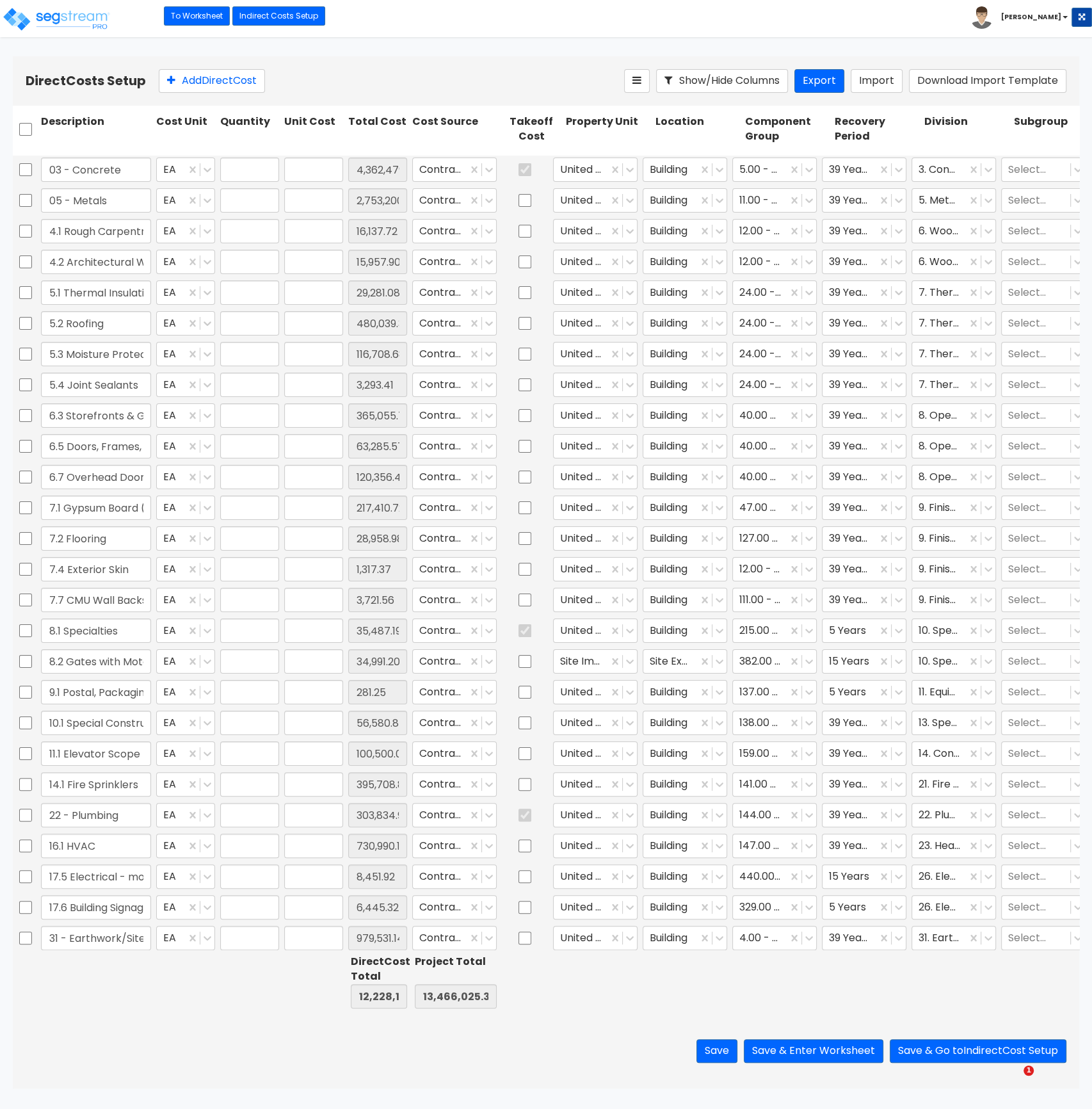
type input "730,990.18"
type input "1.00"
type input "8,451.92"
type input "1.00"
type input "6,445.32"
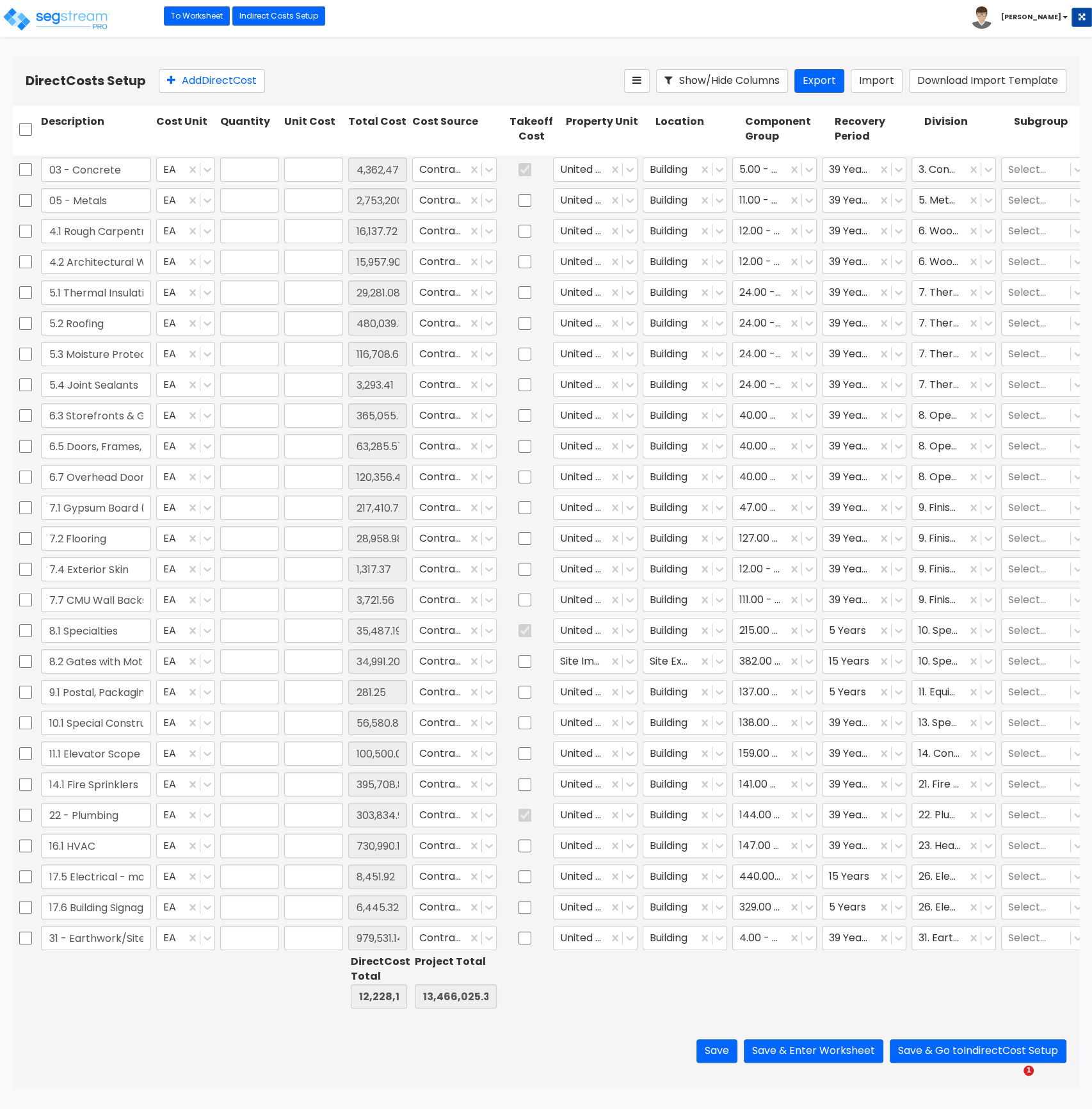
type input "1.00"
type input "979,531.14"
type input "1.00"
type input "215,480.06"
type input "1.00"
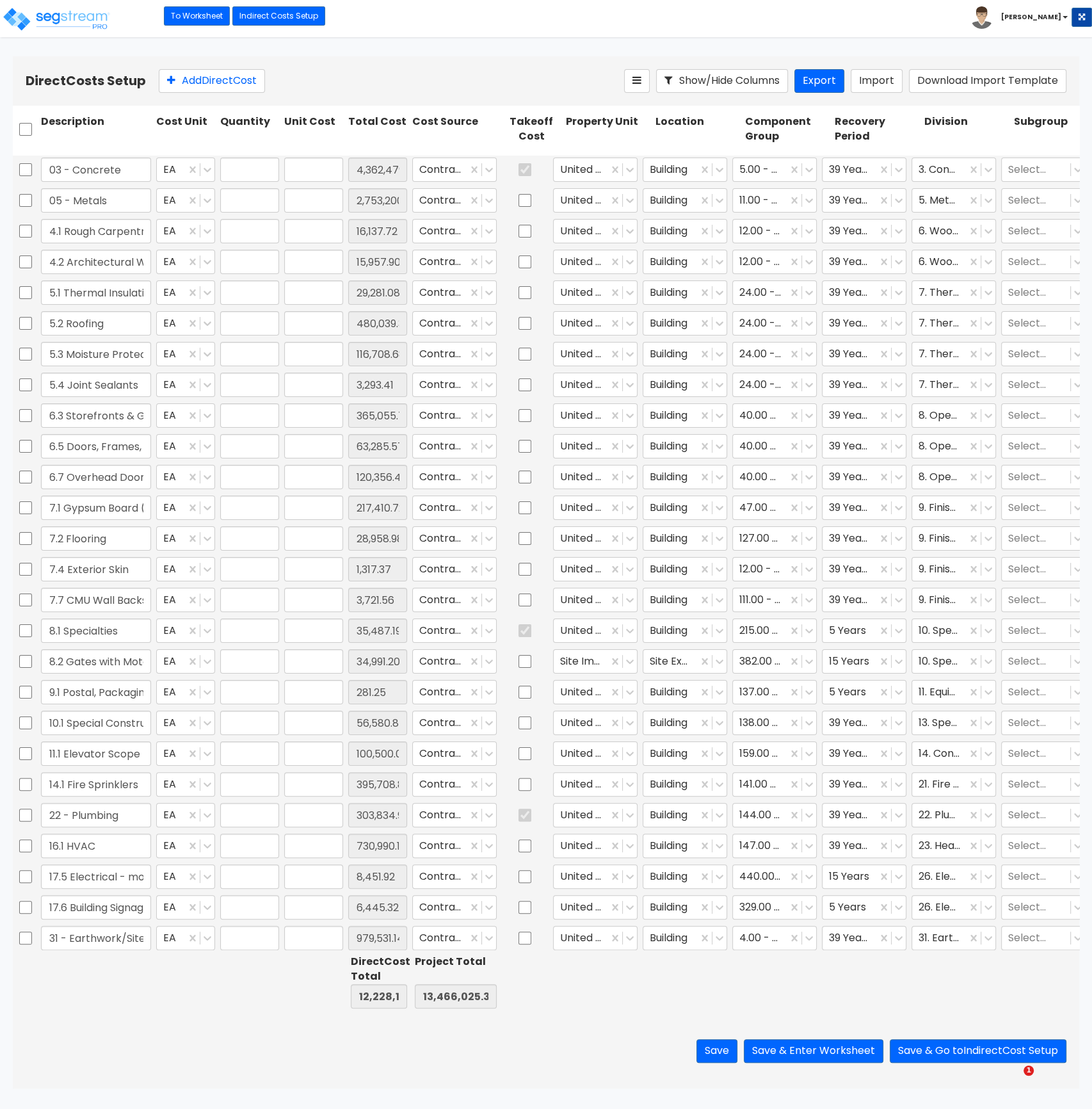
type input "89,675.69"
type input "1.00"
type input "536,973.15"
type input "1.00"
type input "156,003.72"
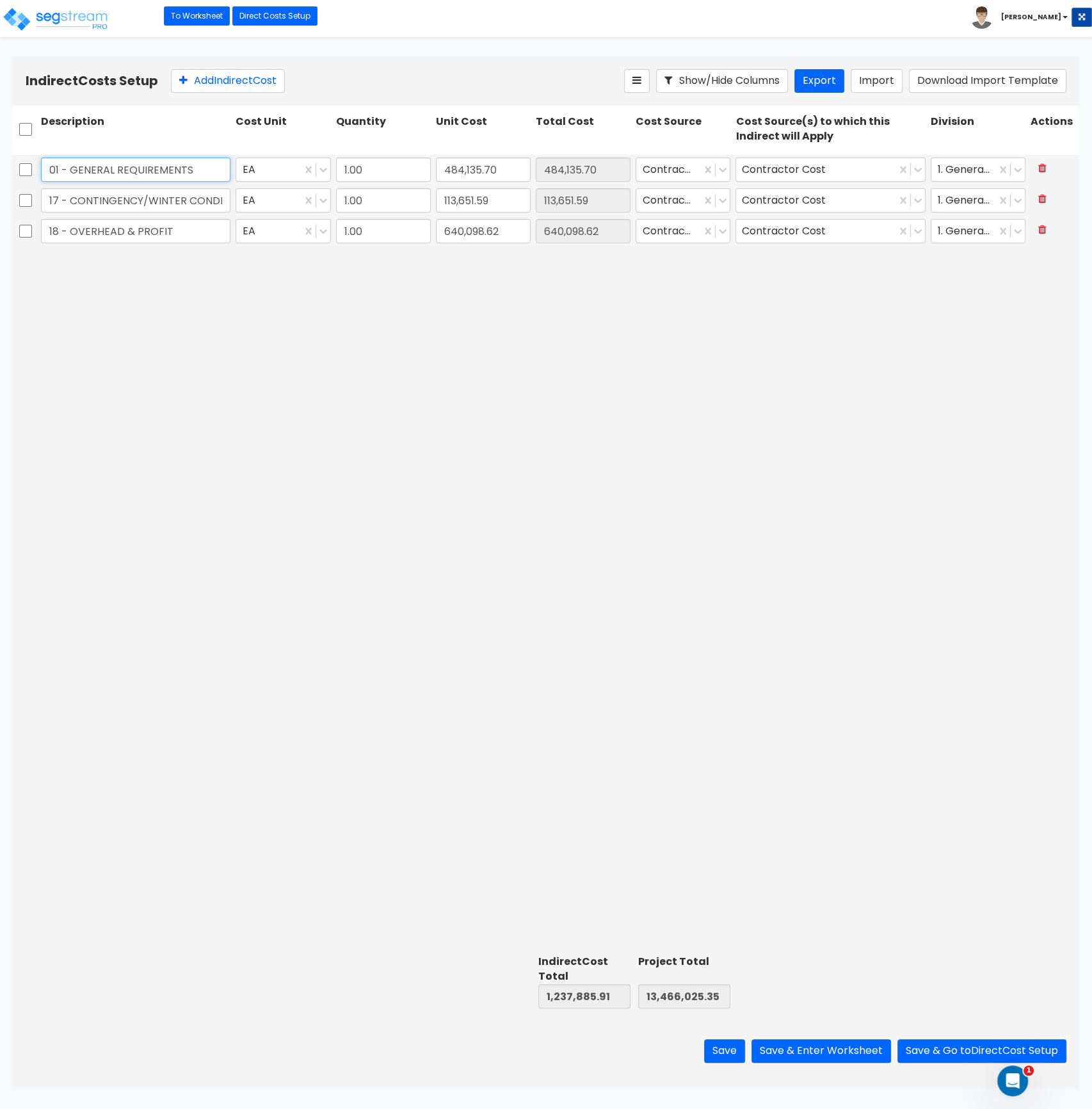
click at [164, 173] on input "01 - GENERAL REQUIREMENTS" at bounding box center [135, 169] width 189 height 25
drag, startPoint x: 163, startPoint y: 203, endPoint x: 179, endPoint y: 126, distance: 78.6
click at [163, 203] on input "17 - CONTINGENCY/WINTER CONDITIONS" at bounding box center [135, 201] width 189 height 25
click at [259, 15] on link "Direct Costs Setup" at bounding box center [275, 16] width 85 height 19
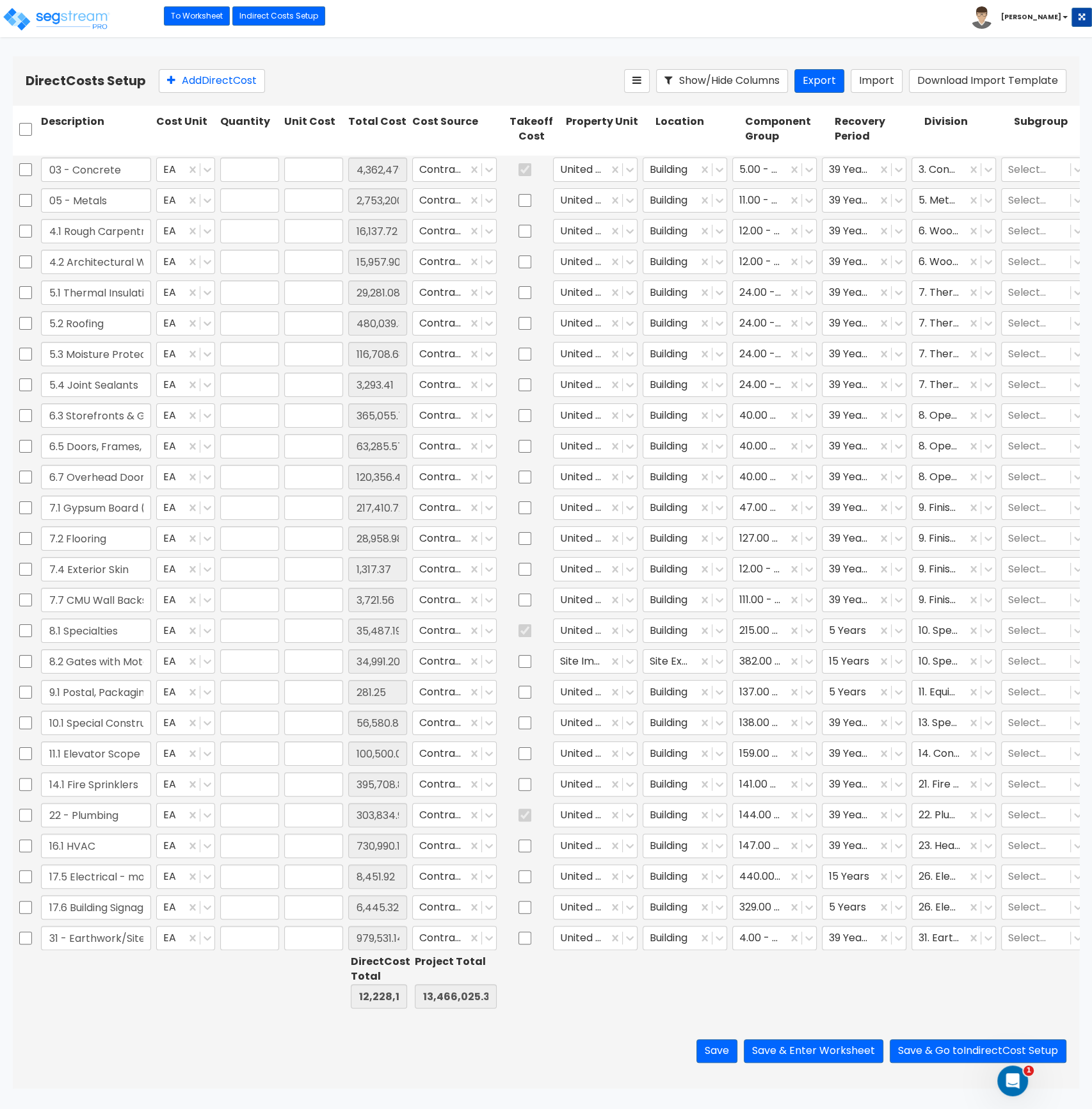
type input "1.00"
type input "4,362,479.42"
type input "1.00"
type input "2,753,200.00"
type input "1.00"
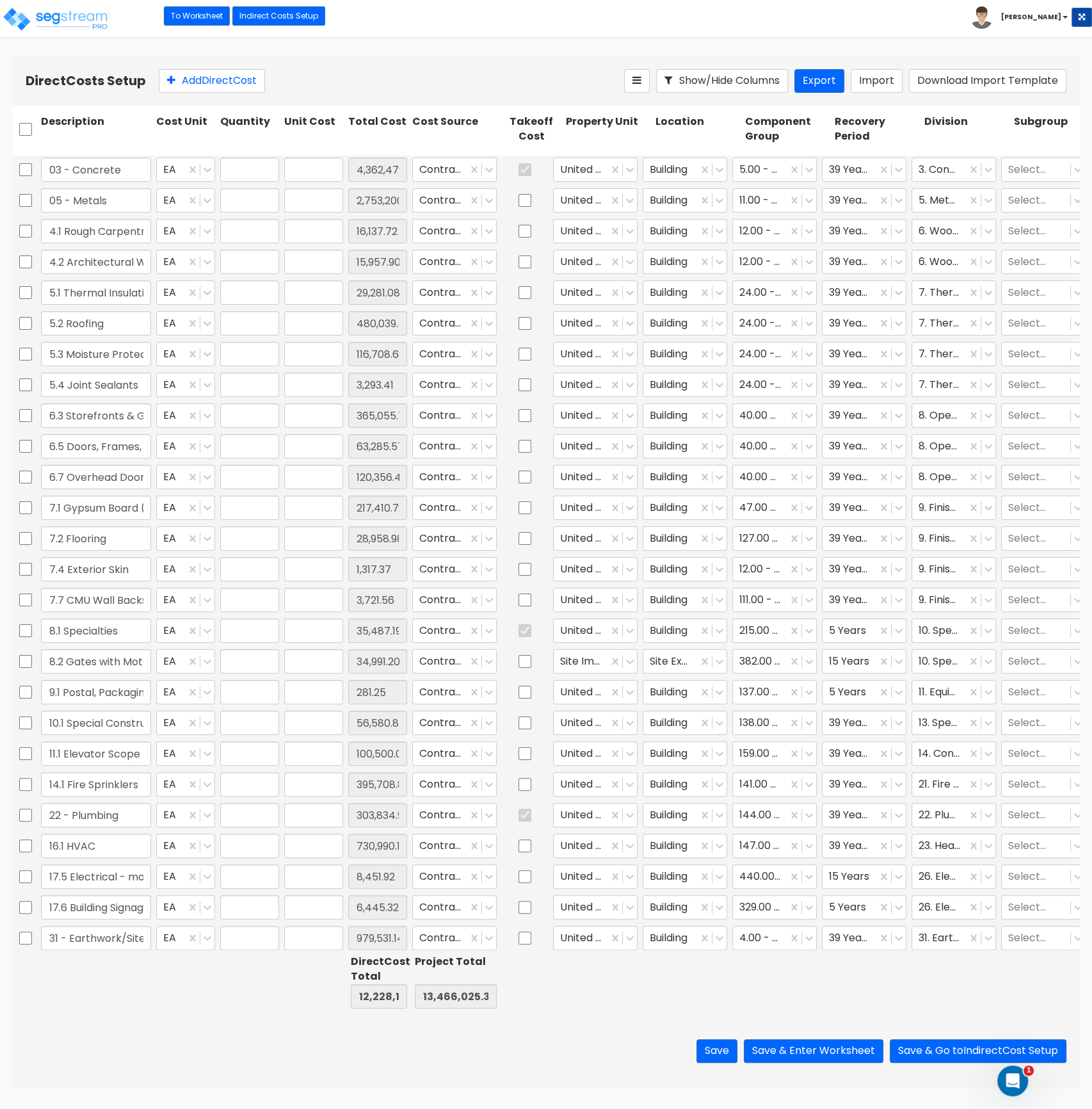
type input "16,137.72"
type input "1.00"
type input "15,957.90"
type input "1.00"
type input "29,281.08"
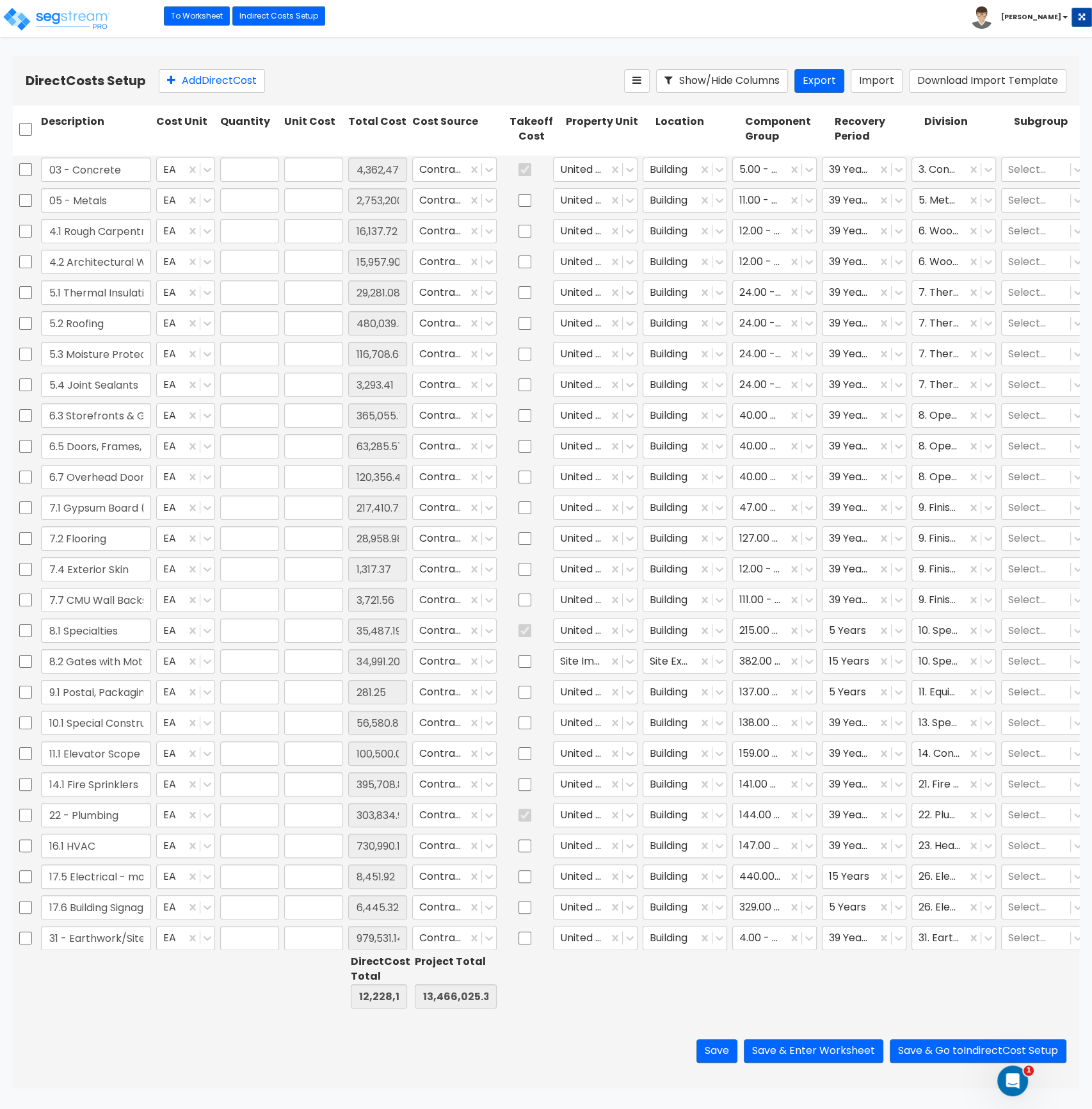
type input "1.00"
type input "480,039.34"
type input "1.00"
type input "116,708.68"
type input "1.00"
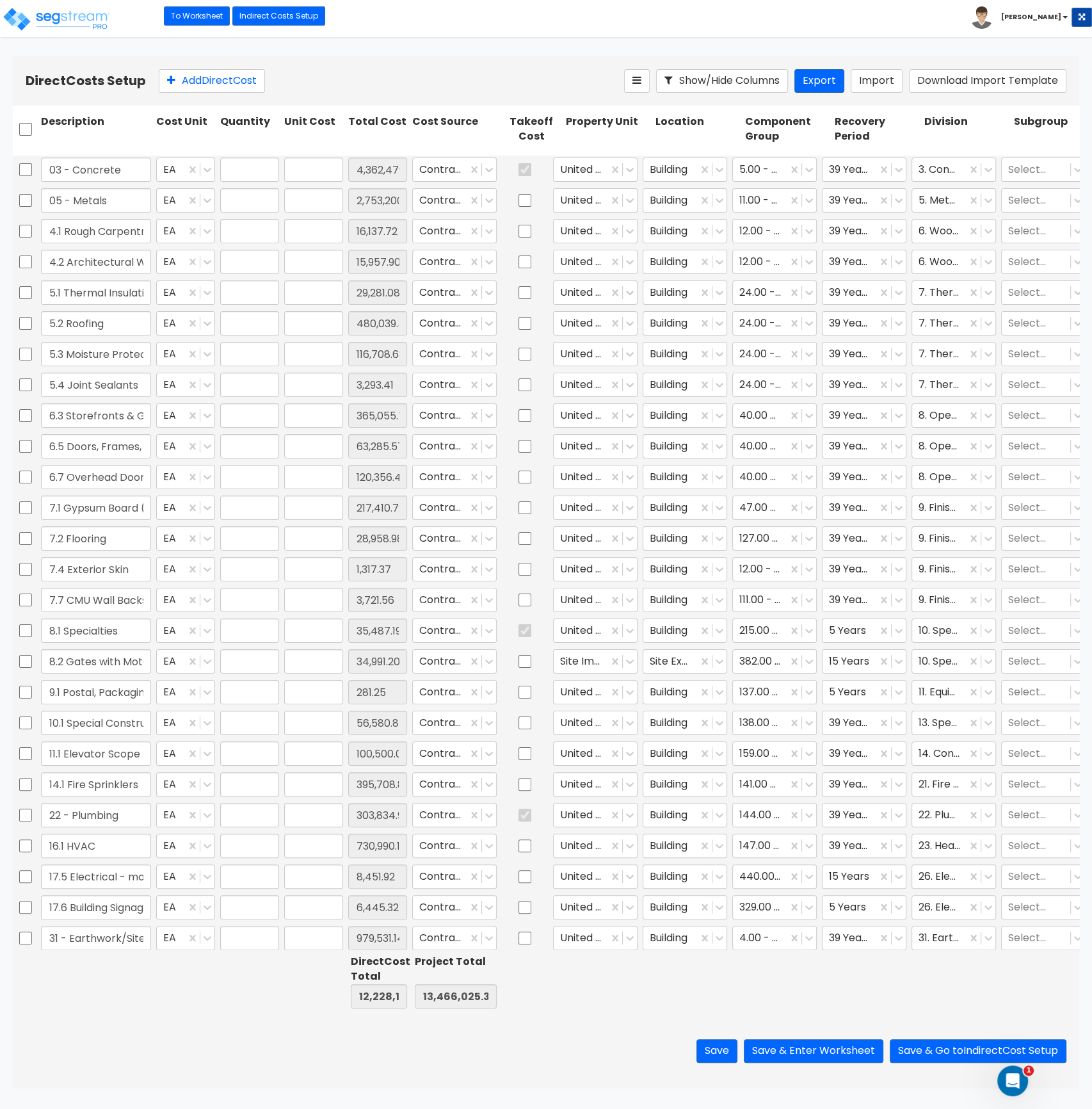
type input "3,293.41"
type input "1.00"
type input "365,055.75"
type input "1.00"
type input "63,285.57"
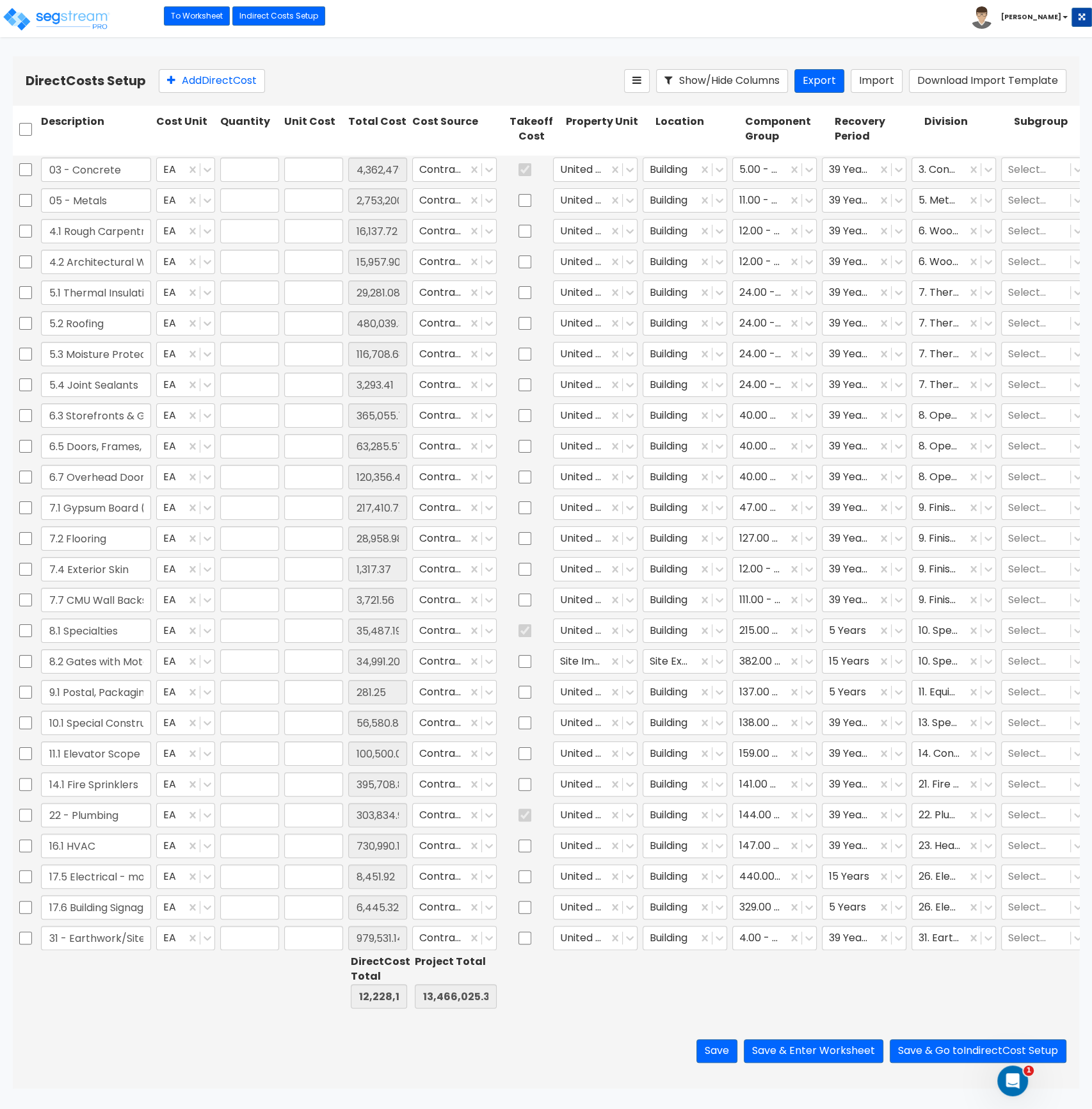
type input "1.00"
type input "120,356.47"
type input "1.00"
type input "217,410.72"
type input "1.00"
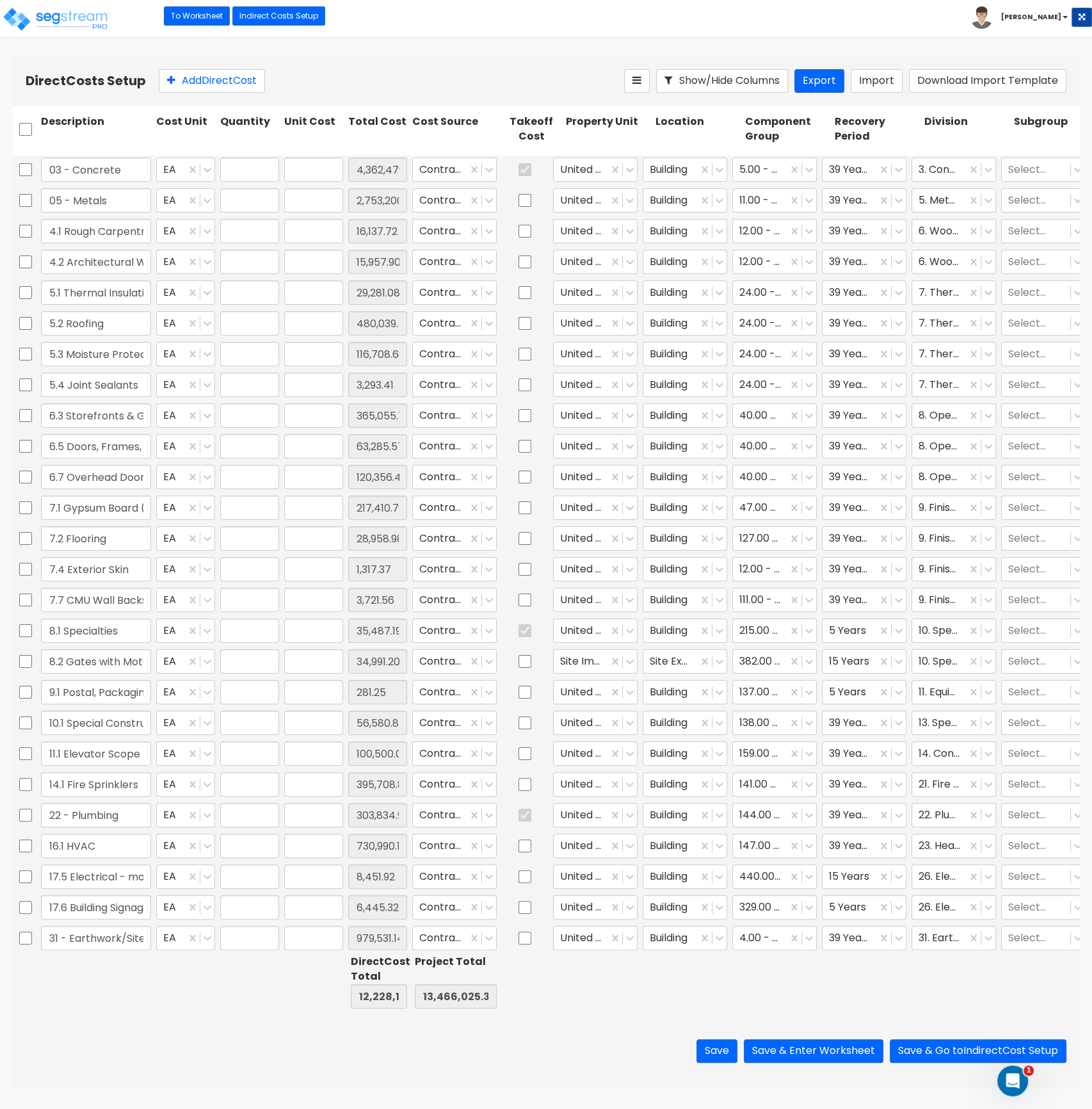
type input "28,958.98"
type input "1.00"
type input "1,317.37"
type input "1.00"
type input "3,721.56"
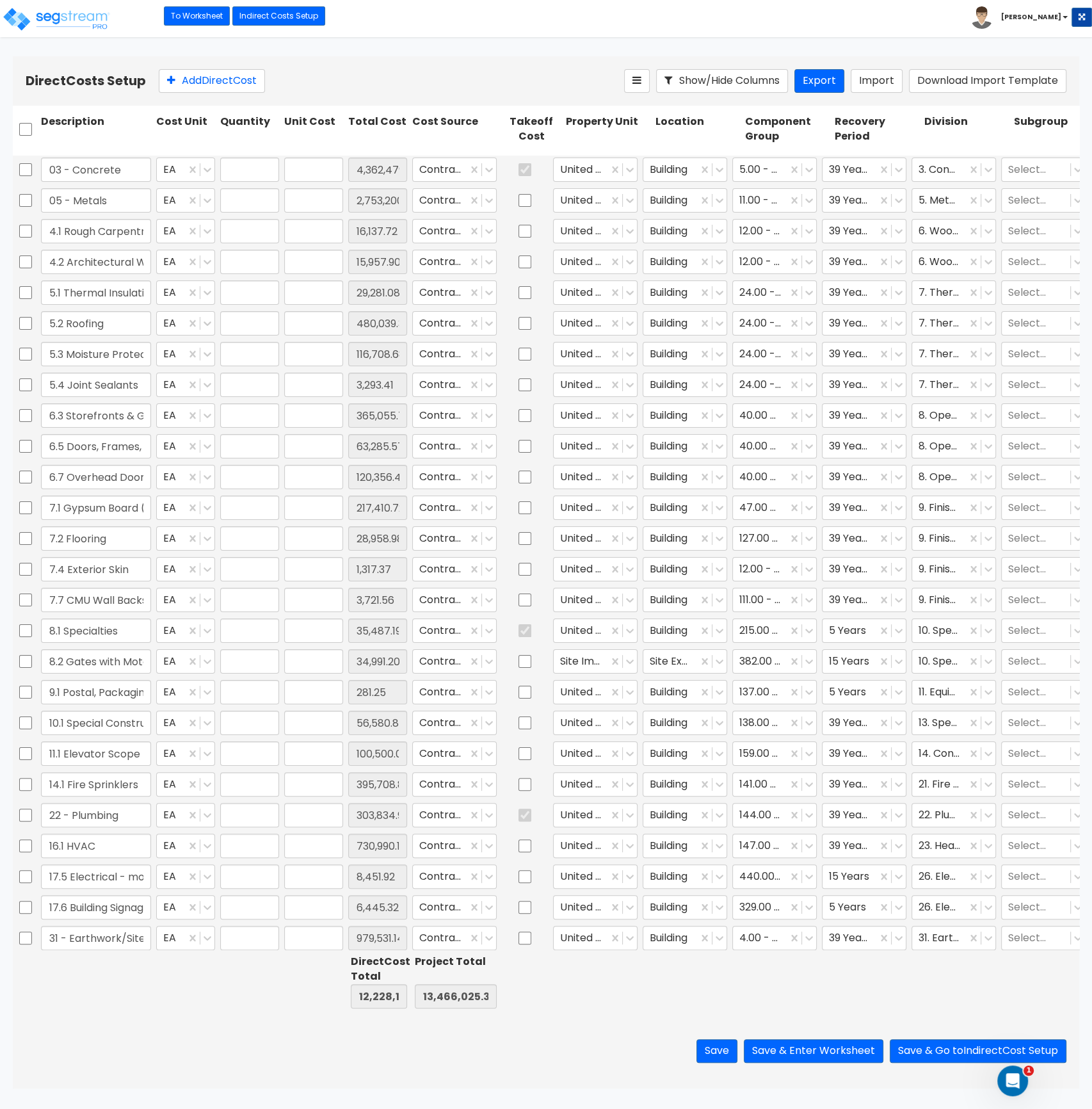
type input "1.00"
type input "35,487.19"
type input "1.00"
type input "34,991.20"
type input "1.00"
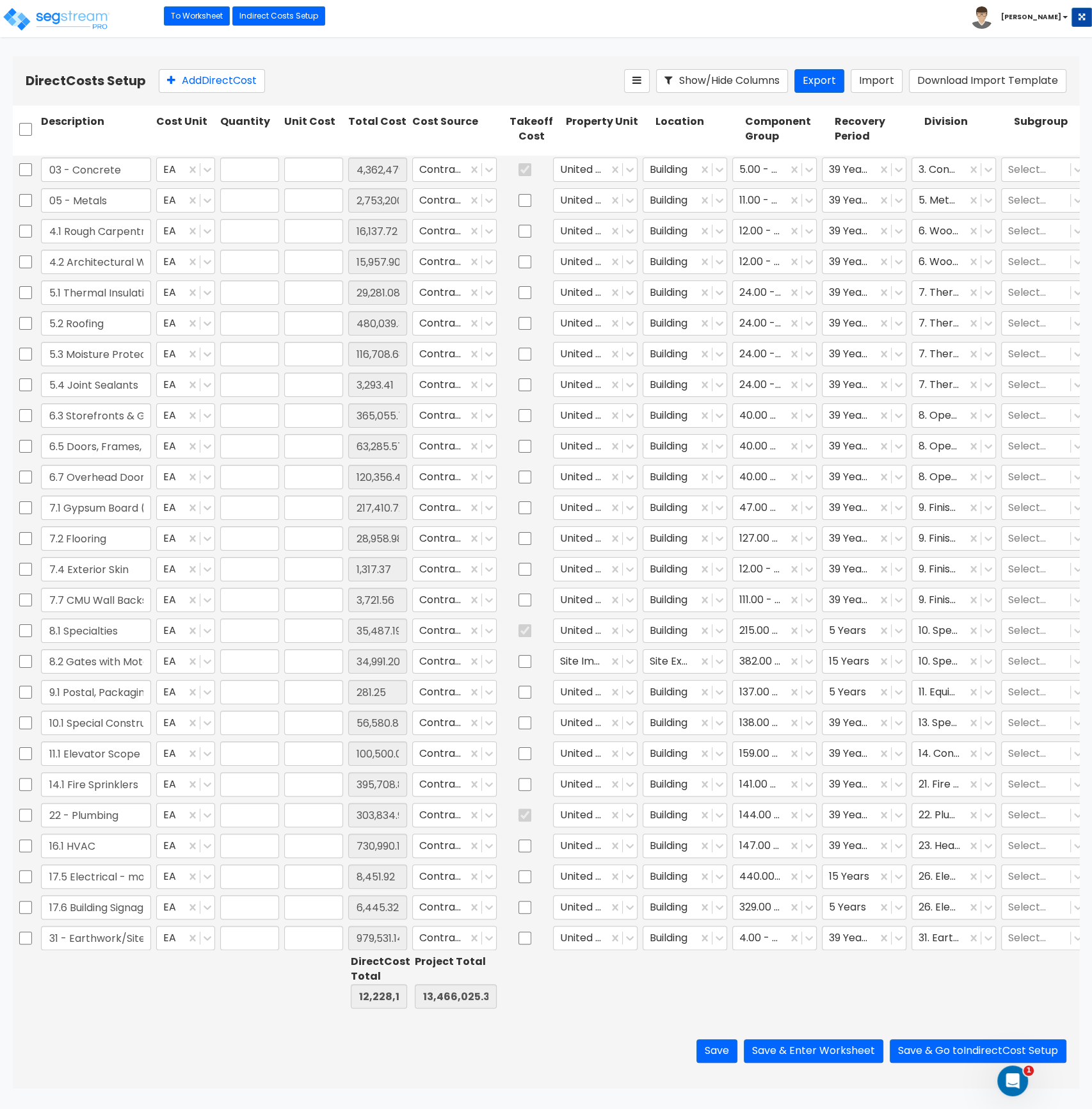
type input "281.25"
type input "1.00"
type input "56,580.84"
type input "1.00"
type input "100,500.00"
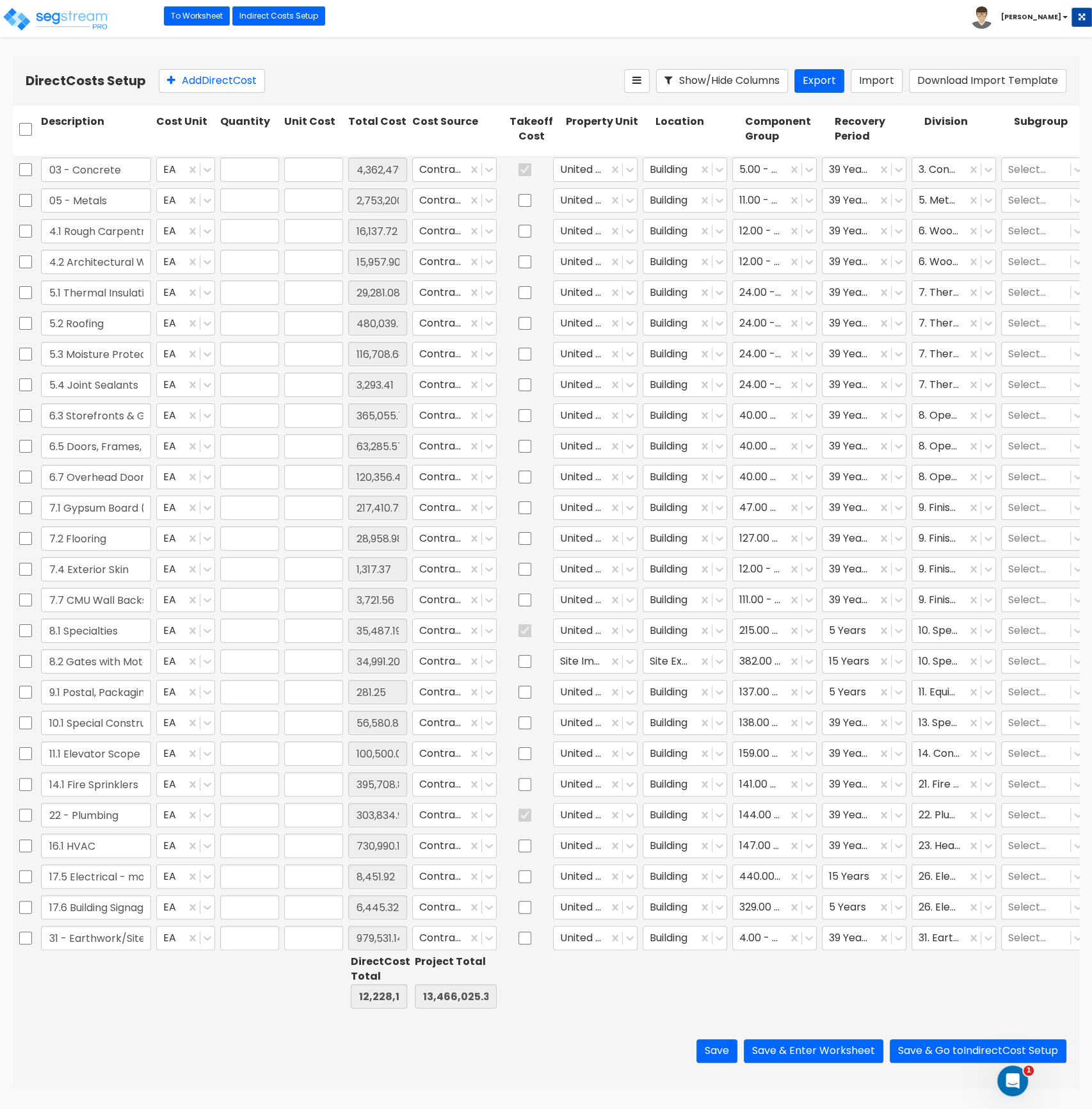
type input "1.00"
type input "395,708.86"
type input "1.00"
type input "303,834.95"
type input "1.00"
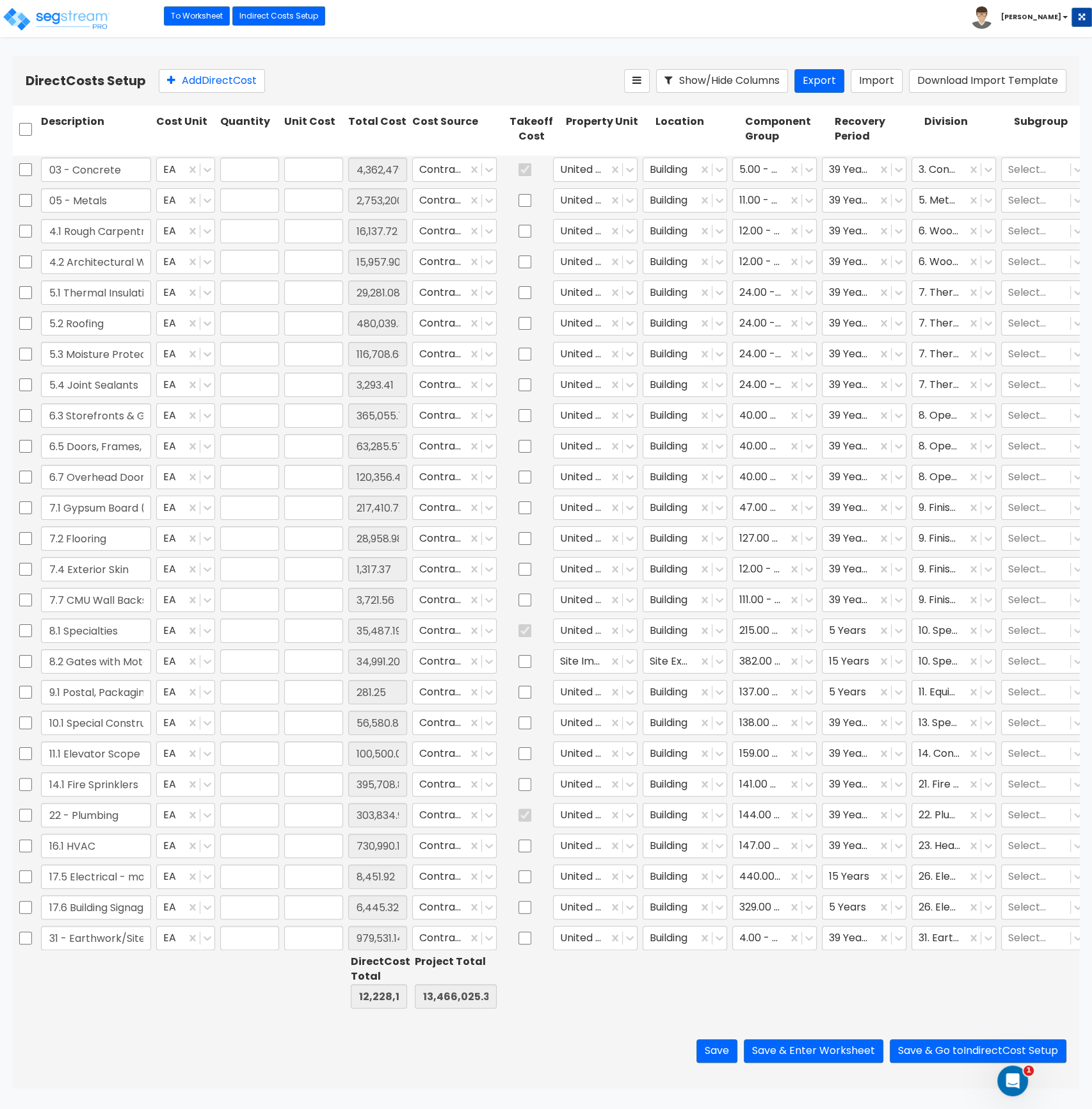
type input "730,990.18"
type input "1.00"
type input "8,451.92"
type input "1.00"
type input "6,445.32"
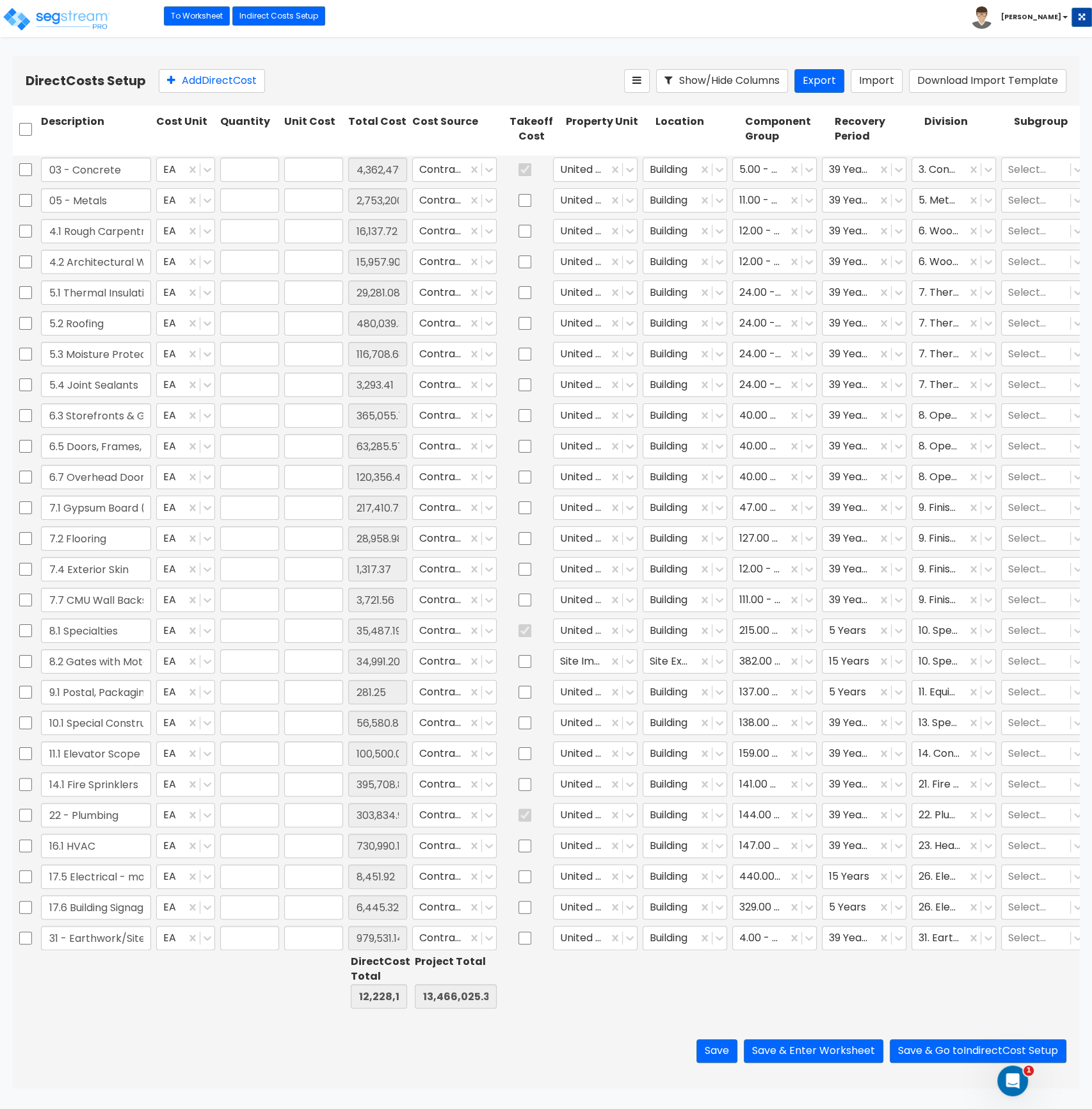
type input "1.00"
type input "979,531.14"
type input "1.00"
type input "215,480.06"
type input "1.00"
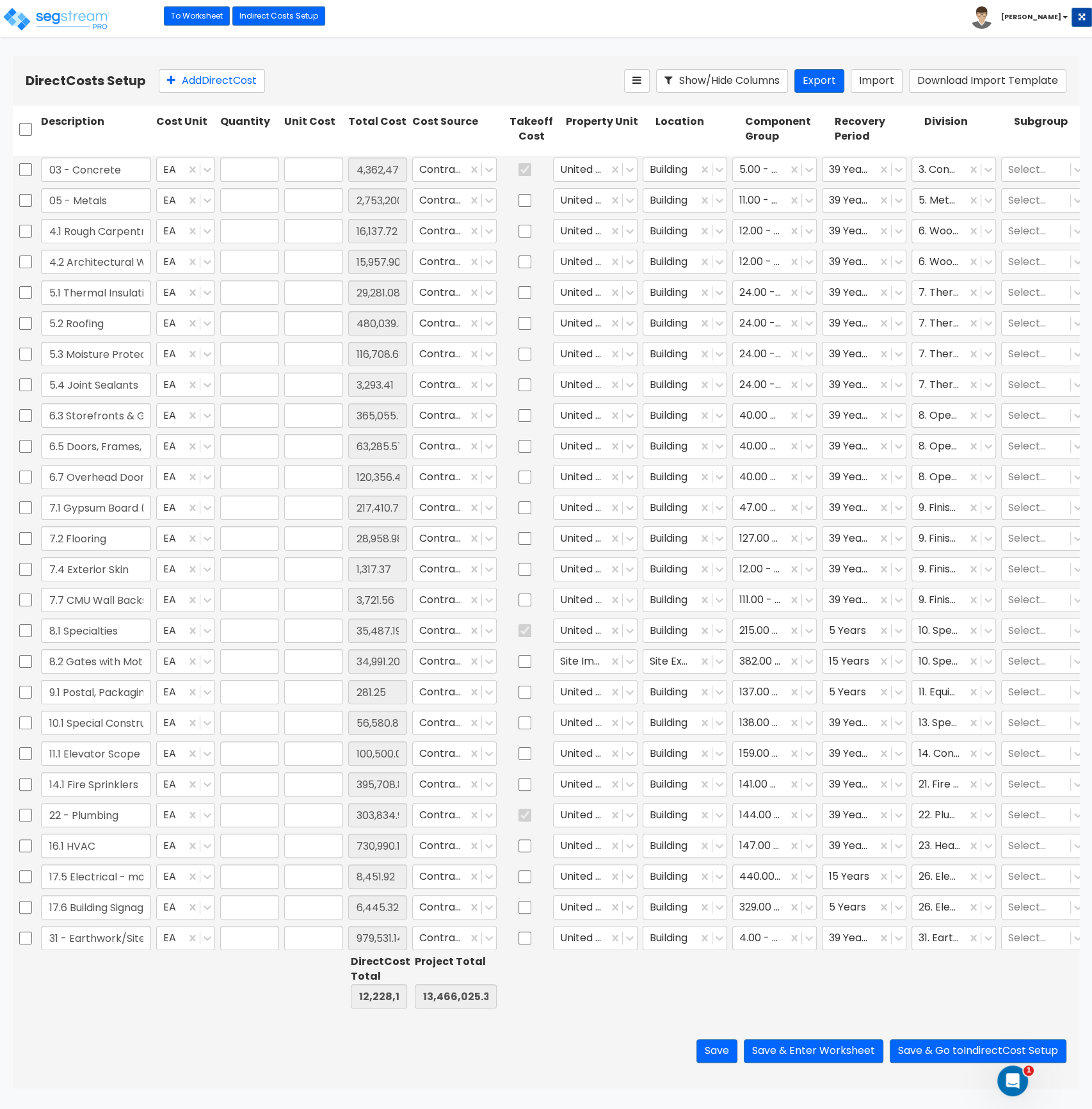
type input "89,675.69"
type input "1.00"
type input "536,973.15"
type input "1.00"
type input "156,003.72"
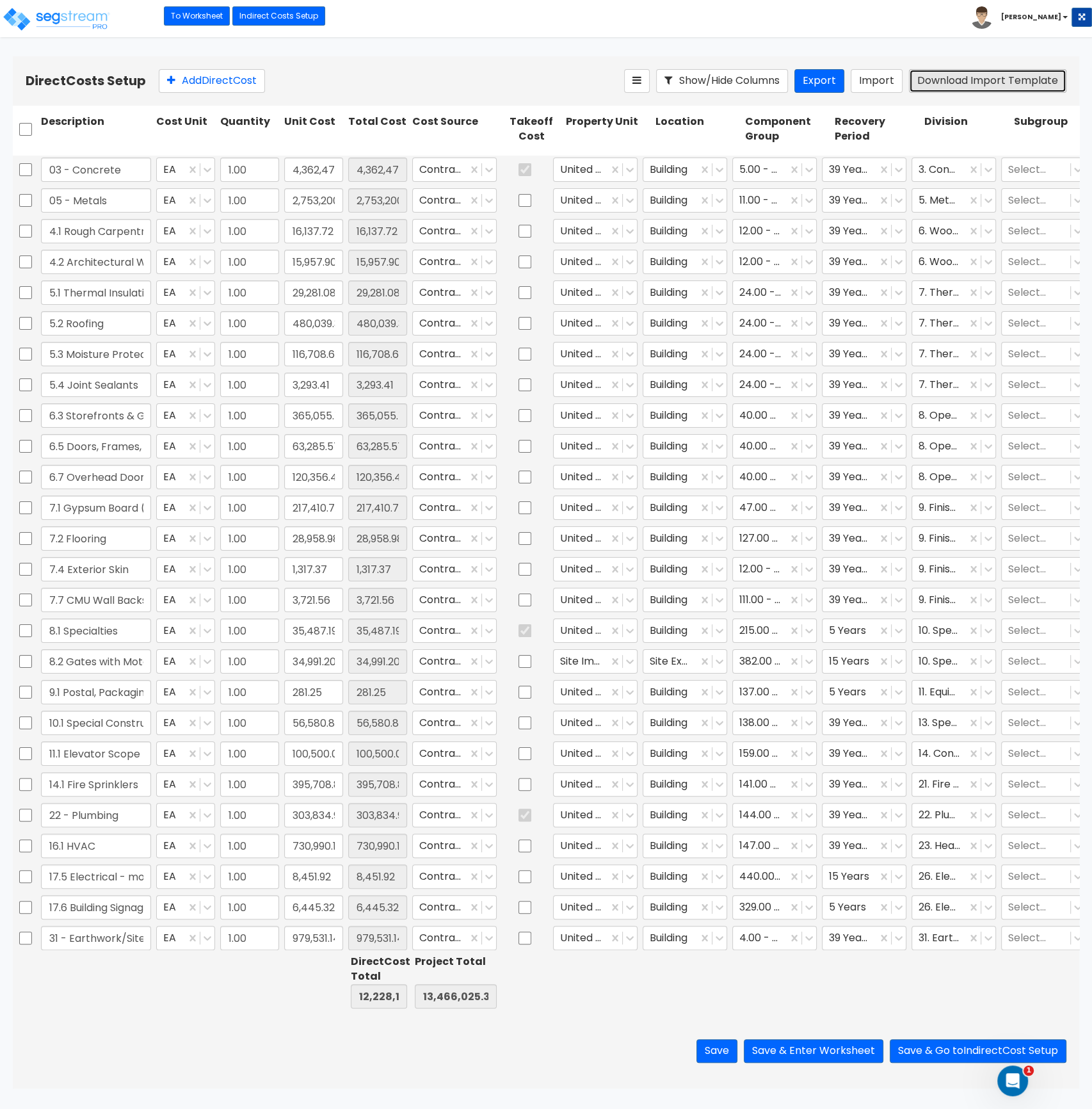
click at [968, 79] on button "Download Import Template" at bounding box center [988, 80] width 157 height 24
click at [825, 83] on button "Export" at bounding box center [819, 80] width 50 height 24
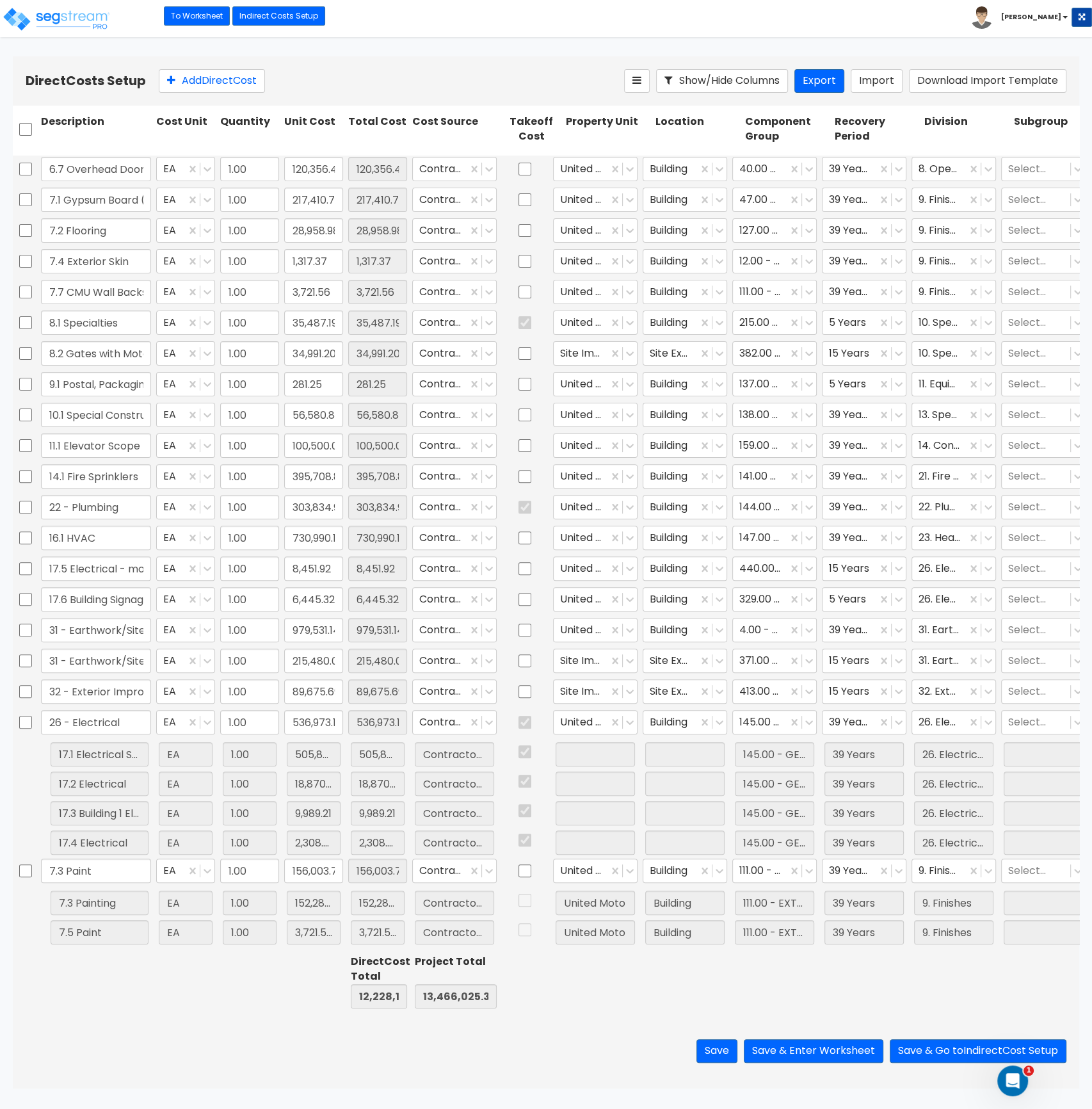
scroll to position [318, 0]
click at [133, 559] on input "17.5 Electrical - monument signs" at bounding box center [96, 569] width 110 height 25
type input "17.5 Electrical - Monument Signs"
click at [165, 1030] on div "Save Save & Enter Worksheet Save & Go to Indirect Cost Setup" at bounding box center [546, 1050] width 1066 height 75
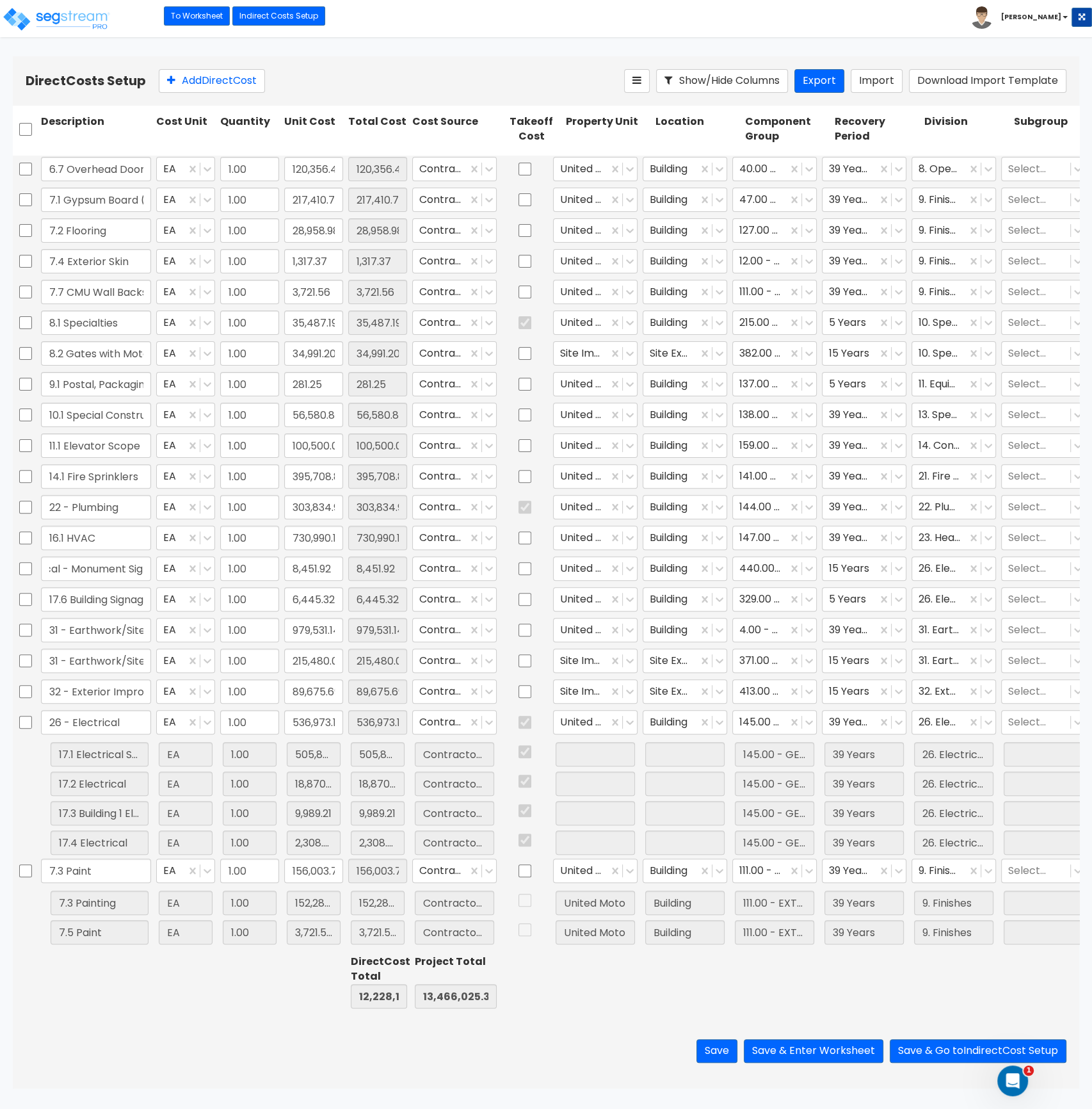
scroll to position [0, 0]
click at [847, 1055] on button "Save & Enter Worksheet" at bounding box center [813, 1050] width 139 height 24
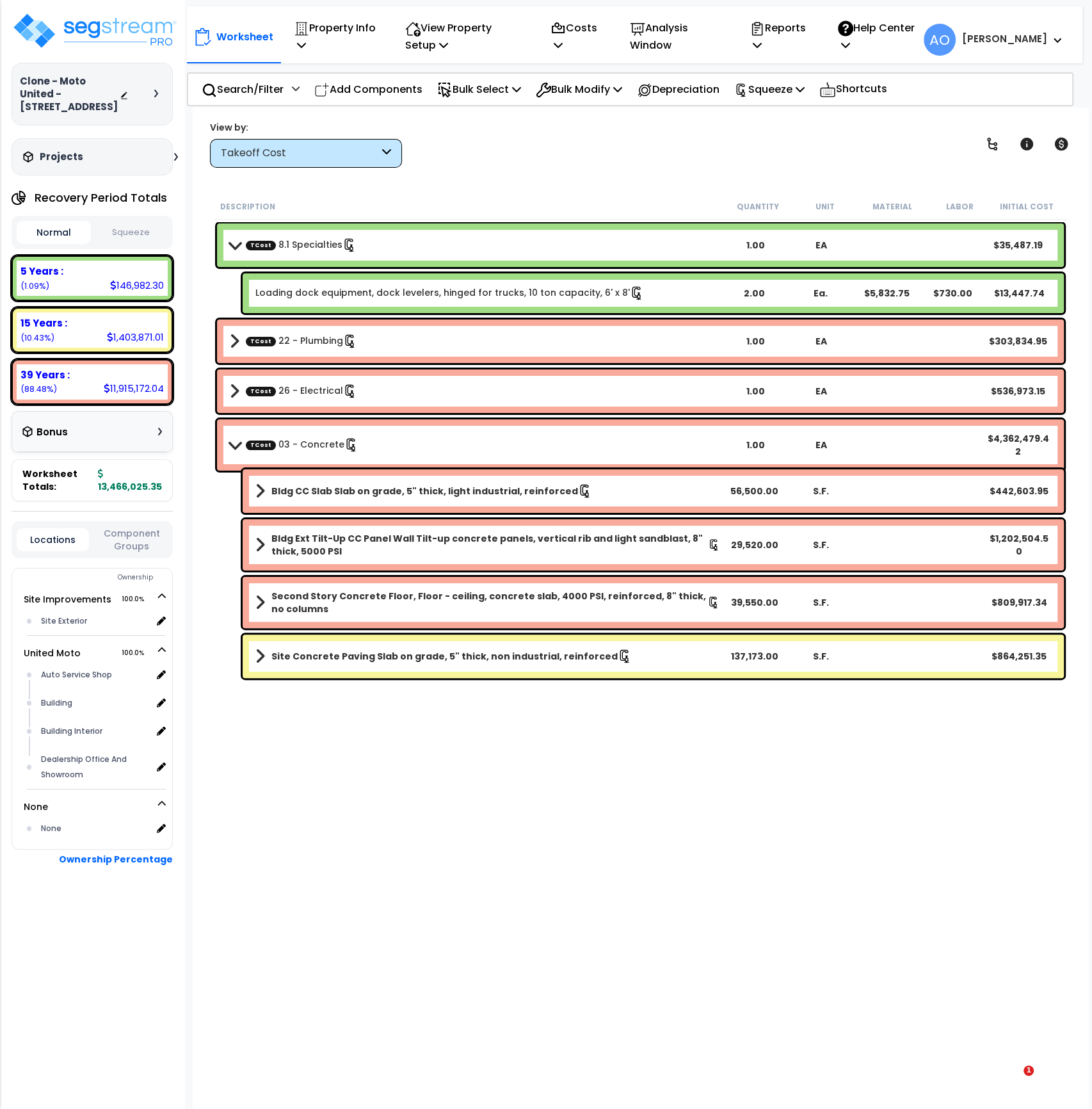
click at [140, 233] on button "Squeeze" at bounding box center [131, 233] width 74 height 23
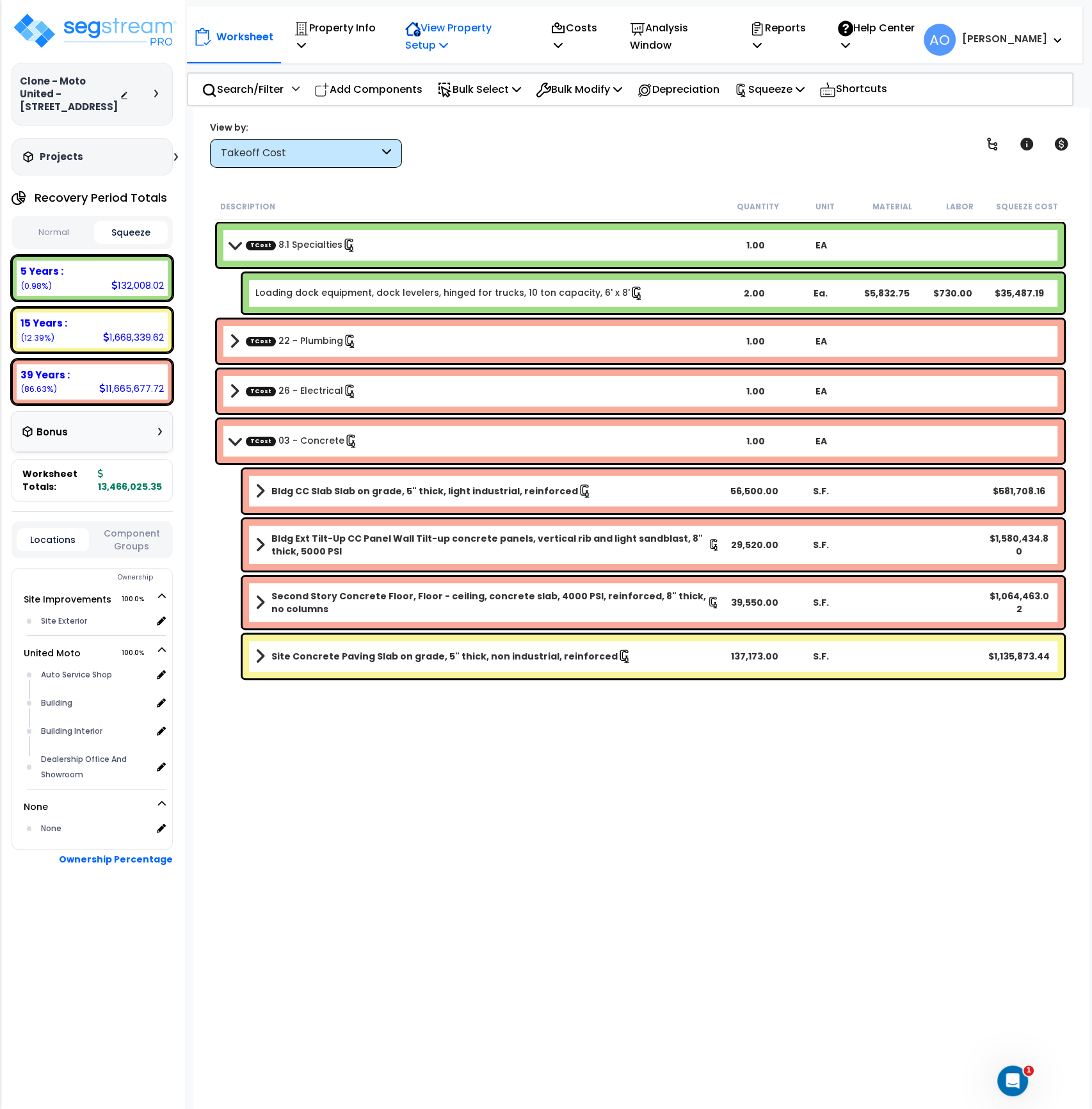
click at [450, 30] on p "View Property Setup" at bounding box center [464, 36] width 117 height 35
click at [450, 101] on link "View Questionnaire" at bounding box center [463, 100] width 127 height 26
click at [454, 28] on p "View Property Setup" at bounding box center [464, 36] width 117 height 35
click at [444, 73] on link "Building Setup" at bounding box center [463, 73] width 127 height 26
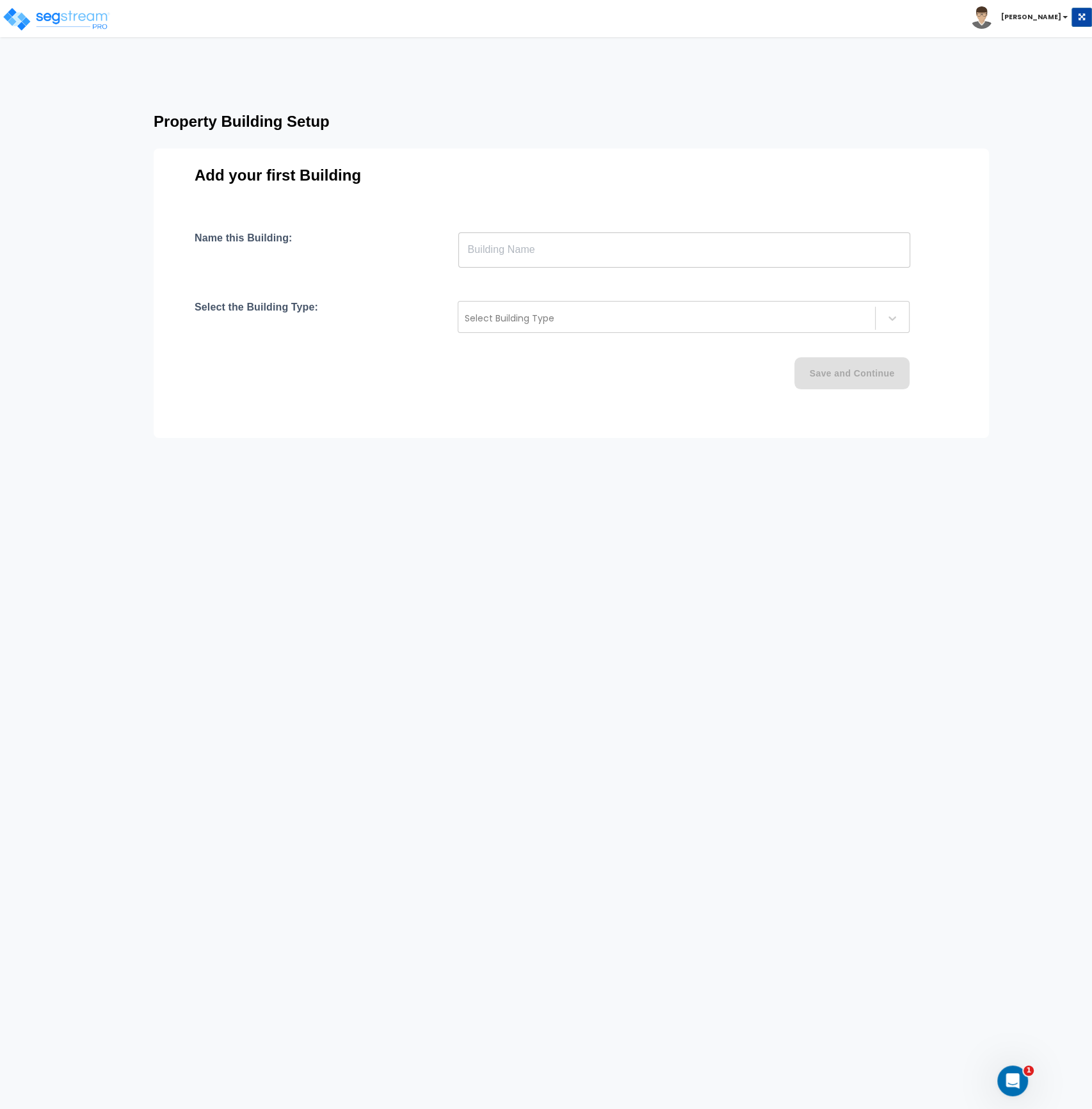
click at [512, 244] on input "text" at bounding box center [684, 250] width 452 height 36
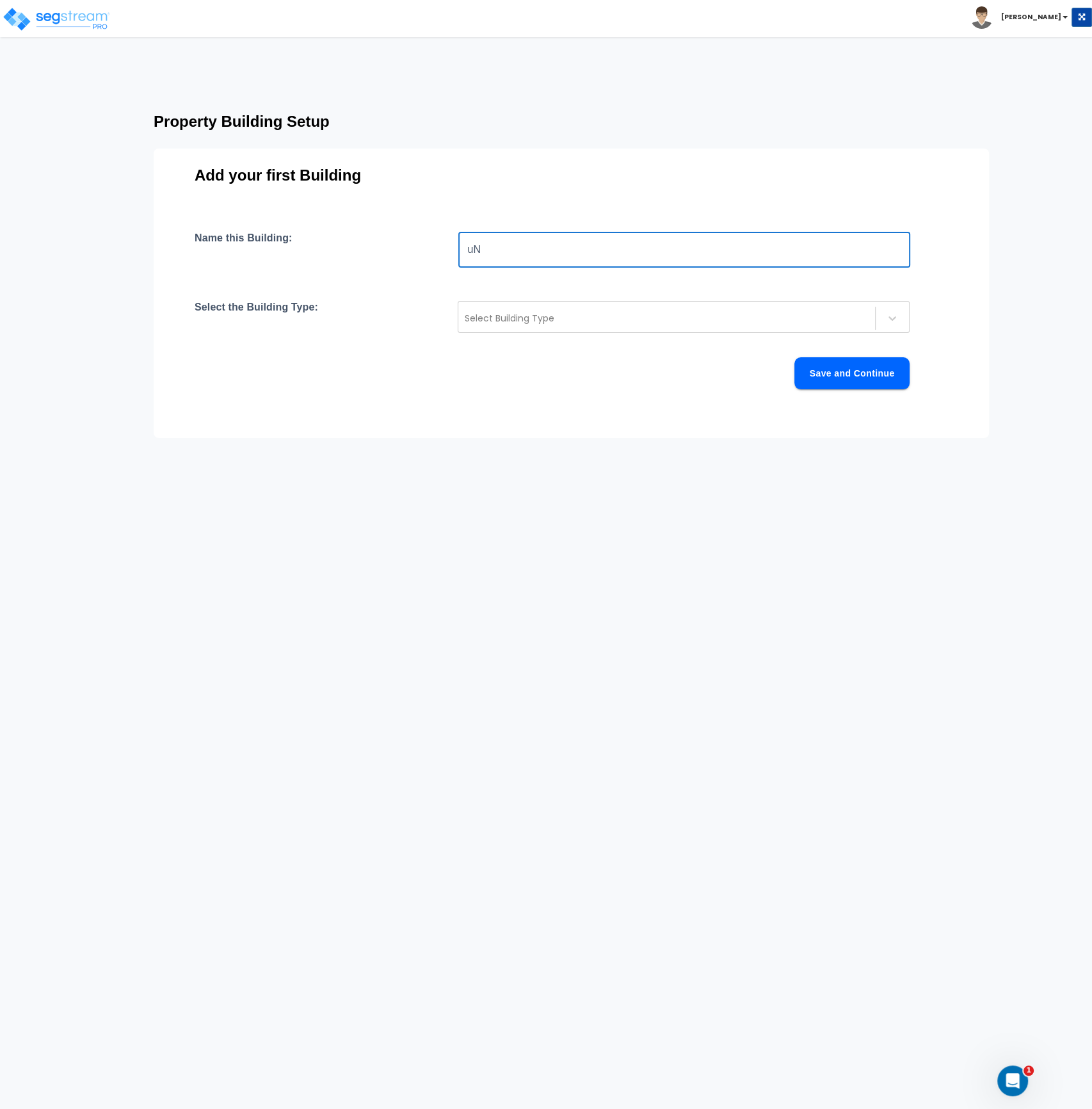
type input "u"
type input "United Marine"
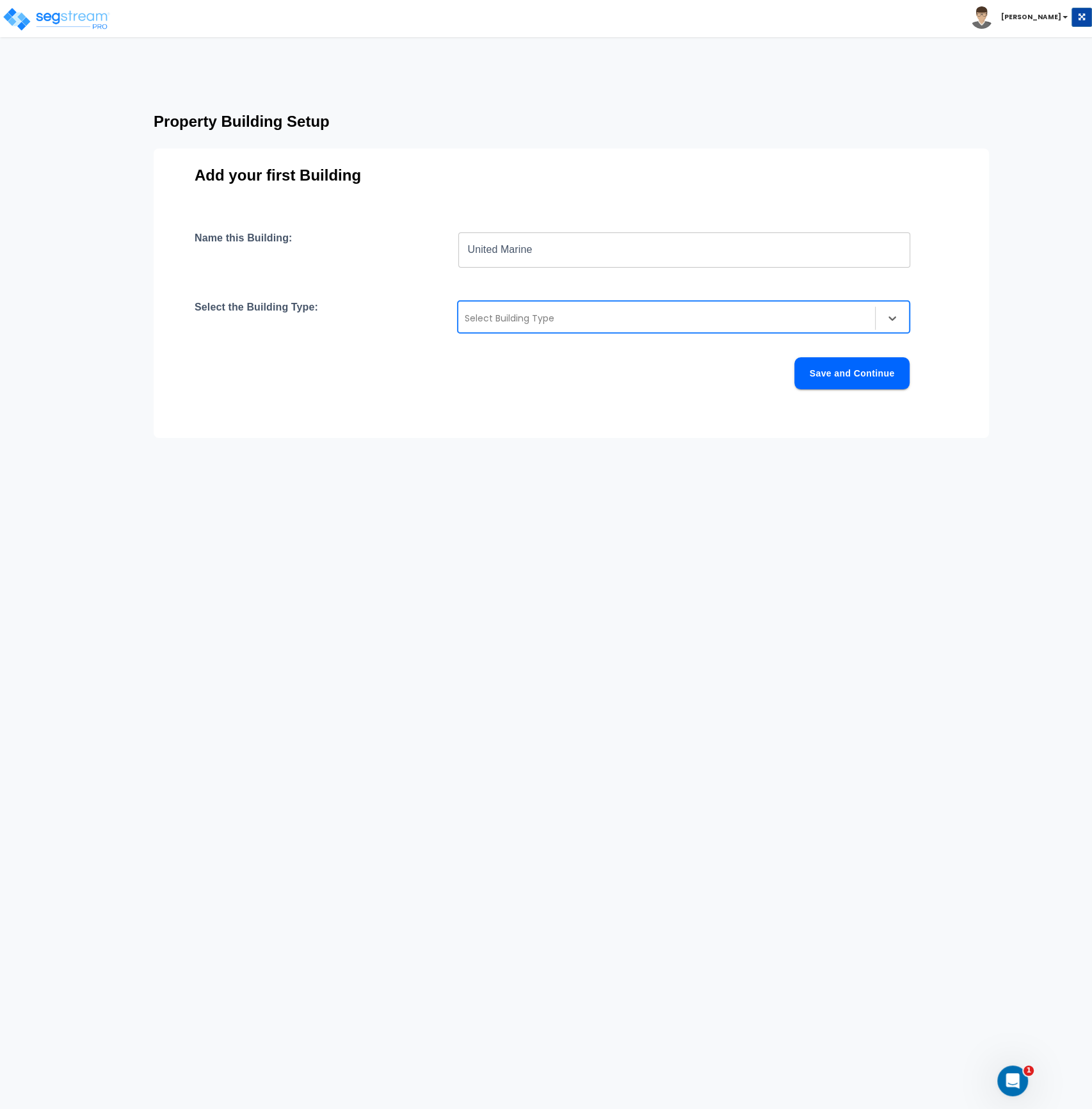
click at [543, 325] on div at bounding box center [666, 318] width 404 height 15
type input "dealer"
click at [550, 349] on div "Automobile Dealership" at bounding box center [684, 352] width 452 height 23
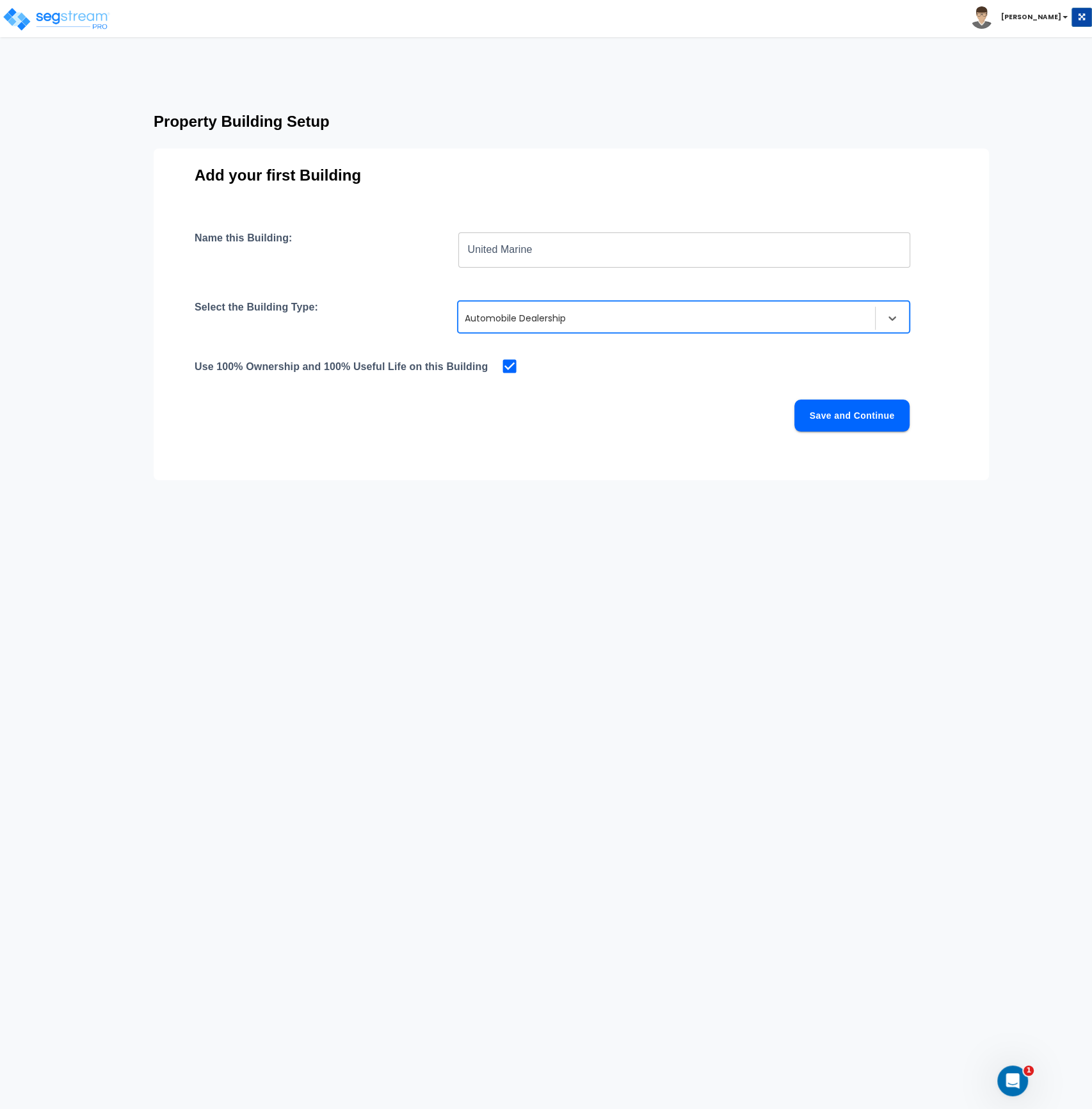
click at [587, 403] on div "Save and Continue" at bounding box center [553, 415] width 715 height 32
click at [855, 418] on button "Save and Continue" at bounding box center [853, 415] width 115 height 32
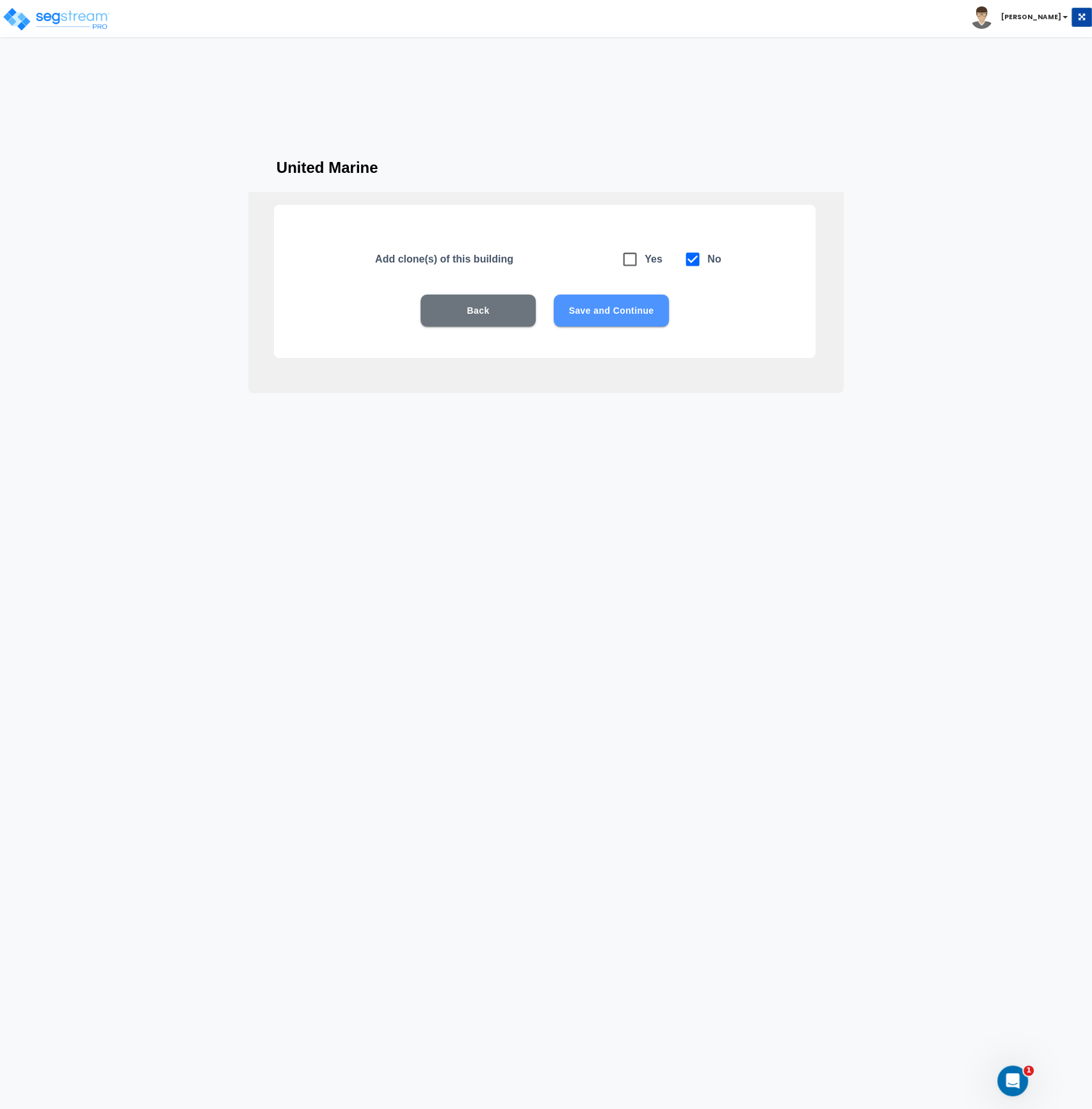
click at [599, 311] on button "Save and Continue" at bounding box center [611, 310] width 115 height 32
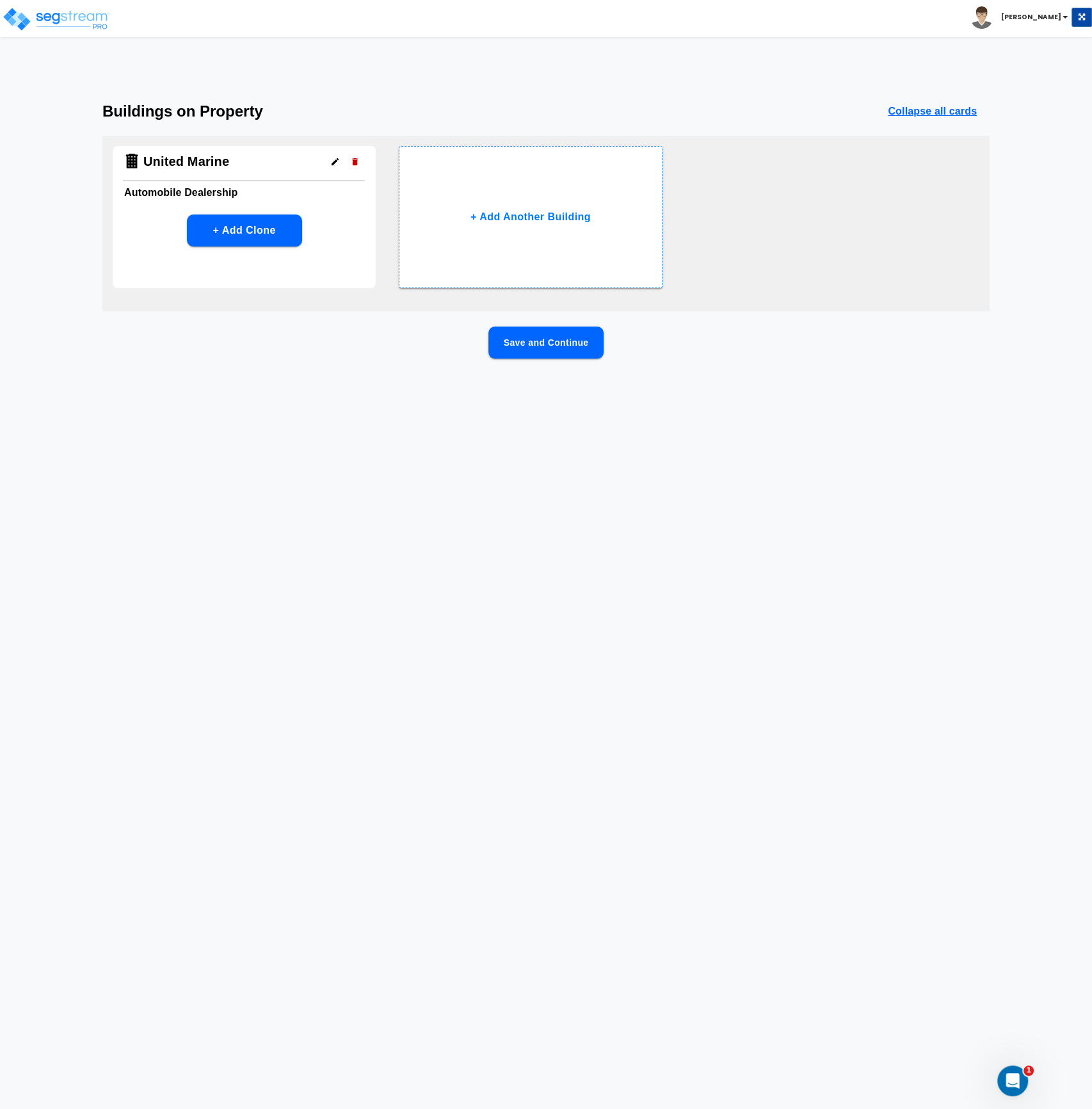
click at [484, 395] on div "Save and Continue" at bounding box center [546, 362] width 888 height 73
click at [532, 347] on button "Save and Continue" at bounding box center [546, 343] width 115 height 32
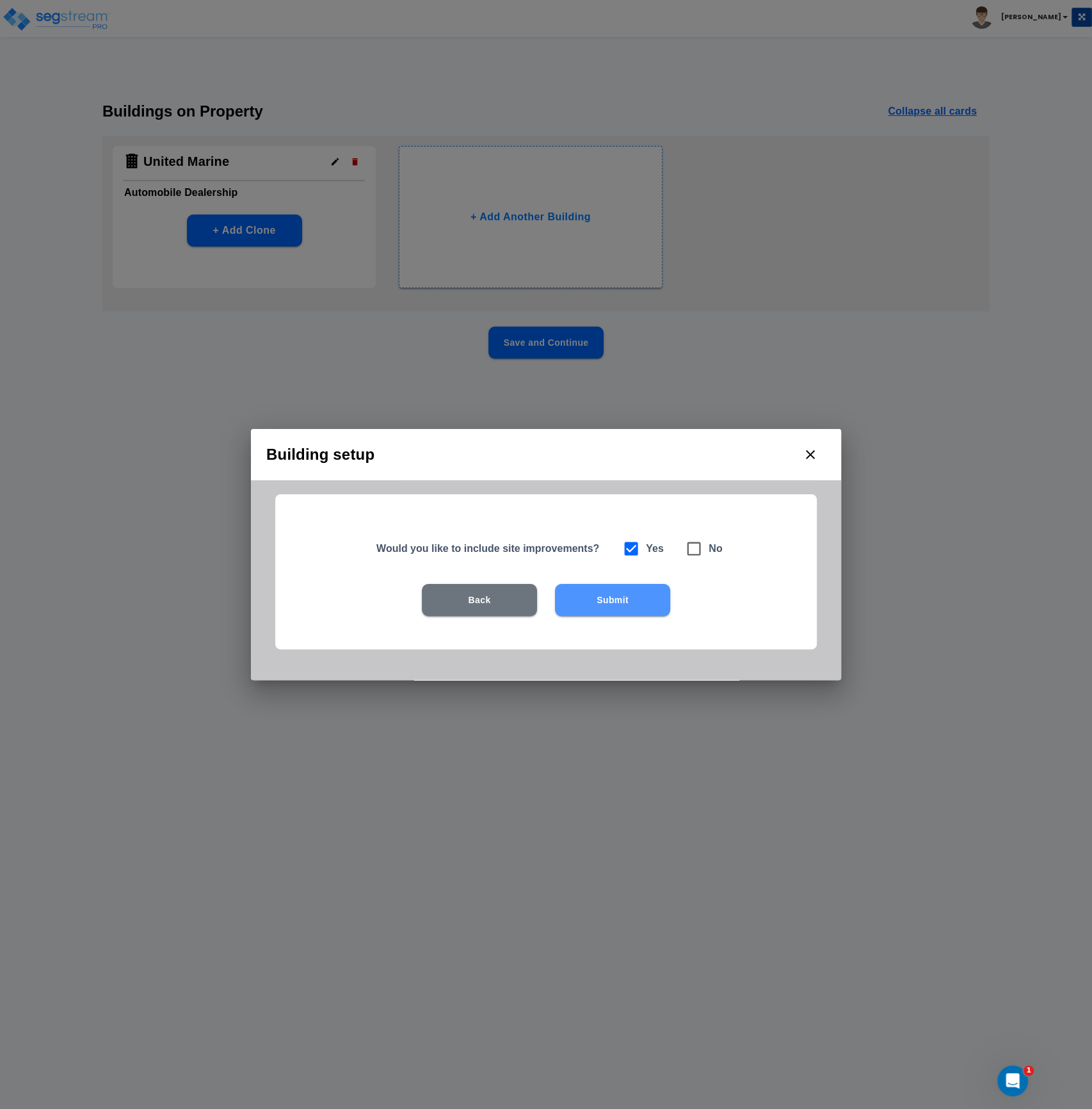
click at [598, 599] on button "Submit" at bounding box center [613, 600] width 115 height 32
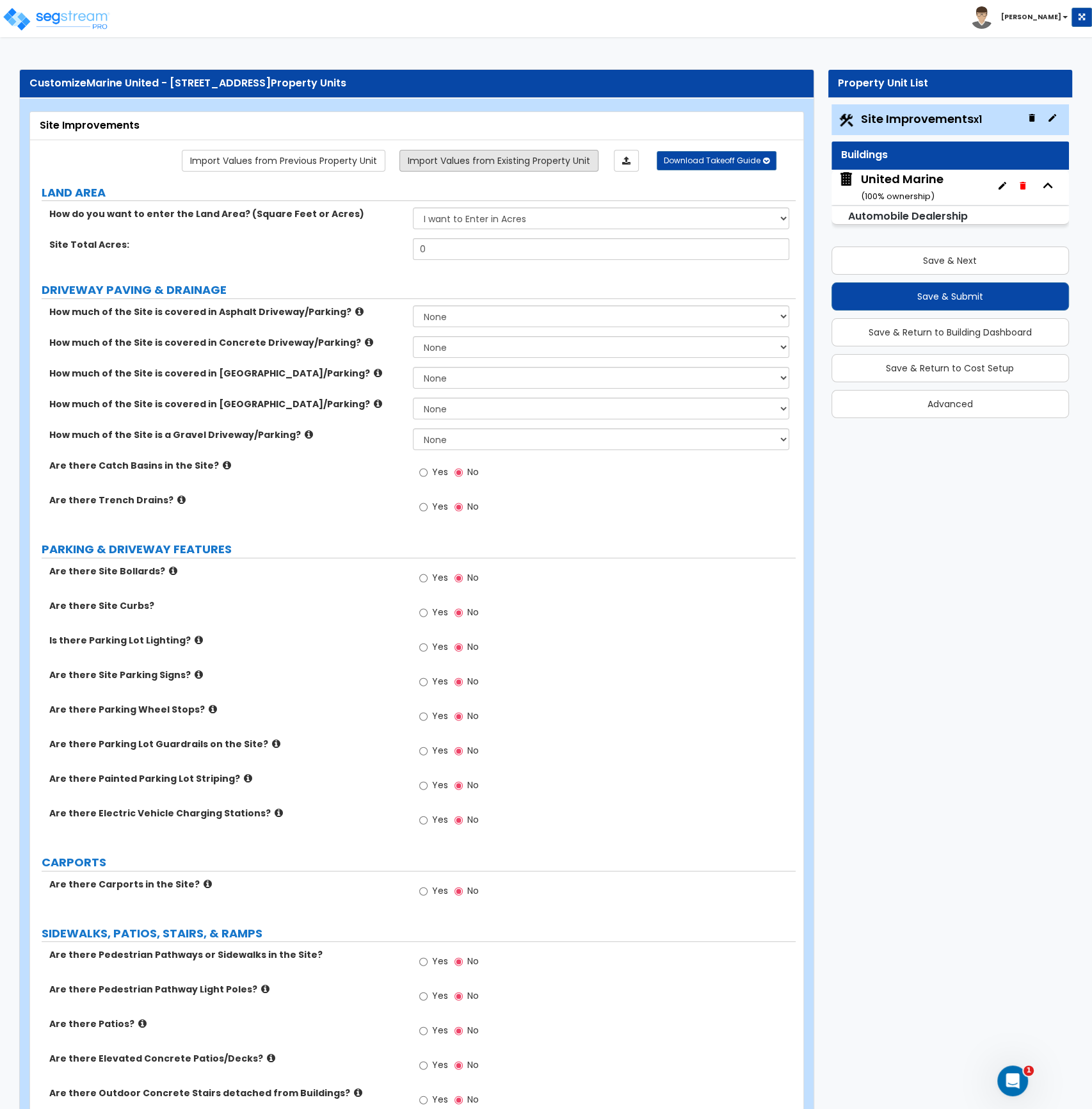
click at [522, 159] on link "Import Values from Existing Property Unit" at bounding box center [499, 160] width 199 height 22
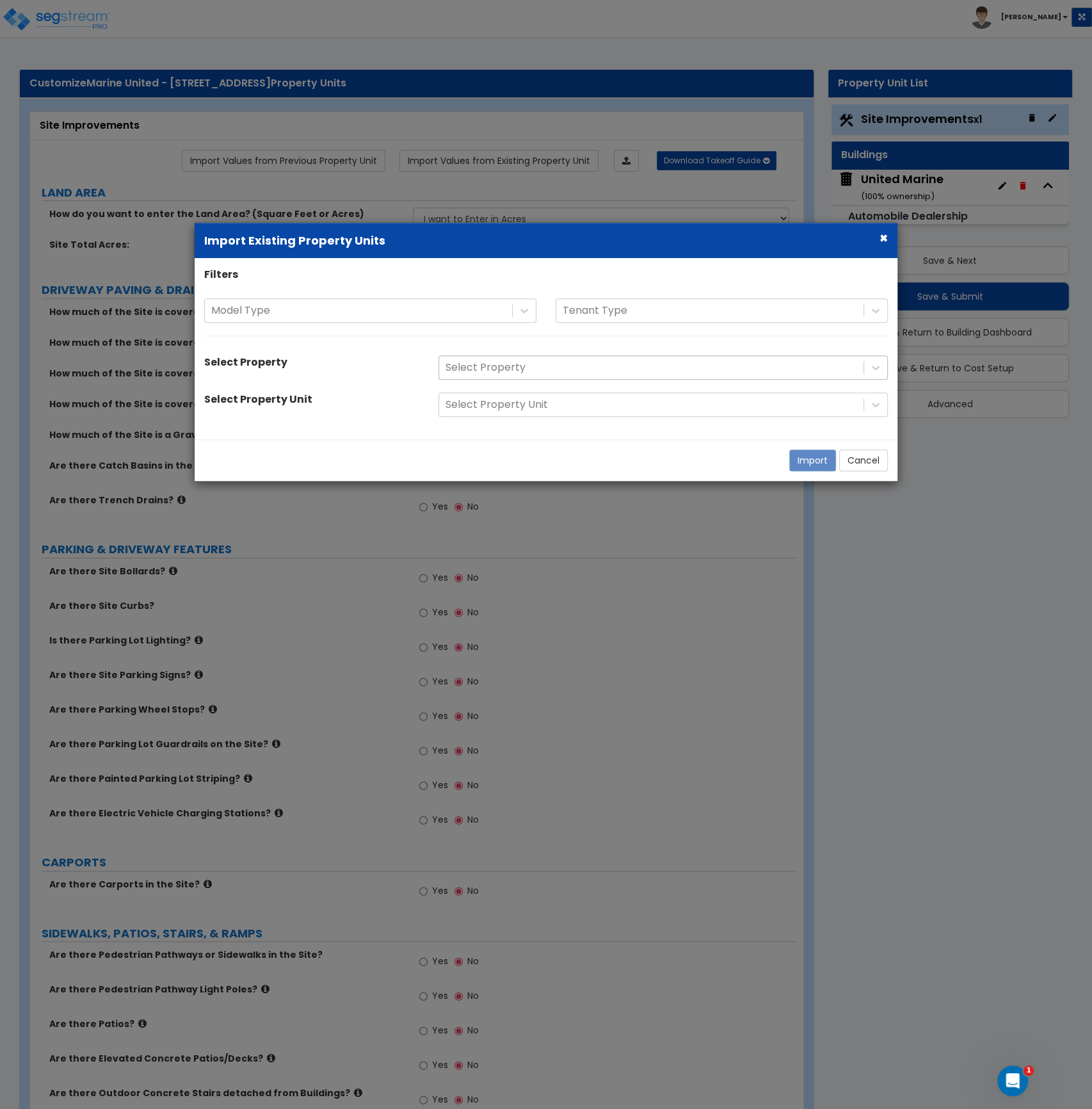
click at [520, 369] on div at bounding box center [651, 368] width 412 height 17
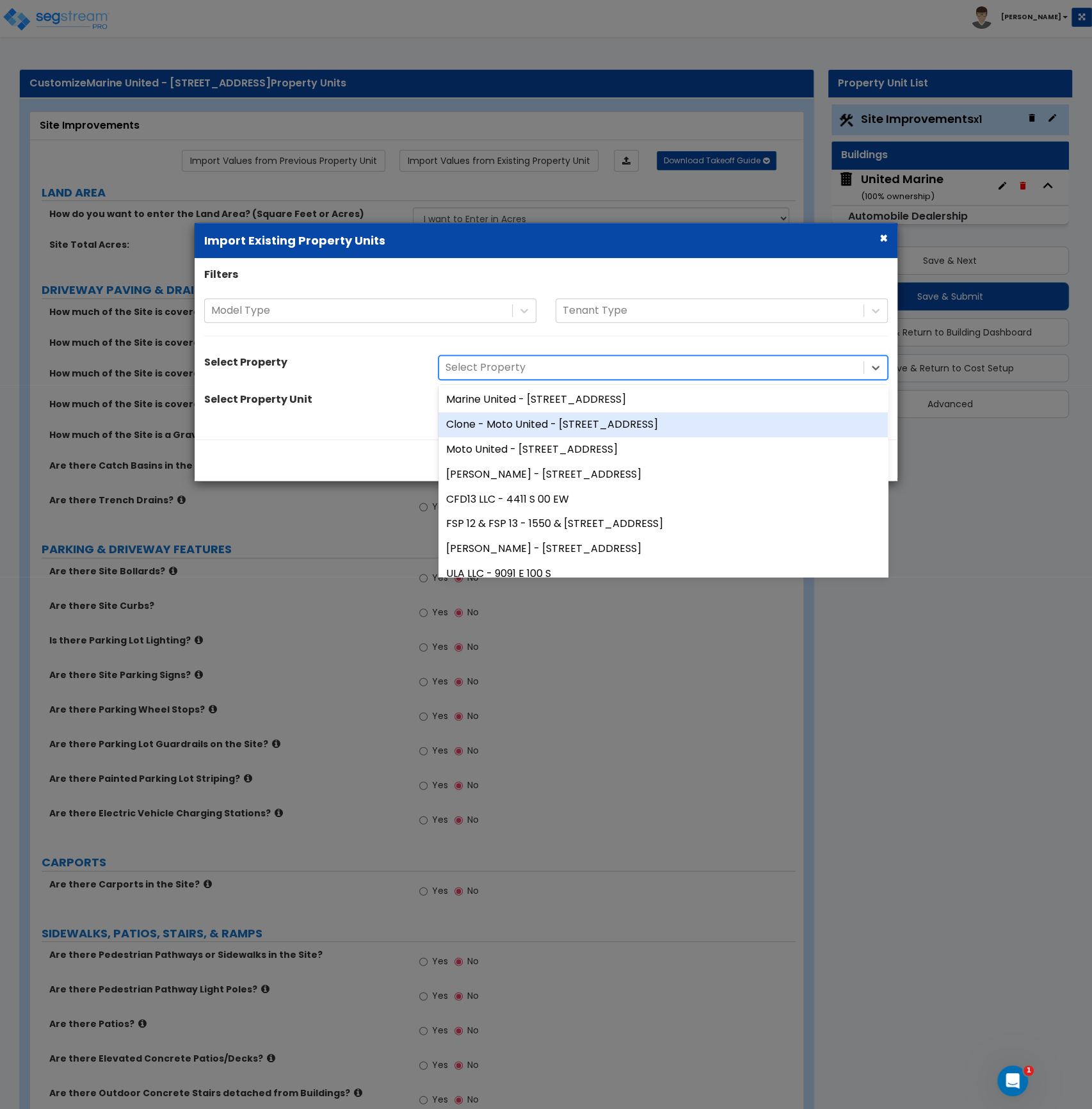
click at [538, 432] on div "Clone - Moto United - [STREET_ADDRESS]" at bounding box center [662, 425] width 449 height 25
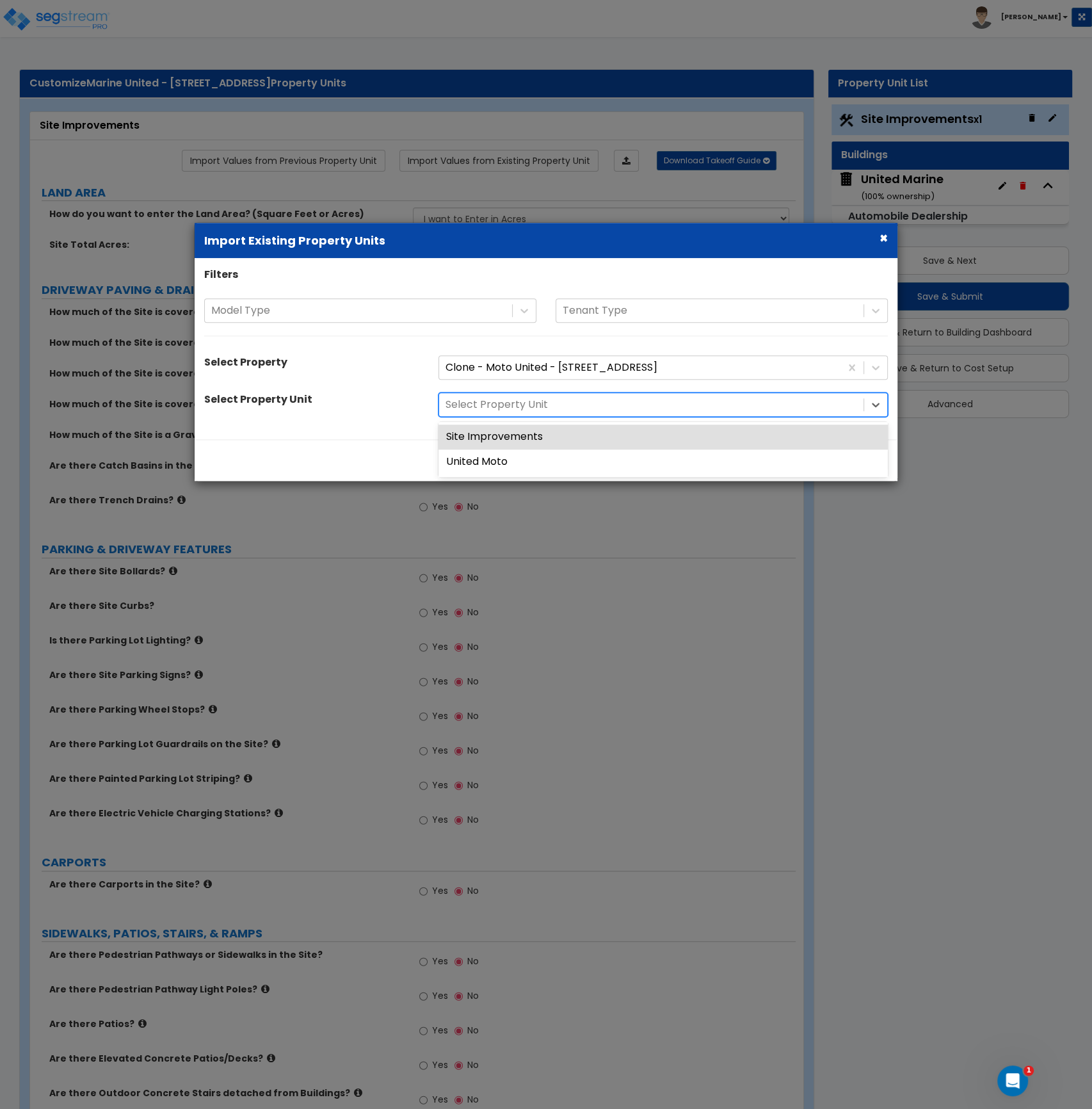
click at [525, 406] on div at bounding box center [651, 405] width 412 height 17
click at [521, 443] on div "Site Improvements" at bounding box center [662, 437] width 449 height 25
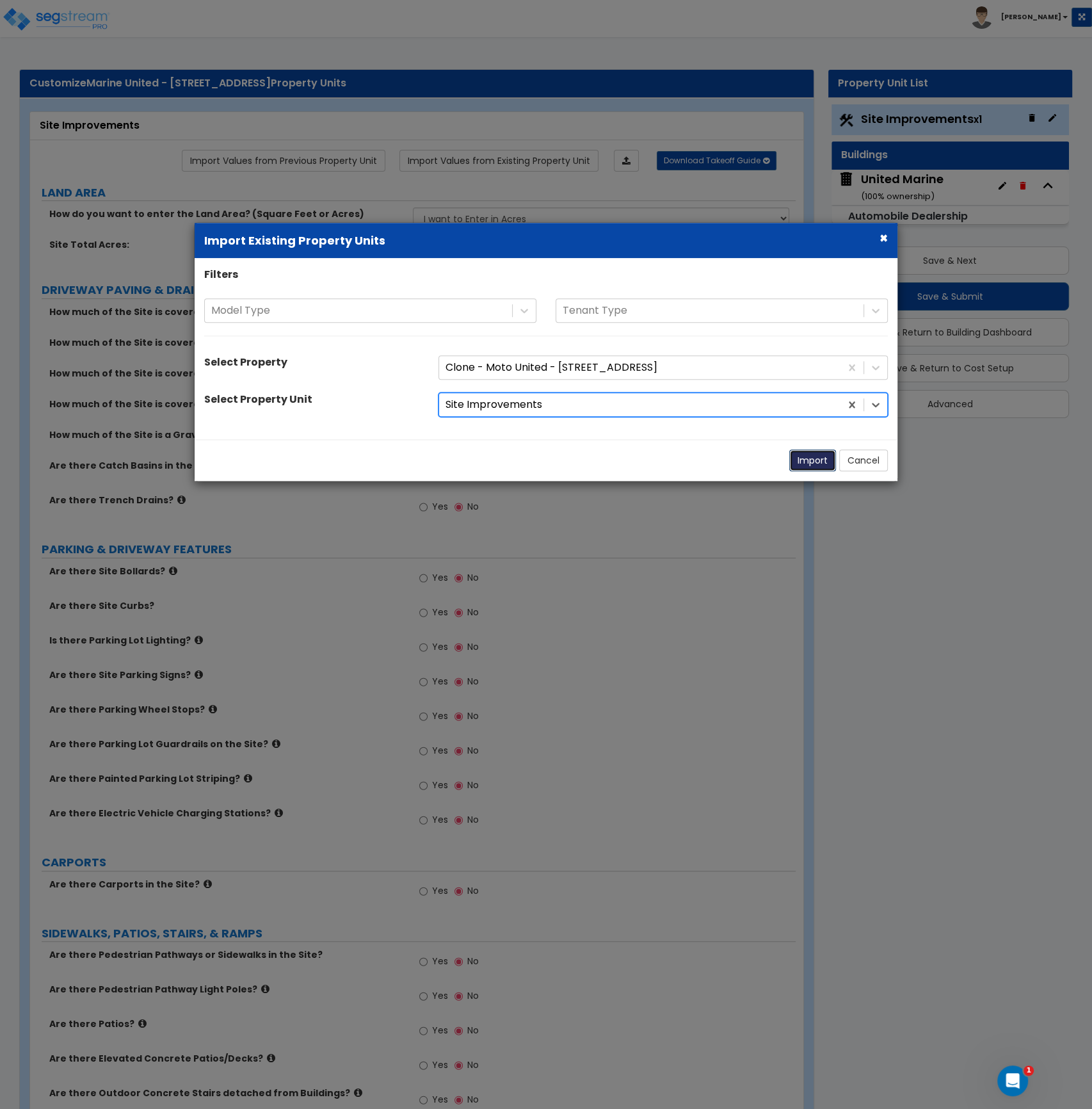
click at [806, 460] on button "Import" at bounding box center [812, 460] width 46 height 22
type input "9.41"
select select "2"
radio input "true"
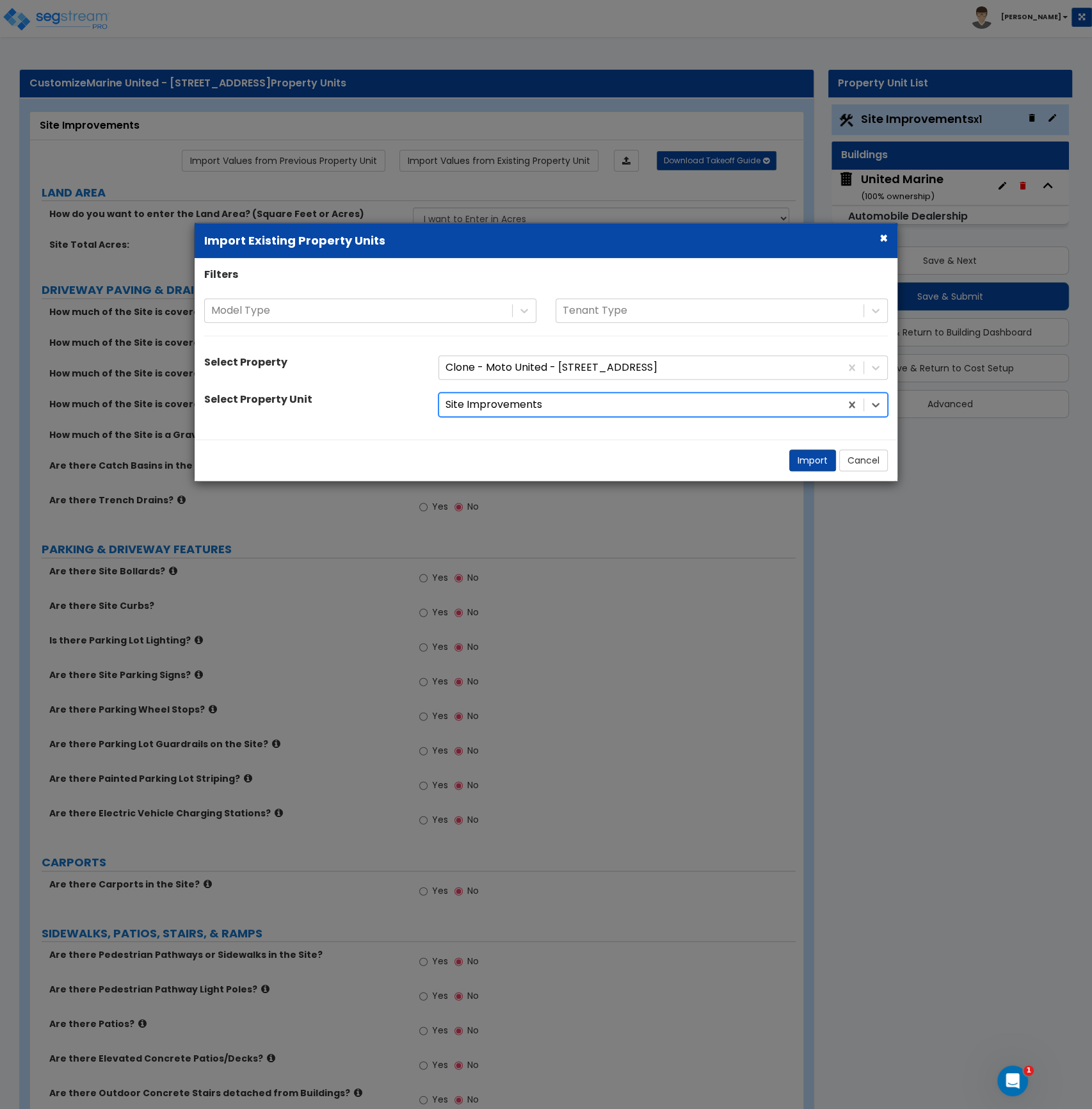
radio input "true"
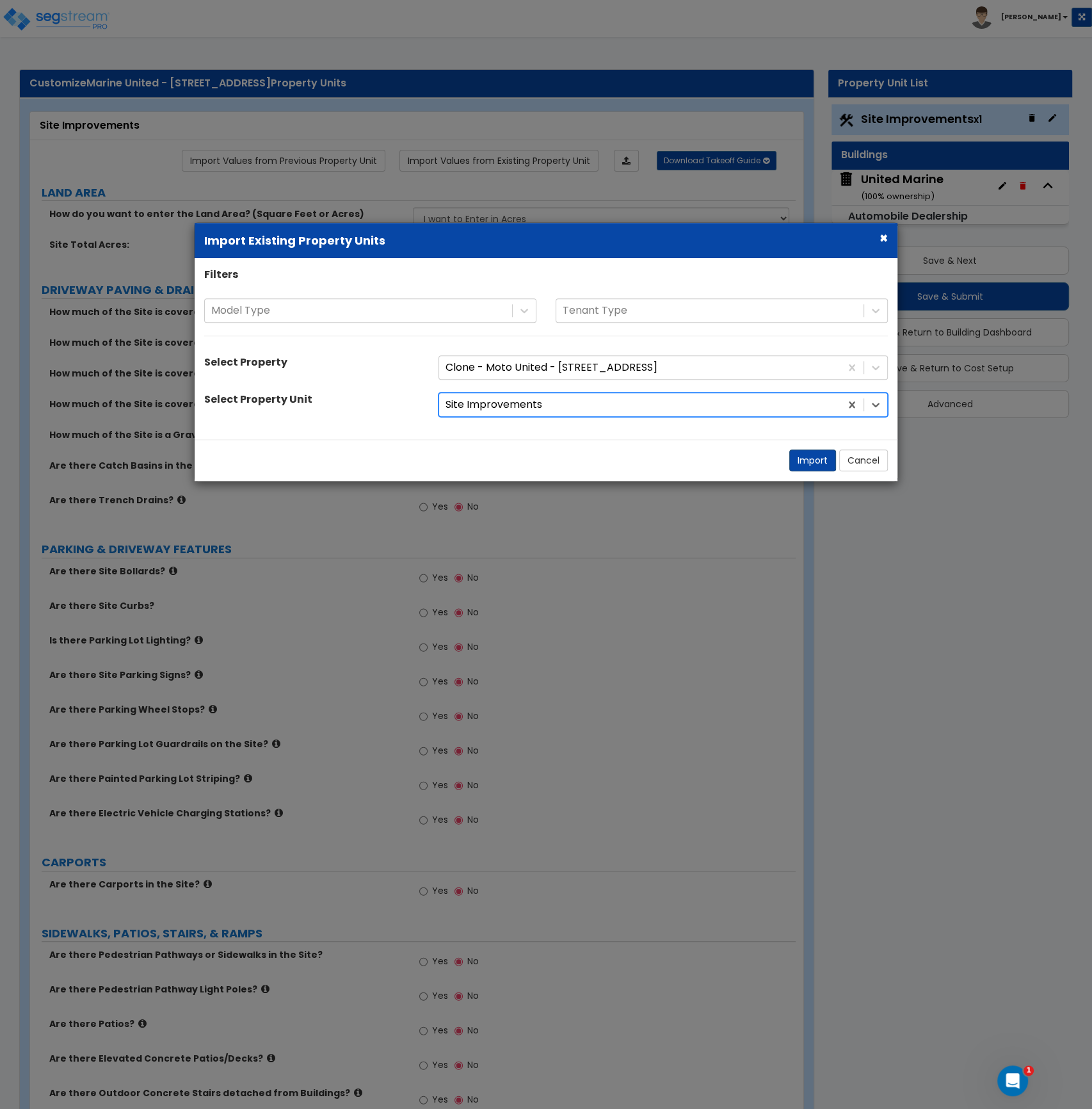
radio input "true"
select select "1"
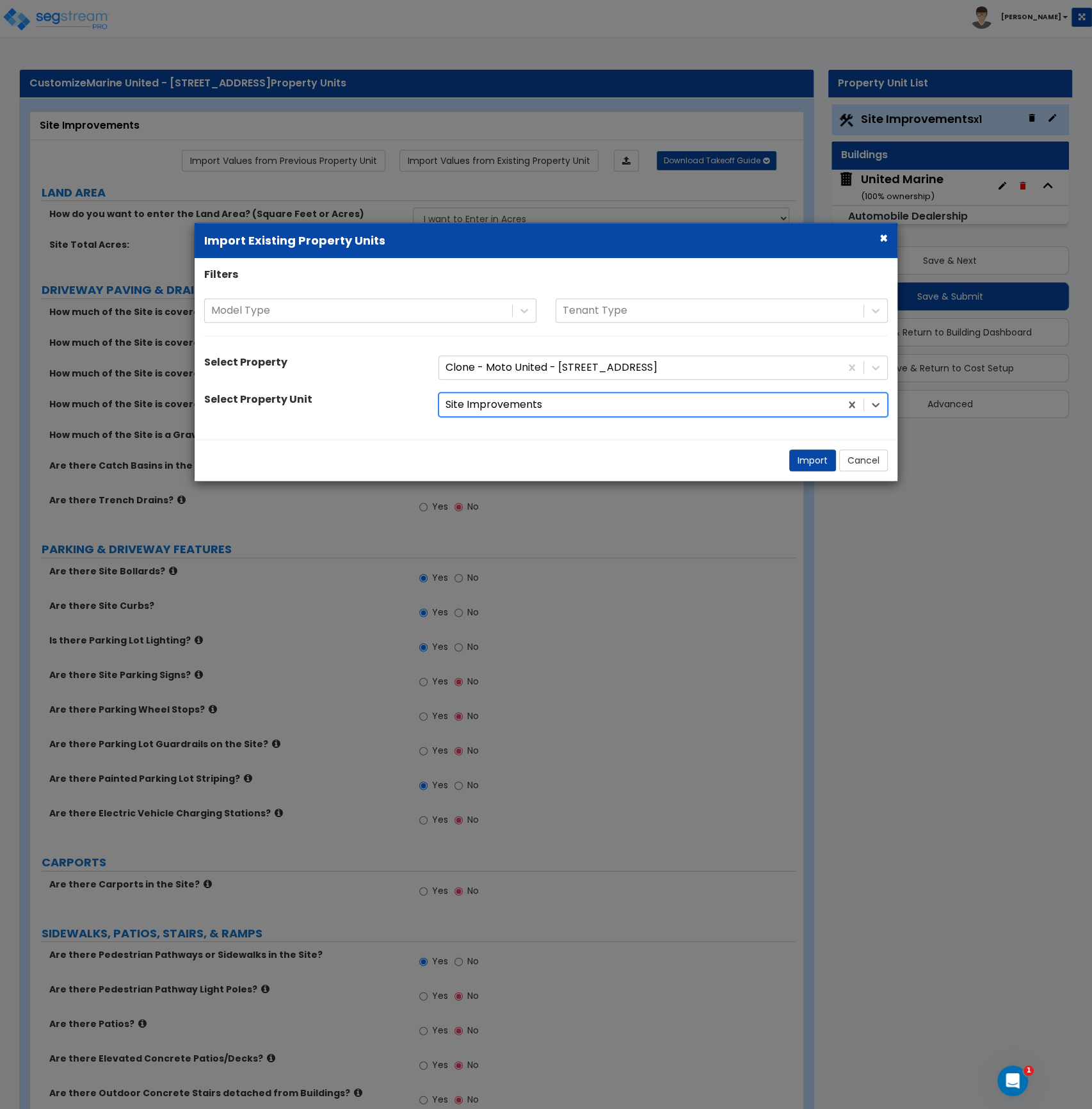
select select "2"
select select "1"
select select "2"
select select "1"
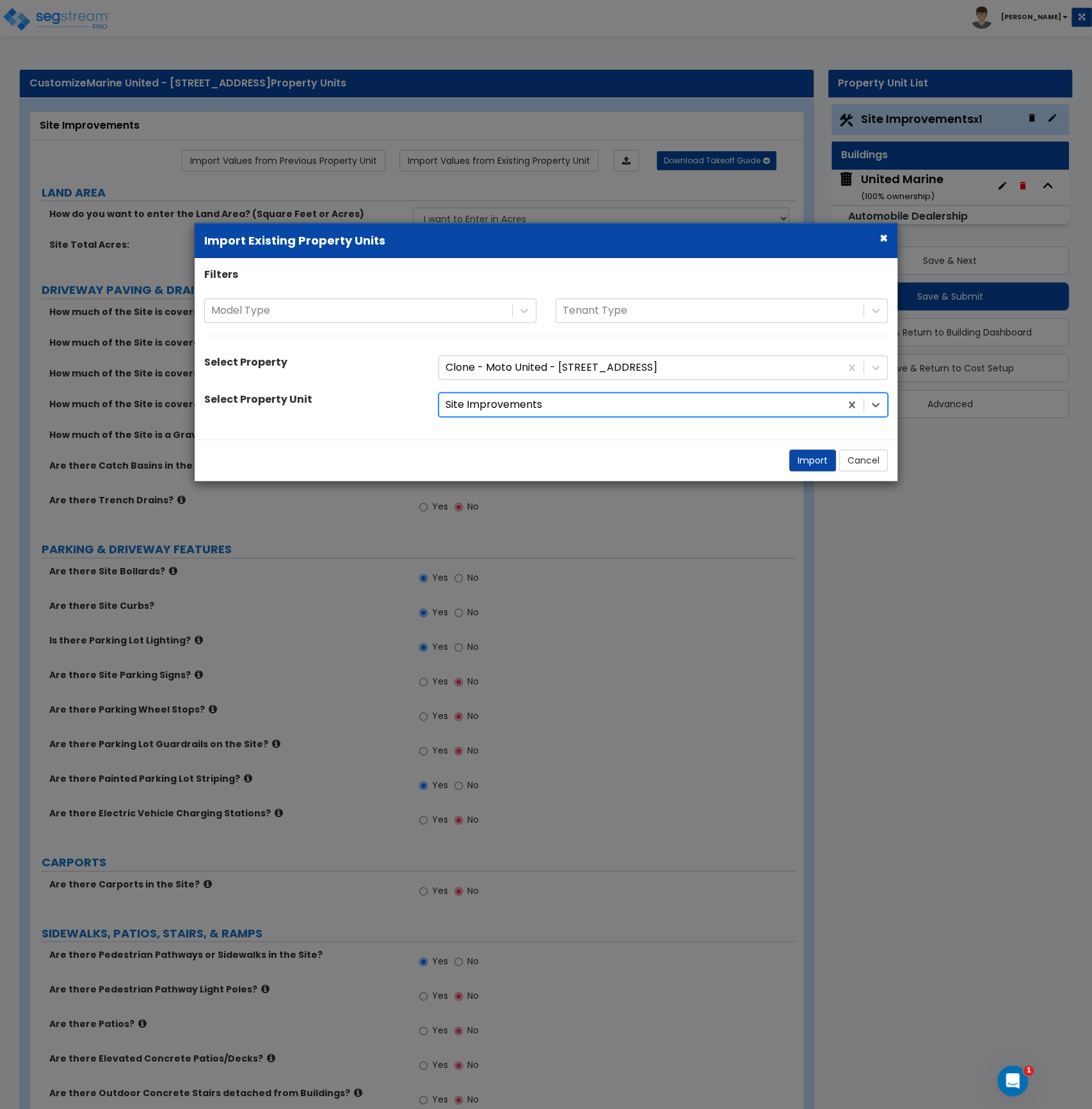
select select "2"
select select "1"
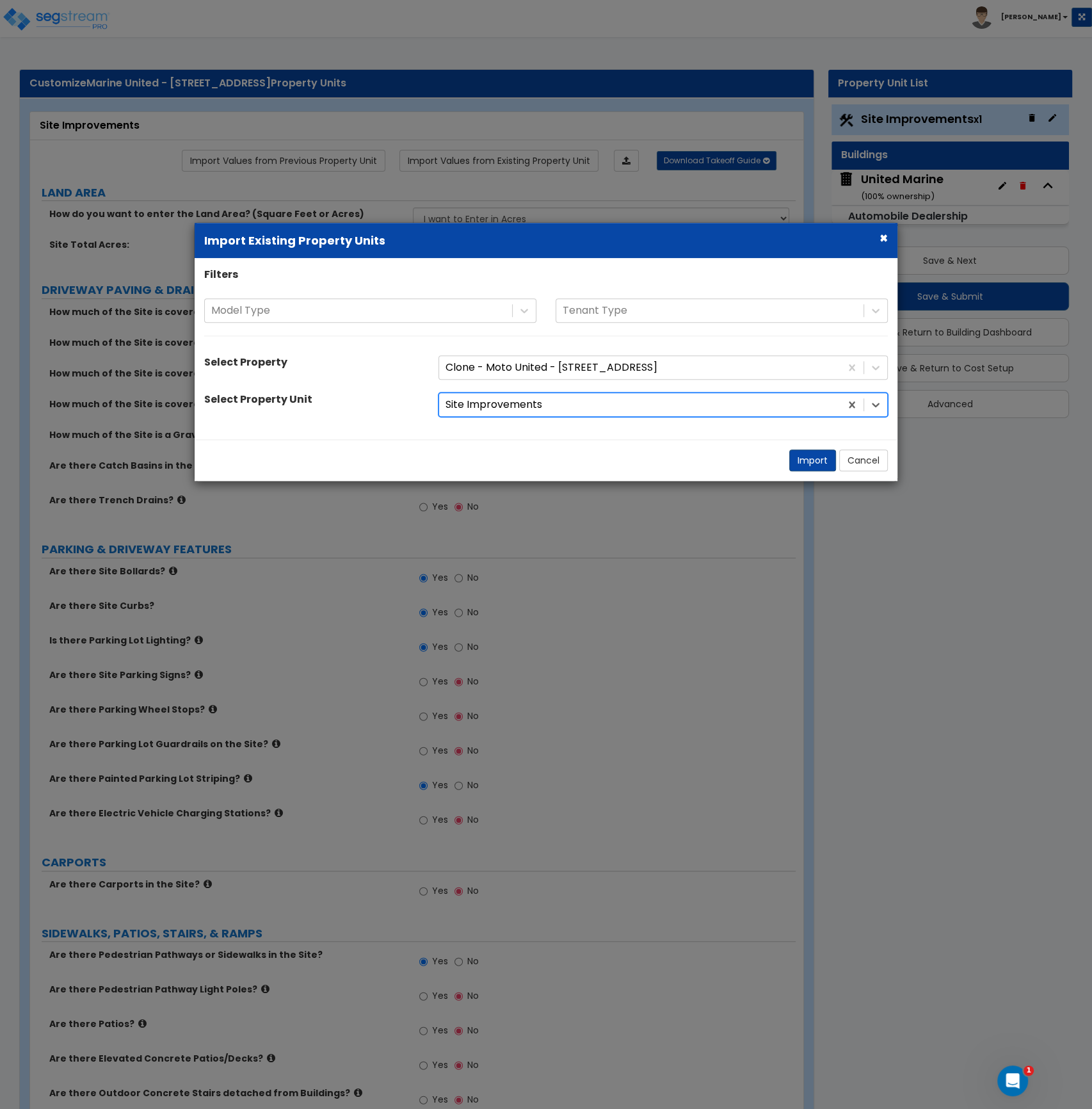
select select "4"
select select "1"
select select "4"
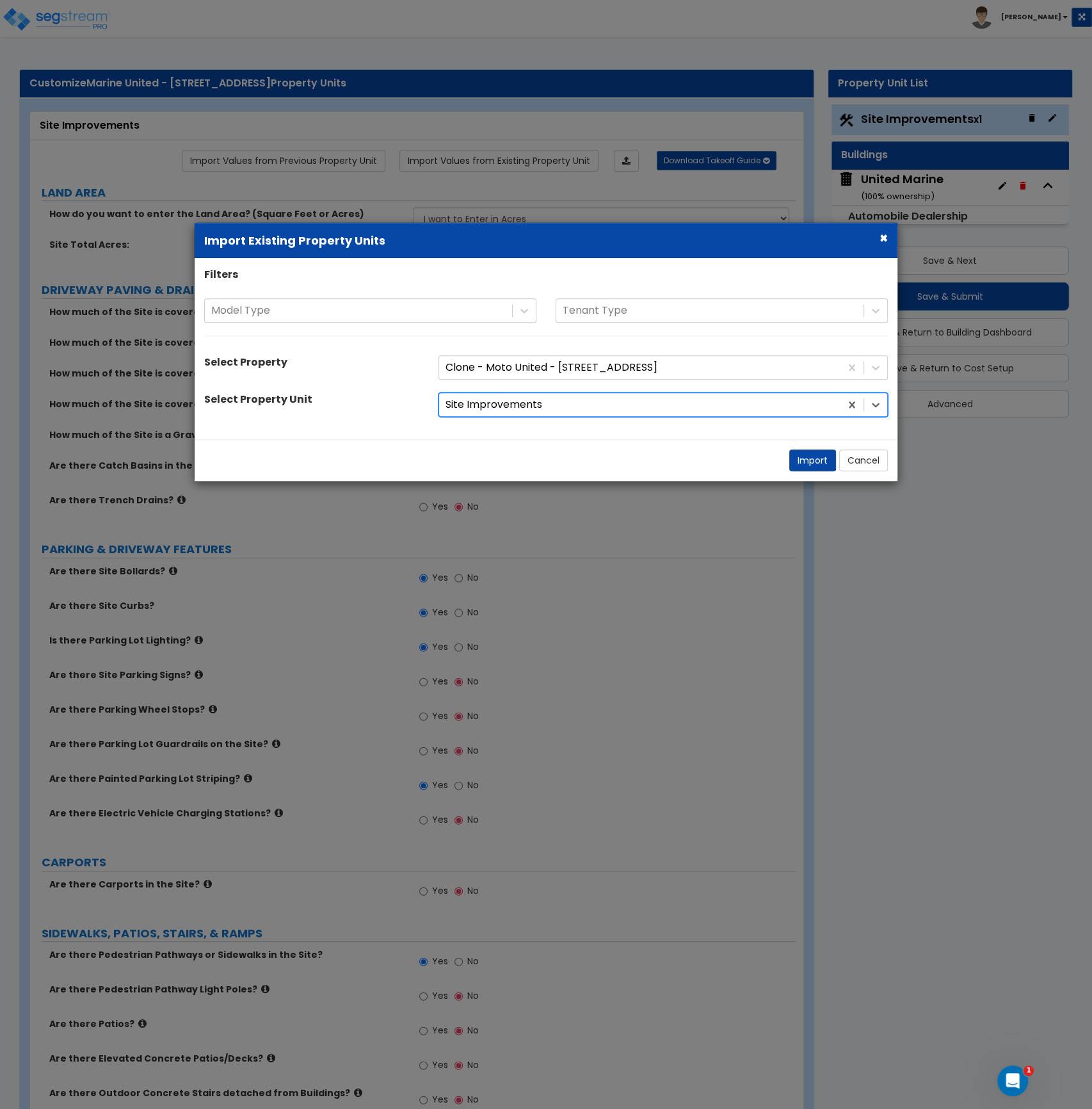
select select "4"
select select "2"
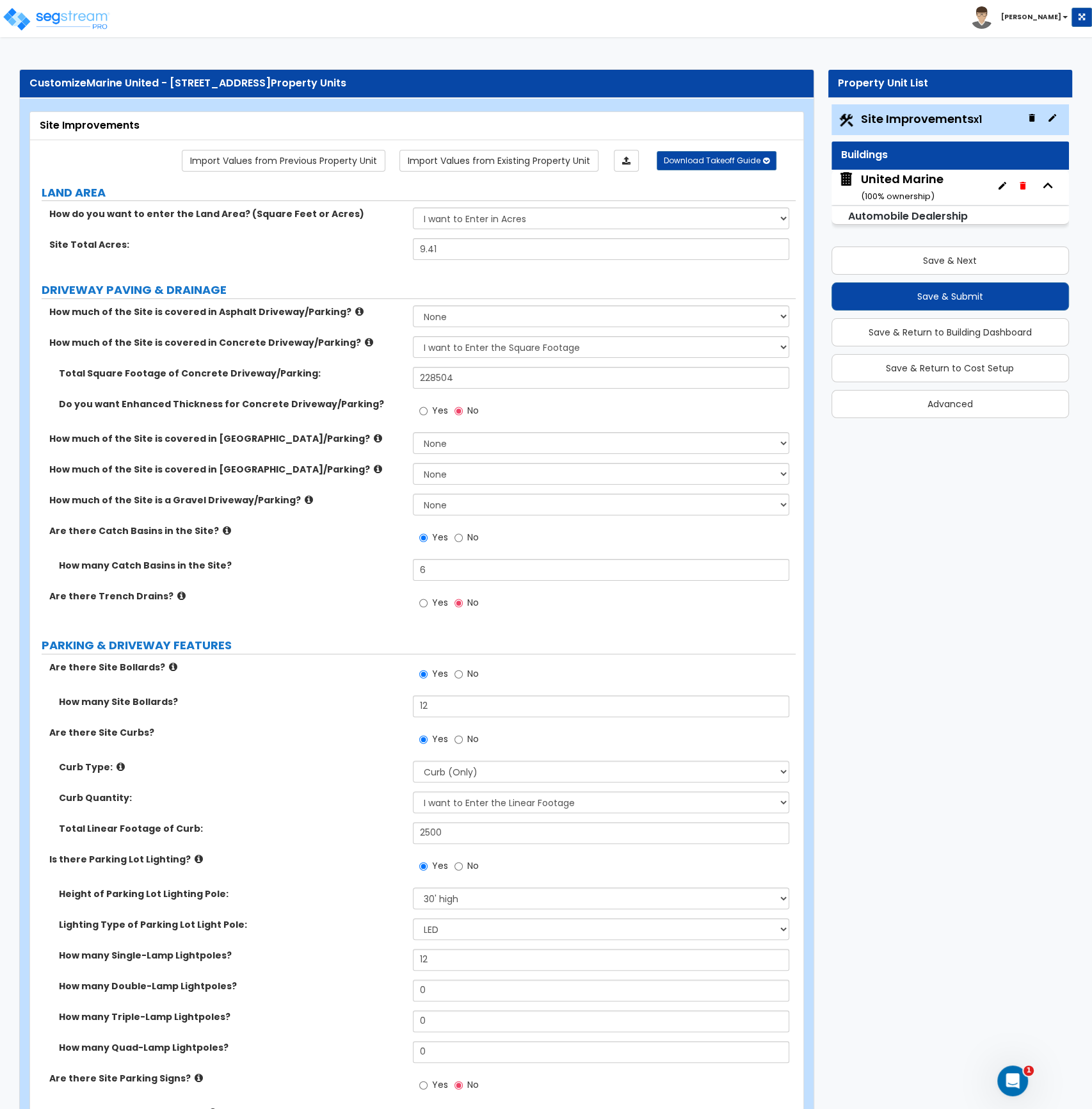
click at [490, 383] on input "228504" at bounding box center [601, 378] width 377 height 22
click at [459, 379] on input "228504" at bounding box center [601, 378] width 377 height 22
drag, startPoint x: 470, startPoint y: 373, endPoint x: 361, endPoint y: 374, distance: 109.0
click at [361, 374] on div "Total Square Footage of Concrete Driveway/Parking: 228504" at bounding box center [413, 382] width 766 height 30
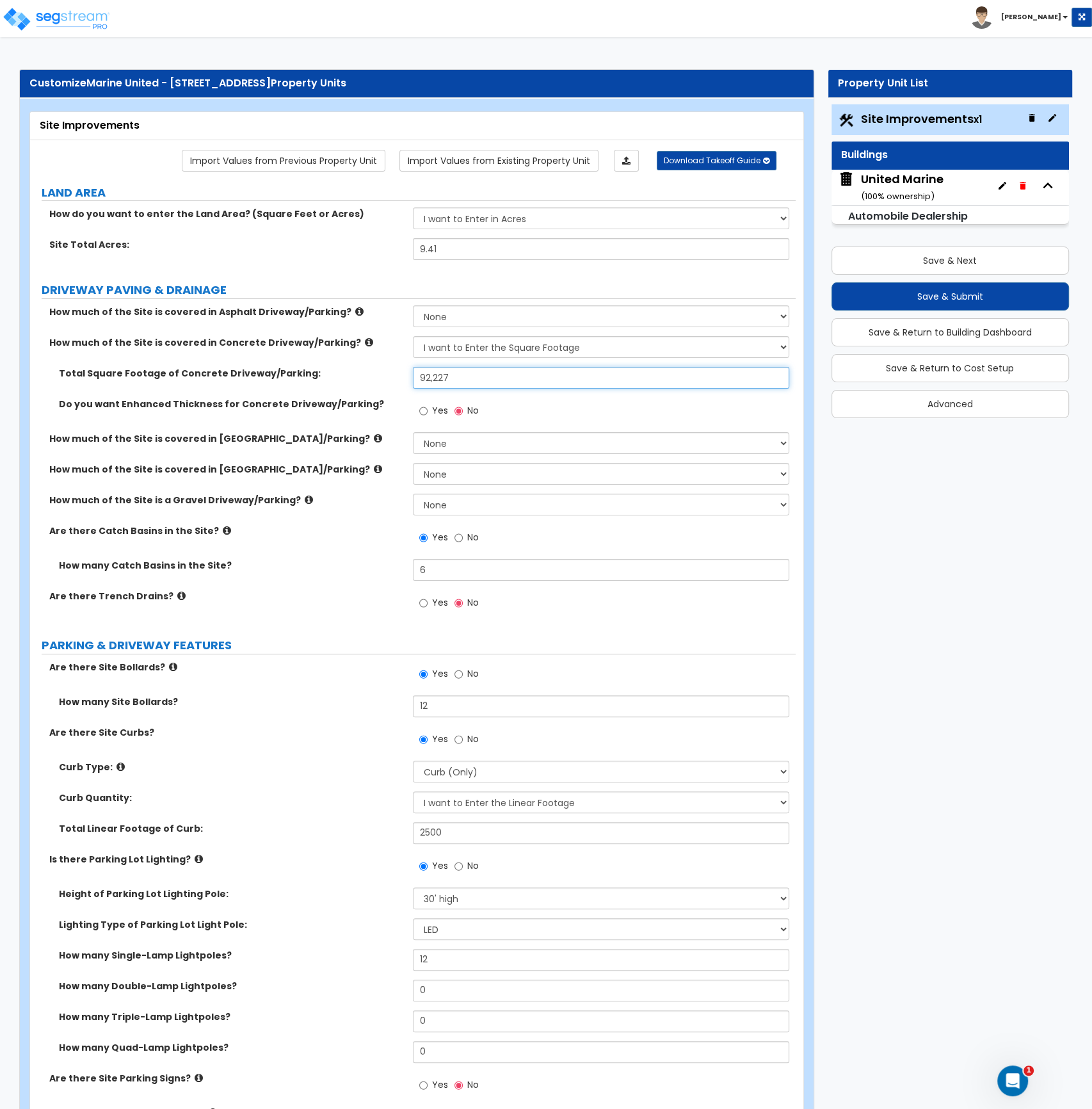
type input "92,227"
click at [555, 403] on div "Yes No" at bounding box center [604, 414] width 383 height 35
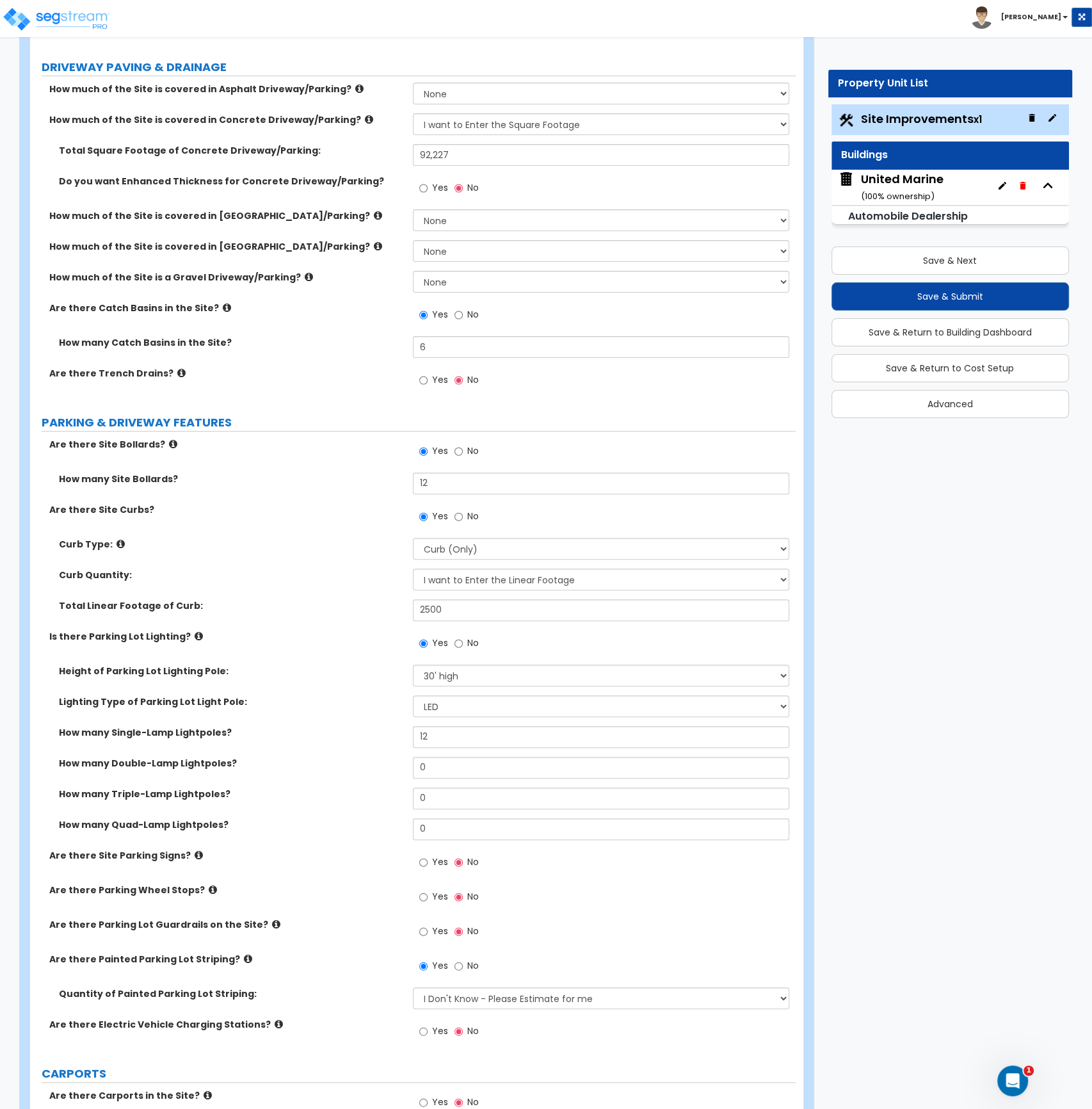
scroll to position [223, 0]
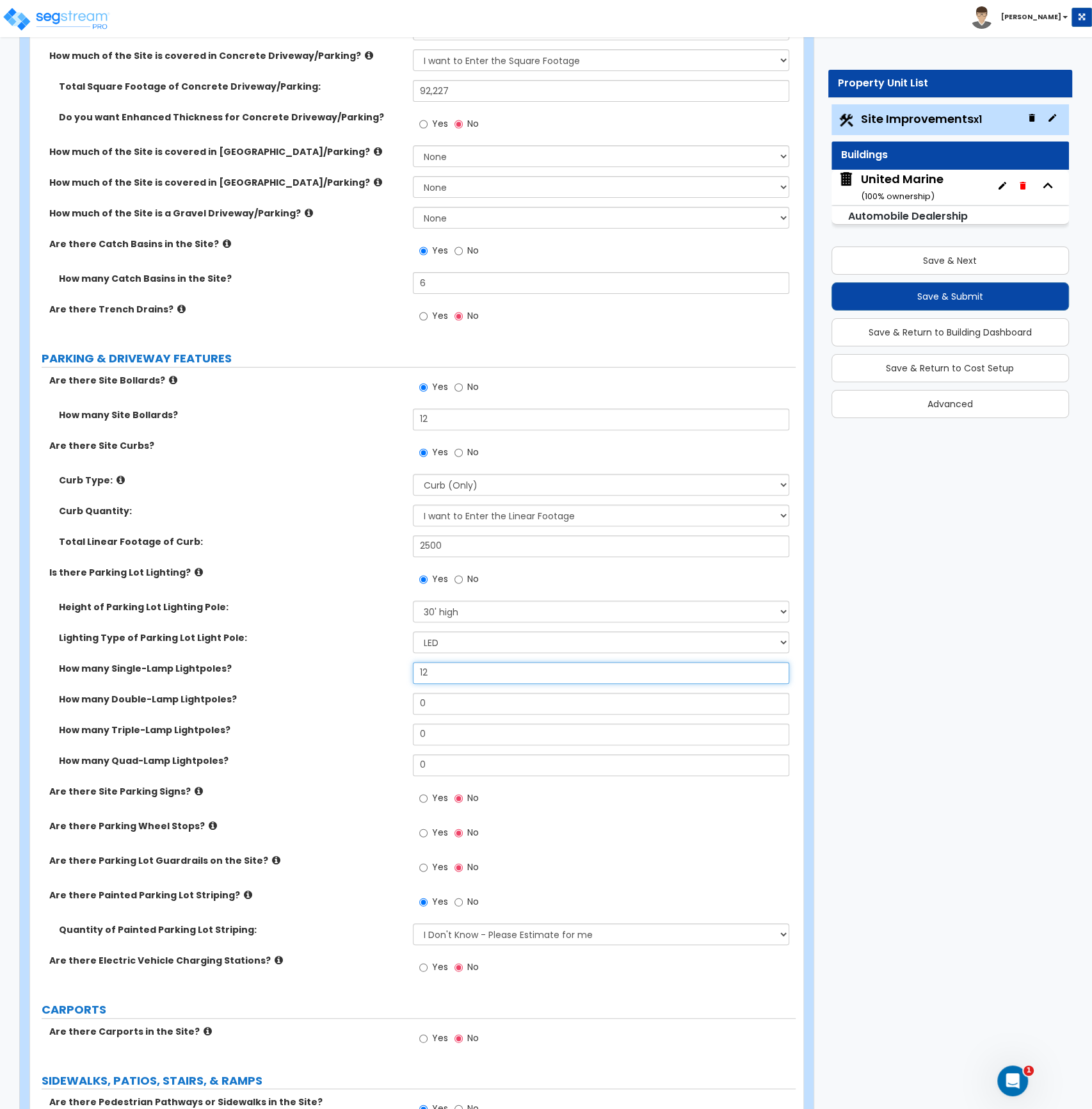
drag, startPoint x: 438, startPoint y: 678, endPoint x: 369, endPoint y: 671, distance: 69.4
click at [369, 671] on div "How many Single-Lamp Lightpoles? 12" at bounding box center [413, 678] width 766 height 30
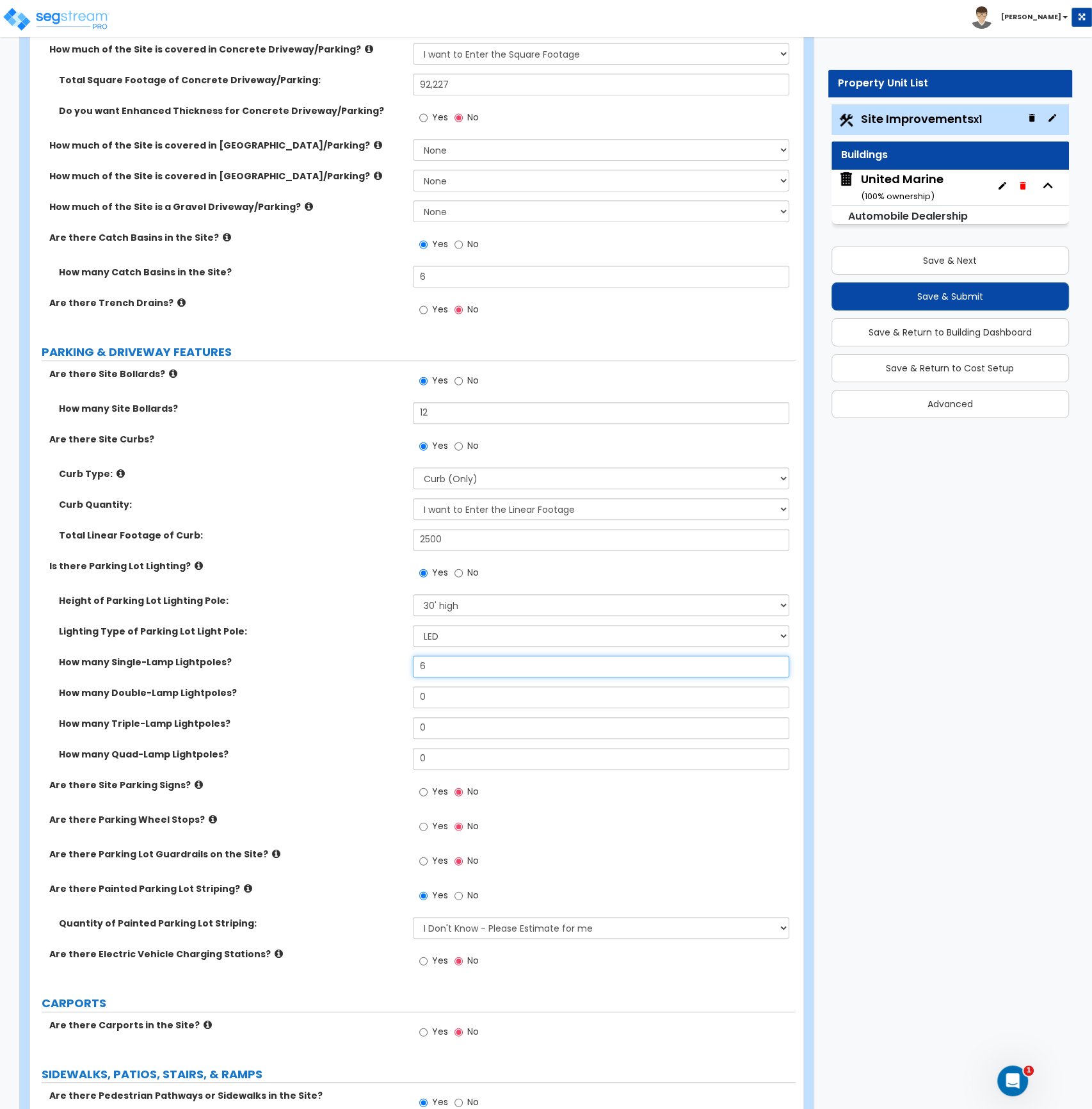
type input "6"
click at [369, 671] on div "How many Single-Lamp Lightpoles? 6" at bounding box center [413, 670] width 766 height 30
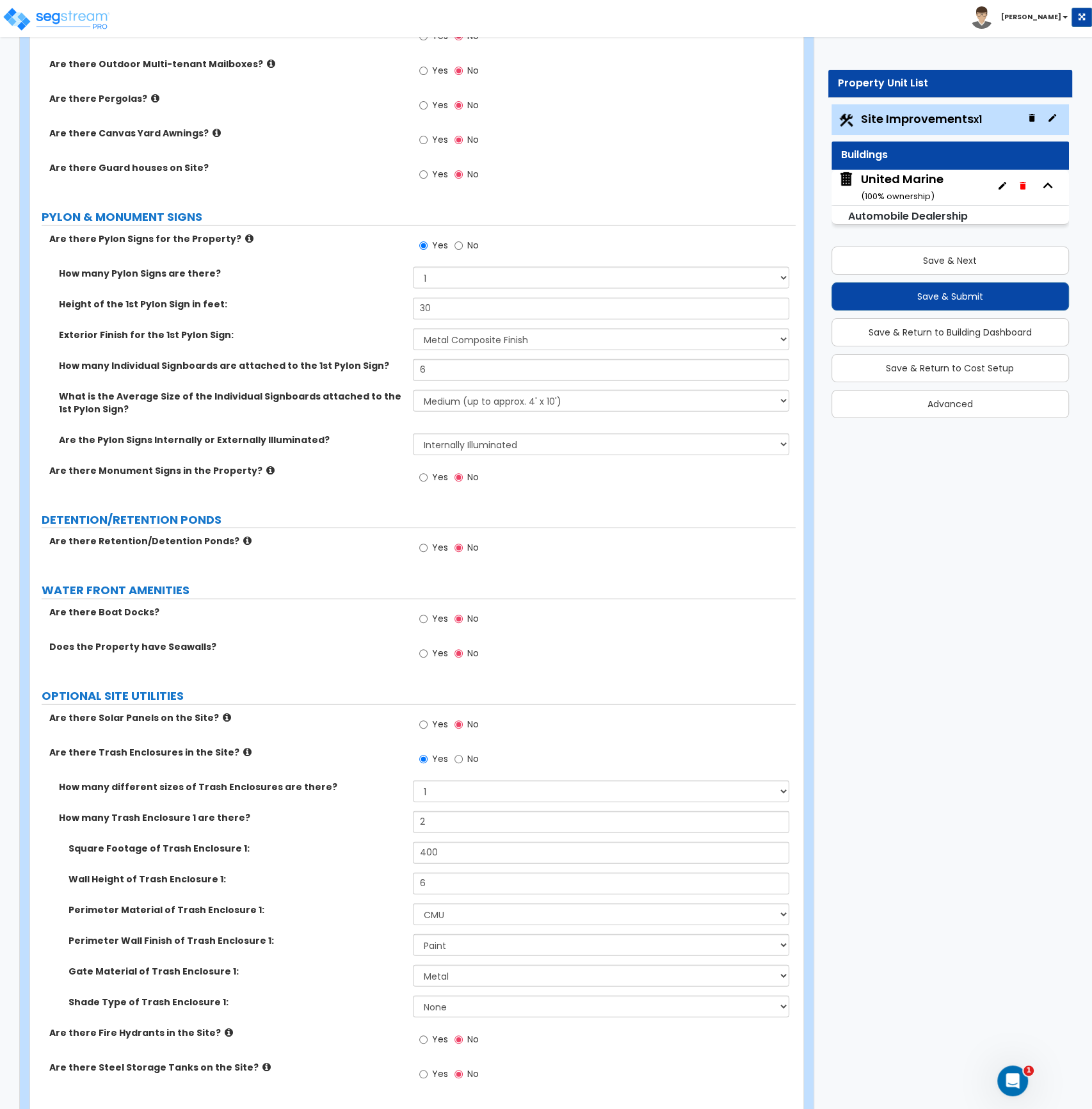
scroll to position [2820, 0]
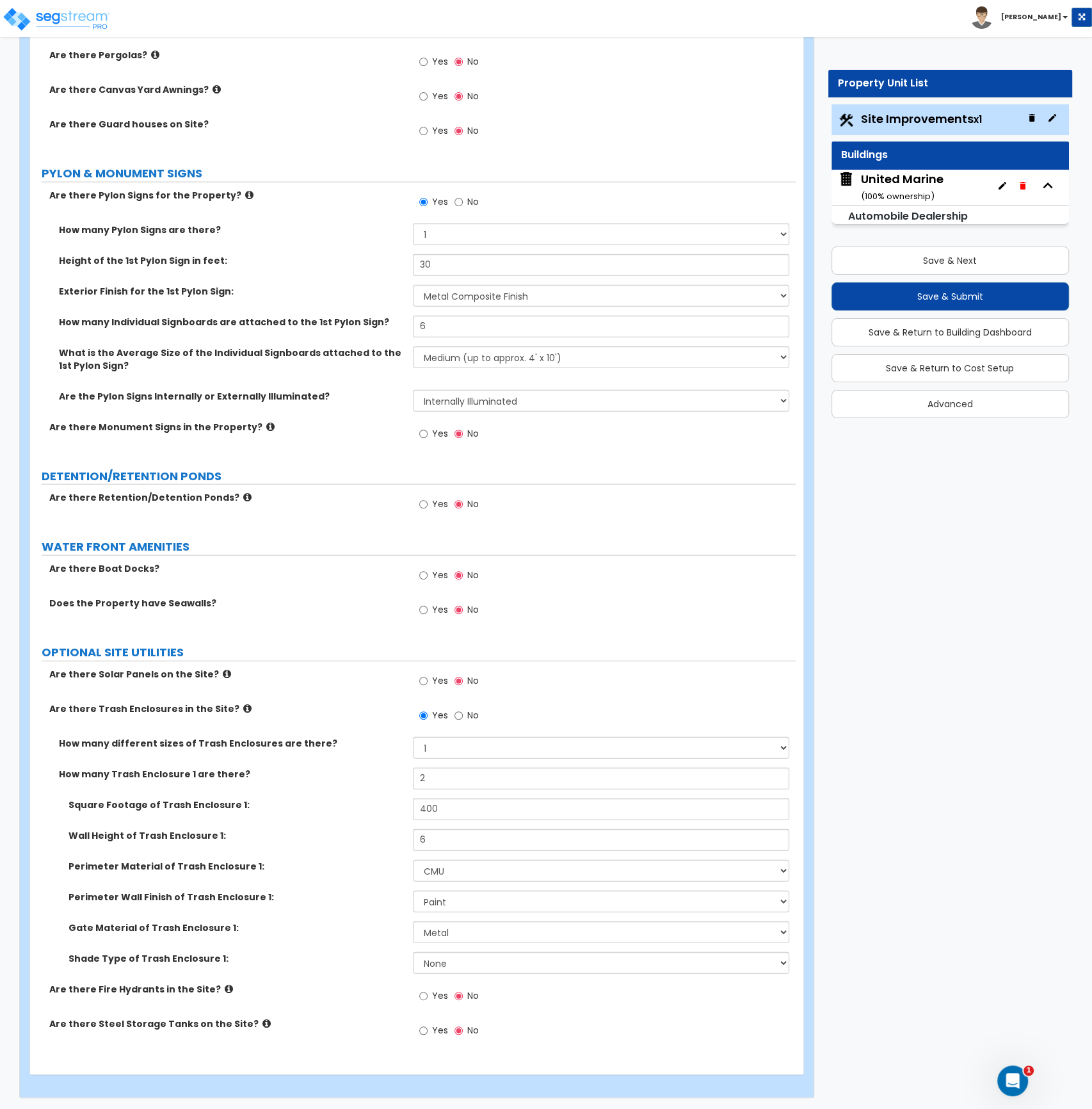
click at [458, 715] on input "No" at bounding box center [458, 715] width 9 height 14
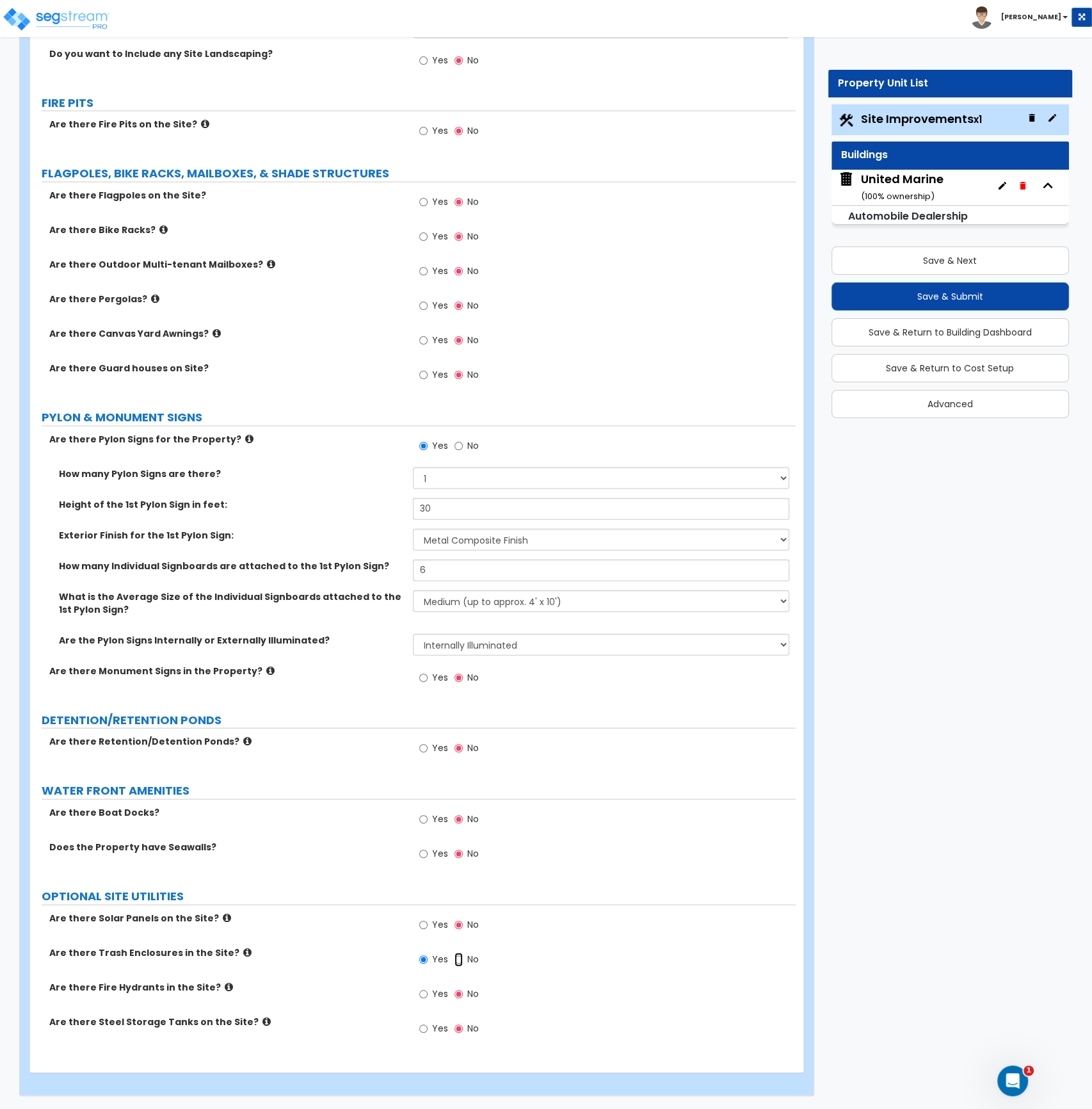
radio input "false"
radio input "true"
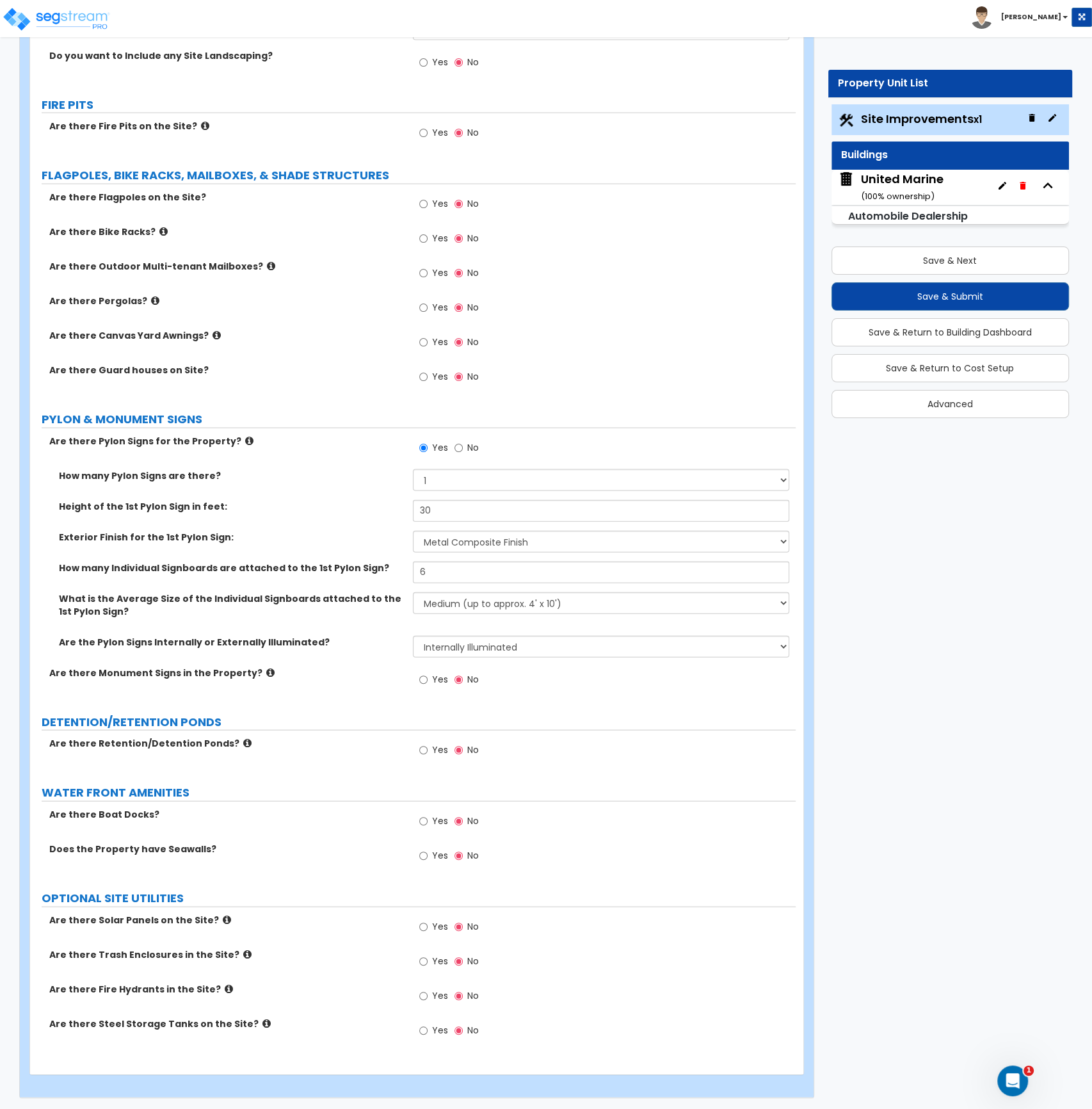
click at [561, 717] on label "DETENTION/RETENTION PONDS" at bounding box center [418, 722] width 754 height 17
click at [958, 255] on button "Save & Next" at bounding box center [951, 260] width 238 height 28
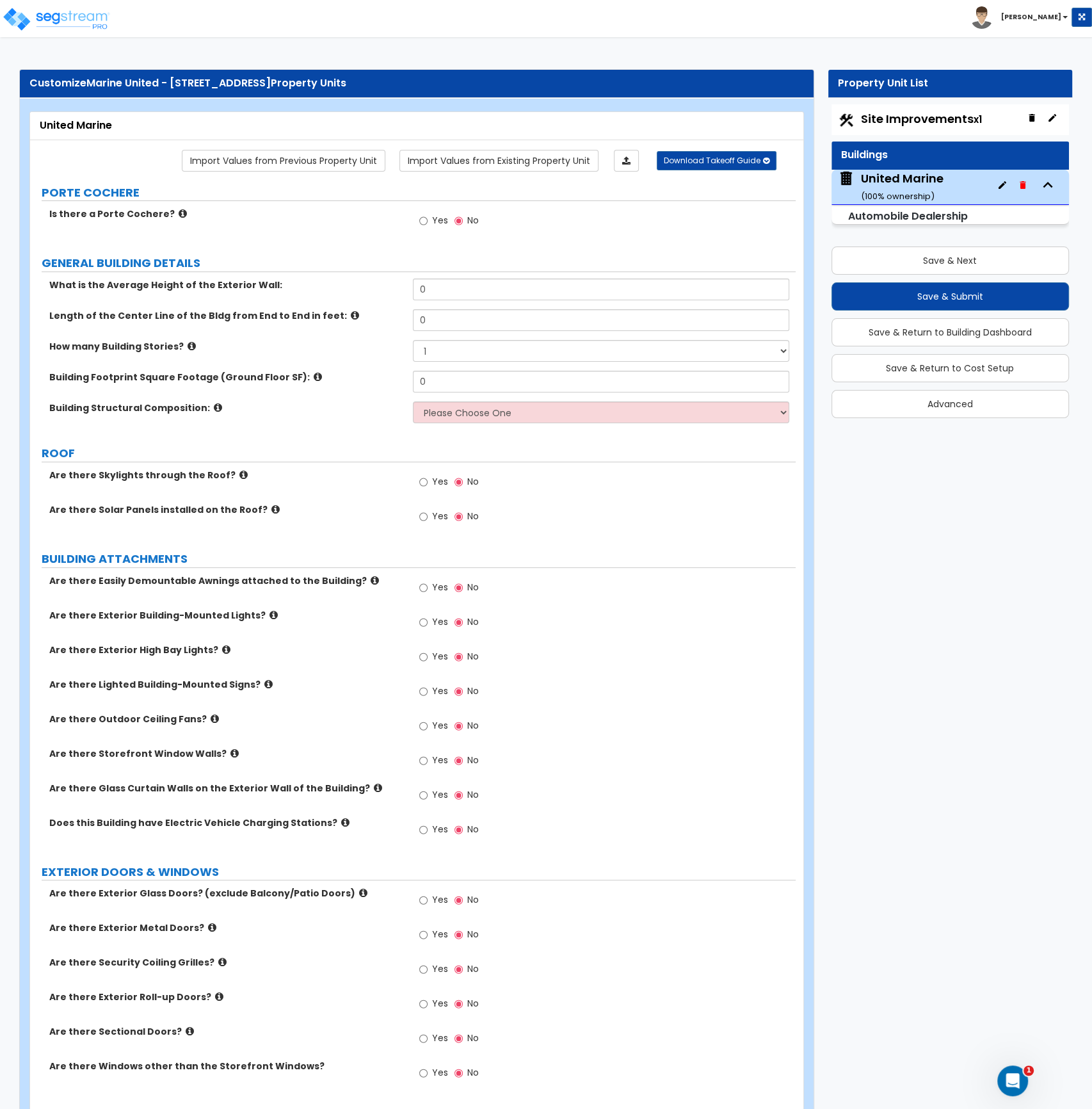
click at [575, 674] on div "Yes No" at bounding box center [604, 660] width 383 height 35
click at [944, 266] on button "Save & Next" at bounding box center [951, 260] width 238 height 28
select select "2"
select select "1"
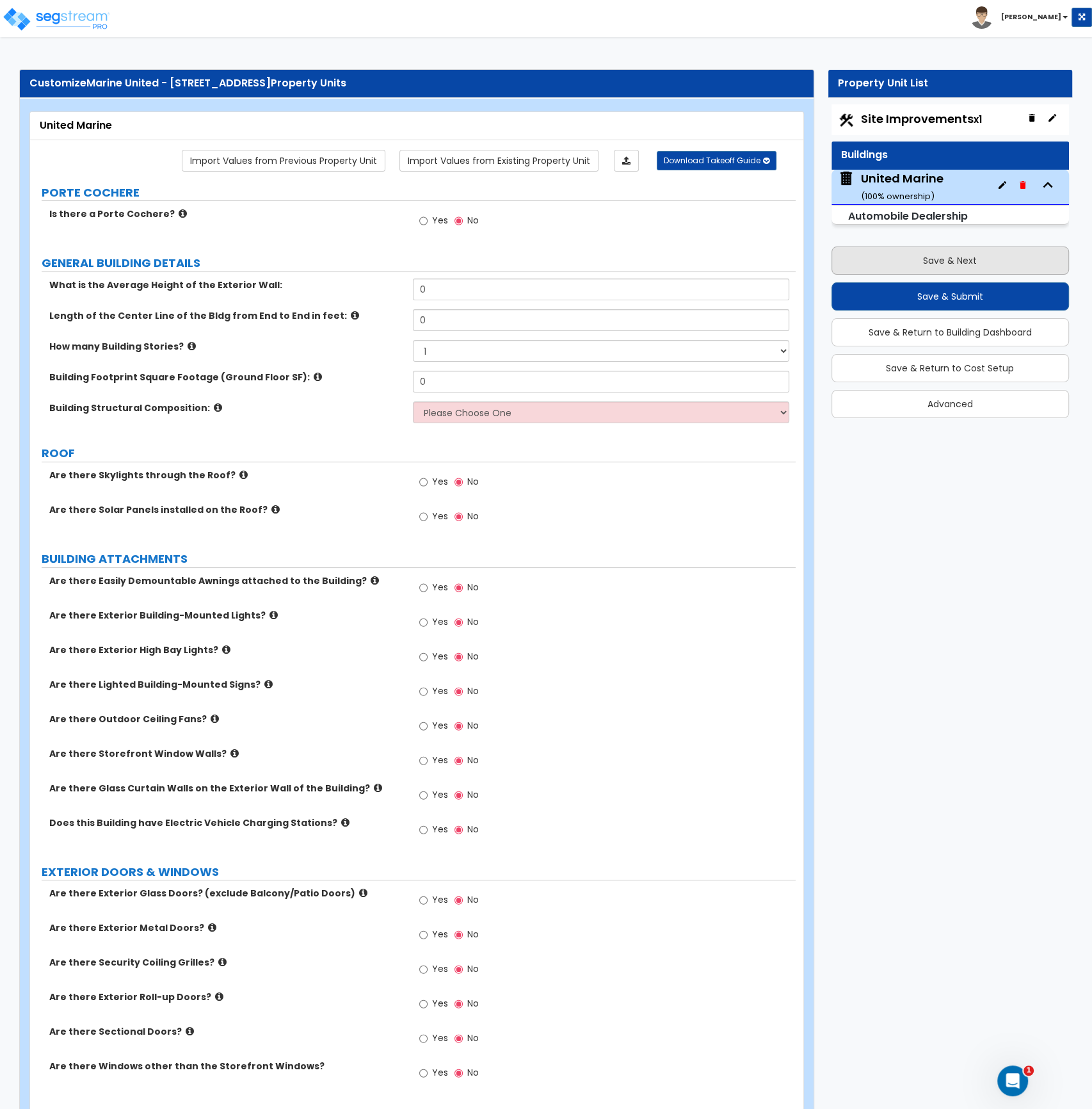
select select "2"
select select "1"
select select "2"
select select "1"
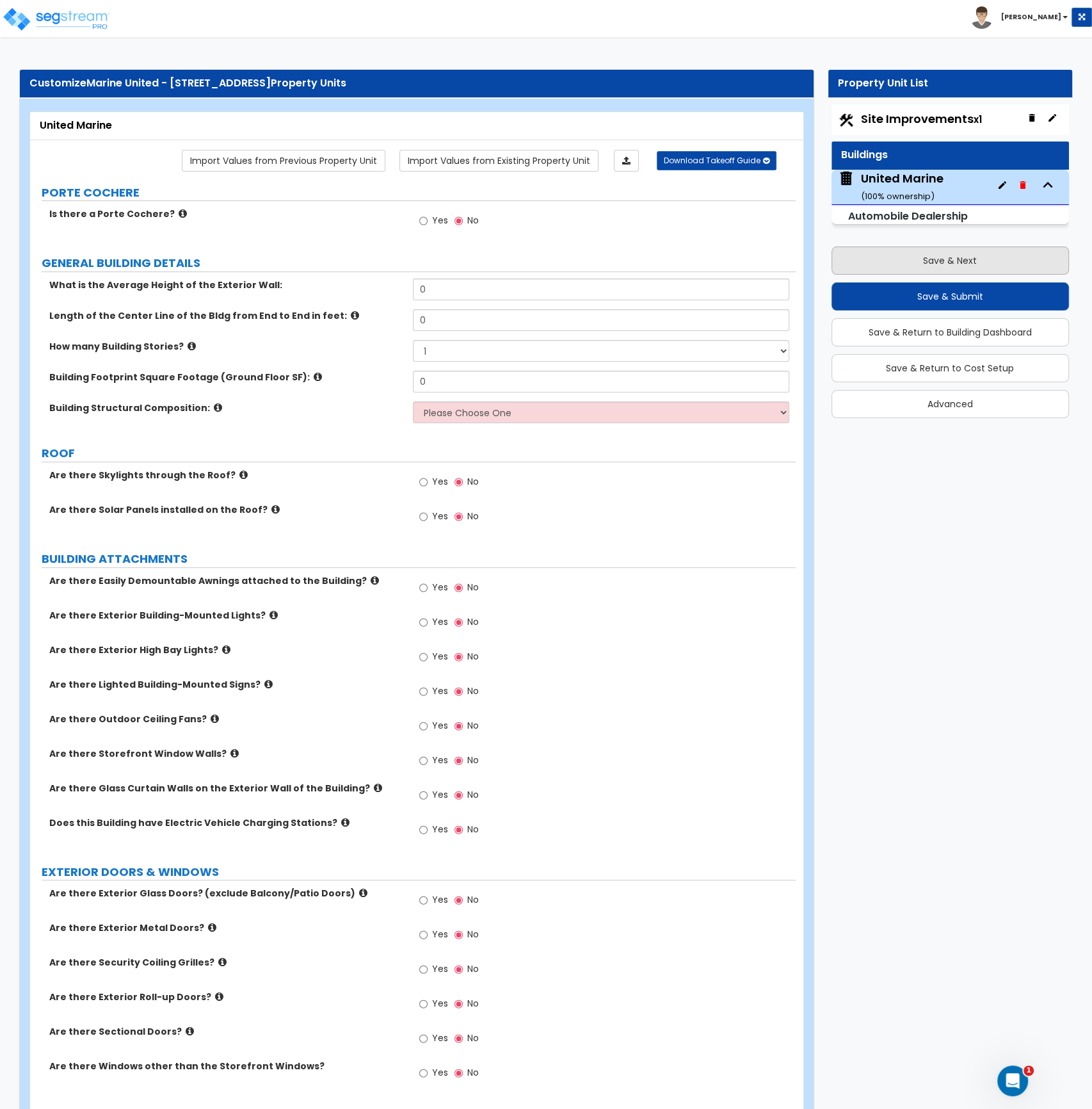
select select "2"
select select "1"
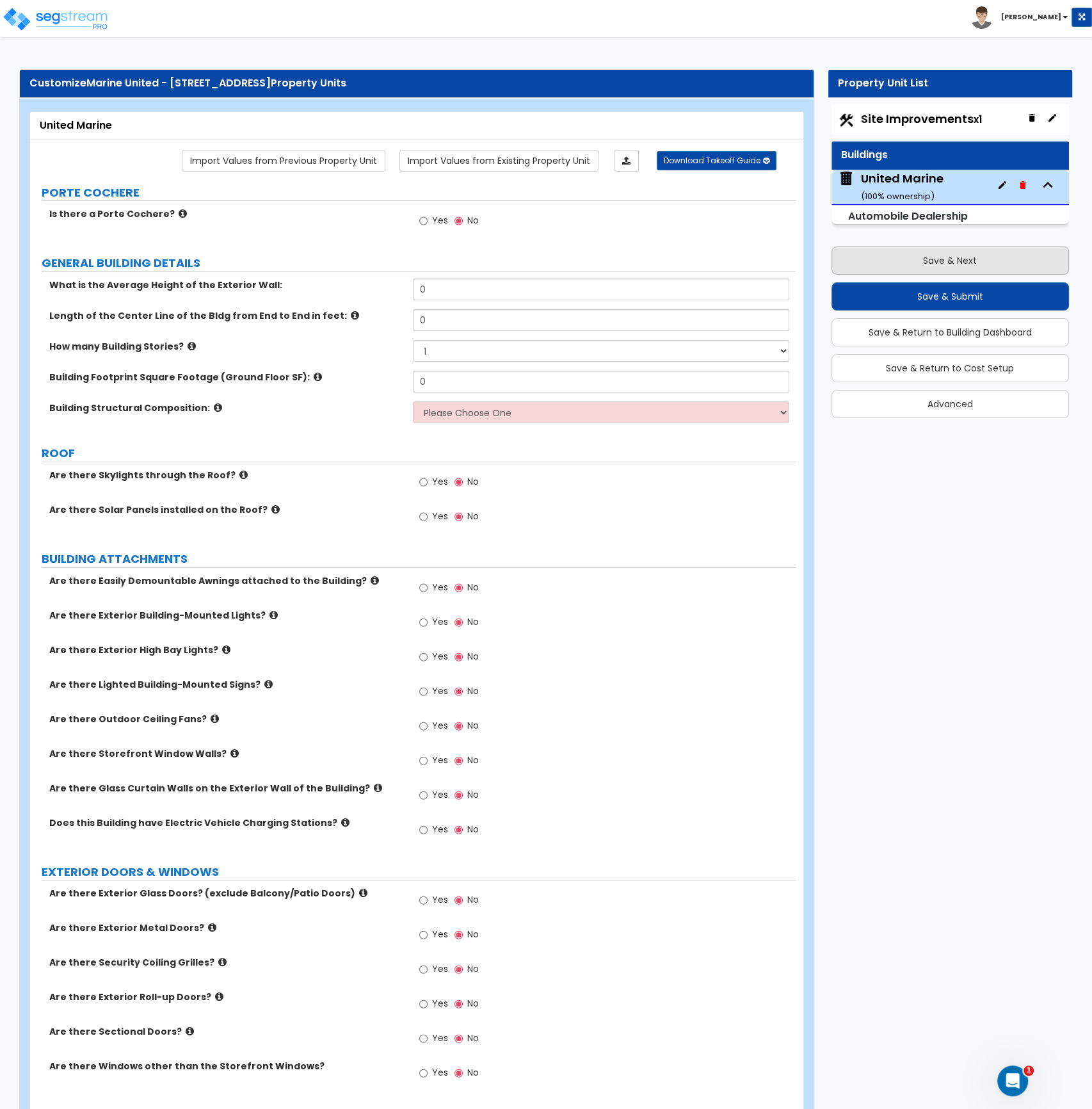
select select "4"
select select "1"
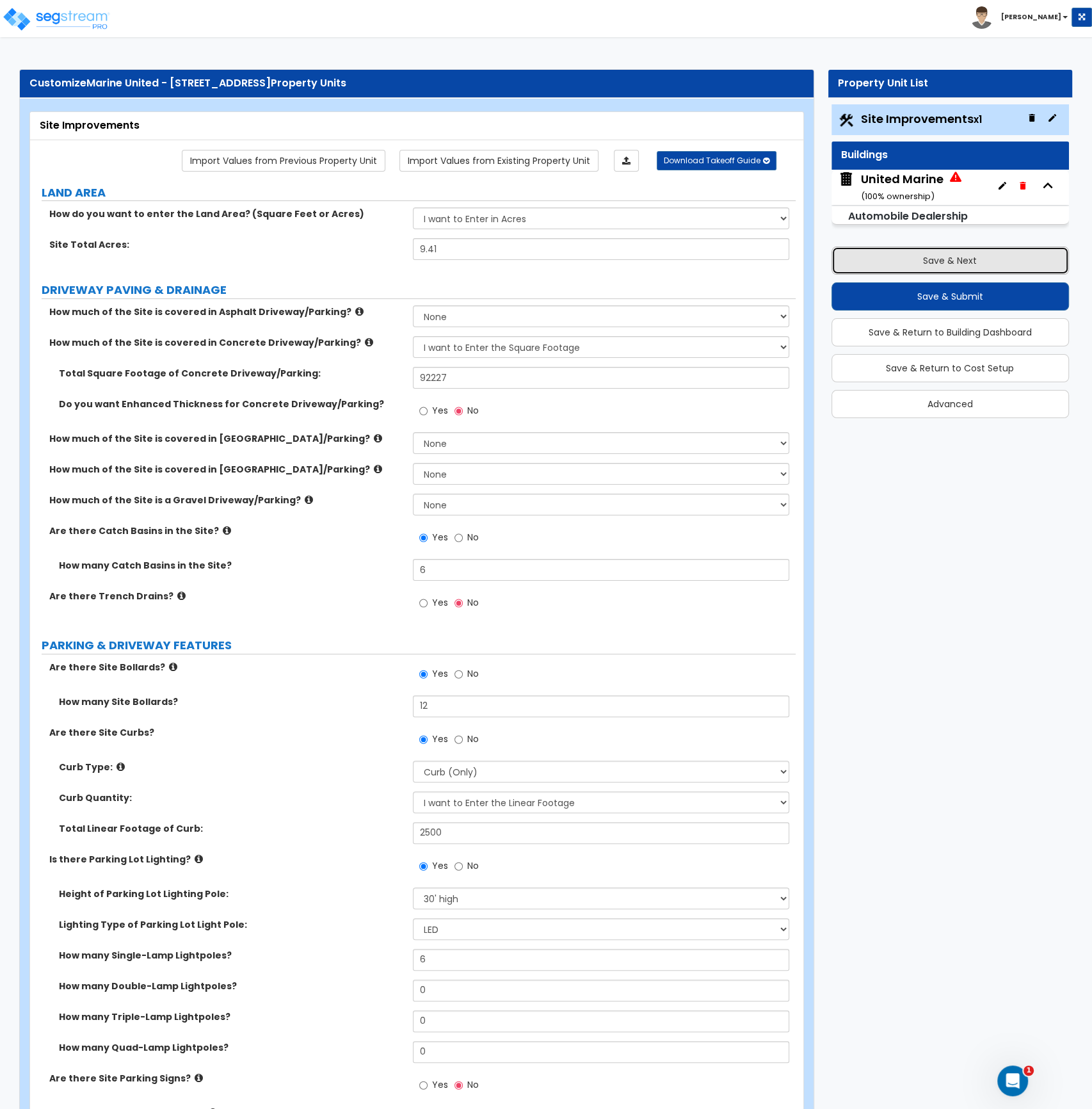
click at [944, 266] on button "Save & Next" at bounding box center [951, 260] width 238 height 28
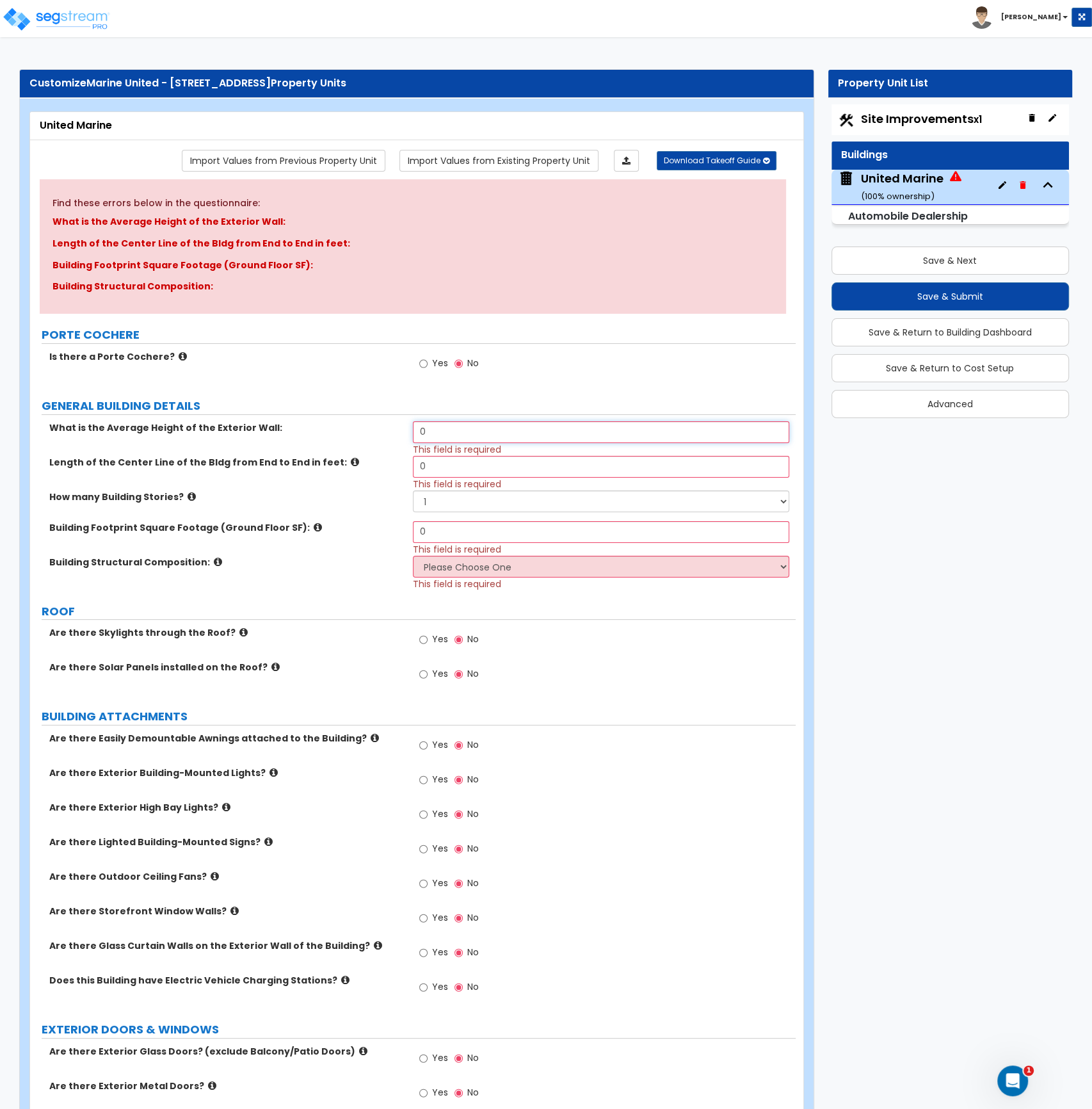
drag, startPoint x: 449, startPoint y: 434, endPoint x: 399, endPoint y: 436, distance: 50.0
click at [400, 436] on div "What is the Average Height of the Exterior Wall: 0 This field is required" at bounding box center [413, 438] width 766 height 35
click at [398, 436] on div "What is the Average Height of the Exterior Wall: 0 This field is required" at bounding box center [413, 438] width 766 height 35
click at [425, 434] on input "0" at bounding box center [601, 431] width 377 height 22
drag, startPoint x: 445, startPoint y: 434, endPoint x: 389, endPoint y: 431, distance: 56.1
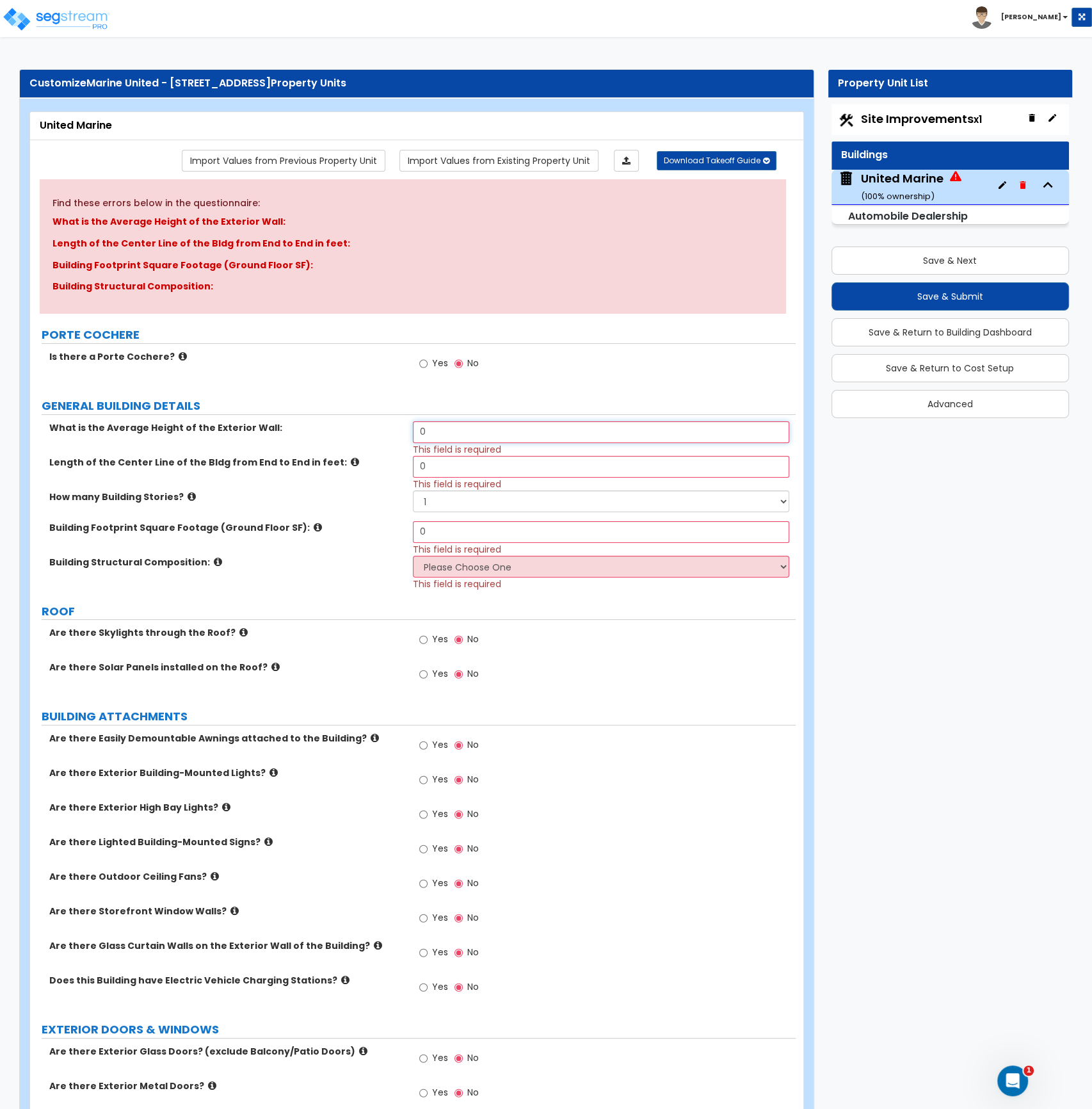
click at [390, 431] on div "What is the Average Height of the Exterior Wall: 0 This field is required" at bounding box center [413, 438] width 766 height 35
type input "30"
click at [453, 470] on input "0" at bounding box center [601, 466] width 377 height 22
click at [447, 470] on input "0" at bounding box center [601, 466] width 377 height 22
drag, startPoint x: 448, startPoint y: 471, endPoint x: 419, endPoint y: 547, distance: 81.3
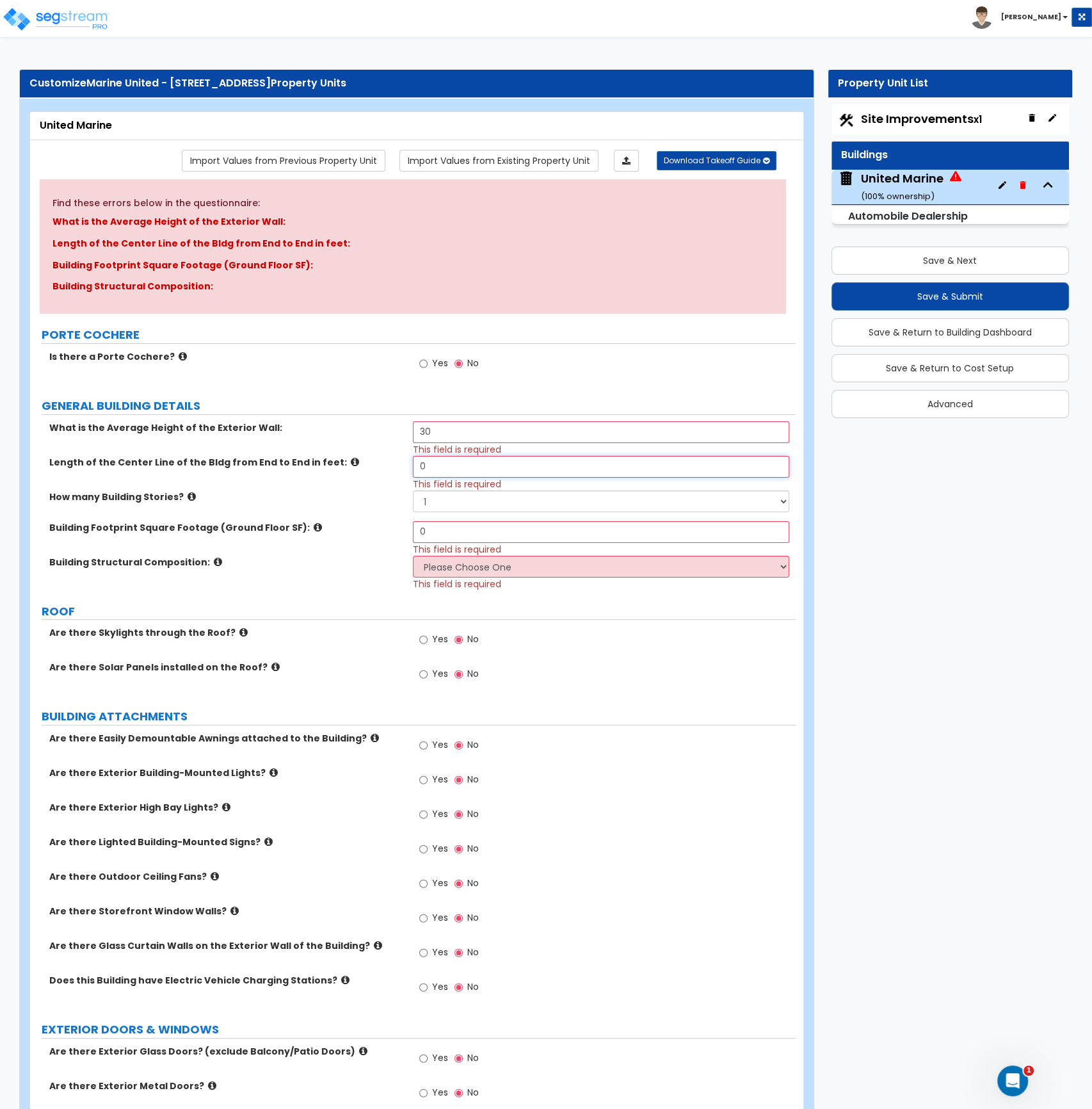
click at [395, 465] on div "Length of the Center Line of the Bldg from End to End in feet: 0 This field is …" at bounding box center [413, 473] width 766 height 35
type input "310"
click at [439, 501] on select "1 2 3" at bounding box center [601, 501] width 377 height 22
select select "2"
click at [413, 490] on select "1 2 3" at bounding box center [601, 501] width 377 height 22
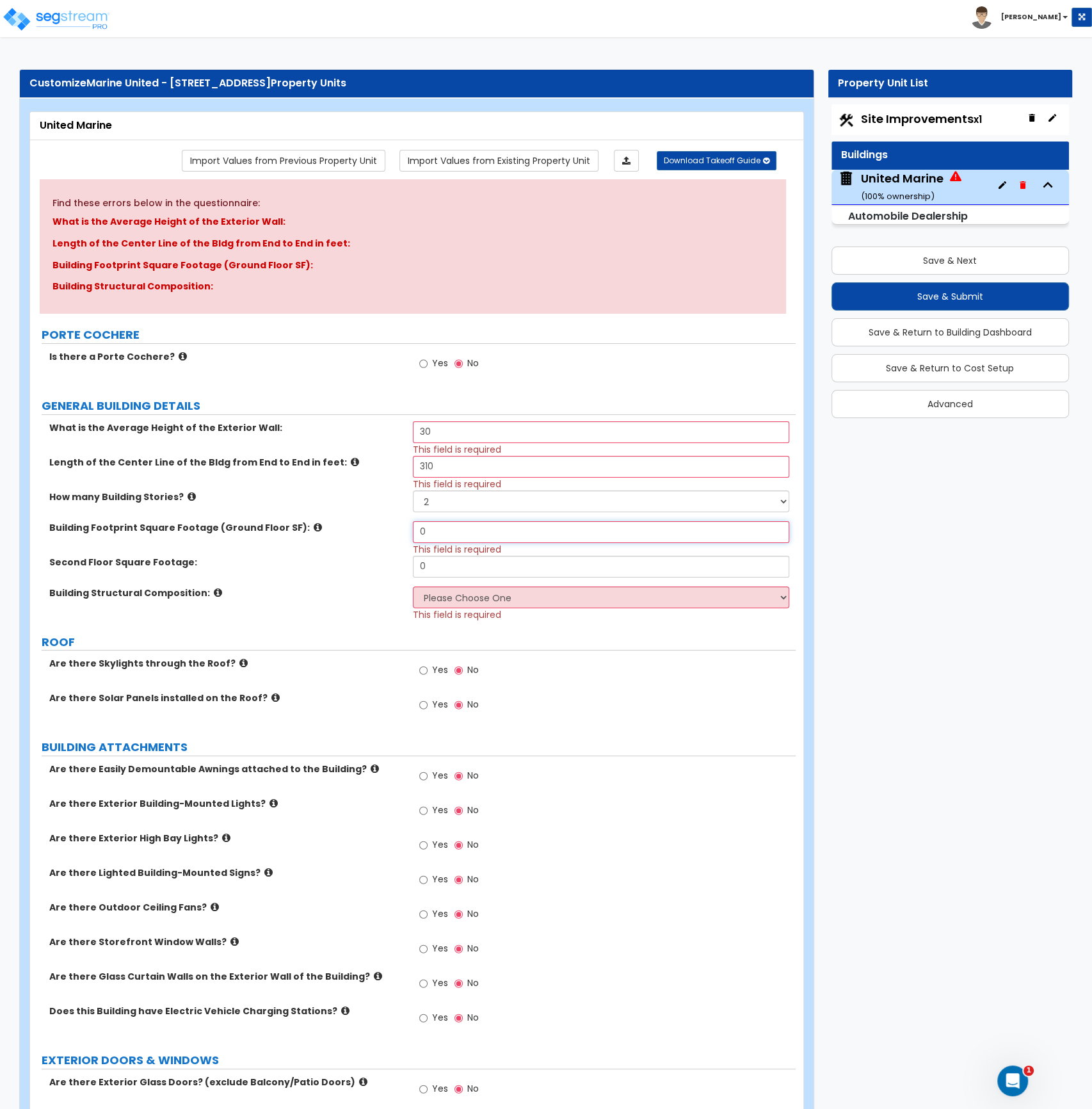
click at [428, 536] on input "0" at bounding box center [601, 532] width 377 height 22
drag, startPoint x: 440, startPoint y: 531, endPoint x: 384, endPoint y: 526, distance: 56.2
click at [384, 526] on div "Building Footprint Square Footage (Ground Floor SF): 0 This field is required" at bounding box center [413, 538] width 766 height 35
click at [454, 529] on input "0" at bounding box center [601, 532] width 377 height 22
drag, startPoint x: 449, startPoint y: 529, endPoint x: 396, endPoint y: 526, distance: 53.1
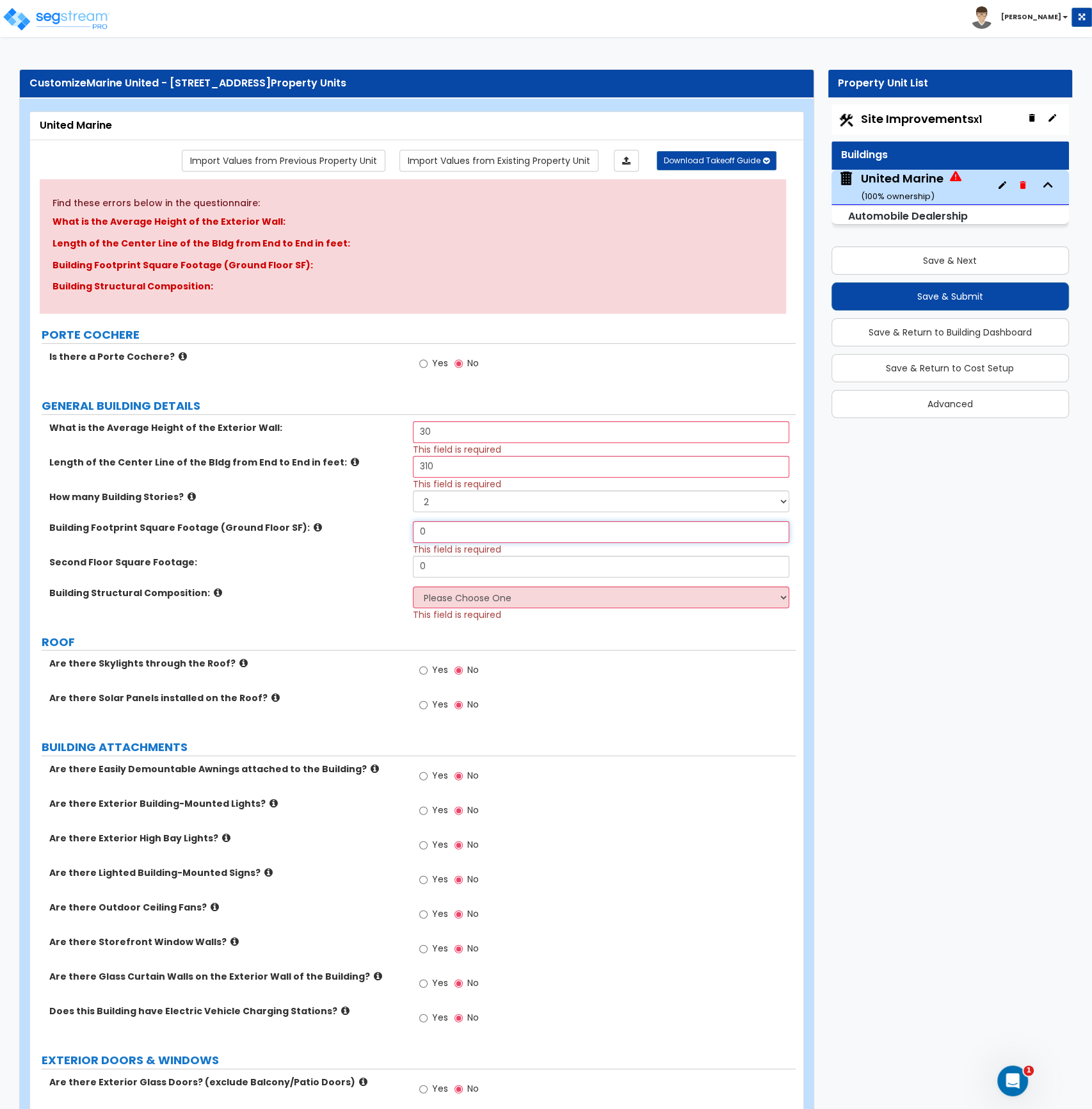
click at [396, 526] on div "Building Footprint Square Footage (Ground Floor SF): 0 This field is required" at bounding box center [413, 538] width 766 height 35
click at [396, 526] on label "Building Footprint Square Footage (Ground Floor SF):" at bounding box center [226, 528] width 354 height 13
click at [502, 162] on link "Import Values from Existing Property Unit" at bounding box center [499, 160] width 199 height 22
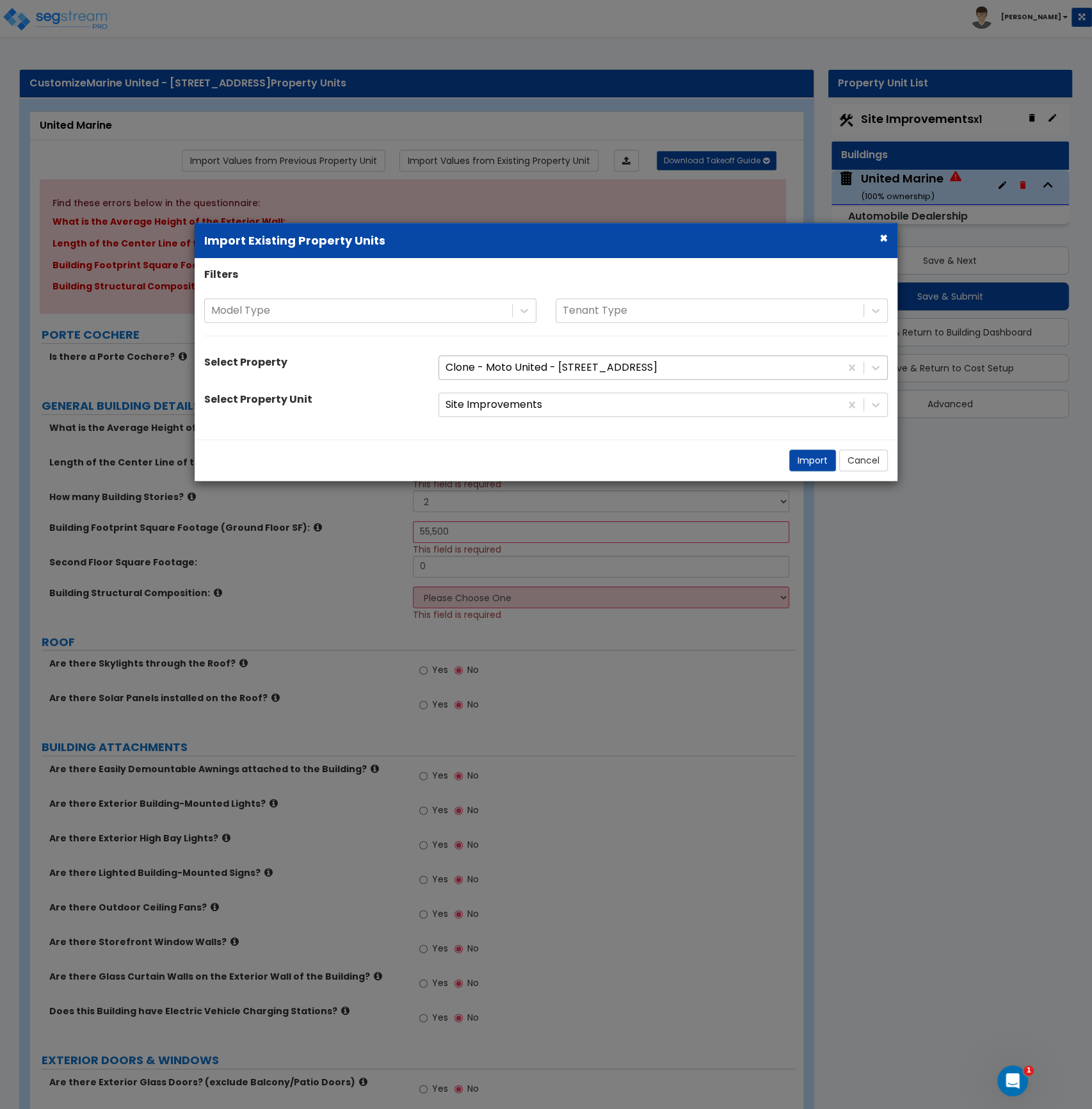
click at [541, 374] on div at bounding box center [640, 368] width 389 height 17
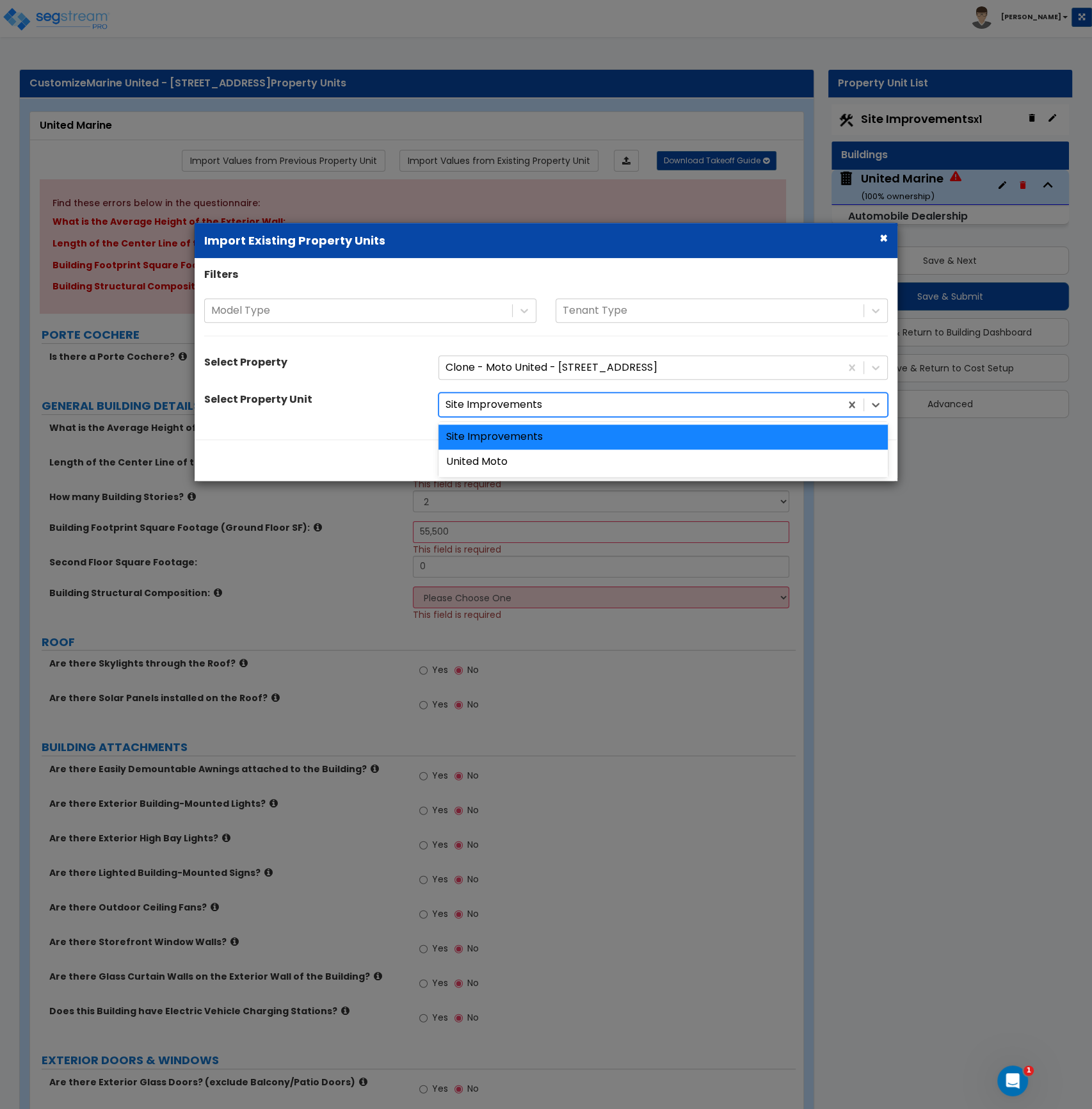
click at [541, 405] on div at bounding box center [640, 405] width 389 height 17
click at [540, 461] on div "United Moto" at bounding box center [662, 462] width 449 height 25
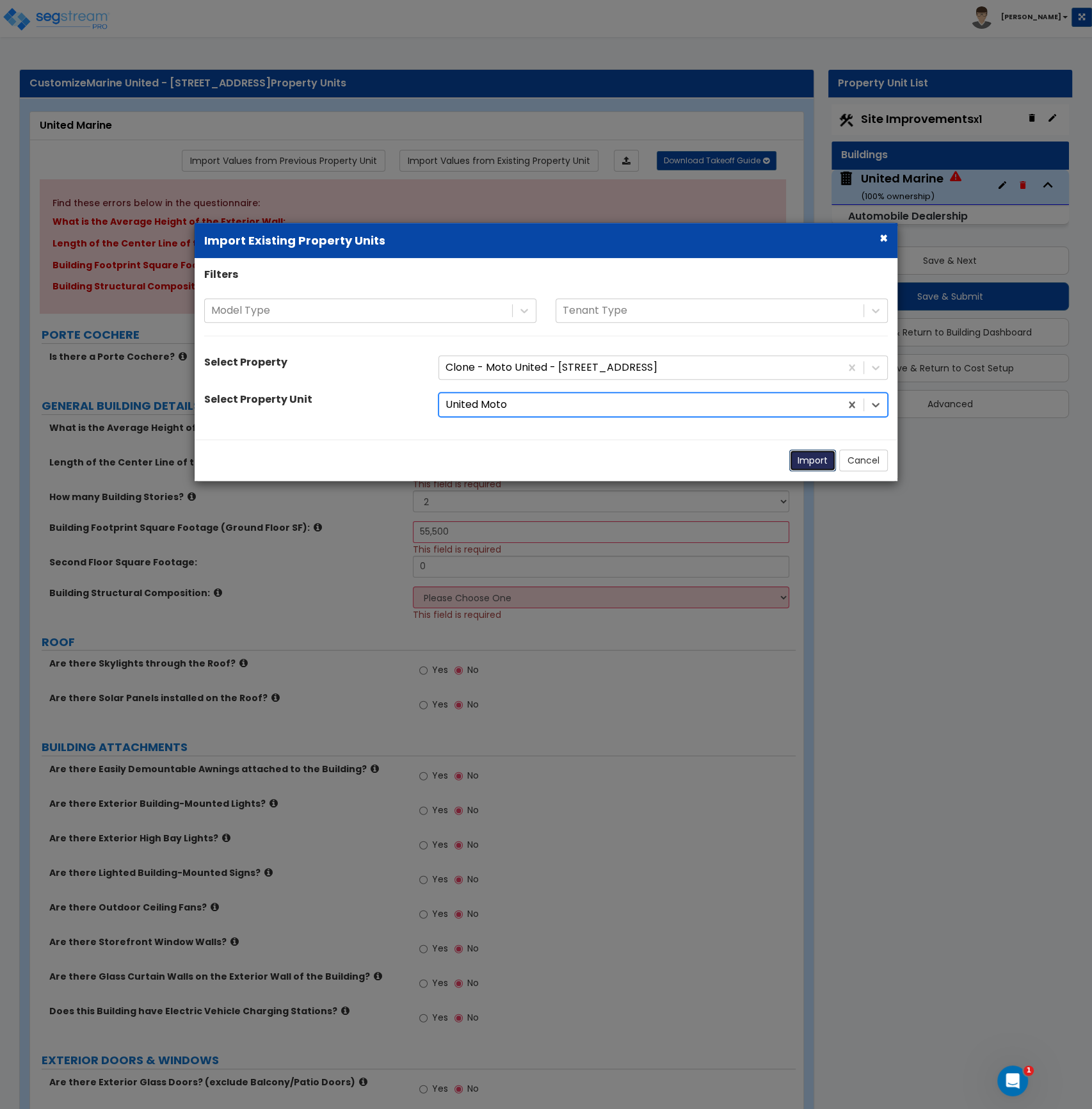
click at [811, 460] on button "Import" at bounding box center [812, 460] width 46 height 22
type input "56500"
select select "2"
radio input "true"
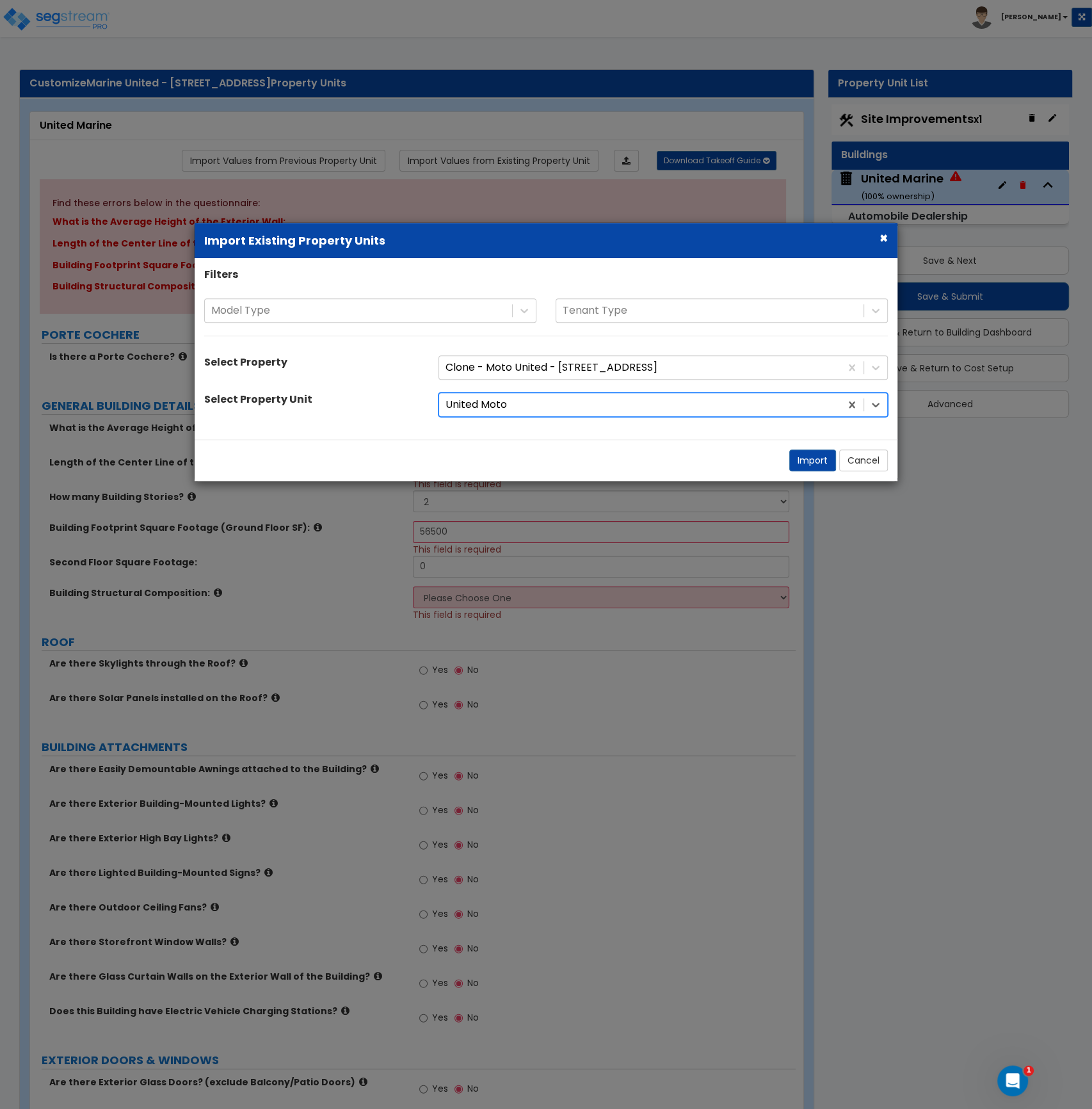
radio input "true"
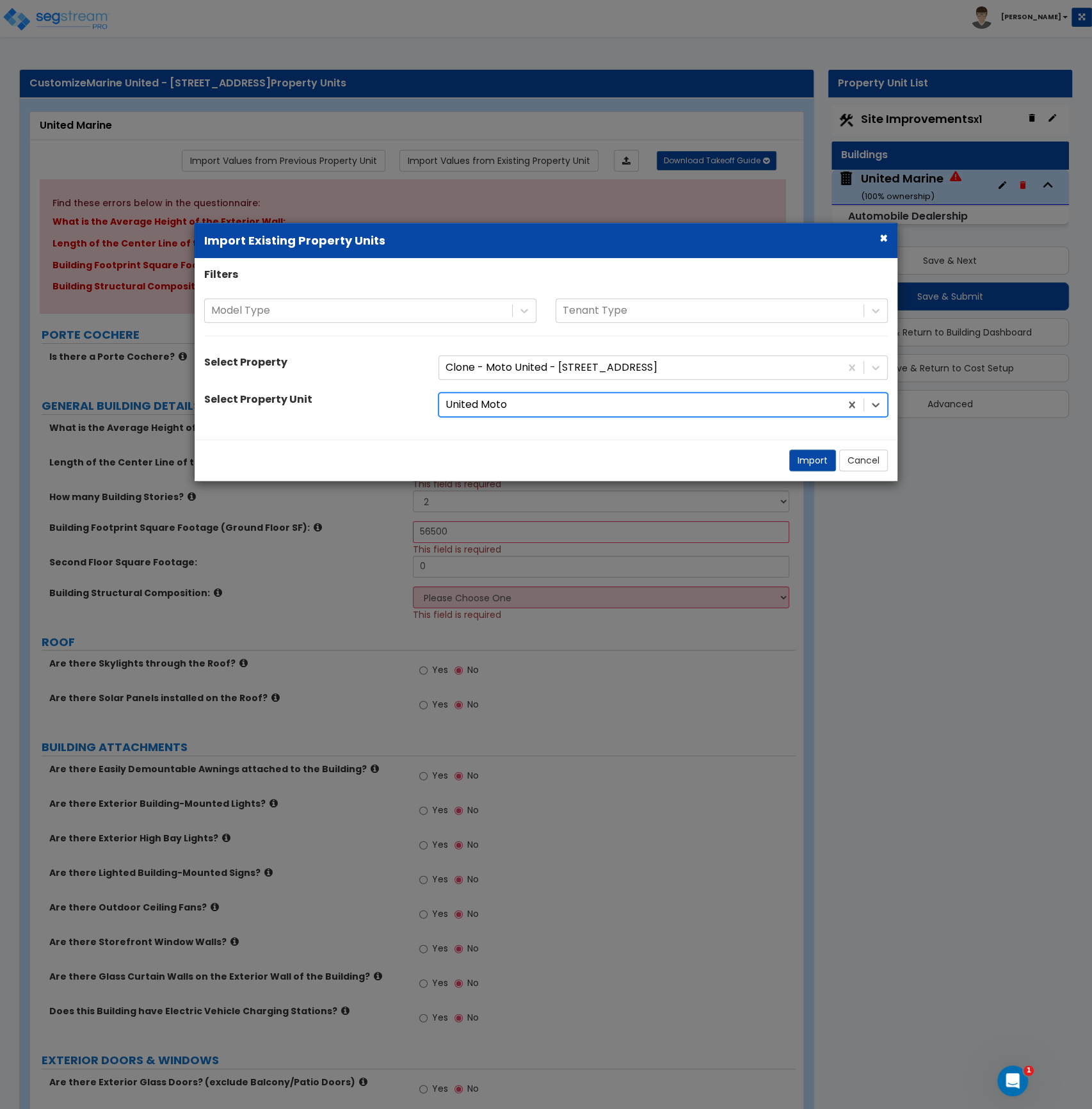
radio input "true"
select select "2"
radio input "true"
select select "1"
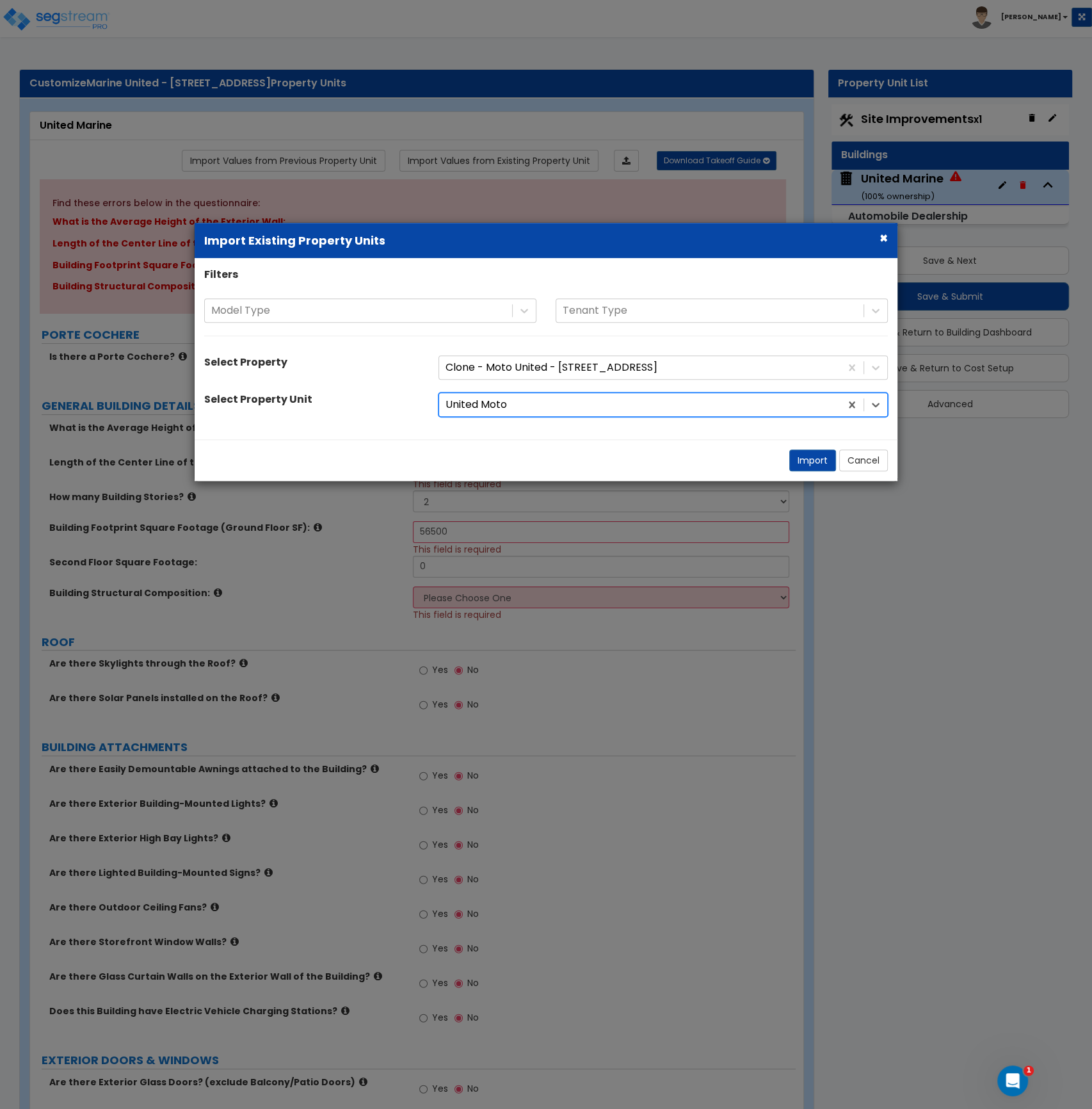
radio input "true"
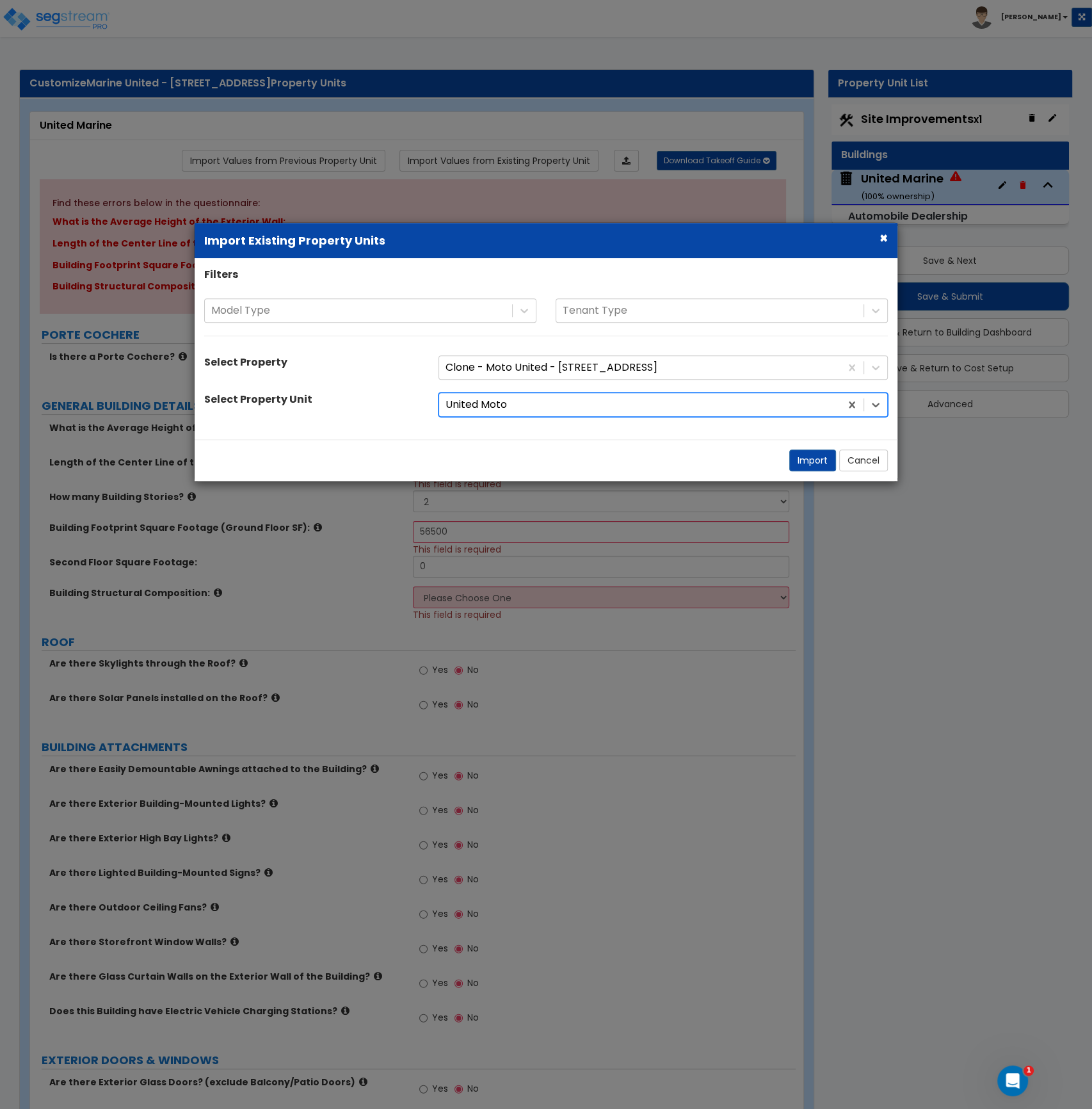
radio input "true"
select select "1"
radio input "true"
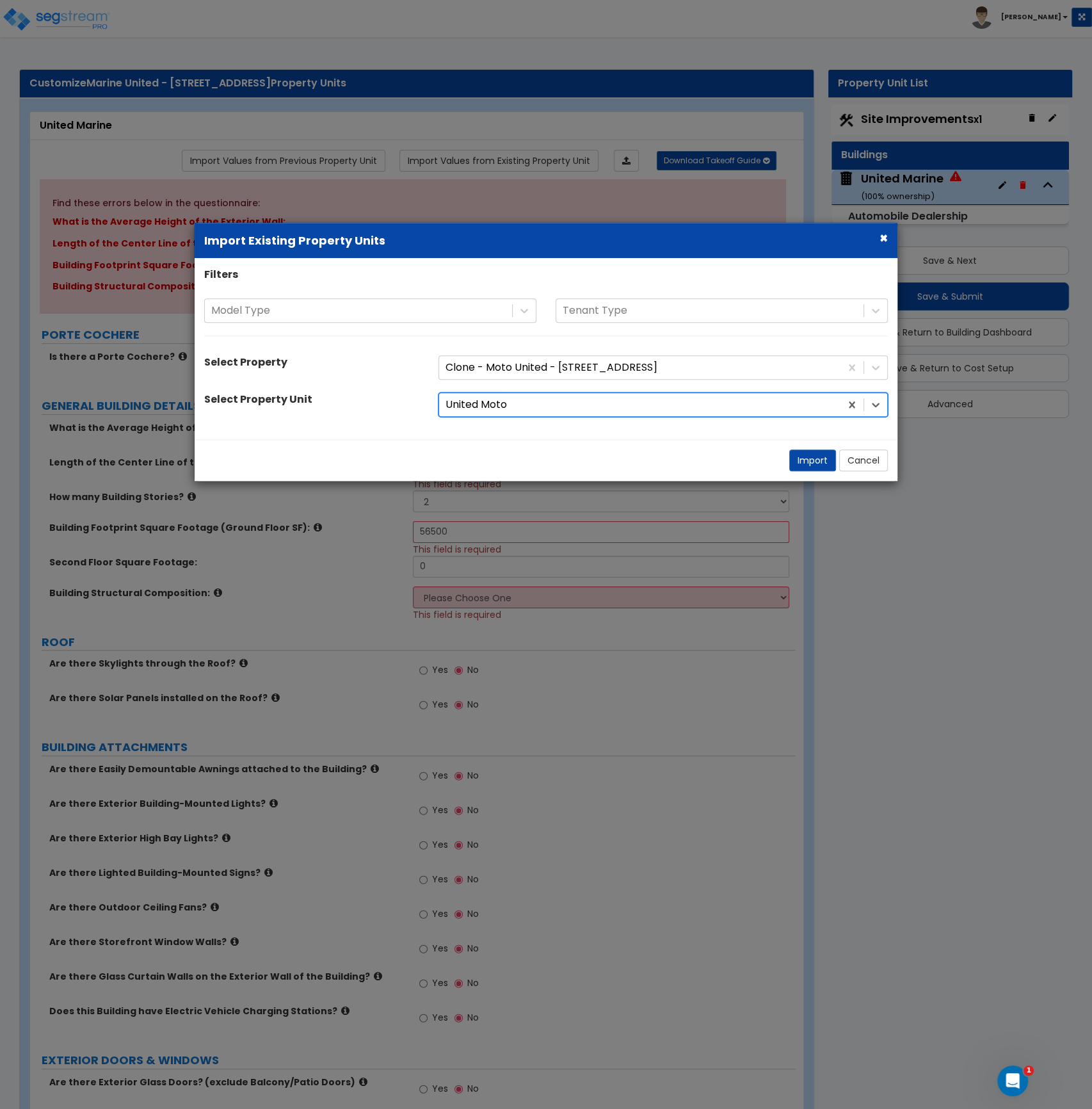
type input "56500"
type input "2"
radio input "true"
select select "1"
select select "10"
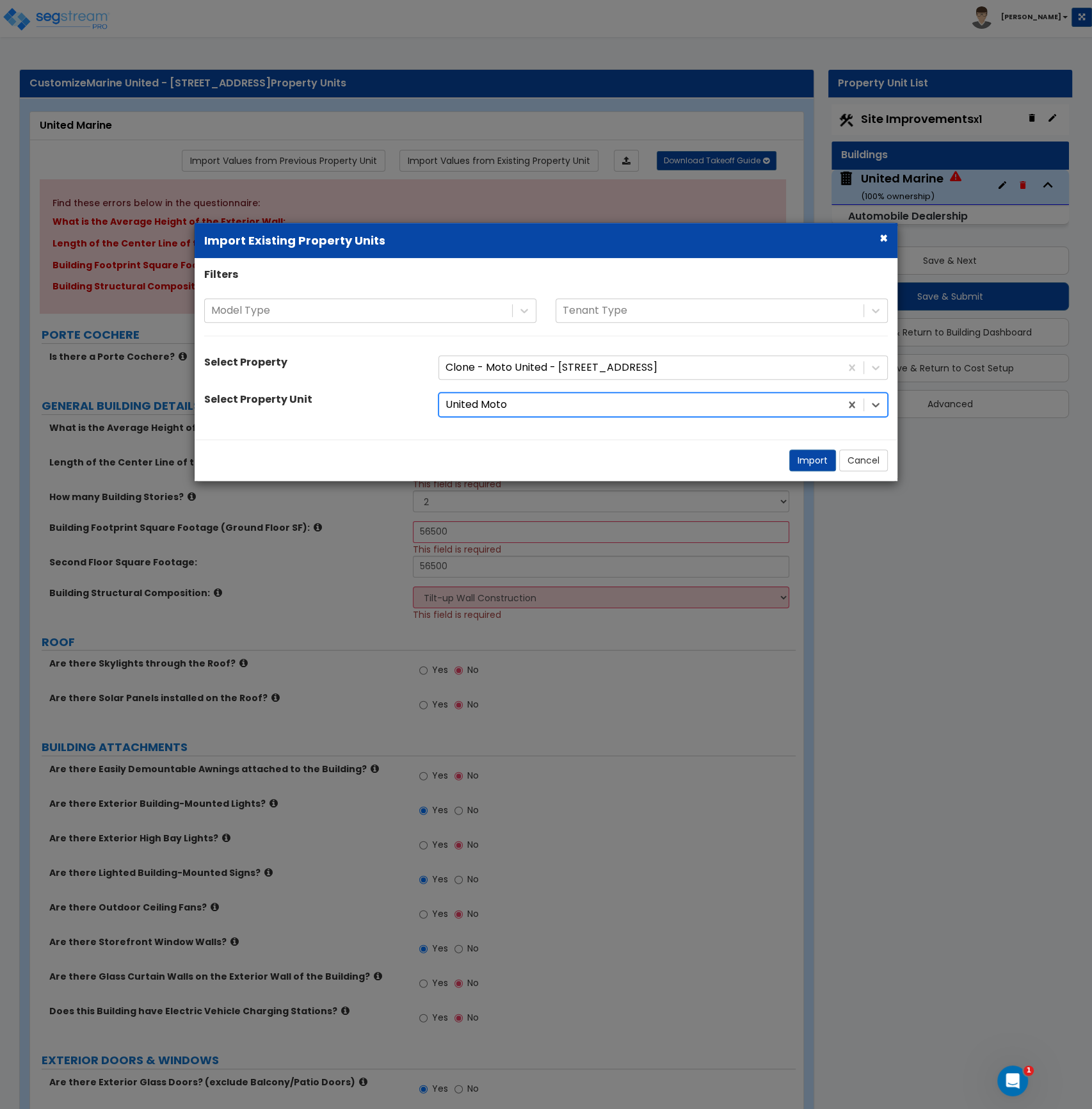
select select "2"
select select "1"
select select "2"
select select "1"
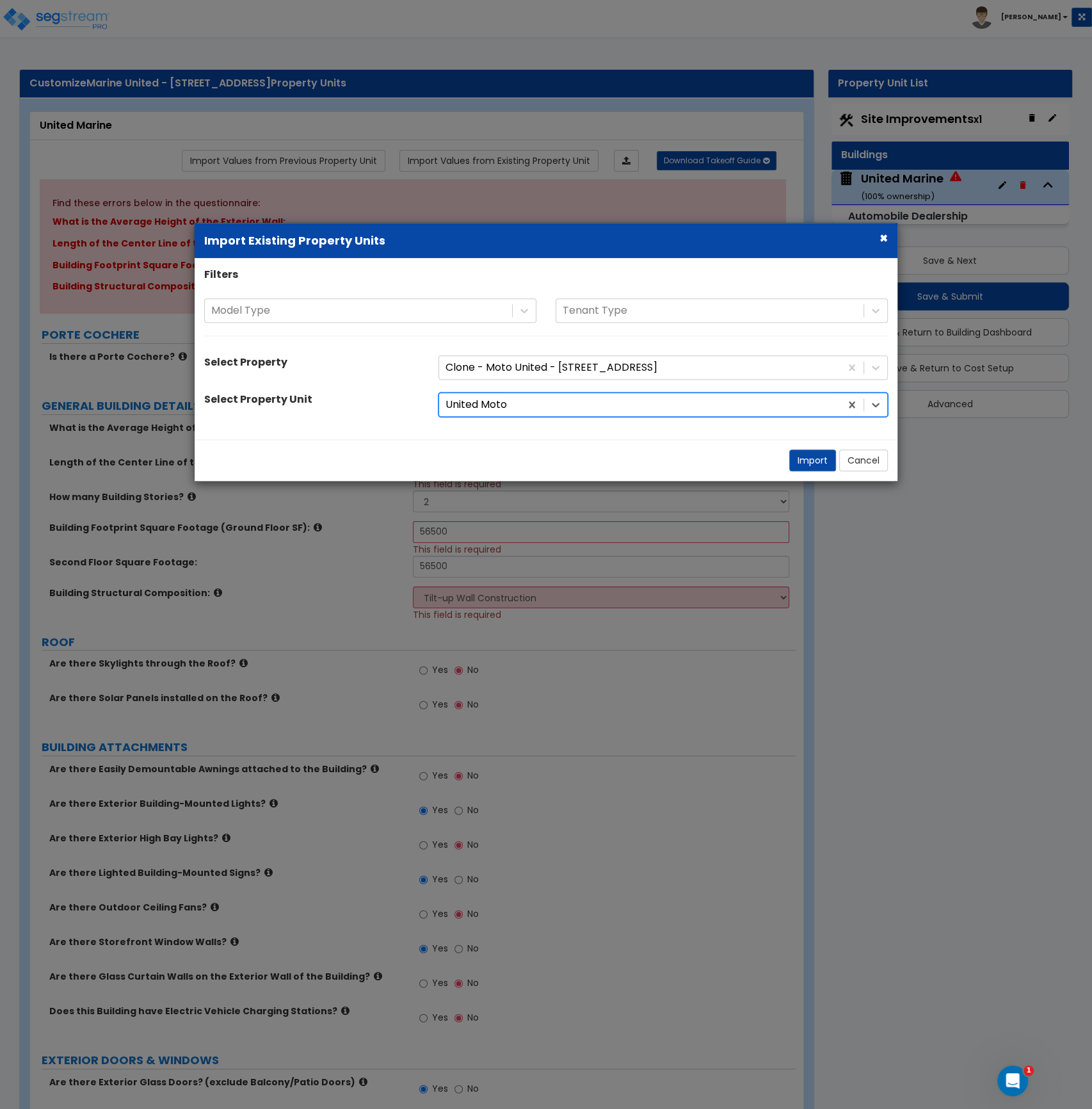
select select "3"
select select "2"
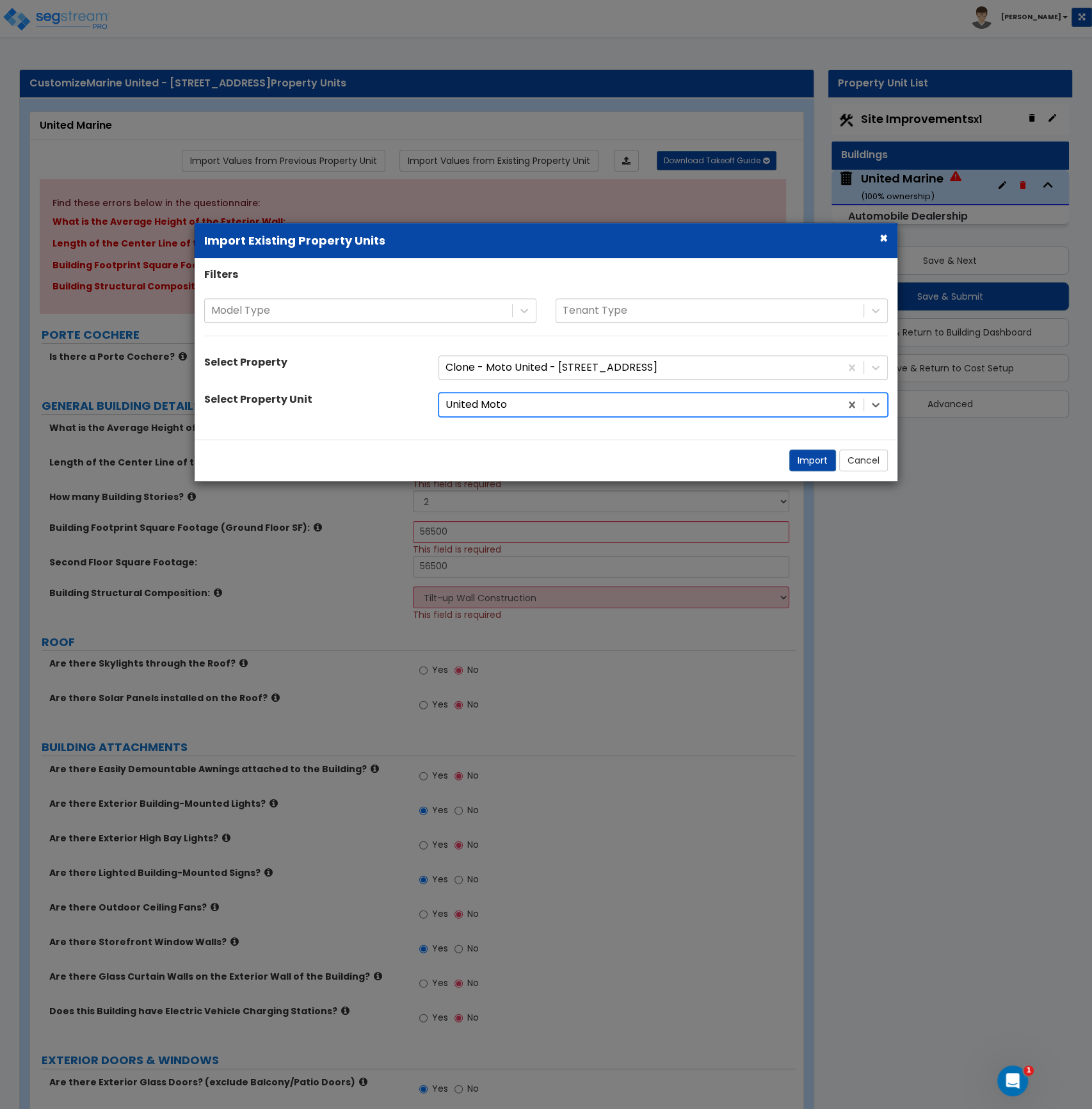
select select "1"
select select "2"
select select "1"
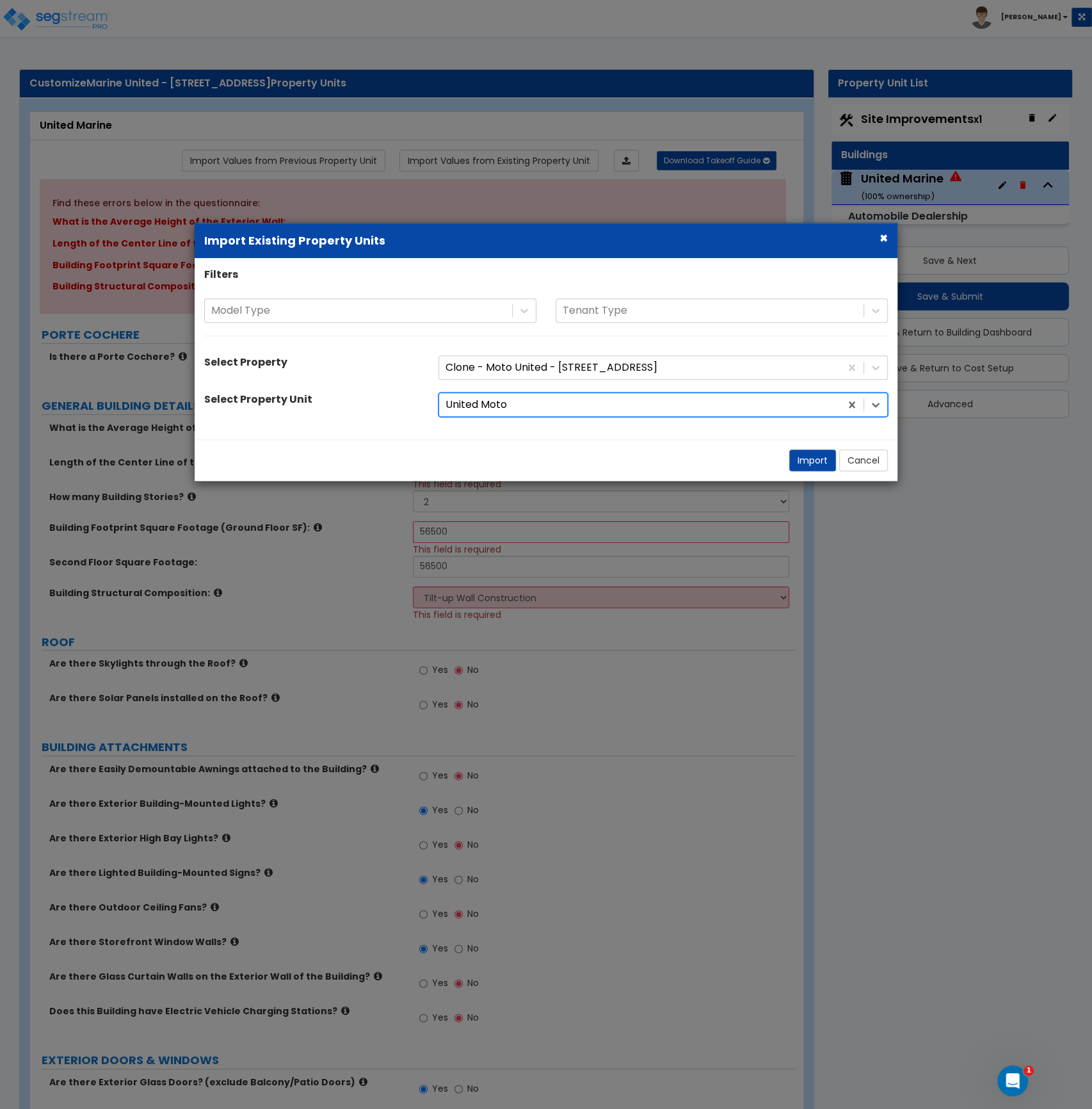
select select "1"
select select "2"
select select "1"
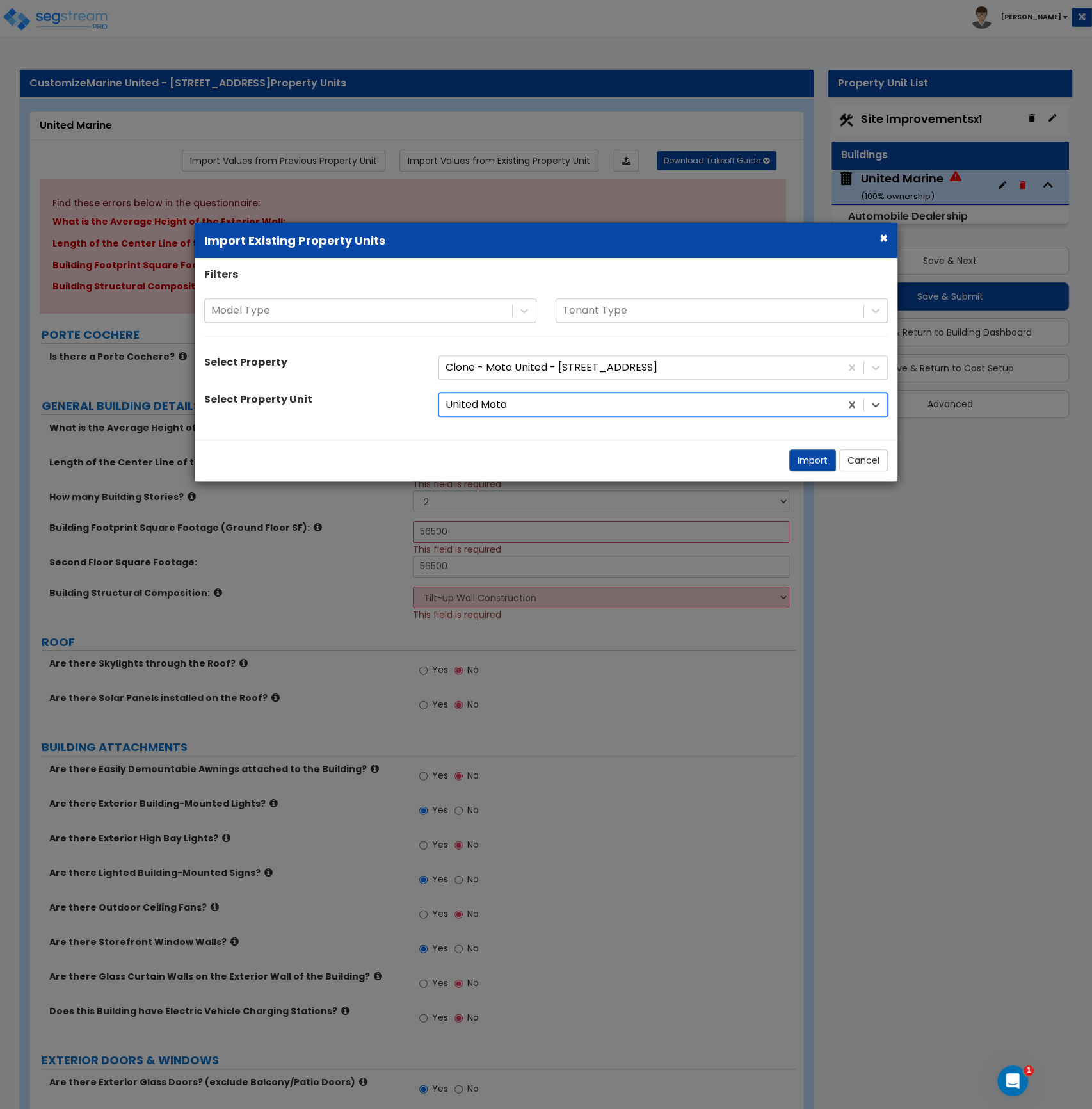
select select "1"
select select "2"
select select "3"
select select "1"
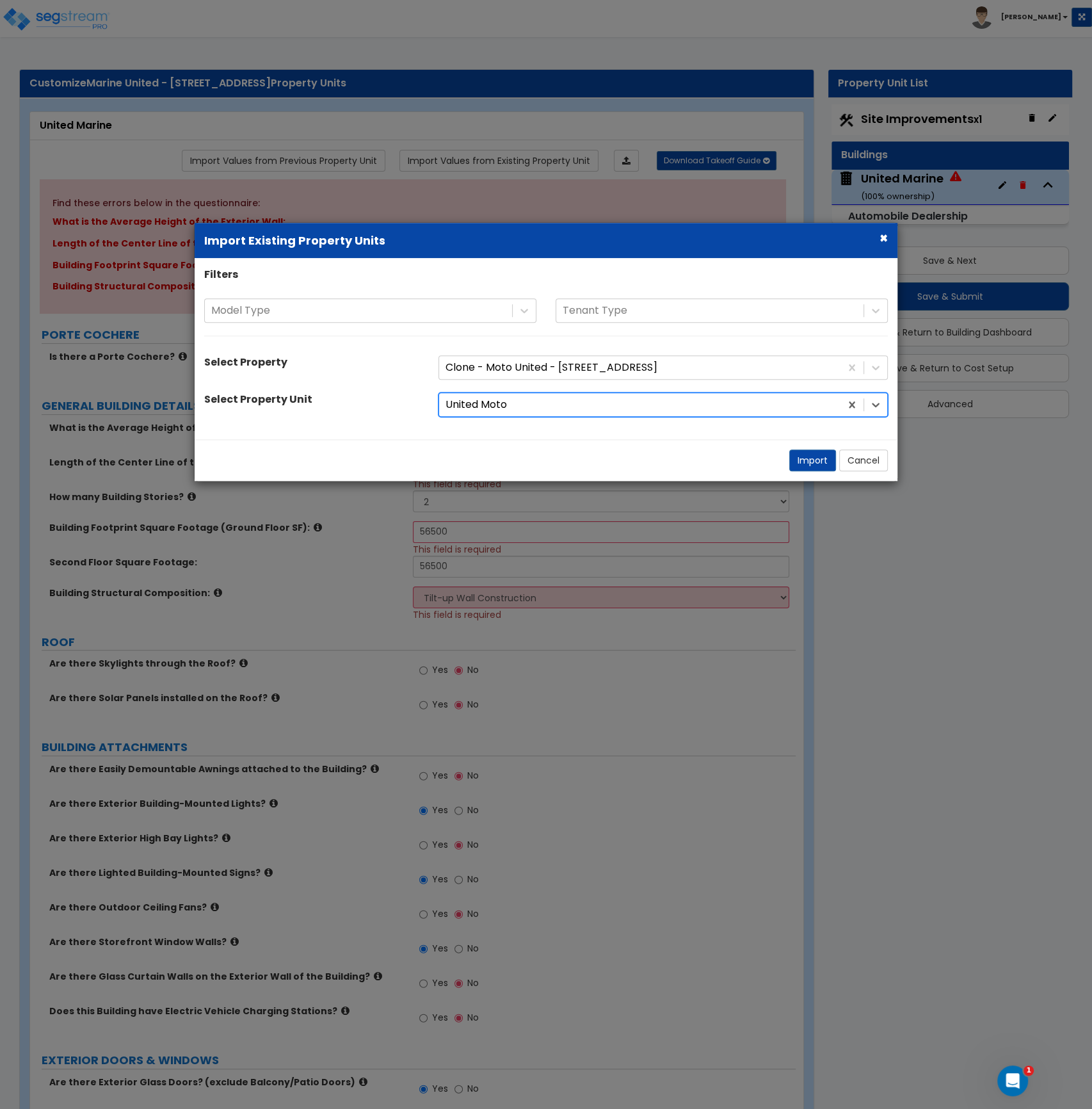
select select "3"
select select "2"
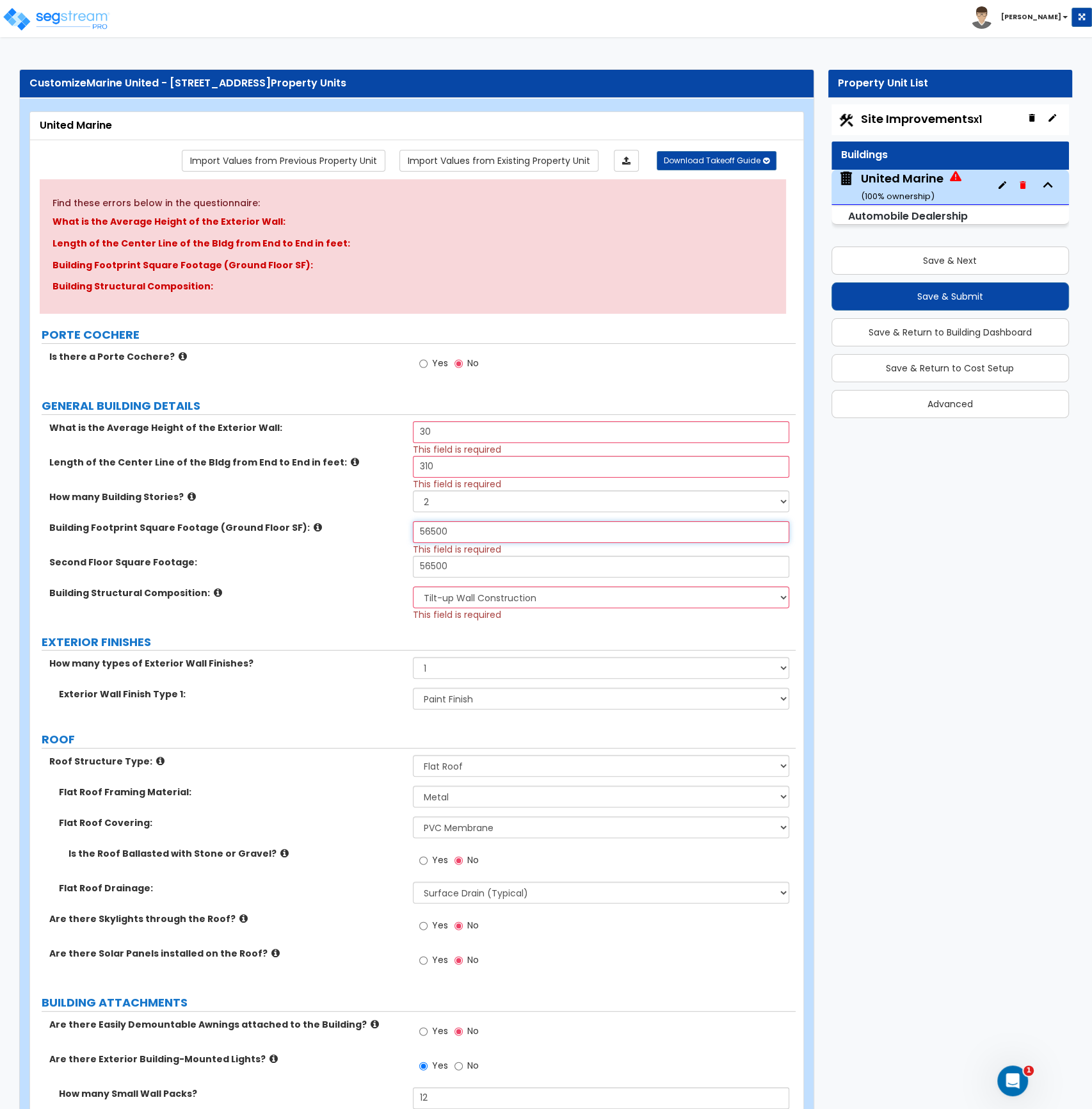
click at [484, 532] on input "56500" at bounding box center [601, 532] width 377 height 22
drag, startPoint x: 466, startPoint y: 565, endPoint x: 399, endPoint y: 564, distance: 67.0
click at [399, 564] on div "Second Floor Square Footage: 56500" at bounding box center [413, 571] width 766 height 30
type input "25,000"
click at [389, 573] on div "Second Floor Square Footage: 25,000" at bounding box center [413, 571] width 766 height 30
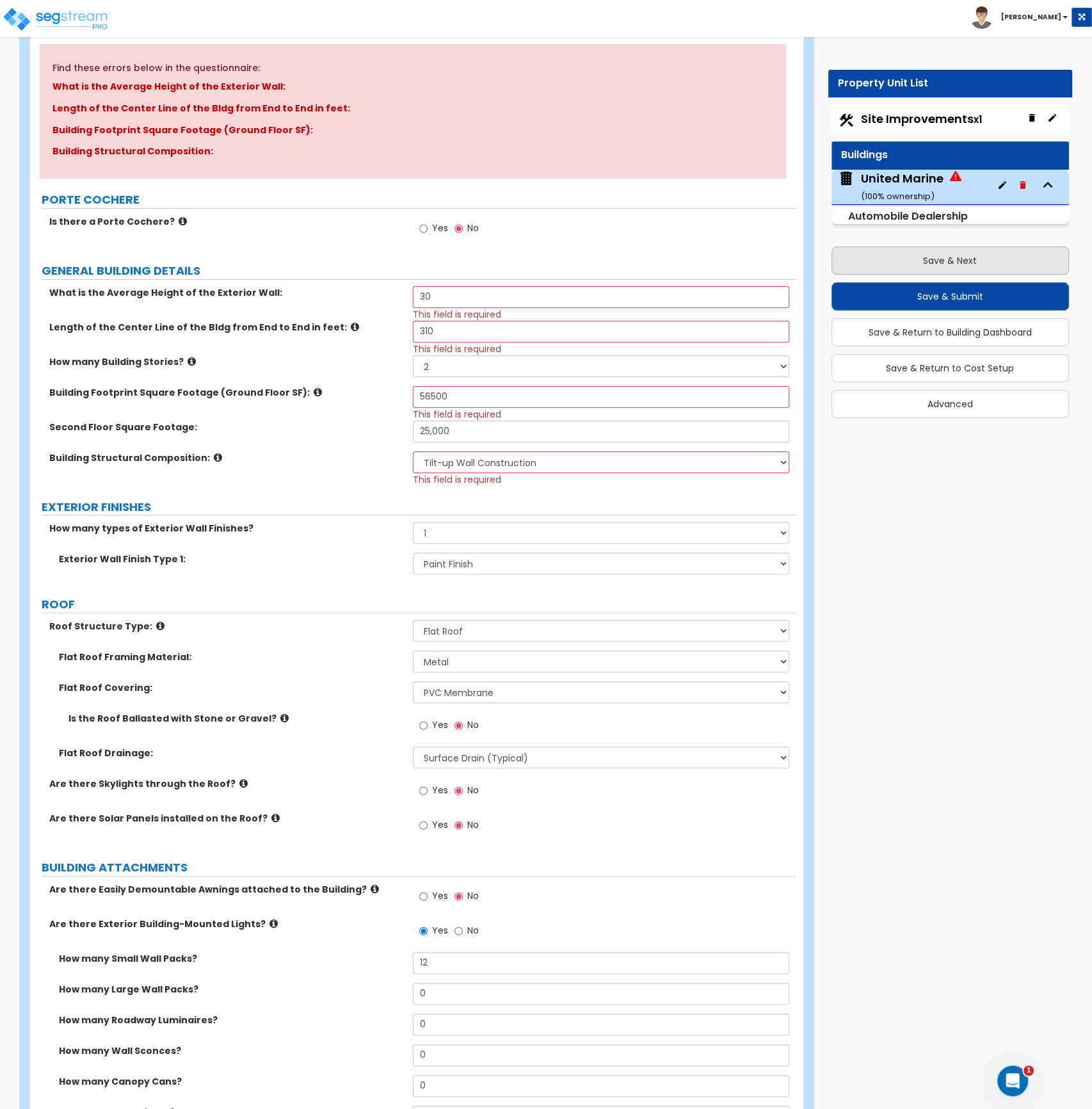
scroll to position [135, 0]
click at [927, 259] on button "Save & Next" at bounding box center [951, 260] width 238 height 28
select select "2"
select select "1"
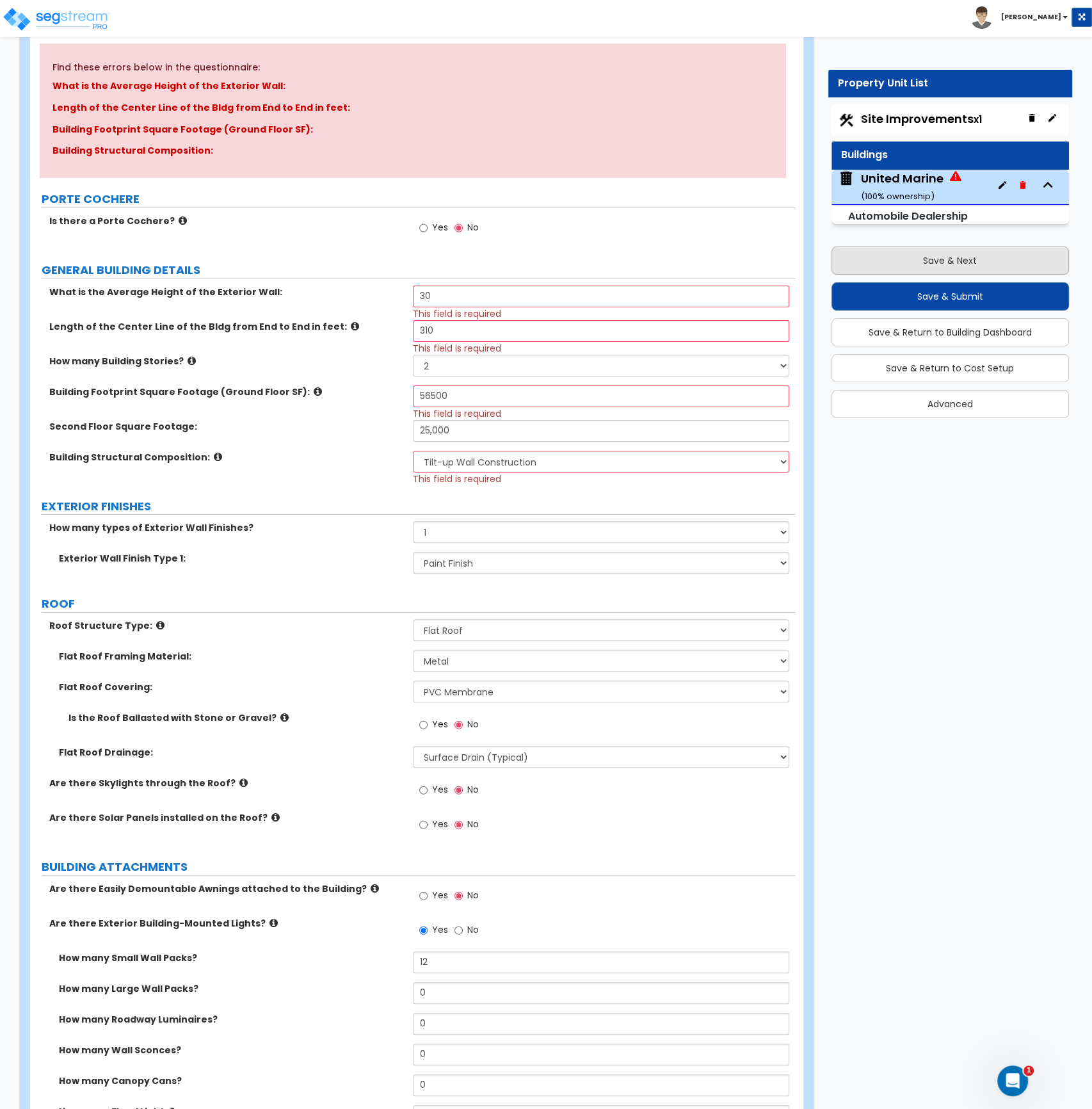
select select "2"
select select "1"
select select "2"
select select "1"
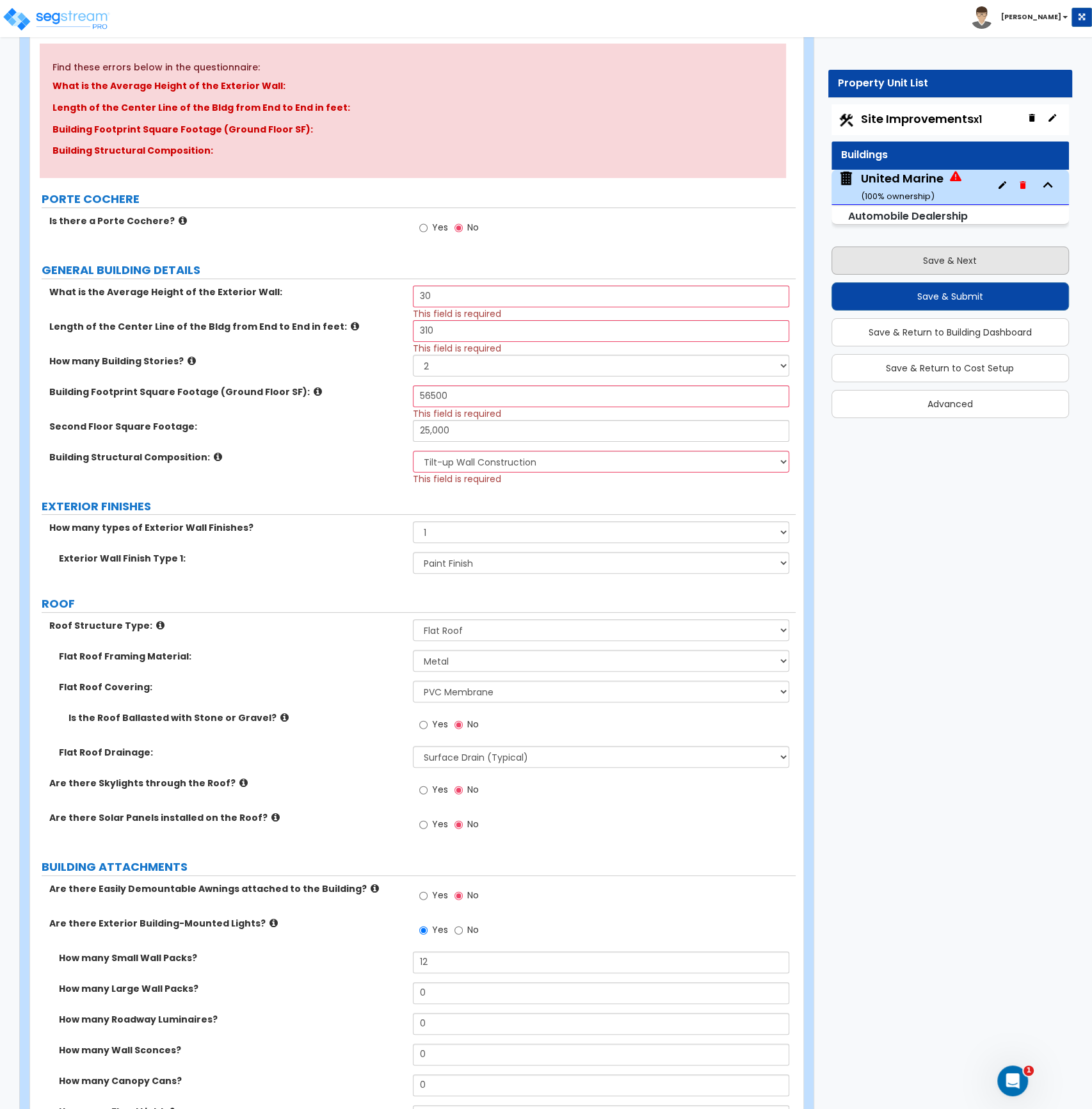
select select "2"
select select "1"
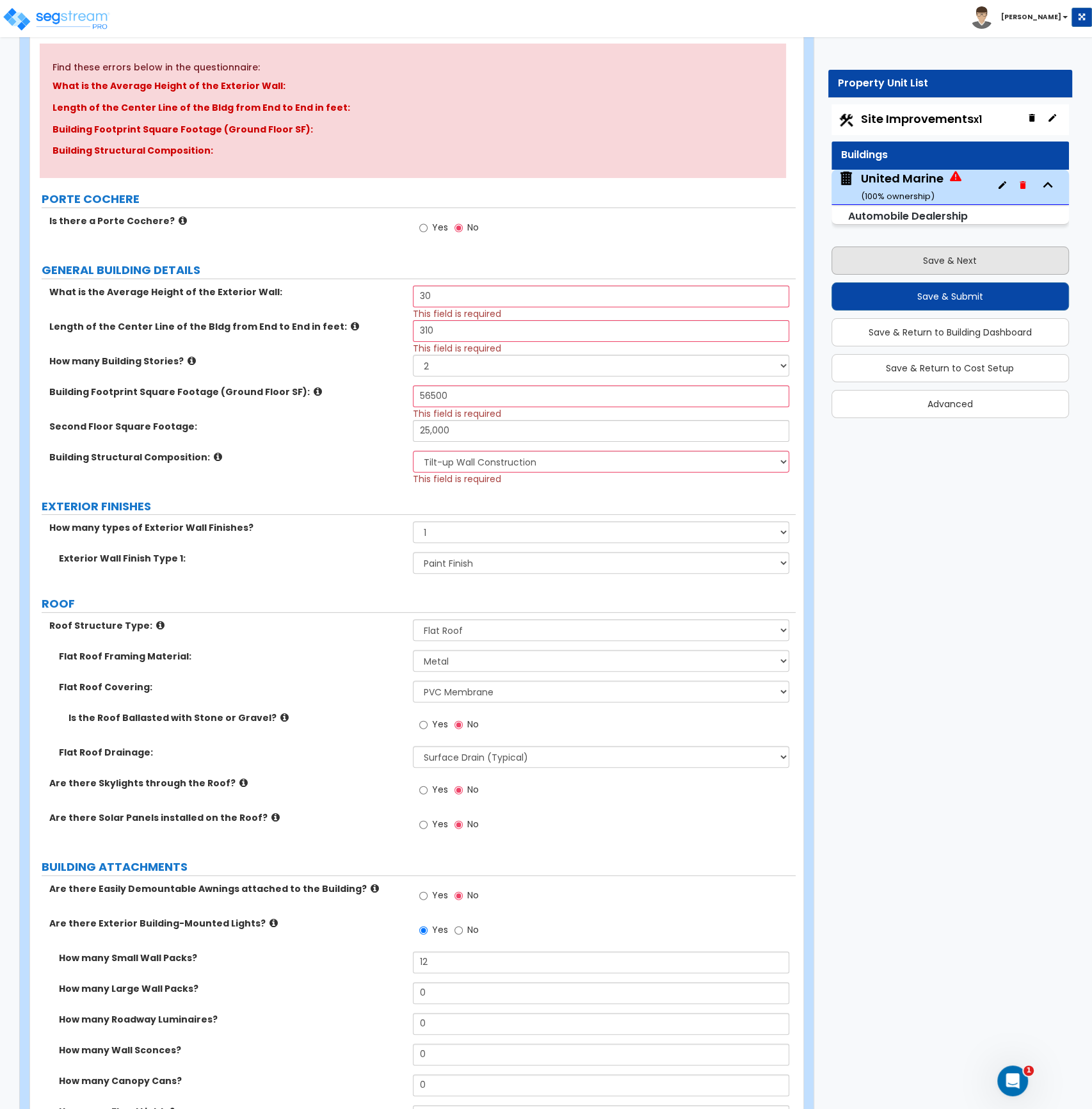
select select "4"
select select "1"
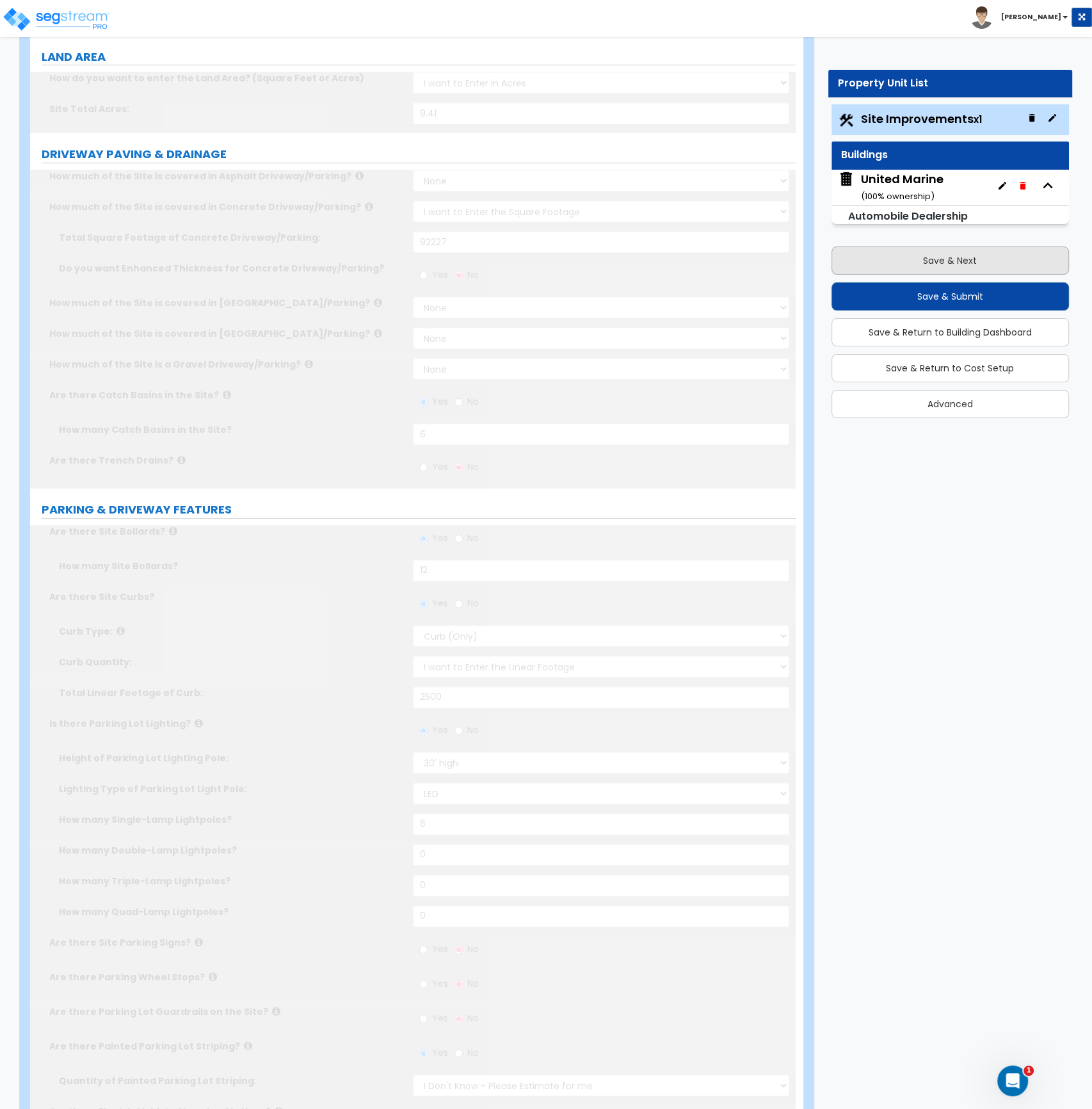
scroll to position [0, 0]
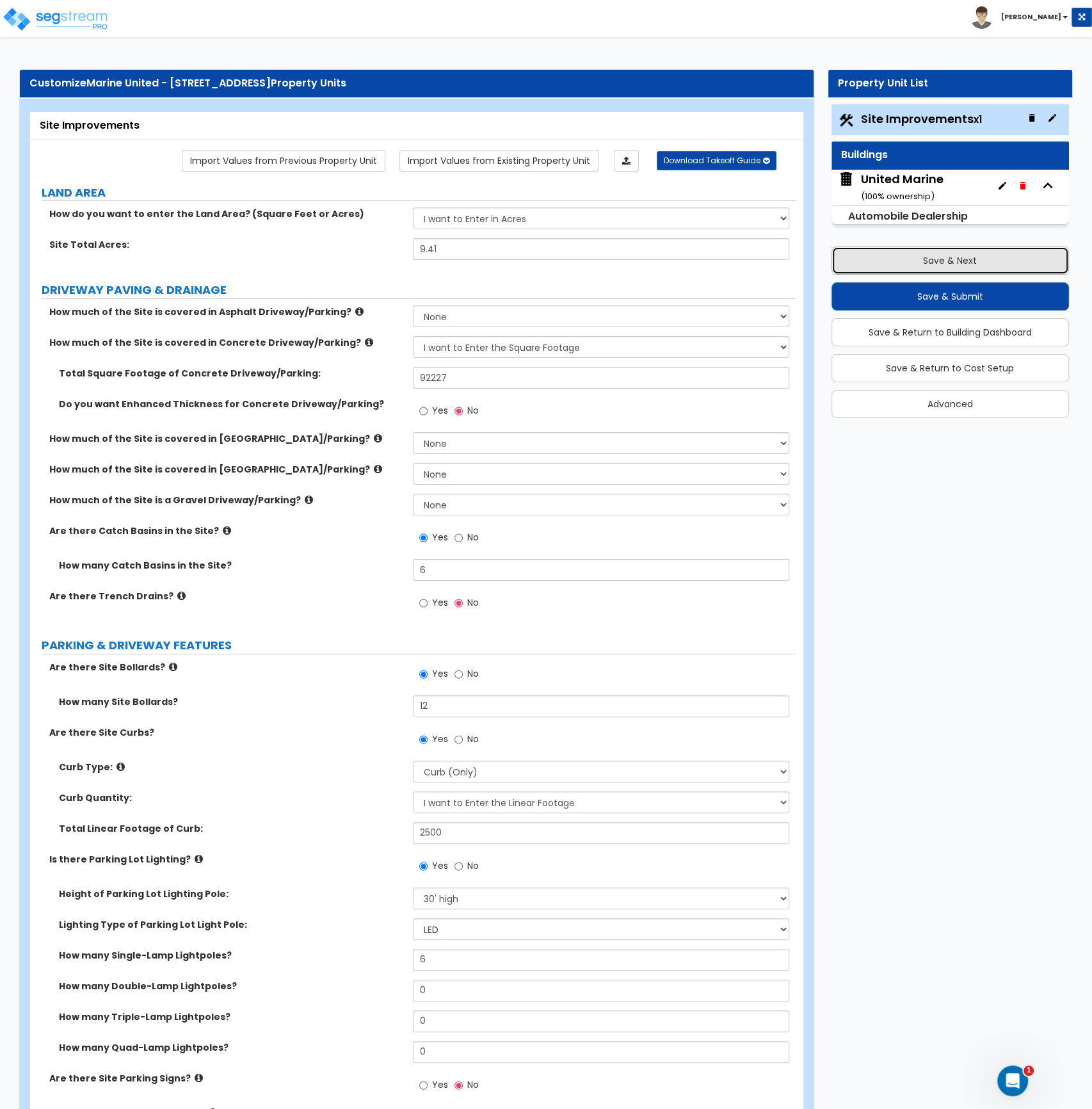
click at [927, 259] on button "Save & Next" at bounding box center [951, 260] width 238 height 28
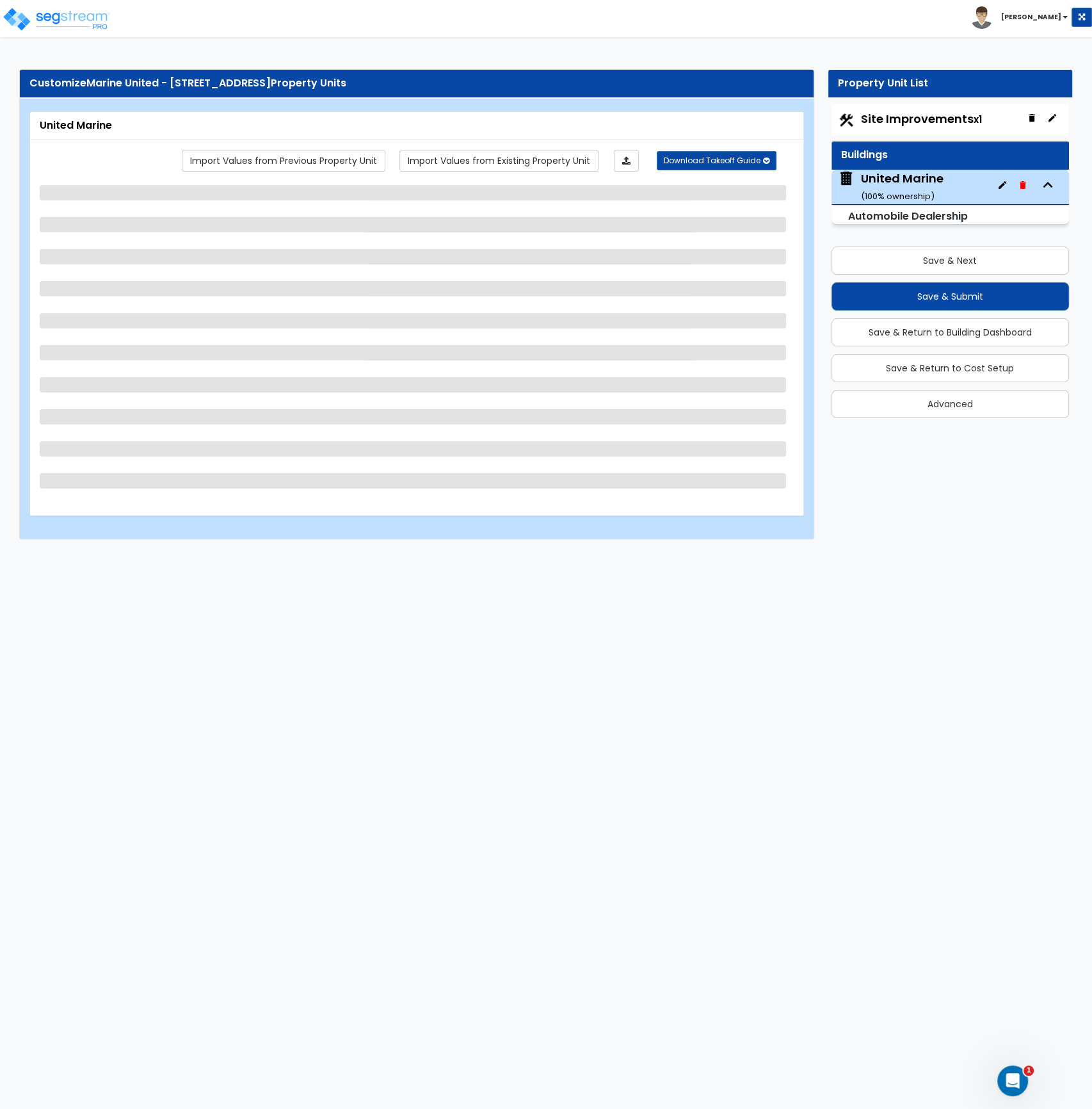
select select "2"
select select "1"
select select "2"
select select "1"
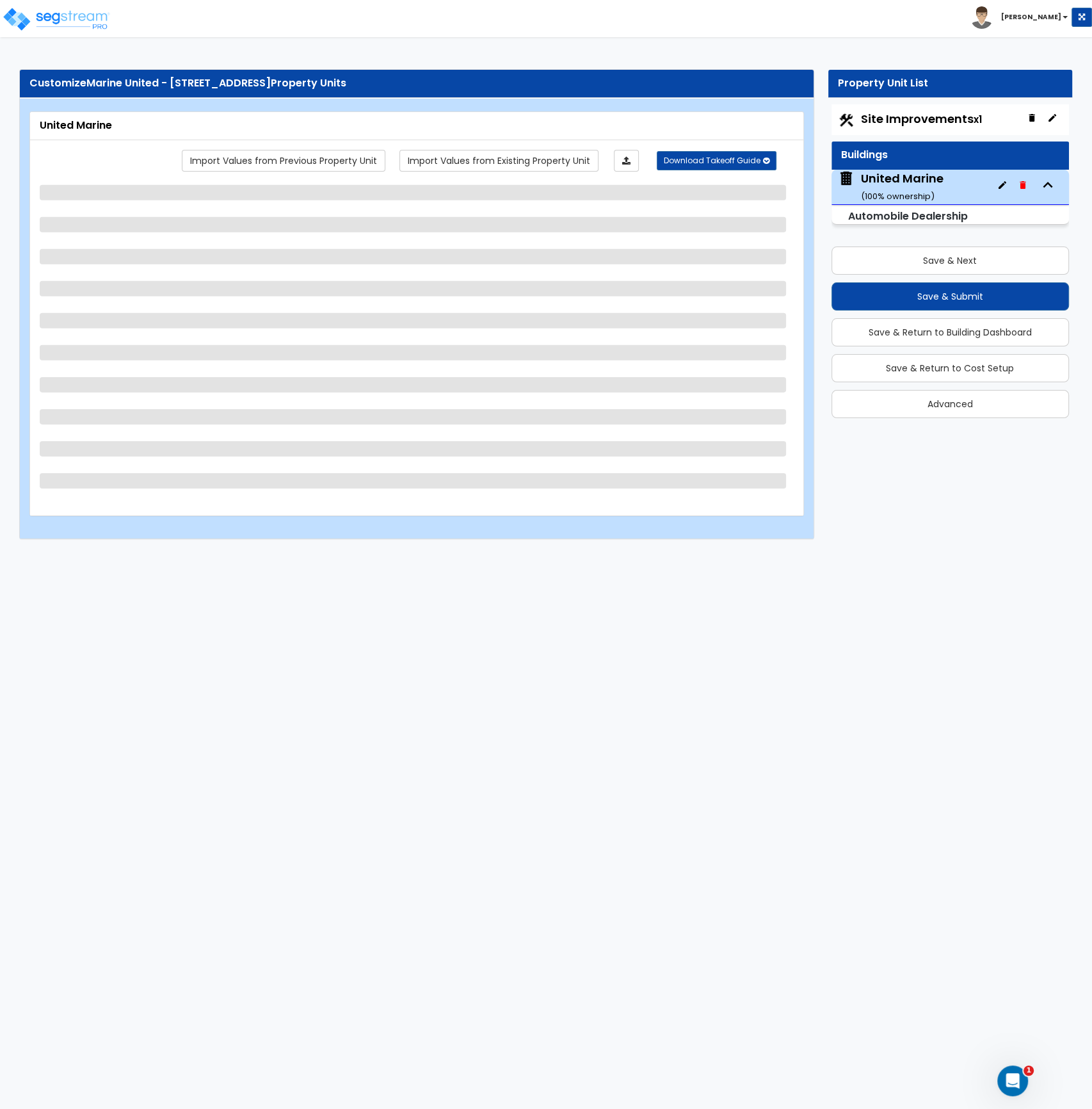
select select "2"
select select "1"
select select "2"
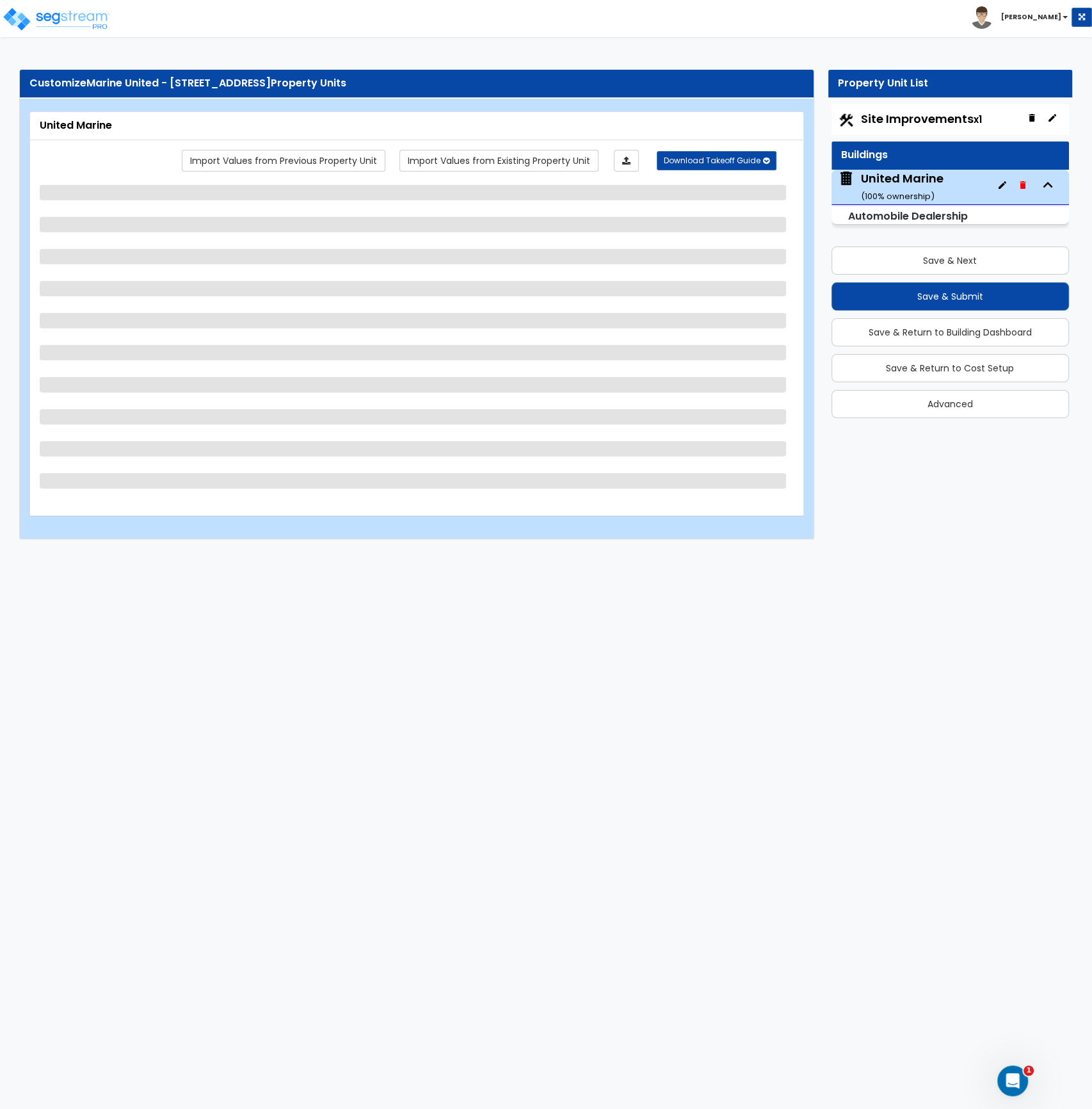
select select "1"
select select "4"
select select "1"
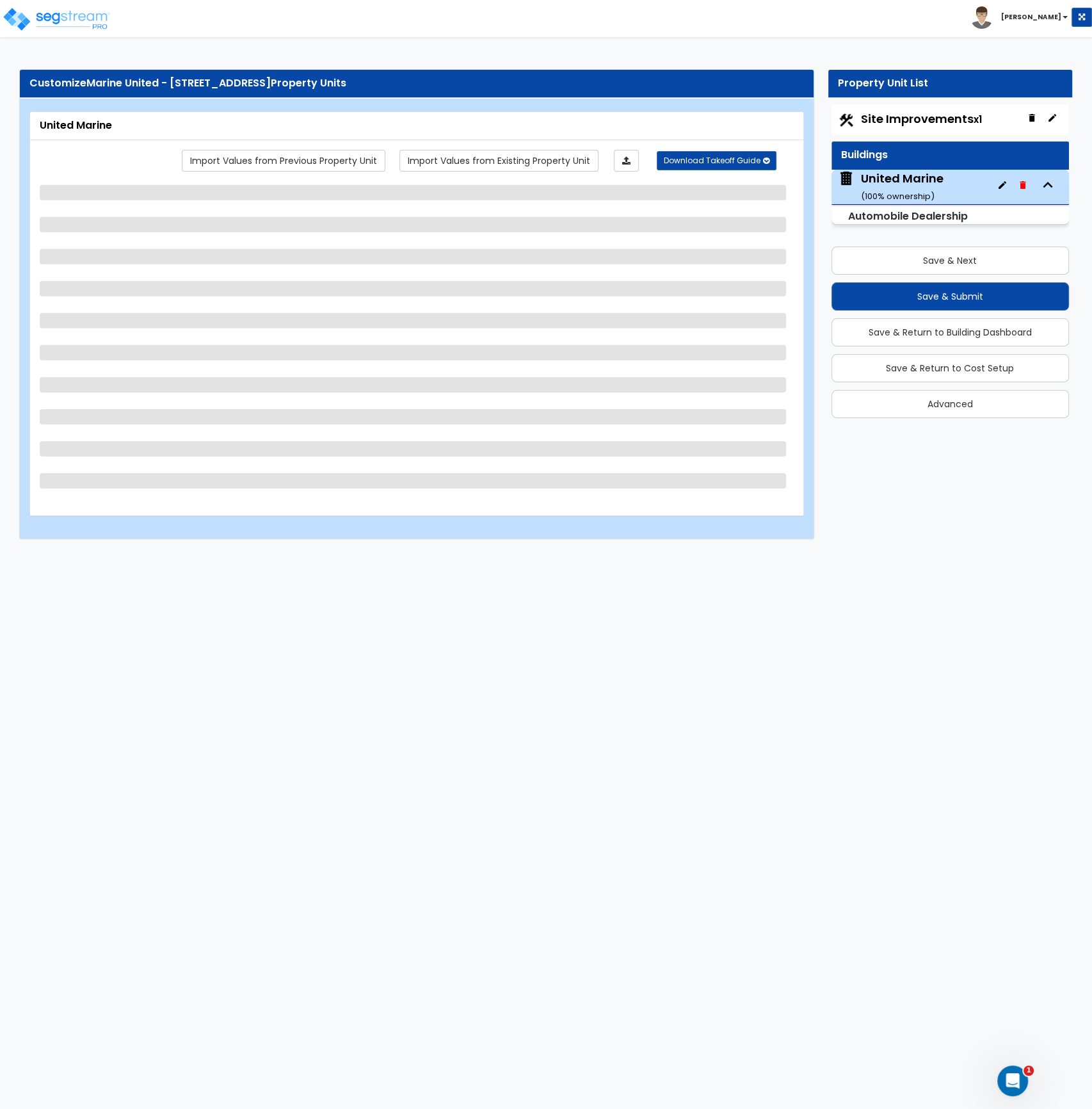
select select "1"
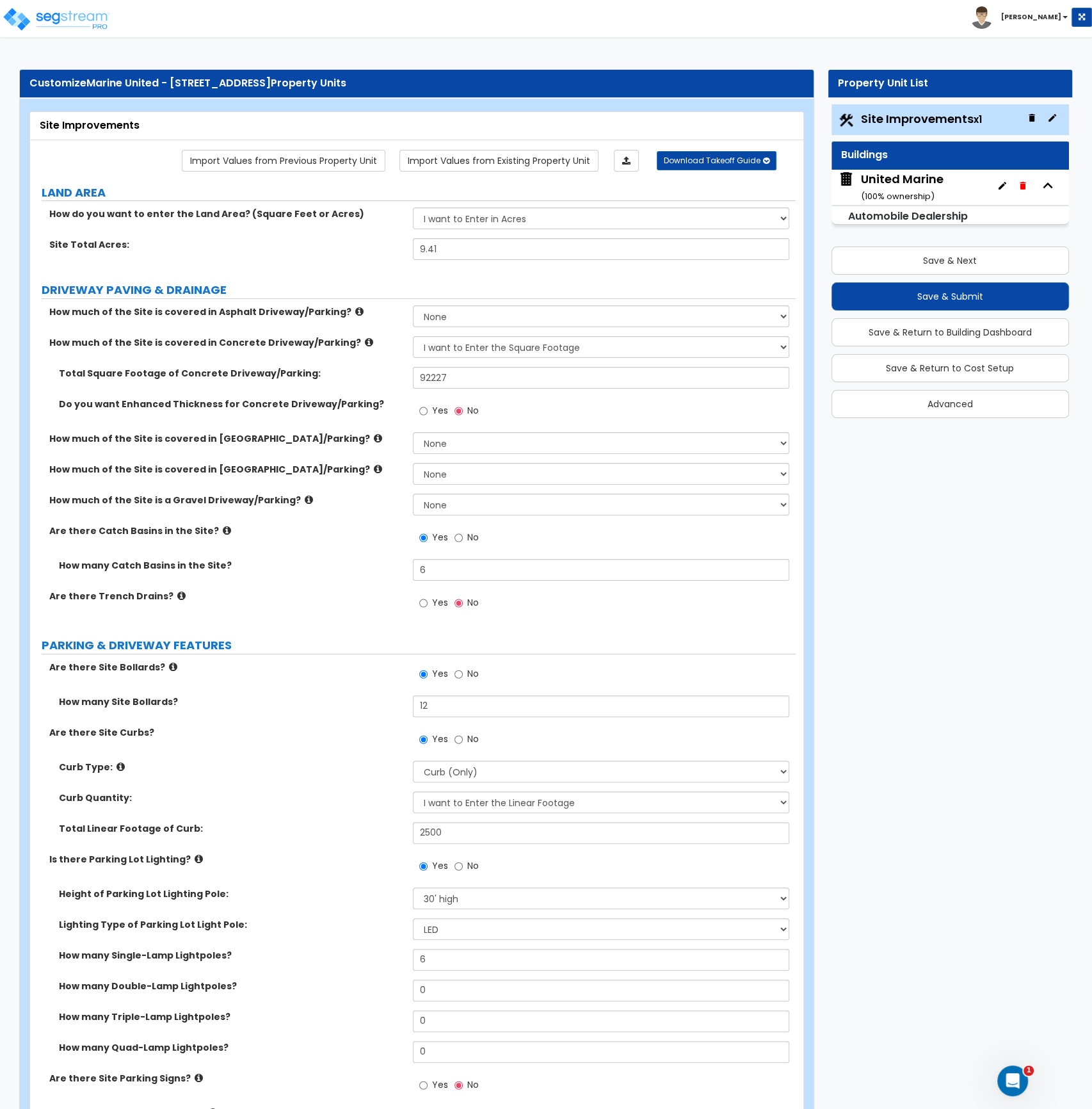
select select "2"
select select "1"
select select "10"
select select "2"
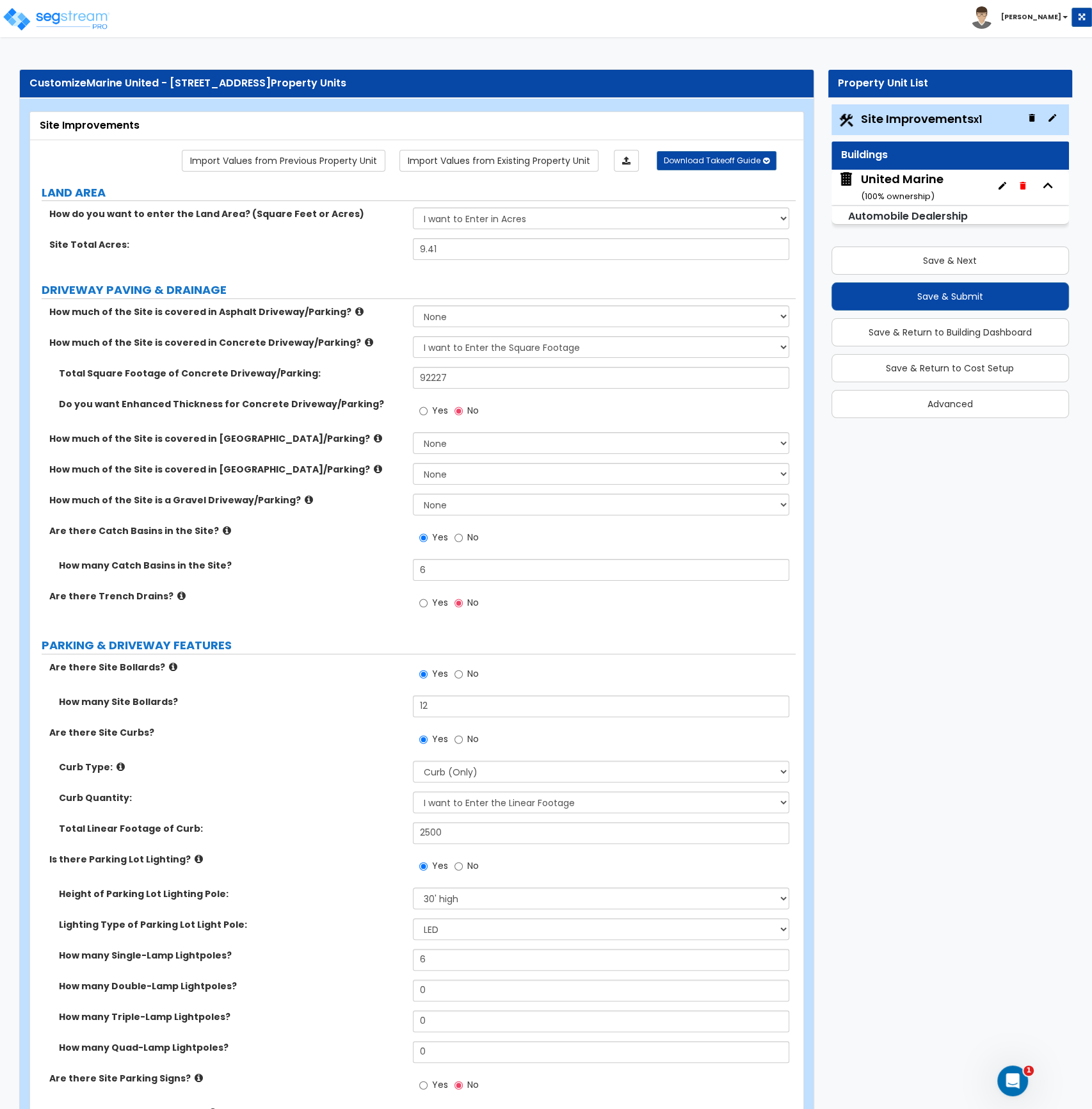
select select "1"
select select "2"
select select "3"
select select "2"
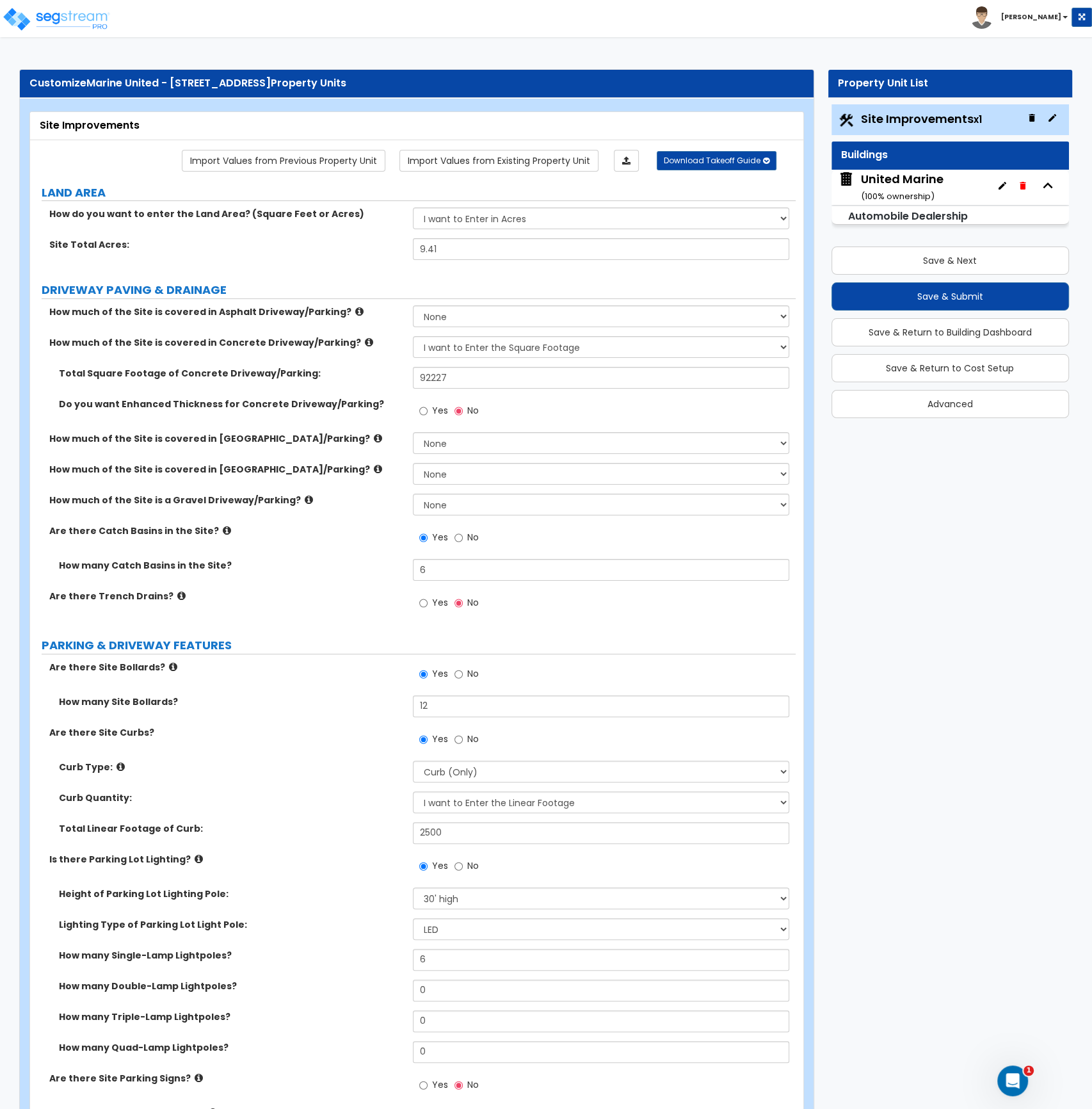
select select "1"
select select "2"
select select "1"
select select "2"
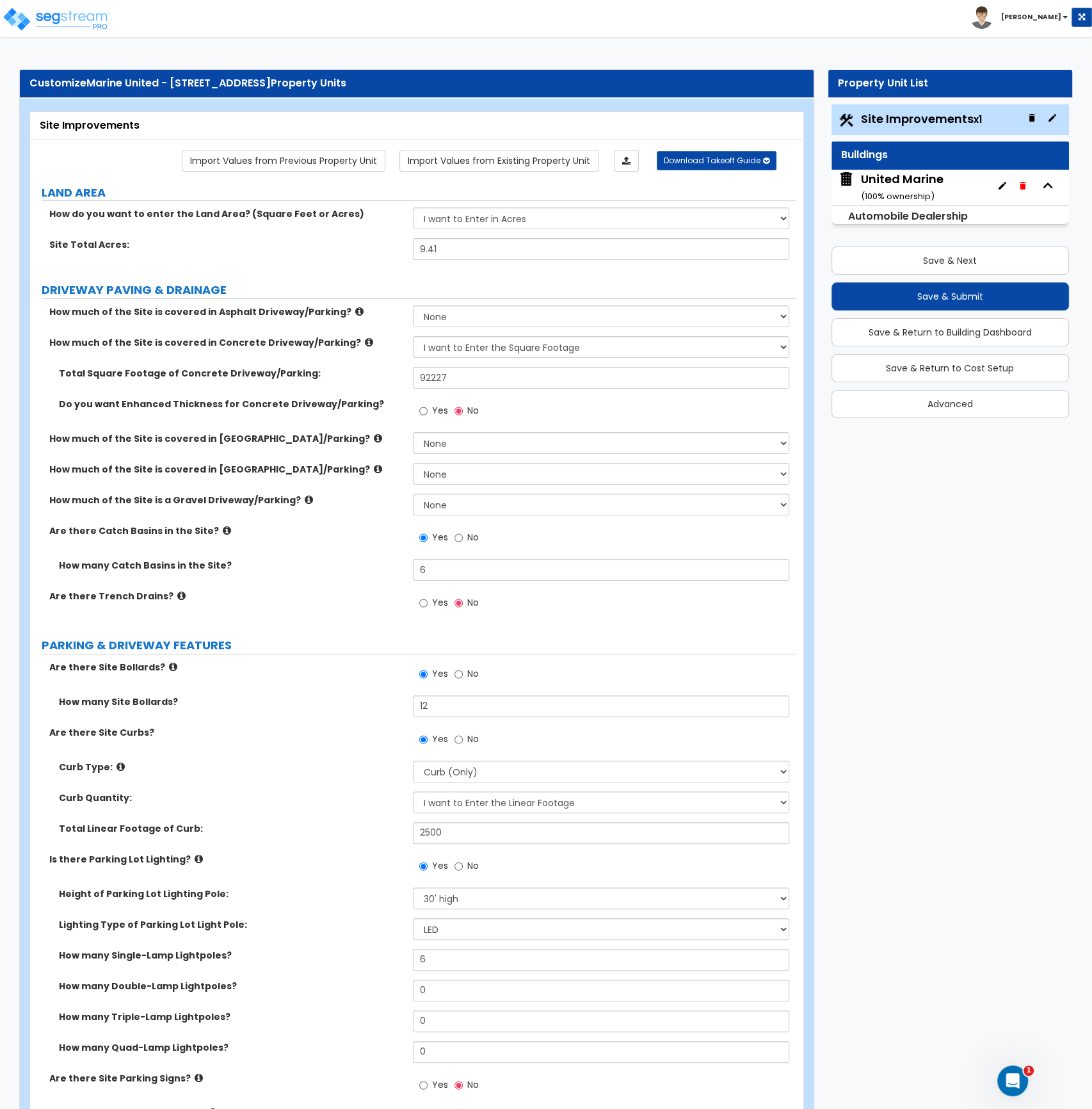
select select "1"
select select "2"
select select "1"
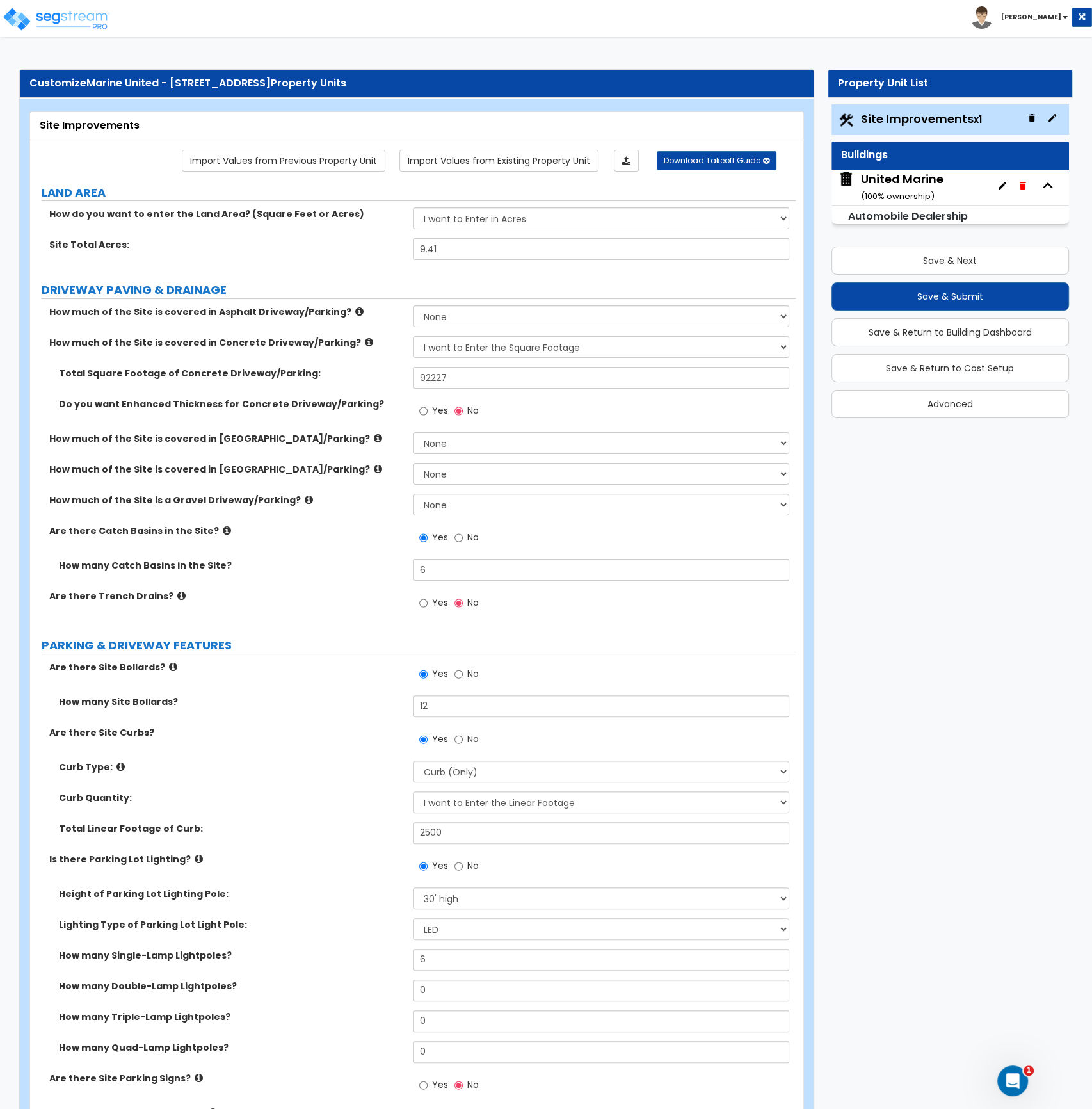
select select "1"
select select "2"
select select "1"
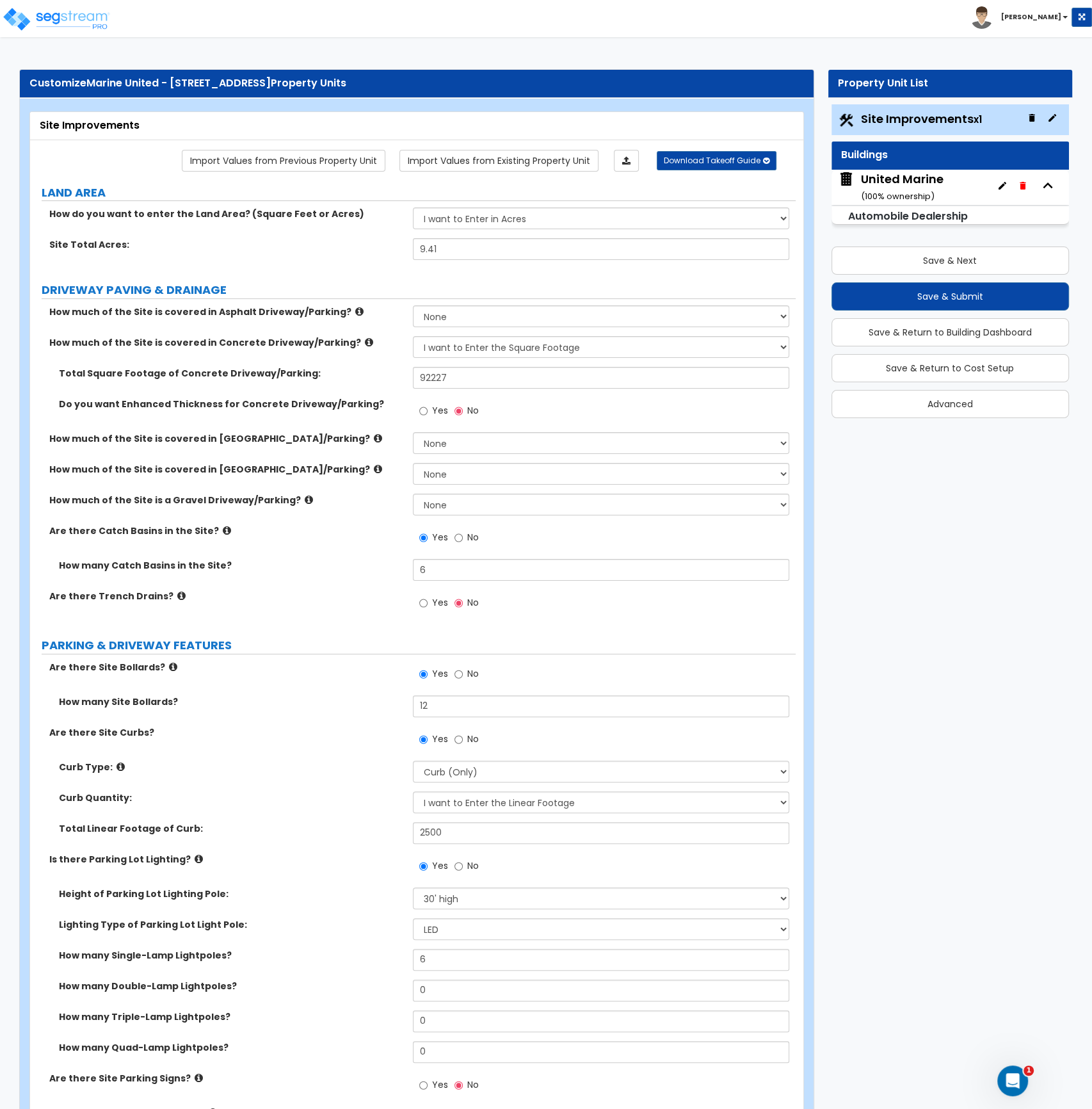
select select "1"
select select "2"
select select "3"
select select "1"
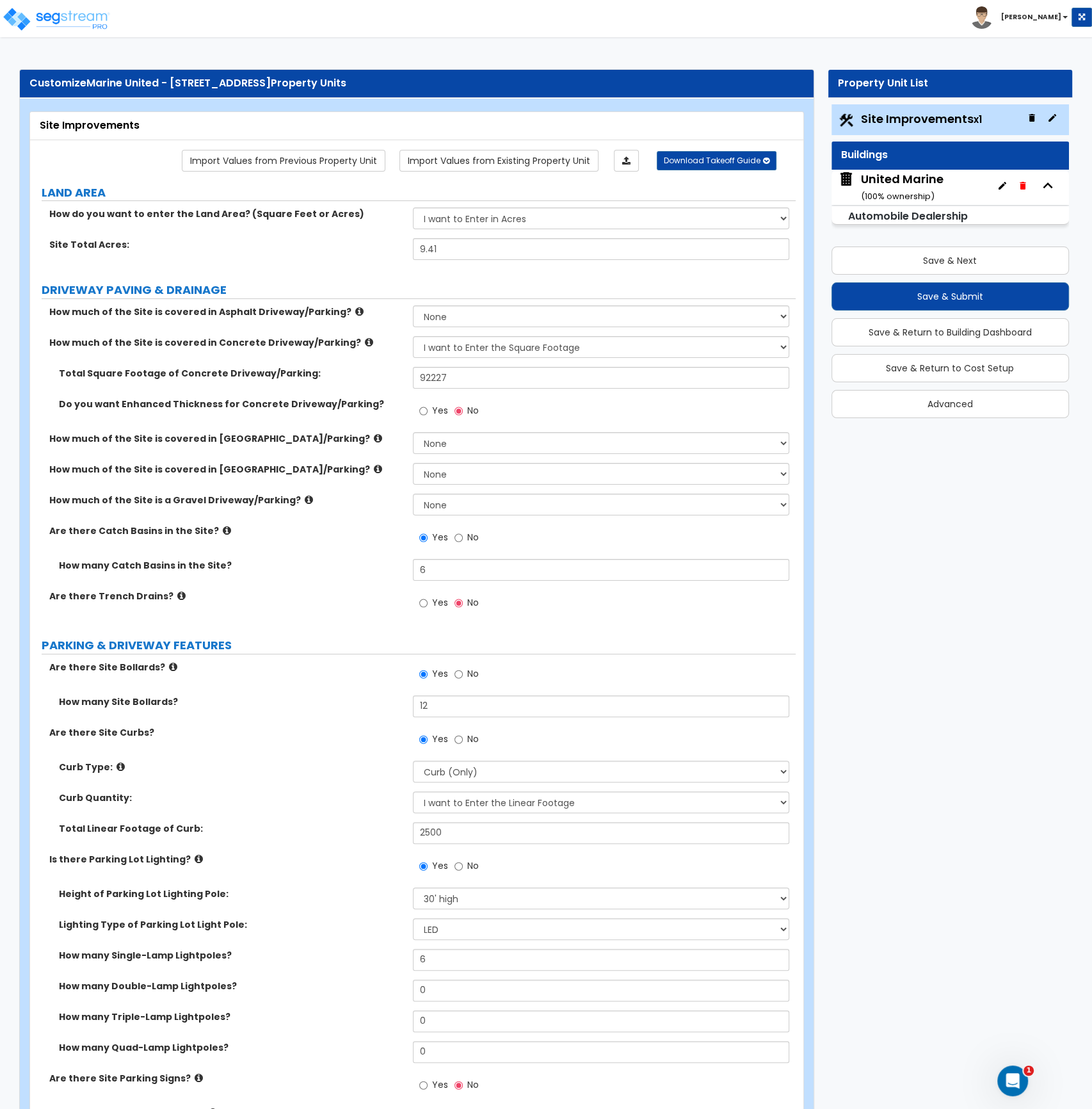
select select "3"
select select "2"
select select "1"
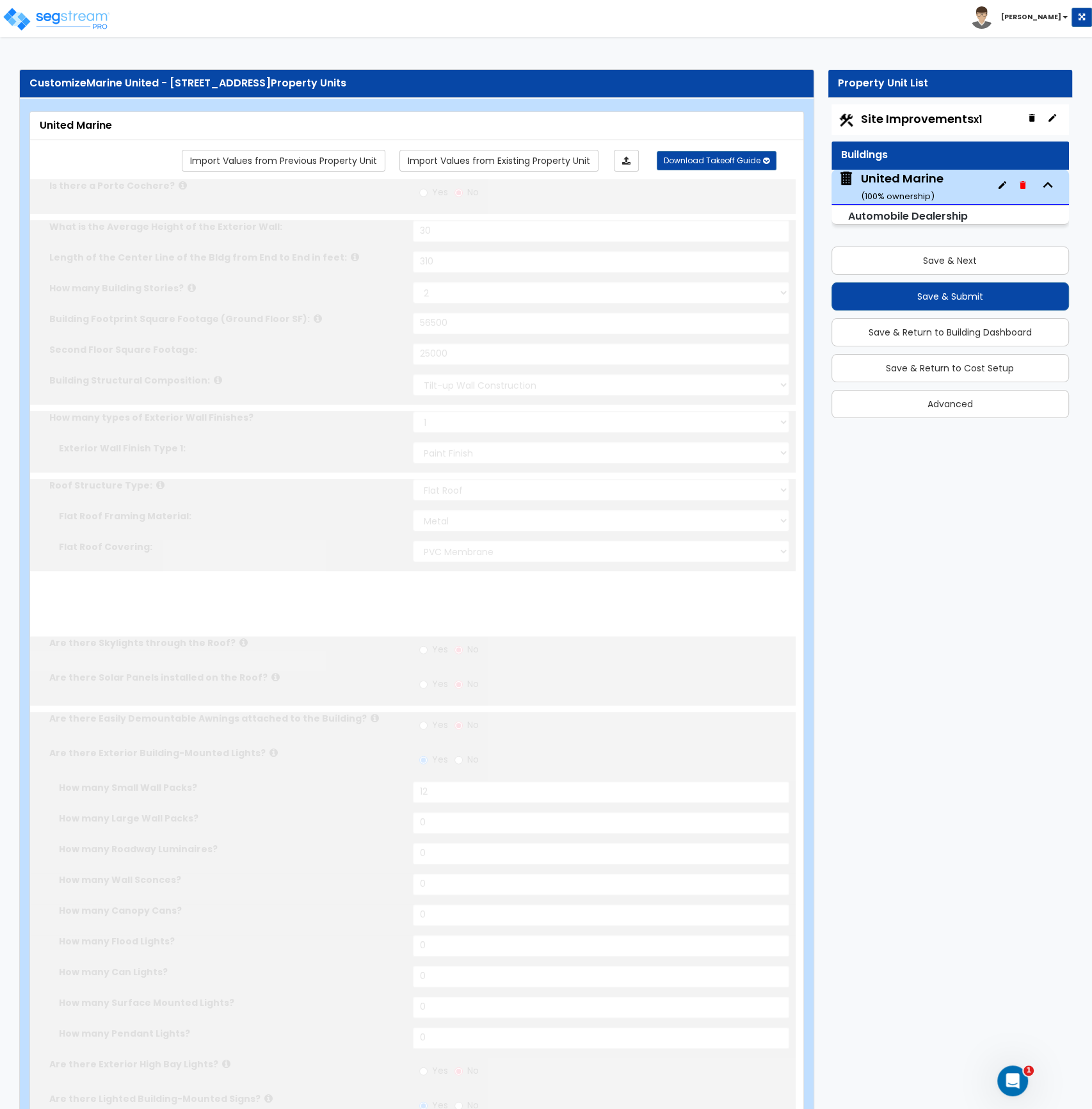
radio input "true"
select select "2"
type input "10"
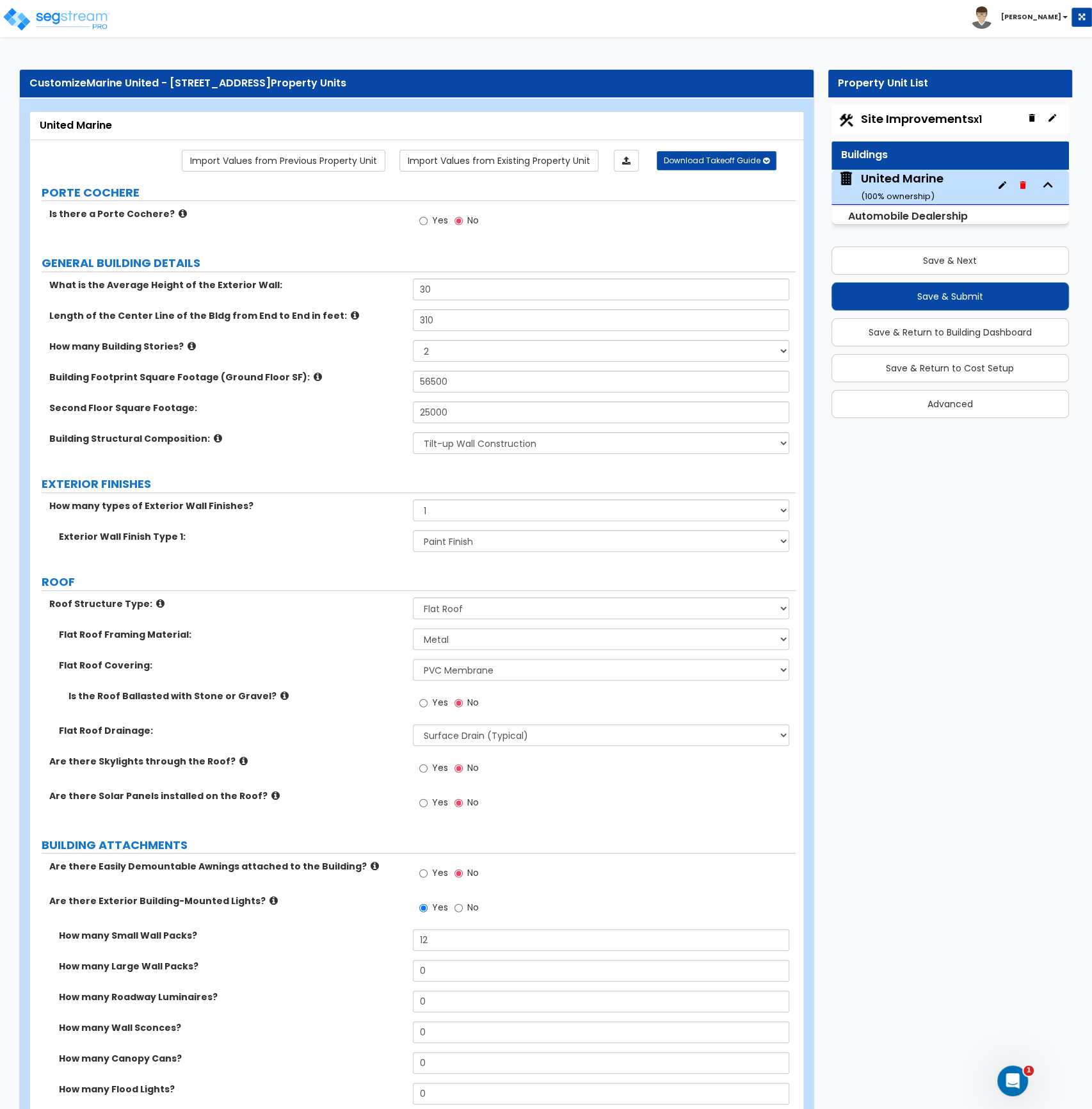
click at [368, 573] on label "ROOF" at bounding box center [418, 582] width 754 height 17
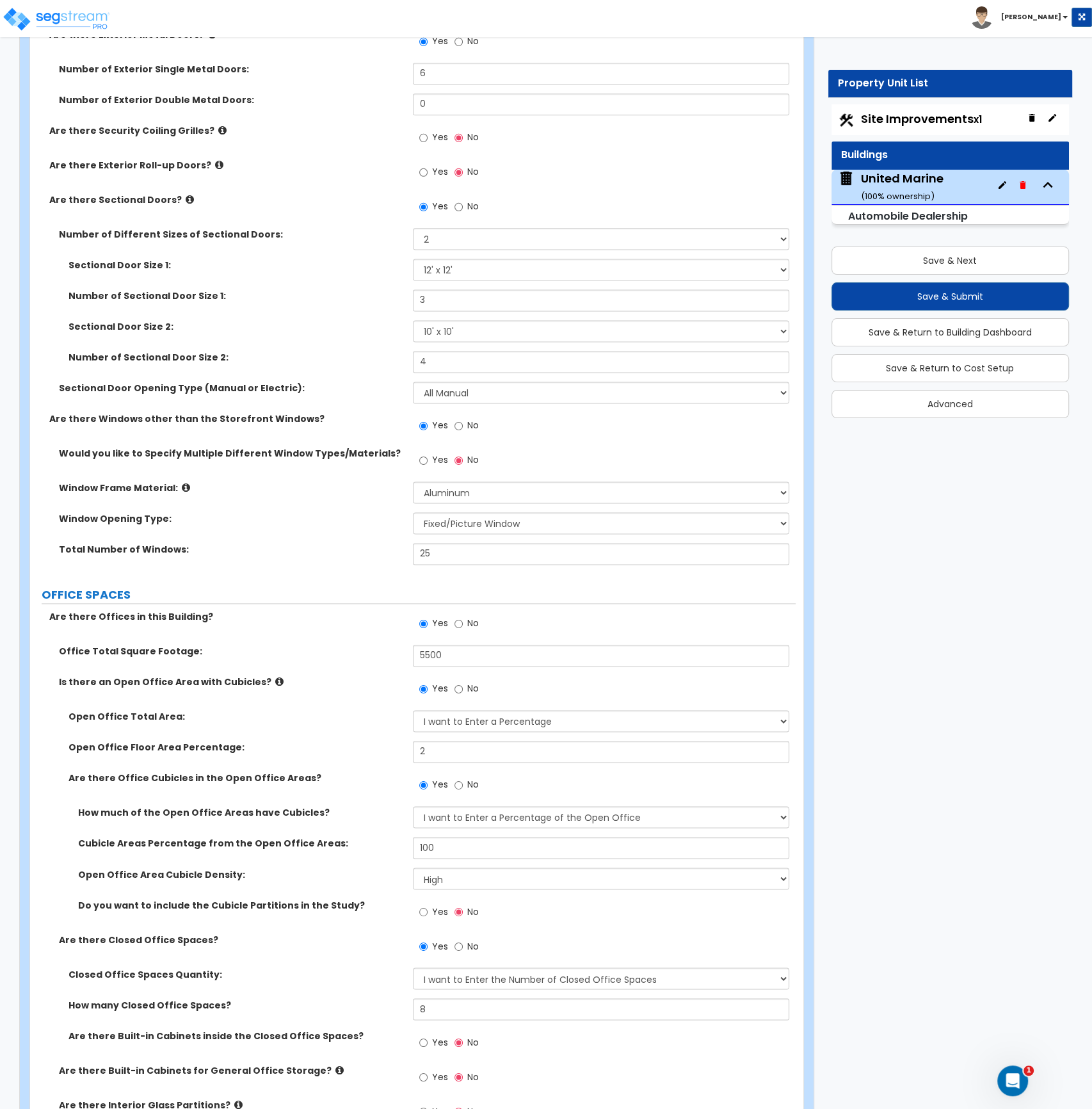
scroll to position [1611, 0]
click at [389, 726] on div "Open Office Total Area: I want to Enter a Percentage I want to Enter the Square…" at bounding box center [413, 725] width 766 height 30
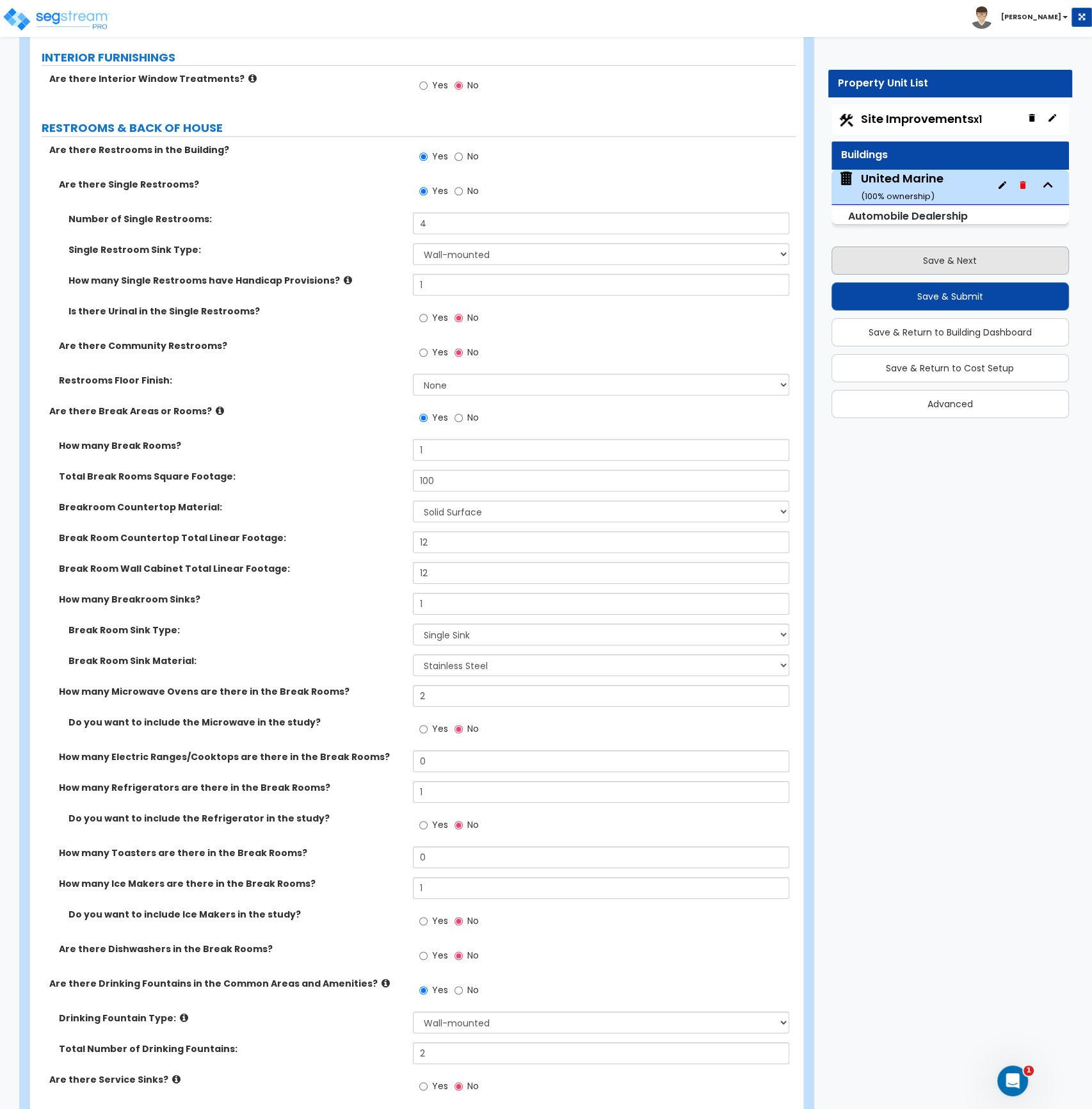
scroll to position [3734, 0]
click at [915, 260] on button "Save & Next" at bounding box center [951, 260] width 238 height 28
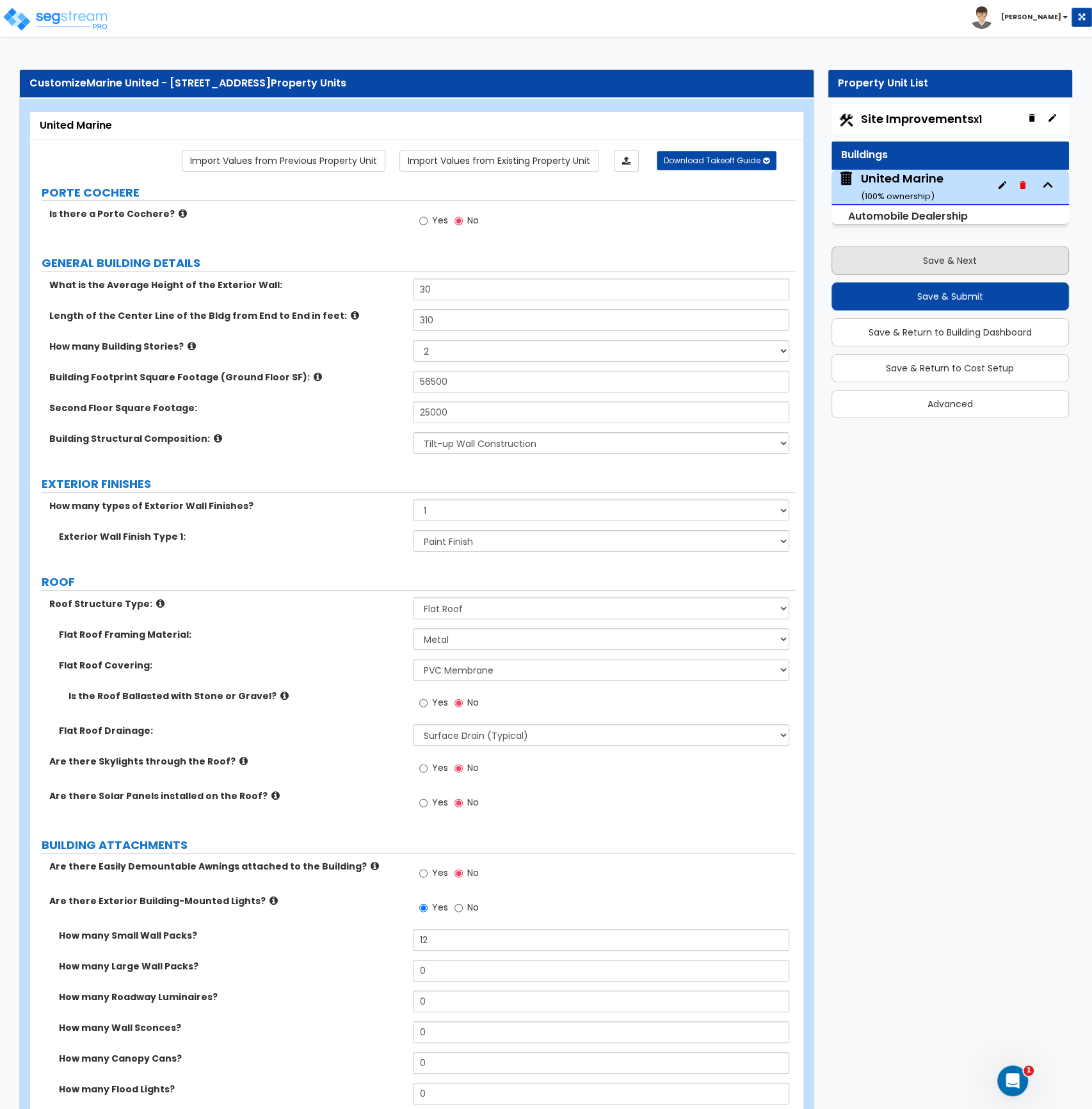
select select "2"
select select "1"
select select "2"
select select "1"
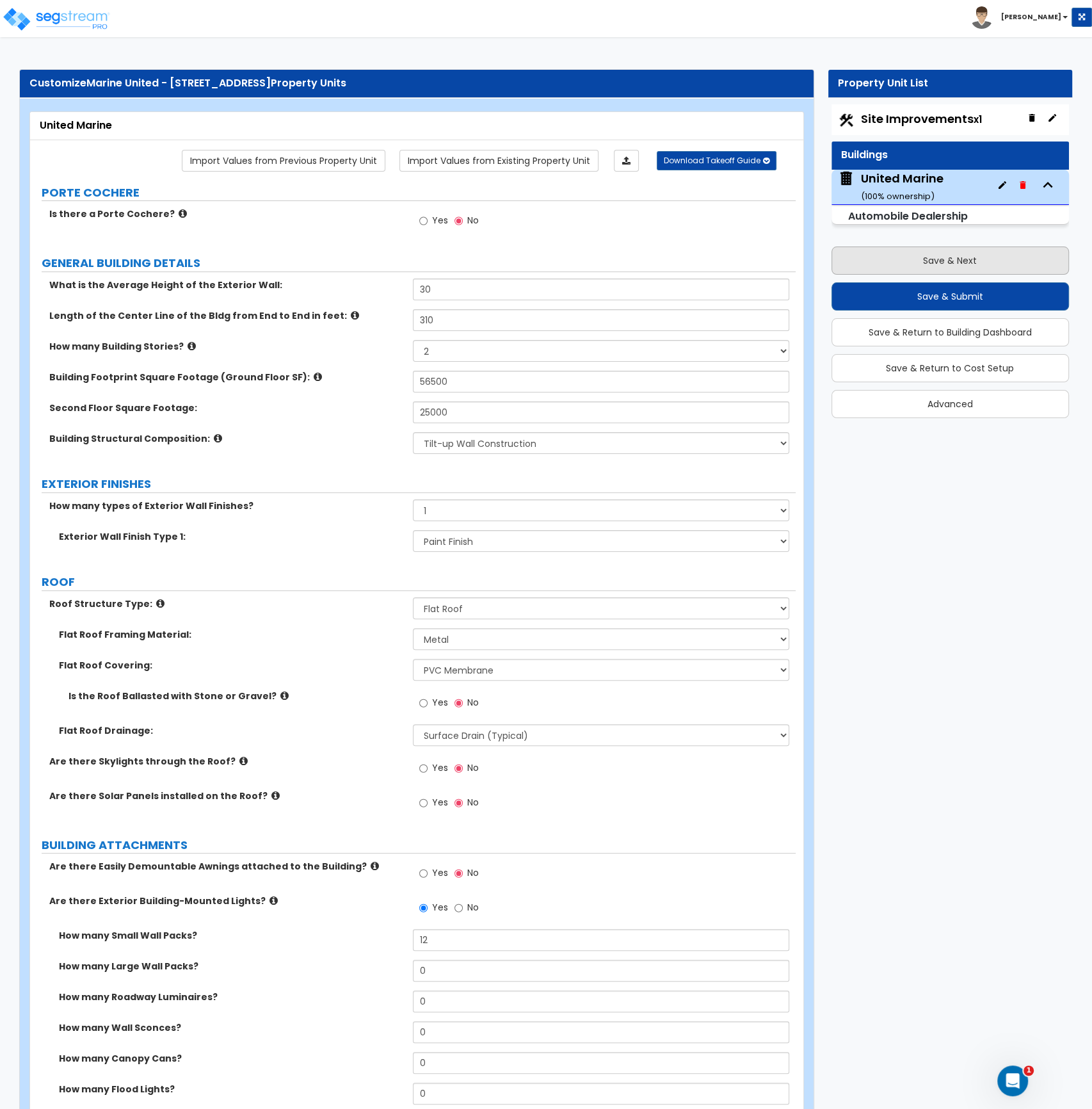
select select "2"
select select "1"
select select "2"
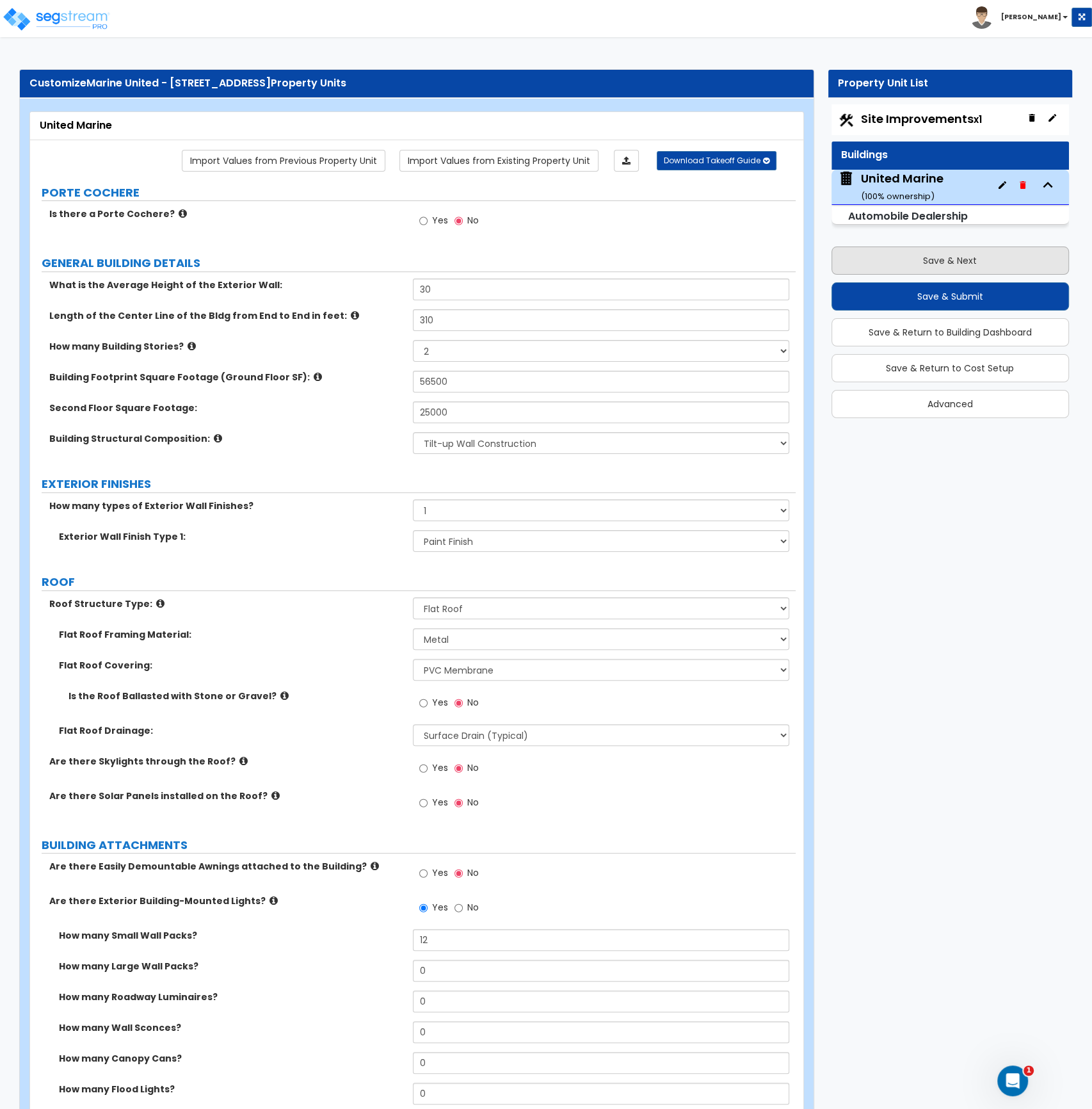
select select "1"
select select "4"
select select "1"
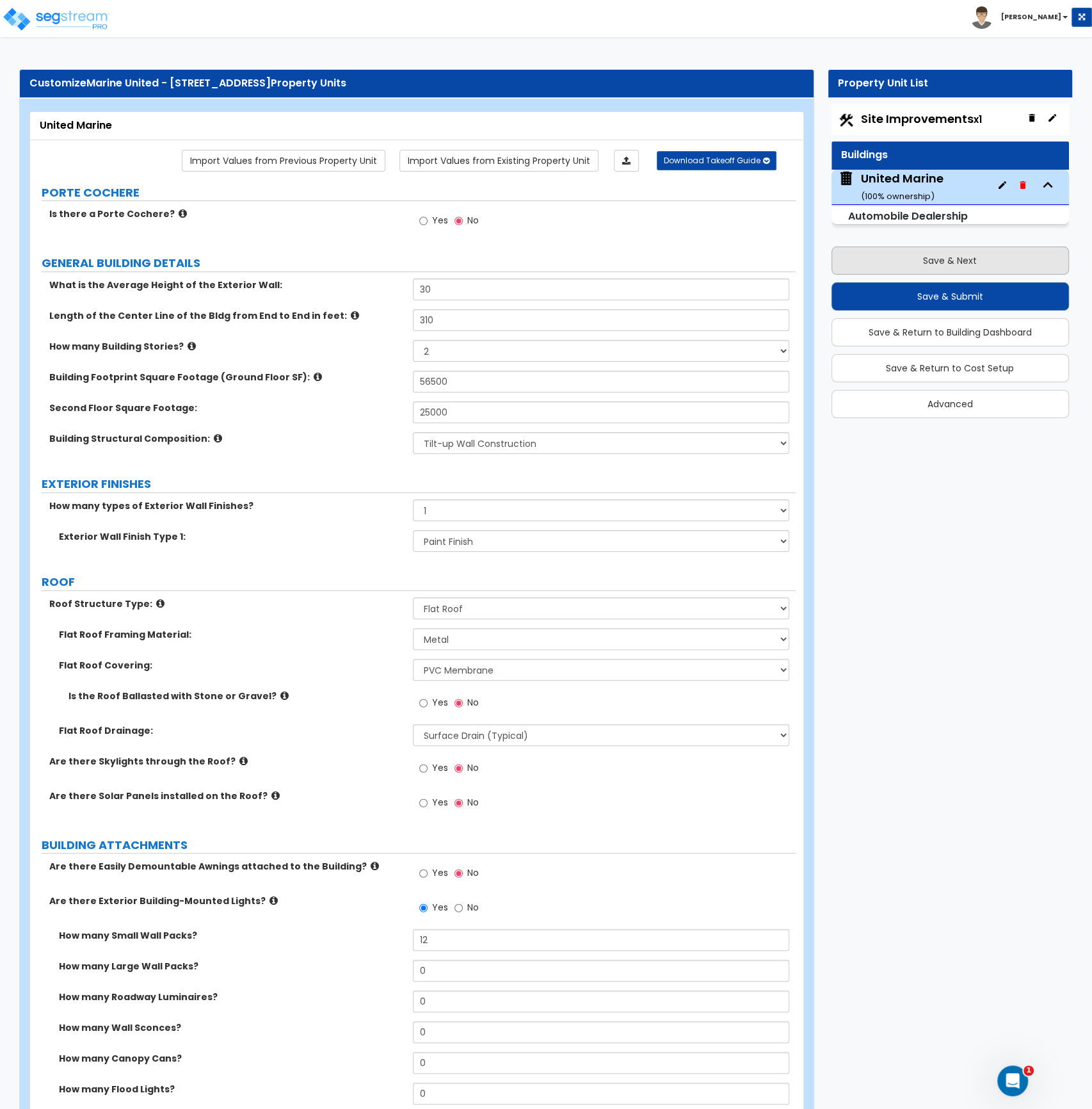
select select "1"
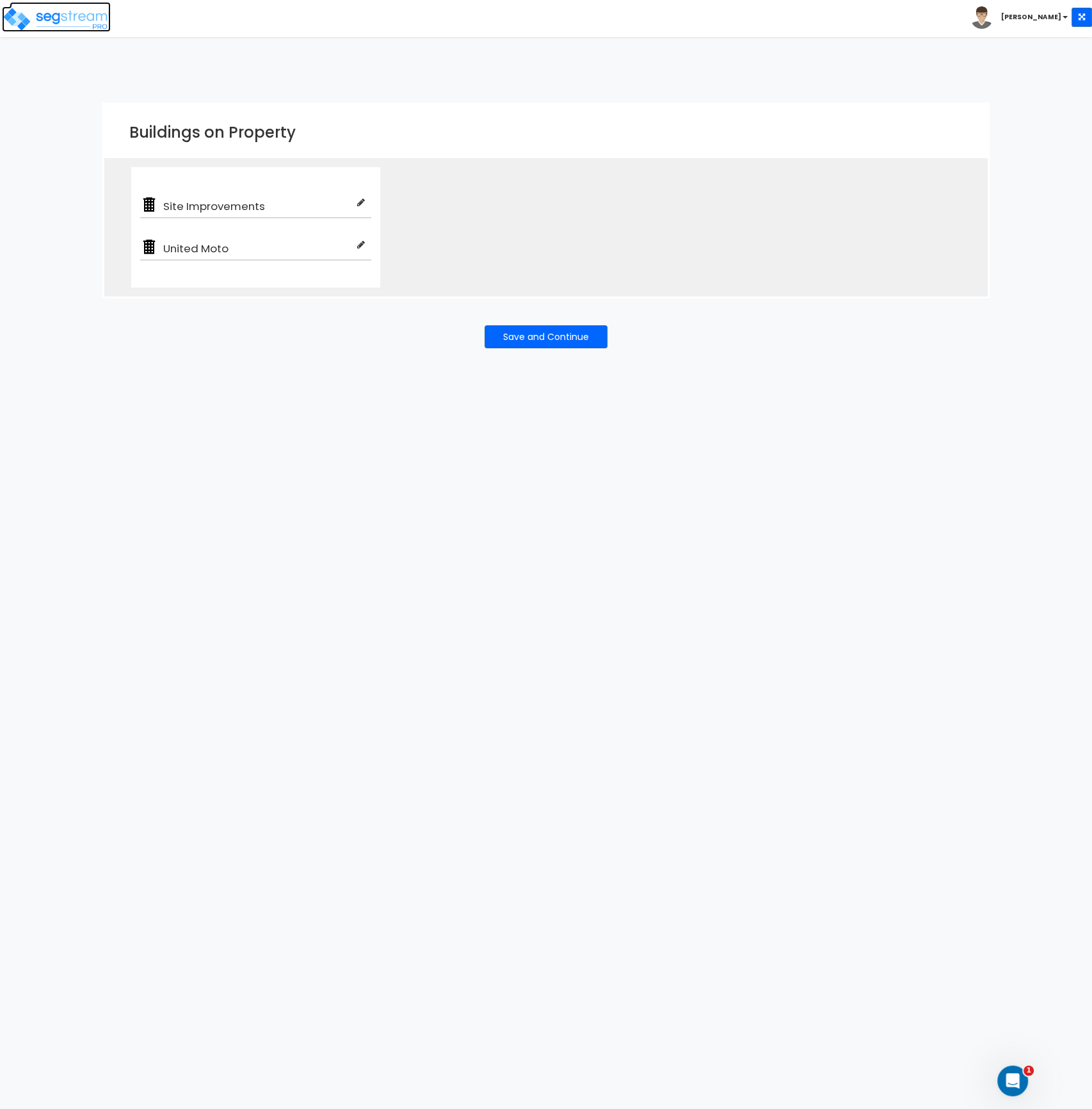
click at [74, 17] on img at bounding box center [56, 19] width 109 height 26
